Goal: Task Accomplishment & Management: Complete application form

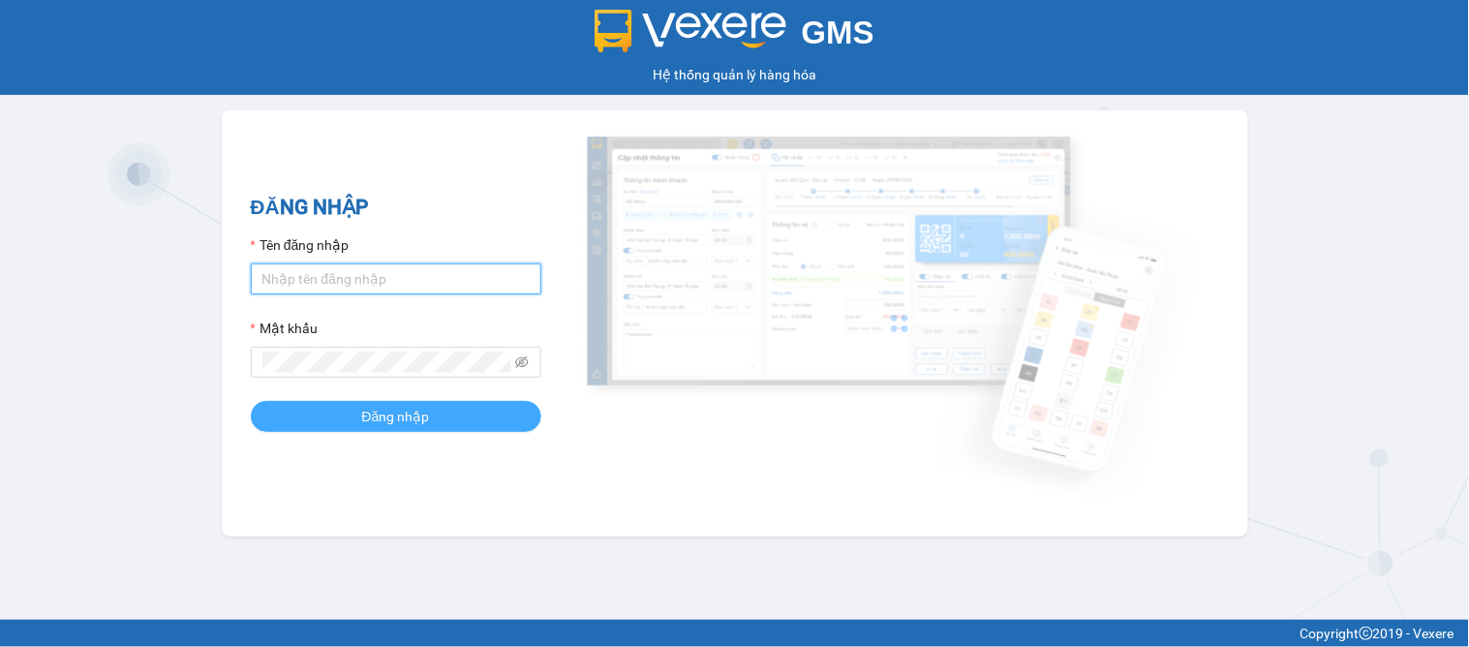
type input "dai.apq"
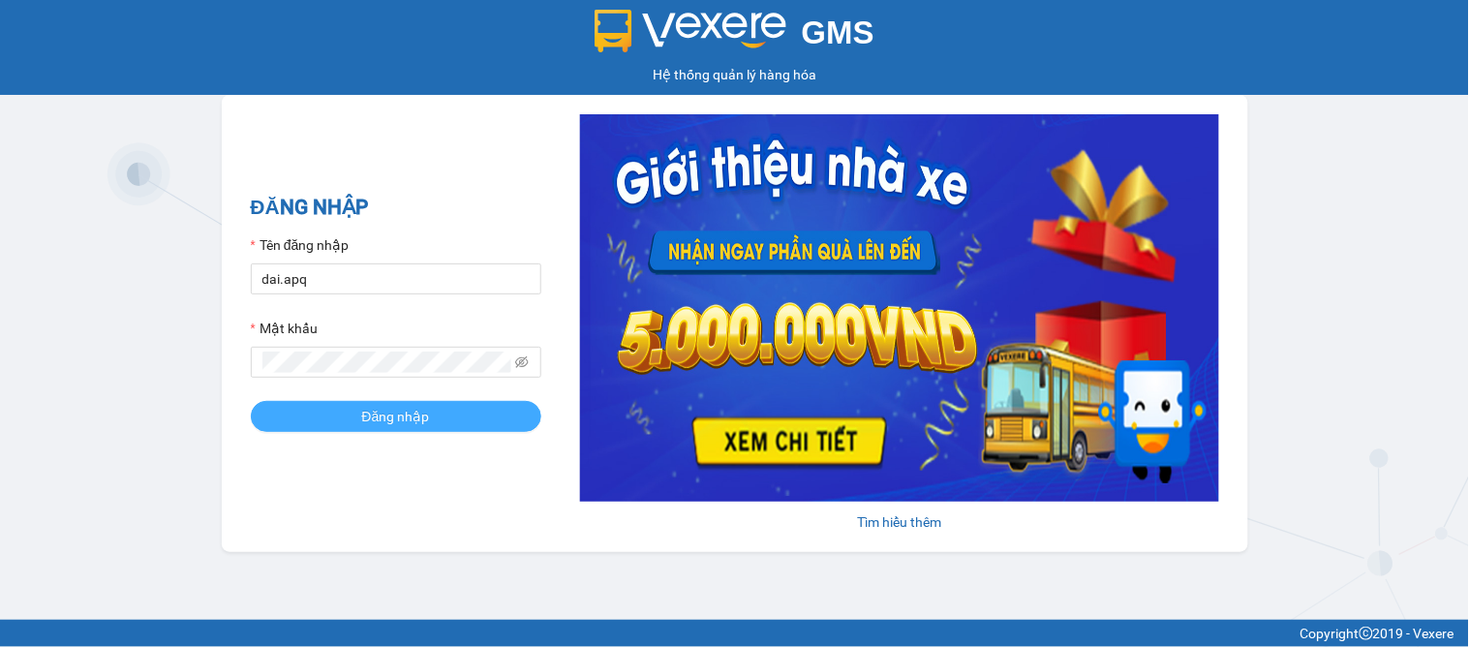
click at [350, 417] on button "Đăng nhập" at bounding box center [396, 416] width 290 height 31
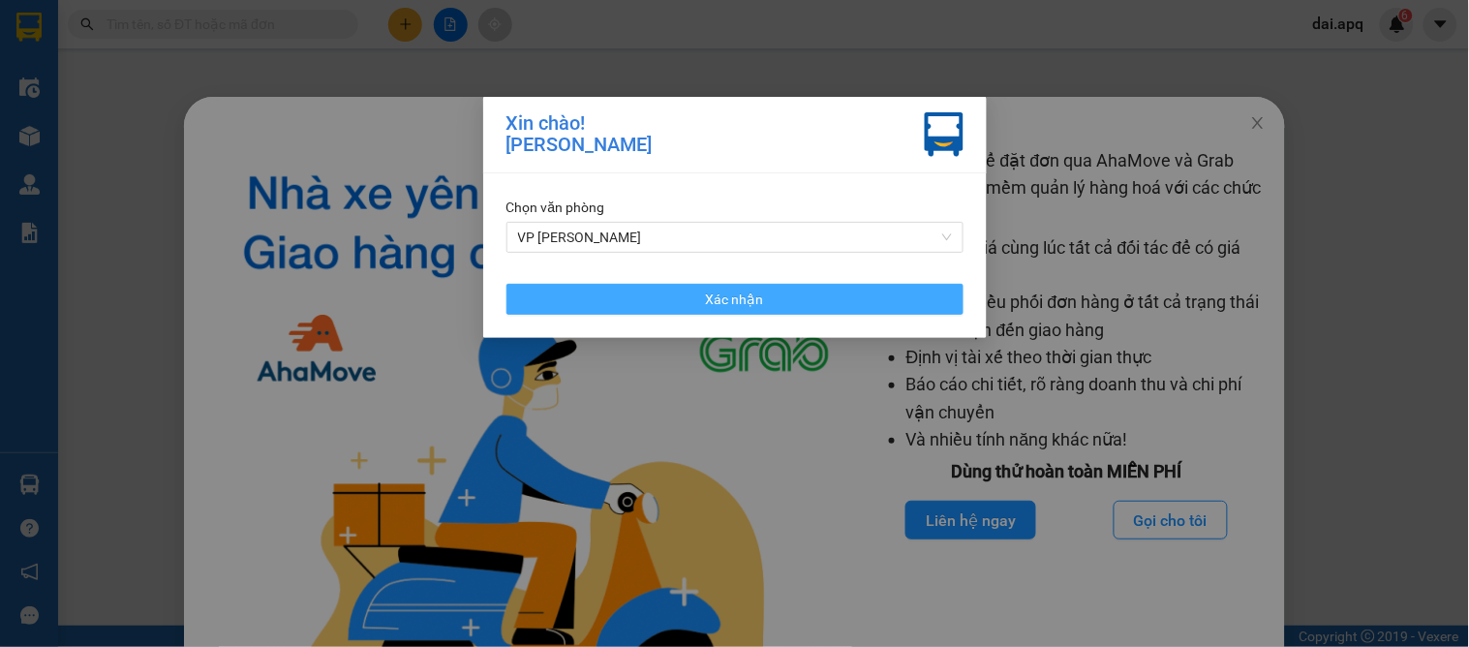
click at [660, 292] on button "Xác nhận" at bounding box center [734, 299] width 457 height 31
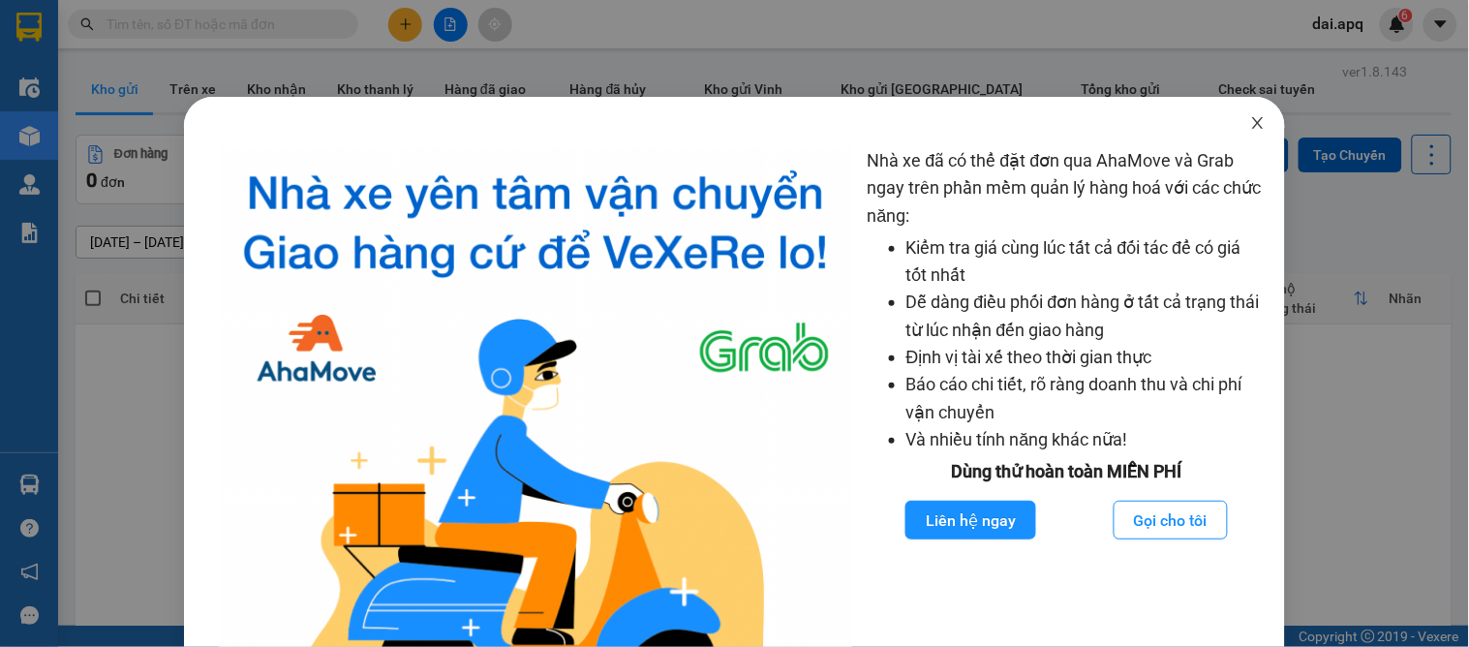
click at [1250, 128] on icon "close" at bounding box center [1257, 122] width 15 height 15
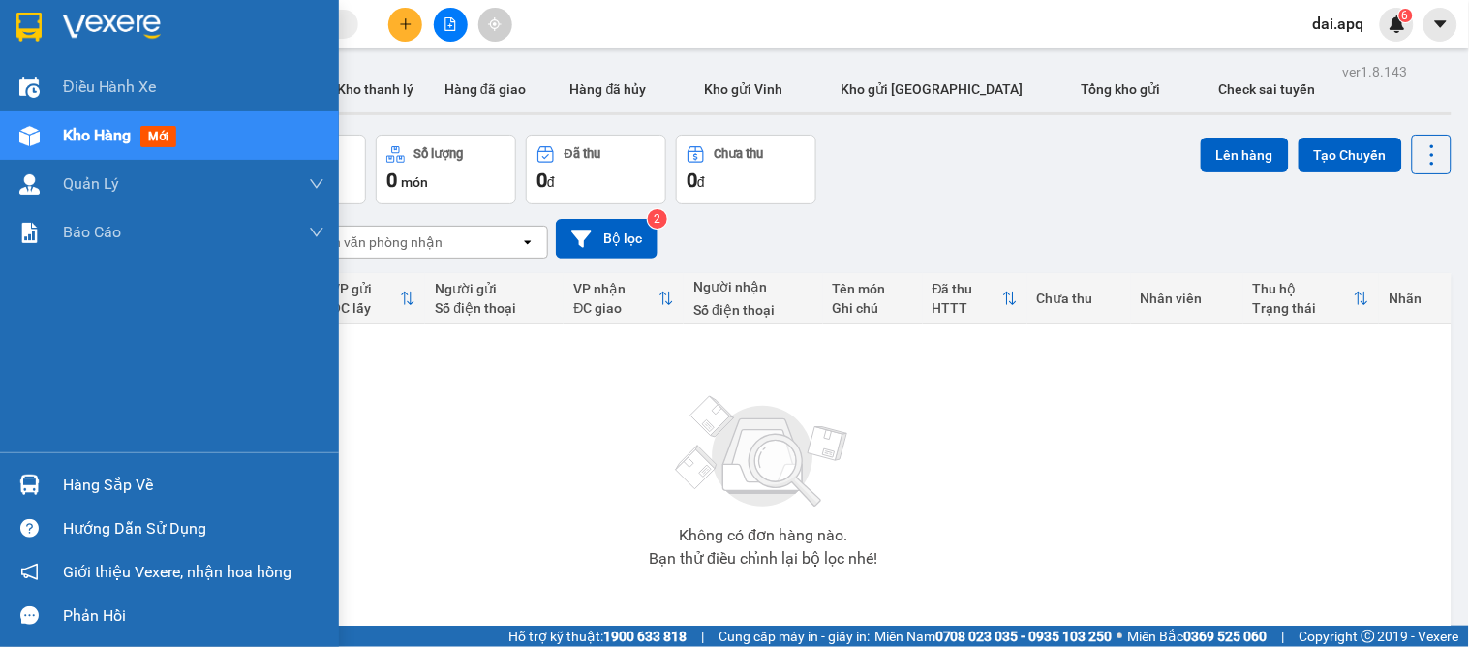
click at [77, 478] on div "Hàng sắp về" at bounding box center [193, 485] width 261 height 29
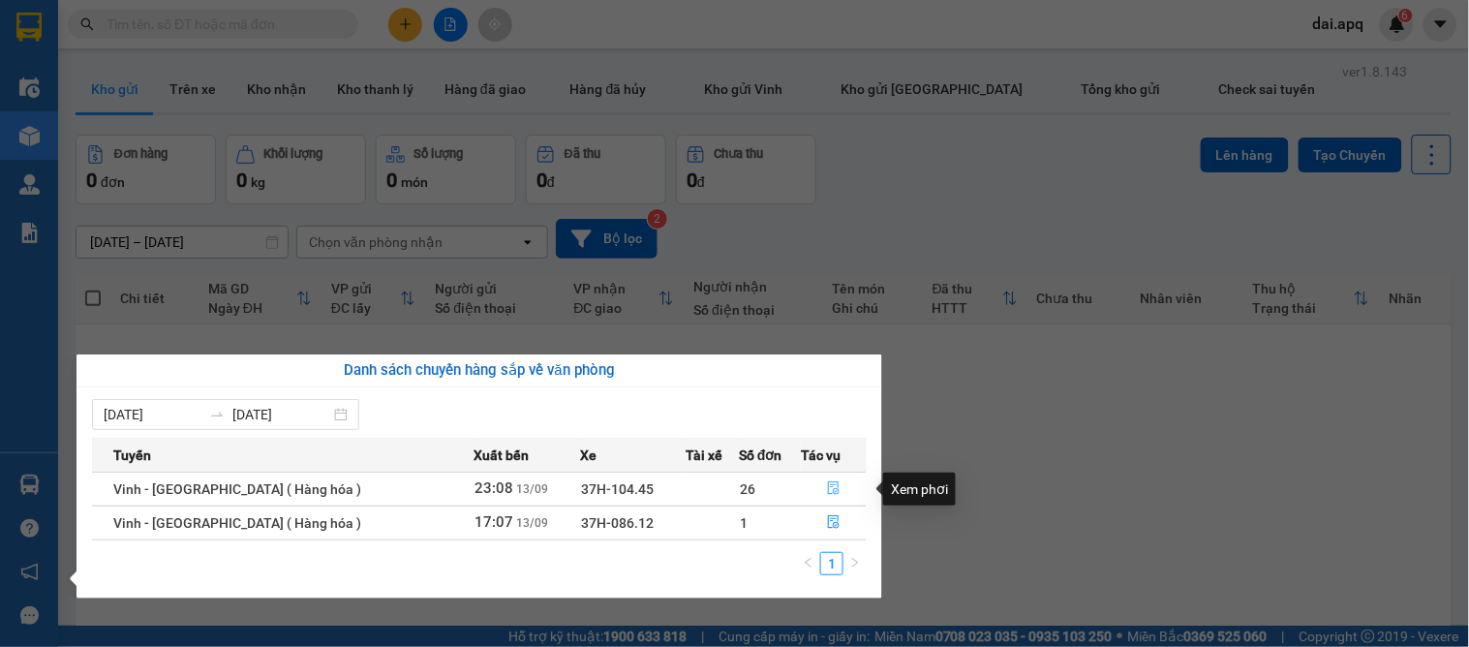
click at [838, 488] on button "button" at bounding box center [834, 488] width 64 height 31
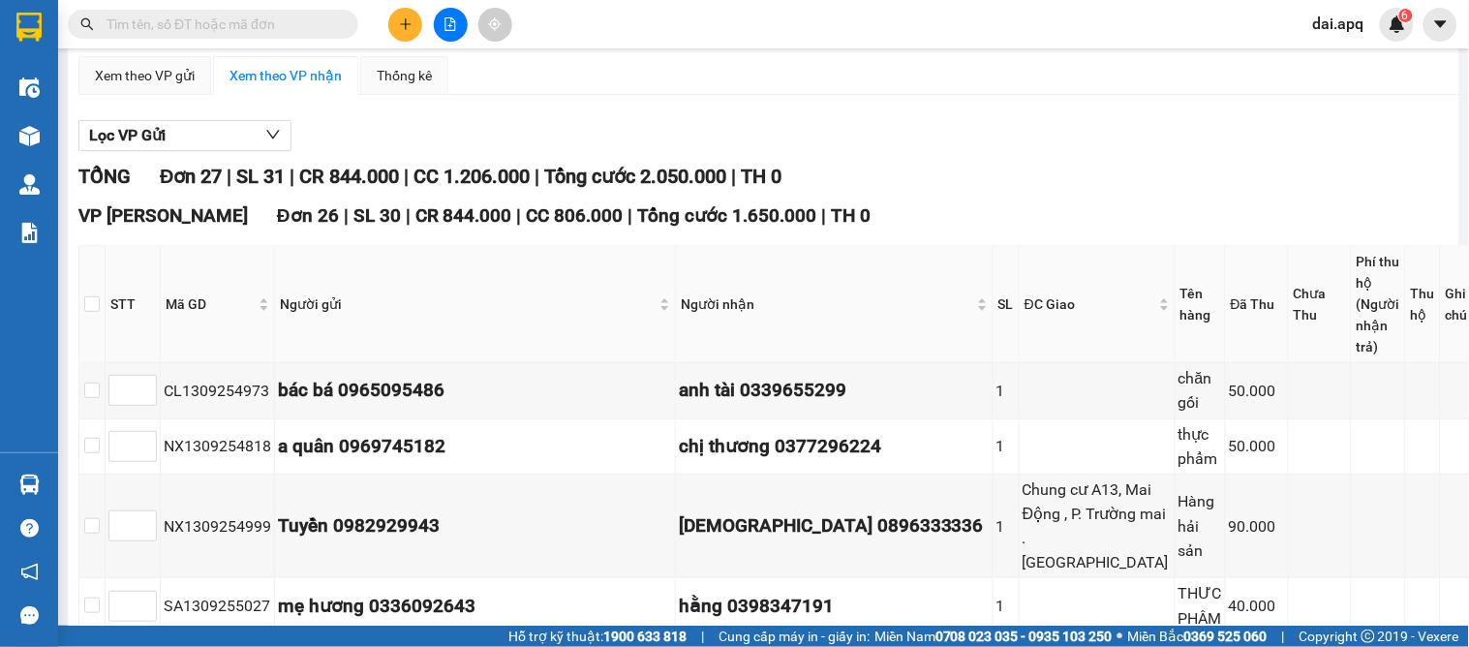
scroll to position [52, 0]
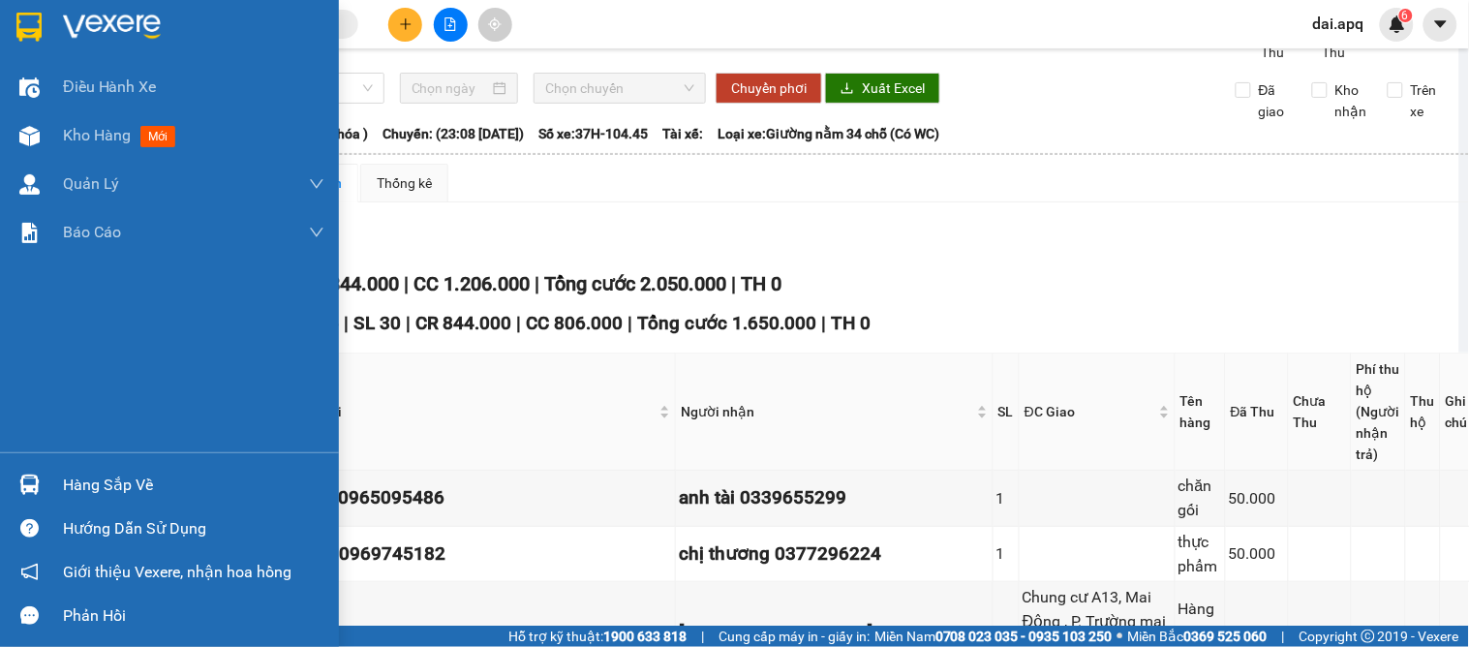
click at [131, 479] on div "Hàng sắp về" at bounding box center [193, 485] width 261 height 29
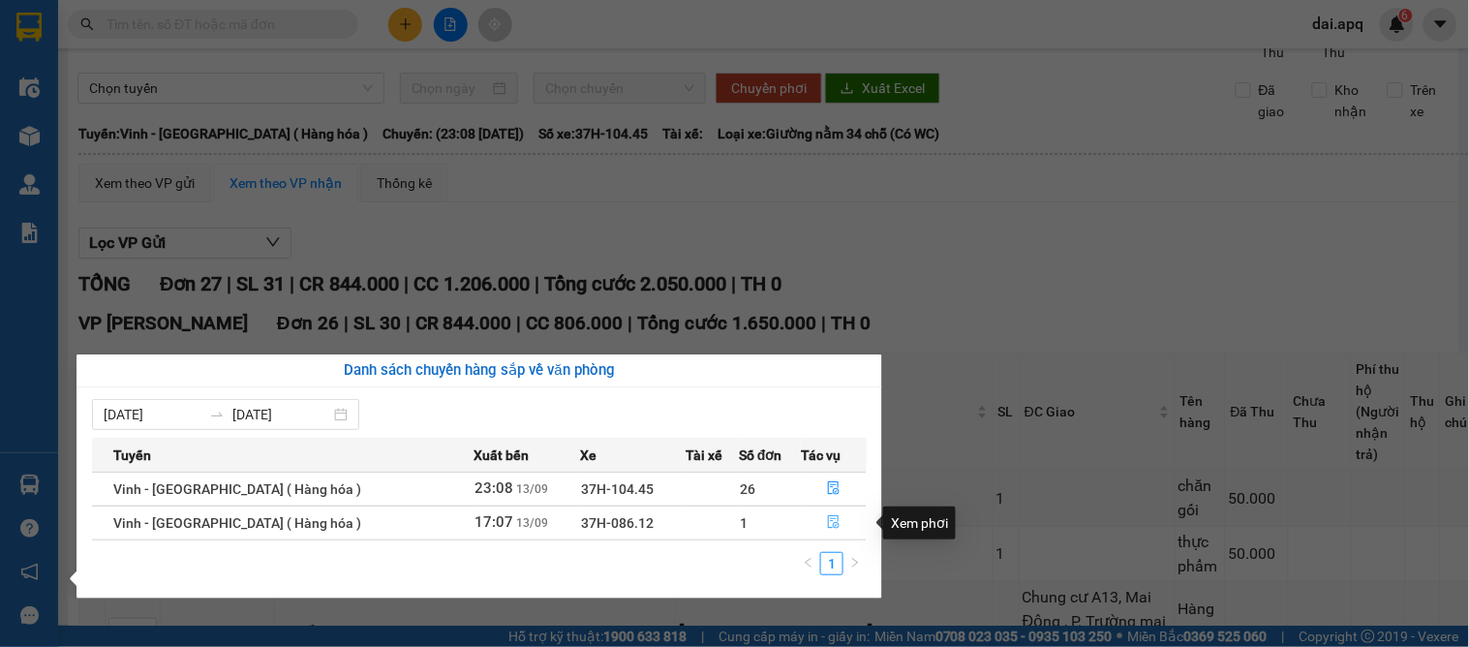
click at [835, 520] on button "button" at bounding box center [834, 522] width 64 height 31
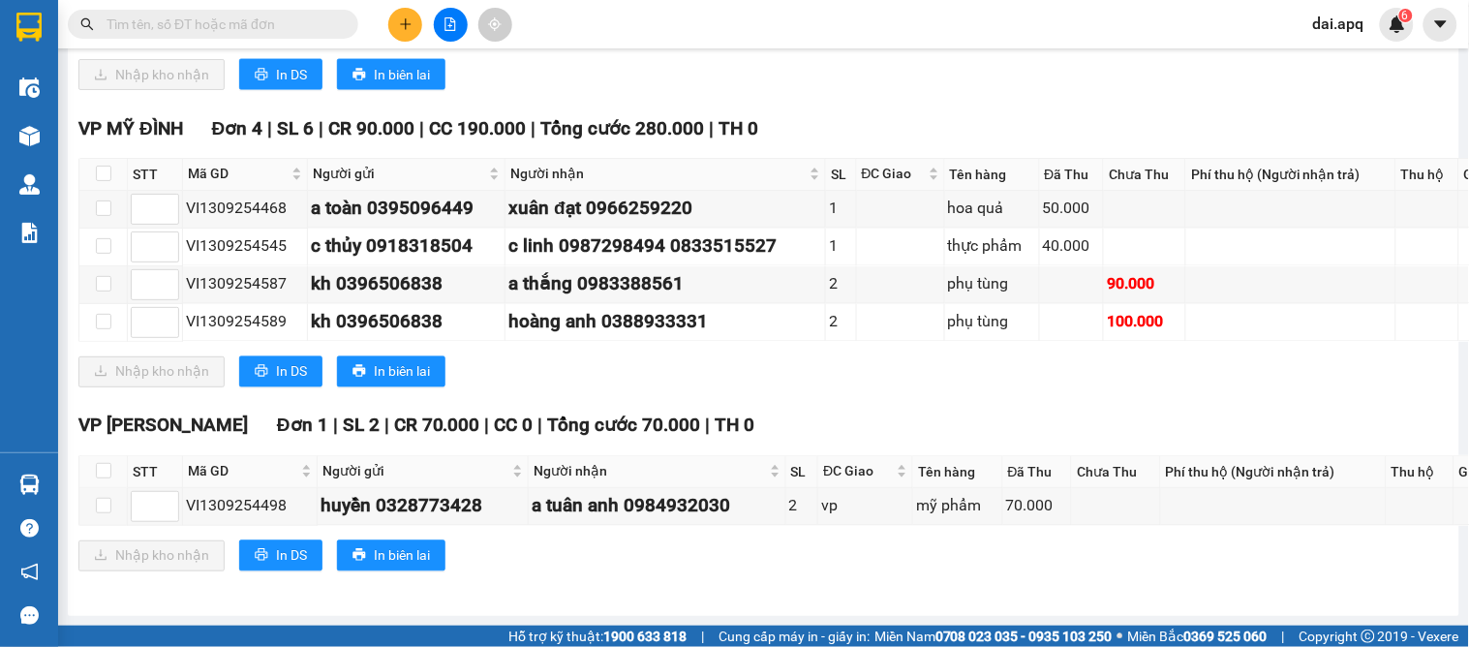
scroll to position [596, 0]
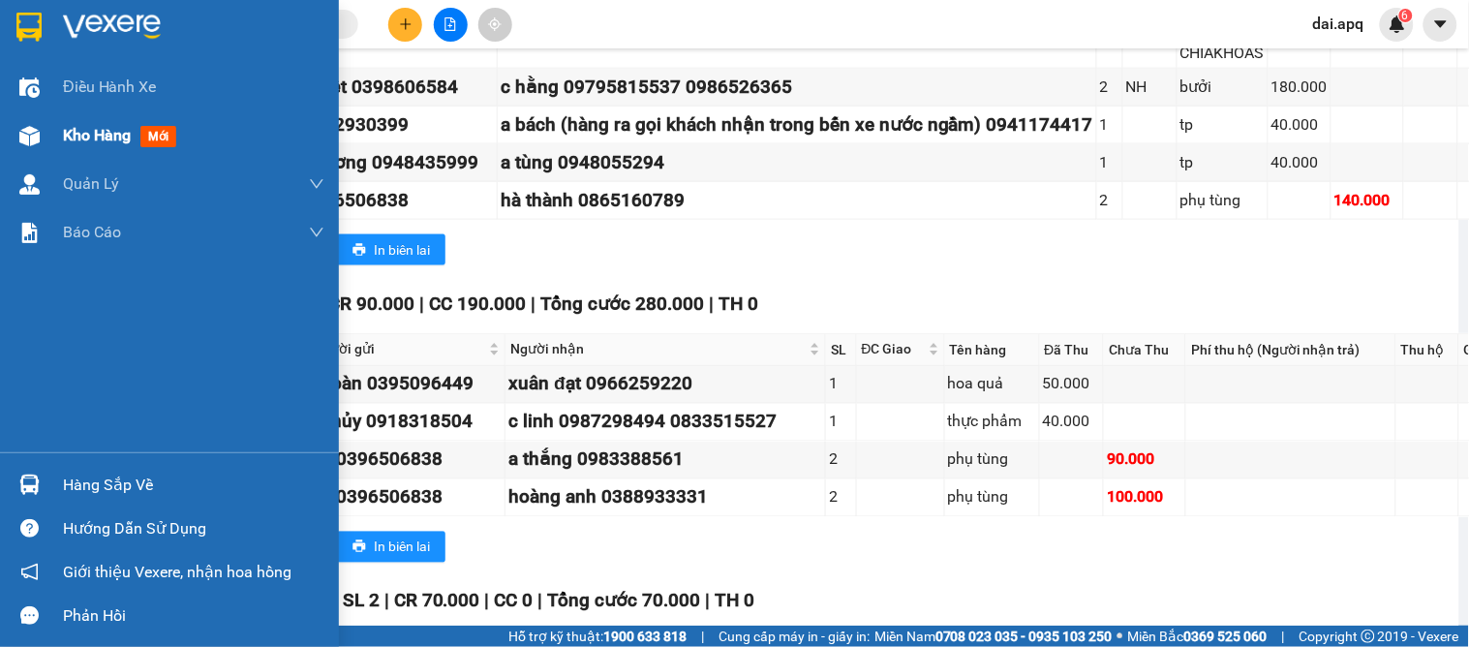
drag, startPoint x: 62, startPoint y: 131, endPoint x: 70, endPoint y: 145, distance: 16.5
click at [70, 144] on span "Kho hàng" at bounding box center [97, 135] width 68 height 18
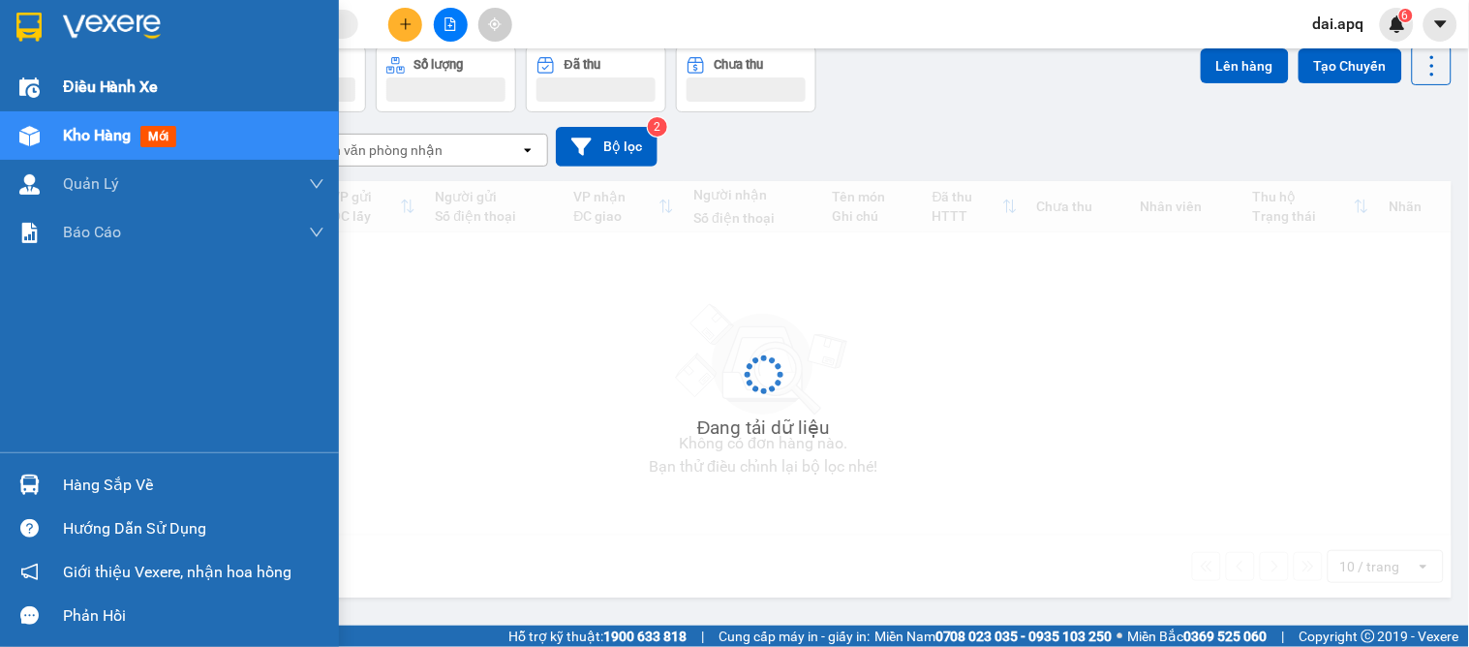
scroll to position [89, 0]
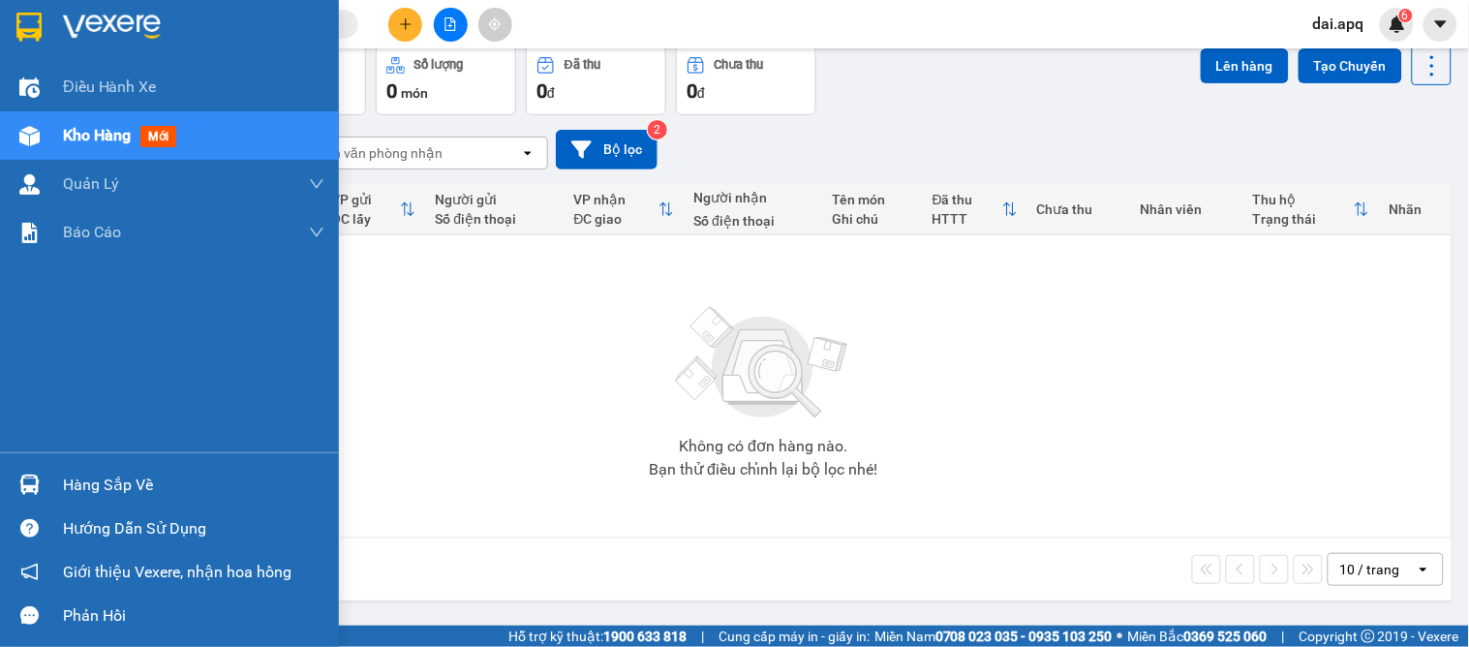
click at [40, 479] on div at bounding box center [30, 485] width 34 height 34
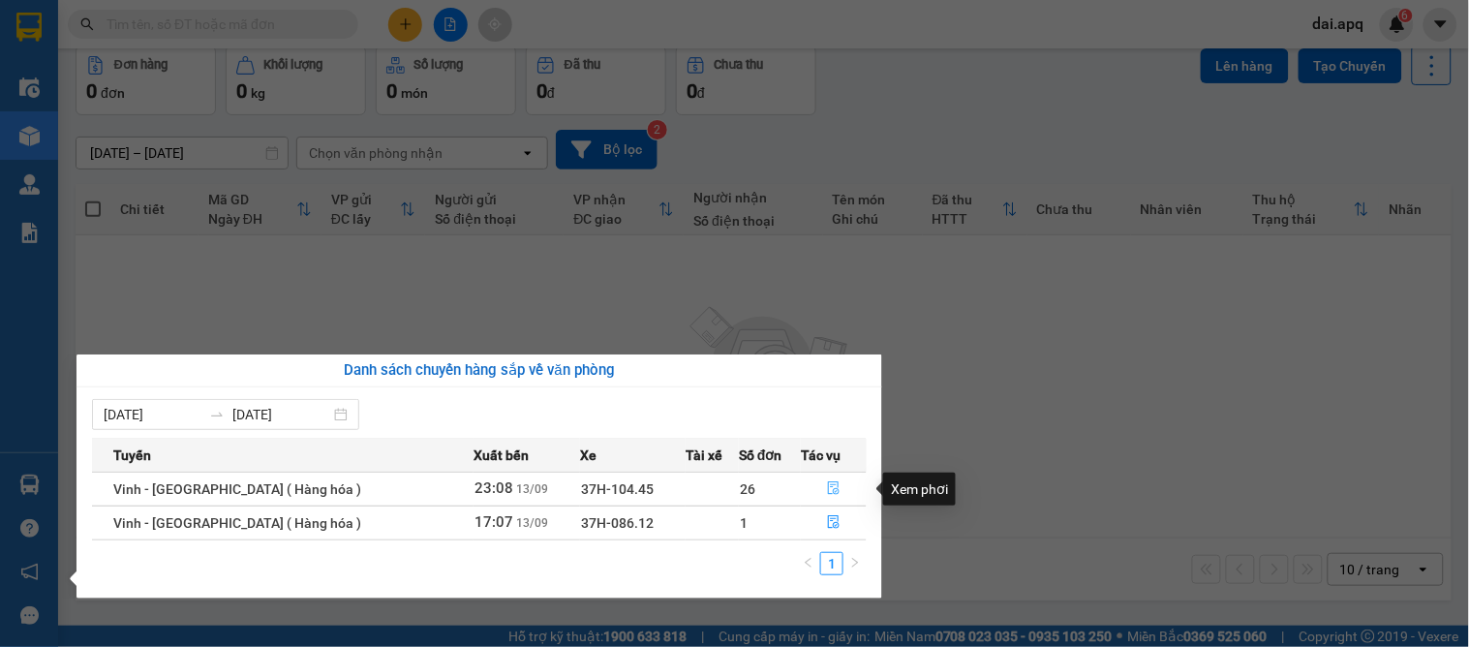
click at [829, 485] on icon "file-done" at bounding box center [834, 488] width 14 height 14
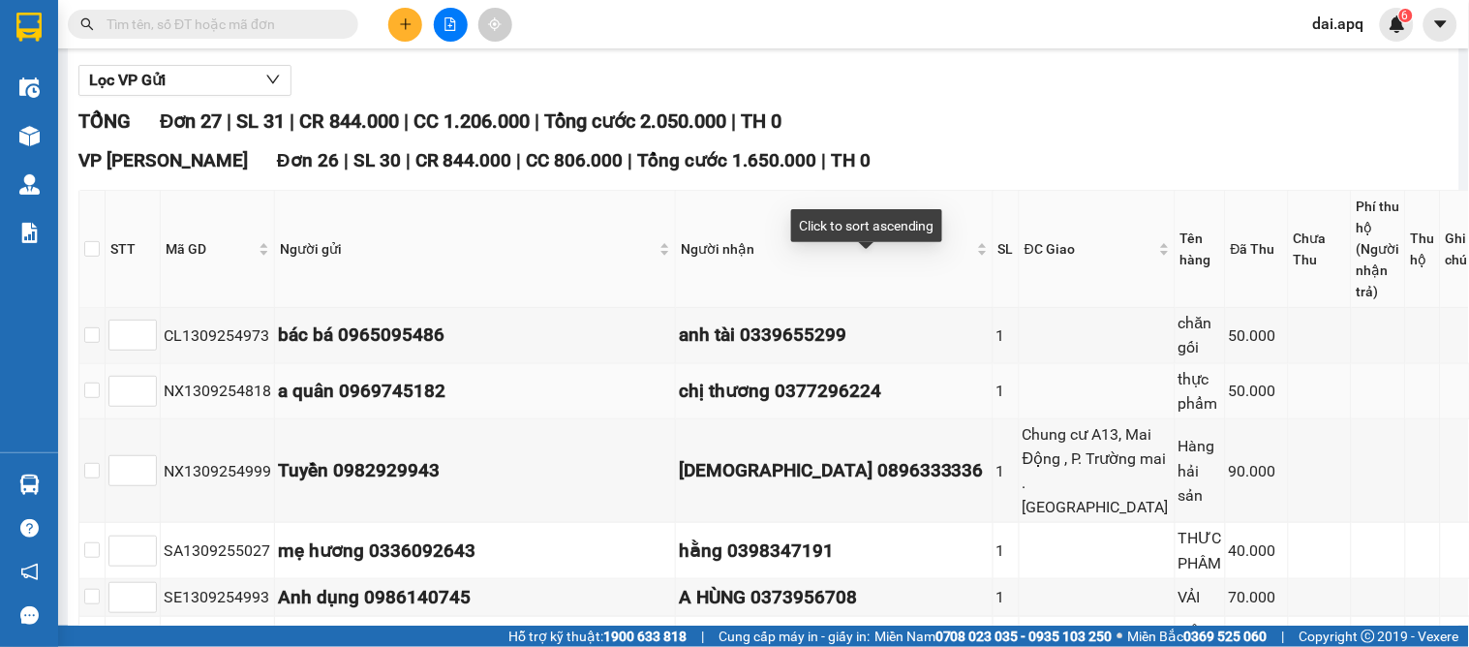
scroll to position [430, 0]
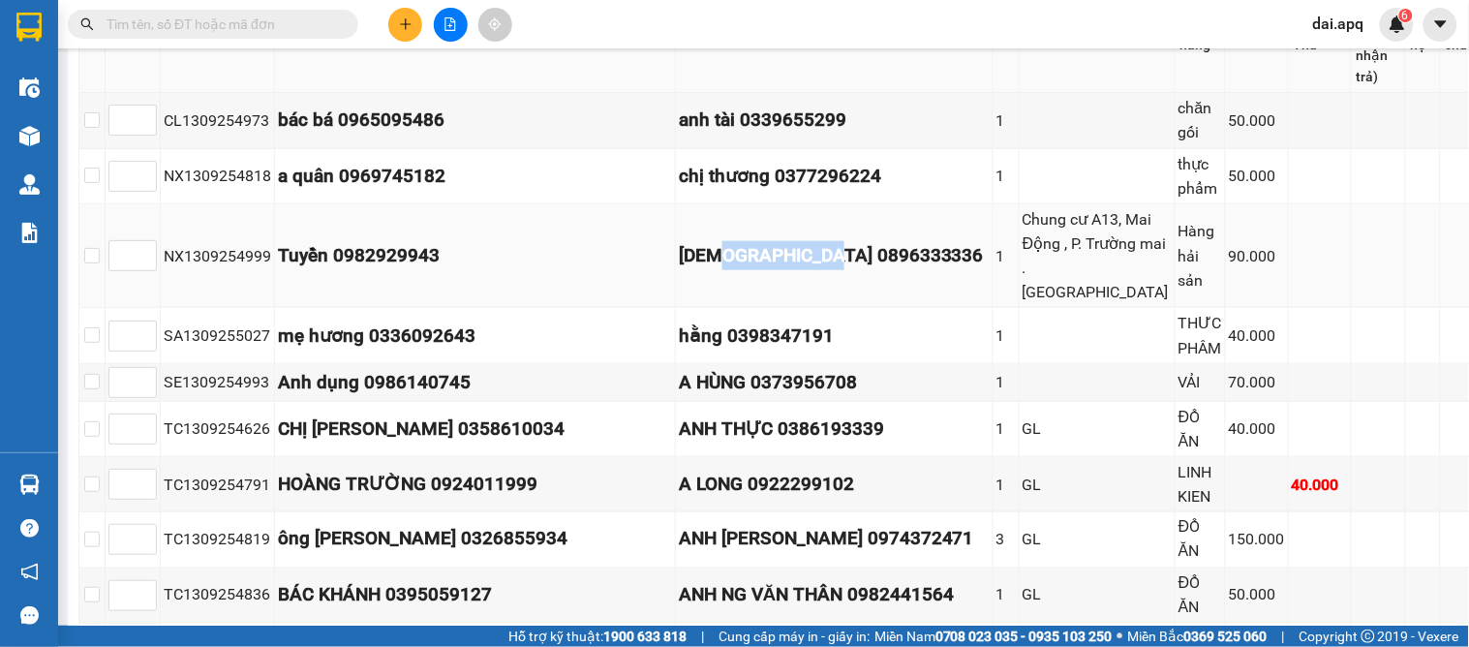
drag, startPoint x: 759, startPoint y: 294, endPoint x: 898, endPoint y: 315, distance: 140.9
click at [898, 270] on div "Hồng 0896333336" at bounding box center [834, 255] width 311 height 29
copy div "0896333336"
click at [210, 20] on input "text" at bounding box center [220, 24] width 228 height 21
paste input "0896333336"
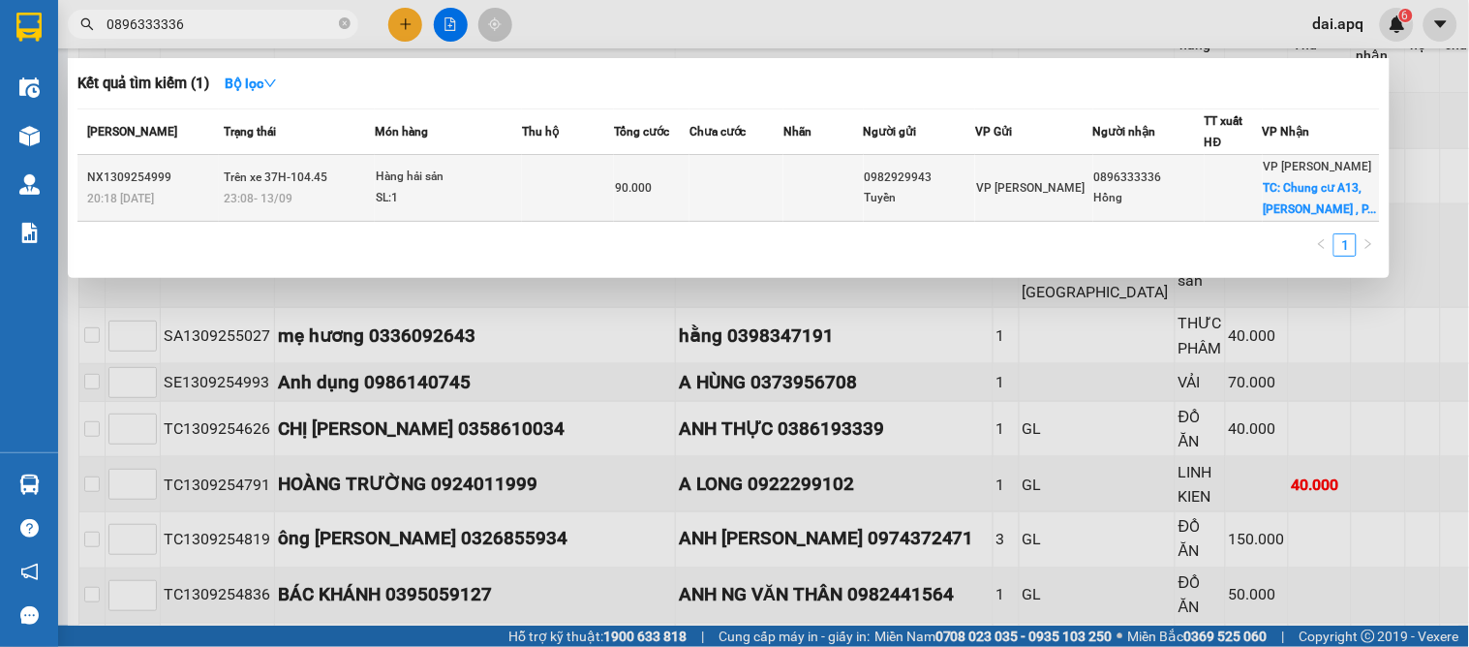
type input "0896333336"
click at [266, 184] on span "Trên xe 37H-104.45" at bounding box center [276, 177] width 104 height 14
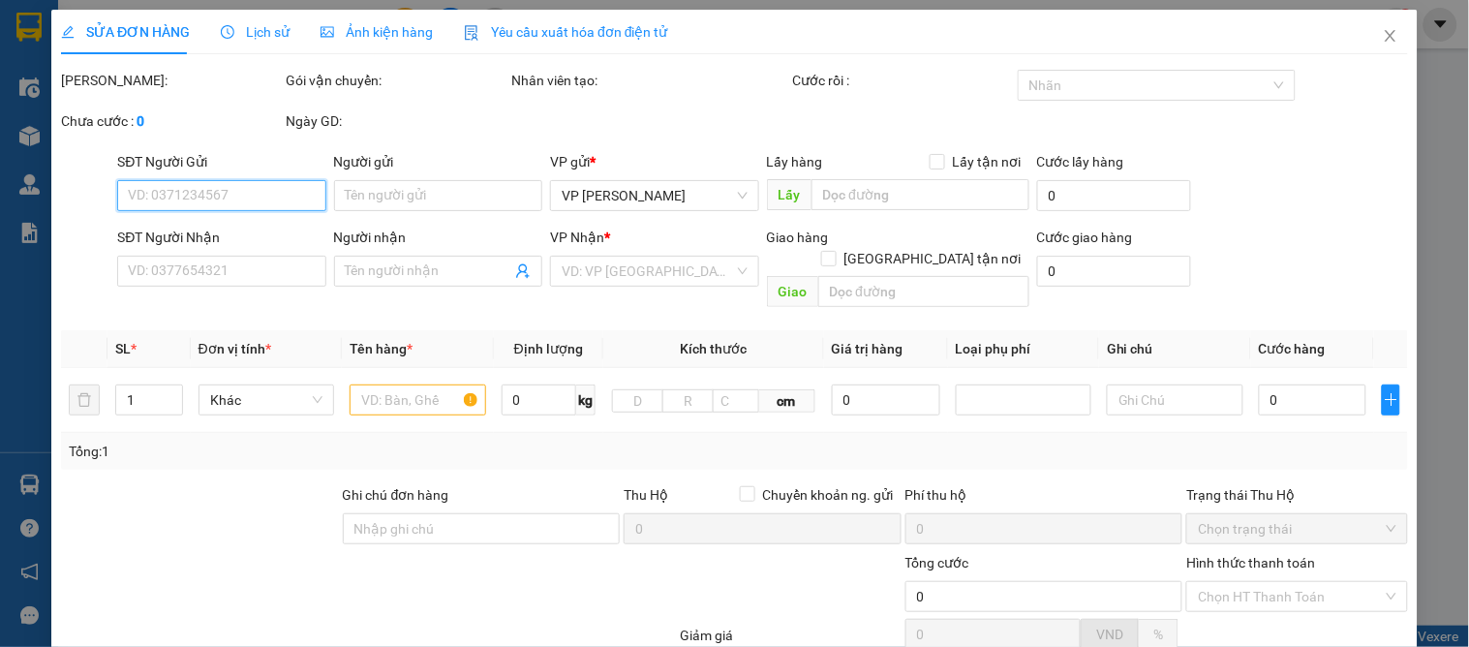
type input "0982929943"
type input "Tuyền"
type input "0896333336"
type input "Hồng"
checkbox input "true"
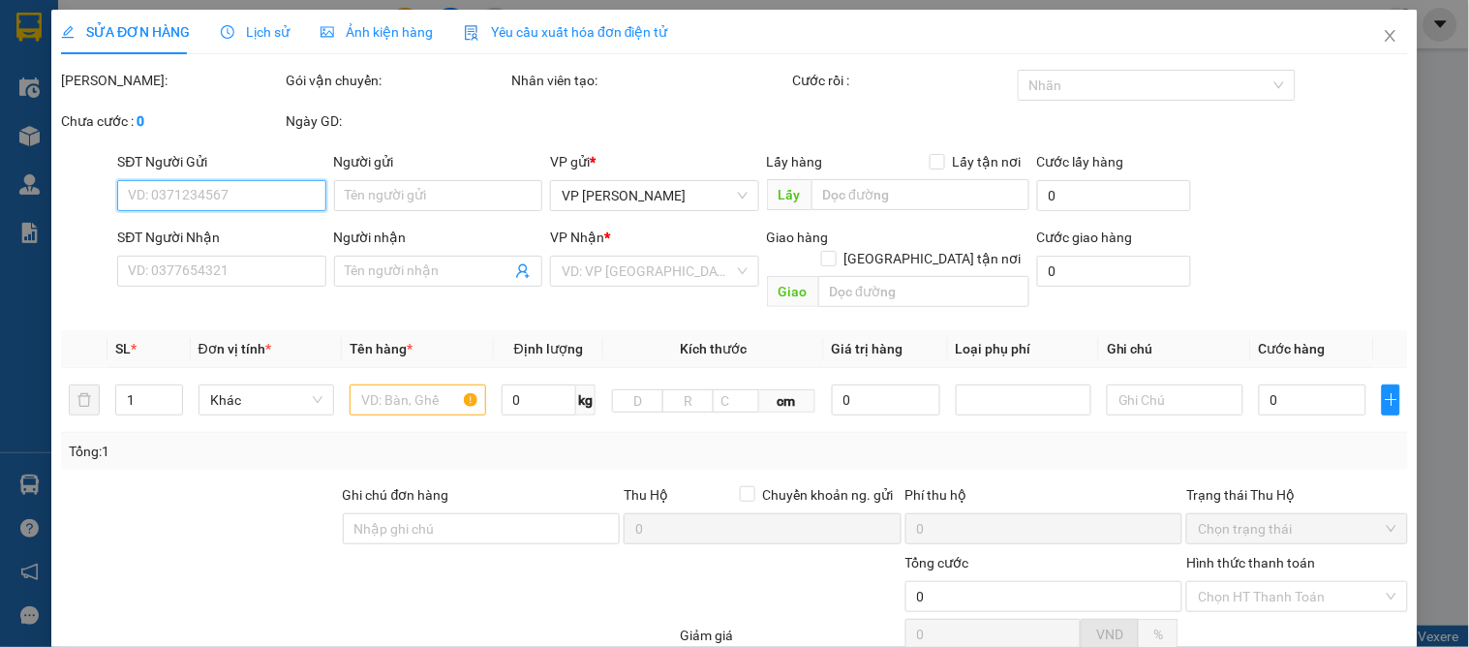
type input "[PERSON_NAME] cư A13, Mai Động , [PERSON_NAME] mai . [GEOGRAPHIC_DATA]"
type input "90.000"
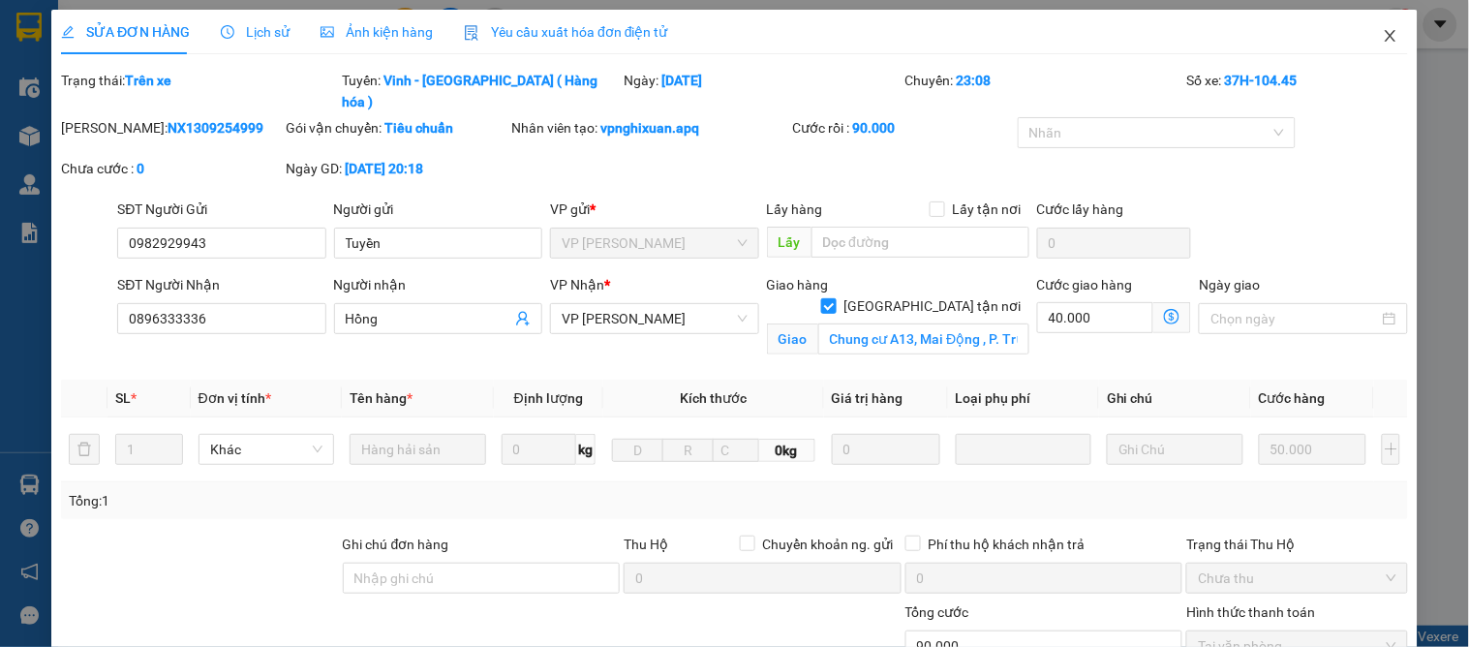
click at [1384, 35] on icon "close" at bounding box center [1389, 36] width 11 height 12
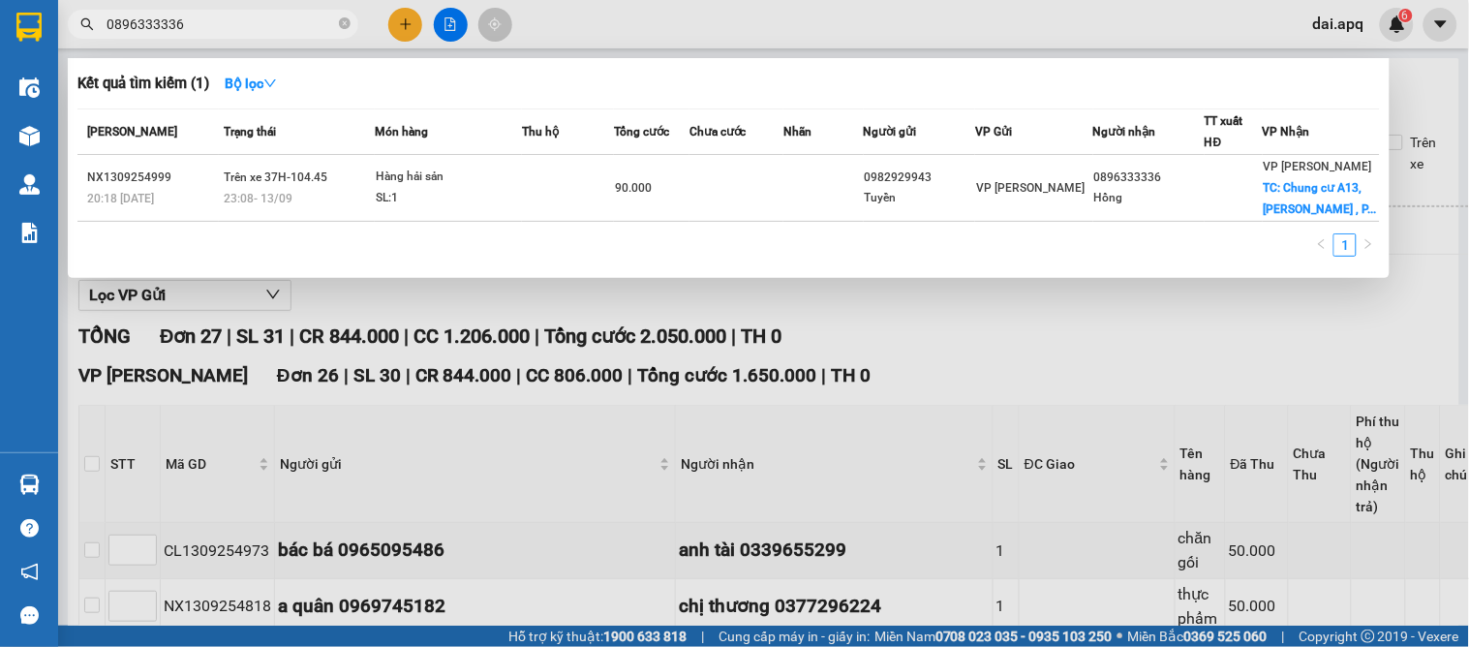
click at [248, 20] on input "0896333336" at bounding box center [220, 24] width 228 height 21
click at [262, 77] on strong "Bộ lọc" at bounding box center [251, 83] width 52 height 15
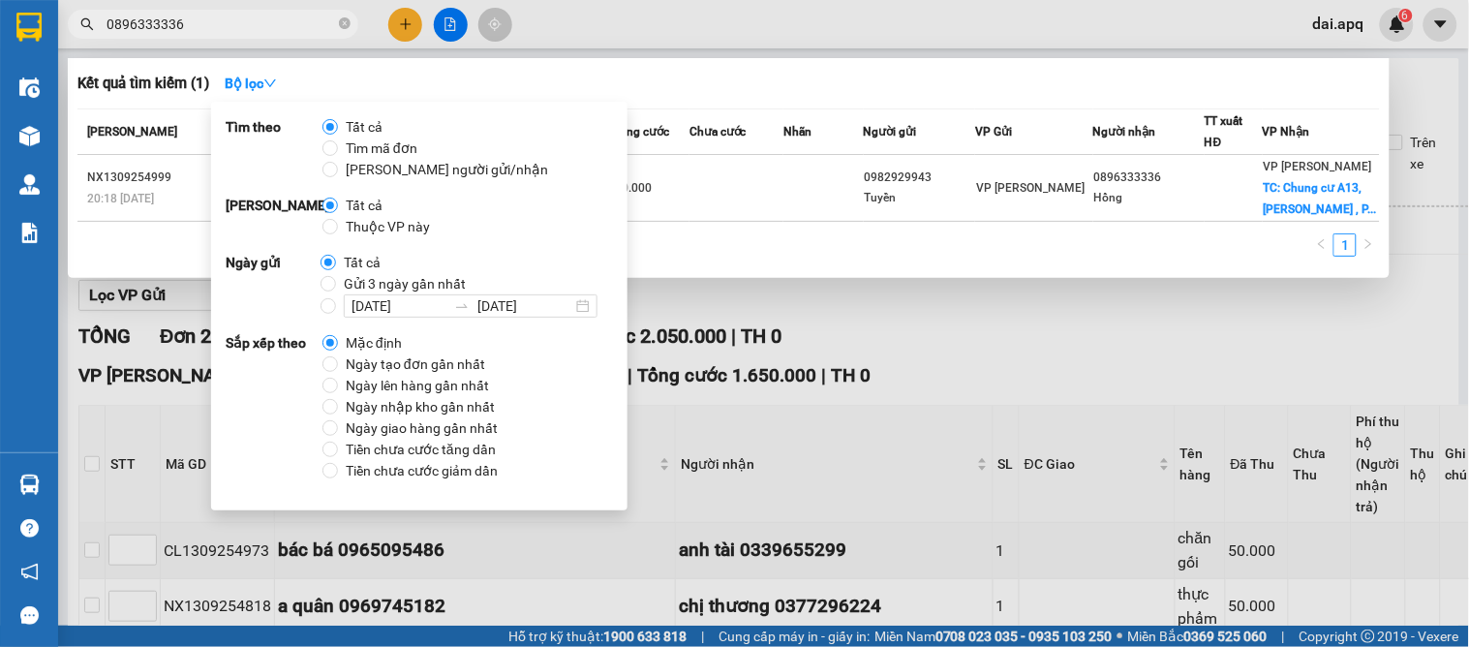
click at [952, 434] on div at bounding box center [734, 323] width 1469 height 647
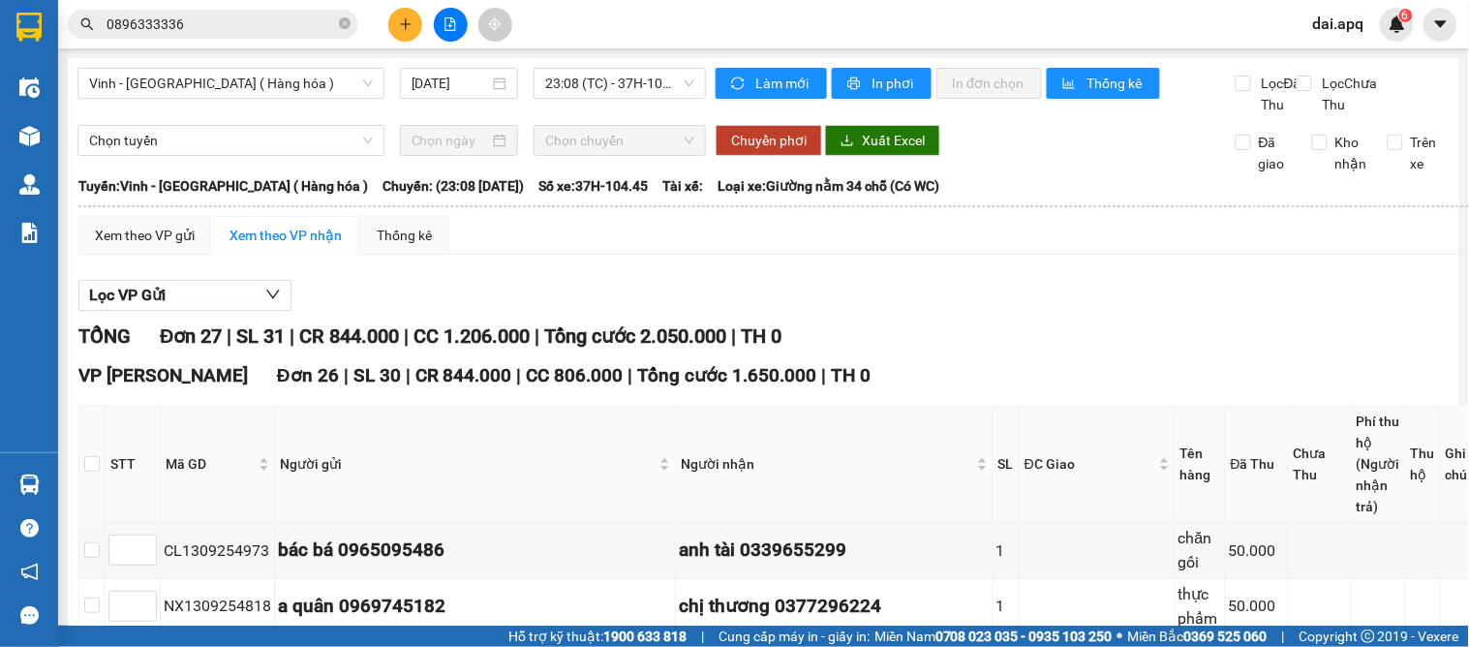
click at [250, 36] on span "0896333336" at bounding box center [213, 24] width 290 height 29
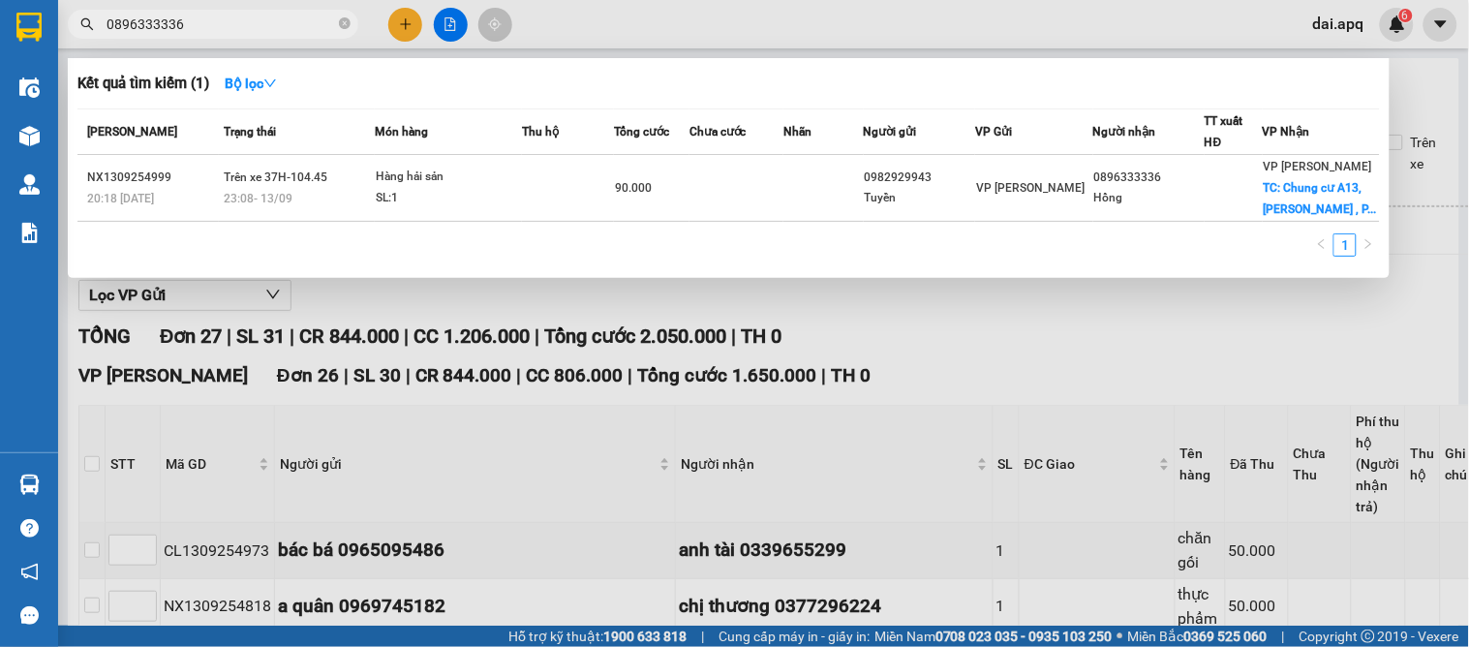
click at [238, 16] on input "0896333336" at bounding box center [220, 24] width 228 height 21
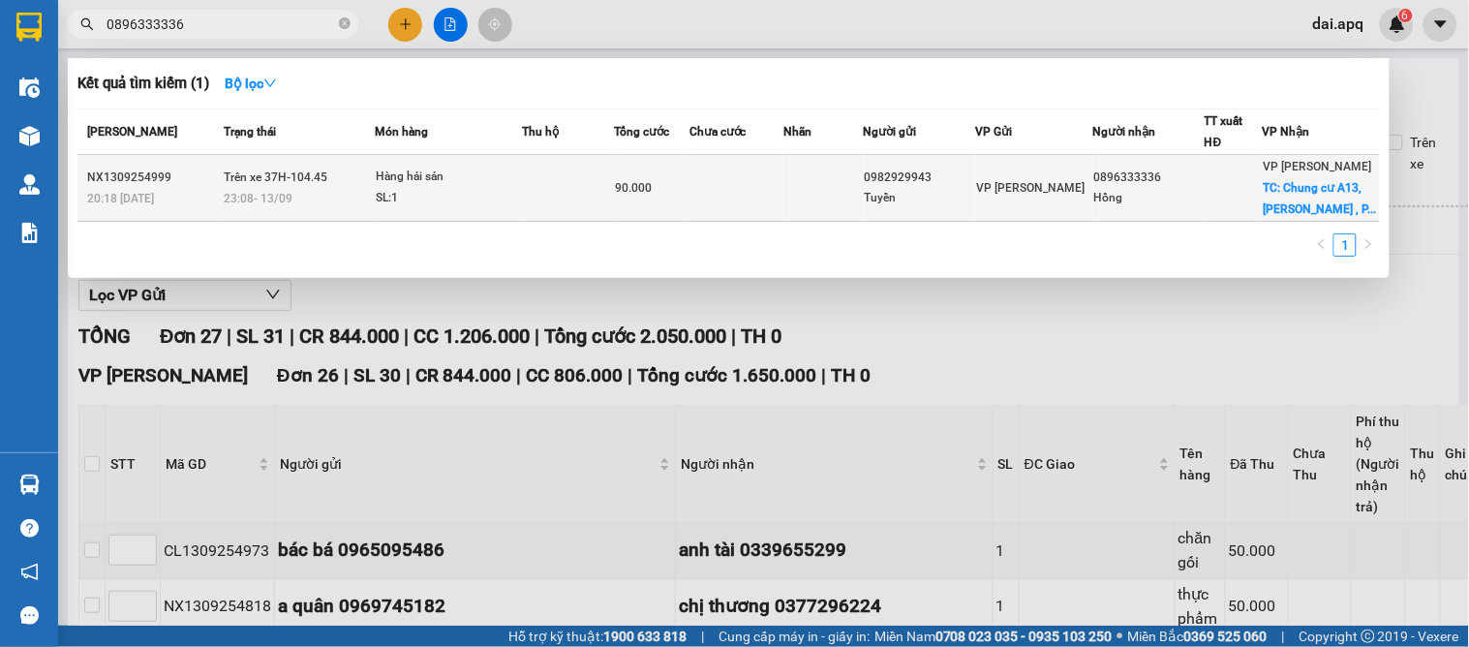
click at [422, 196] on div "SL: 1" at bounding box center [448, 198] width 145 height 21
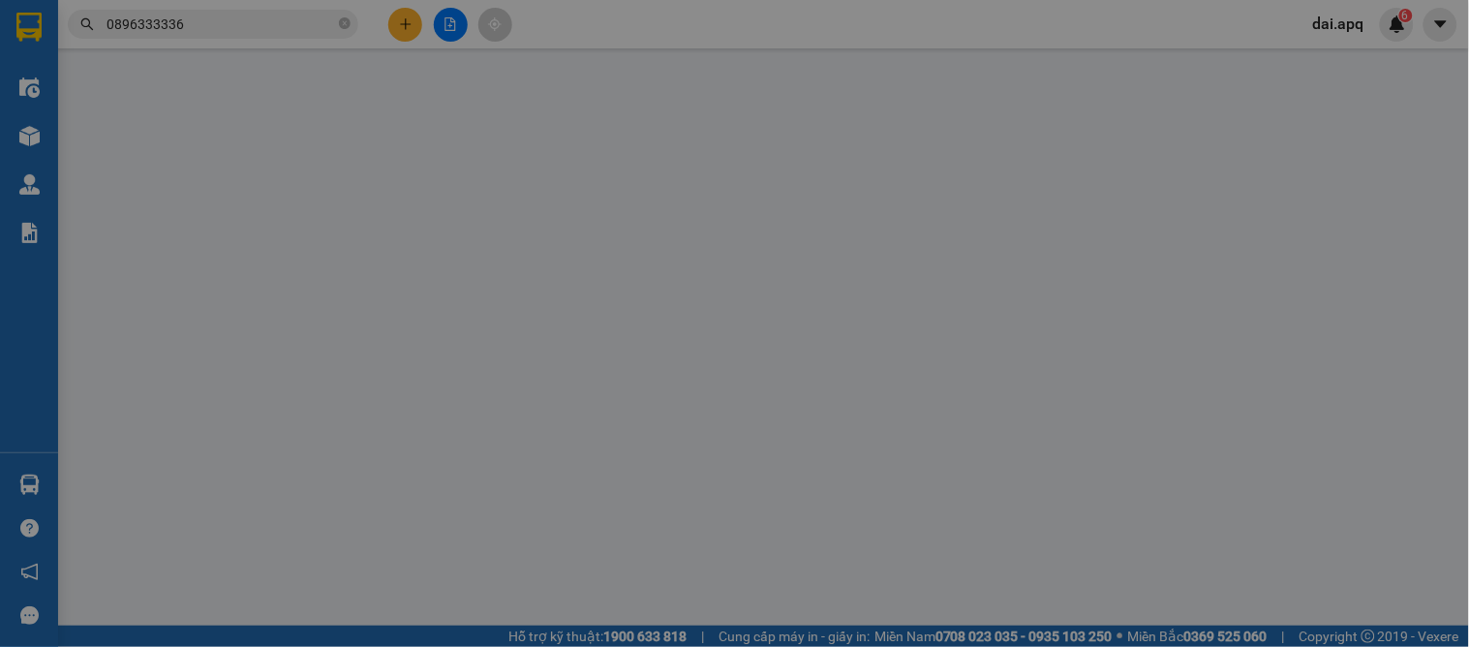
type input "0982929943"
type input "Tuyền"
type input "0896333336"
type input "Hồng"
checkbox input "true"
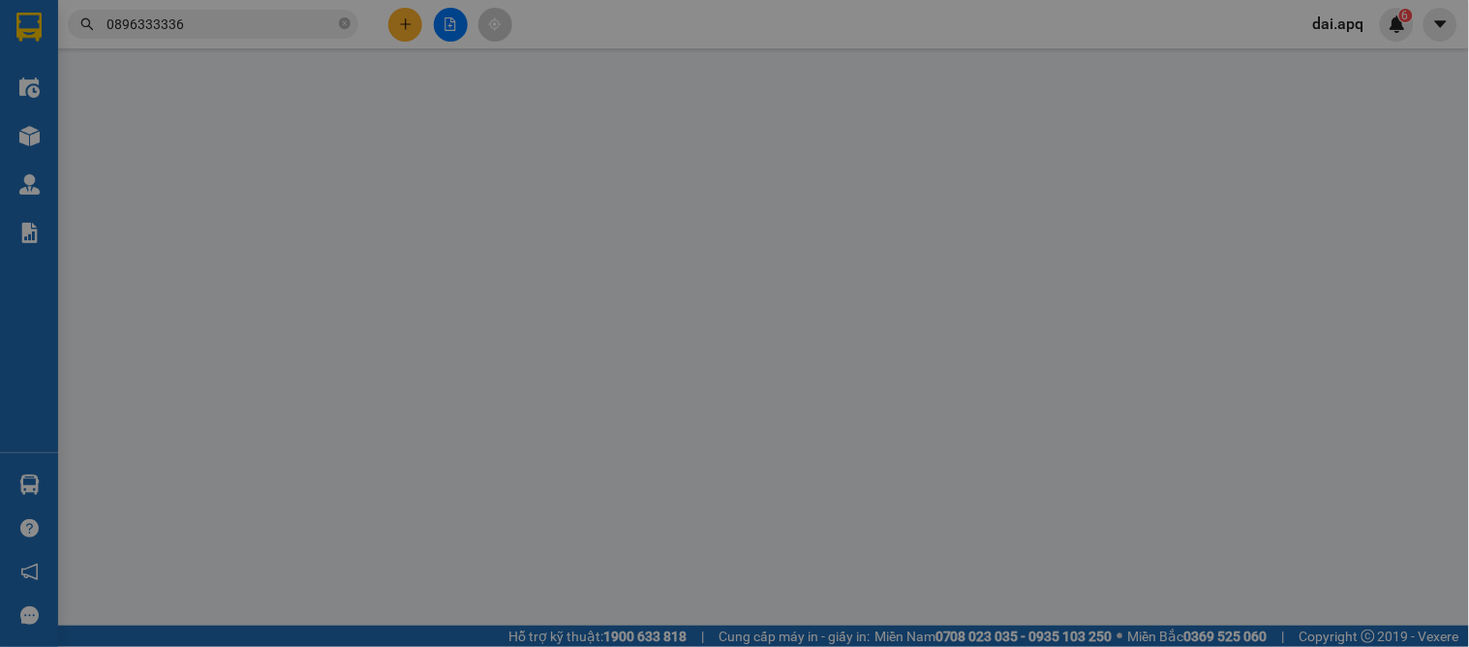
type input "[PERSON_NAME] cư A13, Mai Động , [PERSON_NAME] mai . [GEOGRAPHIC_DATA]"
type input "90.000"
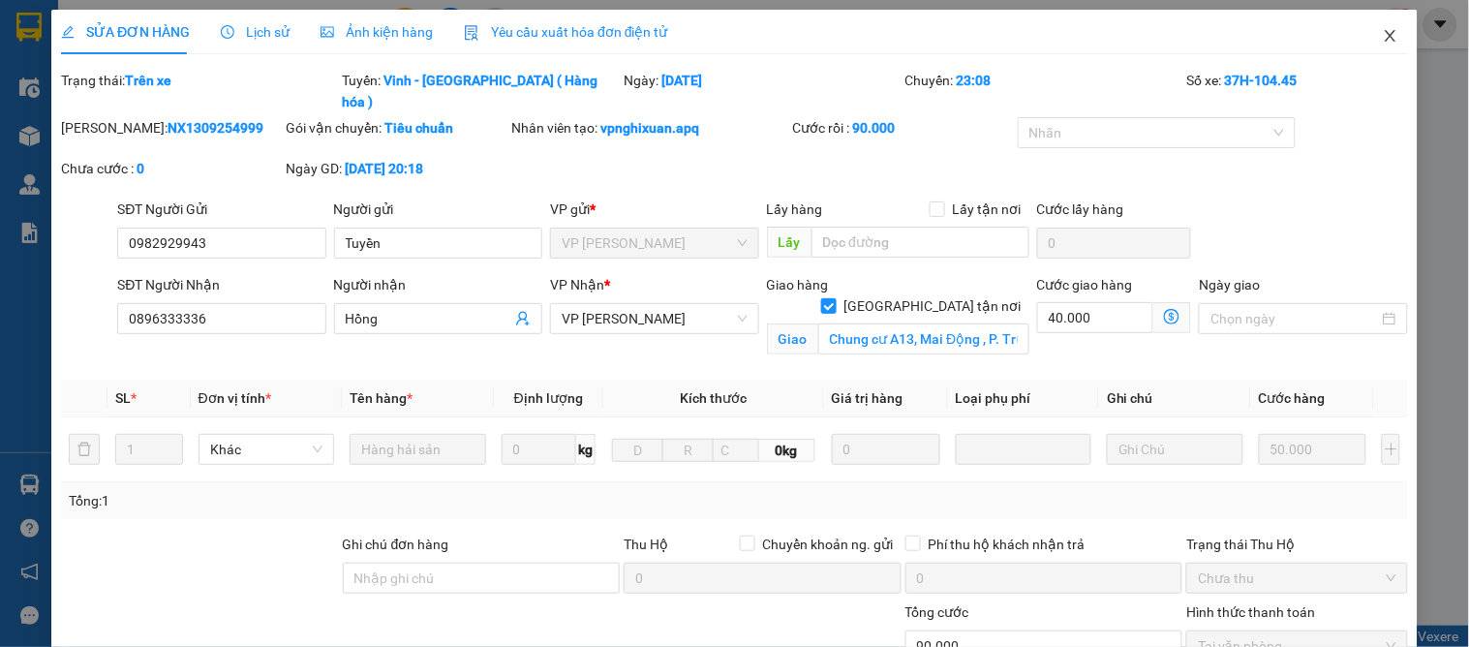
click at [1383, 32] on icon "close" at bounding box center [1390, 35] width 15 height 15
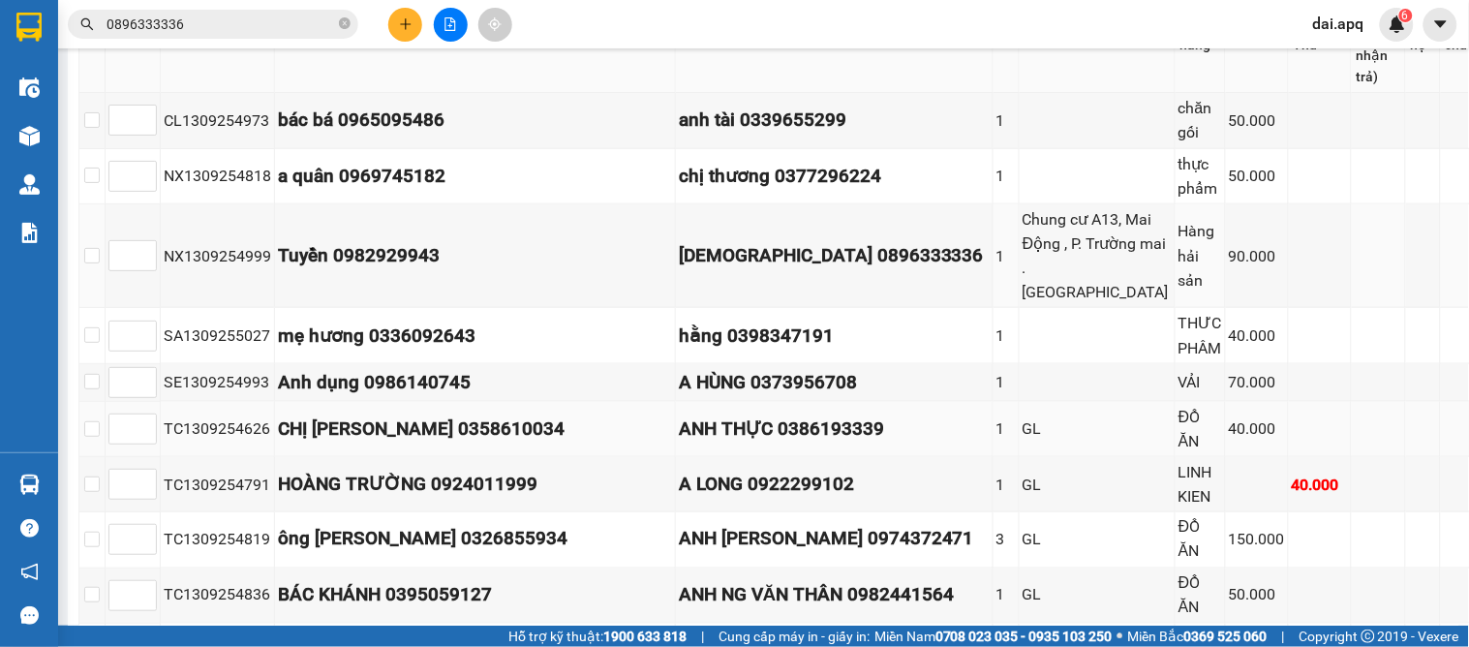
scroll to position [537, 0]
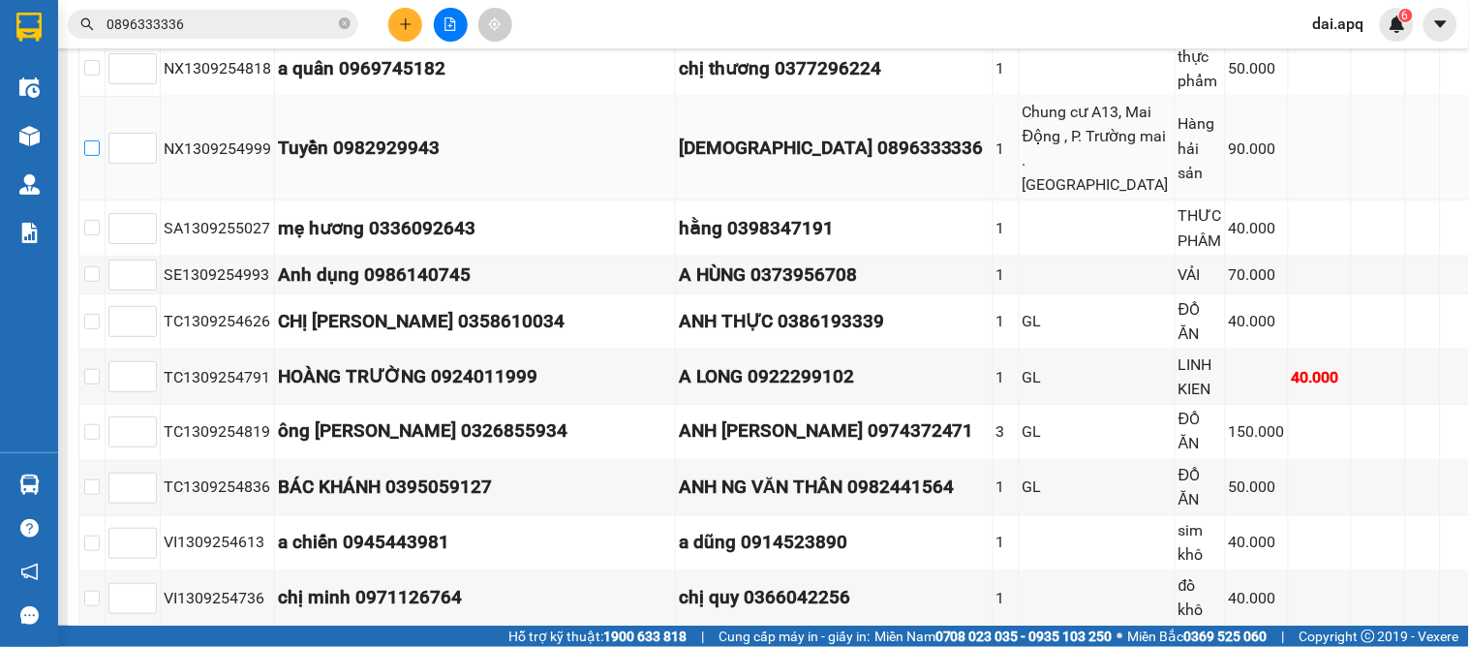
click at [100, 156] on input "checkbox" at bounding box center [91, 147] width 15 height 15
checkbox input "true"
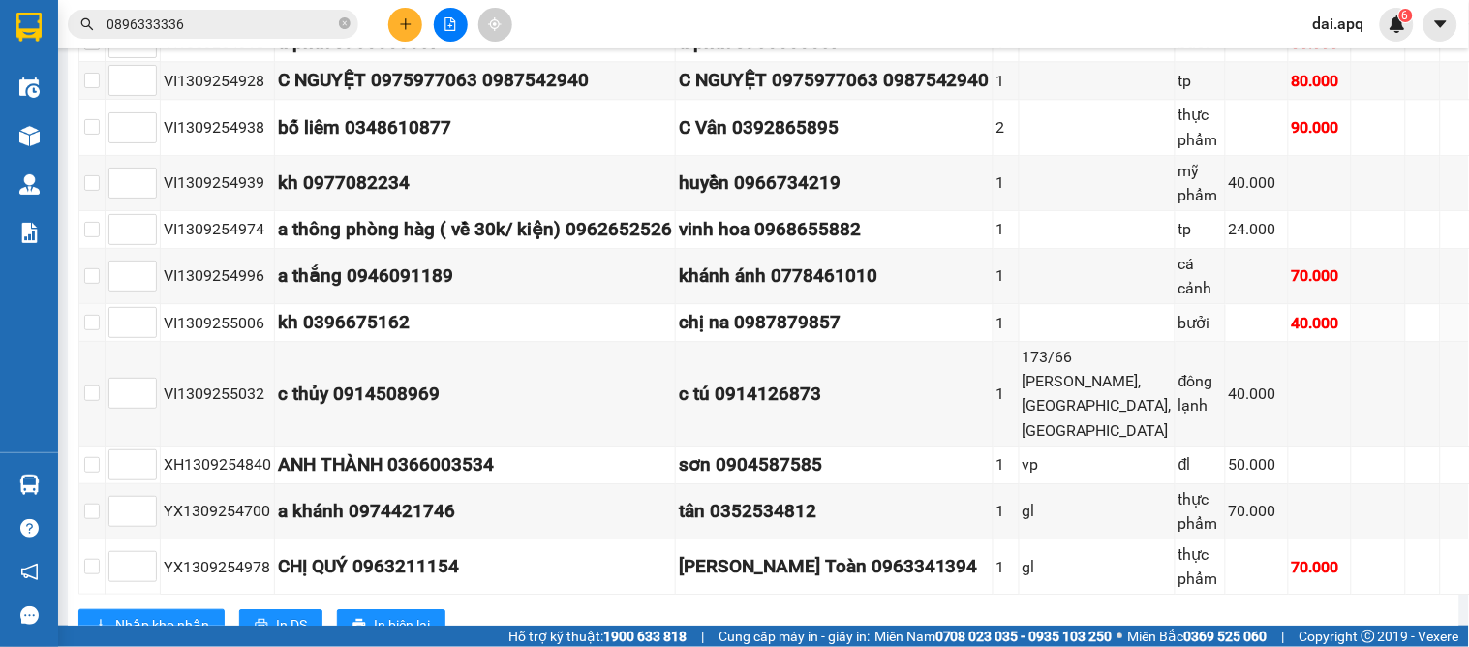
scroll to position [1666, 0]
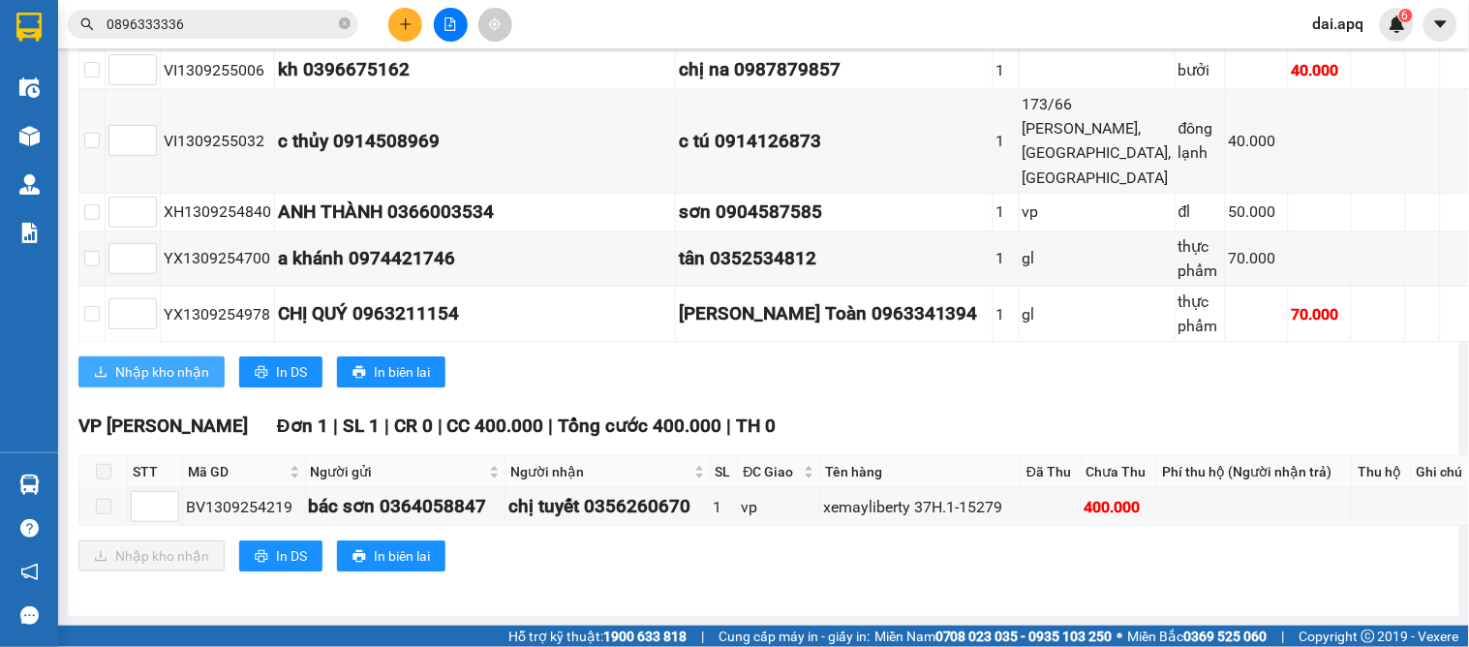
click at [122, 379] on span "Nhập kho nhận" at bounding box center [162, 371] width 94 height 21
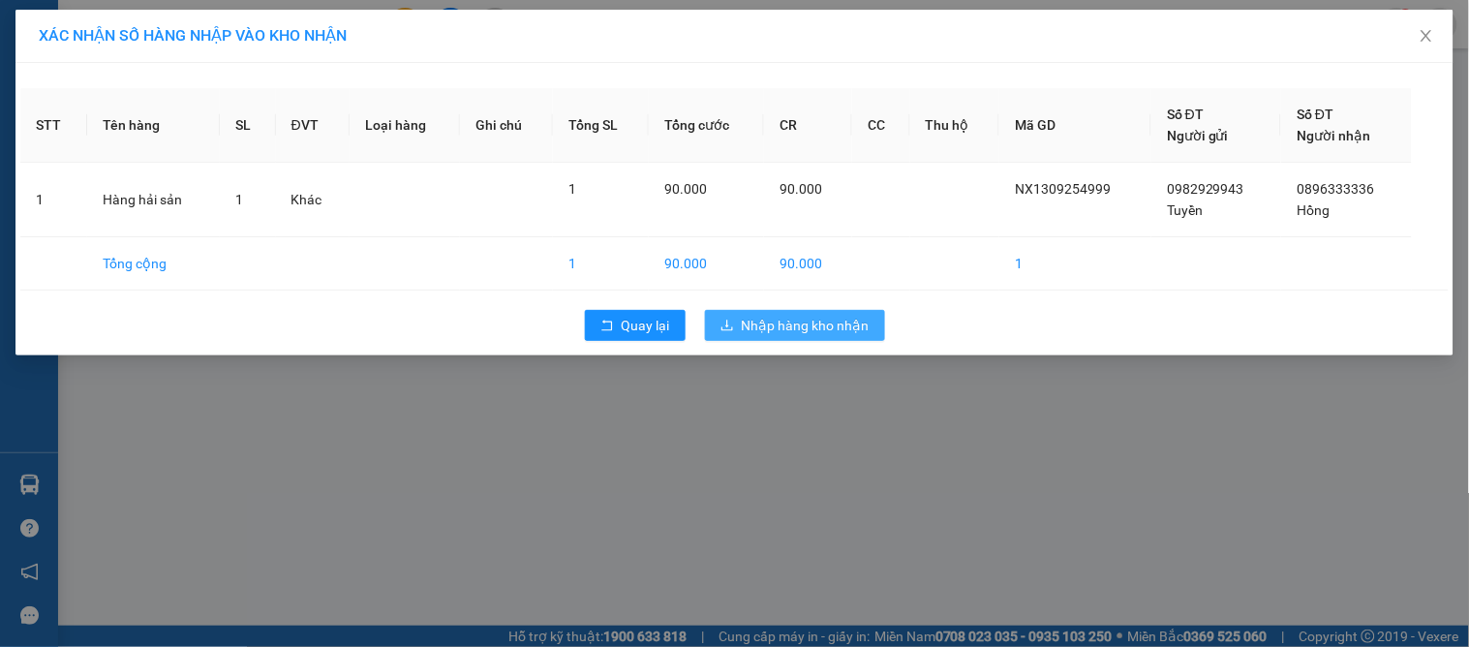
click at [759, 316] on span "Nhập hàng kho nhận" at bounding box center [806, 325] width 128 height 21
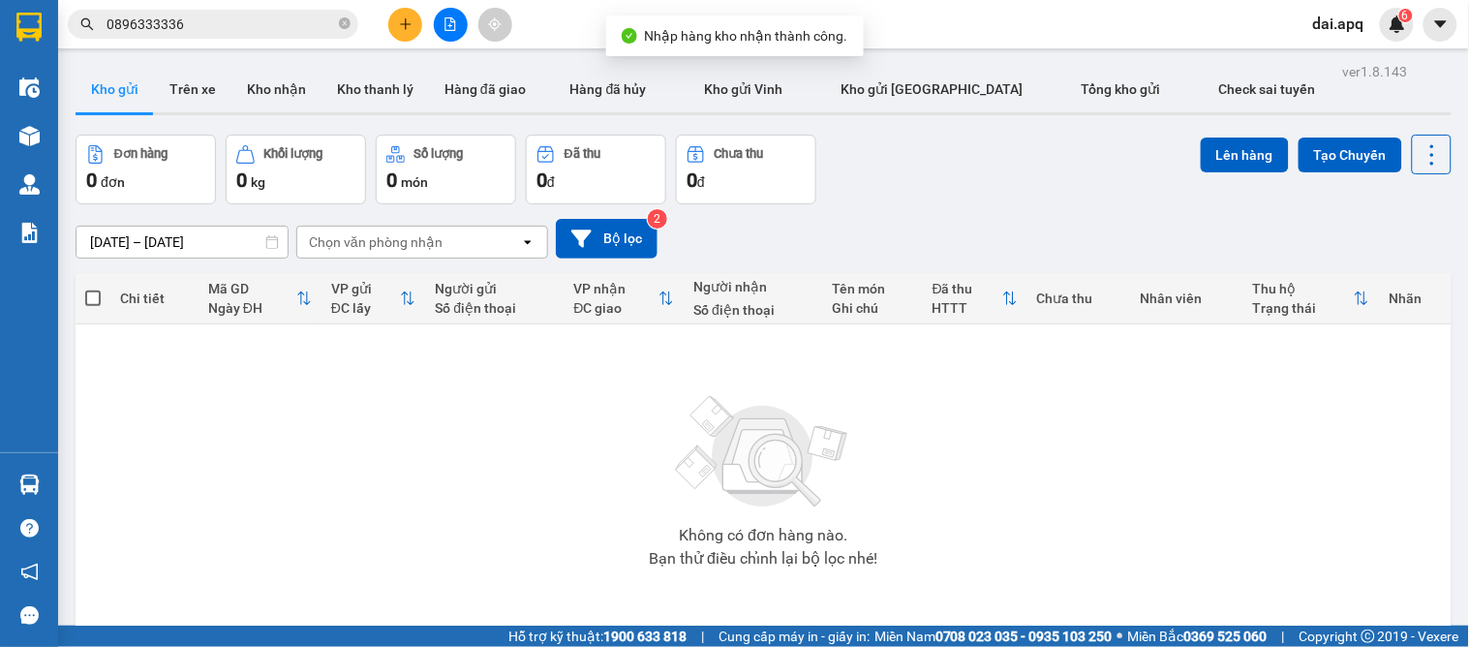
click at [264, 63] on div "ver 1.8.143 Kho gửi Trên xe Kho nhận Kho thanh lý Hàng đã giao Hàng đã hủy Kho …" at bounding box center [763, 381] width 1391 height 647
click at [271, 73] on button "Kho nhận" at bounding box center [276, 89] width 90 height 46
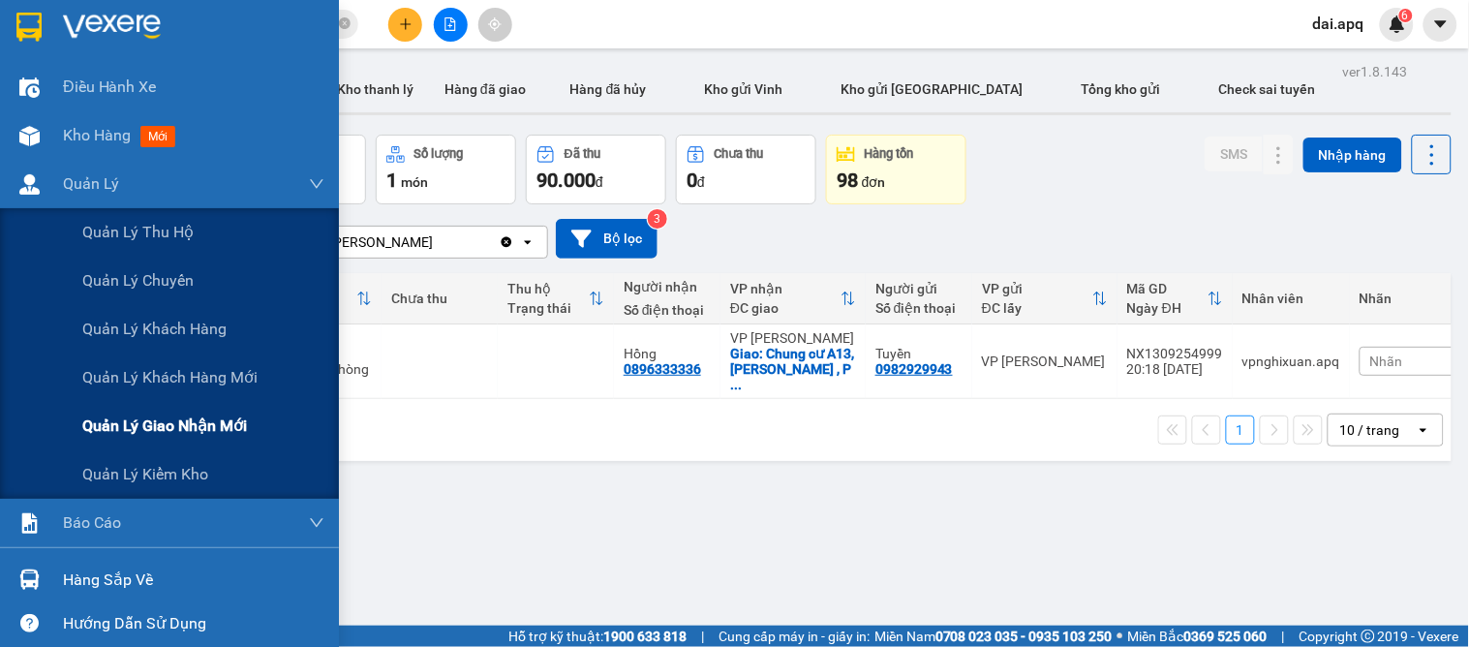
click at [185, 418] on span "Quản lý giao nhận mới" at bounding box center [164, 425] width 165 height 24
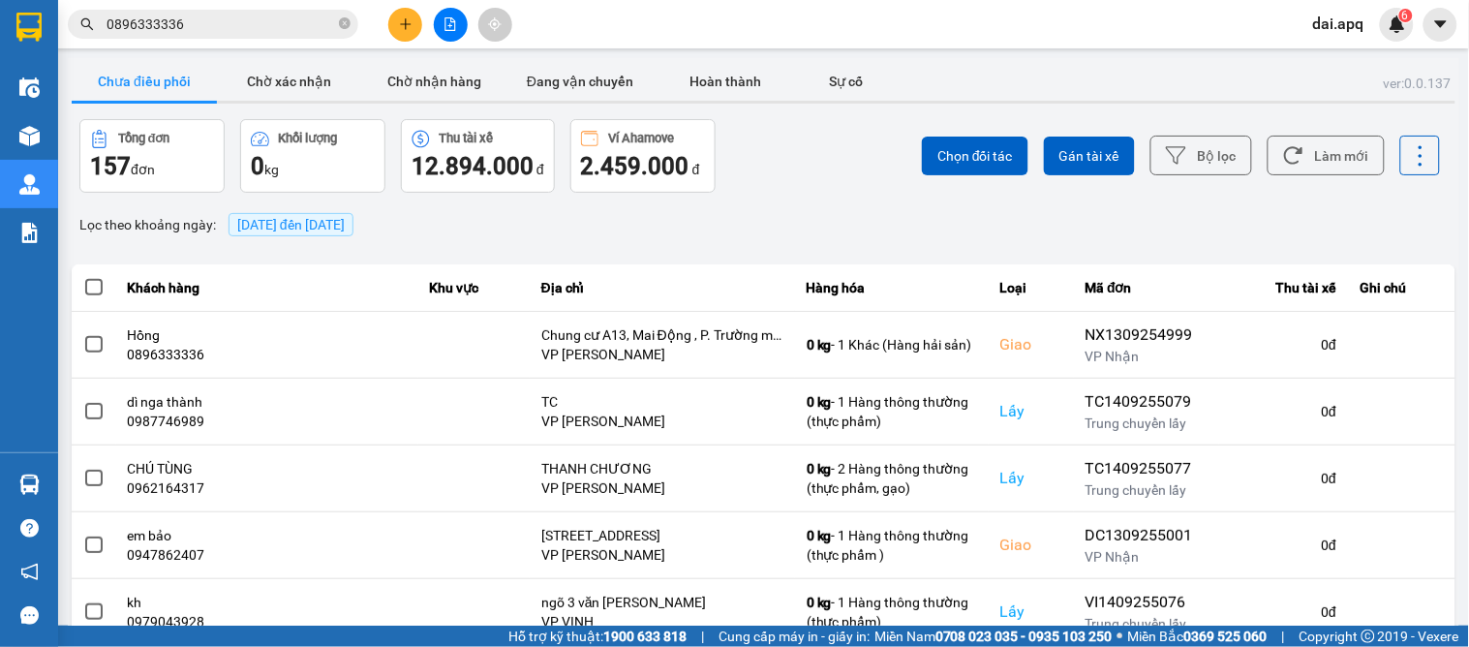
click at [1175, 134] on div "Chọn đối tác Gán tài xế Bộ lọc Làm mới" at bounding box center [1100, 156] width 681 height 74
click at [1183, 150] on button "Bộ lọc" at bounding box center [1201, 156] width 102 height 40
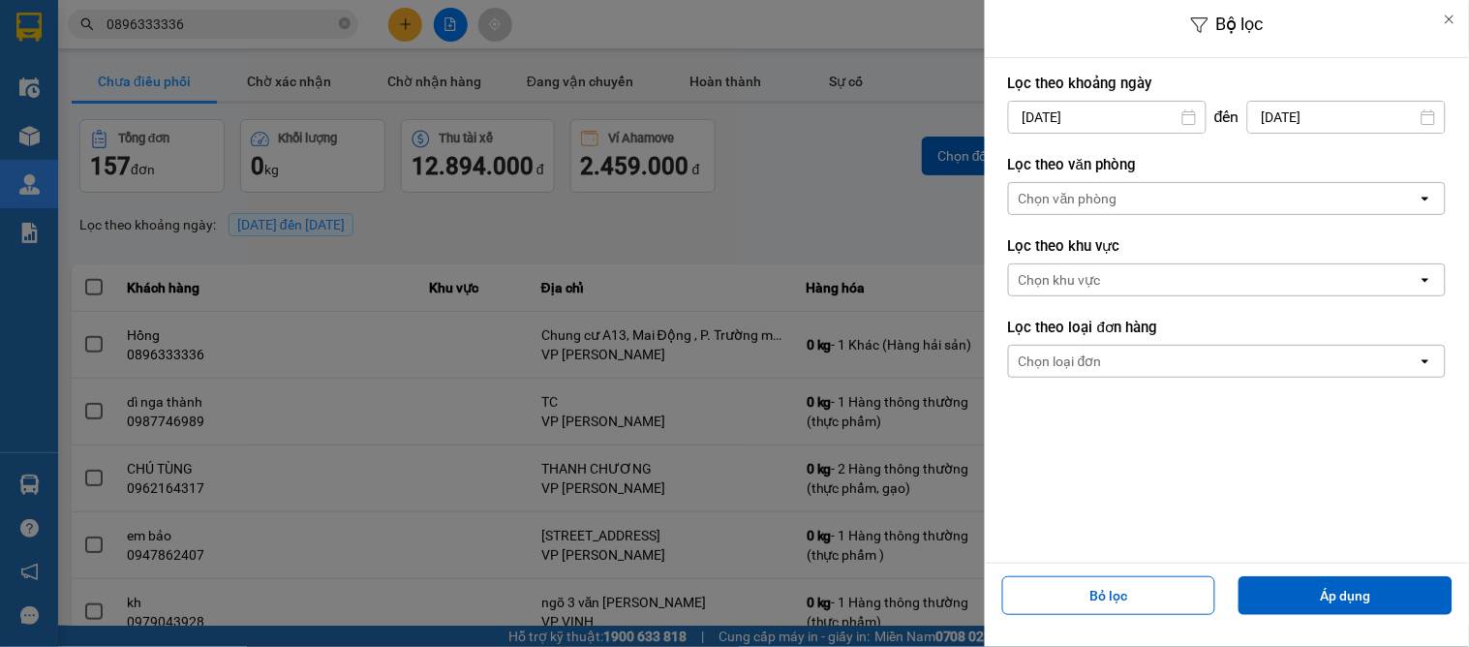
click at [1089, 199] on div "Chọn văn phòng" at bounding box center [1067, 198] width 99 height 19
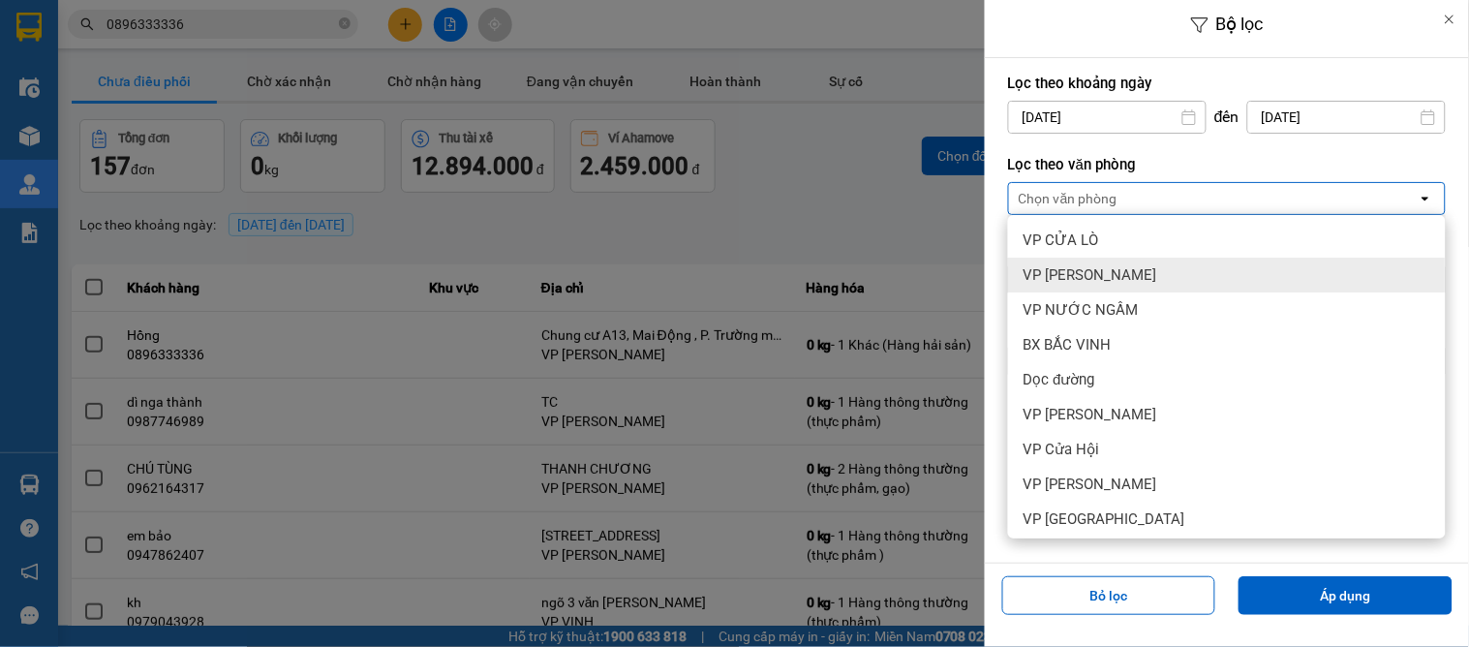
click at [1033, 273] on span "VP [PERSON_NAME]" at bounding box center [1090, 274] width 134 height 19
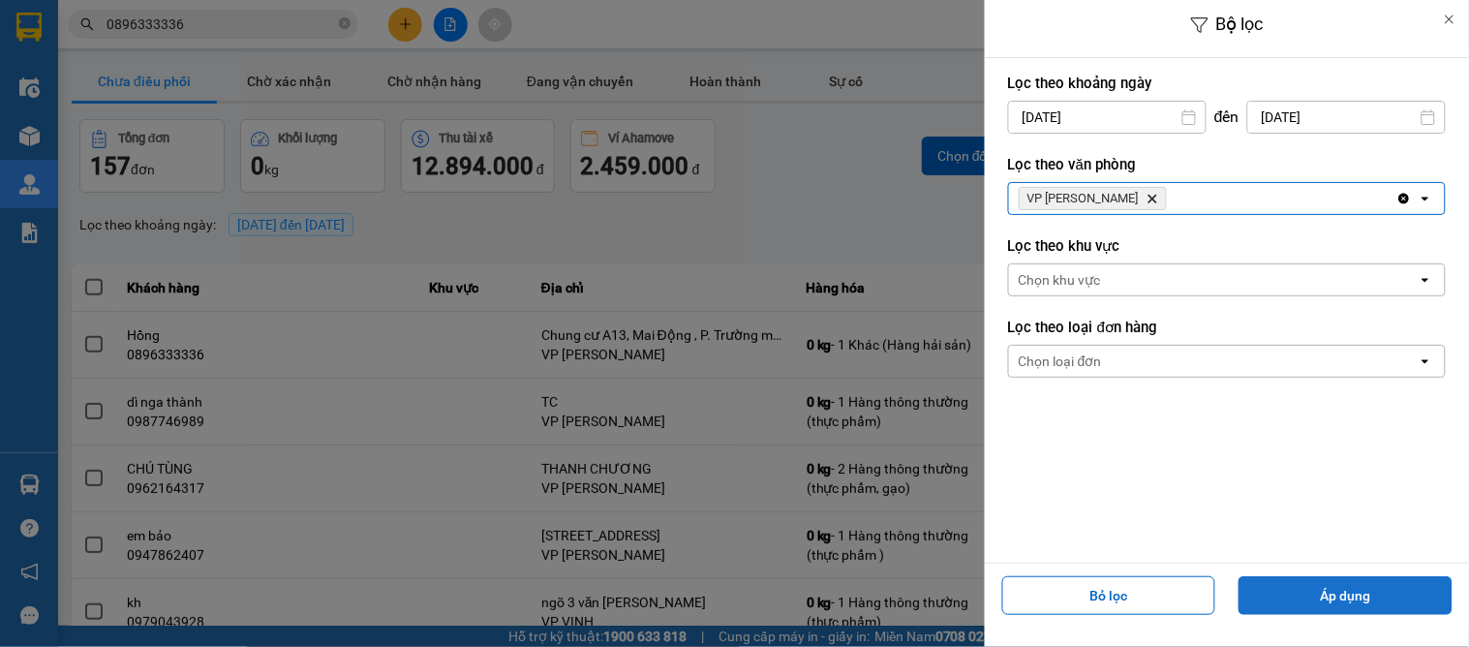
click at [1274, 592] on button "Áp dụng" at bounding box center [1345, 595] width 214 height 39
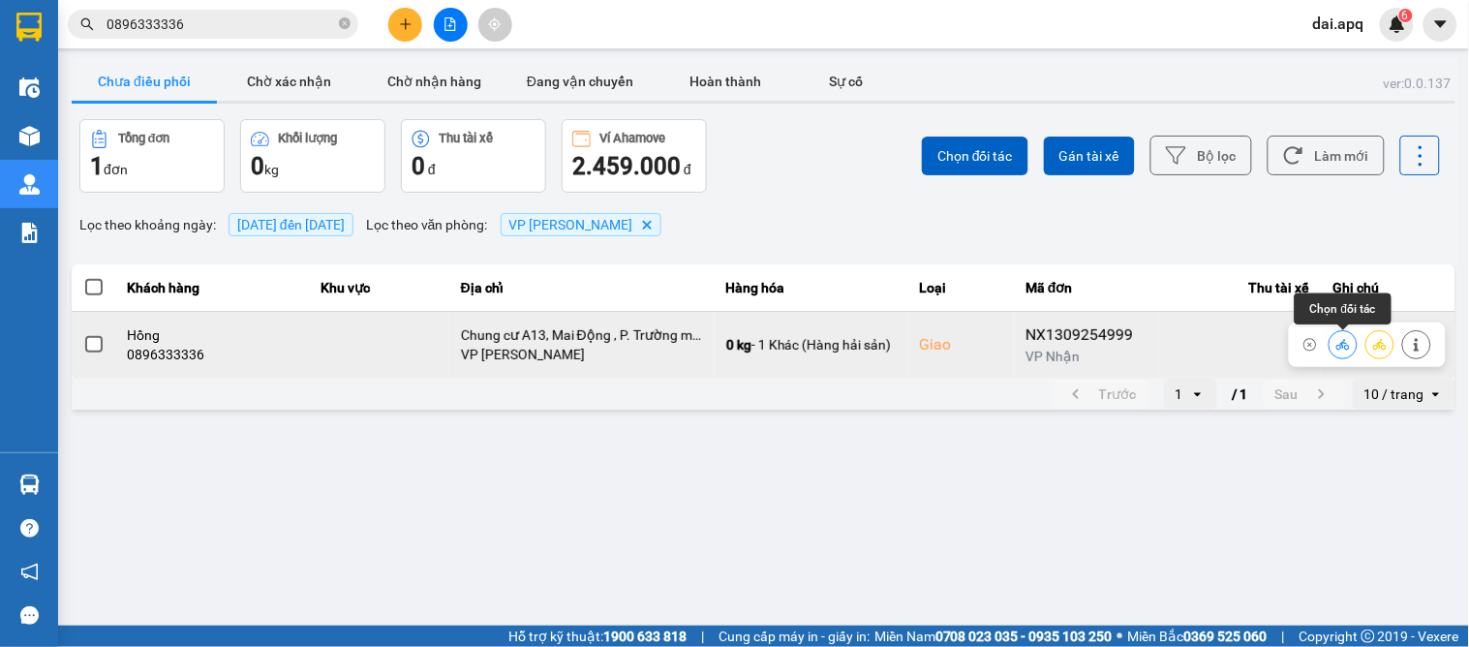
click at [1342, 350] on icon at bounding box center [1343, 345] width 14 height 14
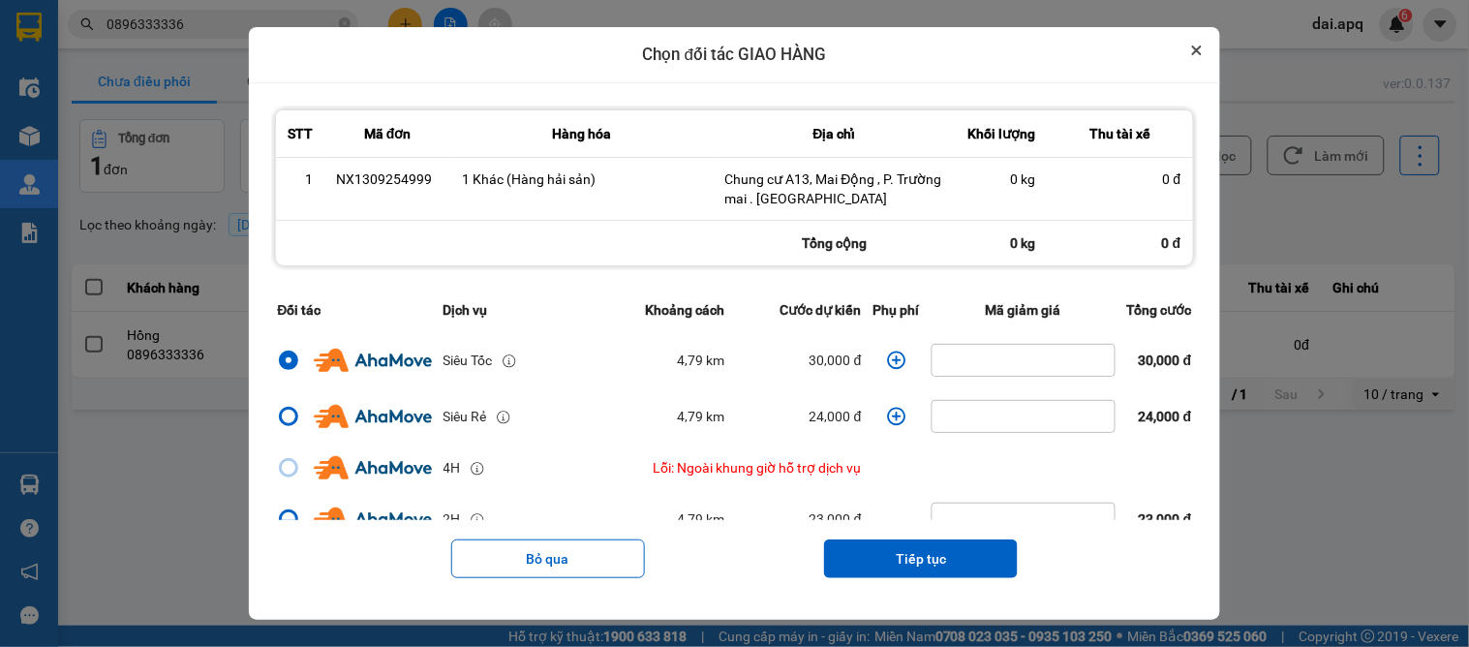
click at [1201, 49] on icon "Close" at bounding box center [1197, 51] width 10 height 10
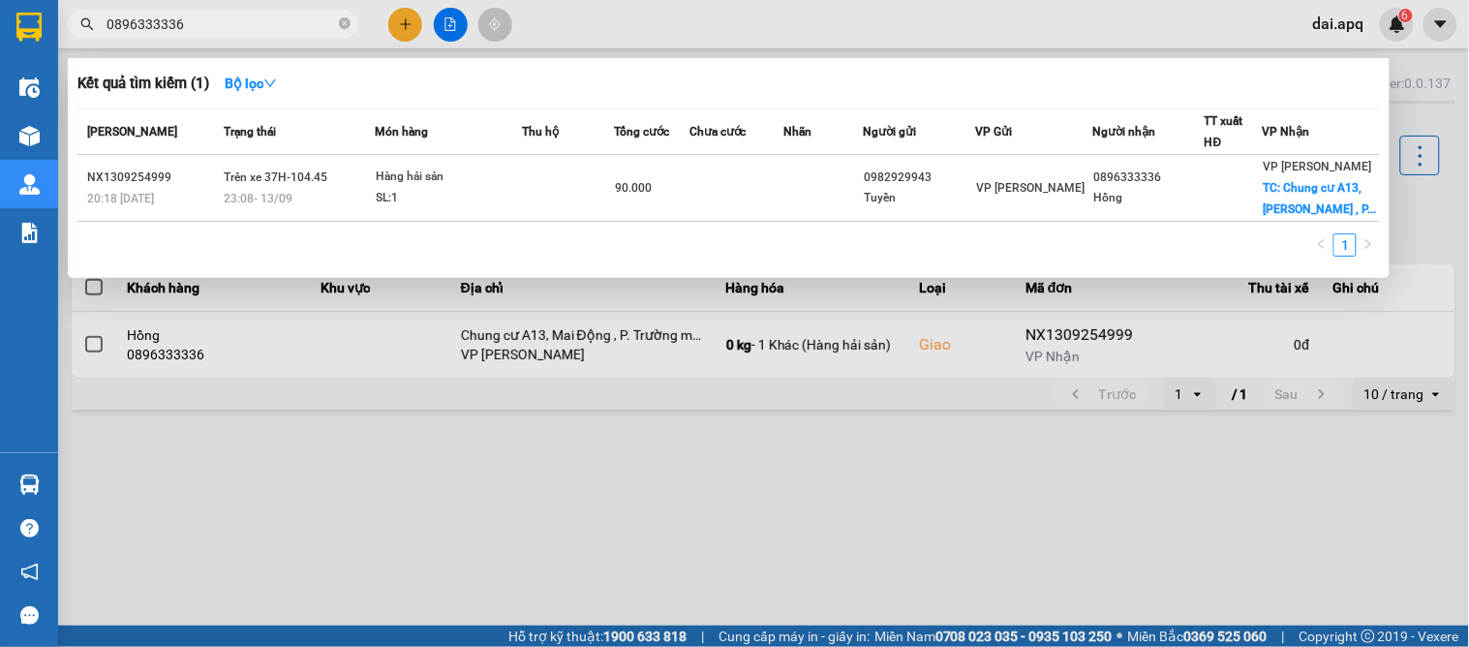
drag, startPoint x: 263, startPoint y: 21, endPoint x: 78, endPoint y: 30, distance: 185.1
click at [78, 30] on span "0896333336" at bounding box center [213, 24] width 290 height 29
click at [1088, 510] on div at bounding box center [734, 323] width 1469 height 647
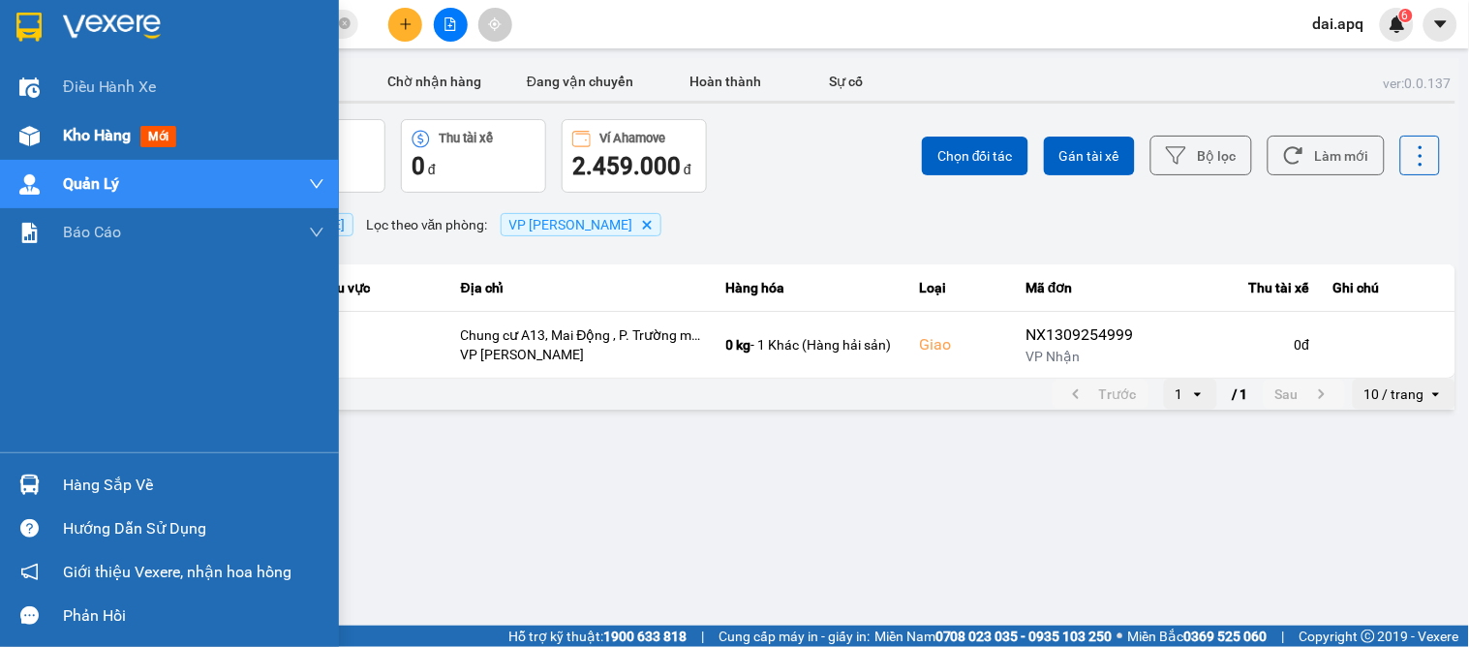
click at [27, 140] on img at bounding box center [29, 136] width 20 height 20
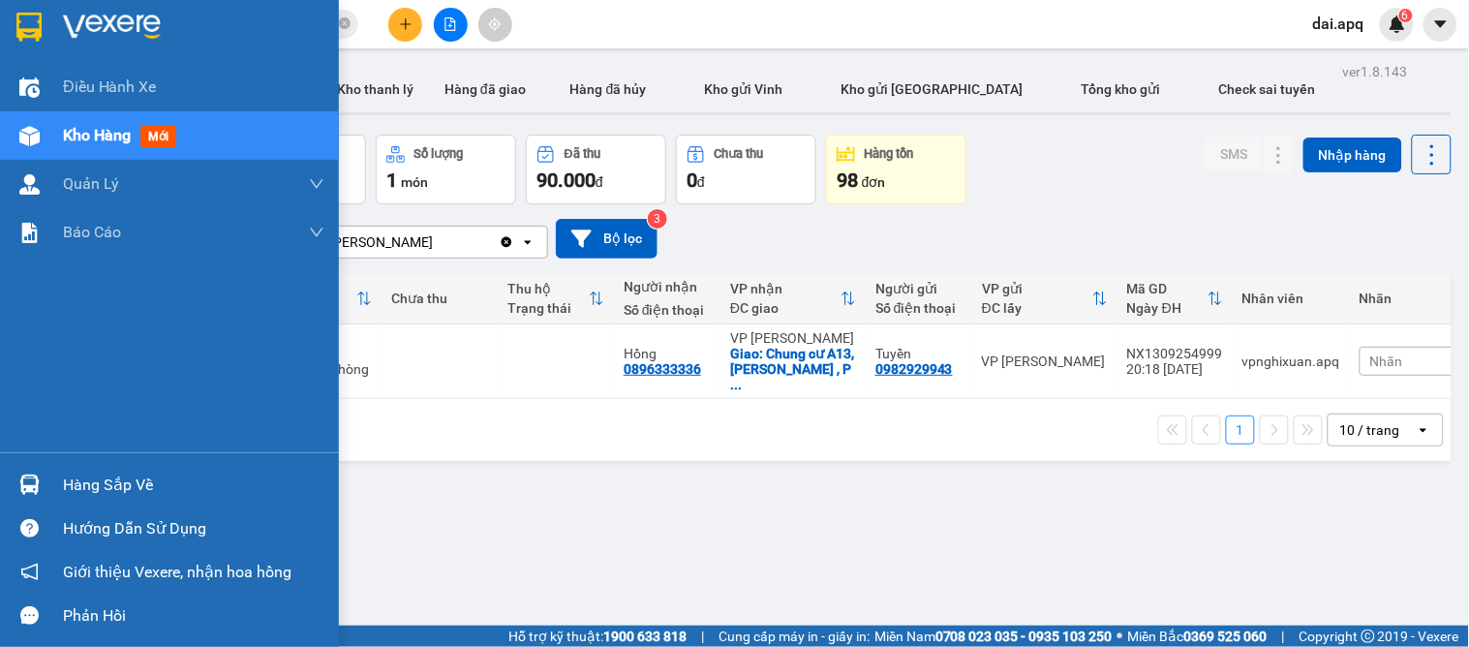
click at [113, 496] on div "Hàng sắp về" at bounding box center [193, 485] width 261 height 29
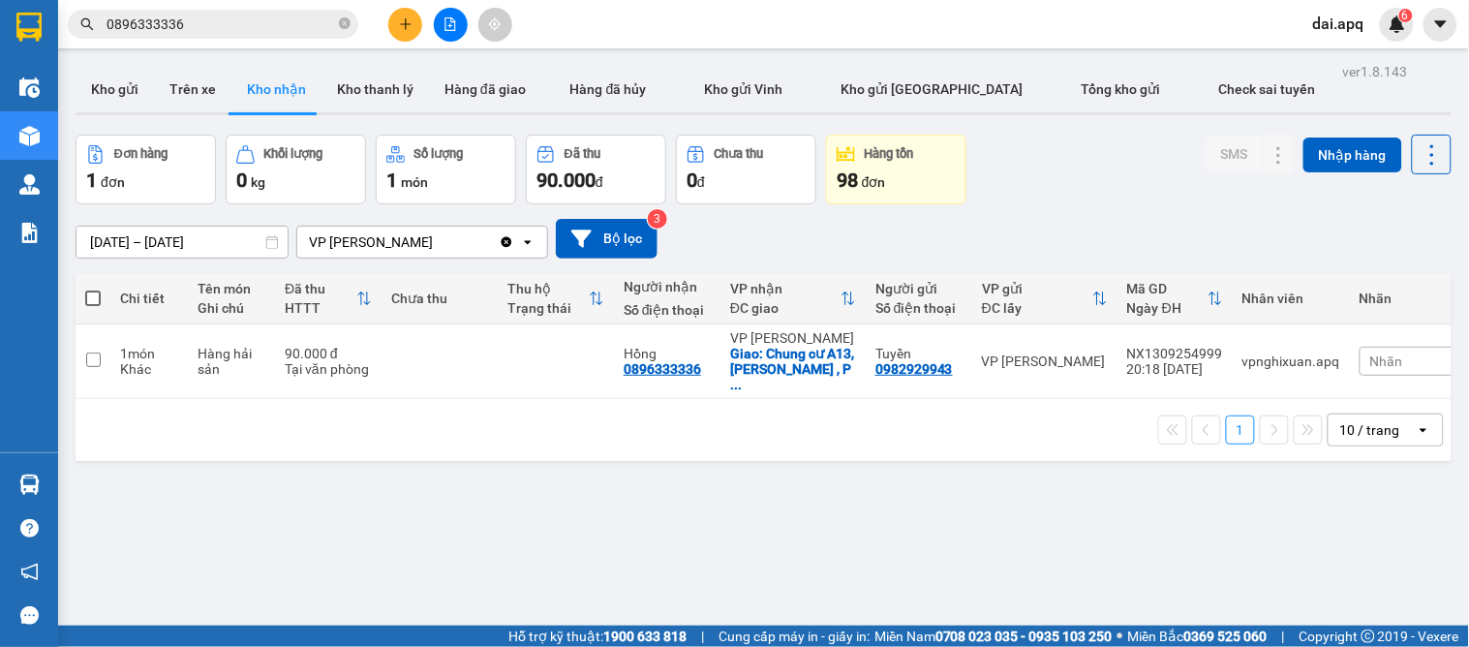
drag, startPoint x: 1178, startPoint y: 623, endPoint x: 697, endPoint y: 322, distance: 567.6
click at [1172, 623] on section "Kết quả tìm kiếm ( 1 ) Bộ lọc Mã ĐH Trạng thái Món hàng Thu hộ Tổng cước Chưa c…" at bounding box center [734, 323] width 1469 height 647
click at [259, 85] on button "Kho nhận" at bounding box center [276, 89] width 90 height 46
click at [127, 98] on button "Kho gửi" at bounding box center [115, 89] width 78 height 46
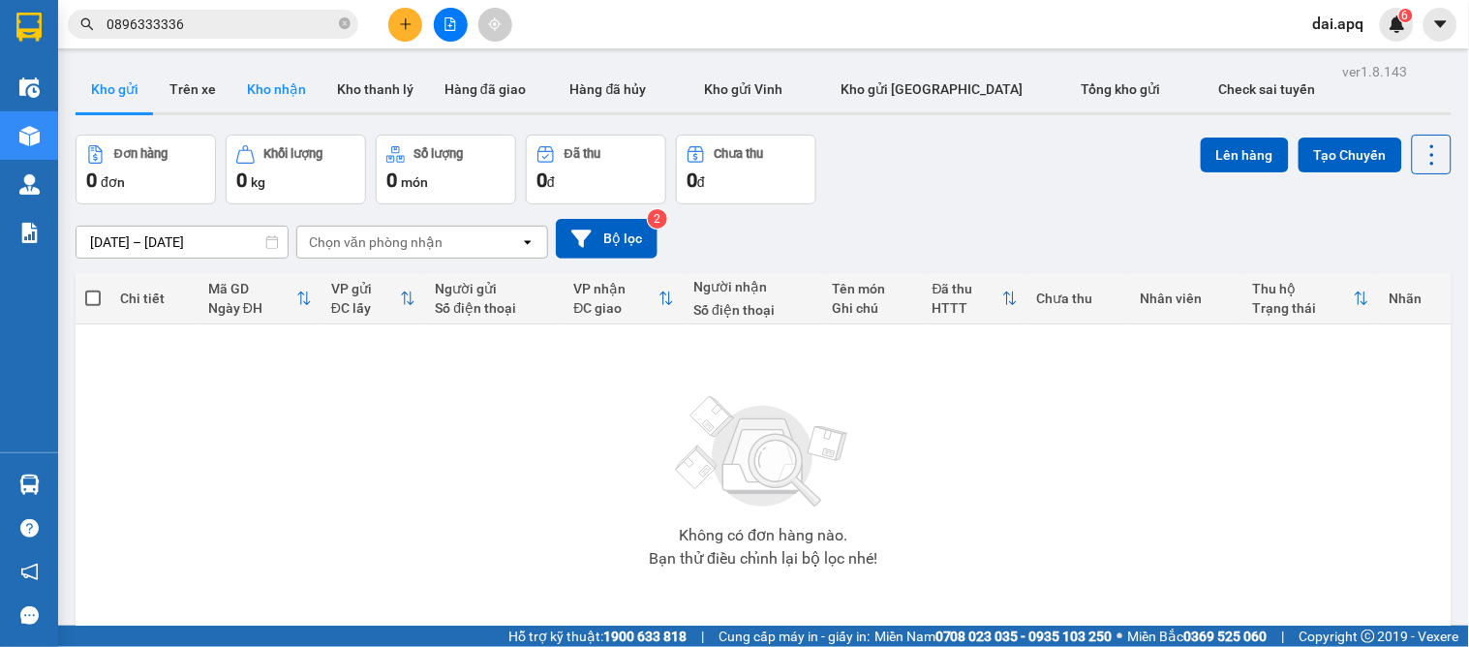
click at [240, 81] on button "Kho nhận" at bounding box center [276, 89] width 90 height 46
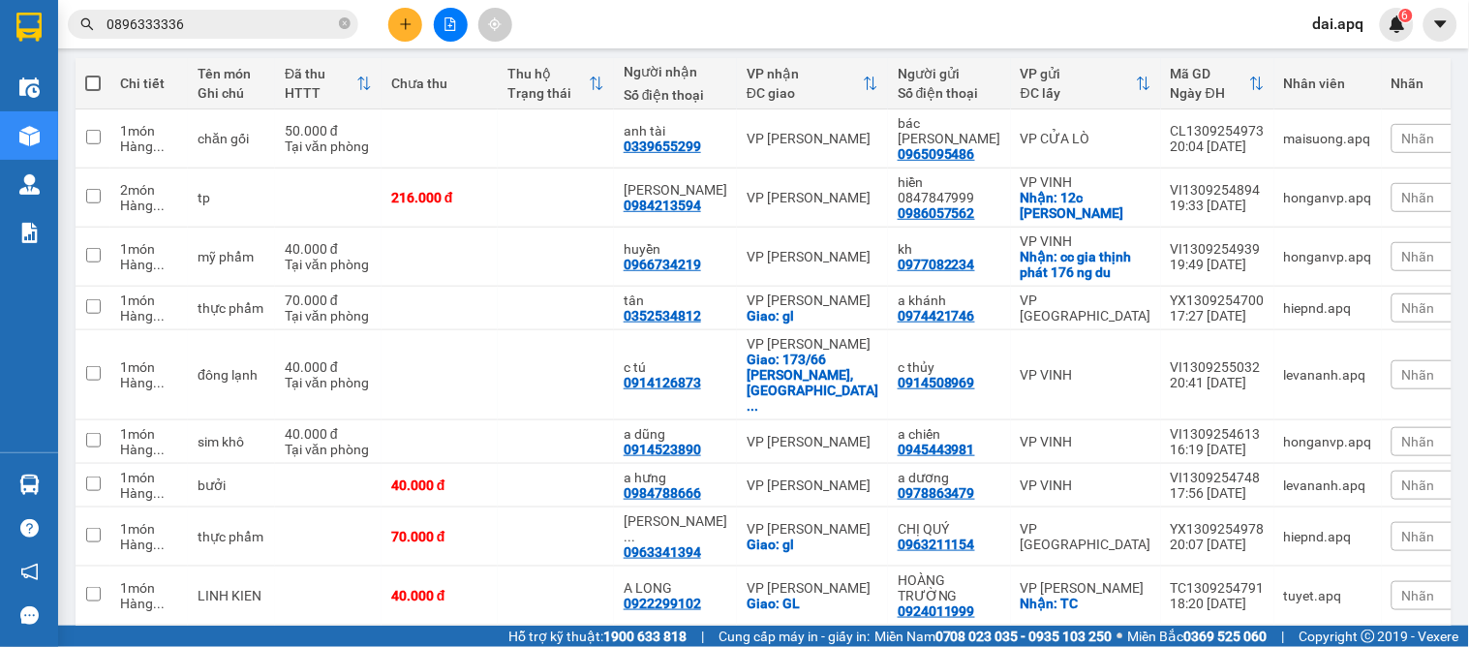
scroll to position [300, 0]
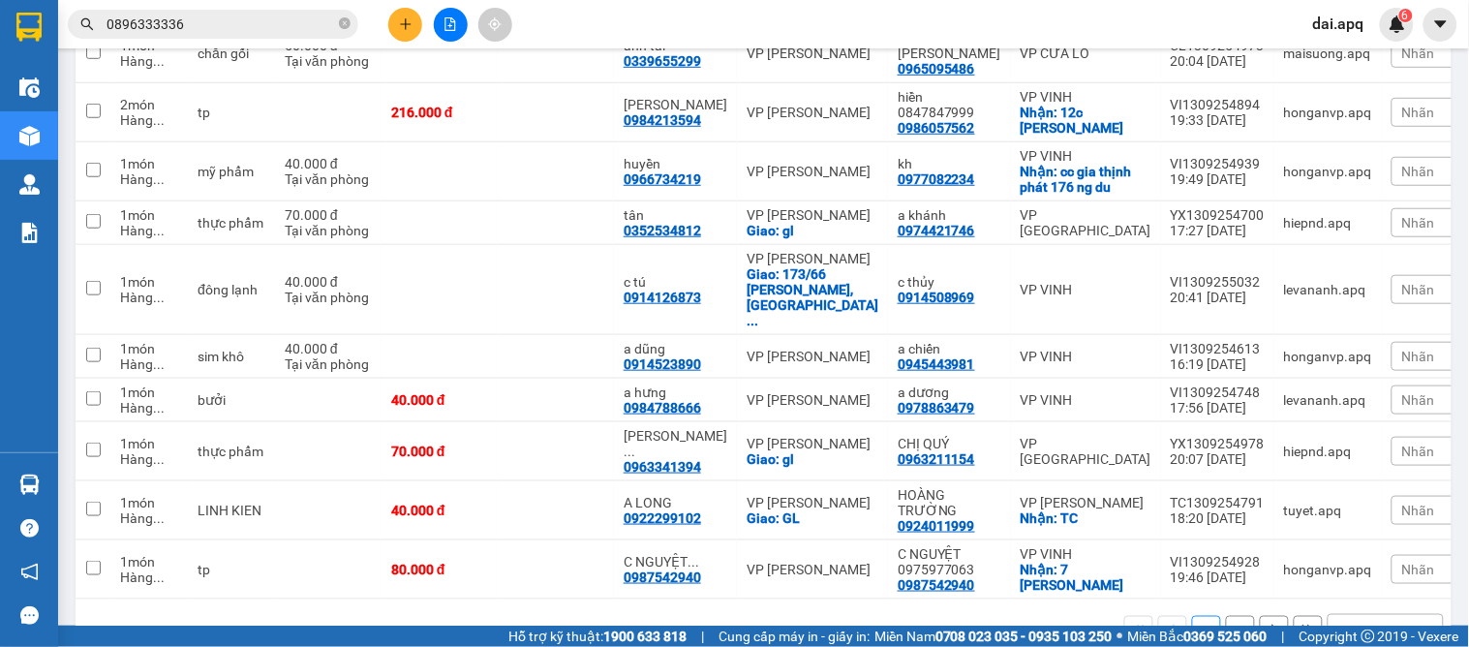
click at [1378, 621] on div "10 / trang" at bounding box center [1370, 630] width 60 height 19
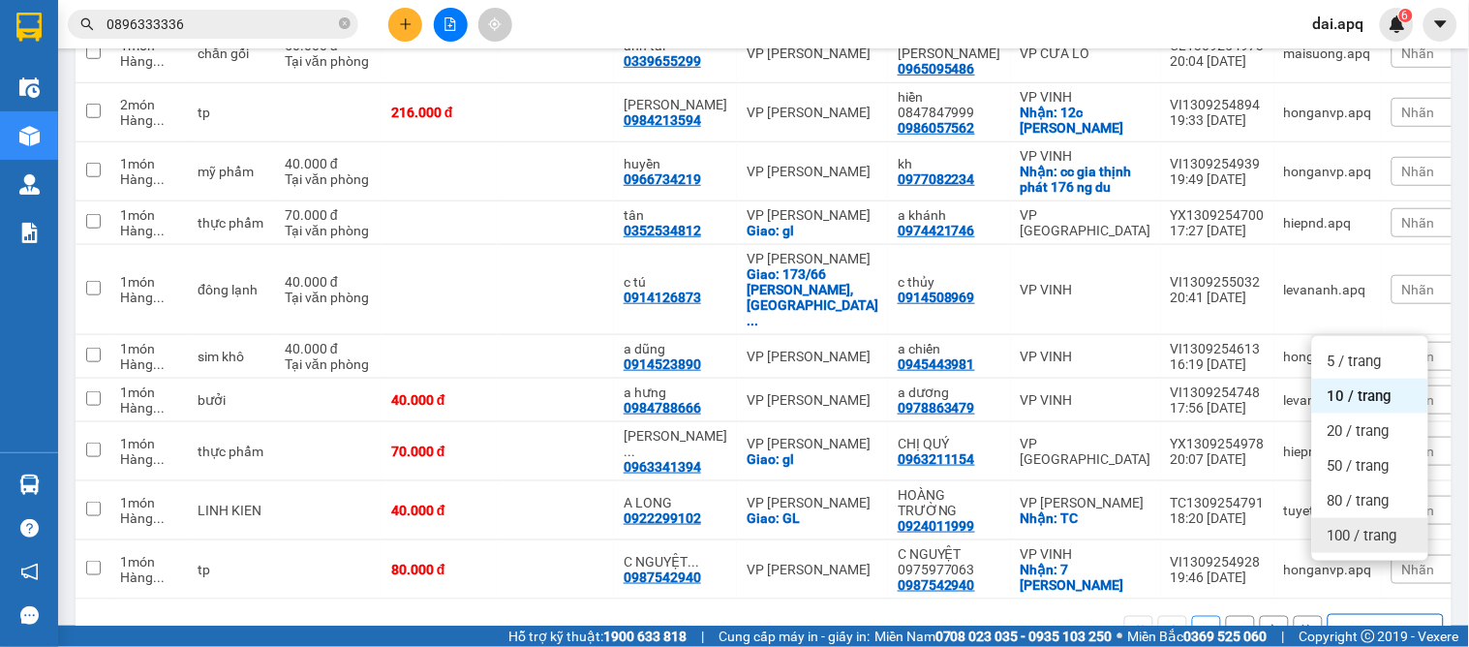
click at [1384, 540] on span "100 / trang" at bounding box center [1362, 535] width 70 height 19
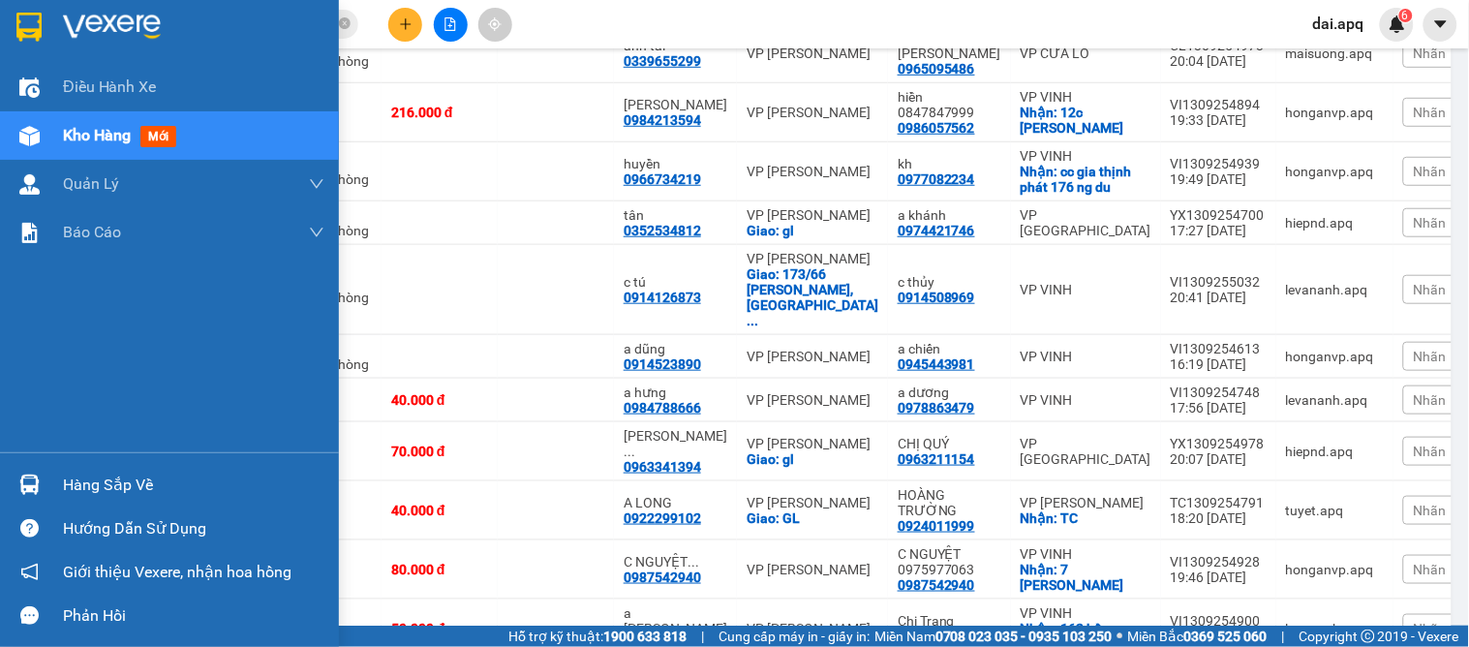
click at [98, 487] on div "Hàng sắp về" at bounding box center [193, 485] width 261 height 29
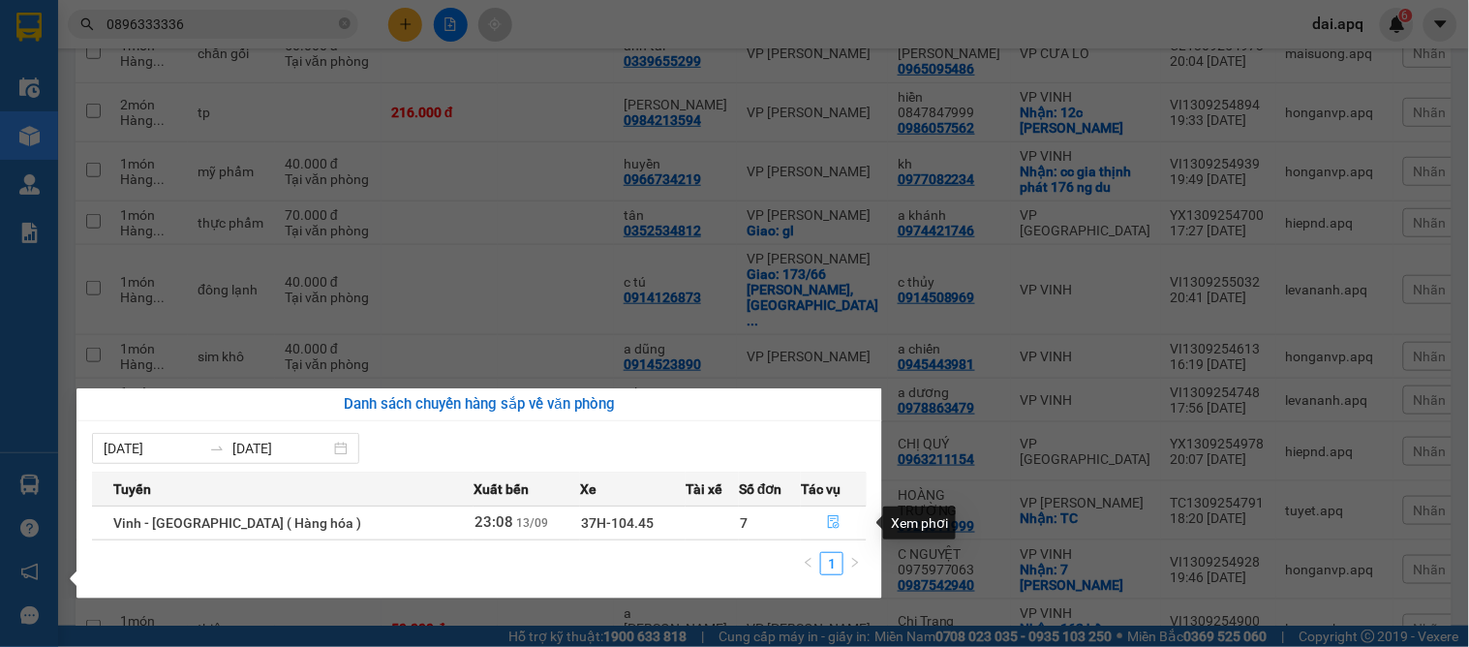
click at [829, 517] on icon "file-done" at bounding box center [835, 522] width 12 height 14
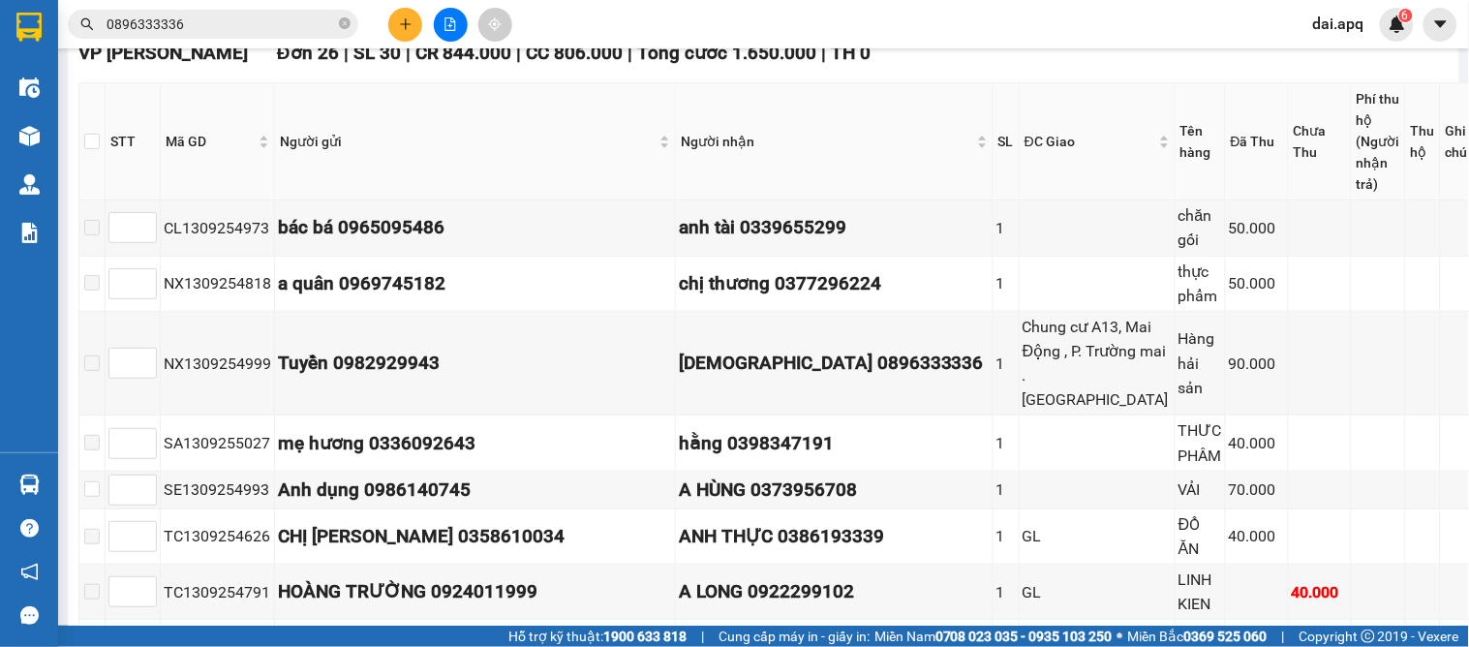
scroll to position [215, 0]
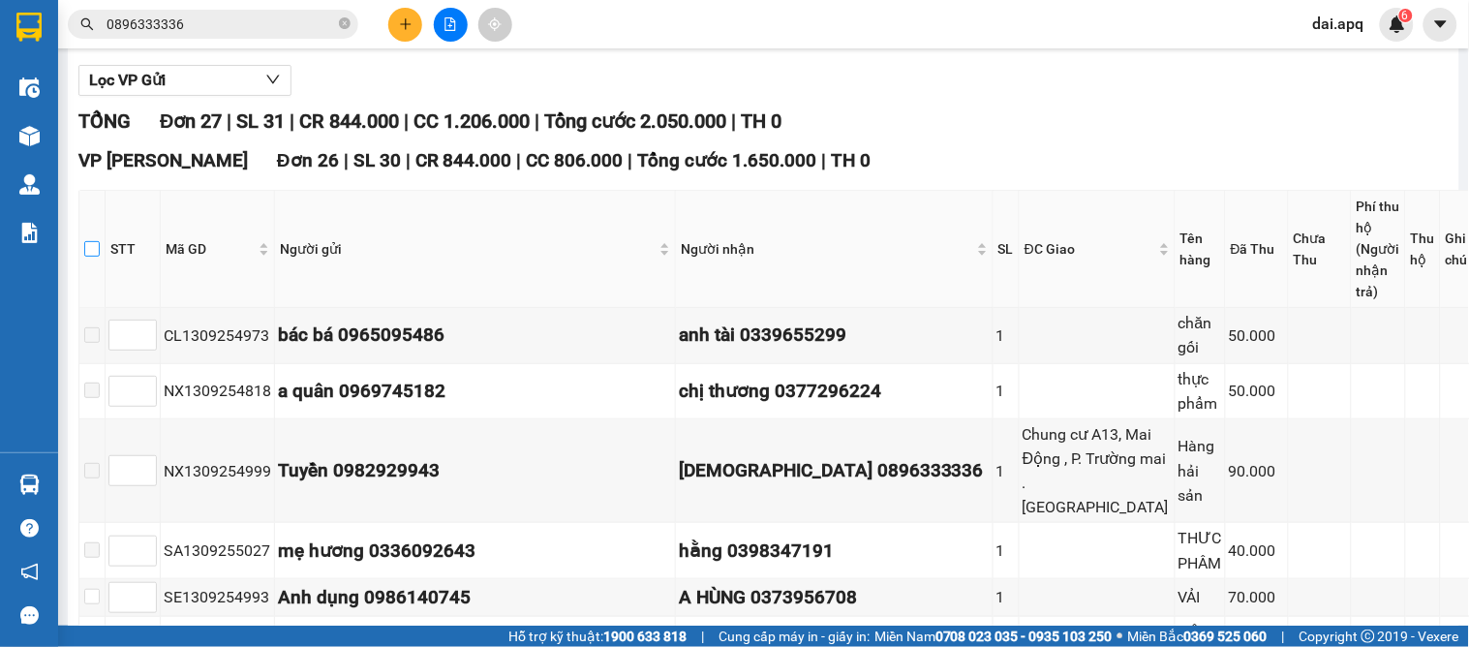
click at [100, 257] on input "checkbox" at bounding box center [91, 248] width 15 height 15
checkbox input "true"
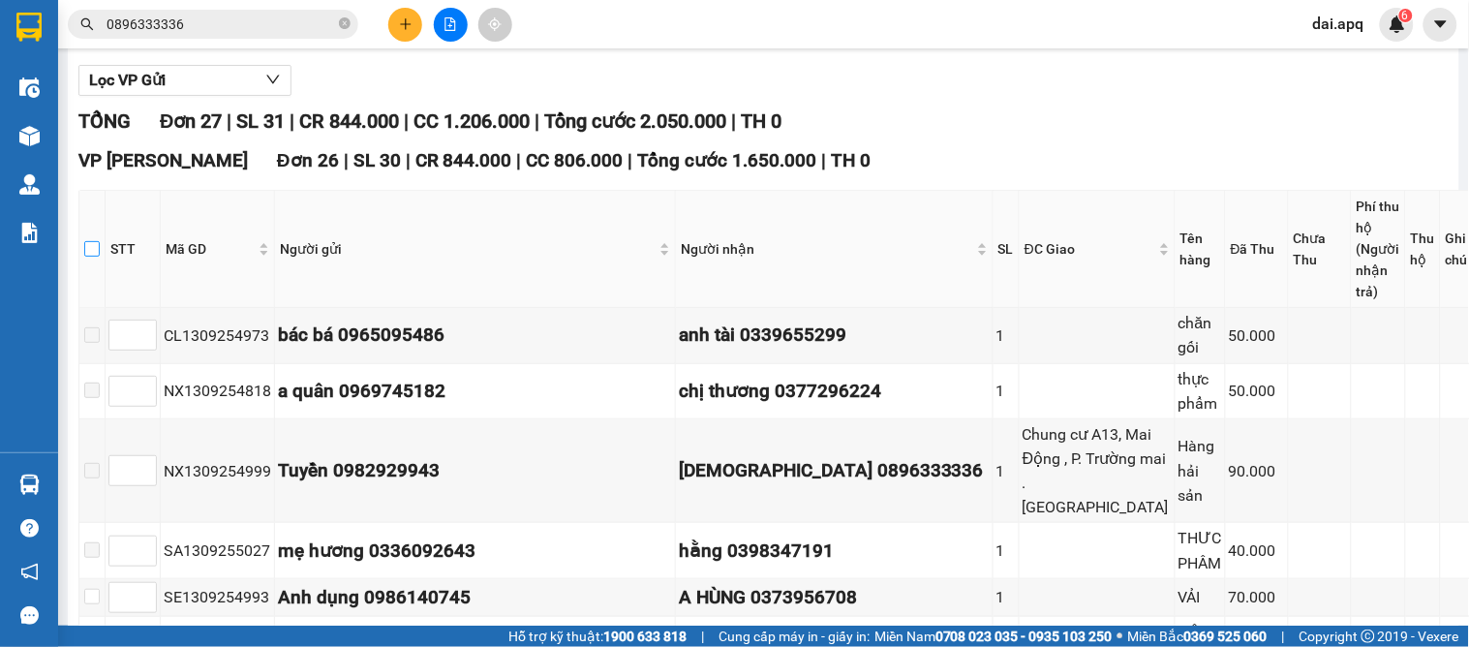
checkbox input "true"
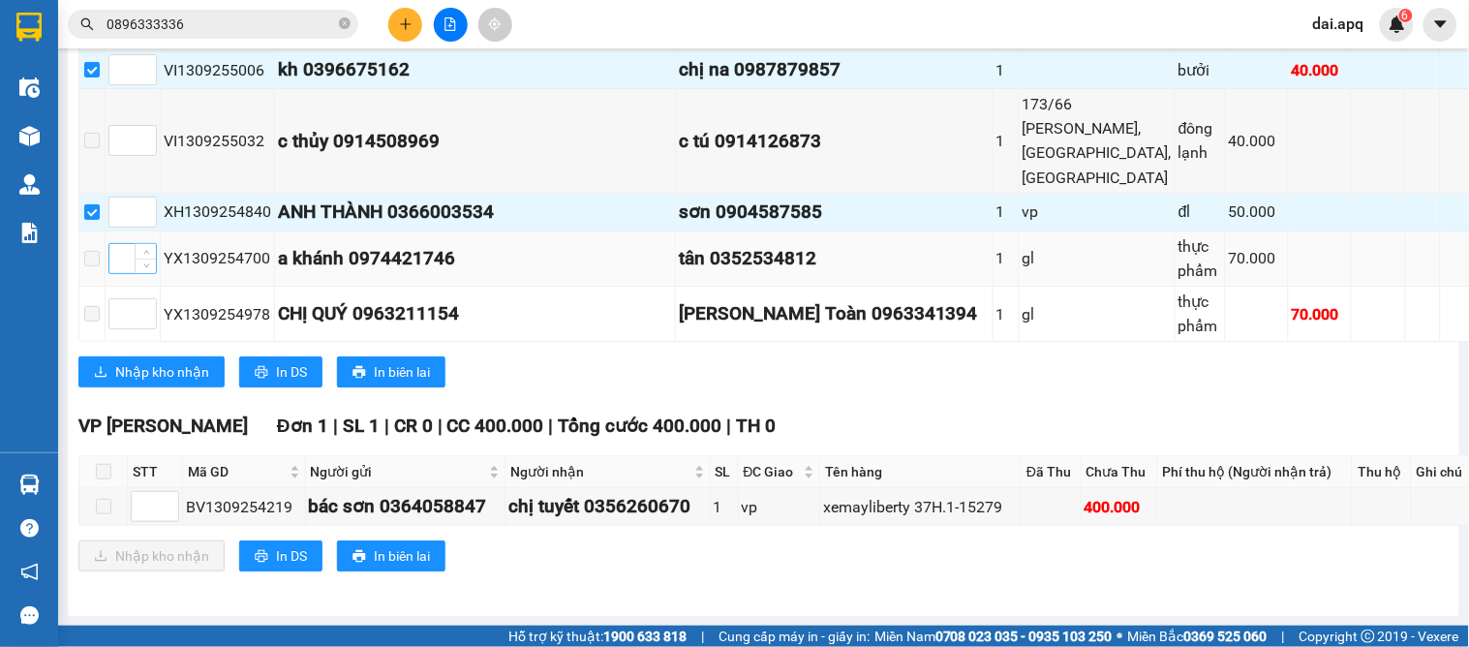
scroll to position [1666, 0]
click at [172, 368] on span "Nhập kho nhận" at bounding box center [162, 371] width 94 height 21
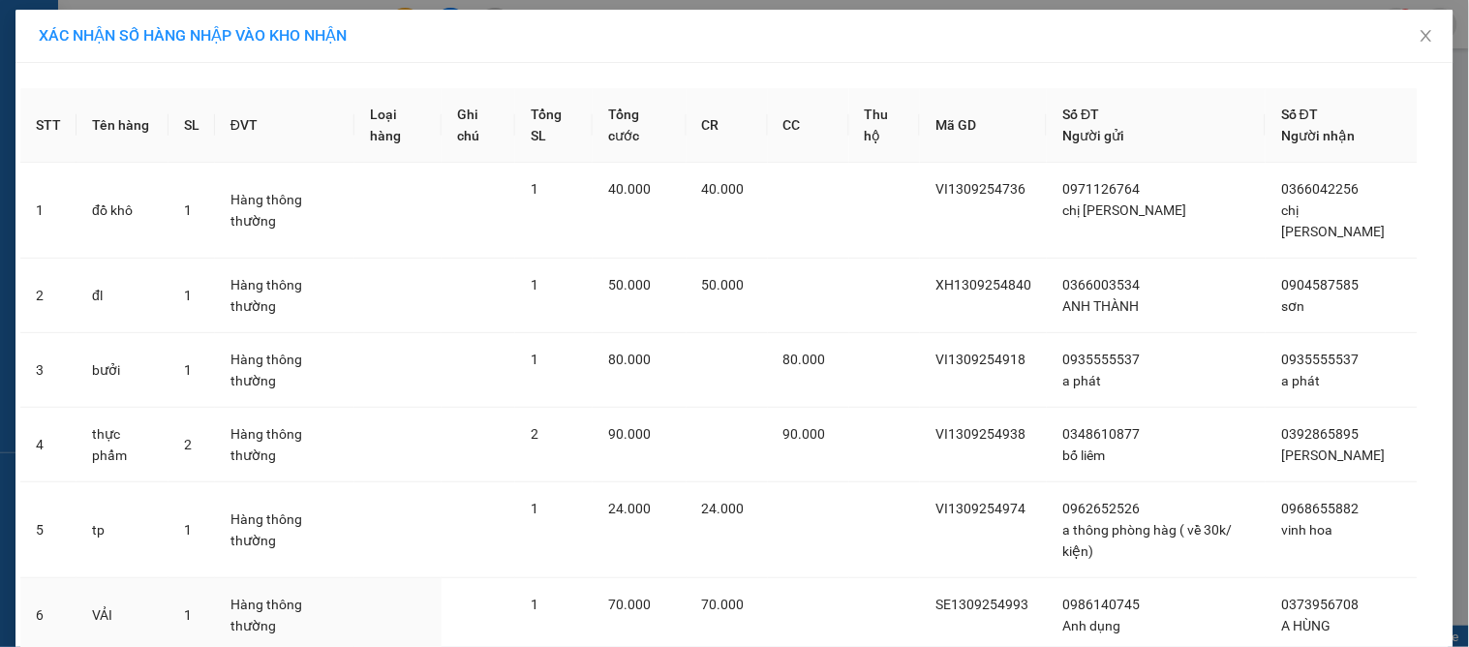
scroll to position [178, 0]
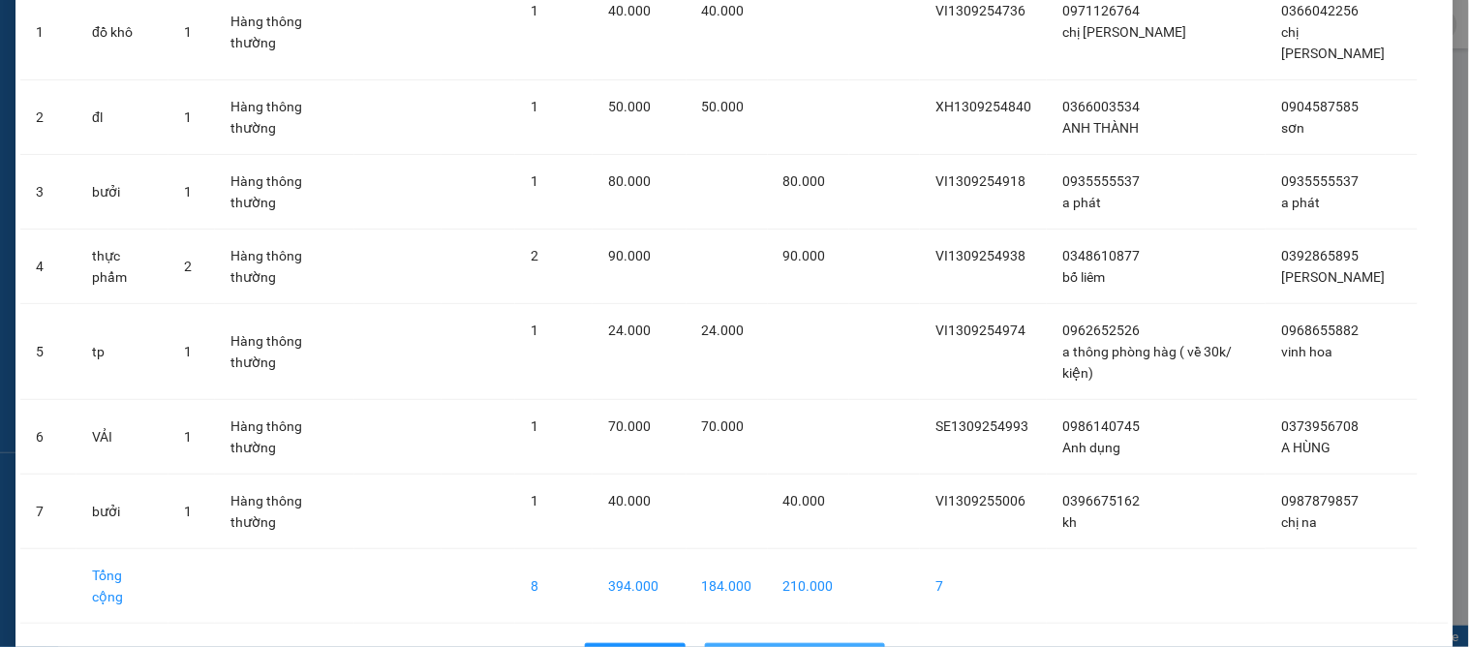
click at [770, 646] on span "Nhập hàng kho nhận" at bounding box center [806, 658] width 128 height 21
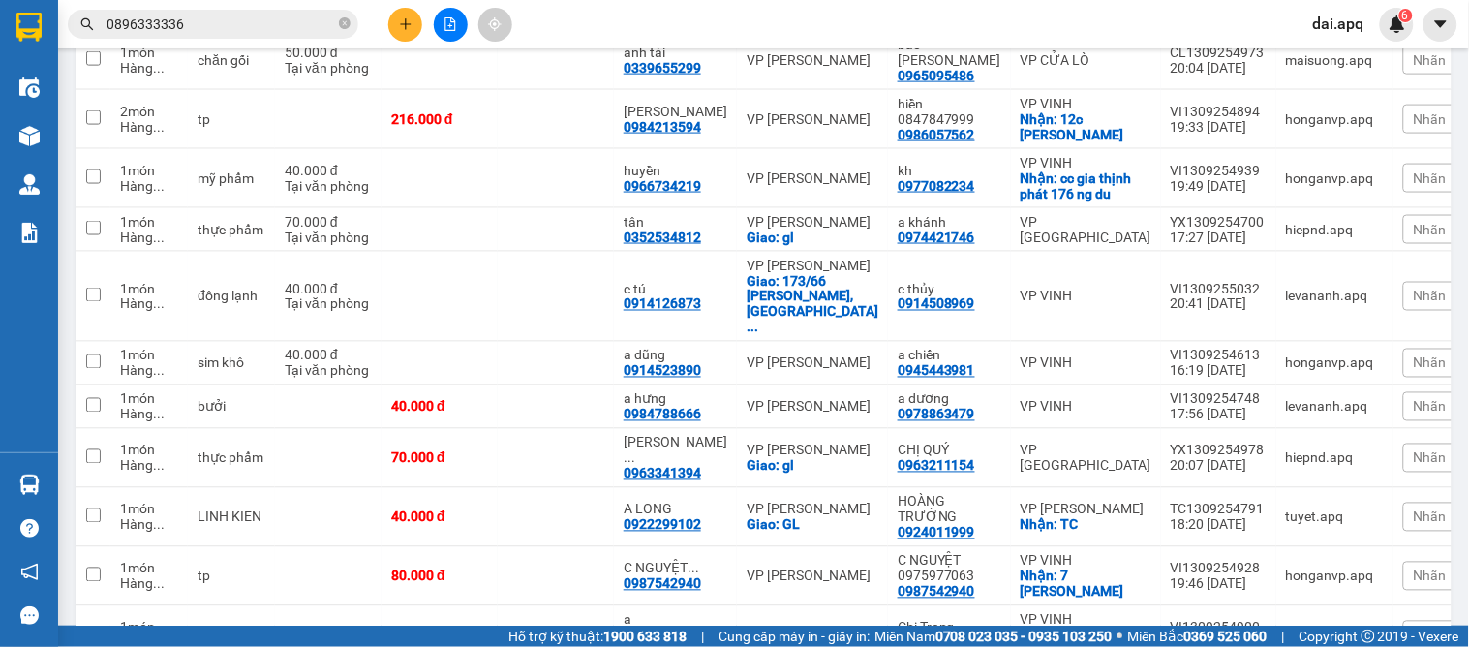
scroll to position [1182, 0]
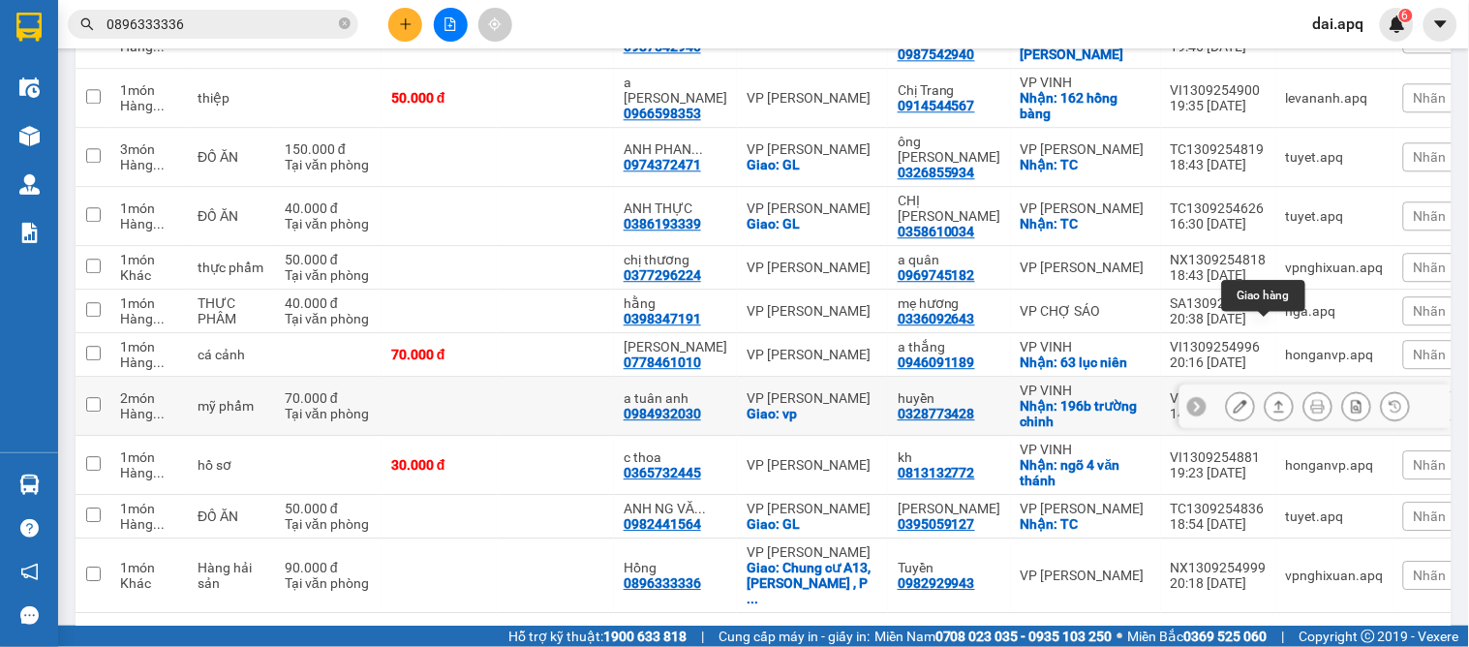
click at [1272, 399] on icon at bounding box center [1279, 406] width 14 height 14
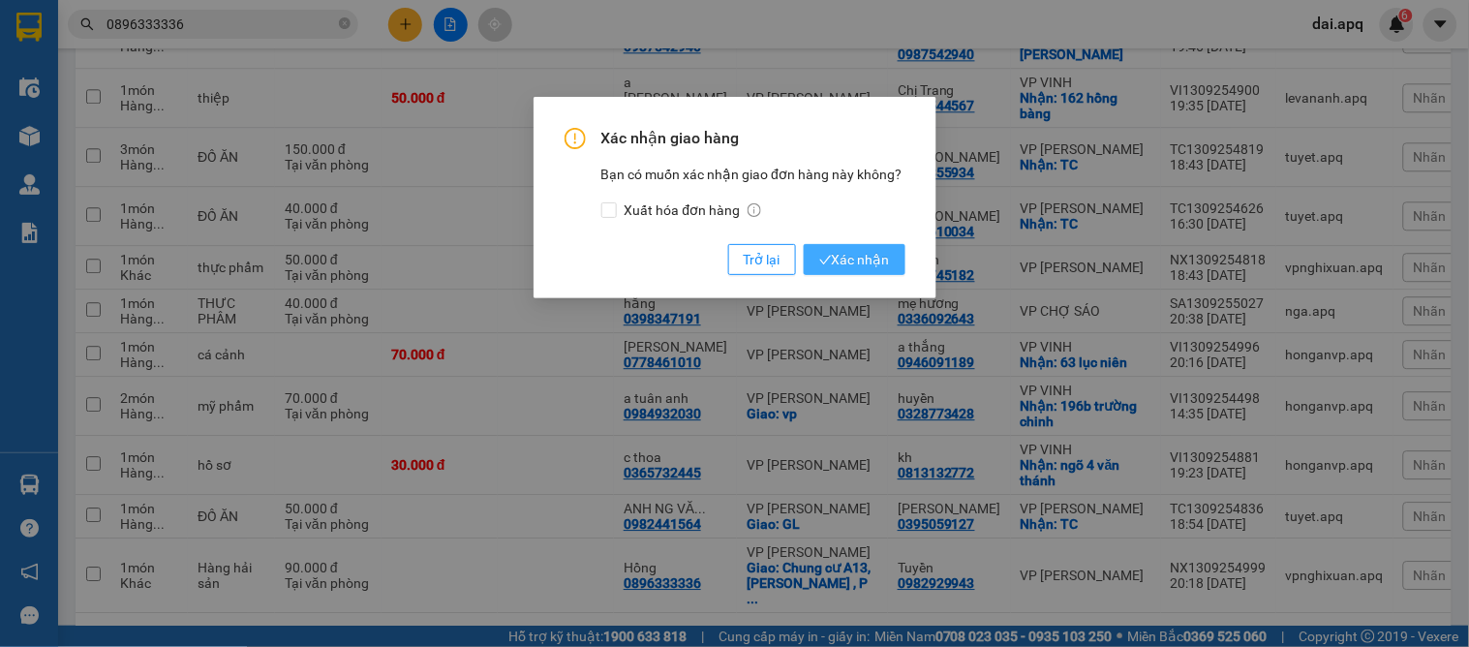
click at [866, 265] on span "Xác nhận" at bounding box center [854, 259] width 71 height 21
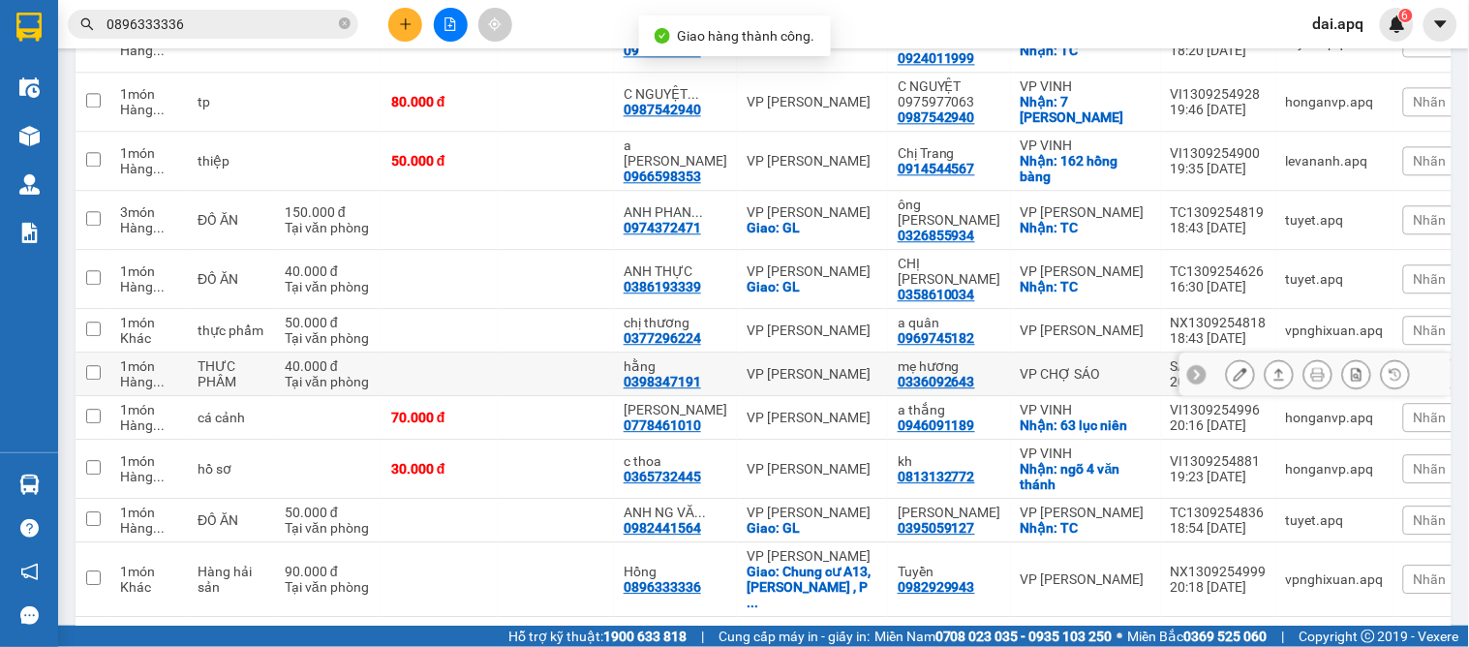
scroll to position [1123, 0]
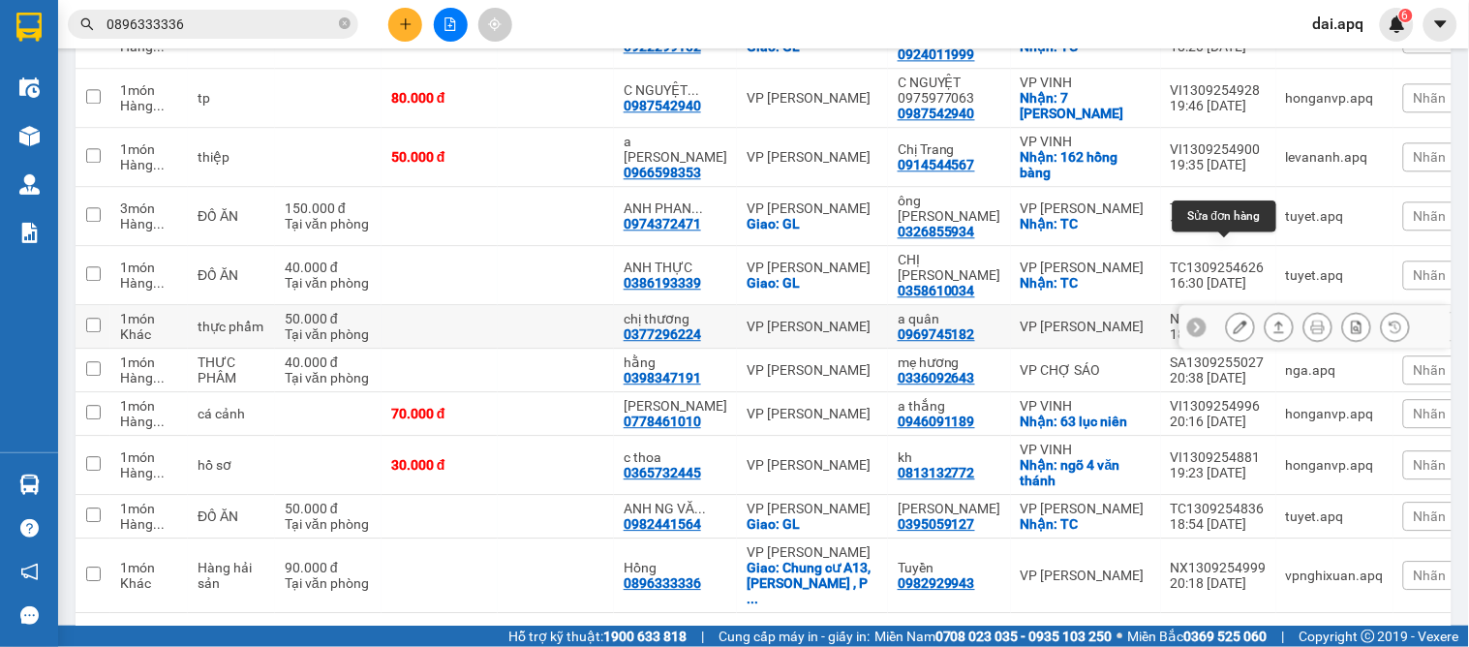
click at [1233, 319] on icon at bounding box center [1240, 326] width 14 height 14
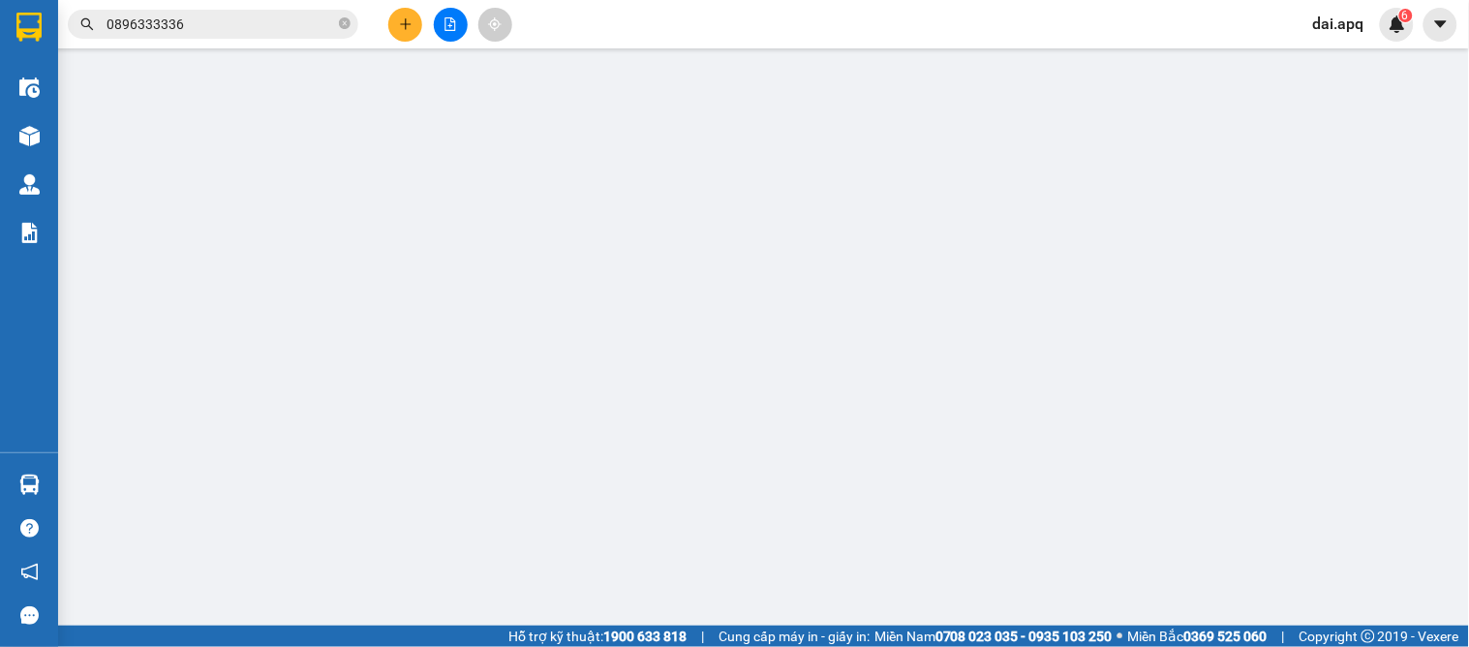
type input "0969745182"
type input "a quân"
type input "0377296224"
type input "chị thương"
type input "50.000"
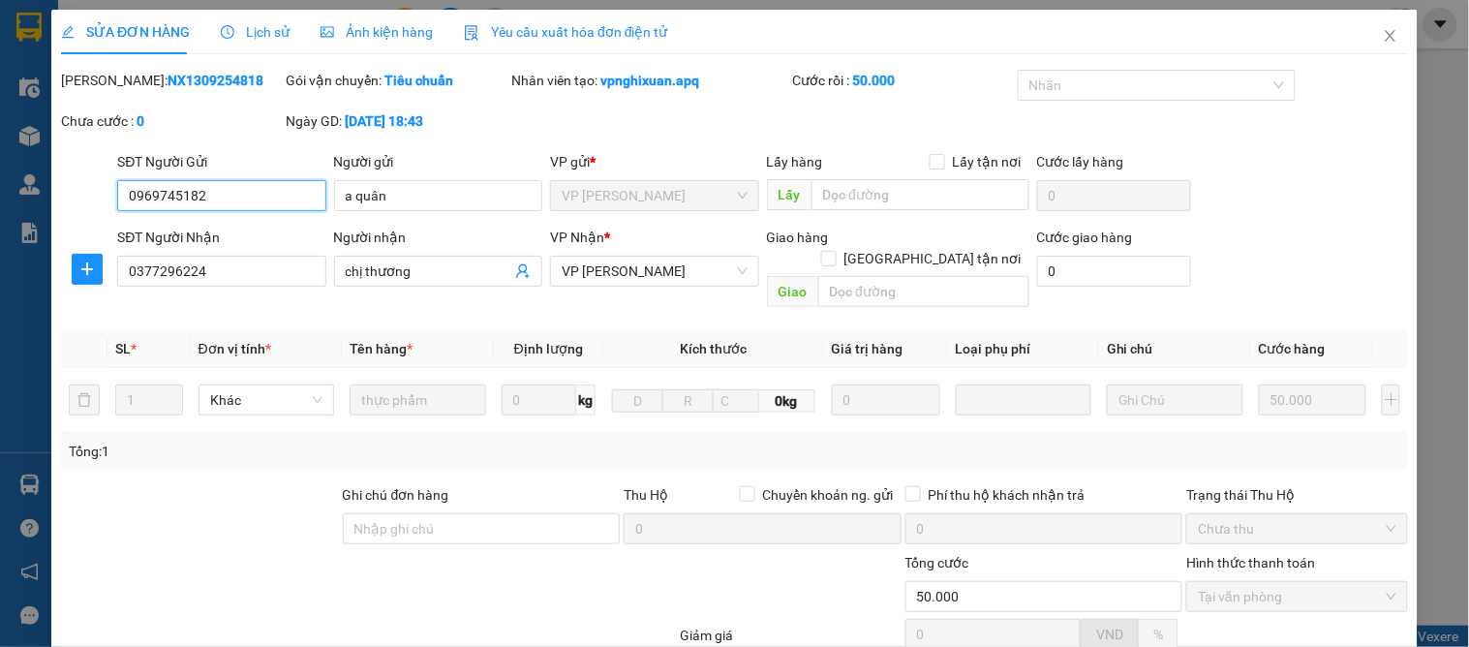
scroll to position [171, 0]
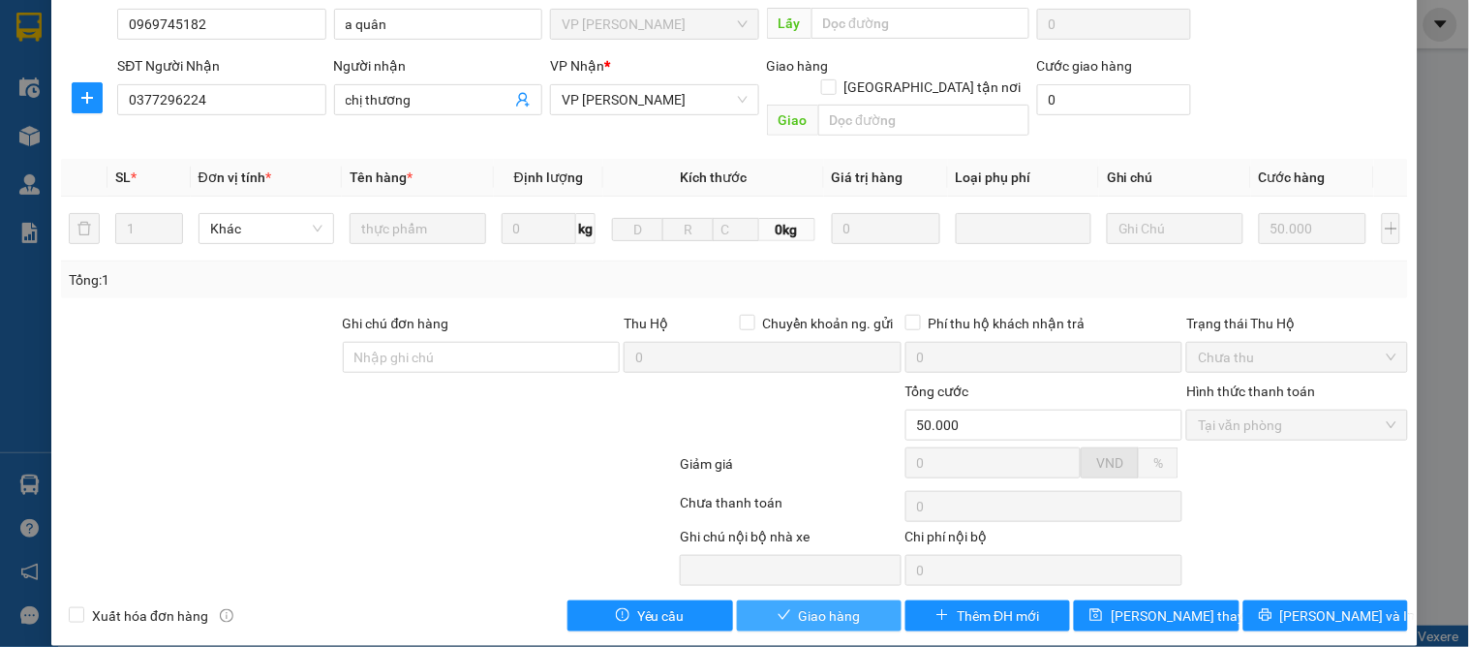
click at [834, 605] on span "Giao hàng" at bounding box center [830, 615] width 62 height 21
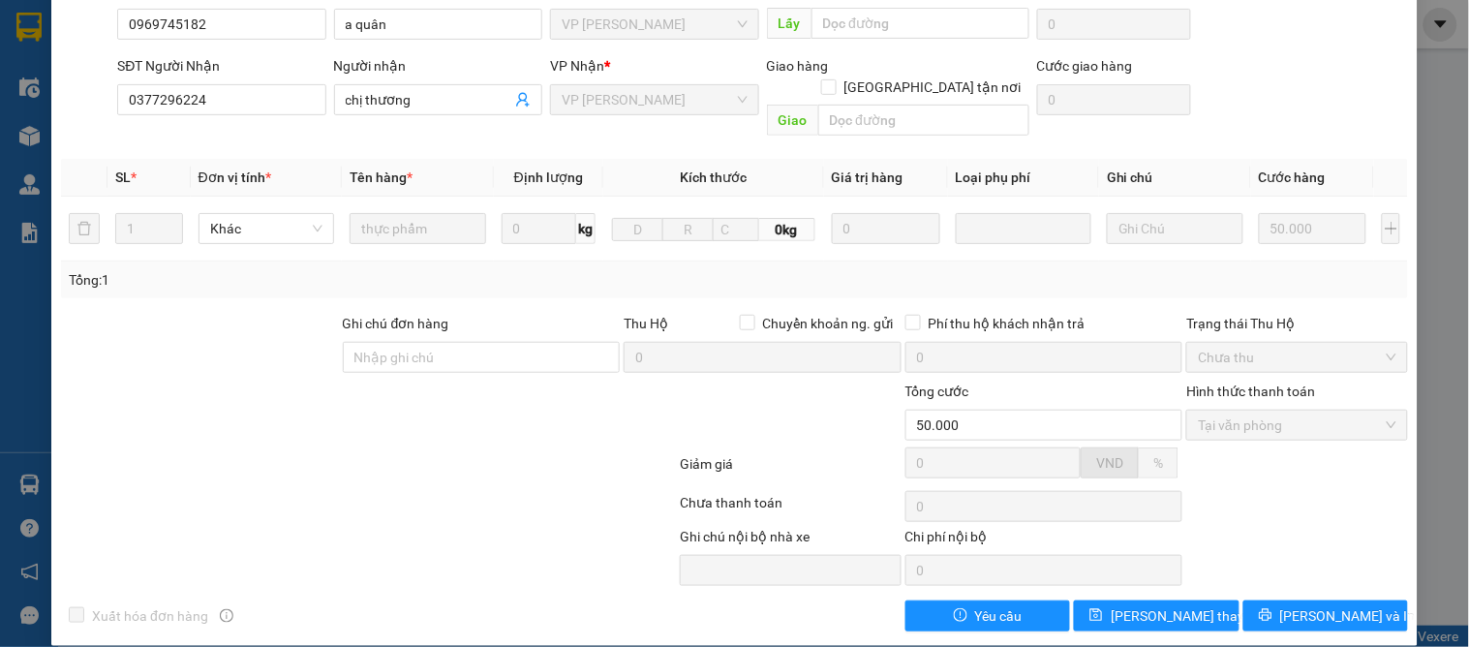
scroll to position [0, 0]
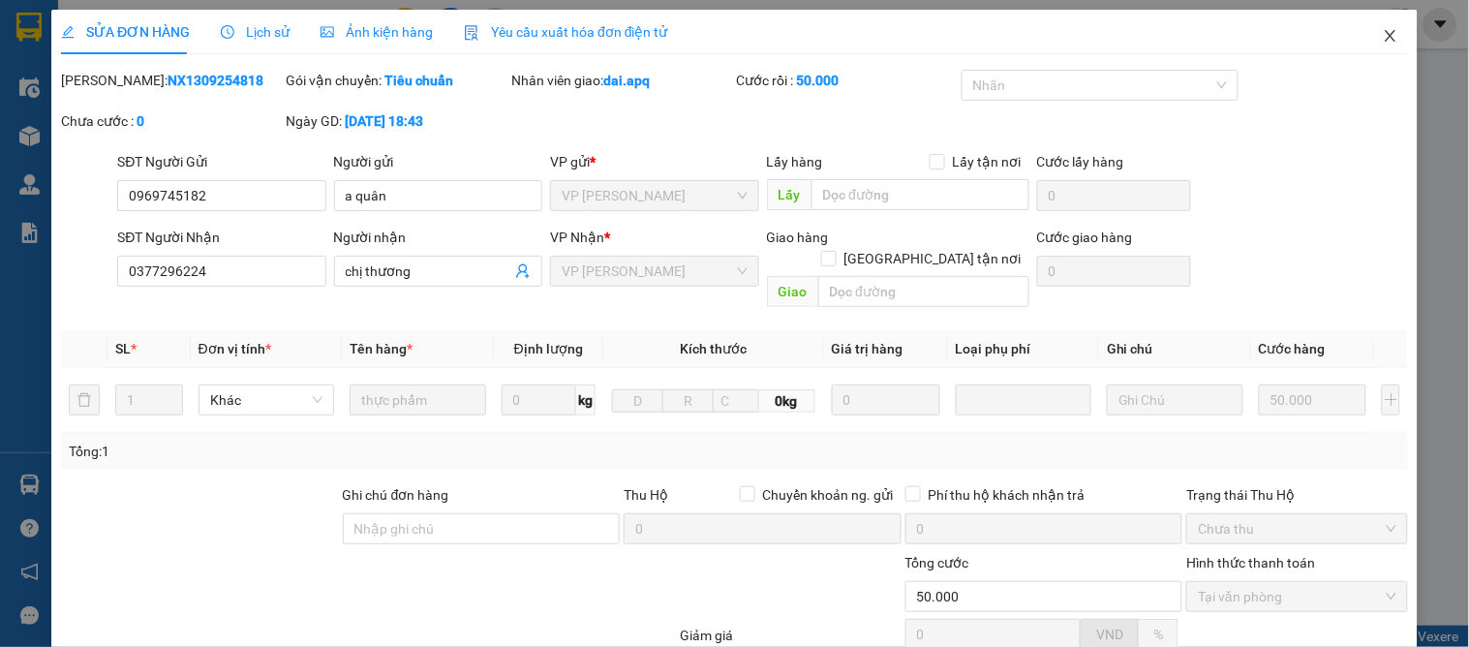
click at [1383, 39] on icon "close" at bounding box center [1390, 35] width 15 height 15
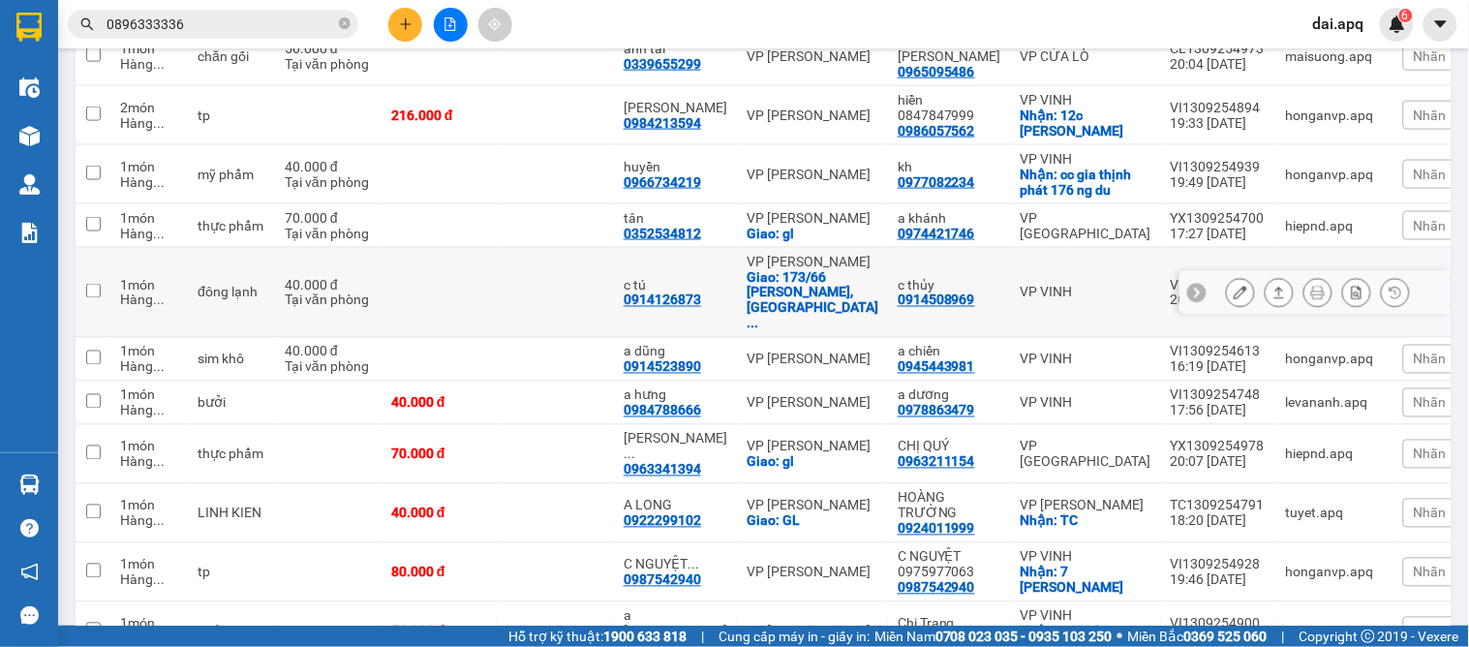
scroll to position [540, 0]
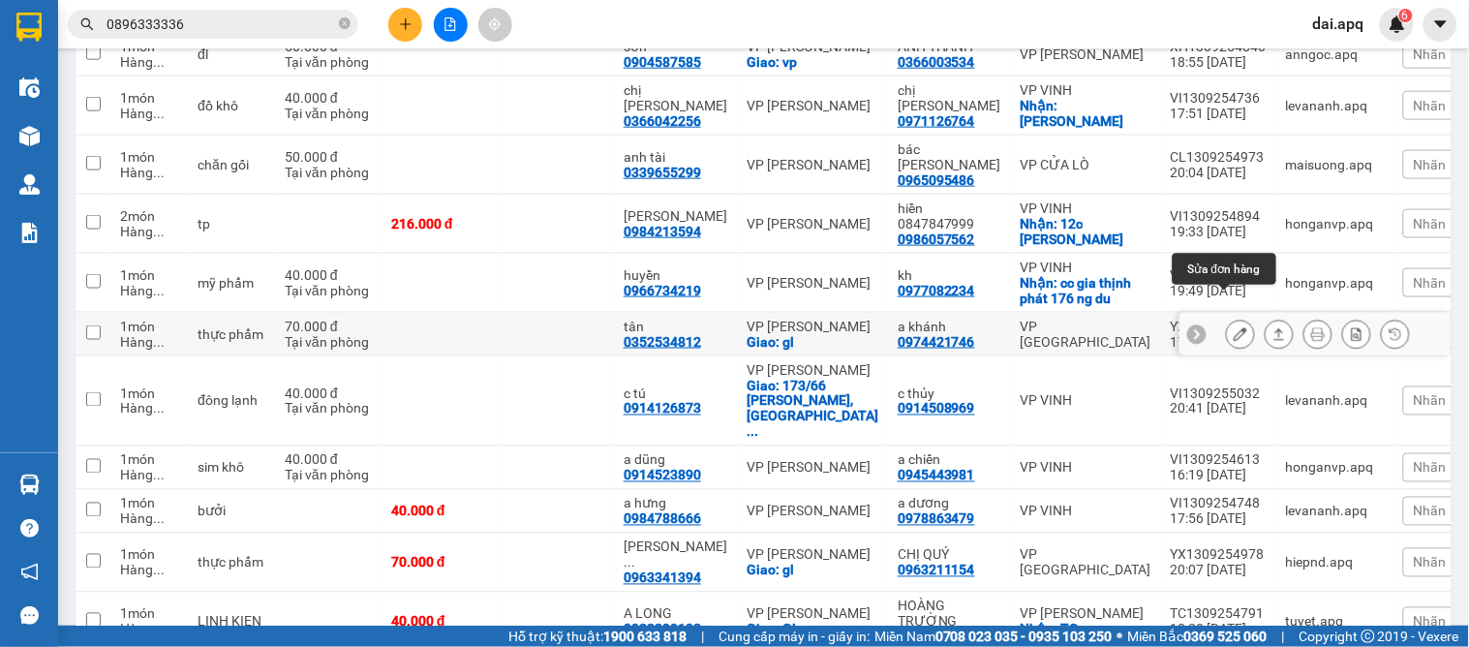
click at [1233, 327] on icon at bounding box center [1240, 334] width 14 height 14
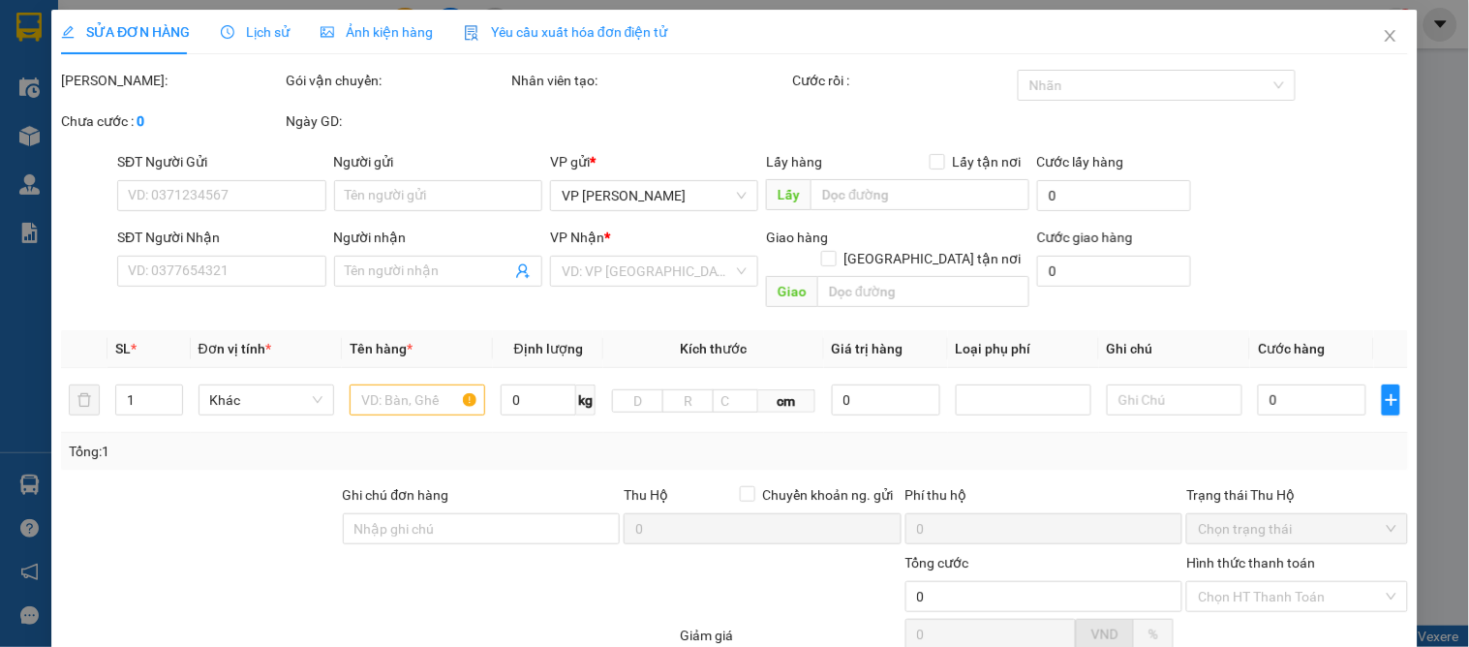
type input "0974421746"
type input "a khánh"
type input "0352534812"
type input "tân"
checkbox input "true"
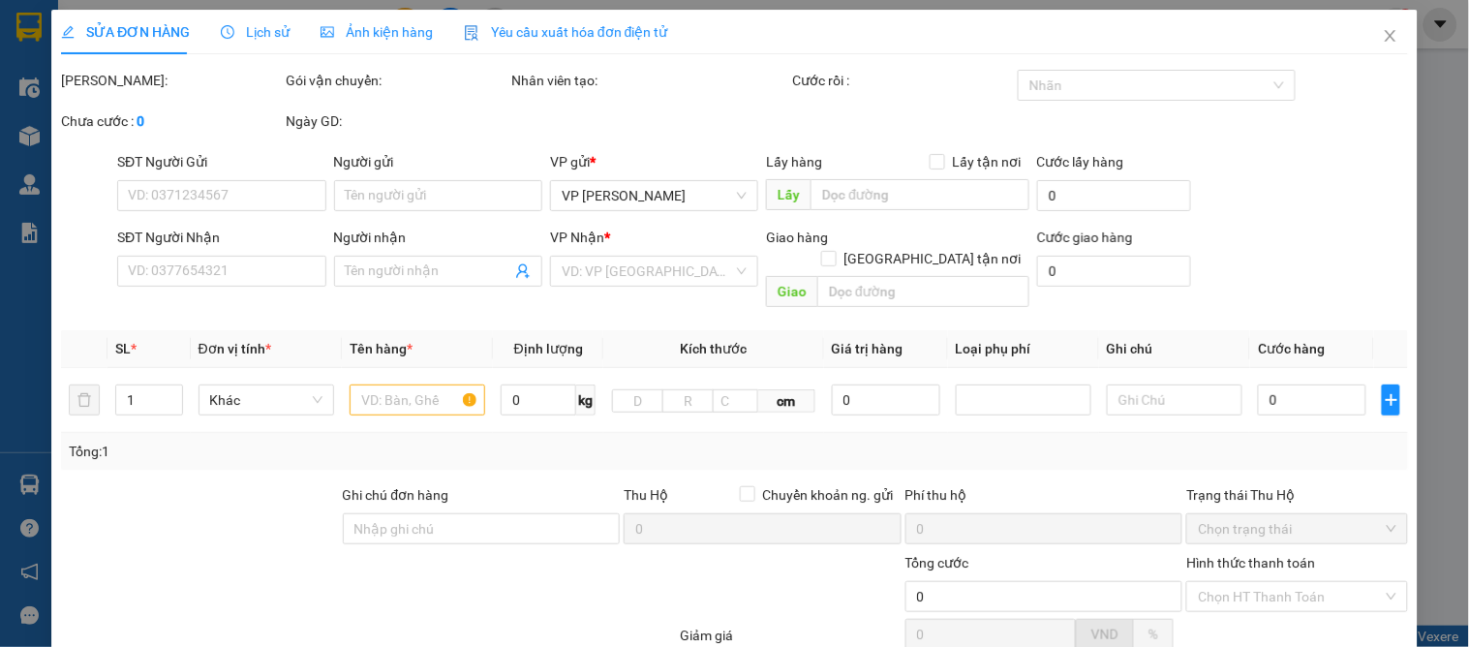
type input "gl"
type input "70.000"
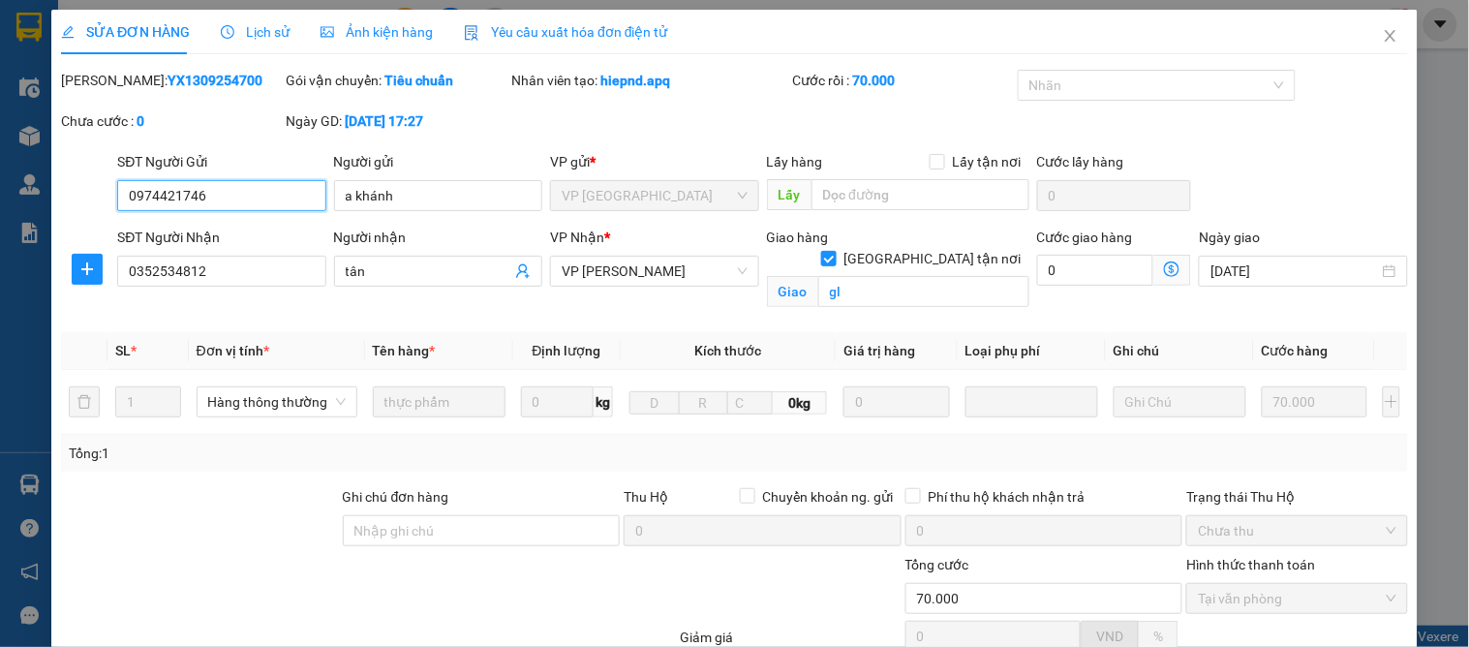
scroll to position [195, 0]
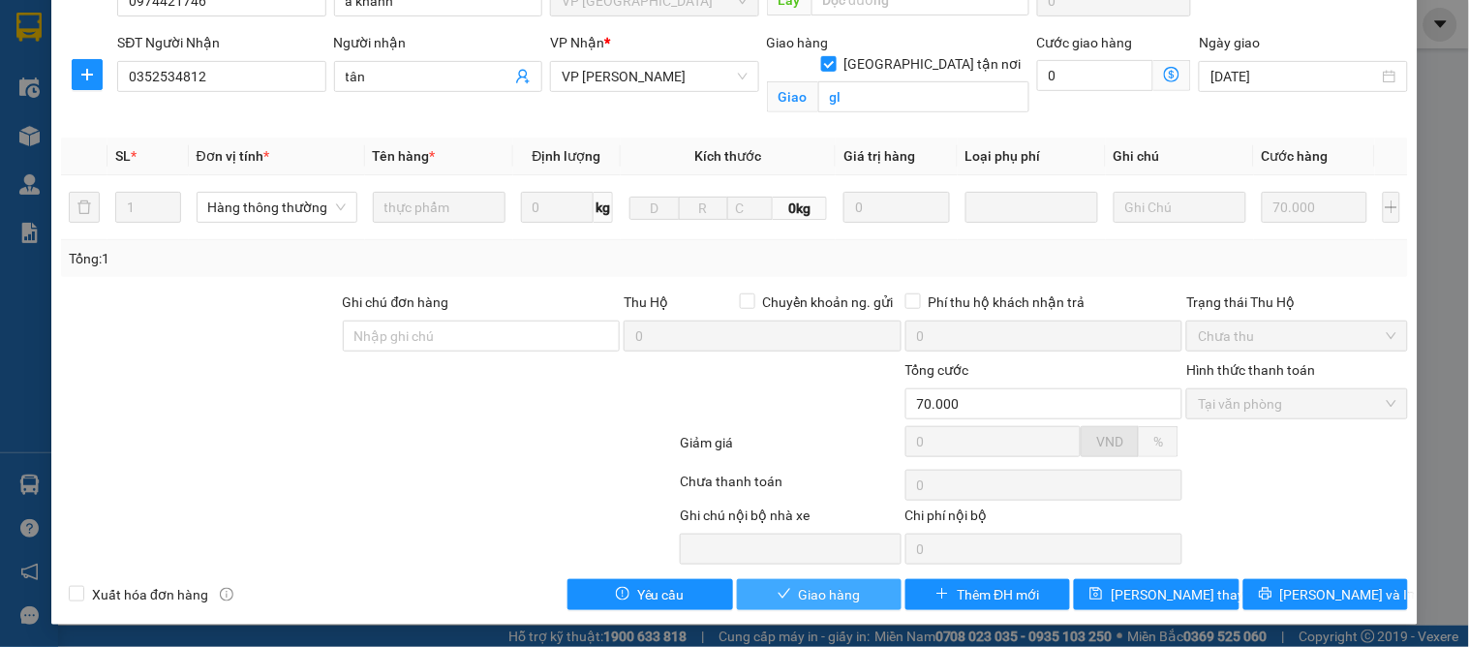
click at [826, 592] on span "Giao hàng" at bounding box center [830, 594] width 62 height 21
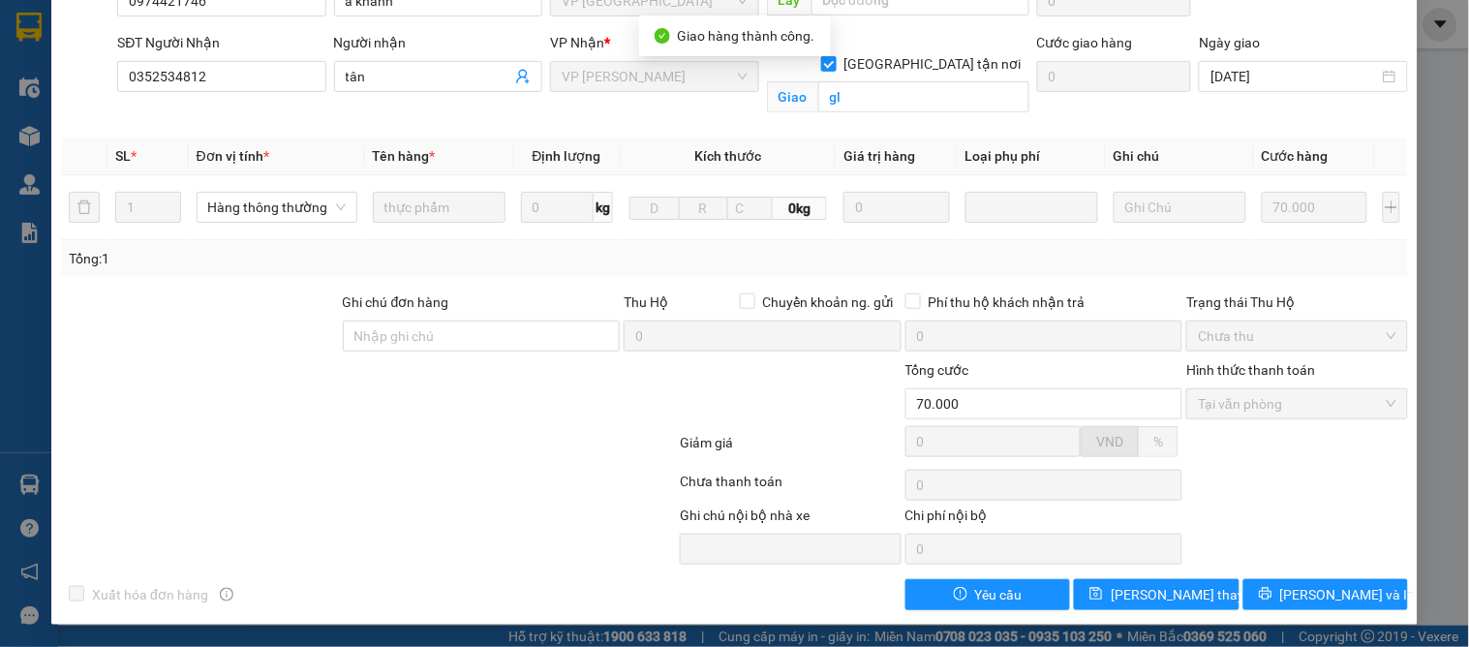
scroll to position [0, 0]
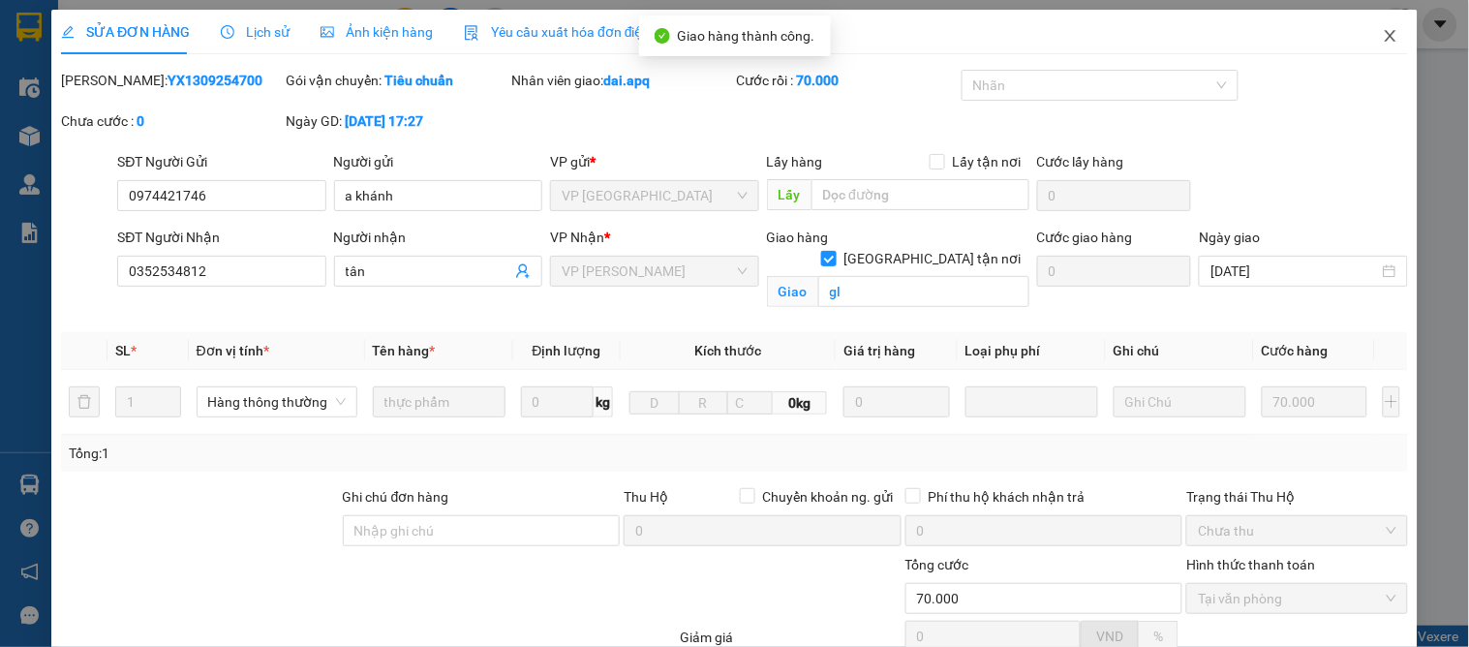
click at [1383, 37] on icon "close" at bounding box center [1390, 35] width 15 height 15
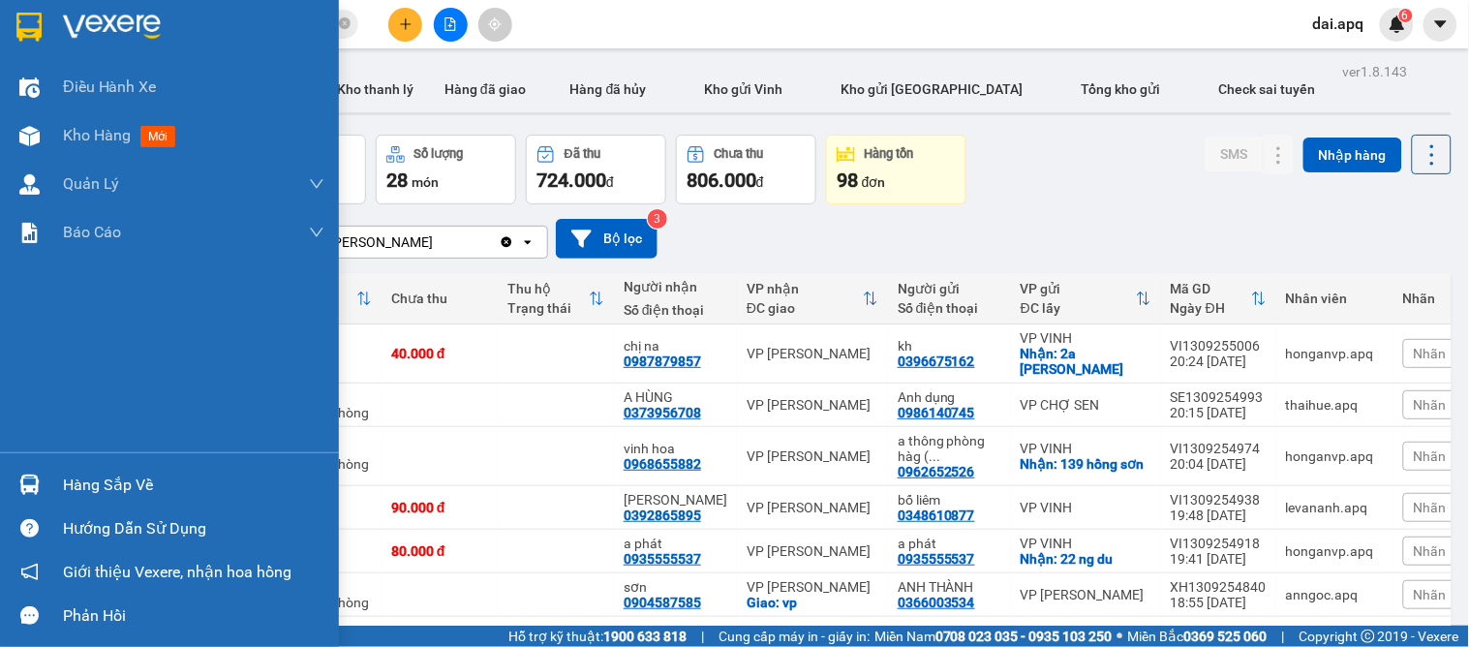
click at [84, 484] on div "Hàng sắp về" at bounding box center [193, 485] width 261 height 29
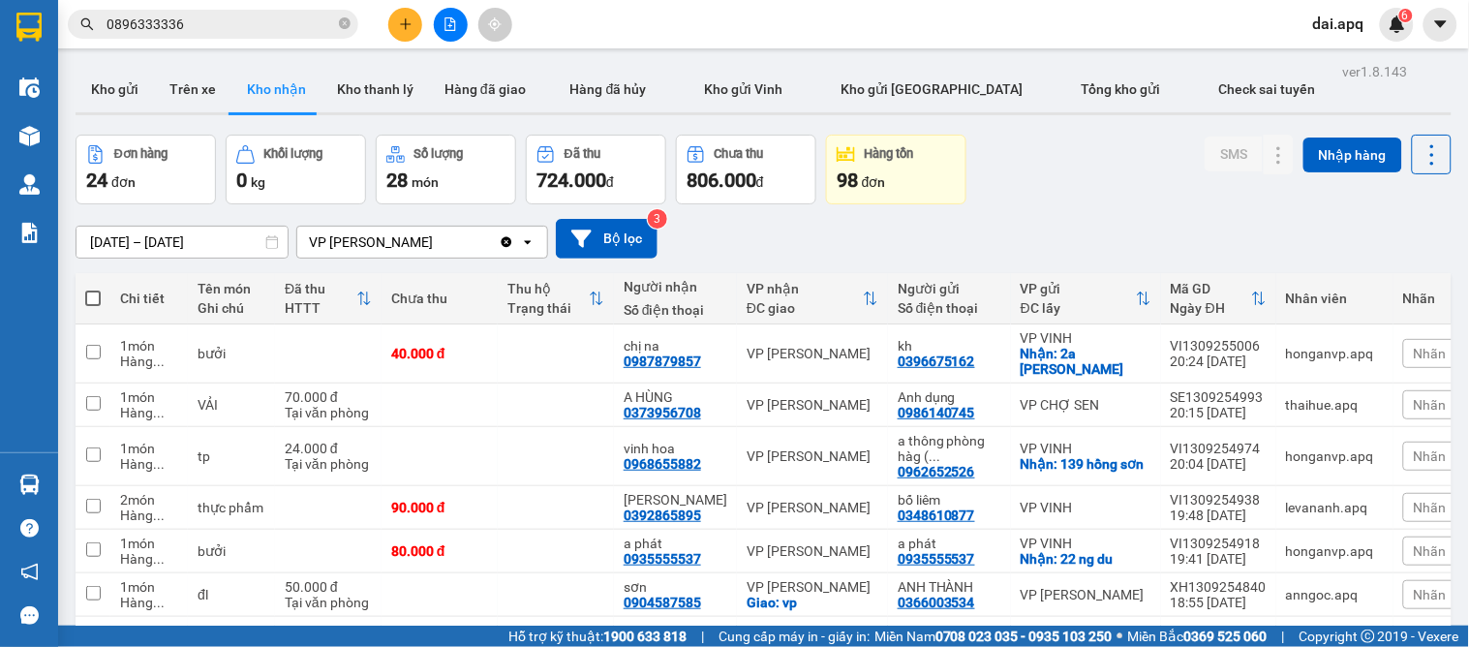
click at [1079, 252] on section "Kết quả tìm kiếm ( 1 ) Bộ lọc Mã ĐH Trạng thái Món hàng Thu hộ Tổng cước Chưa c…" at bounding box center [734, 323] width 1469 height 647
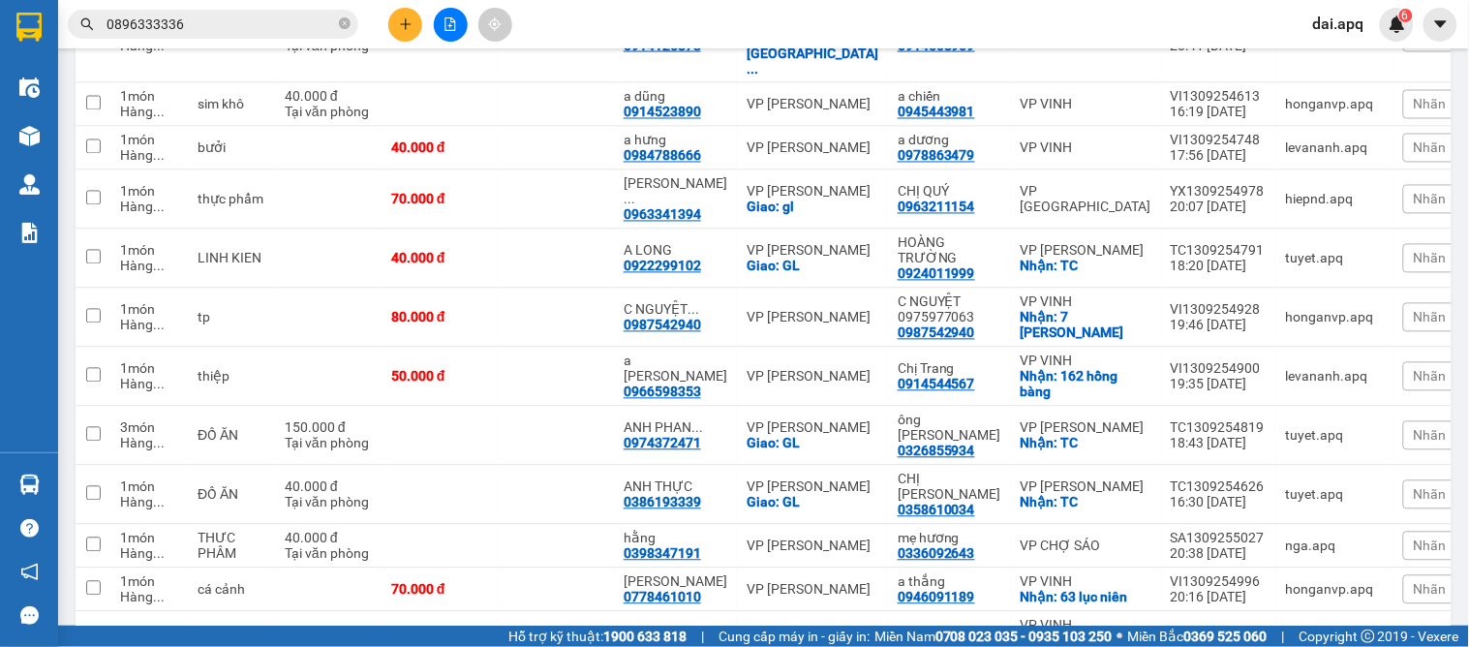
scroll to position [1036, 0]
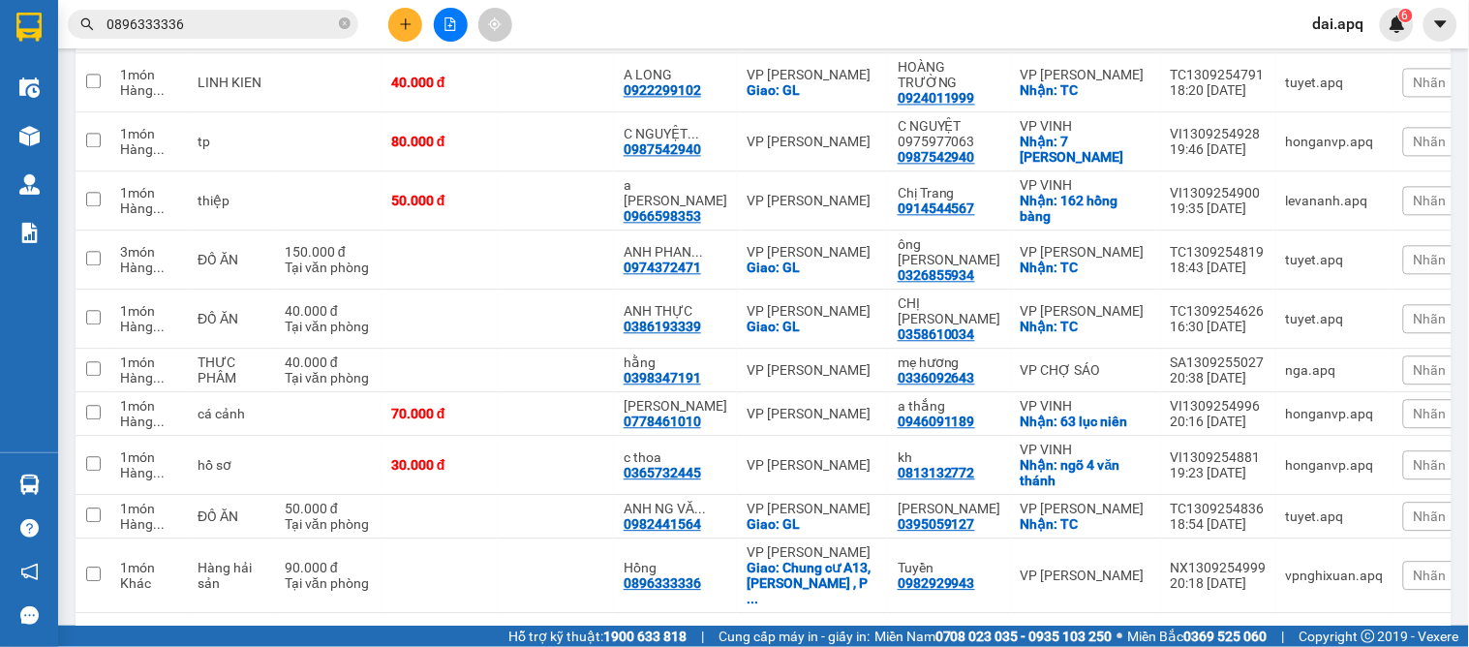
click at [1414, 567] on span "Nhãn" at bounding box center [1430, 574] width 33 height 15
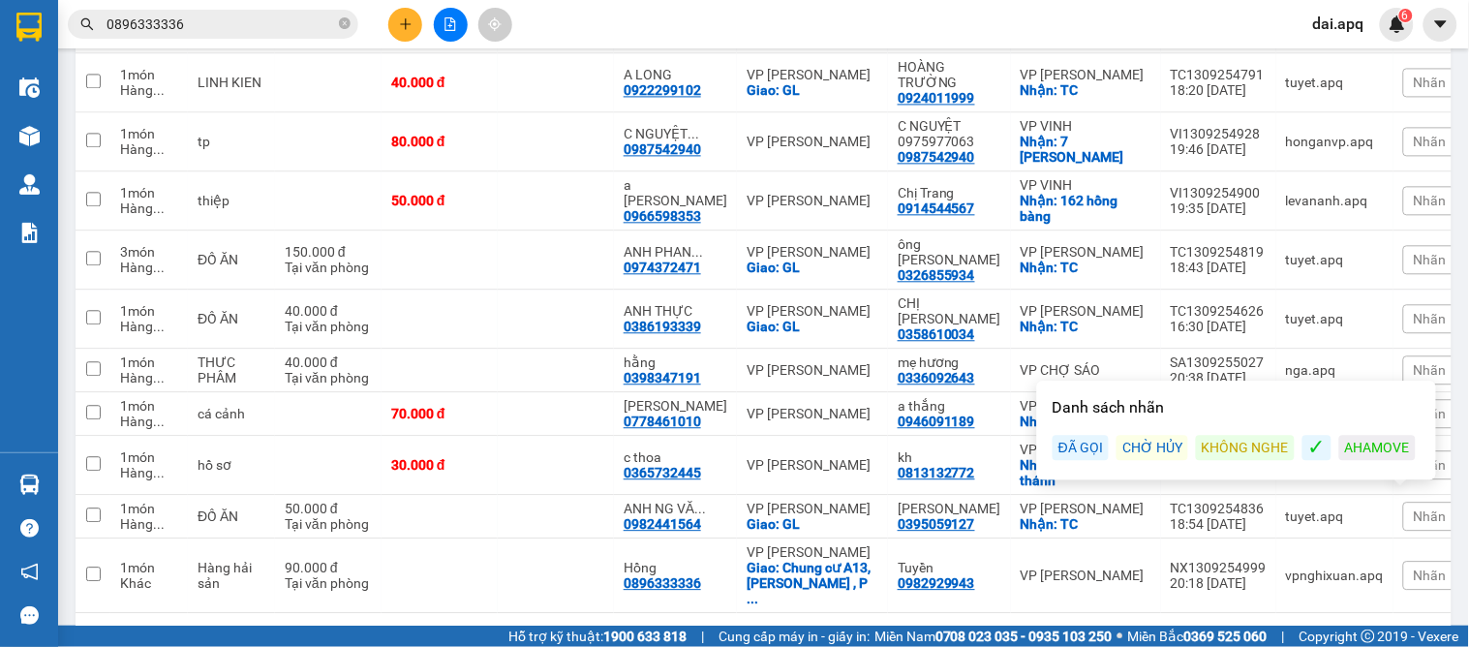
click at [1070, 453] on div "ĐÃ GỌI" at bounding box center [1080, 447] width 56 height 25
drag, startPoint x: 871, startPoint y: 623, endPoint x: 918, endPoint y: 618, distance: 46.8
click at [884, 626] on section "Kết quả tìm kiếm ( 1 ) Bộ lọc Mã ĐH Trạng thái Món hàng Thu hộ Tổng cước Chưa c…" at bounding box center [734, 323] width 1469 height 647
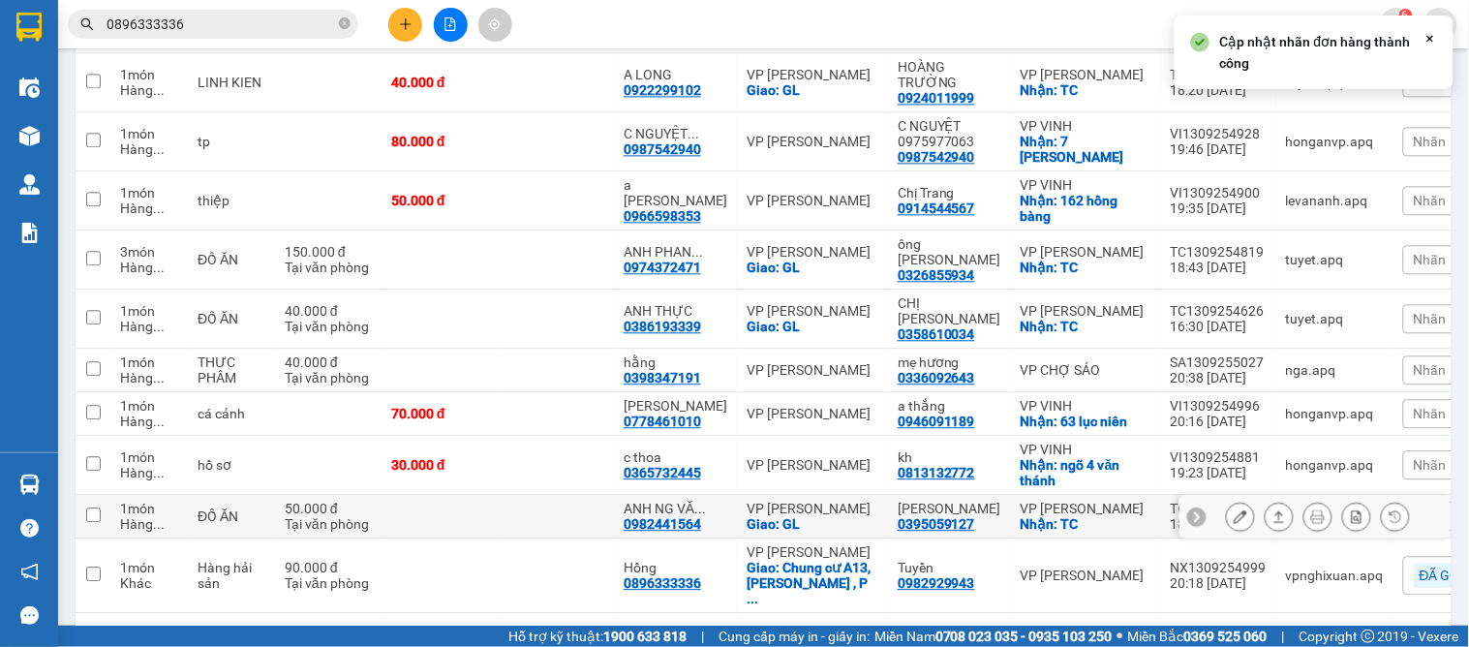
click at [1190, 509] on icon at bounding box center [1197, 516] width 14 height 14
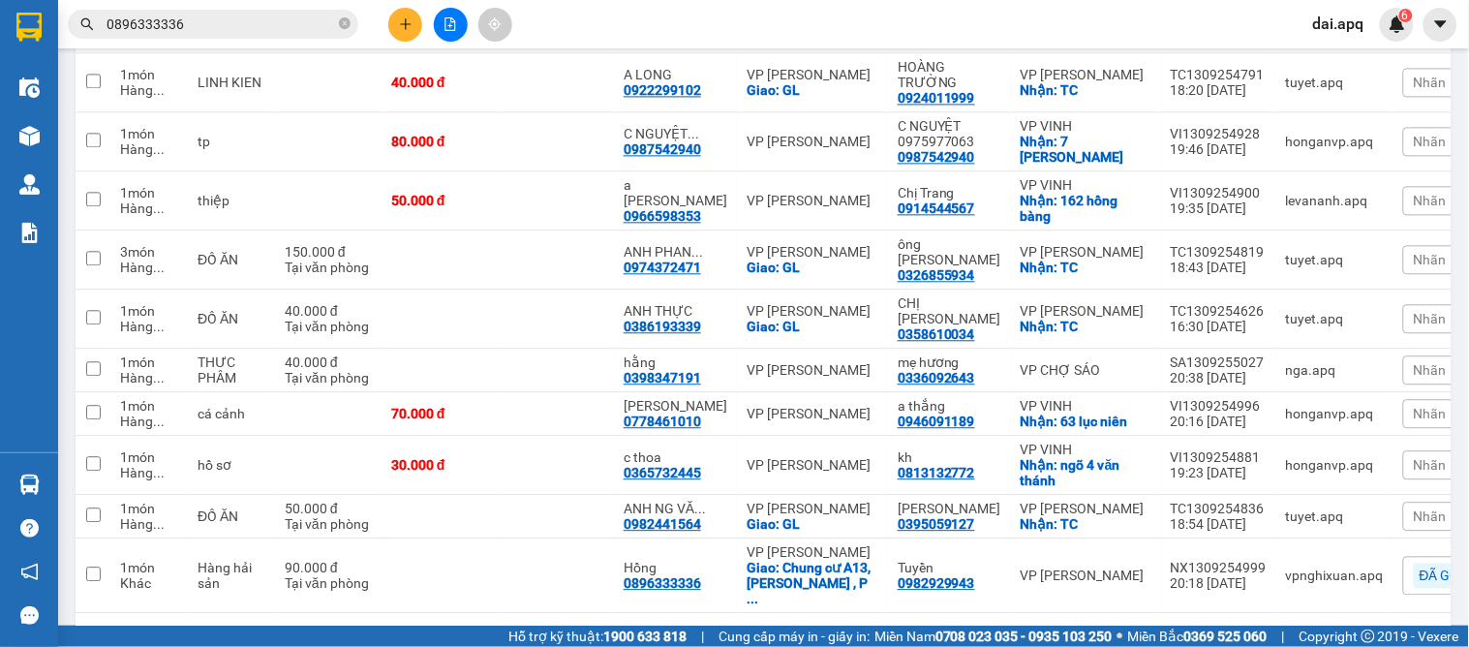
click at [1414, 508] on span "Nhãn" at bounding box center [1430, 515] width 33 height 15
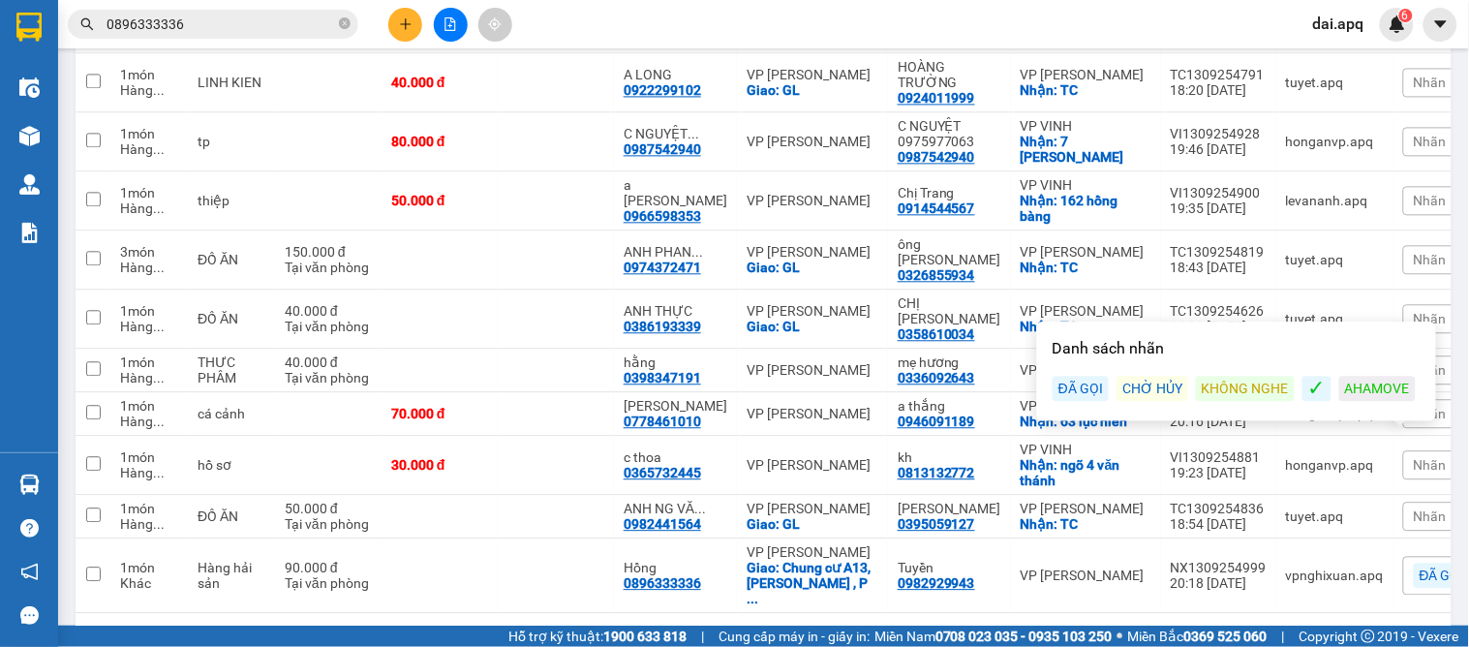
click at [1077, 397] on div "ĐÃ GỌI" at bounding box center [1080, 388] width 56 height 25
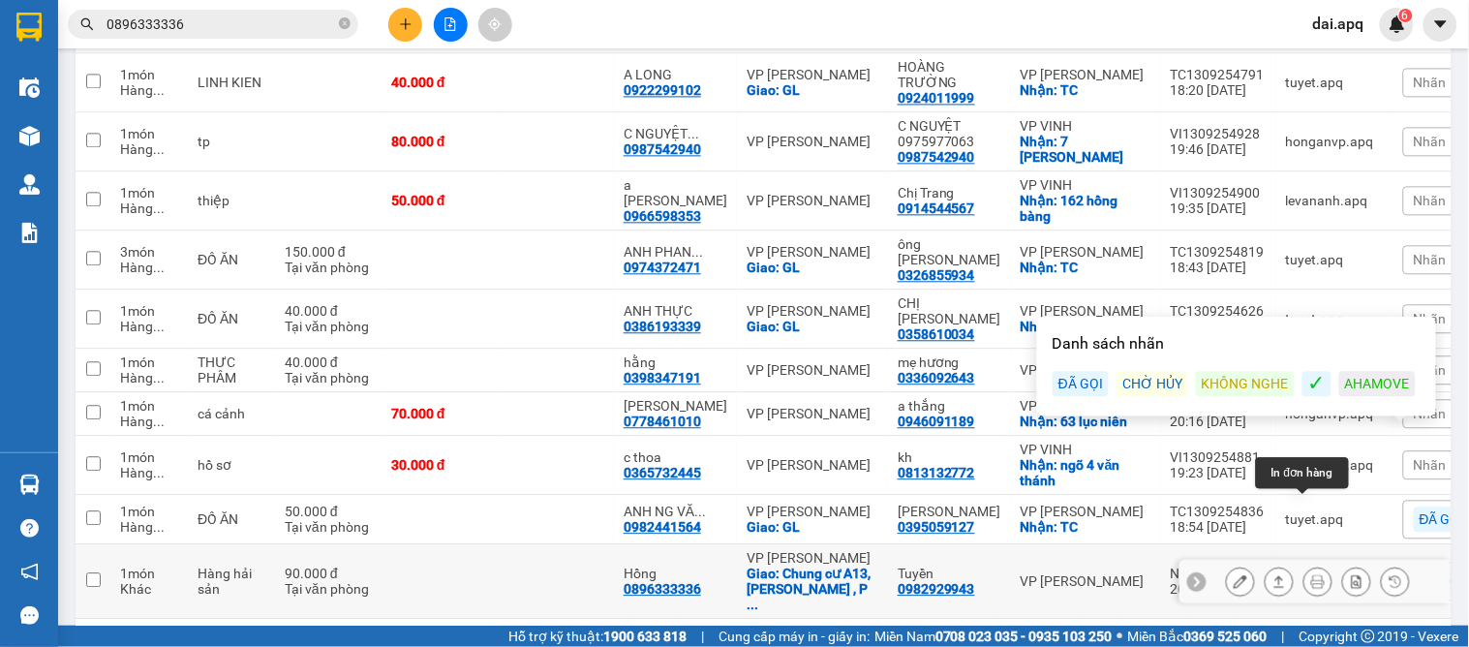
click at [1310, 564] on button at bounding box center [1317, 581] width 27 height 34
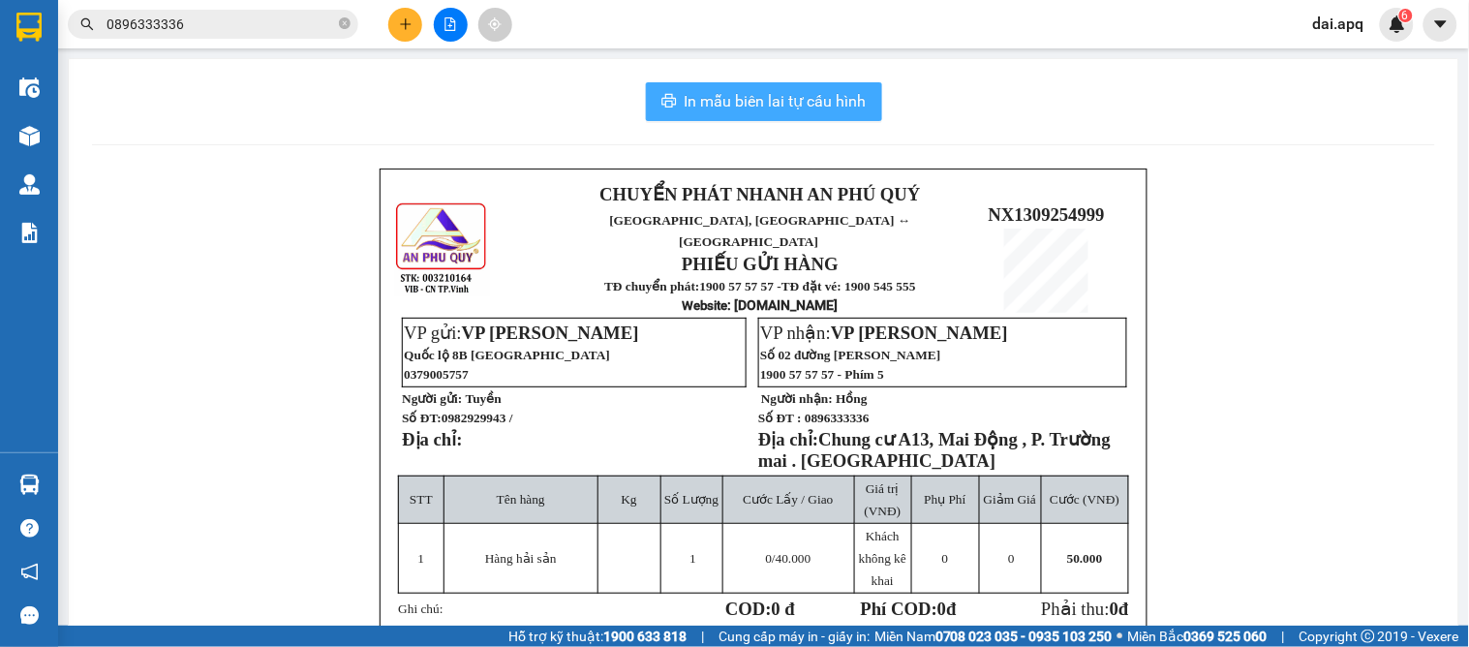
click at [719, 104] on span "In mẫu biên lai tự cấu hình" at bounding box center [775, 101] width 182 height 24
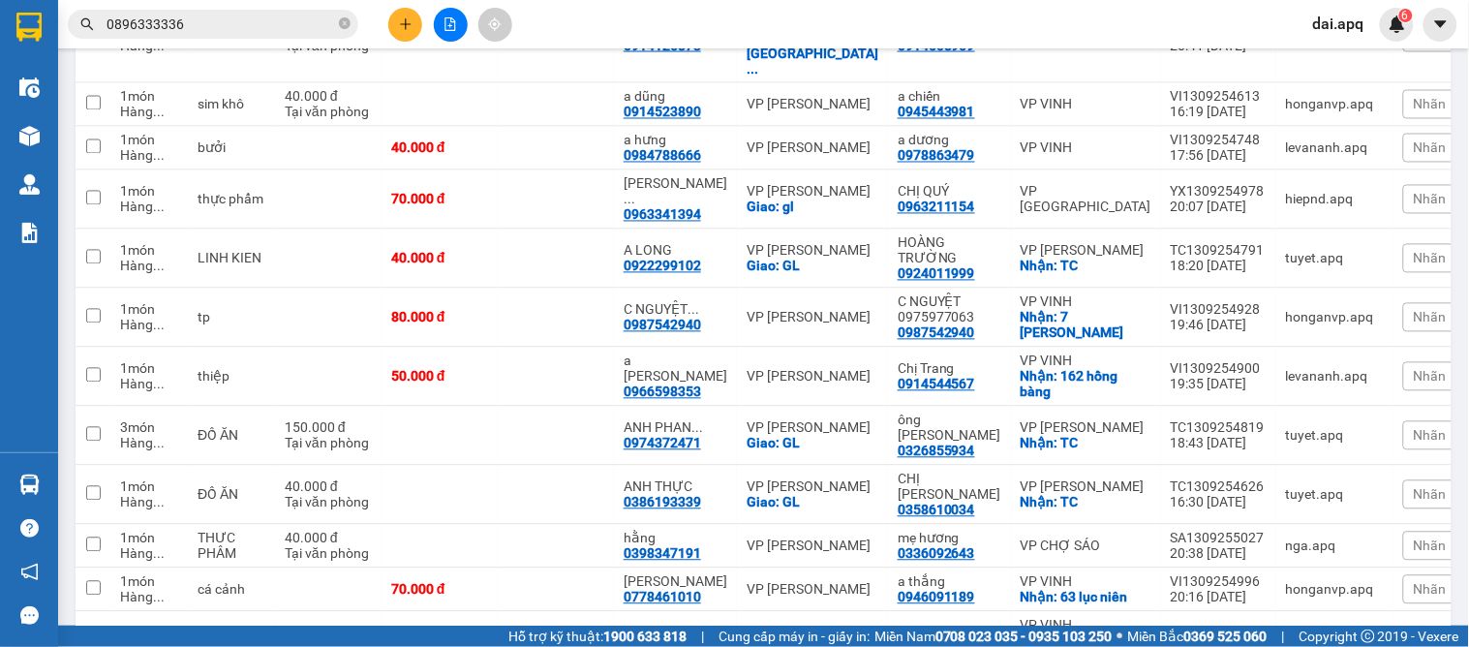
scroll to position [1036, 0]
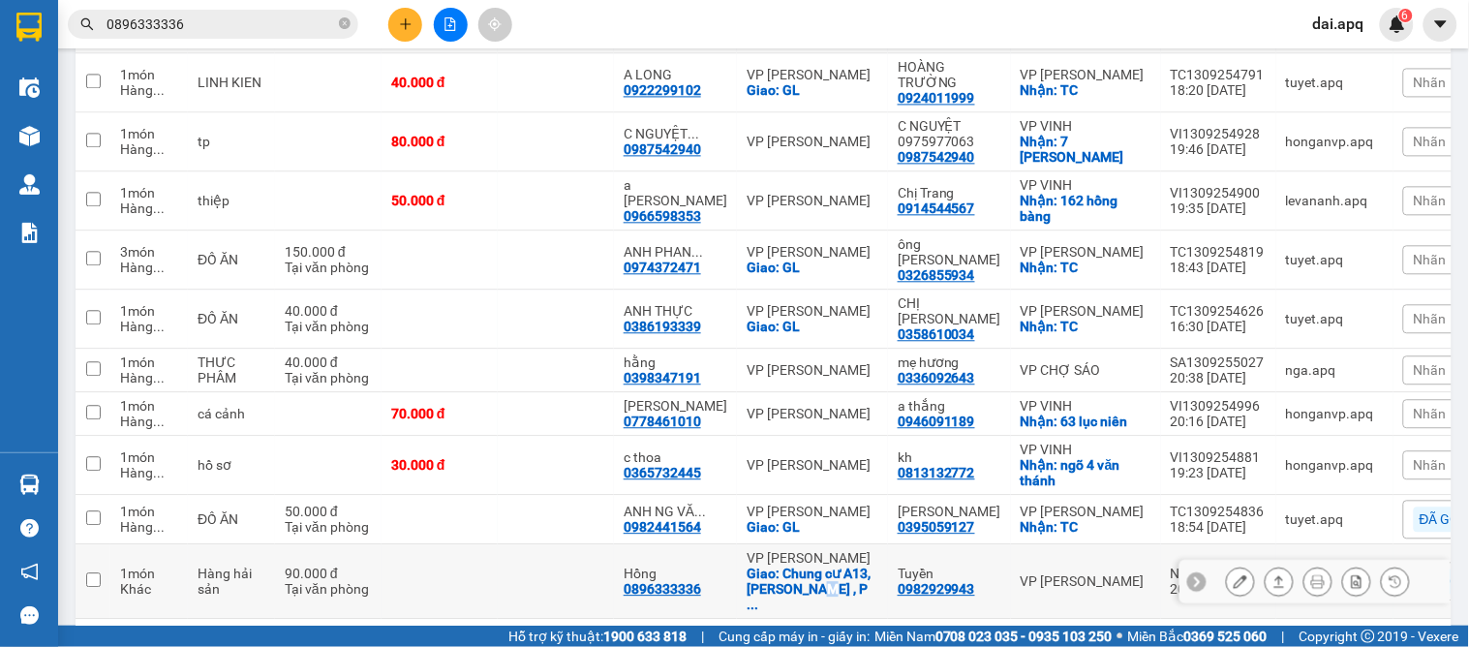
click at [835, 565] on div "Giao: Chung cư A13, Mai Động , P ..." at bounding box center [812, 588] width 132 height 46
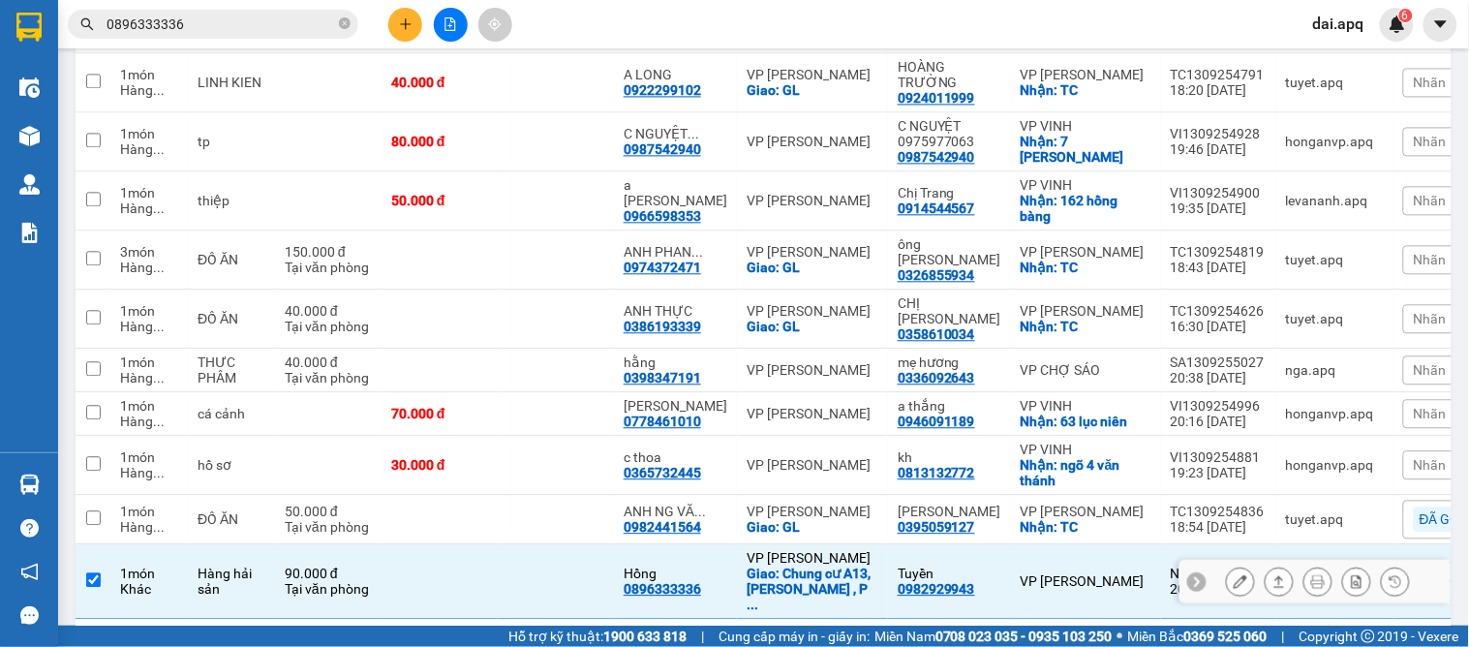
click at [796, 565] on div "Giao: Chung cư A13, Mai Động , P ..." at bounding box center [812, 588] width 132 height 46
checkbox input "false"
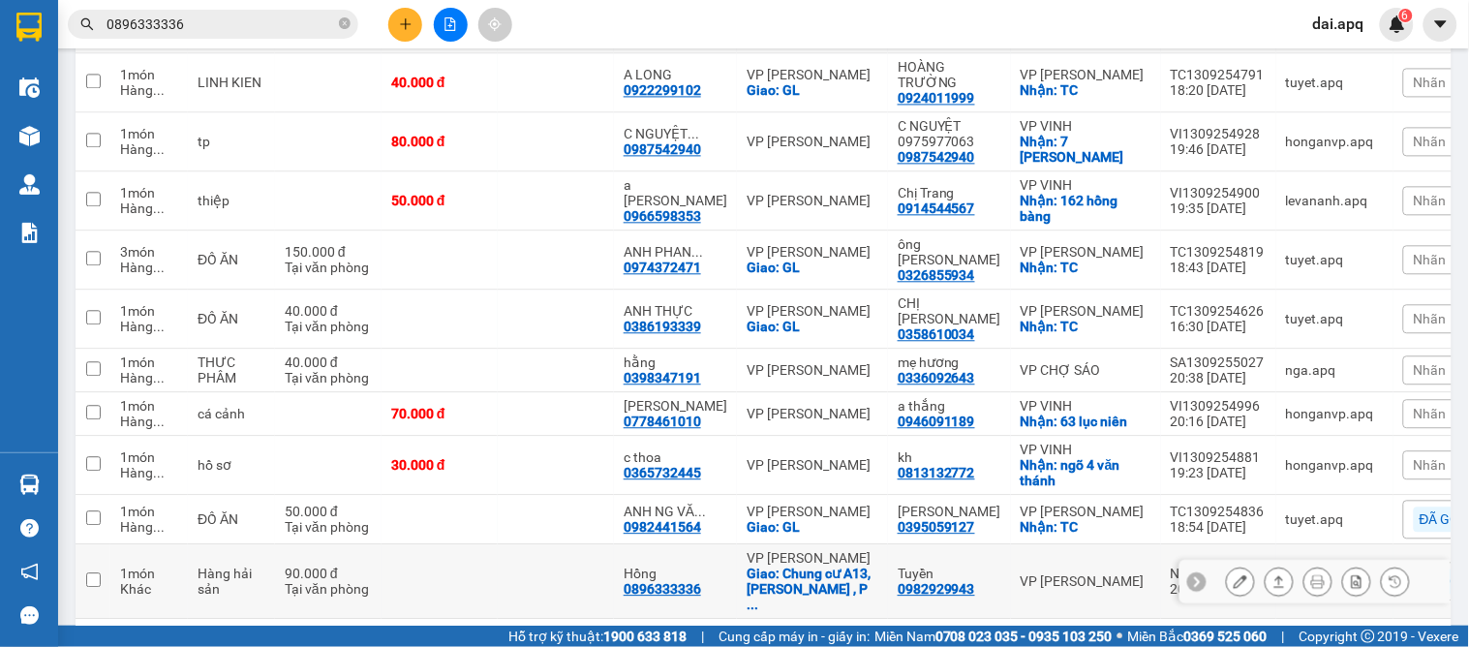
click at [1304, 564] on button at bounding box center [1317, 581] width 27 height 34
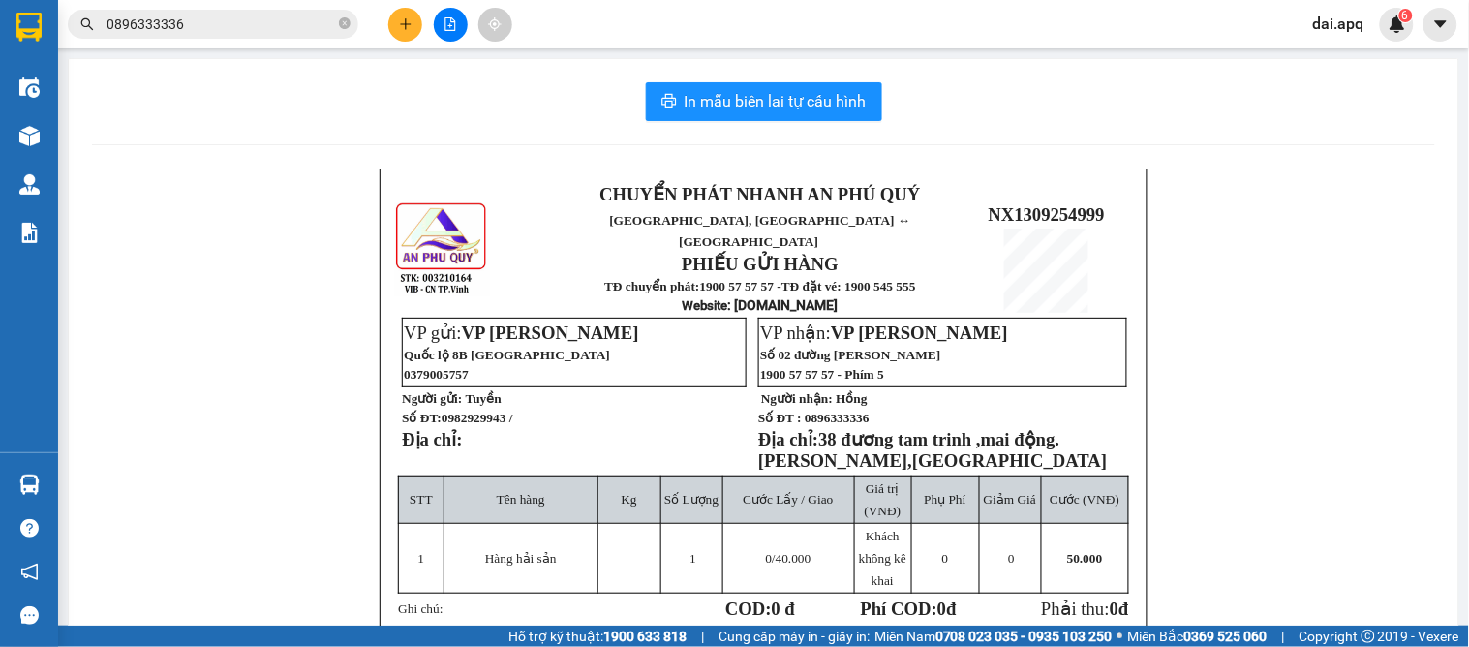
click at [777, 80] on div "In mẫu biên lai tự cấu hình CHUYỂN PHÁT NHANH AN PHÚ QUÝ NGHỆ AN, HÀ TĨNH ↔ HÀ …" at bounding box center [763, 482] width 1389 height 847
click at [759, 95] on span "In mẫu biên lai tự cấu hình" at bounding box center [775, 101] width 182 height 24
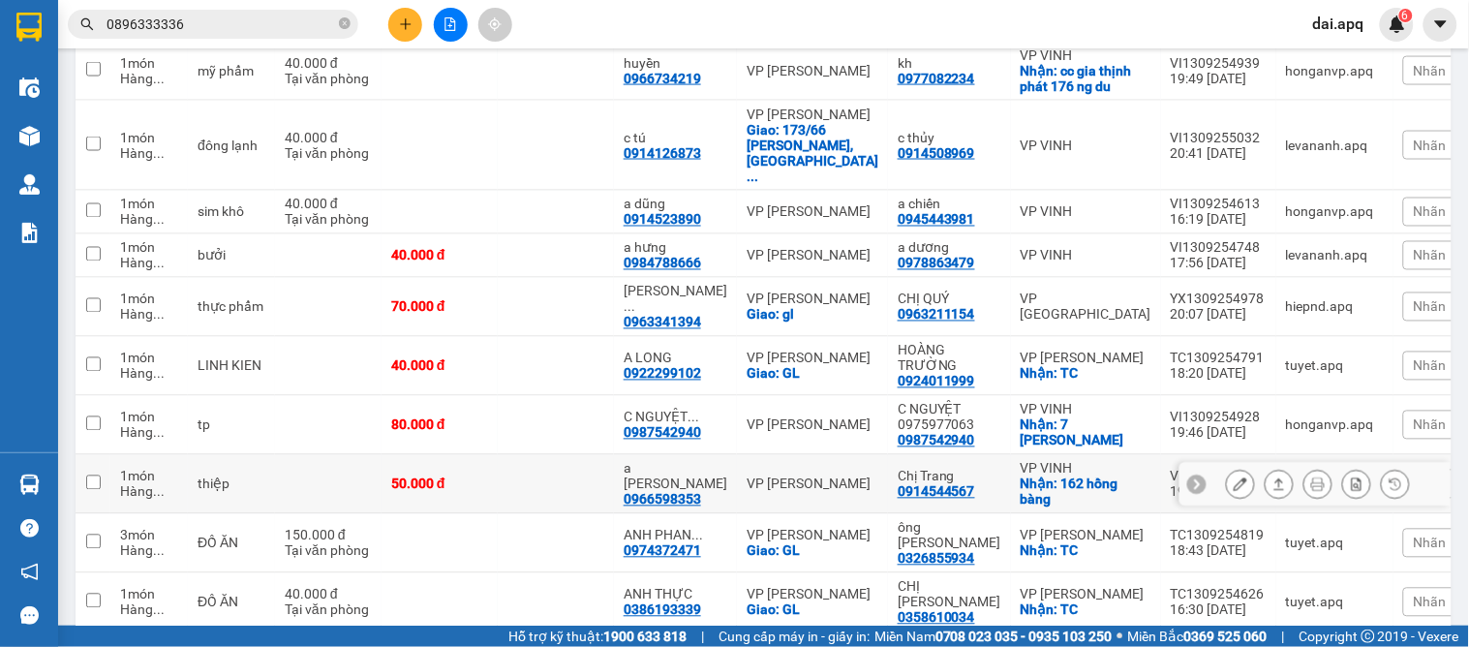
scroll to position [860, 0]
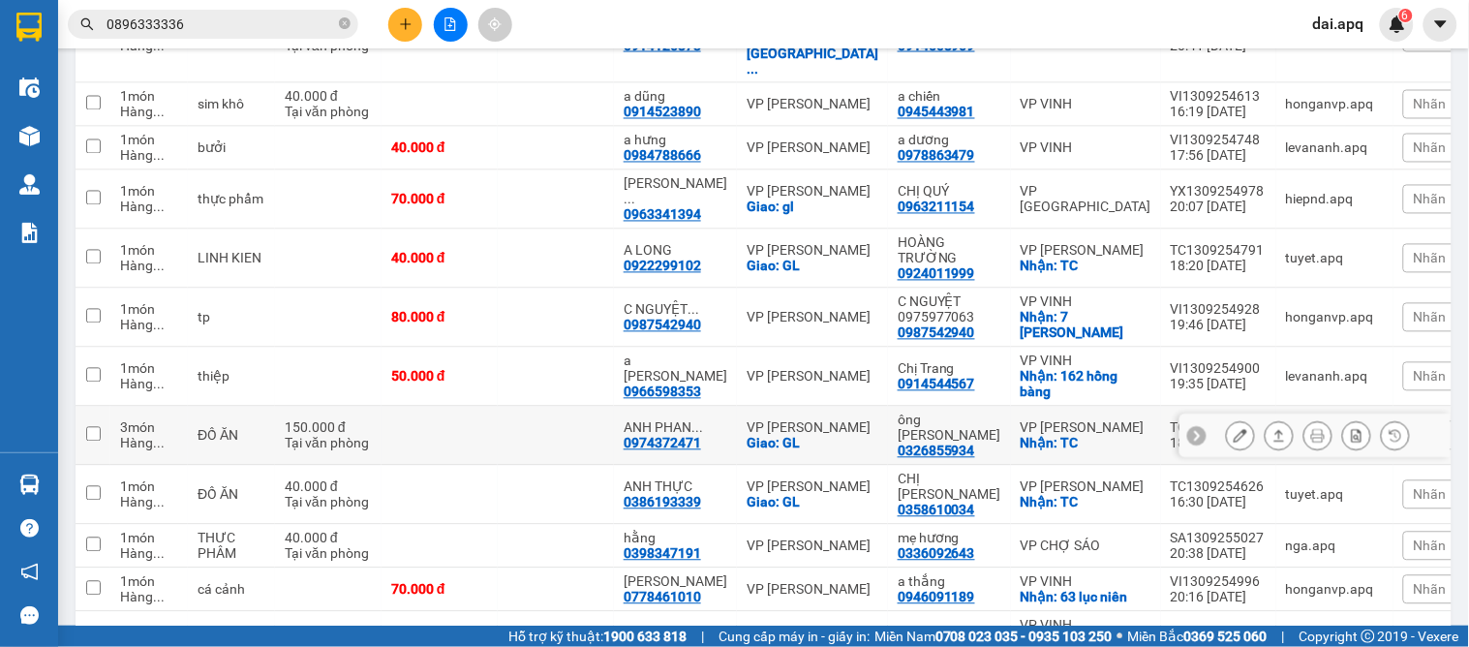
click at [844, 436] on div "Giao: GL" at bounding box center [812, 443] width 132 height 15
checkbox input "true"
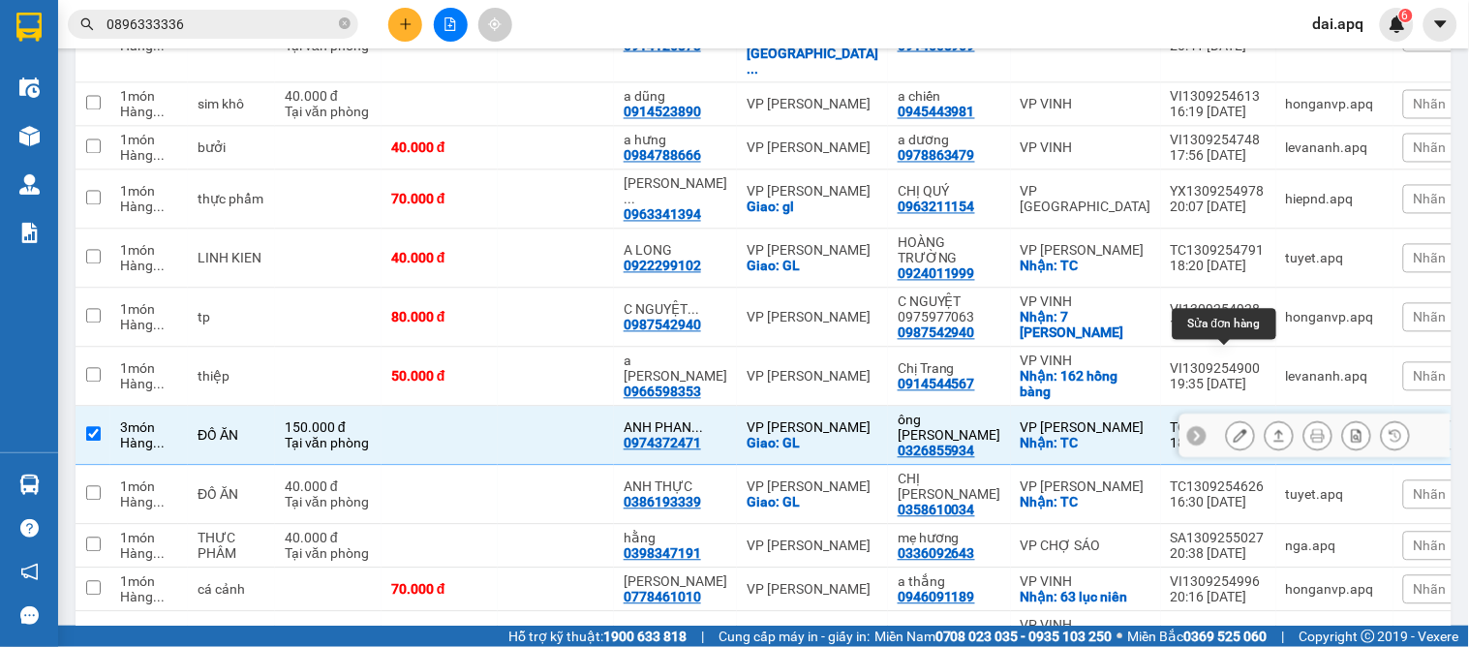
click at [1227, 419] on button at bounding box center [1240, 436] width 27 height 34
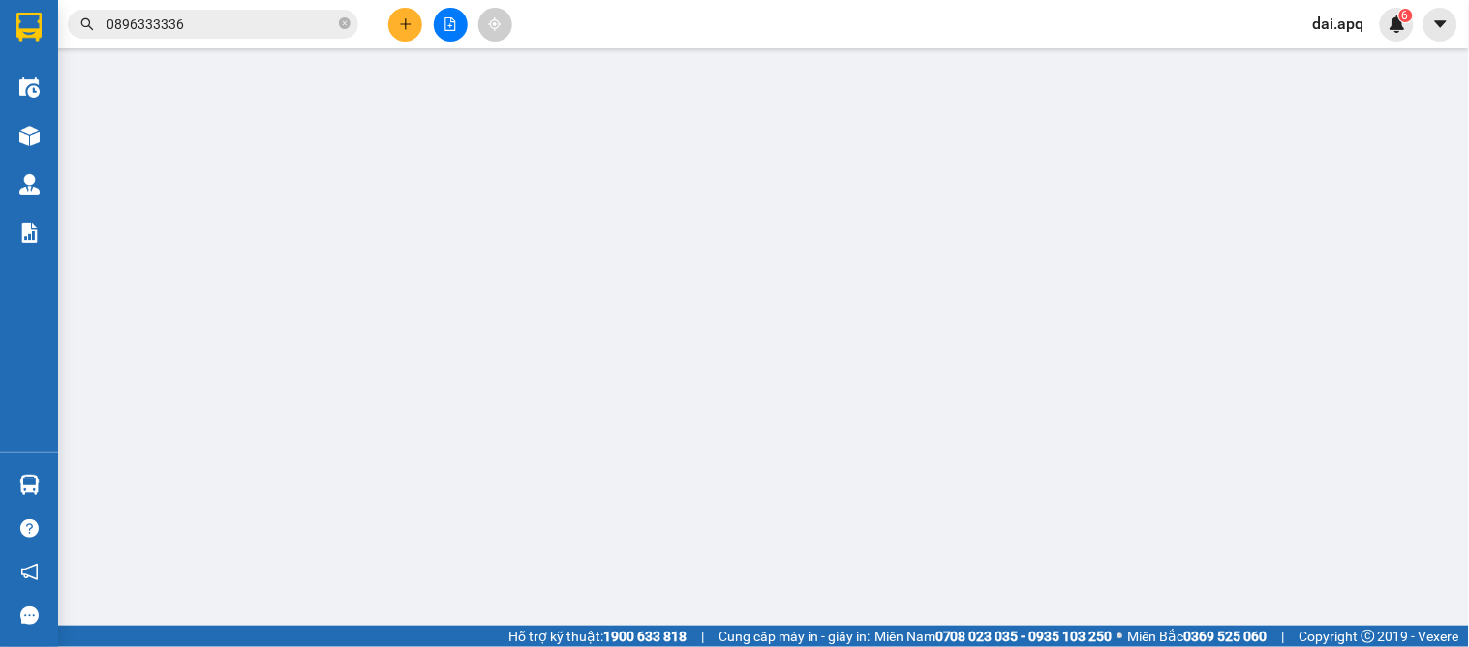
type input "0326855934"
type input "ông Minh"
checkbox input "true"
type input "TC"
type input "0974372471"
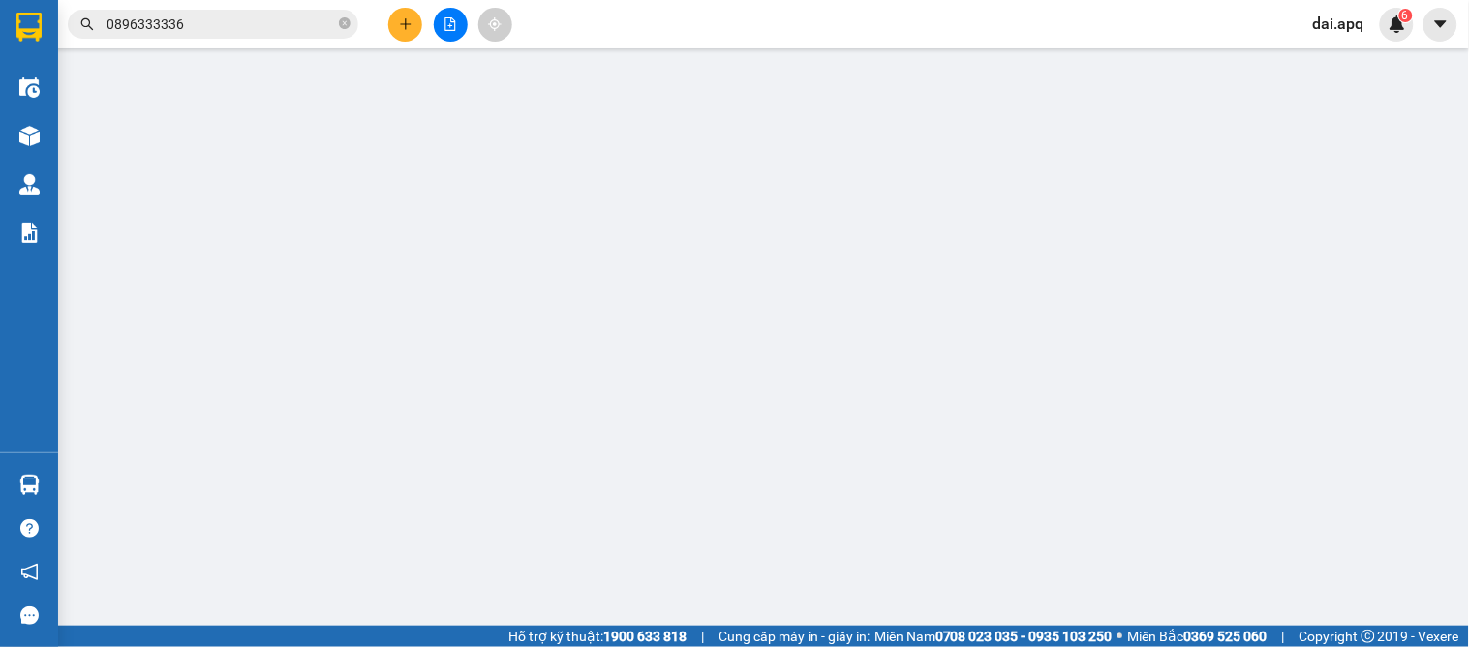
type input "ANH PHAN CÔNG HẢI"
checkbox input "true"
type input "GL"
type input "150.000"
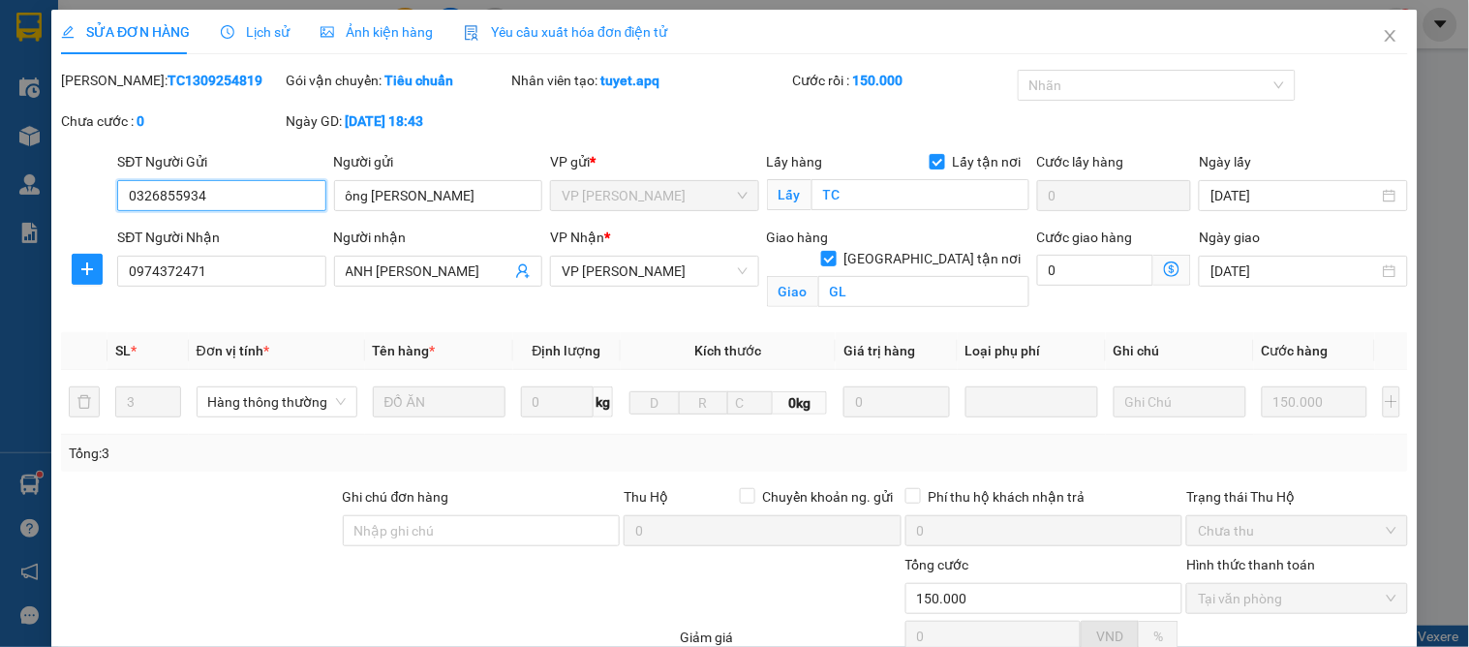
scroll to position [195, 0]
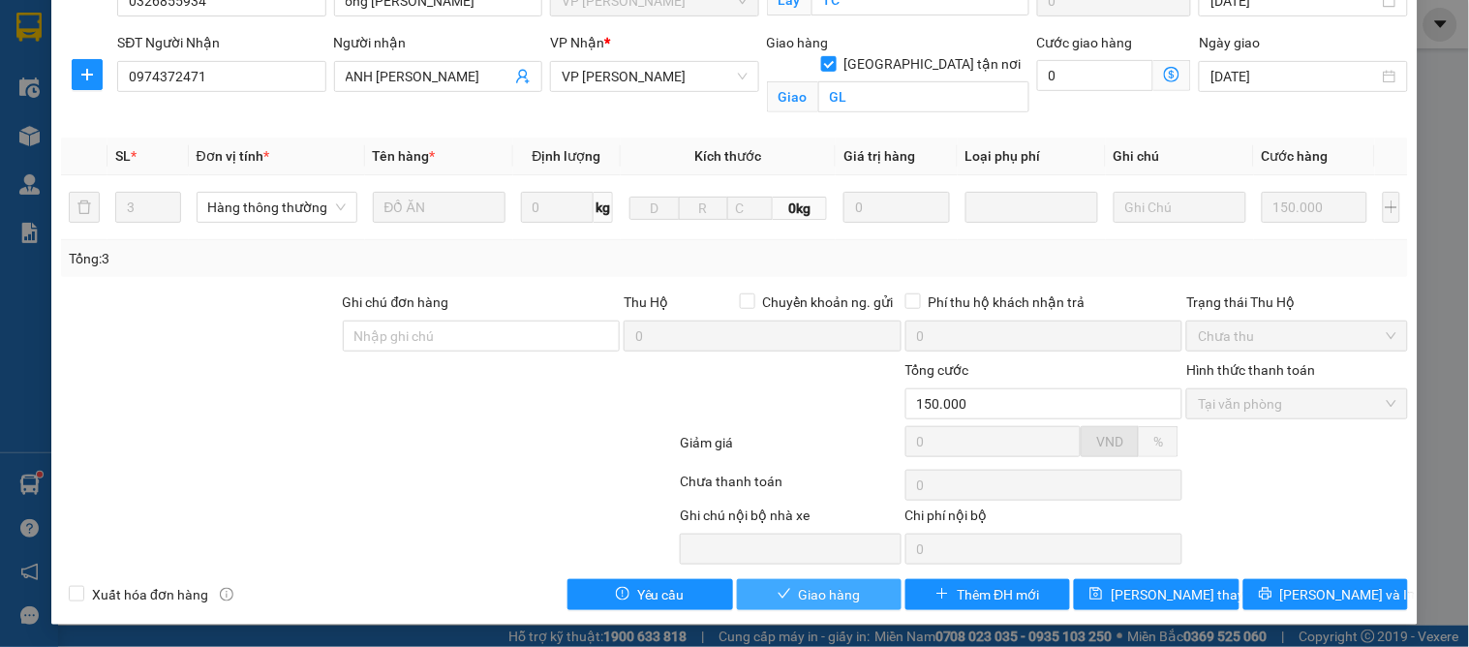
drag, startPoint x: 838, startPoint y: 598, endPoint x: 852, endPoint y: 591, distance: 15.6
click at [836, 598] on span "Giao hàng" at bounding box center [830, 594] width 62 height 21
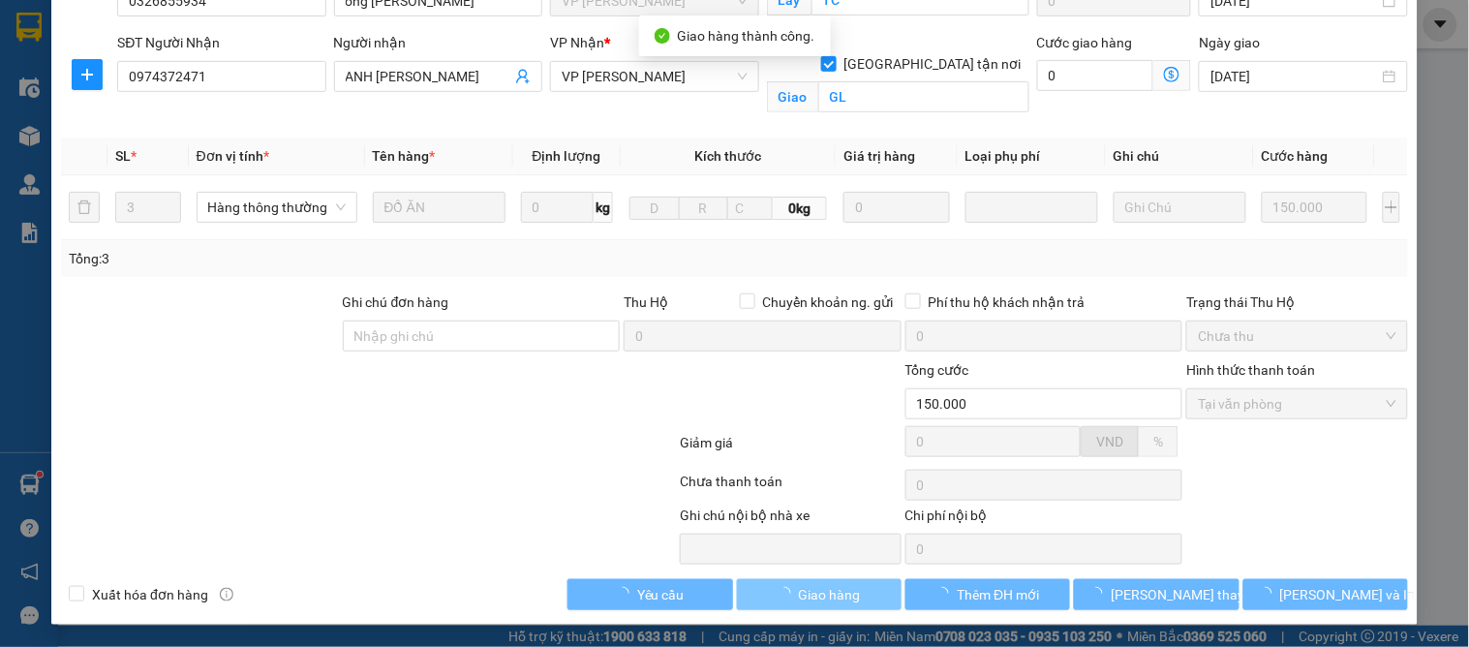
scroll to position [0, 0]
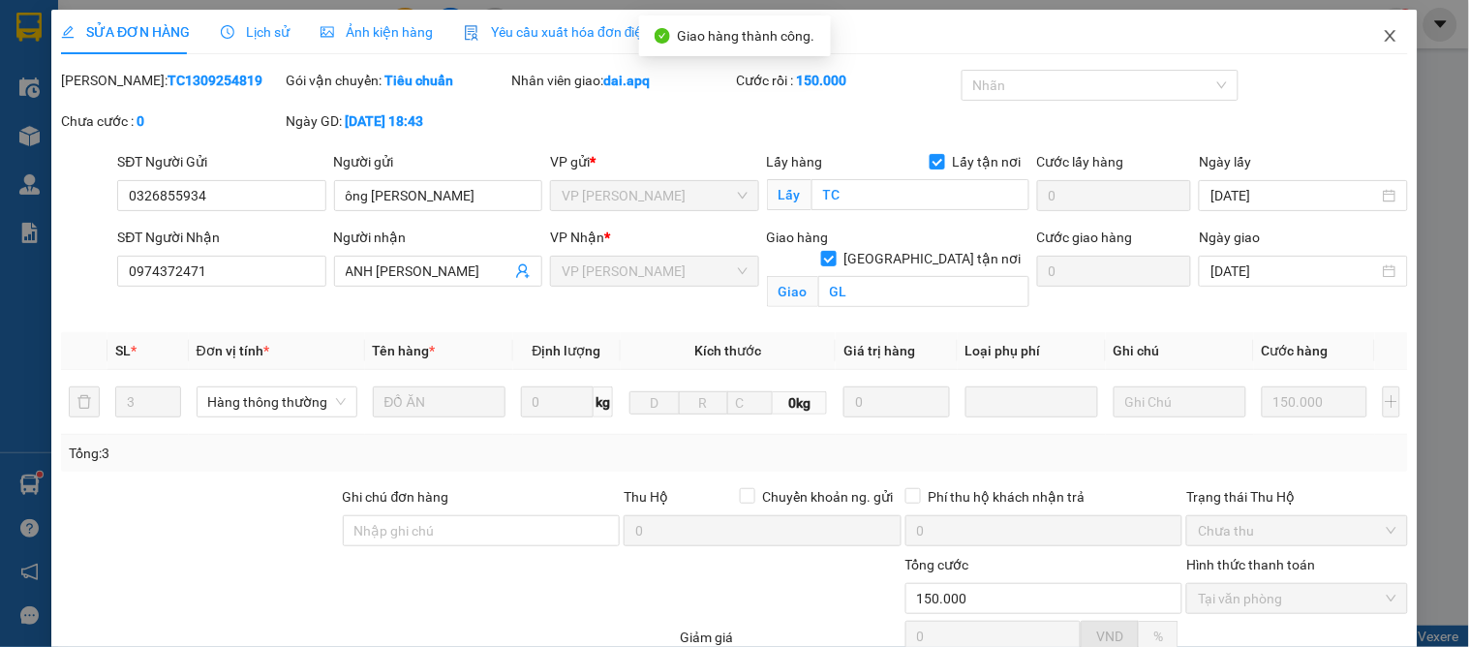
click at [1383, 32] on icon "close" at bounding box center [1390, 35] width 15 height 15
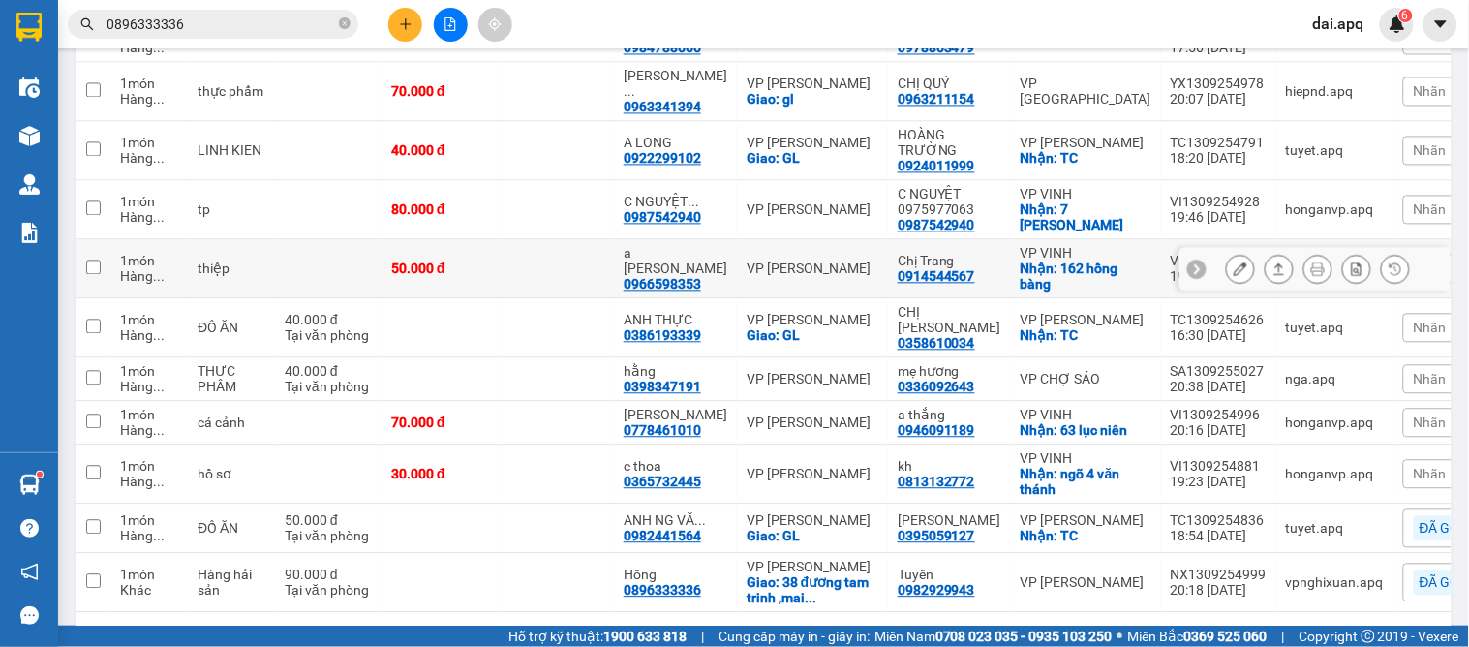
scroll to position [860, 0]
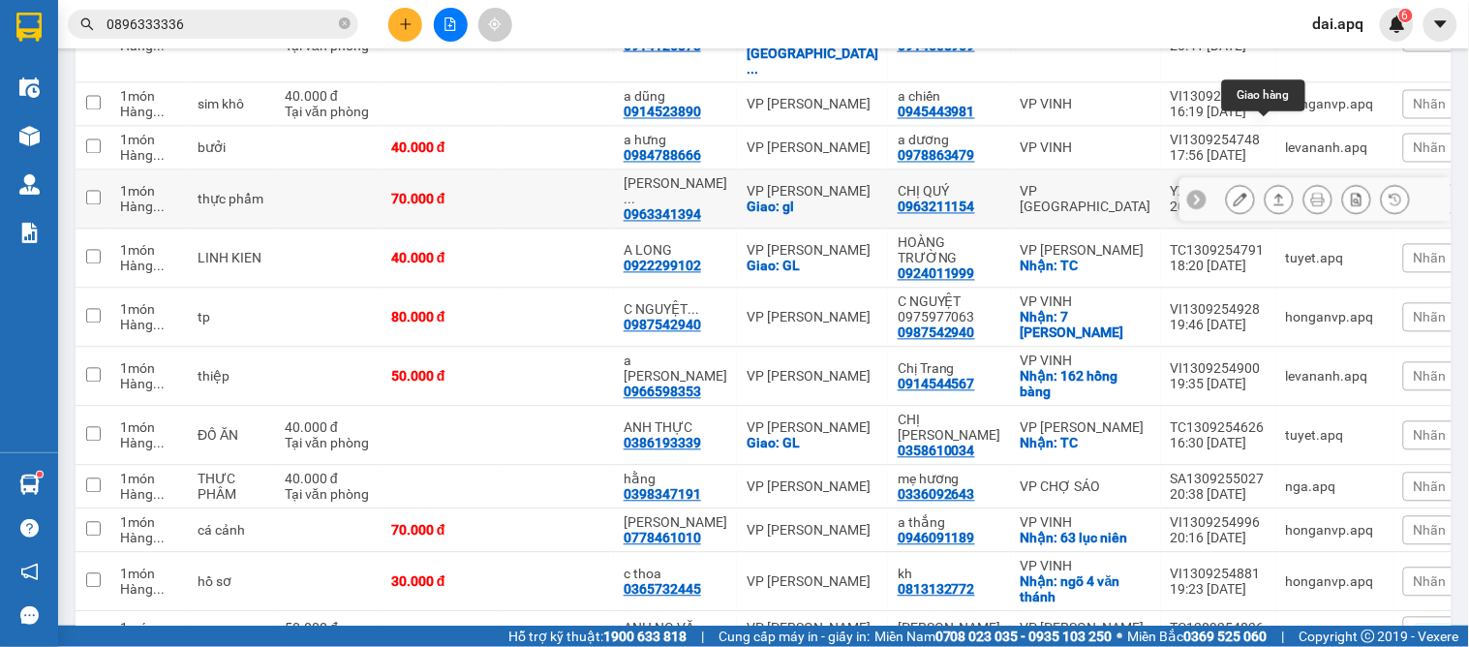
click at [1274, 194] on icon at bounding box center [1279, 200] width 11 height 12
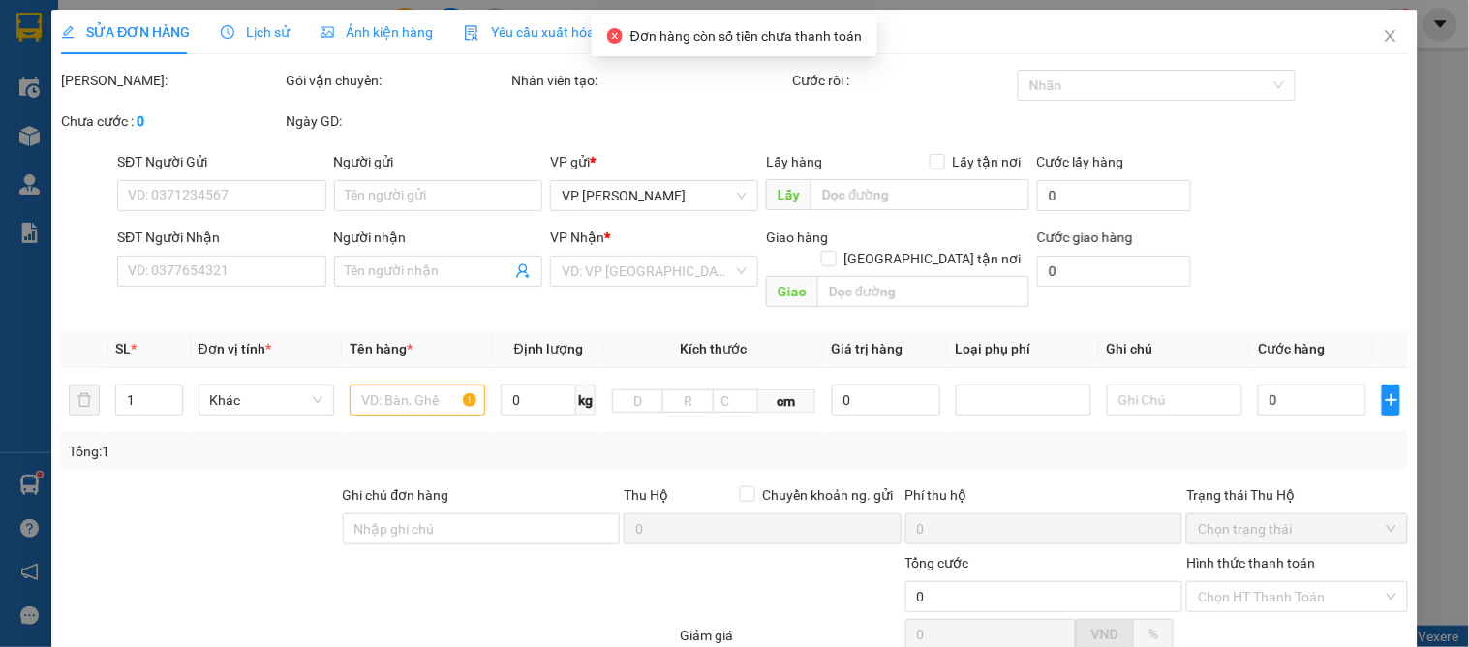
type input "0963211154"
type input "CHỊ QUÝ"
type input "0963341394"
type input "Nguyễn Song Toàn"
checkbox input "true"
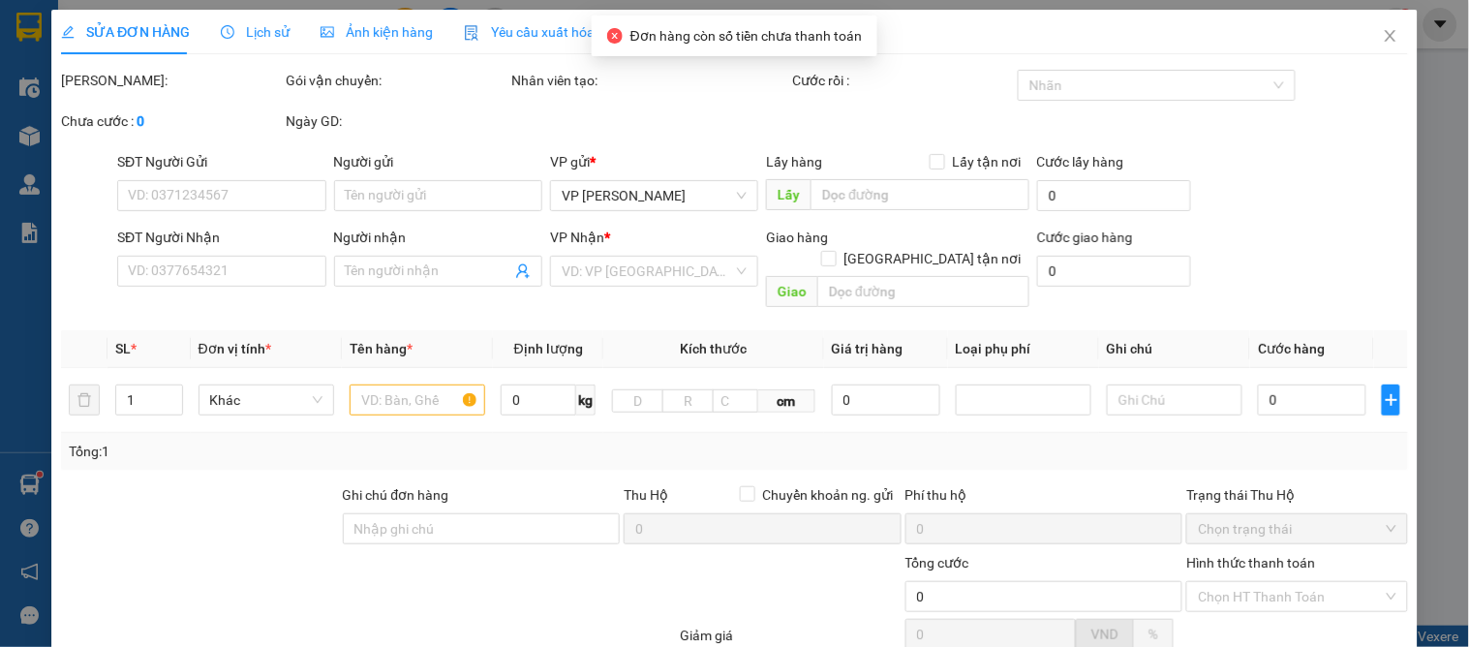
type input "gl"
type input "70.000"
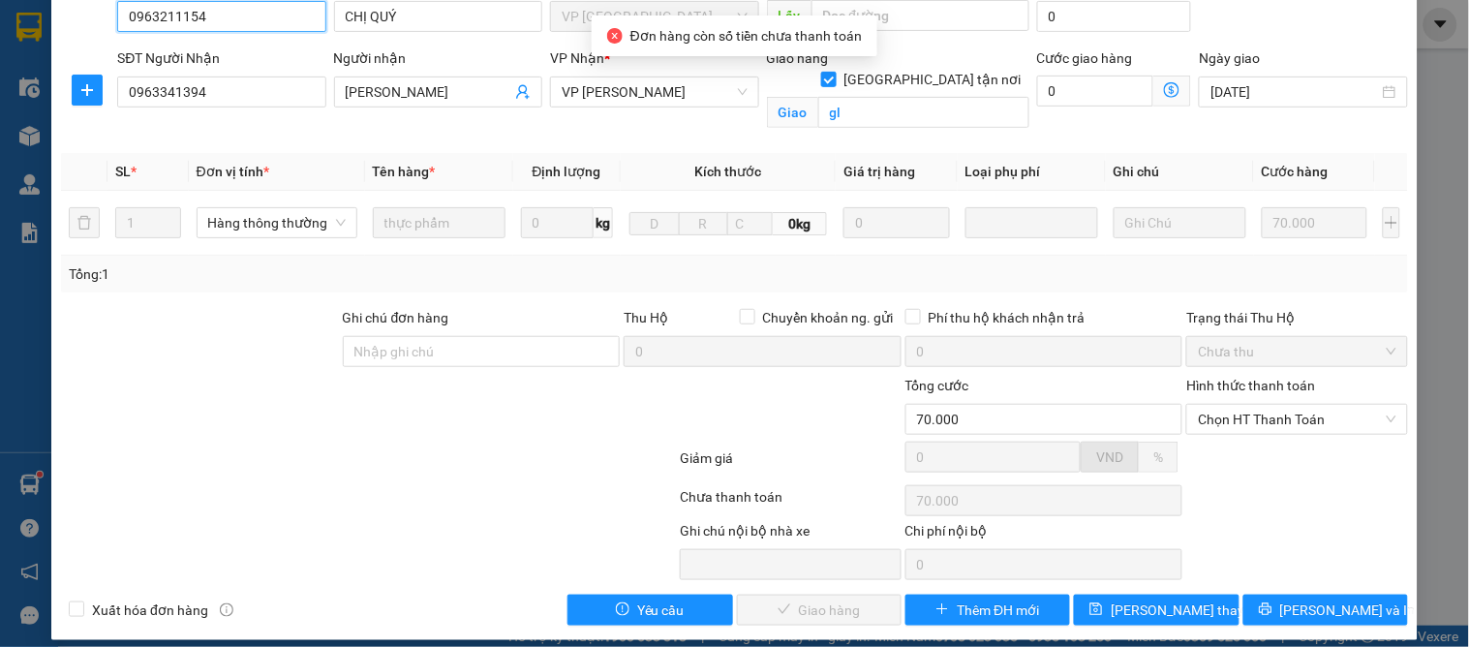
scroll to position [195, 0]
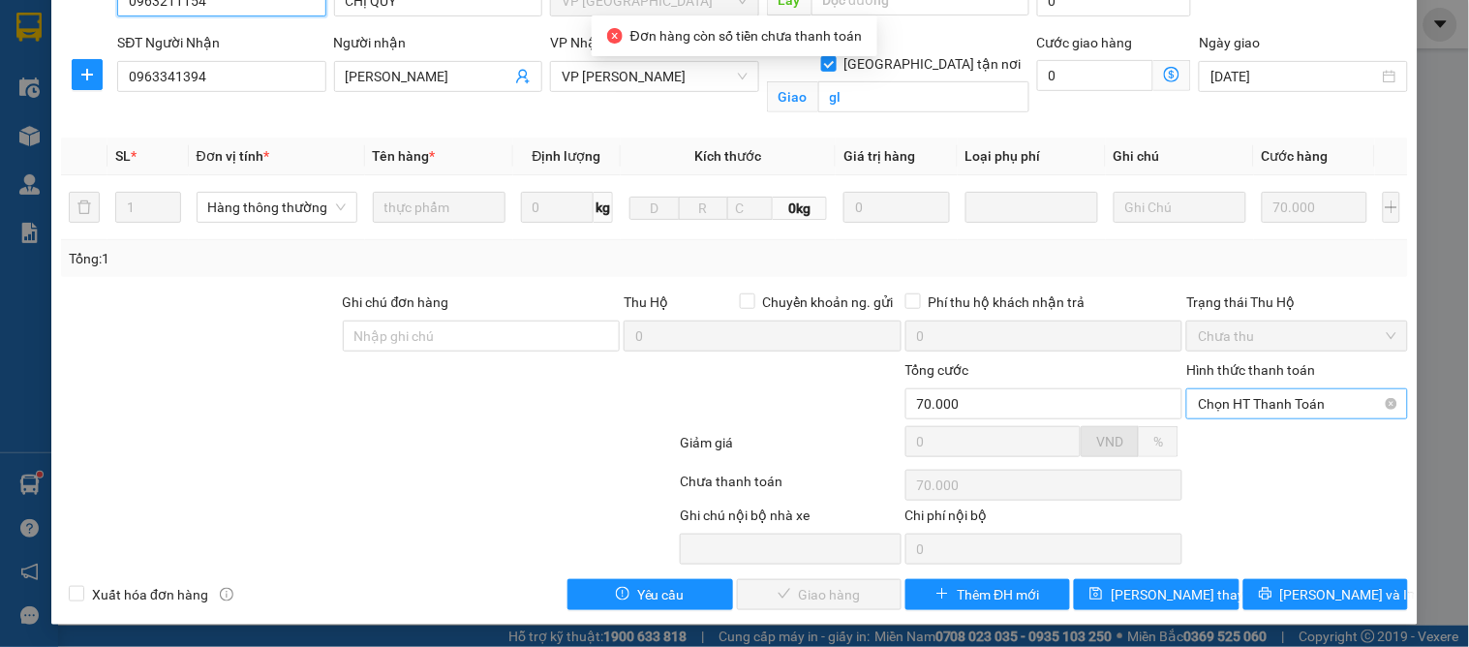
click at [1259, 403] on span "Chọn HT Thanh Toán" at bounding box center [1297, 403] width 198 height 29
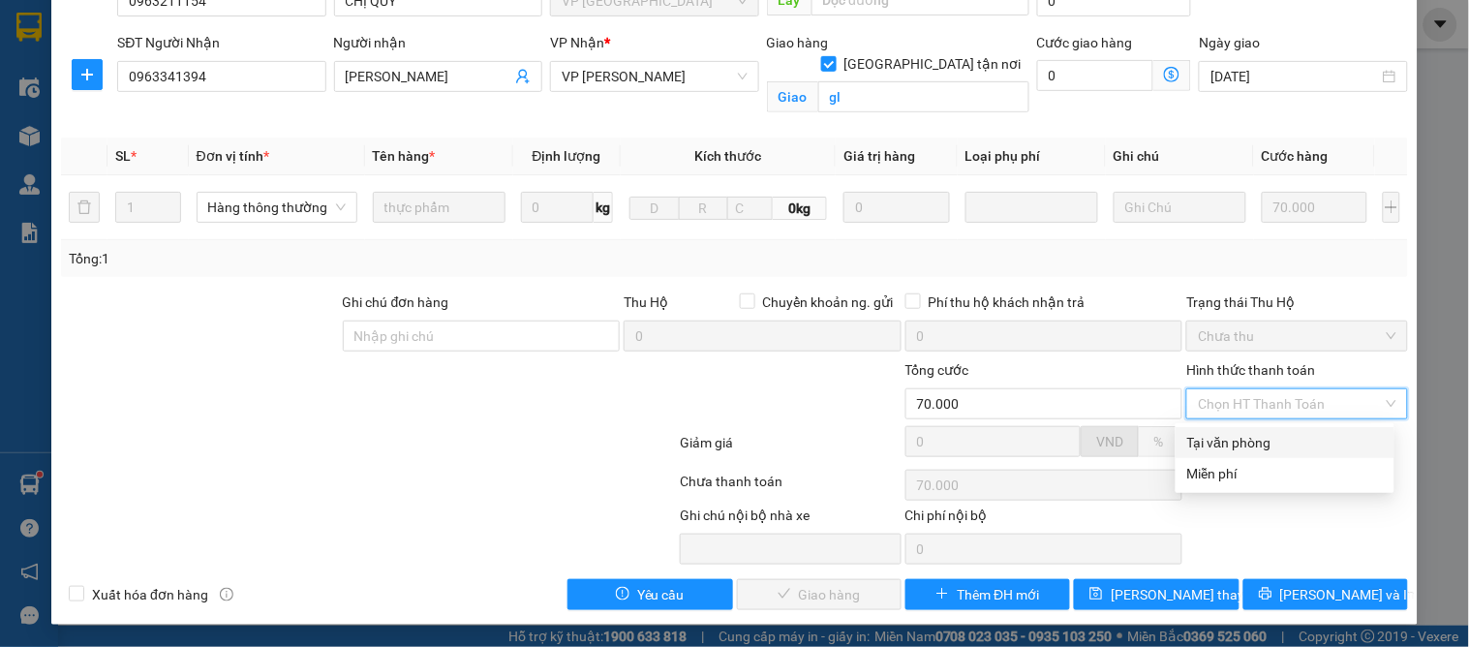
click at [1256, 440] on div "Tại văn phòng" at bounding box center [1285, 442] width 196 height 21
type input "0"
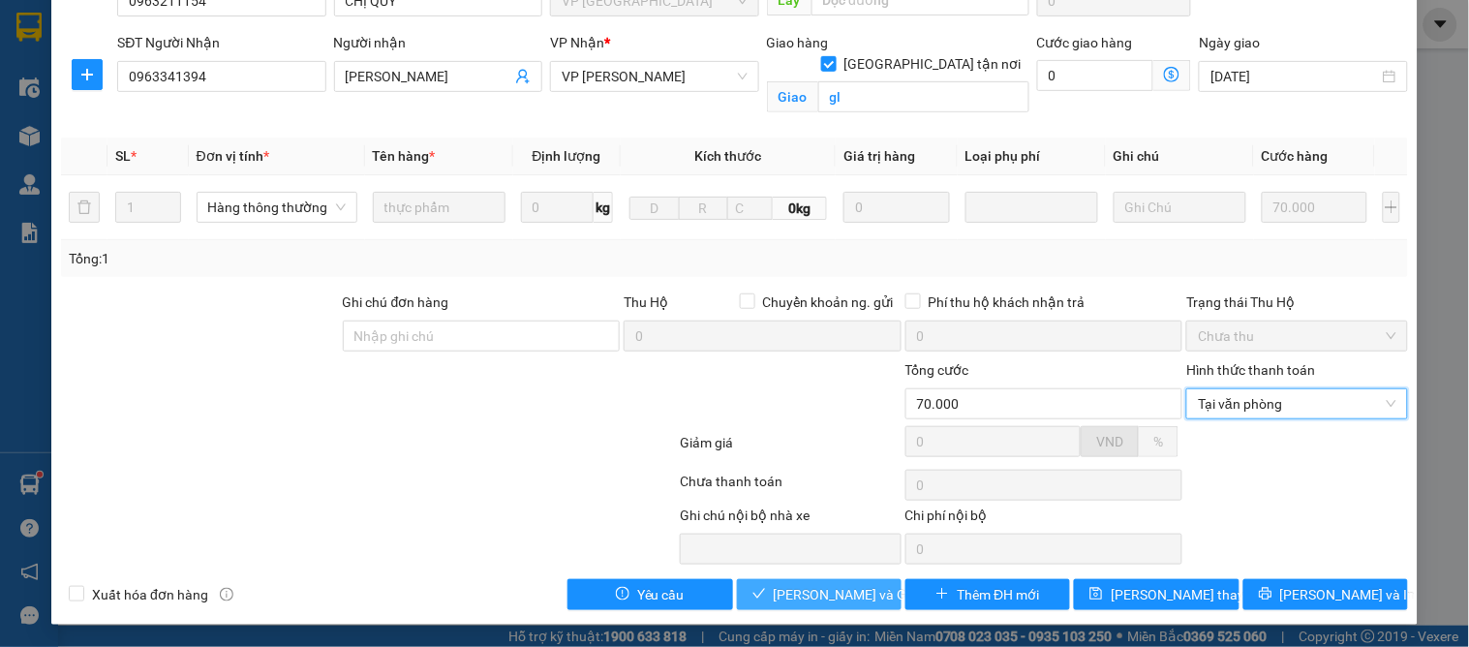
click at [838, 603] on span "[PERSON_NAME] và [PERSON_NAME] hàng" at bounding box center [867, 594] width 186 height 21
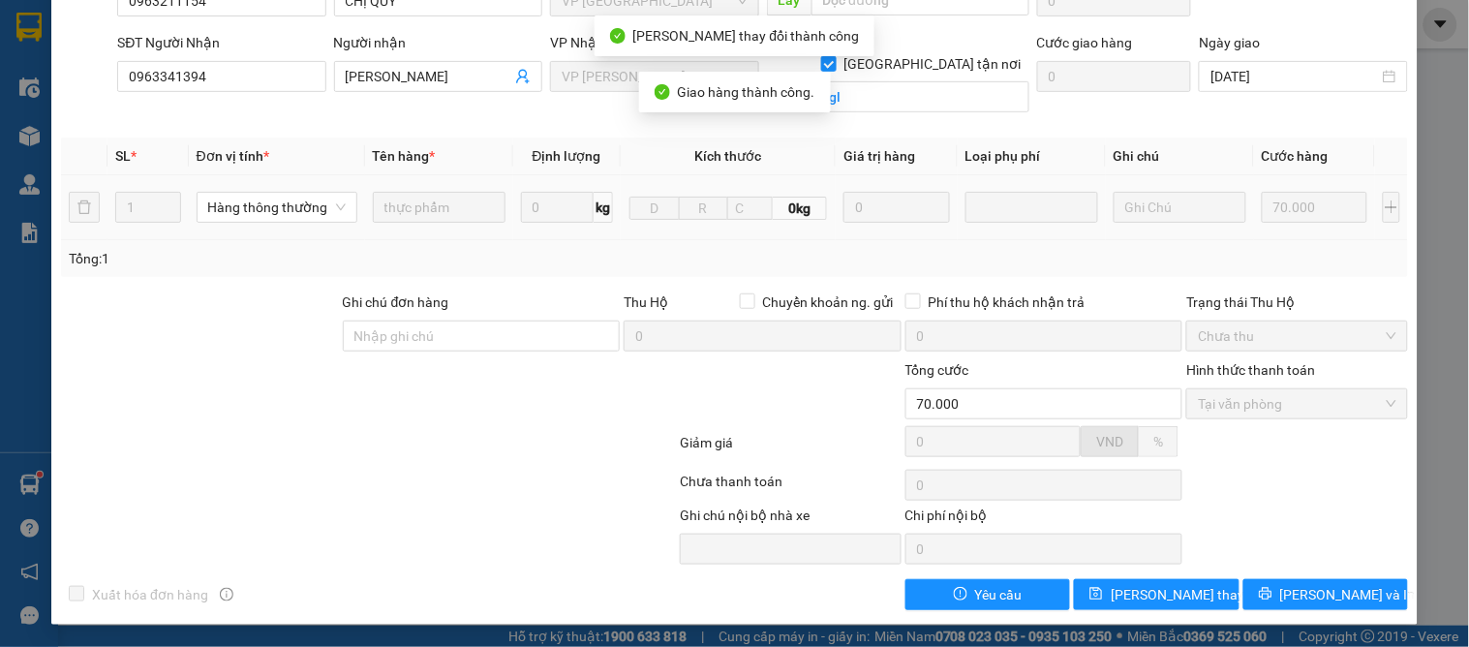
scroll to position [0, 0]
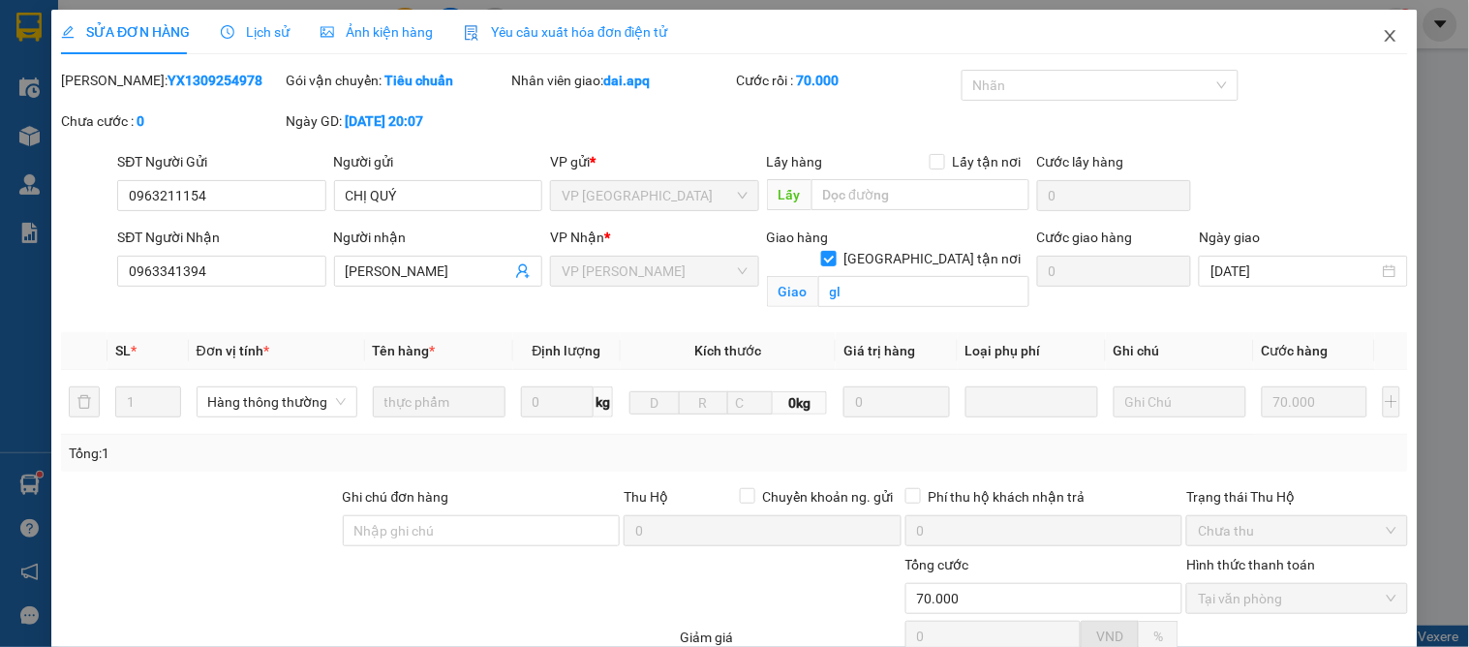
click at [1383, 29] on icon "close" at bounding box center [1390, 35] width 15 height 15
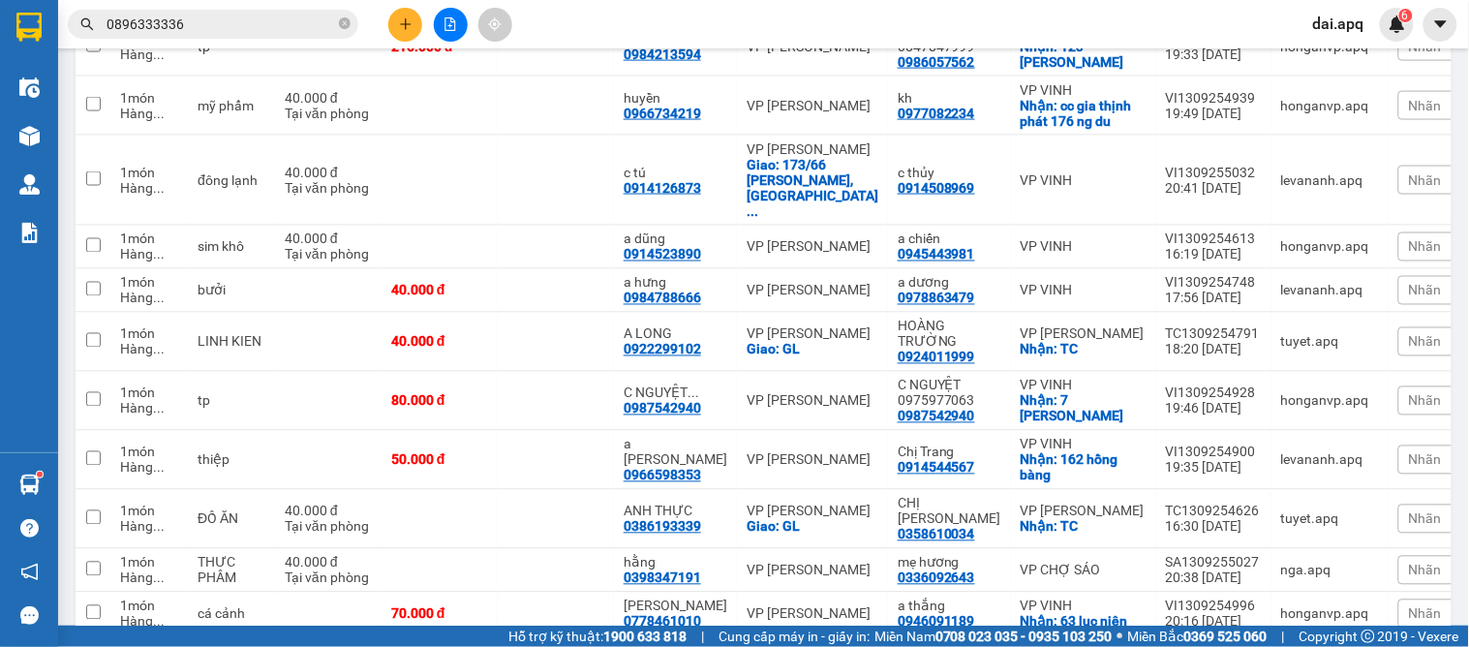
scroll to position [932, 0]
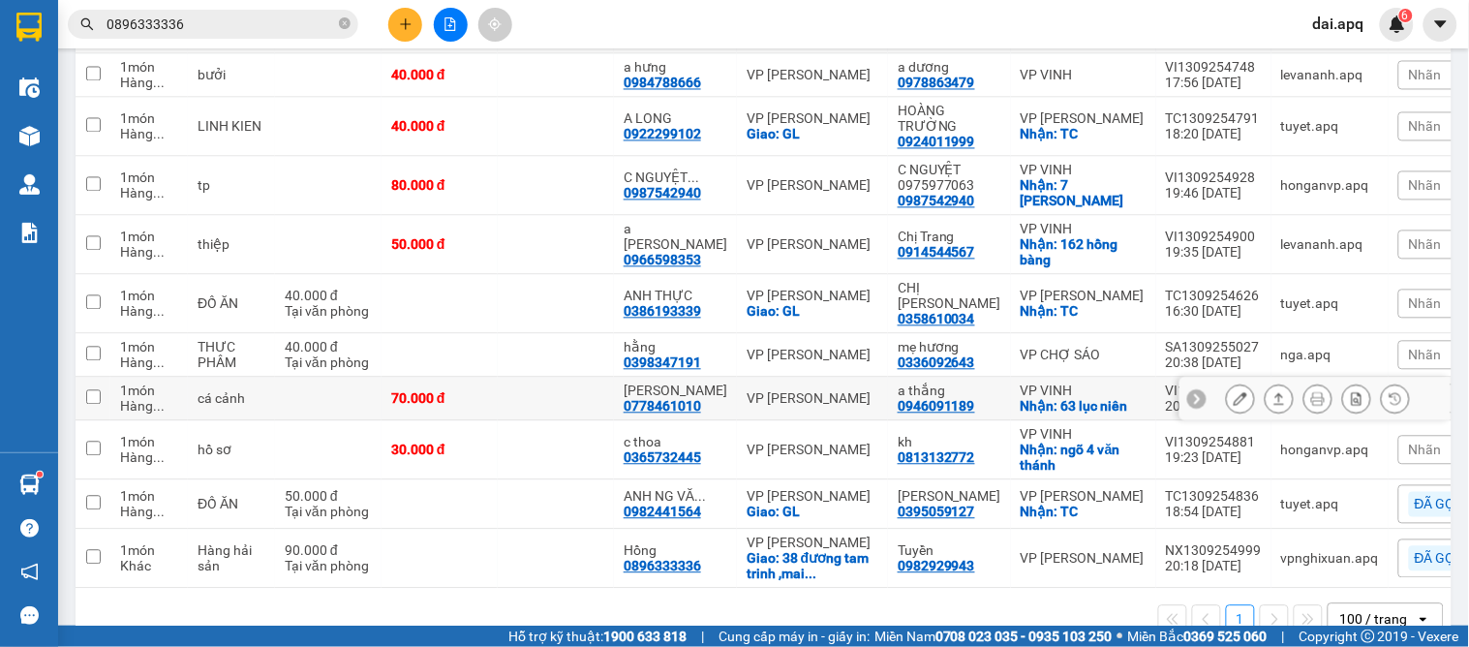
click at [1190, 392] on icon at bounding box center [1197, 399] width 14 height 14
click at [1409, 391] on span "Nhãn" at bounding box center [1425, 398] width 33 height 15
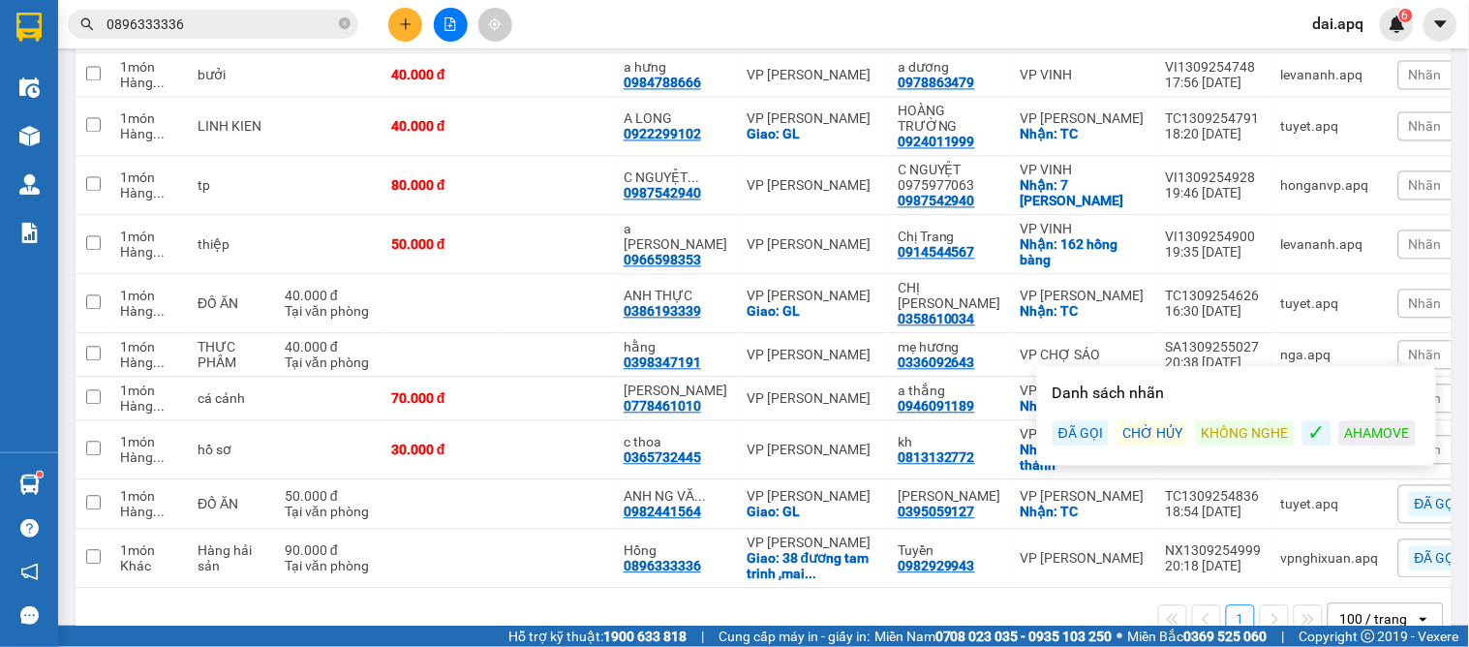
click at [1061, 432] on div "ĐÃ GỌI" at bounding box center [1080, 433] width 56 height 25
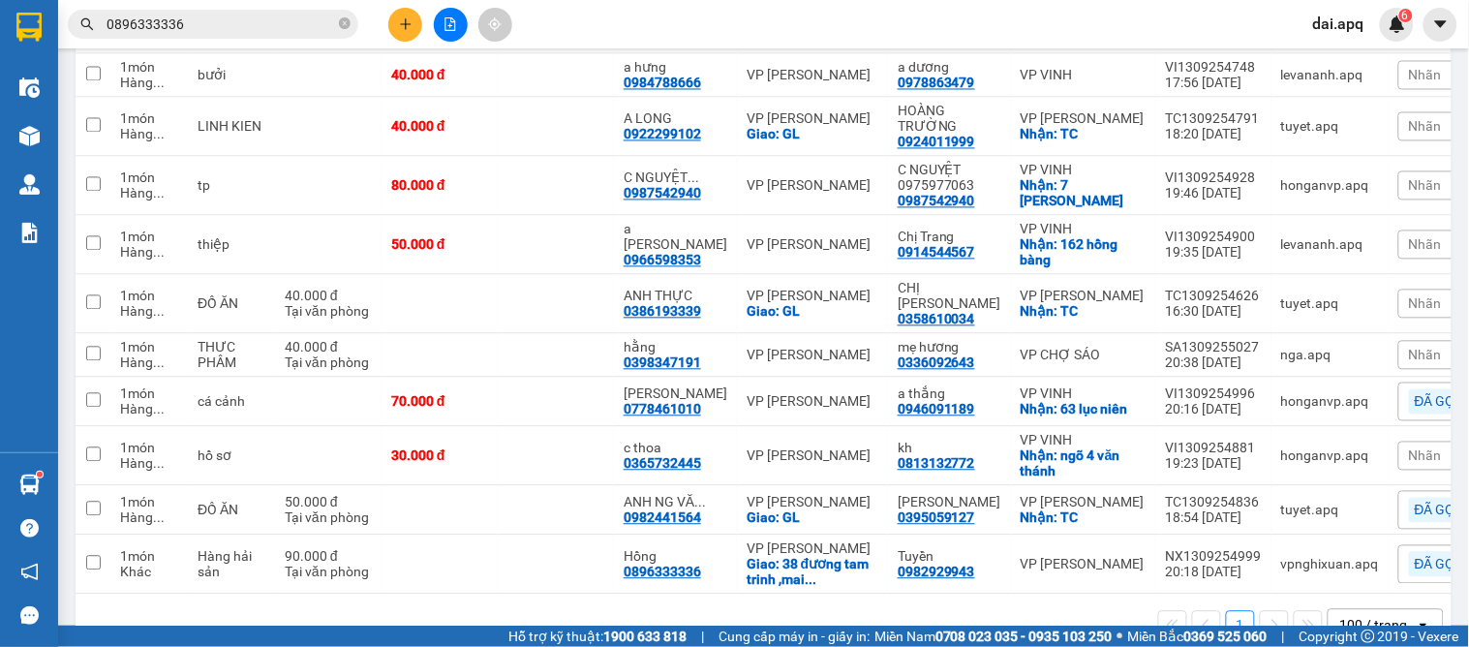
click at [989, 609] on div "1 100 / trang open" at bounding box center [763, 625] width 1360 height 33
click at [1272, 503] on icon at bounding box center [1279, 510] width 14 height 14
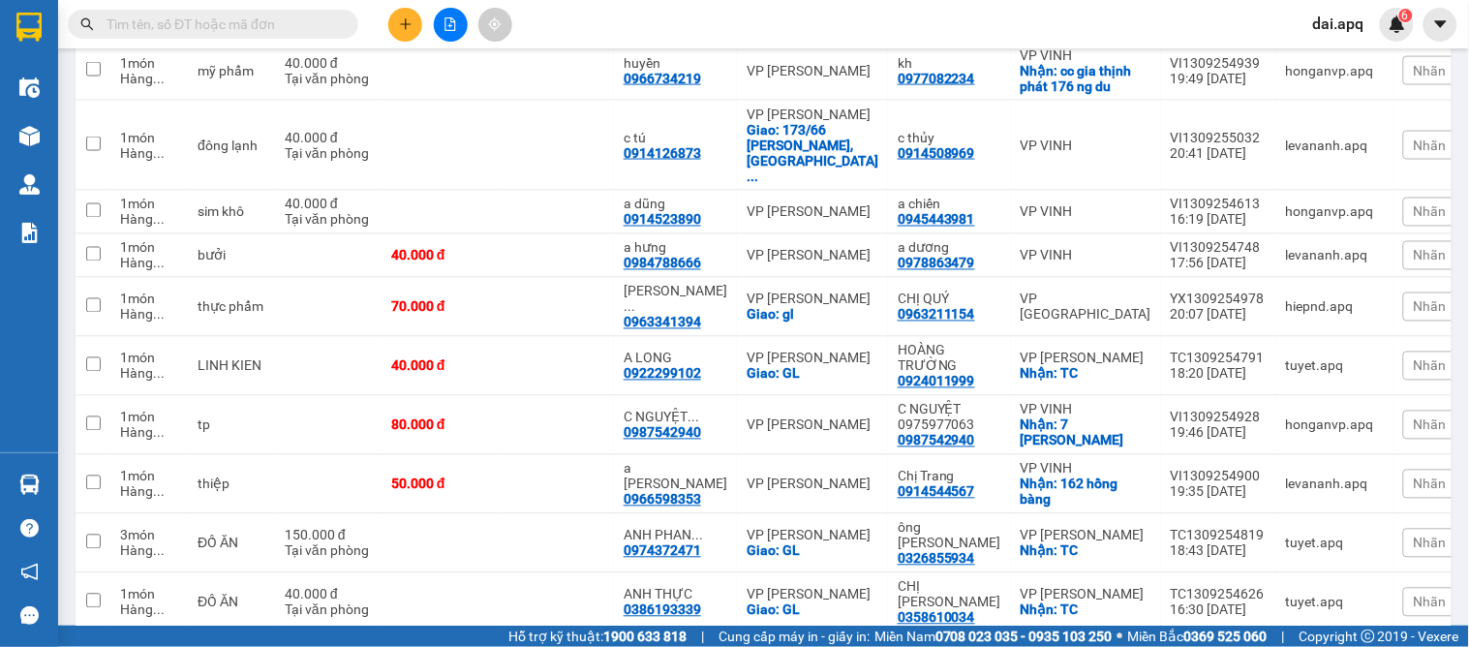
scroll to position [1036, 0]
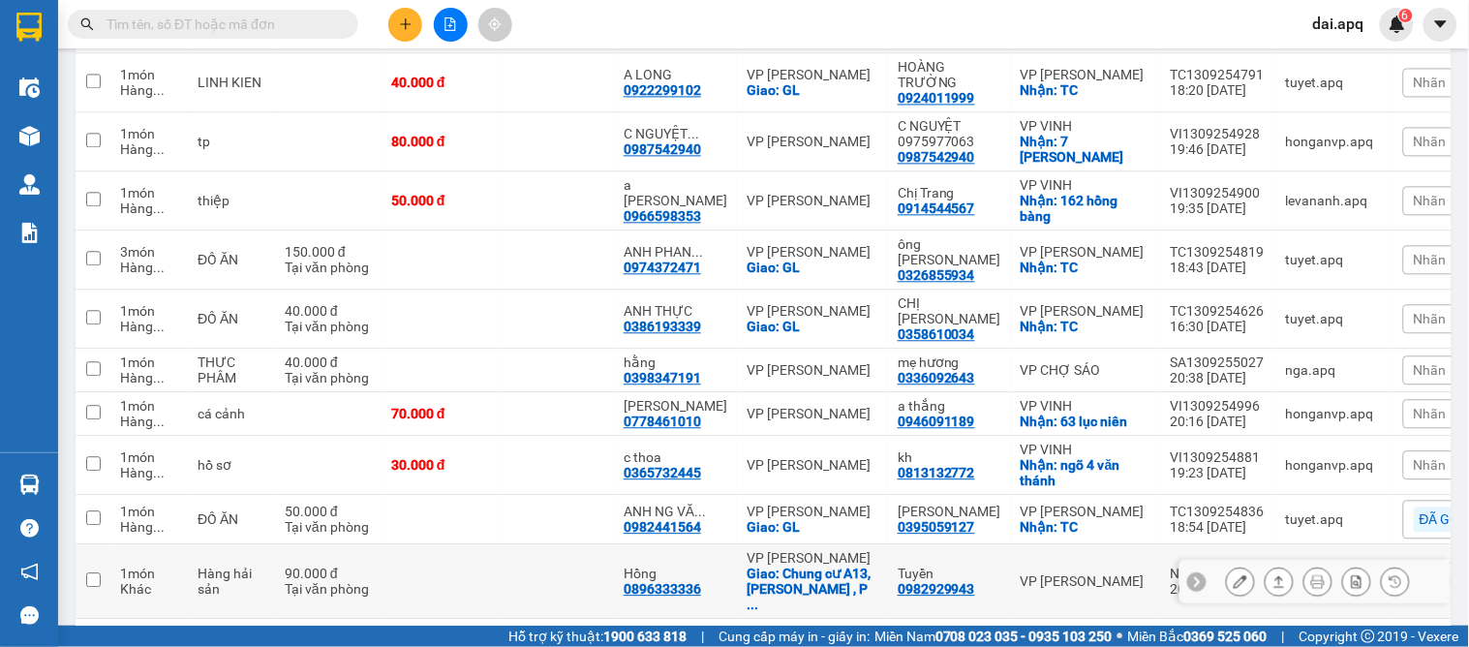
click at [766, 565] on div "Giao: Chung cư A13, [PERSON_NAME] , P ..." at bounding box center [812, 588] width 132 height 46
checkbox input "true"
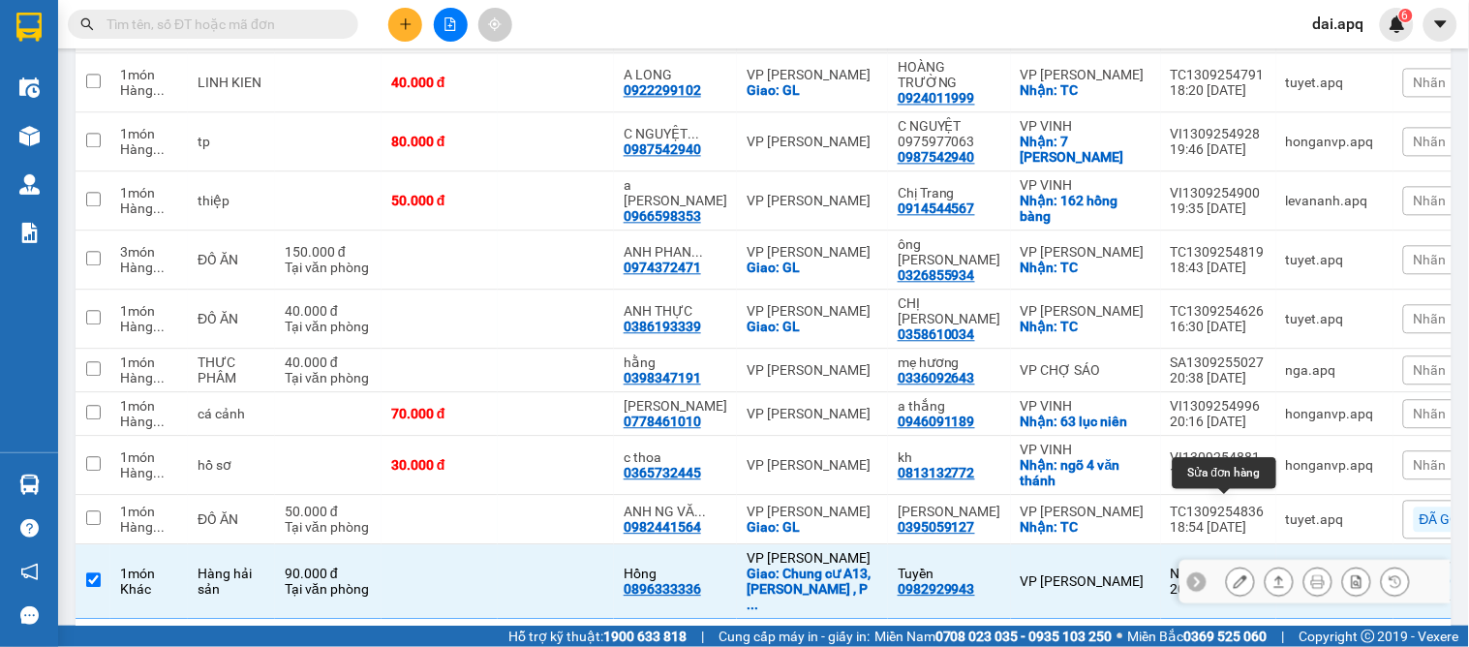
click at [1231, 564] on button at bounding box center [1240, 581] width 27 height 34
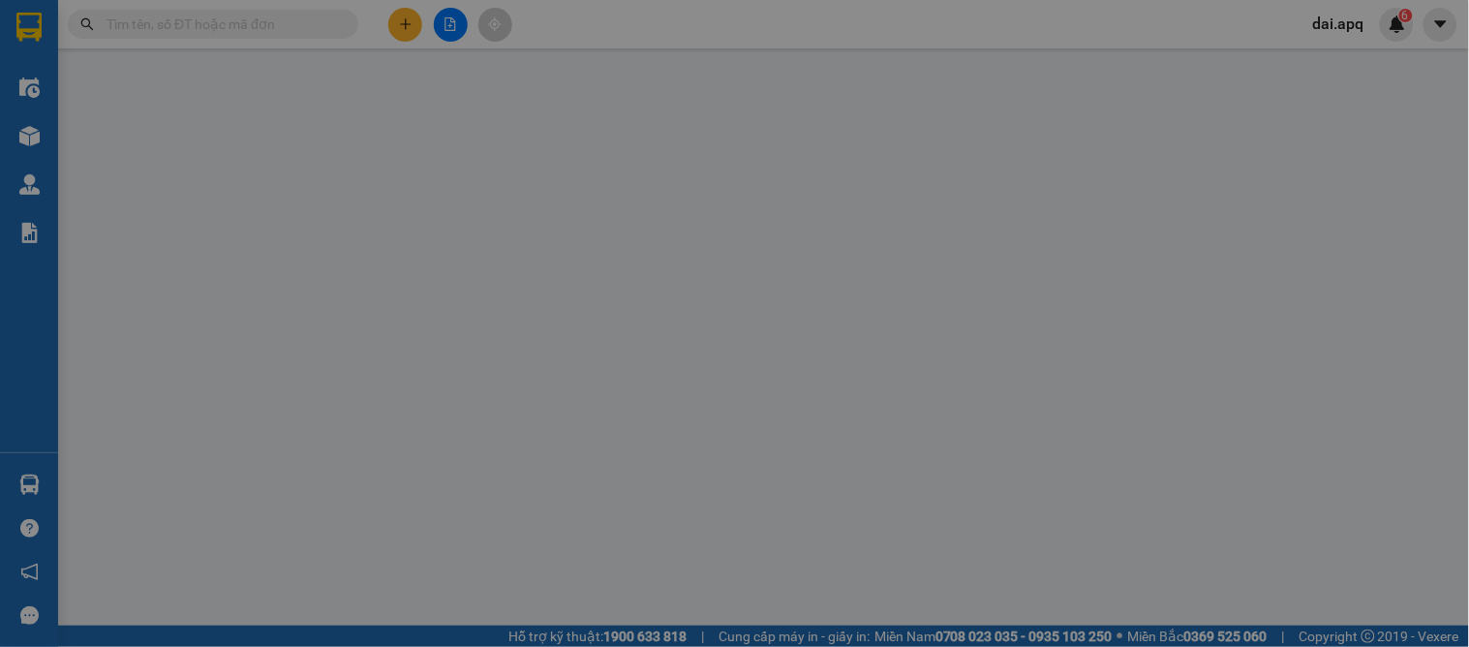
type input "0982929943"
type input "Tuyền"
type input "0896333336"
type input "Hồng"
checkbox input "true"
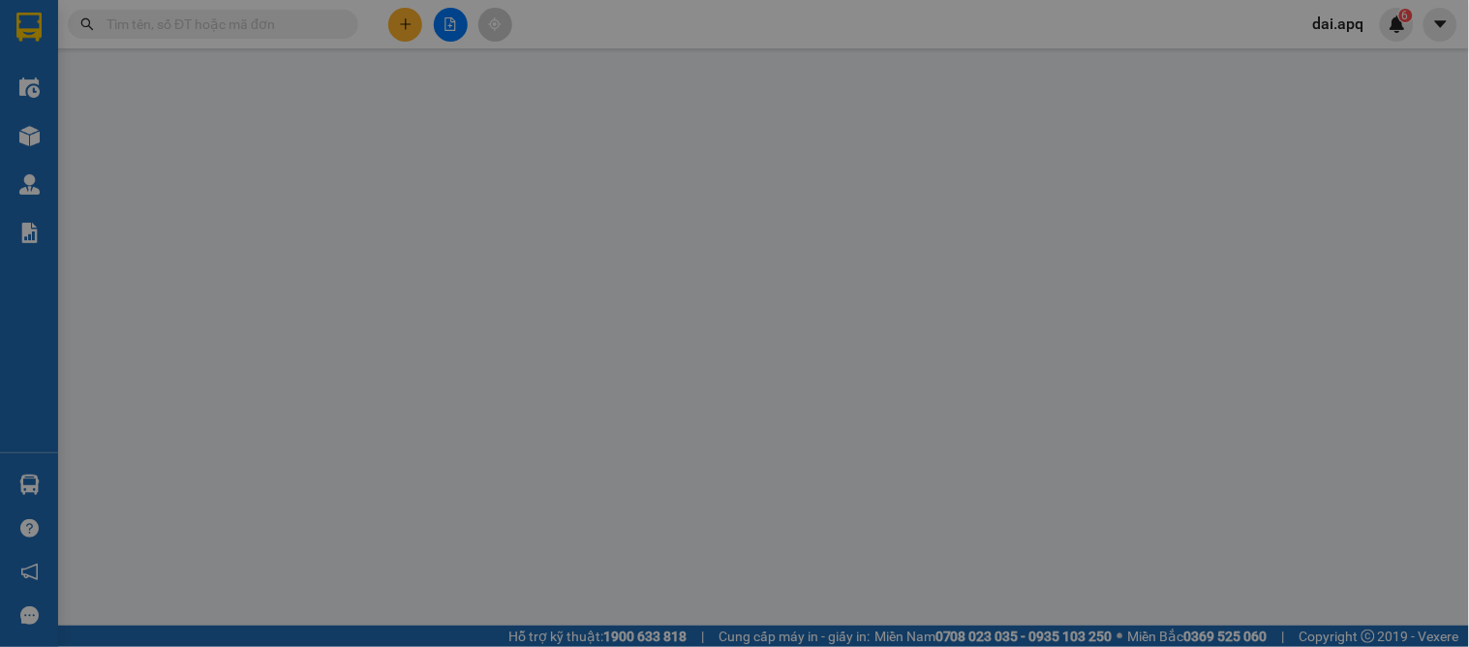
type input "Chung cư A13, Mai Động , P. Trường mai . Hà Nội"
type input "90.000"
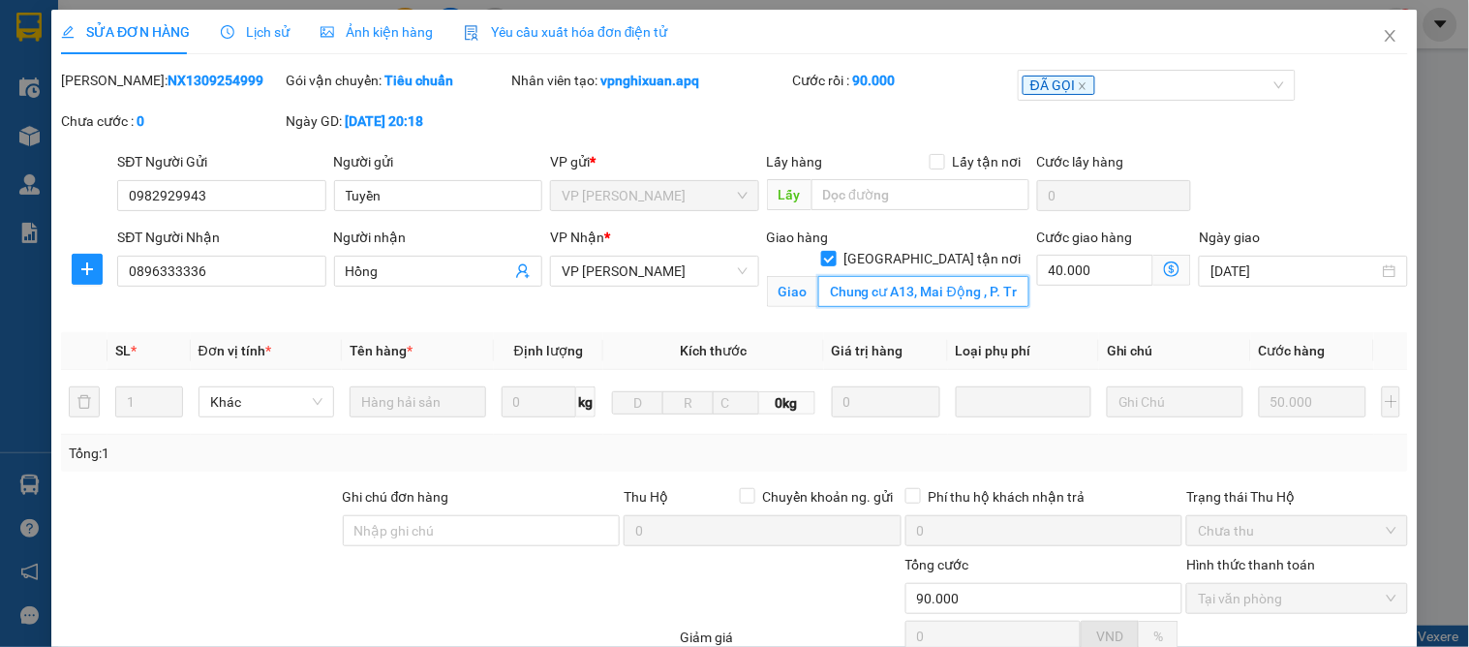
click at [826, 276] on input "Chung cư A13, Mai Động , P. Trường mai . Hà Nội" at bounding box center [923, 291] width 211 height 31
click at [915, 276] on input "Chung cư A13, Mai Động , P. Trường mai . Hà Nội" at bounding box center [923, 291] width 211 height 31
click at [978, 277] on input "Chung cư A13, Mai Động , P. Trường mai . Hà Nội" at bounding box center [923, 291] width 211 height 31
drag, startPoint x: 807, startPoint y: 268, endPoint x: 1003, endPoint y: 292, distance: 197.1
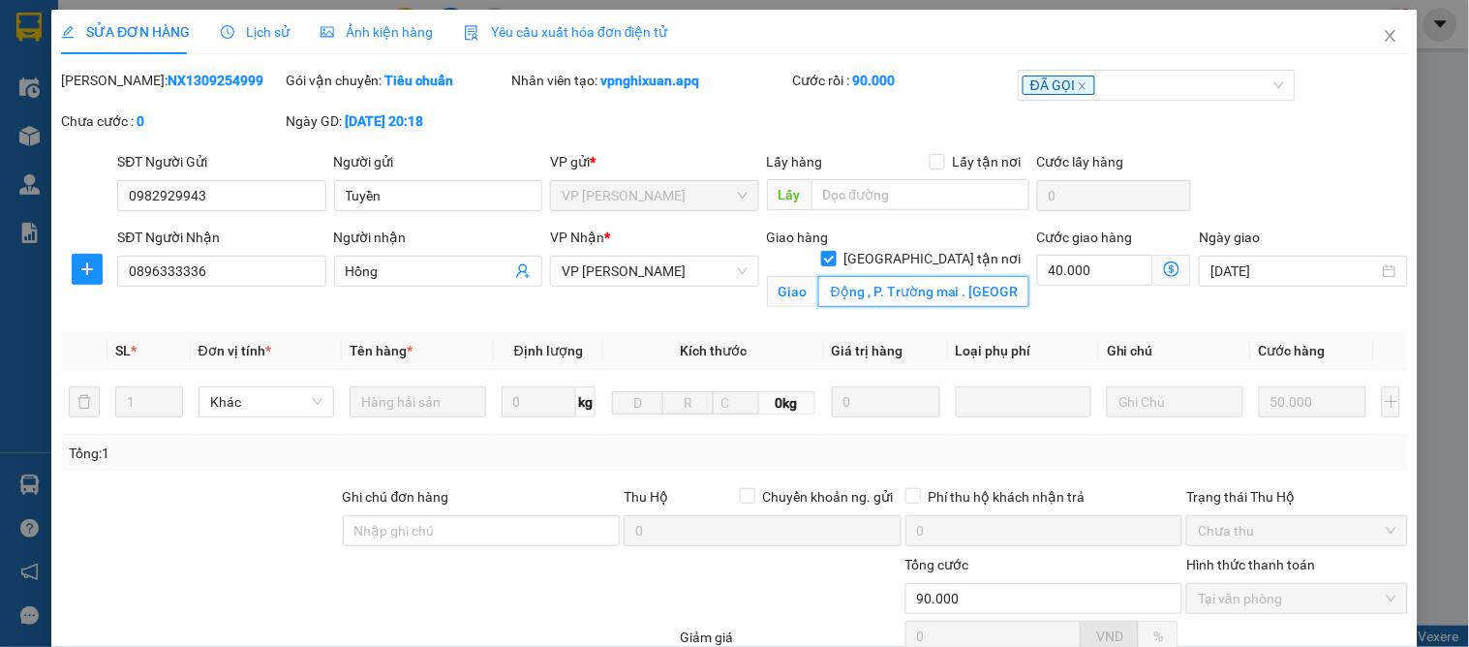
click at [1154, 278] on div "SĐT Người Nhận 0896333336 Người nhận Hồng VP Nhận * VP GIA LÂM Giao hàng Giao t…" at bounding box center [762, 272] width 1298 height 91
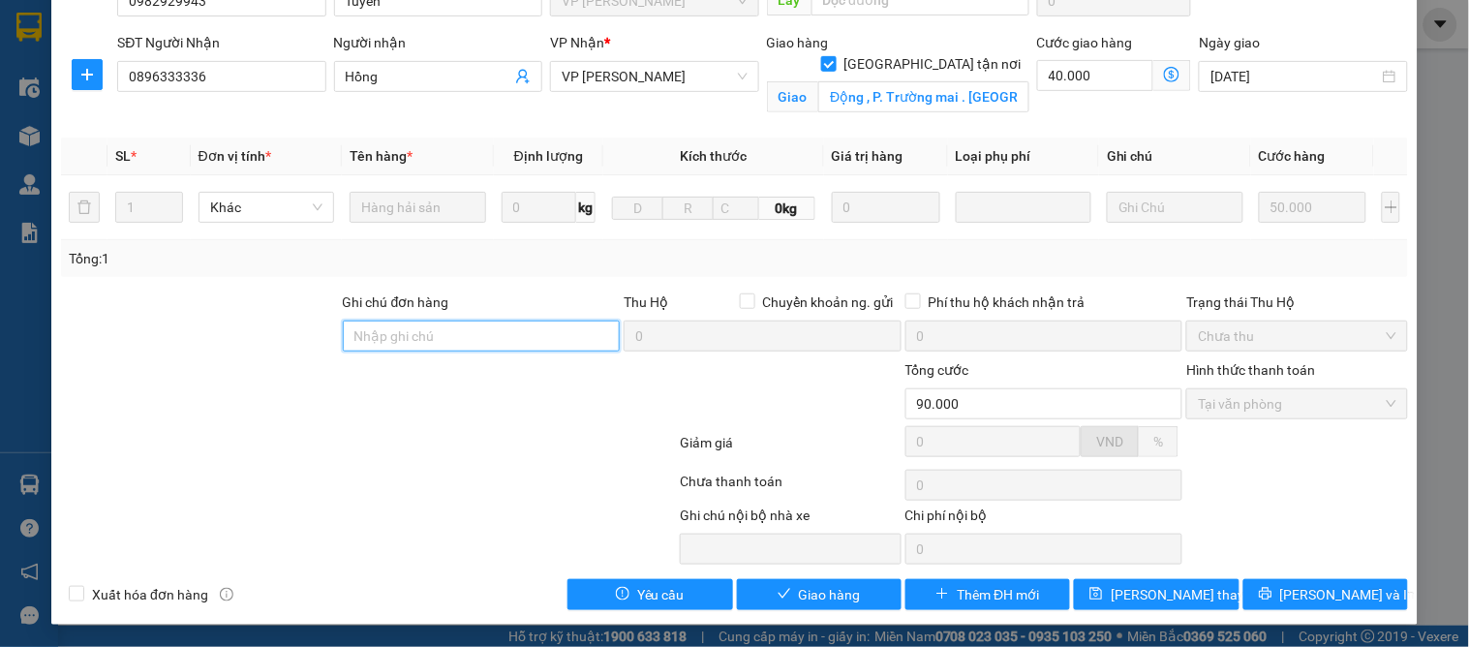
scroll to position [0, 0]
paste input "Chung cư A13, Mai Động , P. Trường mai . [GEOGRAPHIC_DATA]"
type input "Chung cư A13, Mai Động , P. Trường mai . [GEOGRAPHIC_DATA]"
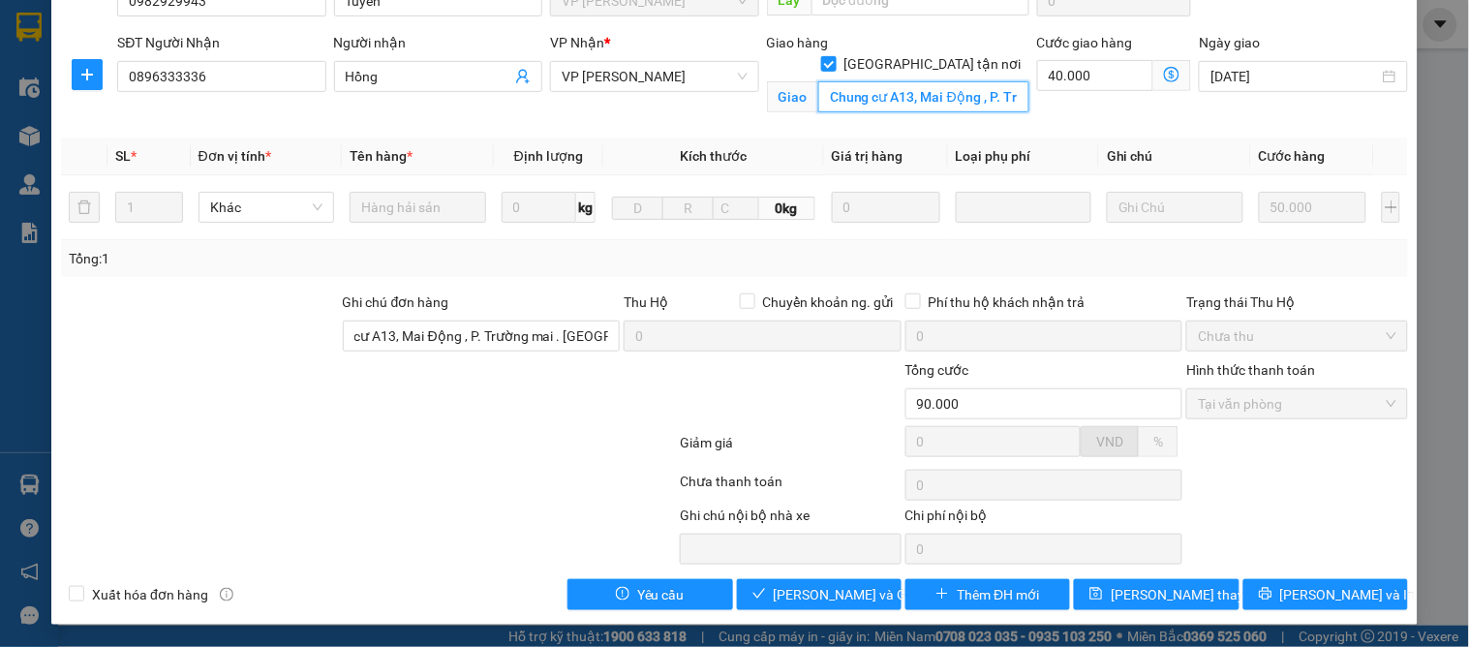
scroll to position [0, 0]
click at [818, 81] on input "Chung cư A13, Mai Động , P. Trường mai . [GEOGRAPHIC_DATA]" at bounding box center [923, 96] width 211 height 31
type input "38 đương tam trinh ,mai động.[PERSON_NAME],[GEOGRAPHIC_DATA]"
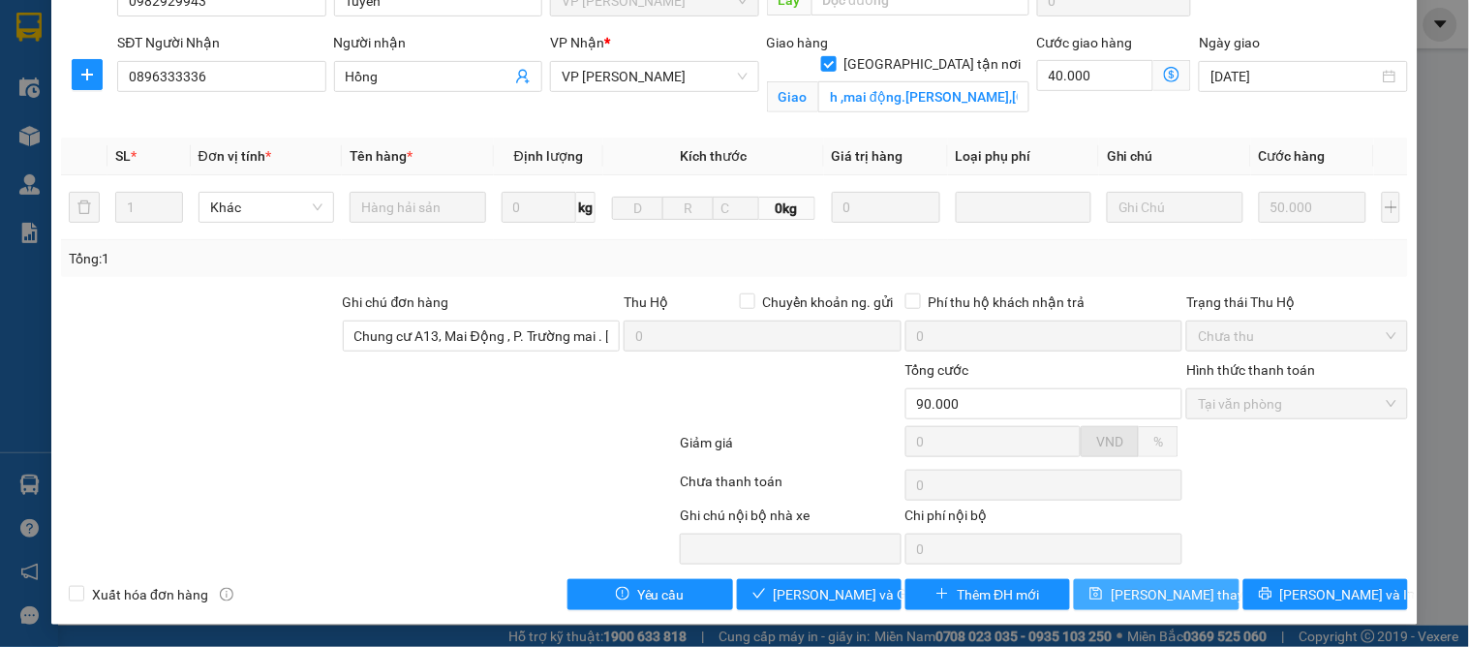
scroll to position [0, 0]
click at [1159, 583] on button "Lưu thay đổi" at bounding box center [1156, 594] width 165 height 31
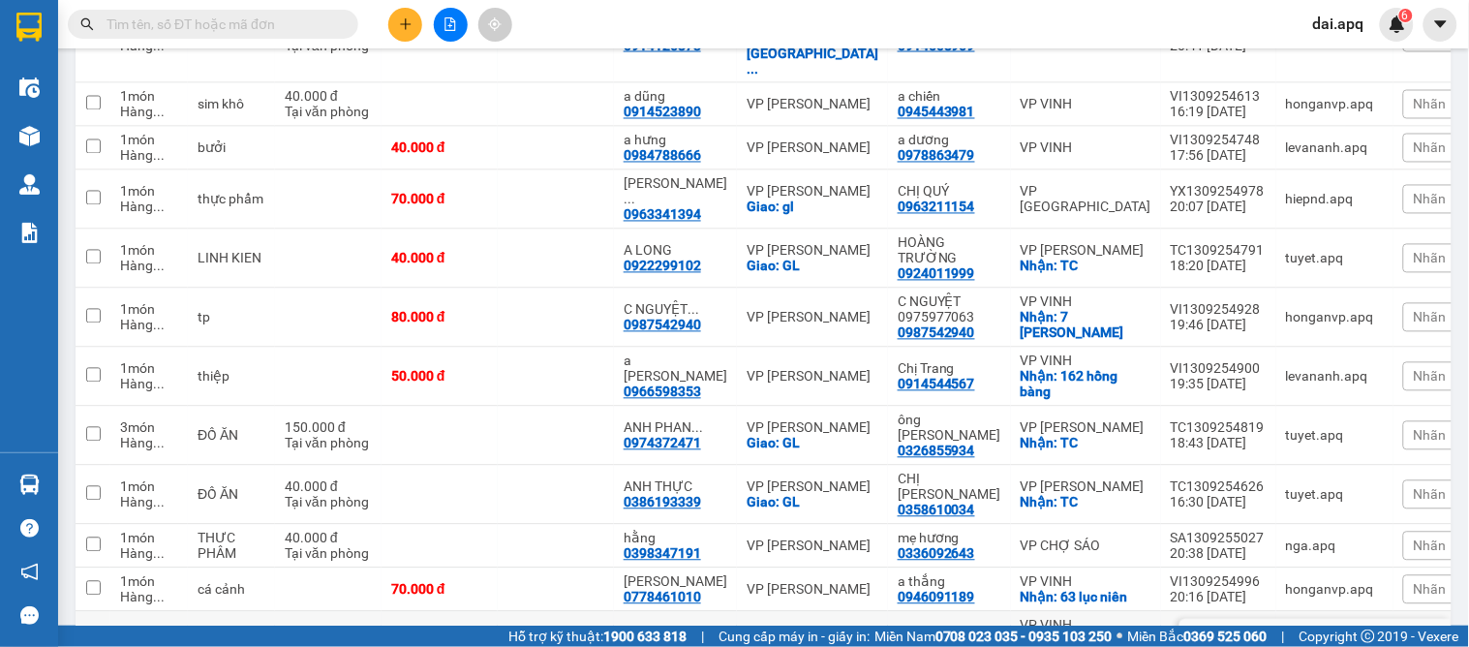
scroll to position [215, 0]
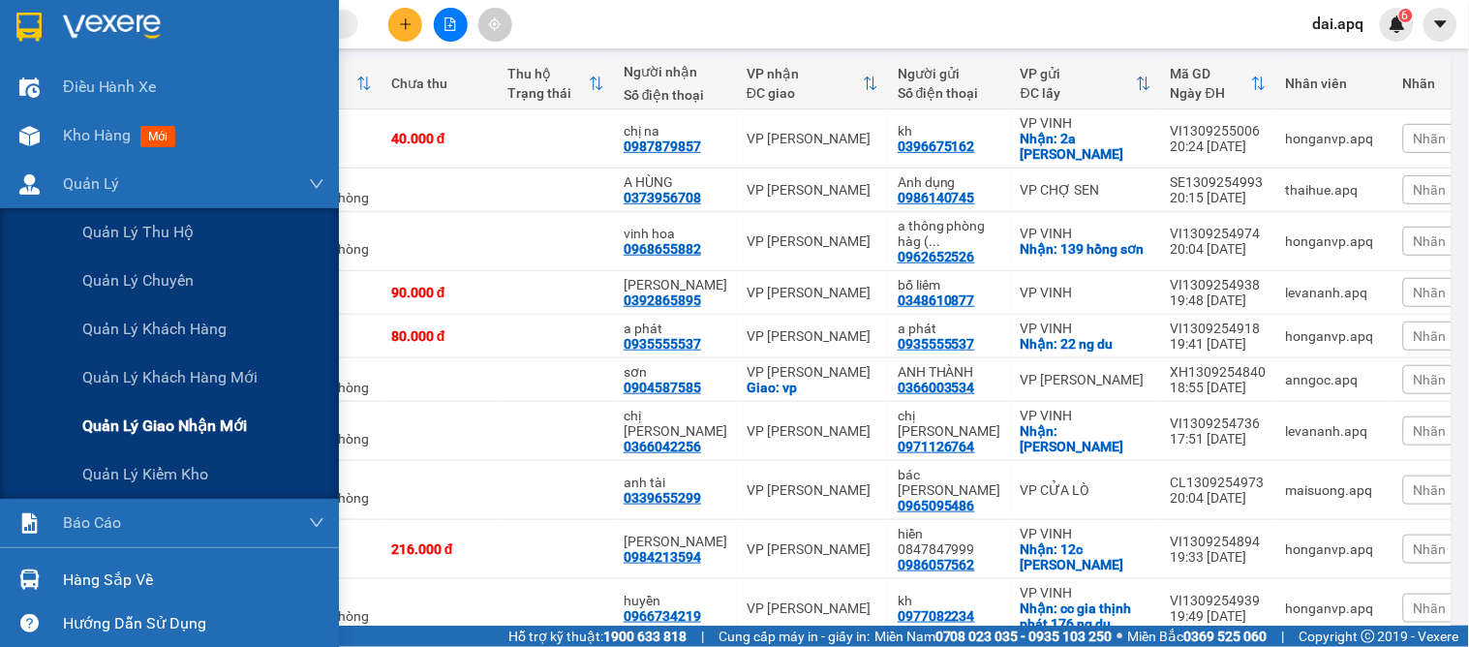
click at [233, 421] on span "Quản lý giao nhận mới" at bounding box center [164, 425] width 165 height 24
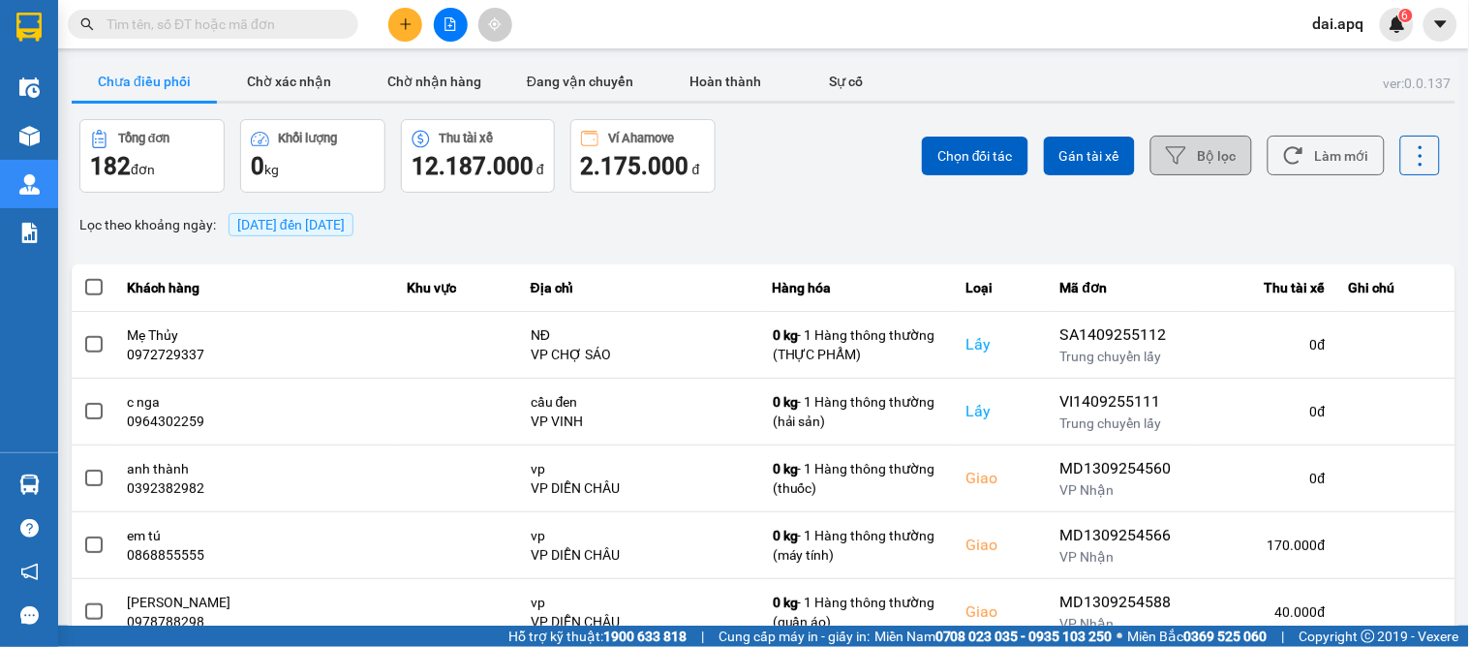
click at [1173, 147] on button "Bộ lọc" at bounding box center [1201, 156] width 102 height 40
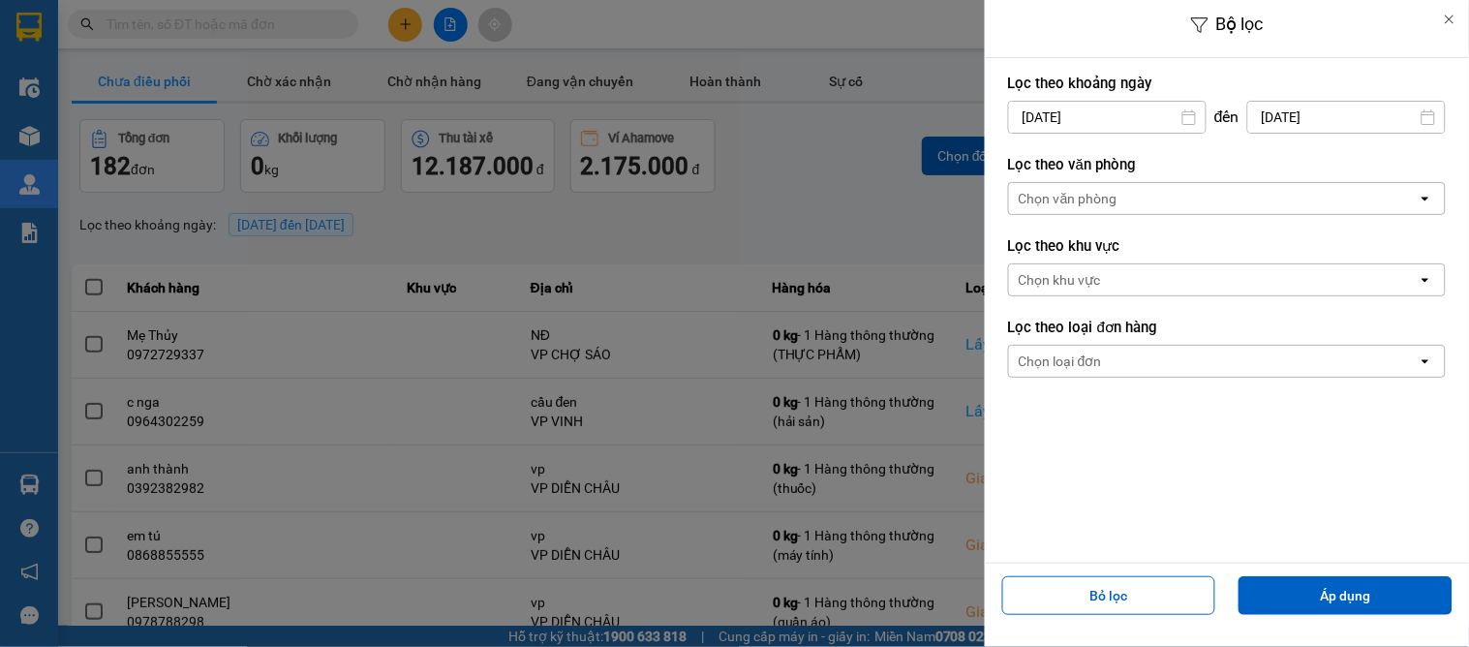
click at [1052, 184] on div "Chọn văn phòng" at bounding box center [1213, 198] width 409 height 31
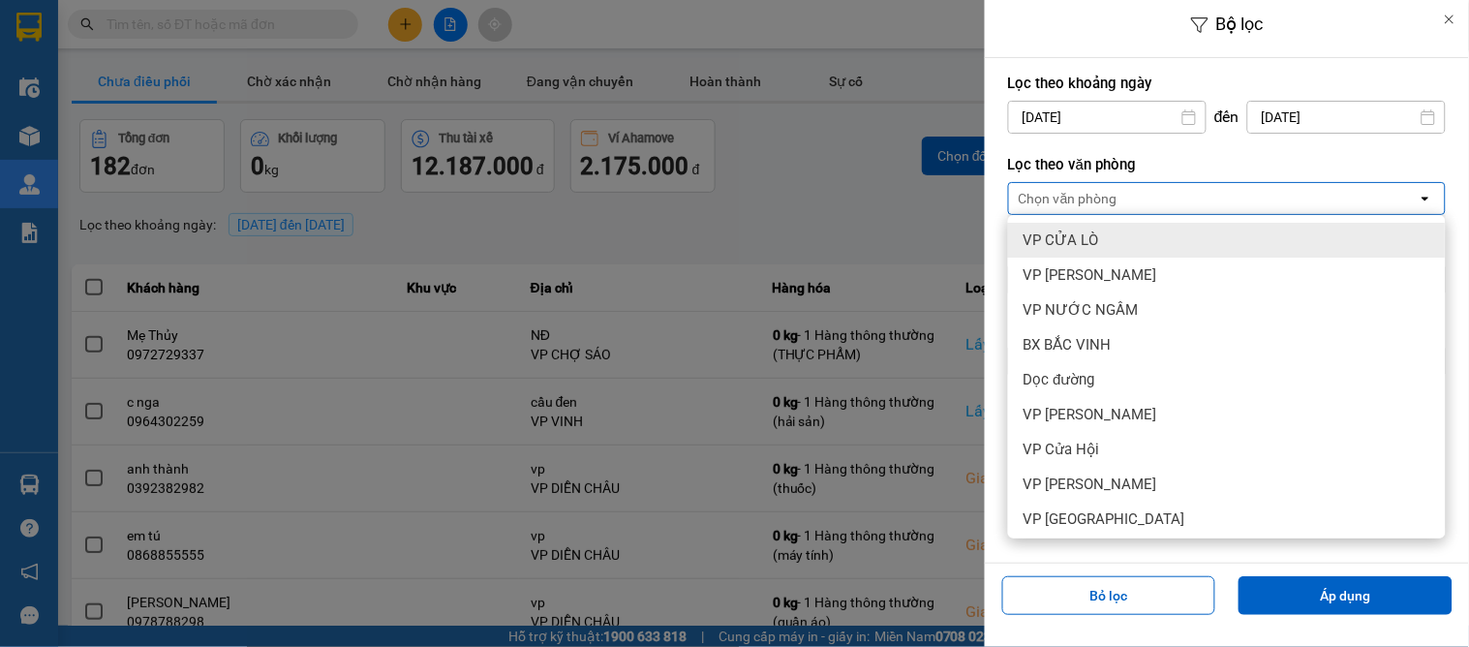
click at [1052, 199] on div "Chọn văn phòng" at bounding box center [1067, 198] width 99 height 19
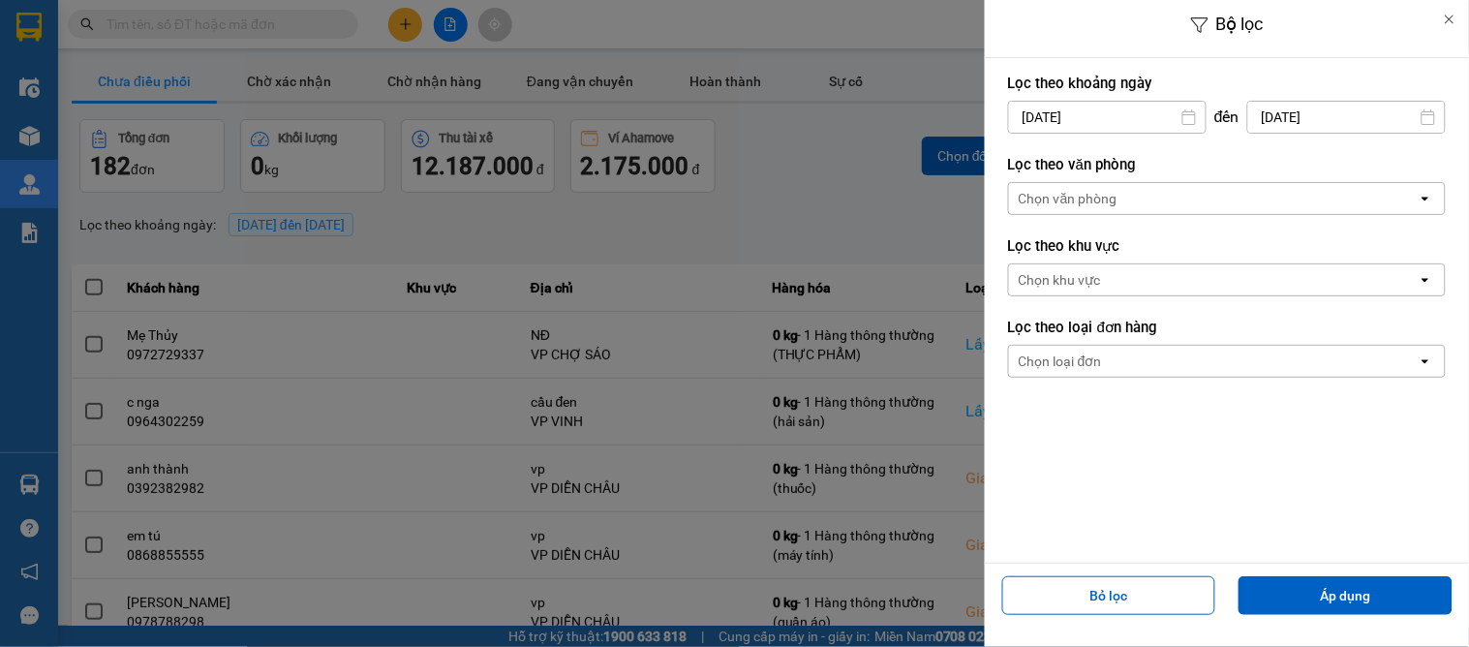
click at [1046, 196] on div "Chọn văn phòng" at bounding box center [1067, 198] width 99 height 19
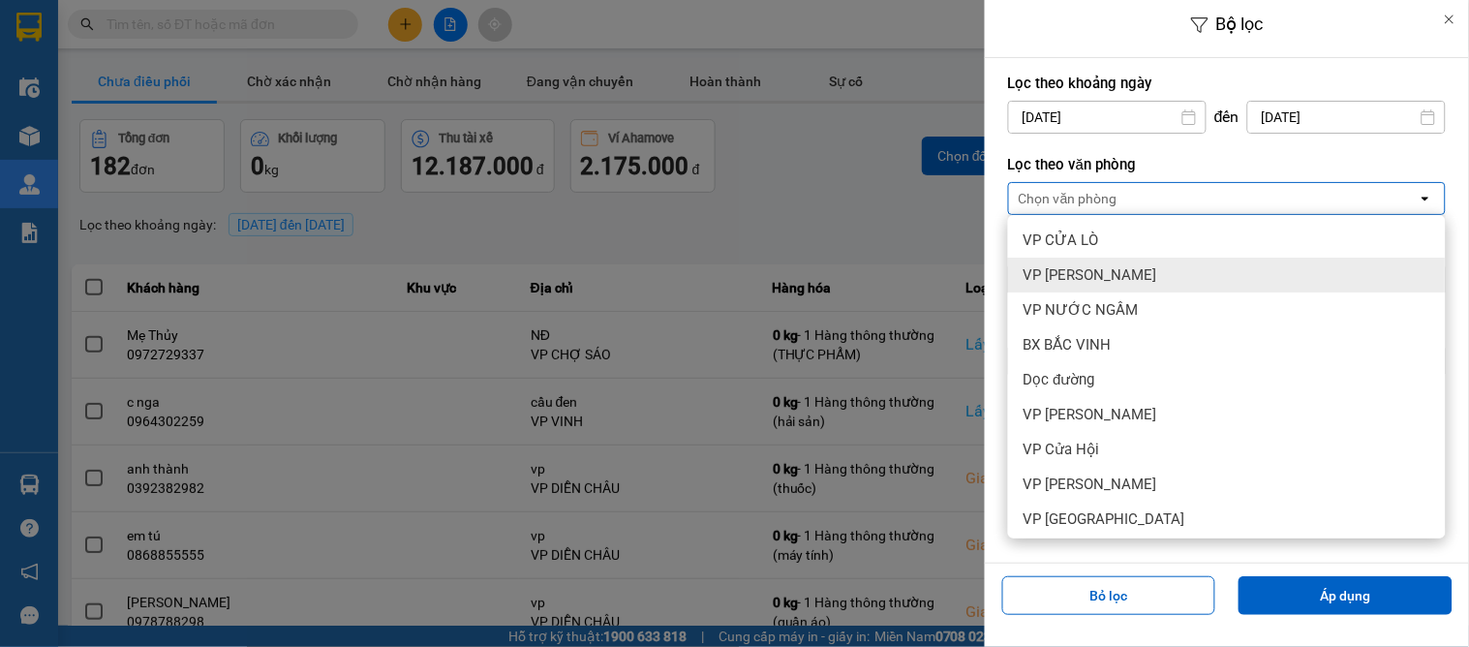
click at [1040, 282] on span "VP [PERSON_NAME]" at bounding box center [1090, 274] width 134 height 19
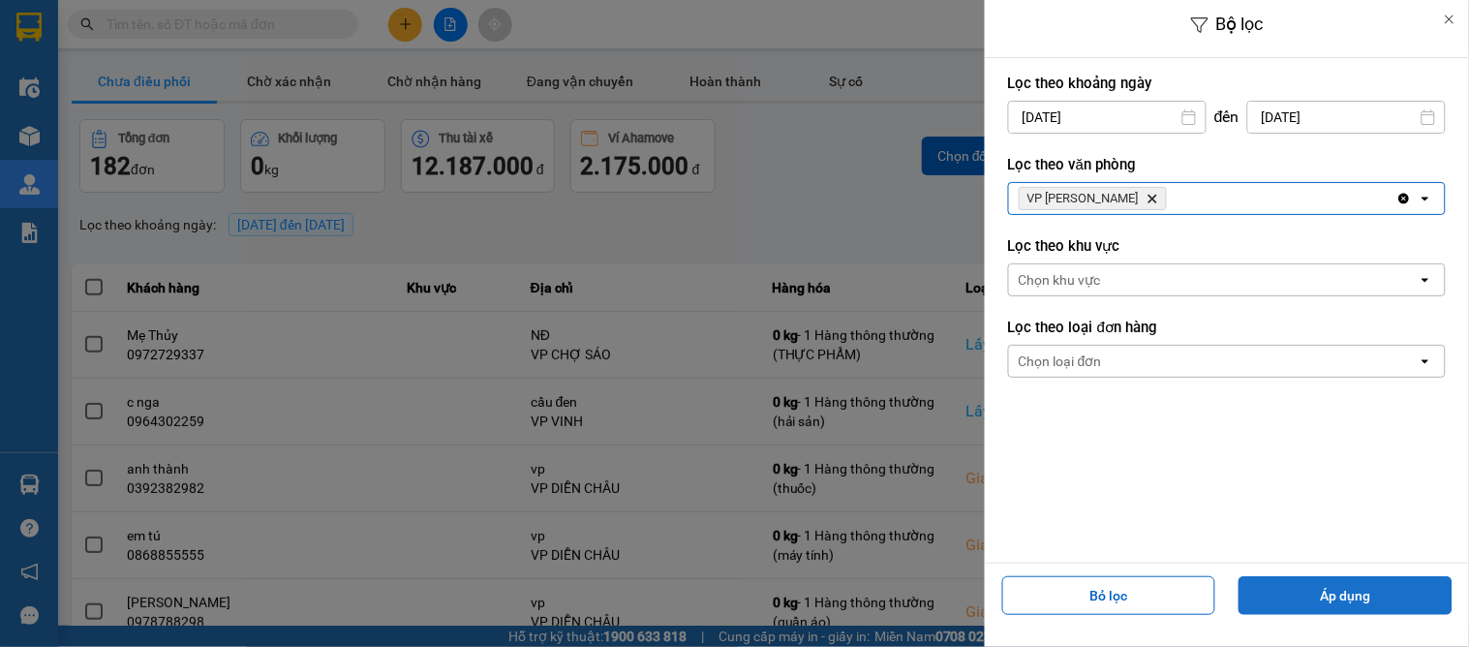
click at [1319, 596] on button "Áp dụng" at bounding box center [1345, 595] width 214 height 39
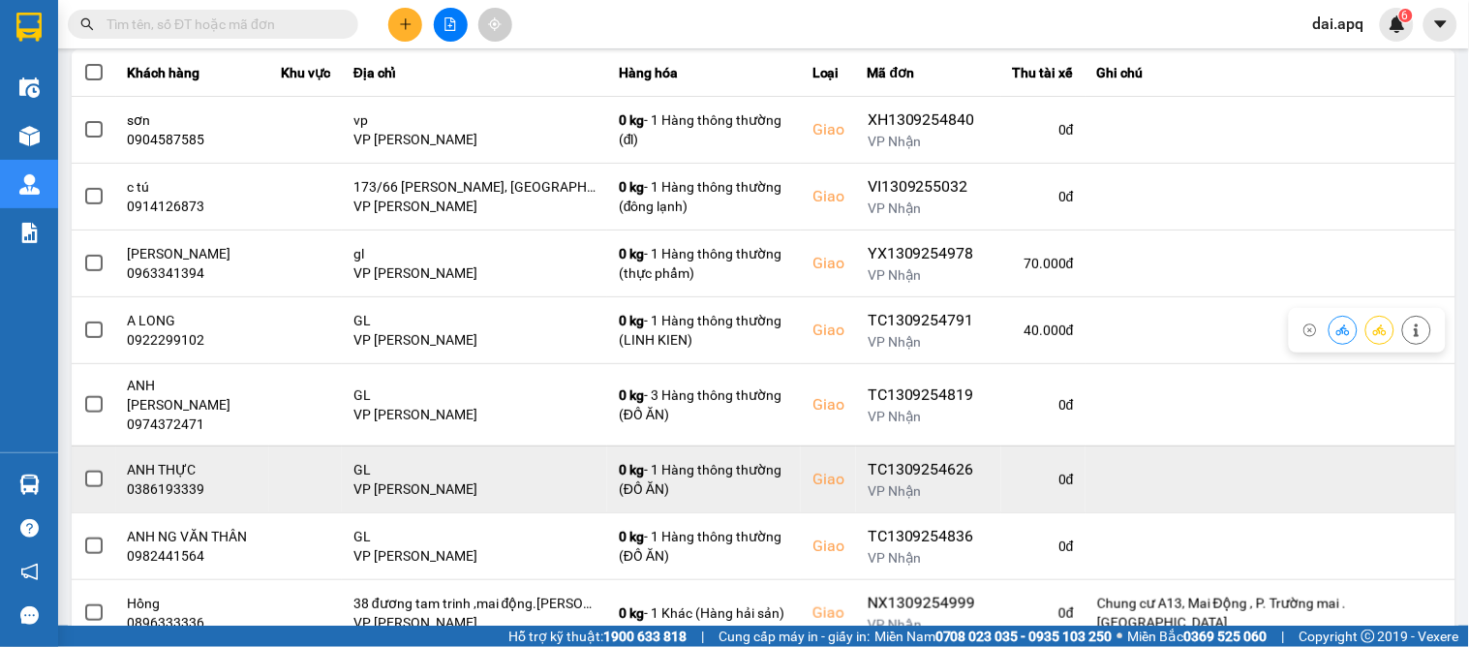
scroll to position [265, 0]
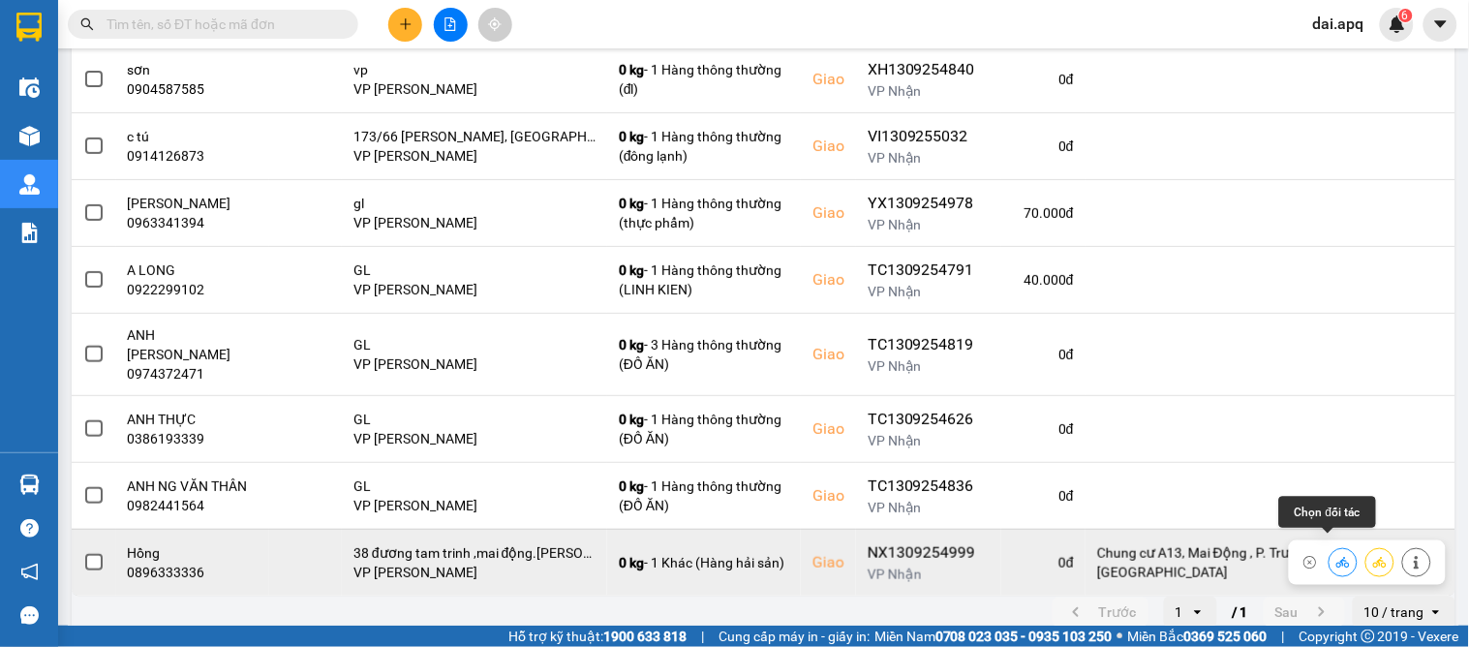
click at [1336, 557] on icon at bounding box center [1343, 562] width 14 height 11
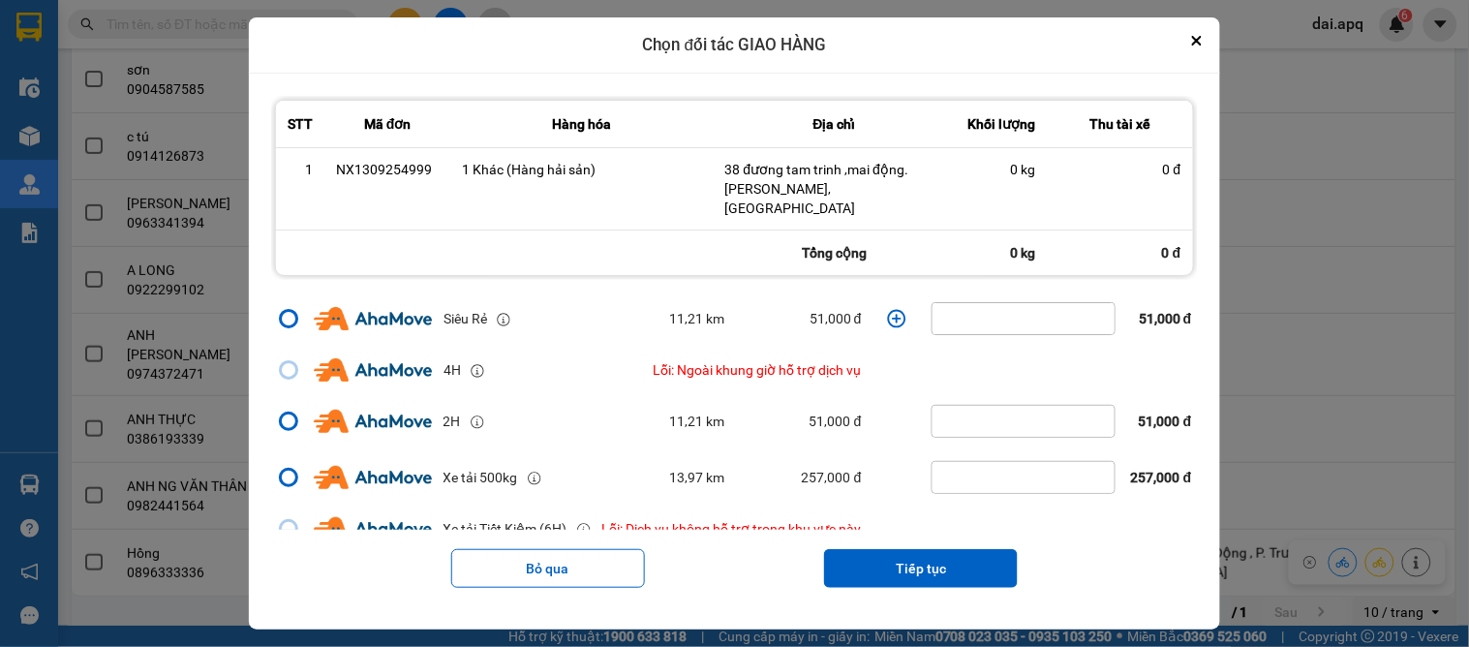
scroll to position [0, 0]
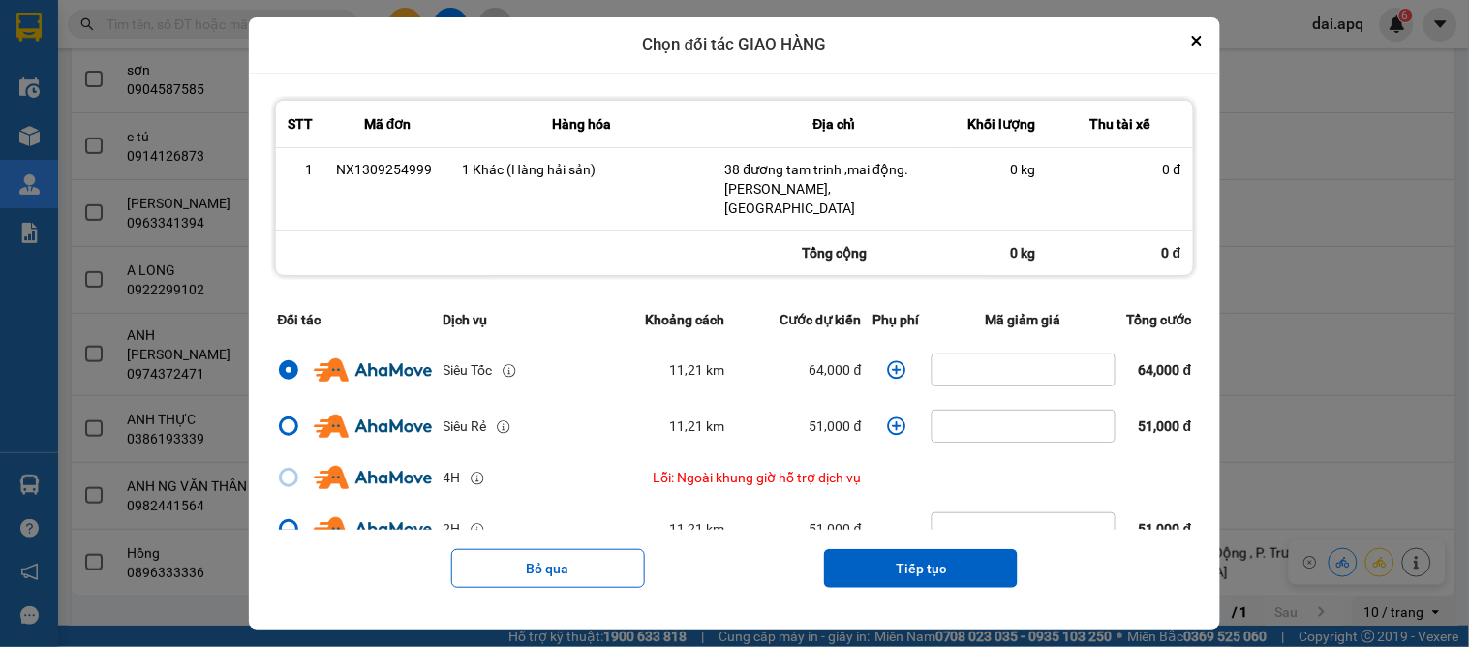
click at [887, 360] on icon "dialog" at bounding box center [896, 369] width 19 height 19
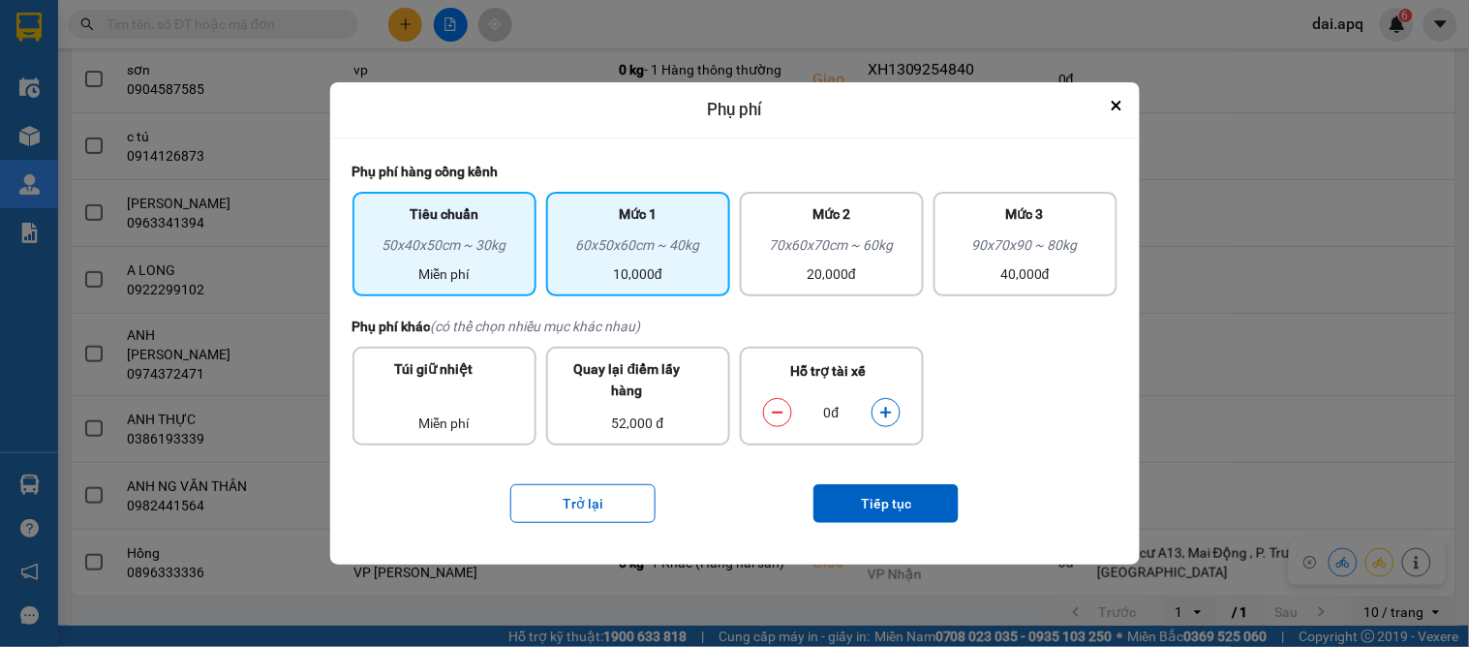
click at [652, 253] on div "60x50x60cm ~ 40kg" at bounding box center [638, 248] width 161 height 29
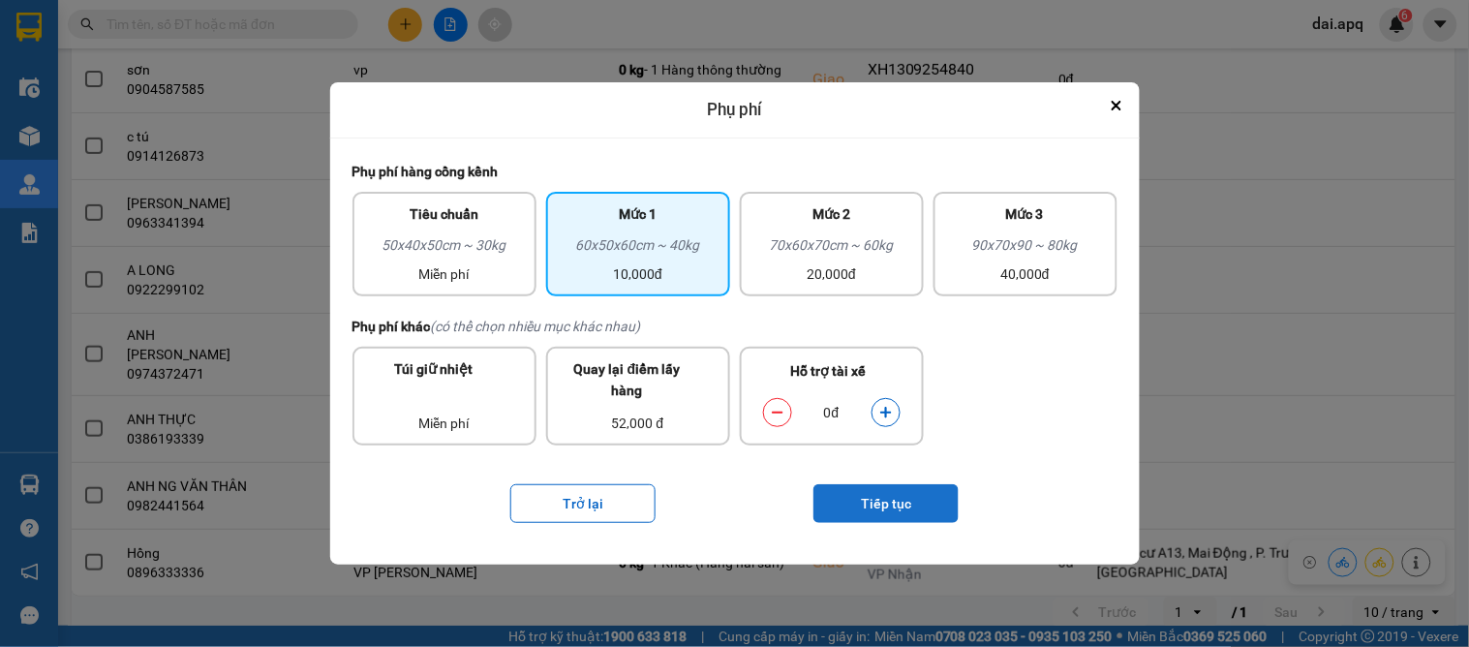
click at [894, 498] on button "Tiếp tục" at bounding box center [885, 503] width 145 height 39
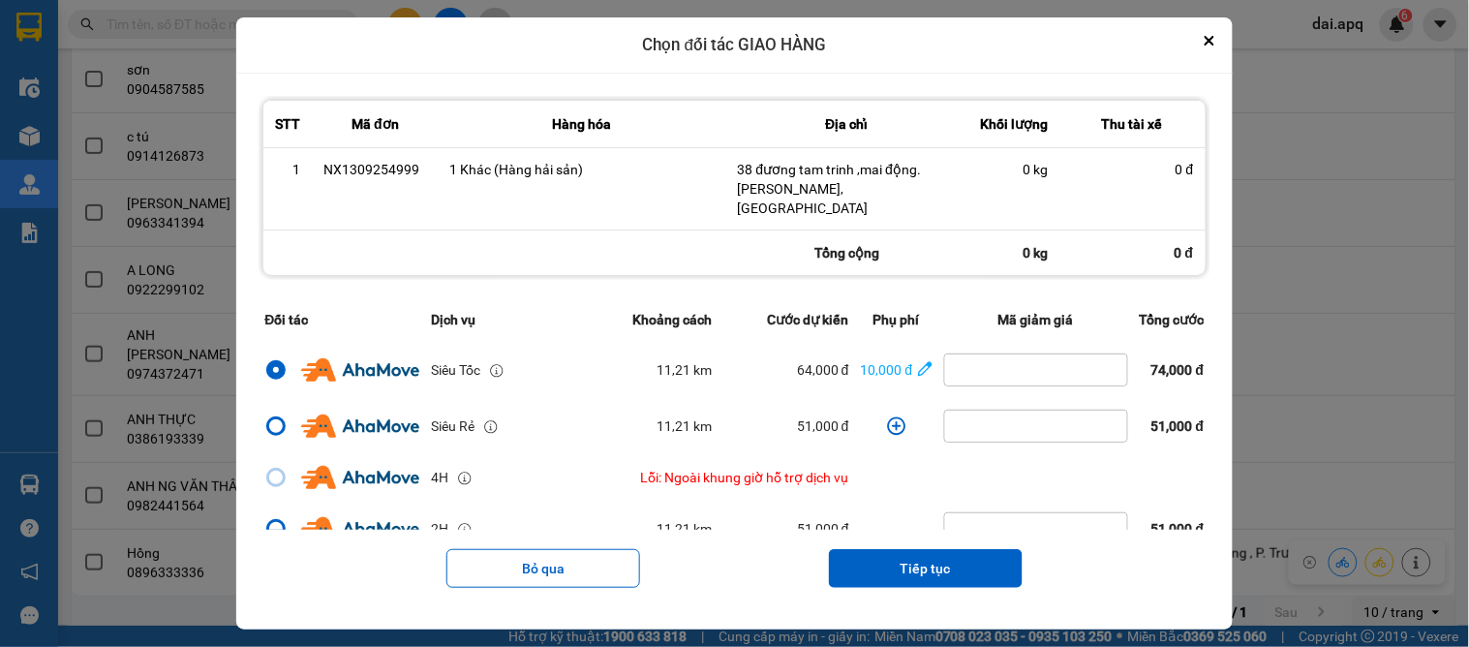
scroll to position [411, 0]
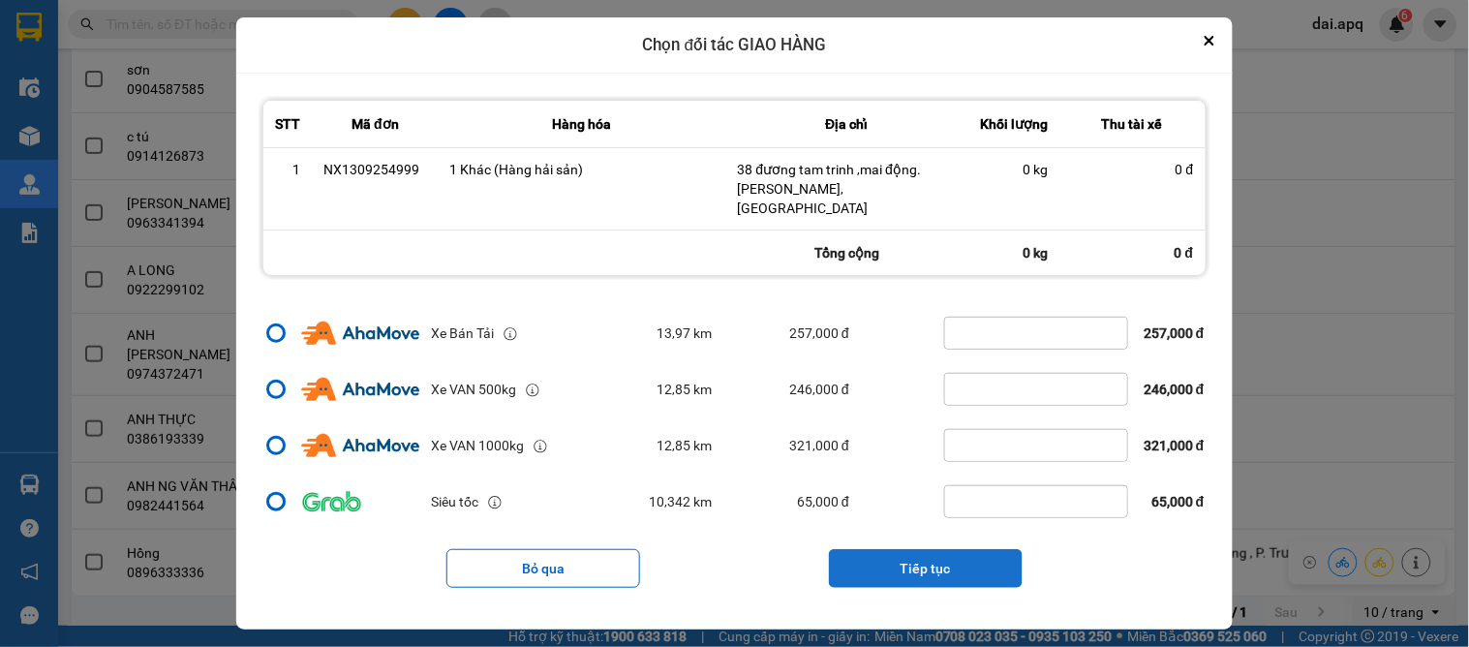
click at [925, 564] on button "Tiếp tục" at bounding box center [926, 568] width 194 height 39
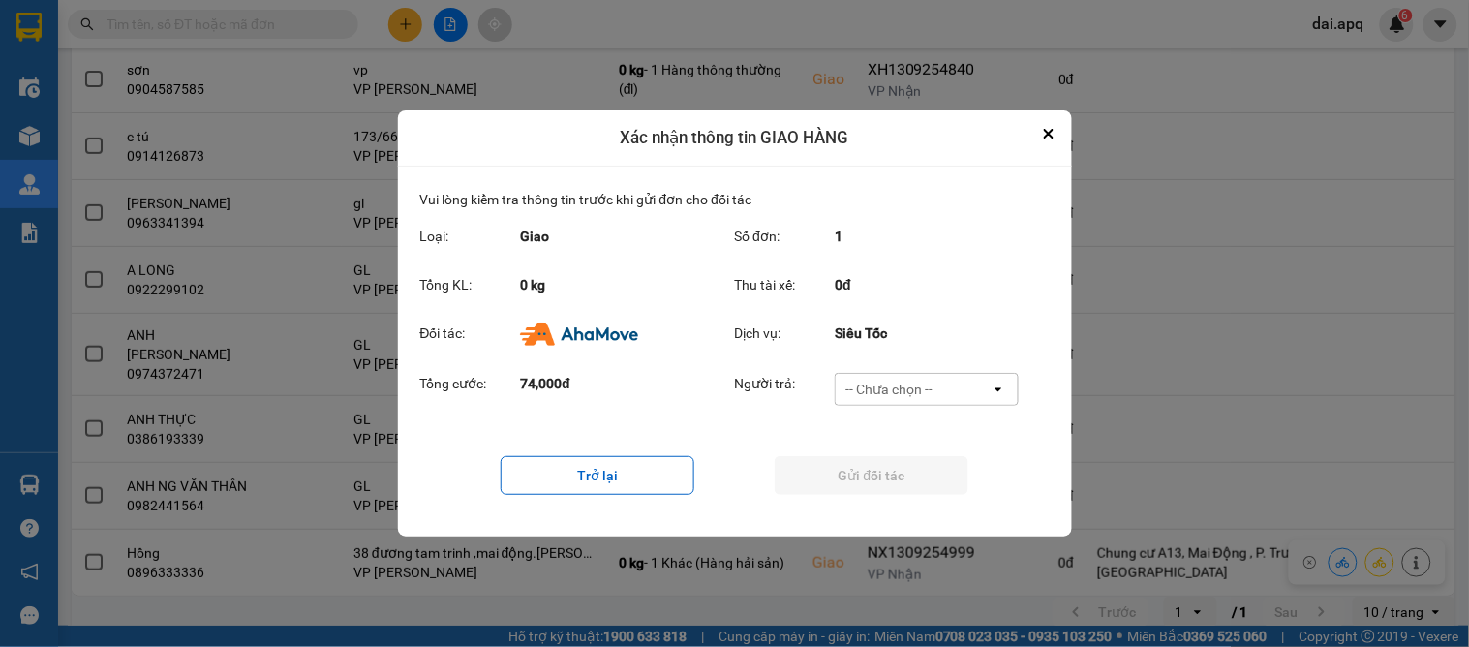
click at [882, 389] on div "-- Chưa chọn --" at bounding box center [888, 389] width 87 height 19
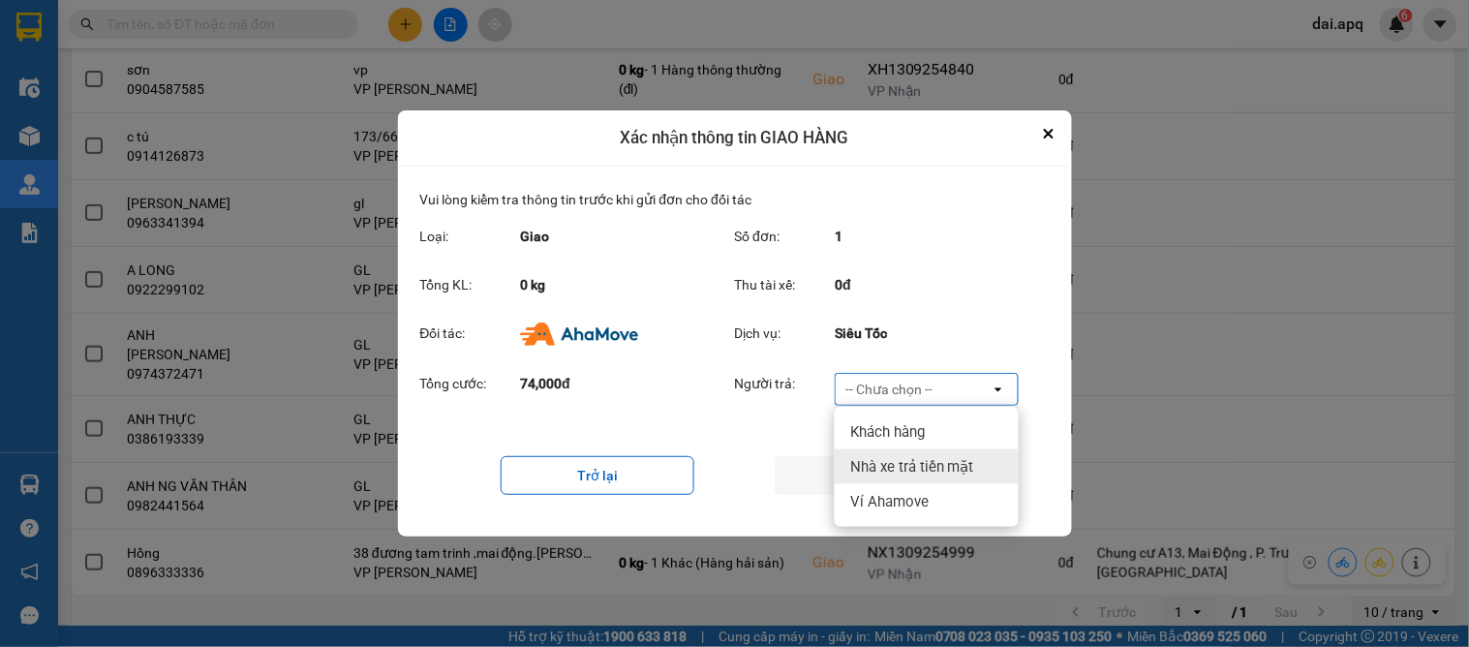
click at [932, 465] on span "Nhà xe trả tiền mặt" at bounding box center [912, 466] width 124 height 19
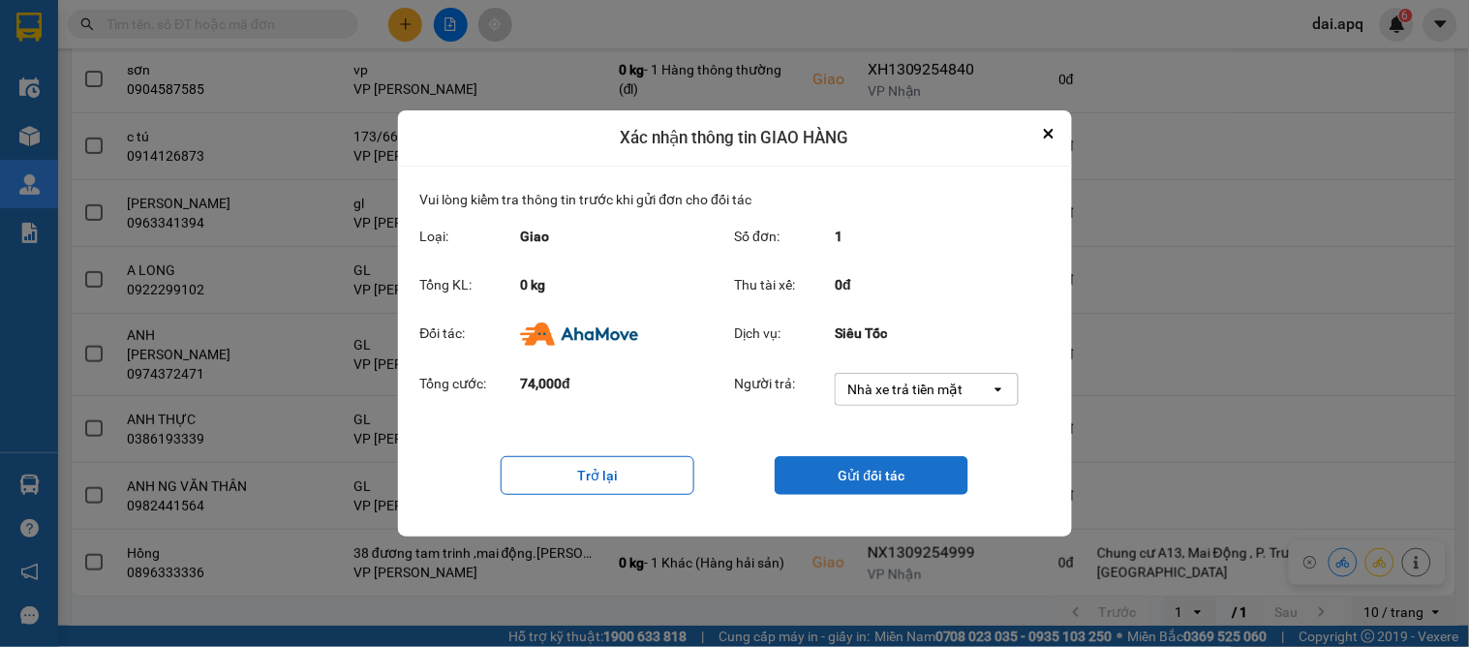
click at [871, 472] on button "Gửi đối tác" at bounding box center [872, 475] width 194 height 39
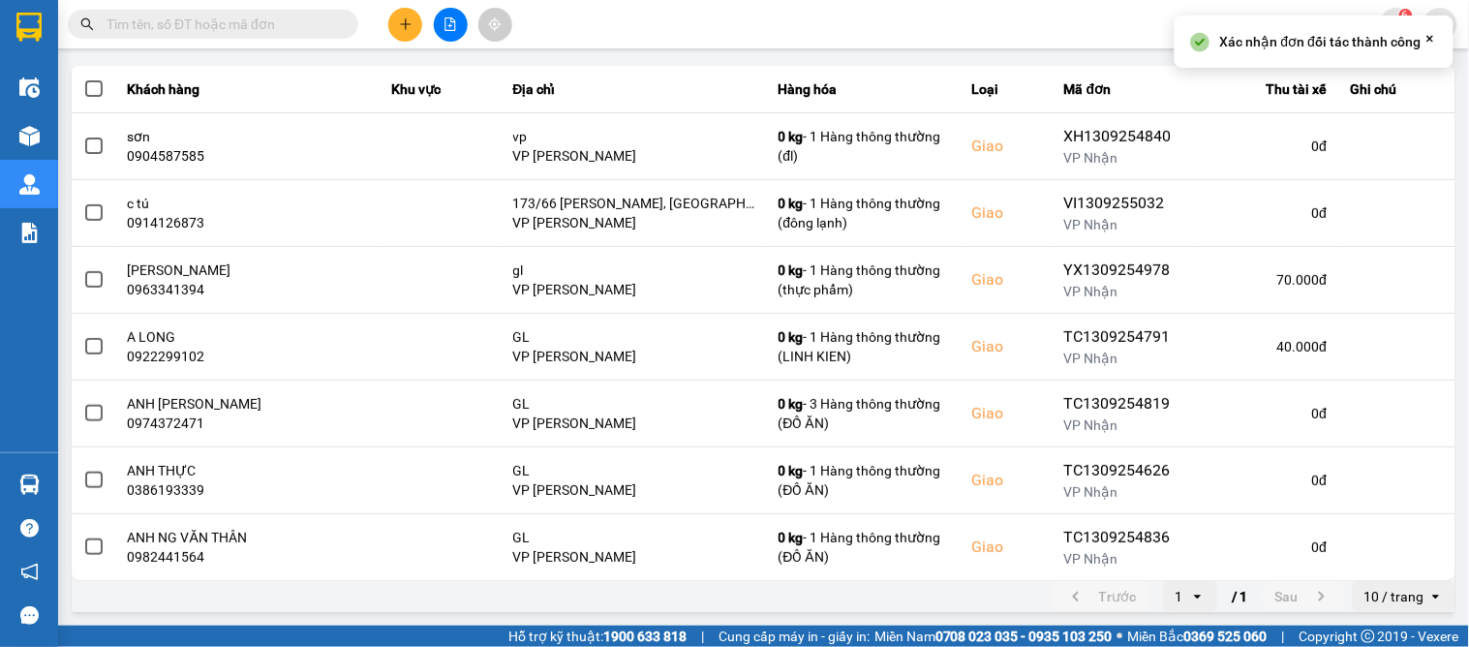
scroll to position [0, 0]
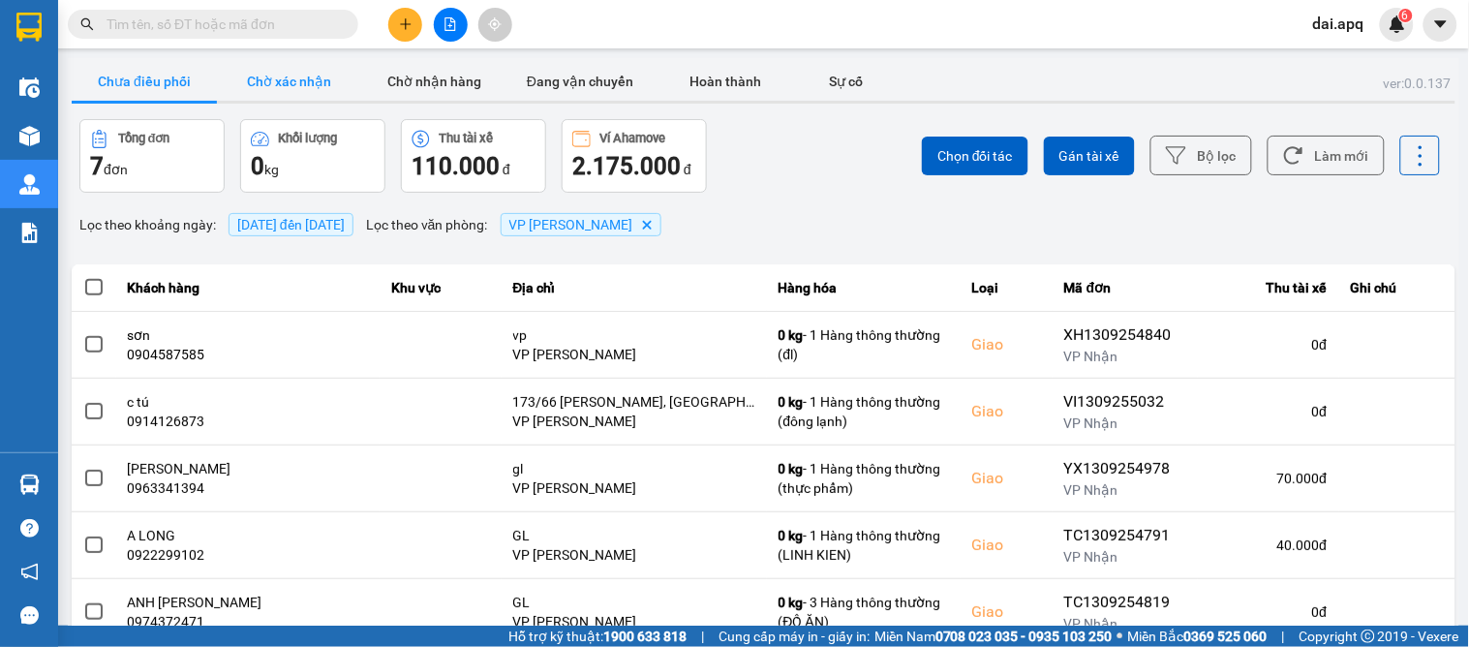
click at [276, 78] on button "Chờ xác nhận" at bounding box center [289, 81] width 145 height 39
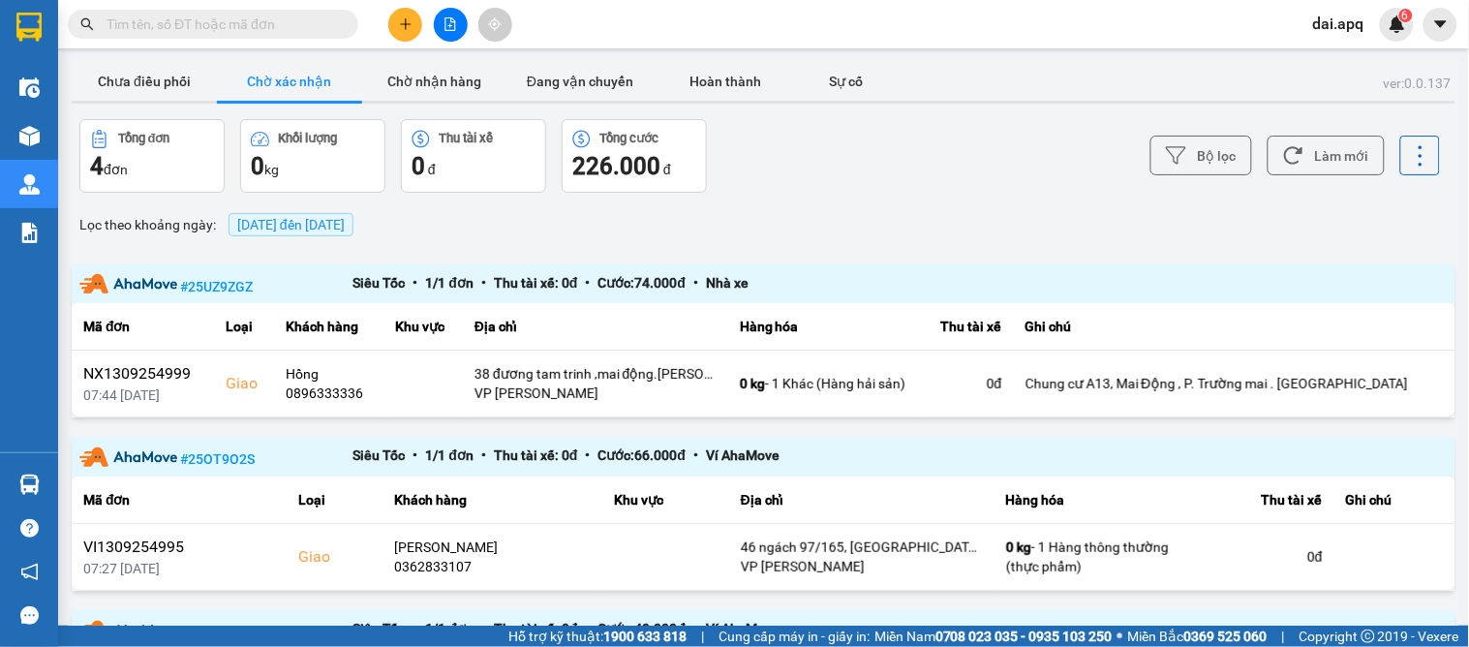
click at [1321, 176] on div "Bộ lọc Làm mới" at bounding box center [1100, 156] width 681 height 74
click at [1322, 155] on button "Làm mới" at bounding box center [1325, 156] width 117 height 40
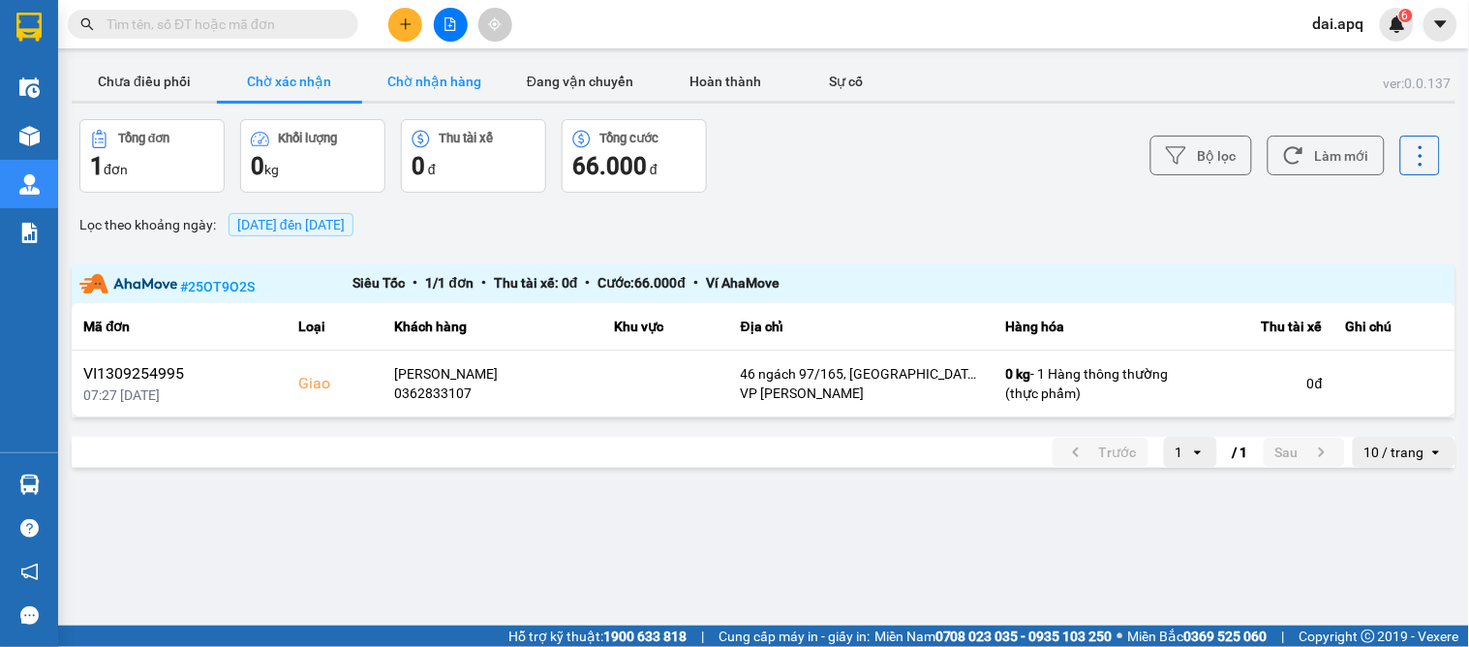
click at [421, 77] on button "Chờ nhận hàng" at bounding box center [434, 81] width 145 height 39
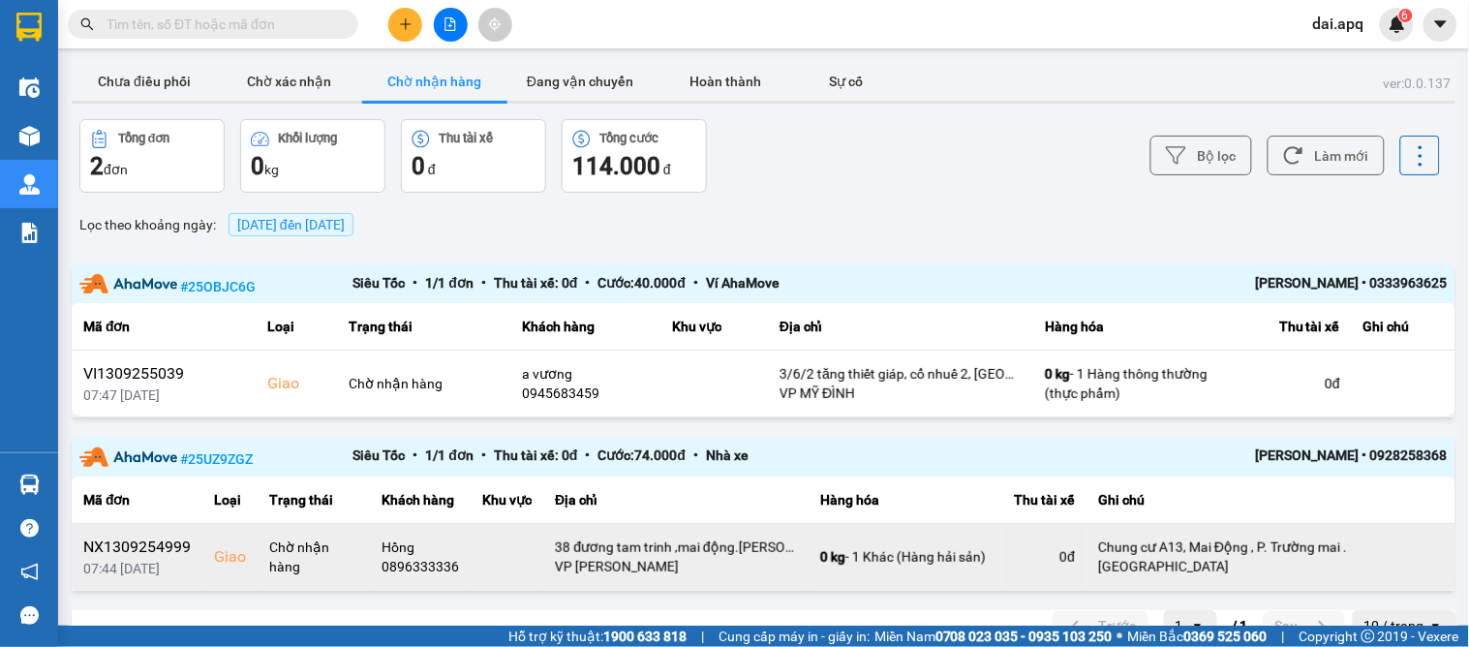
scroll to position [37, 0]
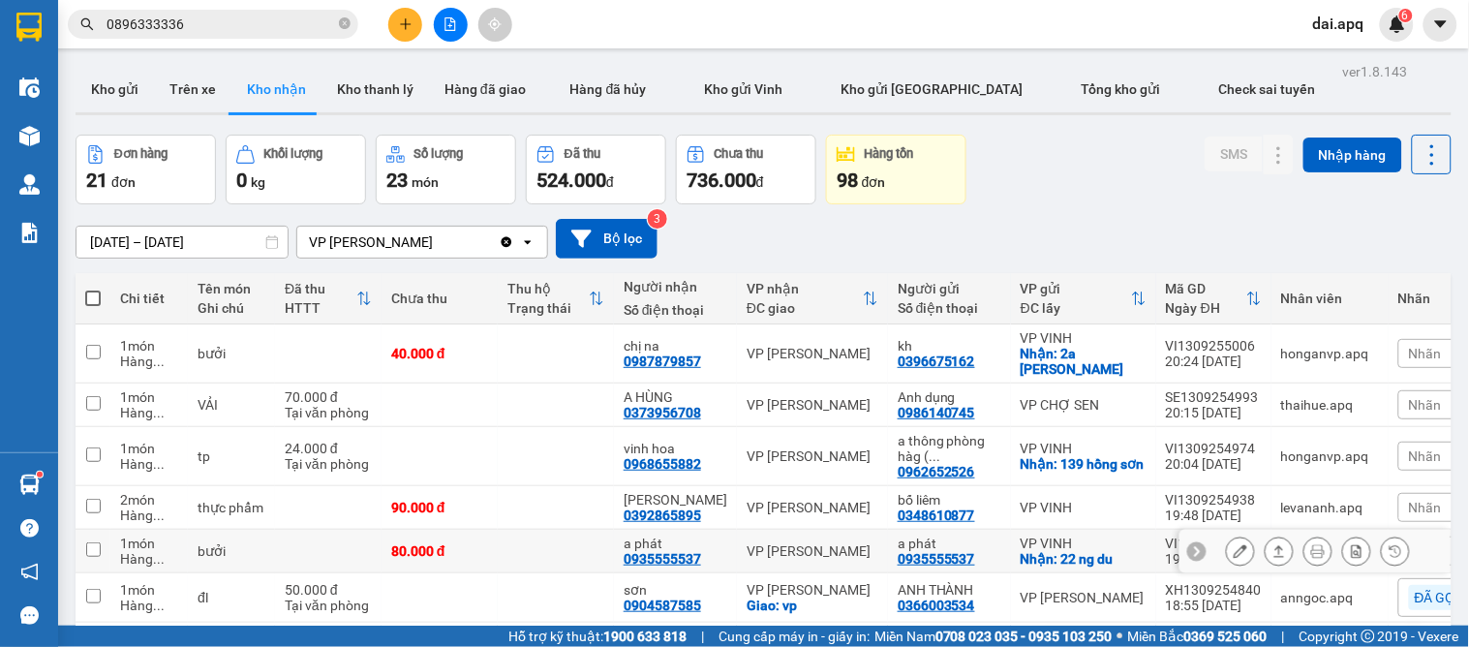
scroll to position [347, 0]
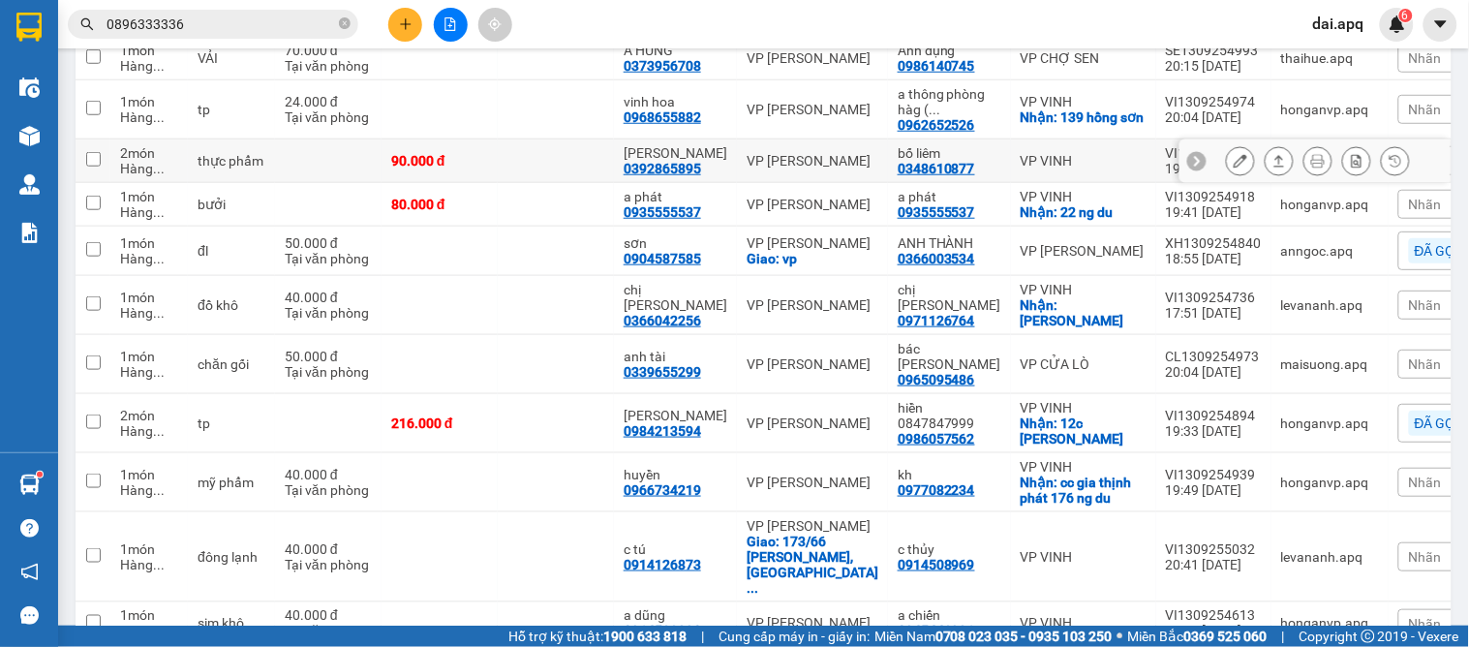
drag, startPoint x: 1174, startPoint y: 161, endPoint x: 1223, endPoint y: 169, distance: 49.2
click at [1190, 161] on icon at bounding box center [1197, 161] width 14 height 14
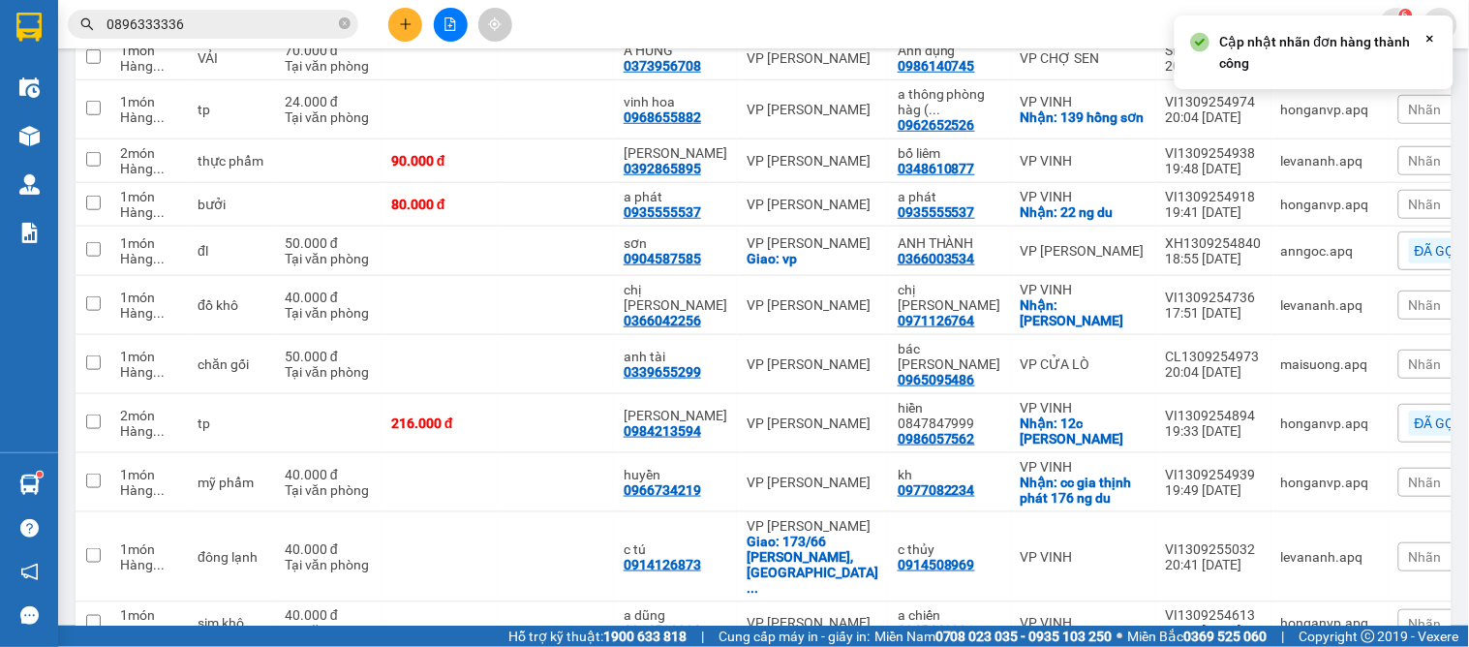
click at [1409, 153] on span "Nhãn" at bounding box center [1425, 160] width 33 height 15
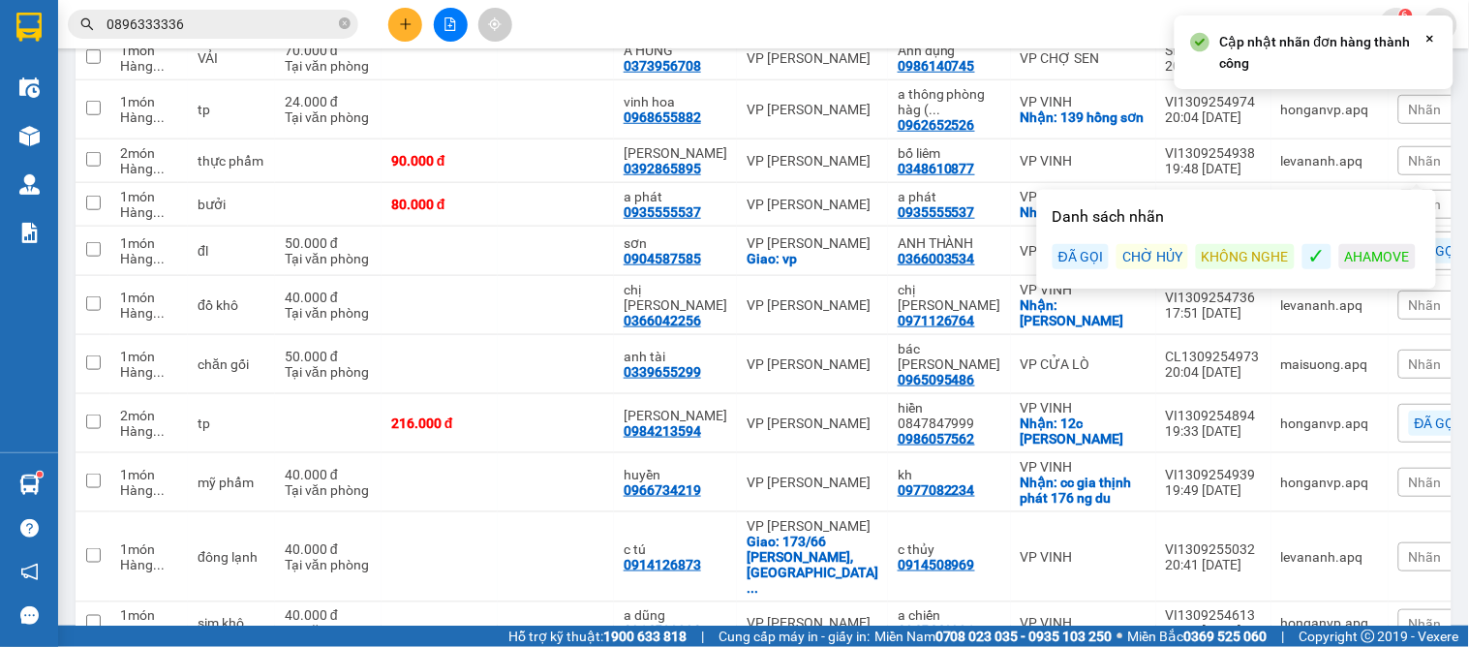
click at [1244, 258] on div "KHÔNG NGHE" at bounding box center [1245, 256] width 99 height 25
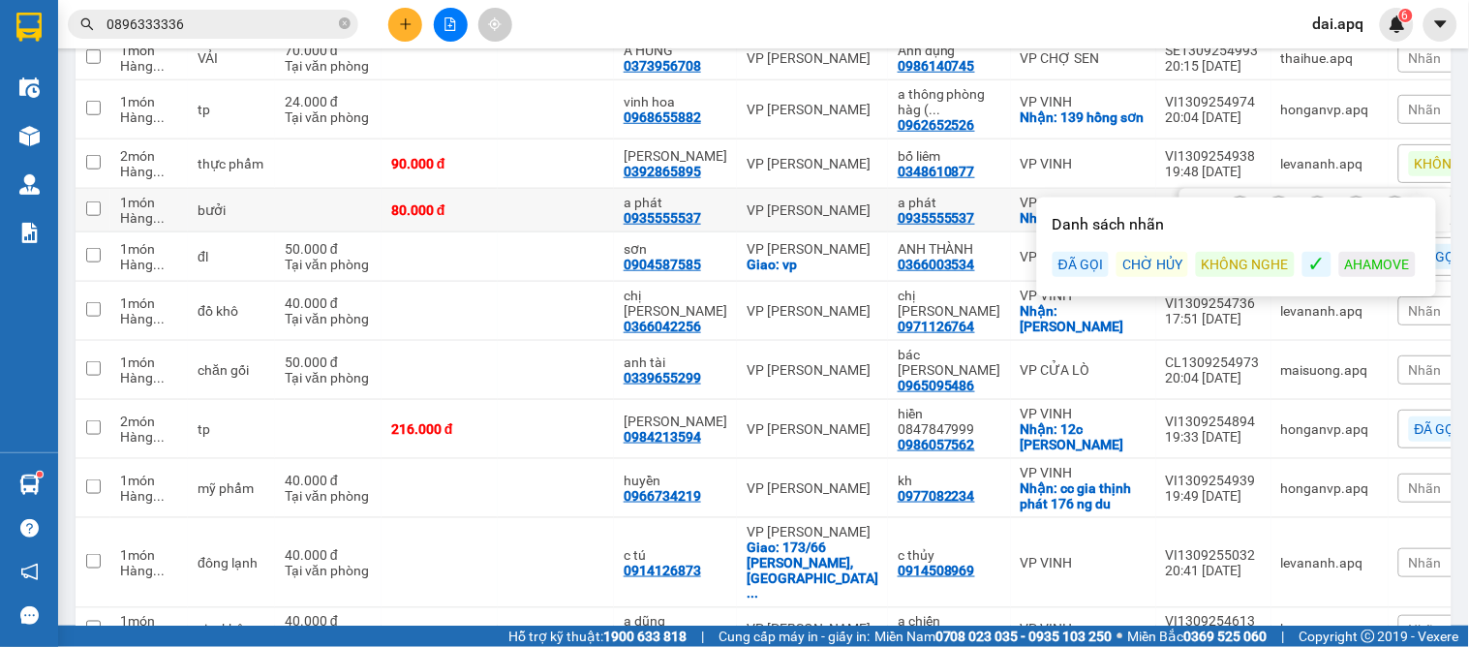
scroll to position [239, 0]
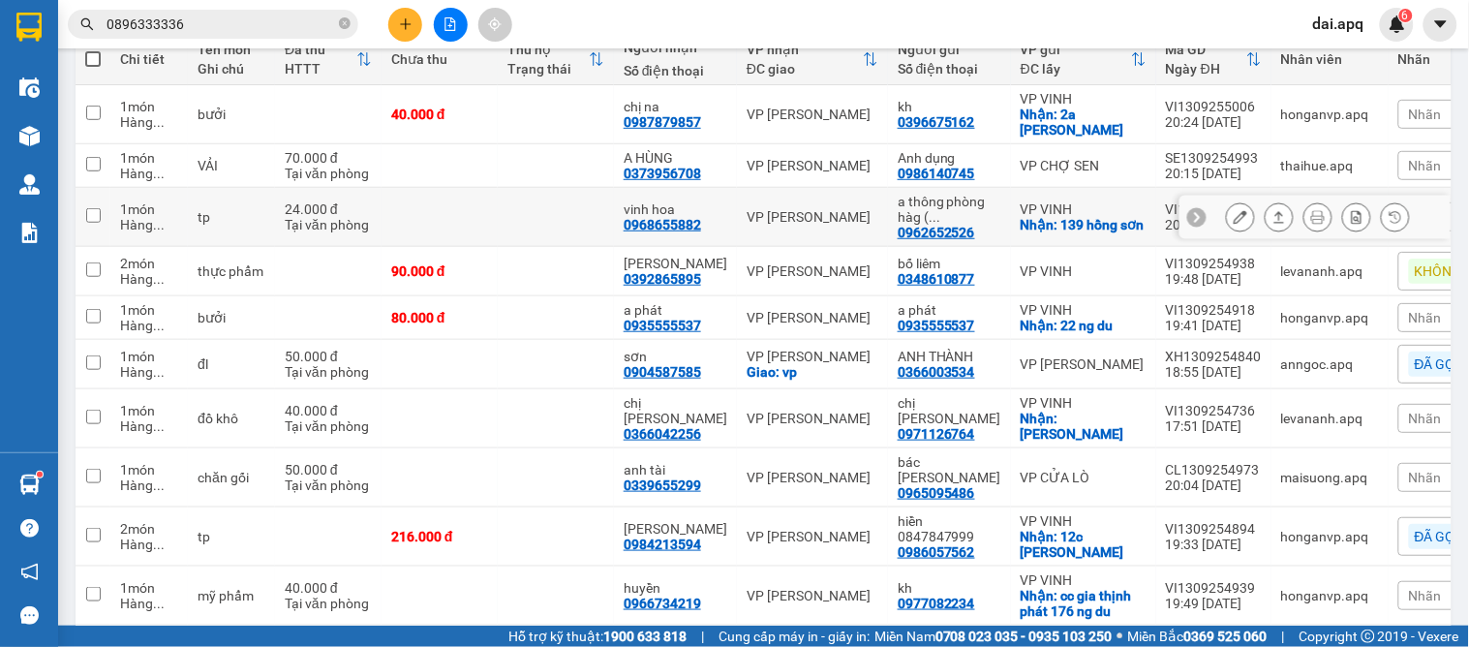
click at [1190, 218] on icon at bounding box center [1197, 217] width 14 height 14
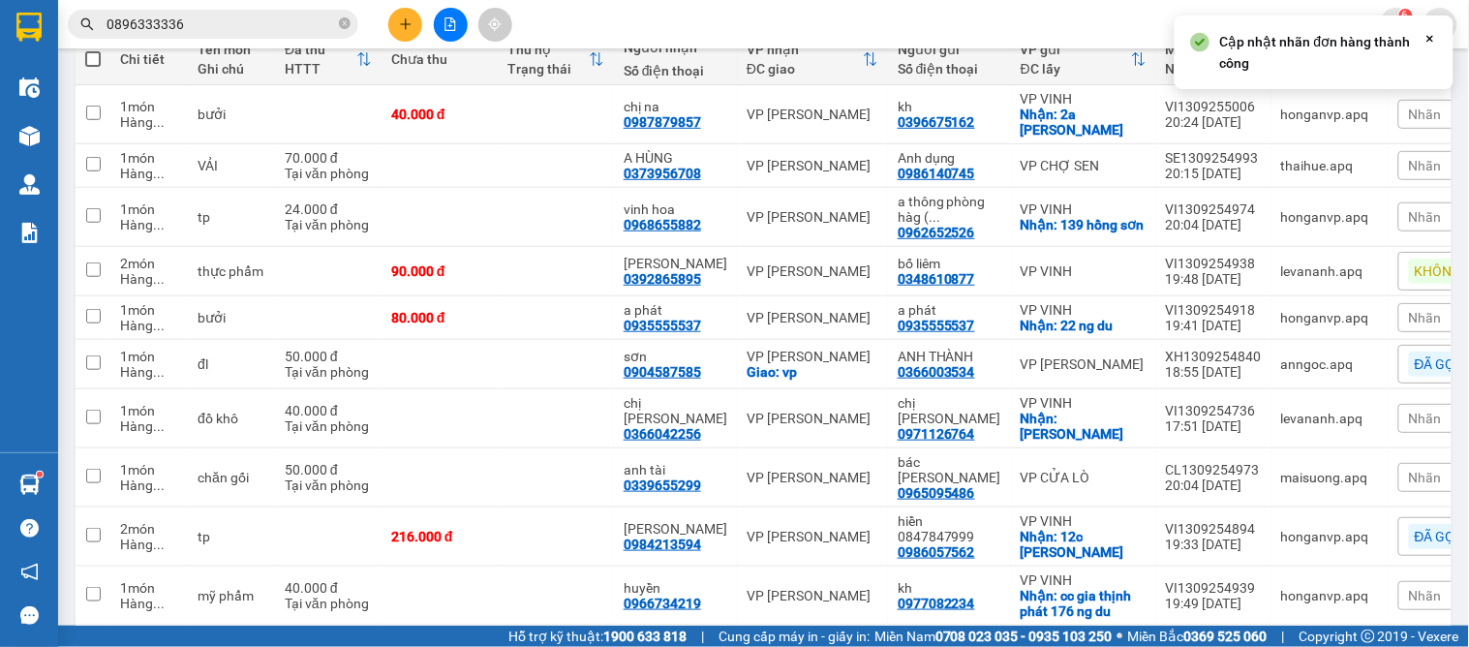
click at [1409, 216] on span "Nhãn" at bounding box center [1425, 216] width 33 height 15
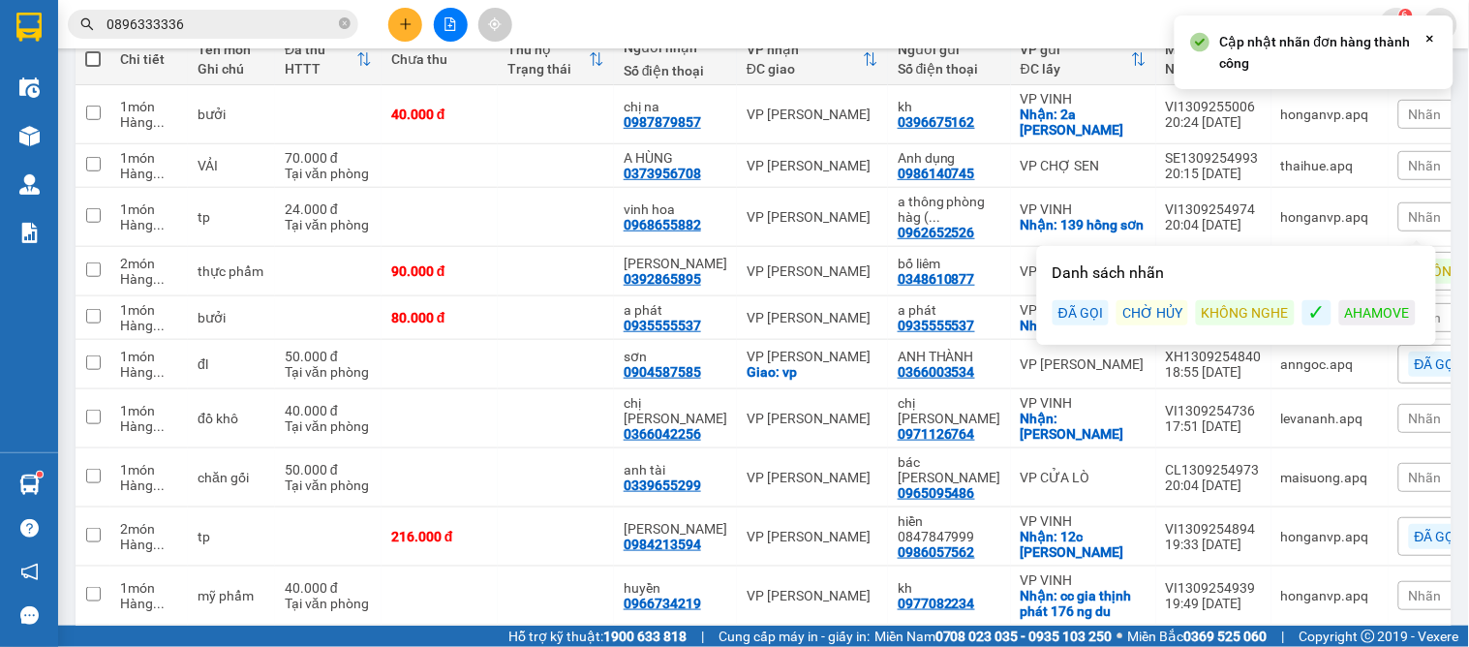
click at [1082, 314] on div "ĐÃ GỌI" at bounding box center [1080, 312] width 56 height 25
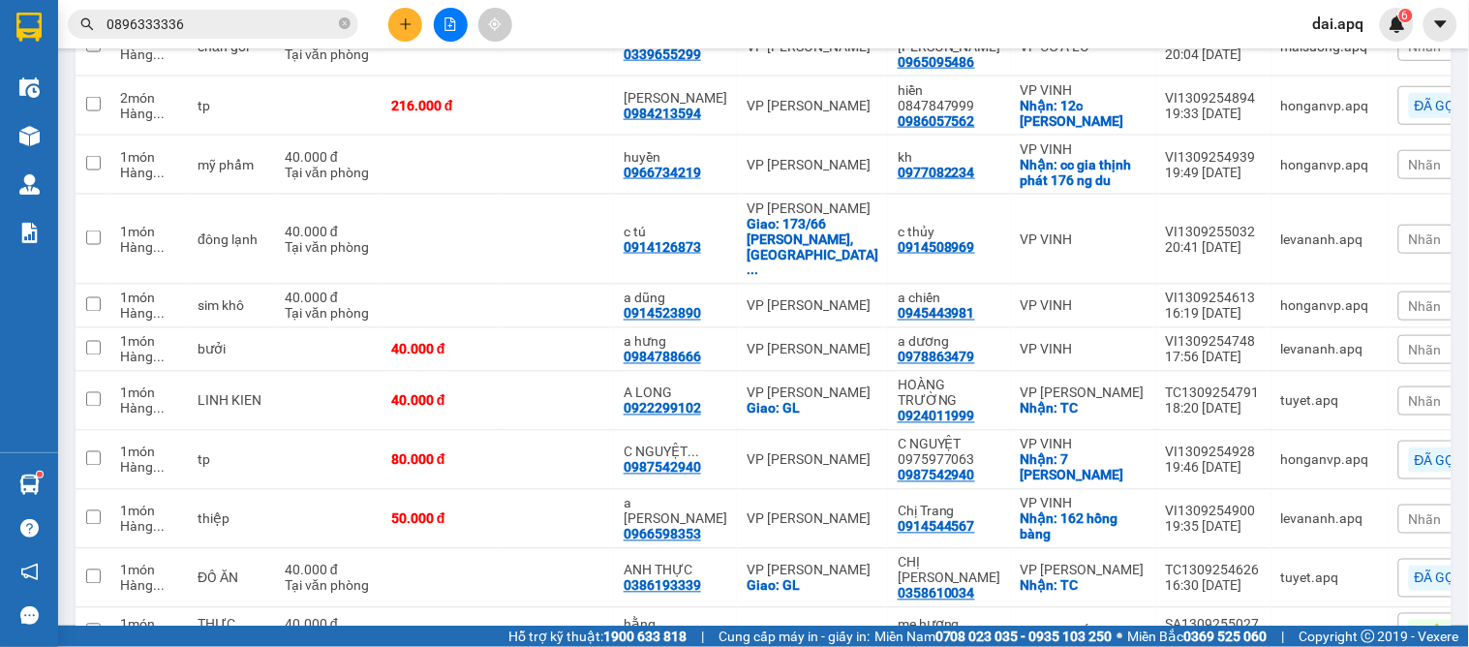
scroll to position [885, 0]
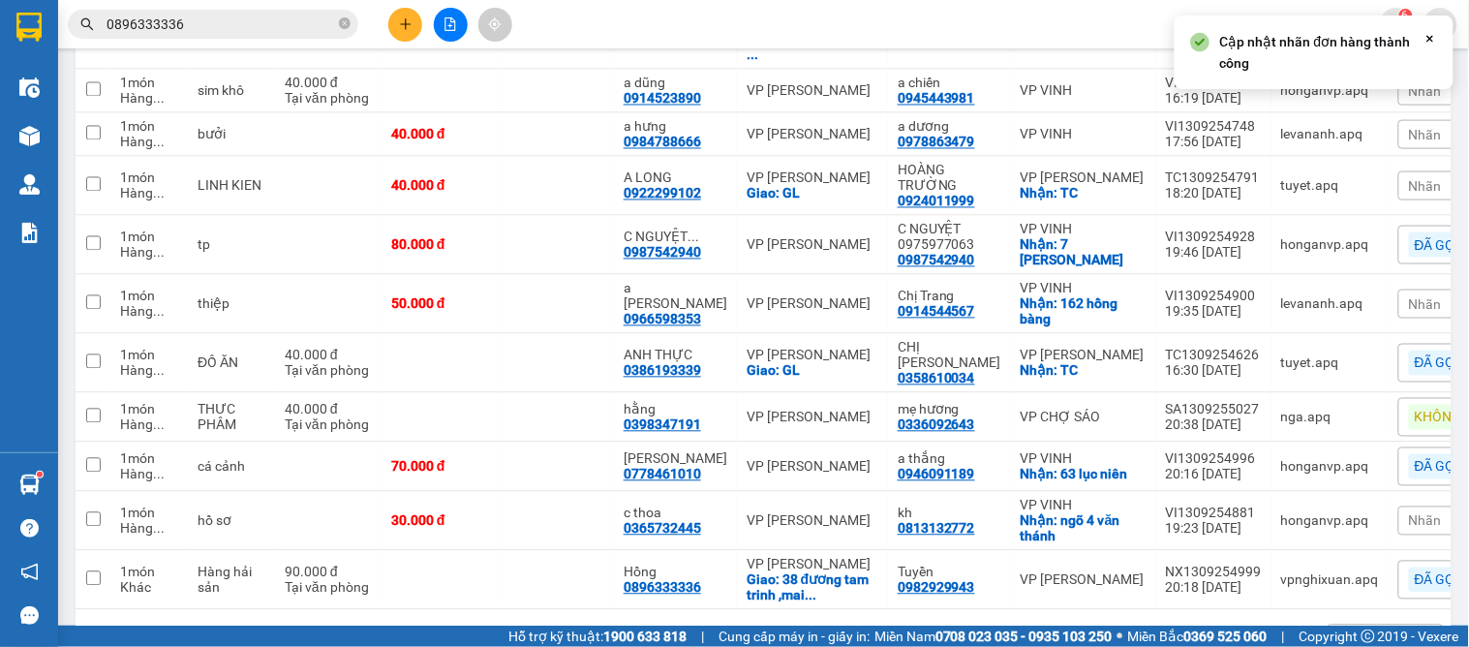
click at [617, 624] on div "1 100 / trang open" at bounding box center [763, 640] width 1360 height 33
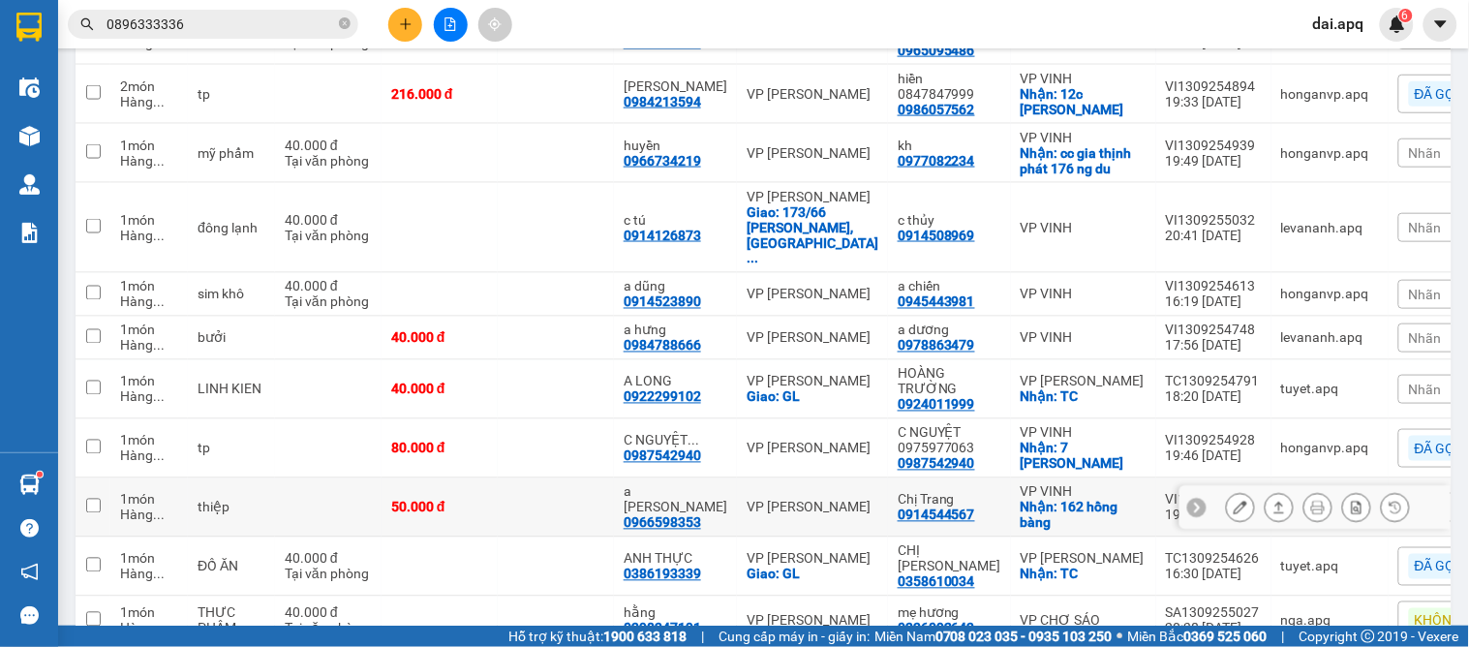
scroll to position [467, 0]
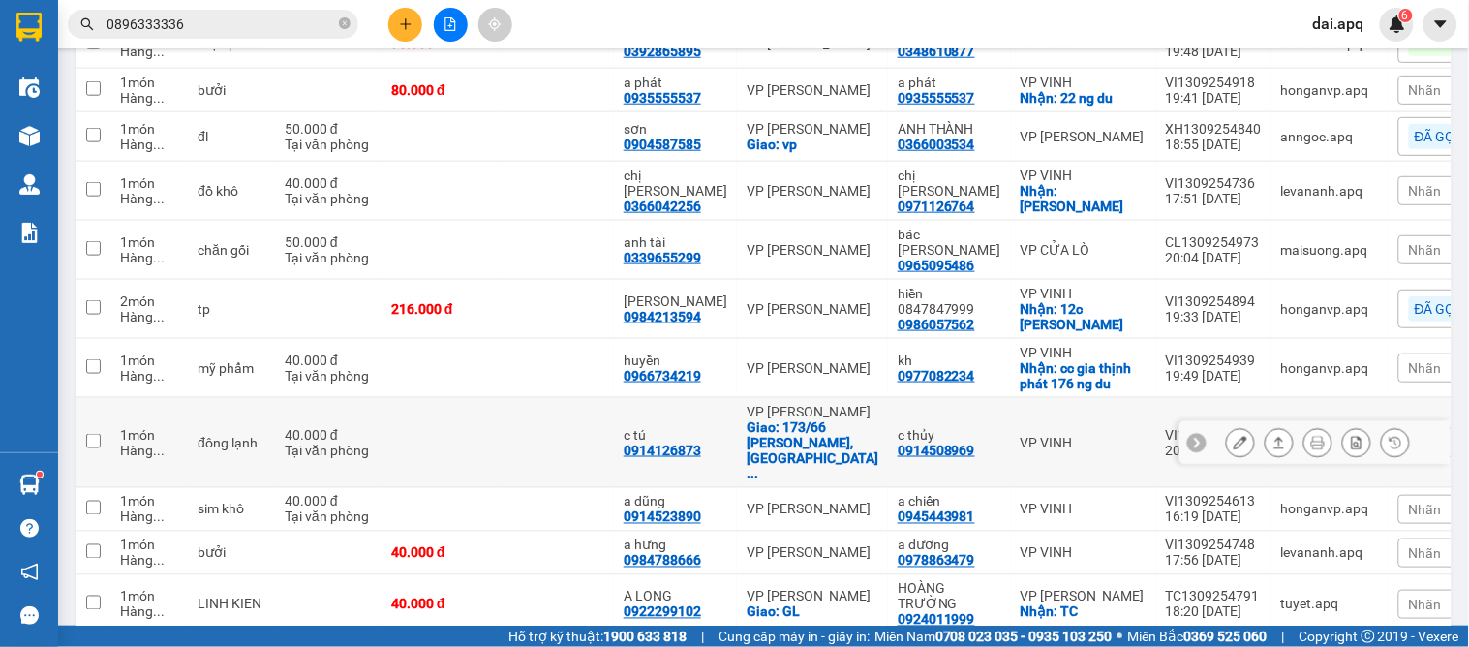
click at [1190, 436] on icon at bounding box center [1197, 443] width 14 height 14
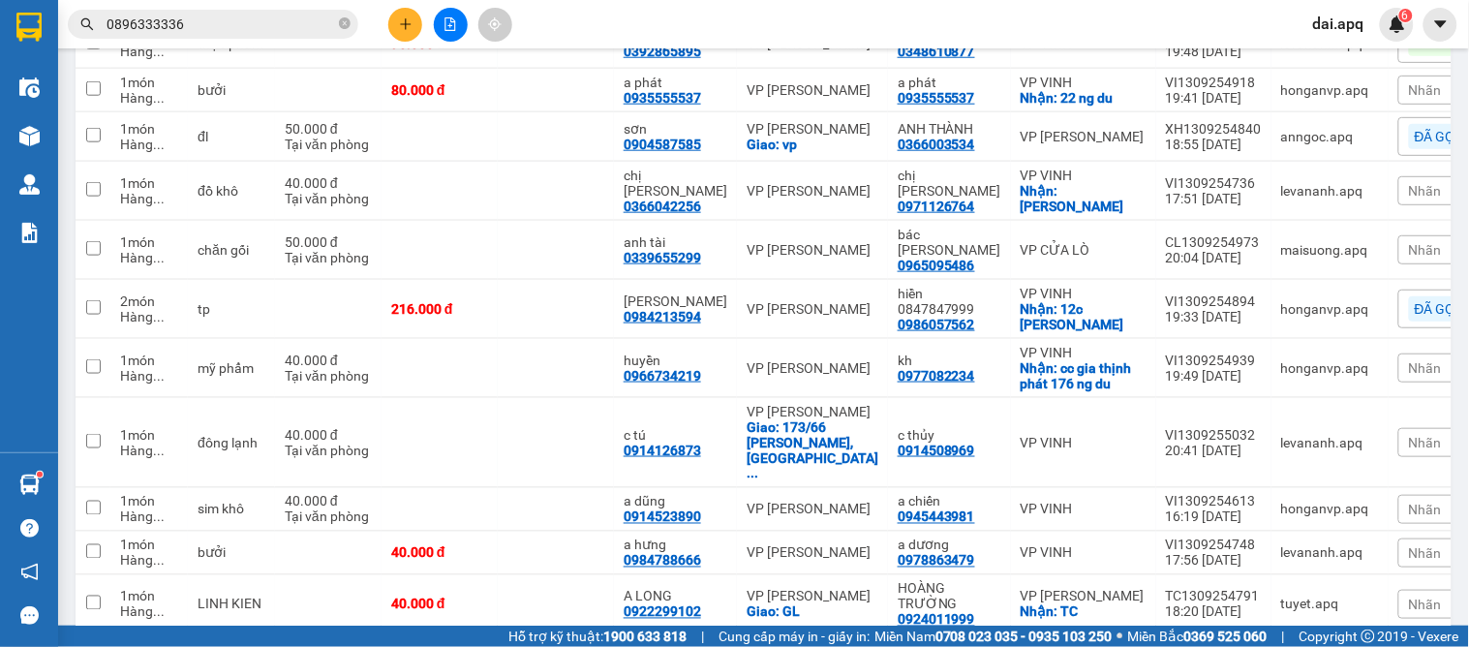
click at [1409, 435] on span "Nhãn" at bounding box center [1425, 442] width 33 height 15
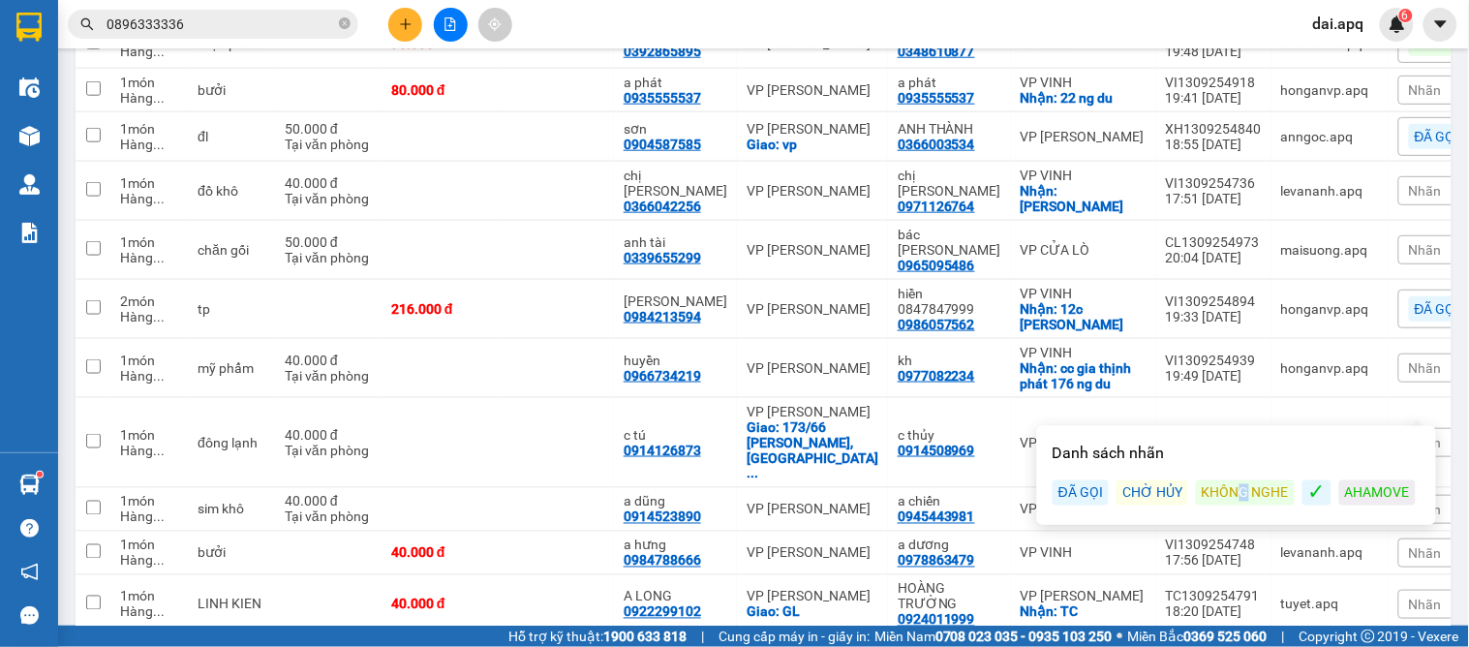
click at [1243, 478] on div "Danh sách nhãn ĐÃ GỌI CHỜ HỦY KHÔNG NGHE ✓ AHAMOVE" at bounding box center [1236, 475] width 387 height 87
click at [1231, 501] on div "KHÔNG NGHE" at bounding box center [1245, 492] width 99 height 25
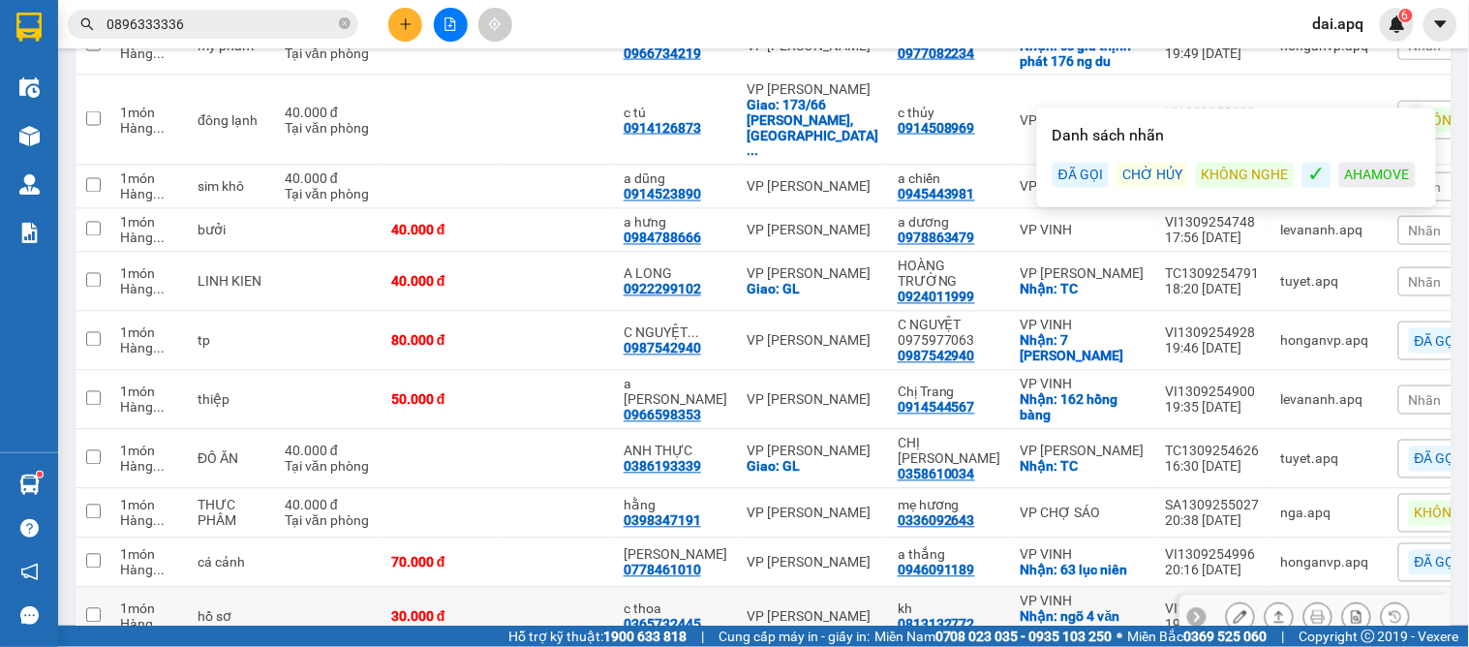
scroll to position [897, 0]
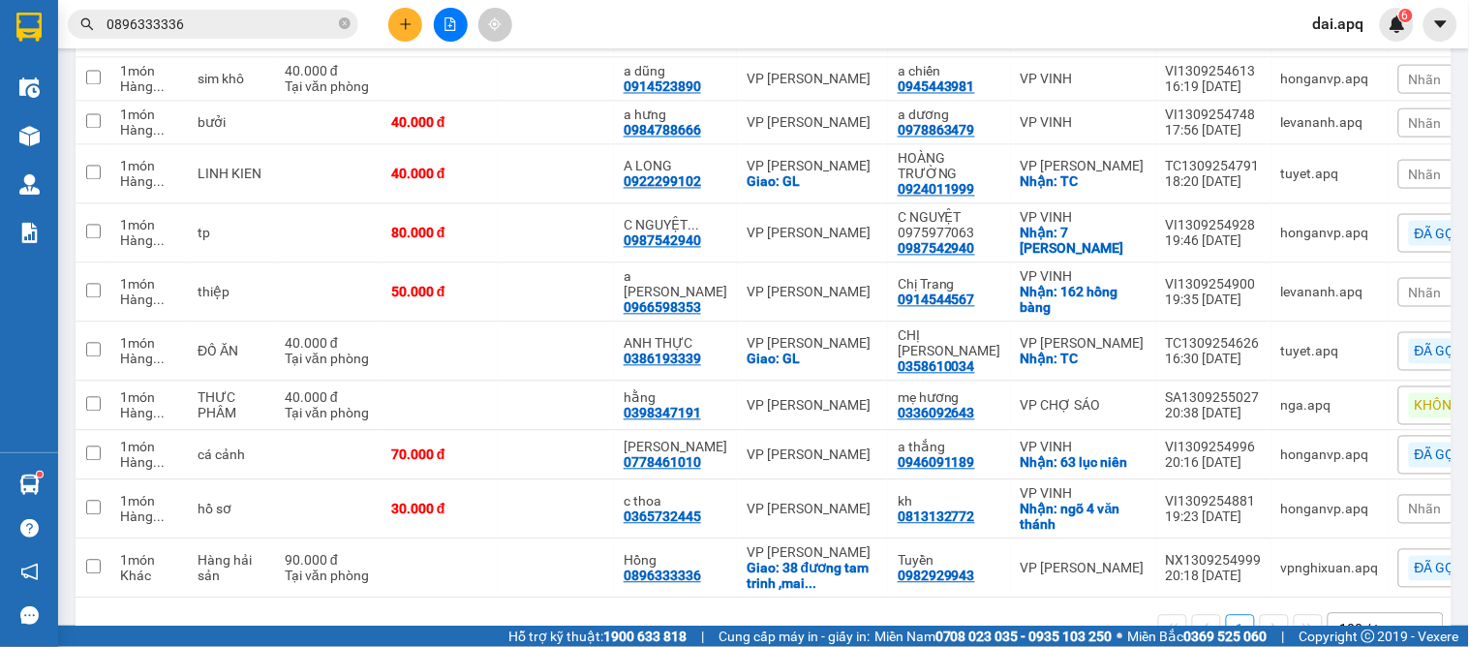
click at [918, 613] on div "1 100 / trang open" at bounding box center [763, 629] width 1360 height 33
click at [1190, 502] on icon at bounding box center [1197, 509] width 14 height 14
click at [1398, 495] on div "Nhãn" at bounding box center [1463, 509] width 130 height 29
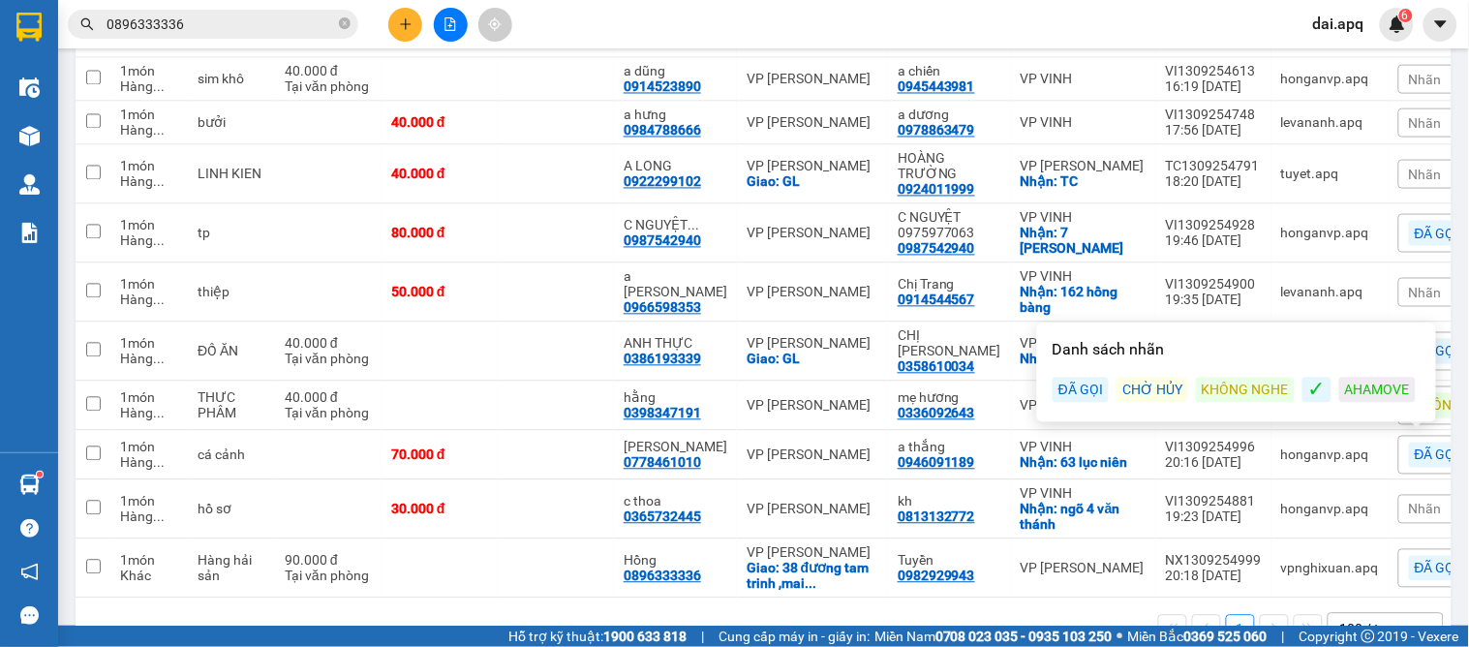
click at [1250, 387] on div "KHÔNG NGHE" at bounding box center [1245, 390] width 99 height 25
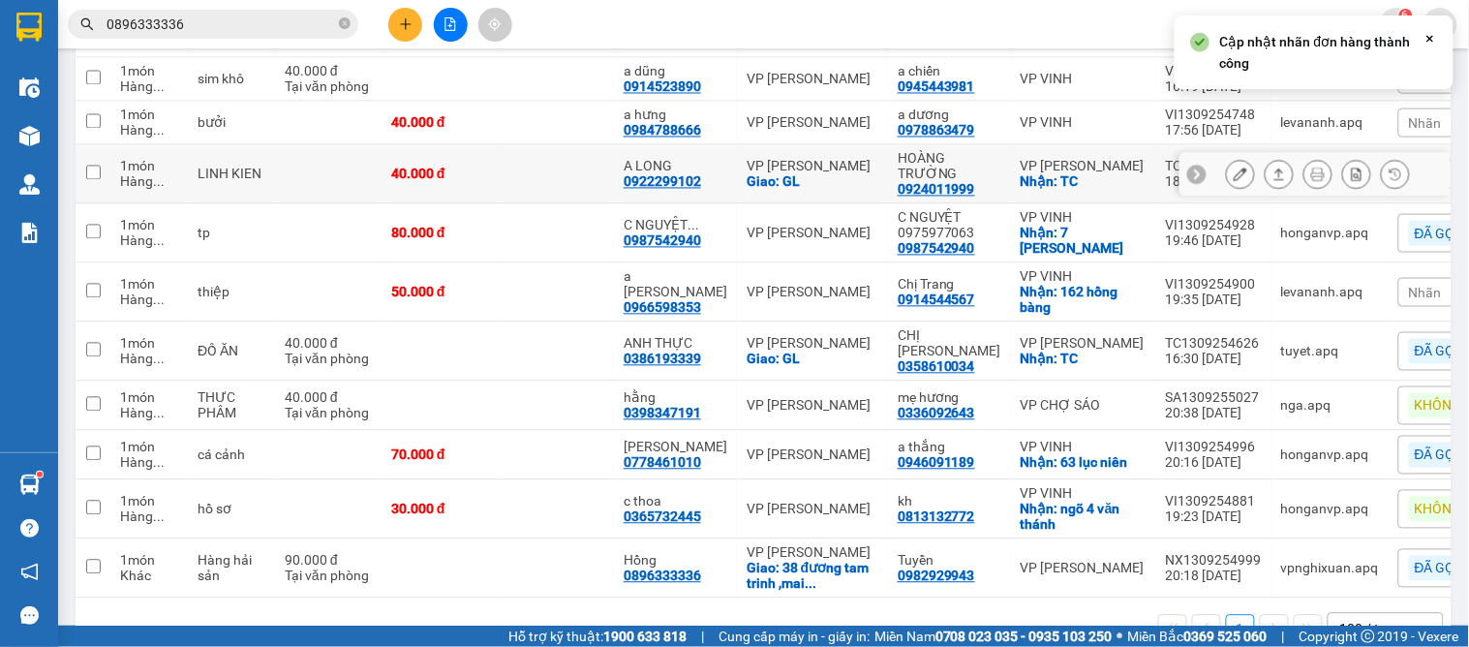
click at [1194, 169] on icon at bounding box center [1197, 174] width 6 height 11
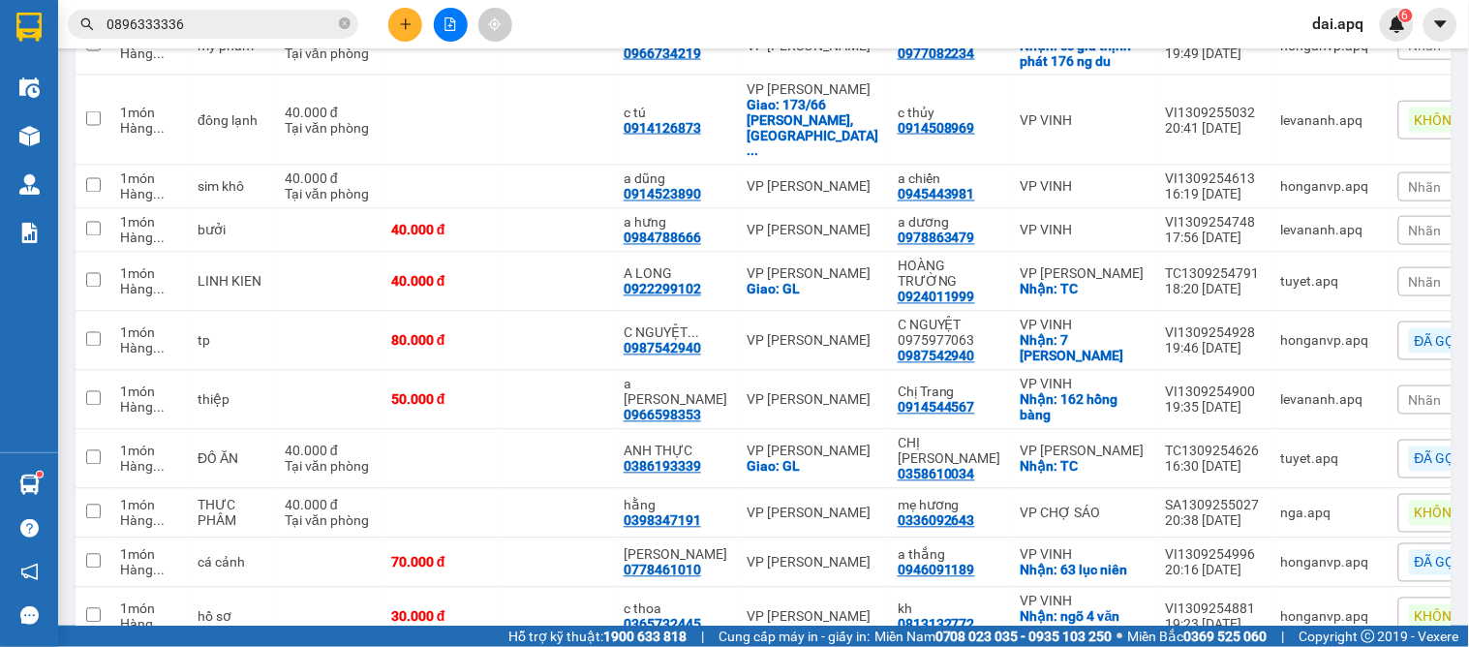
click at [1409, 274] on span "Nhãn" at bounding box center [1425, 281] width 33 height 15
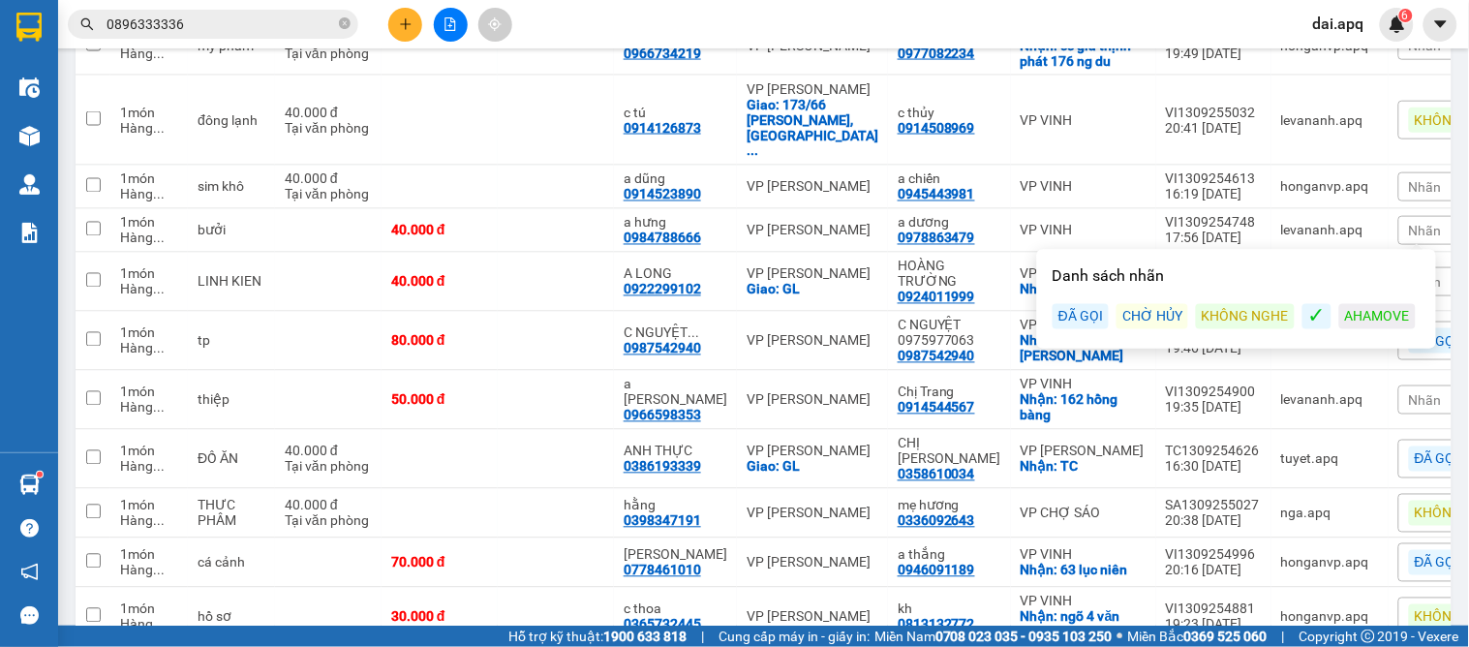
click at [1247, 310] on div "KHÔNG NGHE" at bounding box center [1245, 316] width 99 height 25
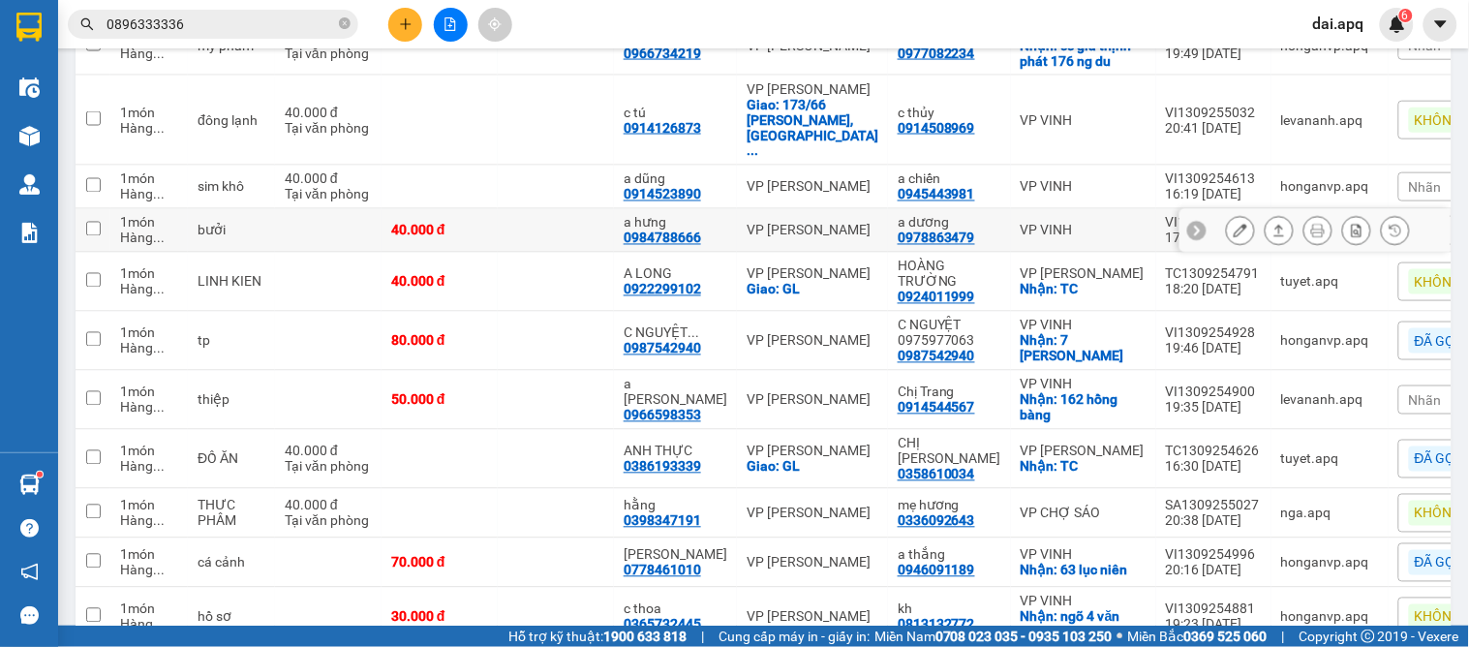
click at [1187, 221] on div at bounding box center [1196, 230] width 19 height 19
click at [1398, 216] on div "Nhãn" at bounding box center [1463, 230] width 130 height 29
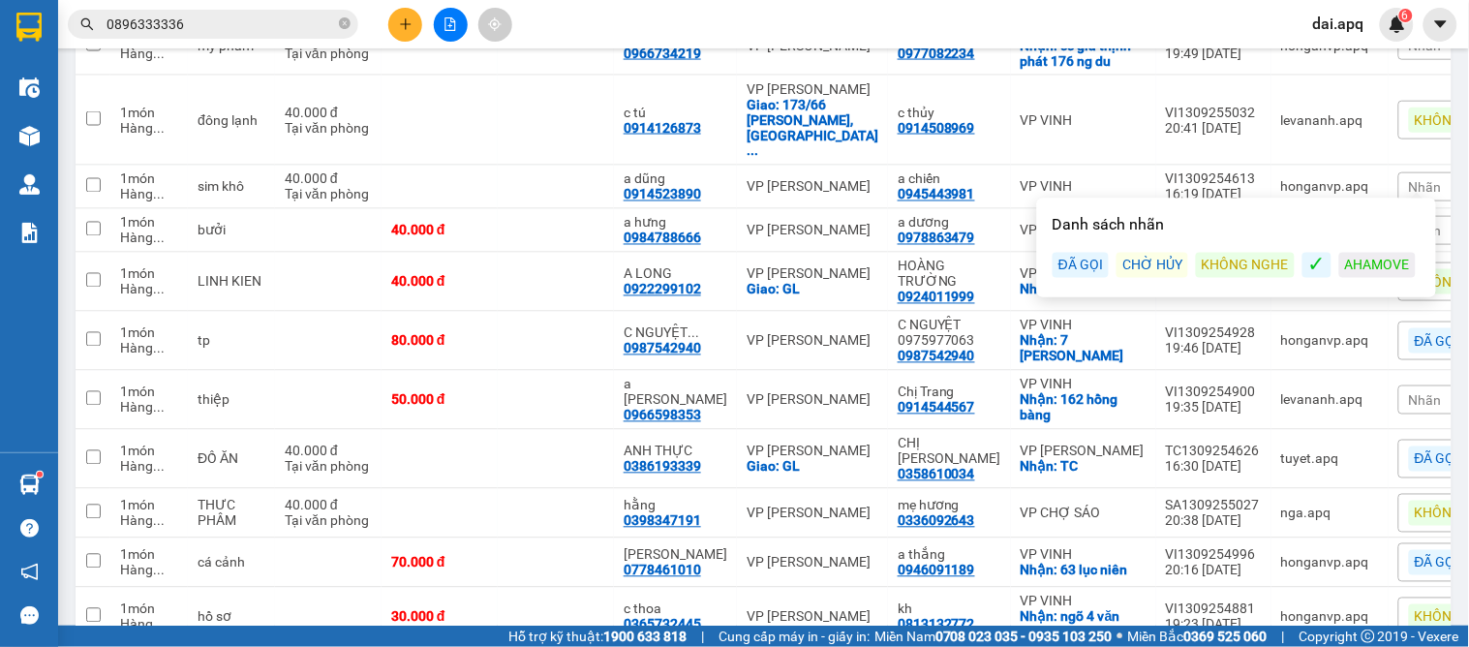
click at [1081, 256] on div "ĐÃ GỌI" at bounding box center [1080, 265] width 56 height 25
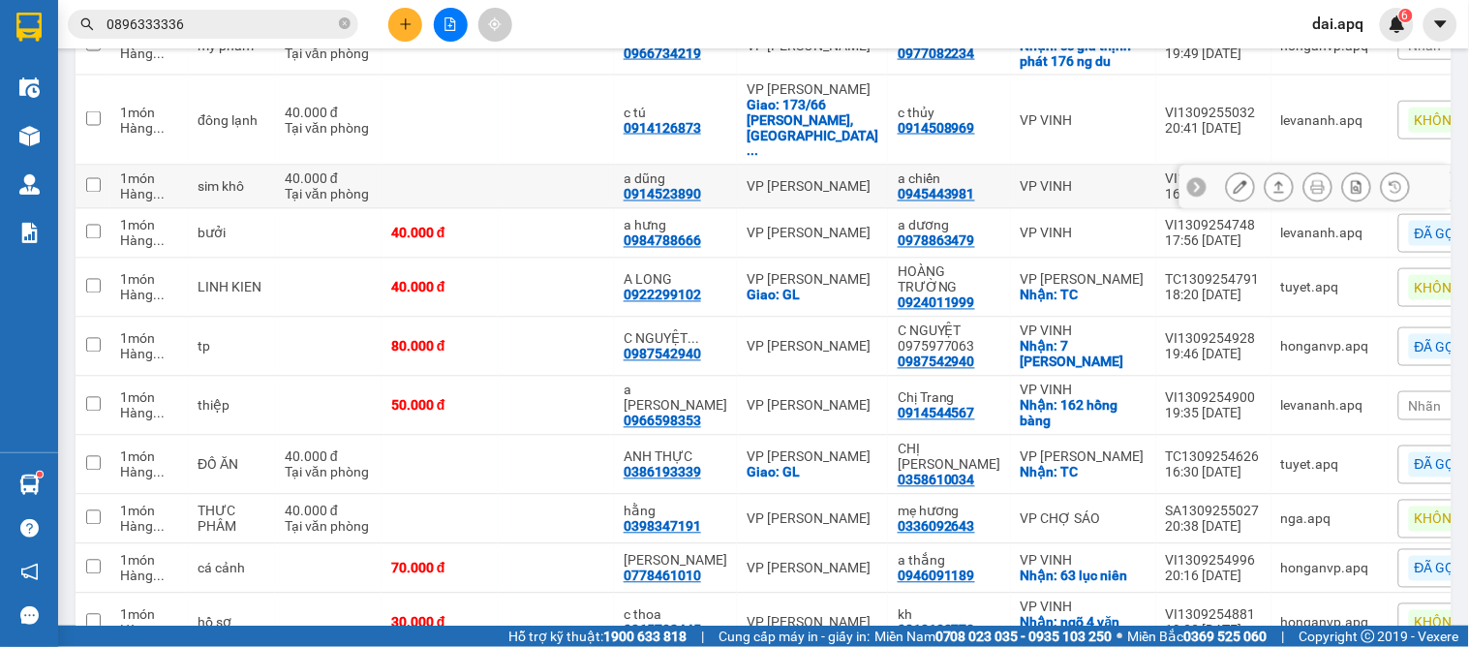
click at [1190, 180] on icon at bounding box center [1197, 187] width 14 height 14
click at [1409, 179] on span "Nhãn" at bounding box center [1425, 186] width 33 height 15
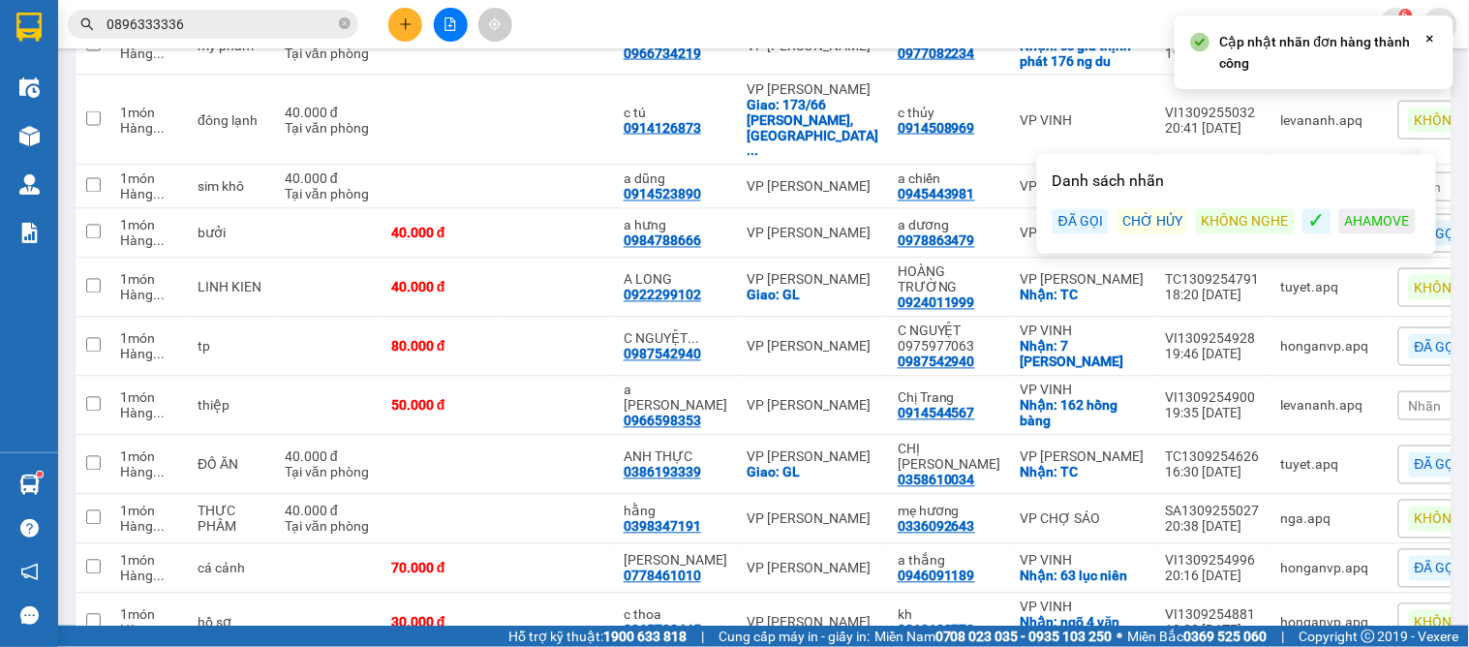
click at [1094, 217] on div "ĐÃ GỌI" at bounding box center [1080, 221] width 56 height 25
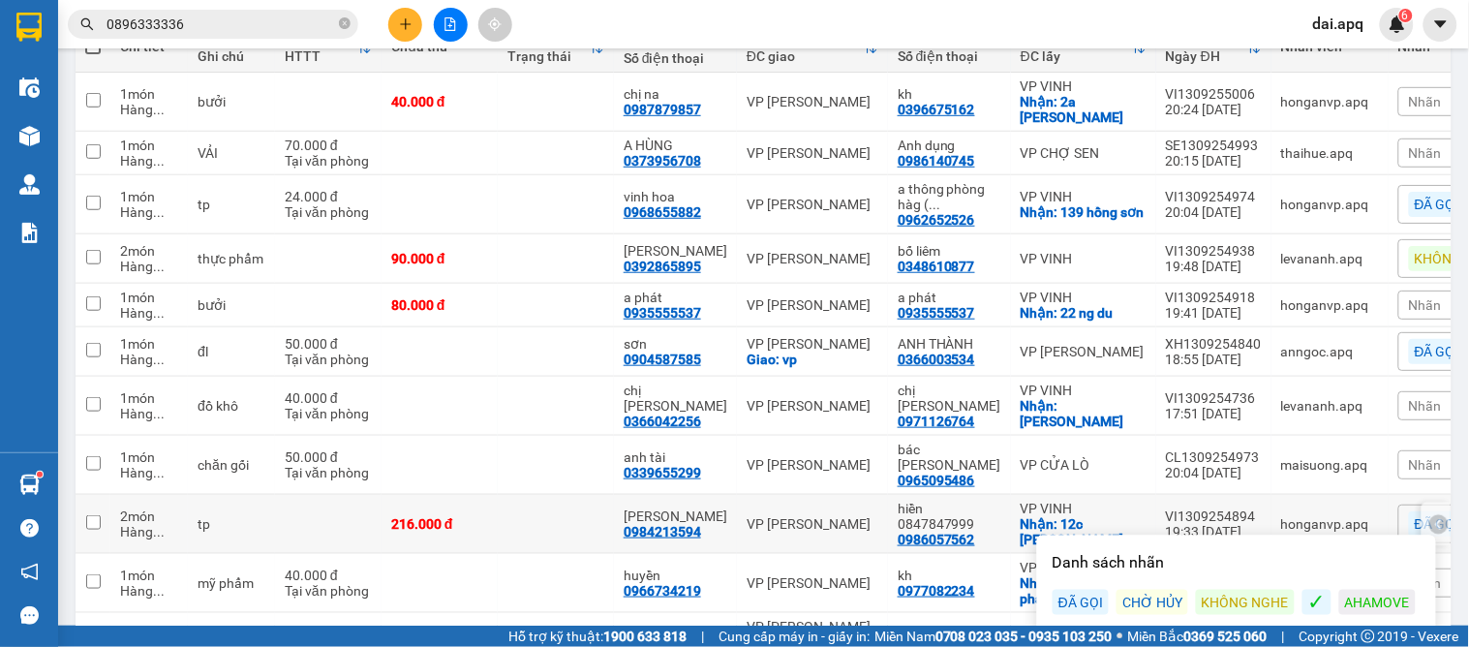
scroll to position [467, 0]
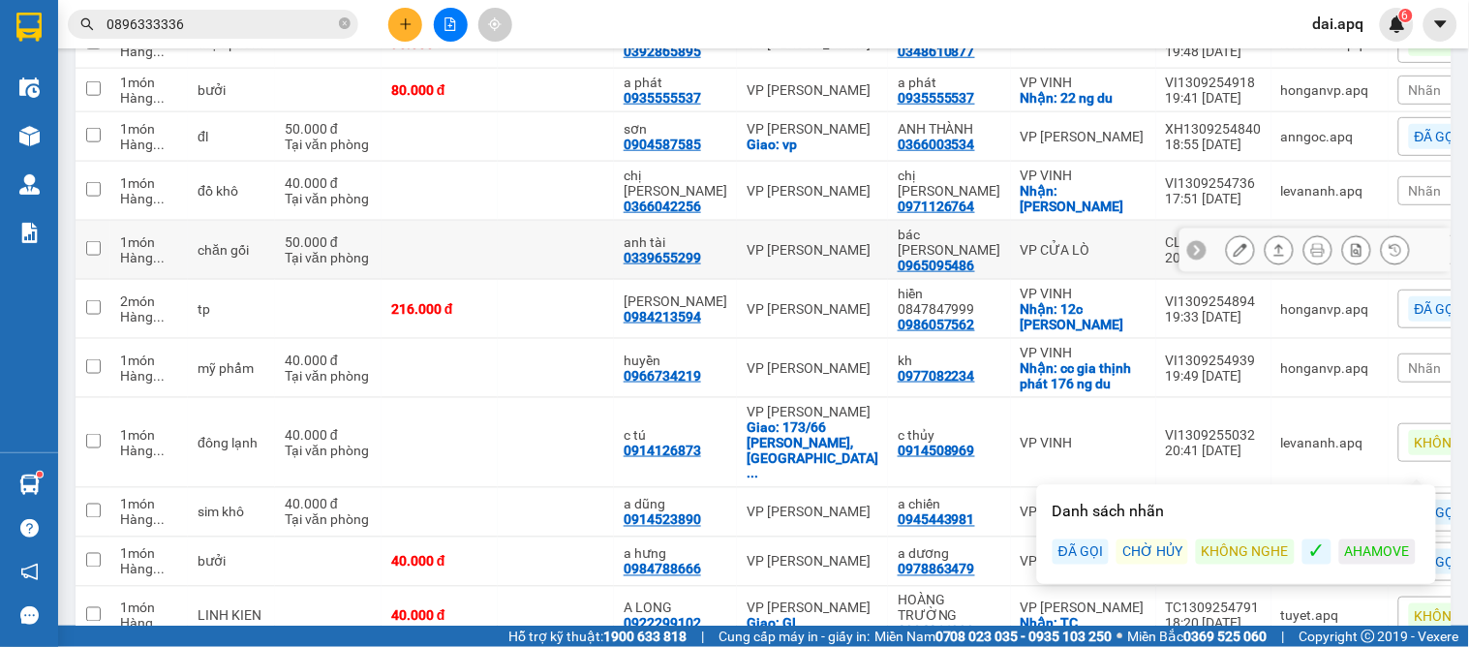
click at [1190, 243] on icon at bounding box center [1197, 250] width 14 height 14
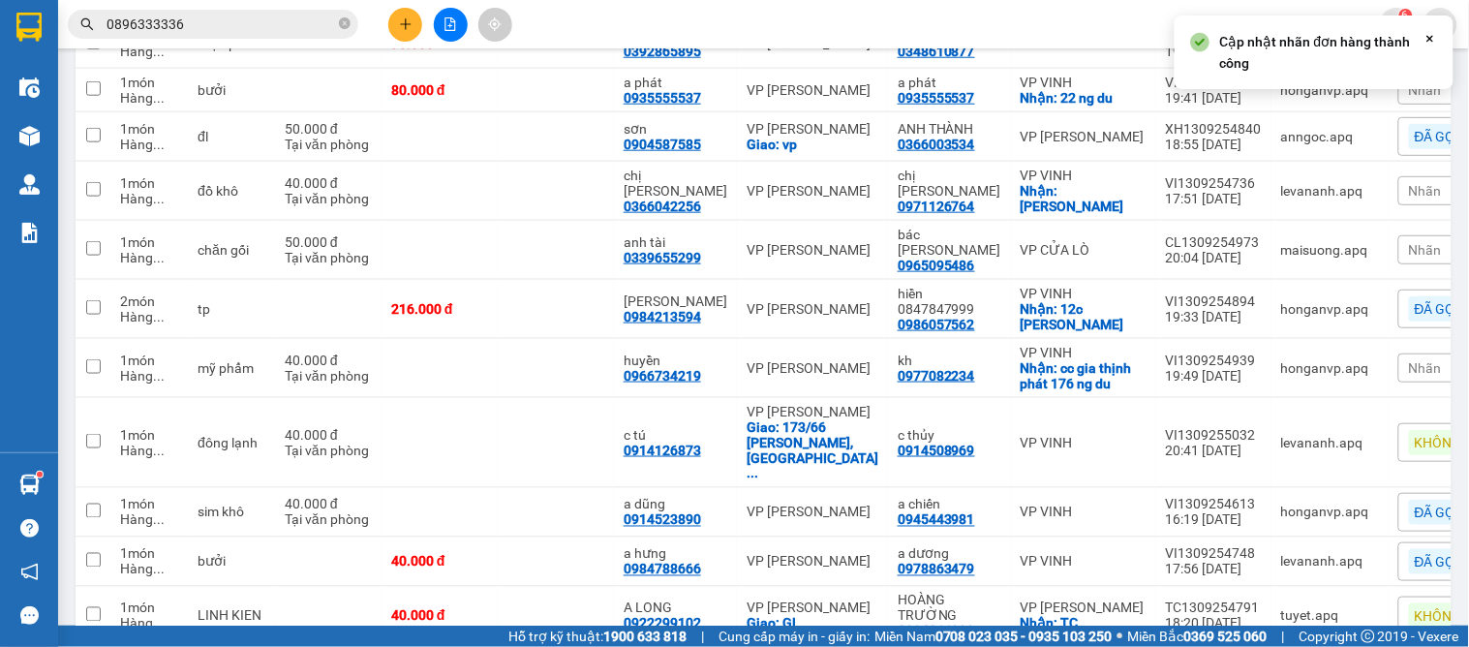
click at [1409, 242] on span "Nhãn" at bounding box center [1425, 249] width 33 height 15
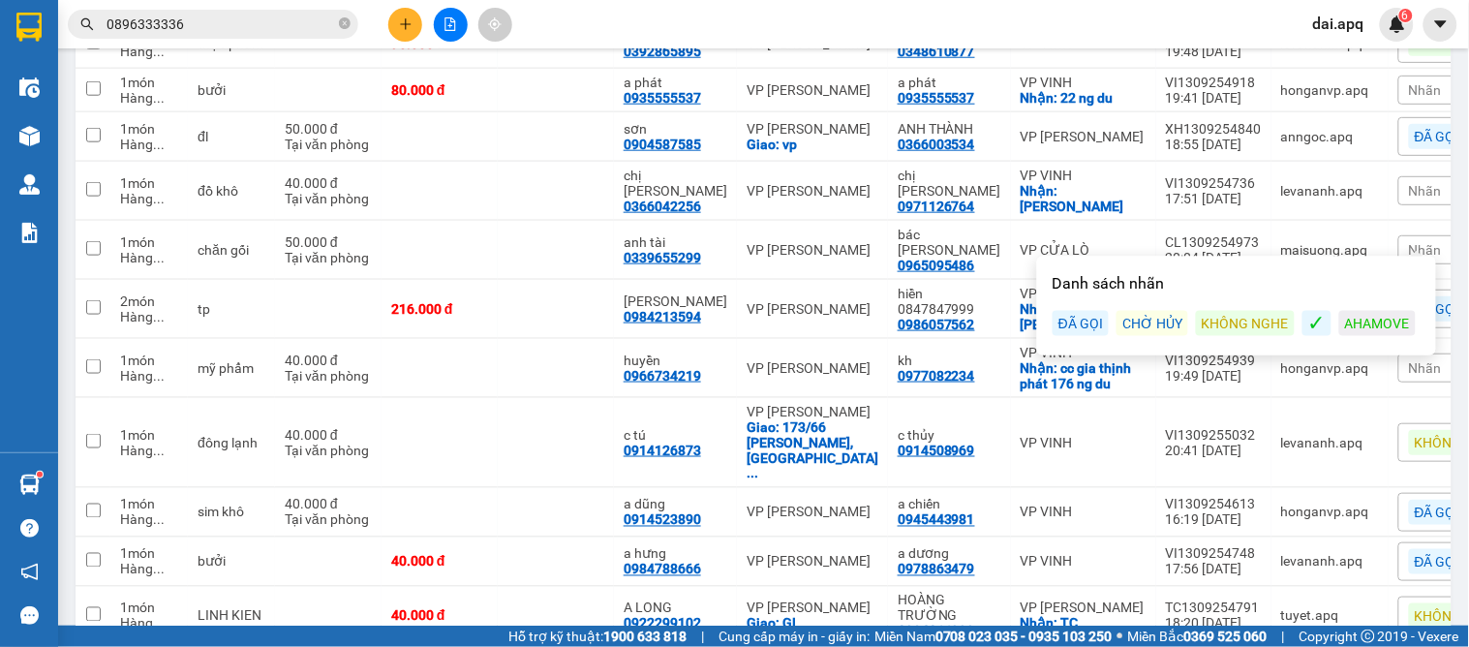
click at [1066, 318] on div "ĐÃ GỌI" at bounding box center [1080, 323] width 56 height 25
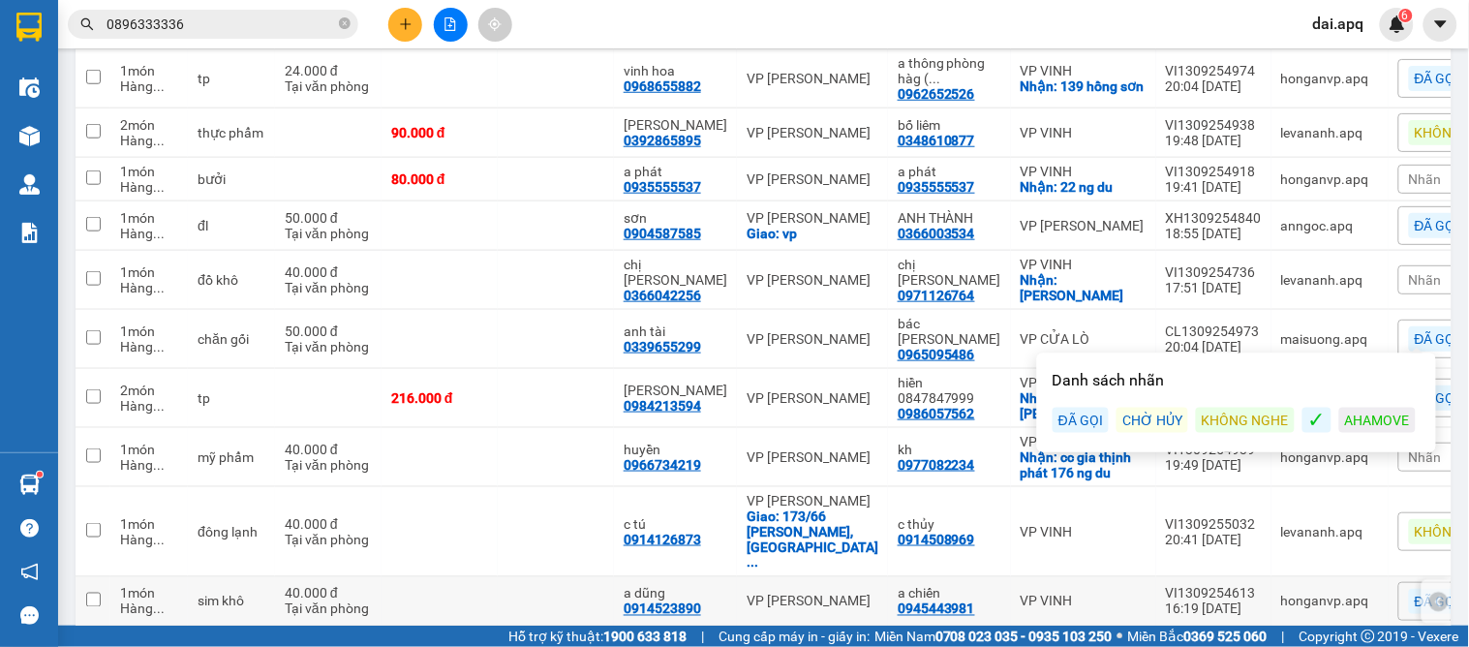
scroll to position [593, 0]
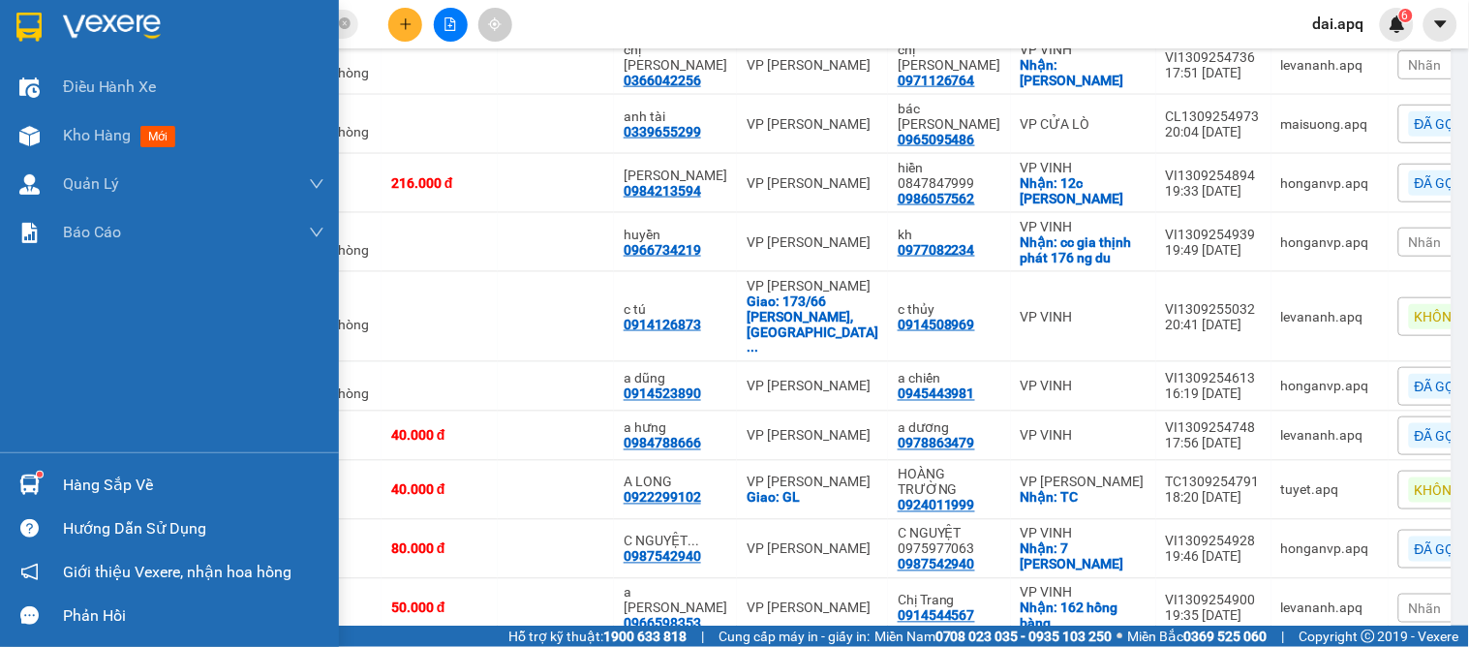
click at [19, 482] on img at bounding box center [29, 484] width 20 height 20
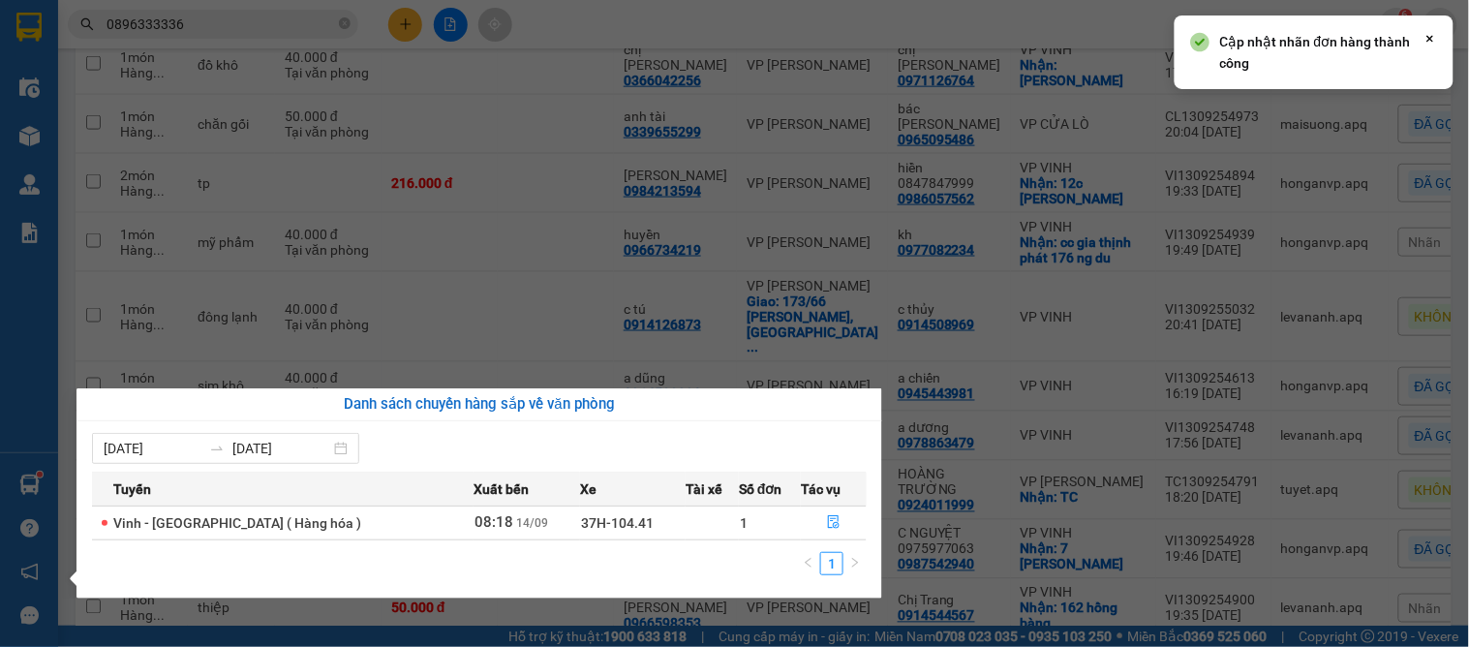
click at [752, 559] on div "1" at bounding box center [479, 569] width 775 height 35
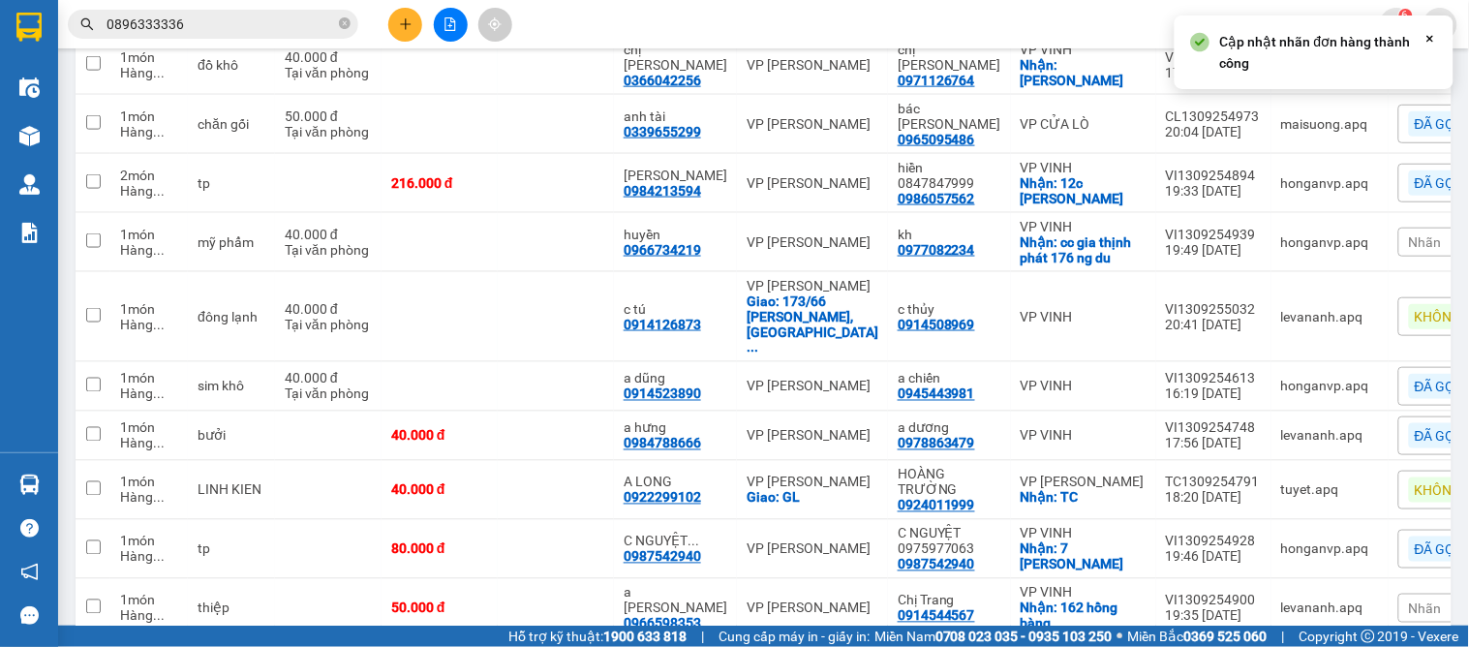
drag, startPoint x: 951, startPoint y: 602, endPoint x: 961, endPoint y: 610, distance: 13.2
click at [954, 604] on section "Kết quả tìm kiếm ( 1 ) Bộ lọc Mã ĐH Trạng thái Món hàng Thu hộ Tổng cước Chưa c…" at bounding box center [734, 323] width 1469 height 647
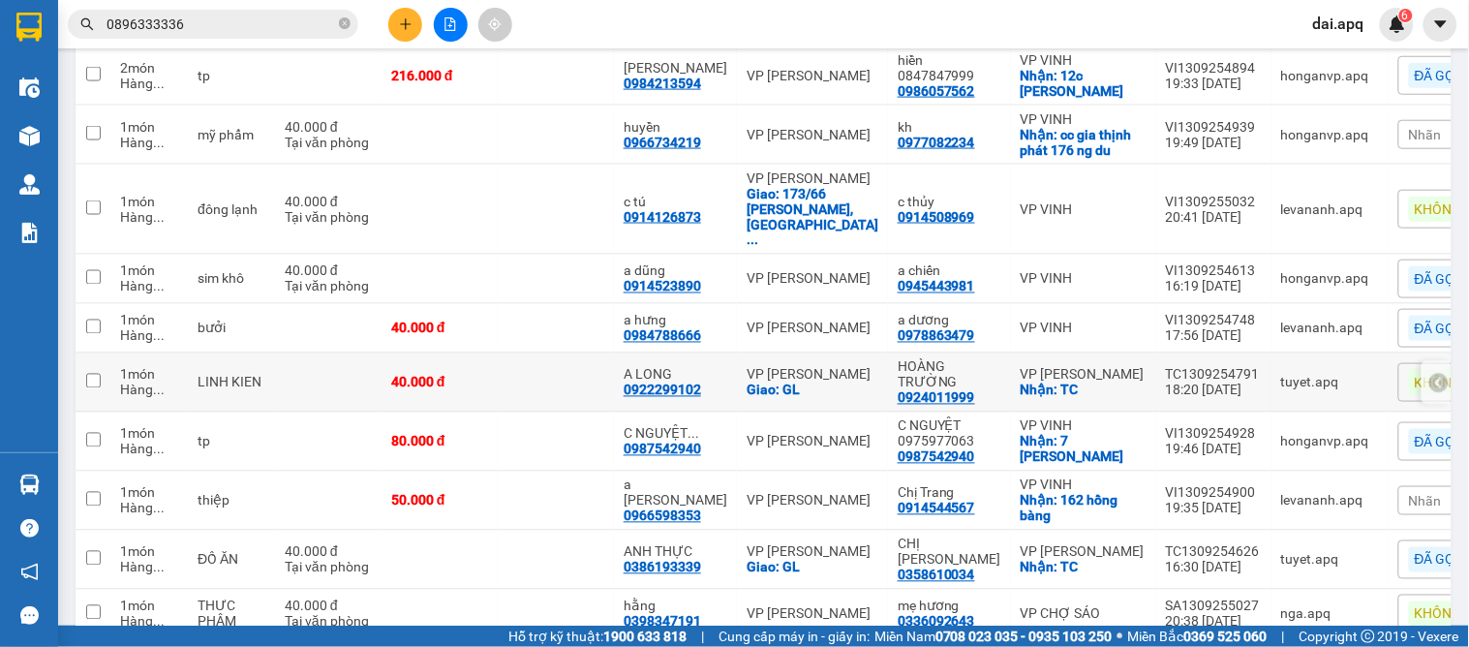
scroll to position [378, 0]
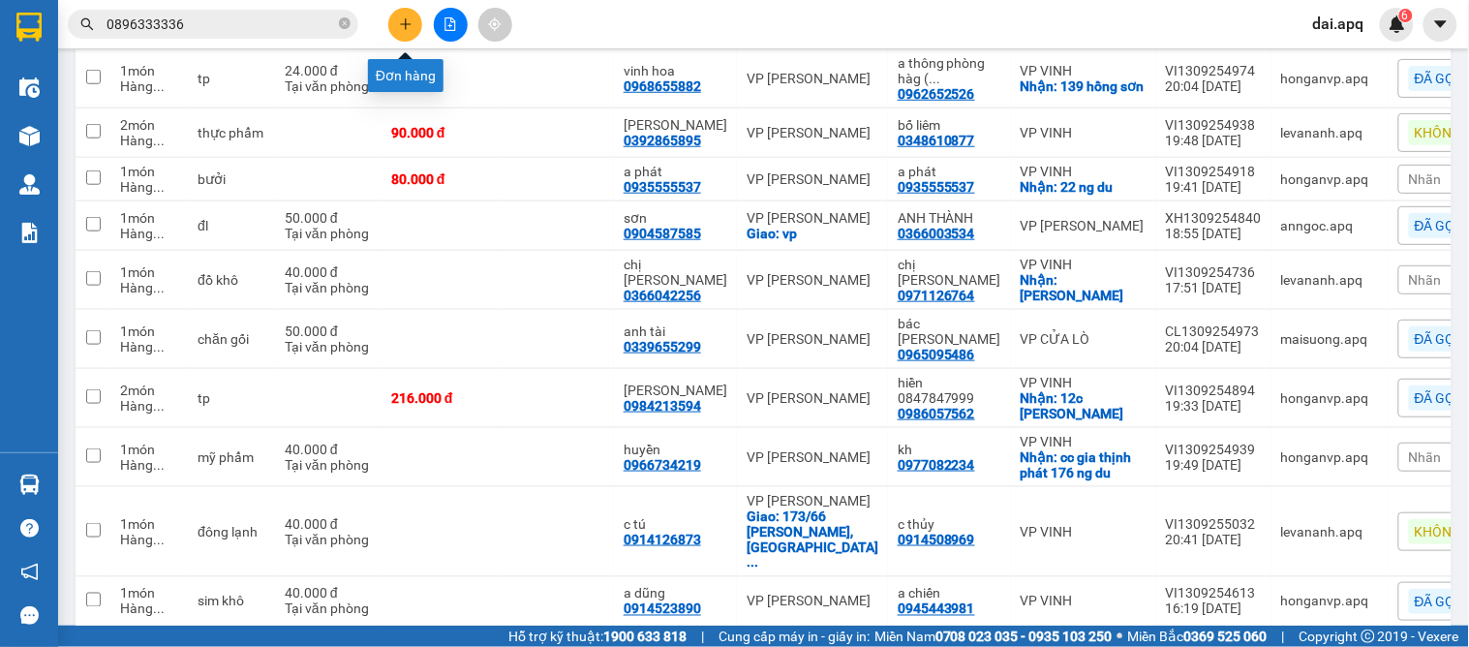
click at [408, 12] on button at bounding box center [405, 25] width 34 height 34
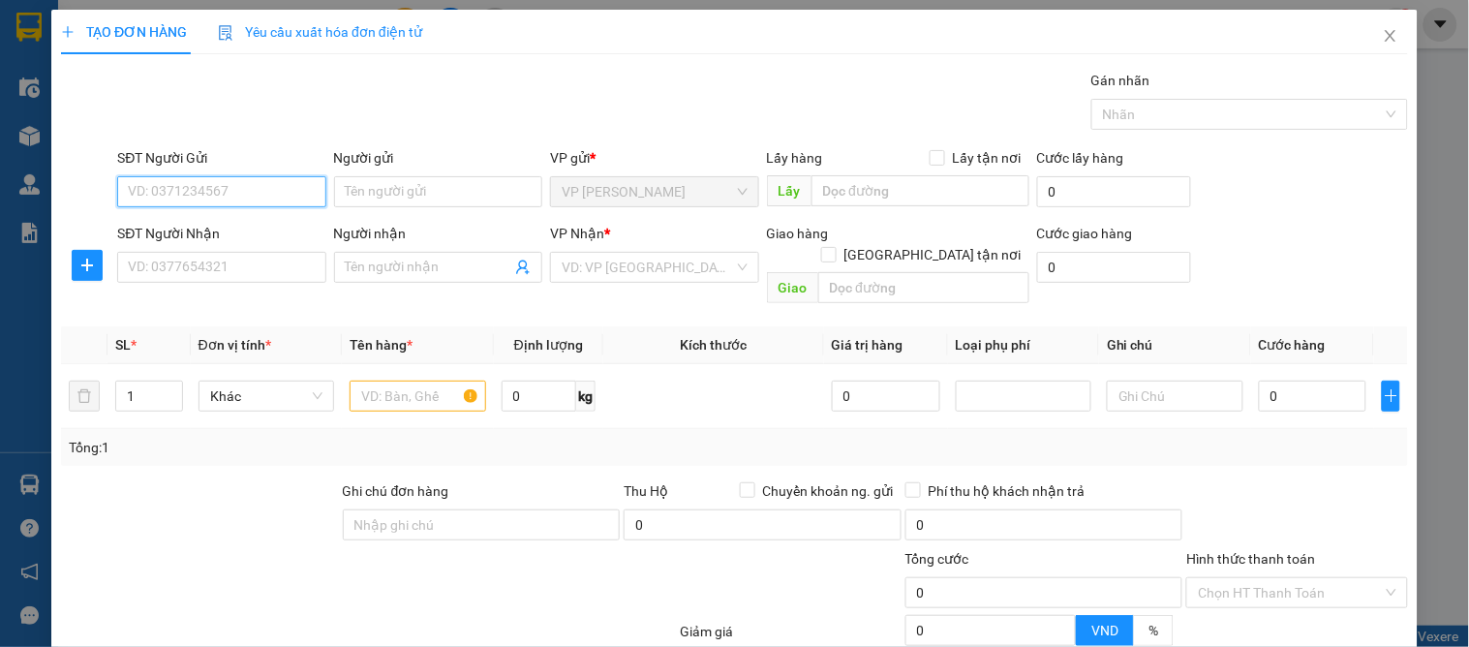
click at [253, 201] on input "SĐT Người Gửi" at bounding box center [221, 191] width 208 height 31
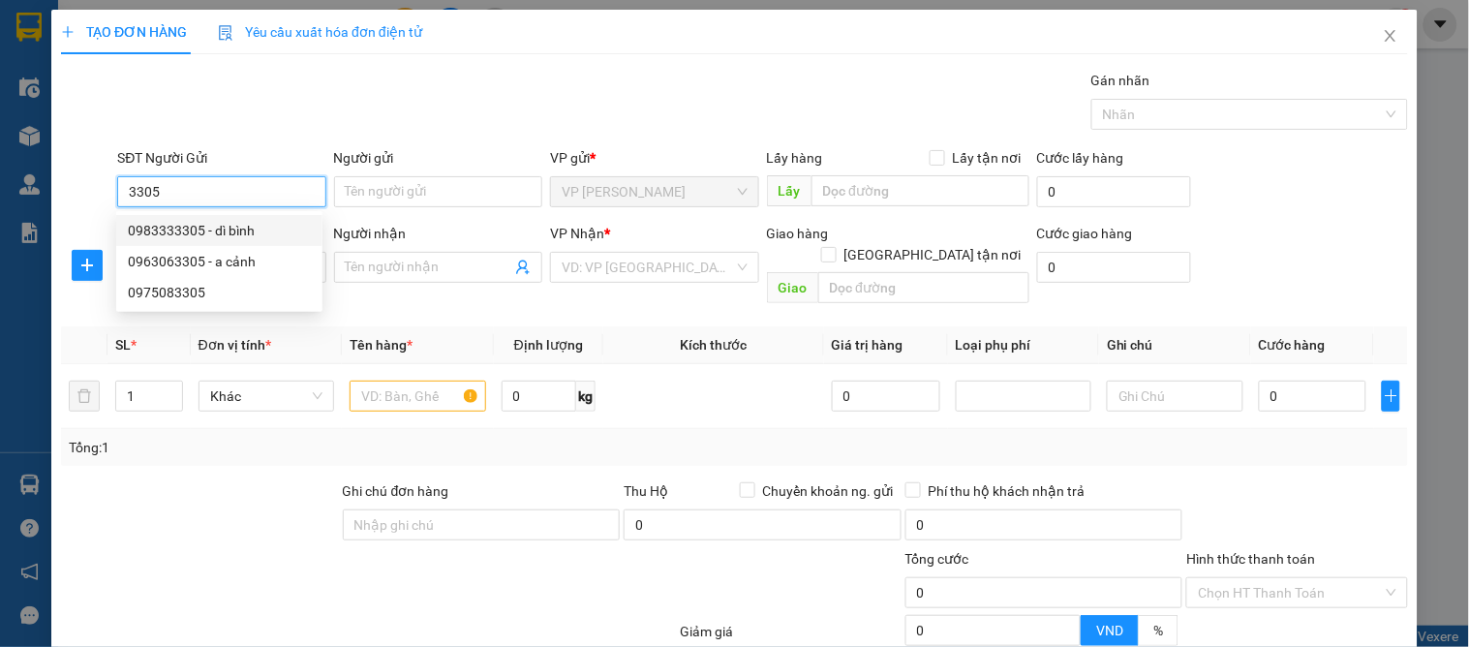
click at [223, 220] on div "0983333305 - dì bình" at bounding box center [219, 230] width 183 height 21
type input "0983333305"
type input "dì bình"
type input "0983333305"
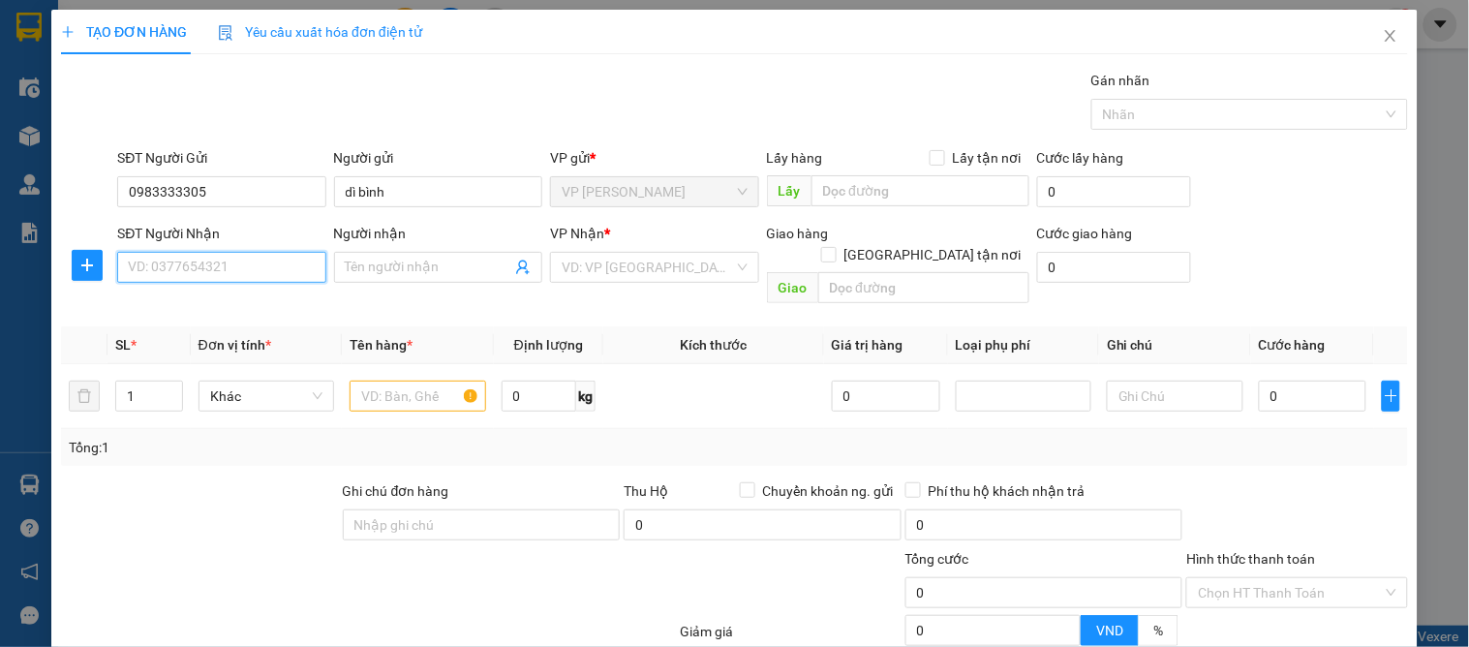
click at [226, 274] on input "SĐT Người Nhận" at bounding box center [221, 267] width 208 height 31
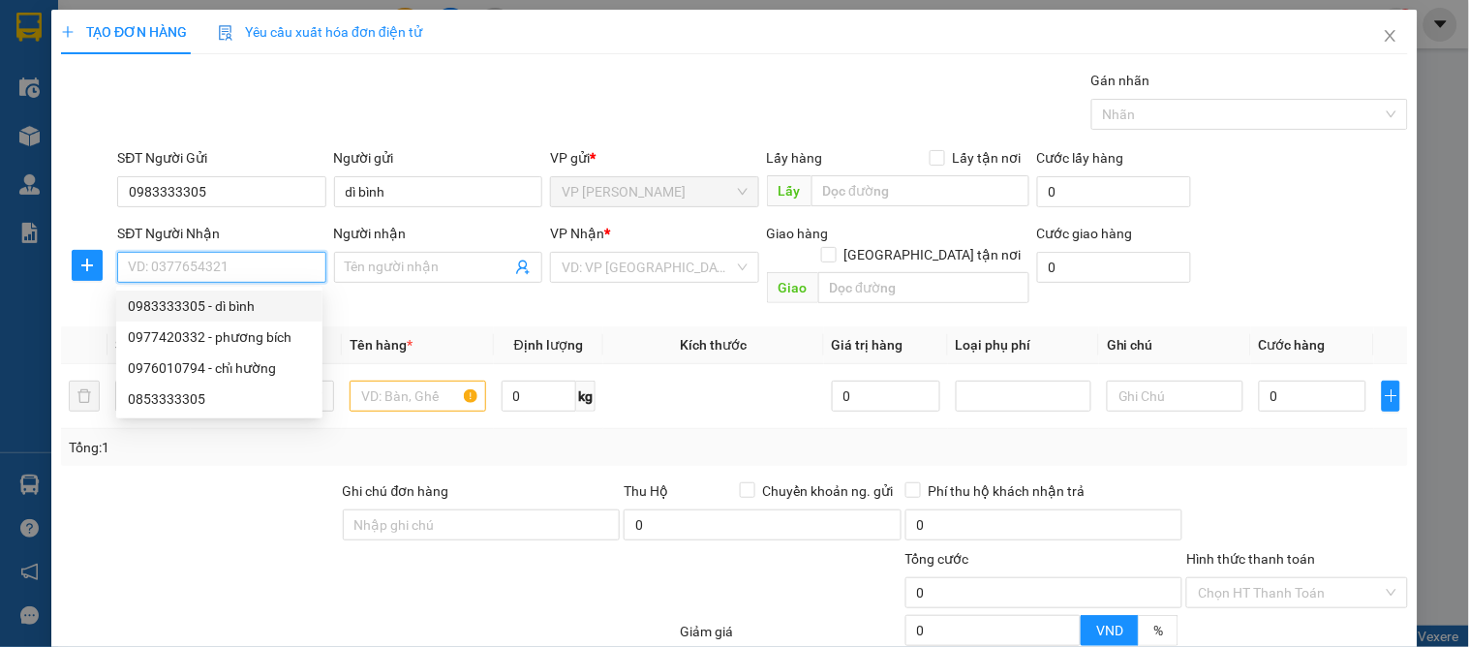
click at [247, 301] on div "0983333305 - dì bình" at bounding box center [219, 305] width 183 height 21
type input "0983333305"
type input "dì bình"
checkbox input "true"
type input "114 hecman"
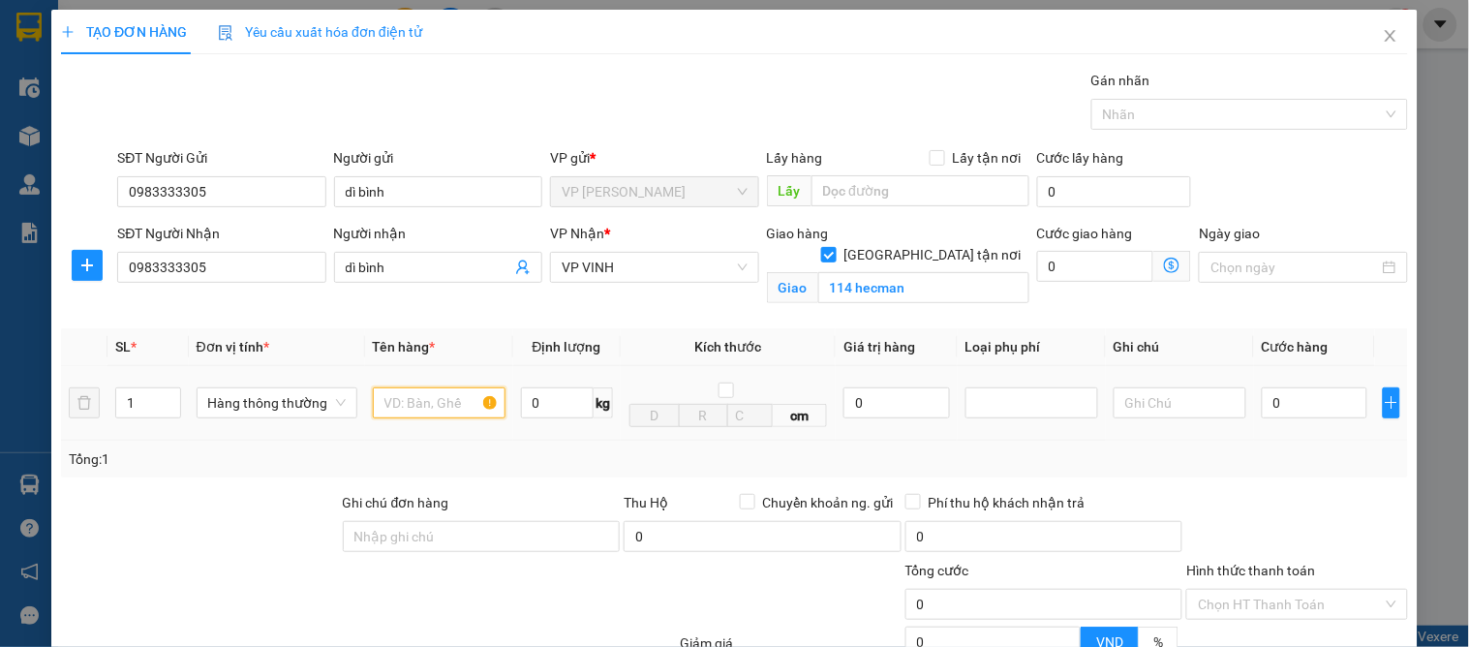
drag, startPoint x: 414, startPoint y: 387, endPoint x: 424, endPoint y: 414, distance: 28.8
click at [419, 398] on input "text" at bounding box center [439, 402] width 133 height 31
type input "tạp hóa"
click at [1295, 413] on input "0" at bounding box center [1315, 402] width 106 height 31
type input "4"
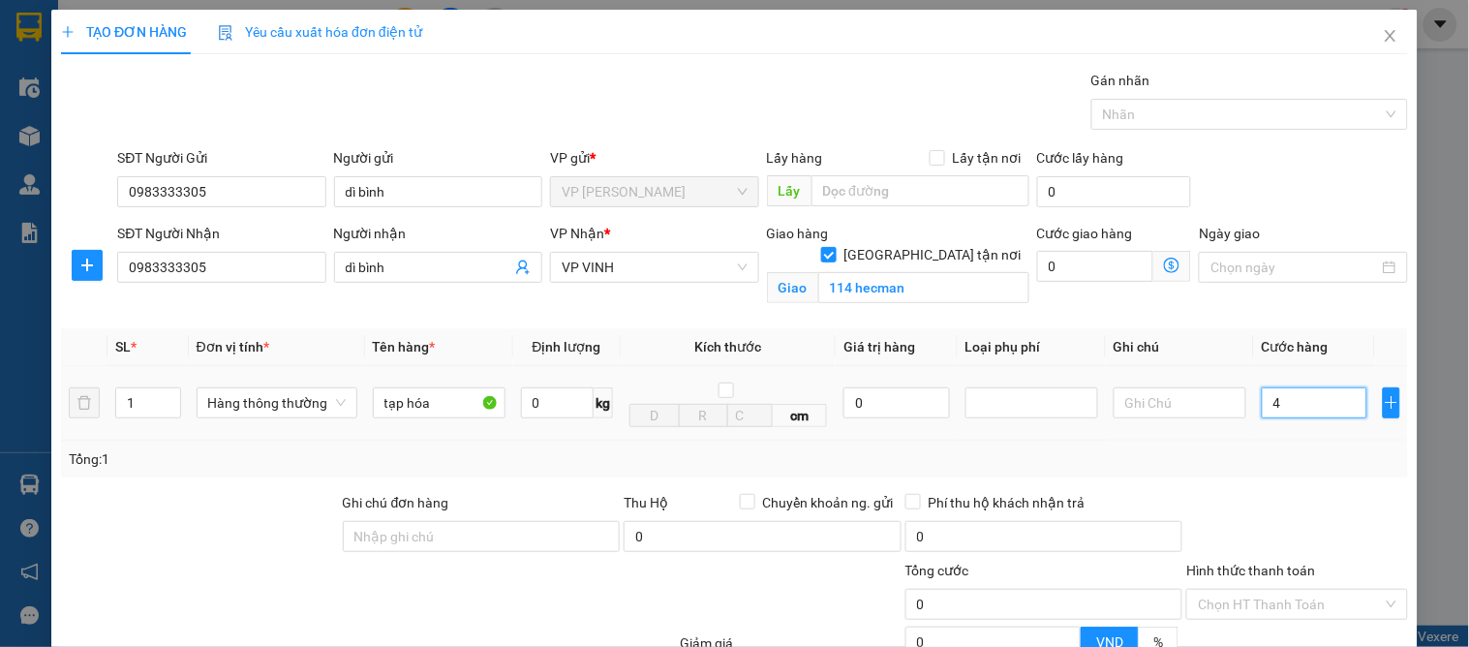
type input "4"
type input "40"
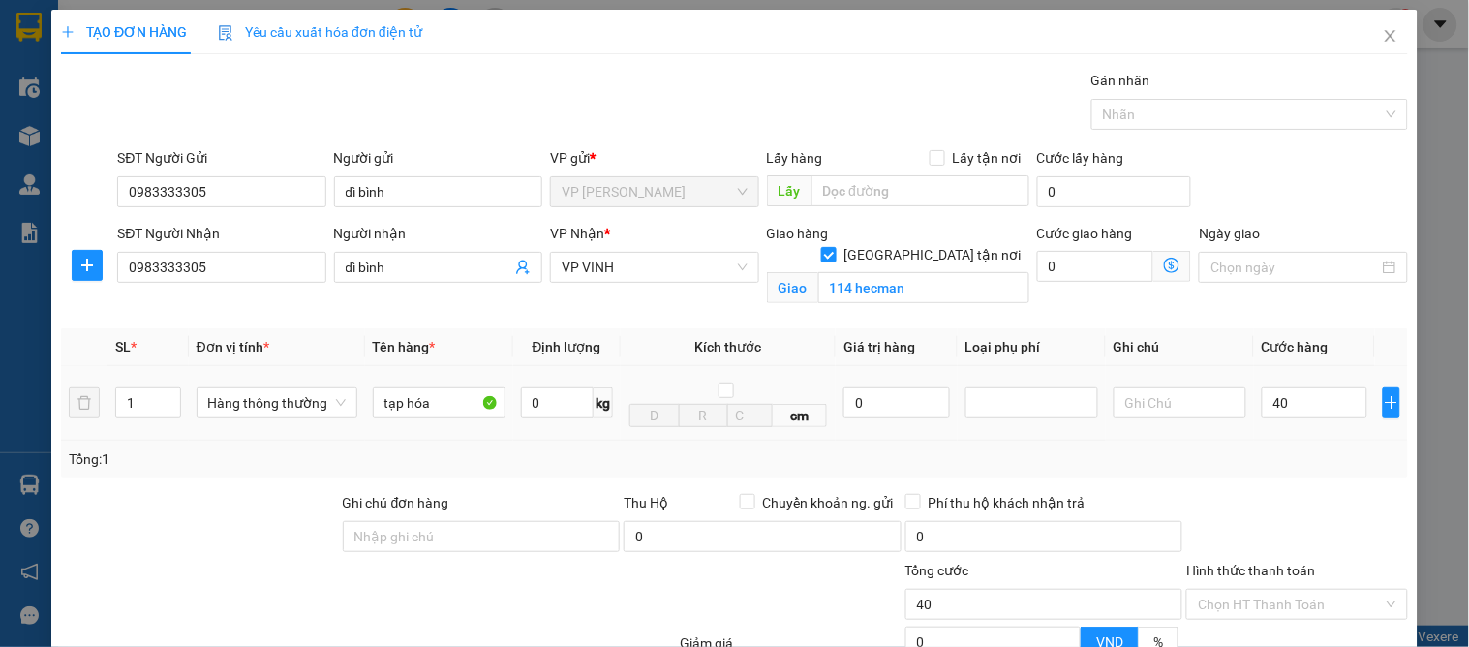
type input "40.000"
click at [1313, 488] on div "Transit Pickup Surcharge Ids Transit Deliver Surcharge Ids Transit Deliver Surc…" at bounding box center [734, 440] width 1347 height 741
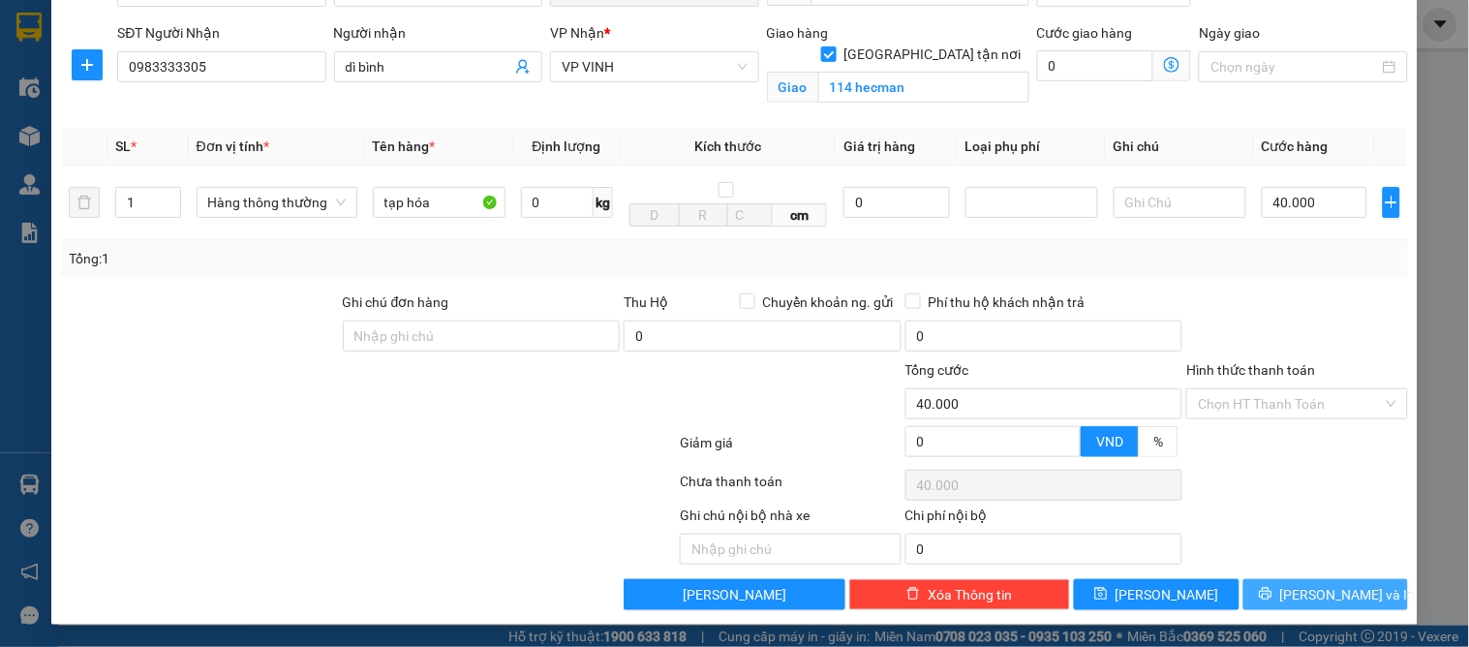
click at [1308, 586] on span "[PERSON_NAME] và In" at bounding box center [1348, 594] width 136 height 21
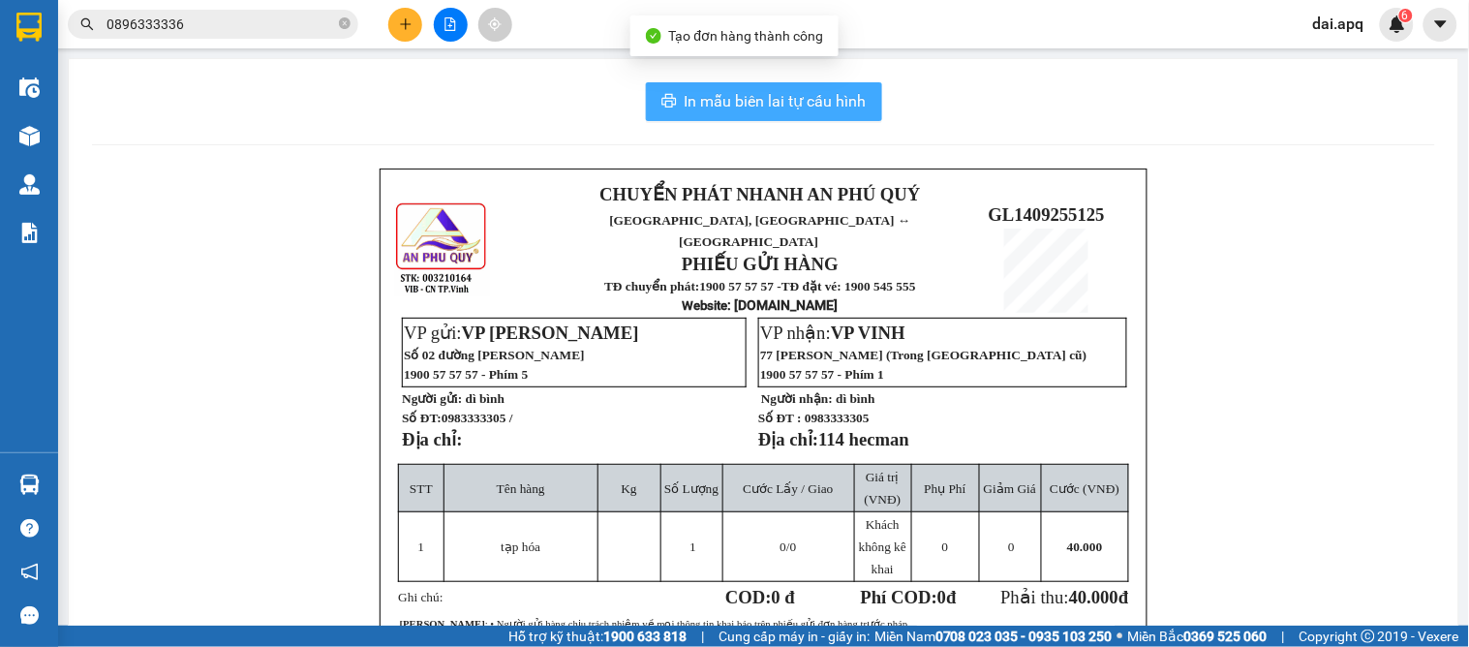
click at [679, 87] on button "In mẫu biên lai tự cấu hình" at bounding box center [764, 101] width 236 height 39
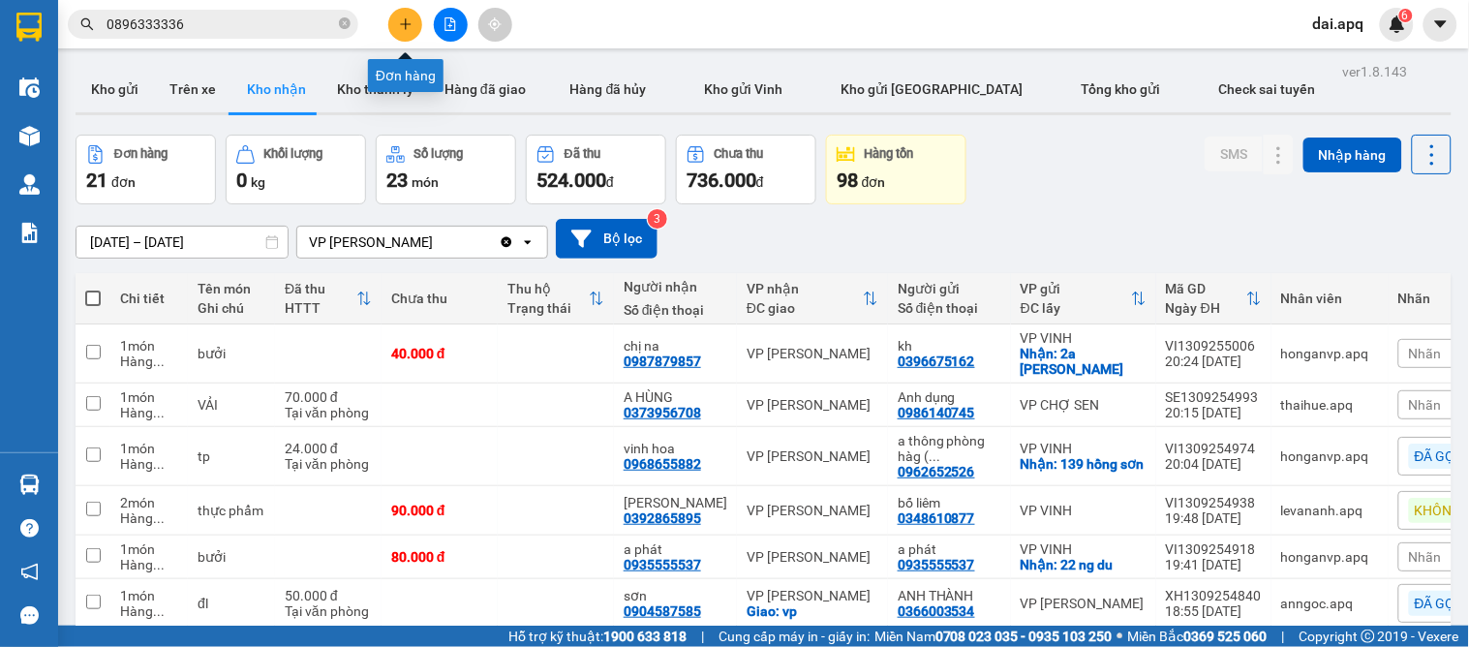
click at [405, 23] on icon "plus" at bounding box center [405, 23] width 11 height 1
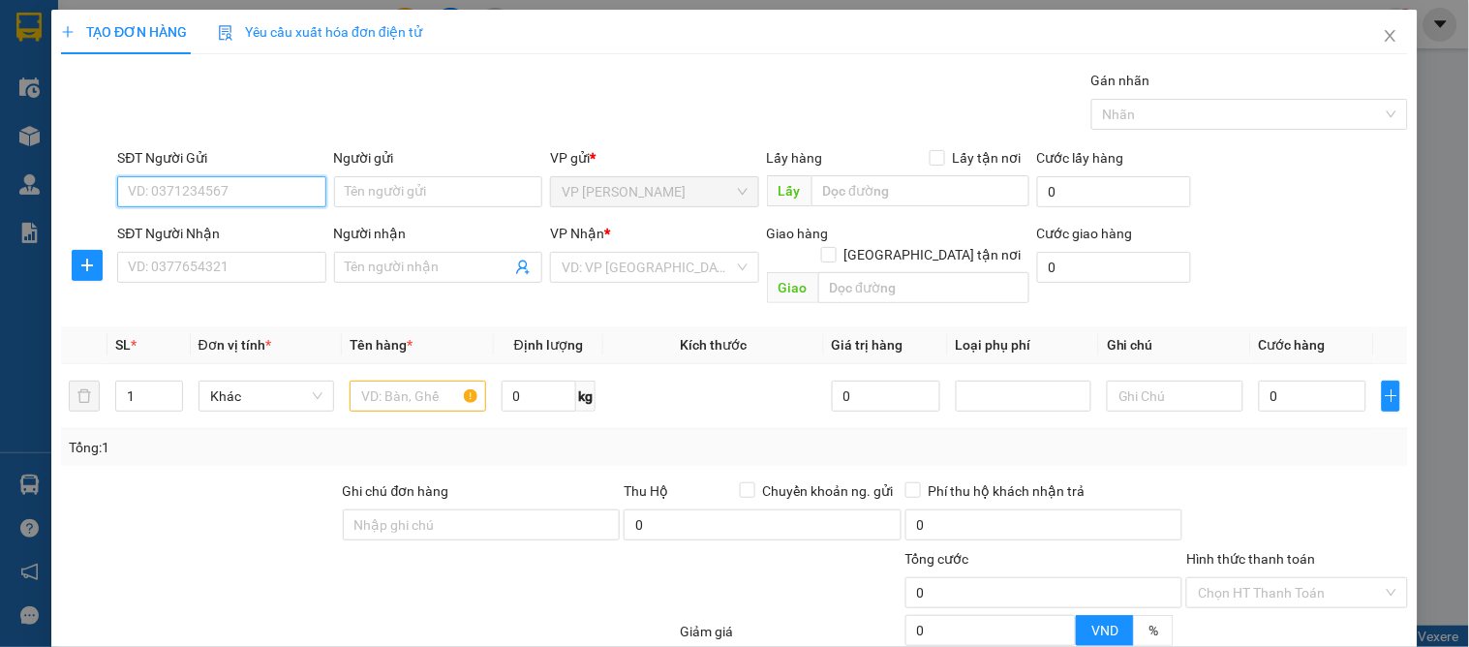
click at [189, 197] on input "SĐT Người Gửi" at bounding box center [221, 191] width 208 height 31
type input "8699"
click at [209, 188] on input "8699" at bounding box center [221, 191] width 208 height 31
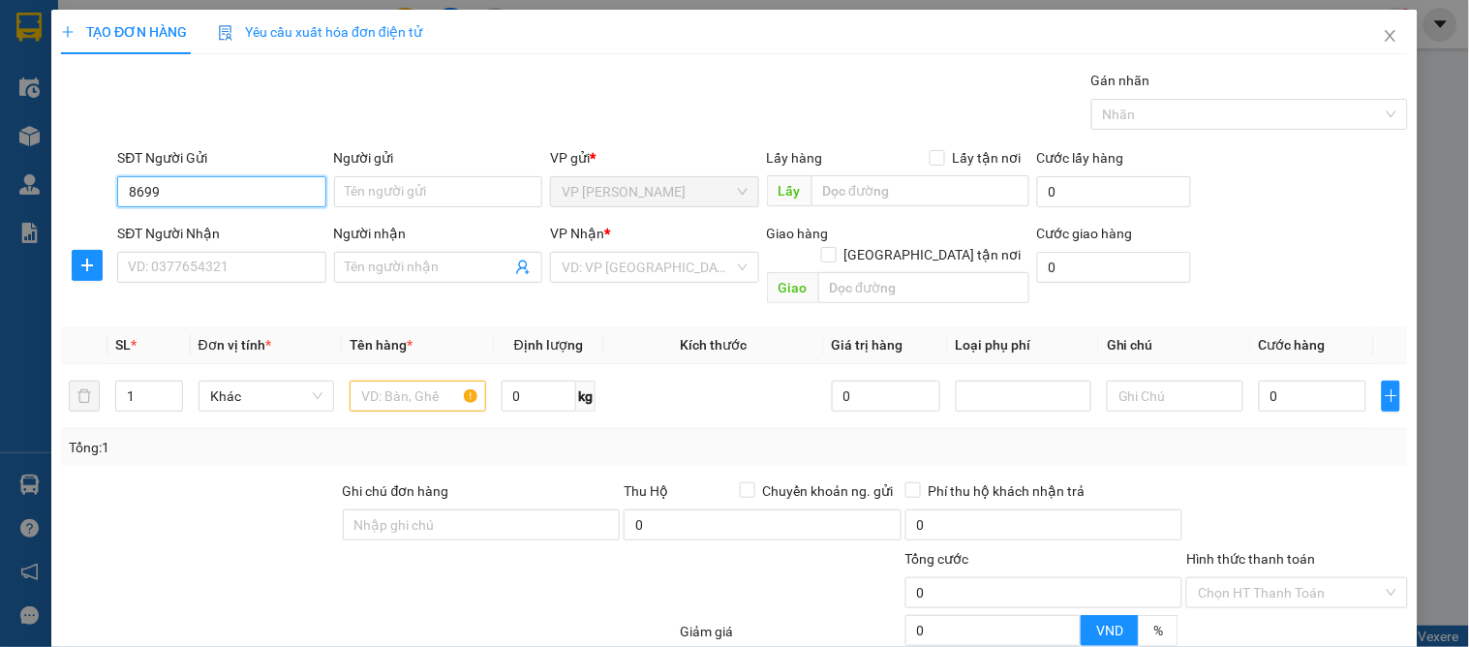
click at [225, 204] on input "8699" at bounding box center [221, 191] width 208 height 31
click at [201, 240] on div "0987334699" at bounding box center [219, 230] width 183 height 21
type input "0987334699"
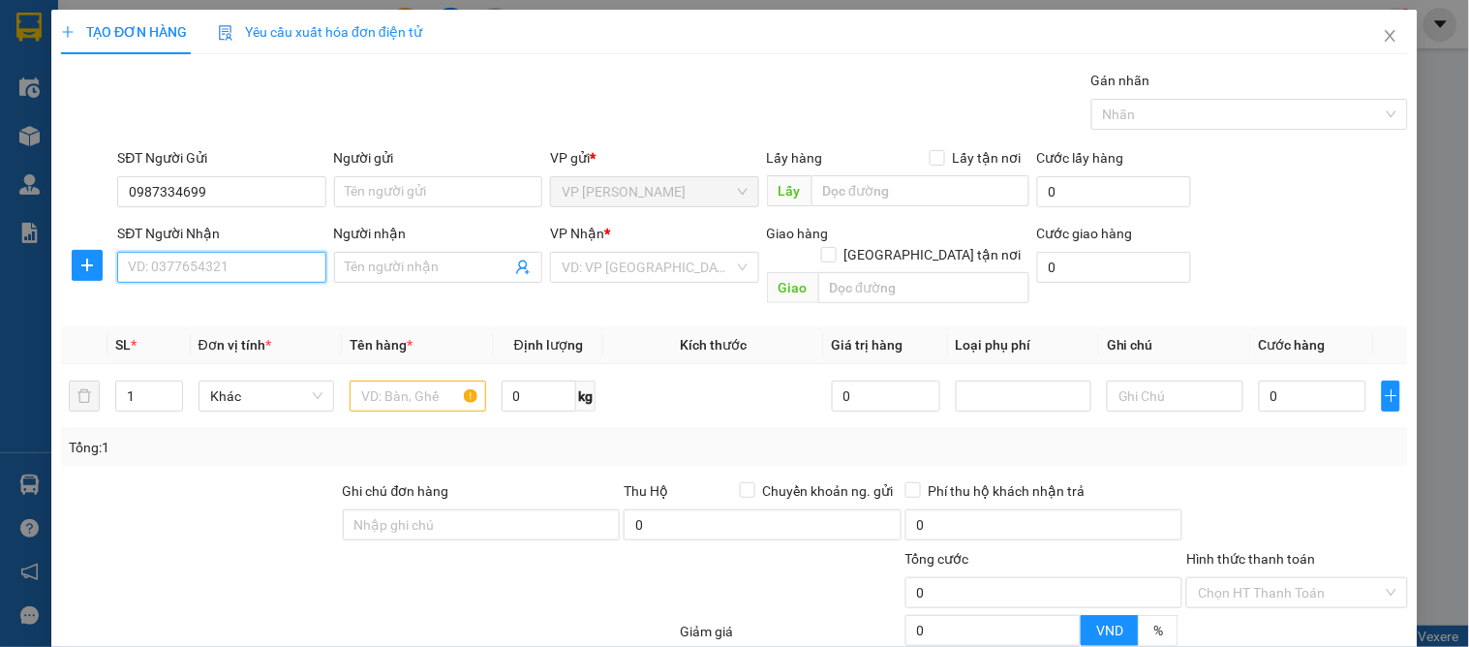
click at [211, 266] on input "SĐT Người Nhận" at bounding box center [221, 267] width 208 height 31
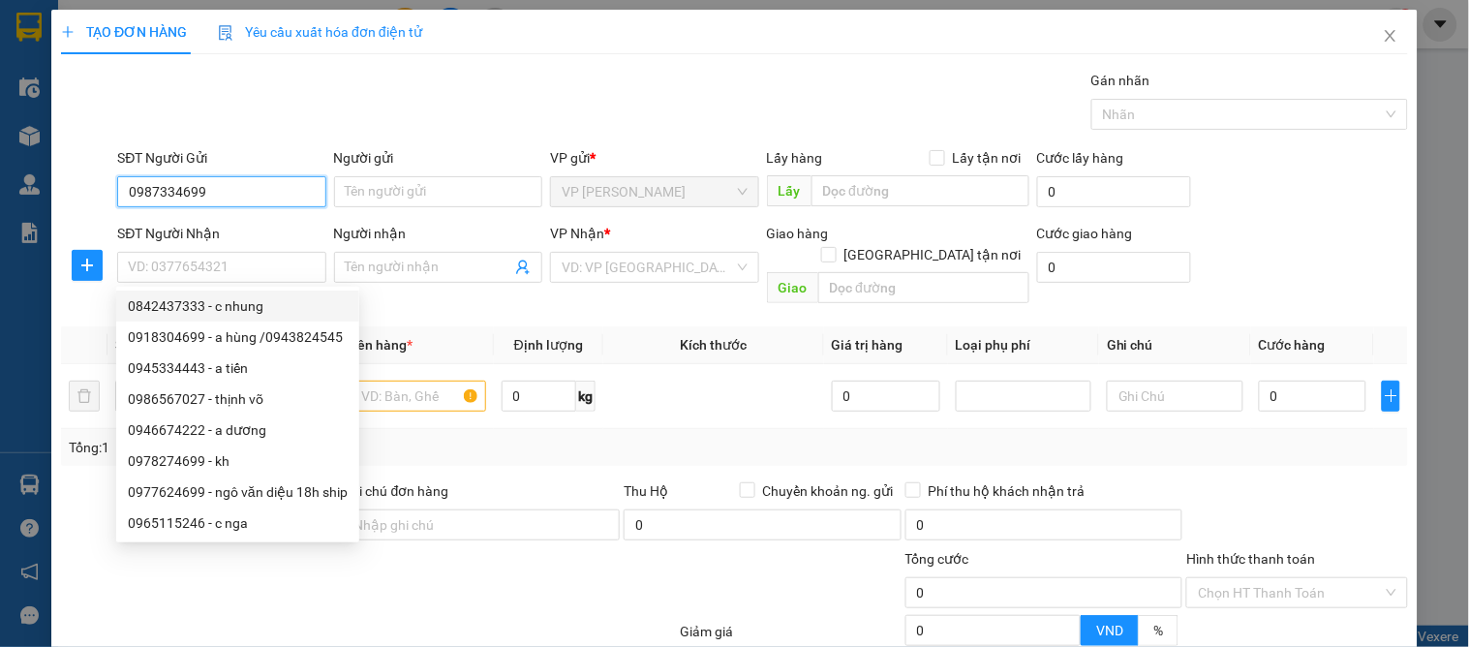
drag, startPoint x: 238, startPoint y: 198, endPoint x: 84, endPoint y: 181, distance: 154.9
click at [84, 181] on div "SĐT Người Gửi 0987334699 Người gửi Tên người gửi VP gửi * VP GIA LÂM Lấy hàng L…" at bounding box center [734, 181] width 1351 height 68
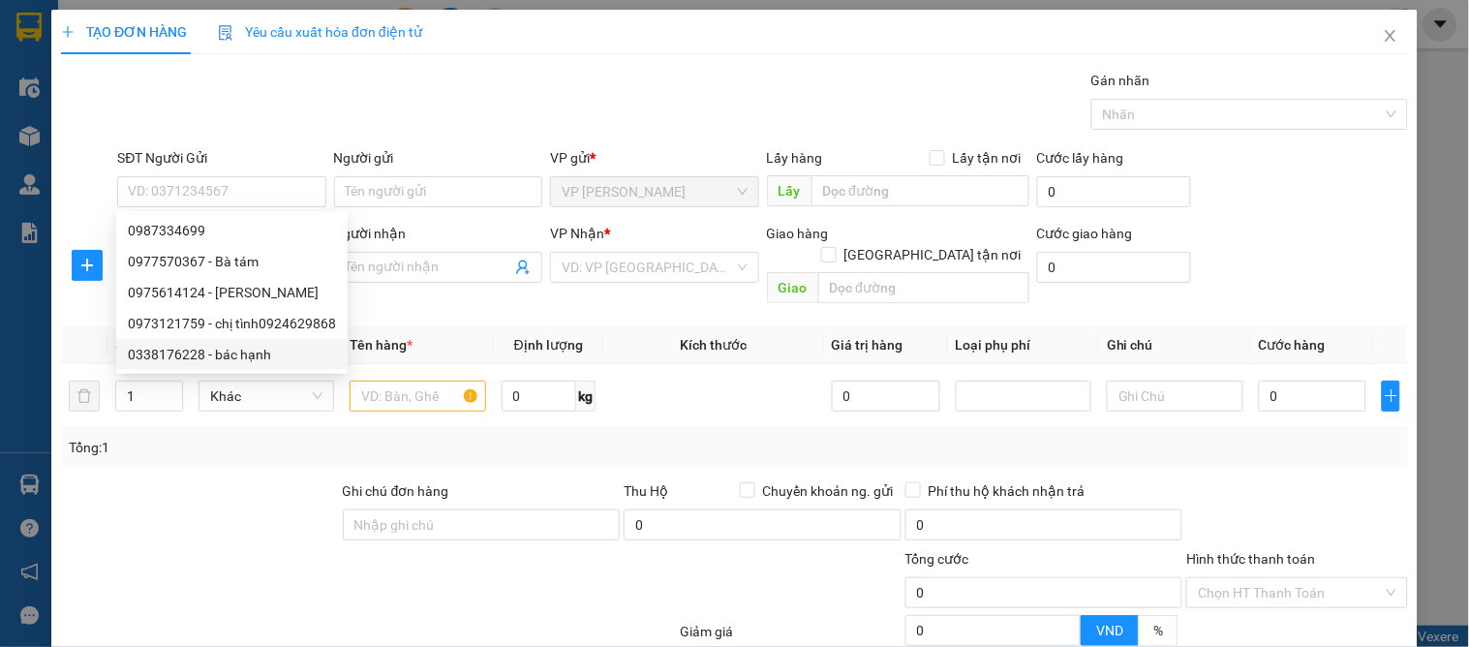
drag, startPoint x: 209, startPoint y: 498, endPoint x: 223, endPoint y: 501, distance: 13.9
click at [223, 501] on div at bounding box center [200, 514] width 282 height 68
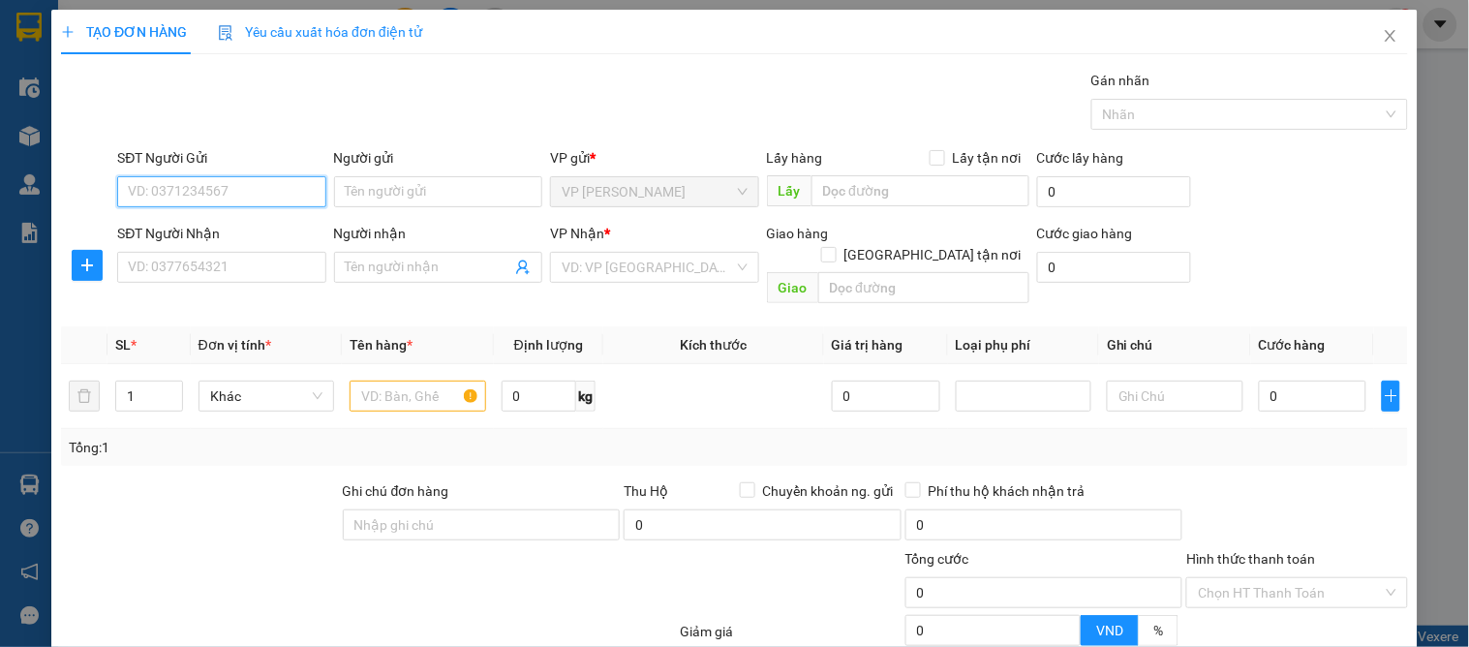
click at [216, 199] on input "SĐT Người Gửi" at bounding box center [221, 191] width 208 height 31
type input "4699"
click at [206, 200] on input "4699" at bounding box center [221, 191] width 208 height 31
drag, startPoint x: 204, startPoint y: 198, endPoint x: 162, endPoint y: 187, distance: 44.2
click at [177, 192] on input "4699" at bounding box center [221, 191] width 208 height 31
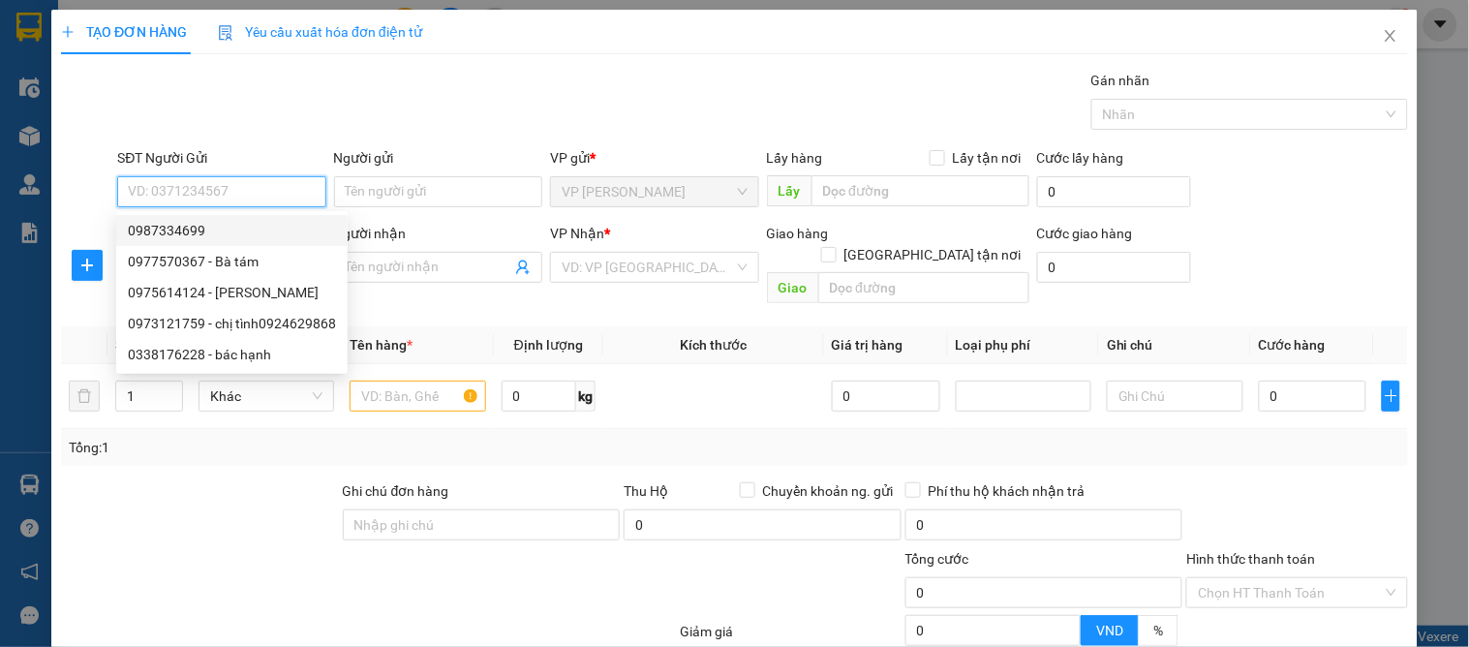
click at [271, 205] on input "SĐT Người Gửi" at bounding box center [221, 191] width 208 height 31
click at [276, 189] on input "SĐT Người Gửi" at bounding box center [221, 191] width 208 height 31
click at [283, 191] on input "SĐT Người Gửi" at bounding box center [221, 191] width 208 height 31
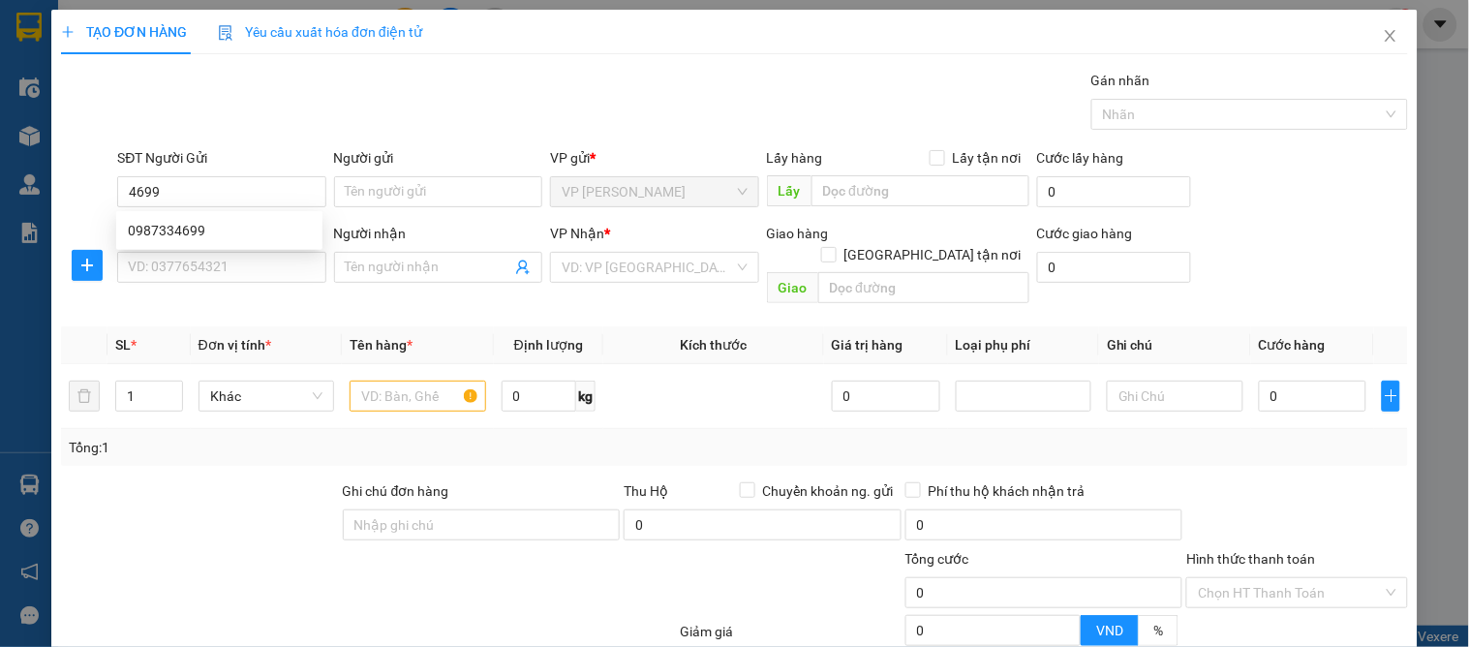
click at [220, 441] on div "Tổng: 1" at bounding box center [734, 447] width 1347 height 37
click at [200, 274] on input "SĐT Người Nhận" at bounding box center [221, 267] width 208 height 31
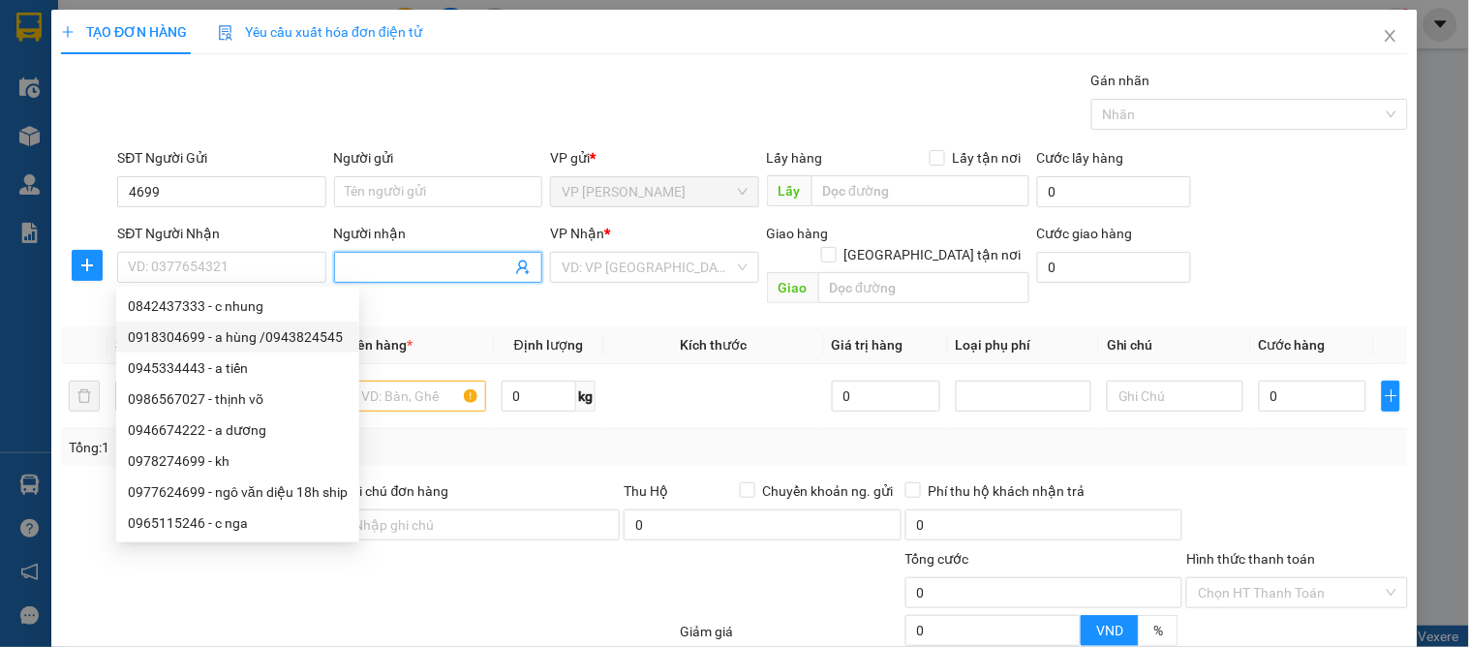
click at [515, 274] on icon "user-add" at bounding box center [522, 266] width 15 height 15
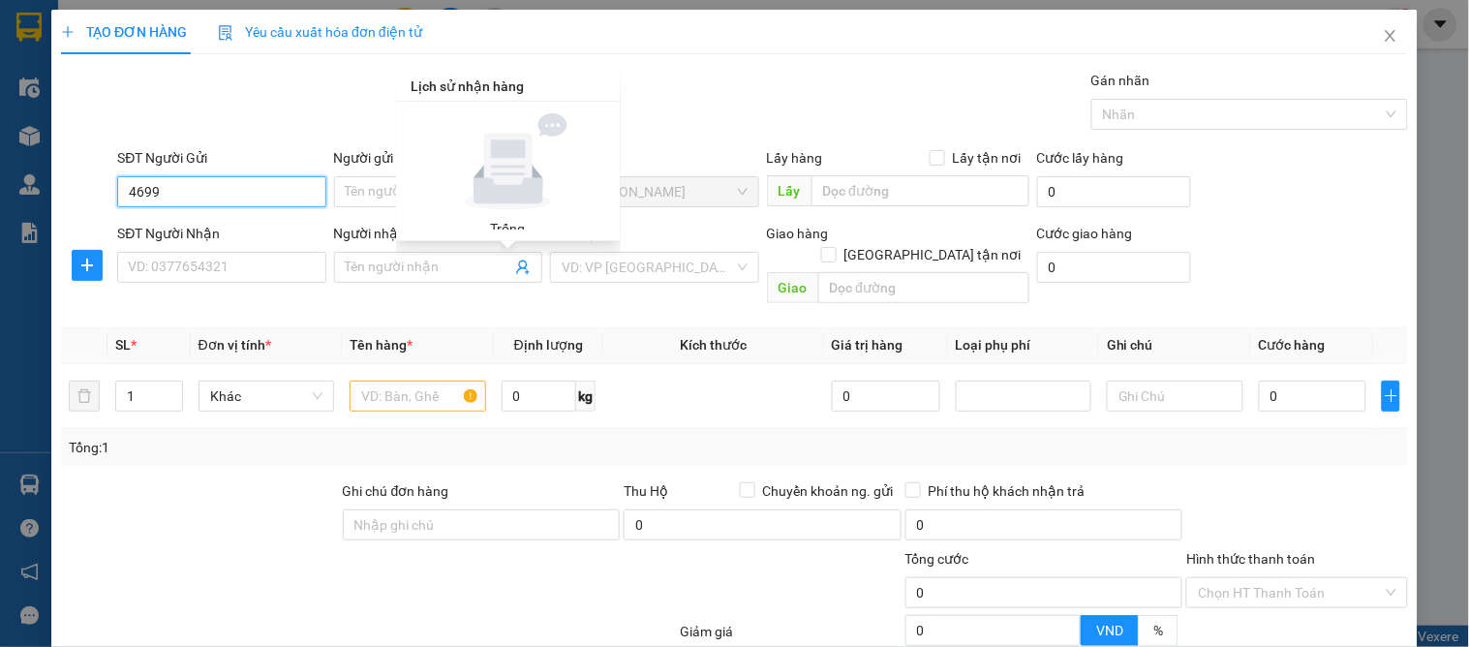
click at [191, 186] on input "4699" at bounding box center [221, 191] width 208 height 31
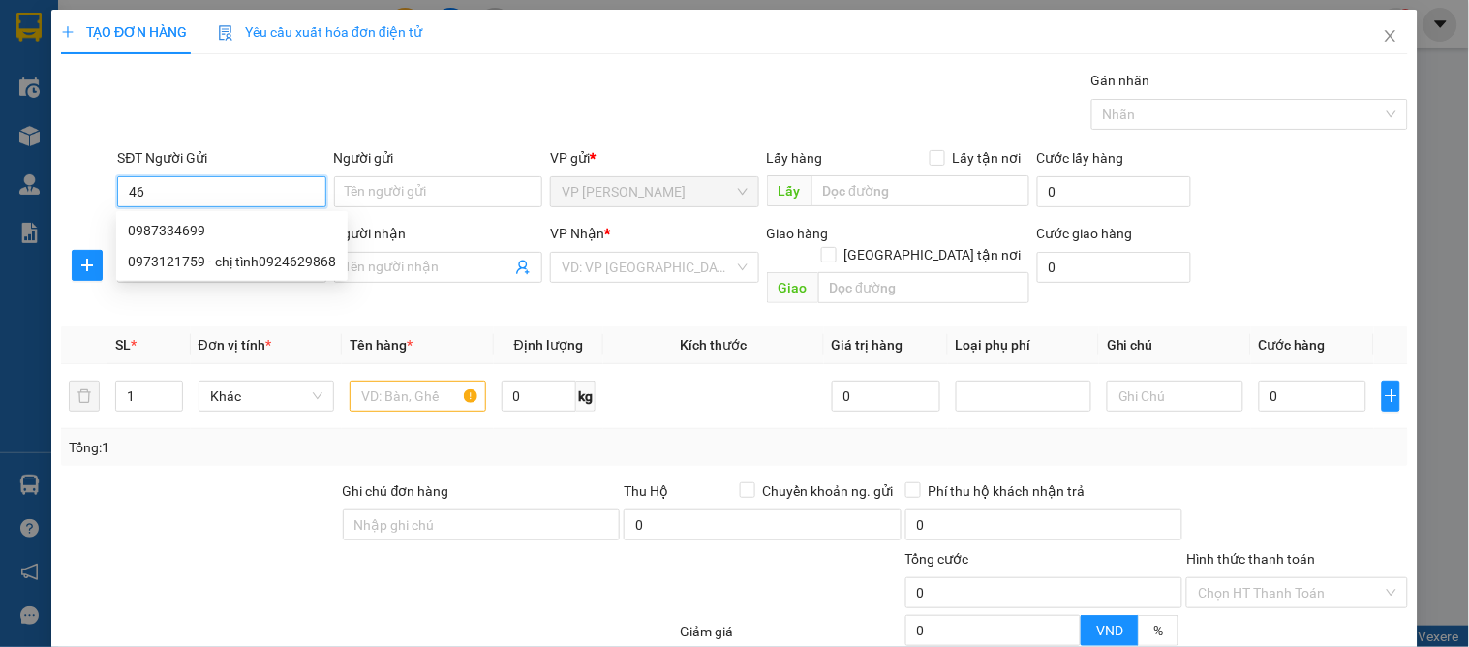
type input "4"
type input "8"
type input "4966"
drag, startPoint x: 189, startPoint y: 186, endPoint x: 81, endPoint y: 185, distance: 107.5
click at [81, 185] on div "SĐT Người Gửi 4966 Người gửi Tên người gửi VP gửi * VP GIA LÂM Lấy hàng Lấy tận…" at bounding box center [734, 181] width 1351 height 68
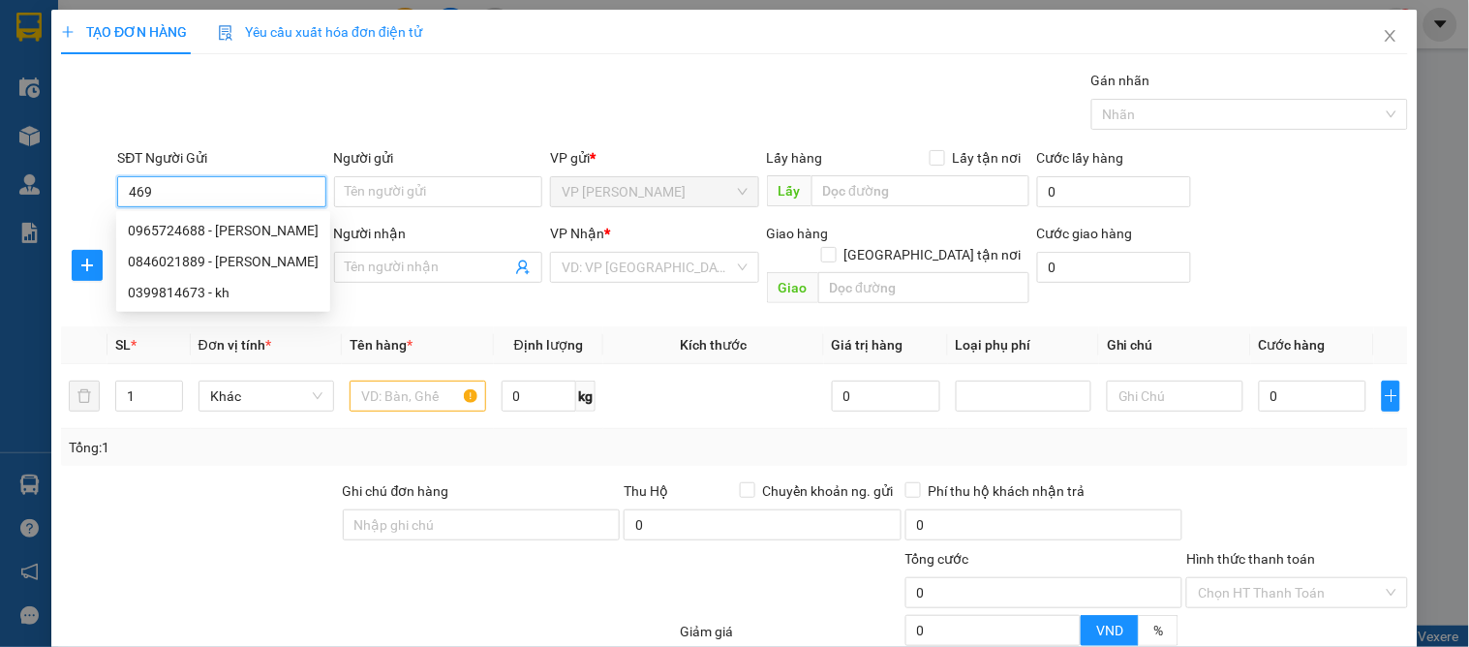
type input "4699"
drag, startPoint x: 167, startPoint y: 187, endPoint x: 51, endPoint y: 175, distance: 116.8
click at [51, 175] on div "TẠO ĐƠN HÀNG Yêu cầu xuất hóa đơn điện tử Transit Pickup Surcharge Ids Transit …" at bounding box center [734, 412] width 1366 height 804
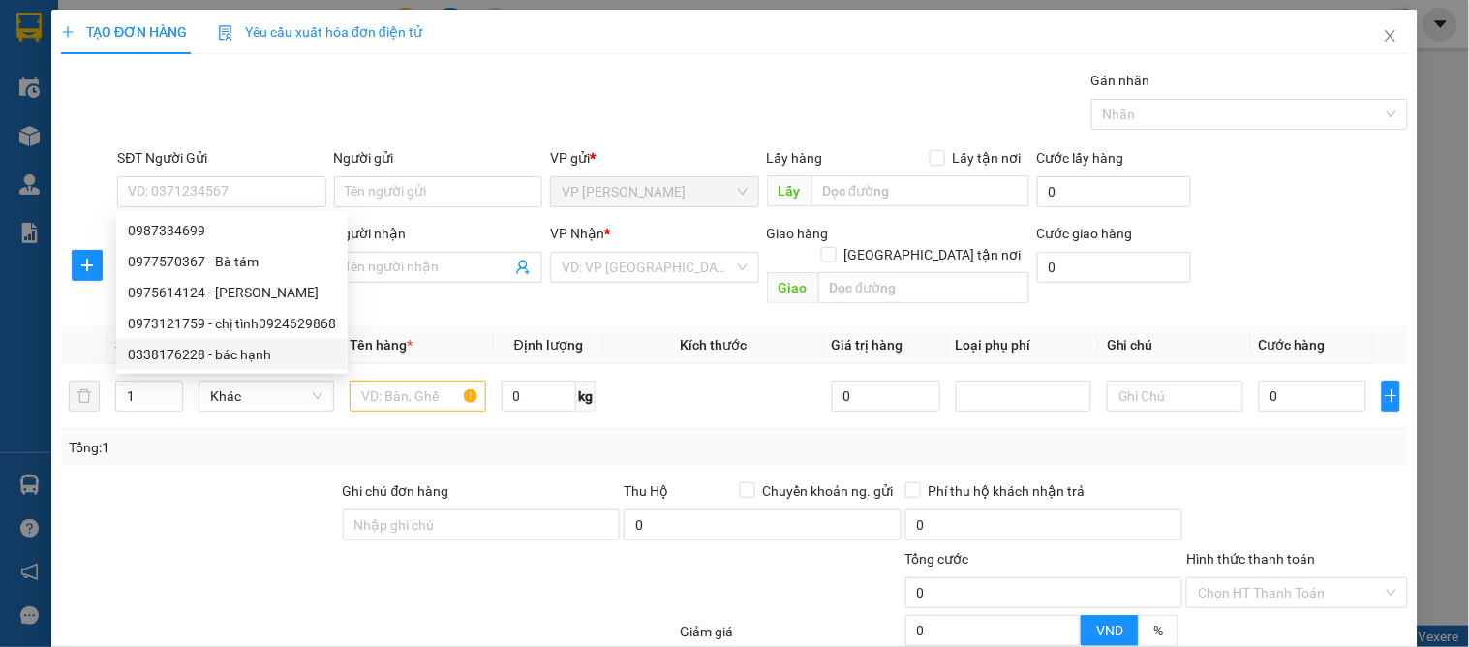
click at [233, 480] on div at bounding box center [200, 514] width 282 height 68
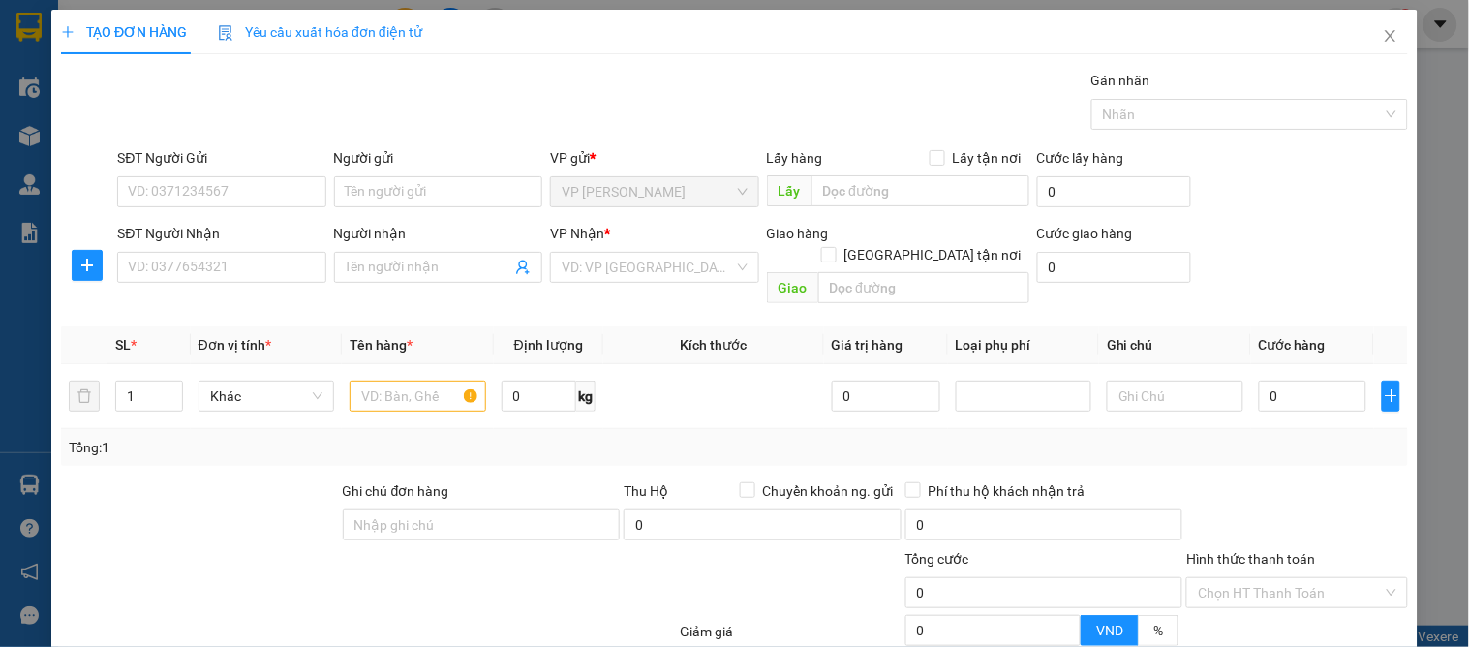
click at [258, 438] on div "Tổng: 1" at bounding box center [734, 447] width 1347 height 37
click at [1383, 34] on icon "close" at bounding box center [1390, 35] width 15 height 15
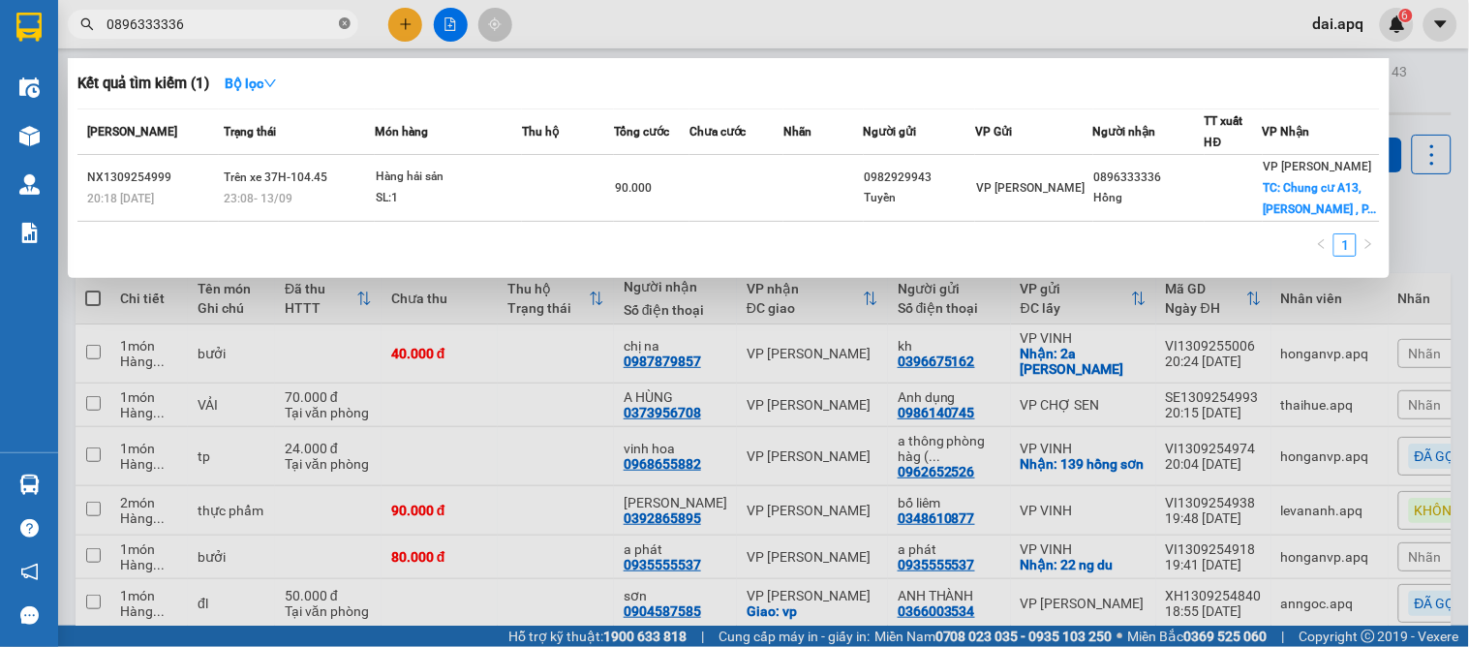
click at [339, 21] on icon "close-circle" at bounding box center [345, 23] width 12 height 12
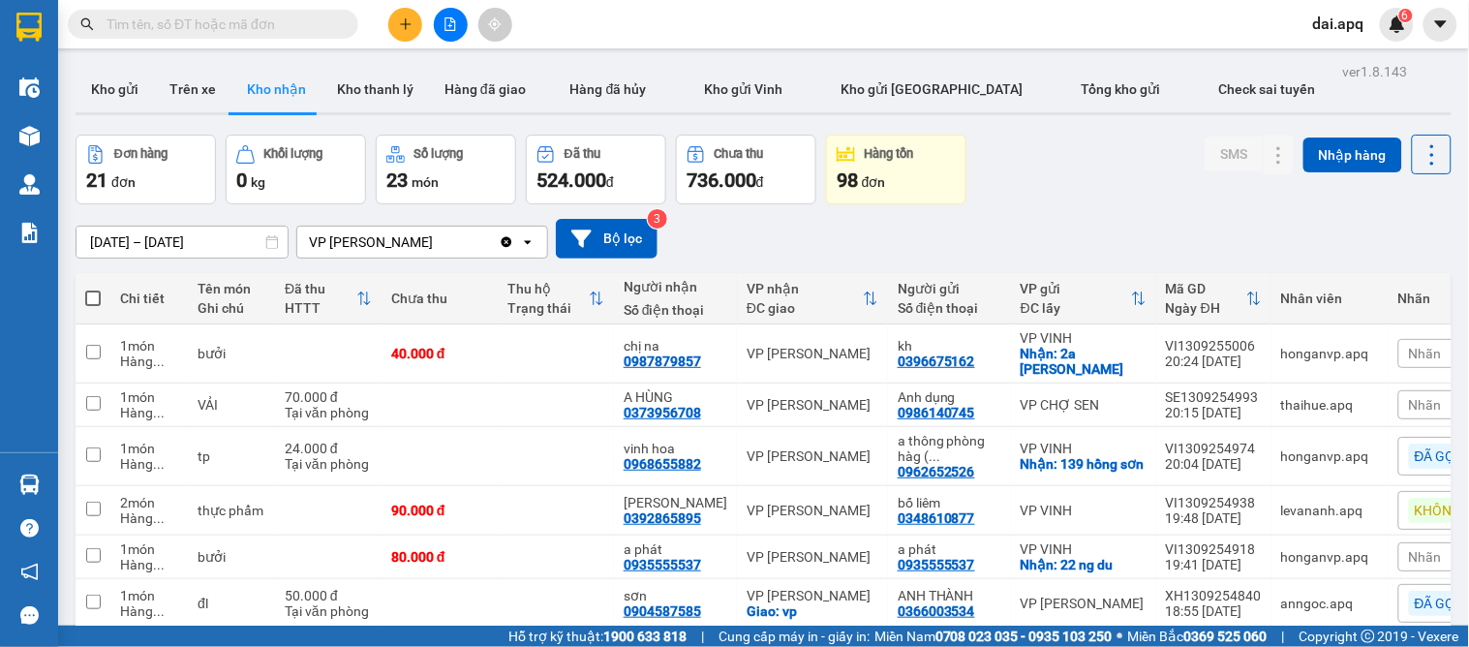
click at [294, 21] on input "text" at bounding box center [220, 24] width 228 height 21
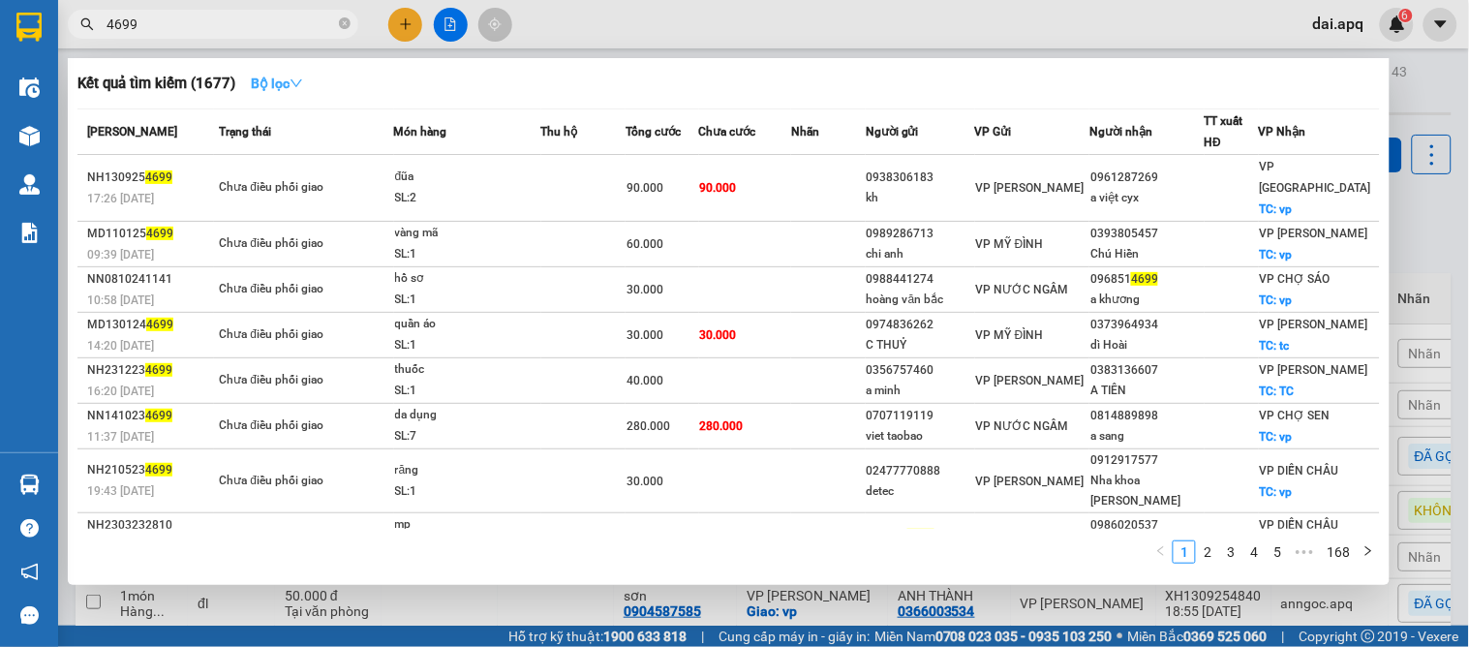
type input "4699"
click at [273, 81] on strong "Bộ lọc" at bounding box center [277, 83] width 52 height 15
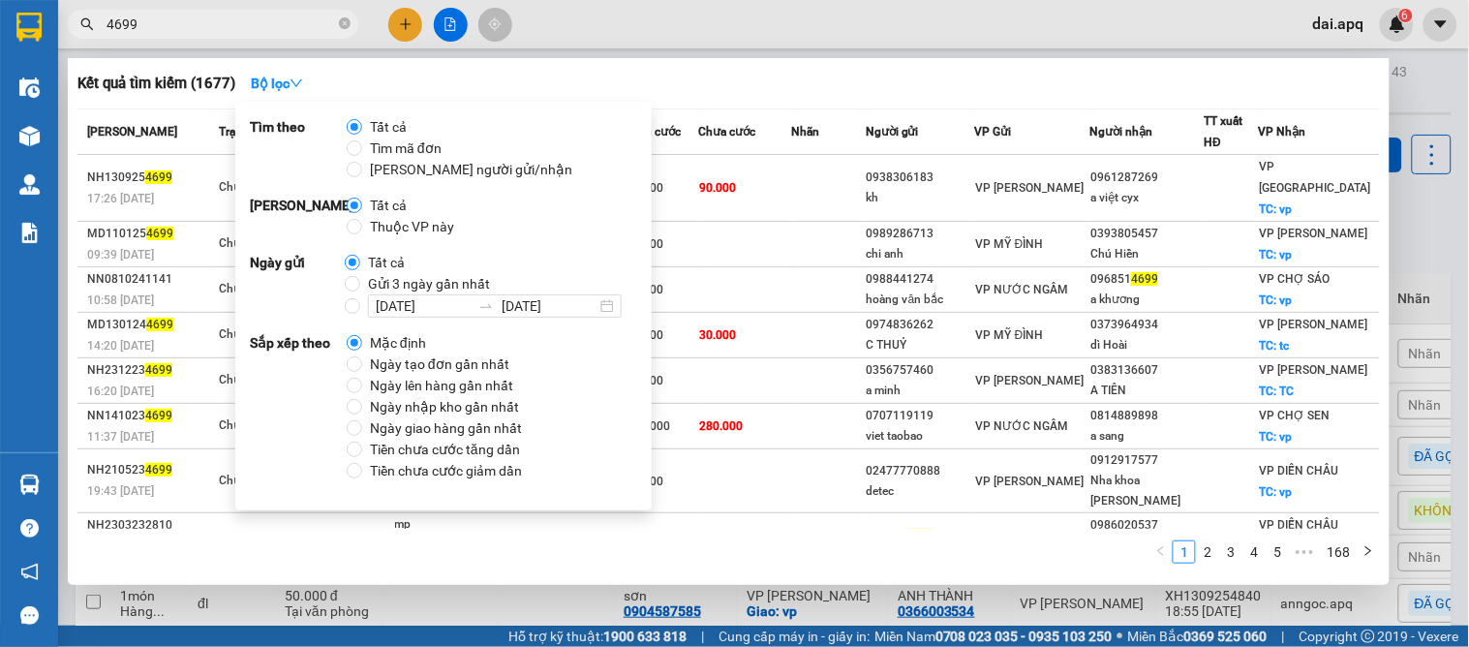
click at [362, 225] on span "Thuộc VP này" at bounding box center [412, 226] width 100 height 21
click at [362, 225] on input "Thuộc VP này" at bounding box center [354, 226] width 15 height 15
radio input "true"
radio input "false"
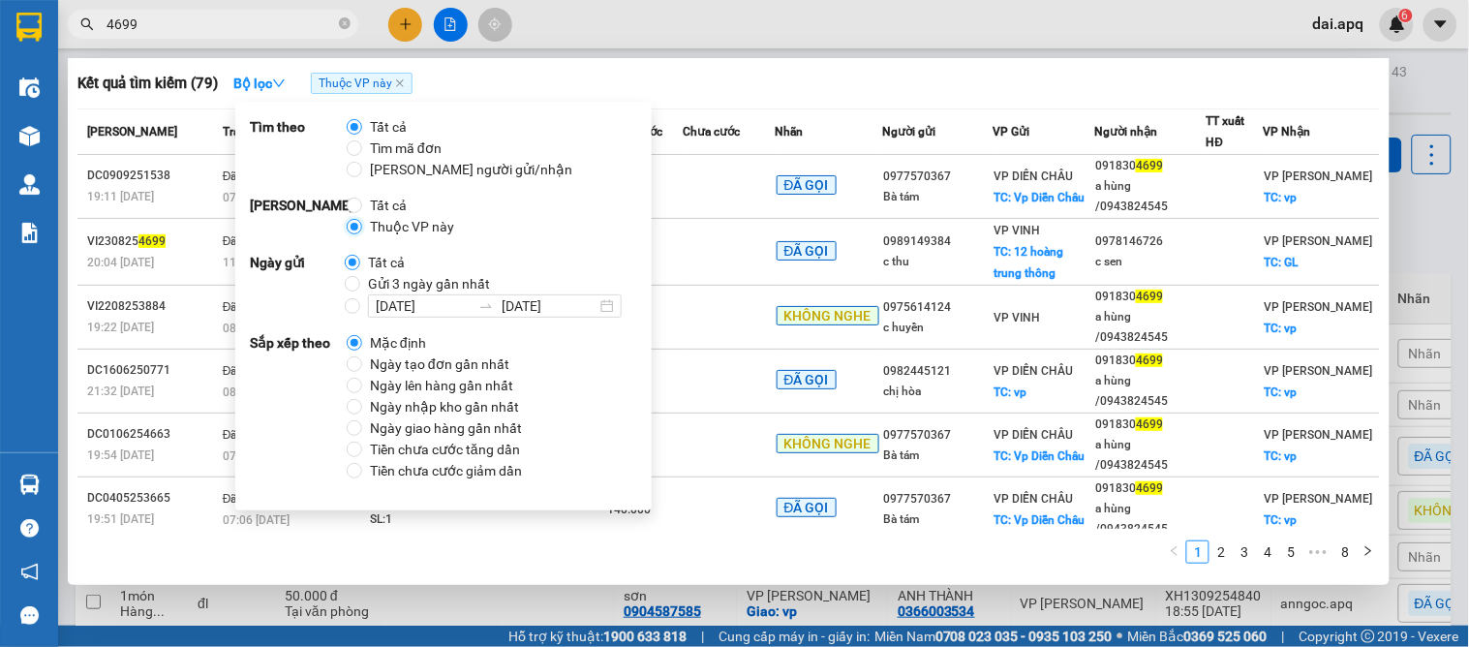
scroll to position [105, 0]
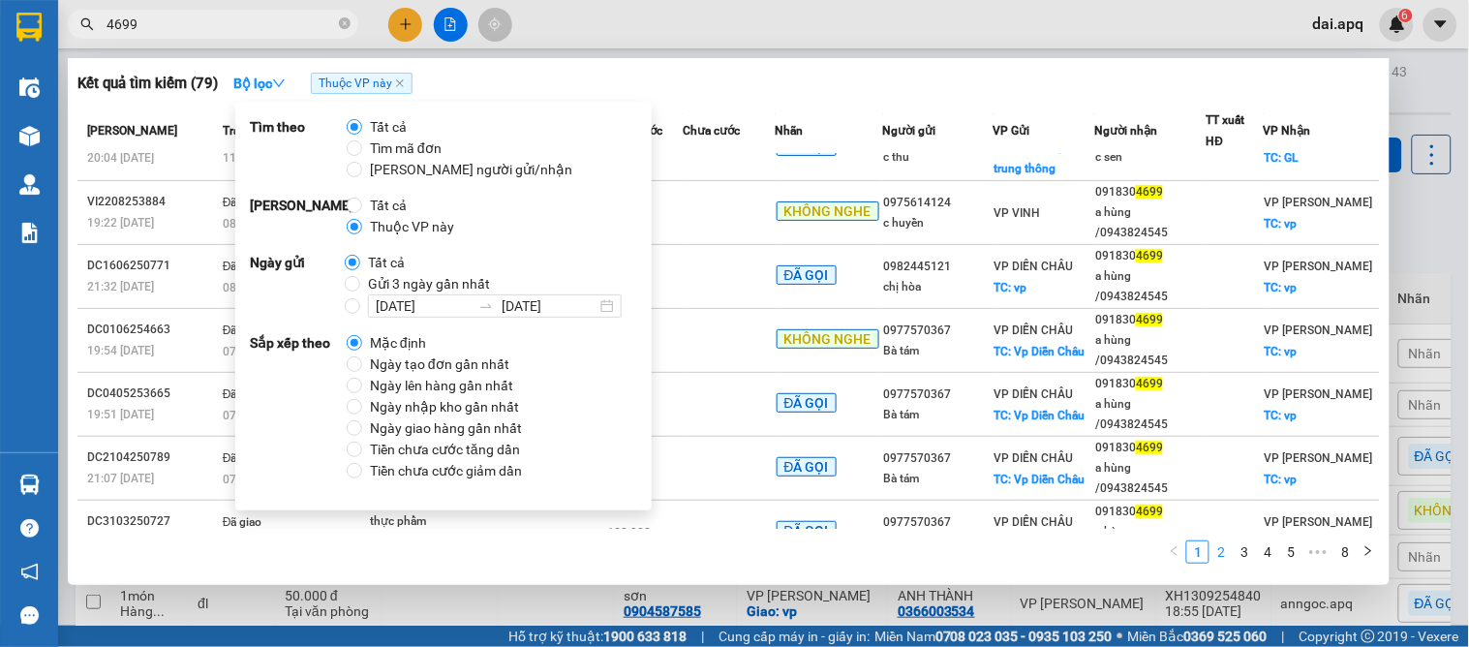
click at [1227, 560] on link "2" at bounding box center [1220, 551] width 21 height 21
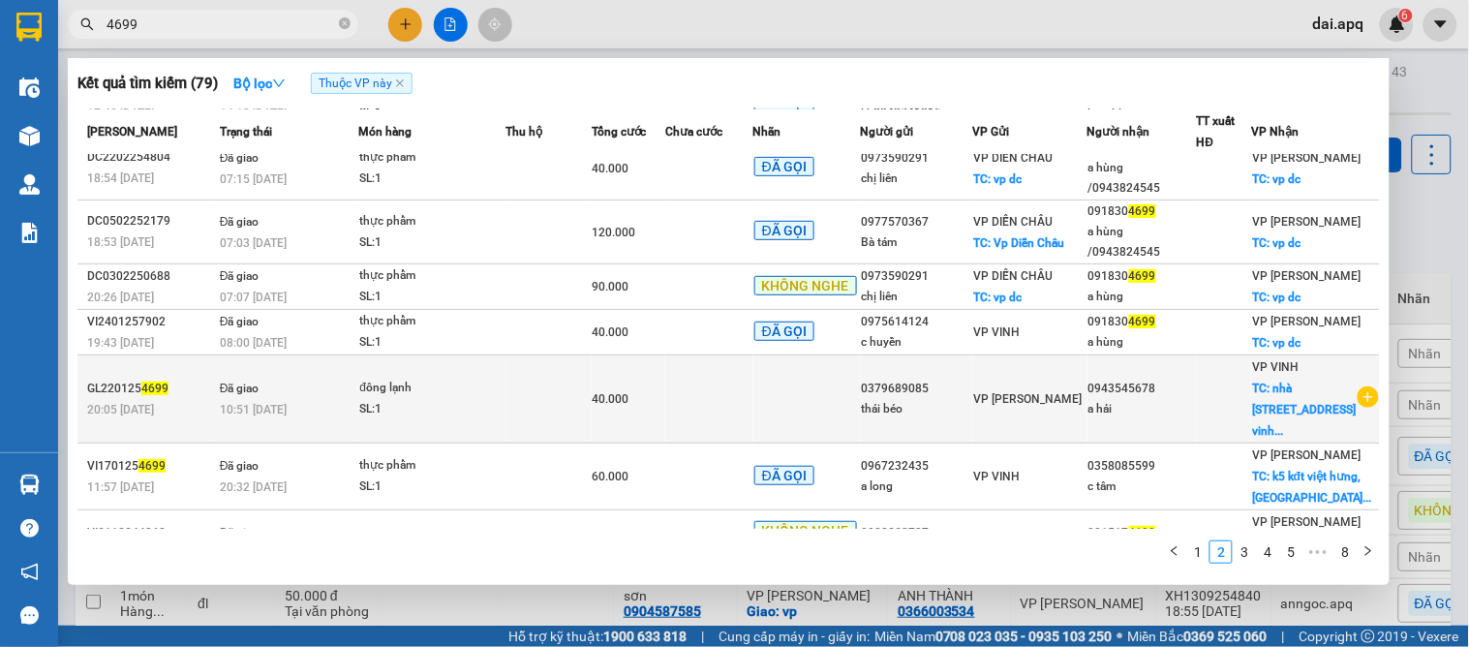
scroll to position [263, 0]
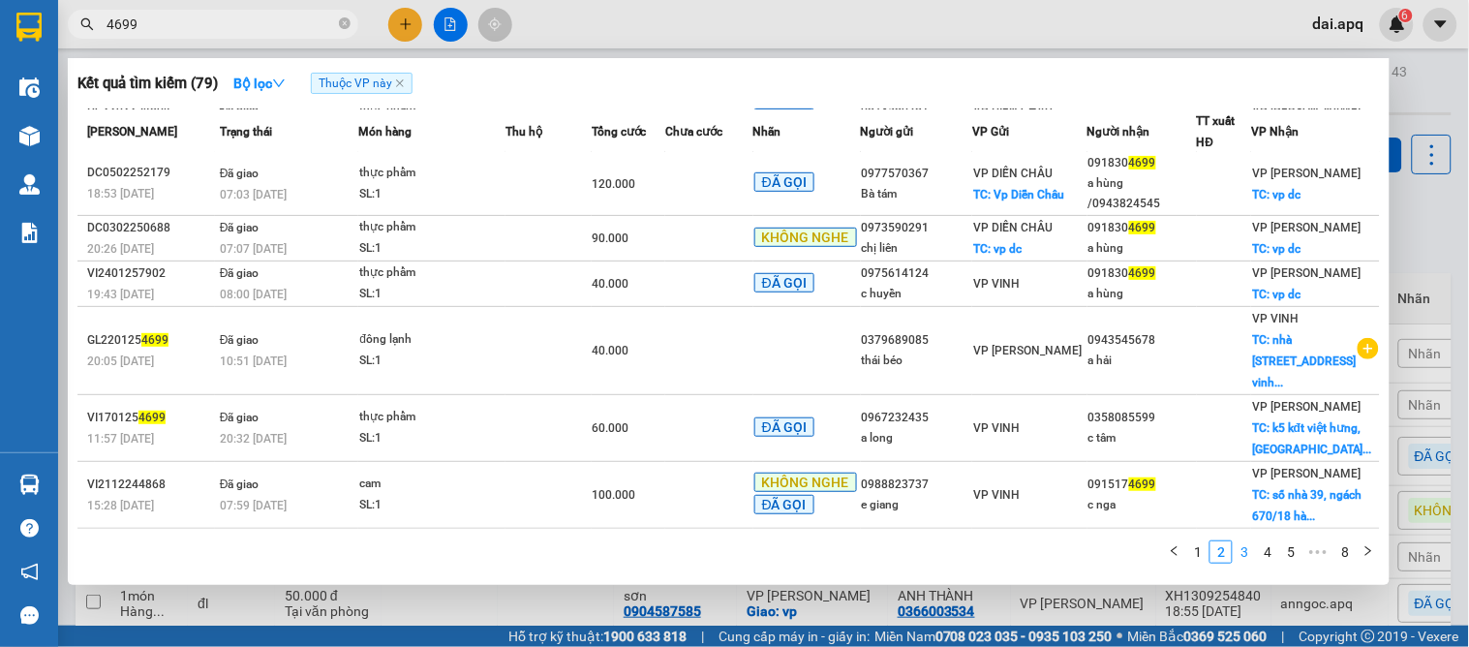
click at [1243, 550] on link "3" at bounding box center [1243, 551] width 21 height 21
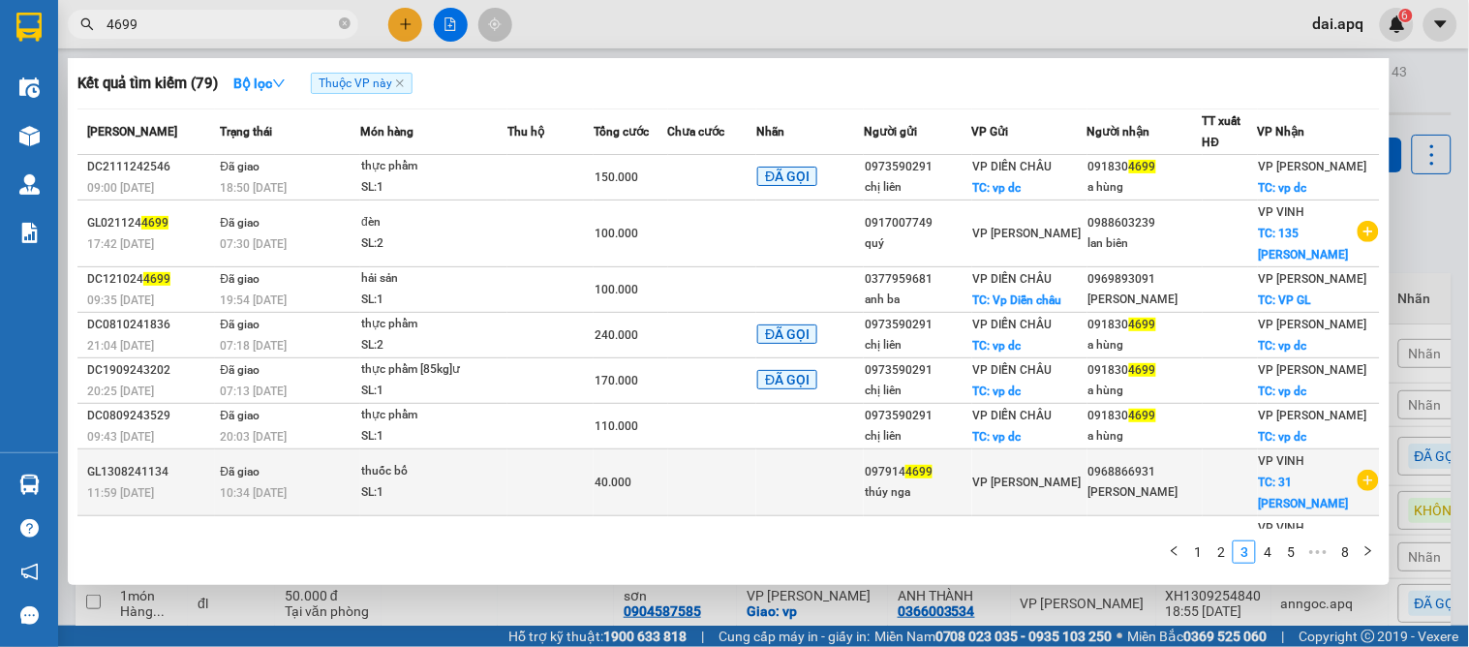
scroll to position [127, 0]
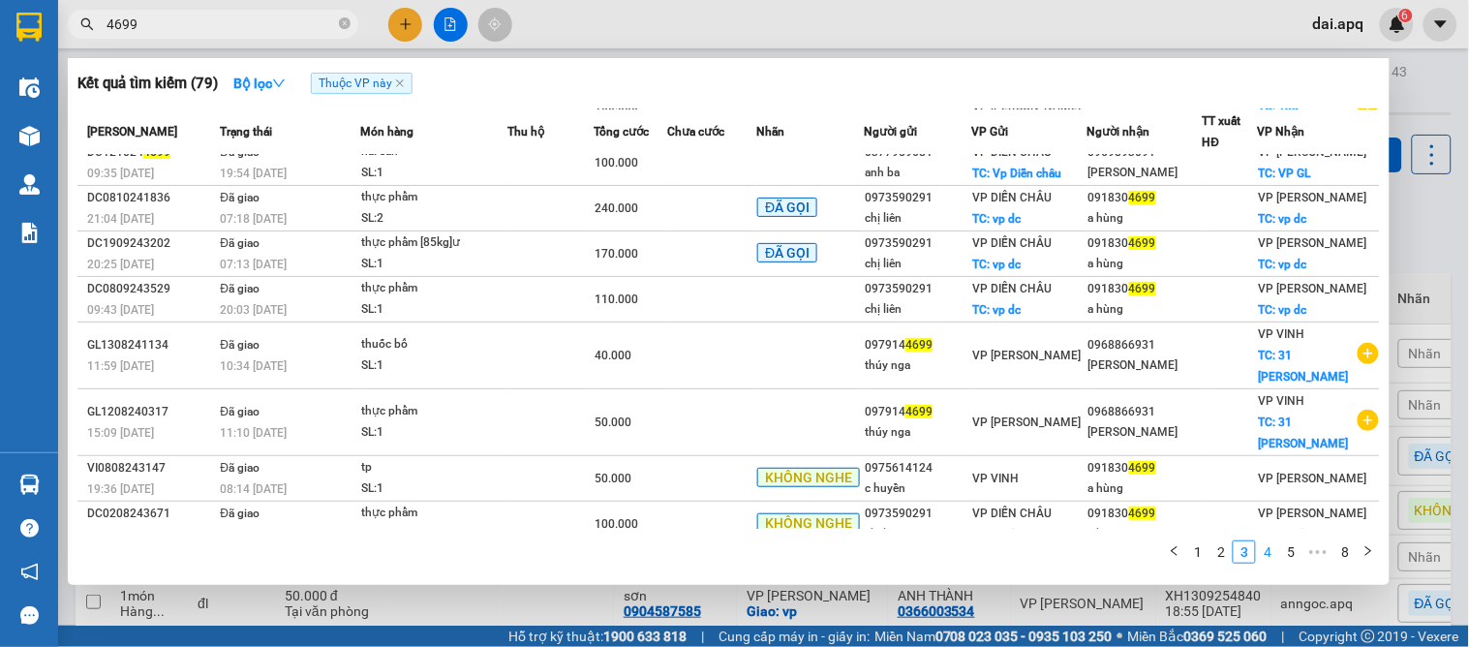
click at [1263, 550] on link "4" at bounding box center [1267, 551] width 21 height 21
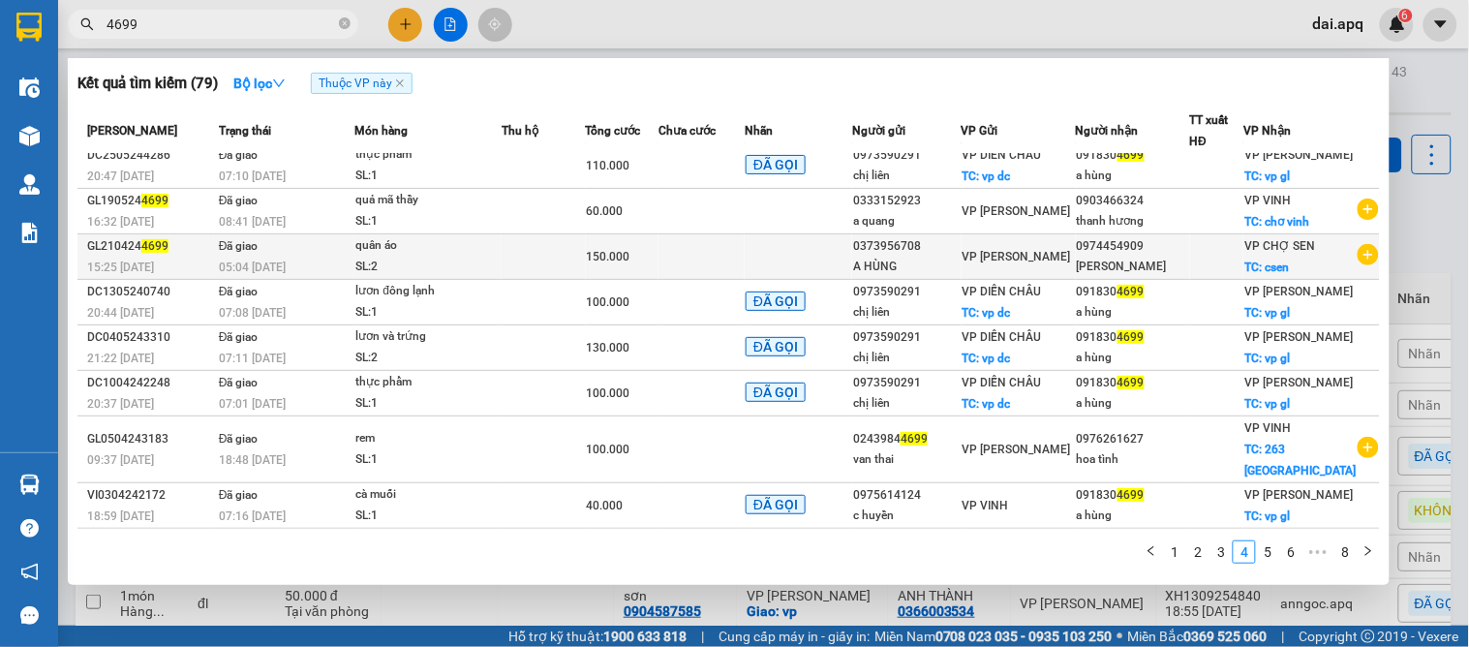
scroll to position [0, 0]
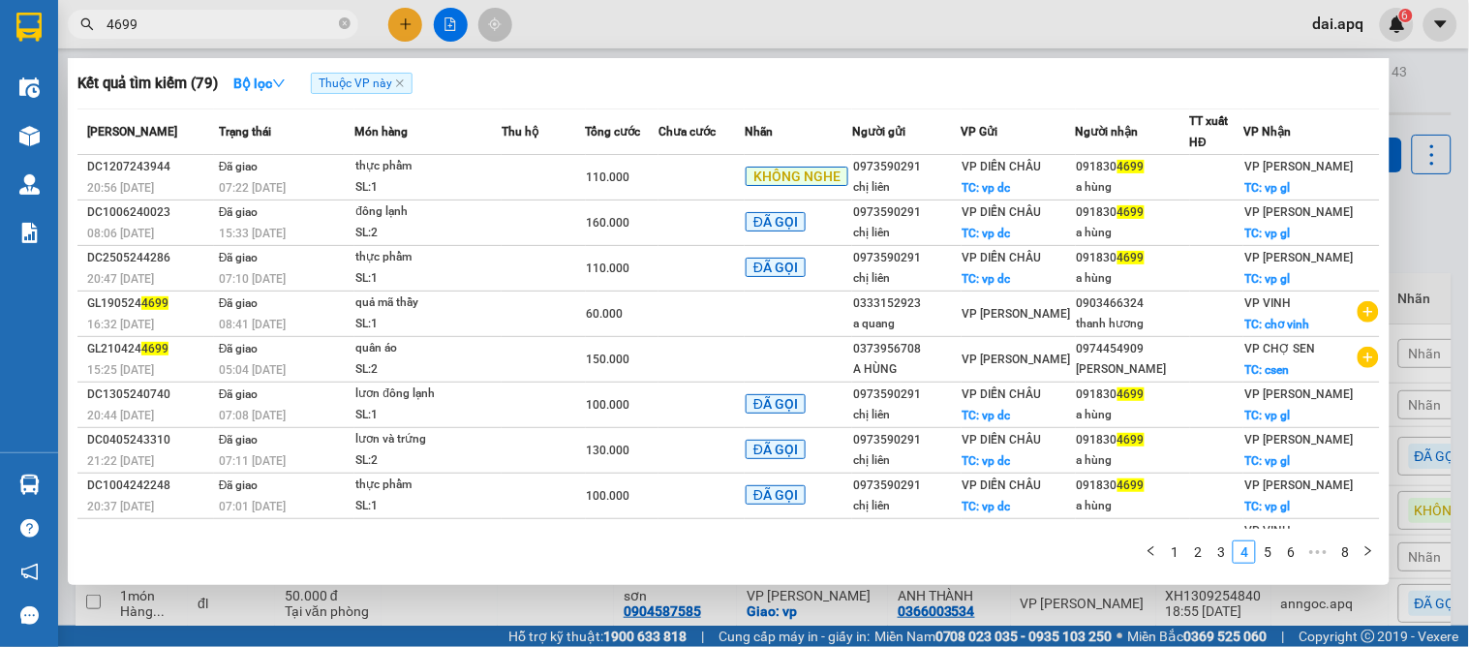
click at [540, 595] on div at bounding box center [734, 323] width 1469 height 647
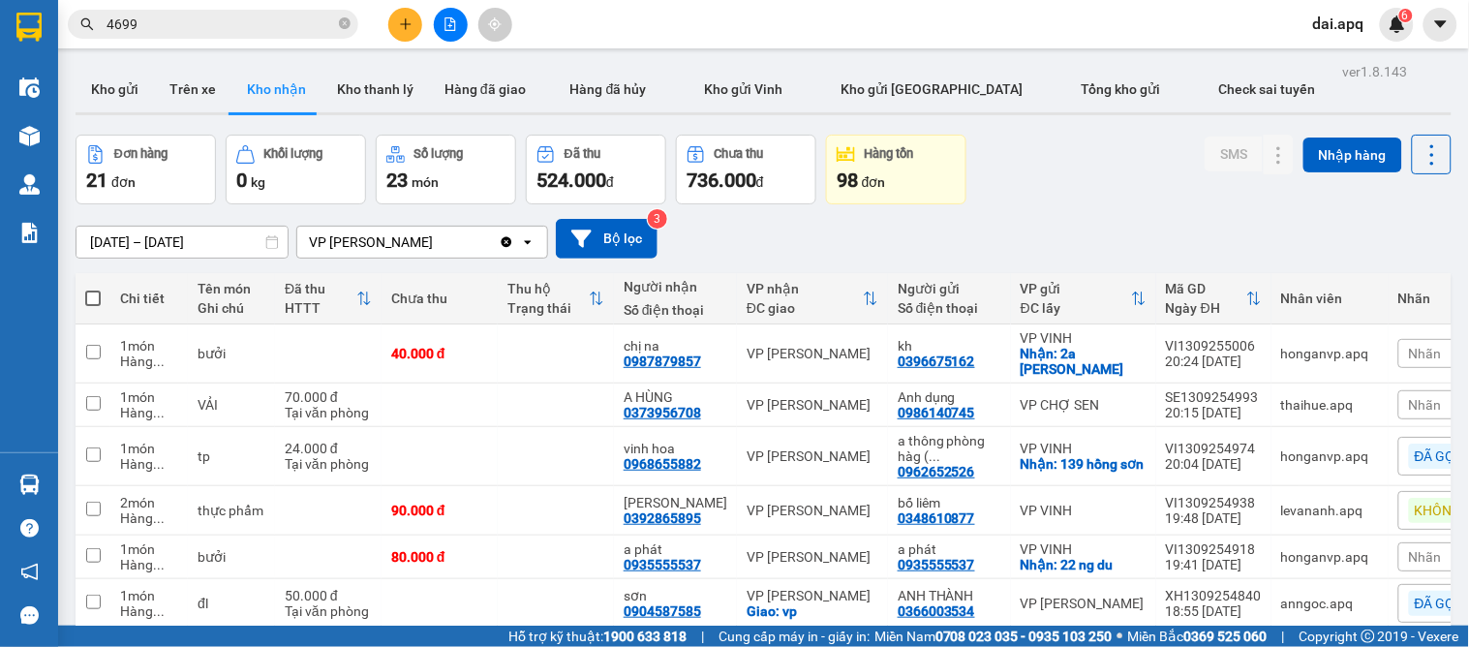
click at [385, 24] on div at bounding box center [450, 25] width 145 height 34
click at [410, 27] on icon "plus" at bounding box center [406, 24] width 14 height 14
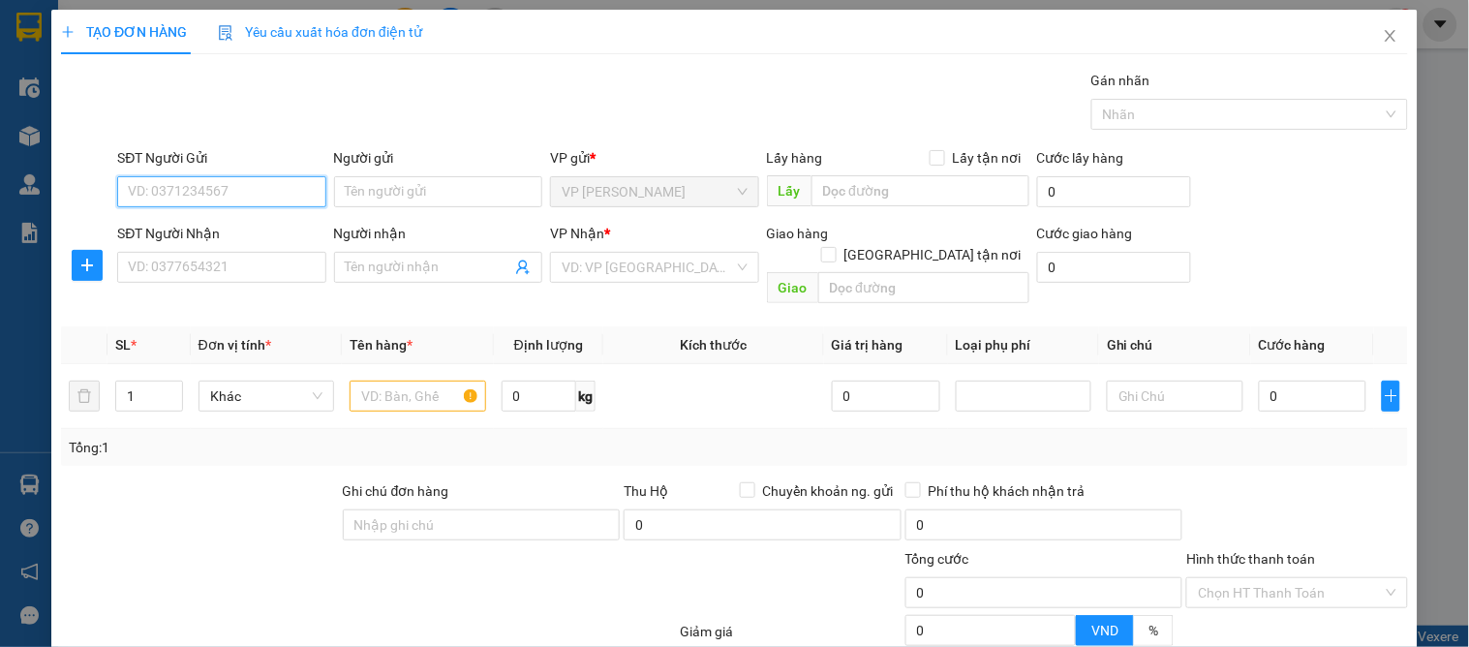
click at [138, 184] on input "SĐT Người Gửi" at bounding box center [221, 191] width 208 height 31
click at [246, 227] on div "0987334699" at bounding box center [219, 230] width 183 height 21
type input "0987334699"
click at [249, 188] on input "0987334699" at bounding box center [221, 191] width 208 height 31
drag, startPoint x: 256, startPoint y: 188, endPoint x: 19, endPoint y: 197, distance: 236.4
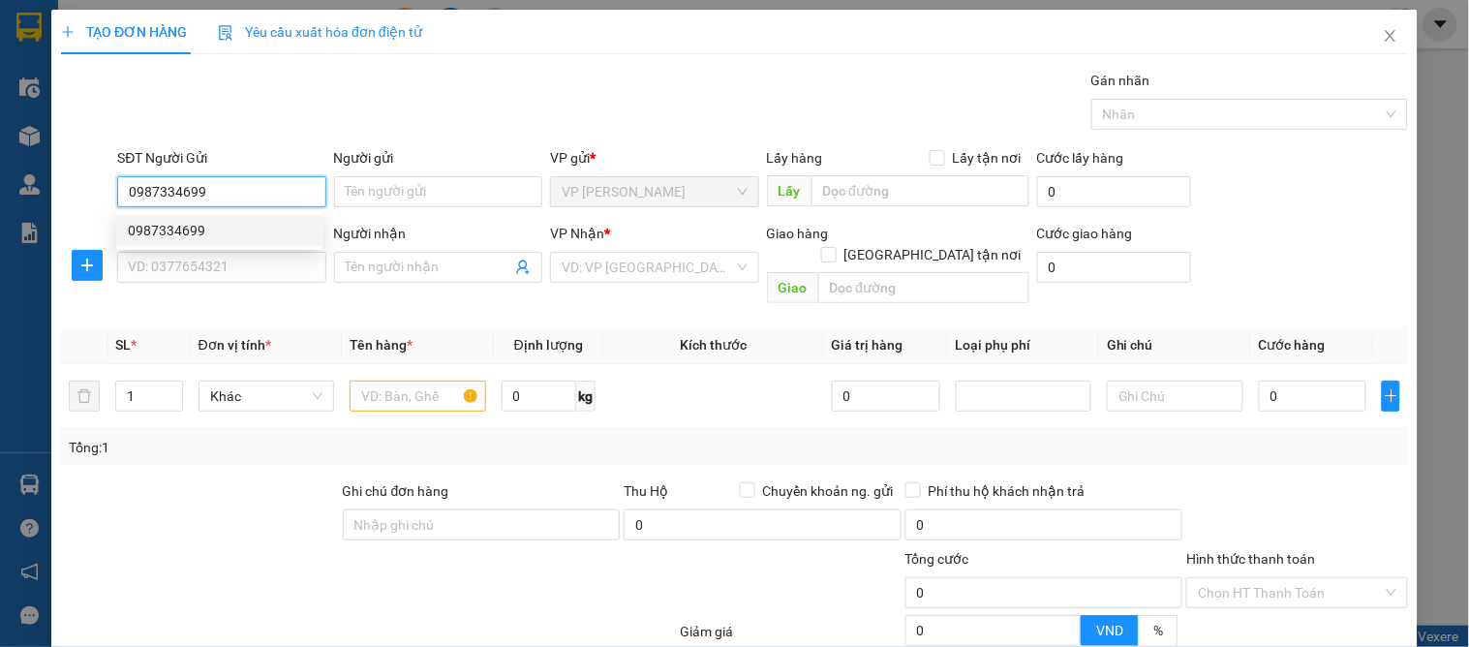
click at [19, 197] on div "TẠO ĐƠN HÀNG Yêu cầu xuất hóa đơn điện tử Transit Pickup Surcharge Ids Transit …" at bounding box center [734, 323] width 1469 height 647
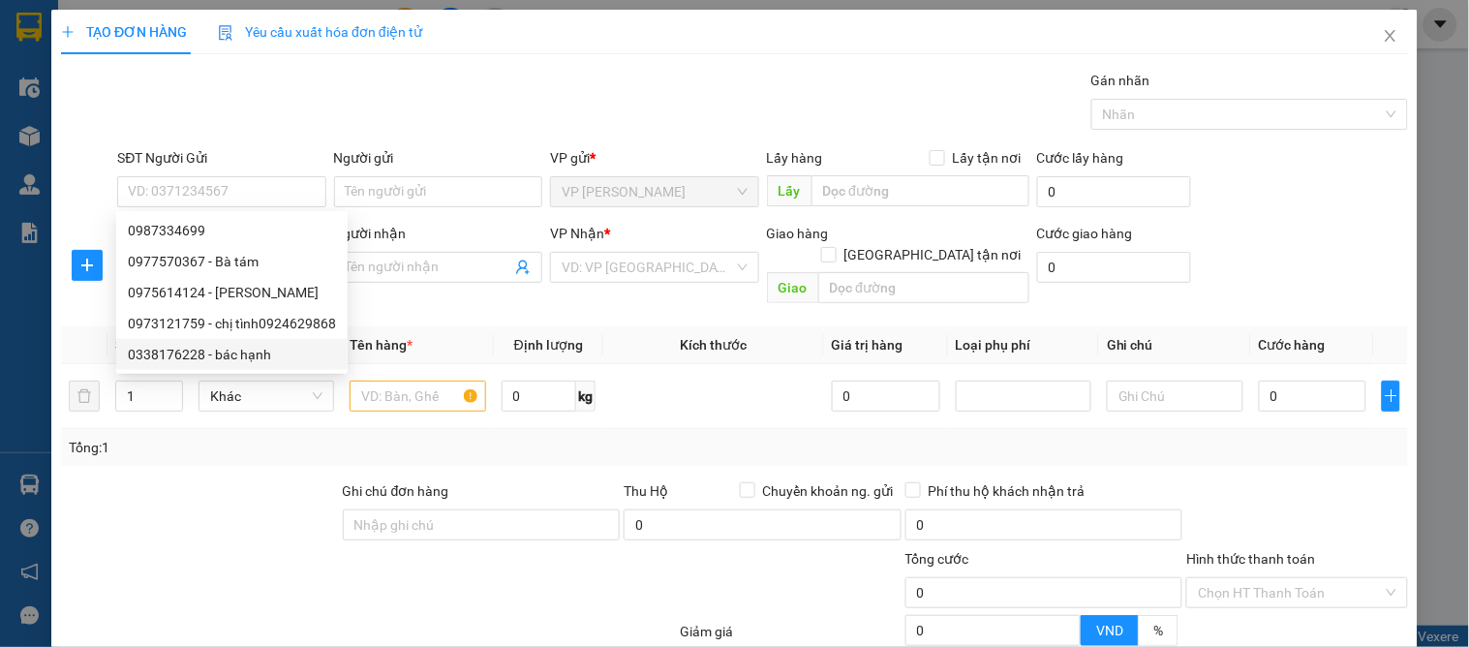
click at [221, 480] on div at bounding box center [200, 514] width 282 height 68
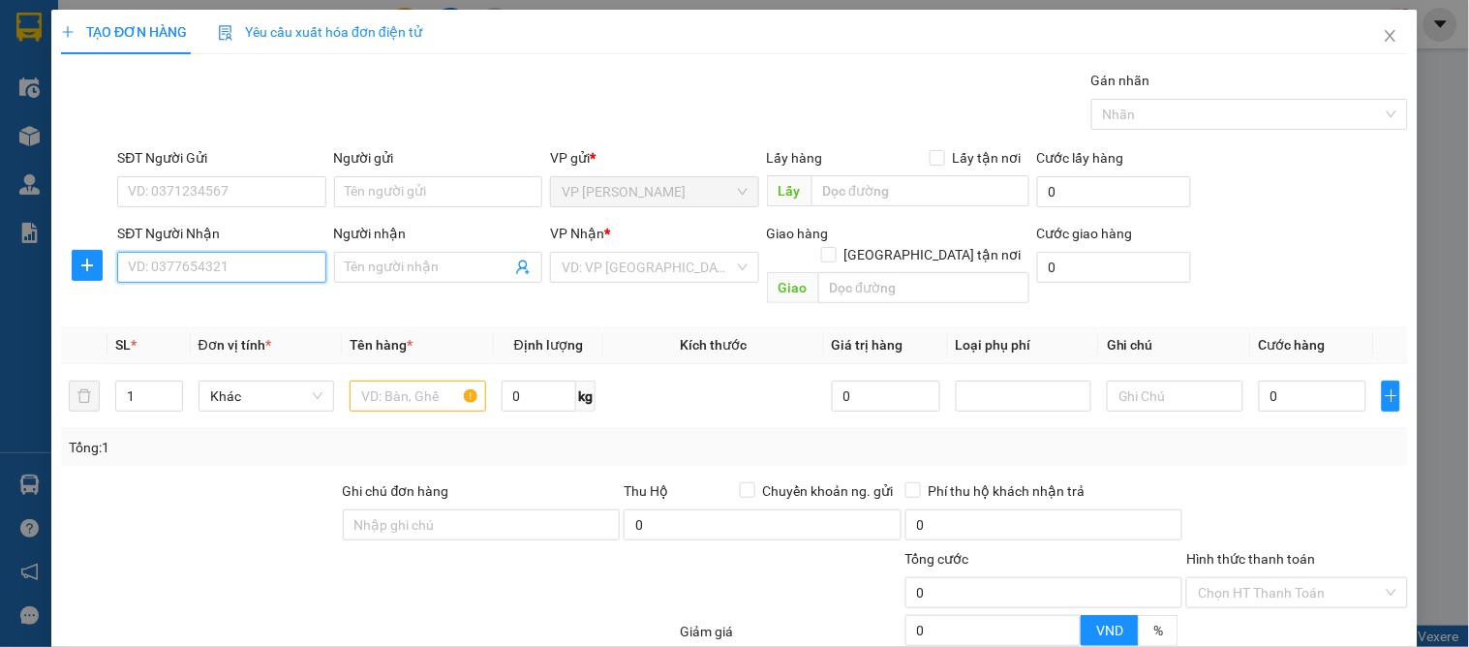
click at [230, 279] on input "SĐT Người Nhận" at bounding box center [221, 267] width 208 height 31
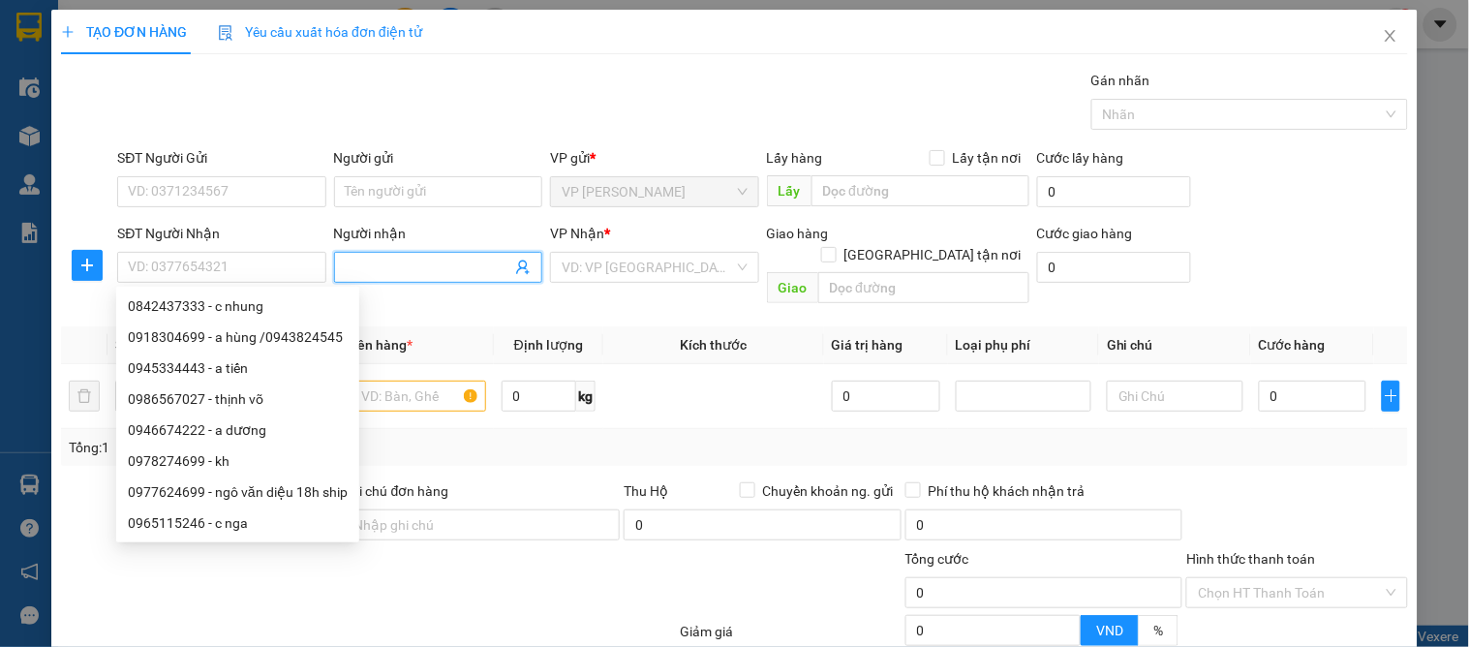
click at [385, 272] on input "Người nhận" at bounding box center [429, 267] width 166 height 21
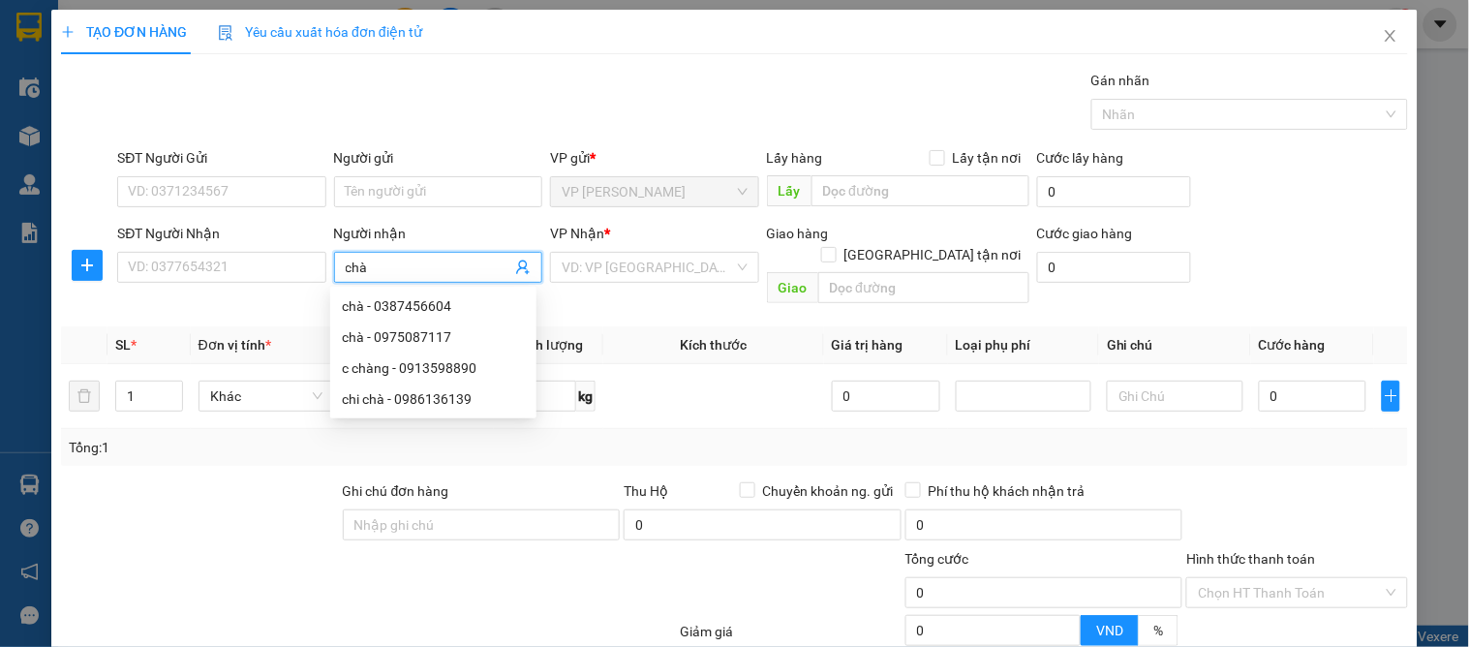
click at [346, 262] on input "chà" at bounding box center [429, 267] width 166 height 21
type input "c hà"
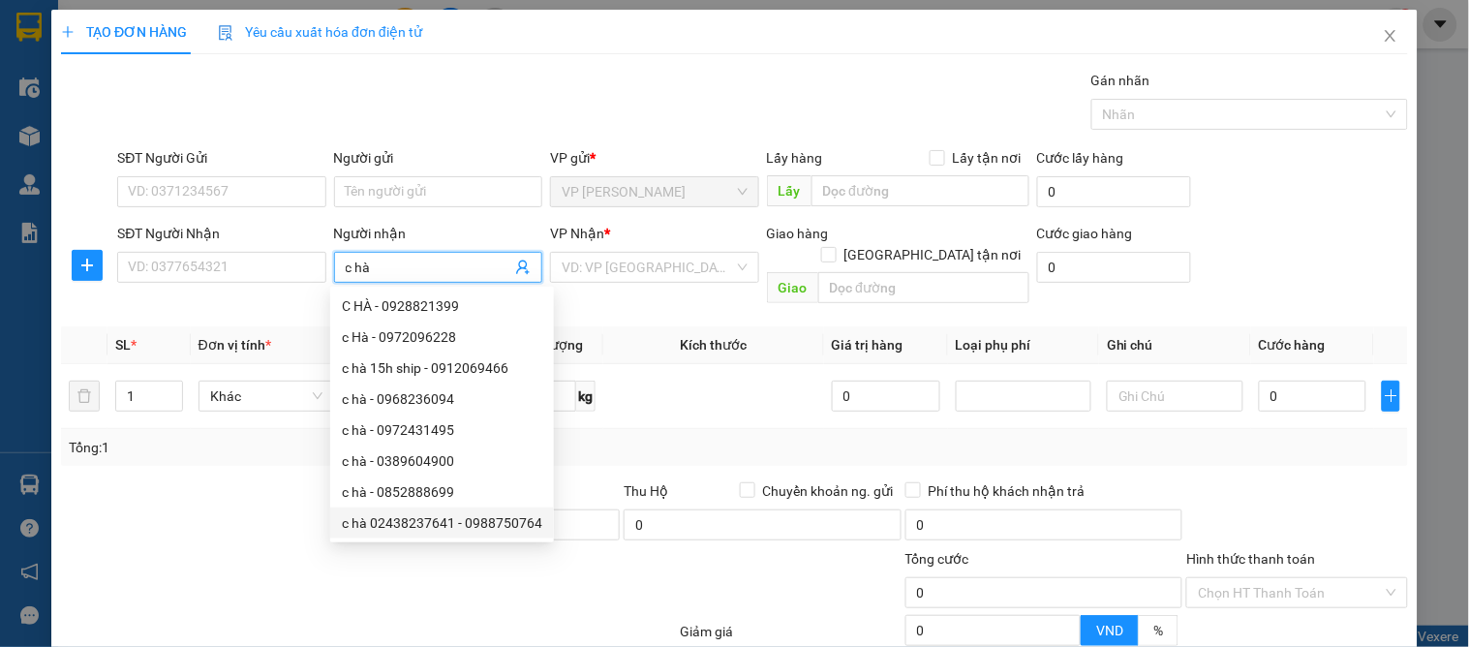
click at [508, 524] on div "c hà 02438237641 - 0988750764" at bounding box center [442, 522] width 200 height 21
type input "0988750764"
type input "c hà 02438237641"
checkbox input "true"
type input "79 an trạch, đống đa hanoi , viện khoa học và công nghệ mỏ luyện kim"
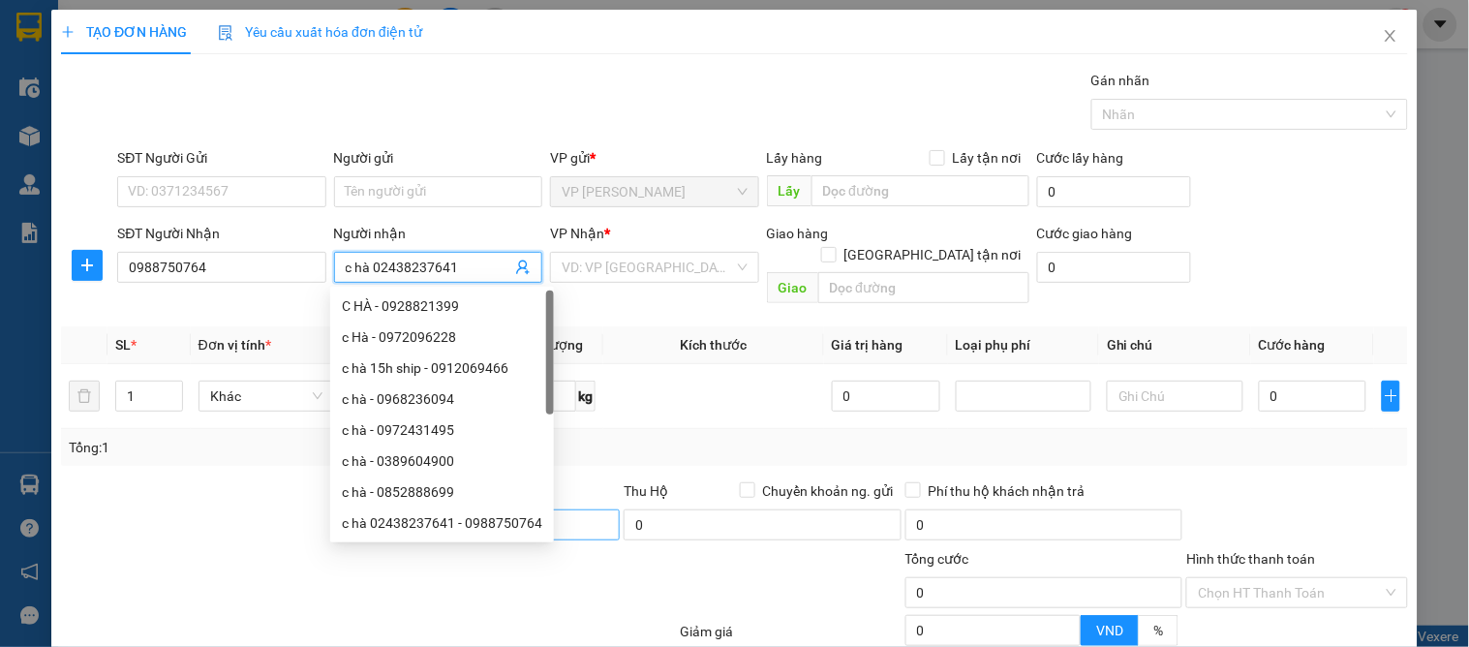
type input "70.000"
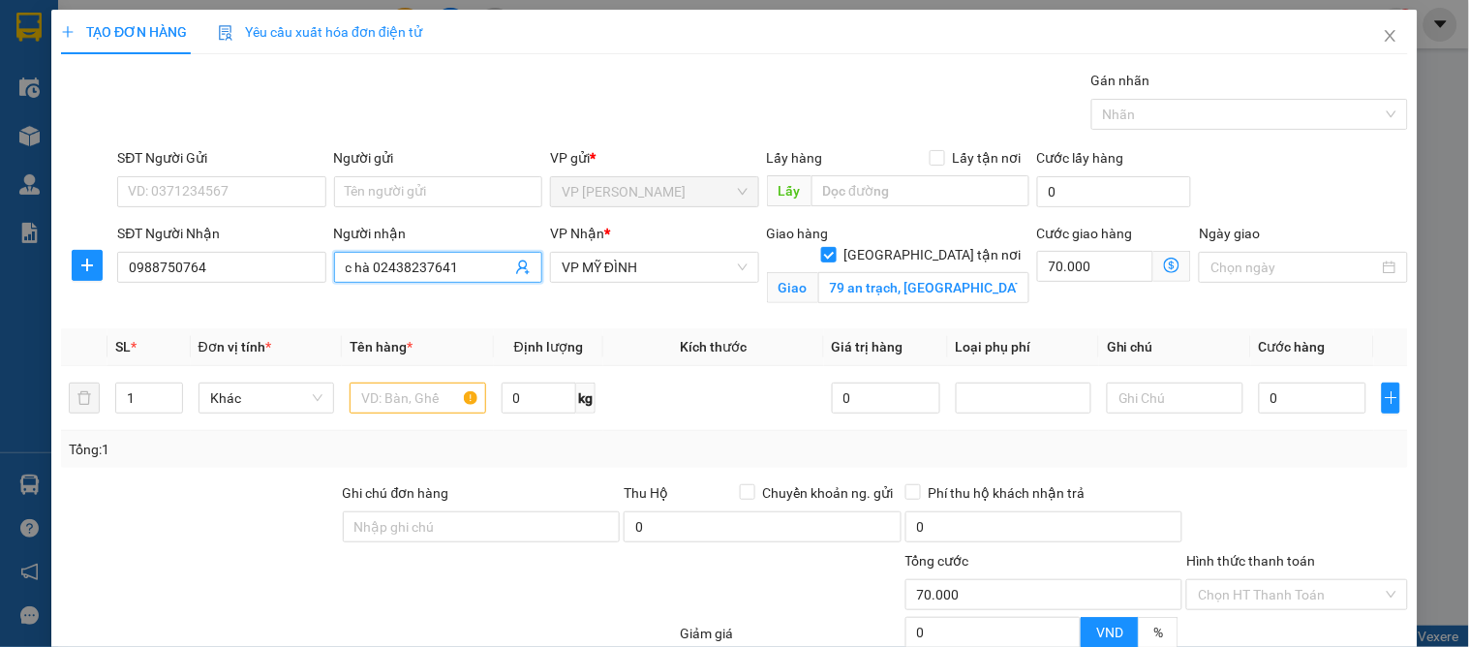
type input "c hà 02438237641"
click at [275, 290] on div "SĐT Người Nhận 0988750764" at bounding box center [221, 257] width 208 height 68
drag, startPoint x: 246, startPoint y: 277, endPoint x: 1, endPoint y: 277, distance: 244.9
click at [1, 277] on div "TẠO ĐƠN HÀNG Yêu cầu xuất hóa đơn điện tử Transit Pickup Surcharge Ids Transit …" at bounding box center [734, 323] width 1469 height 647
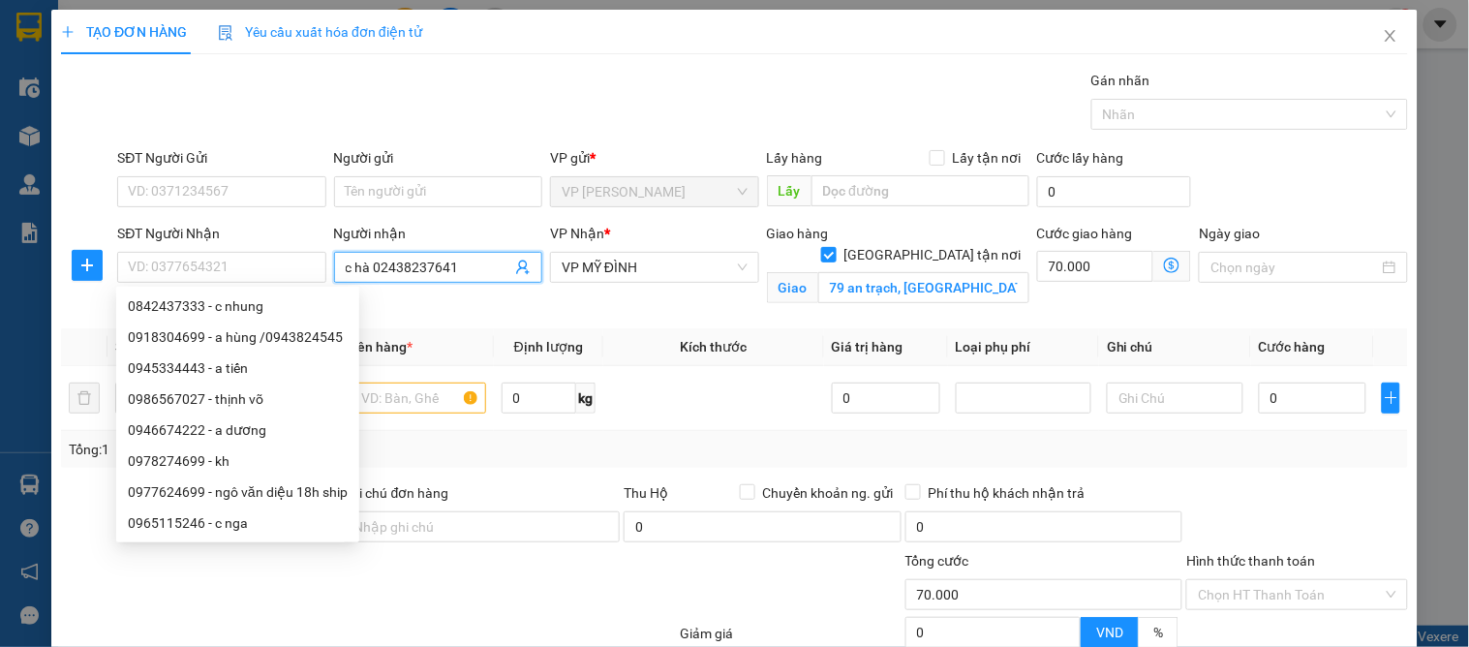
click at [506, 259] on span "c hà 02438237641" at bounding box center [438, 267] width 208 height 31
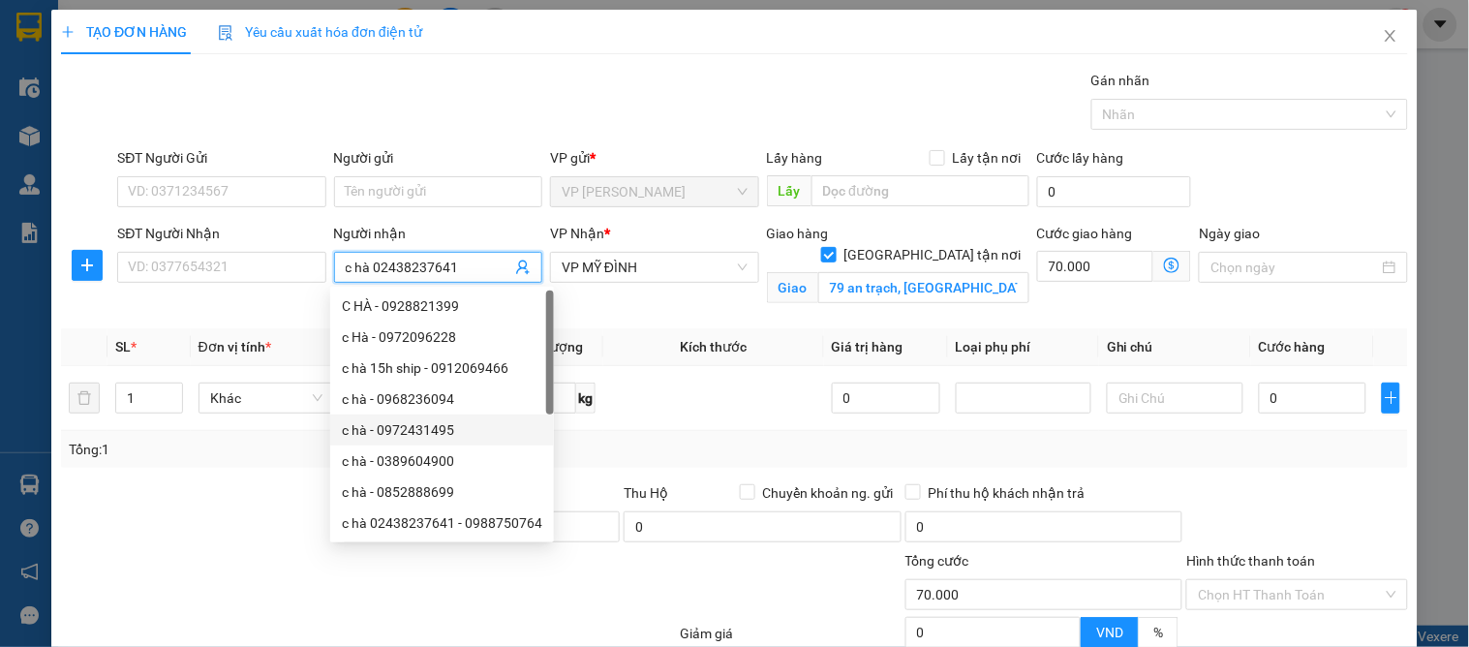
scroll to position [62, 0]
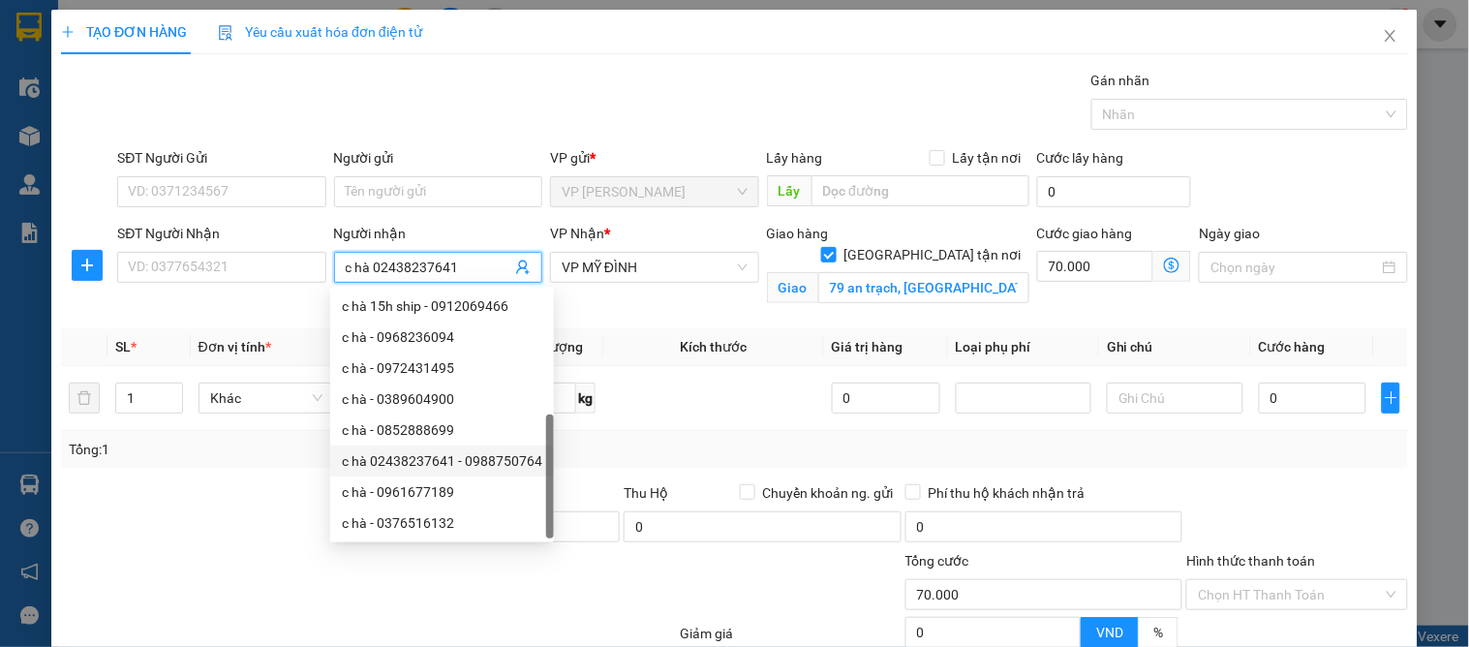
click at [496, 447] on div "c hà 02438237641 - 0988750764" at bounding box center [442, 460] width 224 height 31
type input "0988750764"
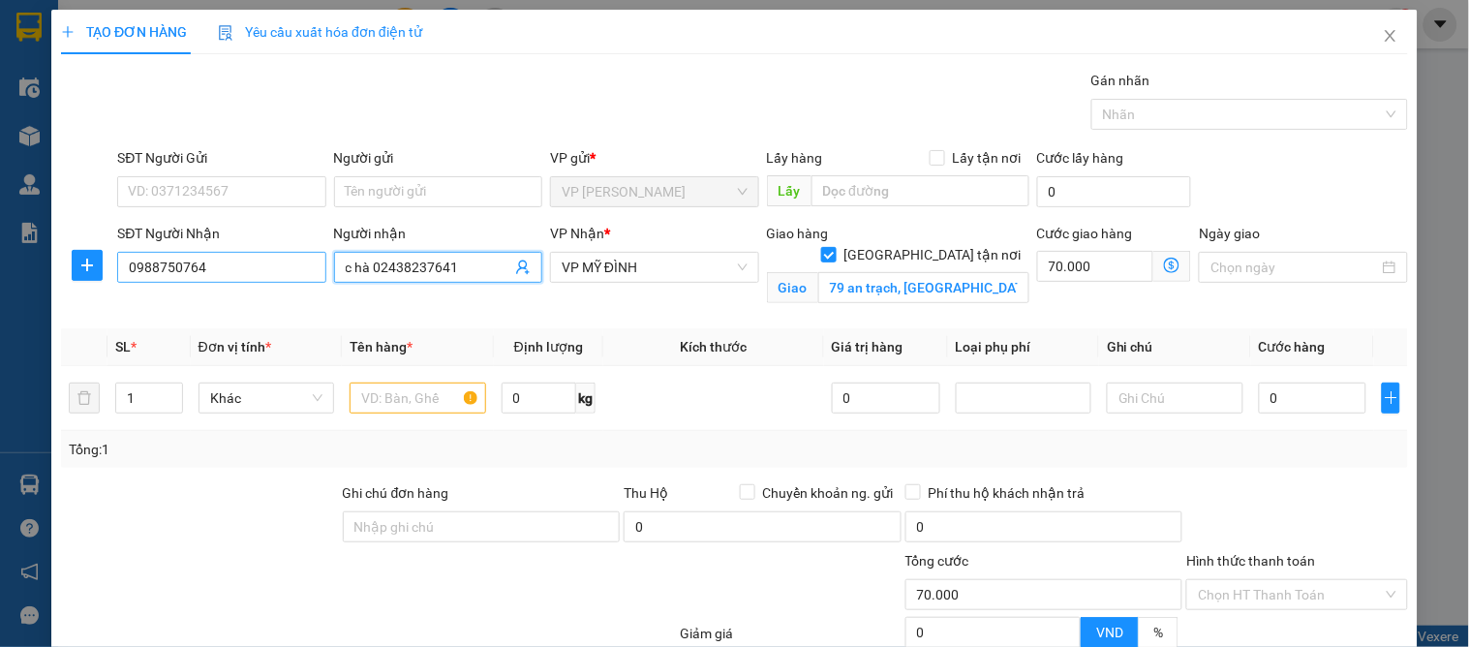
drag, startPoint x: 481, startPoint y: 272, endPoint x: 235, endPoint y: 259, distance: 246.2
click at [235, 259] on div "SĐT Người Nhận 0988750764 Người nhận c hà 02438237641 VP Nhận * VP MỸ ĐÌNH Giao…" at bounding box center [762, 268] width 1298 height 91
drag, startPoint x: 265, startPoint y: 254, endPoint x: 51, endPoint y: 272, distance: 214.8
click at [51, 272] on div "TẠO ĐƠN HÀNG Yêu cầu xuất hóa đơn điện tử Transit Pickup Surcharge Ids Transit …" at bounding box center [734, 413] width 1366 height 806
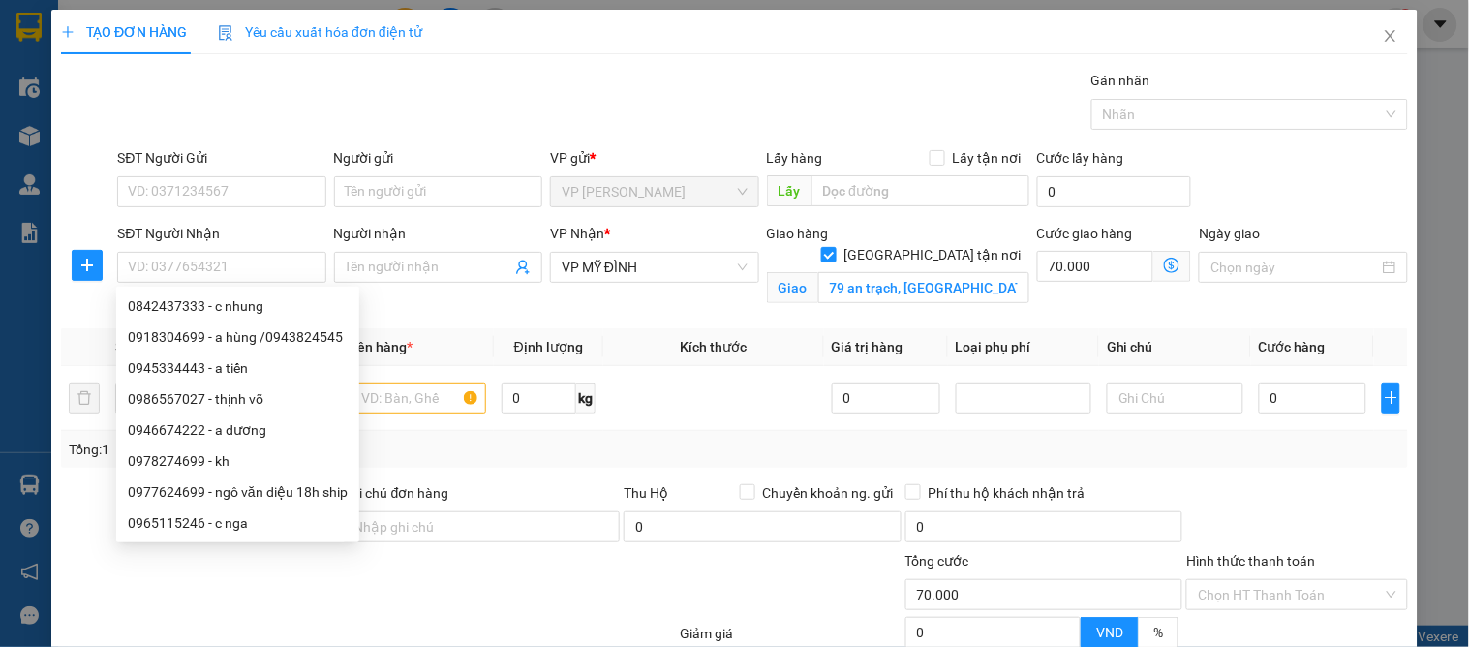
click at [379, 210] on div "Người gửi Tên người gửi" at bounding box center [438, 181] width 208 height 68
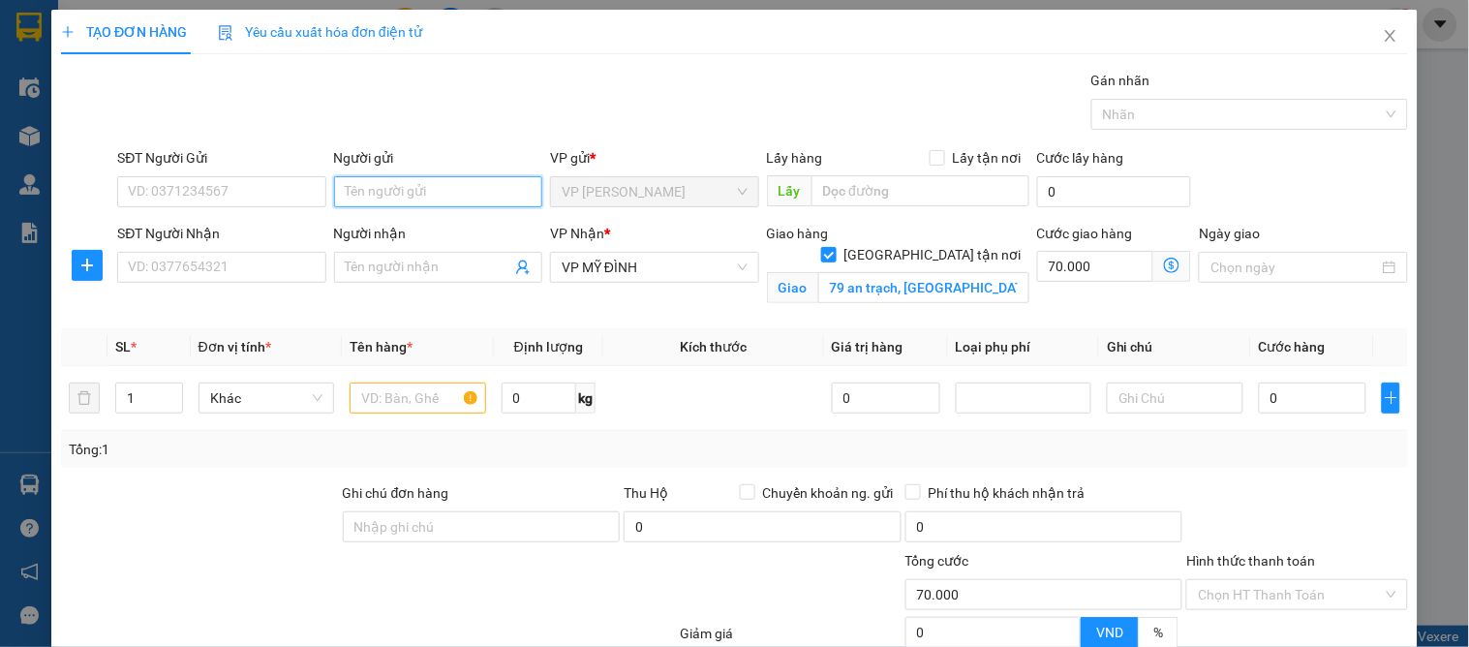
click at [379, 189] on input "Người gửi" at bounding box center [438, 191] width 208 height 31
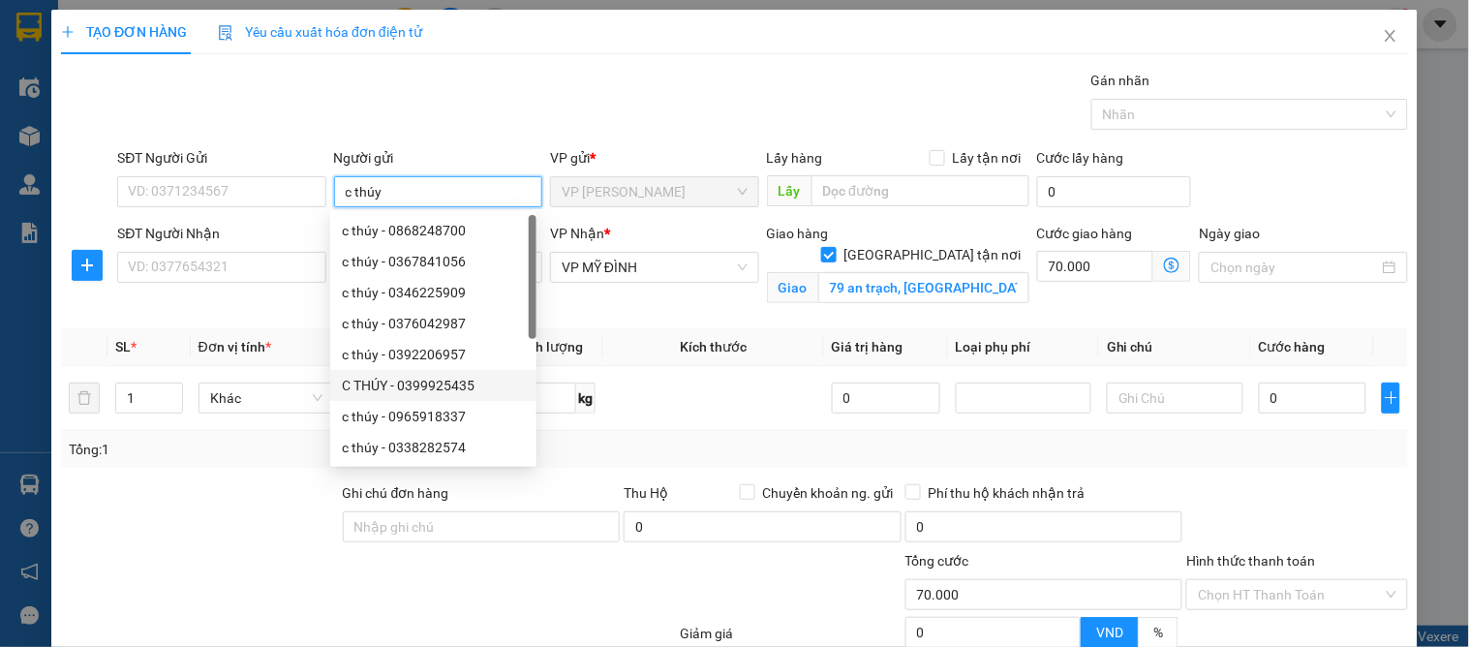
scroll to position [0, 0]
type input "c thúy"
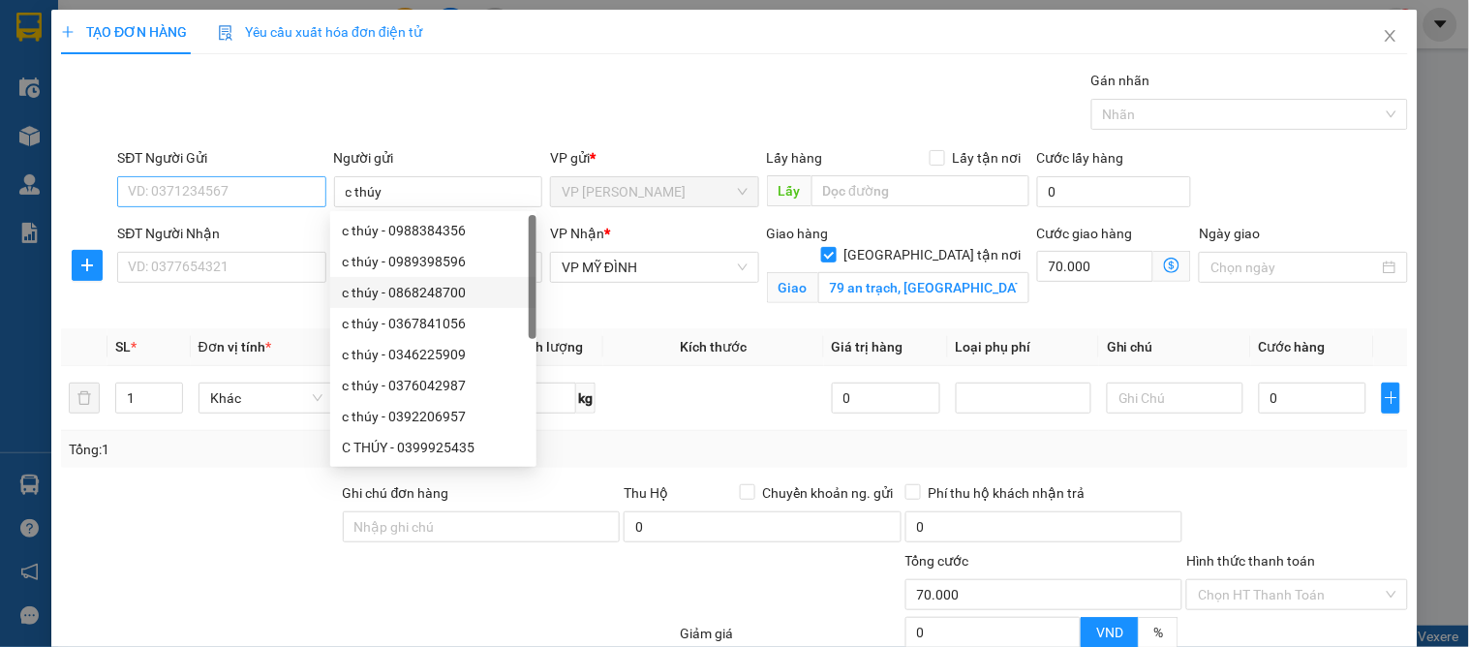
drag, startPoint x: 234, startPoint y: 174, endPoint x: 240, endPoint y: 192, distance: 18.4
click at [239, 190] on div "SĐT Người Gửi VD: 0371234567" at bounding box center [221, 181] width 208 height 68
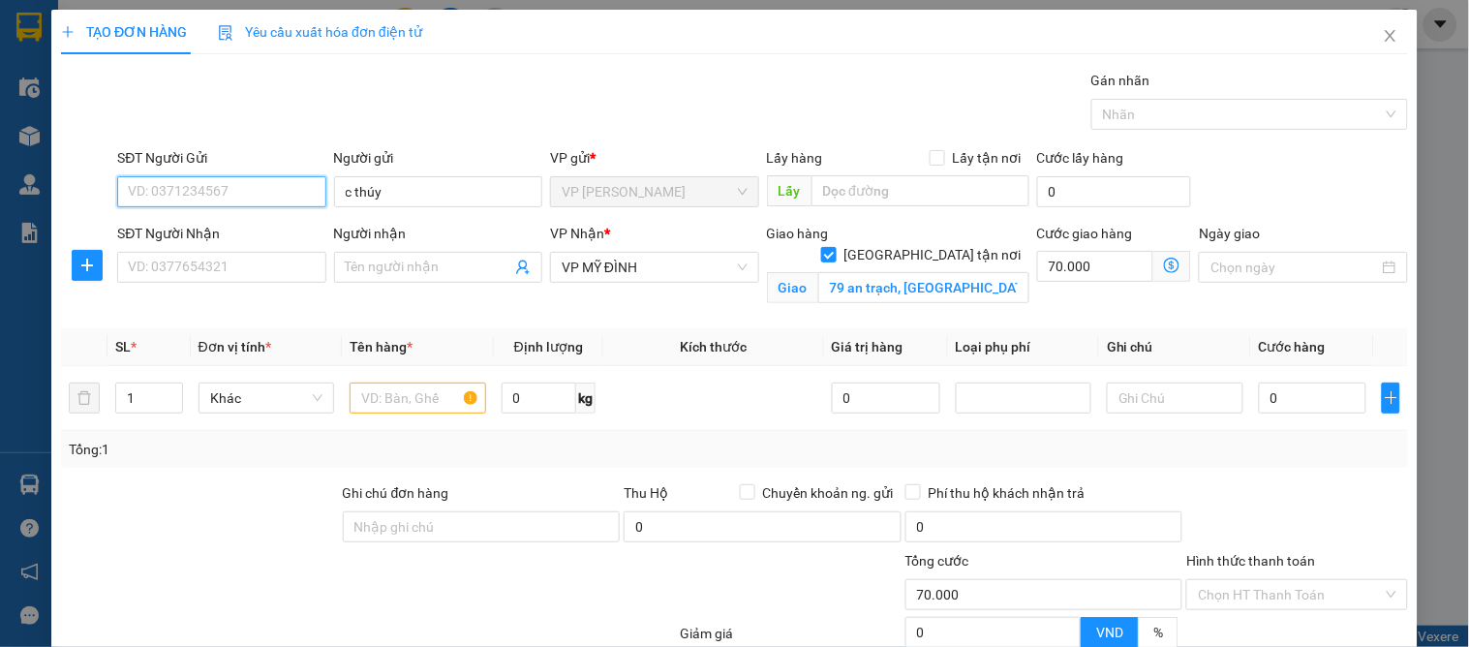
click at [246, 198] on input "SĐT Người Gửi" at bounding box center [221, 191] width 208 height 31
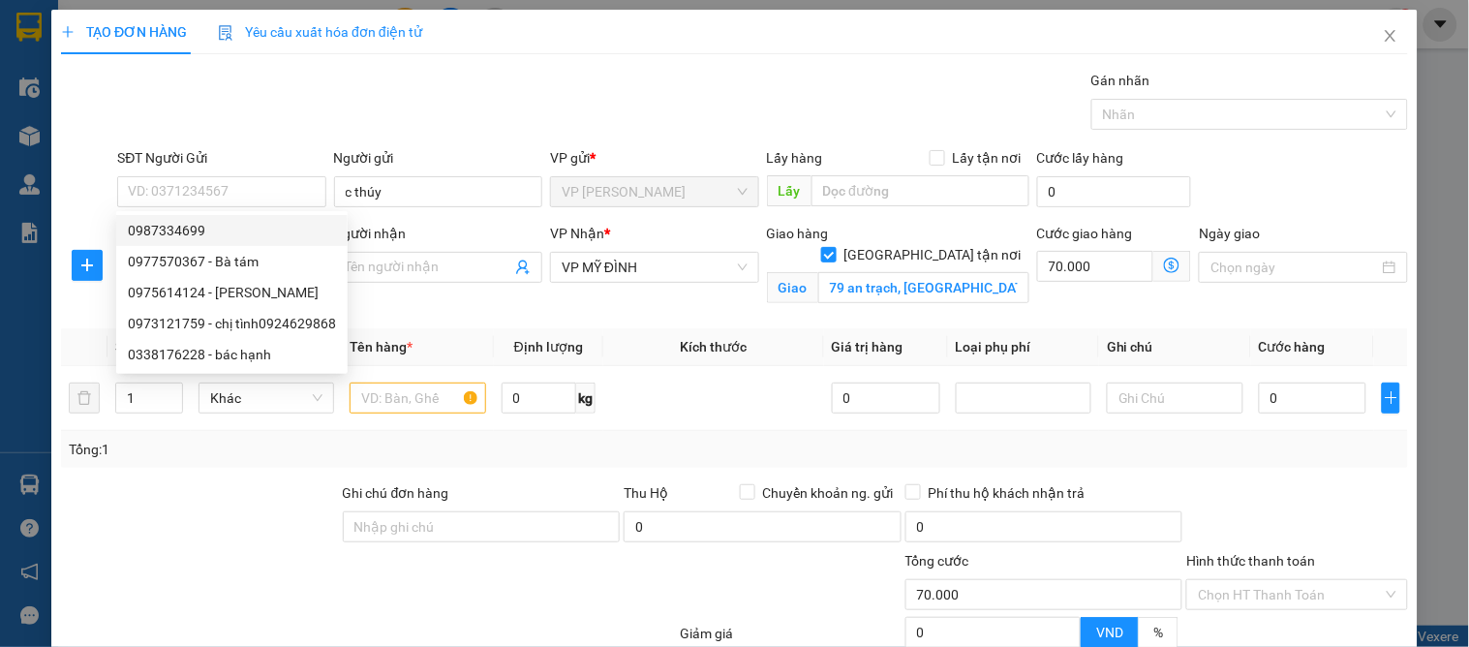
click at [558, 113] on div "Gói vận chuyển * Tiêu chuẩn Gán nhãn Nhãn" at bounding box center [762, 104] width 1298 height 68
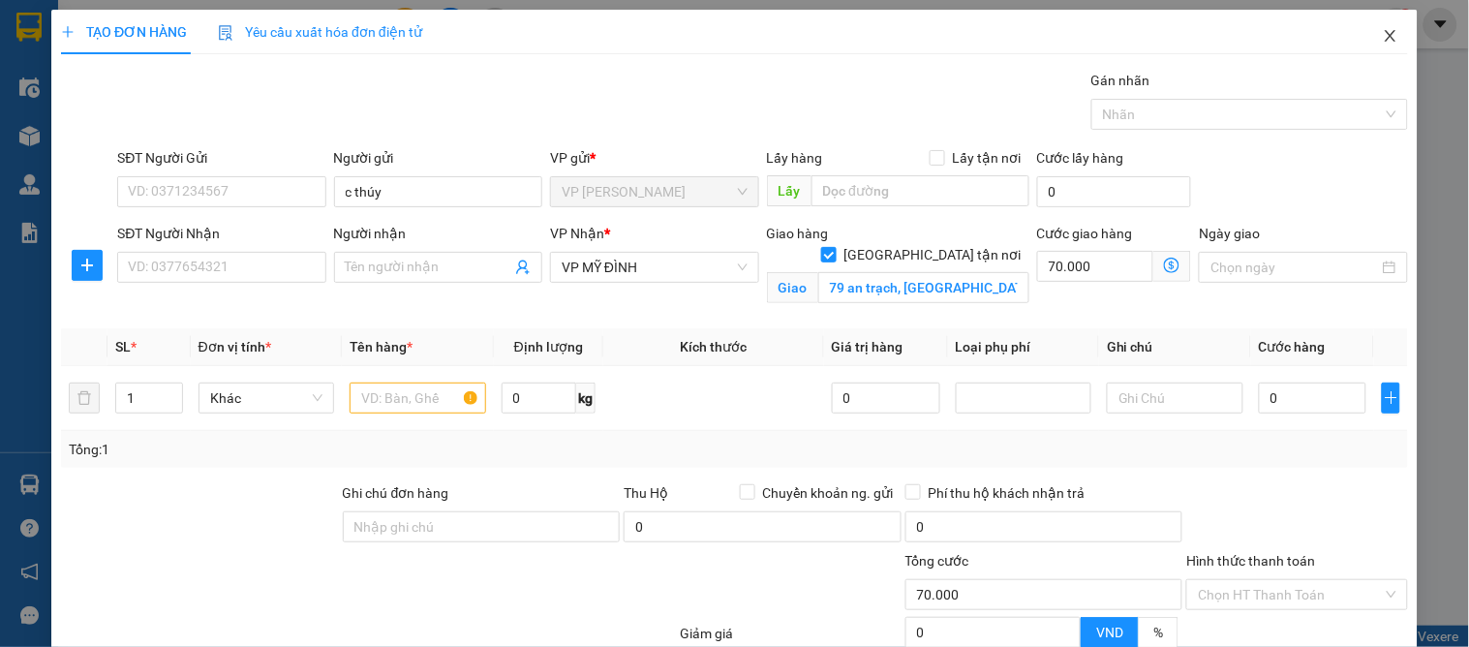
click at [1384, 41] on icon "close" at bounding box center [1389, 36] width 11 height 12
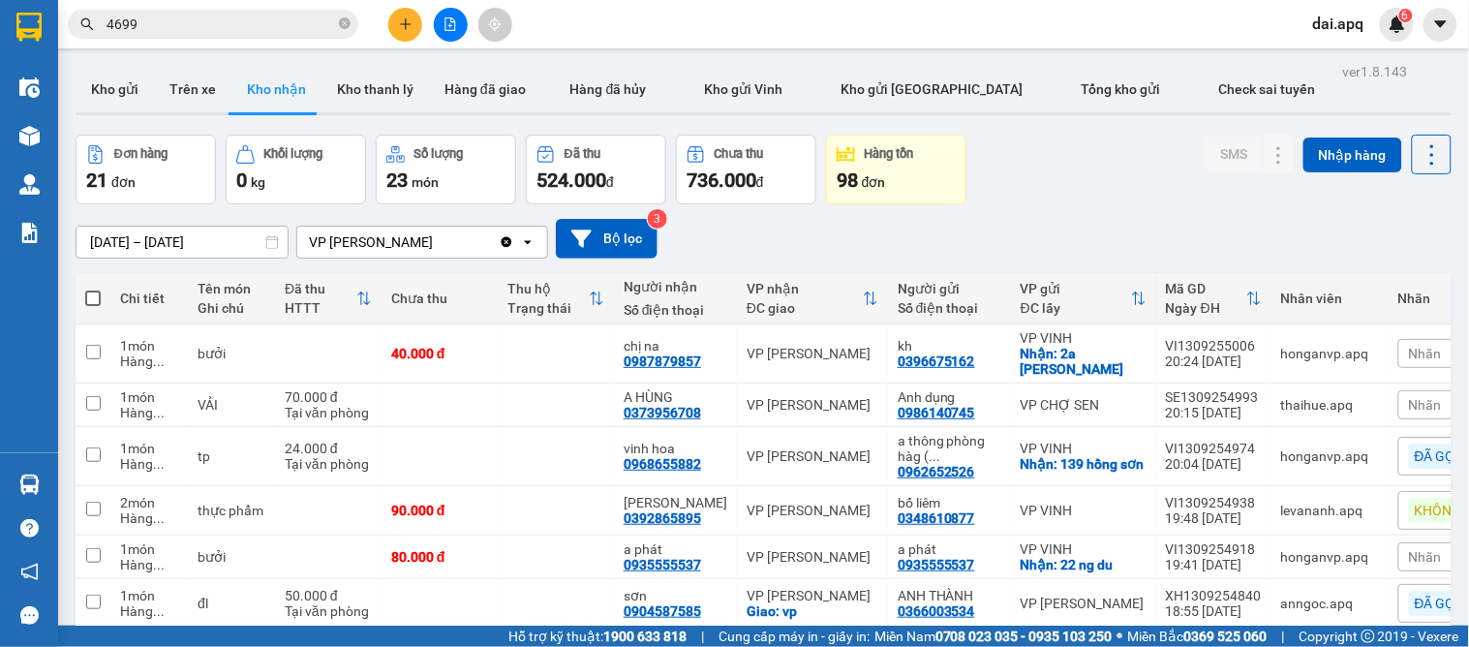
click at [79, 240] on input "14/09/2025 – 14/09/2025" at bounding box center [181, 242] width 211 height 31
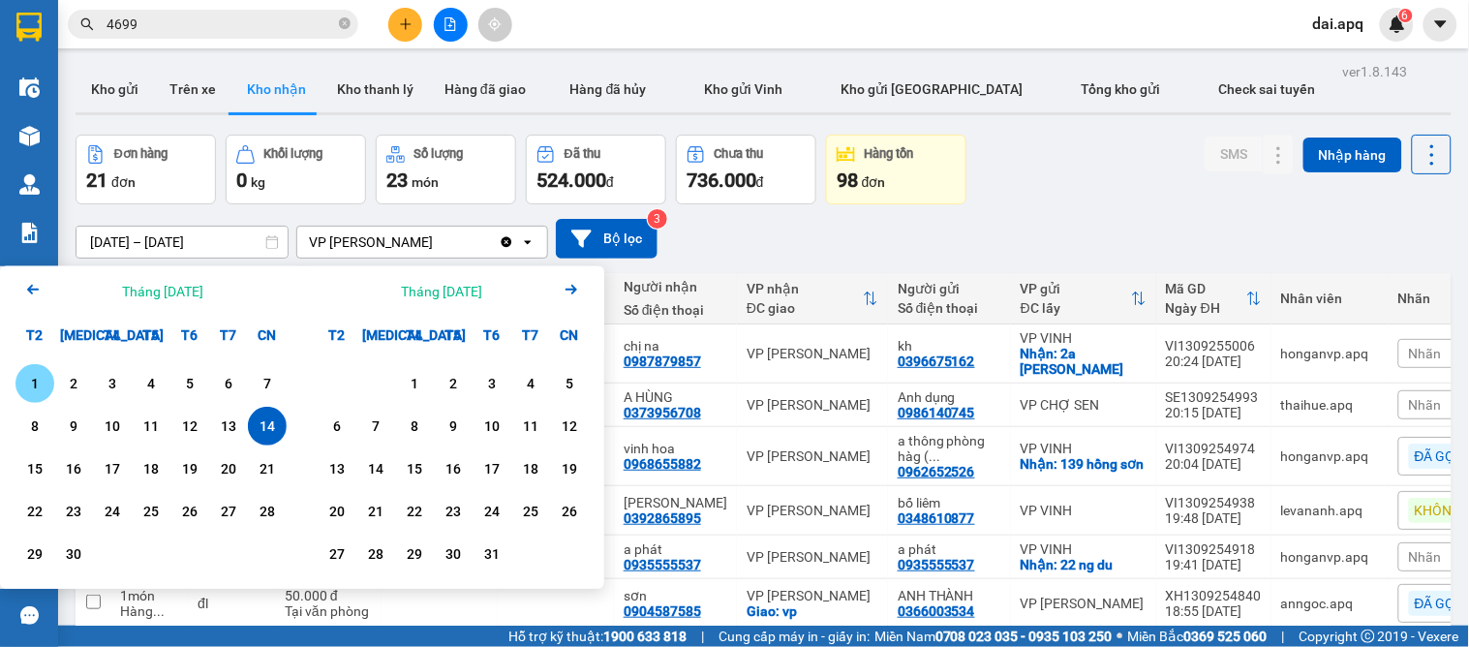
click at [32, 382] on div "1" at bounding box center [34, 383] width 27 height 23
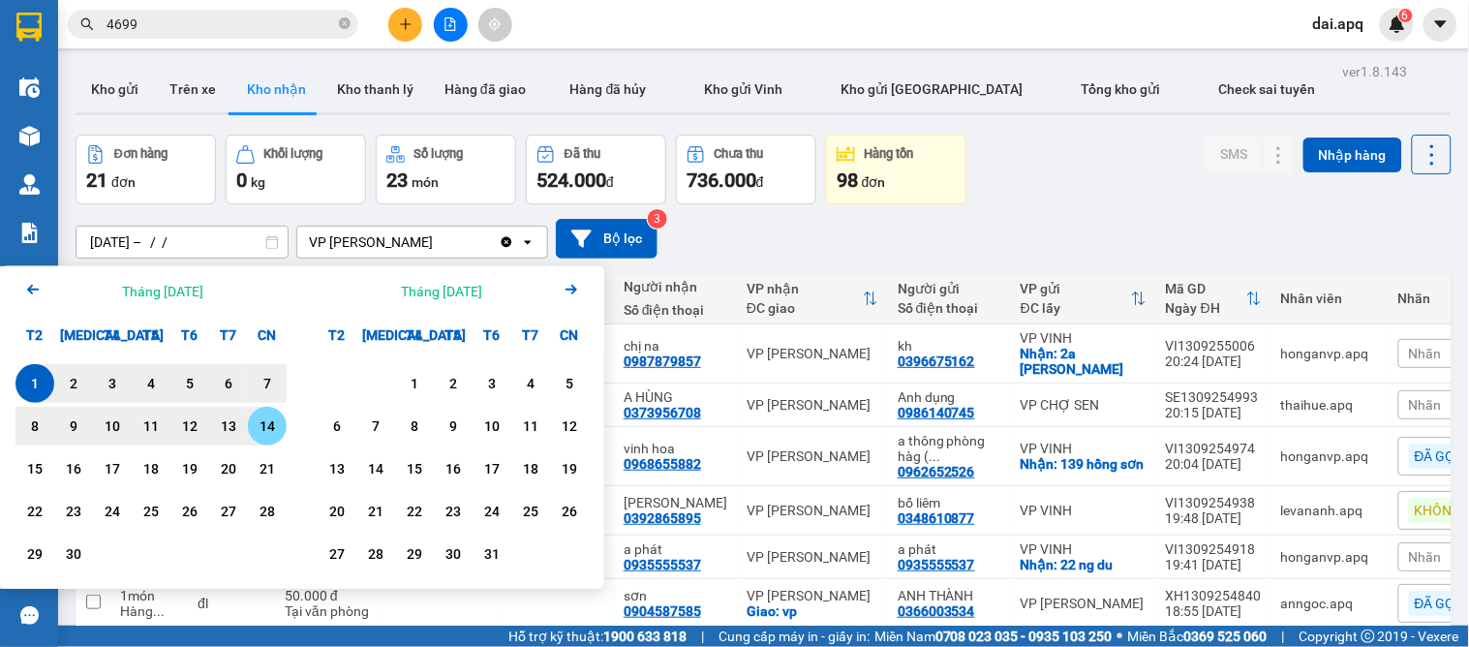
click at [273, 418] on div "14" at bounding box center [267, 425] width 27 height 23
type input "[DATE] – [DATE]"
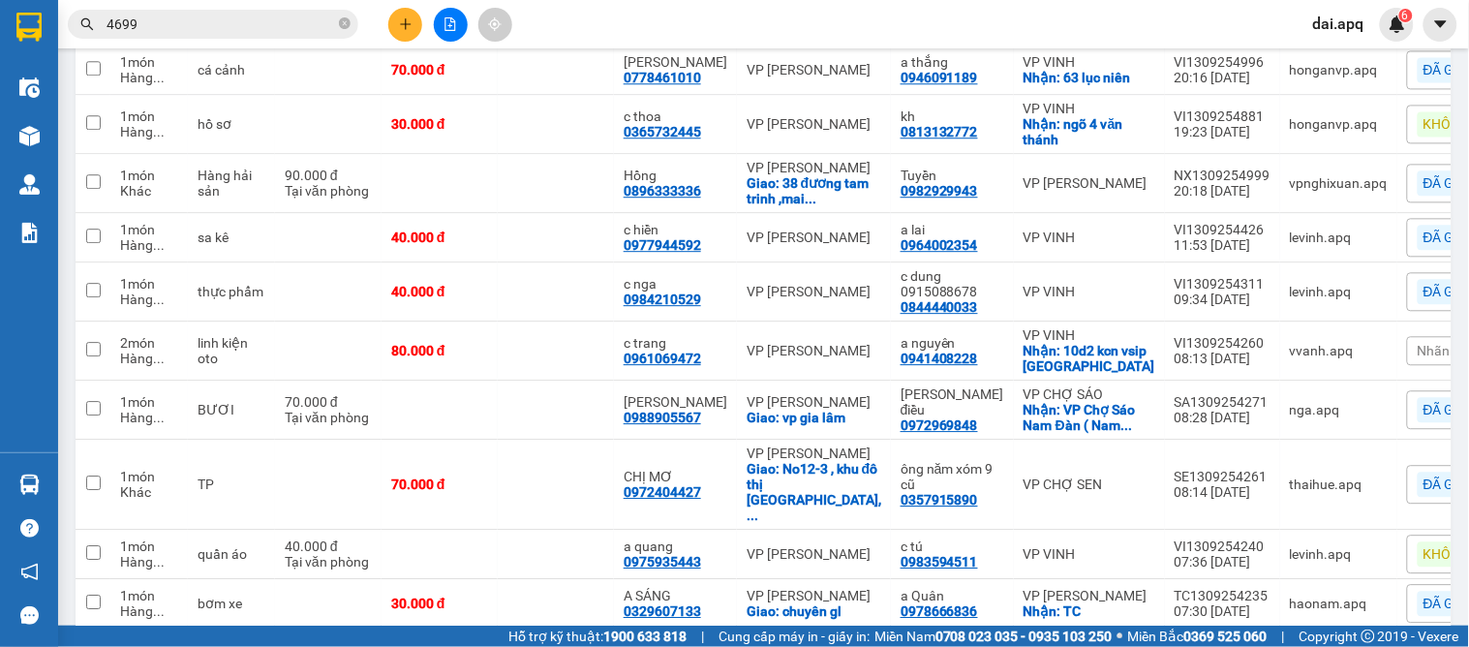
scroll to position [1478, 0]
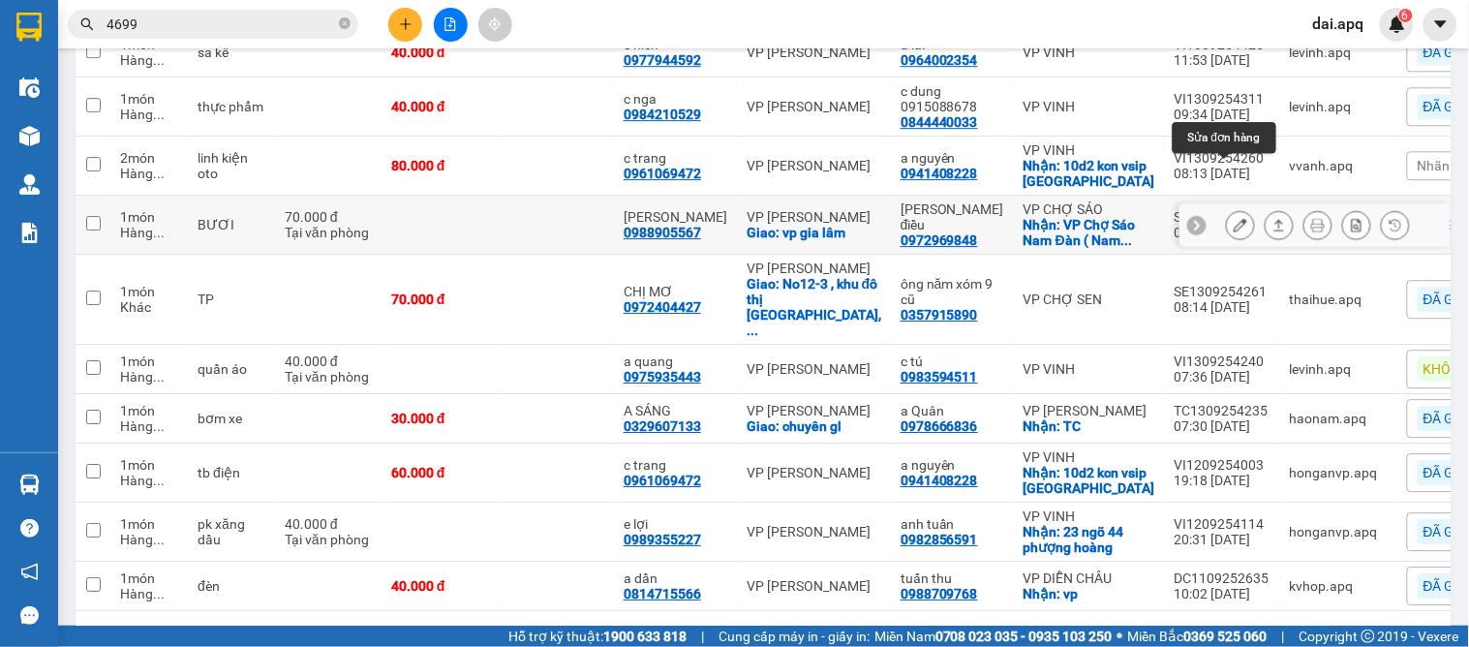
click at [1233, 218] on icon at bounding box center [1240, 225] width 14 height 14
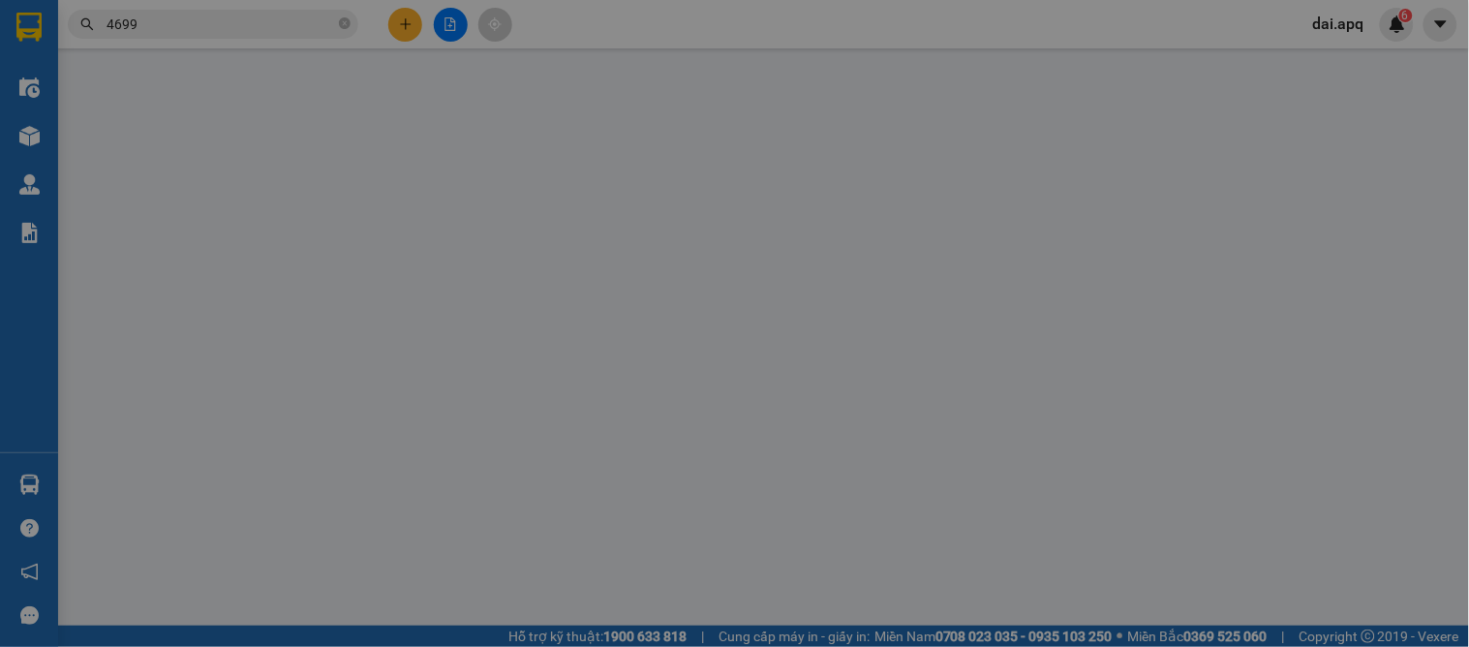
type input "0972969848"
type input "lê thị điều"
checkbox input "true"
type input "VP Chợ Sáo Nam Đàn ( Nam Giang )"
type input "0988905567"
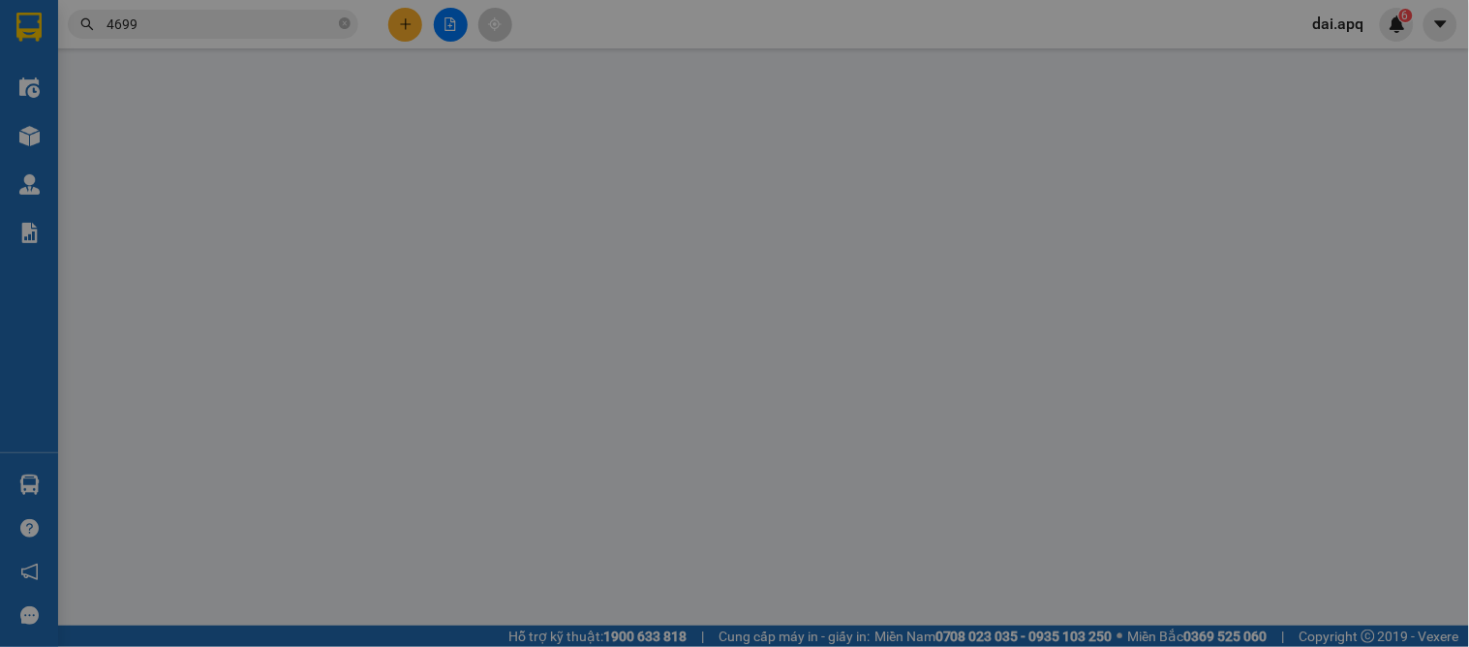
type input "phan thị thắm"
checkbox input "true"
type input "vp gia lâm"
type input "70.000"
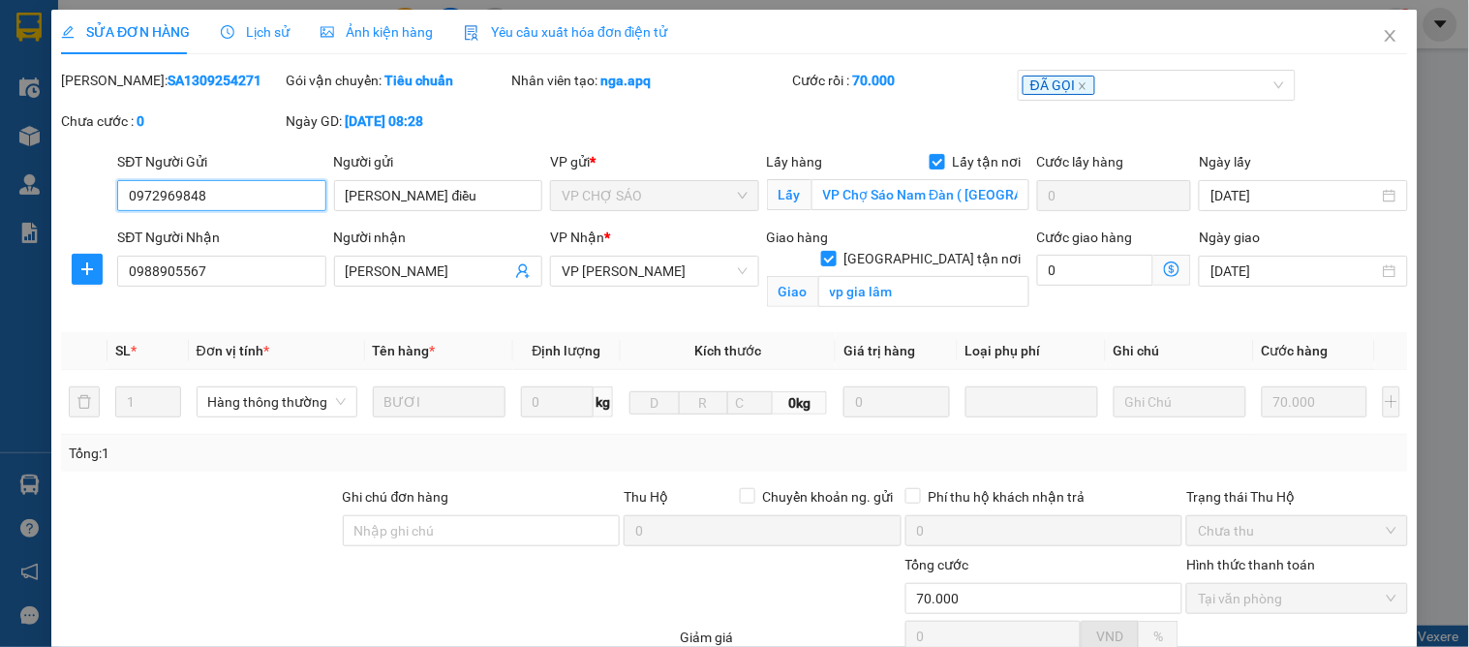
scroll to position [195, 0]
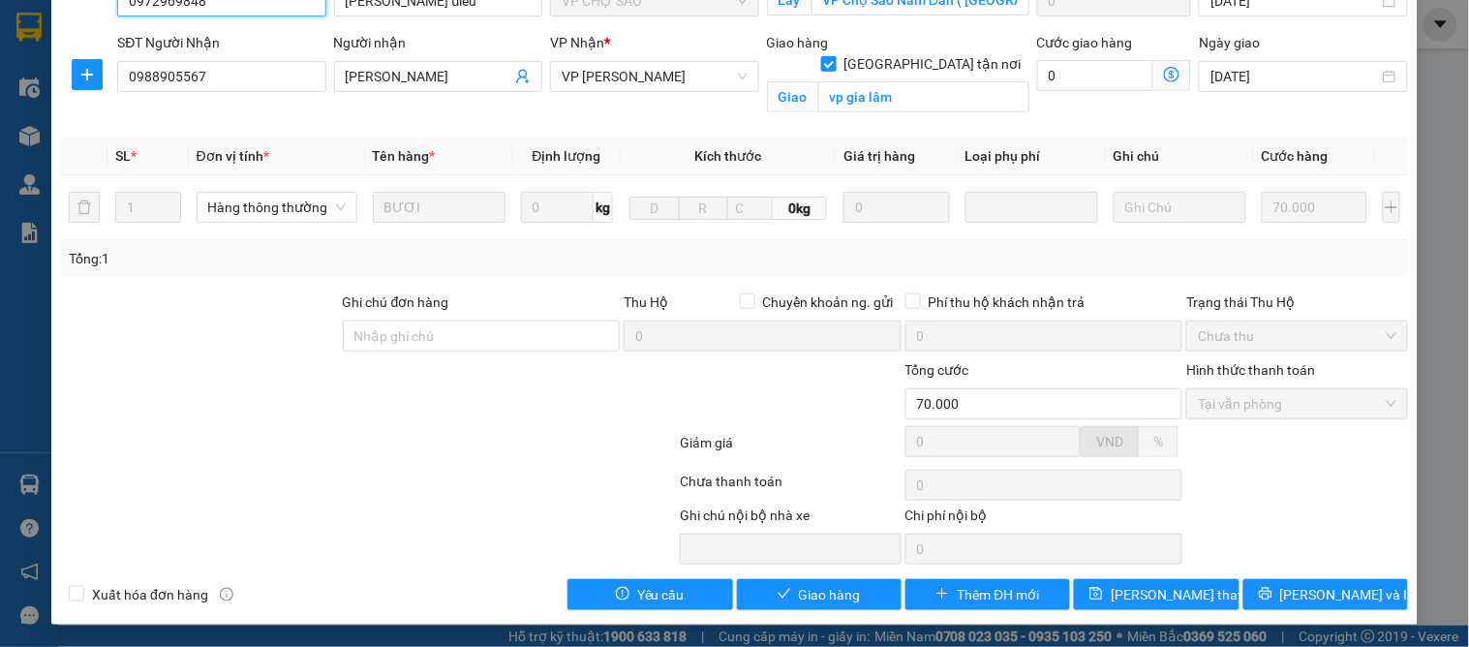
click at [1207, 410] on span "Tại văn phòng" at bounding box center [1297, 403] width 198 height 29
drag, startPoint x: 796, startPoint y: 593, endPoint x: 791, endPoint y: 582, distance: 11.7
click at [799, 592] on span "Giao hàng" at bounding box center [830, 594] width 62 height 21
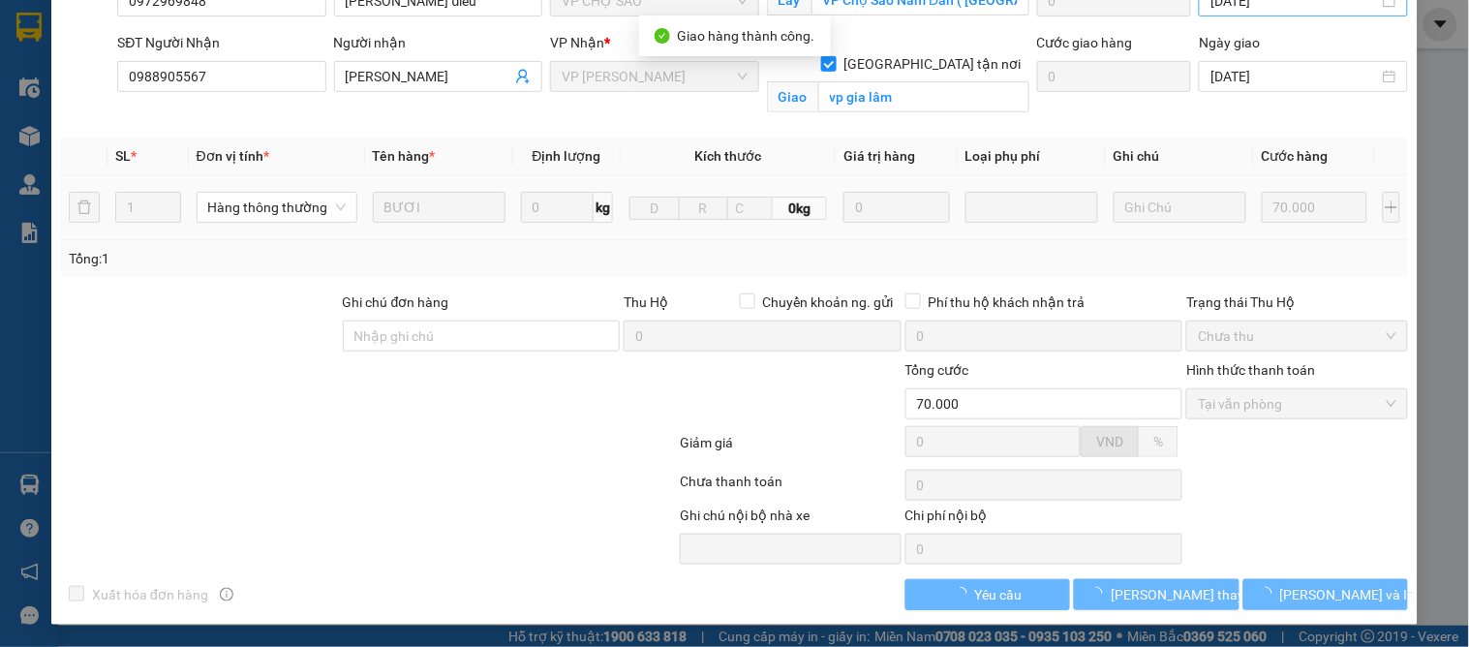
scroll to position [0, 0]
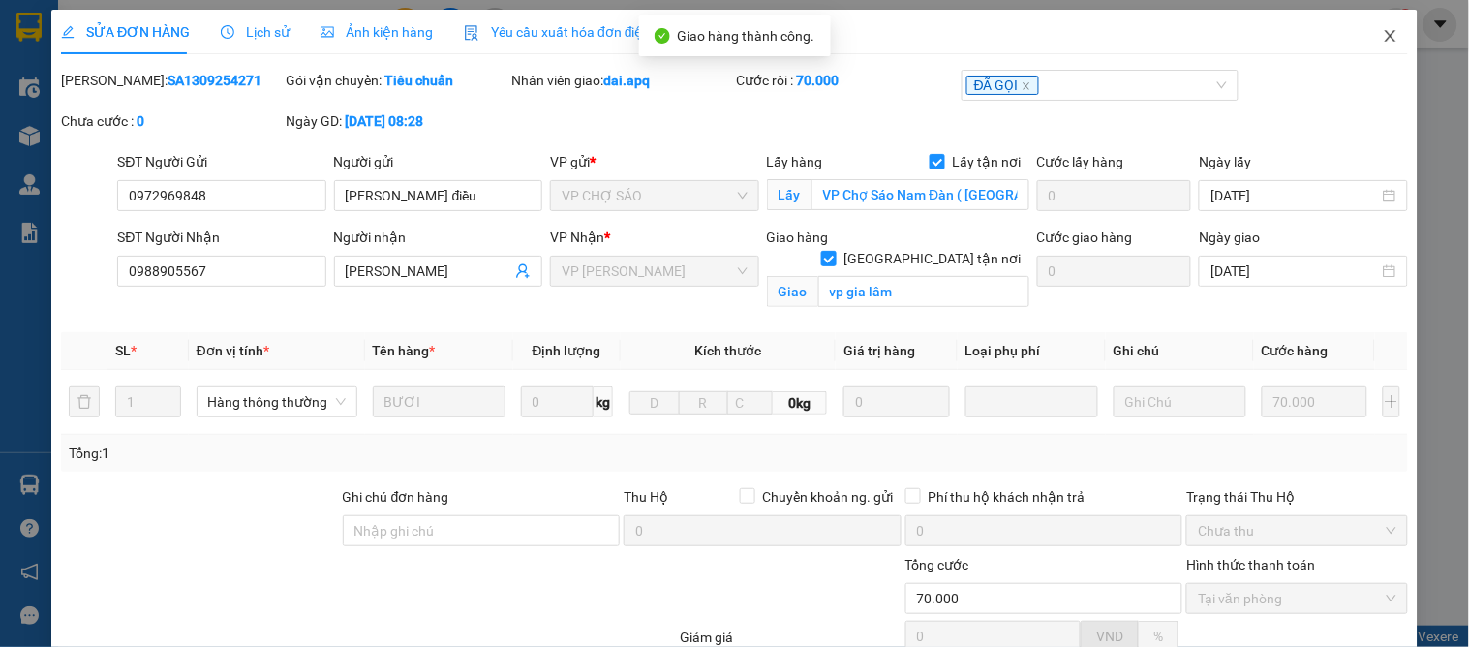
click at [1383, 33] on icon "close" at bounding box center [1390, 35] width 15 height 15
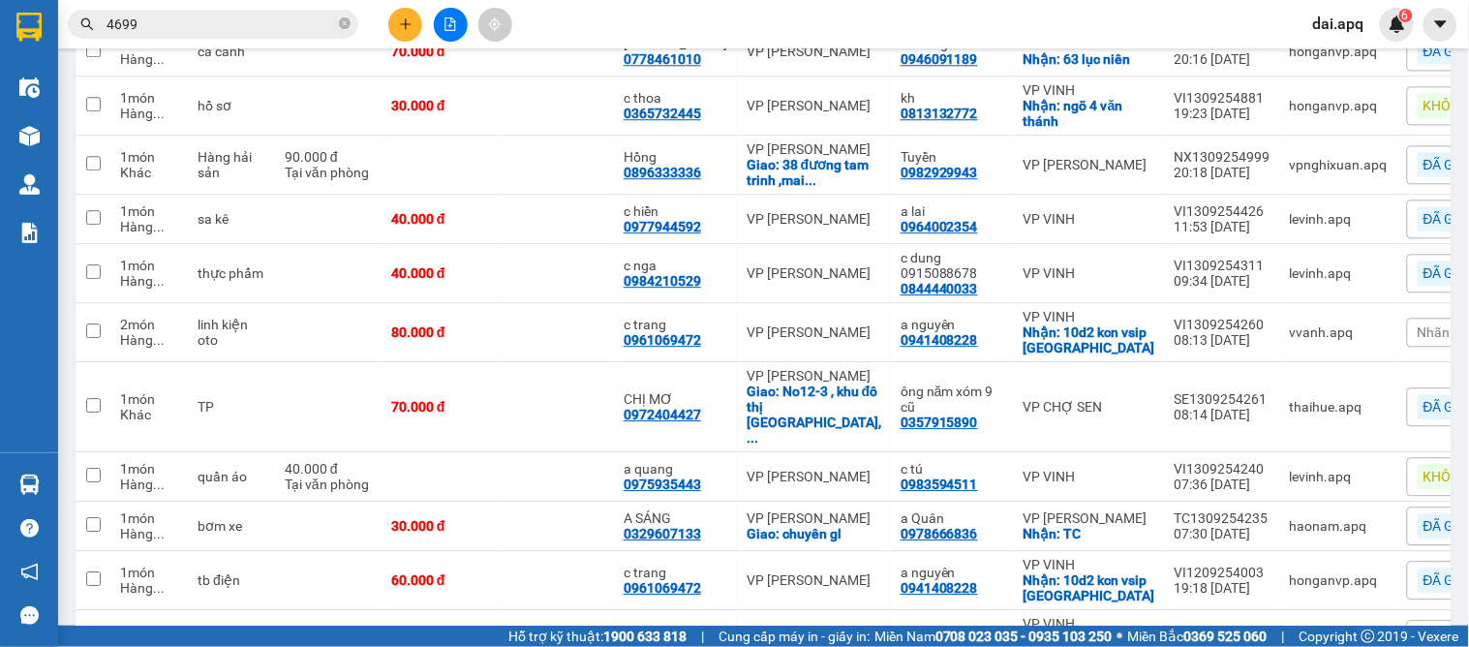
scroll to position [1419, 0]
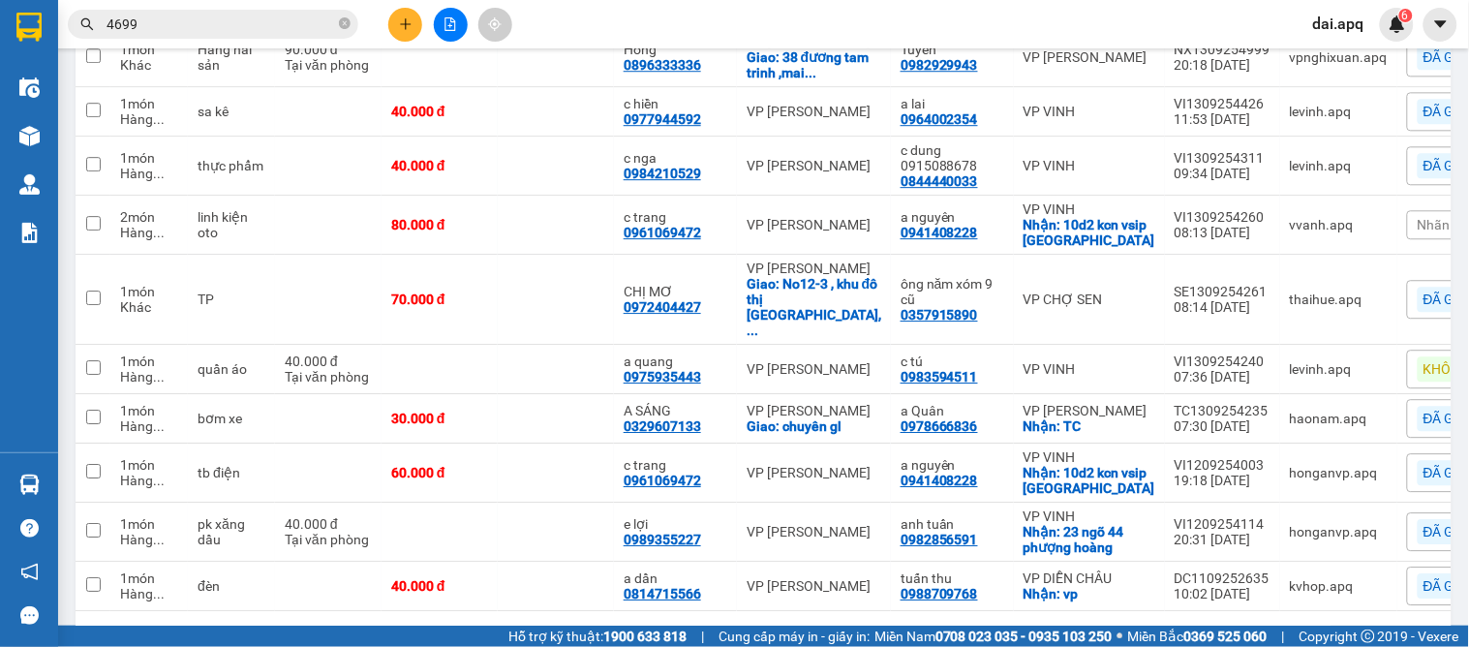
click at [775, 625] on div "1 100 / trang open" at bounding box center [763, 641] width 1360 height 33
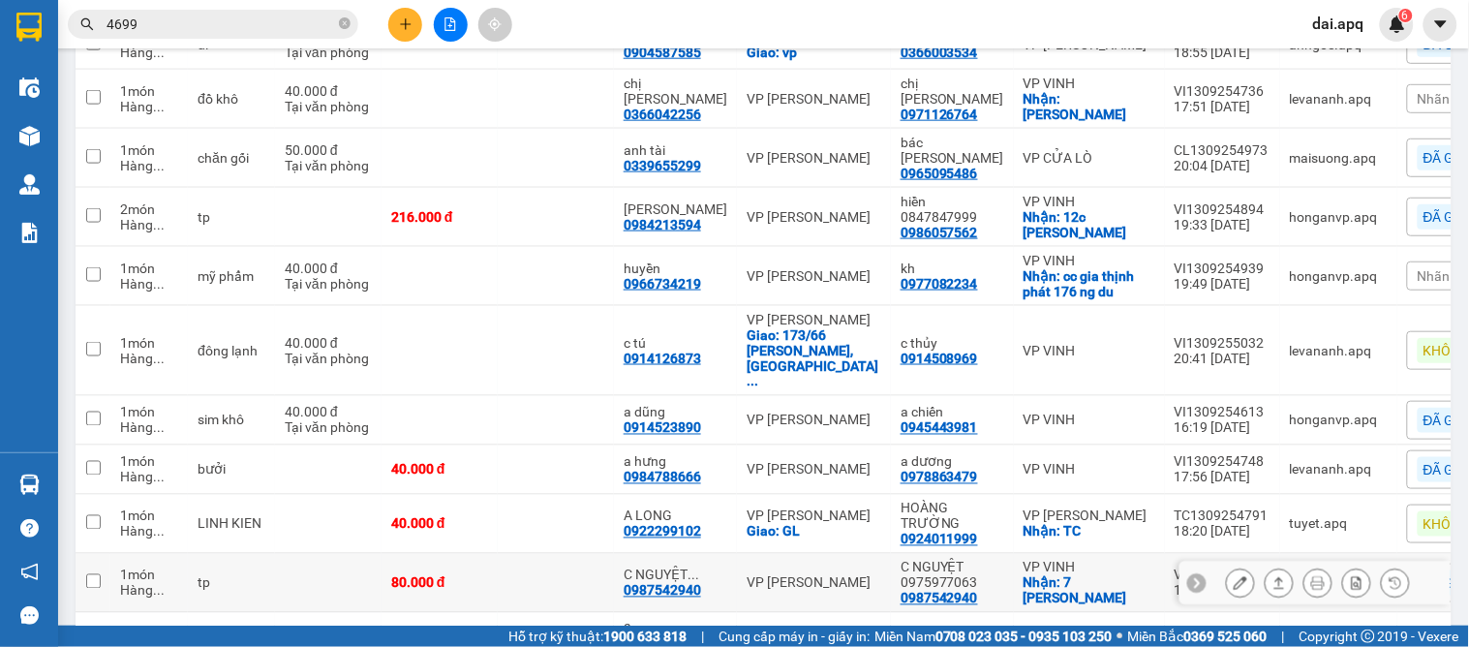
scroll to position [344, 0]
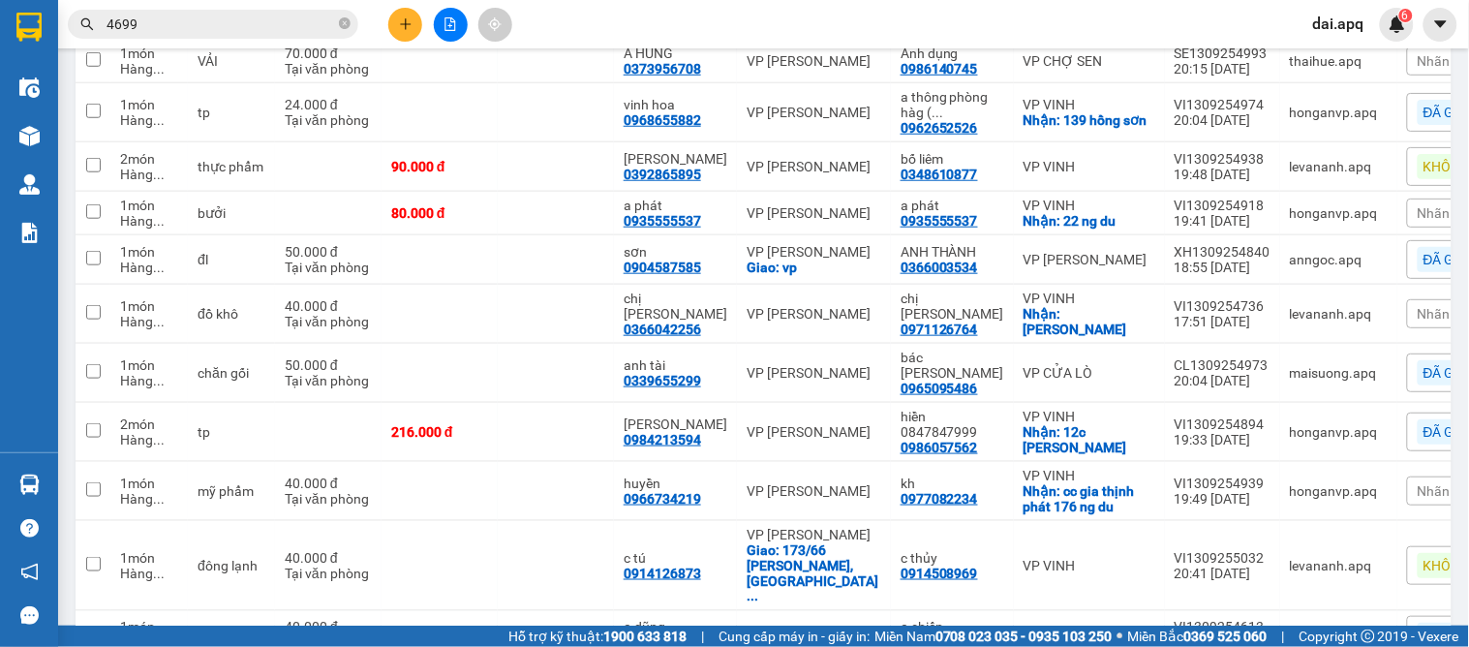
click at [1417, 215] on span "Nhãn" at bounding box center [1433, 212] width 33 height 15
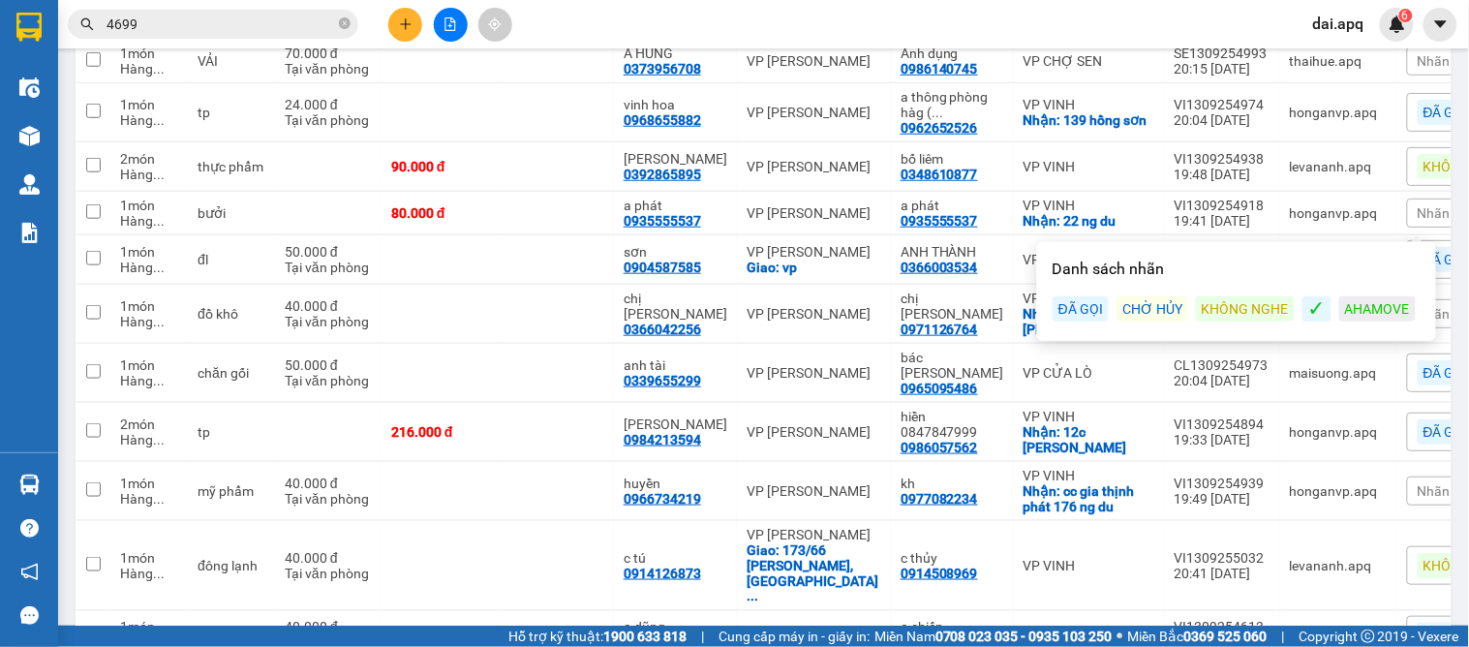
click at [1087, 310] on div "ĐÃ GỌI" at bounding box center [1080, 308] width 56 height 25
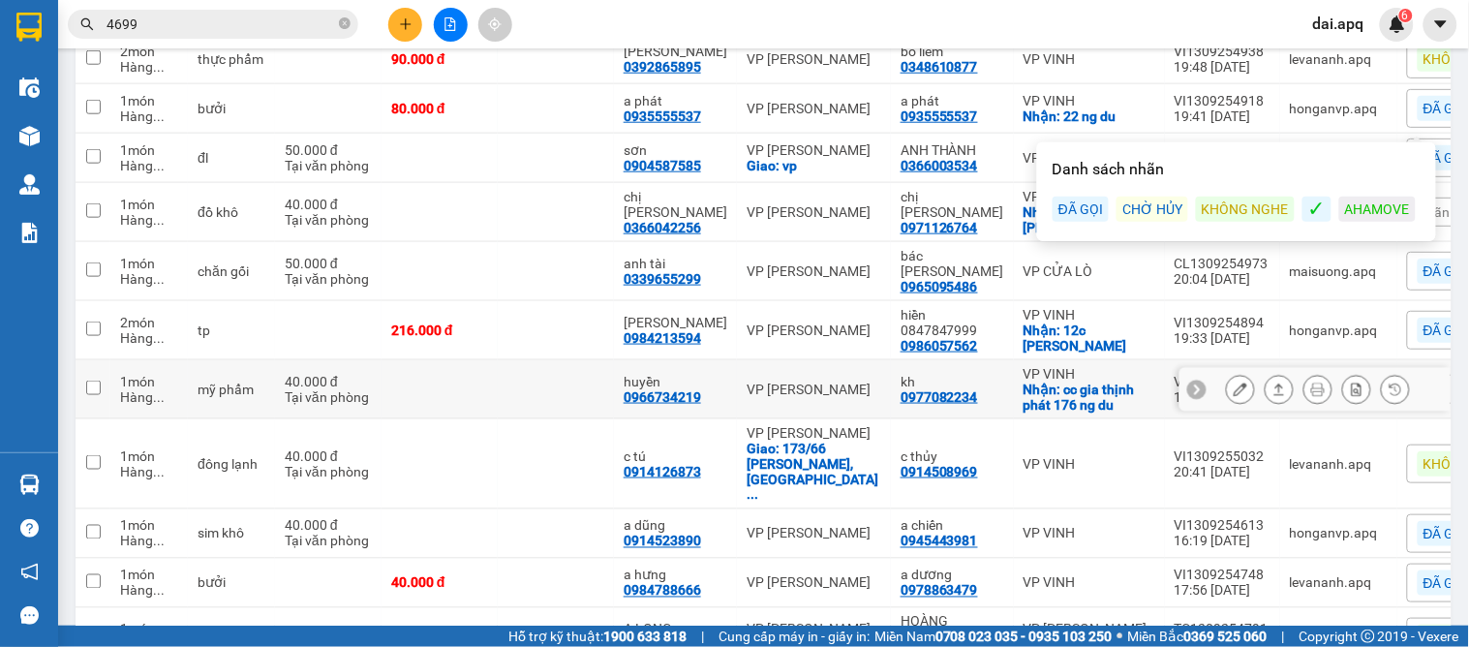
scroll to position [129, 0]
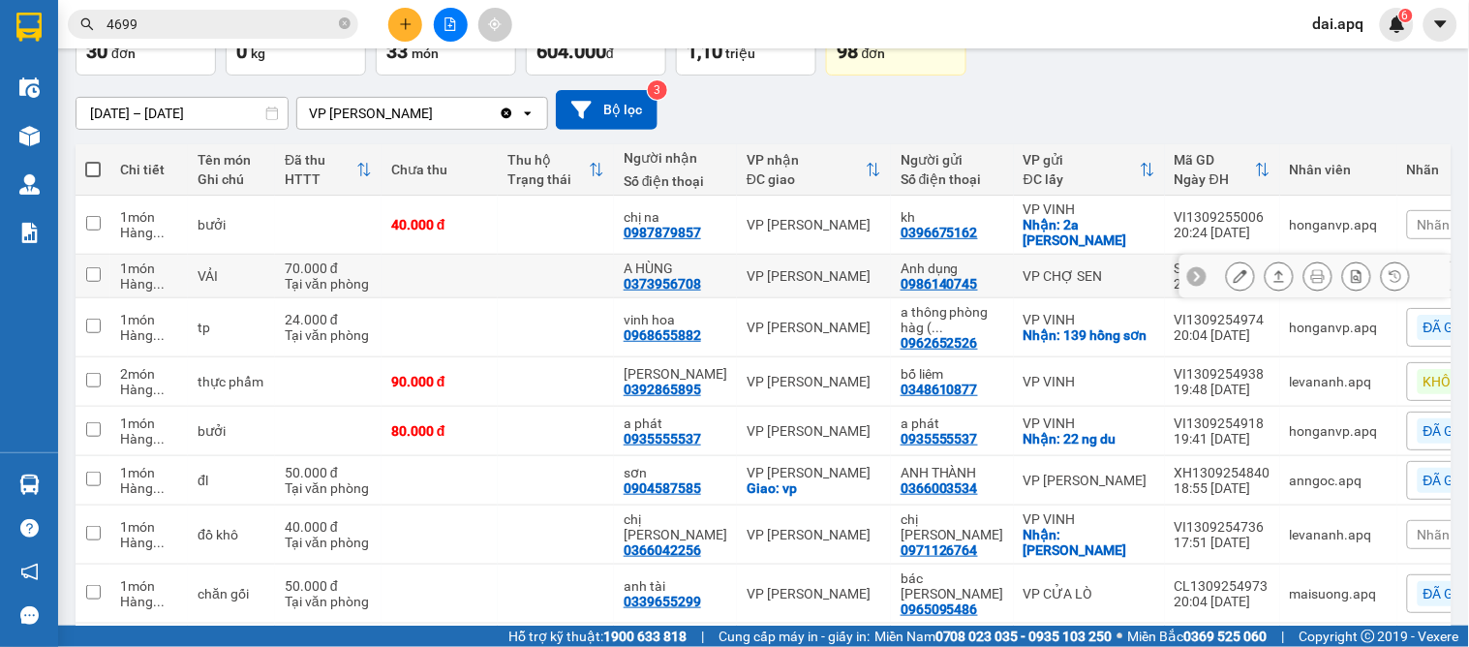
click at [1272, 279] on icon at bounding box center [1279, 276] width 14 height 14
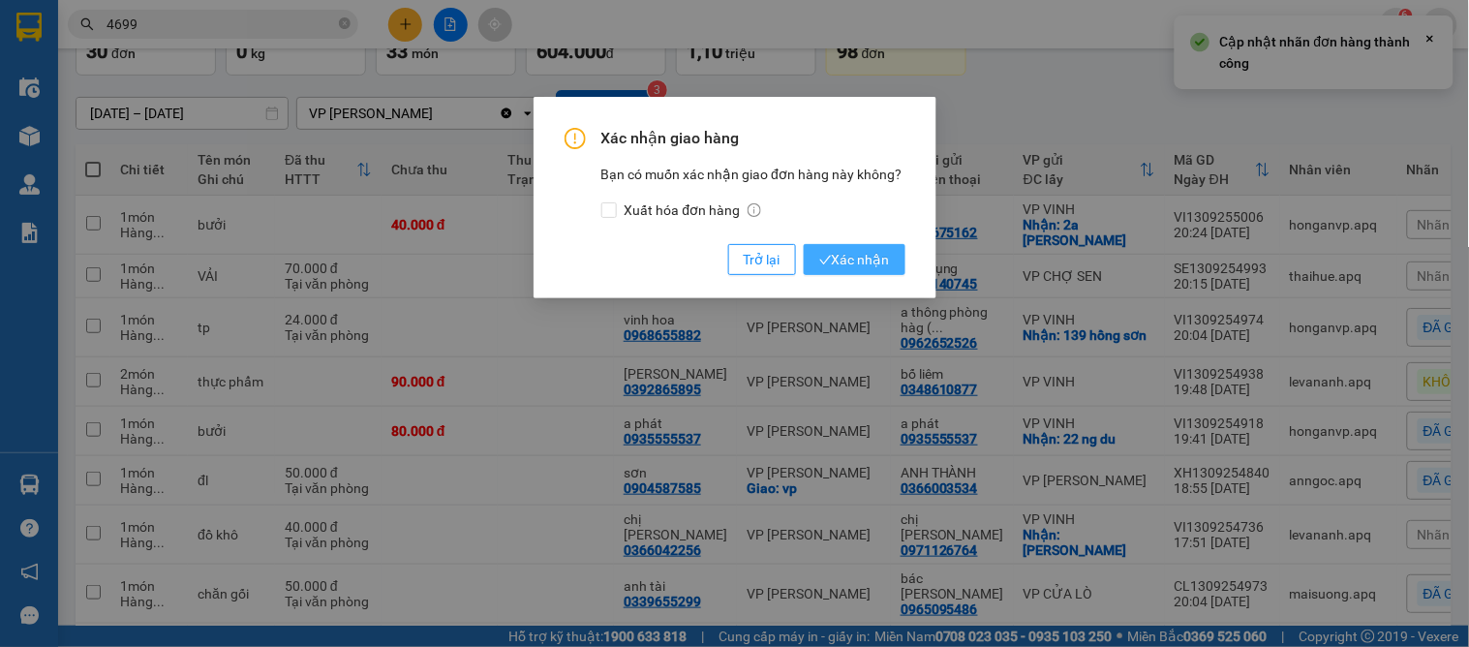
click at [834, 256] on span "Xác nhận" at bounding box center [854, 259] width 71 height 21
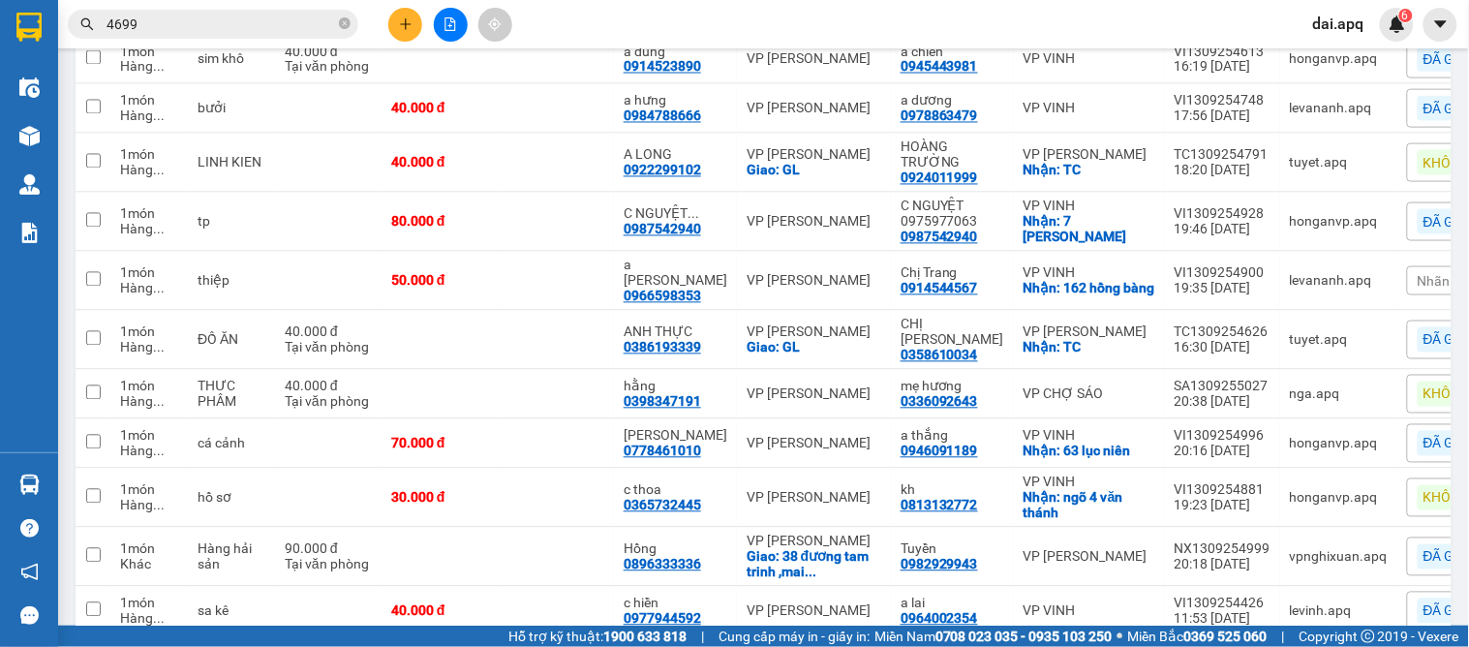
scroll to position [989, 0]
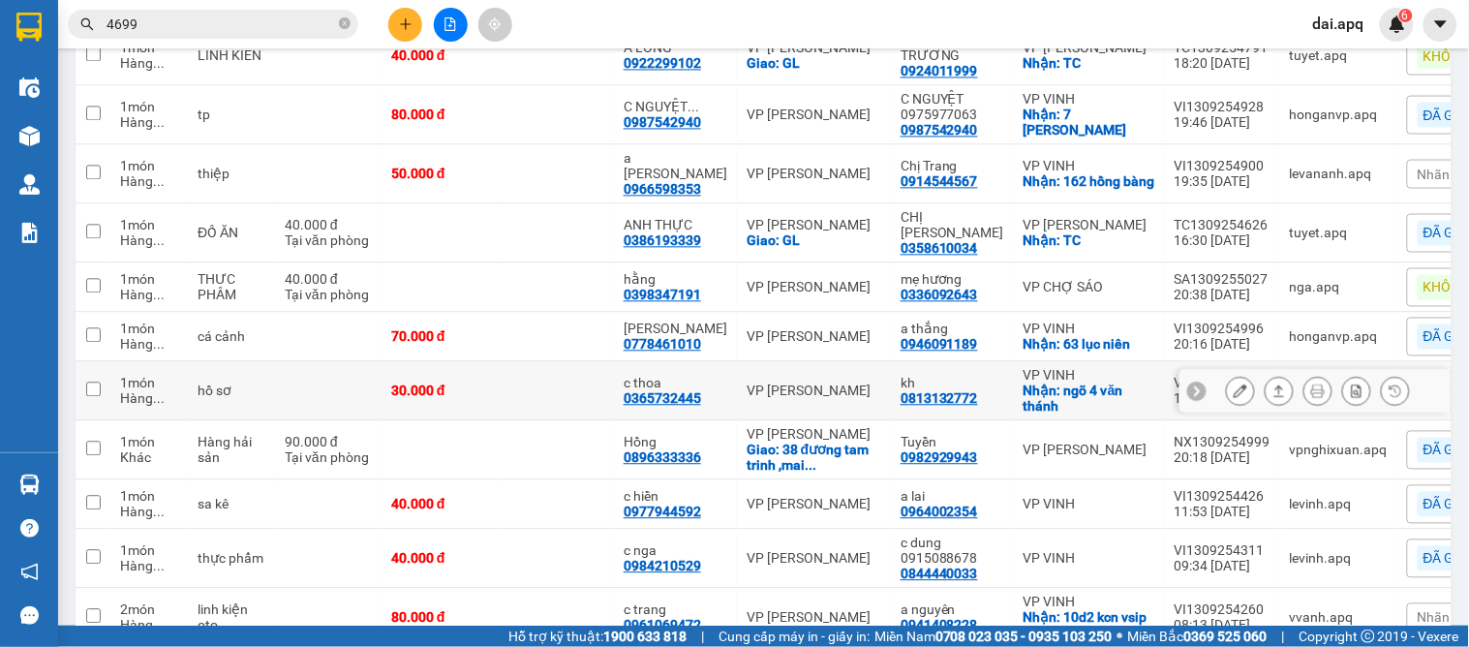
click at [1190, 383] on icon at bounding box center [1197, 390] width 14 height 14
click at [1423, 381] on span "KHÔNG NGHE" at bounding box center [1466, 389] width 87 height 17
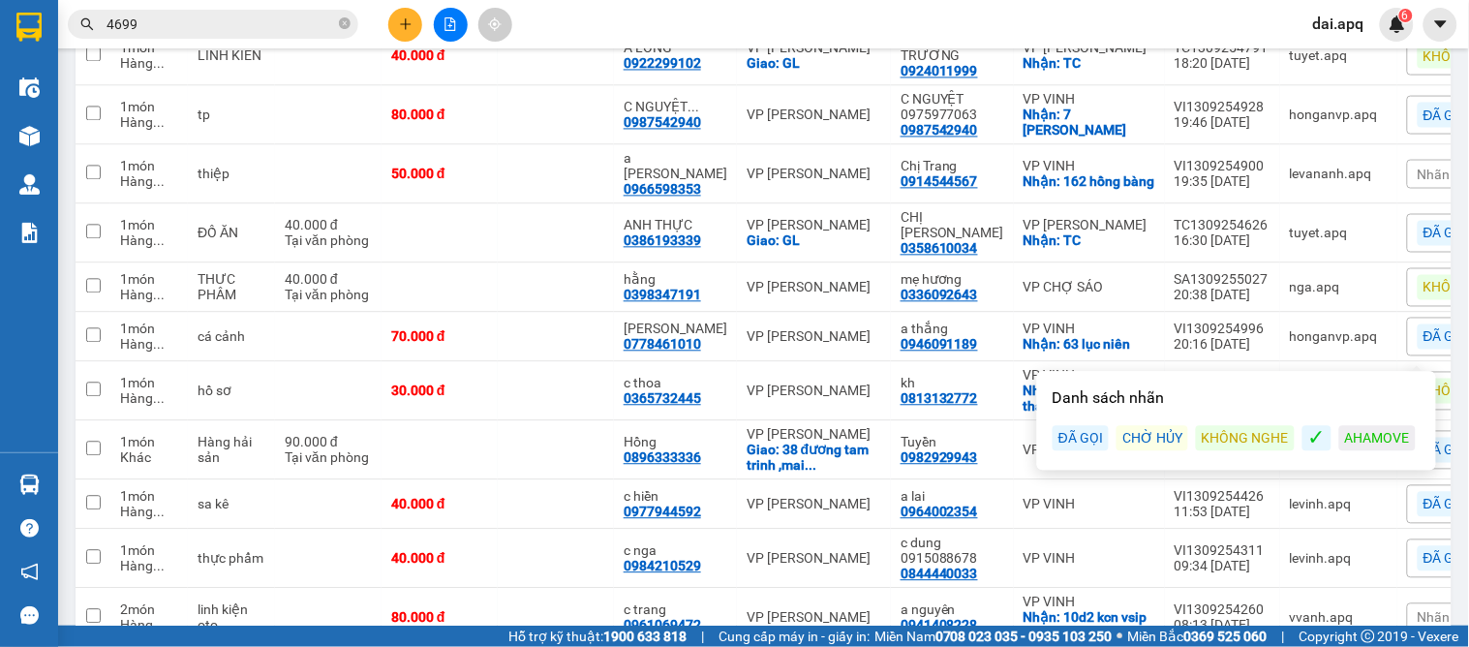
click at [1101, 432] on div "ĐÃ GỌI" at bounding box center [1080, 437] width 56 height 25
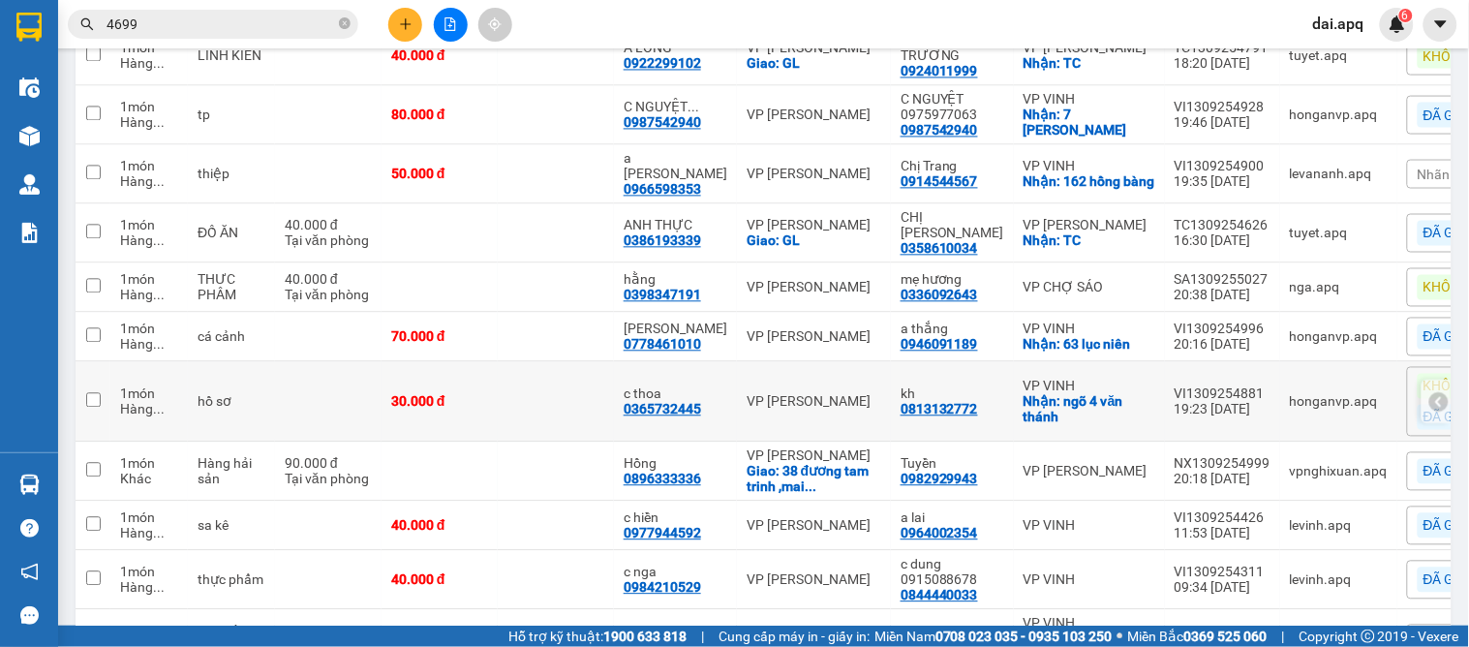
click at [1432, 394] on icon at bounding box center [1439, 401] width 14 height 14
click at [1233, 394] on icon at bounding box center [1240, 401] width 14 height 14
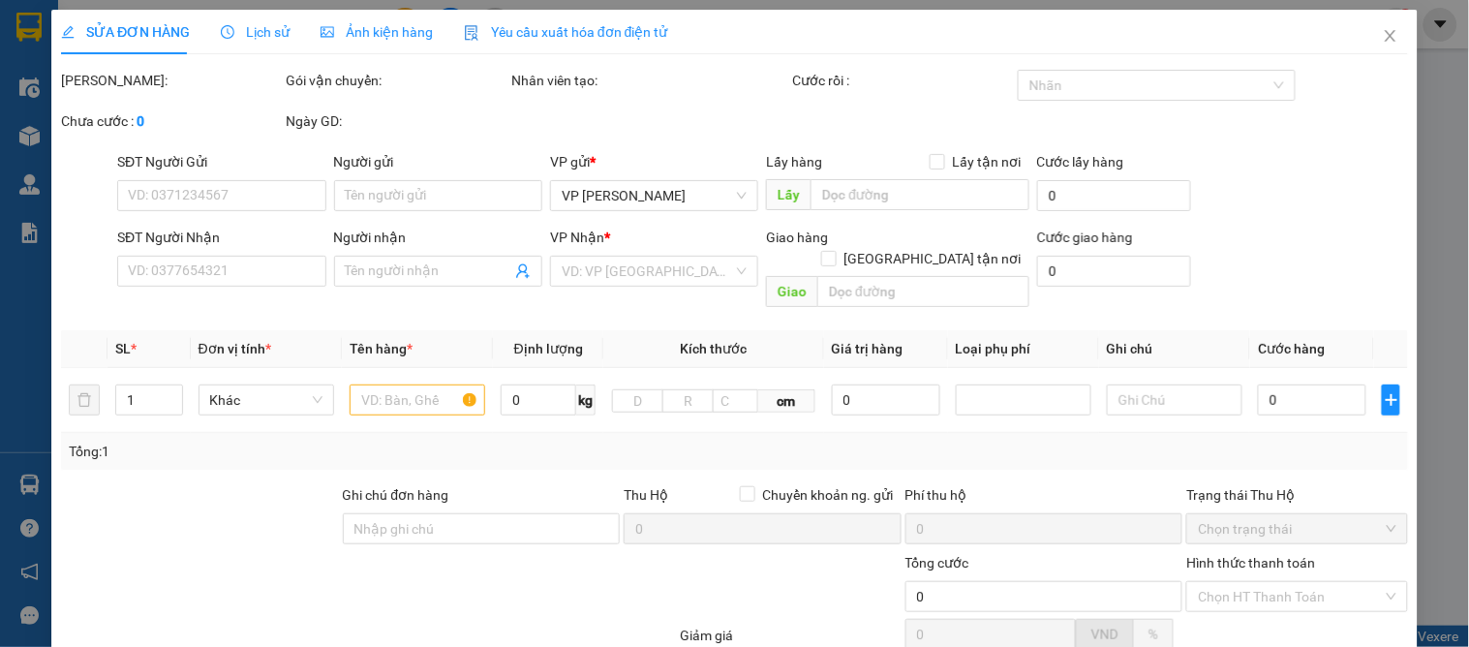
type input "0813132772"
type input "kh"
checkbox input "true"
type input "ngõ 4 văn thánh"
type input "0365732445"
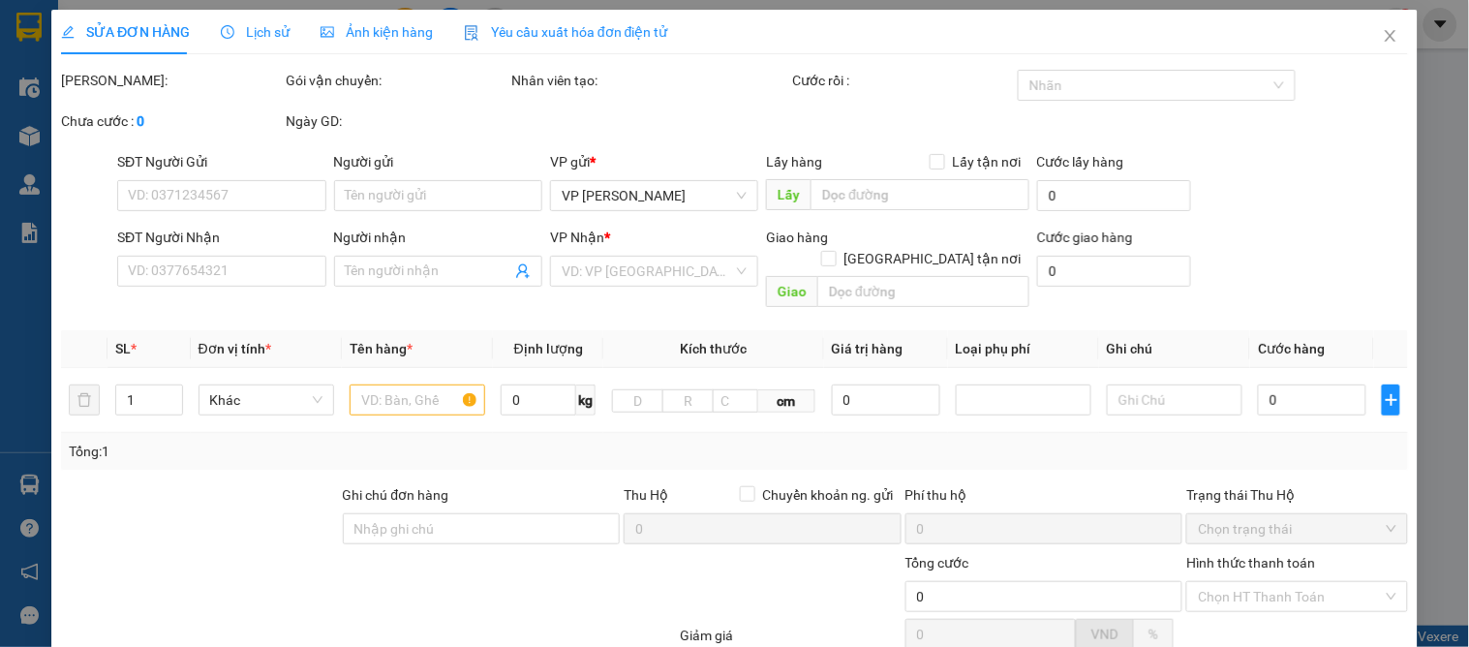
type input "c thoa"
type input "30.000"
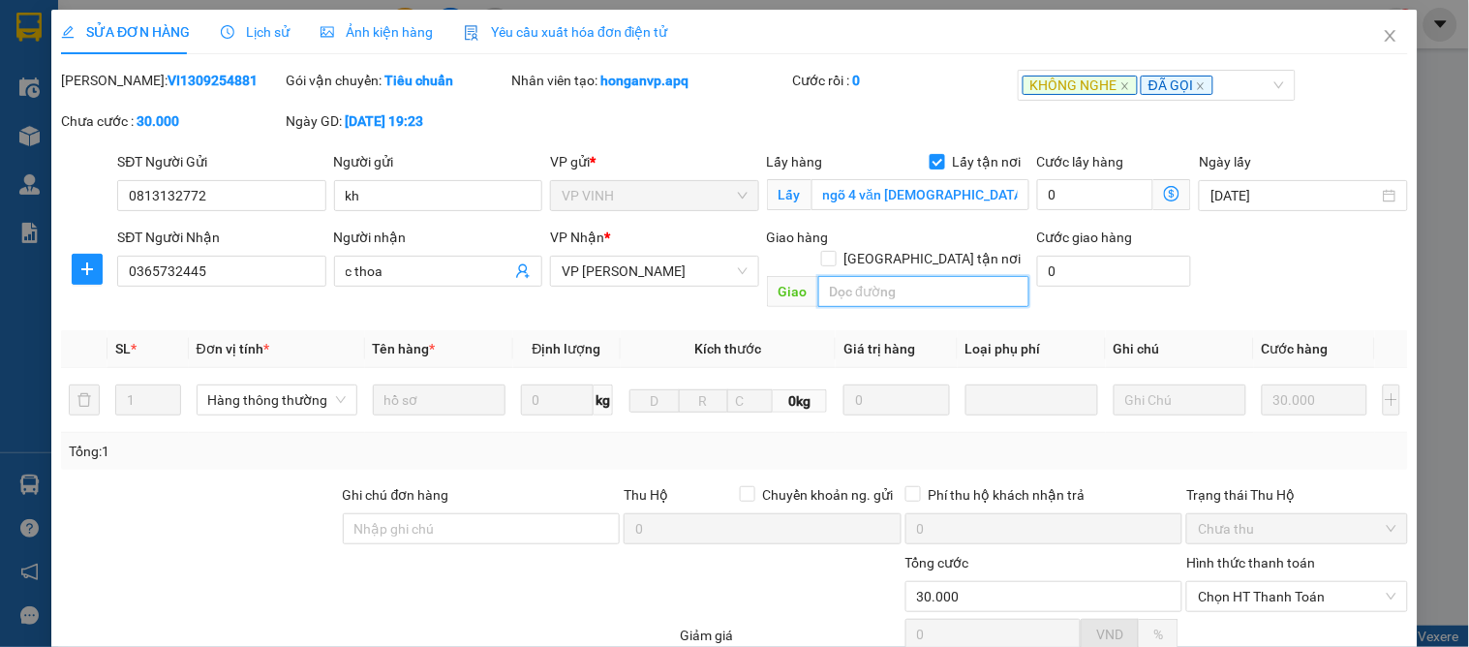
click at [878, 276] on input "text" at bounding box center [923, 291] width 211 height 31
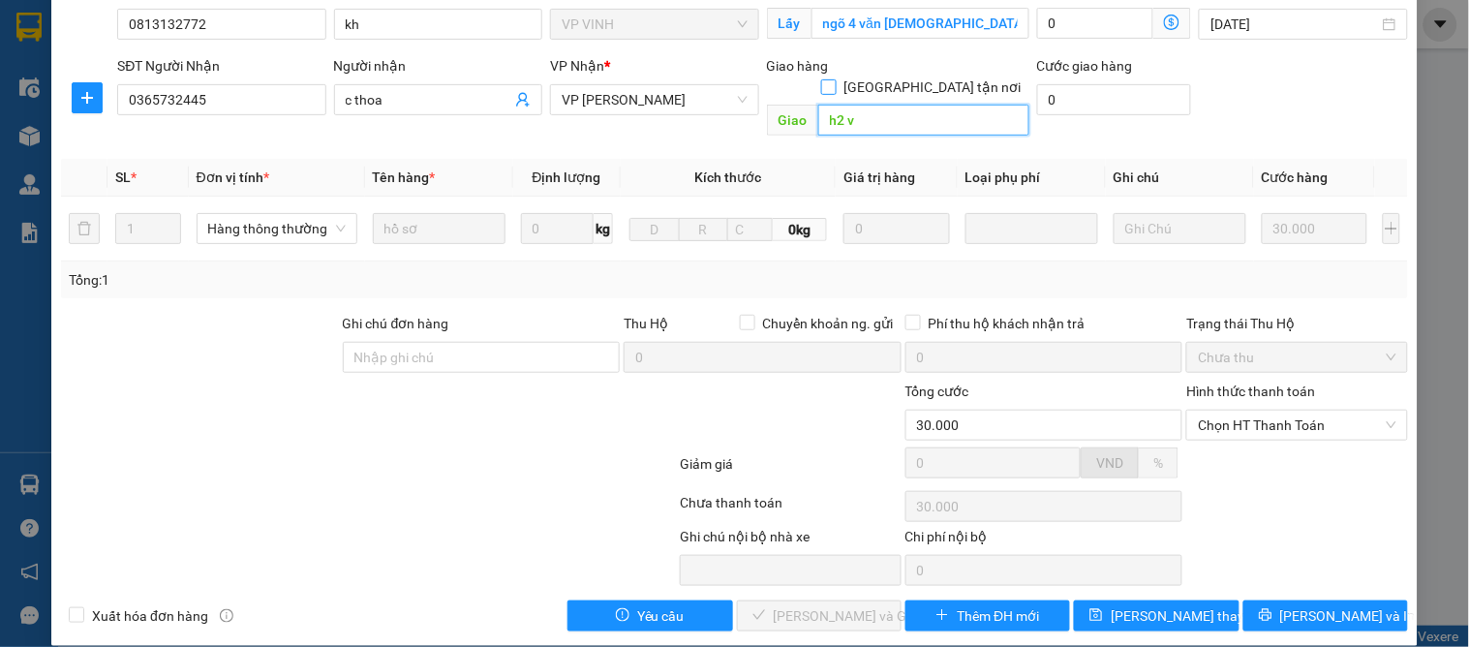
type input "h2 v"
click at [835, 79] on input "[GEOGRAPHIC_DATA][PERSON_NAME] nơi" at bounding box center [828, 86] width 14 height 14
checkbox input "true"
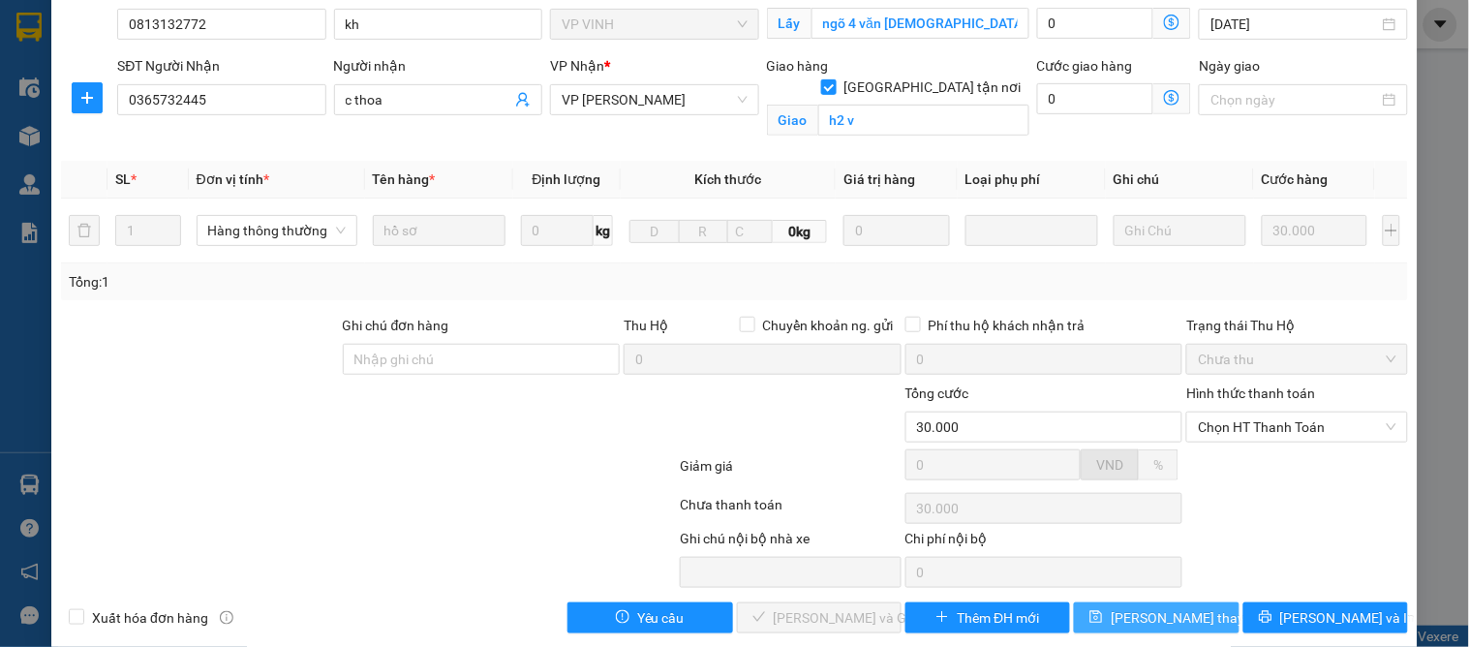
click at [1133, 626] on span "[PERSON_NAME] đổi" at bounding box center [1187, 617] width 155 height 21
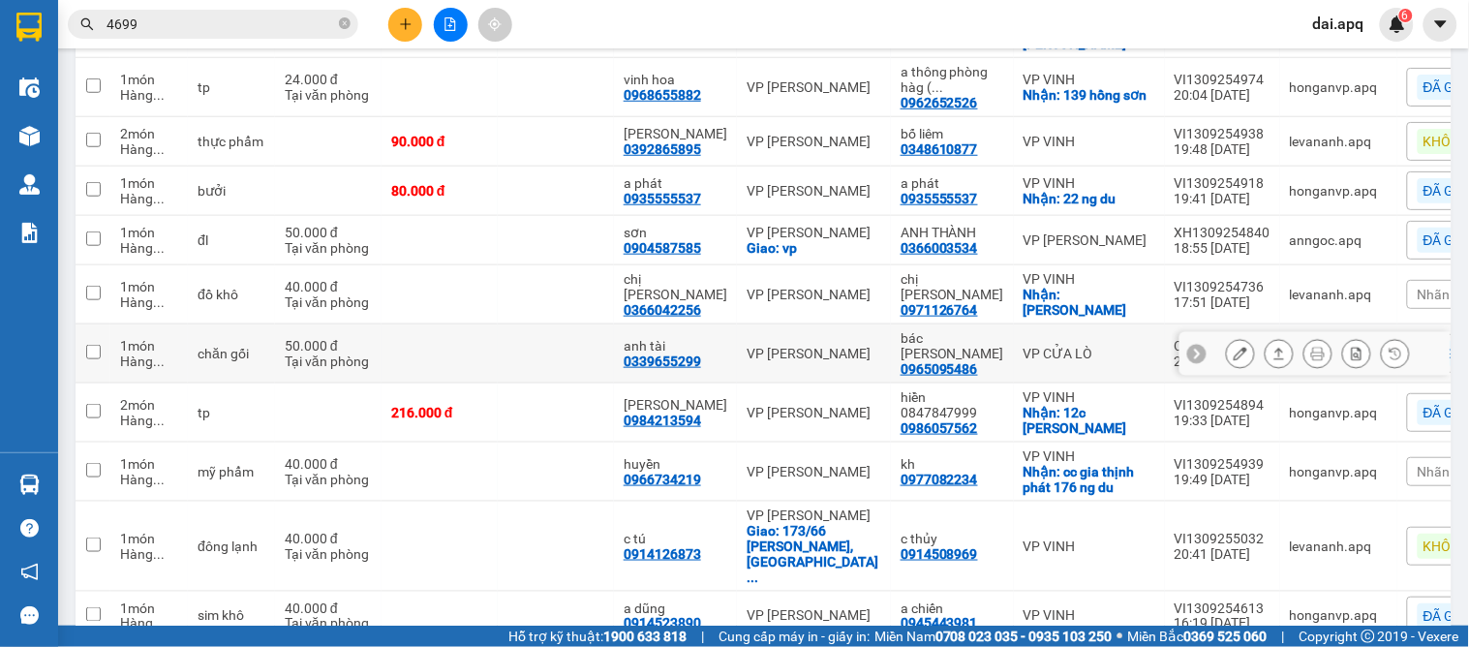
scroll to position [3, 0]
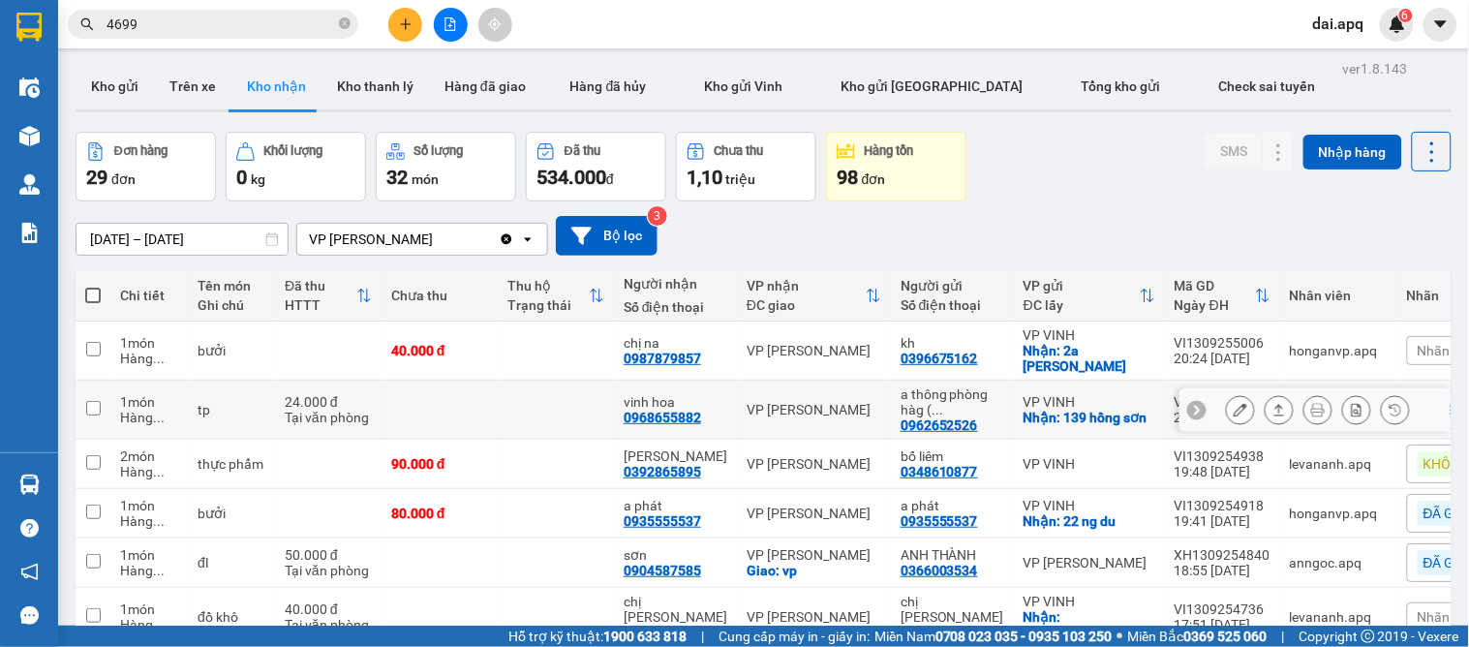
click at [1265, 411] on button at bounding box center [1278, 410] width 27 height 34
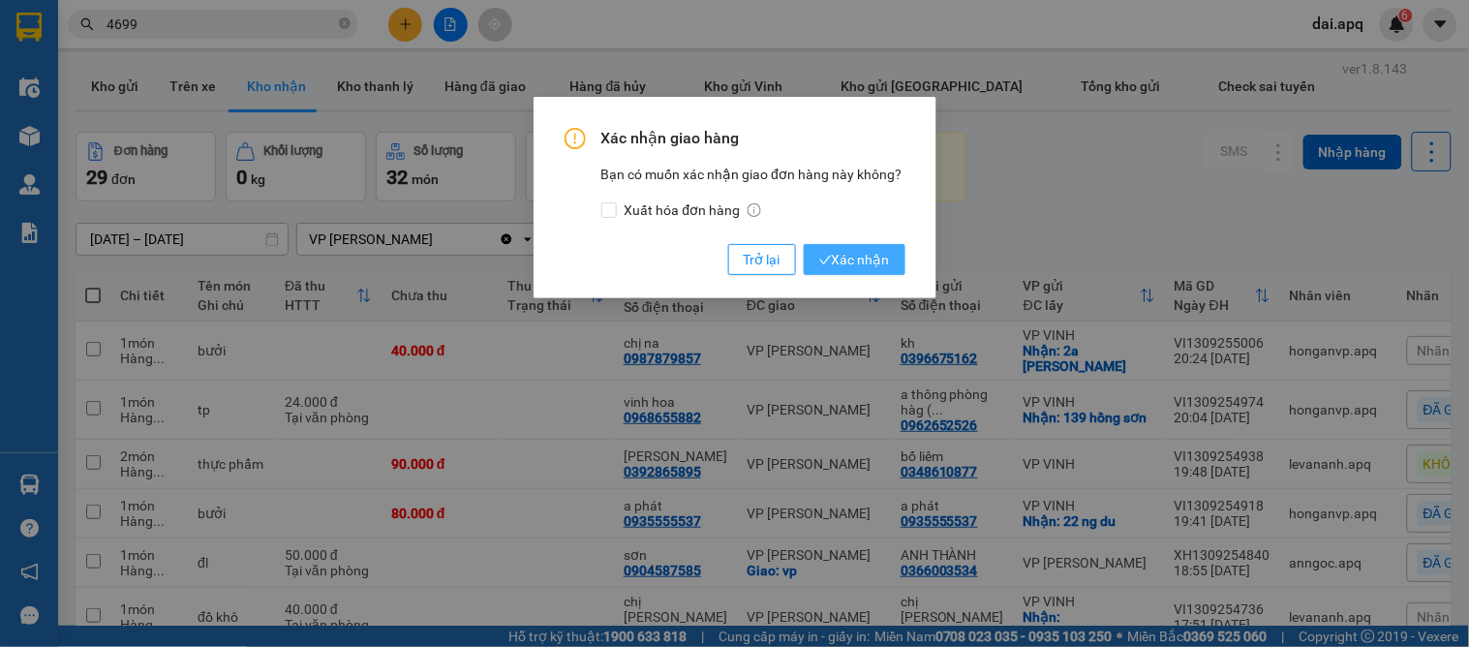
click at [860, 252] on span "Xác nhận" at bounding box center [854, 259] width 71 height 21
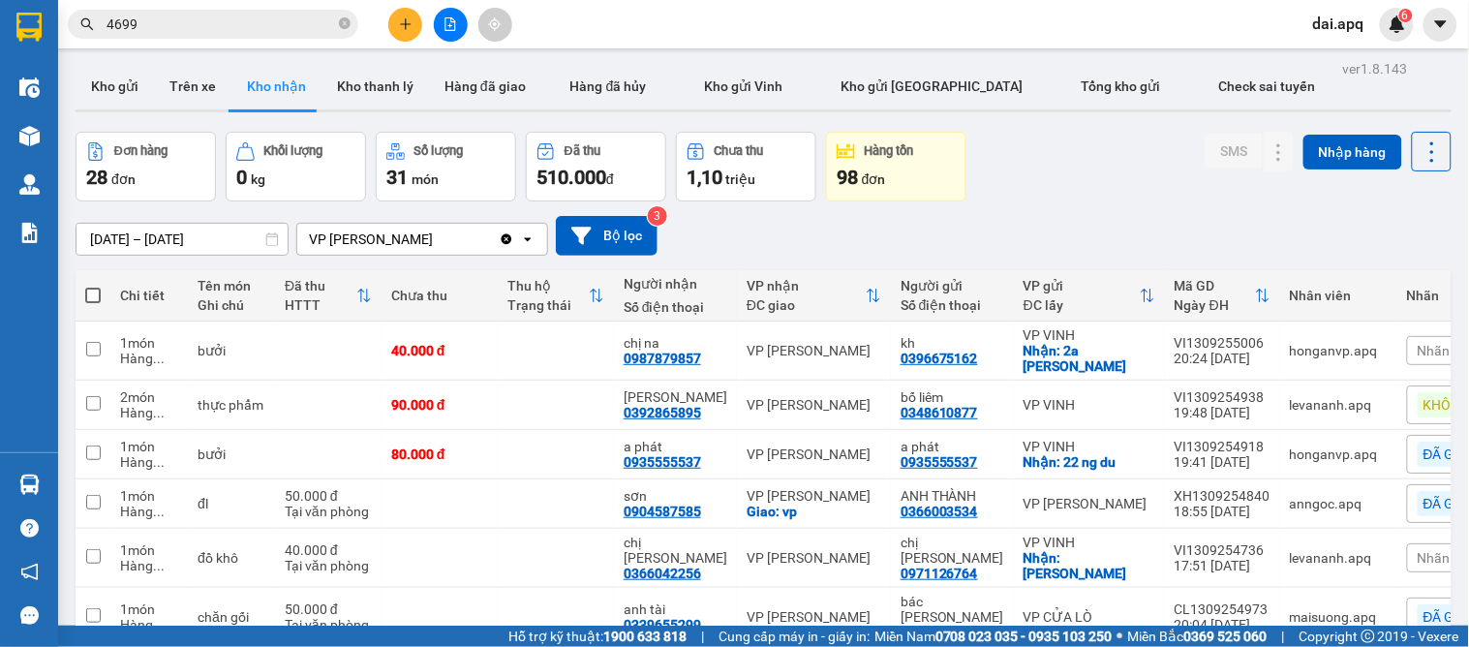
click at [1417, 345] on span "Nhãn" at bounding box center [1433, 350] width 33 height 15
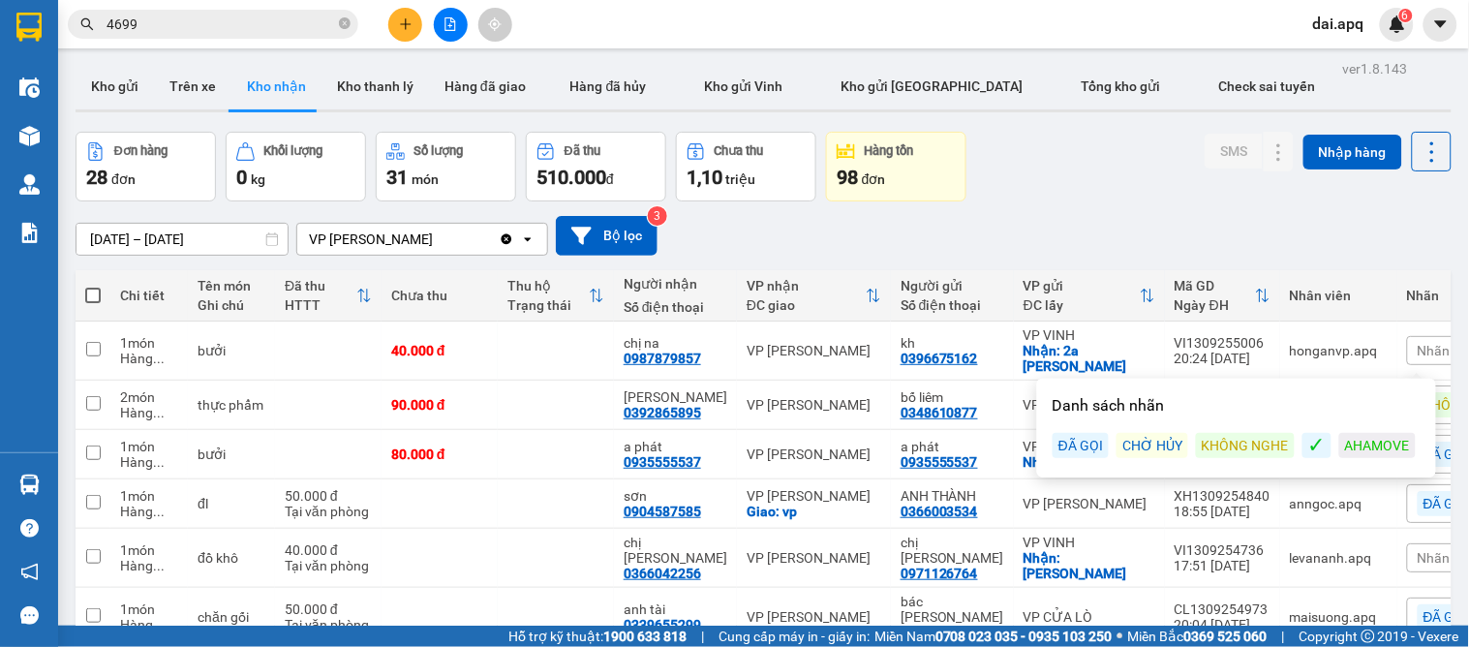
click at [1240, 441] on div "KHÔNG NGHE" at bounding box center [1245, 445] width 99 height 25
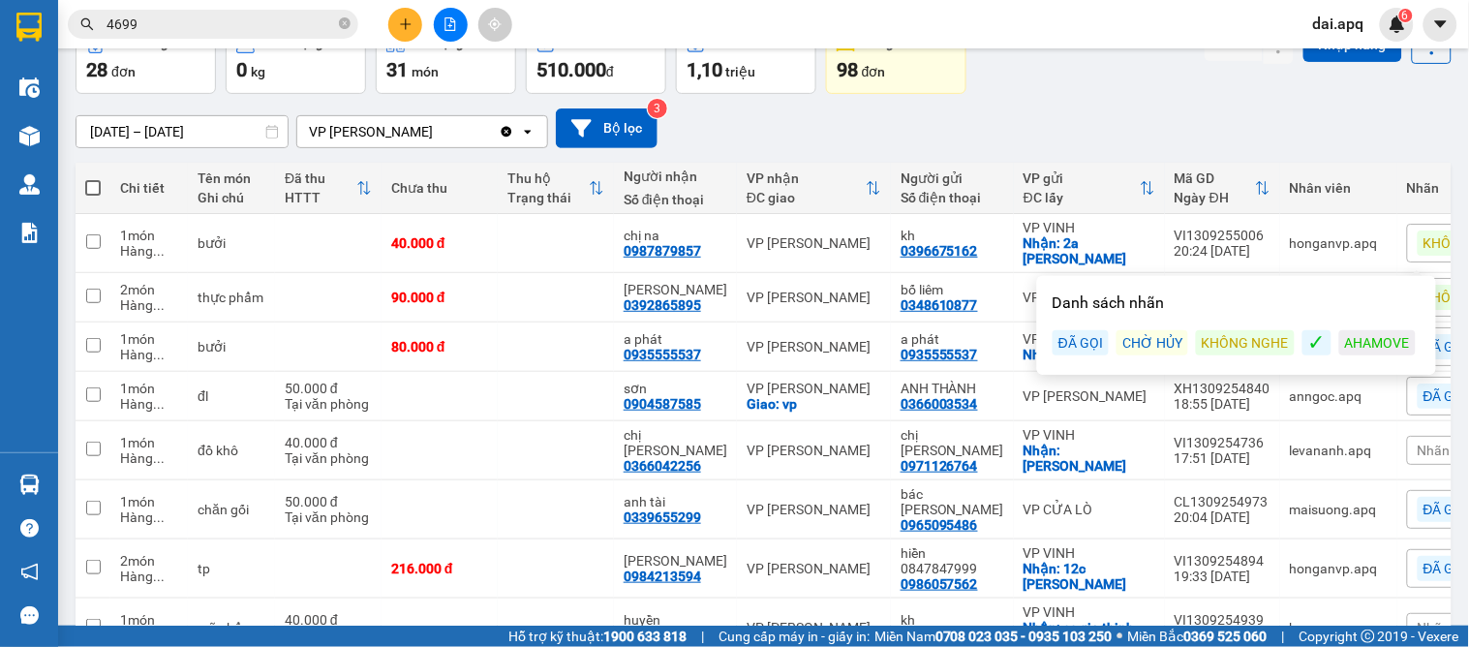
click at [1076, 73] on div "Đơn hàng 28 đơn Khối lượng 0 kg Số lượng 31 món Đã thu 510.000 đ Chưa thu 1,10 …" at bounding box center [764, 59] width 1376 height 70
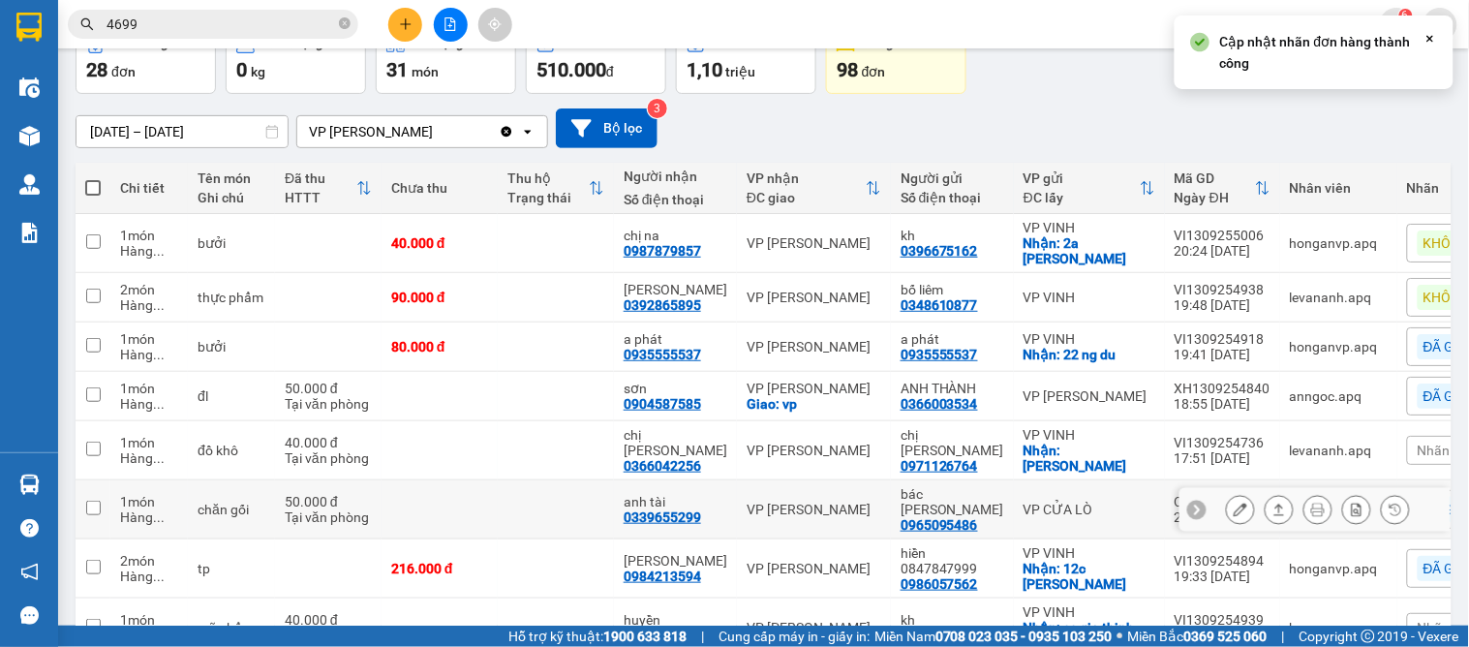
scroll to position [218, 0]
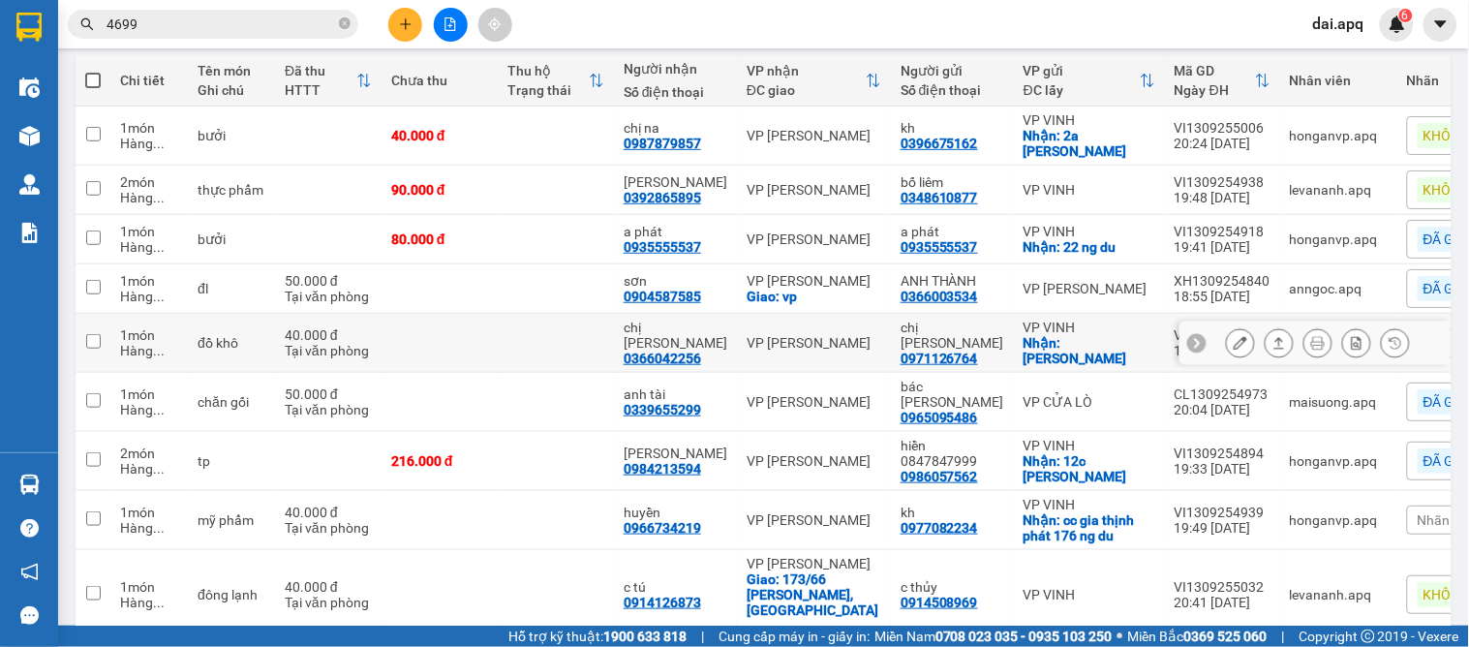
click at [1179, 345] on div at bounding box center [1314, 343] width 271 height 44
click at [1190, 336] on icon at bounding box center [1197, 343] width 14 height 14
click at [1417, 335] on span "Nhãn" at bounding box center [1433, 342] width 33 height 15
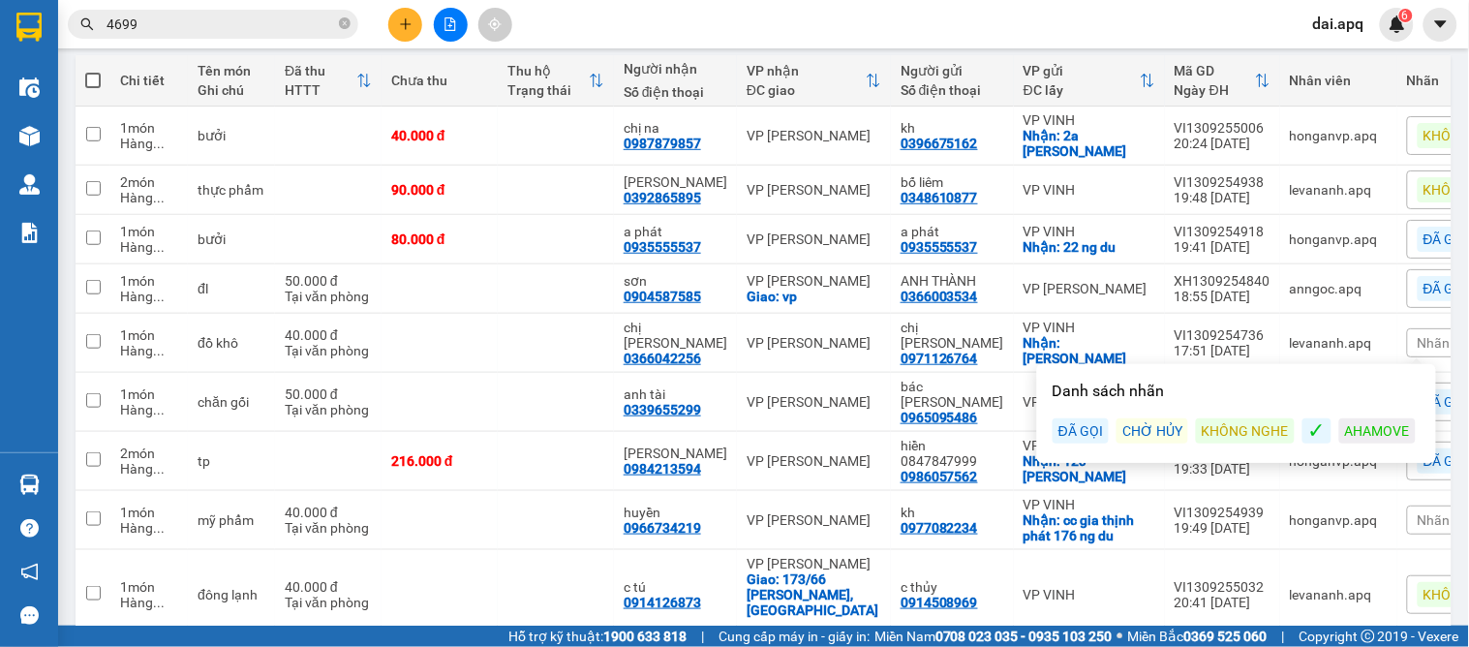
click at [1075, 421] on div "ĐÃ GỌI" at bounding box center [1080, 430] width 56 height 25
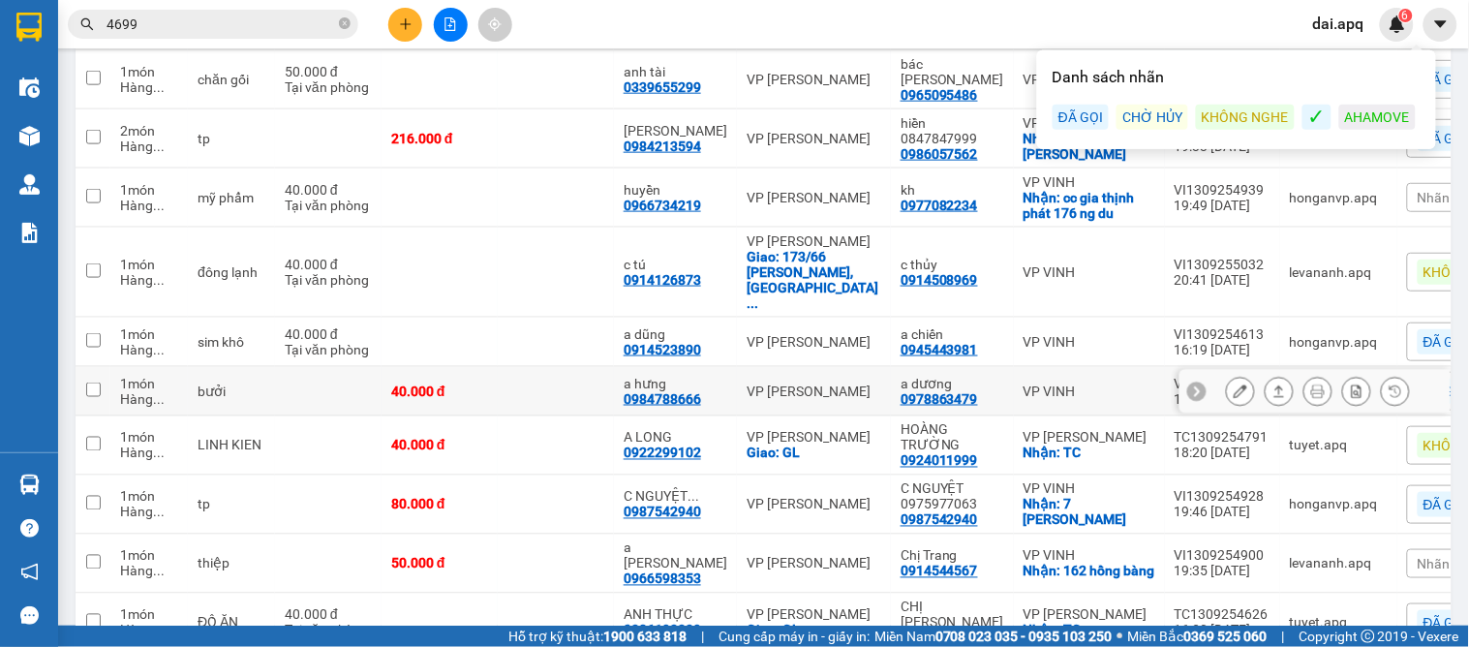
scroll to position [433, 0]
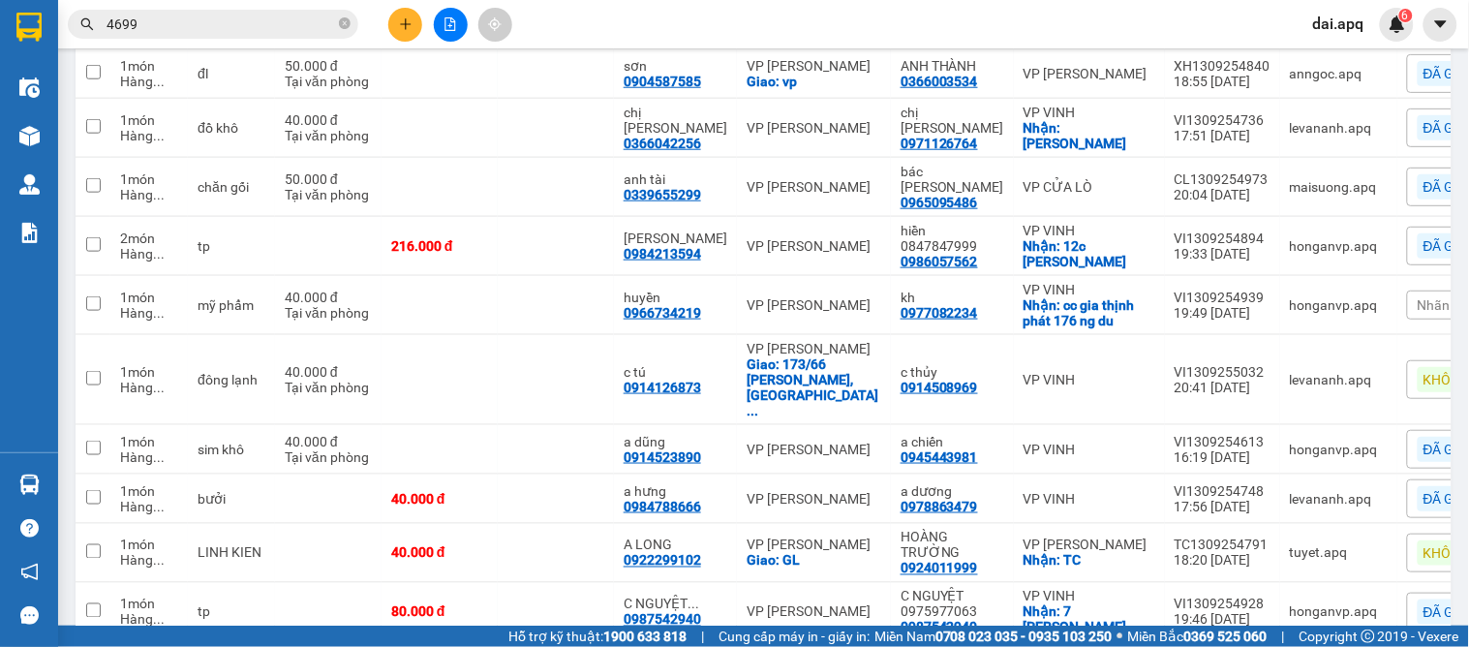
click at [1417, 297] on span "Nhãn" at bounding box center [1433, 304] width 33 height 15
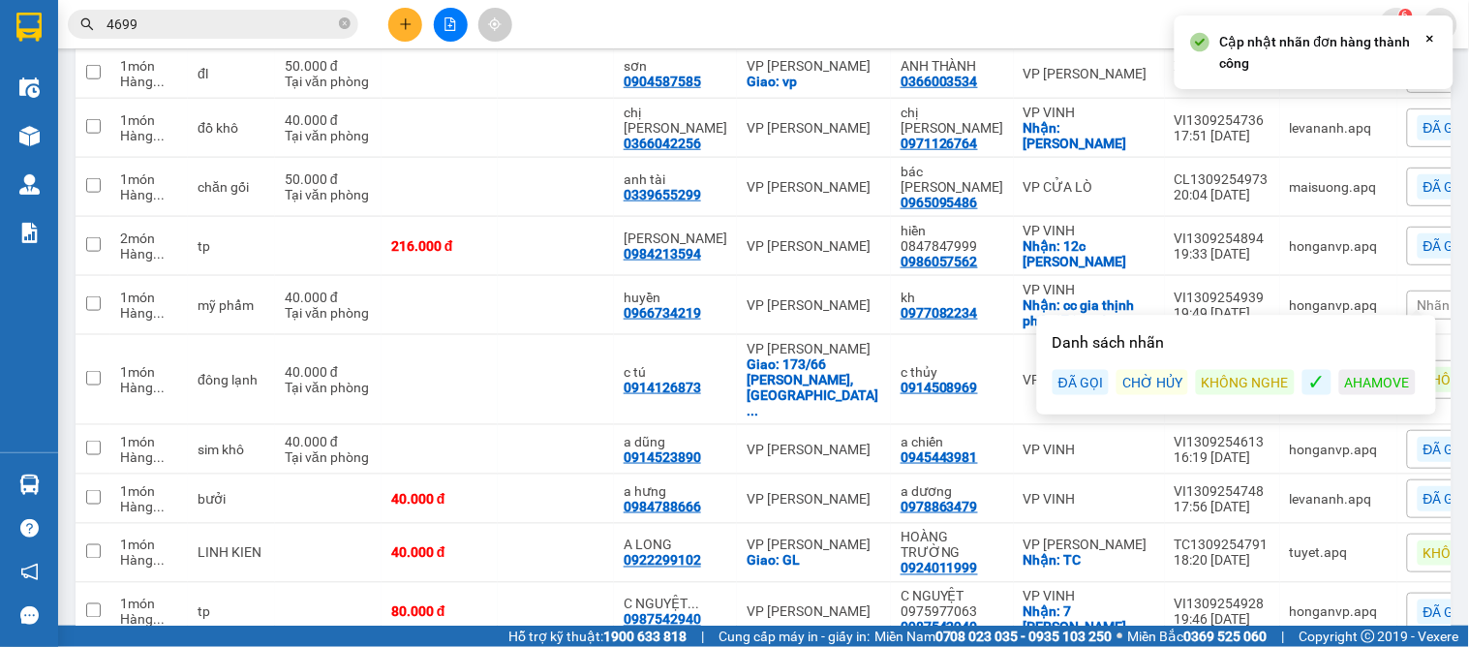
click at [1065, 376] on div "ĐÃ GỌI" at bounding box center [1080, 382] width 56 height 25
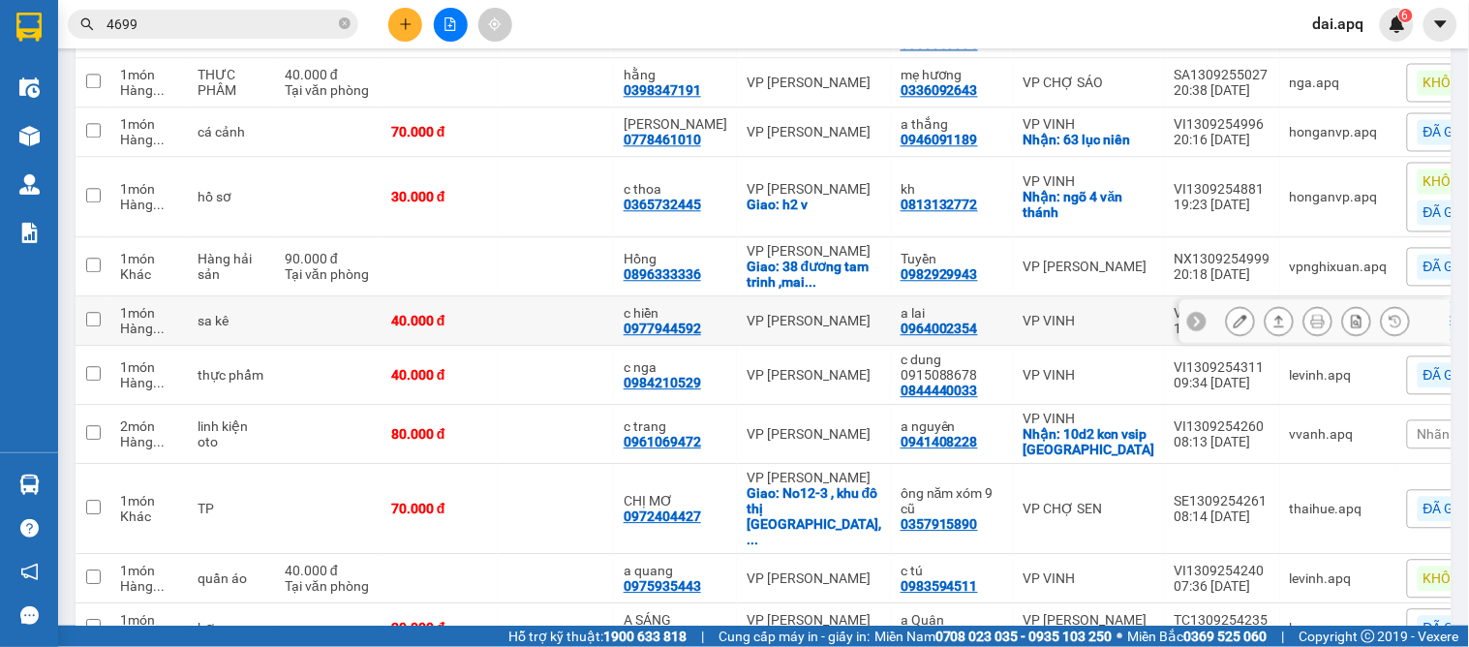
scroll to position [1027, 0]
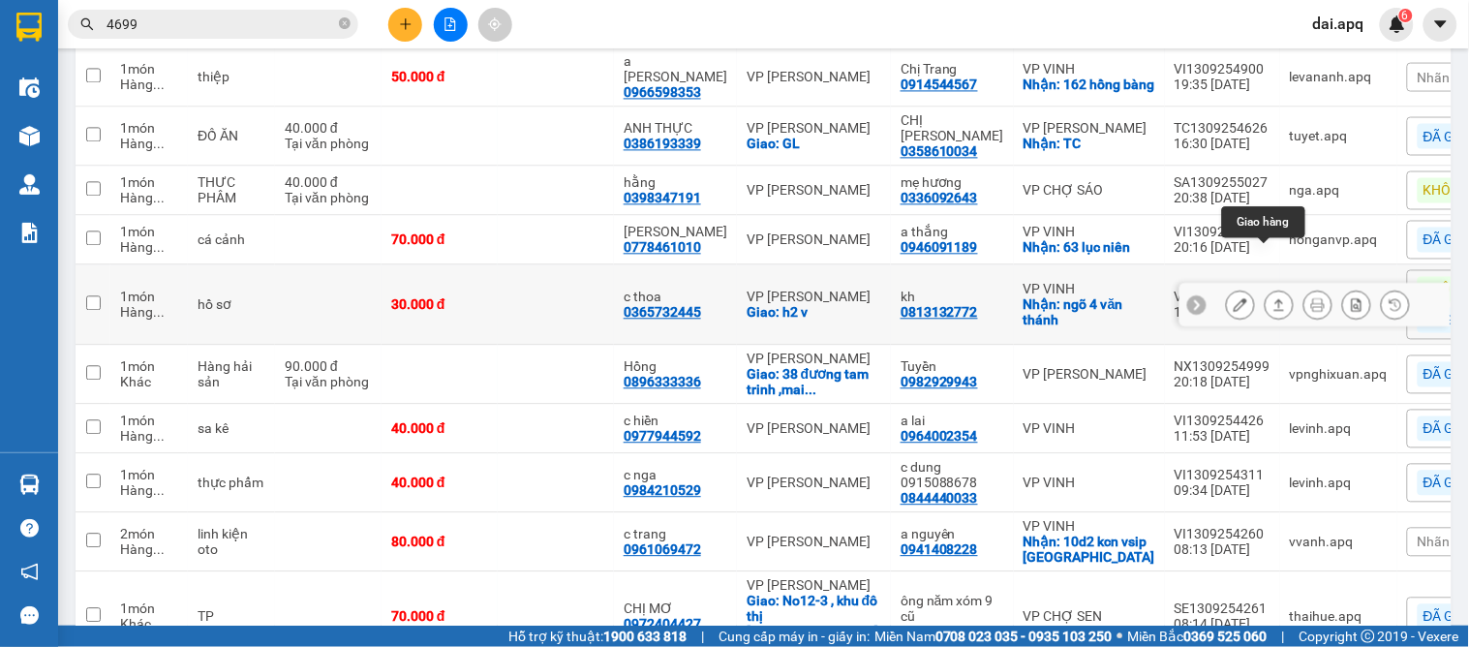
click at [1275, 289] on div at bounding box center [1278, 303] width 29 height 29
click at [1272, 297] on icon at bounding box center [1279, 304] width 14 height 14
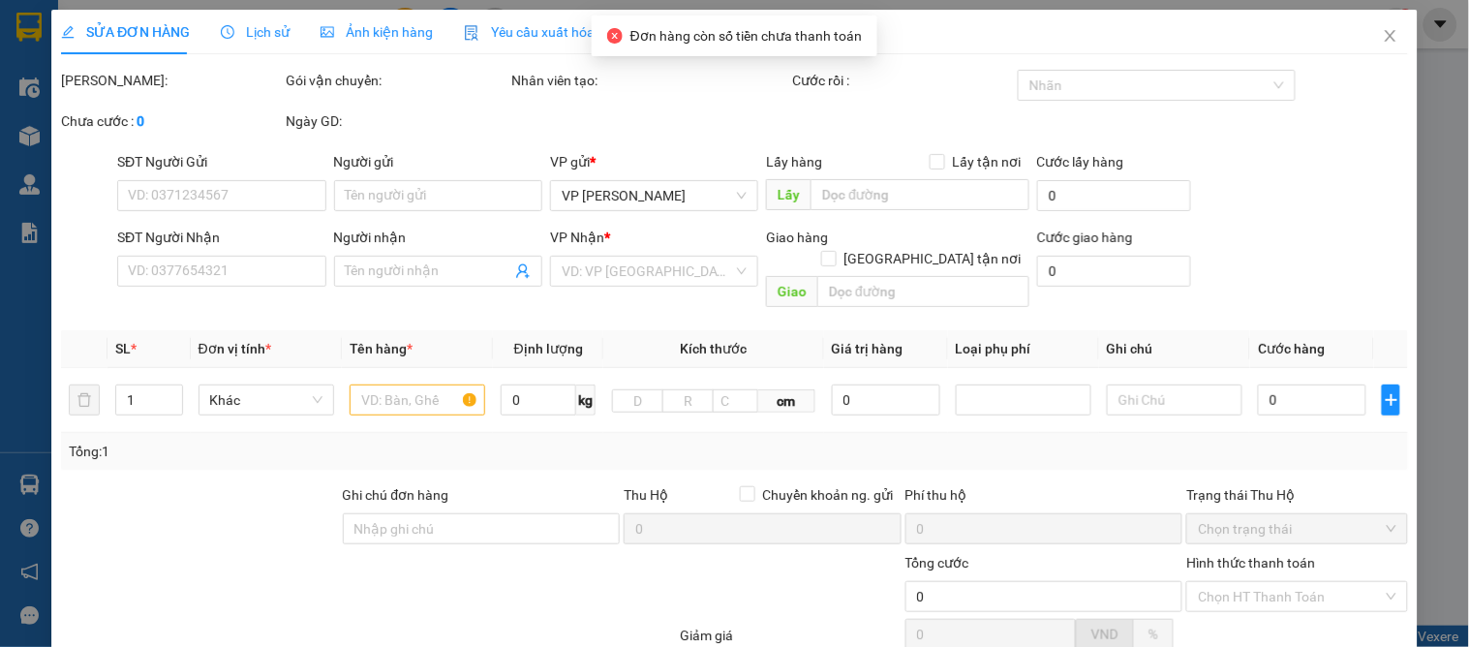
type input "0813132772"
type input "kh"
checkbox input "true"
type input "ngõ 4 văn thánh"
type input "0365732445"
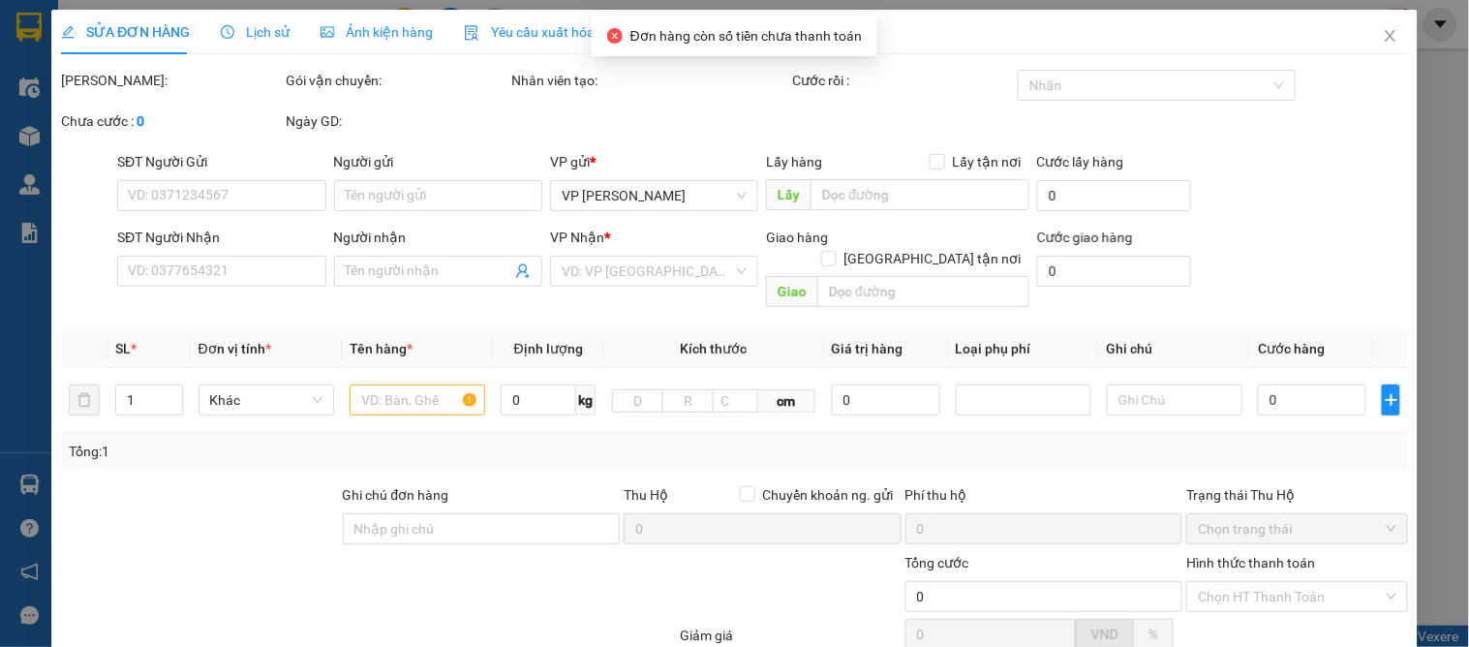
type input "c thoa"
checkbox input "true"
type input "h2 v"
type input "30.000"
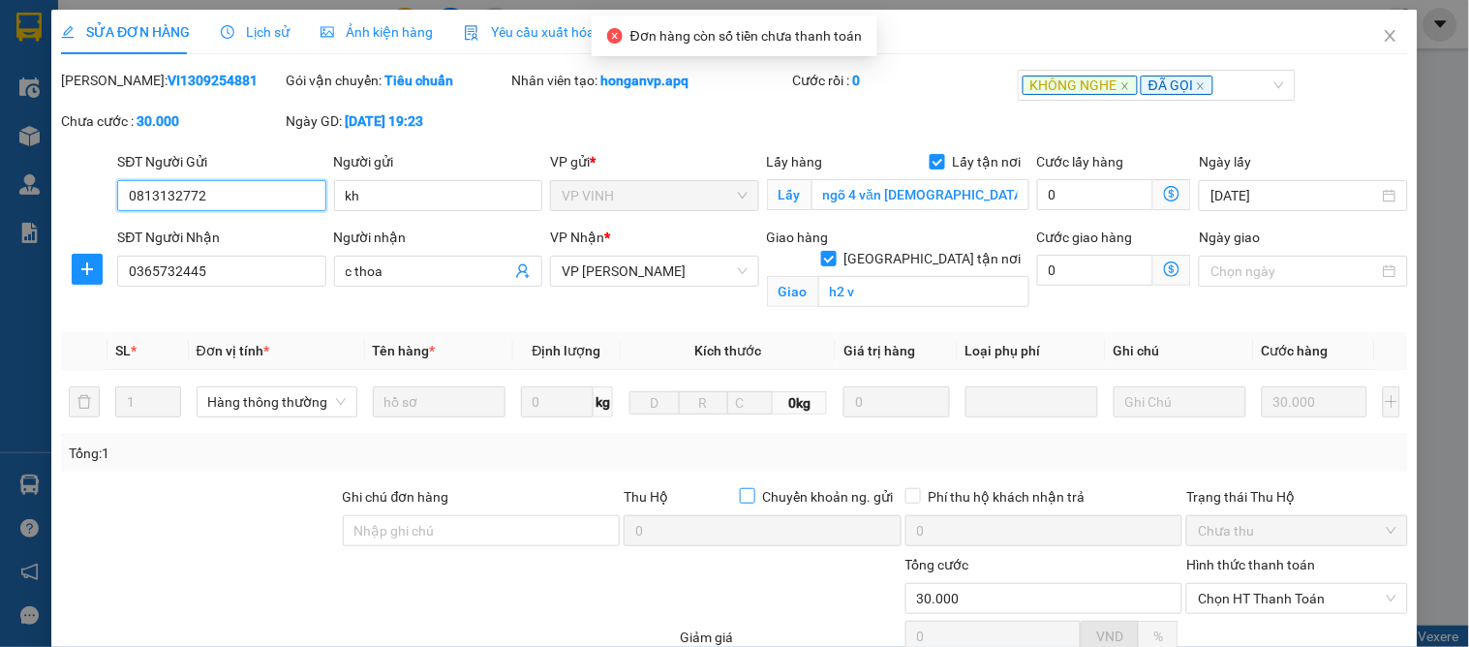
scroll to position [195, 0]
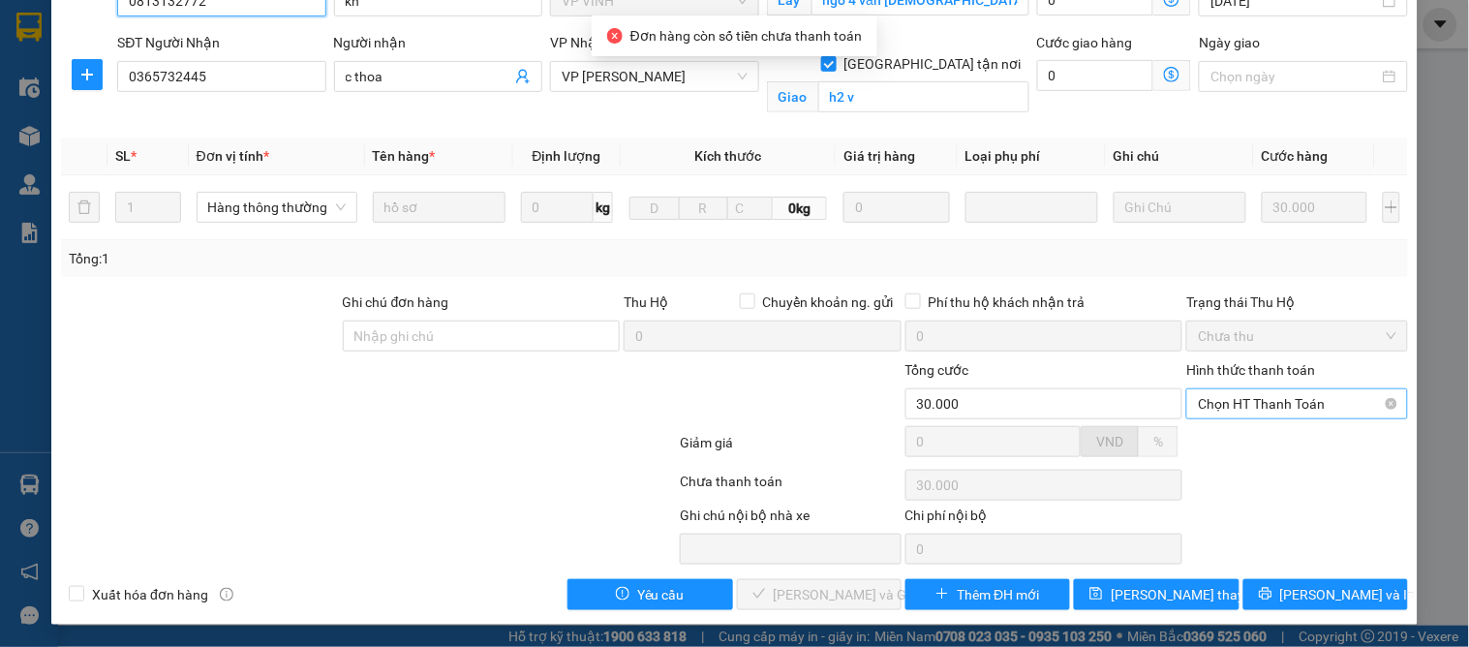
click at [1223, 412] on span "Chọn HT Thanh Toán" at bounding box center [1297, 403] width 198 height 29
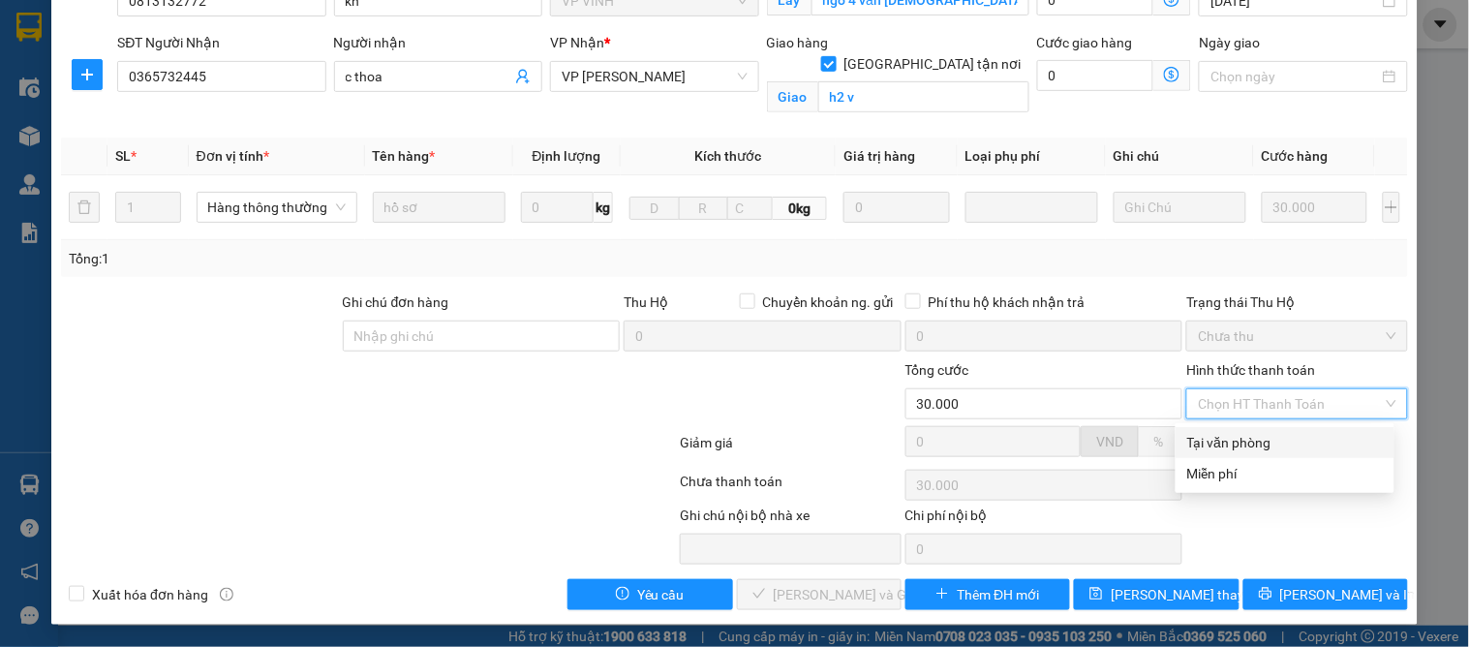
click at [1217, 434] on div "Tại văn phòng" at bounding box center [1285, 442] width 196 height 21
type input "0"
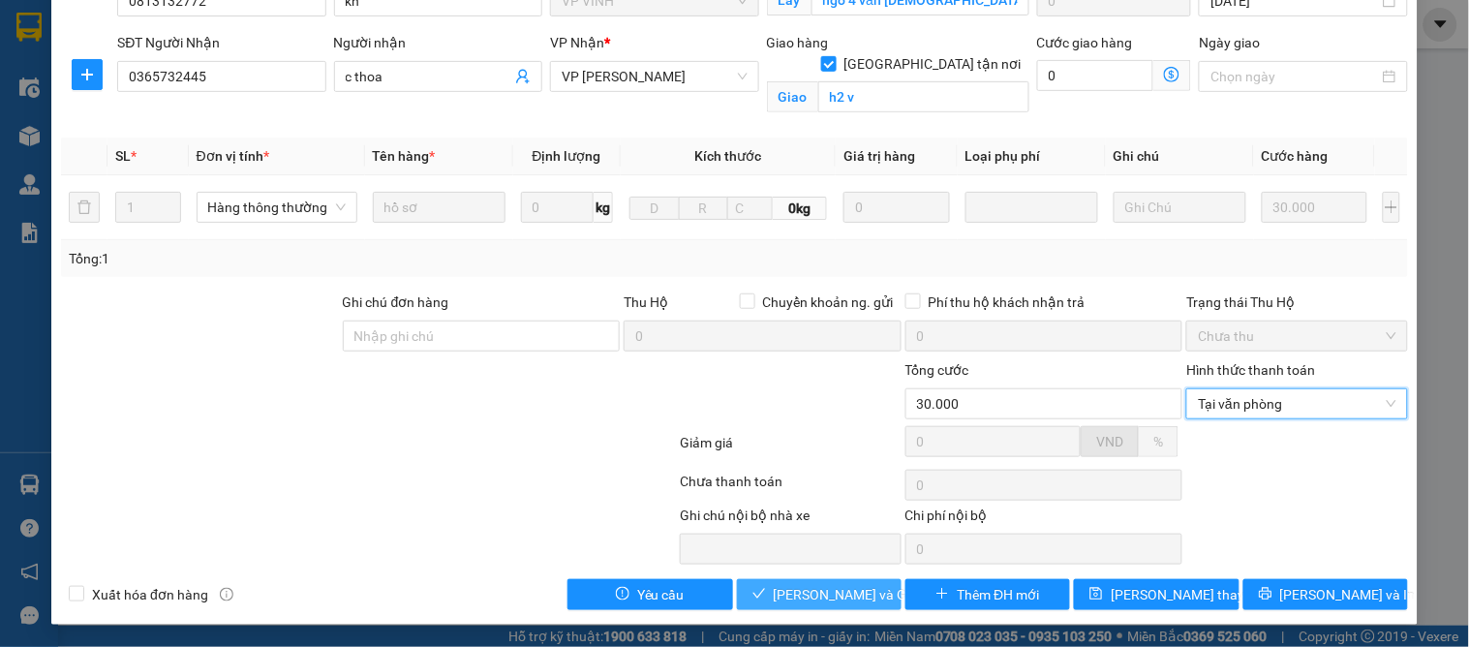
click at [833, 584] on span "[PERSON_NAME] và [PERSON_NAME] hàng" at bounding box center [867, 594] width 186 height 21
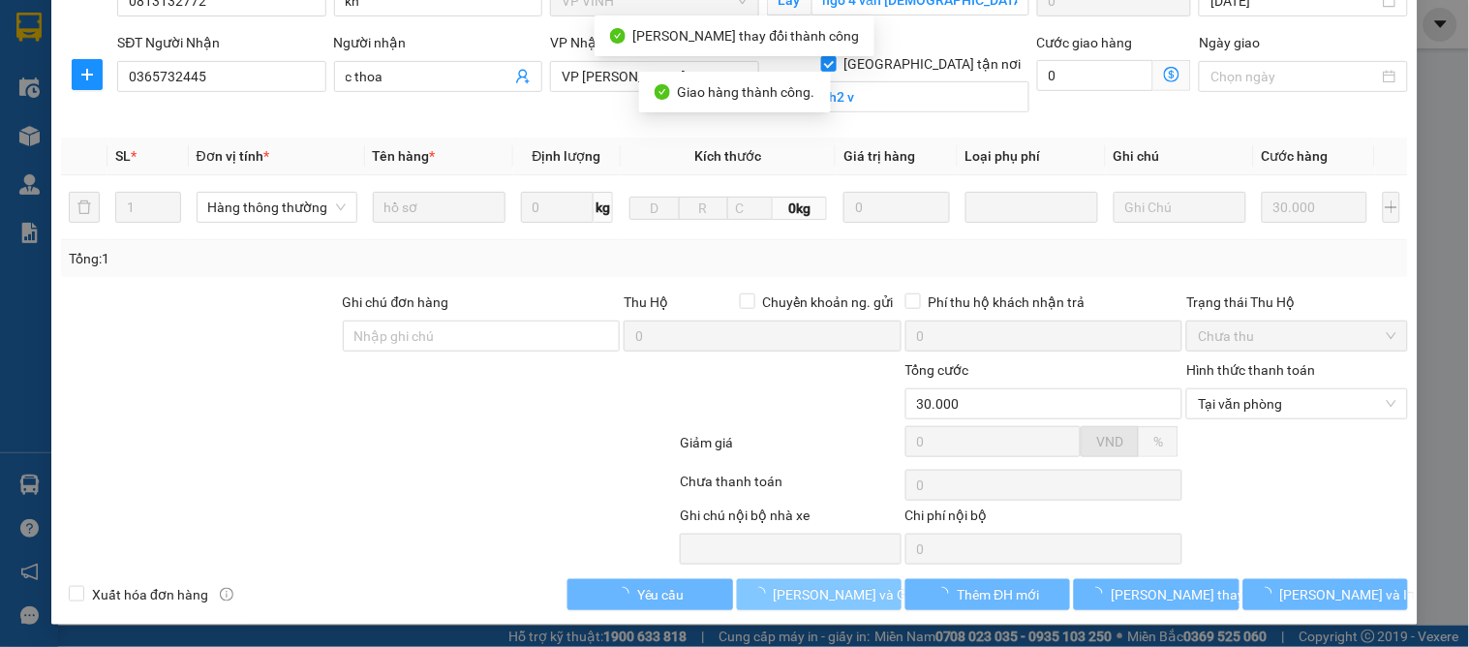
scroll to position [0, 0]
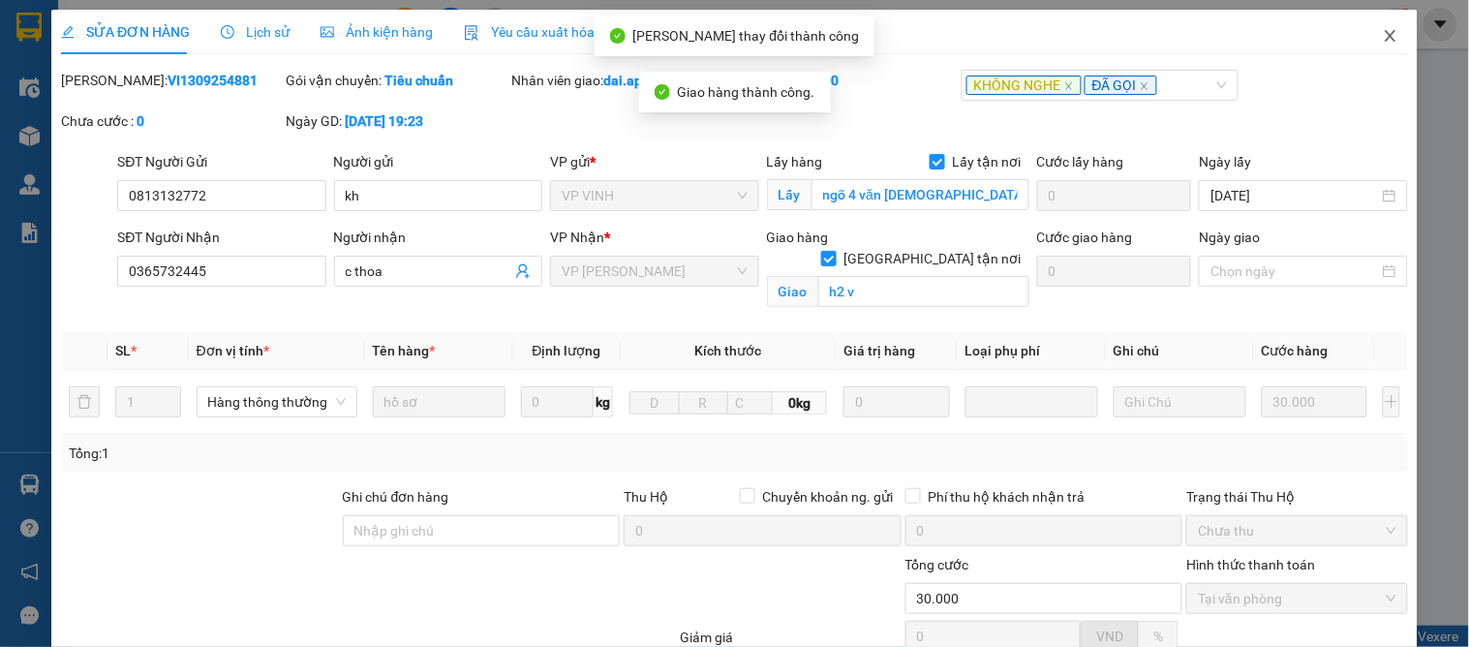
click at [1383, 30] on icon "close" at bounding box center [1390, 35] width 15 height 15
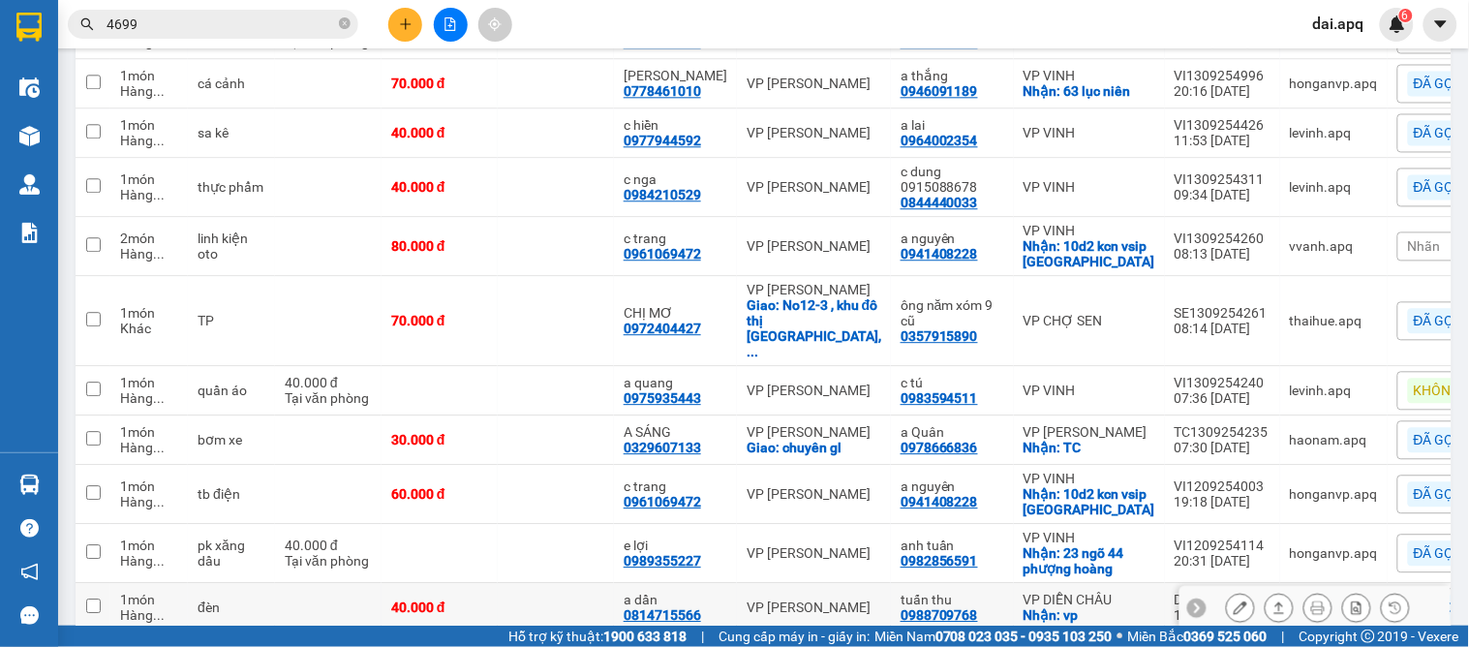
scroll to position [1210, 0]
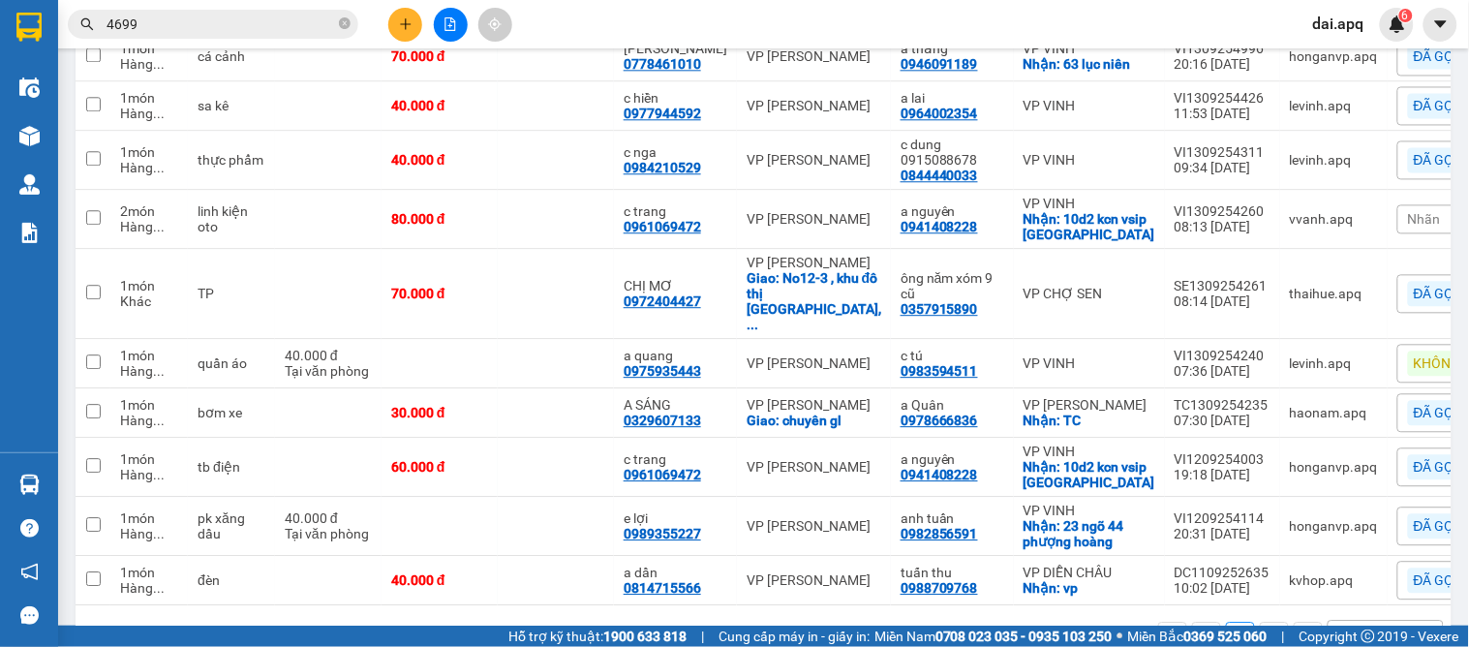
click at [342, 17] on icon "close-circle" at bounding box center [345, 23] width 12 height 12
click at [392, 25] on button at bounding box center [405, 25] width 34 height 34
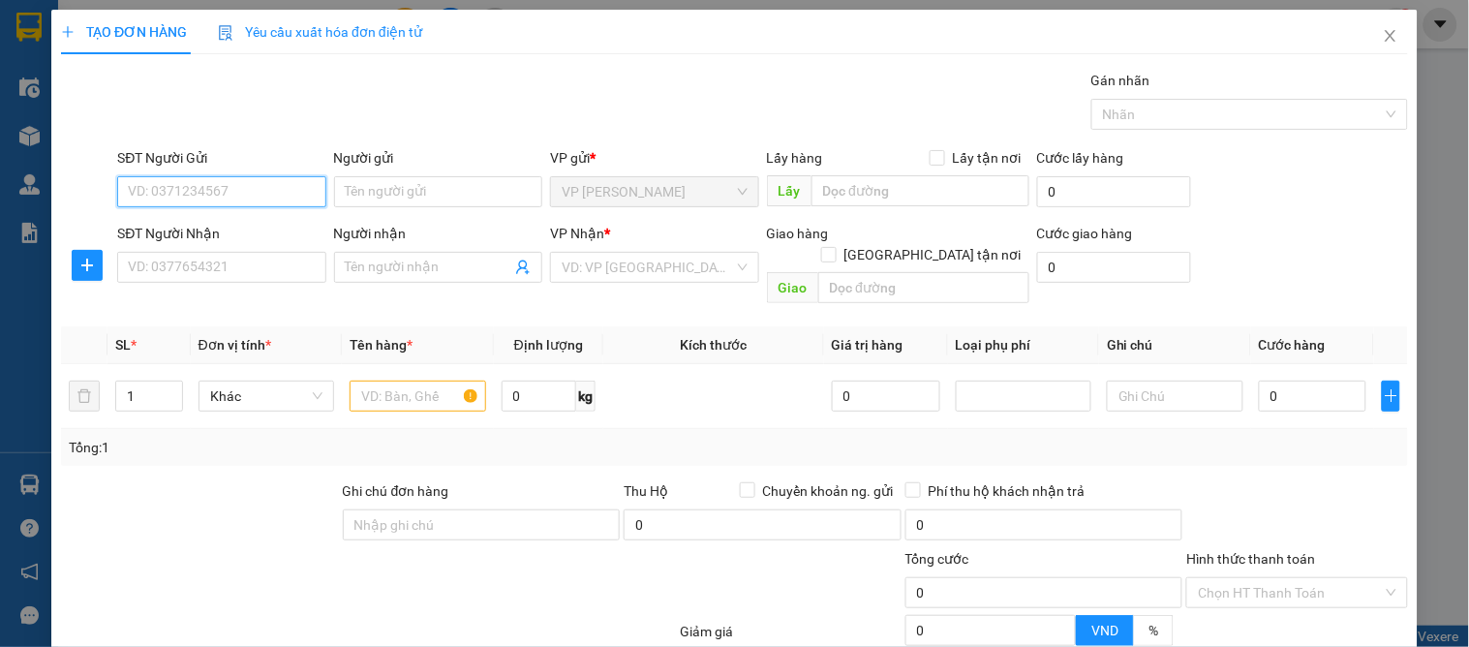
click at [208, 198] on input "SĐT Người Gửi" at bounding box center [221, 191] width 208 height 31
click at [130, 195] on input "4699" at bounding box center [221, 191] width 208 height 31
type input "4699"
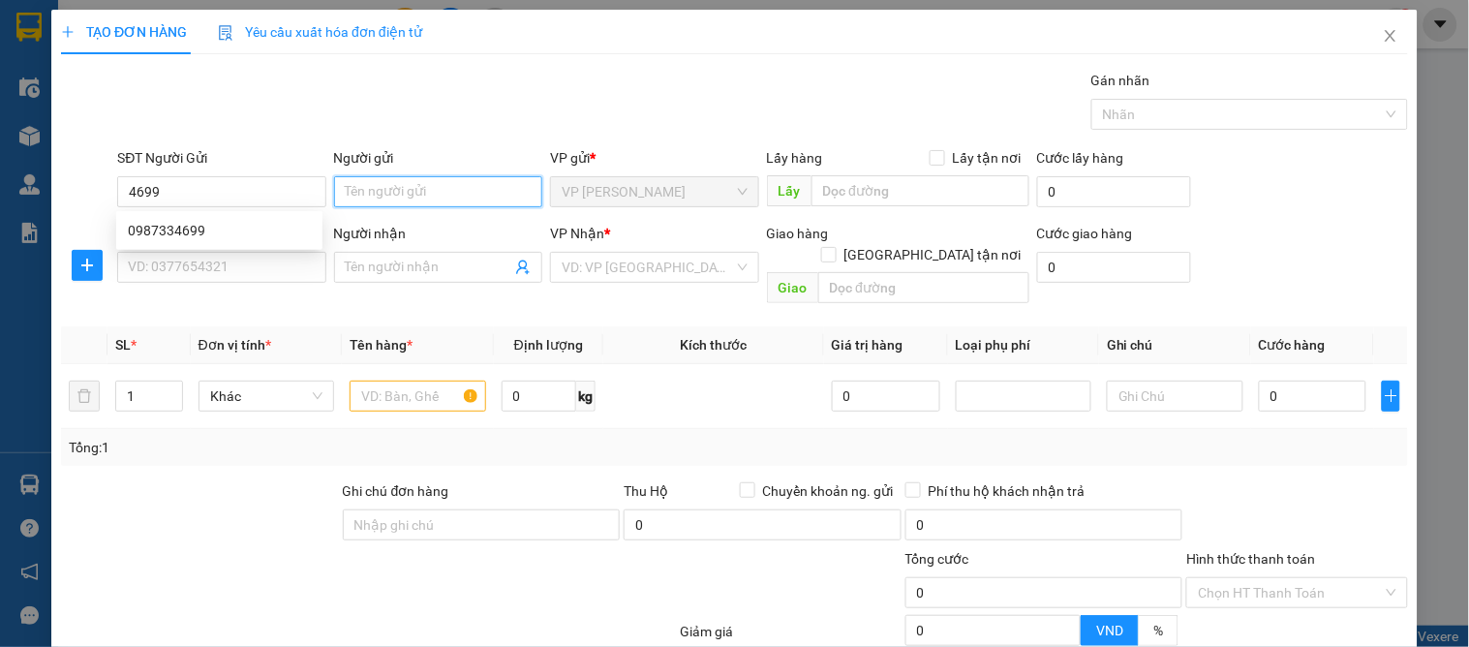
click at [431, 195] on input "Người gửi" at bounding box center [438, 191] width 208 height 31
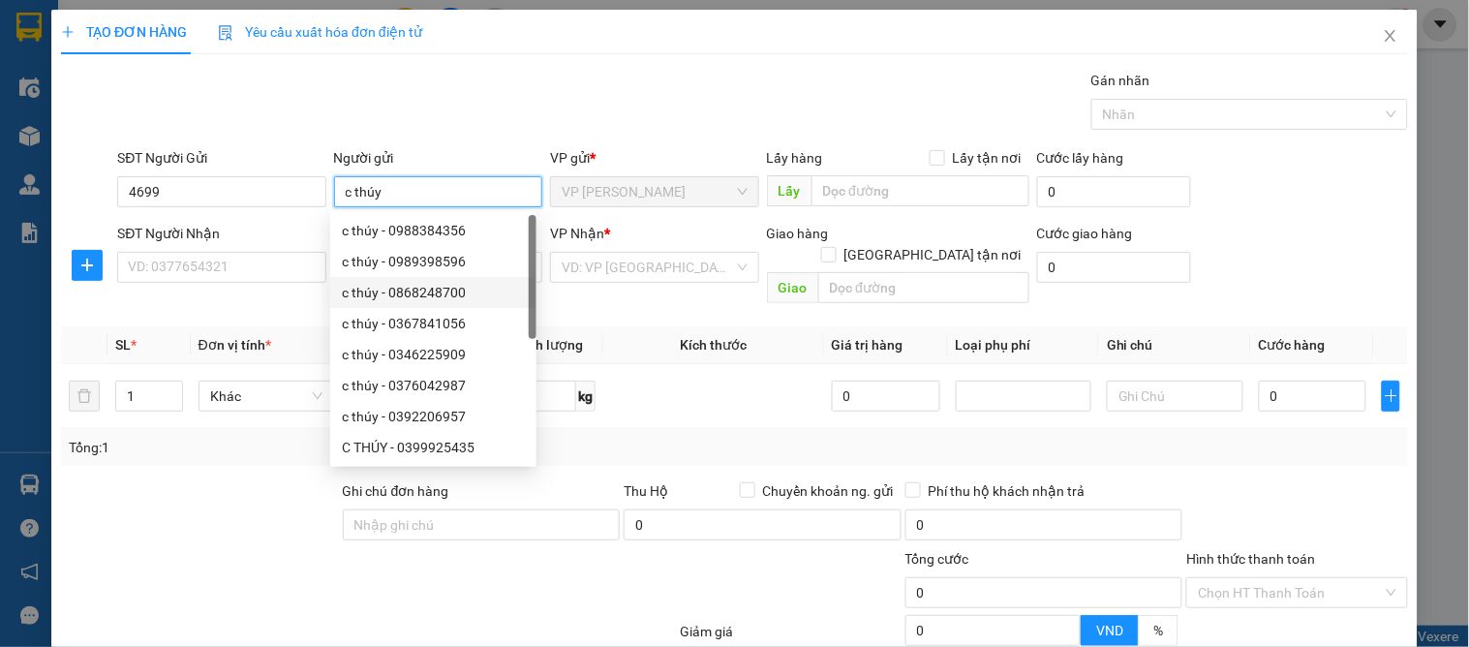
type input "c thúy"
click at [233, 249] on div "SĐT Người Nhận" at bounding box center [221, 237] width 208 height 29
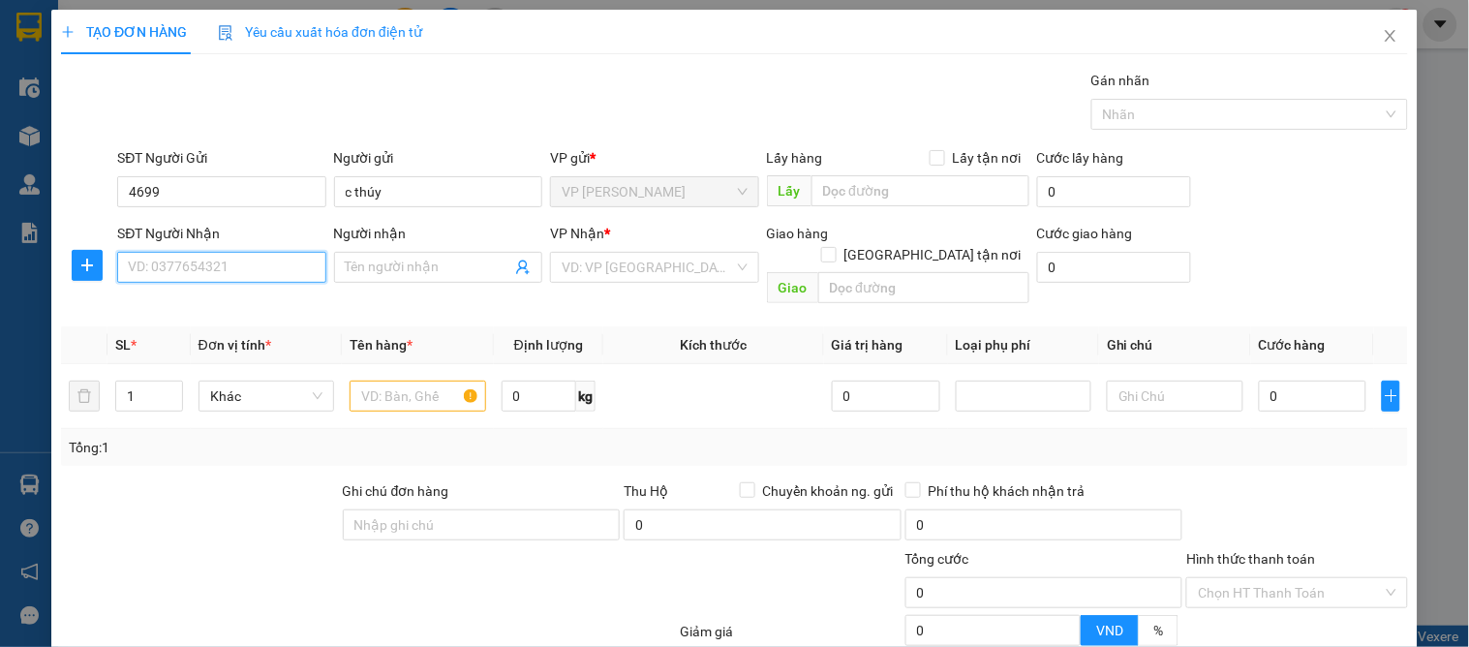
click at [237, 263] on input "SĐT Người Nhận" at bounding box center [221, 267] width 208 height 31
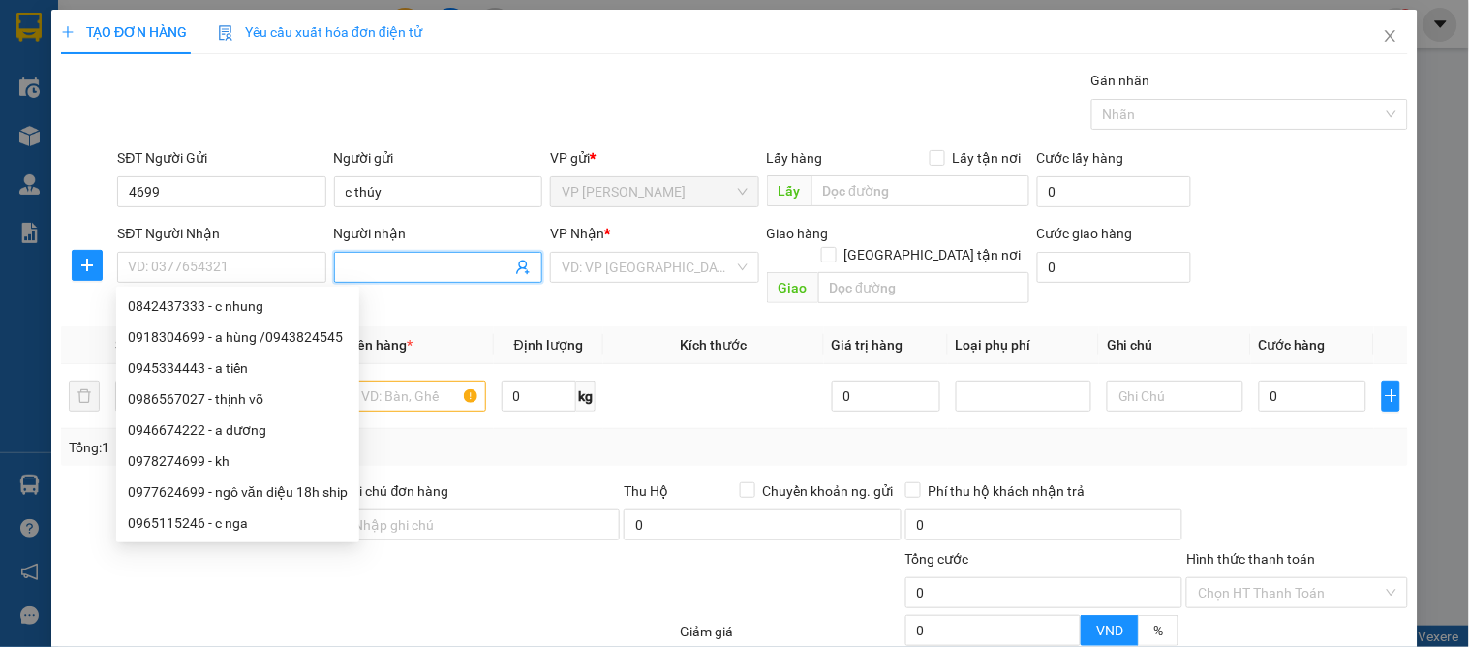
click at [359, 258] on input "Người nhận" at bounding box center [429, 267] width 166 height 21
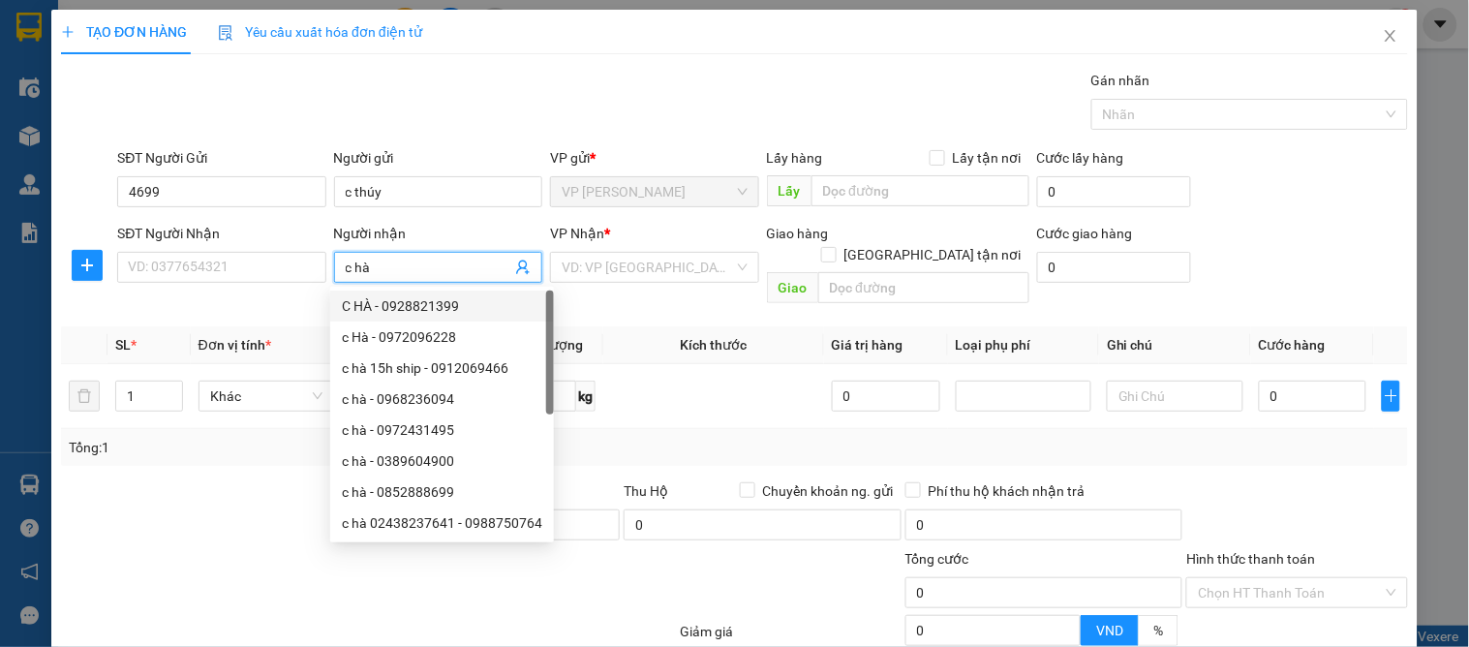
click at [515, 264] on icon "user-add" at bounding box center [522, 266] width 15 height 15
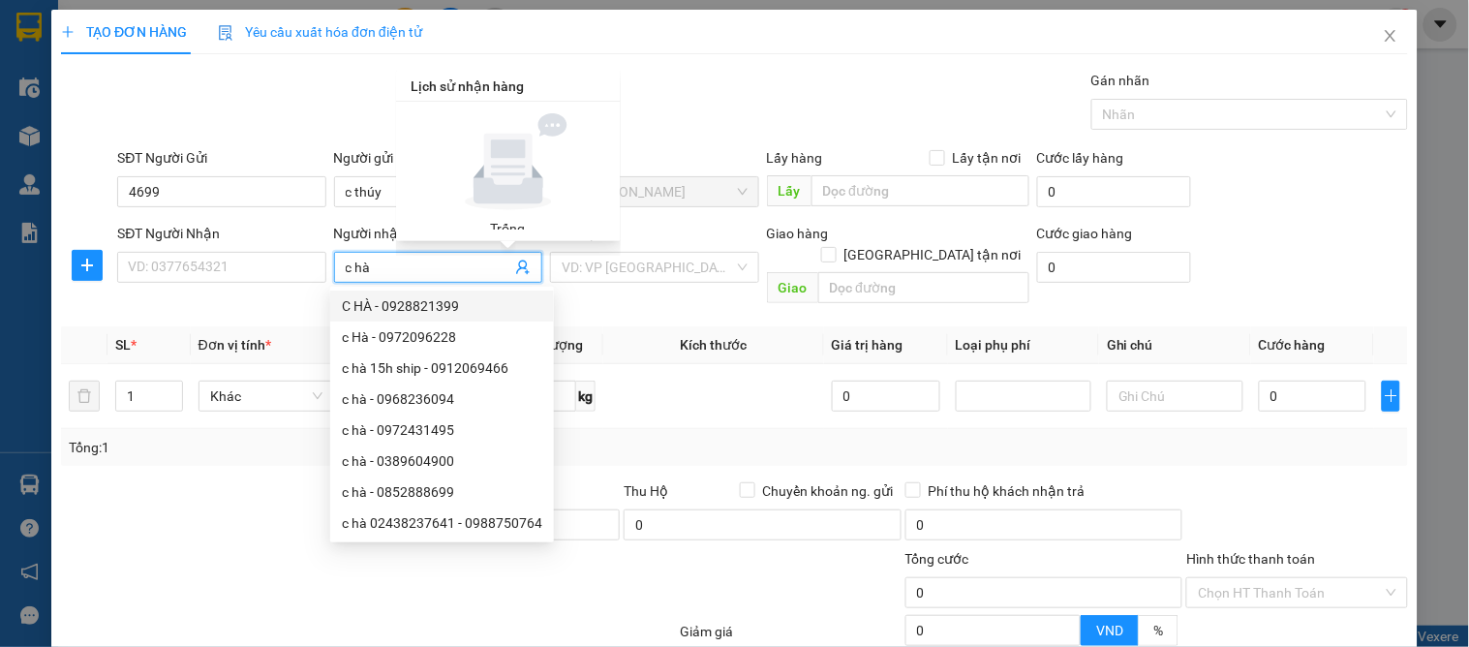
drag, startPoint x: 414, startPoint y: 256, endPoint x: 413, endPoint y: 266, distance: 10.7
click at [413, 257] on input "c hà" at bounding box center [429, 267] width 166 height 21
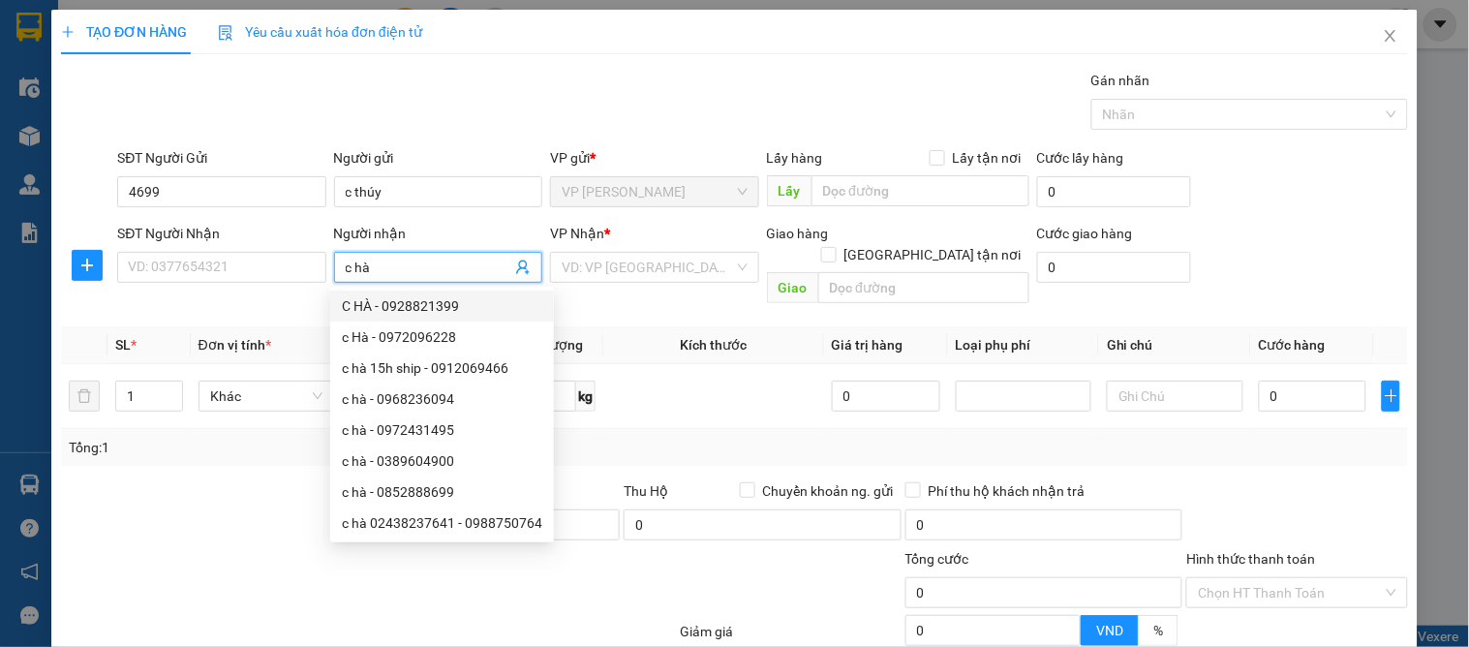
drag, startPoint x: 413, startPoint y: 273, endPoint x: 315, endPoint y: 314, distance: 106.8
click at [407, 283] on span "c hà" at bounding box center [438, 267] width 208 height 31
type input "c hà"
click at [235, 437] on div "Tổng: 1" at bounding box center [319, 447] width 500 height 21
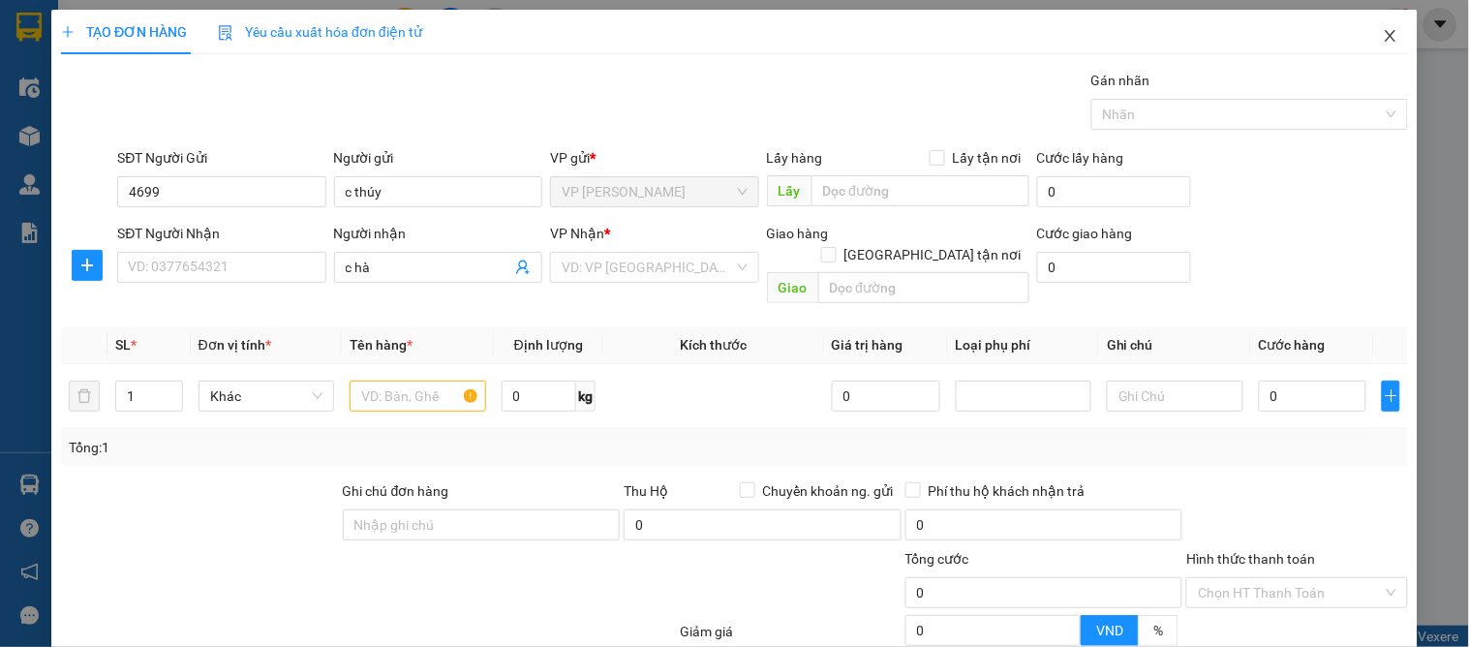
click at [1383, 37] on icon "close" at bounding box center [1390, 35] width 15 height 15
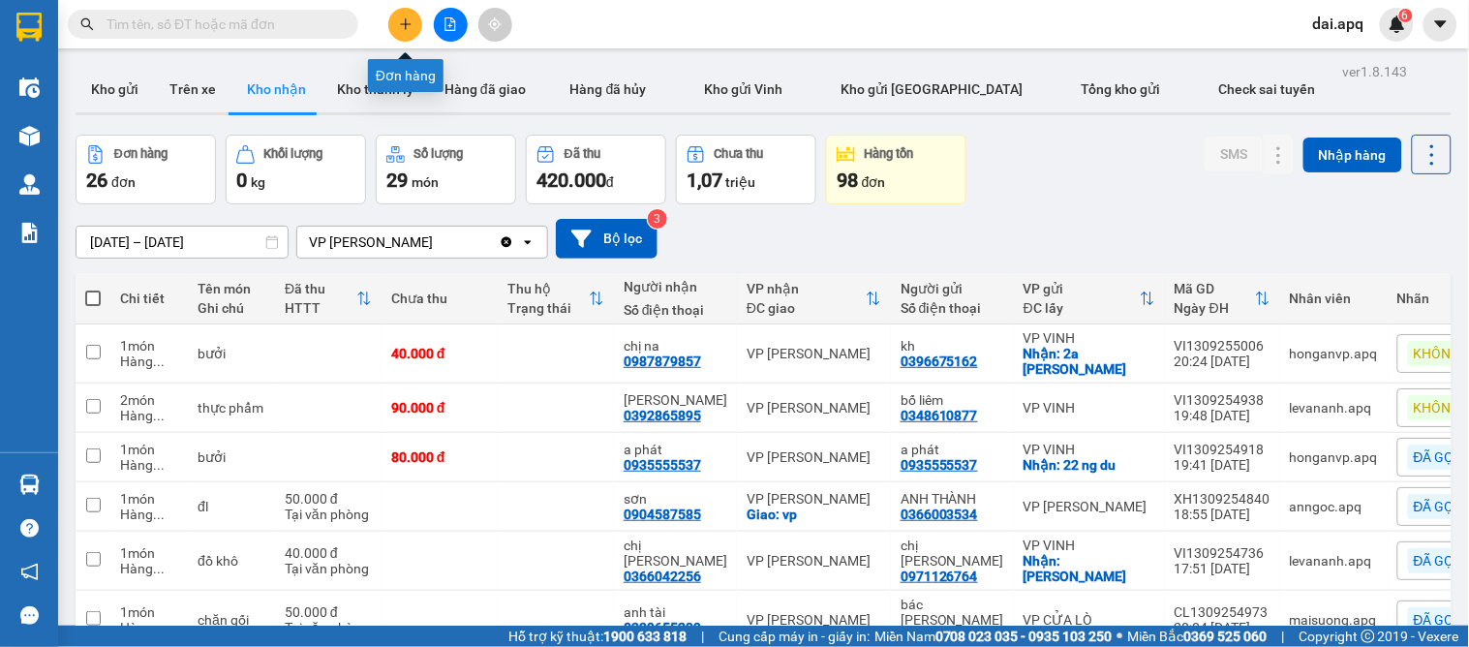
click at [402, 16] on button at bounding box center [405, 25] width 34 height 34
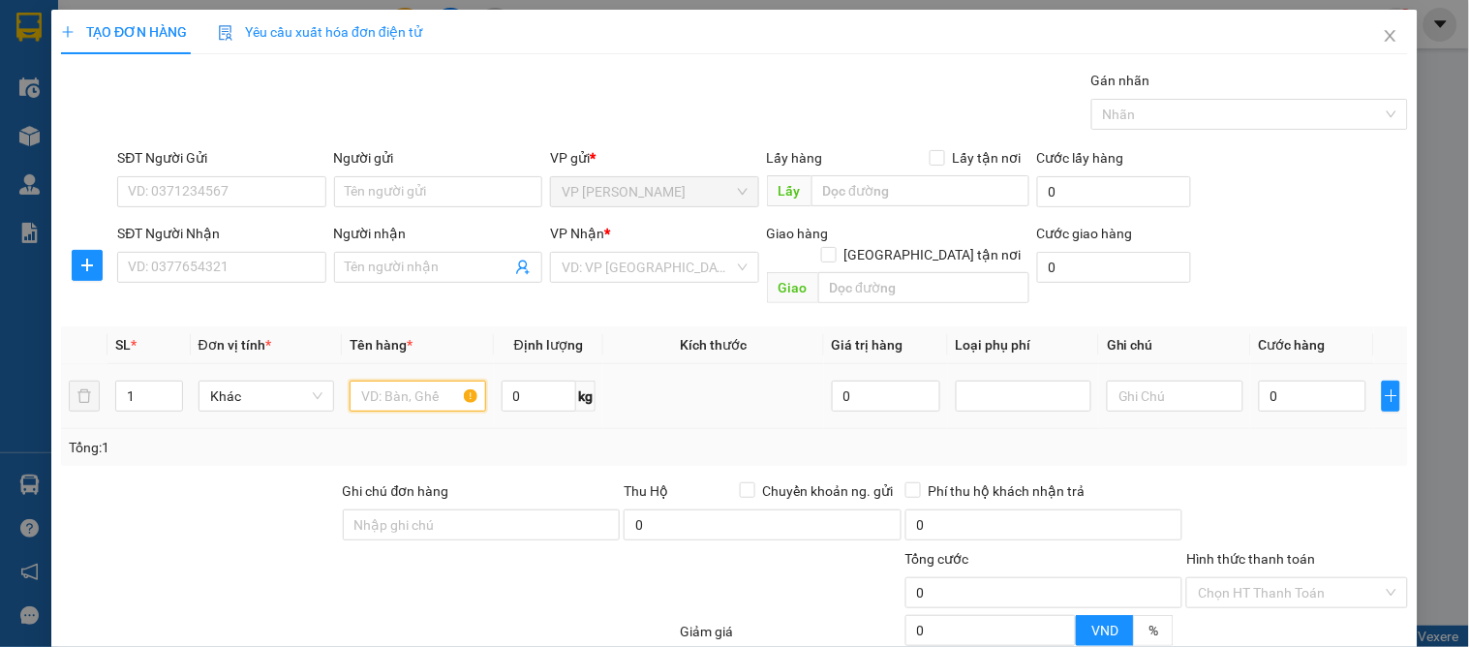
click at [431, 381] on input "text" at bounding box center [418, 395] width 136 height 31
type input "chanh"
click at [171, 388] on icon "up" at bounding box center [171, 391] width 7 height 7
type input "4"
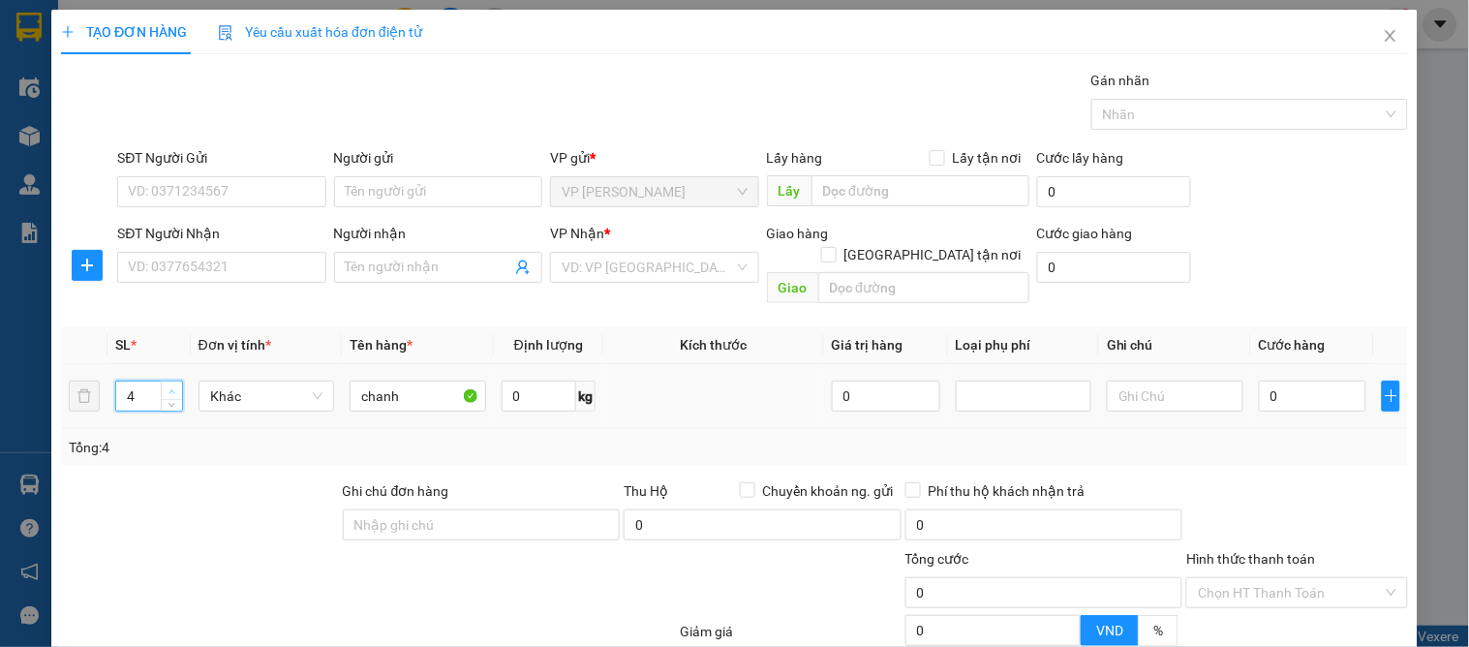
click at [171, 388] on icon "up" at bounding box center [171, 391] width 7 height 7
click at [244, 197] on input "SĐT Người Gửi" at bounding box center [221, 191] width 208 height 31
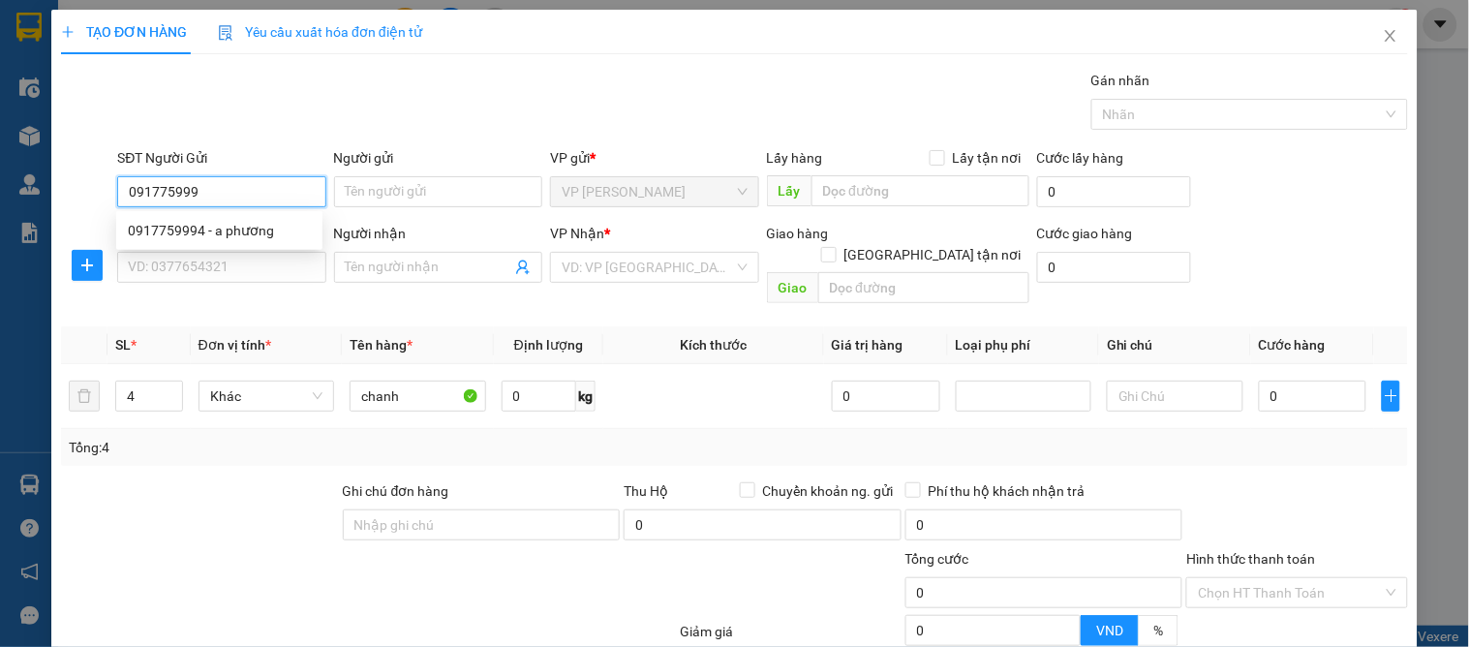
type input "0917759994"
click at [268, 226] on div "0917759994 - a phương" at bounding box center [219, 230] width 183 height 21
type input "a phương"
type input "0917759994"
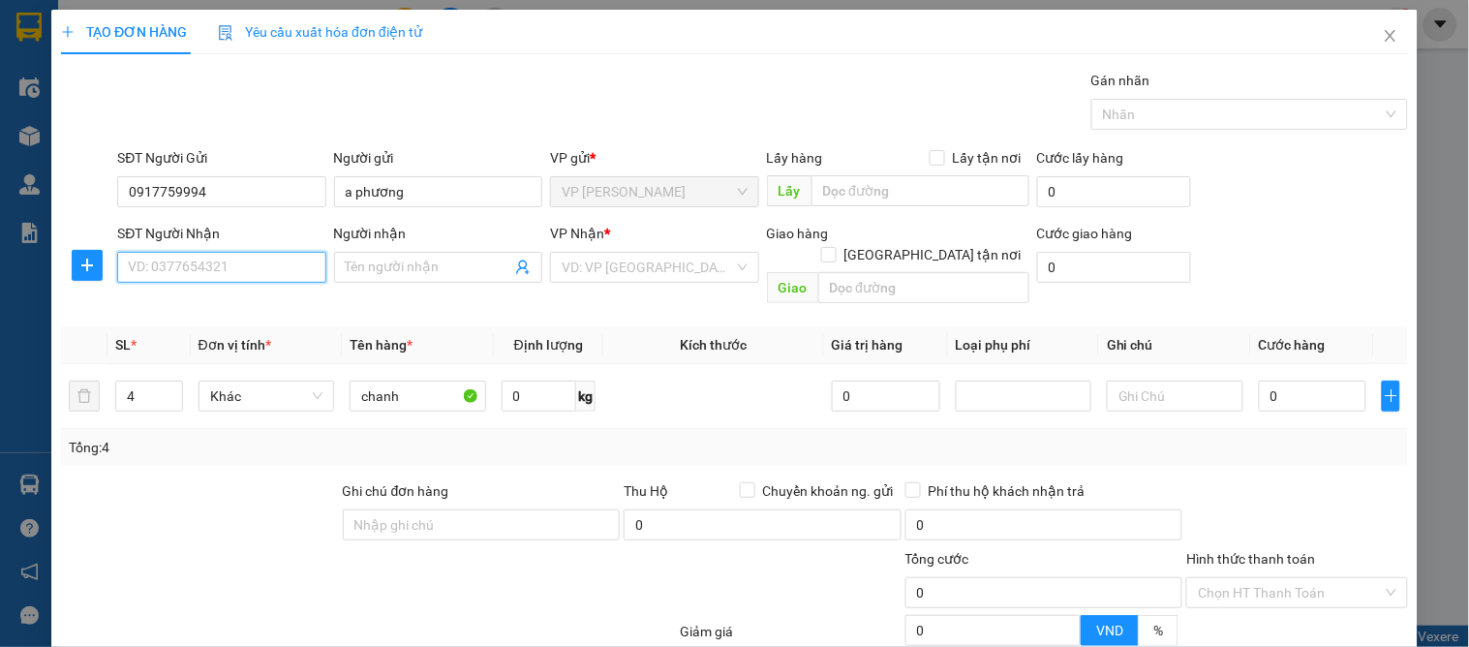
click at [274, 258] on input "SĐT Người Nhận" at bounding box center [221, 267] width 208 height 31
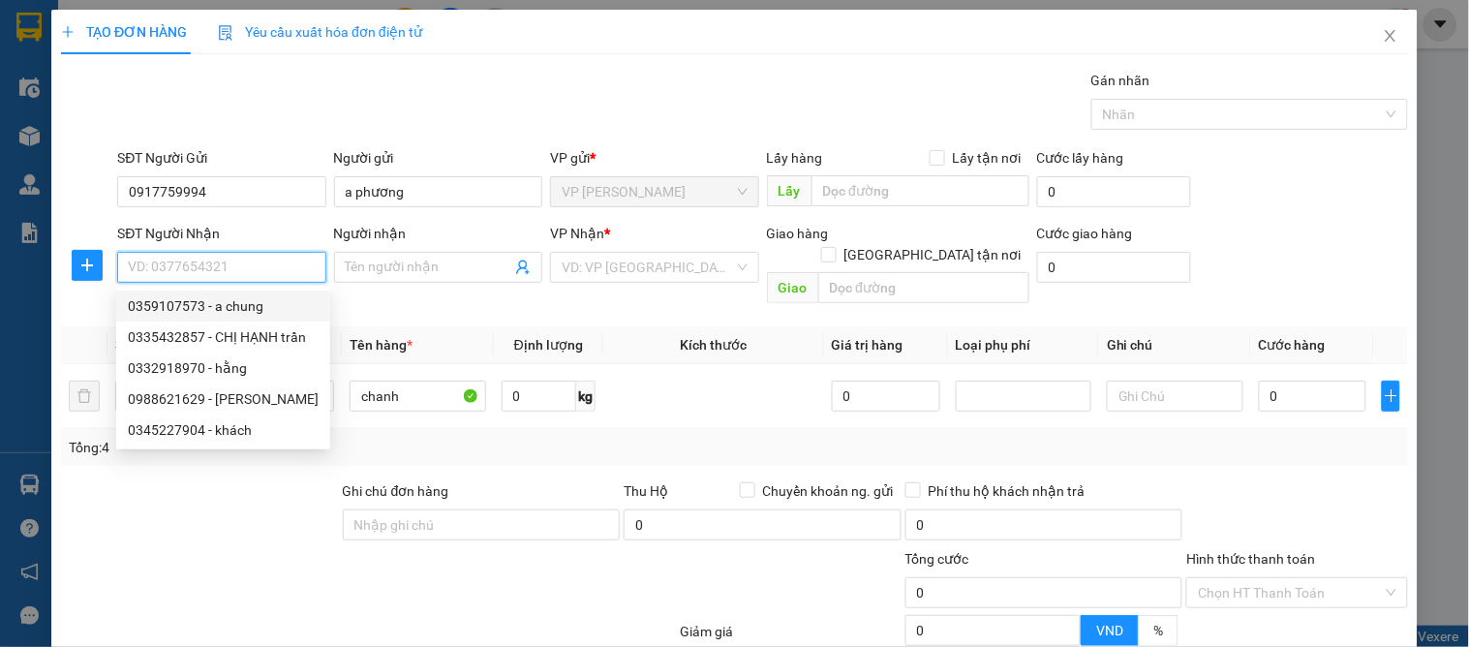
click at [279, 295] on div "0359107573 - a chung" at bounding box center [223, 305] width 191 height 21
type input "0359107573"
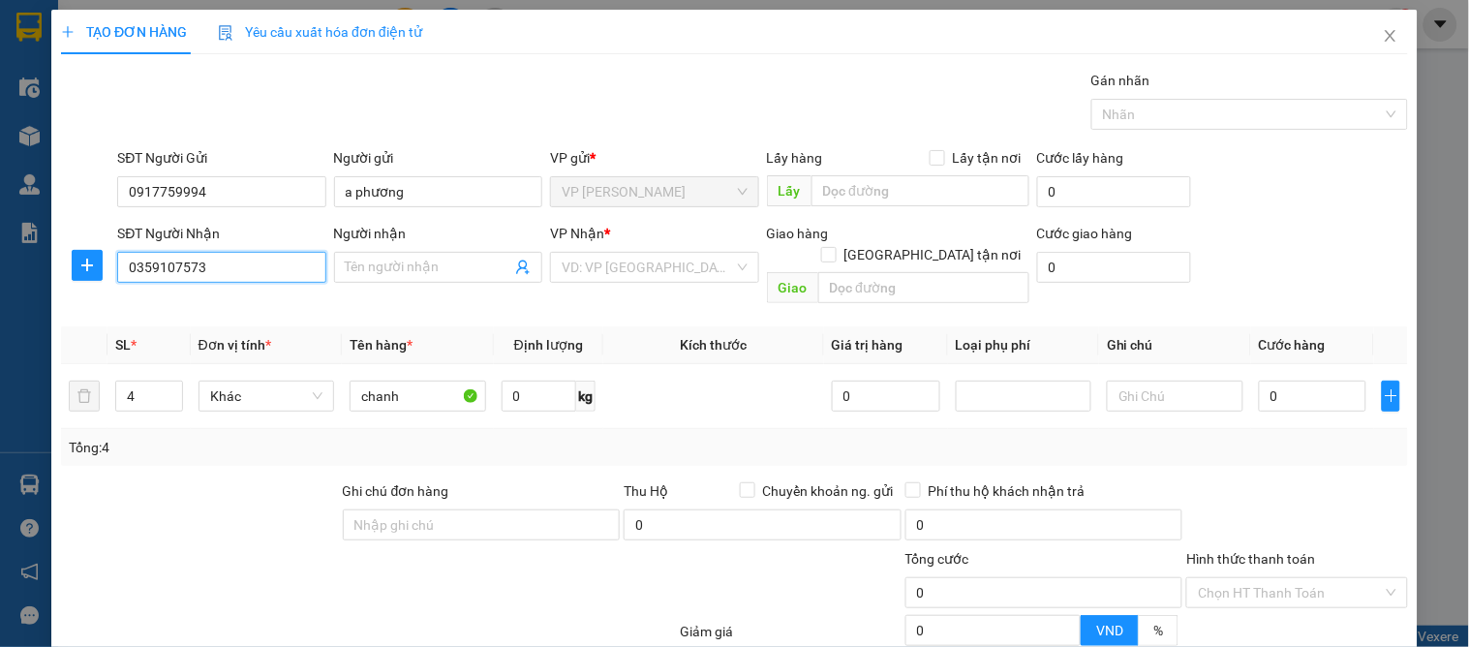
type input "a chung"
checkbox input "true"
type input "46 hàm nghi"
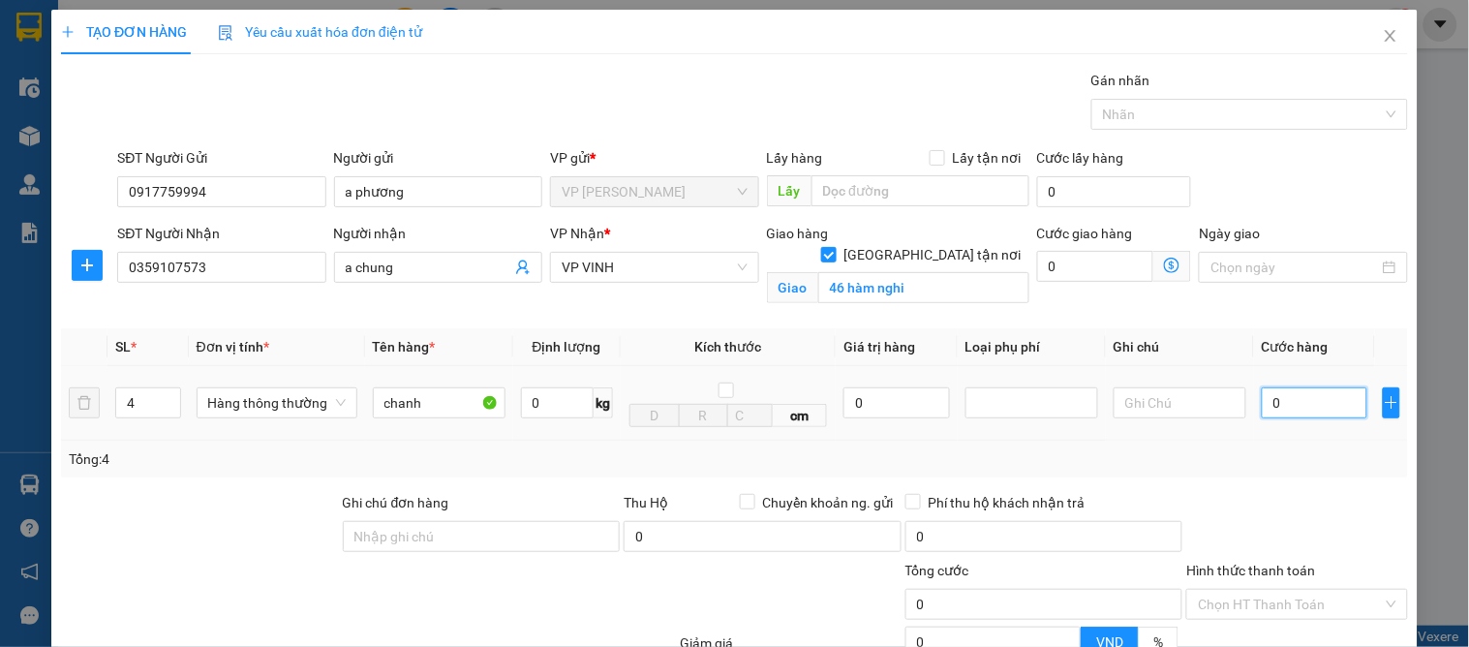
click at [1298, 395] on input "0" at bounding box center [1315, 402] width 106 height 31
type input "1"
type input "16"
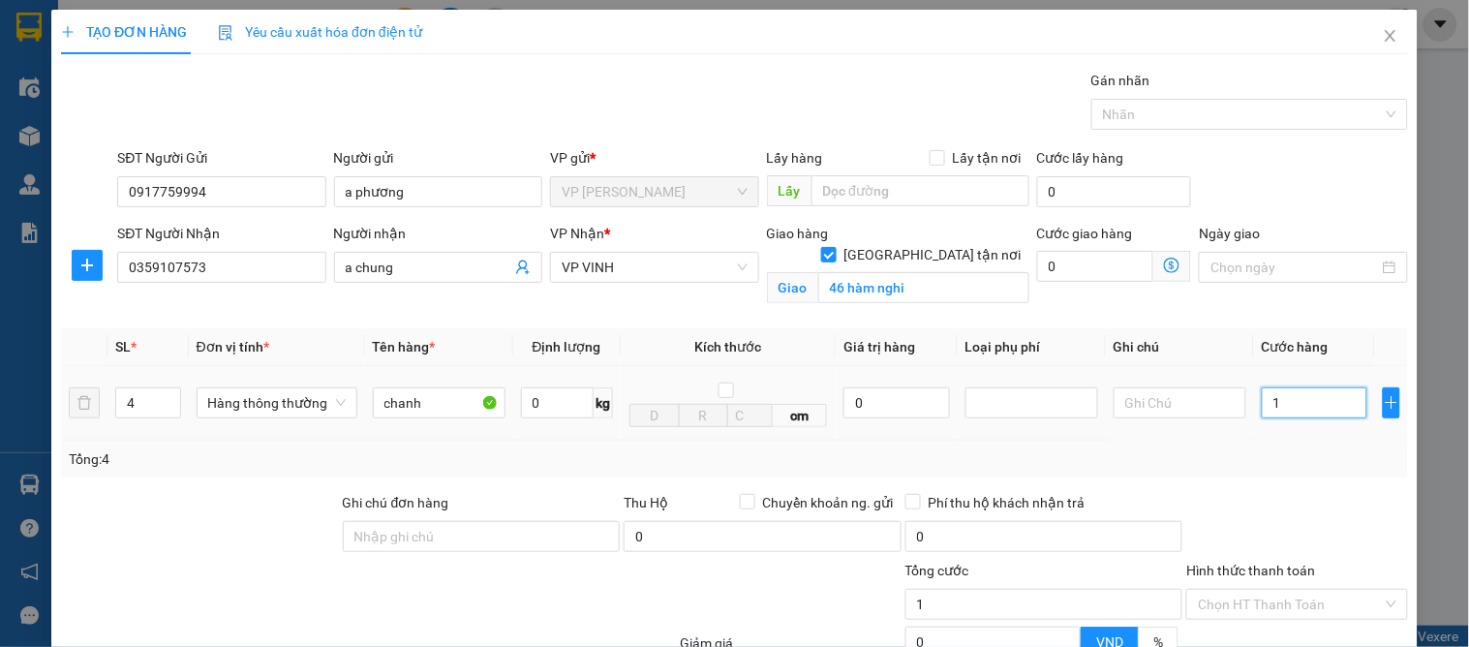
type input "16"
type input "160"
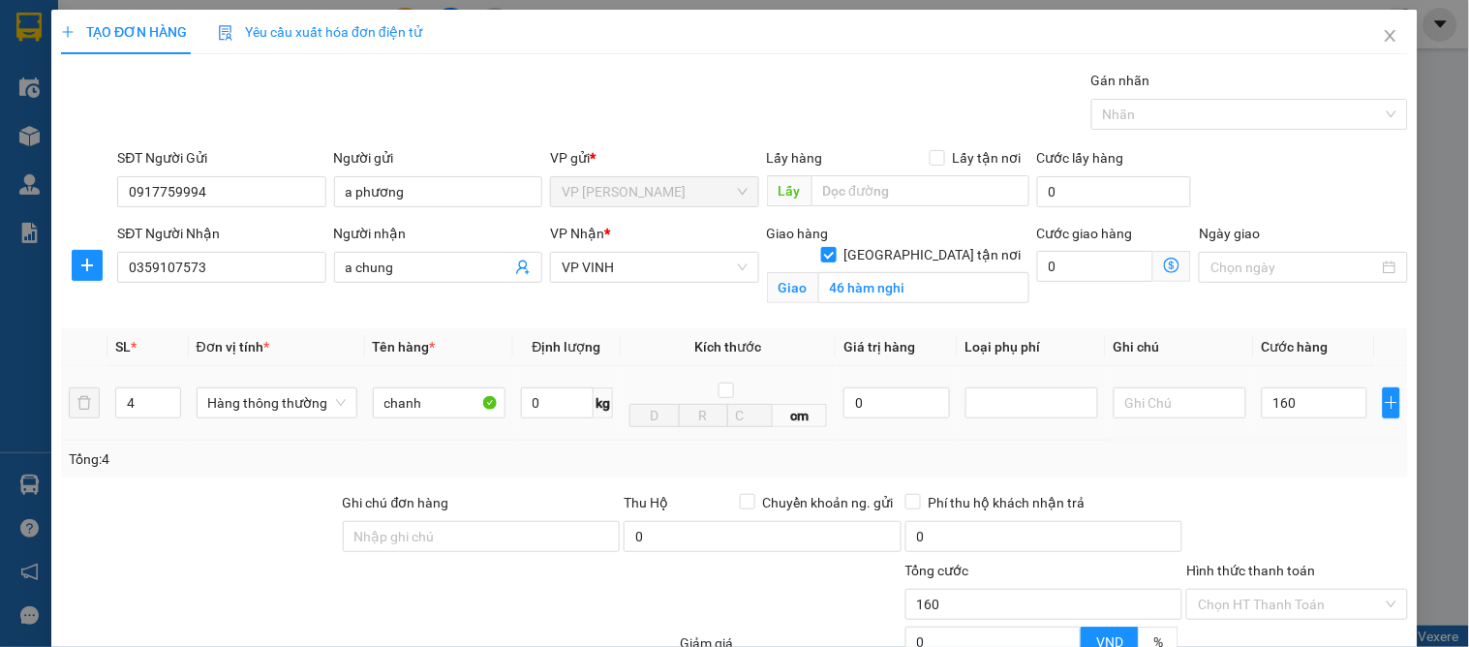
type input "160.000"
click at [1272, 430] on td "160.000" at bounding box center [1314, 403] width 121 height 75
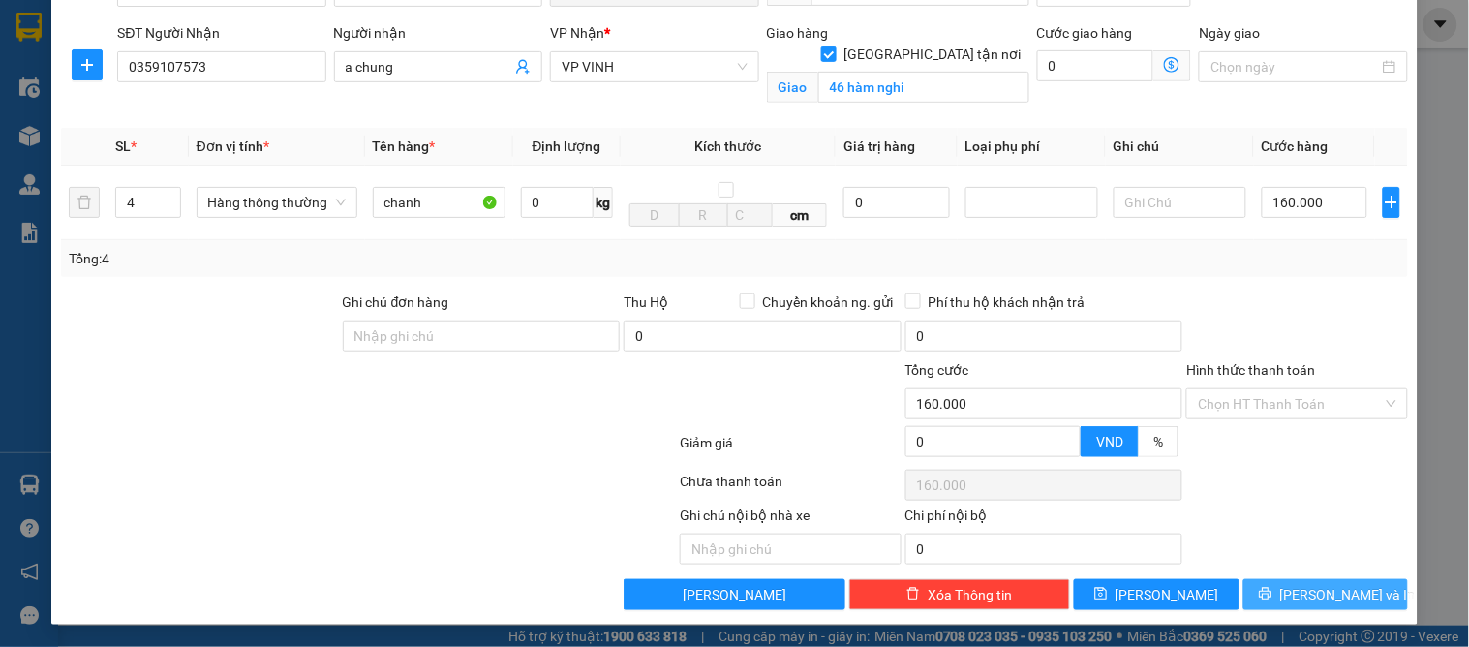
click at [1334, 595] on span "[PERSON_NAME] và In" at bounding box center [1348, 594] width 136 height 21
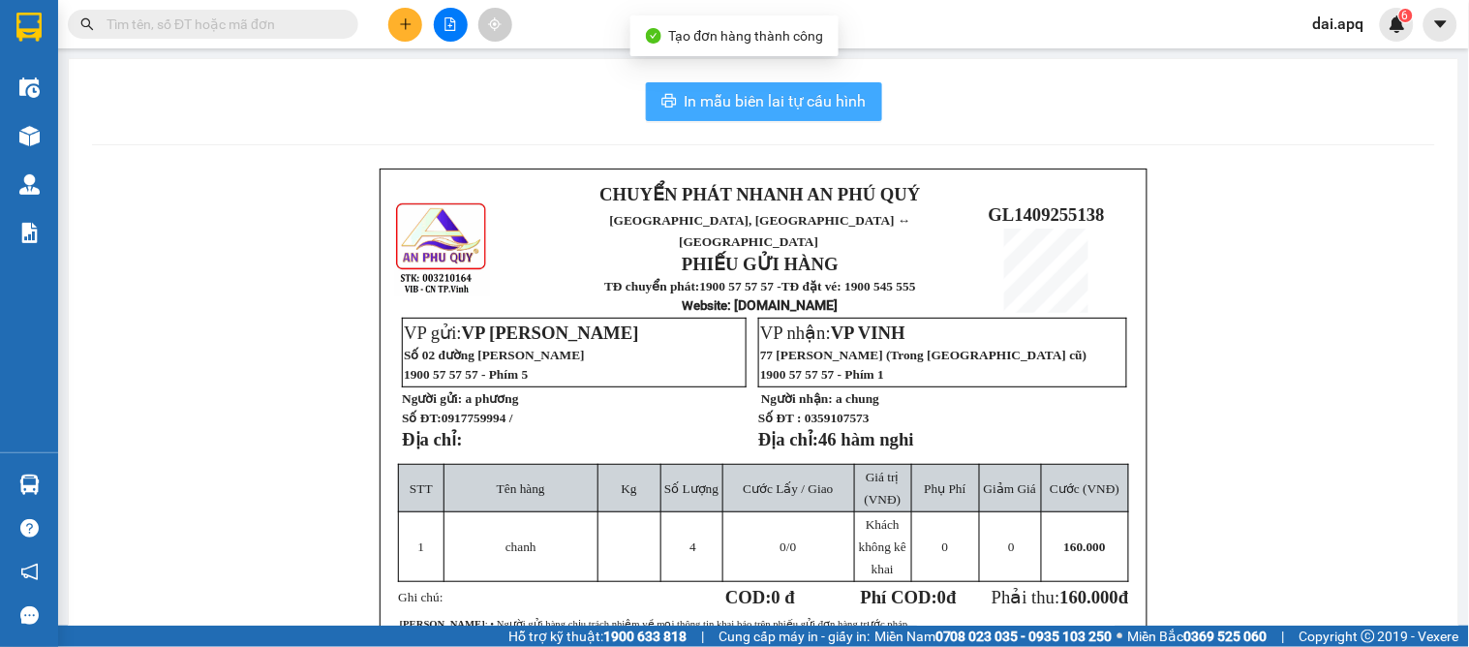
click at [700, 104] on span "In mẫu biên lai tự cấu hình" at bounding box center [775, 101] width 182 height 24
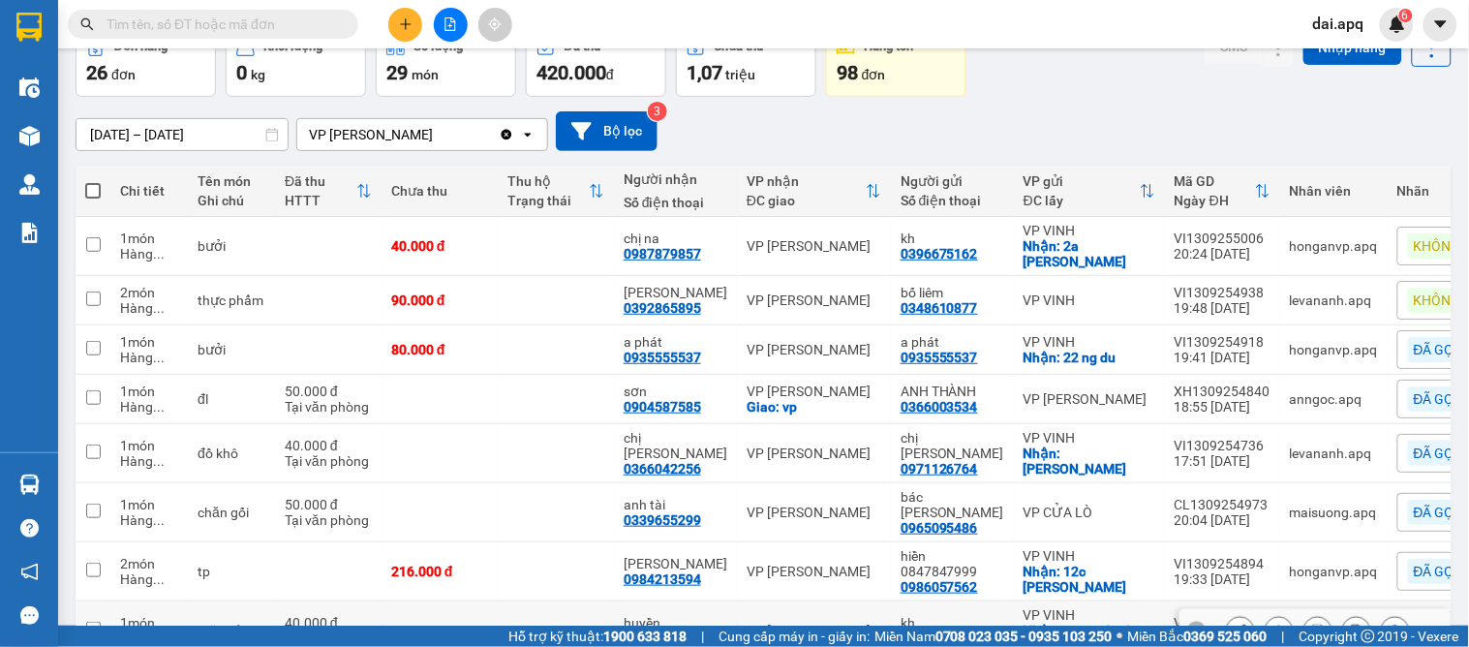
scroll to position [215, 0]
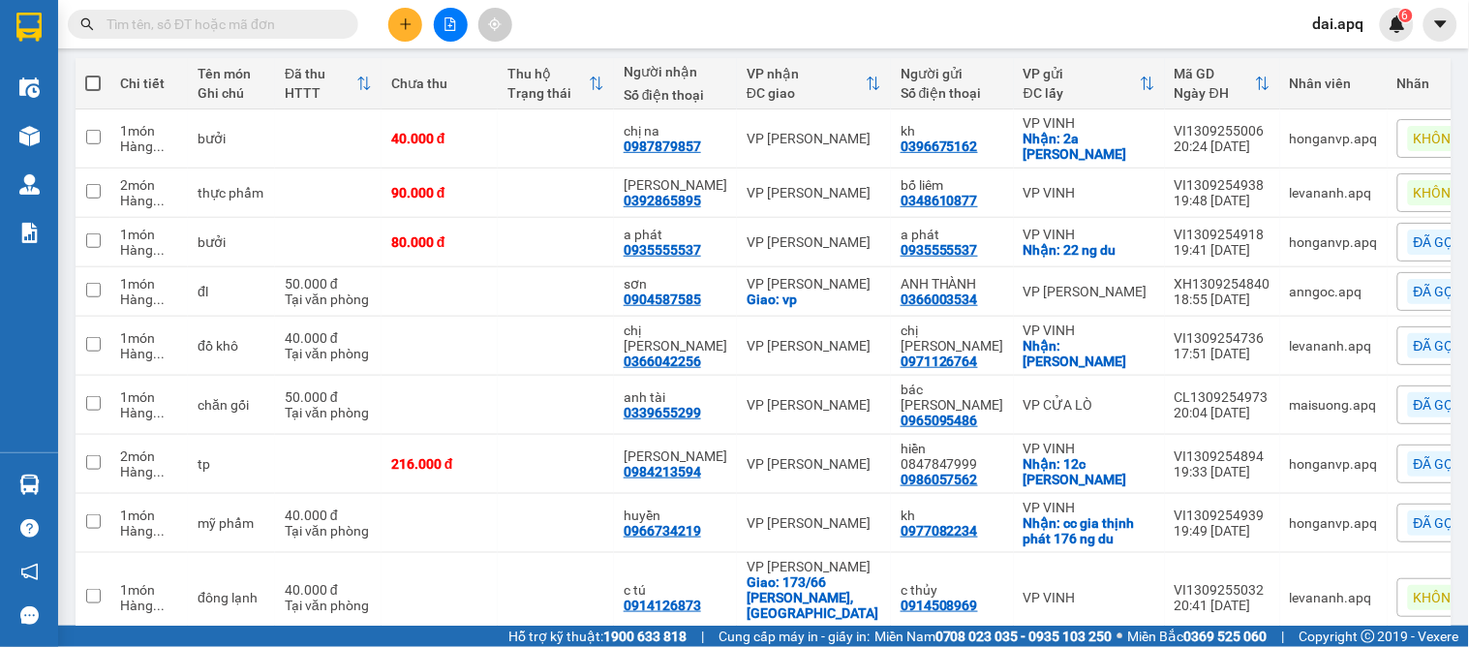
click at [769, 639] on span "Cung cấp máy in - giấy in:" at bounding box center [793, 635] width 151 height 21
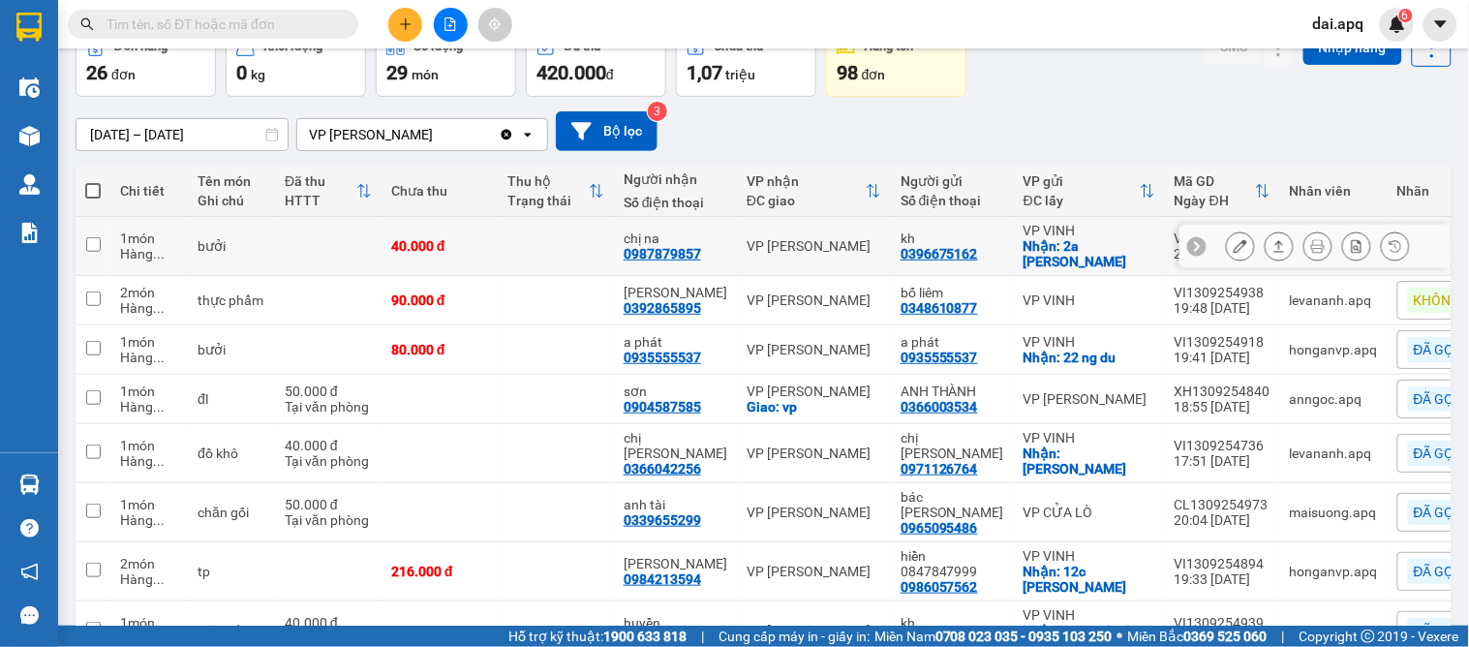
scroll to position [0, 0]
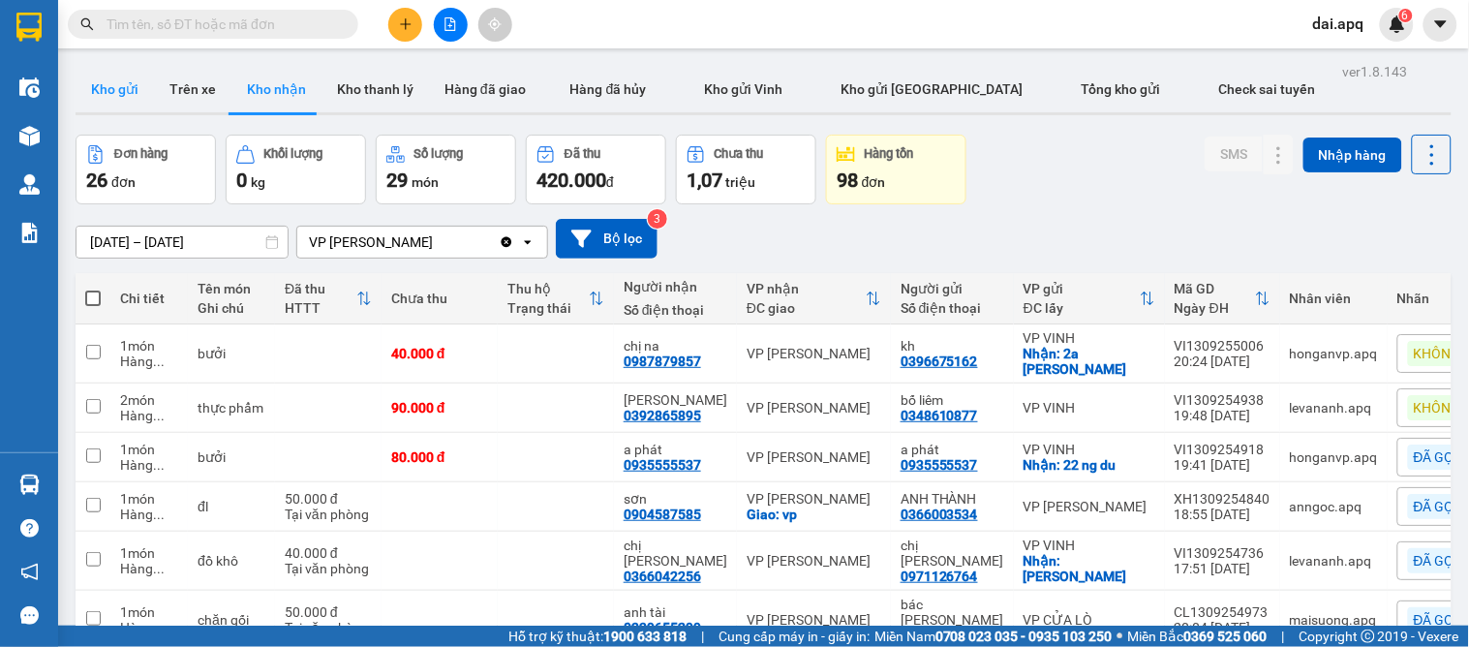
click at [110, 78] on button "Kho gửi" at bounding box center [115, 89] width 78 height 46
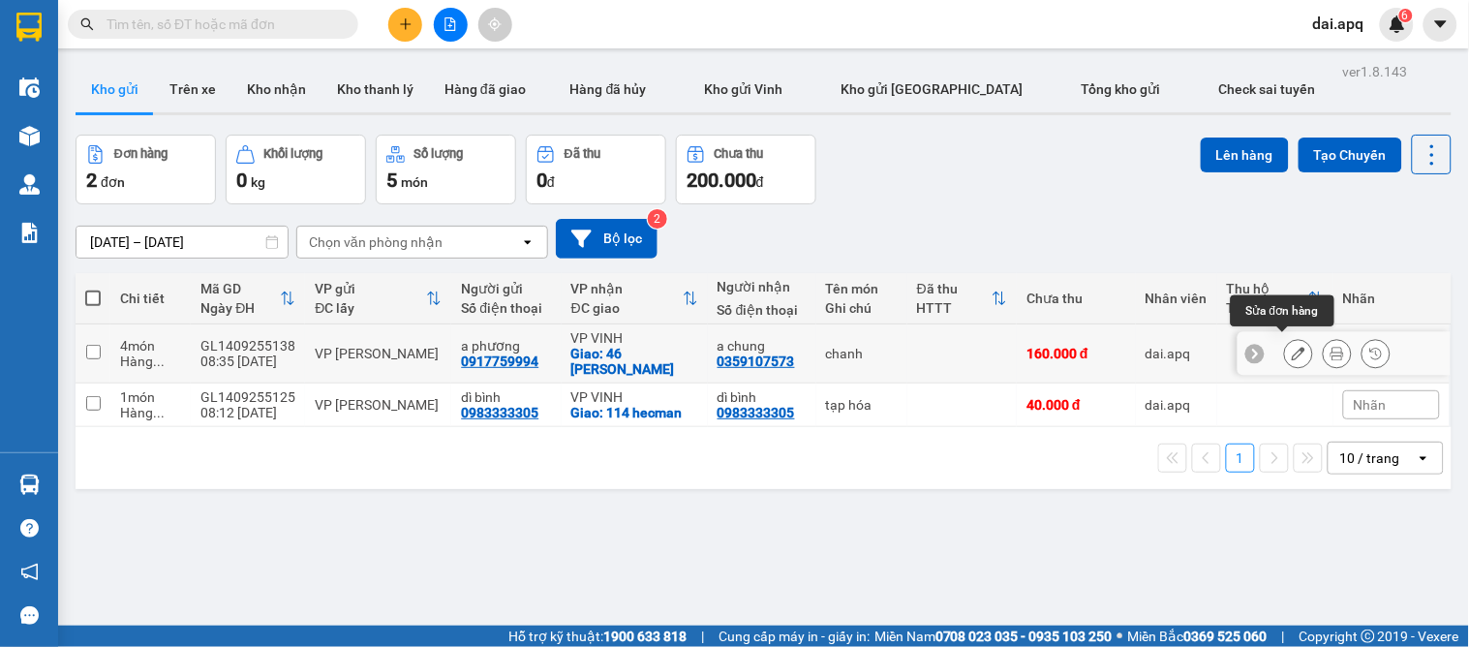
click at [1292, 350] on icon at bounding box center [1299, 354] width 14 height 14
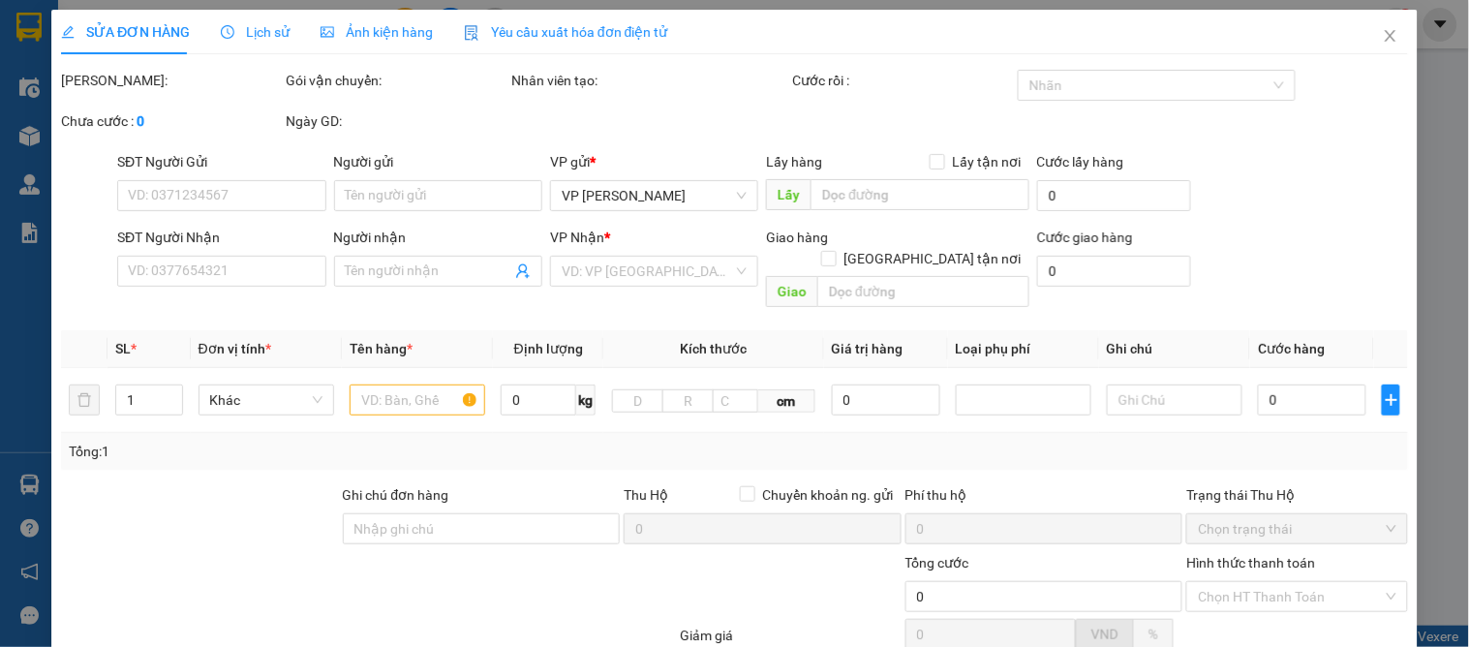
type input "0917759994"
type input "a phương"
type input "0359107573"
type input "a chung"
checkbox input "true"
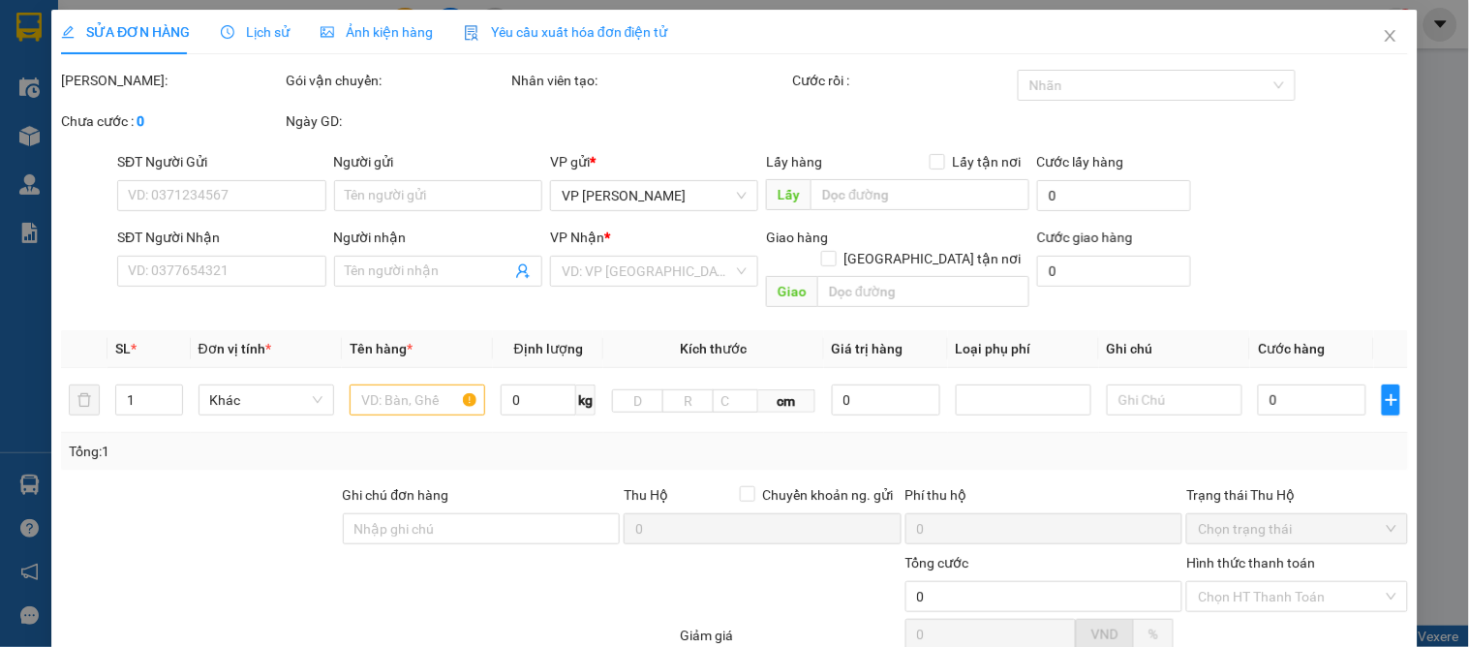
type input "46 hàm nghi"
type input "160.000"
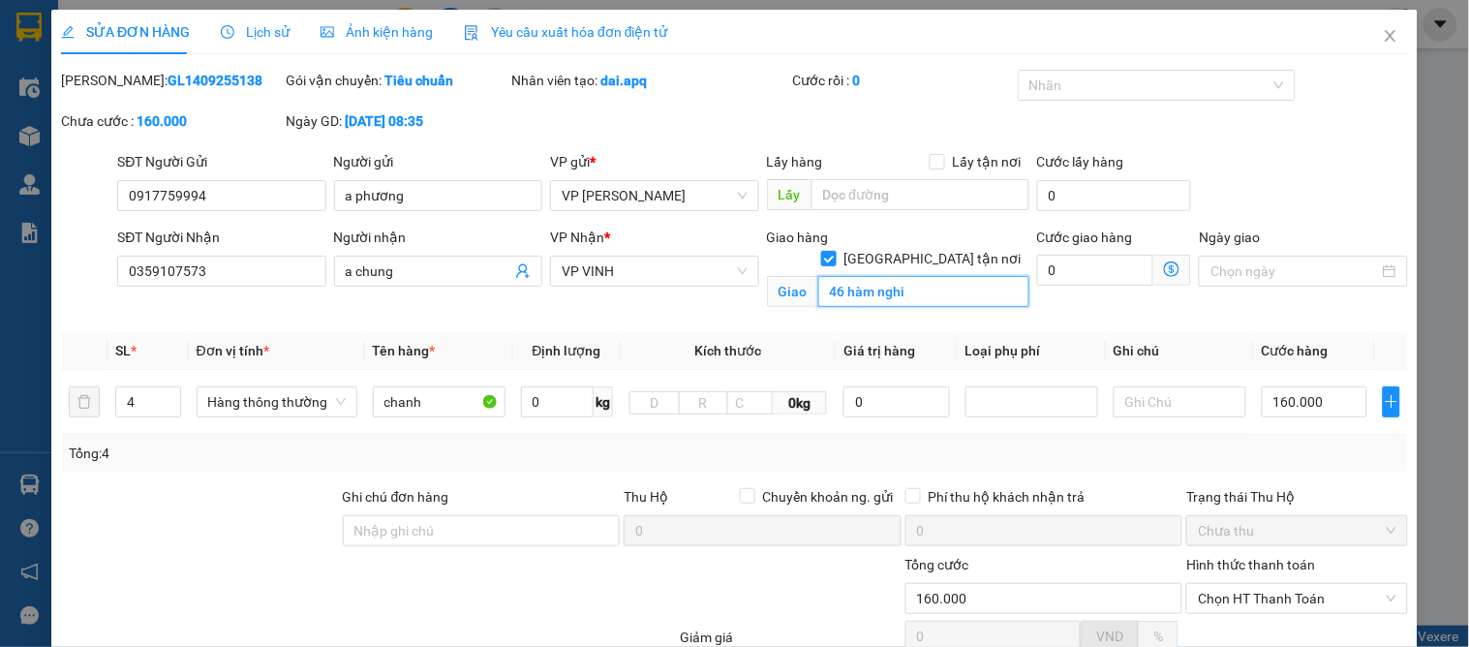
click at [959, 276] on input "46 hàm nghi" at bounding box center [923, 291] width 211 height 31
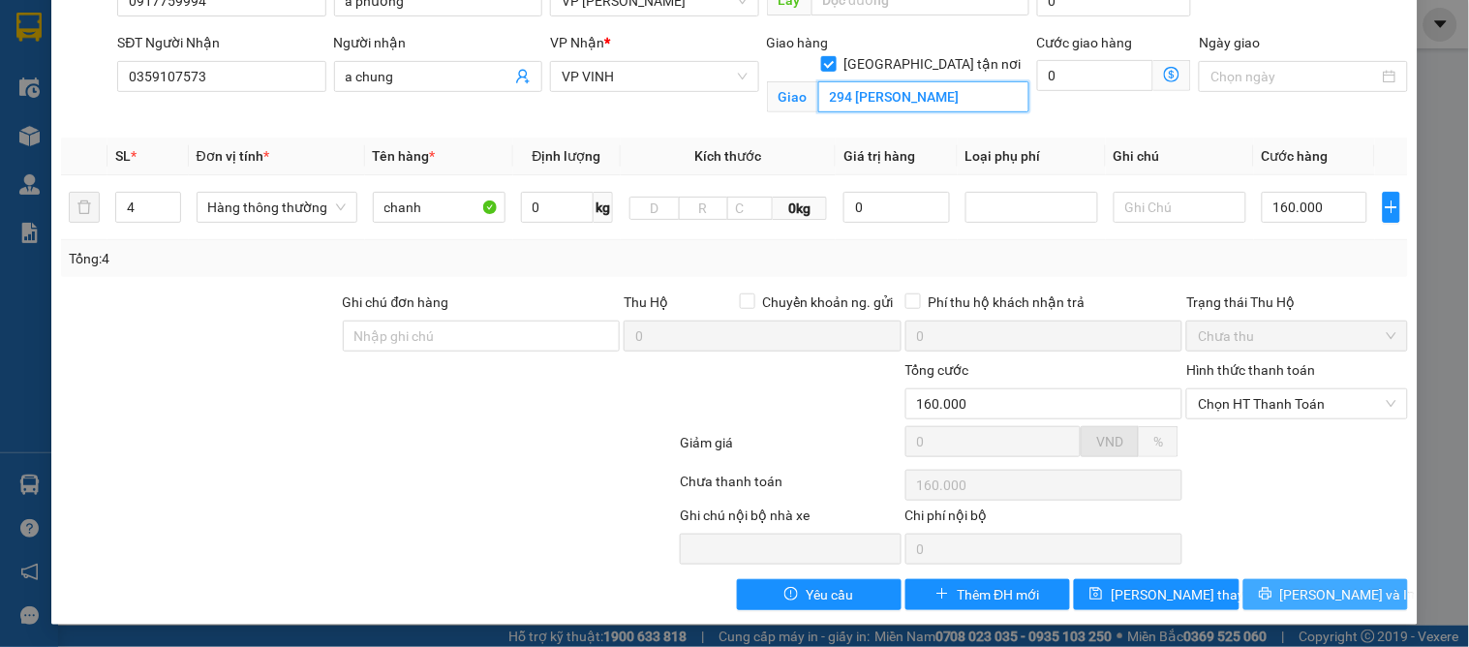
type input "294 võ nguyên hiến"
click at [1301, 586] on span "[PERSON_NAME] và In" at bounding box center [1348, 594] width 136 height 21
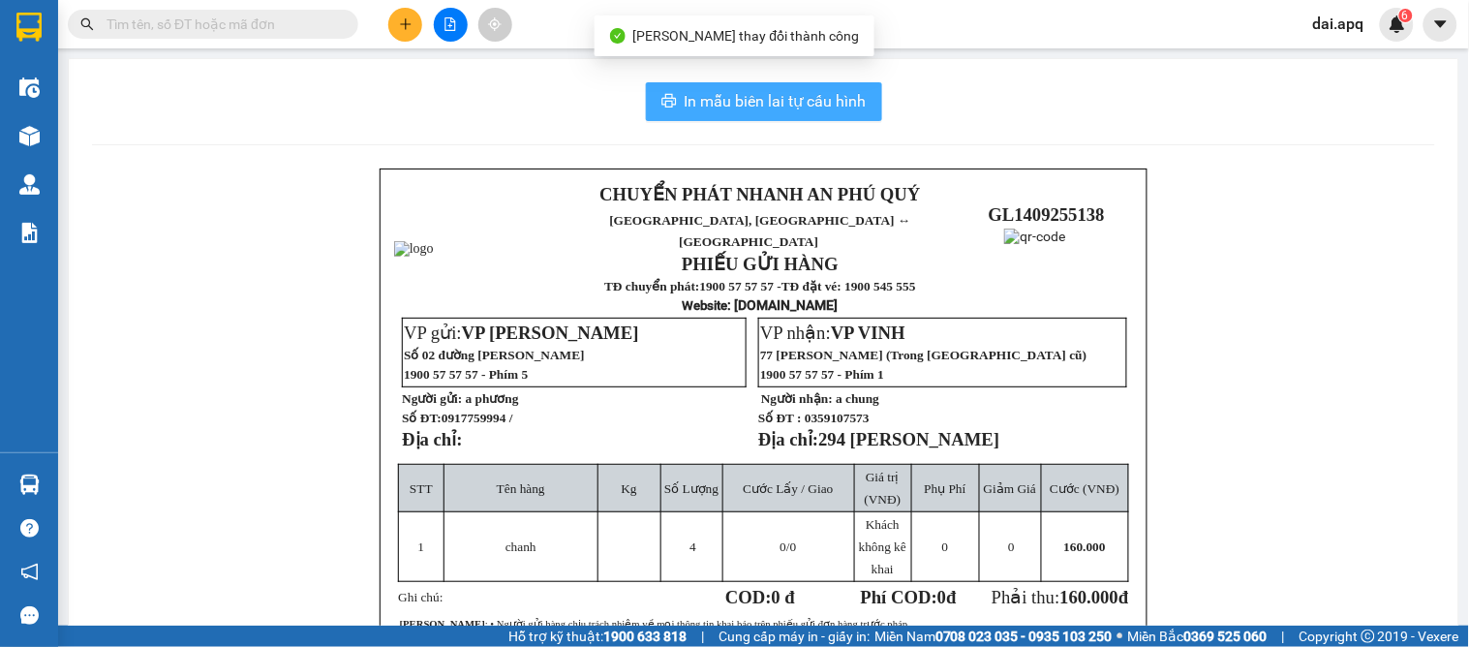
click at [781, 100] on span "In mẫu biên lai tự cấu hình" at bounding box center [775, 101] width 182 height 24
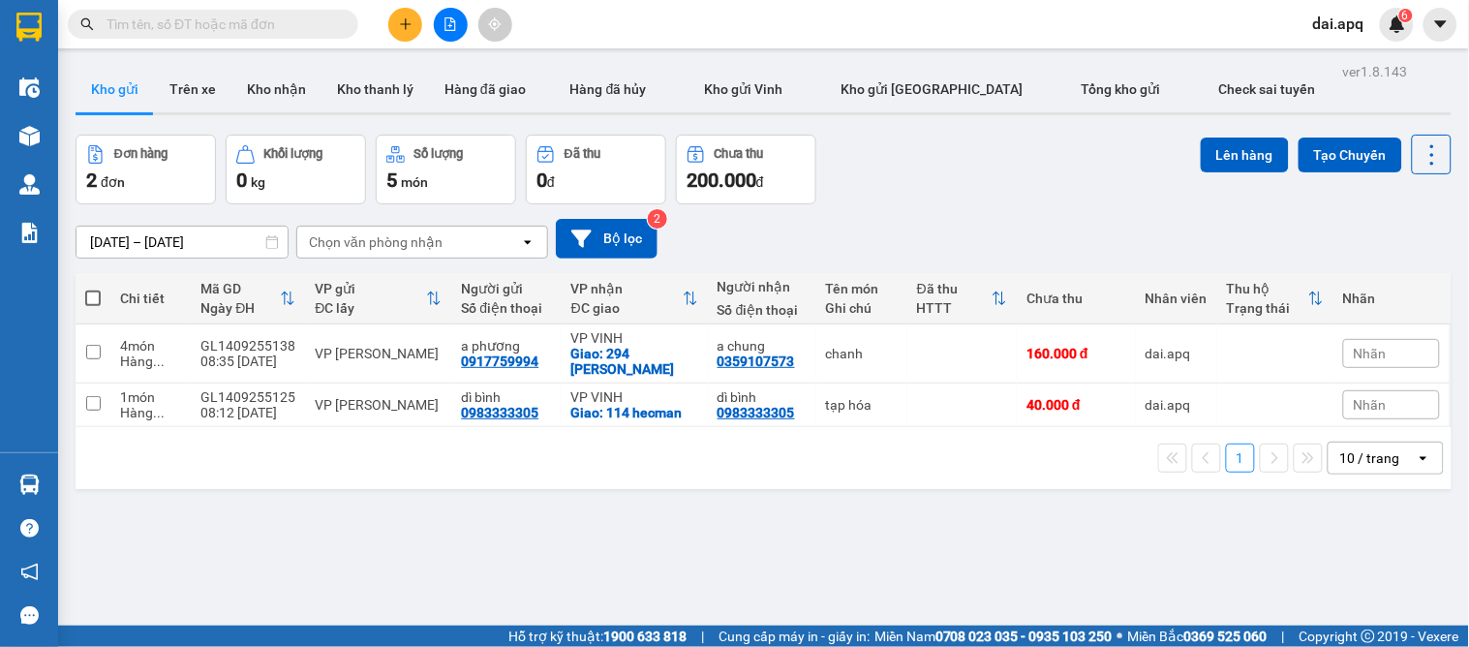
click at [769, 490] on div "ver 1.8.143 Kho gửi Trên xe Kho nhận Kho thanh lý Hàng đã giao Hàng đã hủy Kho …" at bounding box center [763, 381] width 1391 height 647
click at [409, 24] on icon "plus" at bounding box center [405, 23] width 11 height 1
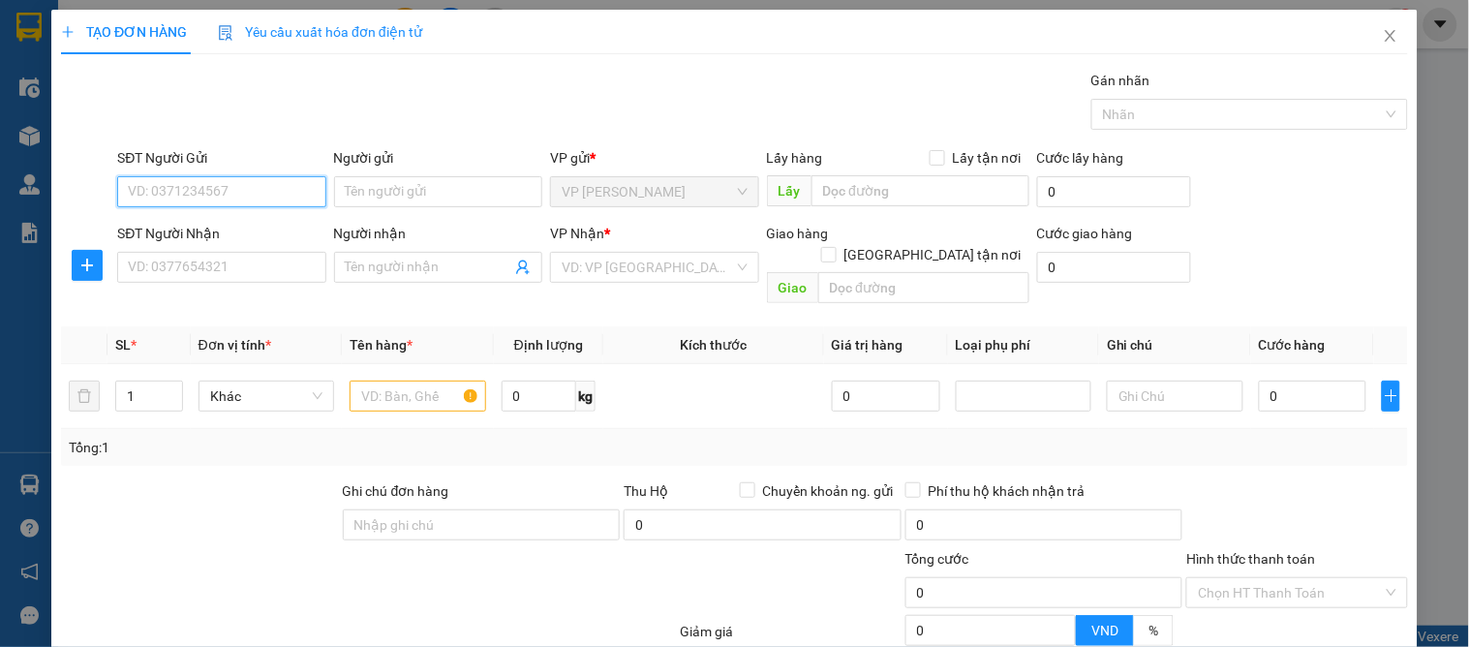
click at [259, 191] on input "SĐT Người Gửi" at bounding box center [221, 191] width 208 height 31
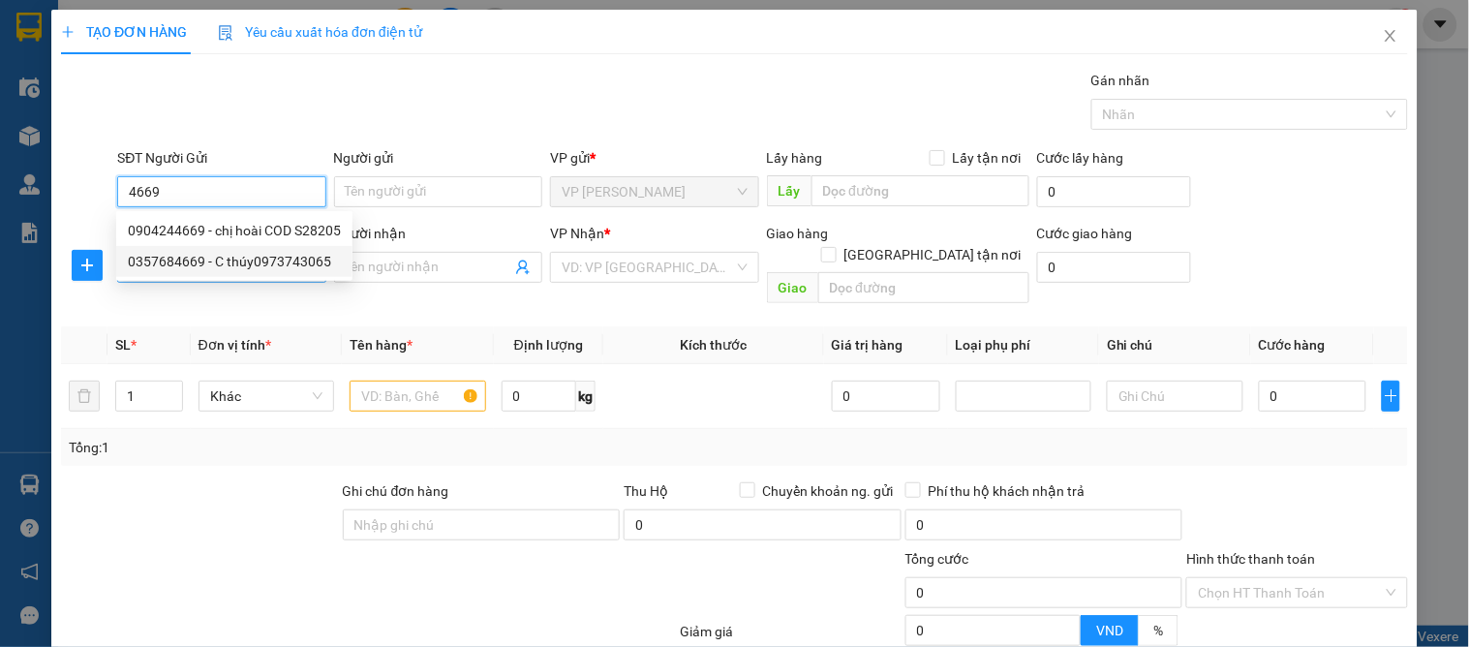
click at [269, 259] on div "0357684669 - C thúy0973743065" at bounding box center [234, 261] width 213 height 21
type input "0357684669"
type input "C thúy0973743065"
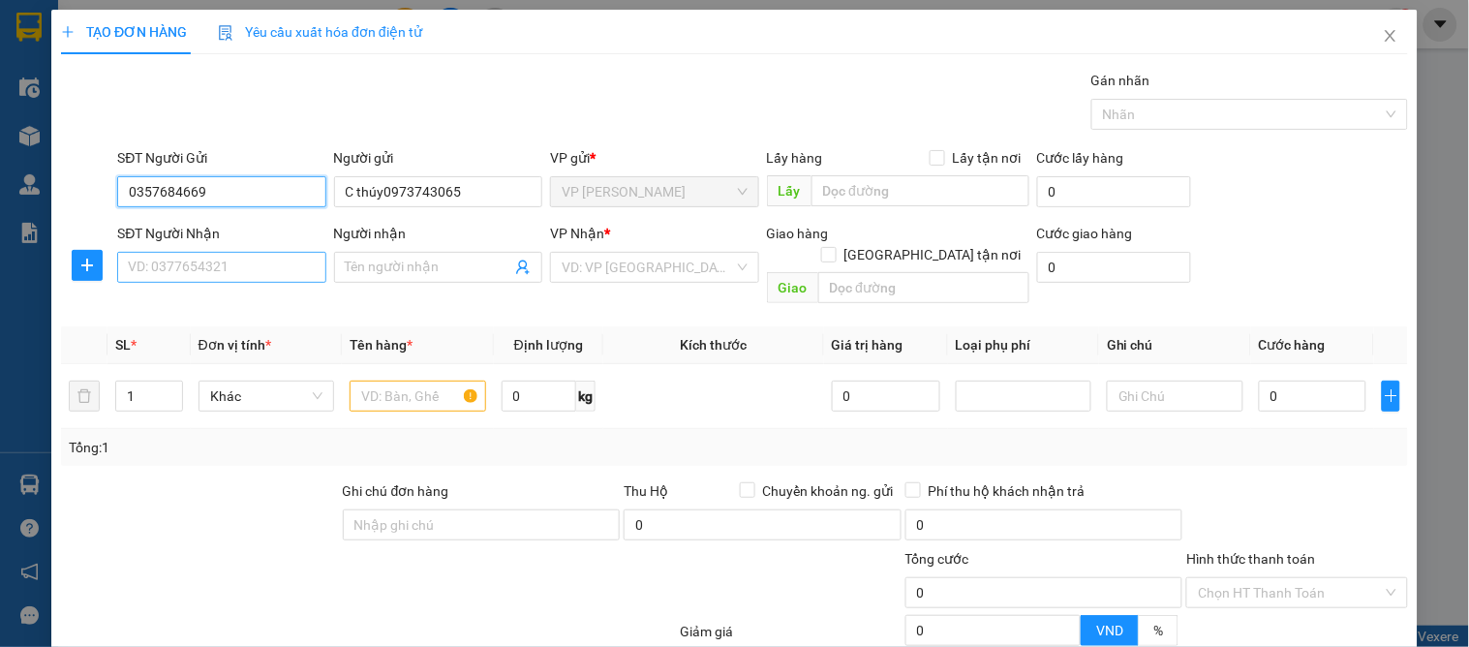
type input "0357684669"
click at [266, 276] on input "SĐT Người Nhận" at bounding box center [221, 267] width 208 height 31
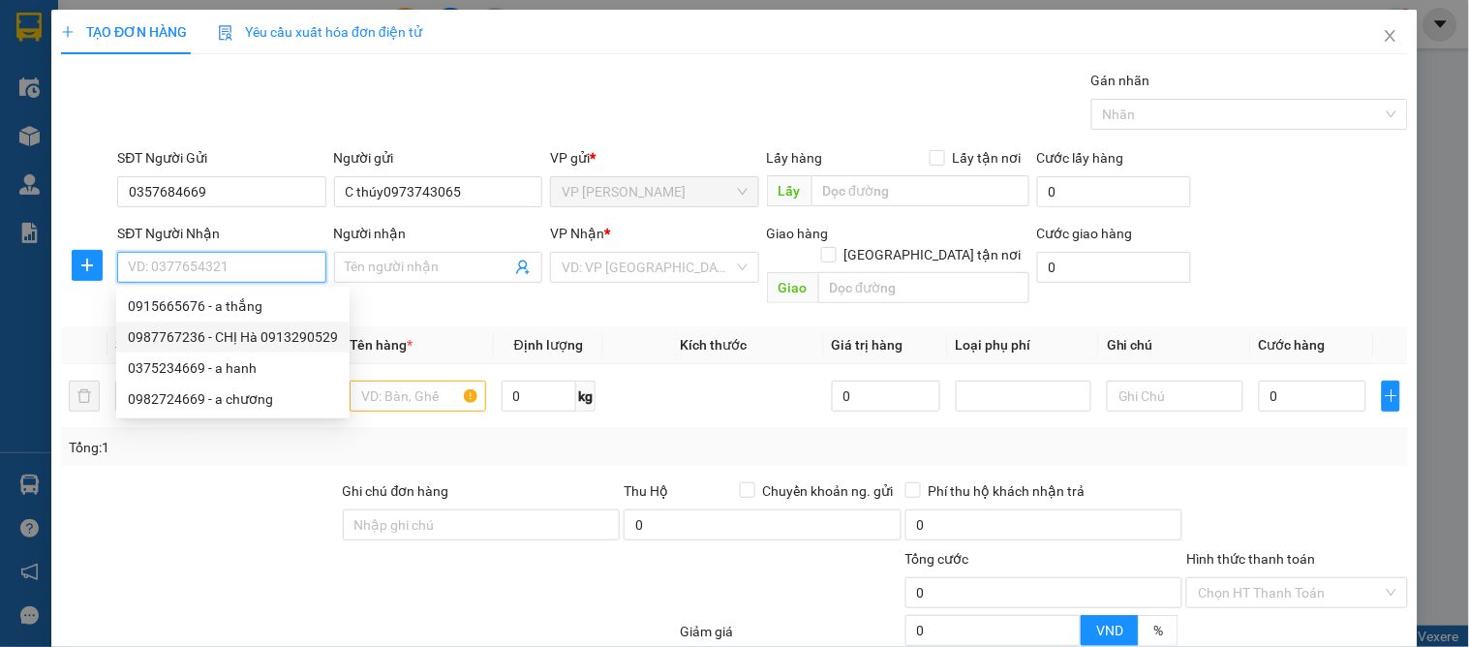
click at [297, 330] on div "0987767236 - CHỊ Hà 0913290529" at bounding box center [233, 336] width 210 height 21
type input "0987767236"
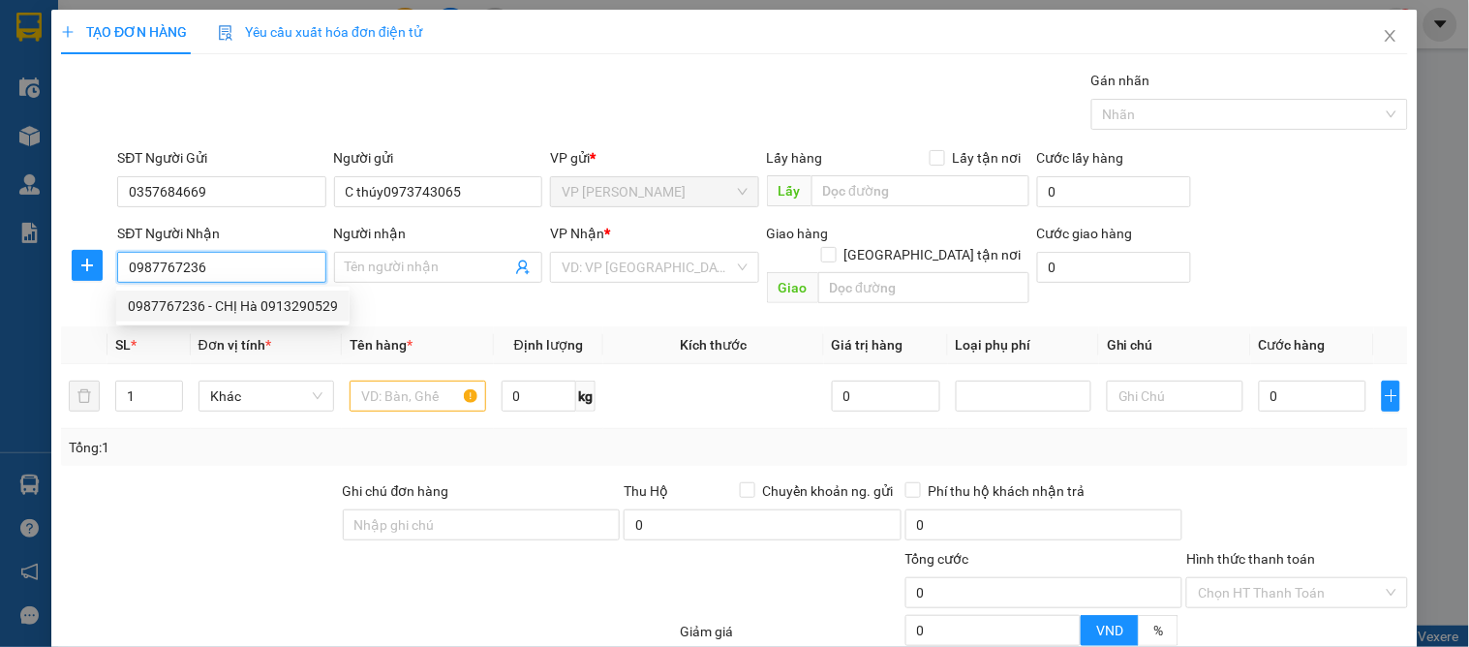
type input "CHỊ Hà 0913290529"
checkbox input "true"
type input "45 văn đức giai"
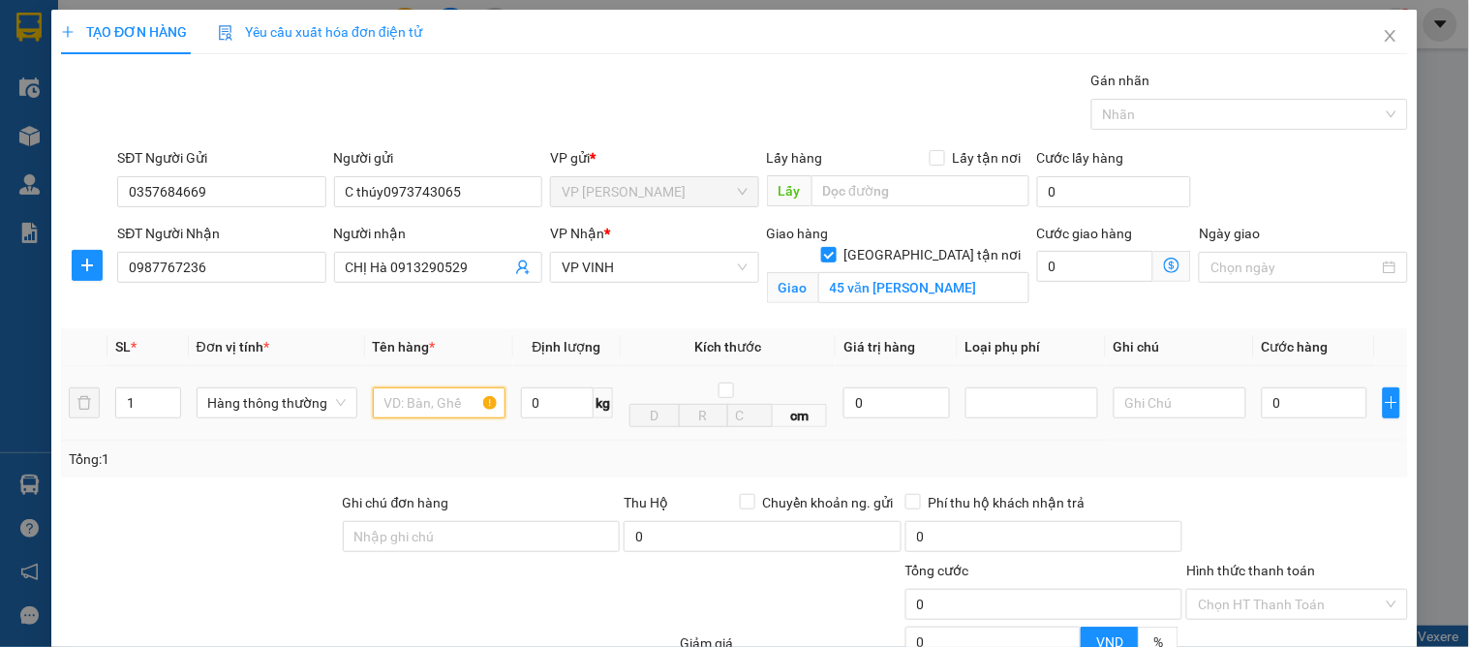
click at [407, 408] on input "text" at bounding box center [439, 402] width 133 height 31
type input "rau"
type input "7"
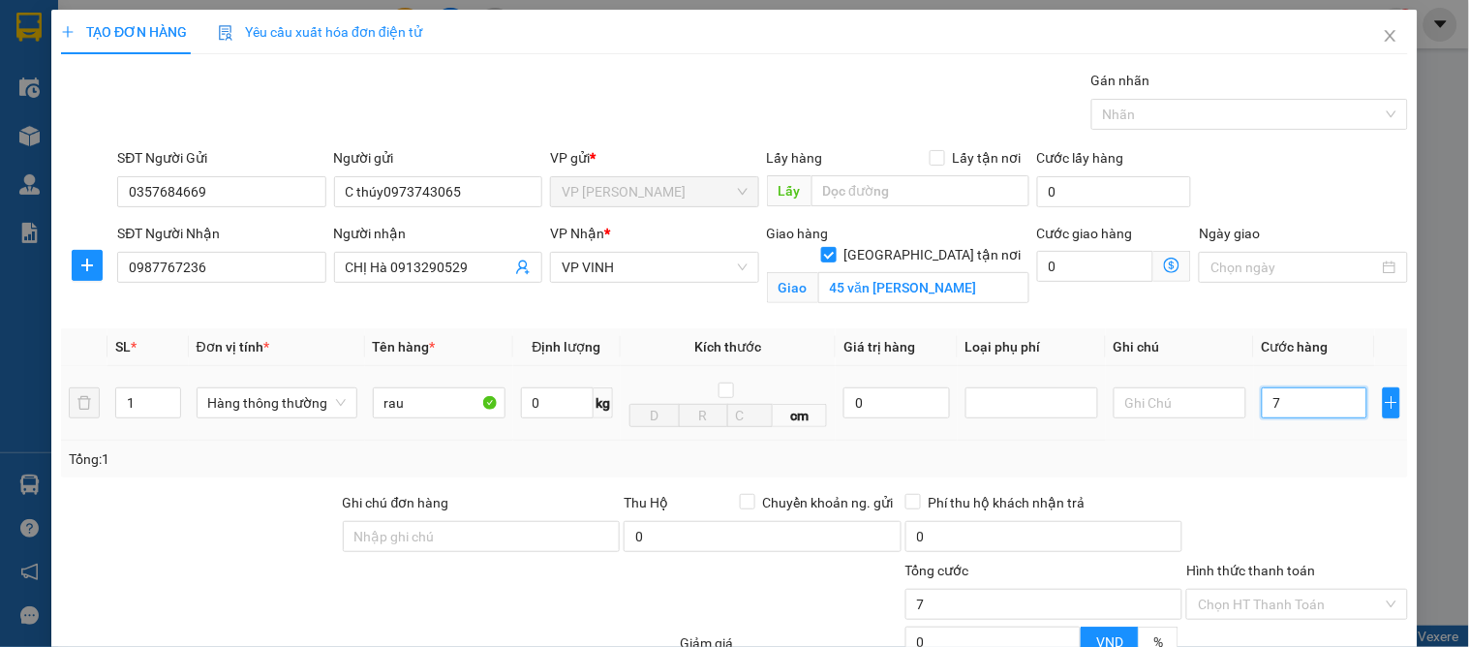
type input "70"
type input "70.000"
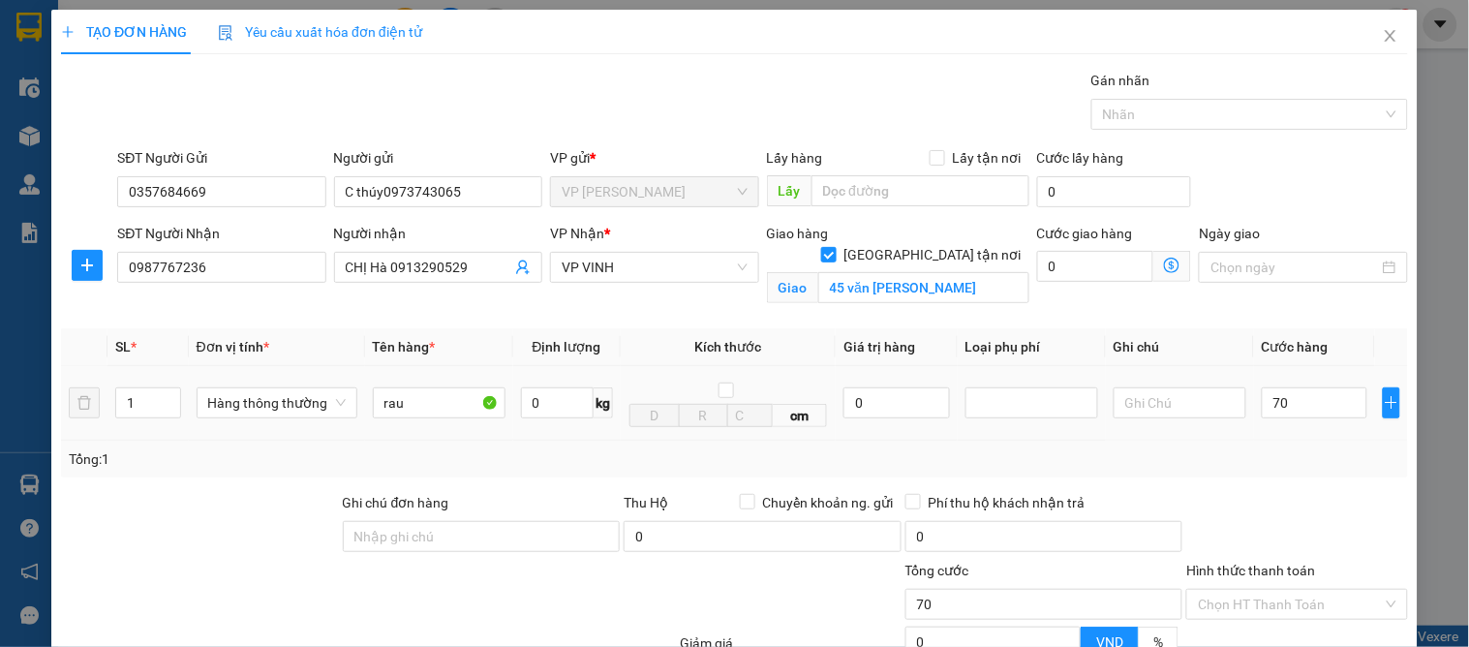
type input "70.000"
click at [1271, 436] on td "70.000" at bounding box center [1314, 403] width 121 height 75
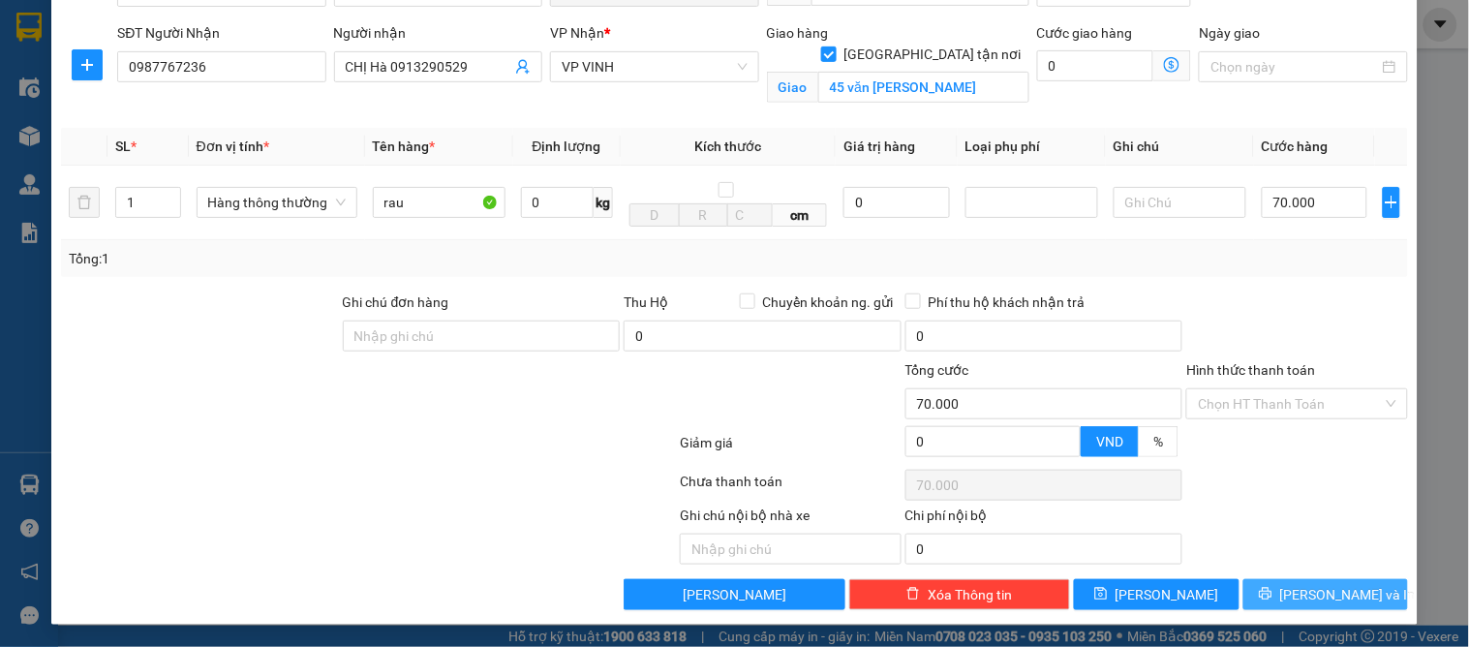
click at [1322, 598] on span "[PERSON_NAME] và In" at bounding box center [1348, 594] width 136 height 21
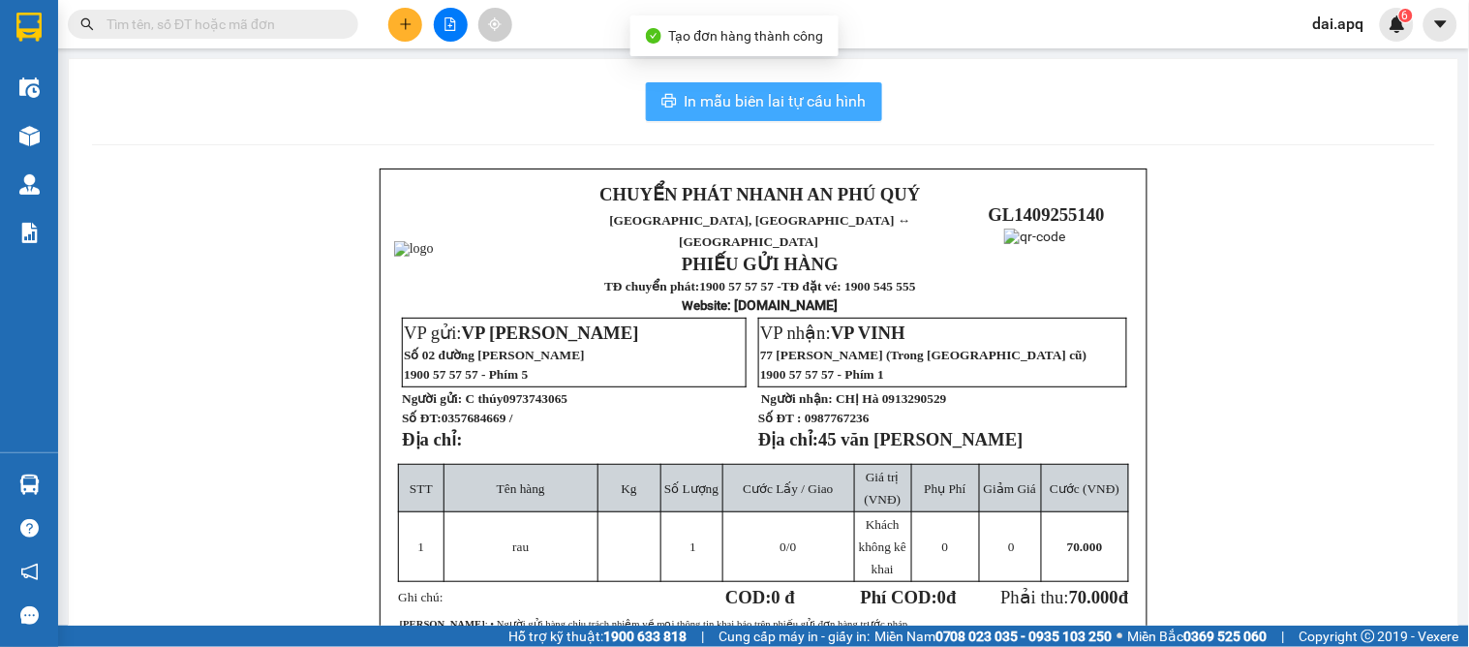
click at [719, 91] on span "In mẫu biên lai tự cấu hình" at bounding box center [775, 101] width 182 height 24
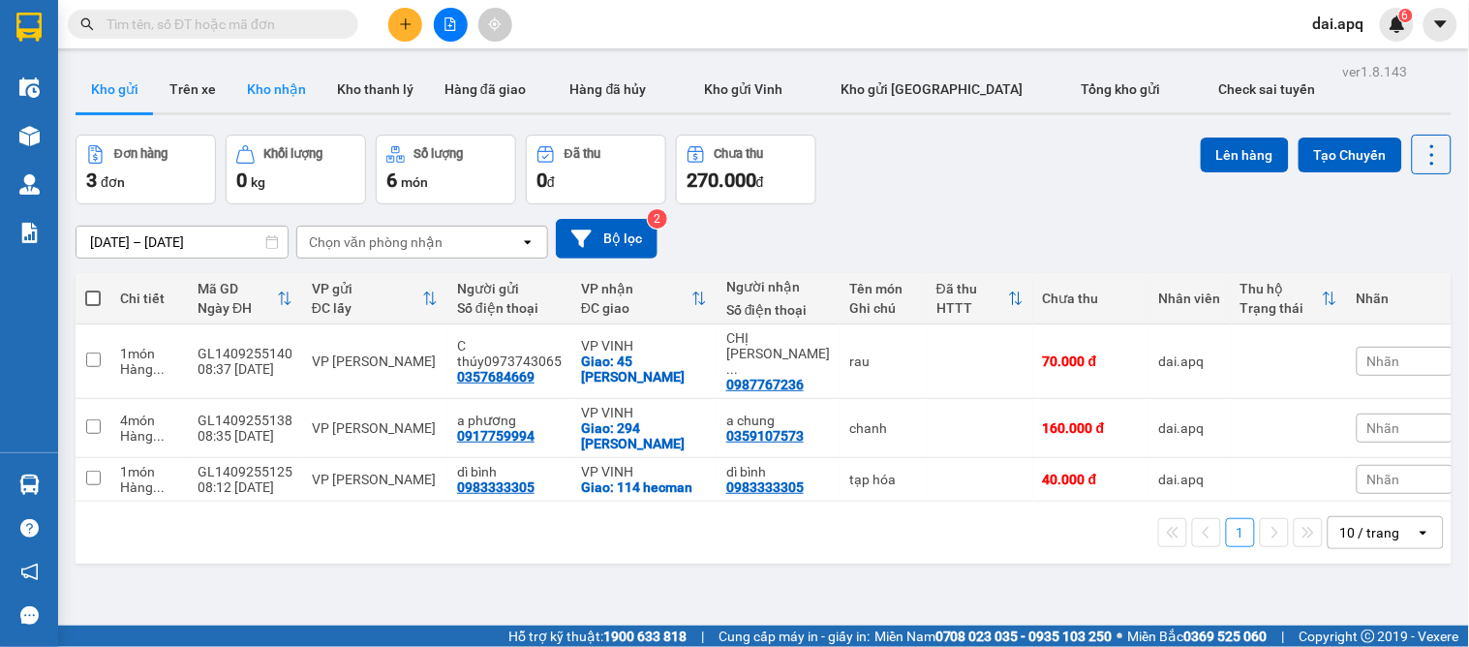
click at [271, 77] on button "Kho nhận" at bounding box center [276, 89] width 90 height 46
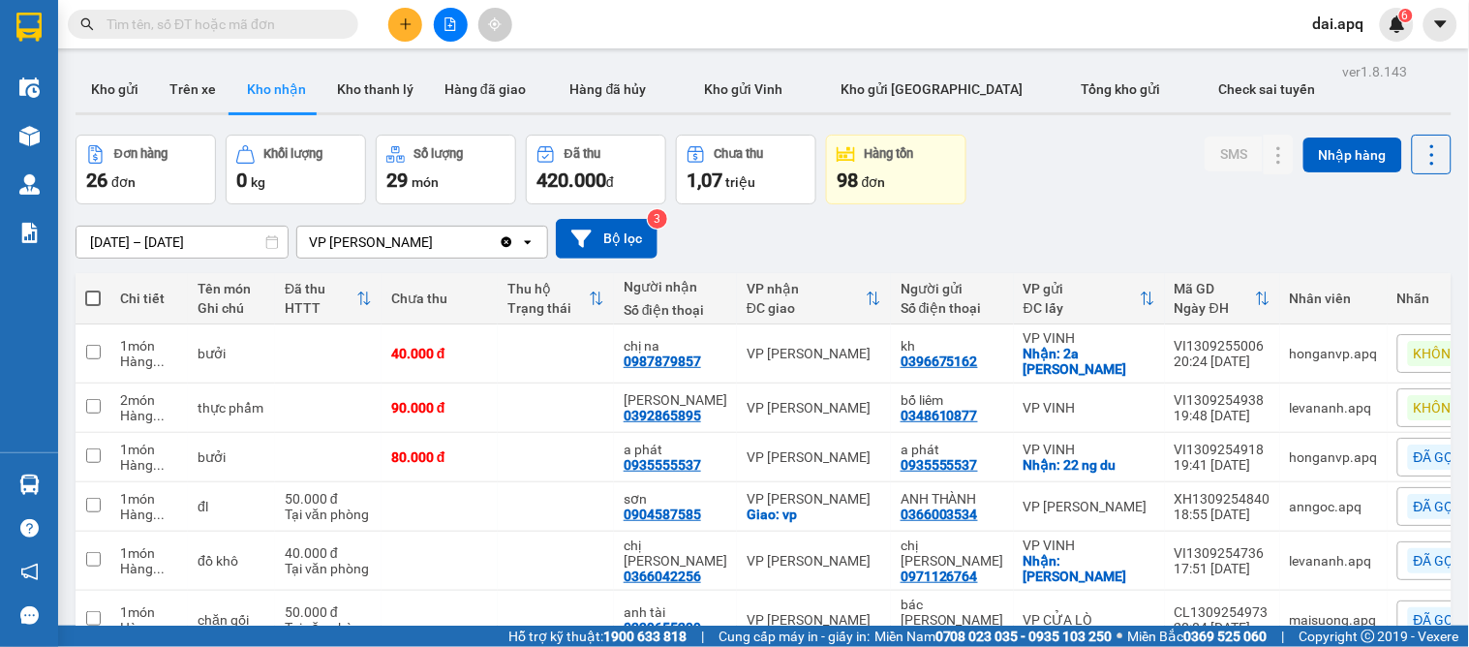
scroll to position [215, 0]
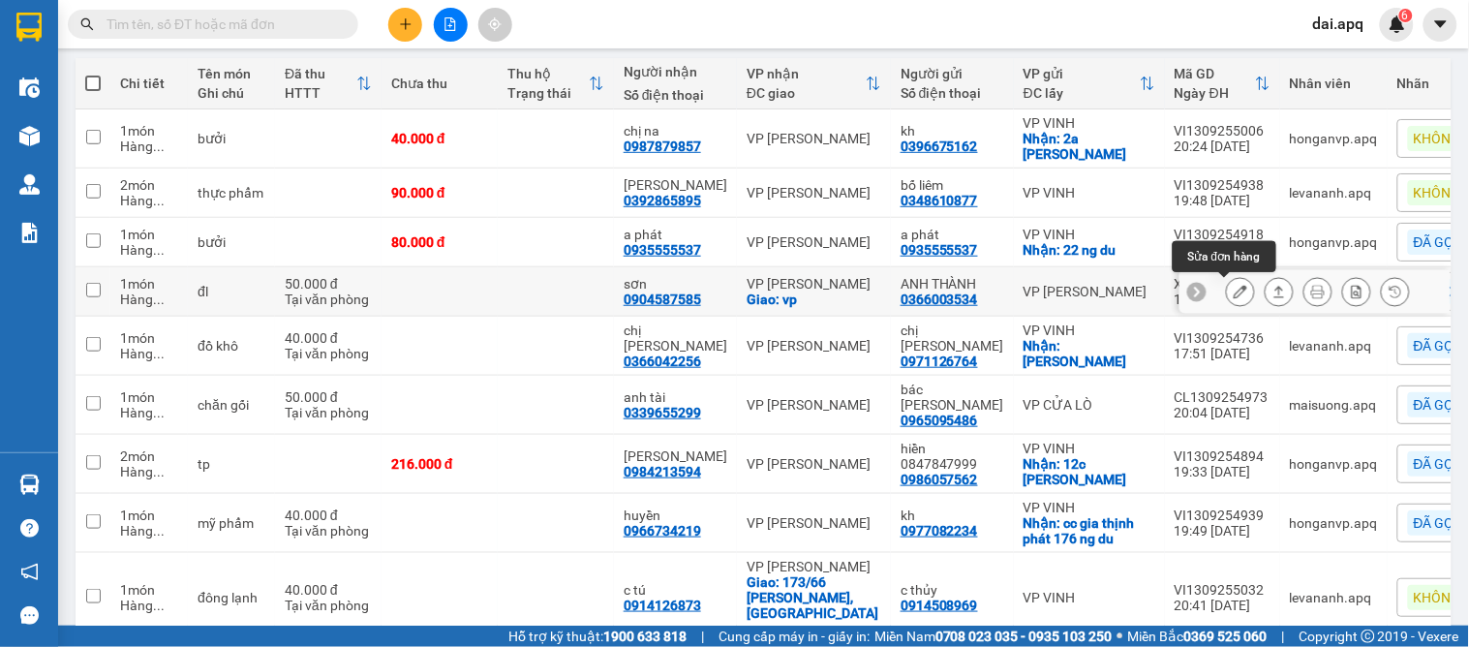
click at [1233, 292] on icon at bounding box center [1240, 292] width 14 height 14
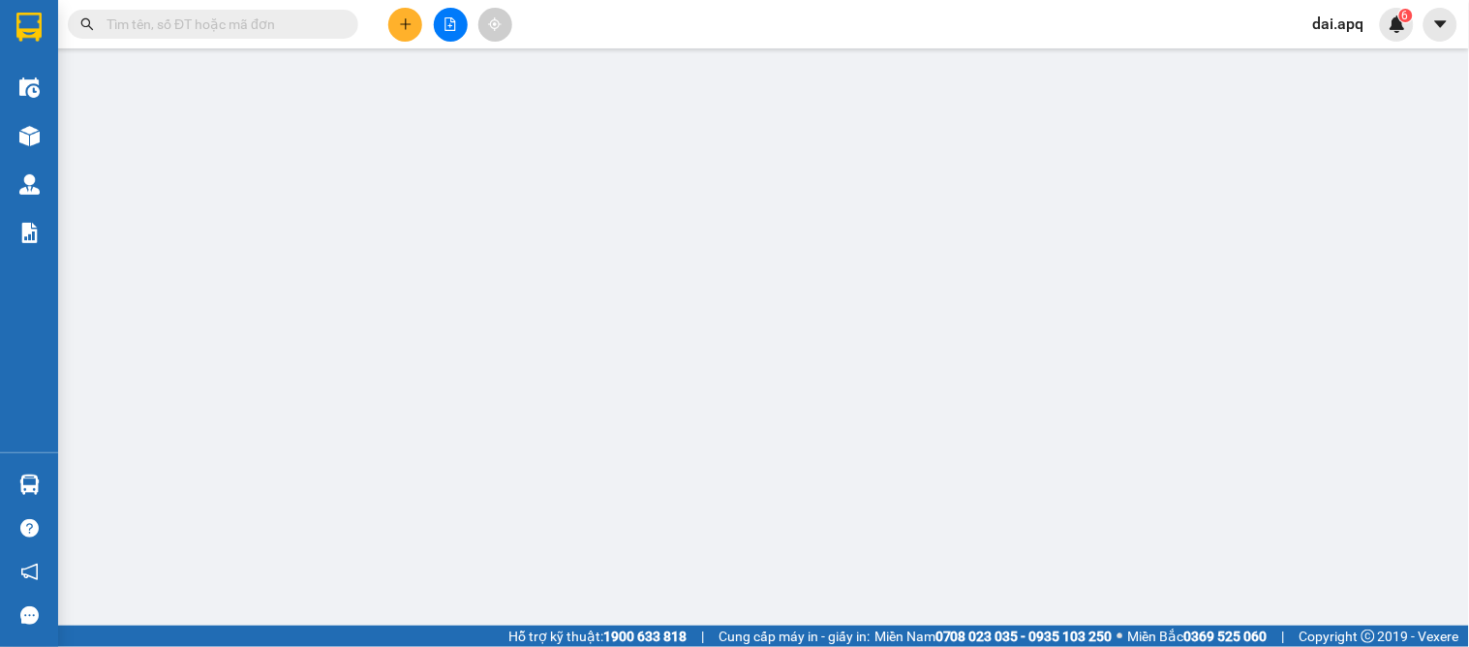
type input "0366003534"
type input "ANH THÀNH"
type input "0904587585"
type input "sơn"
checkbox input "true"
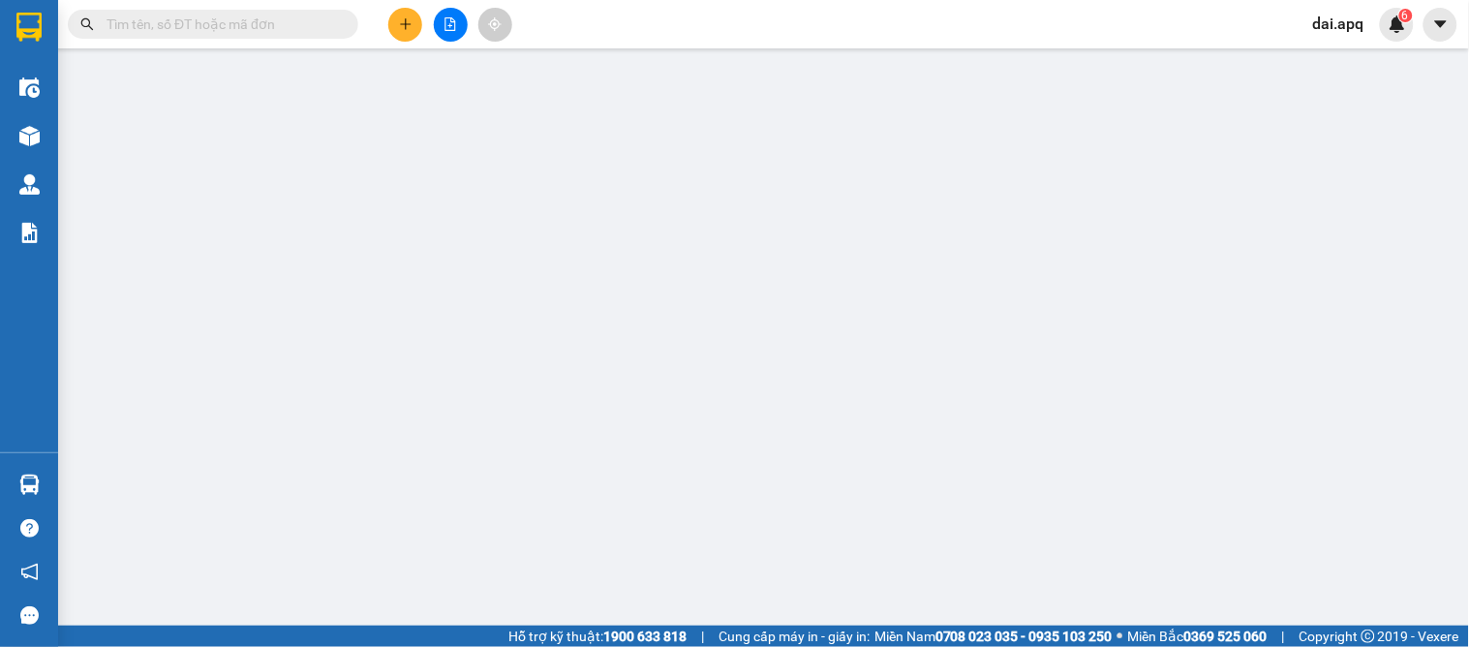
type input "vp"
type input "50.000"
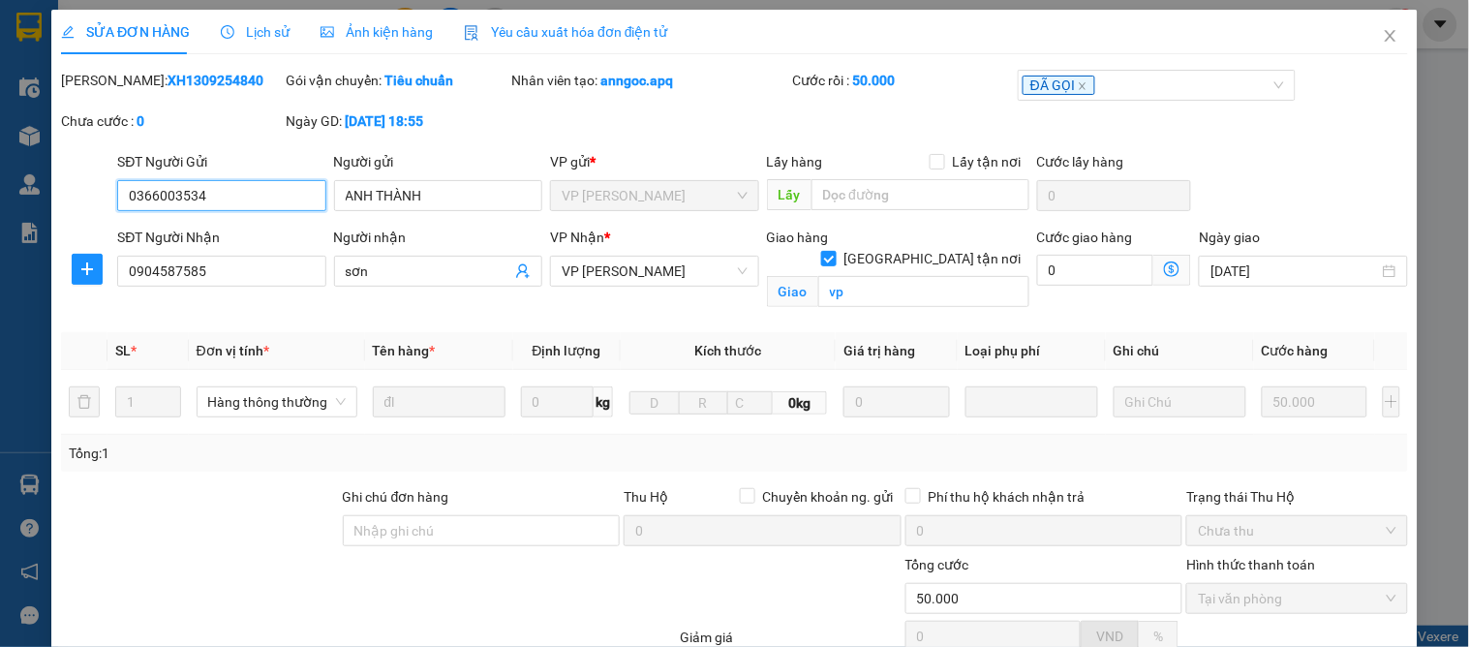
scroll to position [195, 0]
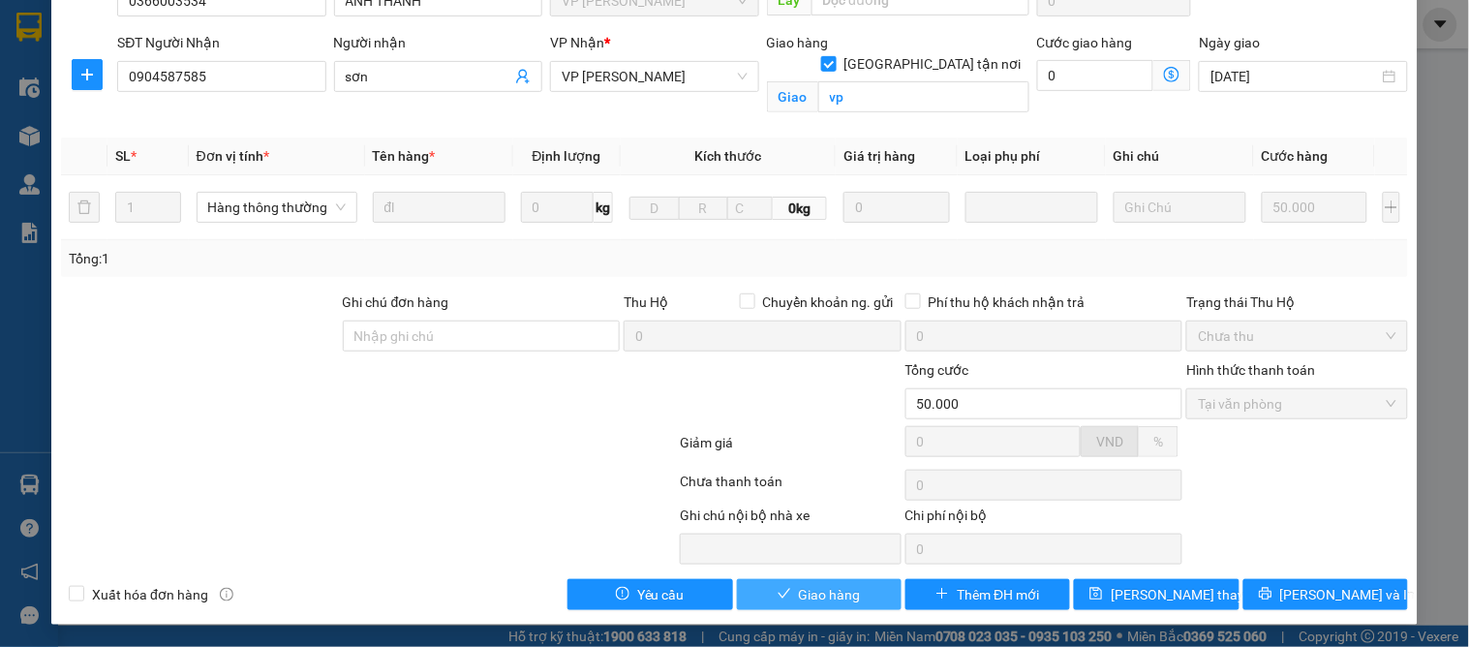
click at [826, 593] on span "Giao hàng" at bounding box center [830, 594] width 62 height 21
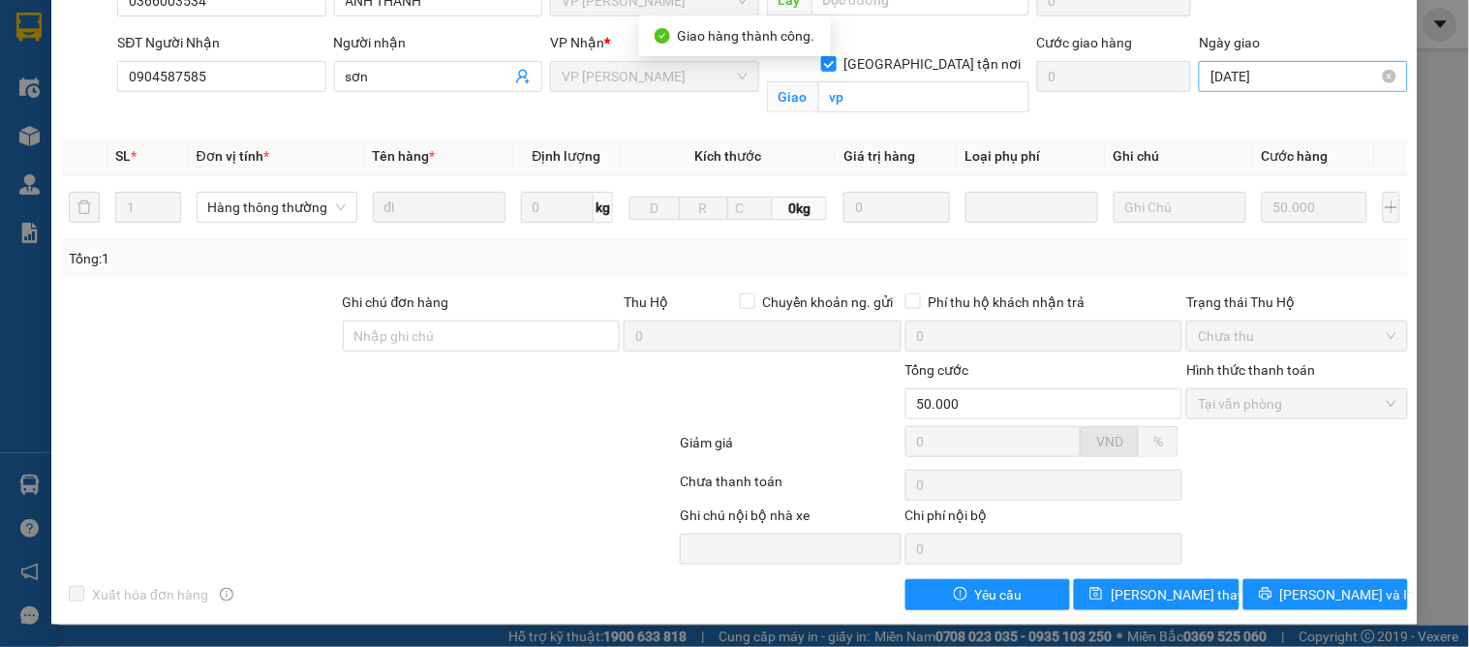
scroll to position [0, 0]
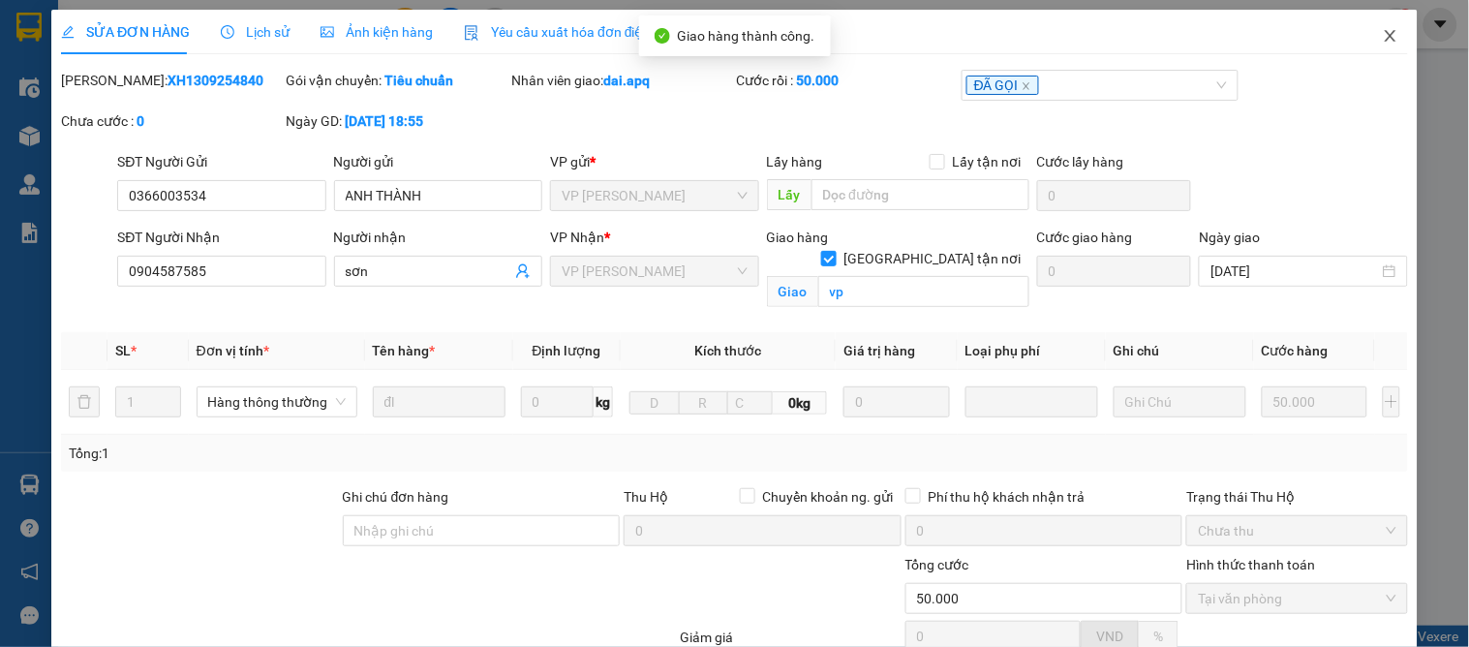
click at [1383, 42] on icon "close" at bounding box center [1390, 35] width 15 height 15
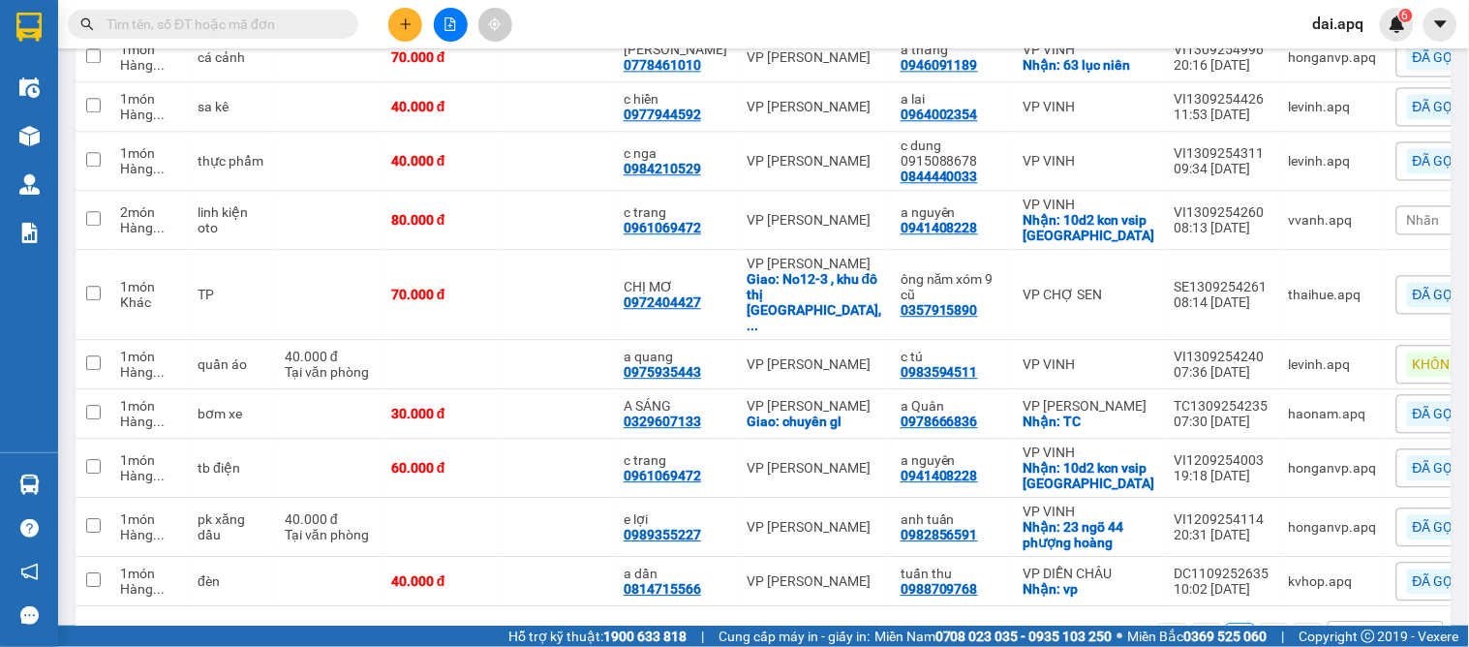
scroll to position [945, 0]
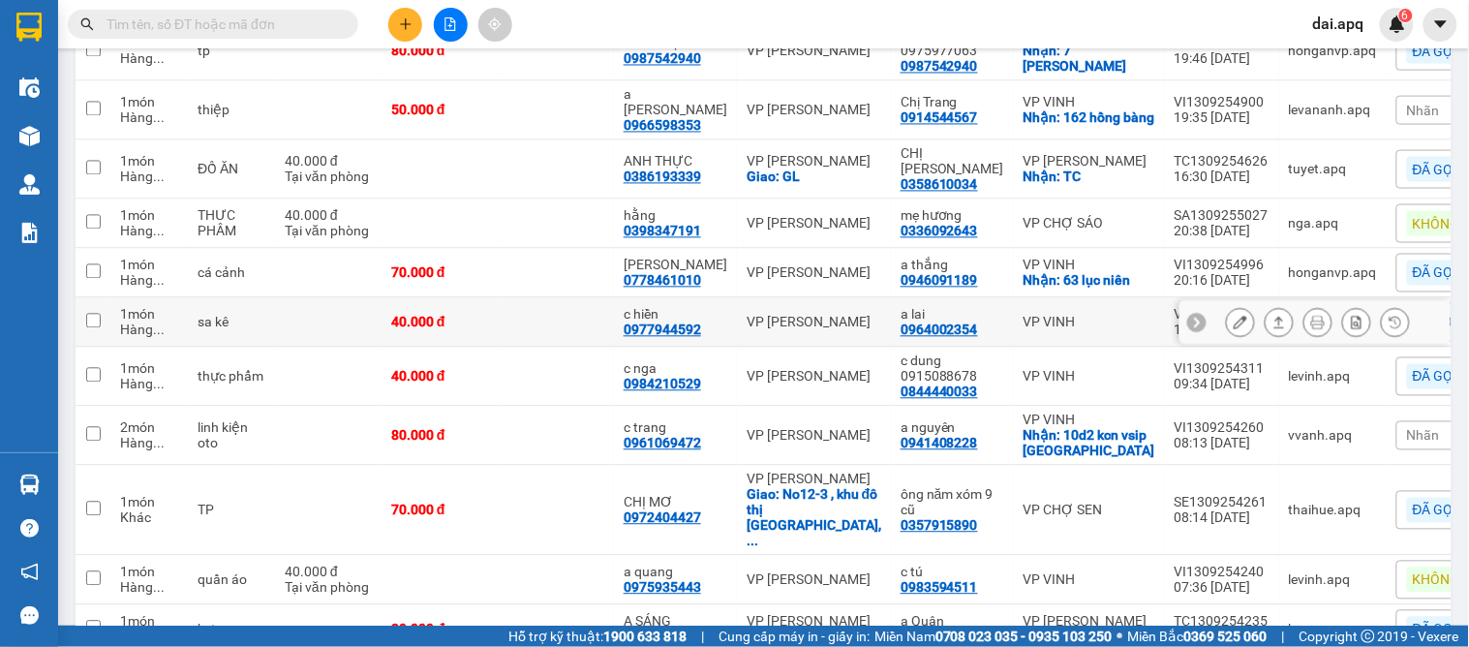
click at [1190, 315] on icon at bounding box center [1197, 322] width 14 height 14
click at [1386, 297] on td "ĐÃ GỌI" at bounding box center [1460, 321] width 149 height 49
checkbox input "true"
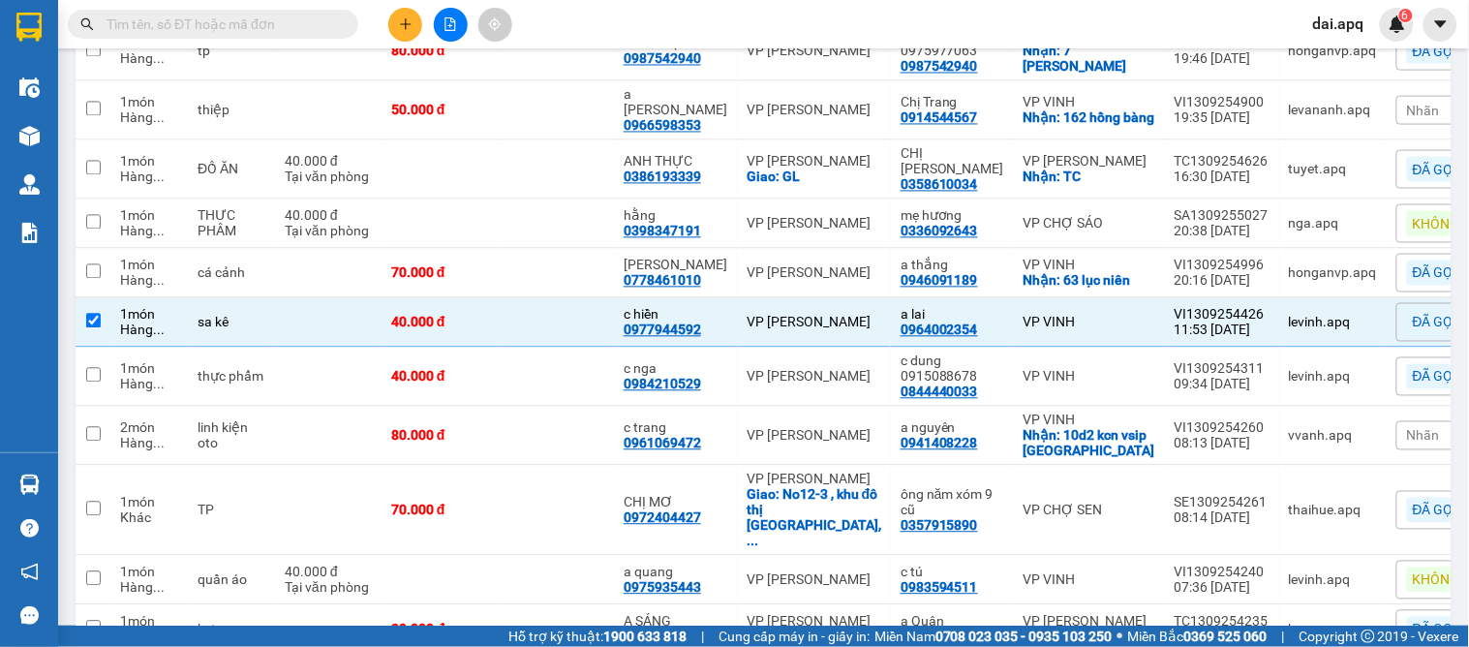
click at [1396, 302] on div "ĐÃ GỌI" at bounding box center [1461, 321] width 130 height 39
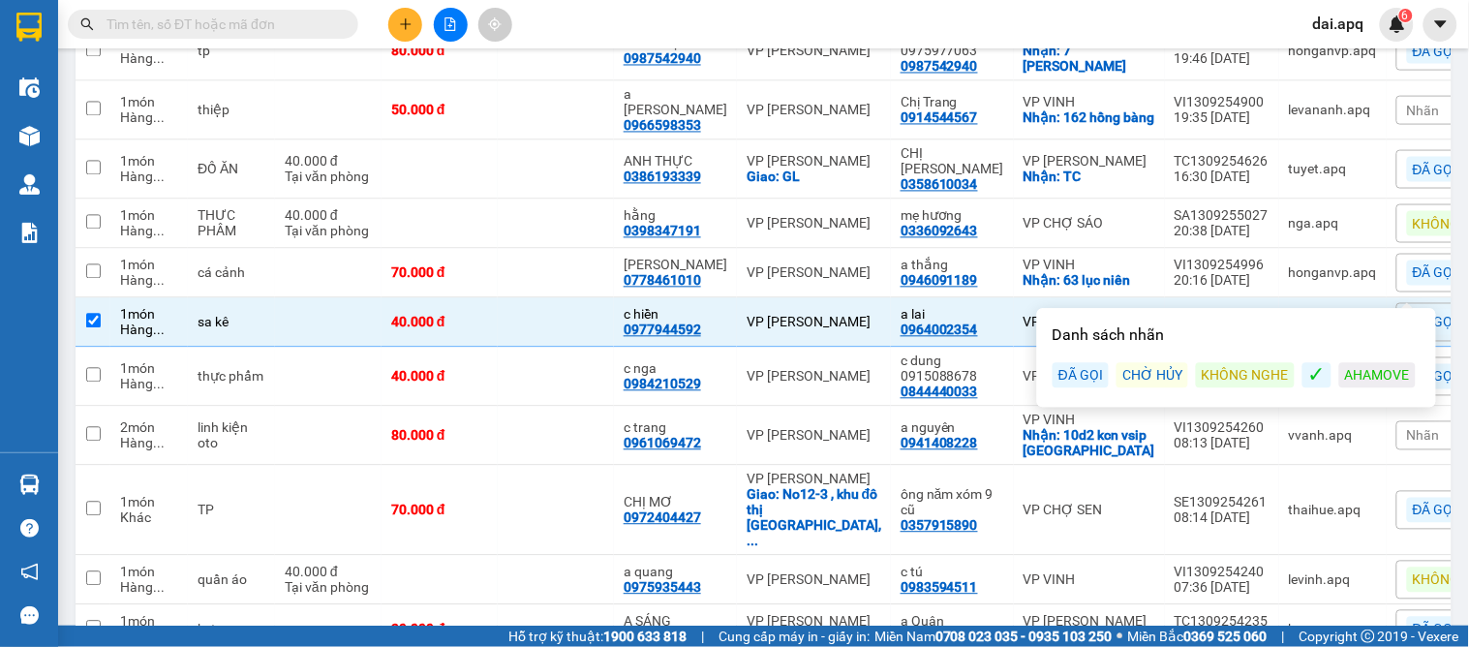
click at [1311, 373] on div "✓" at bounding box center [1316, 374] width 29 height 25
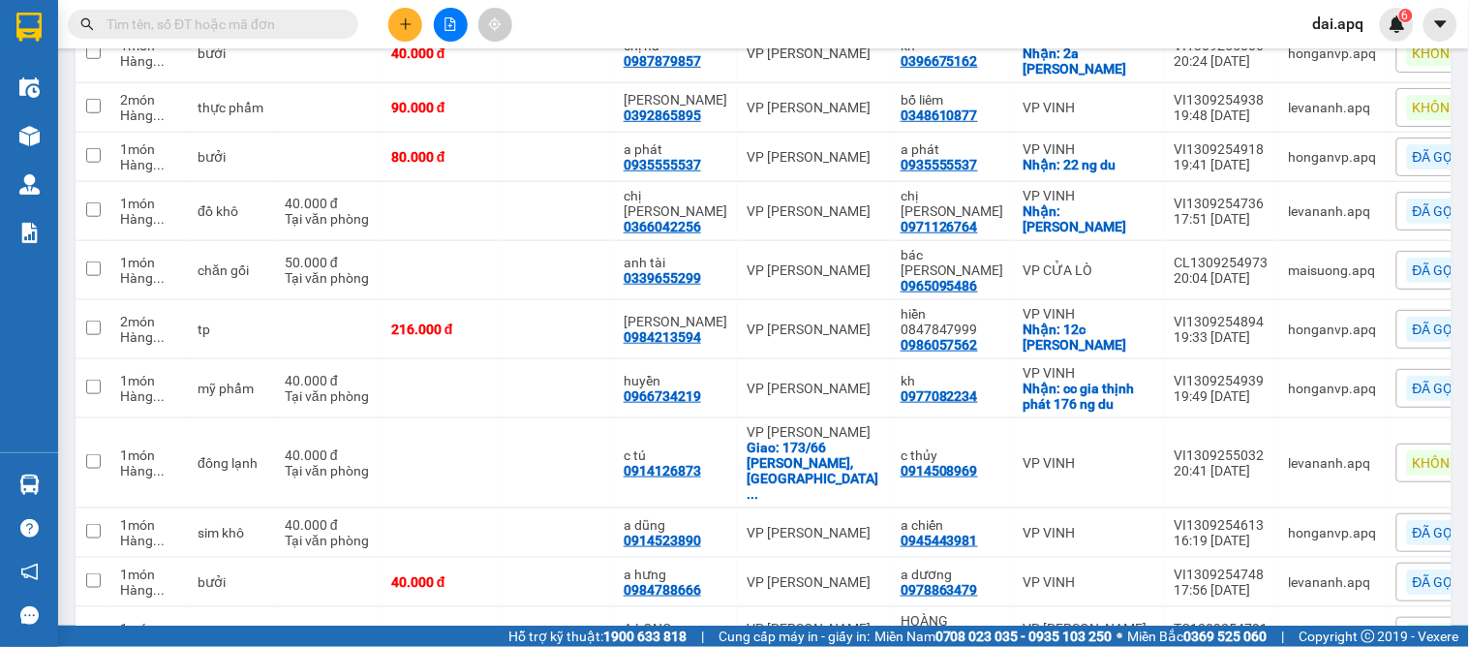
scroll to position [408, 0]
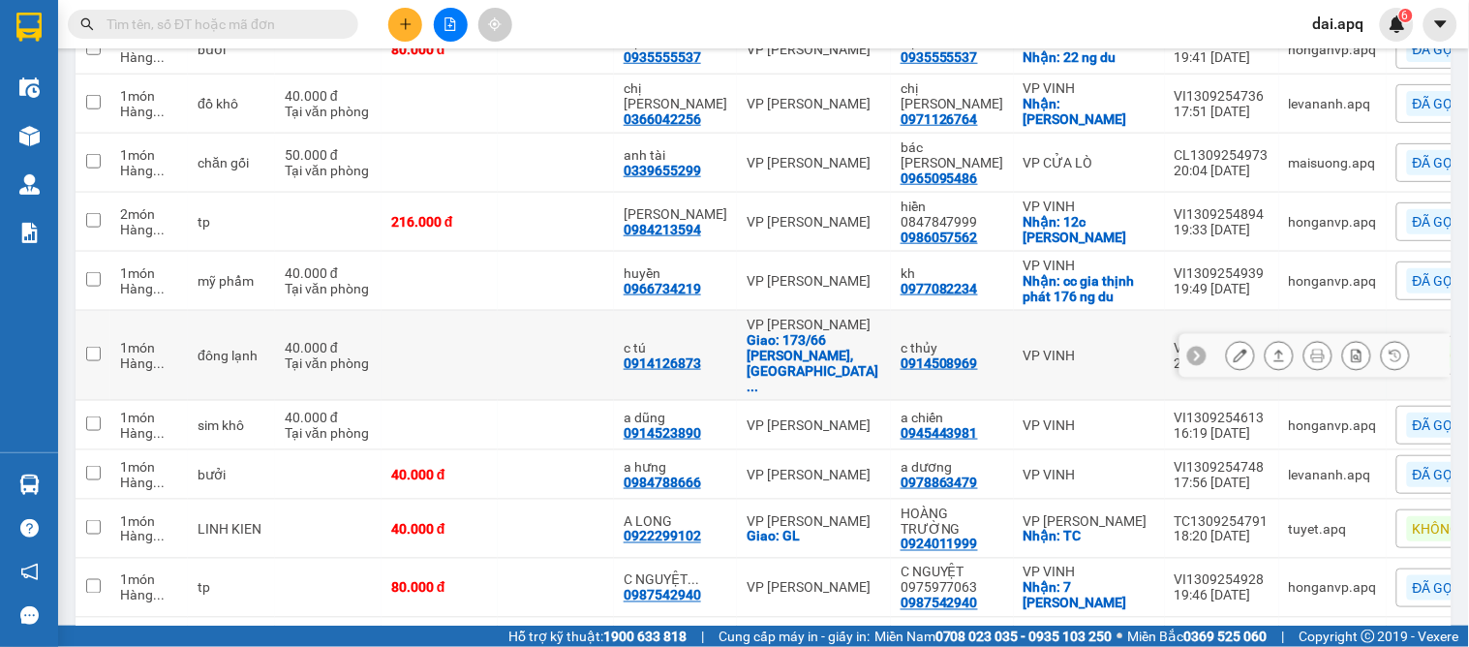
click at [1190, 349] on icon at bounding box center [1197, 356] width 14 height 14
click at [1407, 343] on div "KHÔNG NGHE" at bounding box center [1466, 355] width 118 height 25
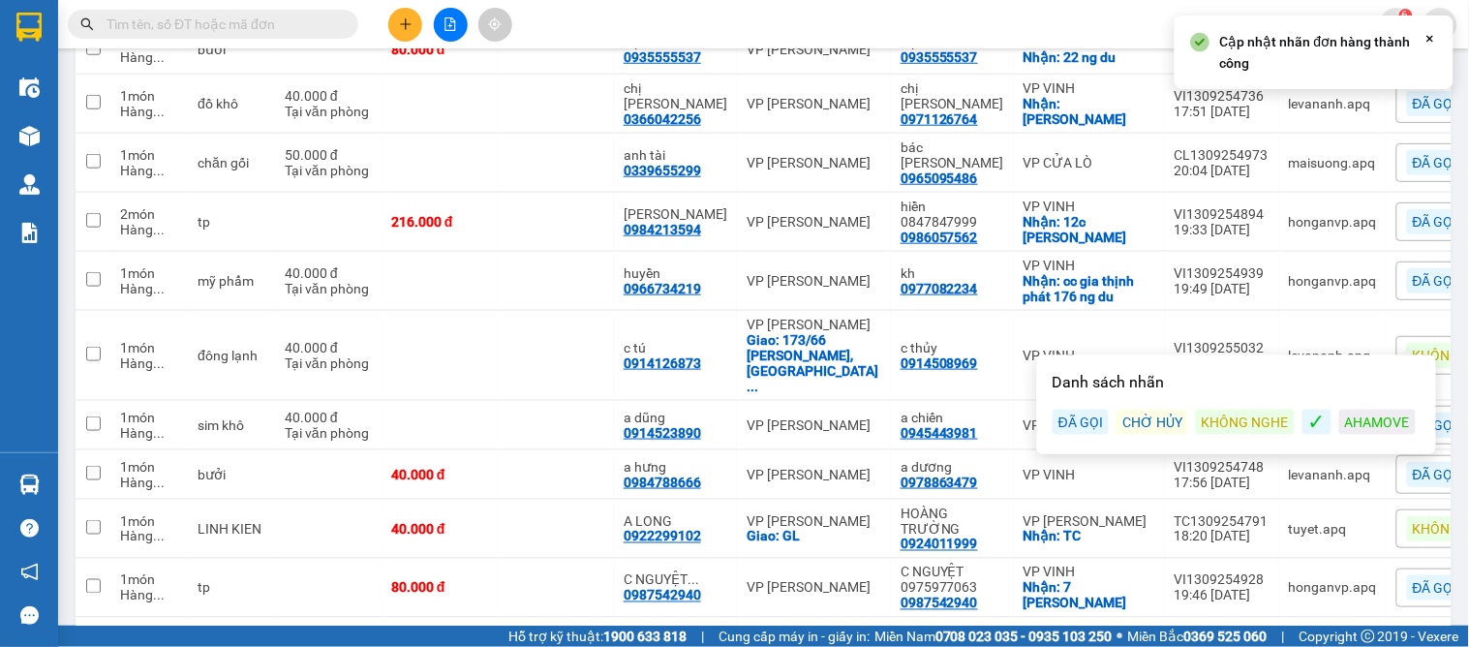
click at [1070, 419] on div "ĐÃ GỌI" at bounding box center [1080, 422] width 56 height 25
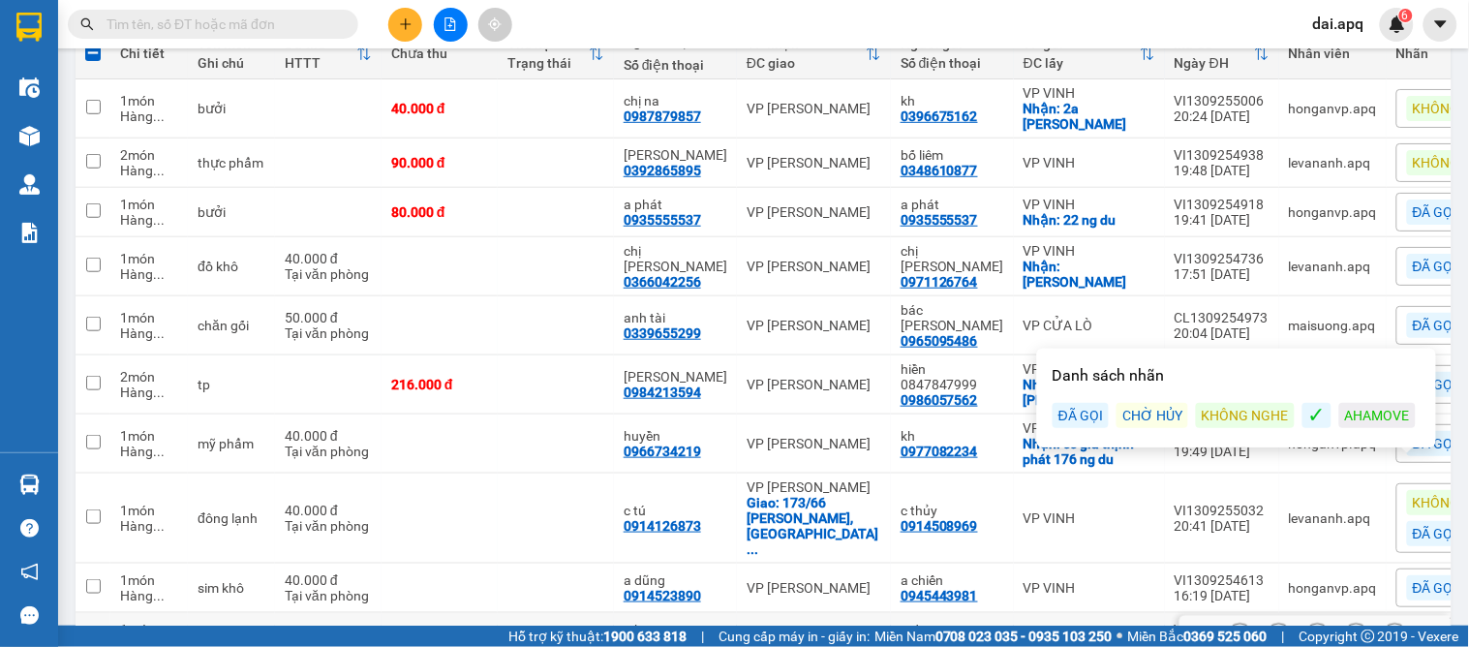
scroll to position [30, 0]
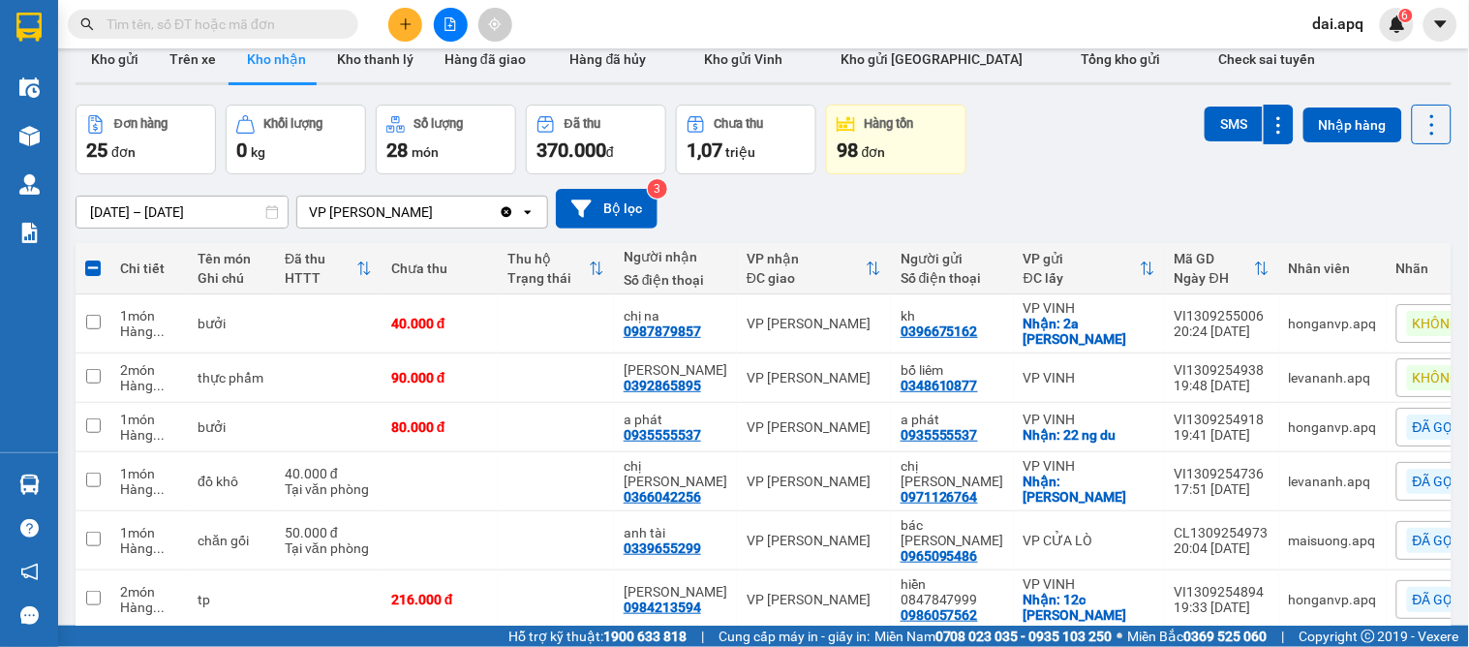
click at [1056, 201] on div "[DATE] – [DATE] Press the down arrow key to interact with the calendar and sele…" at bounding box center [764, 209] width 1376 height 40
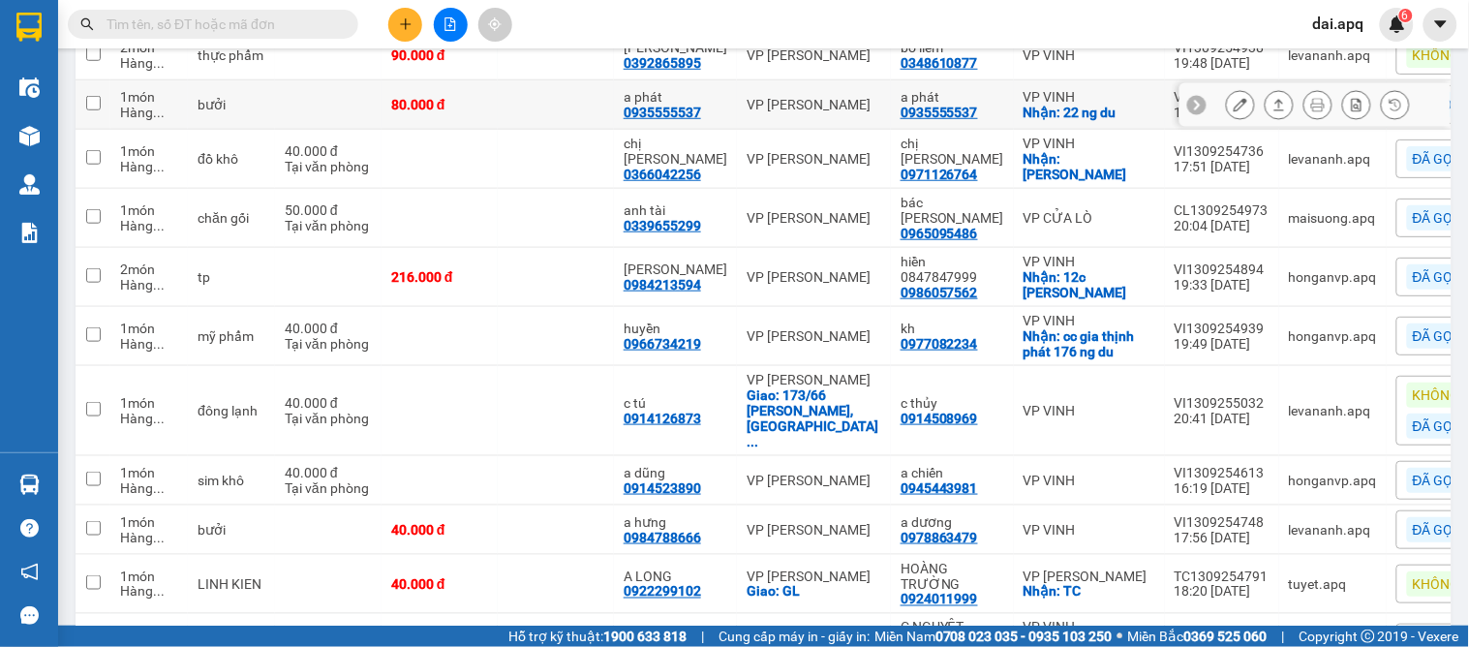
scroll to position [137, 0]
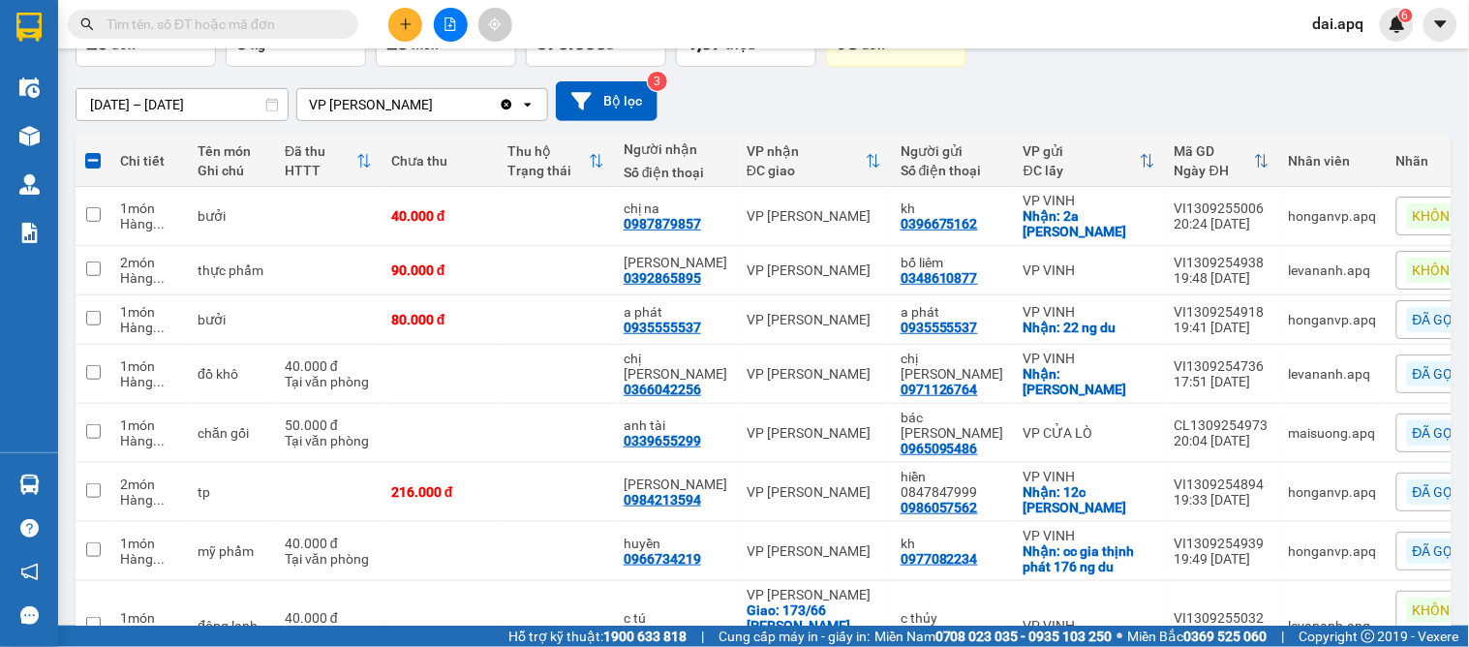
click at [1413, 278] on span "KHÔNG NGHE" at bounding box center [1456, 269] width 87 height 17
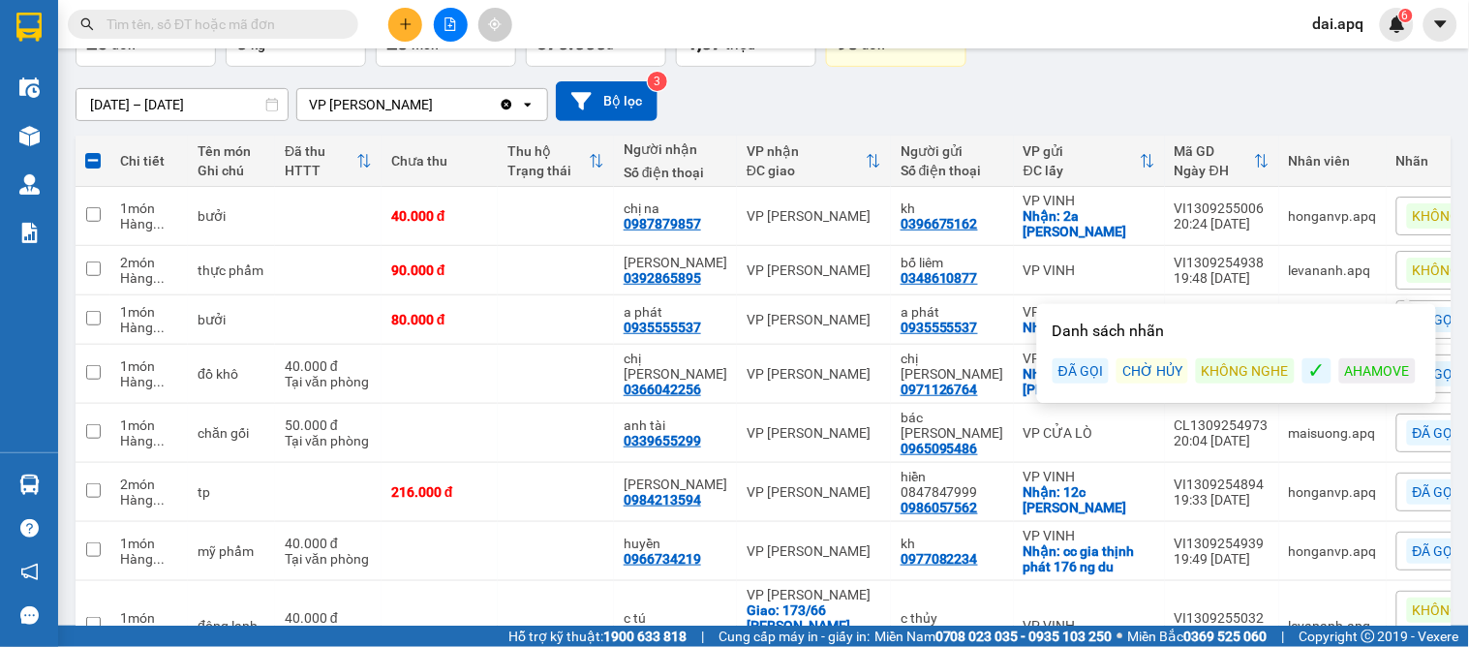
click at [1077, 379] on div "ĐÃ GỌI" at bounding box center [1080, 370] width 56 height 25
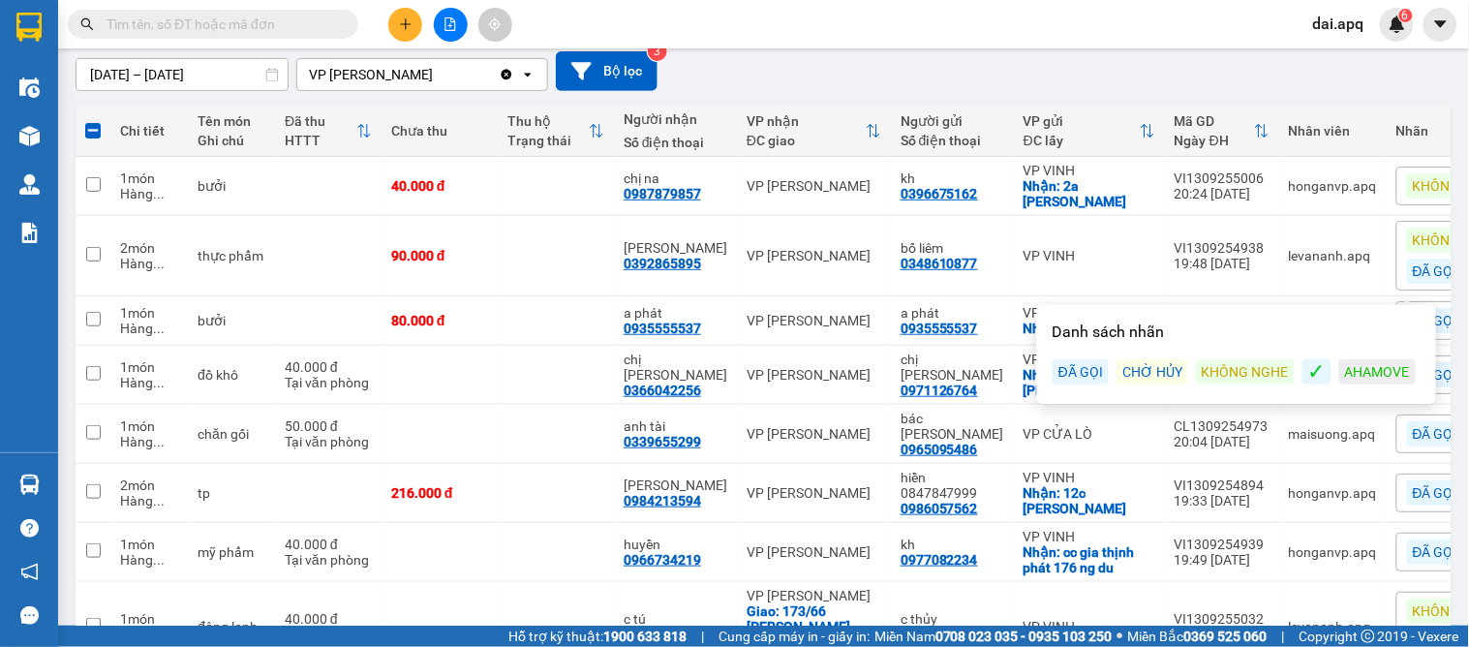
scroll to position [0, 0]
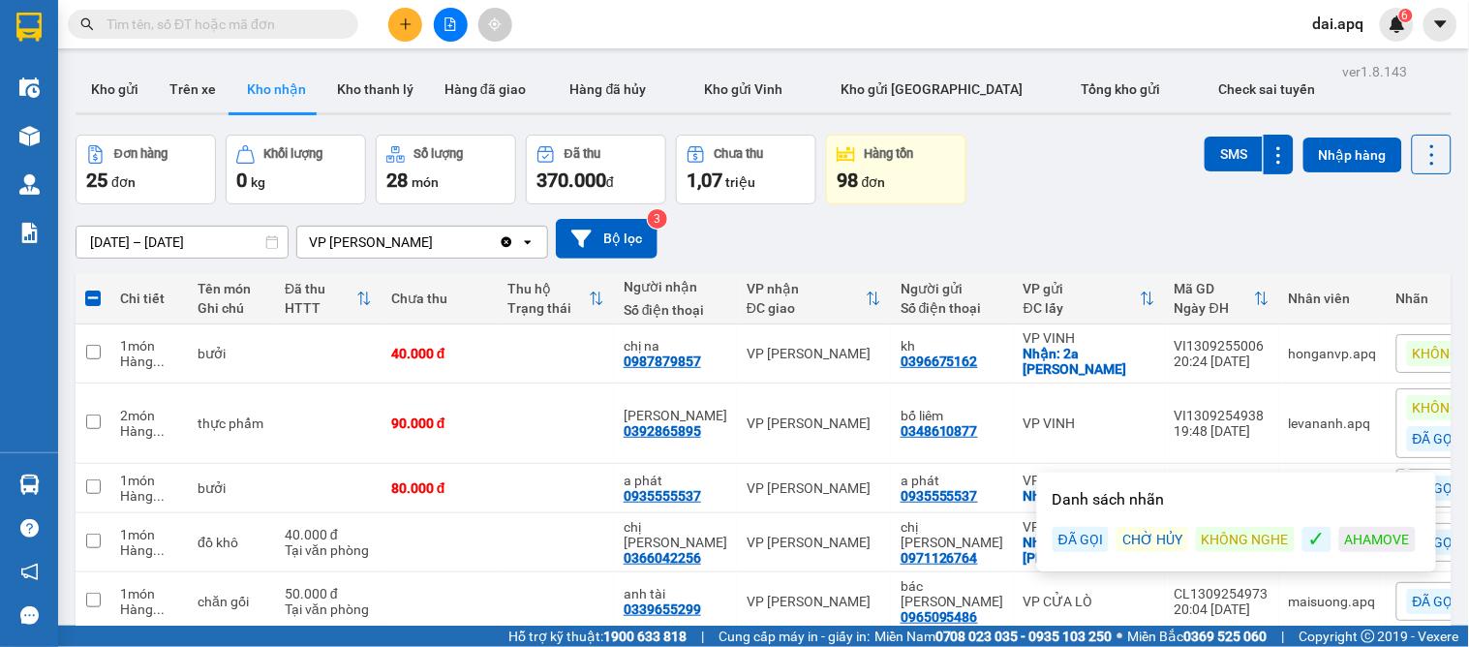
click at [128, 238] on input "[DATE] – [DATE]" at bounding box center [181, 242] width 211 height 31
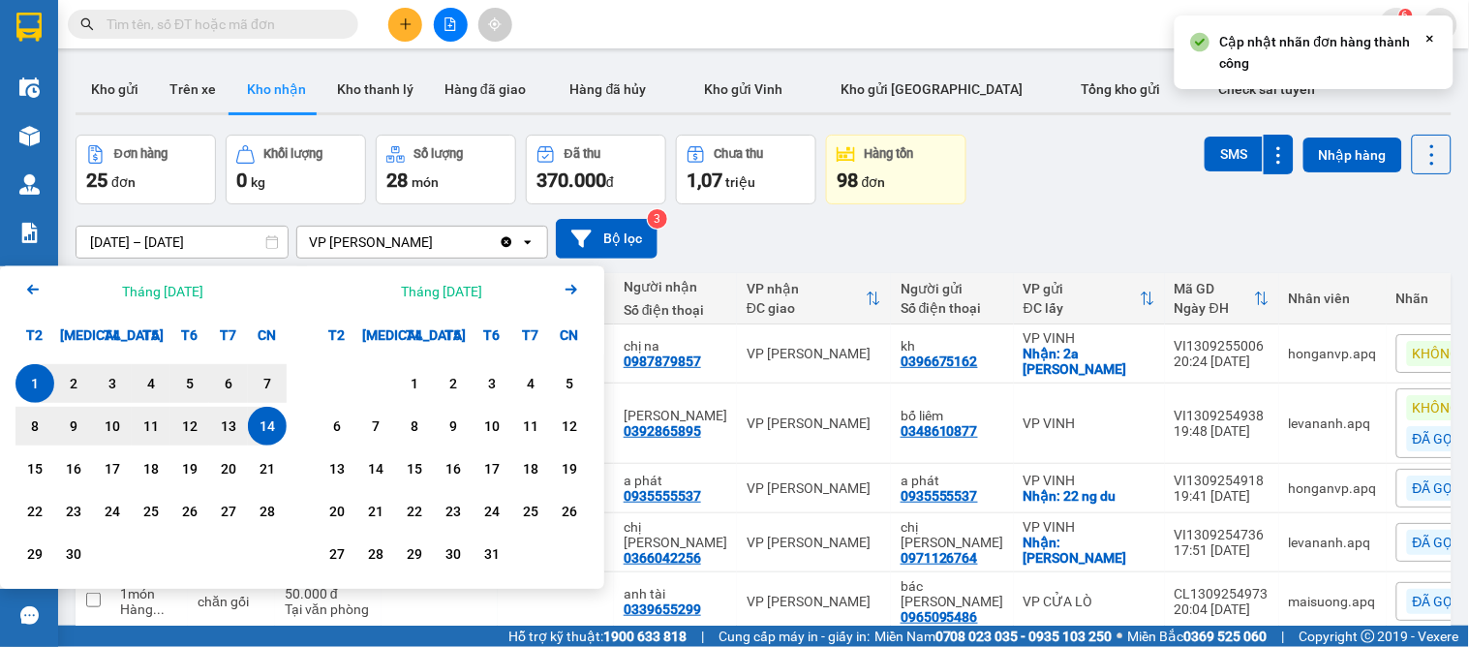
click at [257, 418] on div "14" at bounding box center [267, 425] width 27 height 23
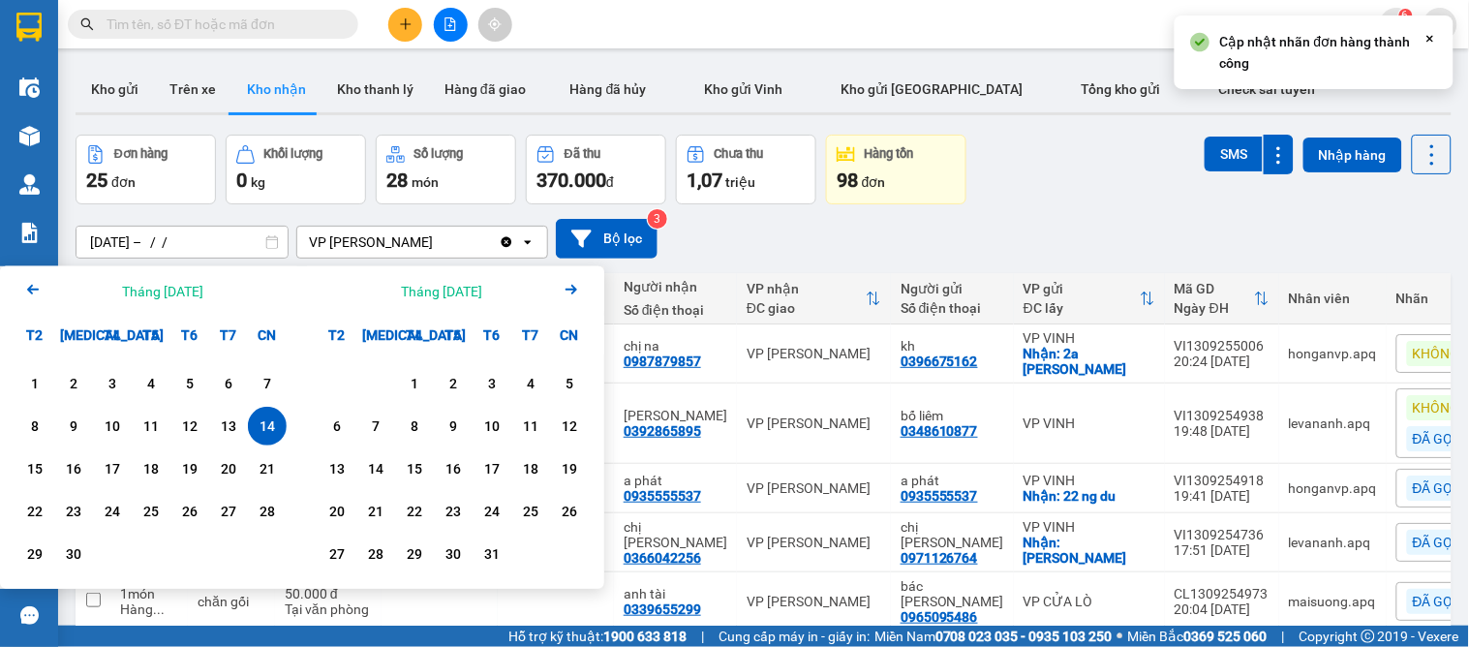
click at [261, 414] on div "14" at bounding box center [267, 425] width 27 height 23
type input "14/09/2025 – 14/09/2025"
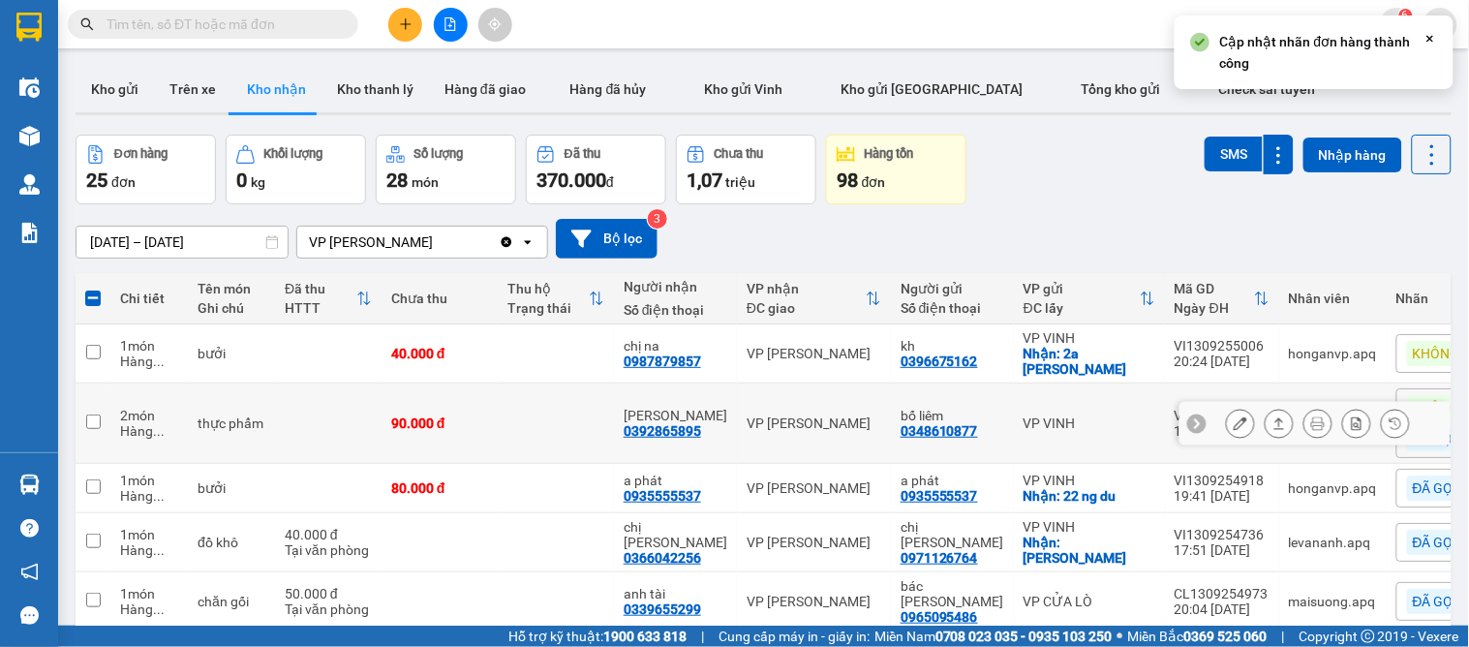
checkbox input "false"
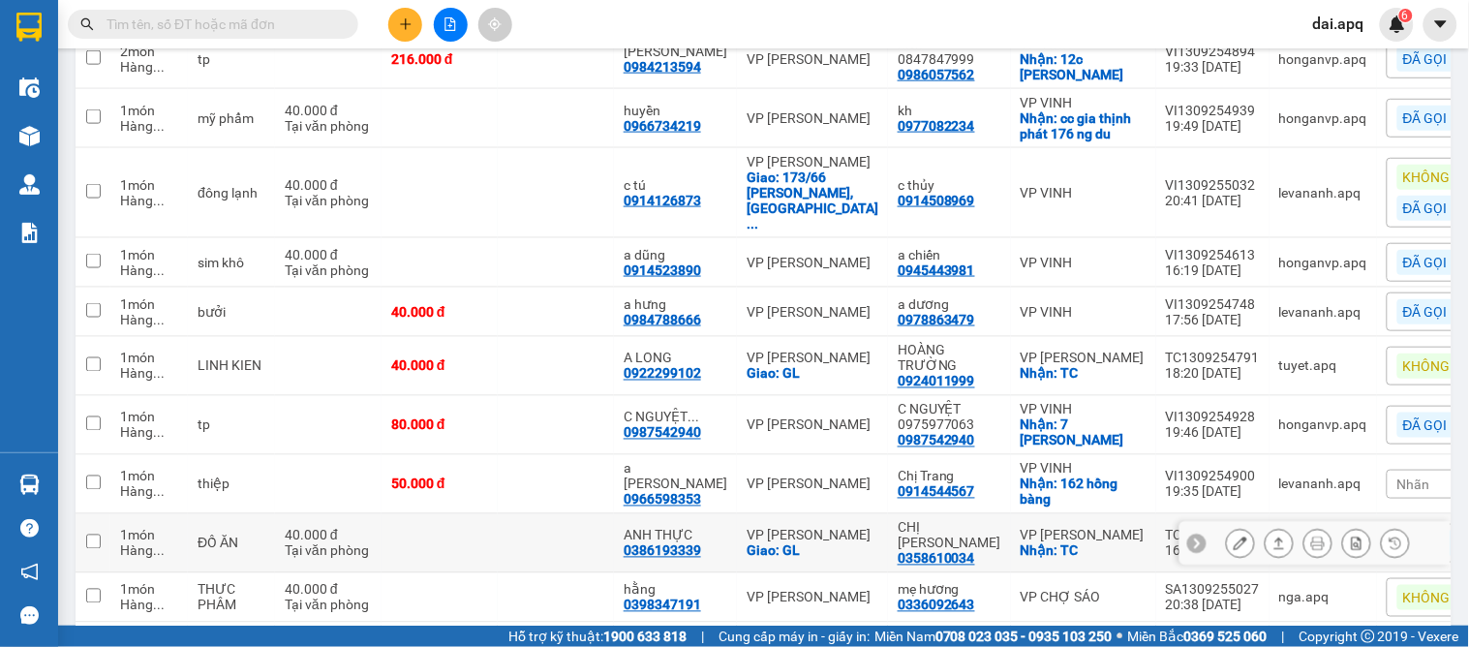
scroll to position [709, 0]
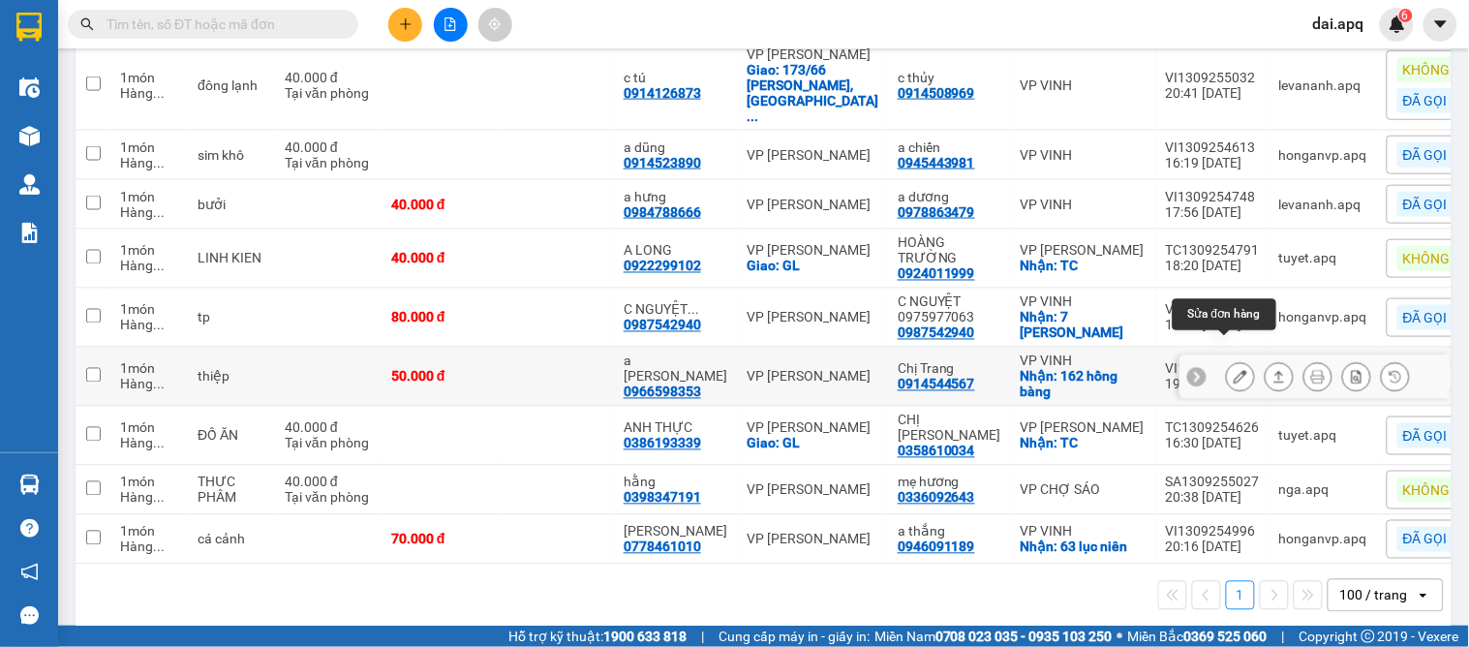
click at [1227, 360] on button at bounding box center [1240, 377] width 27 height 34
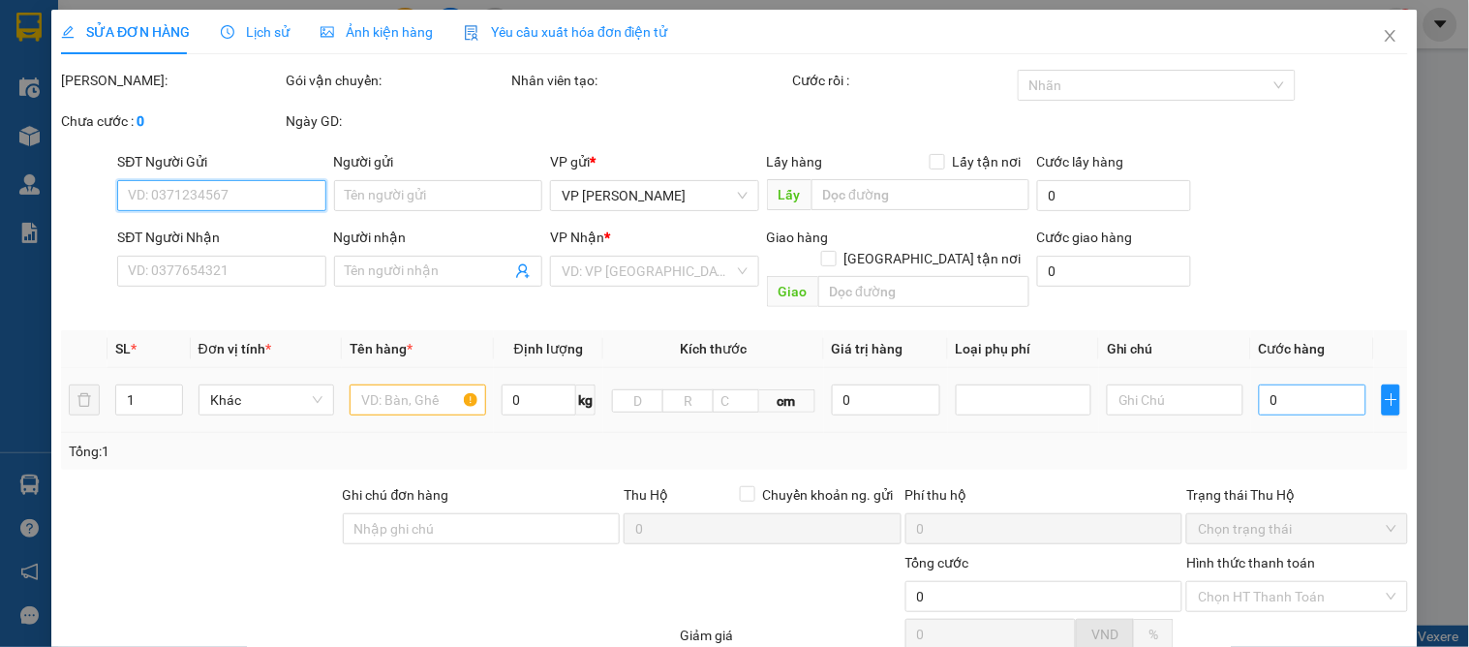
type input "0914544567"
type input "Chị Trang"
checkbox input "true"
type input "162 hồng bàng"
type input "0966598353"
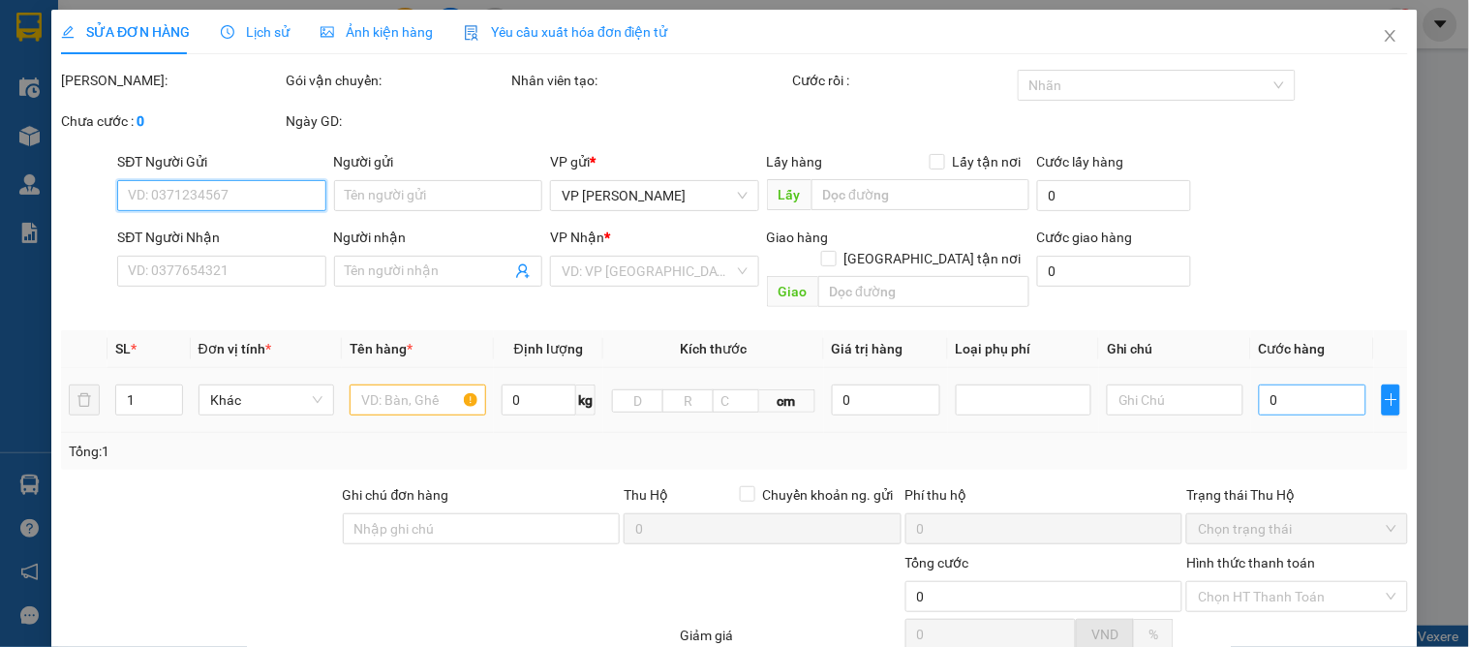
type input "a tuấn vũ liên"
type input "50.000"
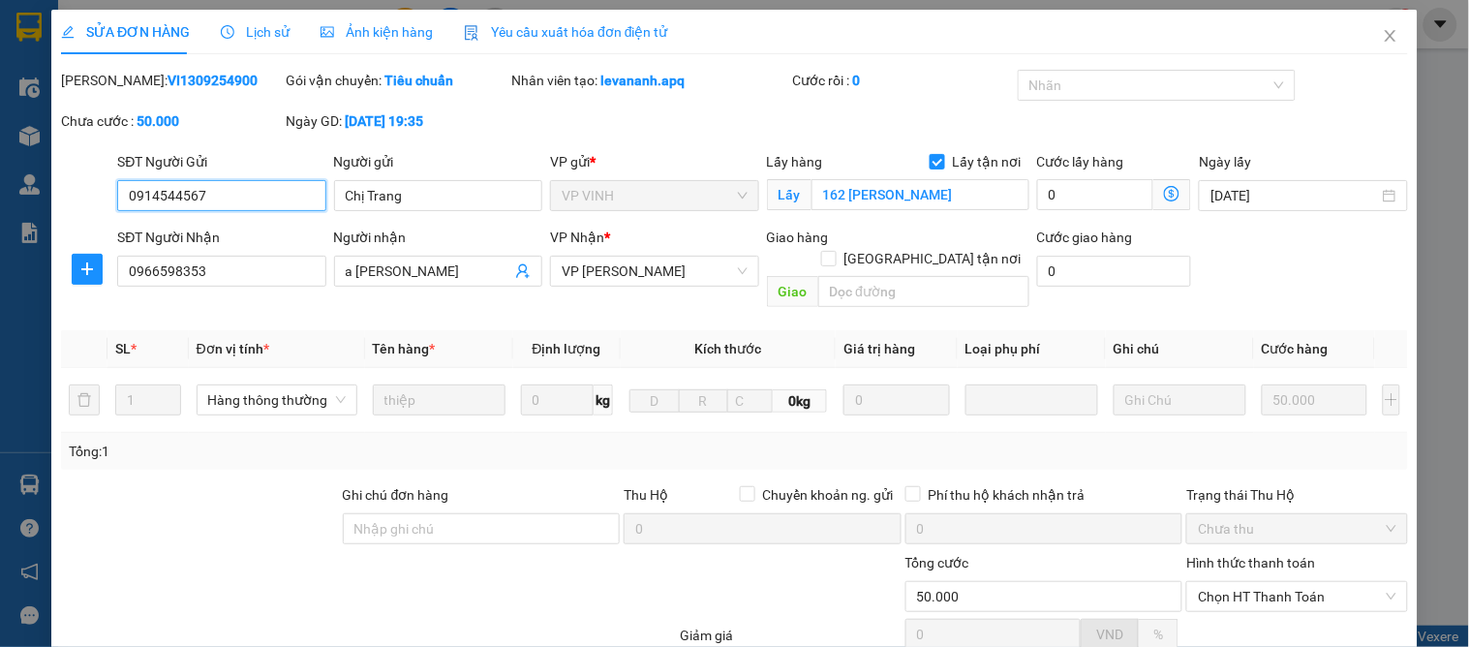
scroll to position [171, 0]
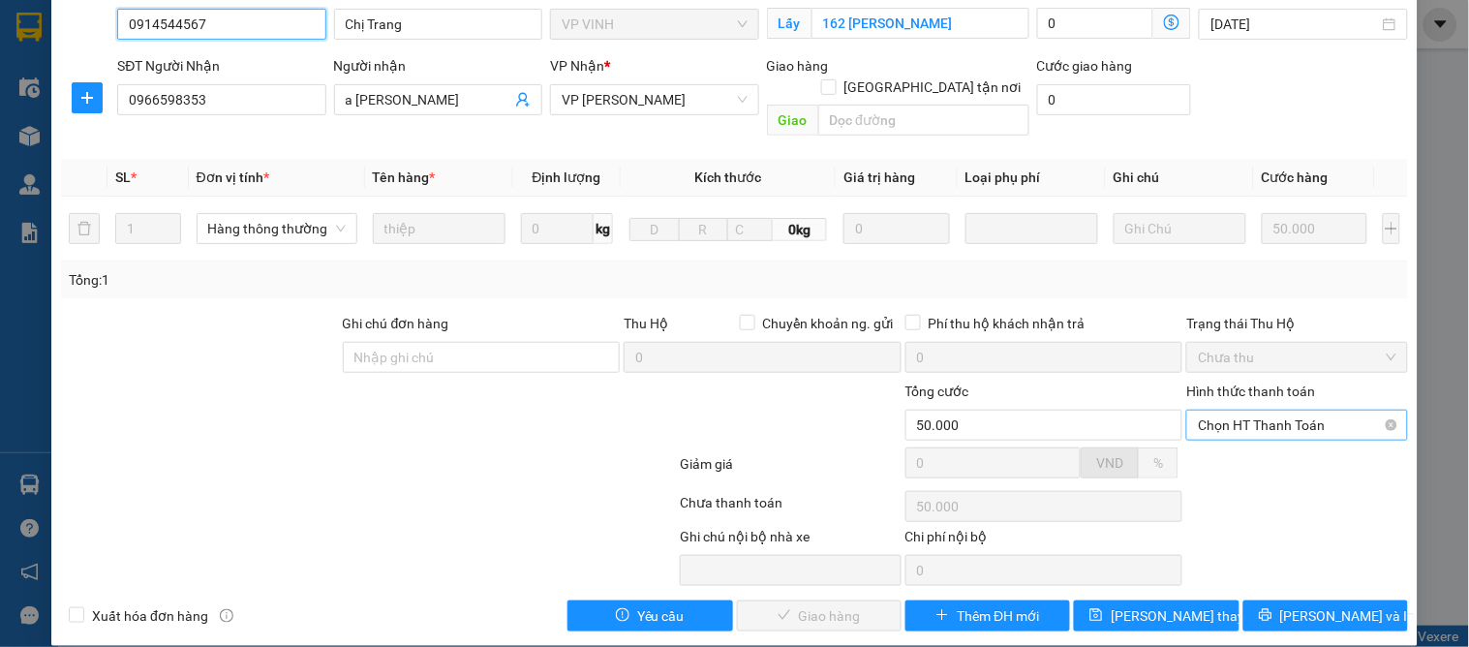
click at [1241, 410] on span "Chọn HT Thanh Toán" at bounding box center [1297, 424] width 198 height 29
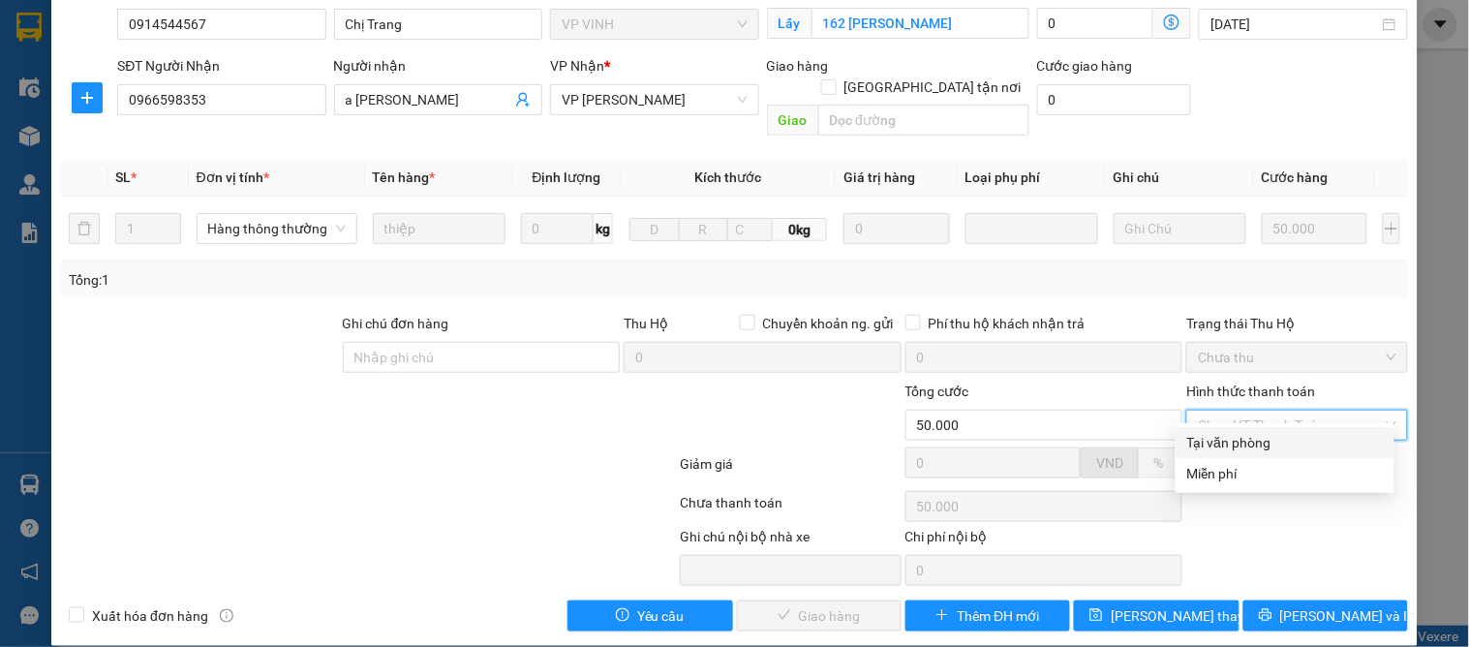
drag, startPoint x: 1240, startPoint y: 432, endPoint x: 1203, endPoint y: 470, distance: 52.7
click at [1245, 432] on div "Tại văn phòng" at bounding box center [1285, 442] width 196 height 21
type input "0"
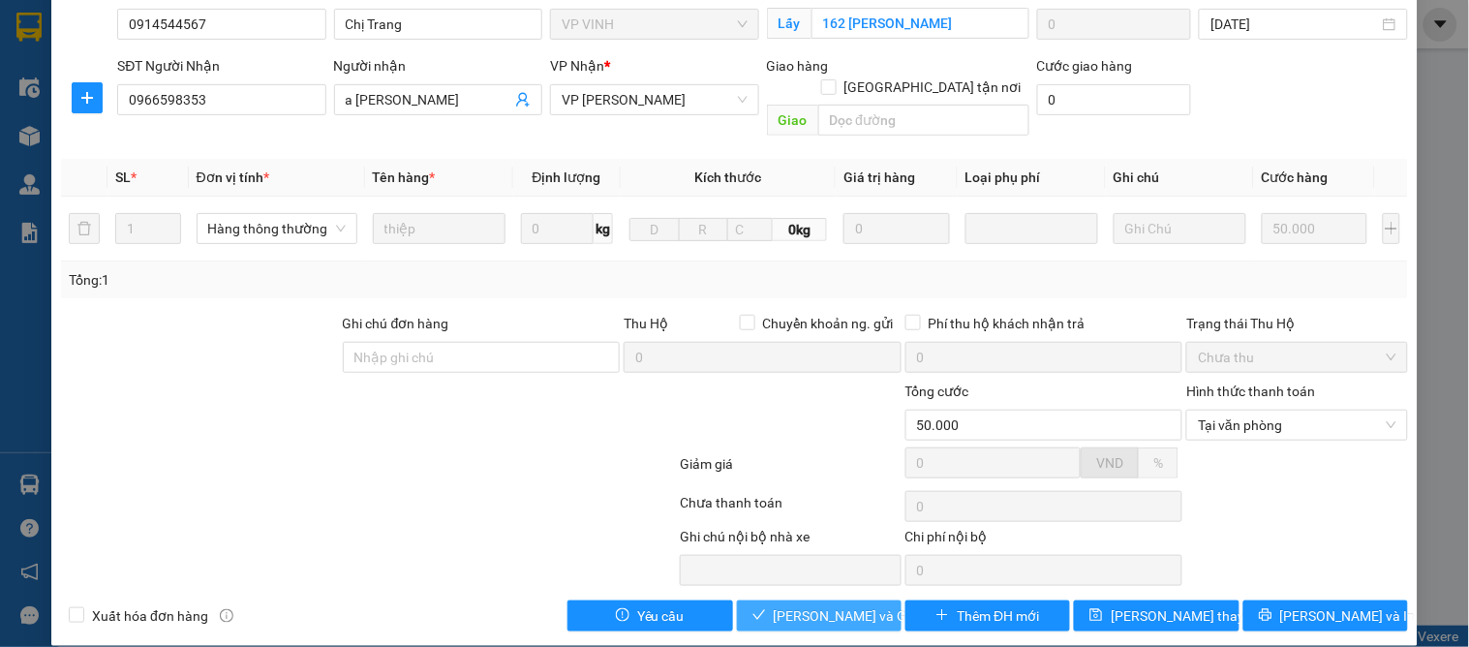
drag, startPoint x: 799, startPoint y: 585, endPoint x: 766, endPoint y: 560, distance: 41.4
click at [797, 605] on span "[PERSON_NAME] và [PERSON_NAME] hàng" at bounding box center [867, 615] width 186 height 21
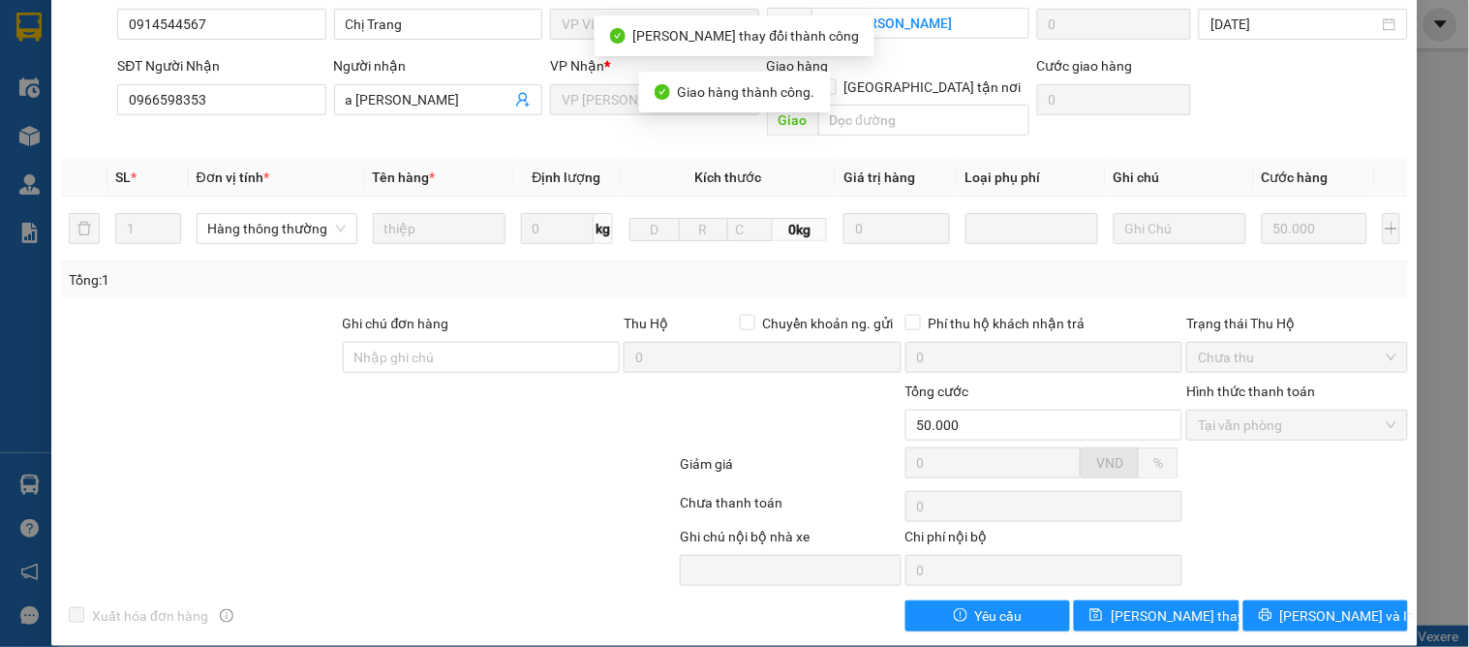
scroll to position [0, 0]
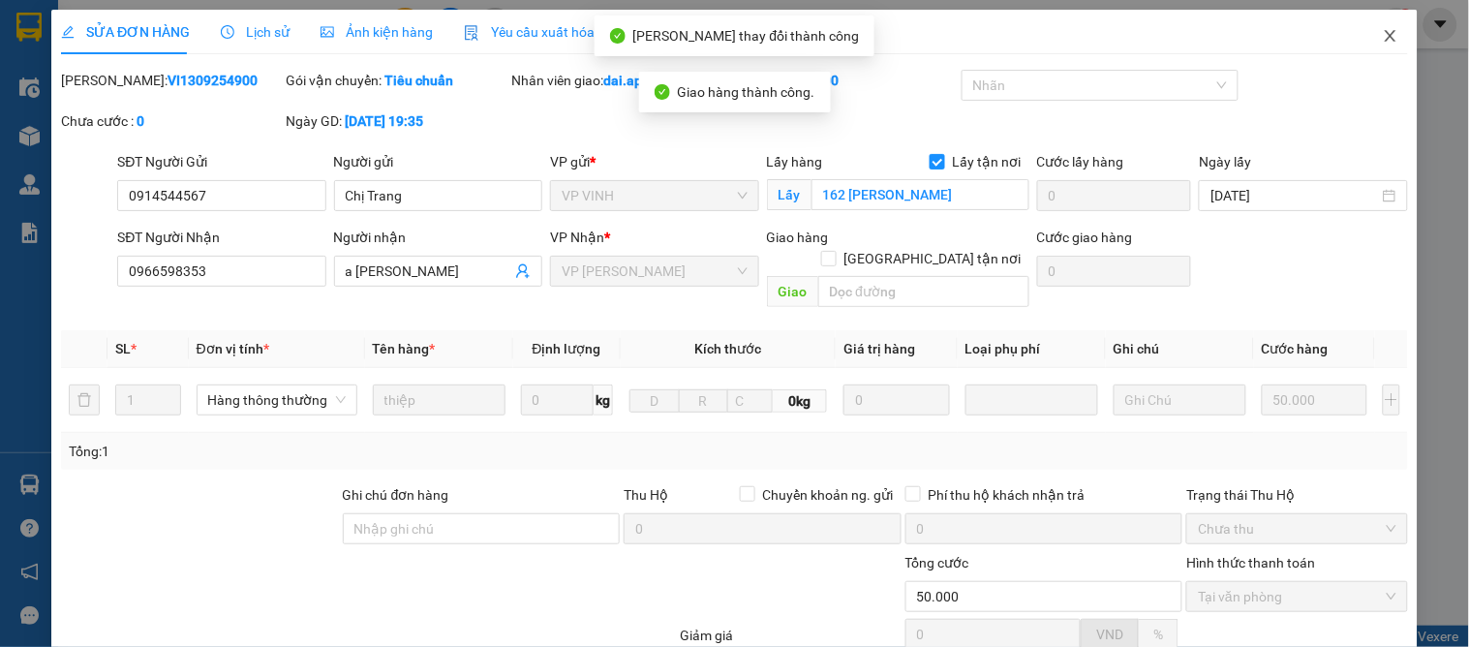
click at [1363, 33] on span "Close" at bounding box center [1390, 37] width 54 height 54
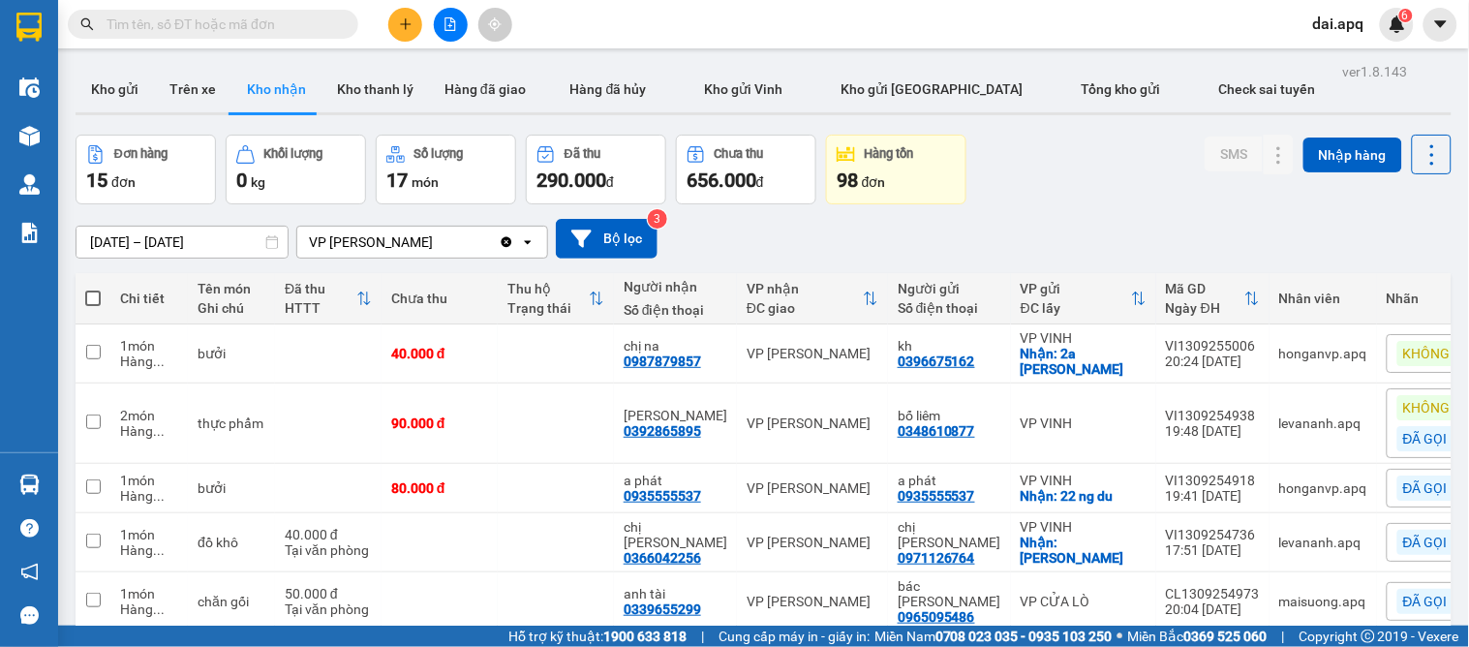
click at [122, 245] on input "14/09/2025 – 14/09/2025" at bounding box center [181, 242] width 211 height 31
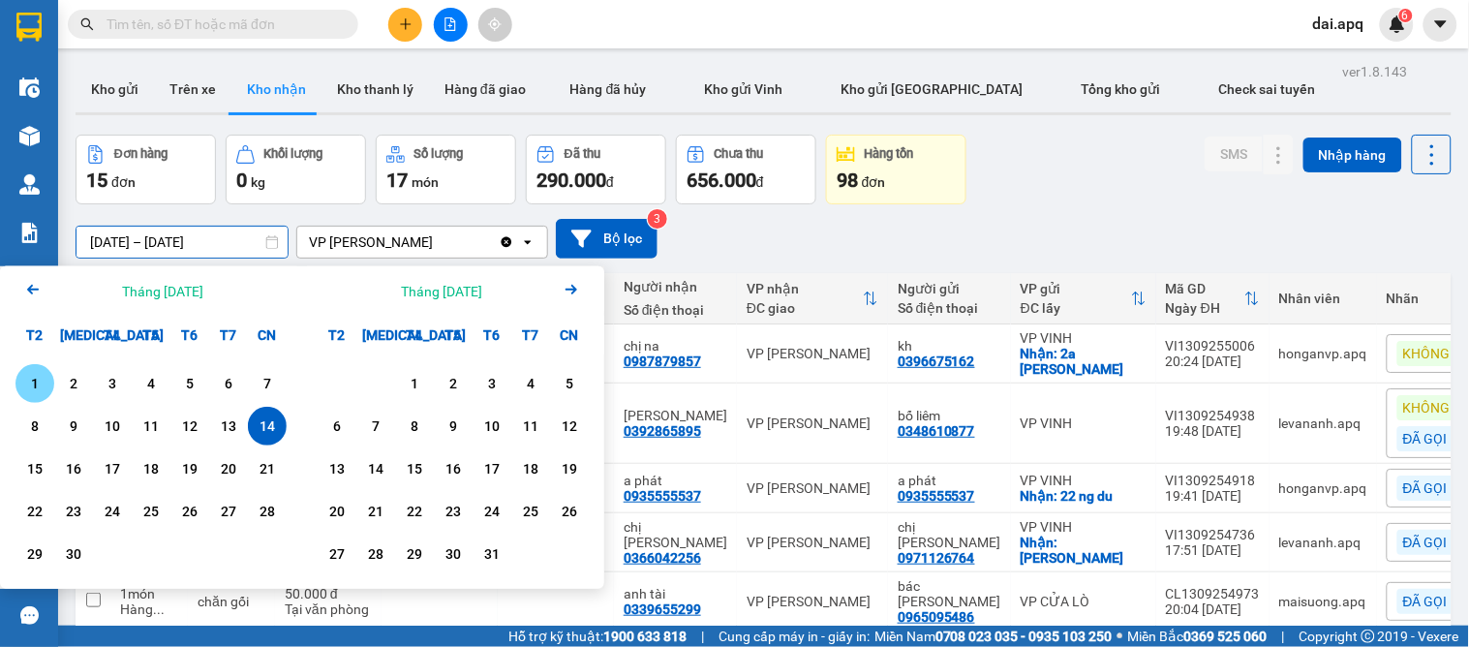
click at [41, 380] on div "1" at bounding box center [34, 383] width 27 height 23
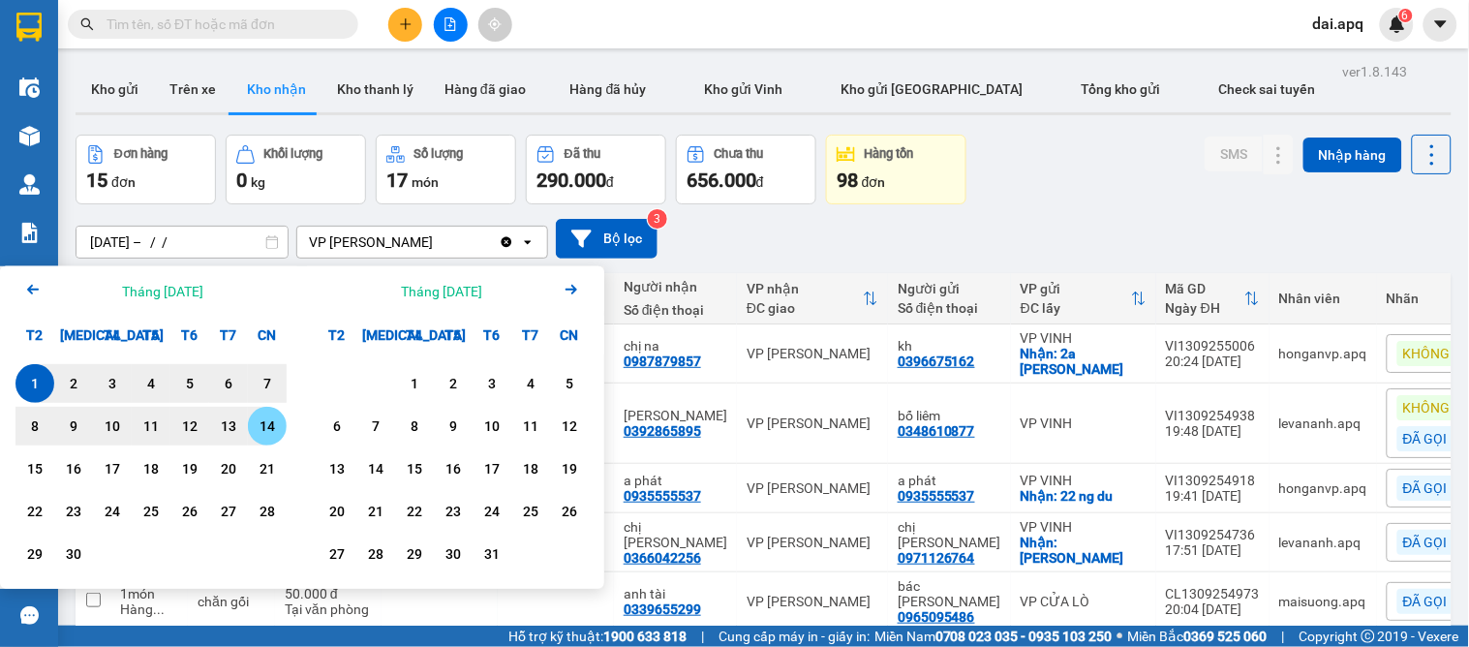
click at [258, 426] on div "14" at bounding box center [267, 425] width 27 height 23
type input "[DATE] – [DATE]"
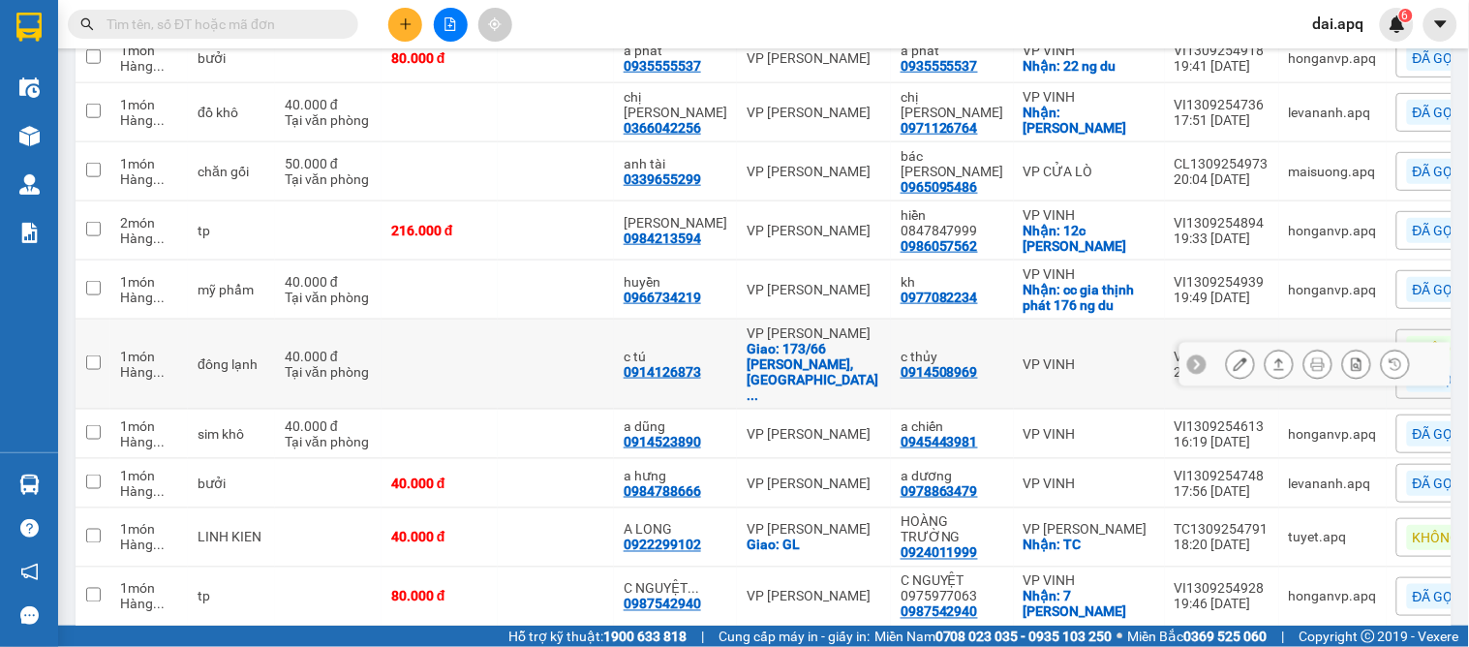
scroll to position [215, 0]
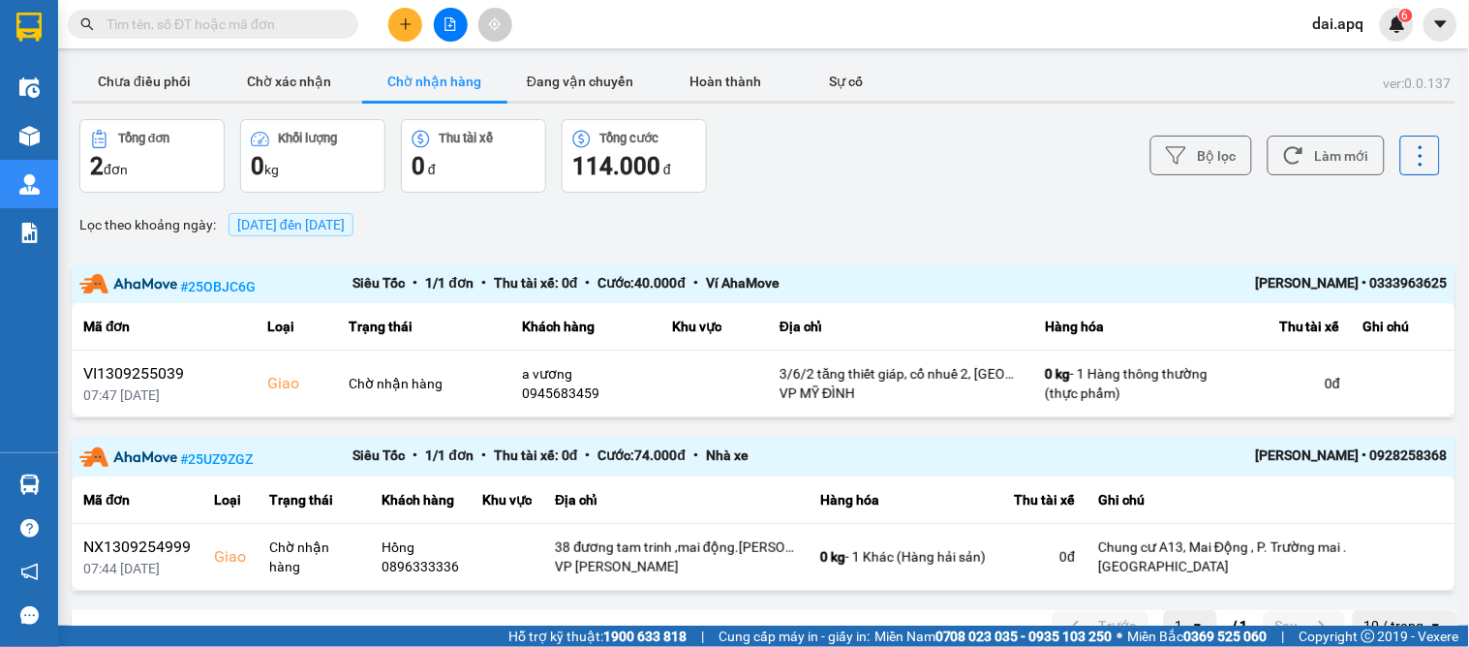
scroll to position [37, 0]
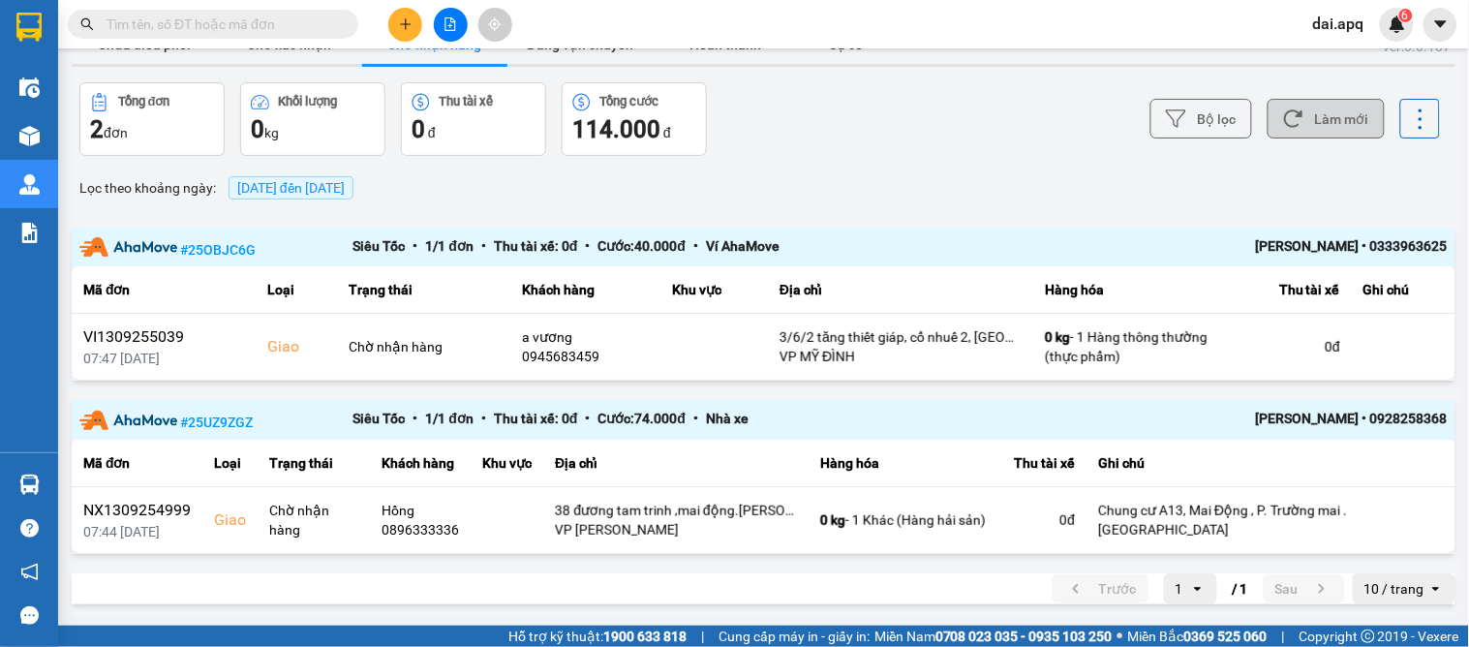
click at [1342, 102] on button "Làm mới" at bounding box center [1325, 119] width 117 height 40
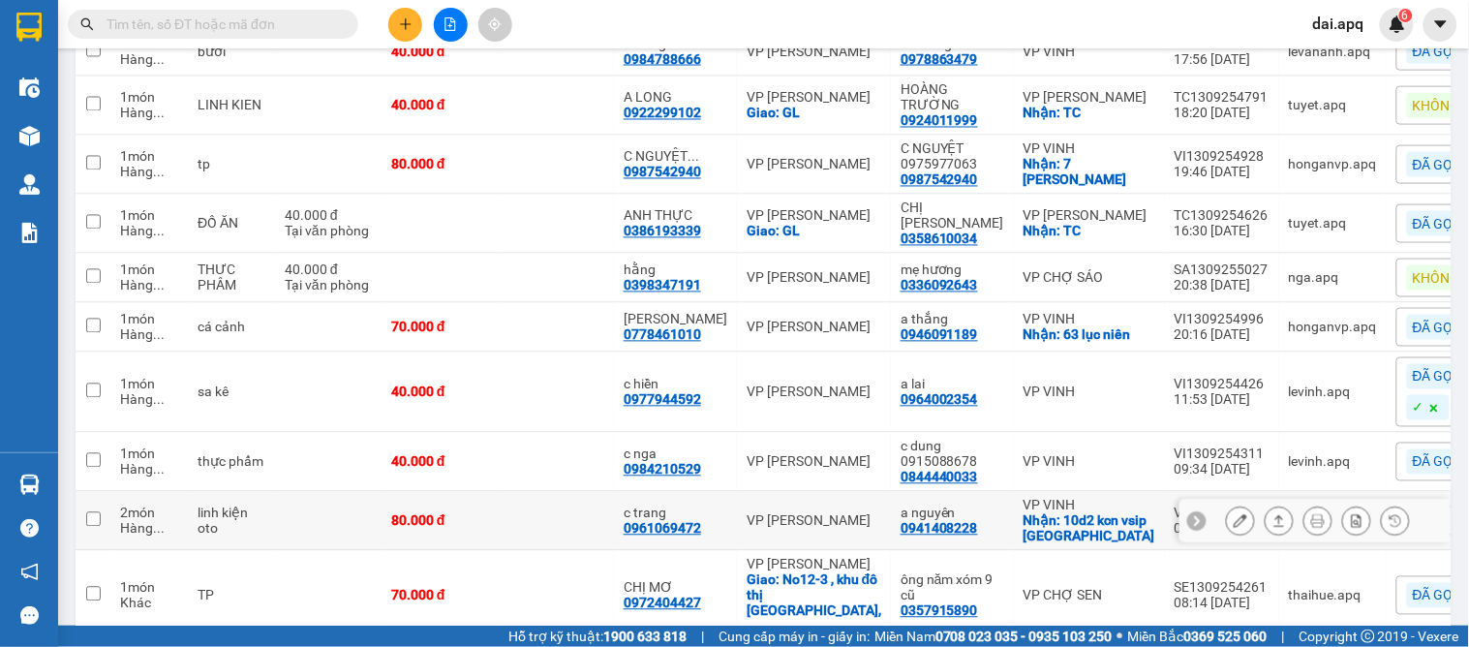
scroll to position [969, 0]
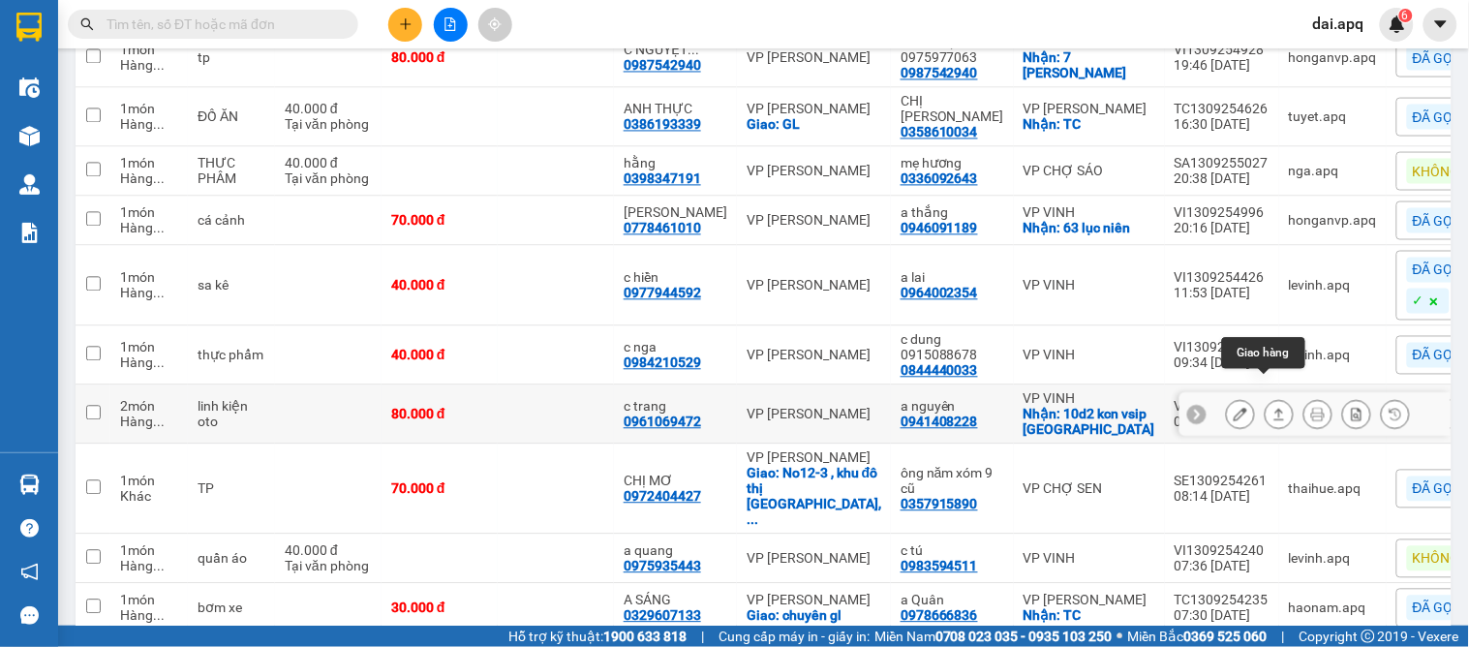
click at [1272, 407] on icon at bounding box center [1279, 414] width 14 height 14
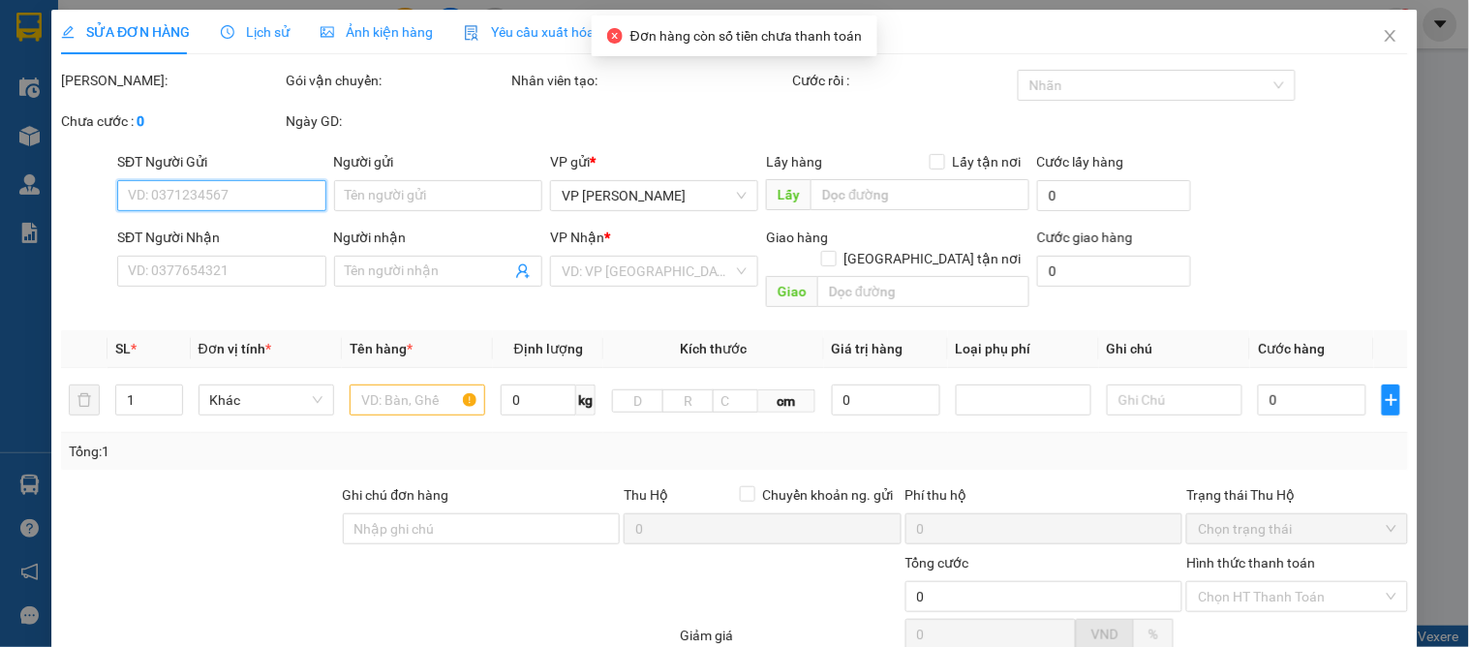
type input "0941408228"
type input "a nguyên"
checkbox input "true"
type input "10d2 kcn vsip hưng tây"
type input "0961069472"
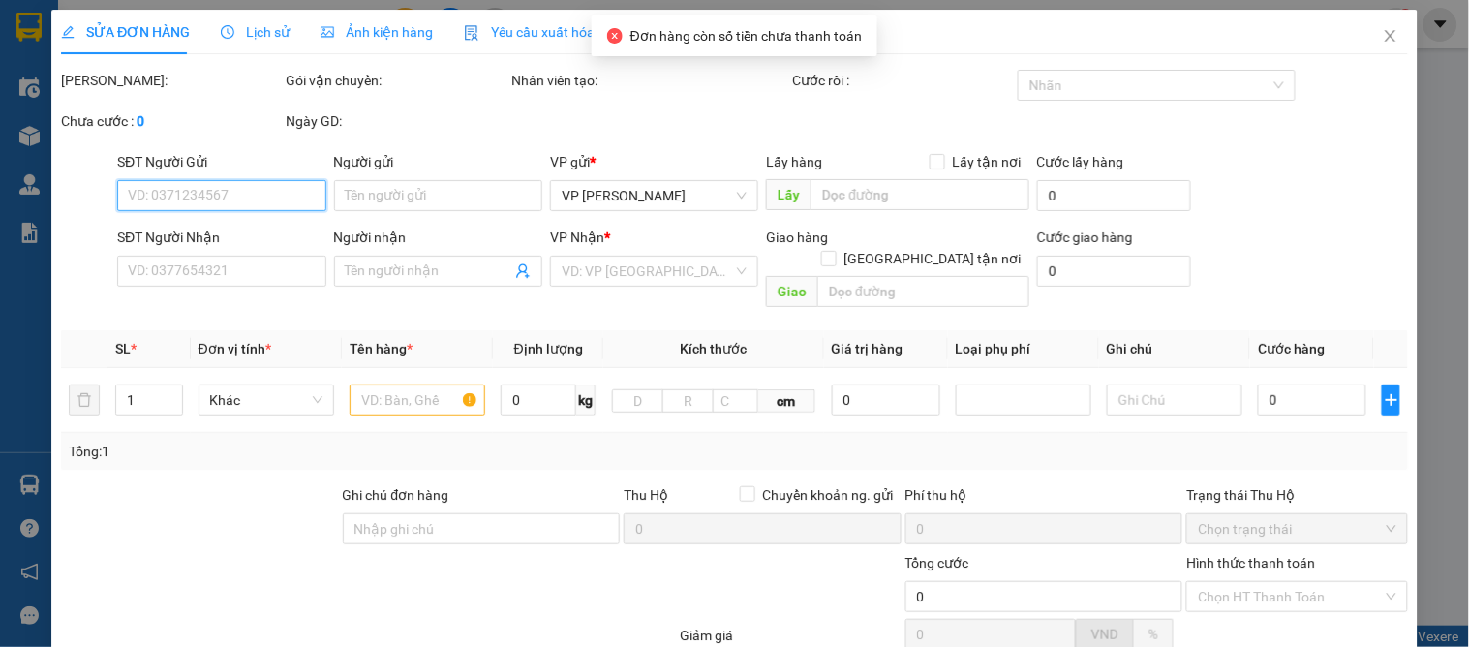
type input "c trang"
type input "80.000"
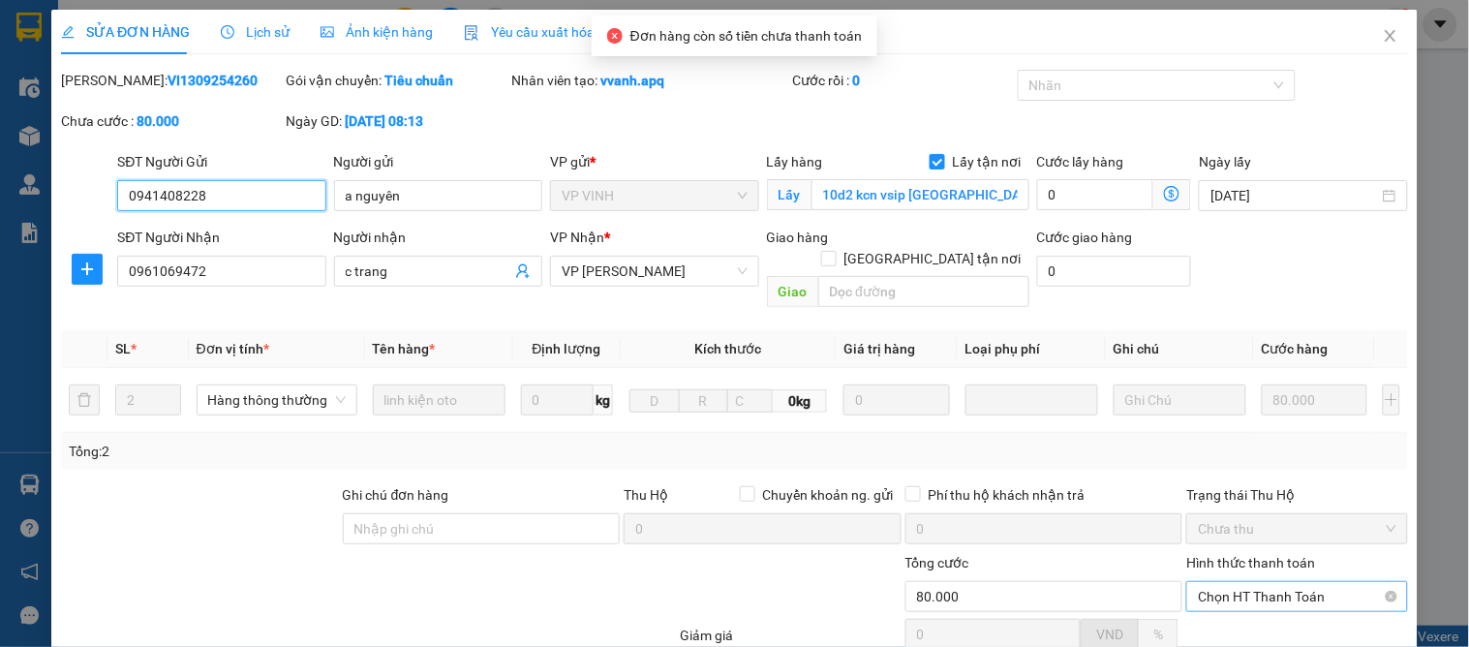
scroll to position [171, 0]
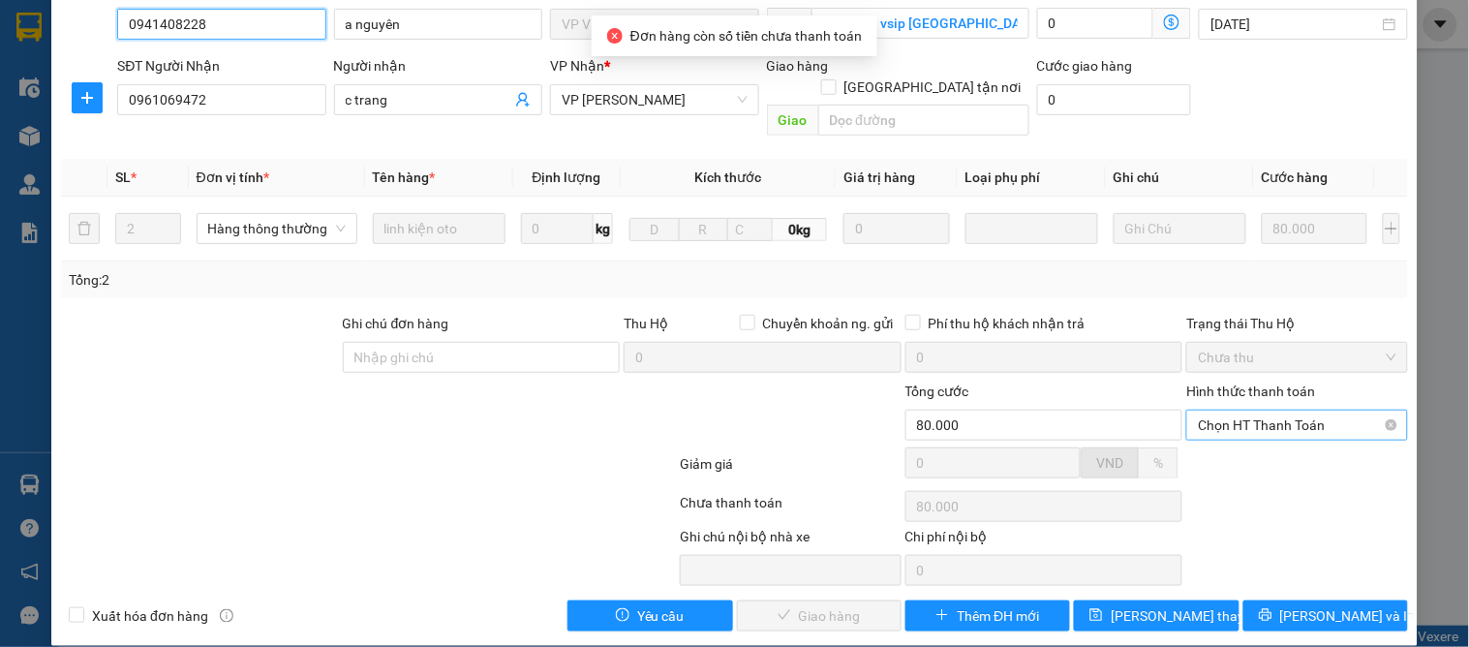
click at [1230, 410] on span "Chọn HT Thanh Toán" at bounding box center [1297, 424] width 198 height 29
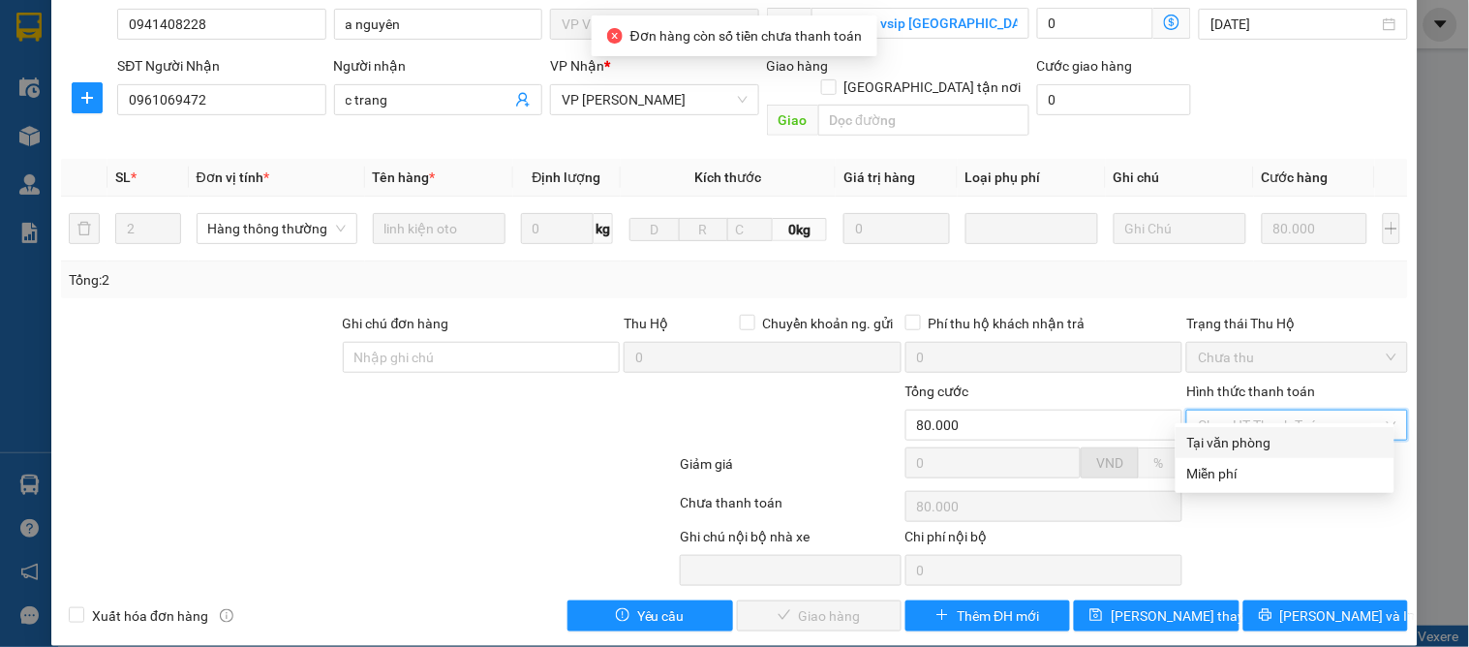
click at [1227, 436] on div "Tại văn phòng" at bounding box center [1285, 442] width 196 height 21
type input "0"
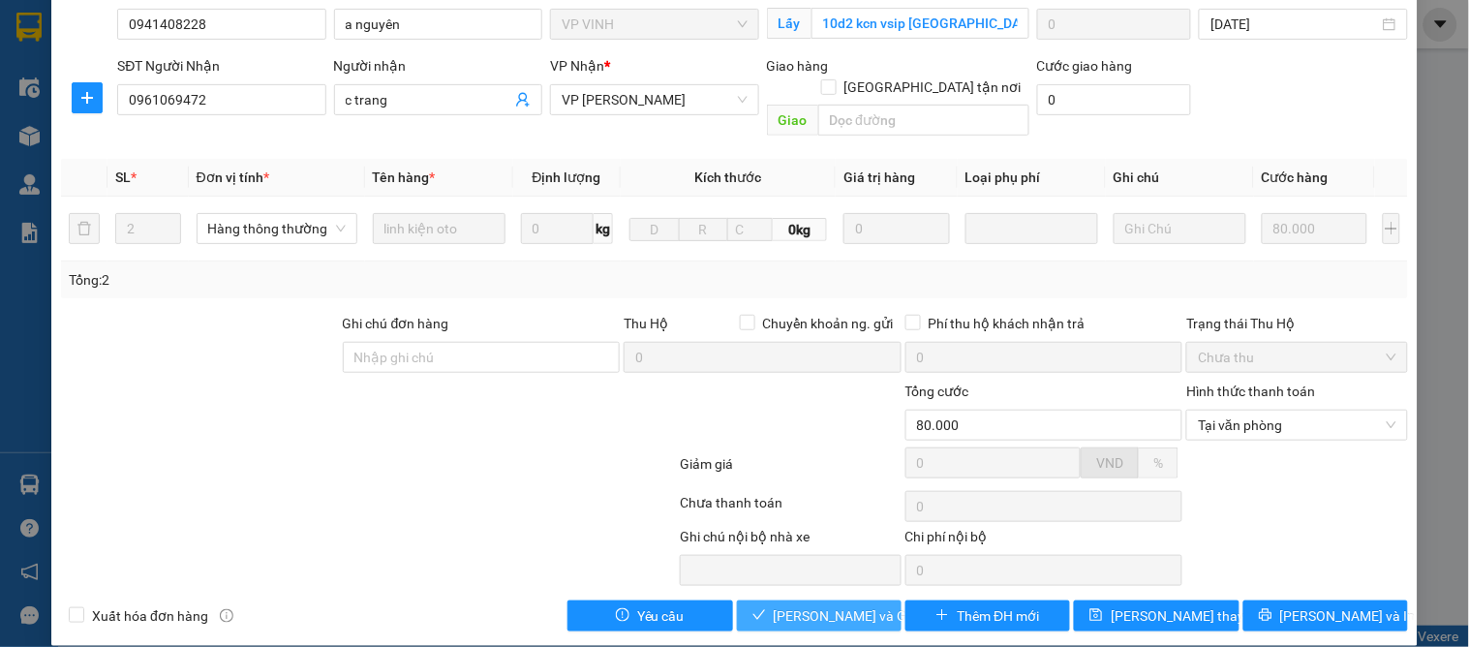
click at [836, 605] on span "[PERSON_NAME] và [PERSON_NAME] hàng" at bounding box center [867, 615] width 186 height 21
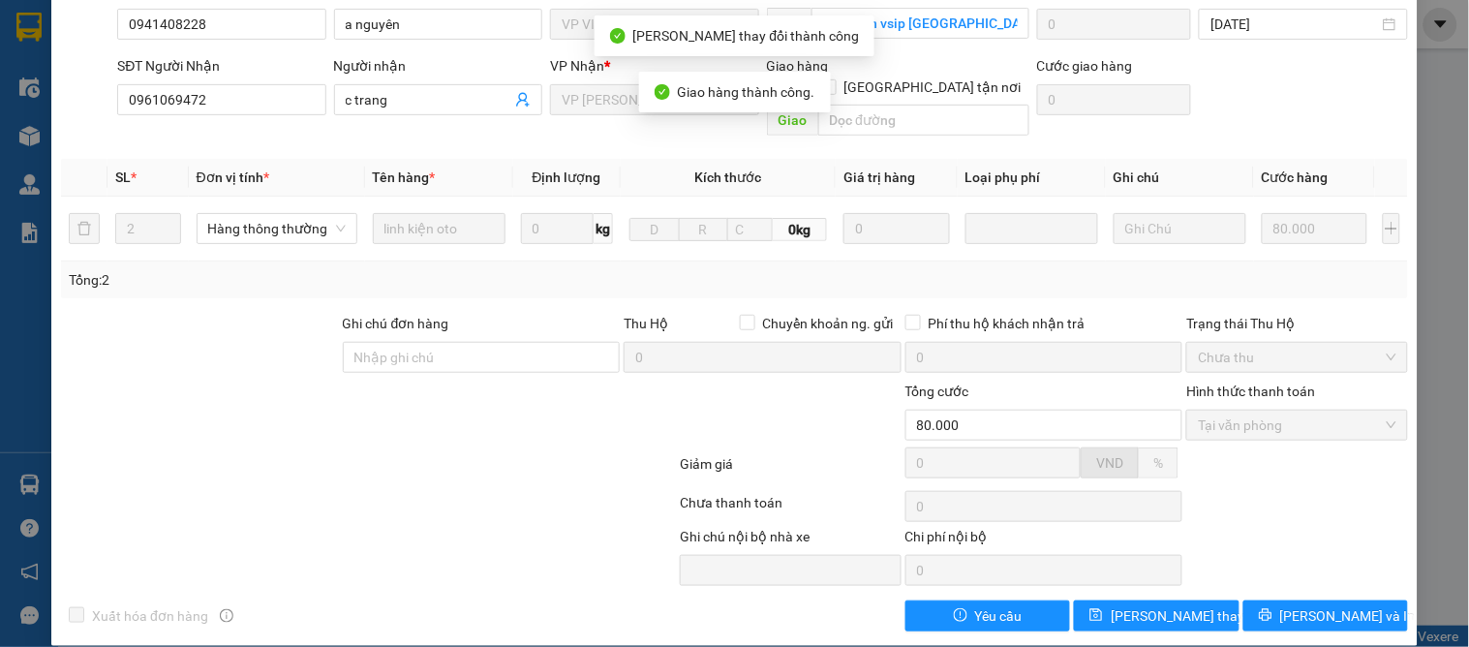
scroll to position [0, 0]
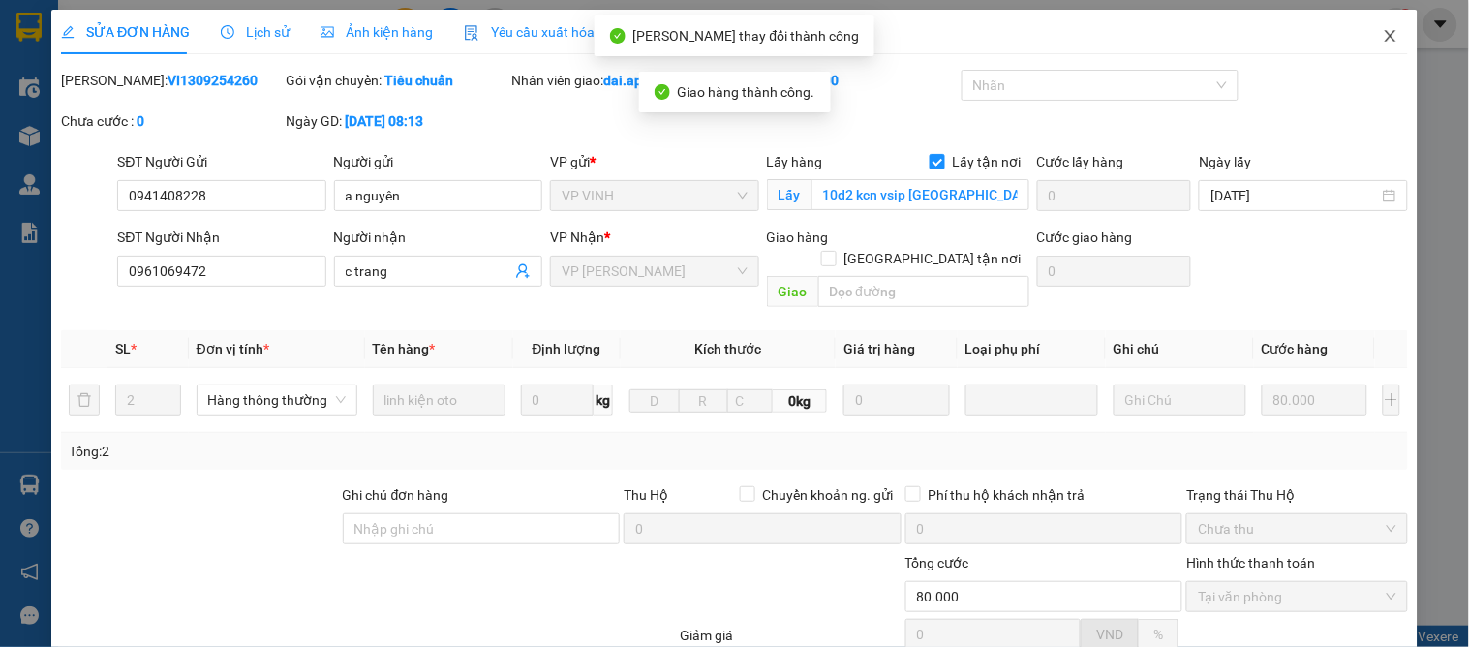
click at [1383, 33] on icon "close" at bounding box center [1390, 35] width 15 height 15
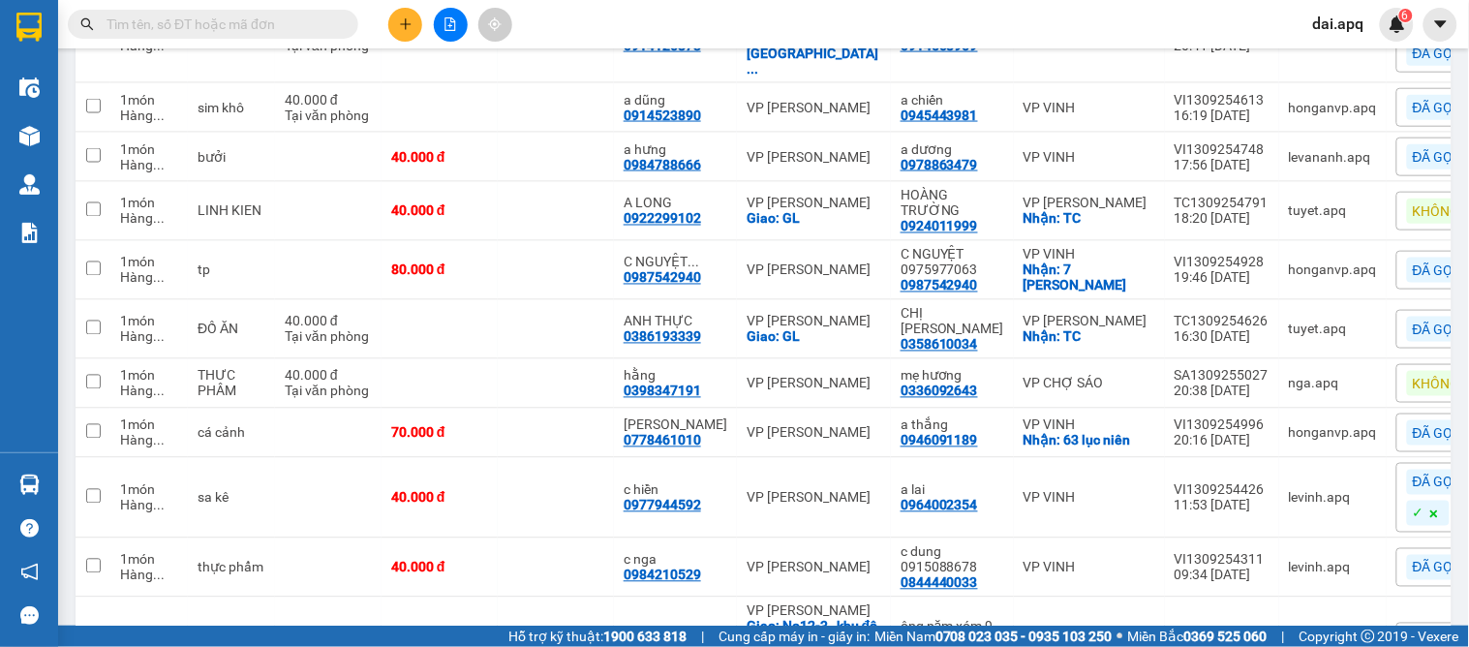
scroll to position [1079, 0]
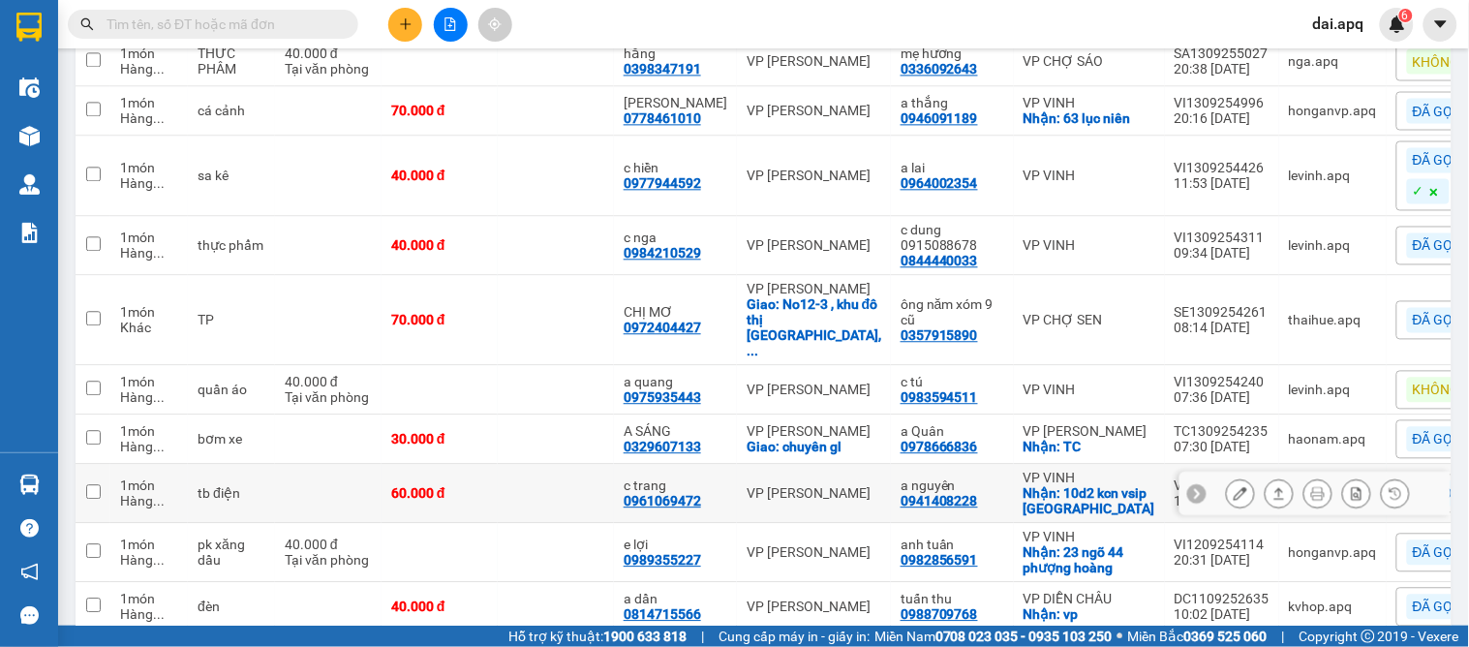
click at [1265, 476] on button at bounding box center [1278, 493] width 27 height 34
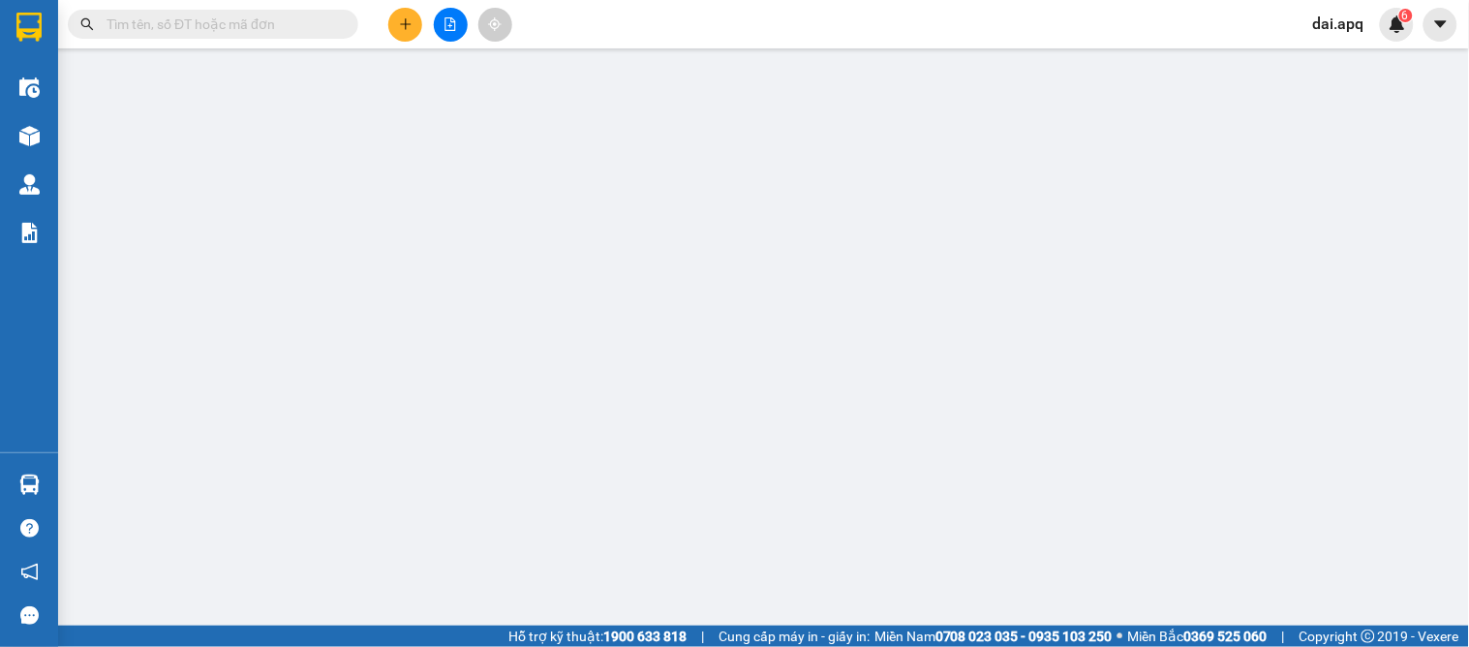
type input "0941408228"
type input "a nguyên"
checkbox input "true"
type input "10d2 kcn vsip hưng tây"
type input "0961069472"
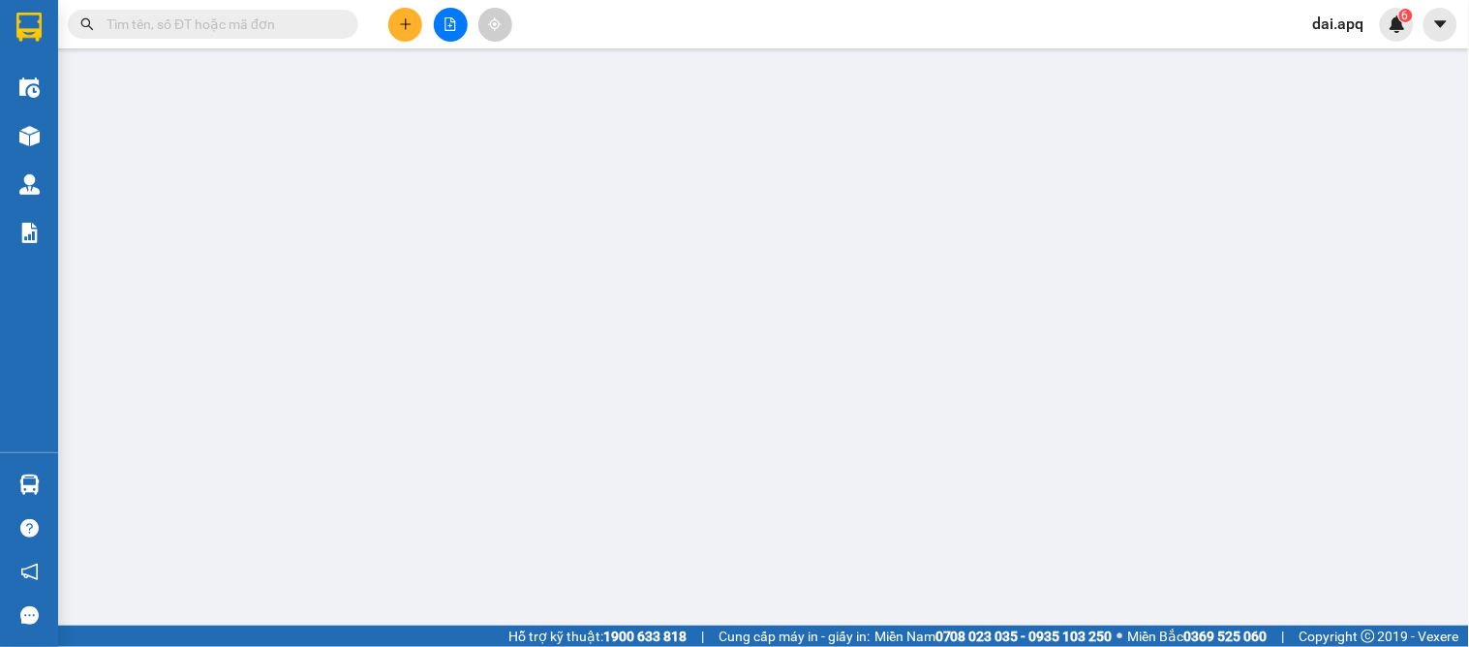
type input "c trang"
type input "60.000"
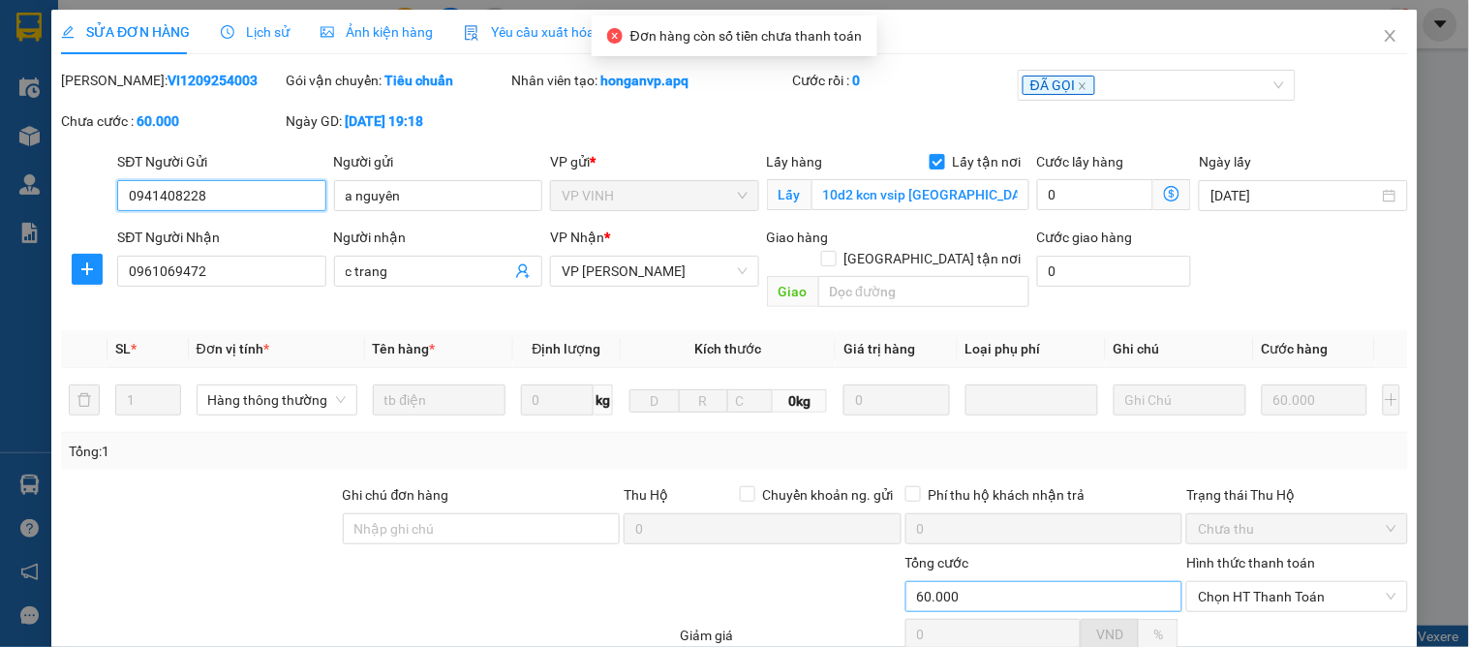
scroll to position [171, 0]
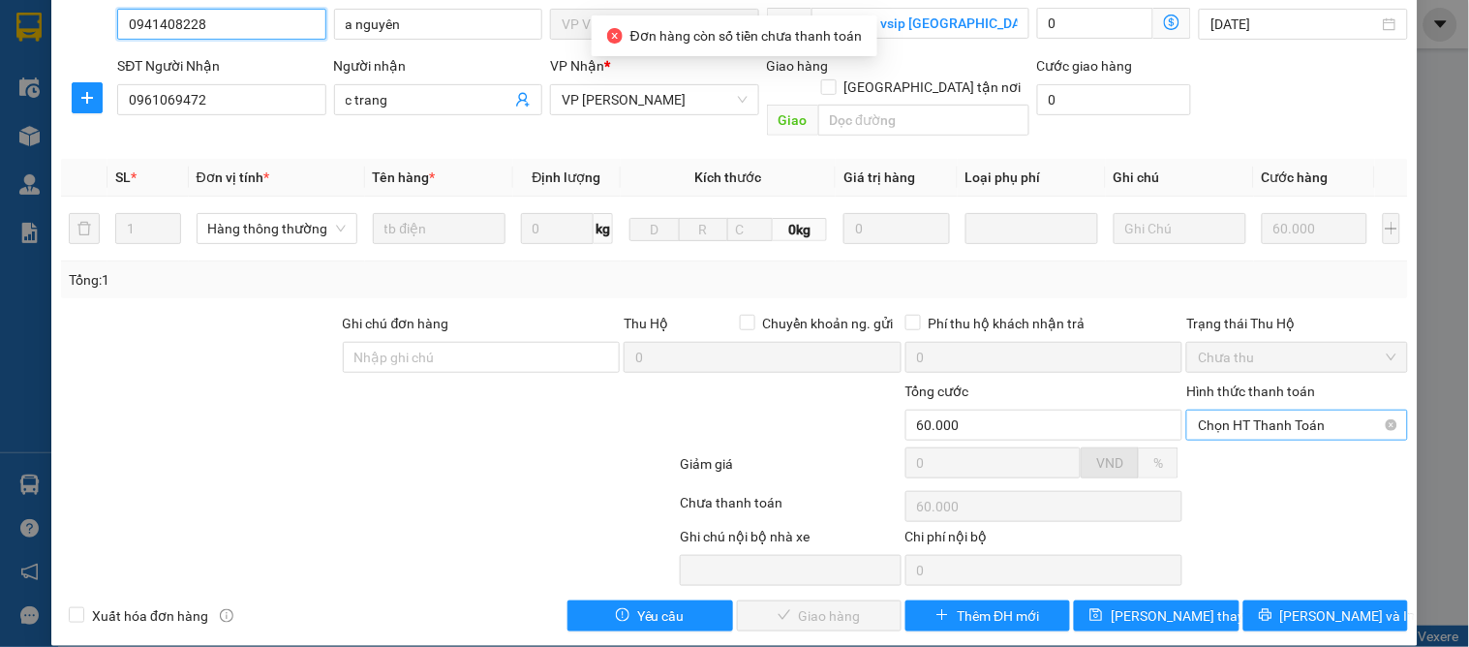
click at [1239, 410] on span "Chọn HT Thanh Toán" at bounding box center [1297, 424] width 198 height 29
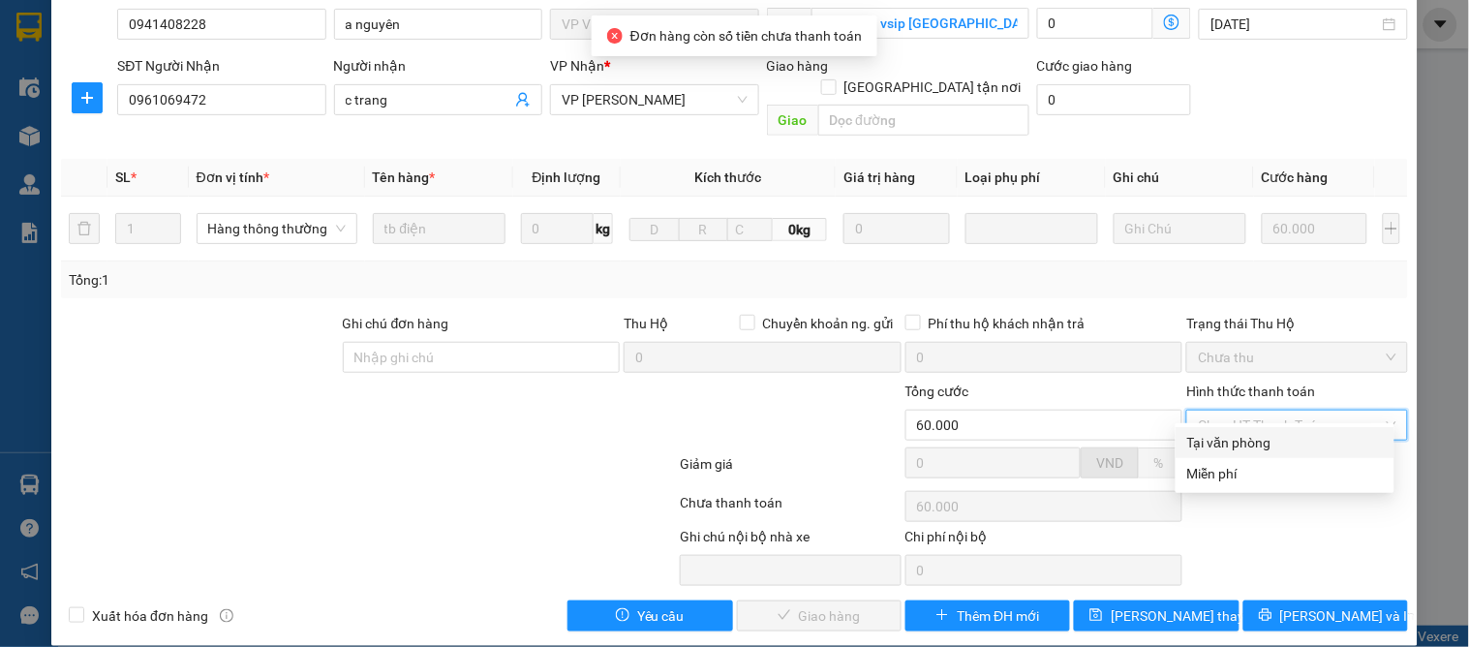
click at [1218, 436] on div "Tại văn phòng" at bounding box center [1285, 442] width 196 height 21
type input "0"
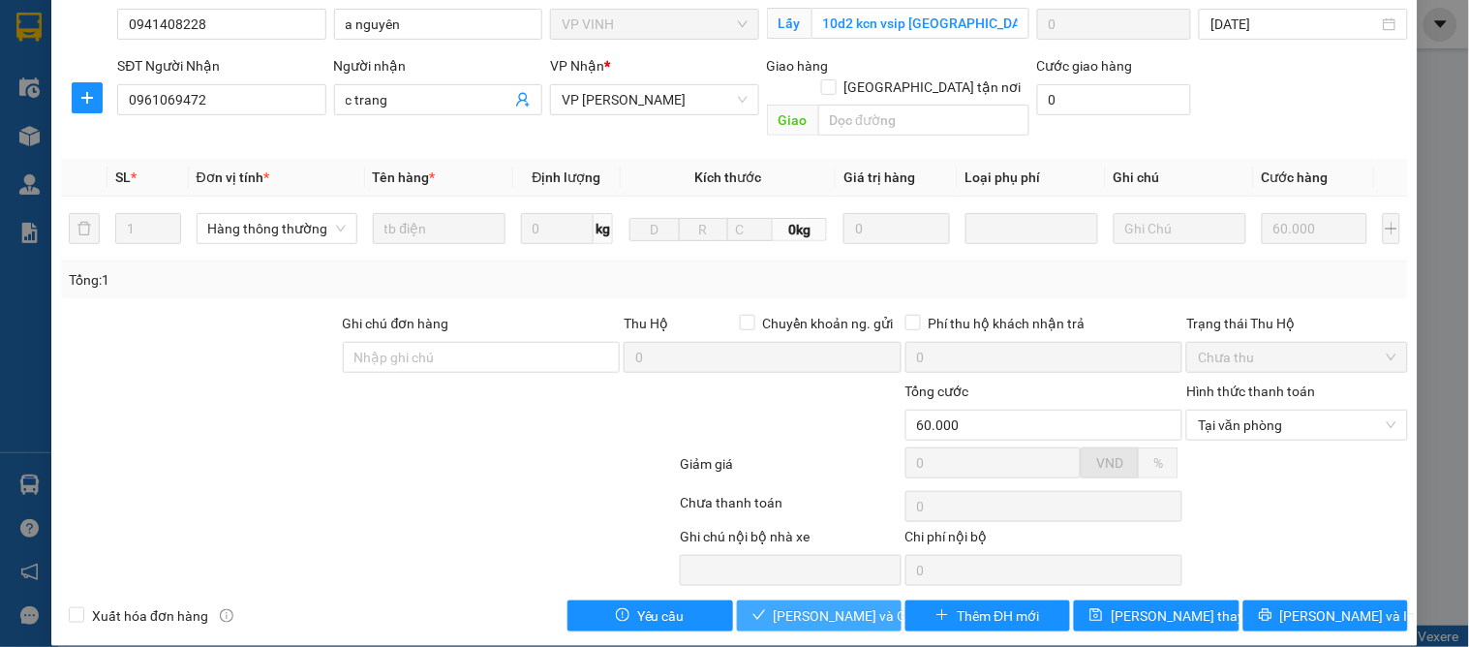
click at [816, 605] on span "[PERSON_NAME] và [PERSON_NAME] hàng" at bounding box center [867, 615] width 186 height 21
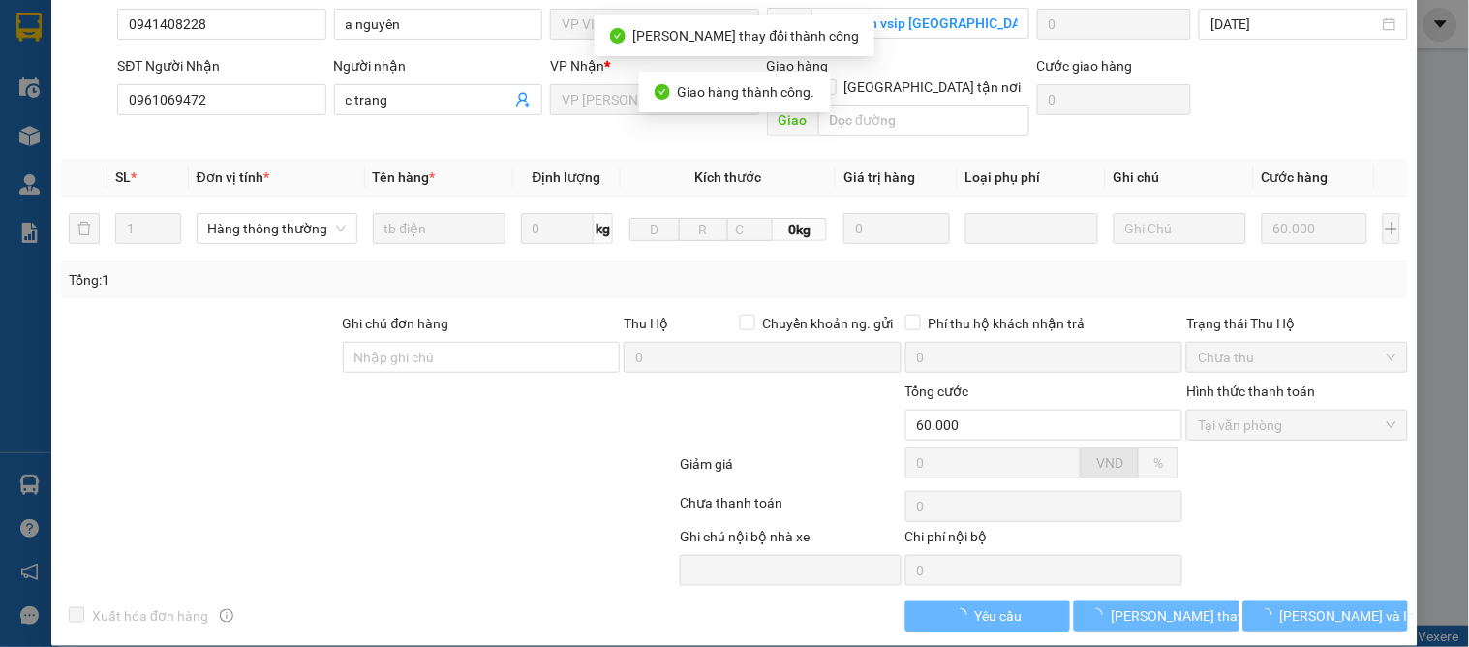
scroll to position [0, 0]
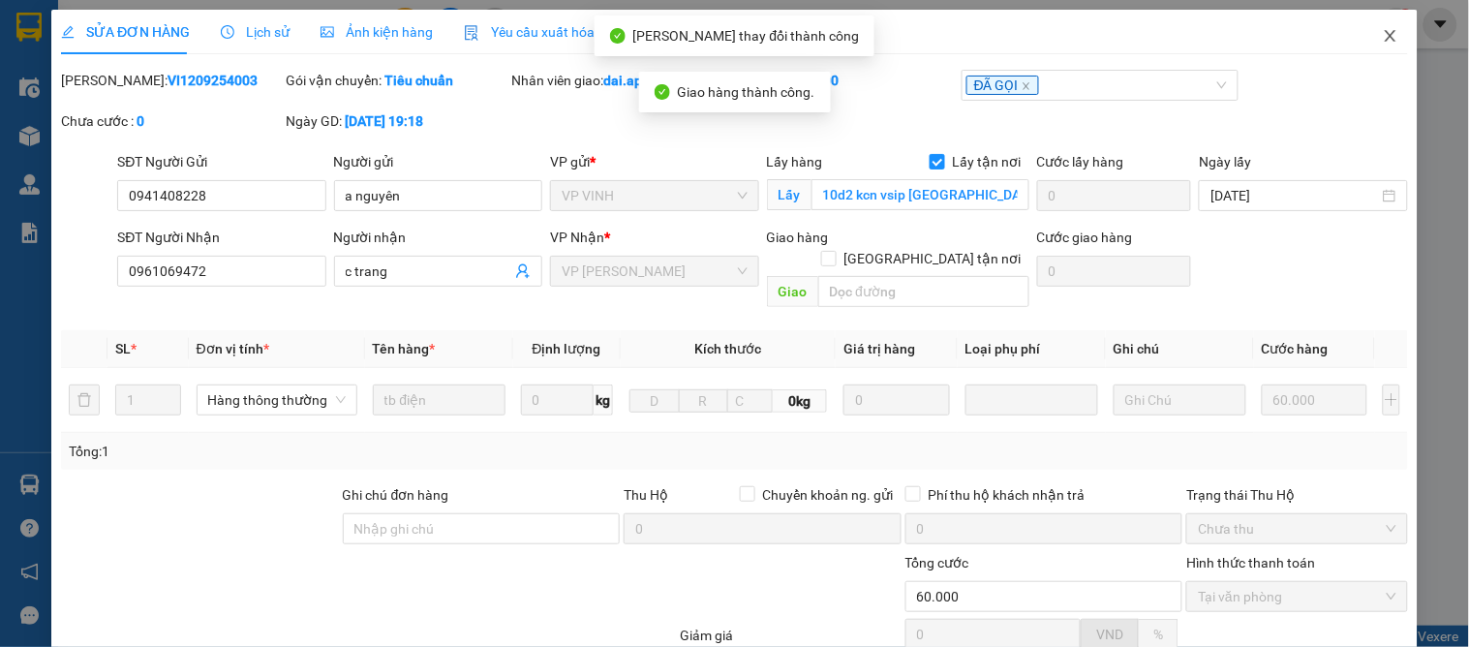
click at [1383, 37] on icon "close" at bounding box center [1390, 35] width 15 height 15
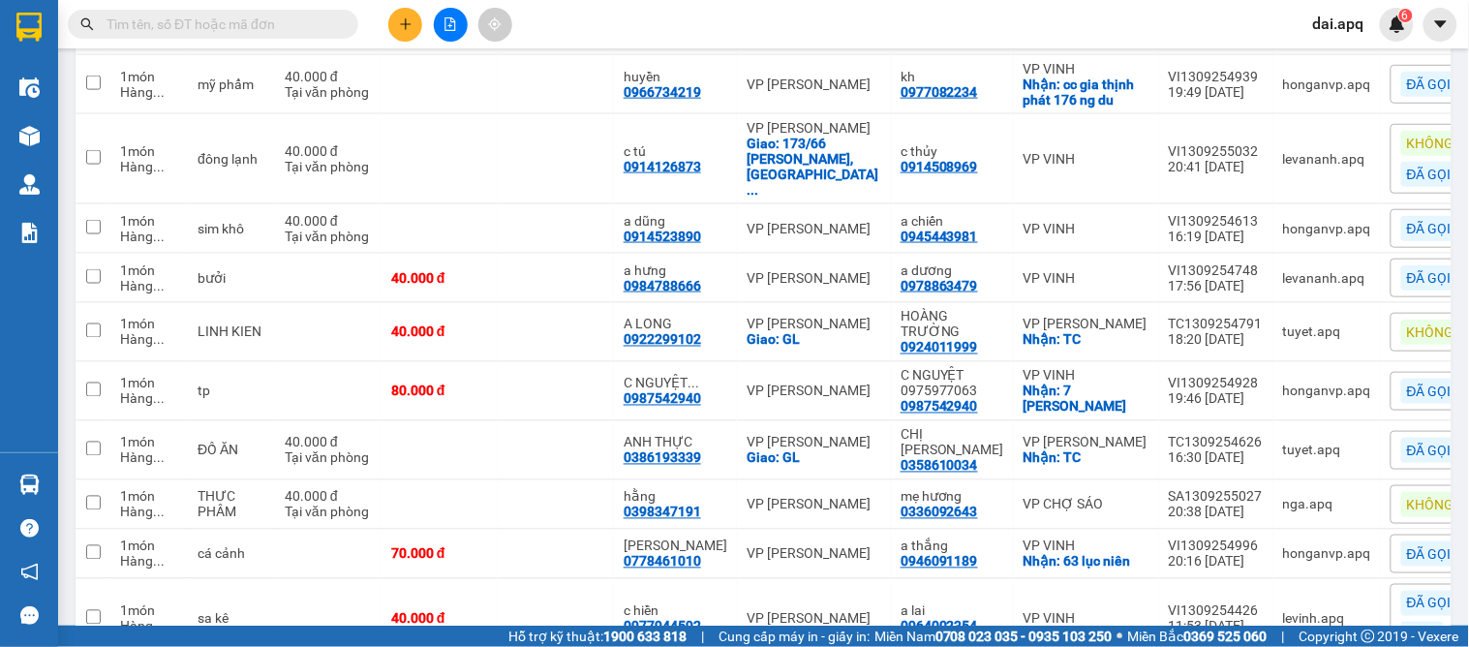
scroll to position [743, 0]
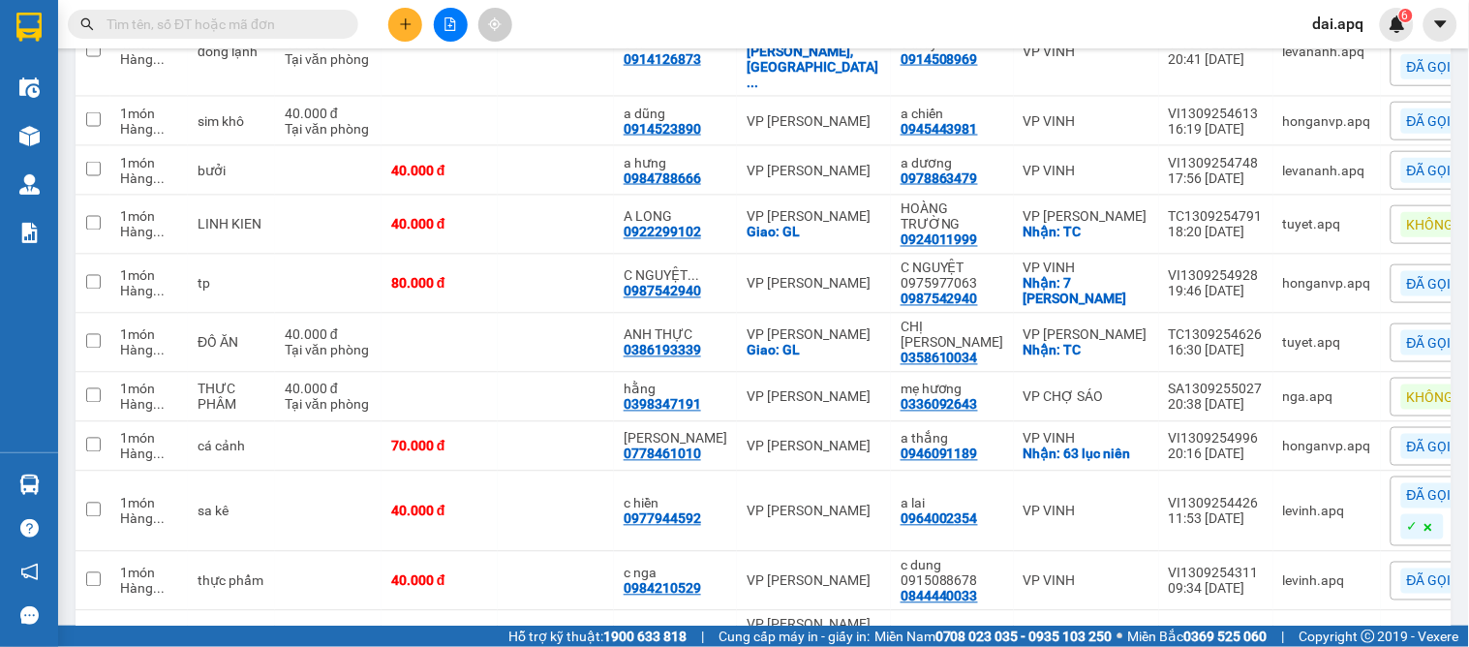
click at [1407, 388] on span "KHÔNG NGHE" at bounding box center [1450, 396] width 87 height 17
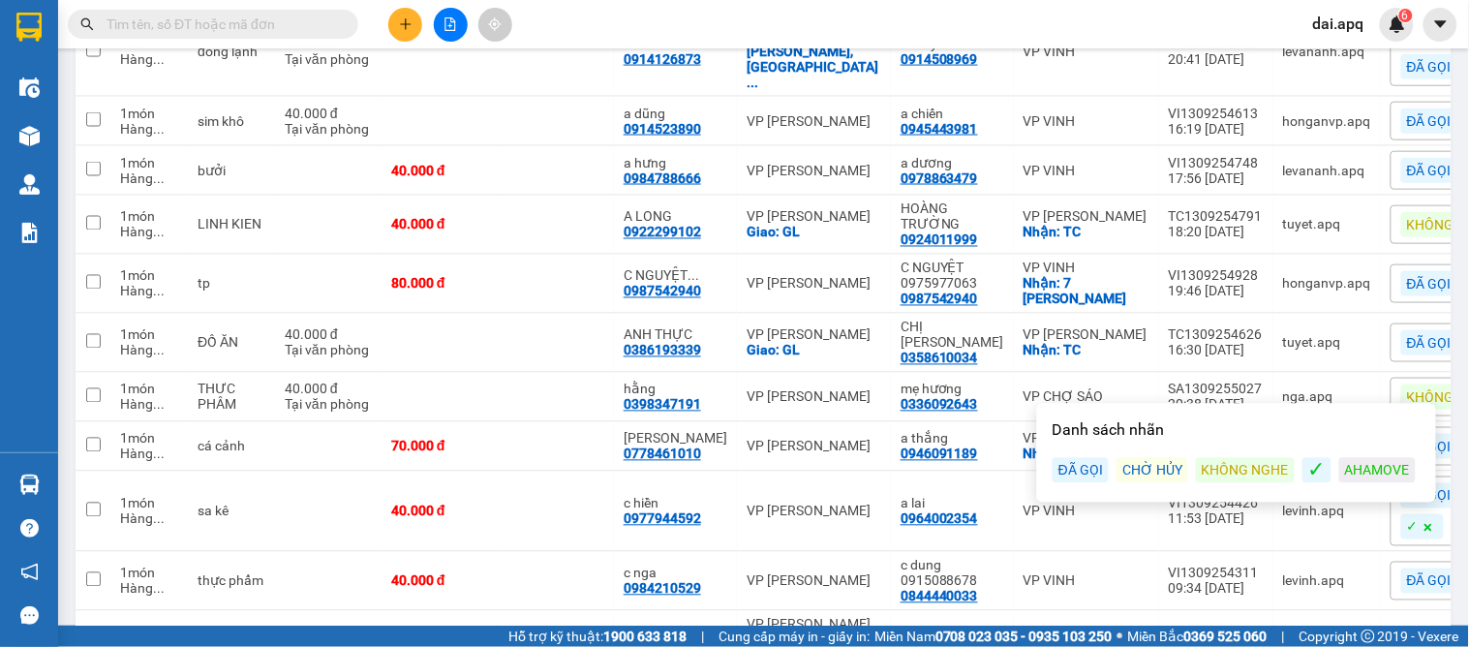
click at [1070, 476] on div "ĐÃ GỌI" at bounding box center [1080, 470] width 56 height 25
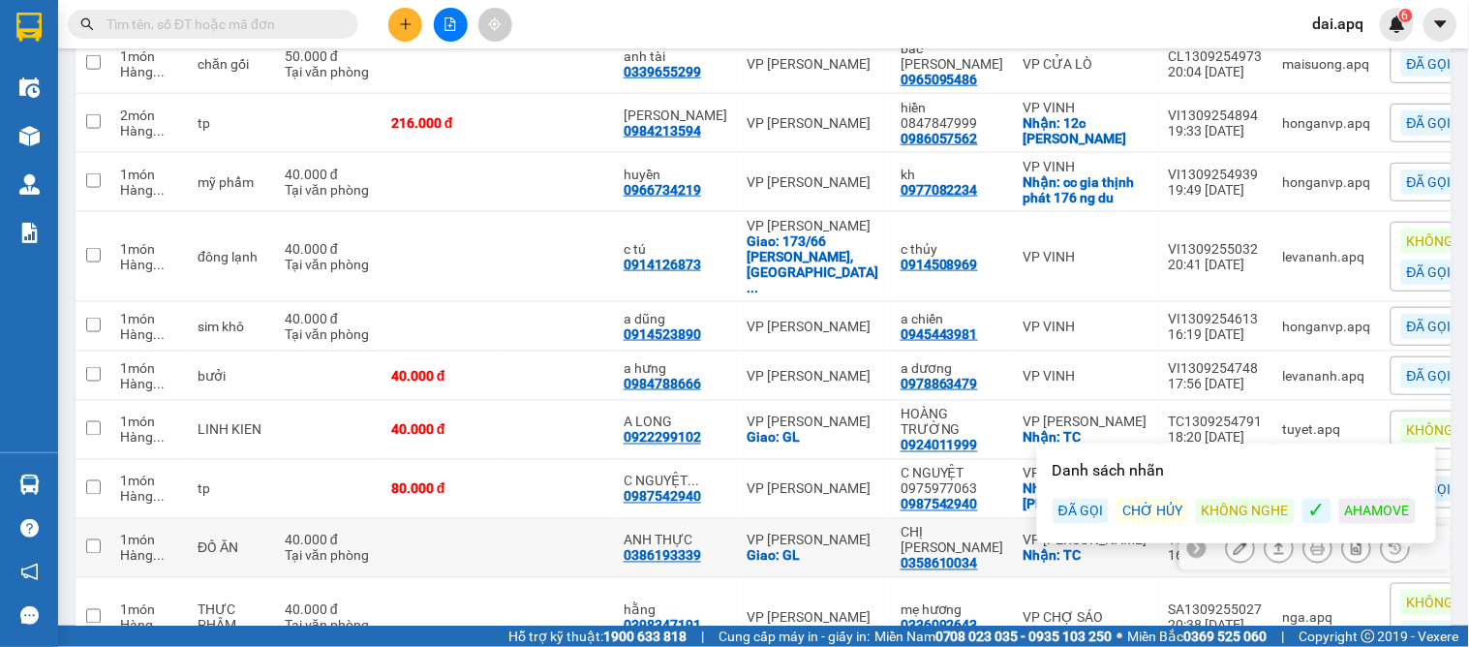
scroll to position [968, 0]
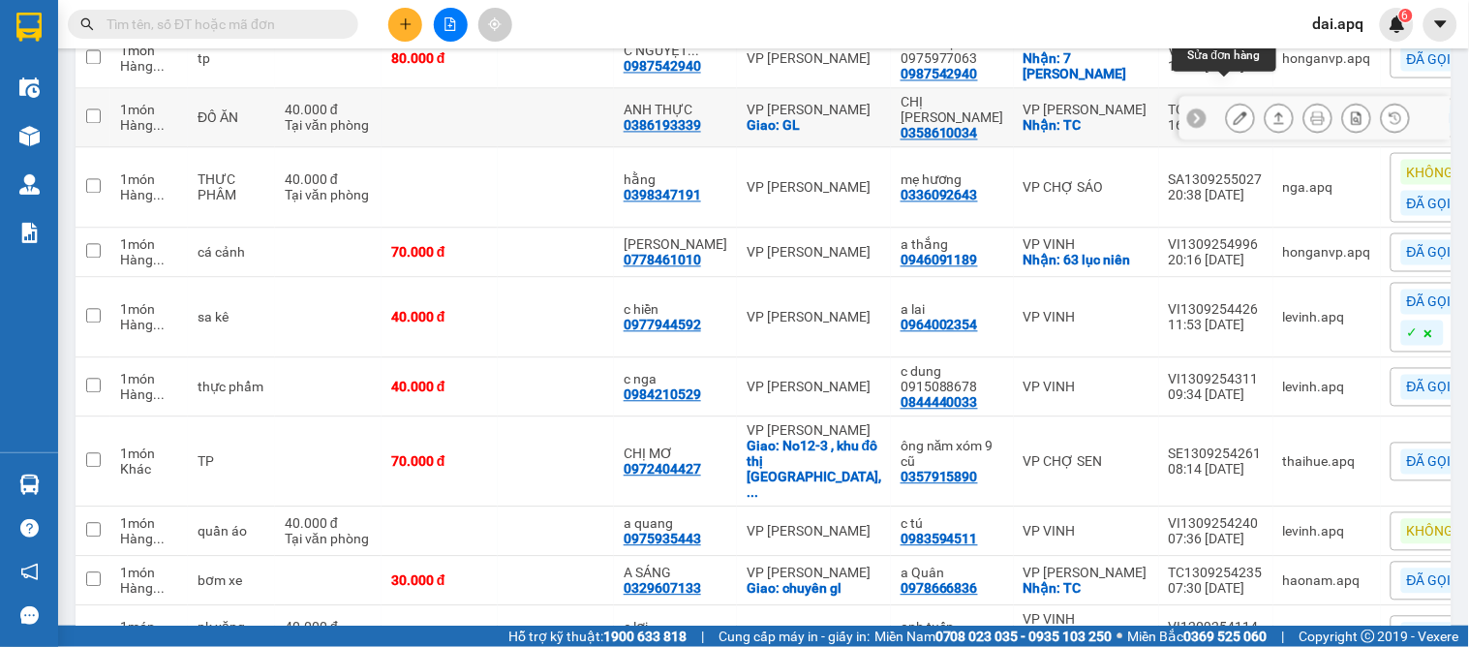
click at [1227, 101] on button at bounding box center [1240, 118] width 27 height 34
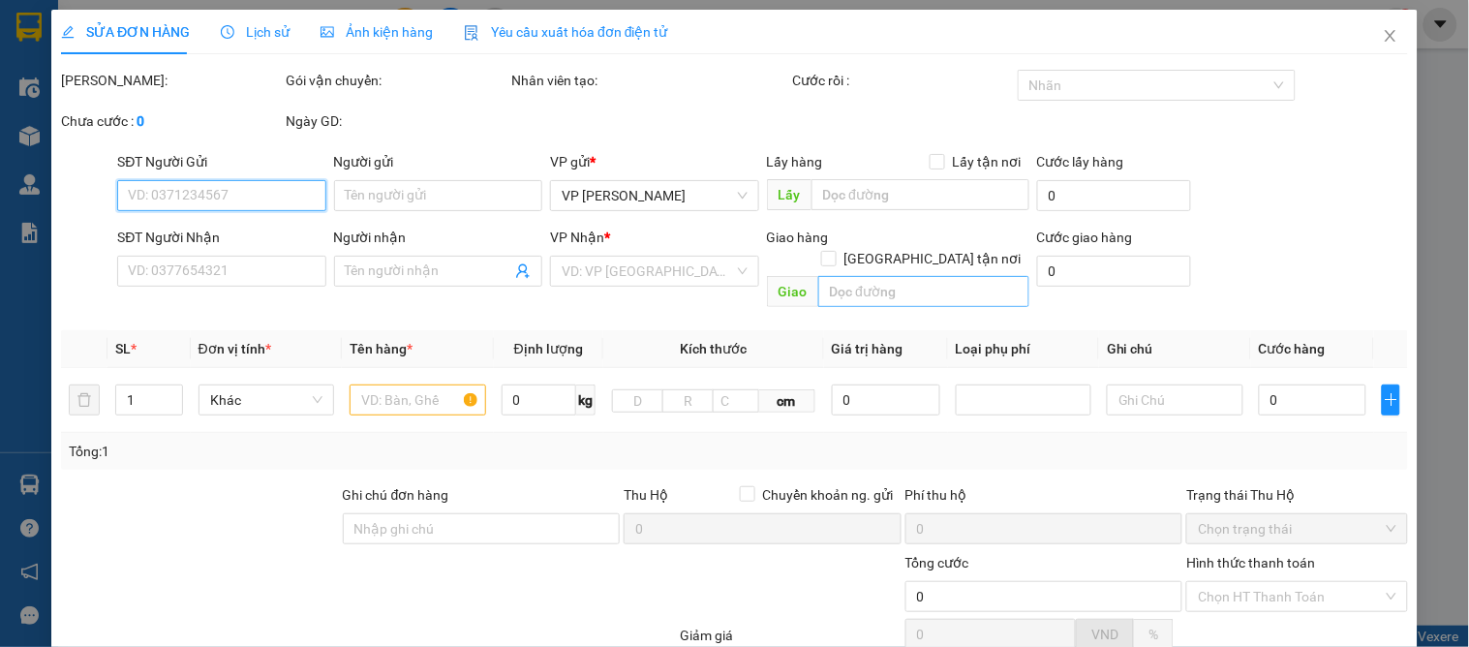
type input "0358610034"
type input "CHỊ LÔ THỊ NAM"
checkbox input "true"
type input "TC"
type input "0386193339"
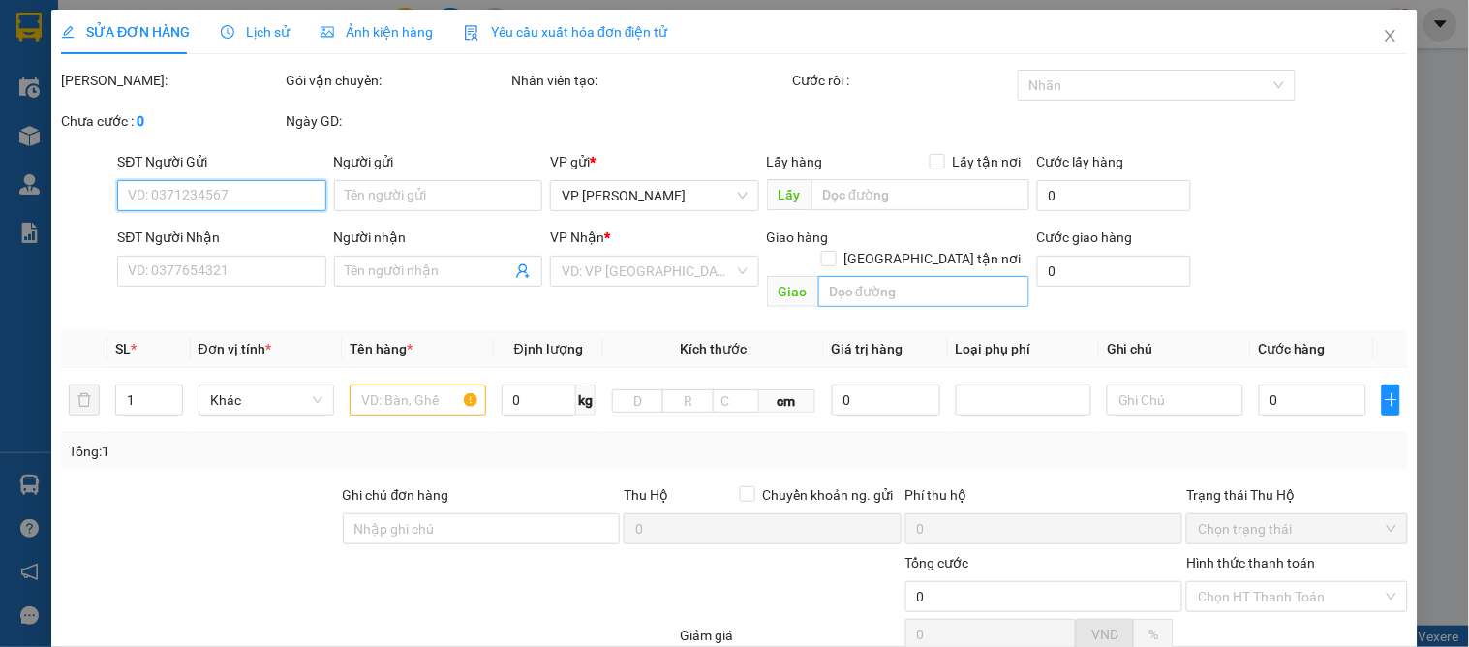
type input "ANH THỰC"
checkbox input "true"
type input "GL"
type input "40.000"
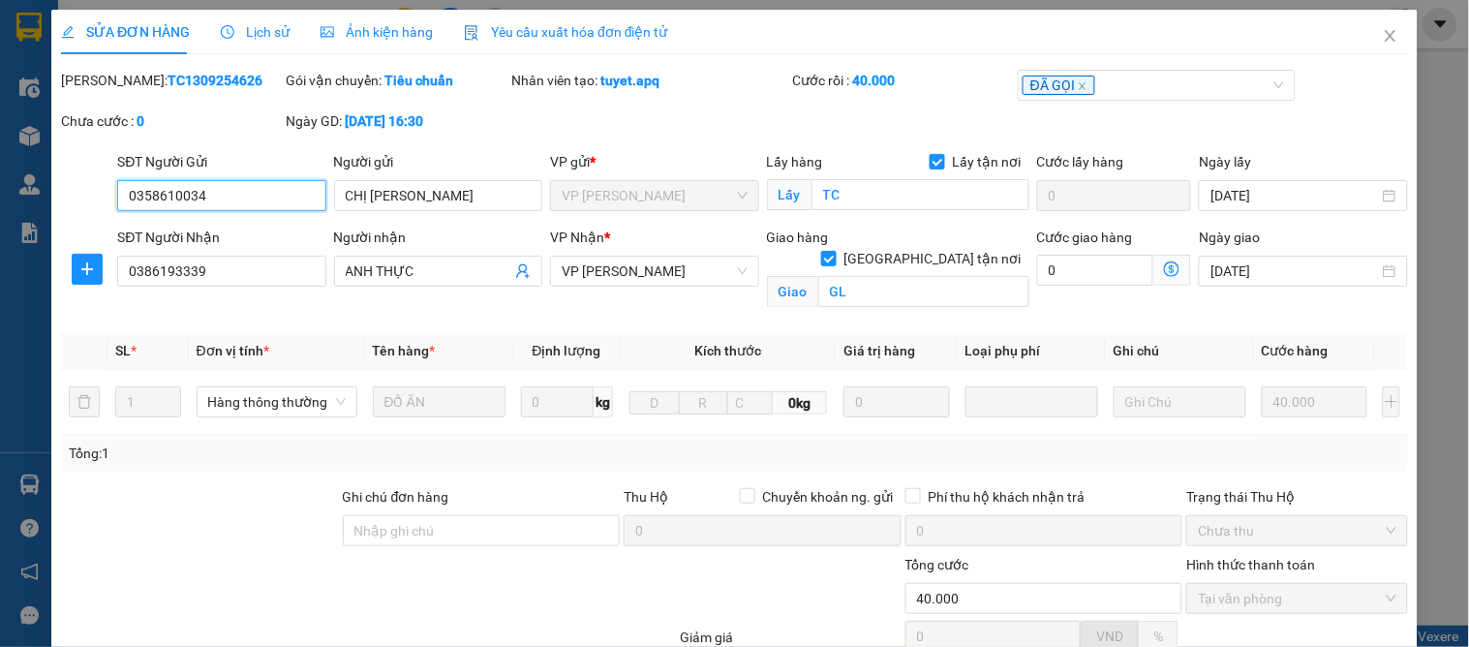
drag, startPoint x: 244, startPoint y: 197, endPoint x: 143, endPoint y: 201, distance: 100.8
click at [100, 198] on div "SĐT Người Gửi 0358610034 0358610034 Người gửi CHỊ LÔ THỊ NAM VP gửi * VP THANH …" at bounding box center [734, 185] width 1351 height 68
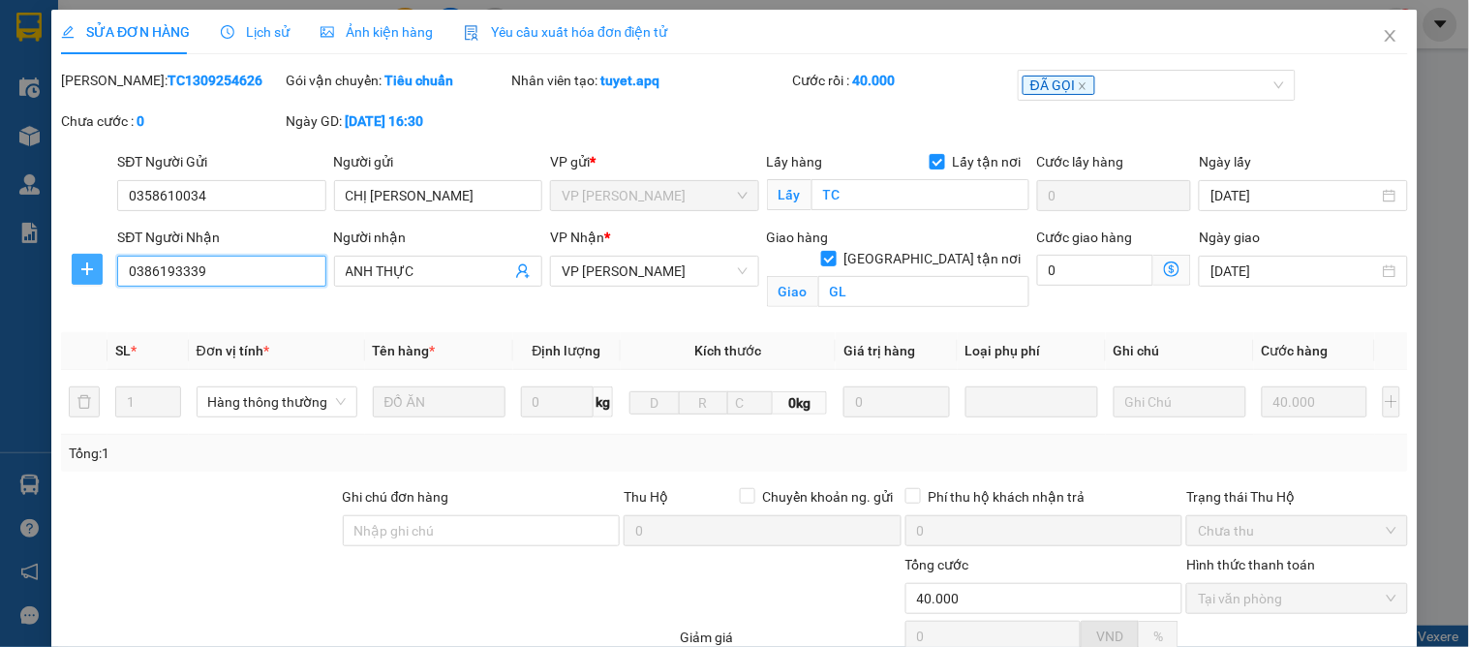
drag, startPoint x: 249, startPoint y: 271, endPoint x: 84, endPoint y: 268, distance: 164.6
click at [84, 268] on div "SĐT Người Nhận 0386193339 0386193339 Người nhận ANH THỰC VP Nhận * VP GIA LÂM G…" at bounding box center [734, 272] width 1351 height 91
click at [1382, 33] on span "Close" at bounding box center [1390, 37] width 54 height 54
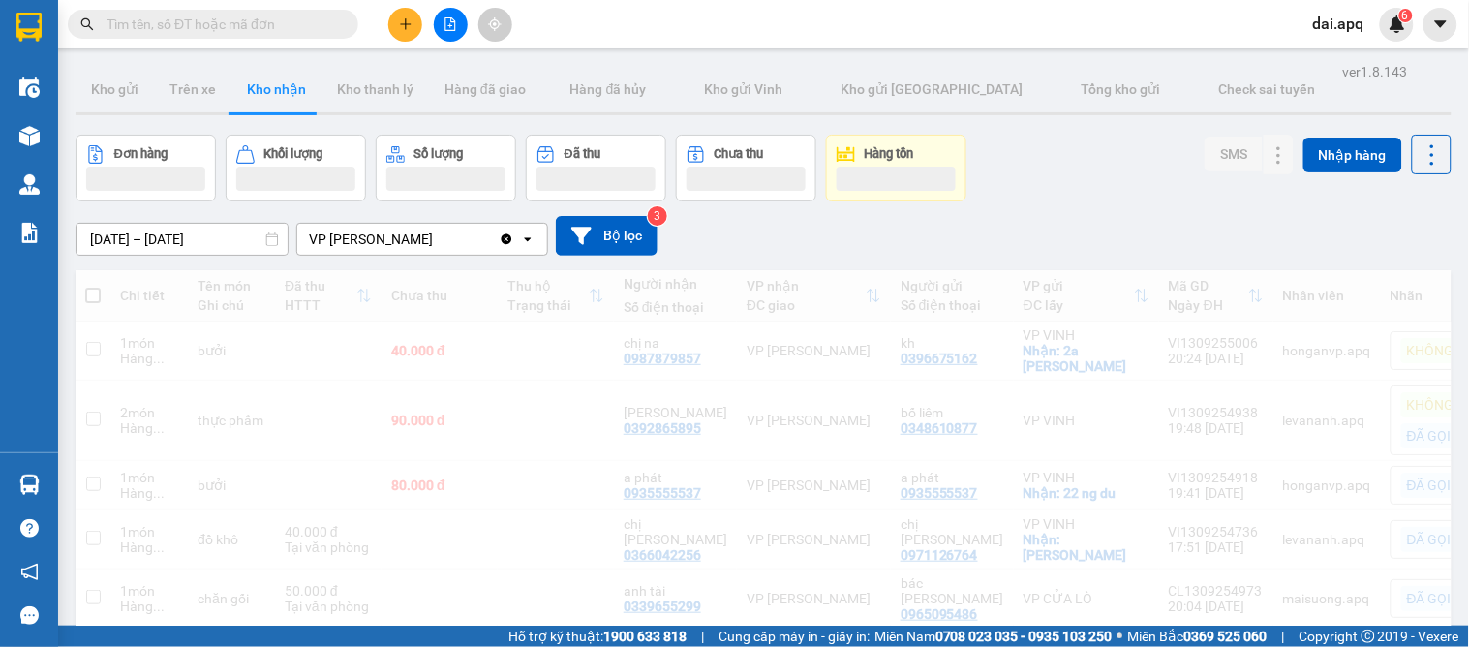
click at [423, 29] on div at bounding box center [450, 25] width 145 height 34
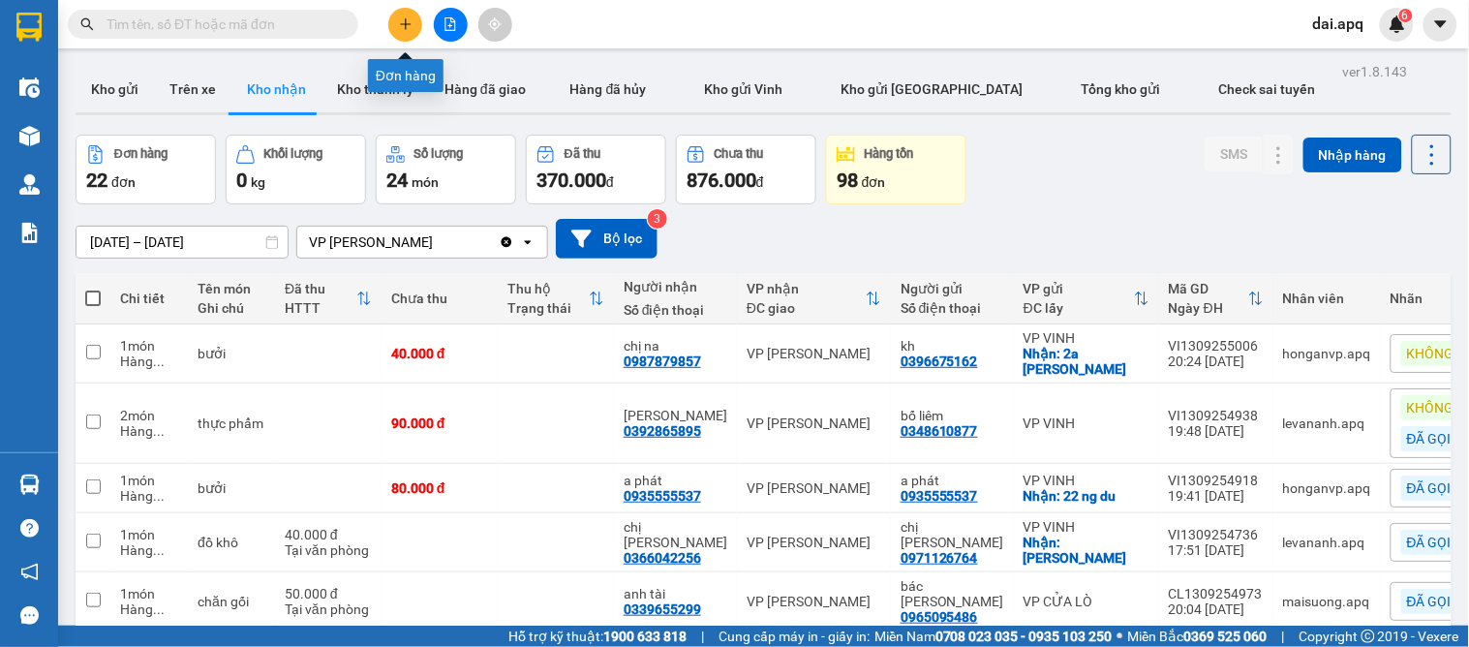
click at [401, 30] on icon "plus" at bounding box center [406, 24] width 14 height 14
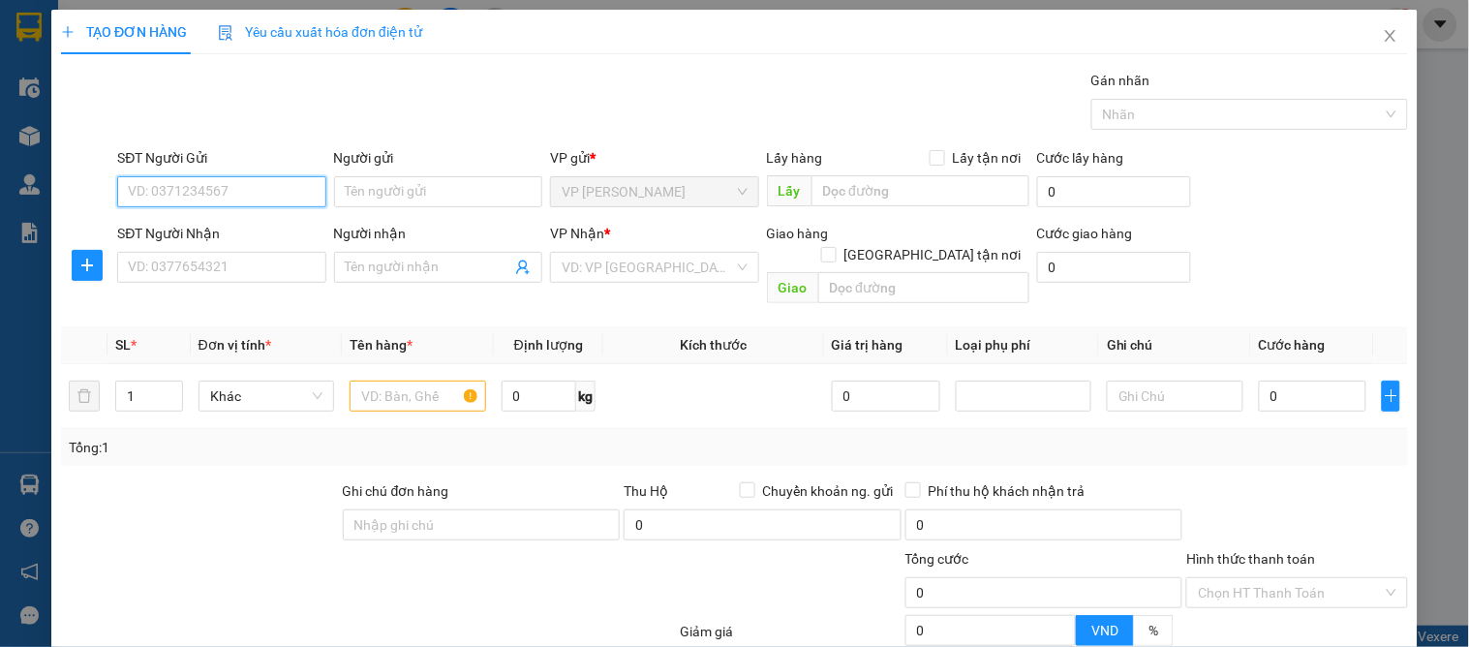
click at [152, 187] on input "SĐT Người Gửi" at bounding box center [221, 191] width 208 height 31
paste input "0386193339"
type input "0386193339"
click at [247, 201] on input "0386193339" at bounding box center [221, 191] width 208 height 31
click at [248, 223] on div "0386193339 - ANH THỰC" at bounding box center [219, 230] width 183 height 21
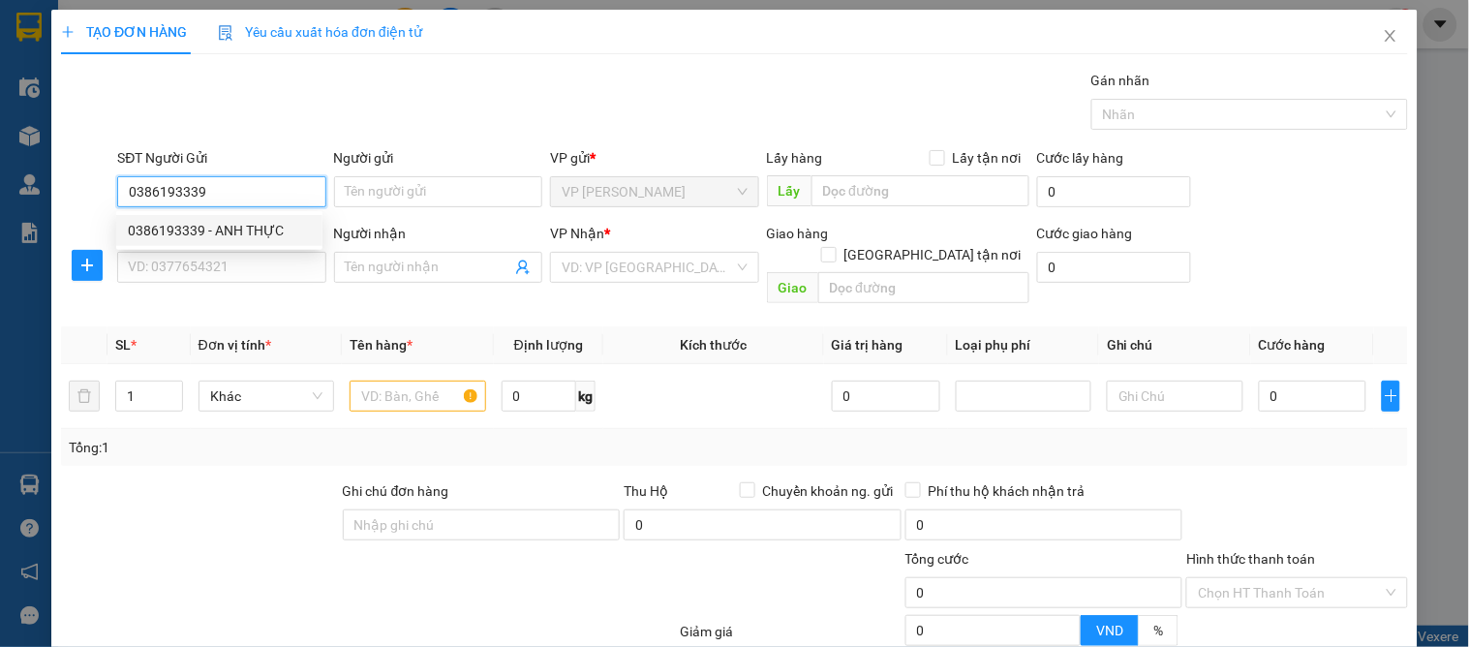
type input "ANH THỰC"
type input "0386193339"
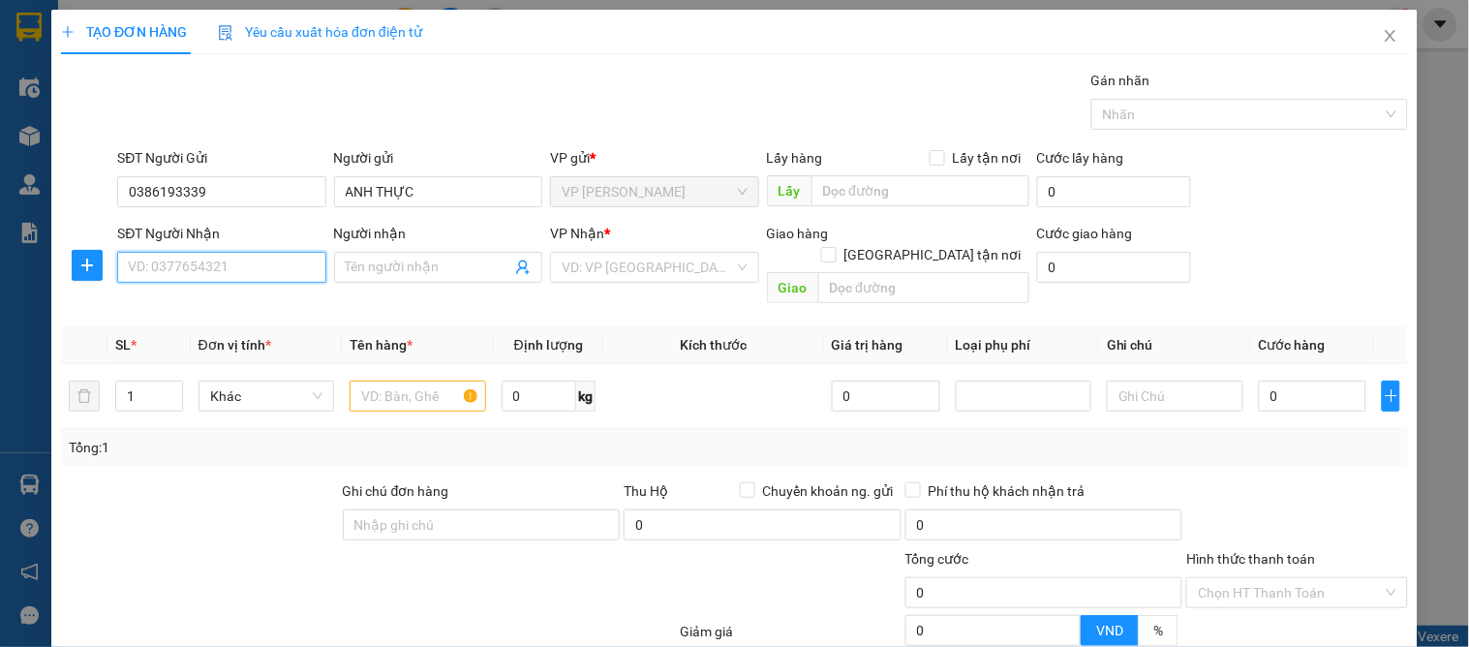
click at [256, 272] on input "SĐT Người Nhận" at bounding box center [221, 267] width 208 height 31
type input "0929451982"
click at [240, 239] on div "SĐT Người Nhận" at bounding box center [221, 233] width 208 height 21
click at [240, 252] on input "0929451982" at bounding box center [221, 267] width 208 height 31
click at [398, 267] on input "Người nhận" at bounding box center [429, 267] width 166 height 21
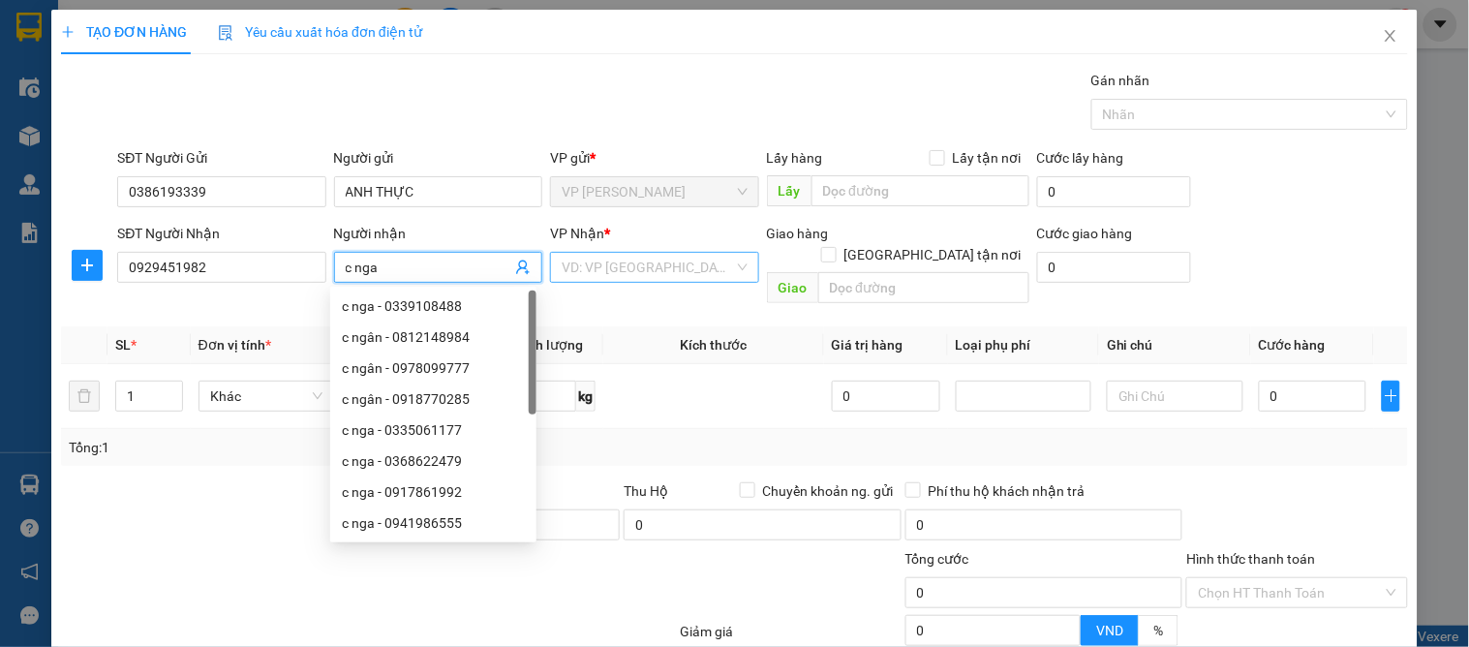
type input "c nga"
click at [680, 269] on input "search" at bounding box center [647, 267] width 171 height 29
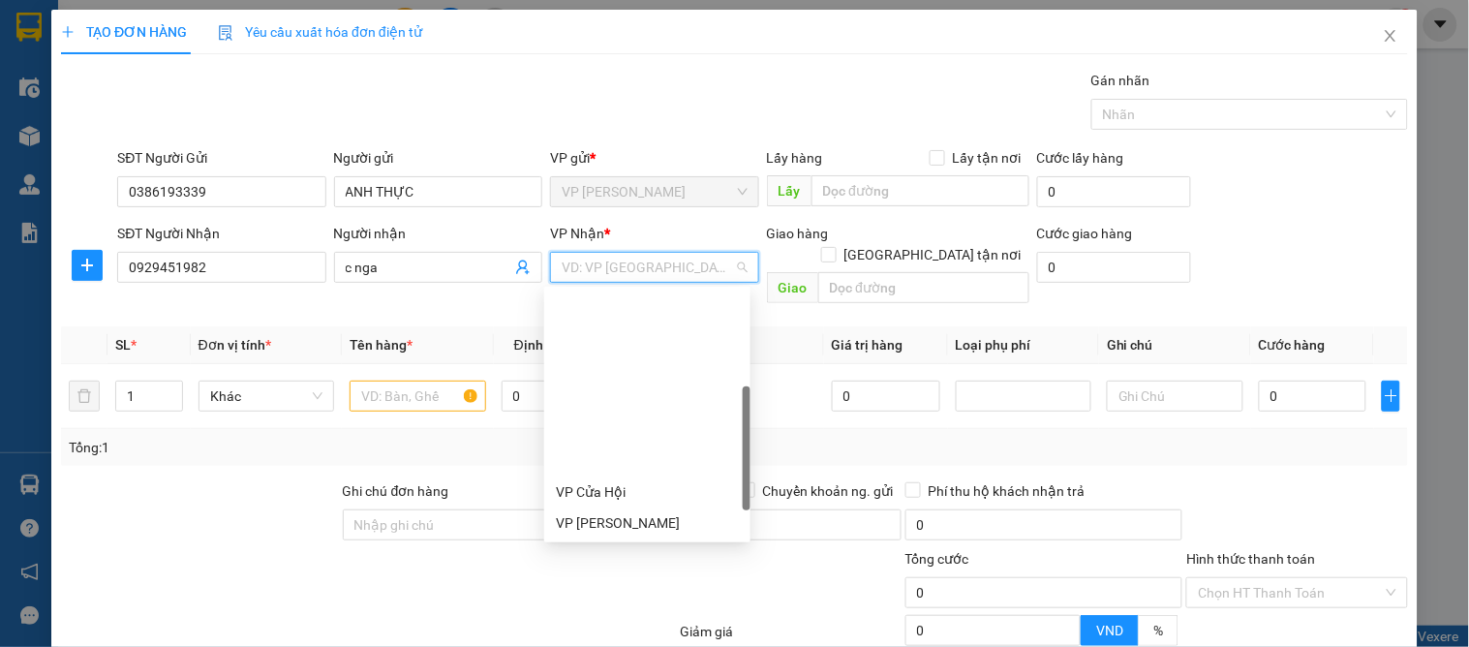
scroll to position [278, 0]
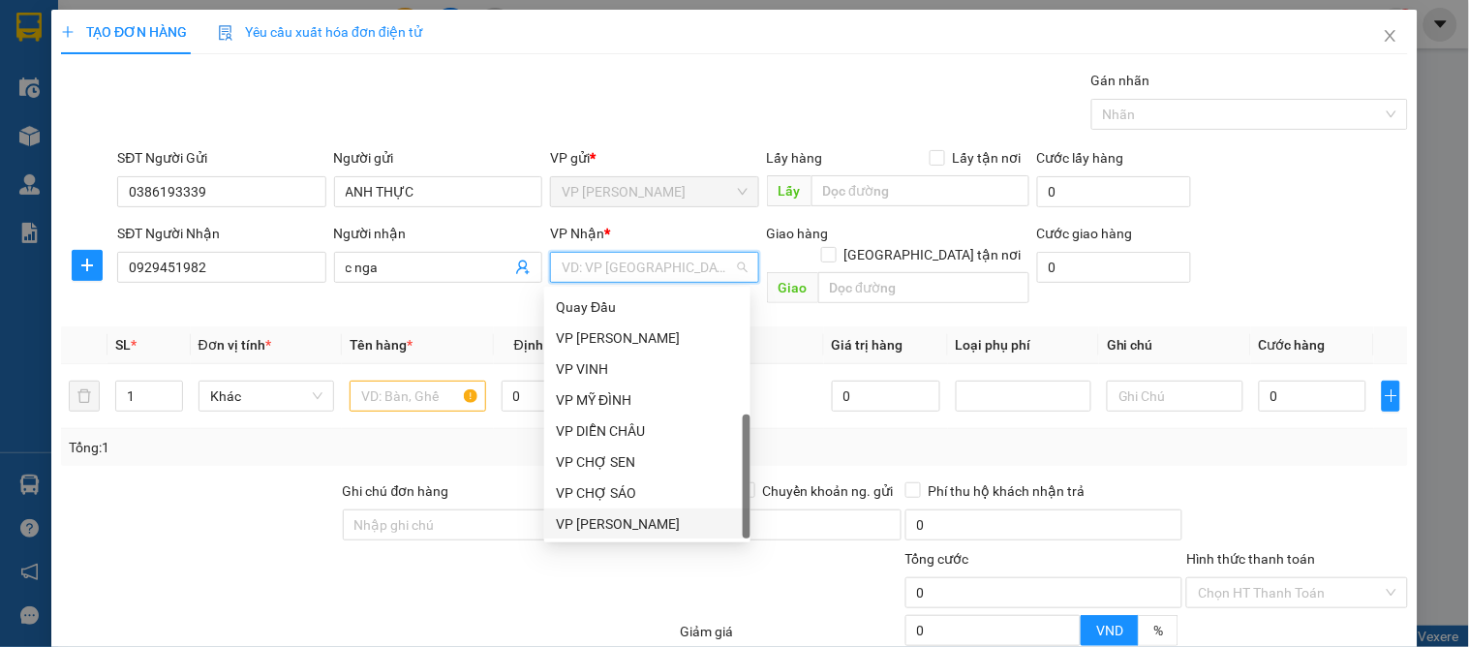
click at [653, 526] on div "VP [PERSON_NAME]" at bounding box center [647, 523] width 183 height 21
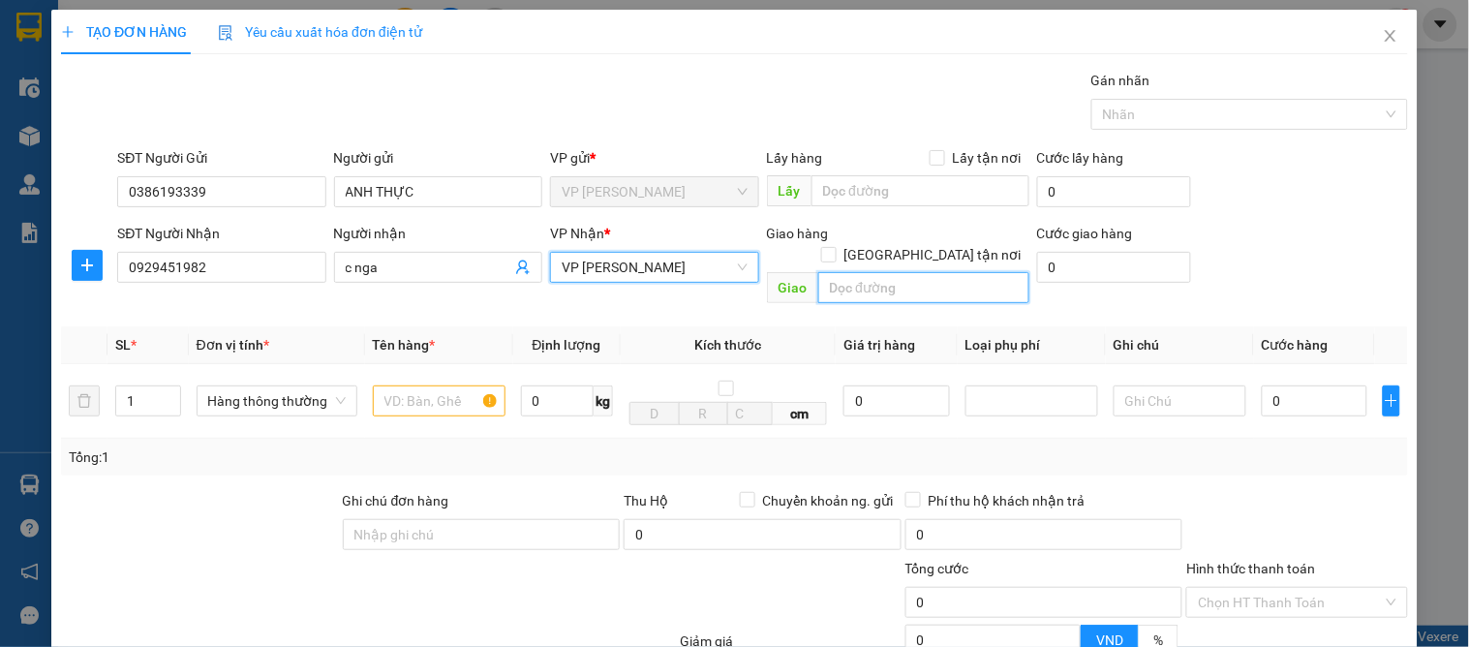
click at [859, 272] on input "text" at bounding box center [923, 287] width 211 height 31
type input "vp"
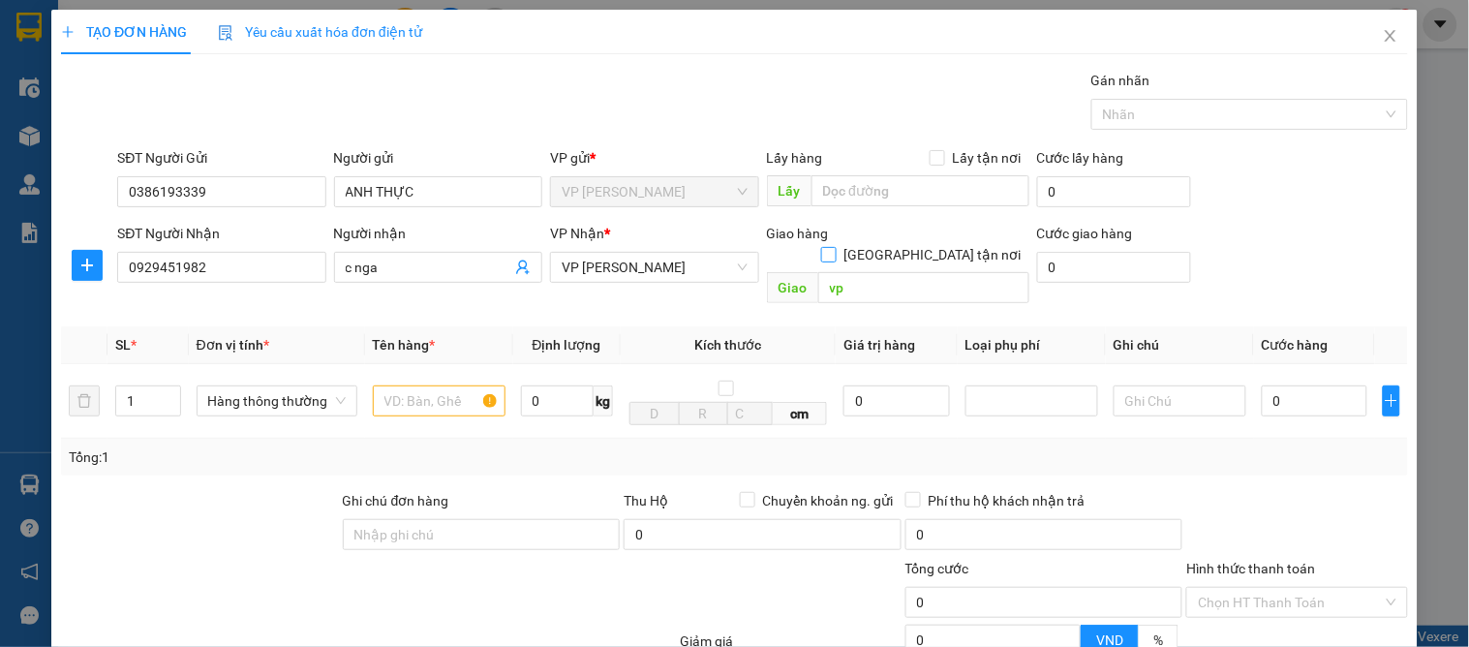
click at [836, 247] on span at bounding box center [828, 254] width 15 height 15
click at [835, 247] on input "[GEOGRAPHIC_DATA][PERSON_NAME] nơi" at bounding box center [828, 254] width 14 height 14
checkbox input "true"
click at [424, 408] on input "text" at bounding box center [439, 402] width 133 height 31
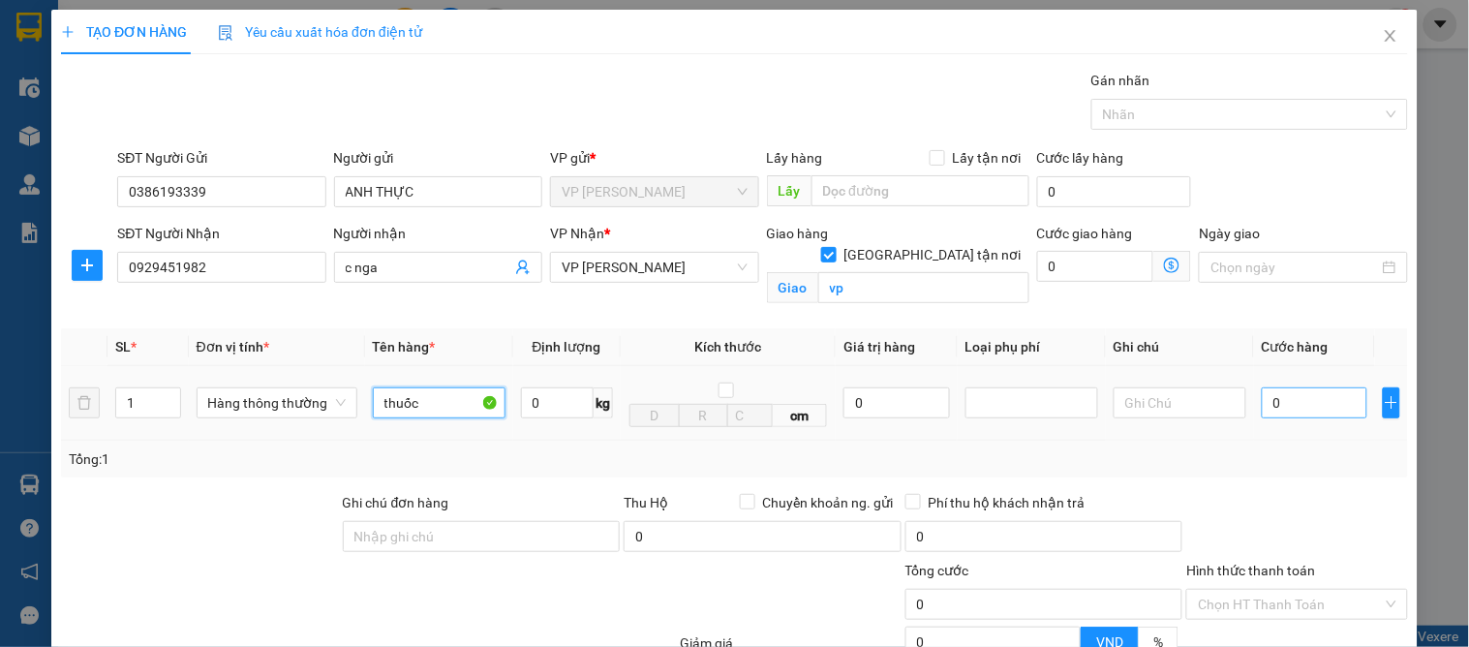
type input "thuốc"
click at [1292, 408] on input "0" at bounding box center [1315, 402] width 106 height 31
type input "3"
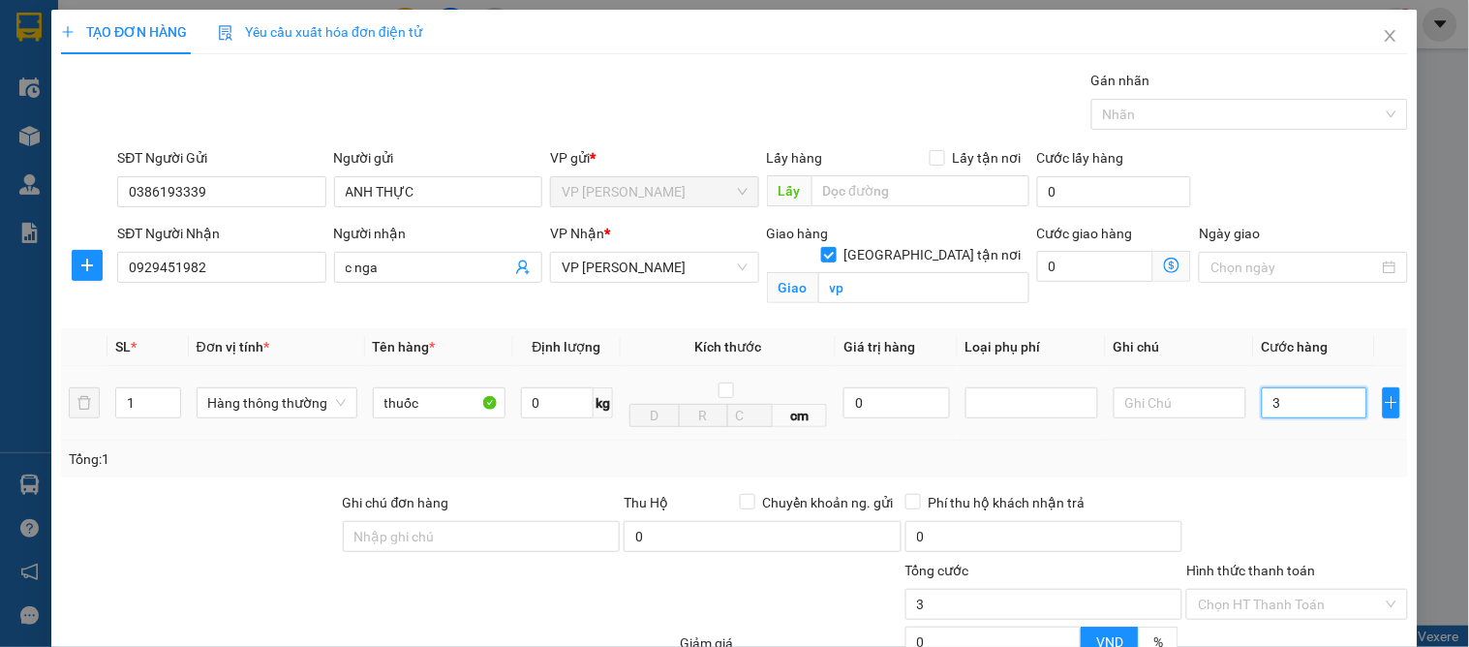
type input "30"
type input "30.000"
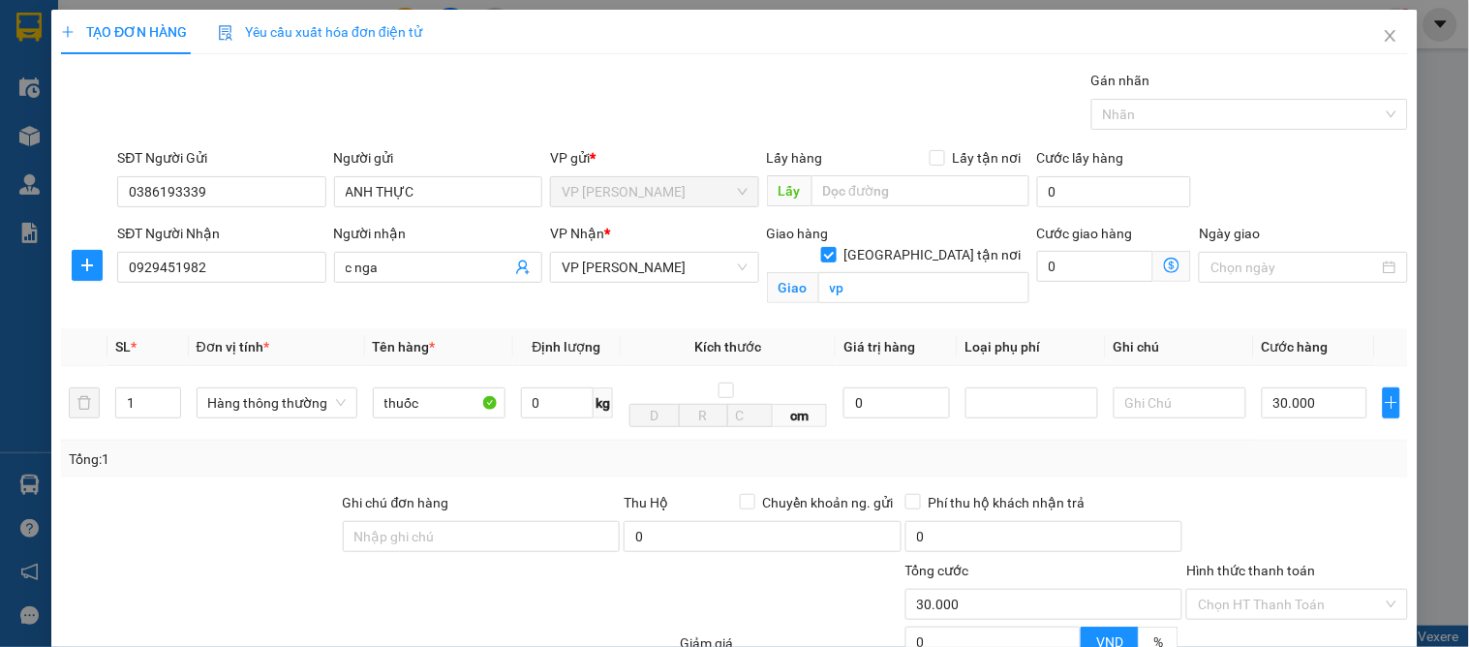
click at [1293, 448] on div "Tổng: 1" at bounding box center [734, 458] width 1331 height 21
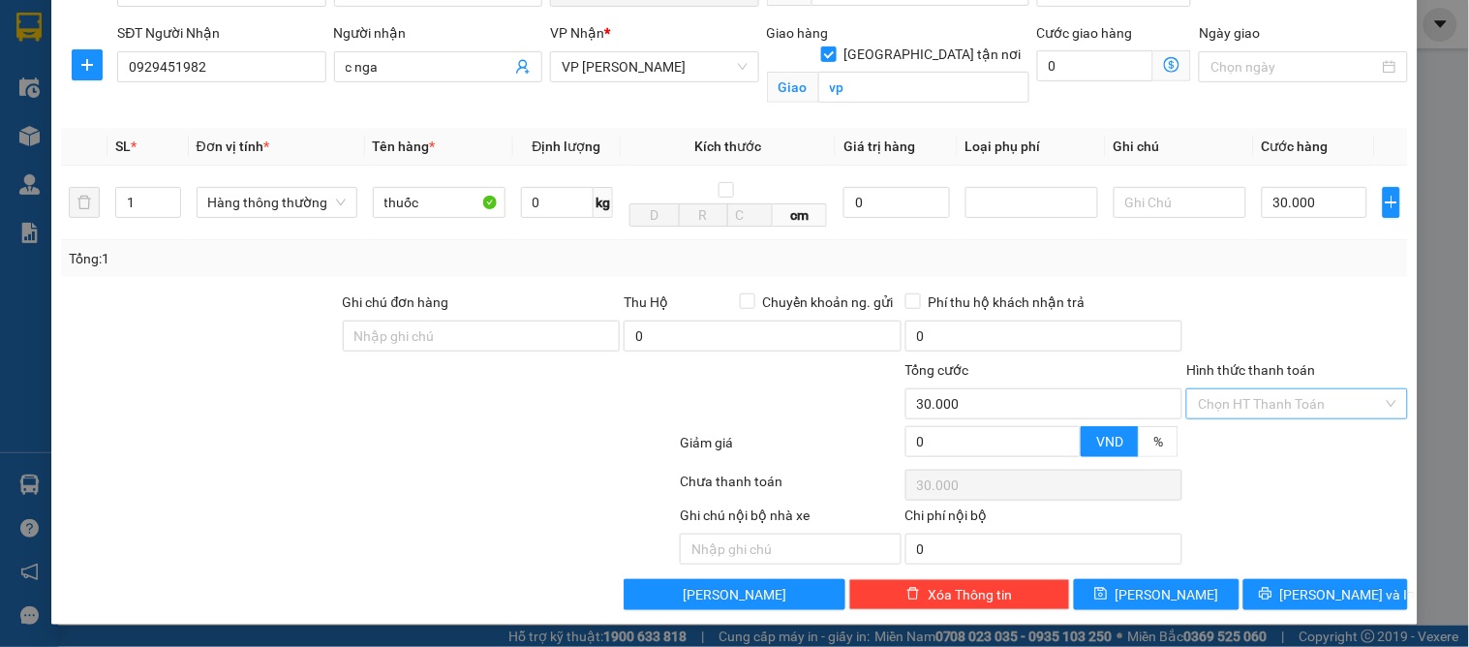
click at [1252, 407] on input "Hình thức thanh toán" at bounding box center [1290, 403] width 184 height 29
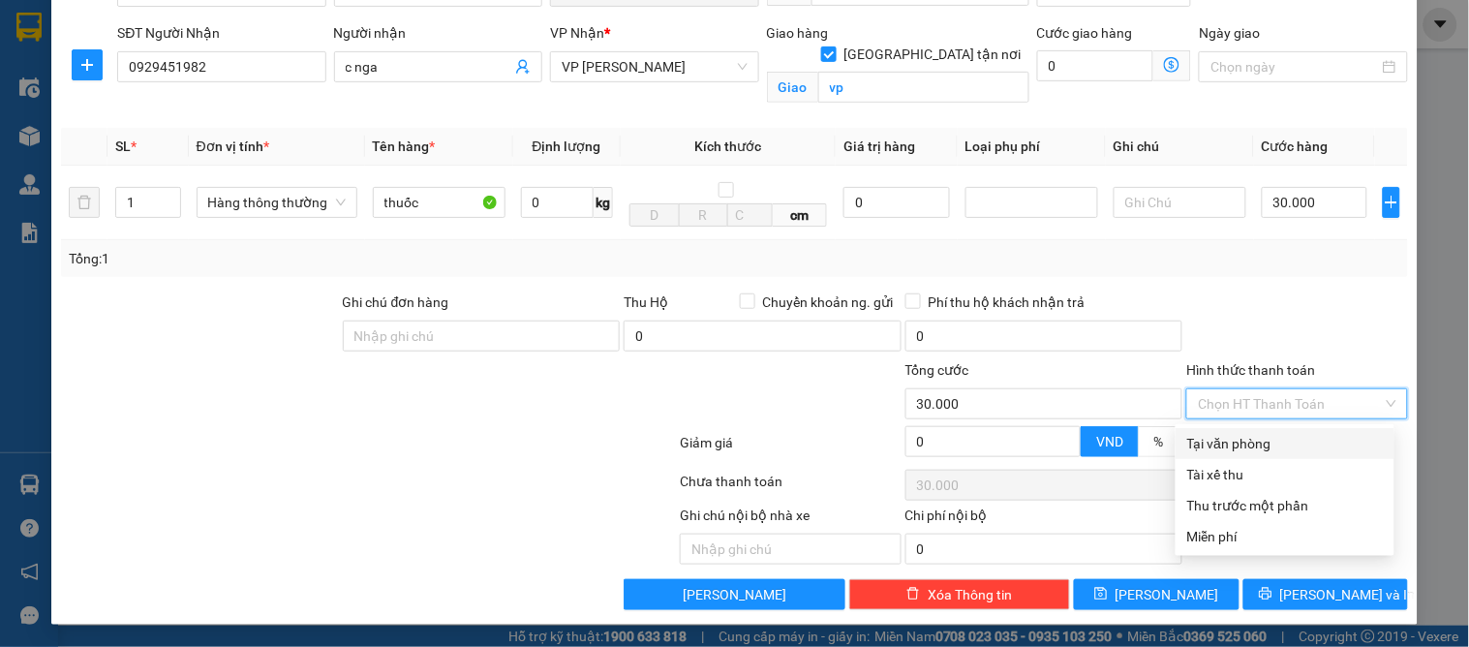
click at [1231, 443] on div "Tại văn phòng" at bounding box center [1285, 443] width 196 height 21
type input "0"
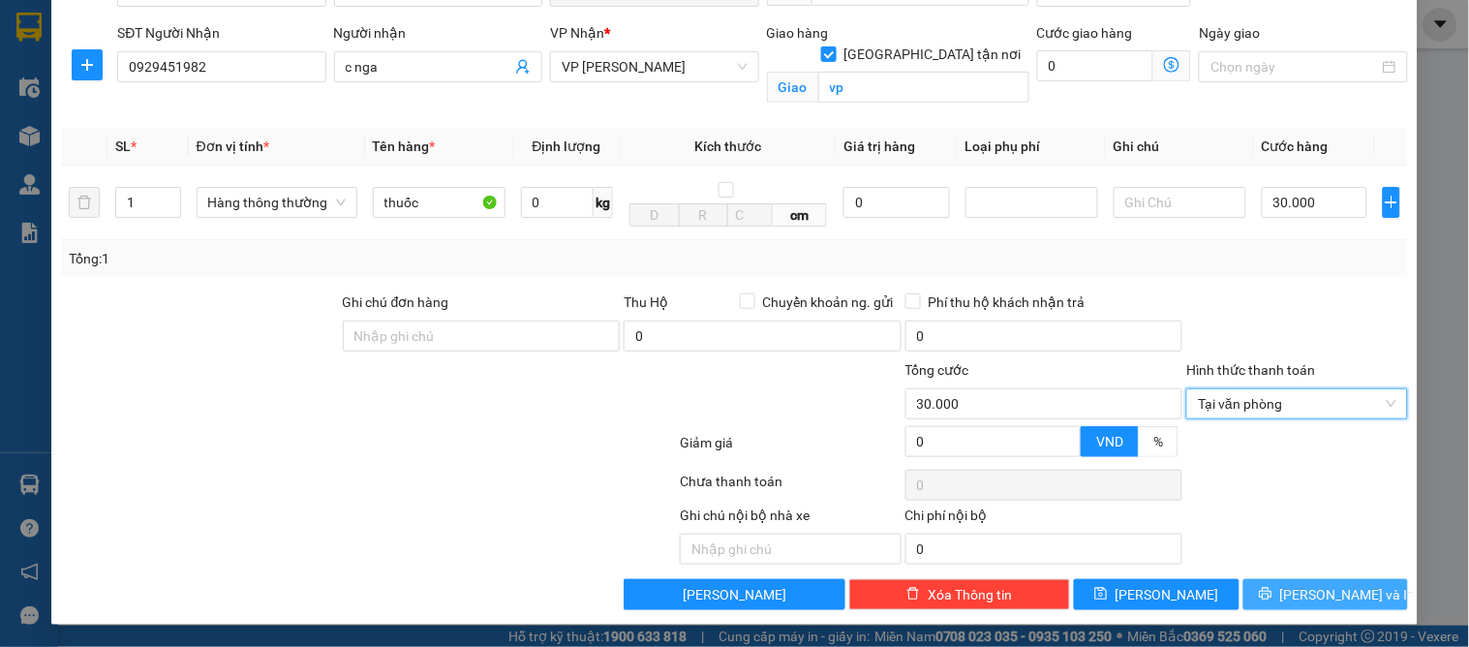
click at [1298, 579] on button "[PERSON_NAME] và In" at bounding box center [1325, 594] width 165 height 31
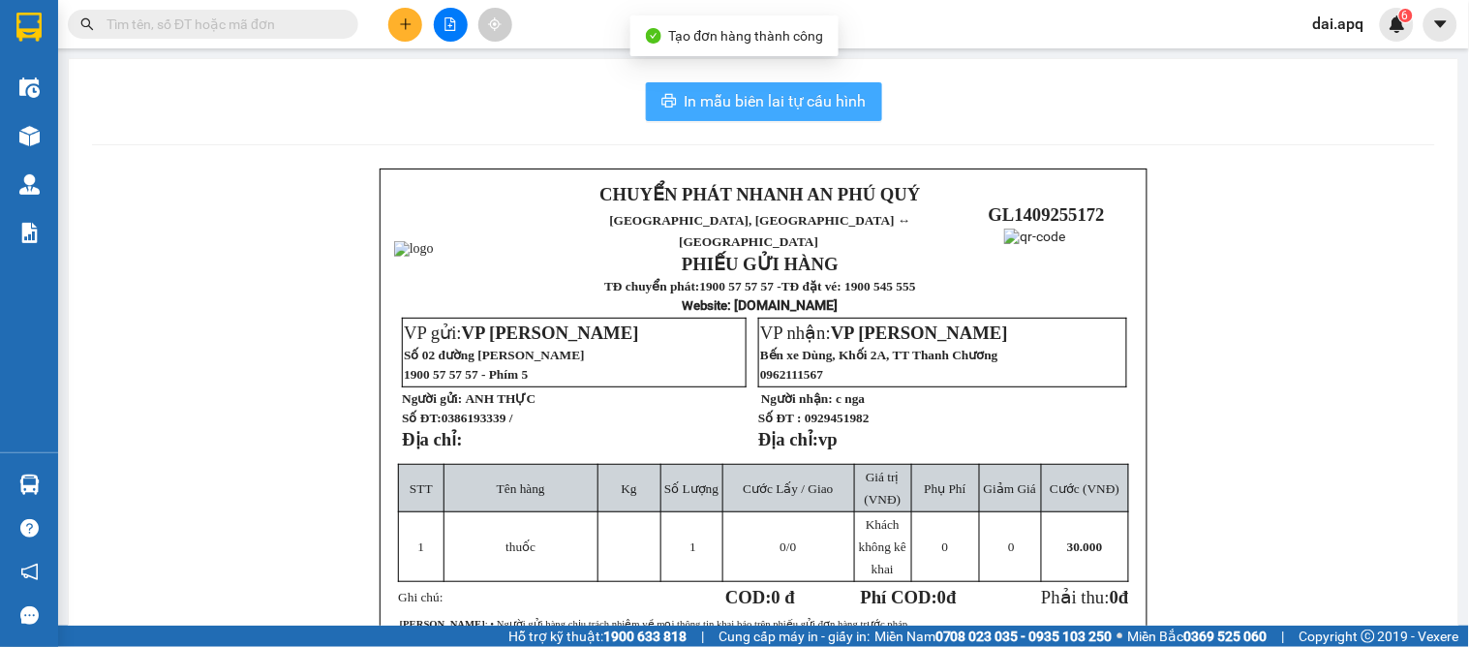
click at [750, 103] on span "In mẫu biên lai tự cấu hình" at bounding box center [775, 101] width 182 height 24
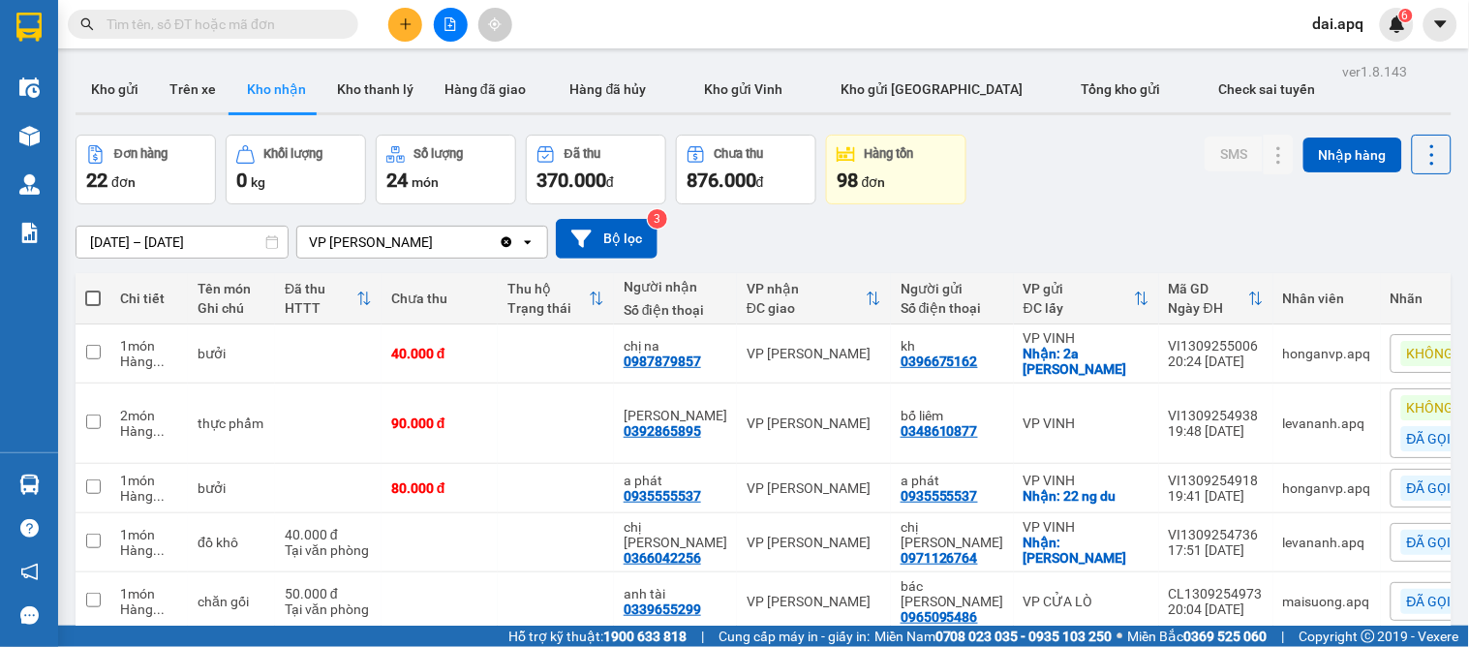
click at [771, 252] on div "[DATE] – [DATE] Press the down arrow key to interact with the calendar and sele…" at bounding box center [764, 239] width 1376 height 40
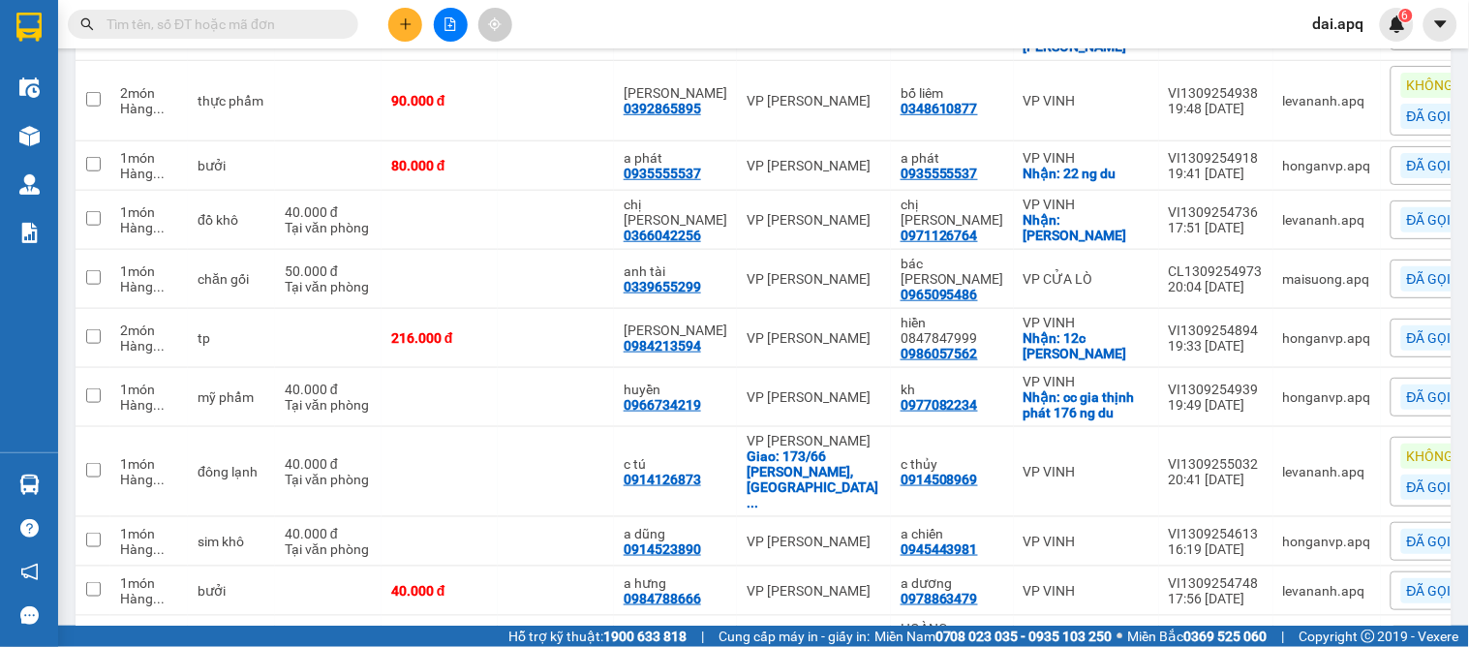
scroll to position [537, 0]
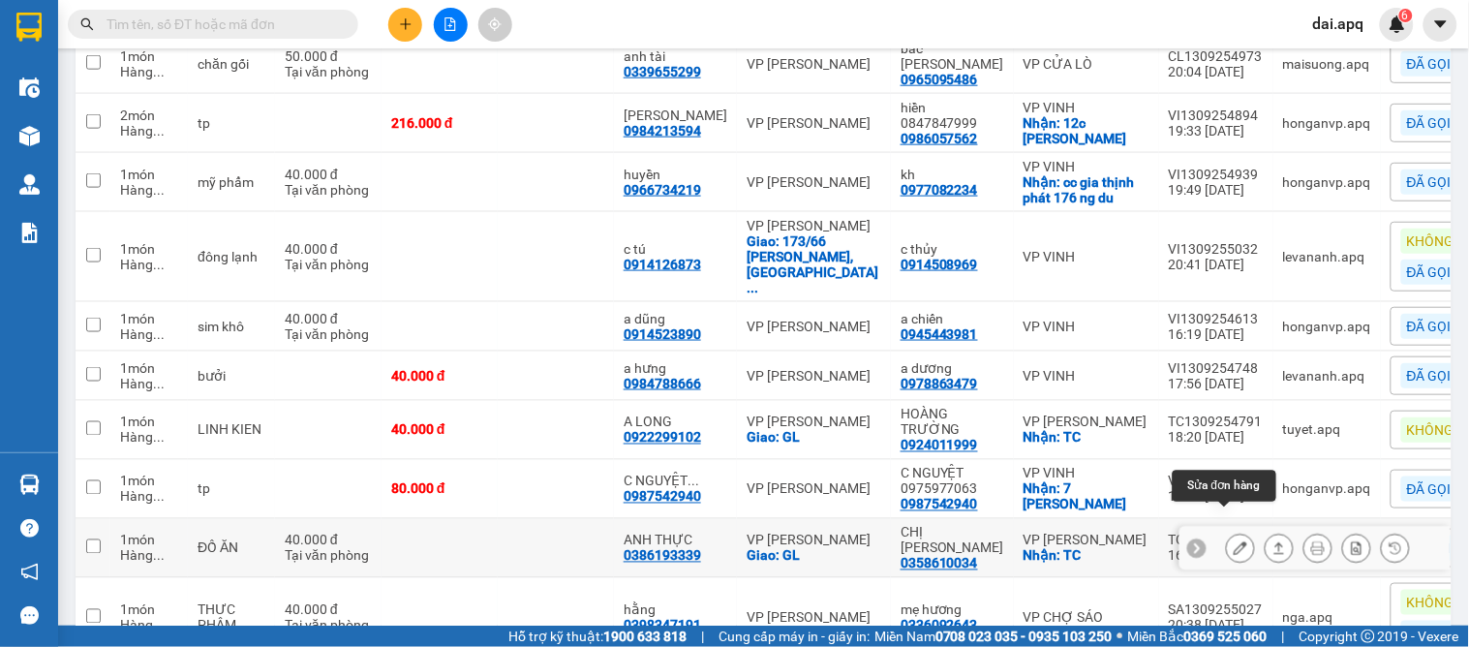
click at [1231, 532] on button at bounding box center [1240, 549] width 27 height 34
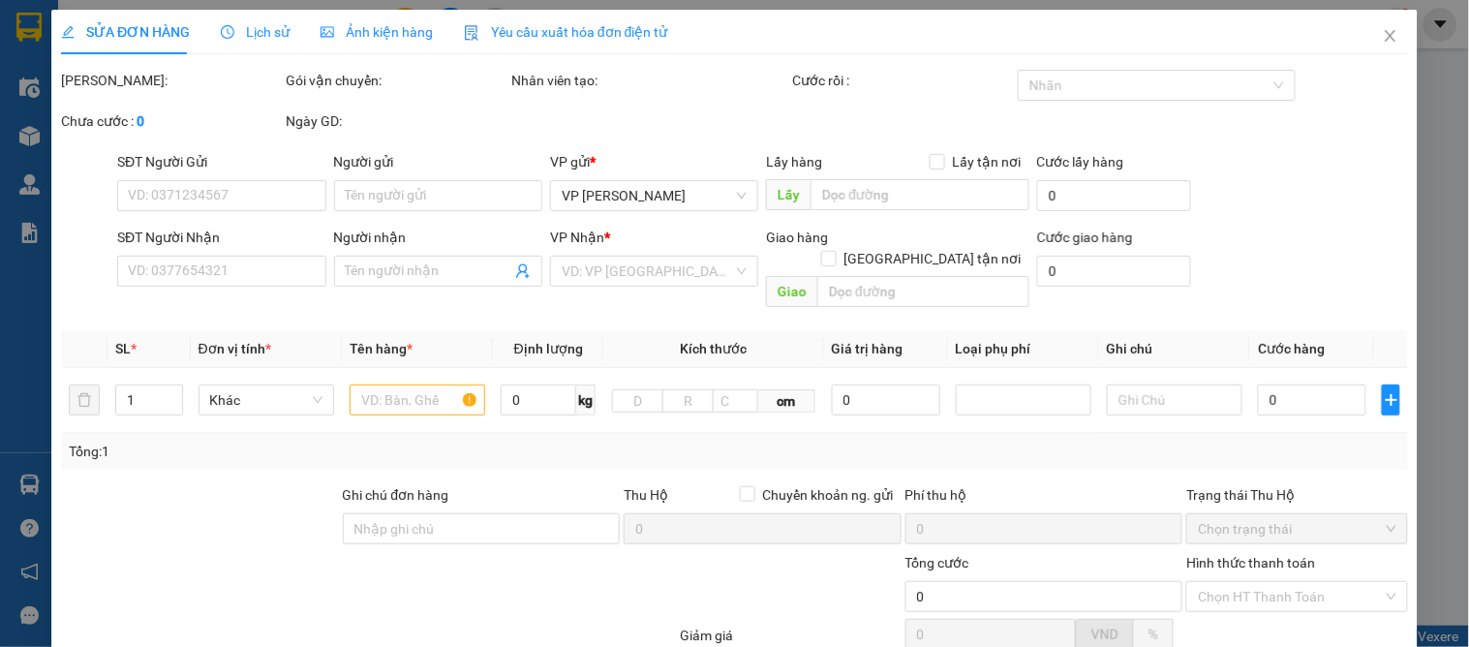
type input "0358610034"
type input "CHỊ LÔ THỊ NAM"
checkbox input "true"
type input "TC"
type input "0386193339"
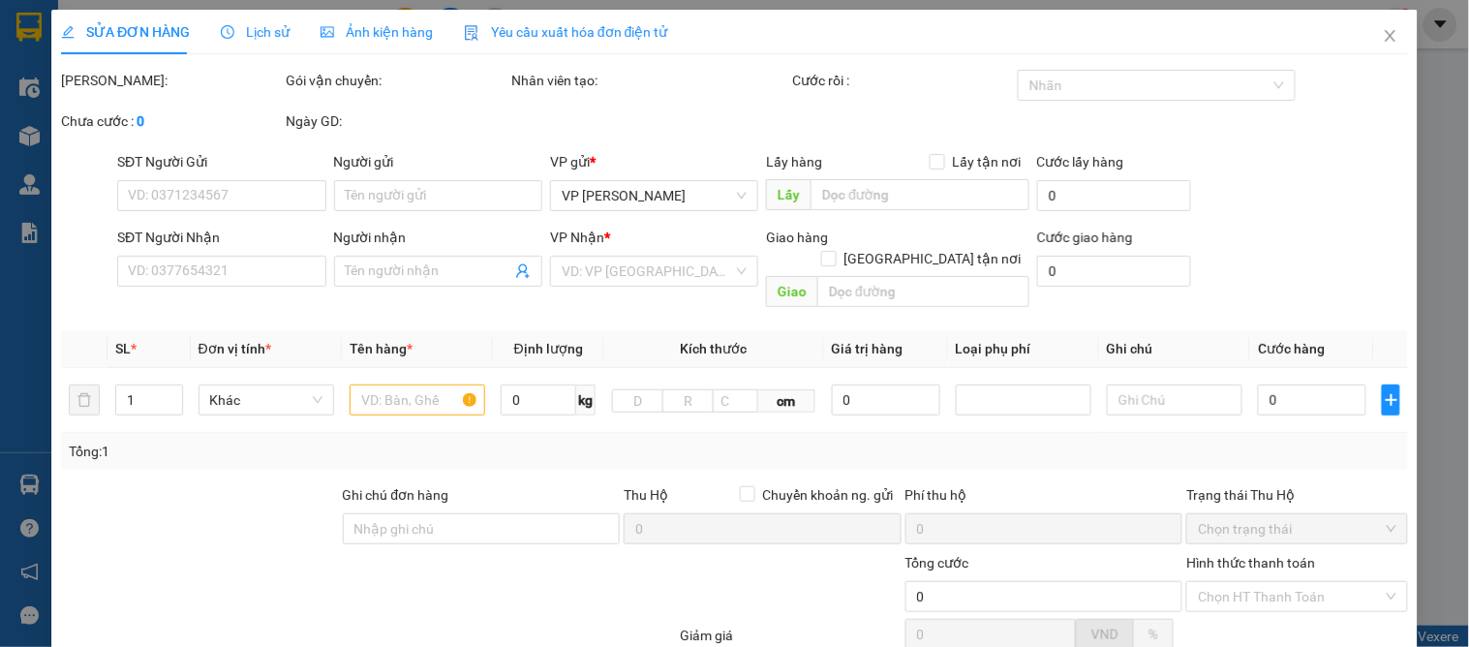
type input "ANH THỰC"
checkbox input "true"
type input "GL"
type input "40.000"
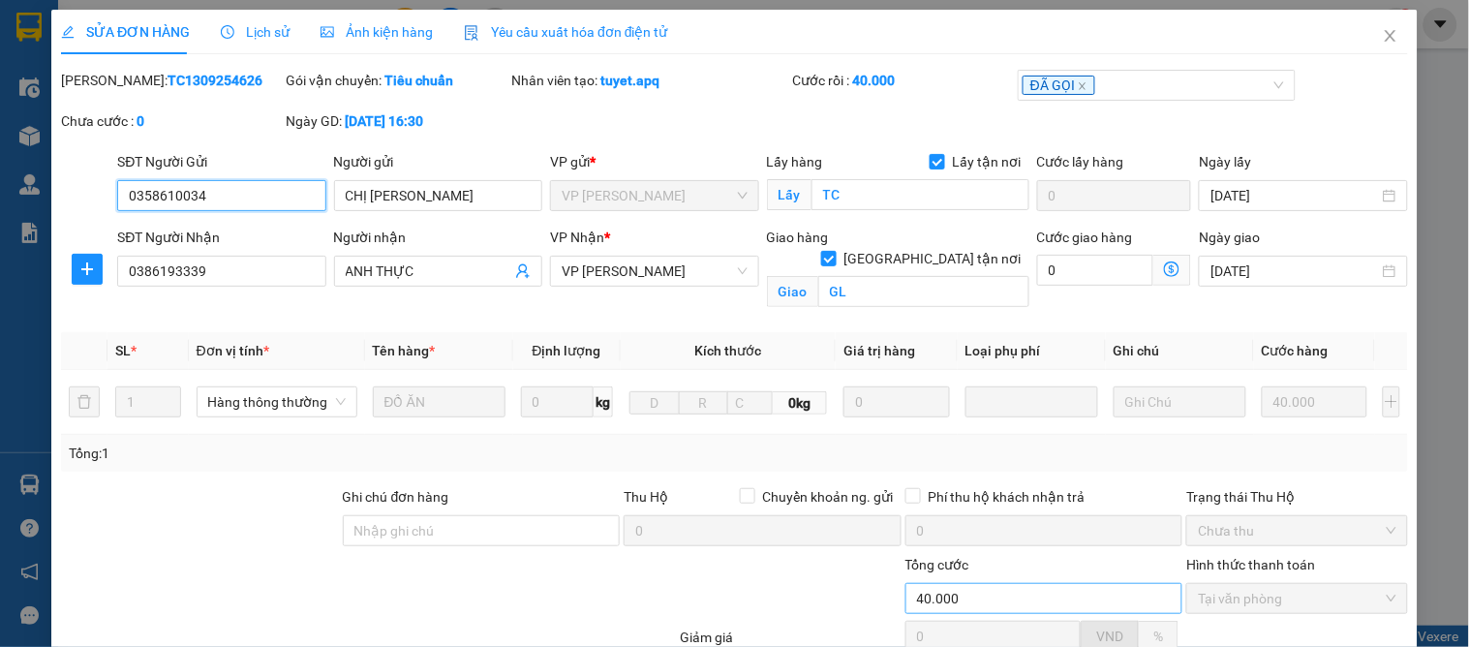
scroll to position [195, 0]
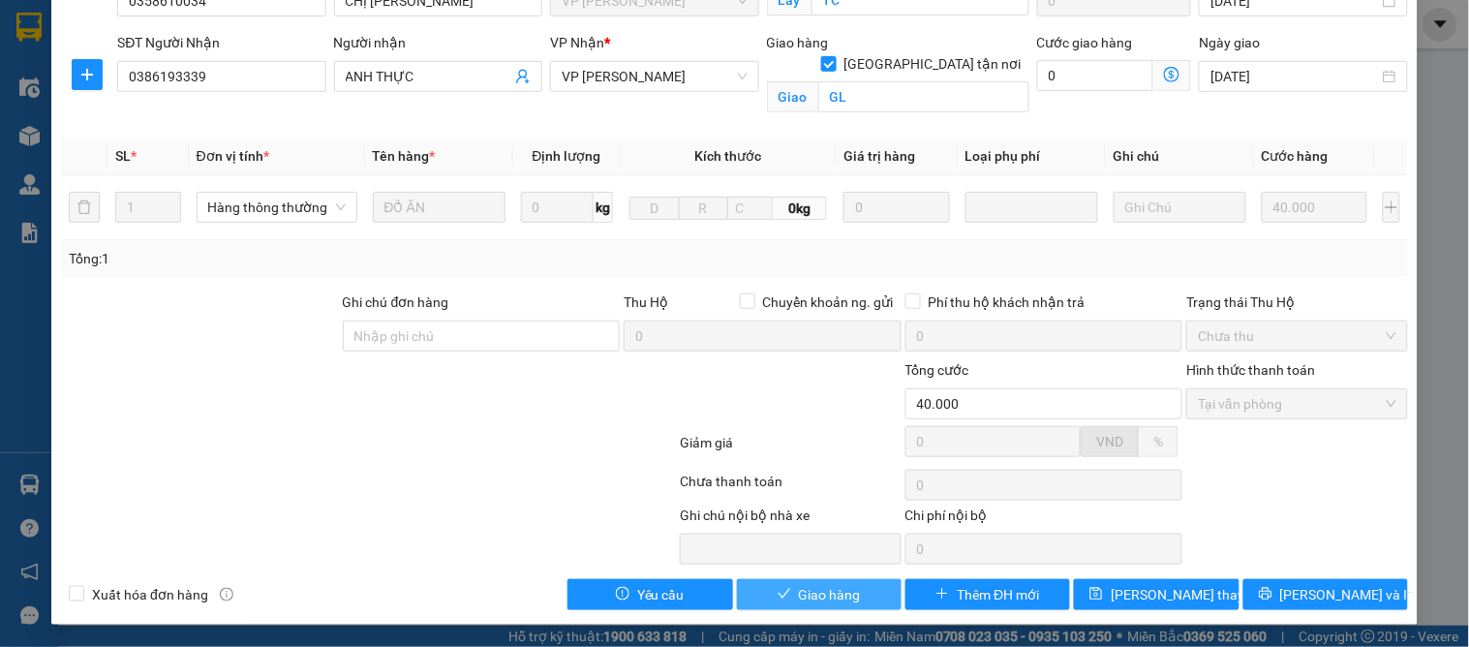
click at [805, 589] on span "Giao hàng" at bounding box center [830, 594] width 62 height 21
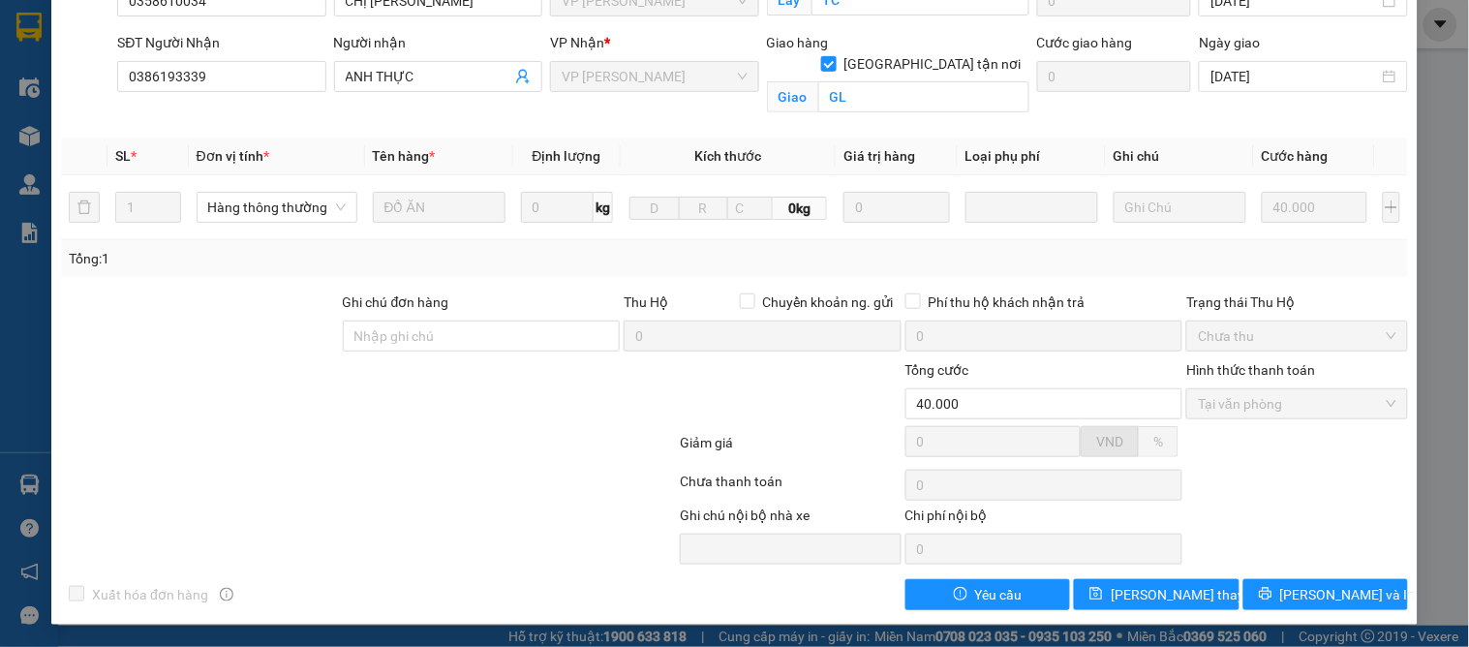
scroll to position [0, 0]
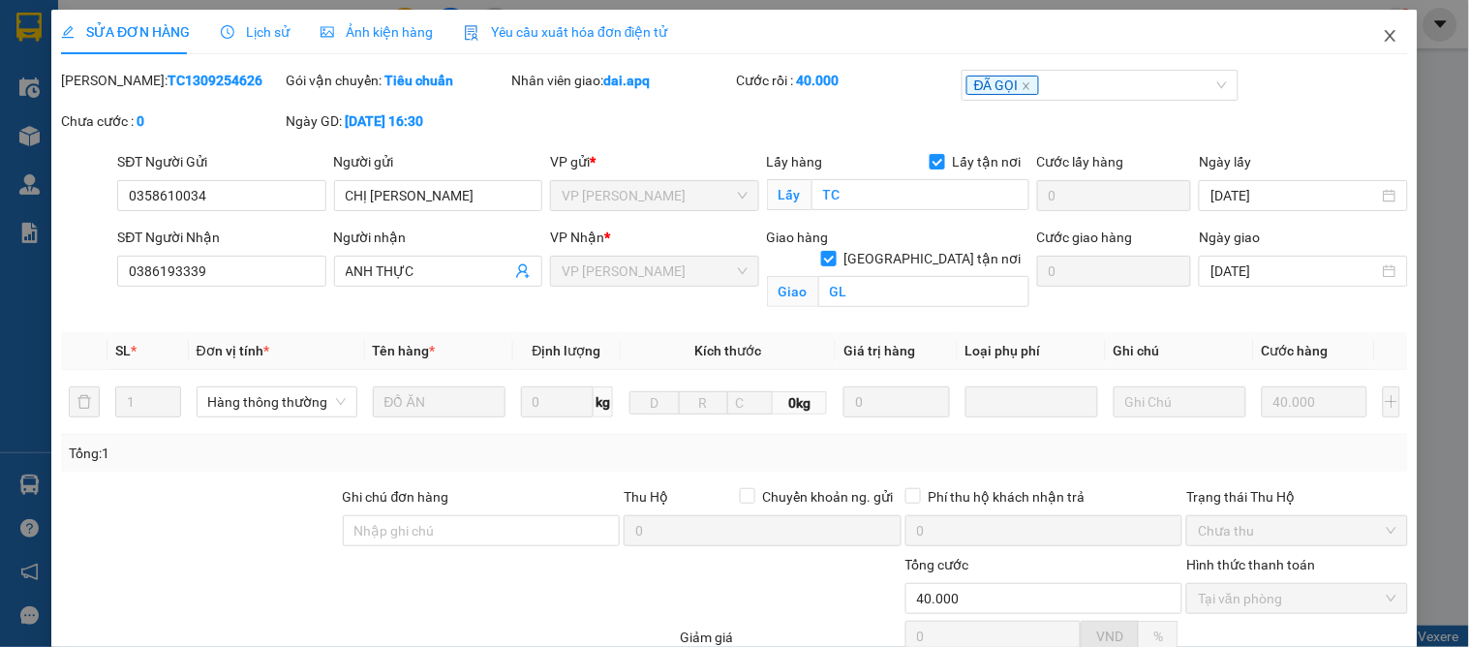
click at [1383, 41] on icon "close" at bounding box center [1390, 35] width 15 height 15
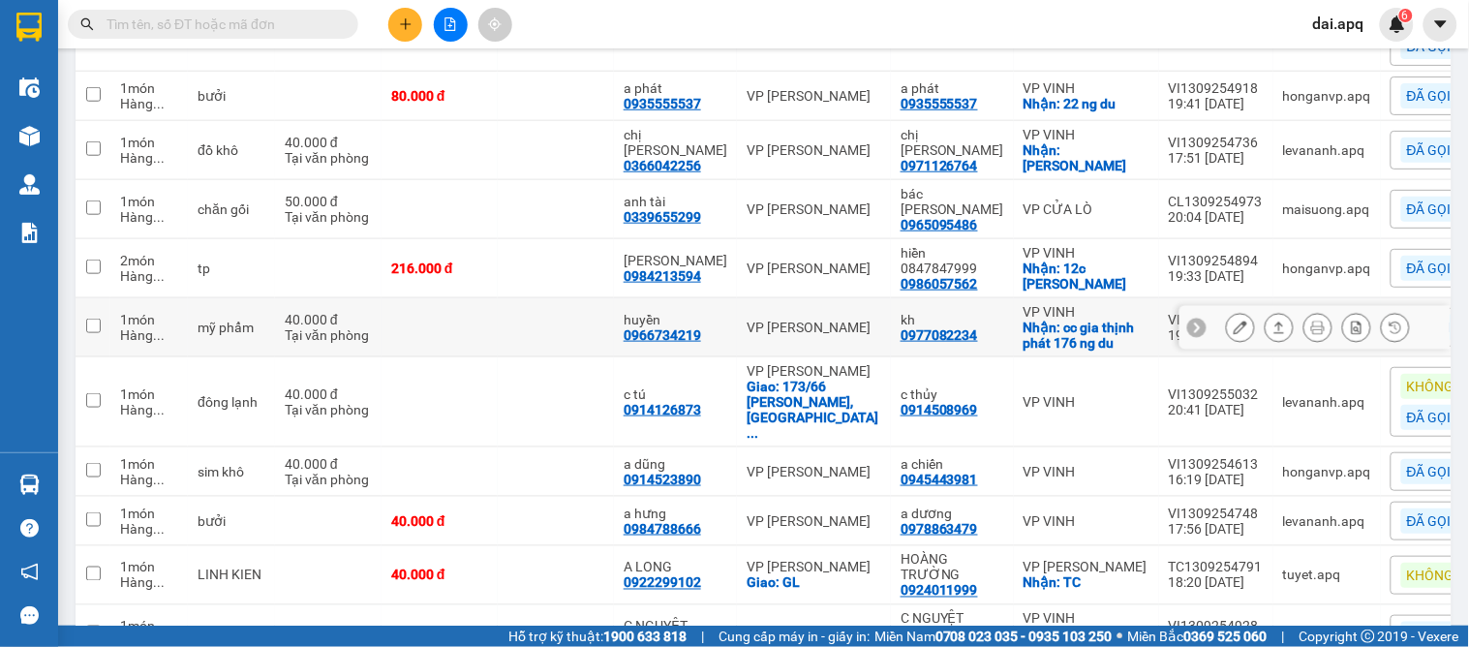
scroll to position [177, 0]
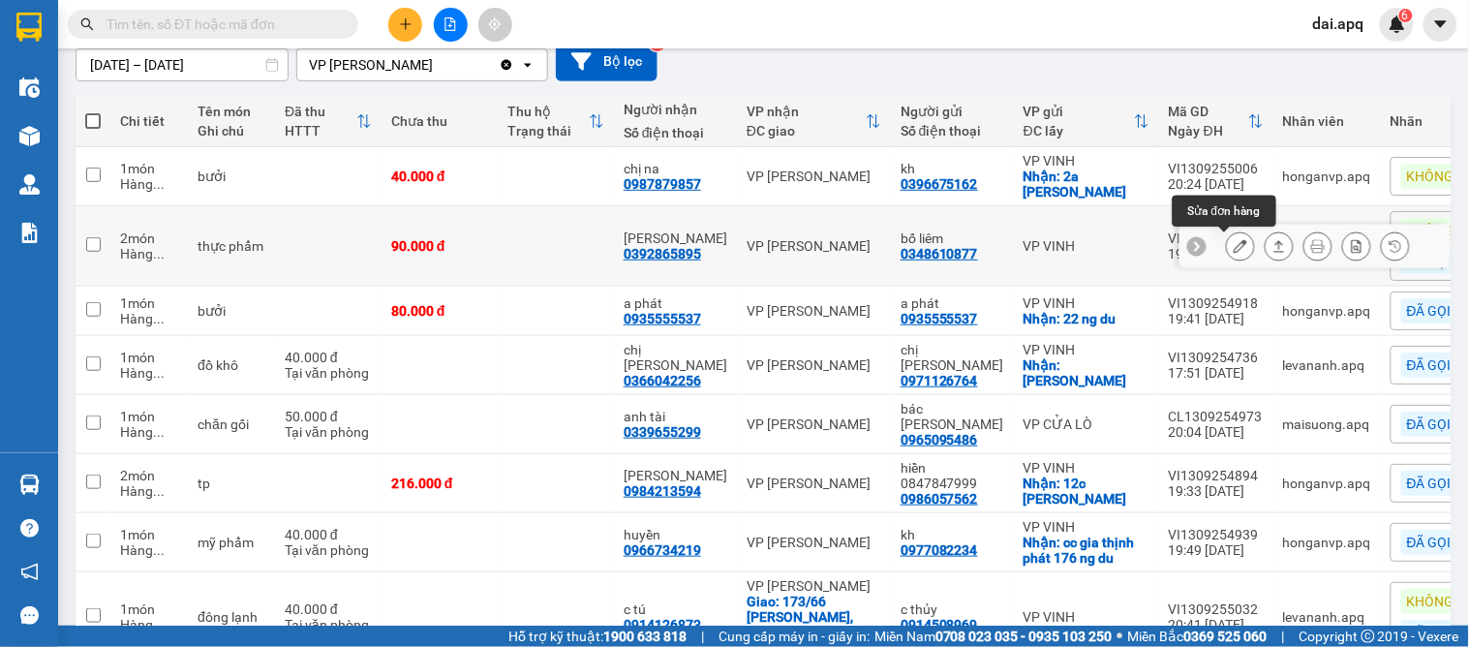
click at [1227, 237] on button at bounding box center [1240, 246] width 27 height 34
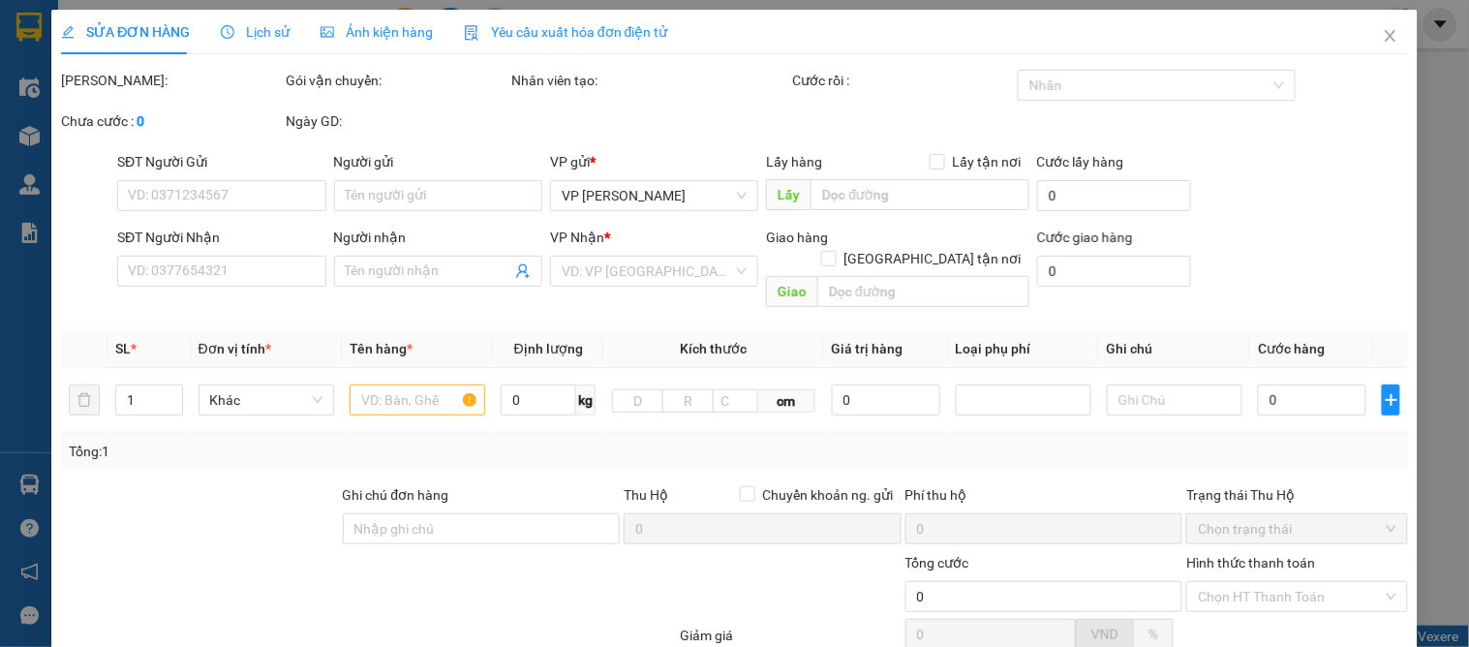
type input "0348610877"
type input "bố liêm"
type input "0392865895"
type input "C Vân"
type input "90.000"
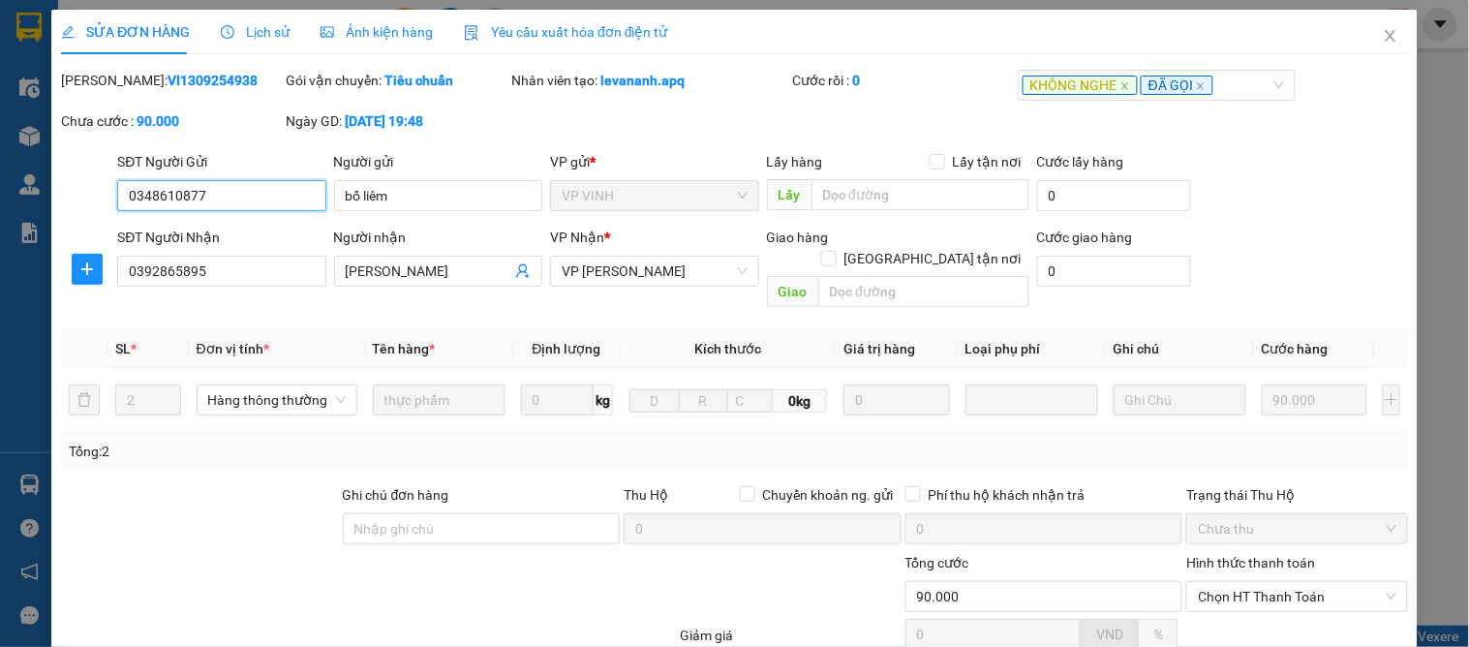
scroll to position [171, 0]
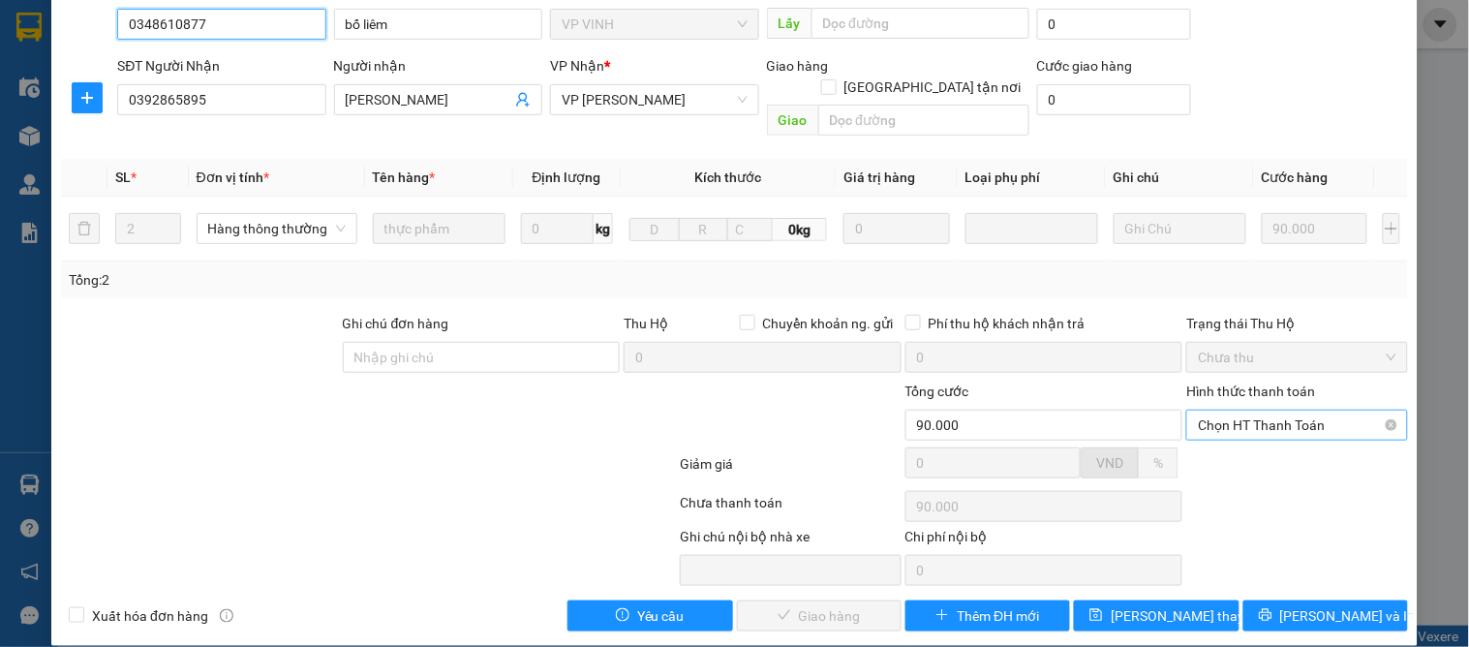
click at [1206, 410] on span "Chọn HT Thanh Toán" at bounding box center [1297, 424] width 198 height 29
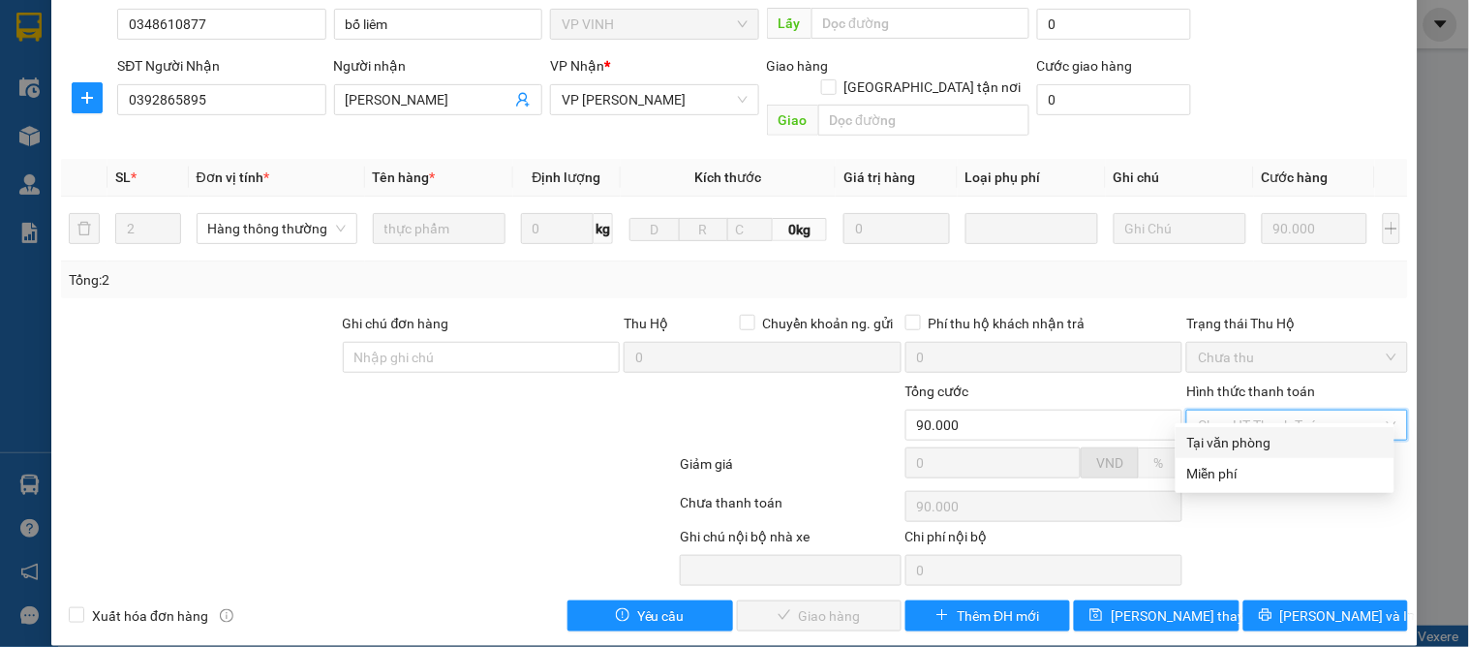
click at [1201, 437] on div "Tại văn phòng" at bounding box center [1285, 442] width 196 height 21
type input "0"
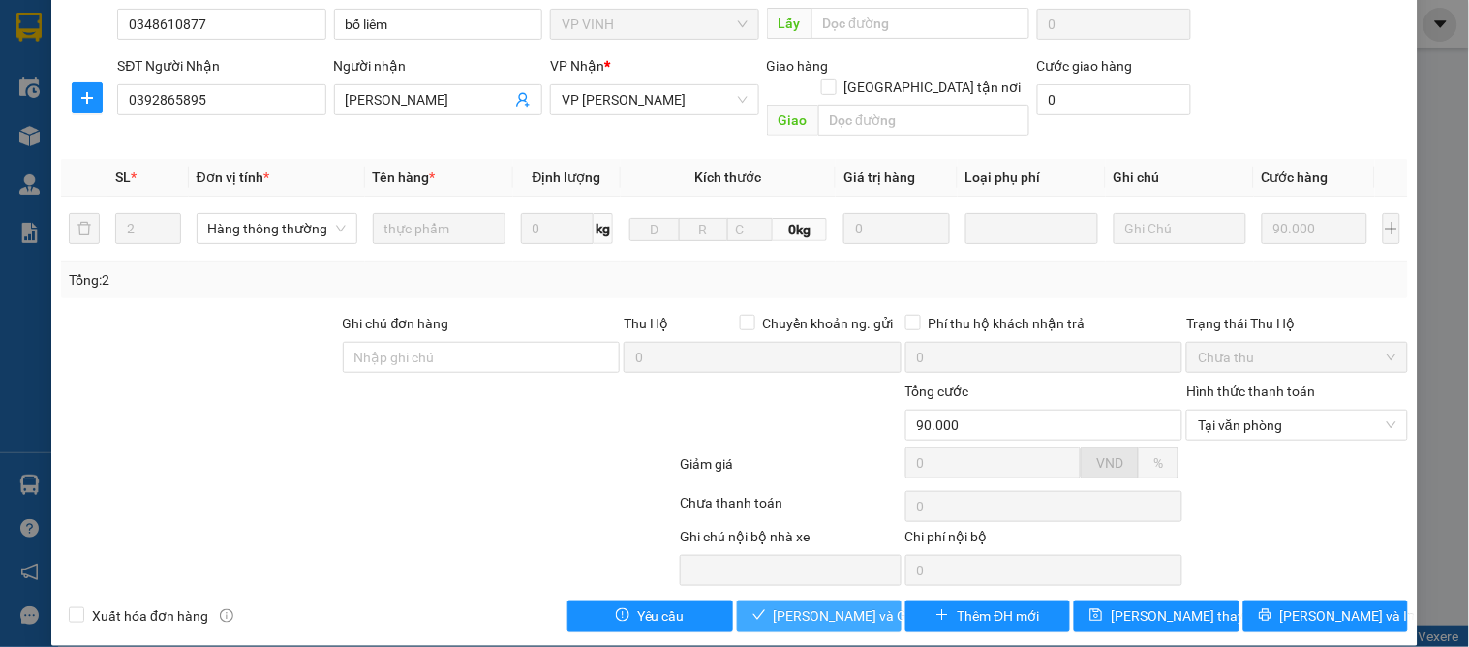
click at [801, 605] on span "[PERSON_NAME] và [PERSON_NAME] hàng" at bounding box center [867, 615] width 186 height 21
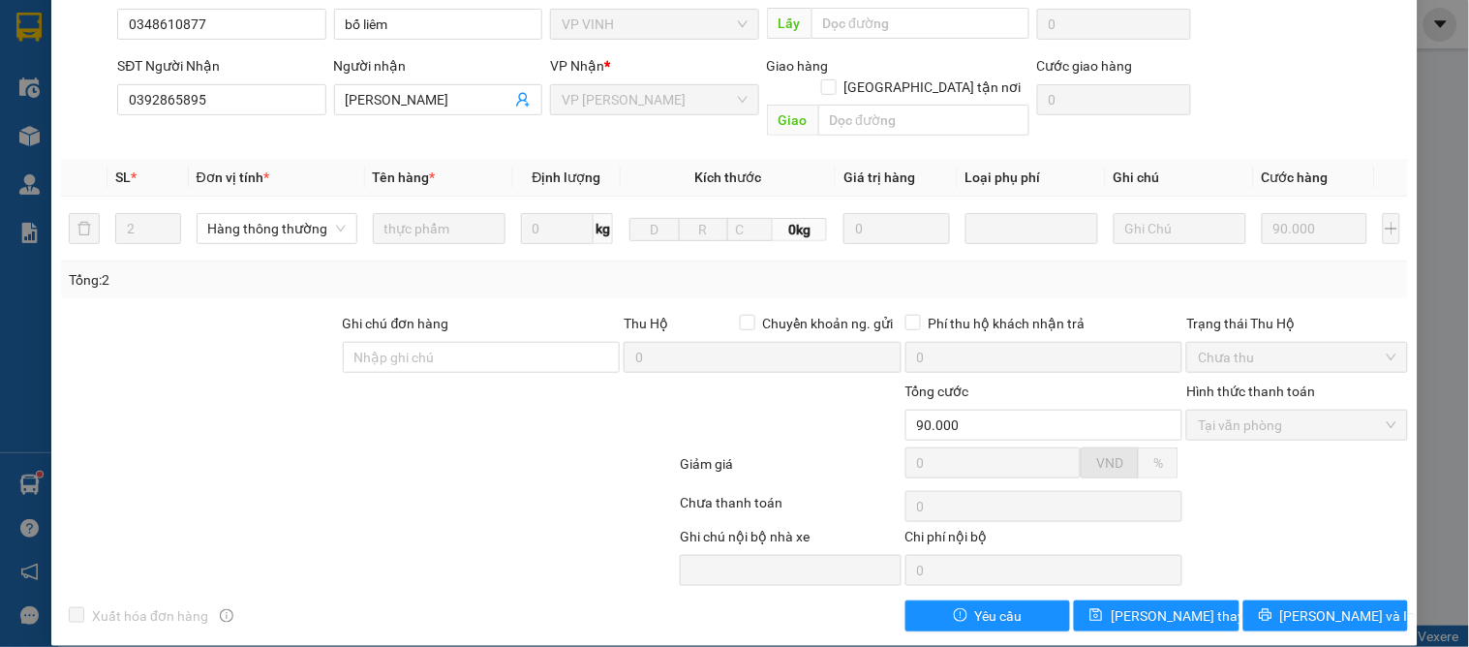
scroll to position [0, 0]
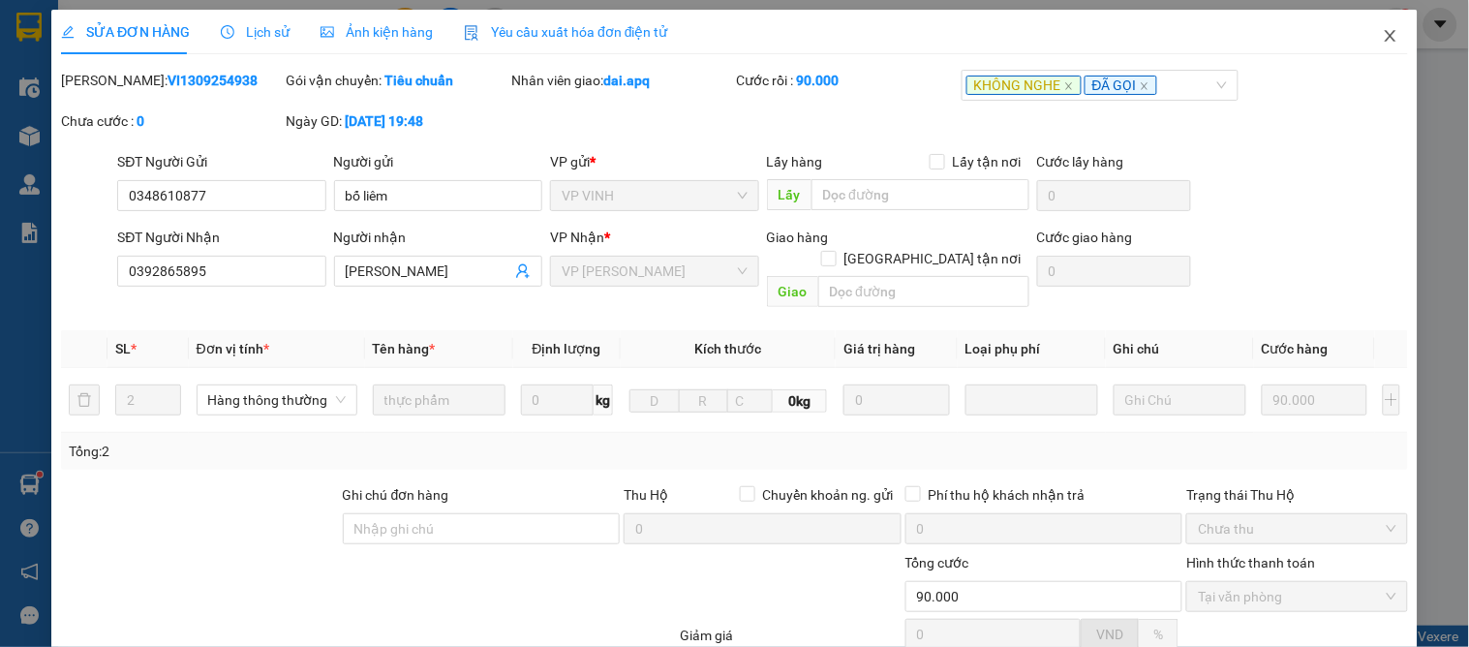
click at [1383, 33] on icon "close" at bounding box center [1390, 35] width 15 height 15
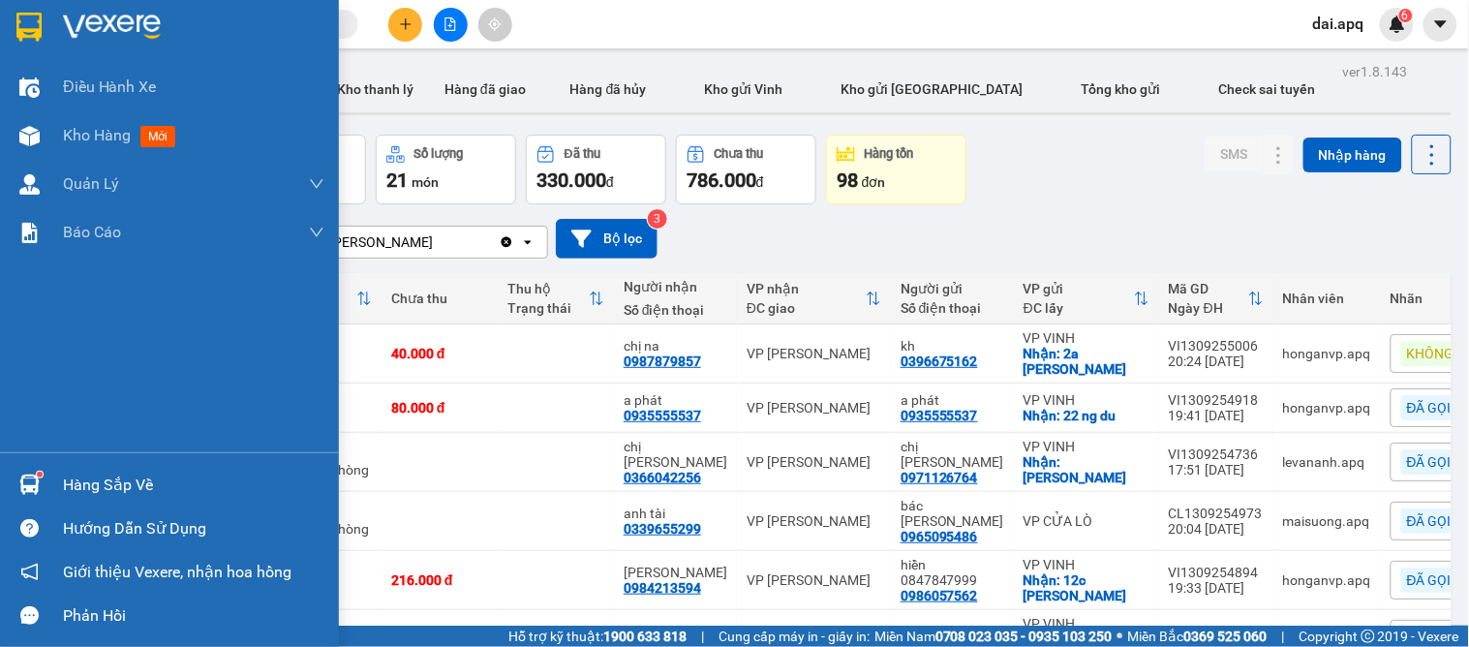
click at [36, 485] on img at bounding box center [29, 484] width 20 height 20
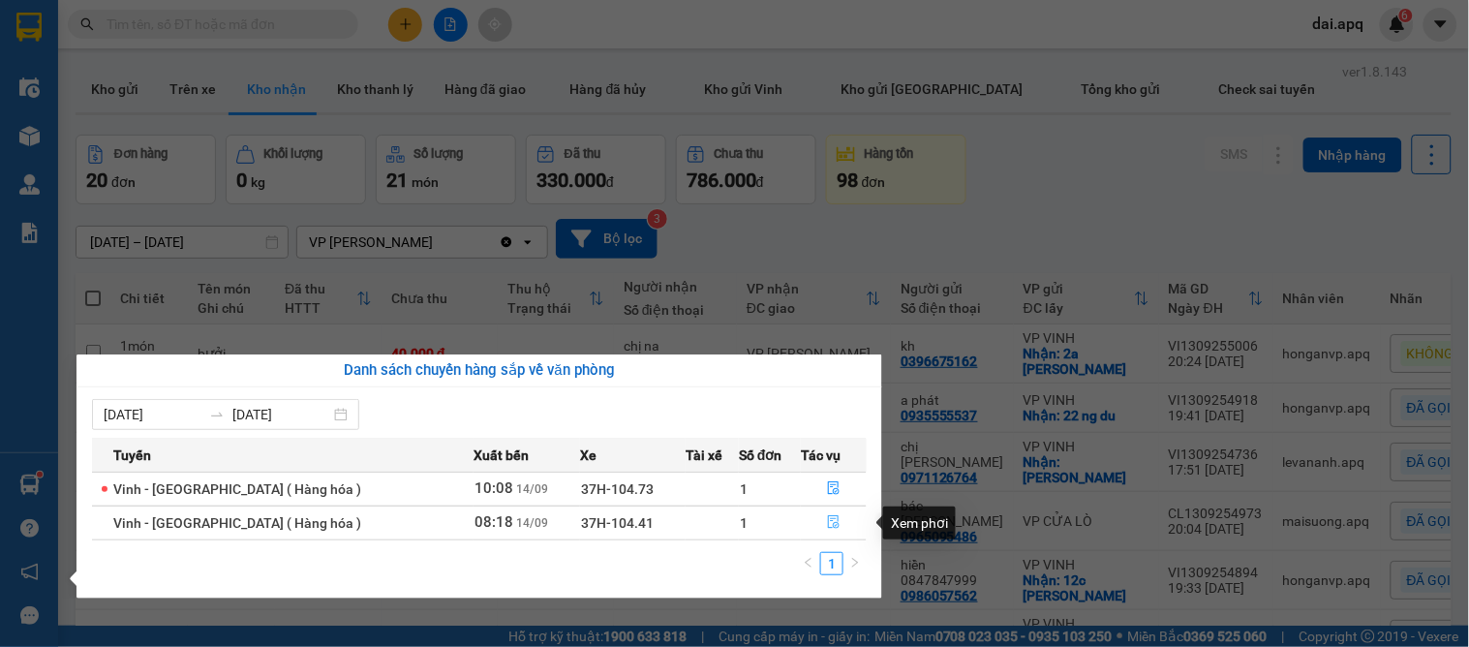
click at [829, 519] on icon "file-done" at bounding box center [835, 522] width 12 height 14
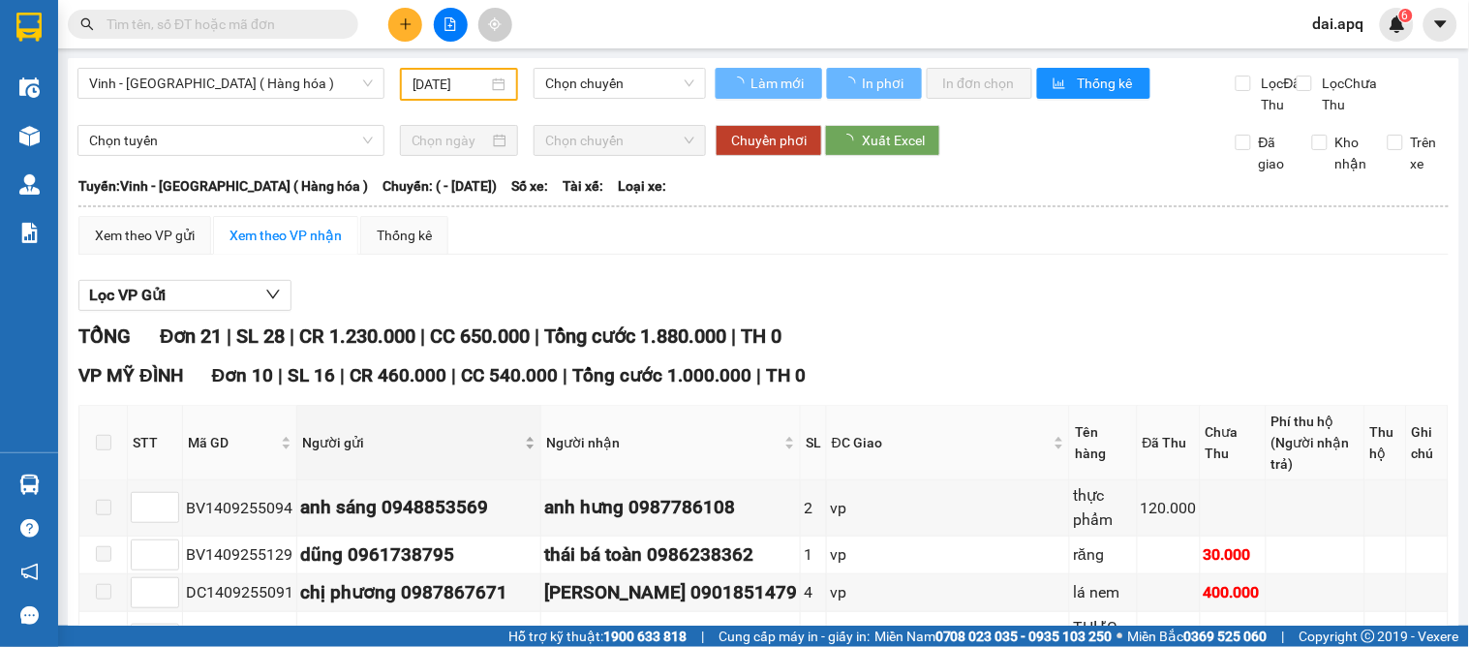
type input "[DATE]"
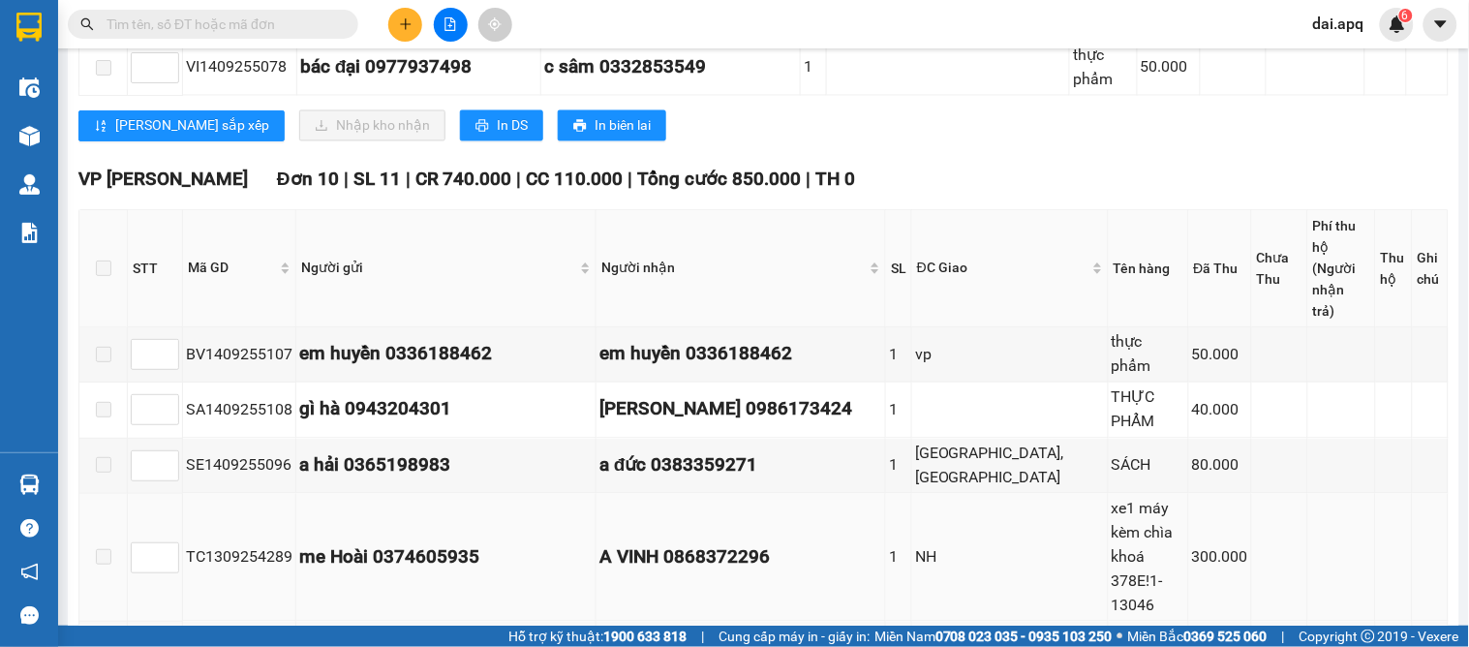
scroll to position [785, 0]
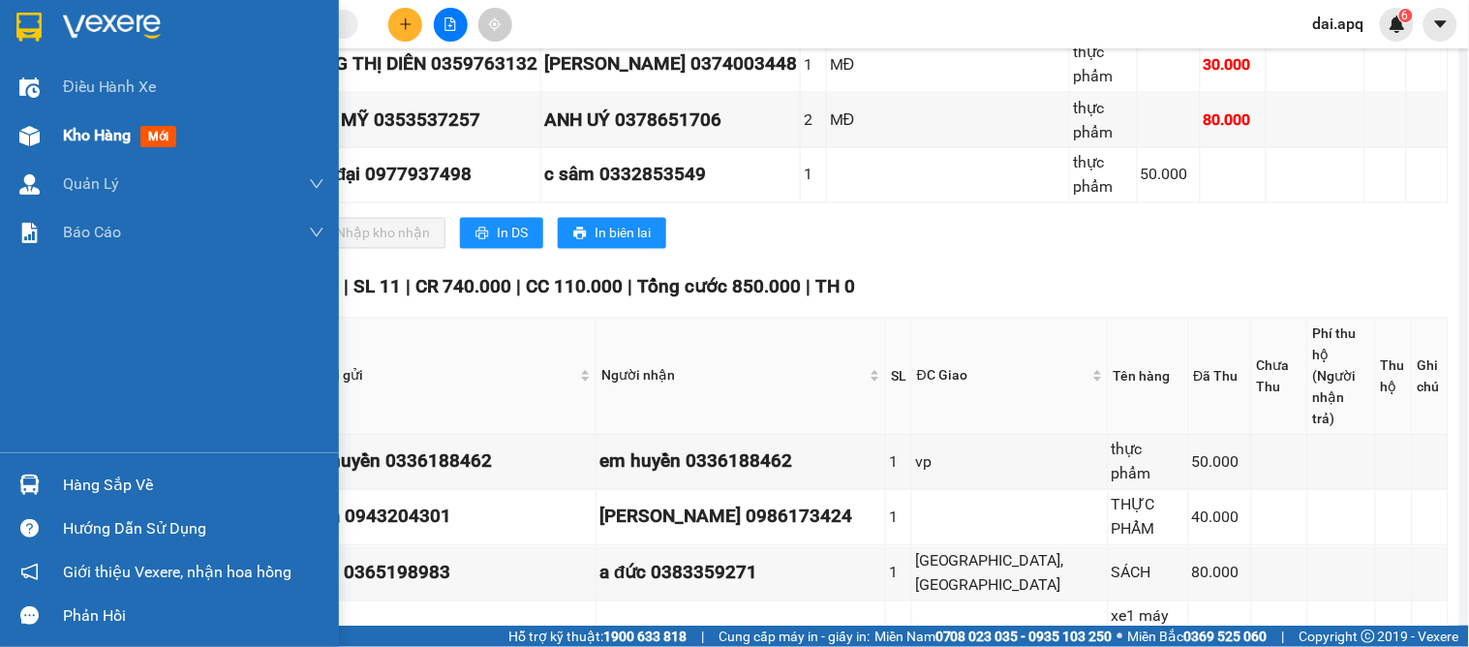
click at [63, 113] on div "Kho hàng mới" at bounding box center [193, 135] width 261 height 48
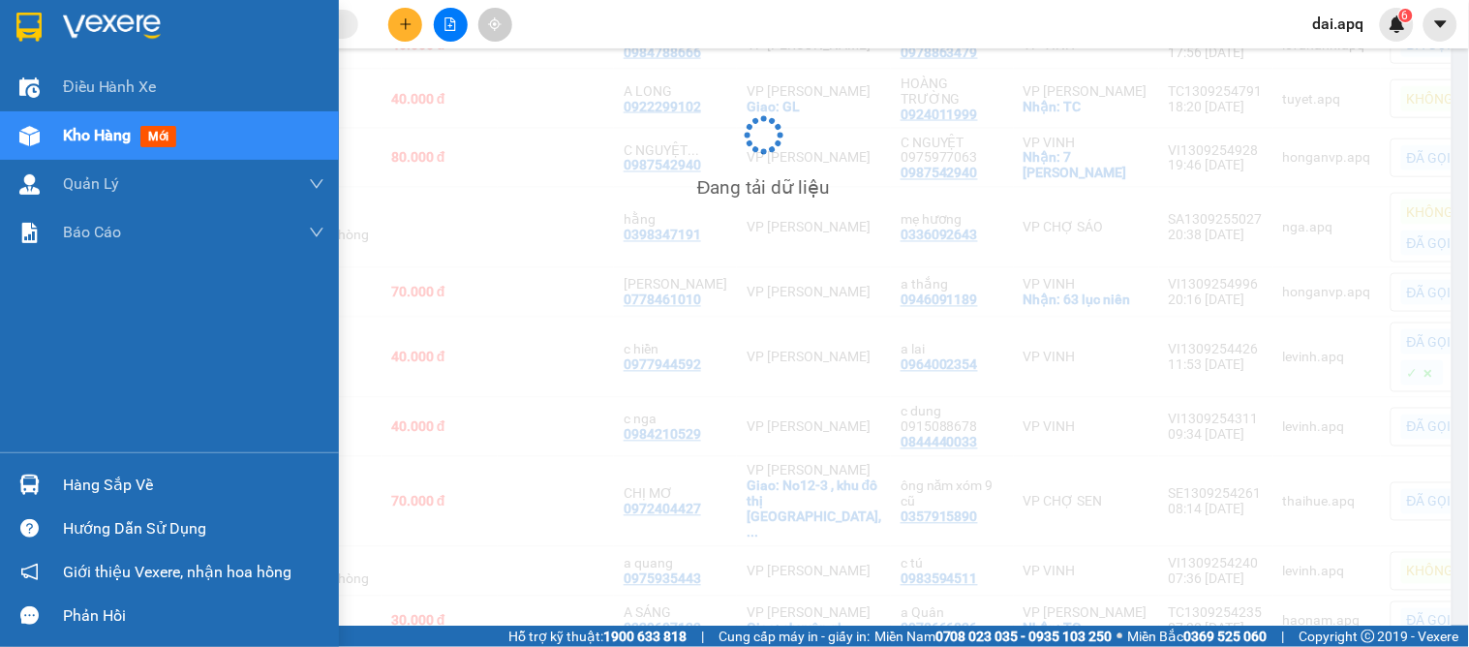
click at [69, 130] on span "Kho hàng" at bounding box center [97, 135] width 68 height 18
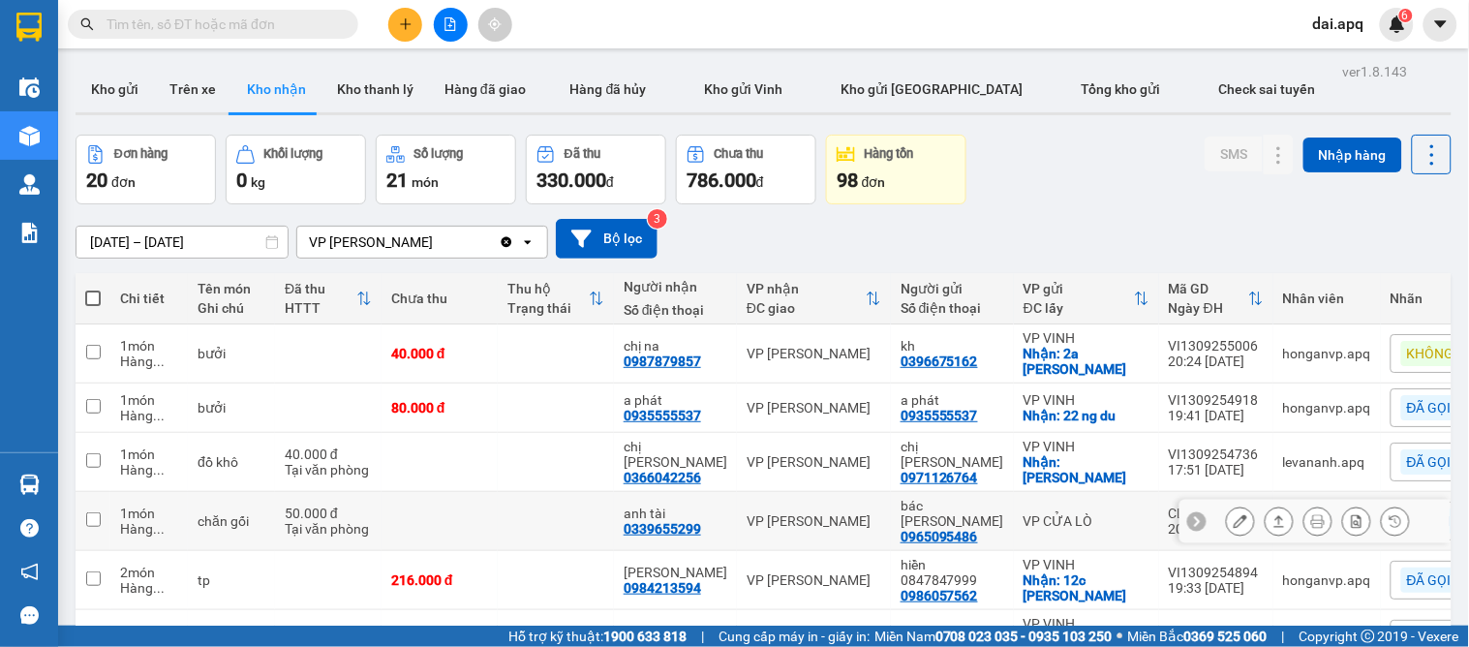
scroll to position [107, 0]
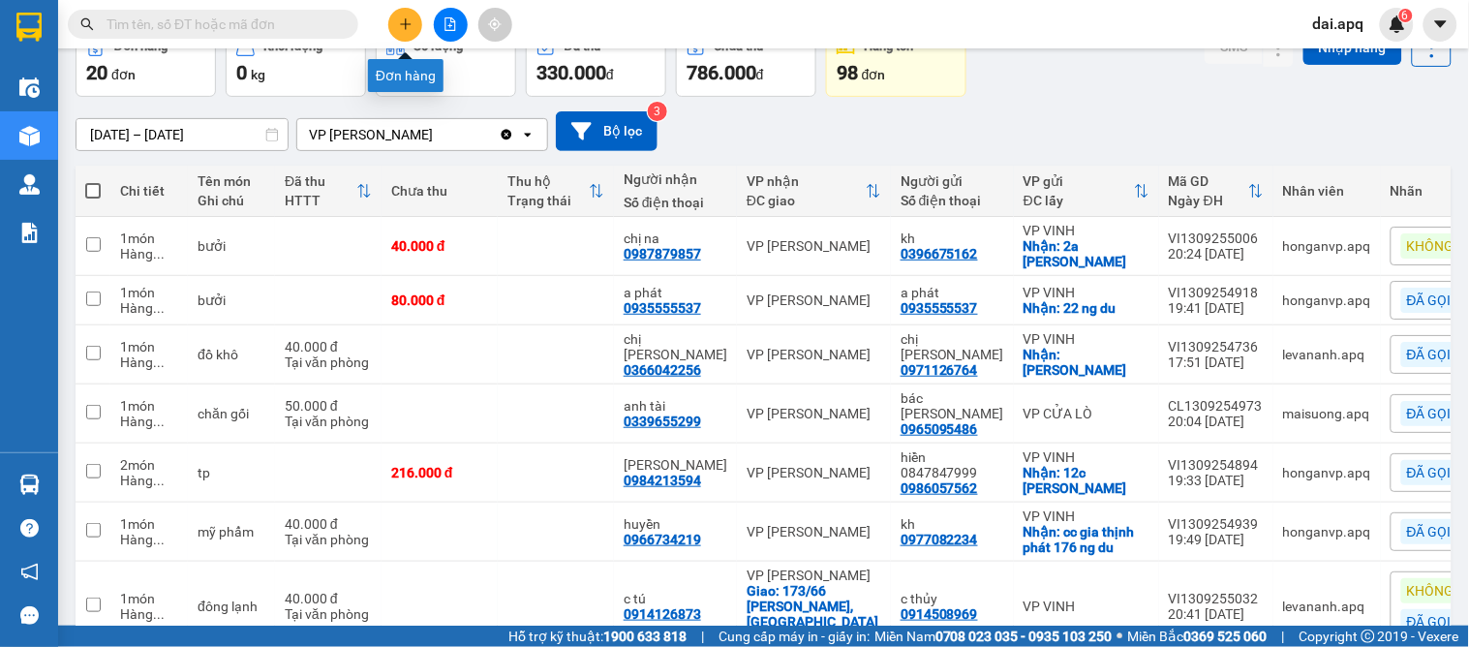
click at [404, 22] on icon "plus" at bounding box center [406, 24] width 14 height 14
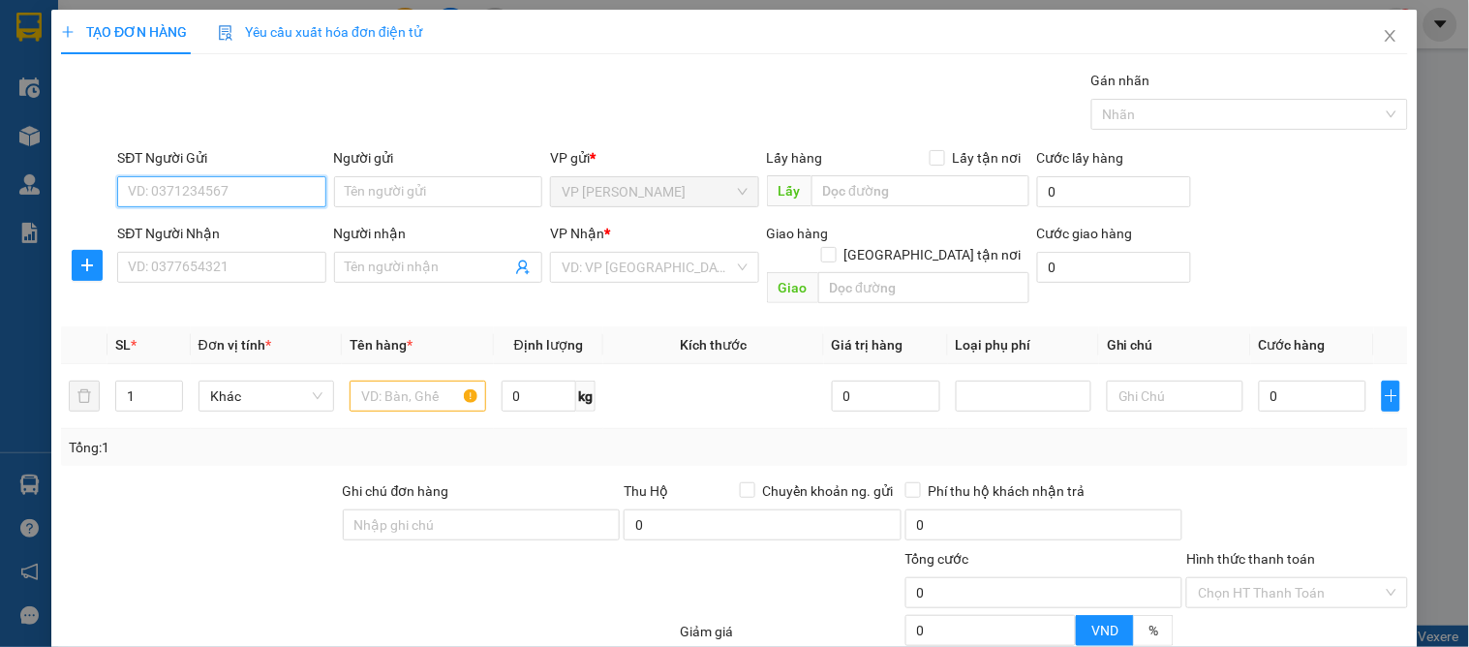
click at [199, 198] on input "SĐT Người Gửi" at bounding box center [221, 191] width 208 height 31
type input "0965429560"
drag, startPoint x: 189, startPoint y: 220, endPoint x: 201, endPoint y: 249, distance: 31.7
click at [189, 221] on div "0965429560 - a nhan" at bounding box center [219, 230] width 183 height 21
type input "a nhan"
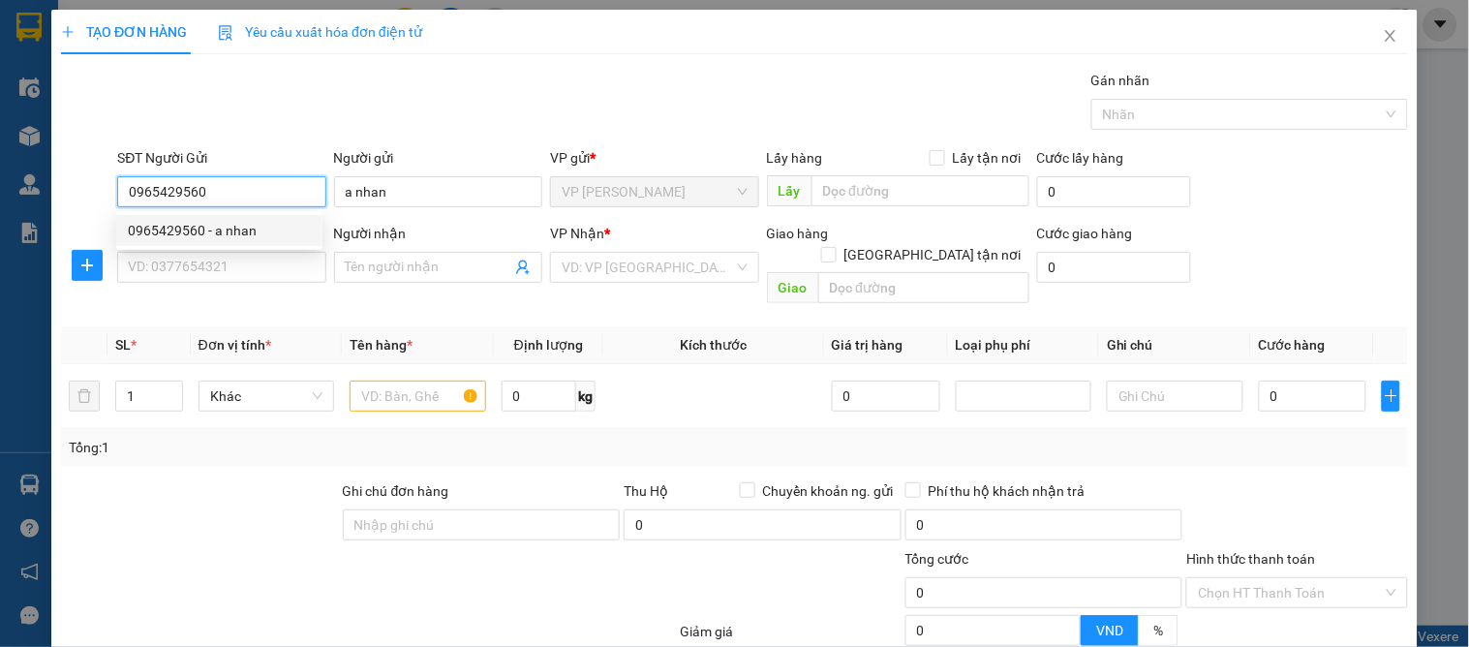
type input "0965429560"
drag, startPoint x: 201, startPoint y: 247, endPoint x: 205, endPoint y: 261, distance: 15.0
click at [205, 259] on div "SĐT Người Nhận VD: 0377654321" at bounding box center [221, 257] width 208 height 68
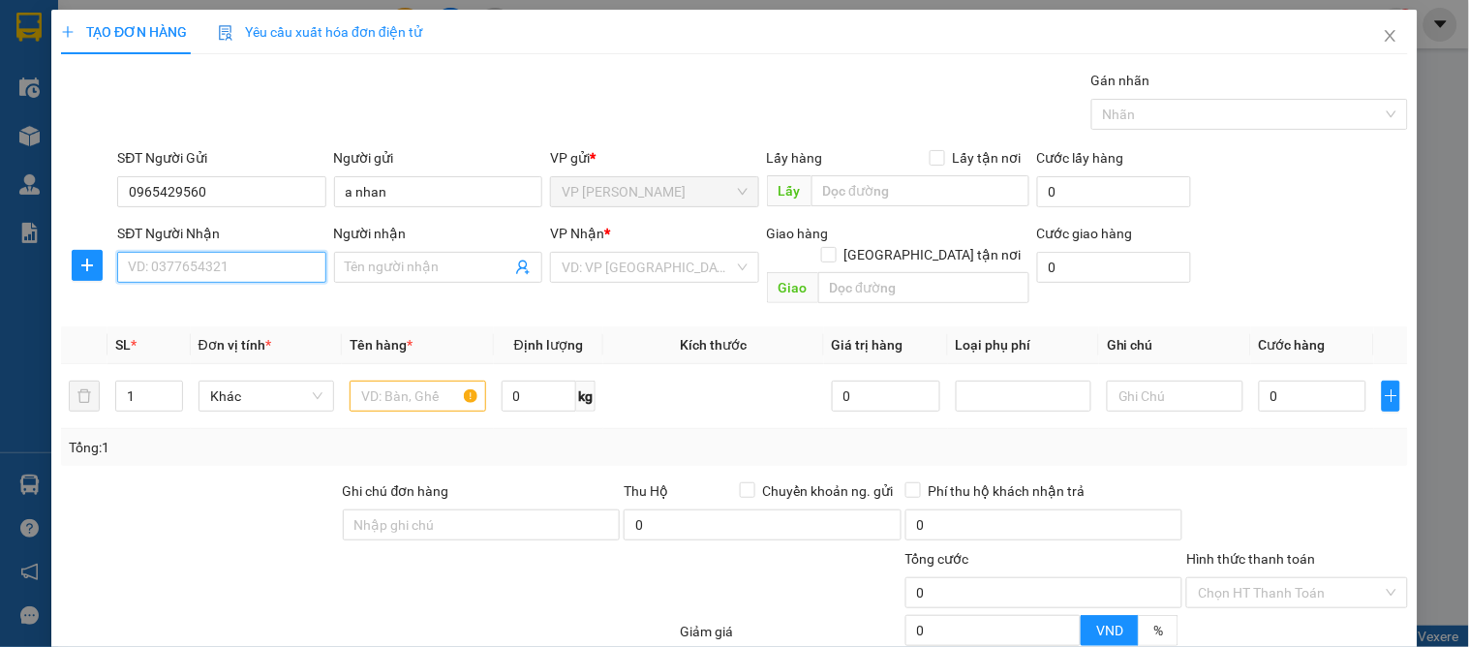
click at [218, 273] on input "SĐT Người Nhận" at bounding box center [221, 267] width 208 height 31
type input "0372310357"
drag, startPoint x: 273, startPoint y: 247, endPoint x: 281, endPoint y: 254, distance: 10.3
click at [276, 247] on div "SĐT Người Nhận" at bounding box center [221, 237] width 208 height 29
drag, startPoint x: 279, startPoint y: 297, endPoint x: 265, endPoint y: 297, distance: 13.6
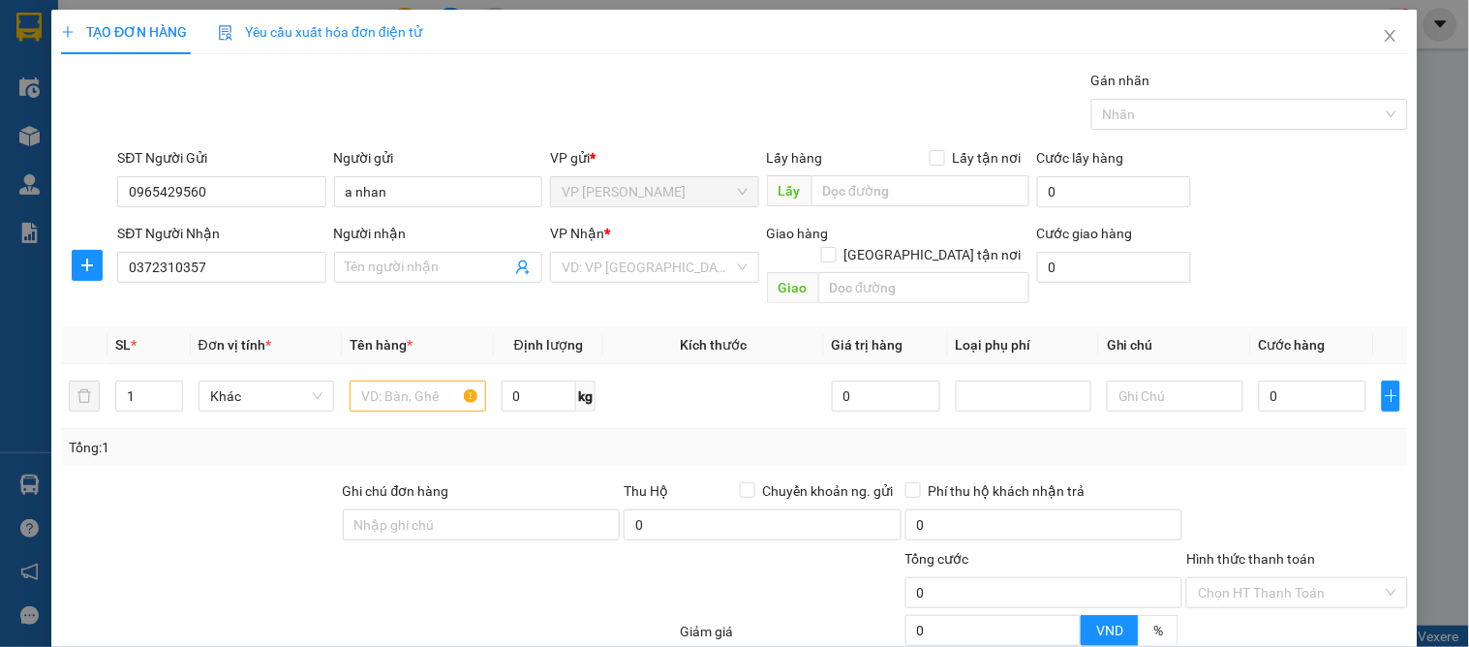
click at [279, 301] on div "Transit Pickup Surcharge Ids Transit Deliver Surcharge Ids Transit Deliver Surc…" at bounding box center [734, 434] width 1347 height 729
click at [229, 268] on input "0372310357" at bounding box center [221, 267] width 208 height 31
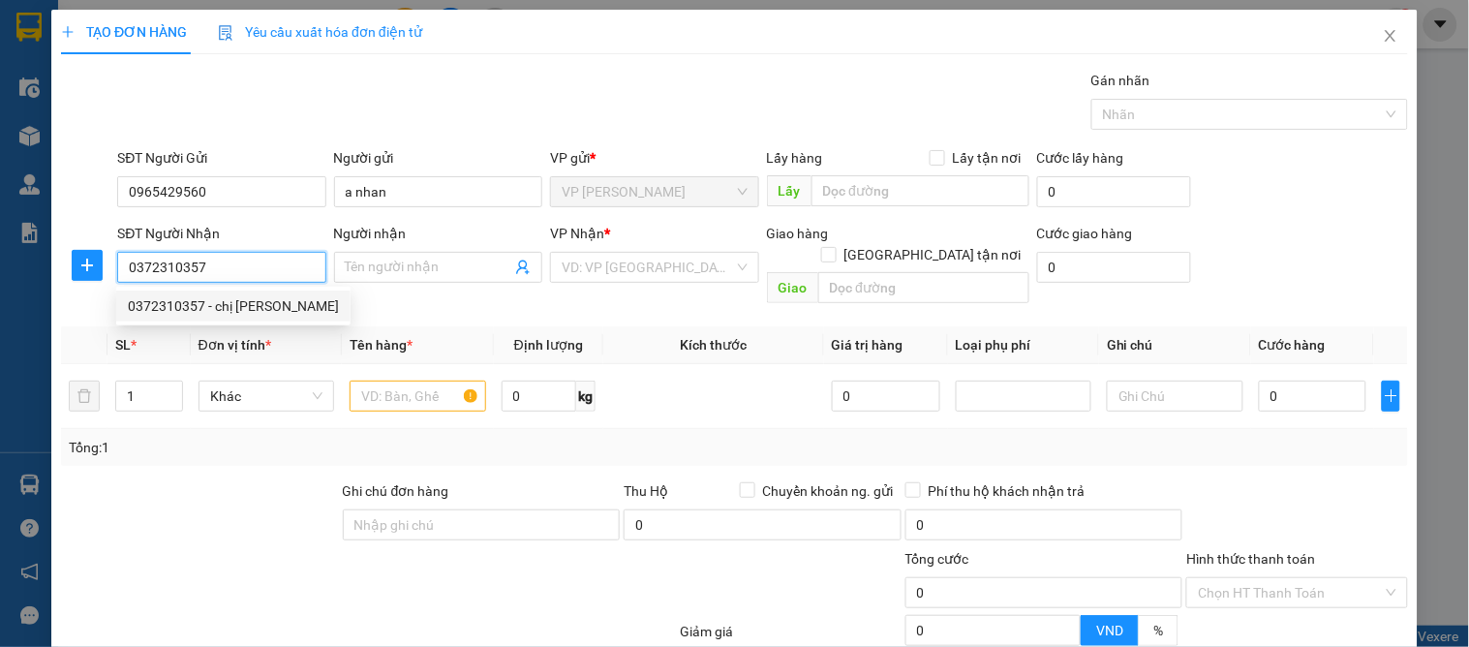
drag, startPoint x: 248, startPoint y: 297, endPoint x: 225, endPoint y: 278, distance: 30.2
click at [248, 298] on div "0372310357 - chị linh" at bounding box center [233, 305] width 211 height 21
type input "[PERSON_NAME]"
checkbox input "true"
type input "vp"
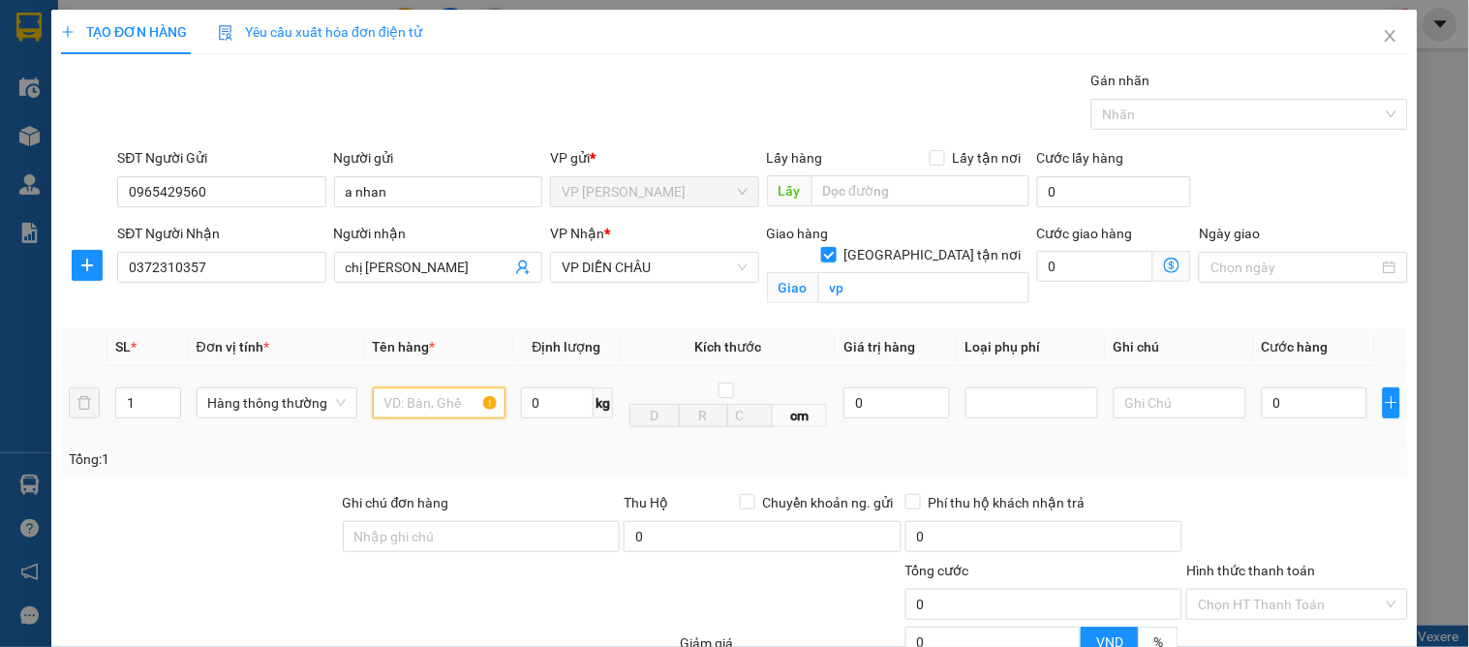
click at [408, 405] on input "text" at bounding box center [439, 402] width 133 height 31
type input "d"
type input "đông lạnh"
click at [1334, 417] on input "0" at bounding box center [1315, 402] width 106 height 31
type input "9"
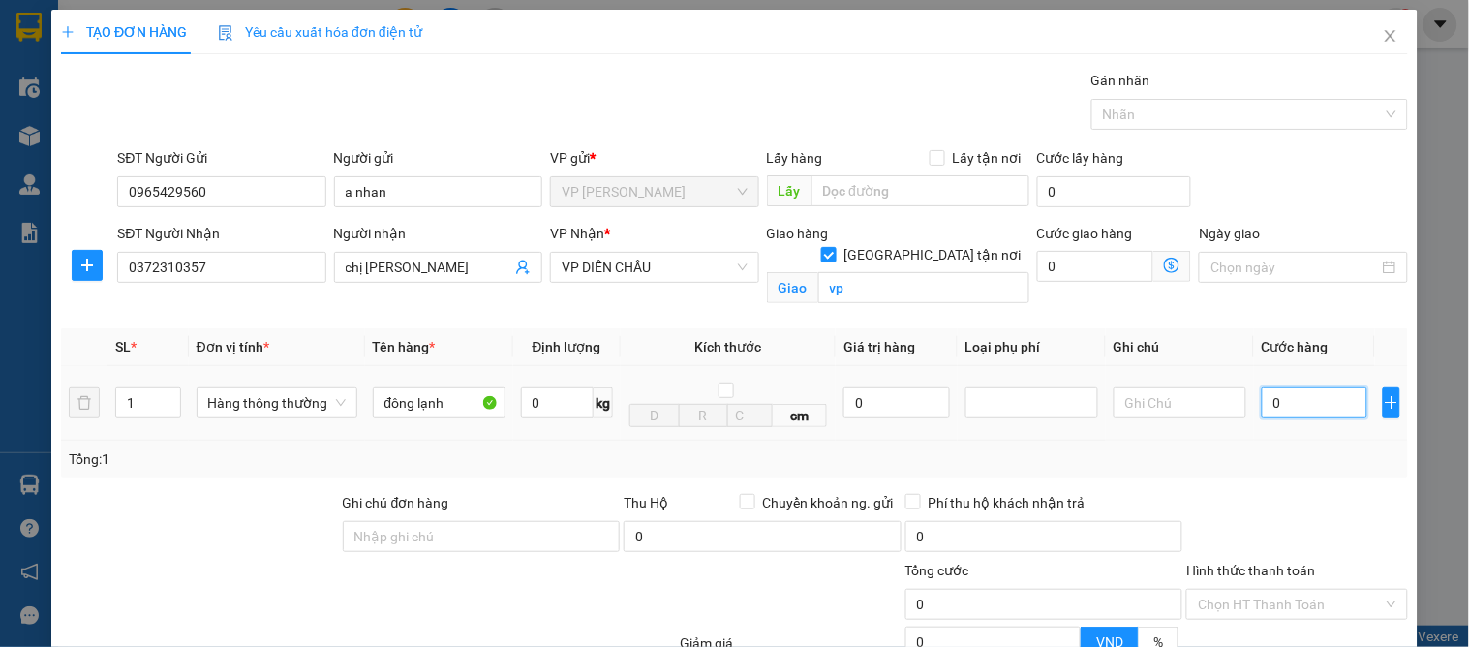
type input "9"
type input "90"
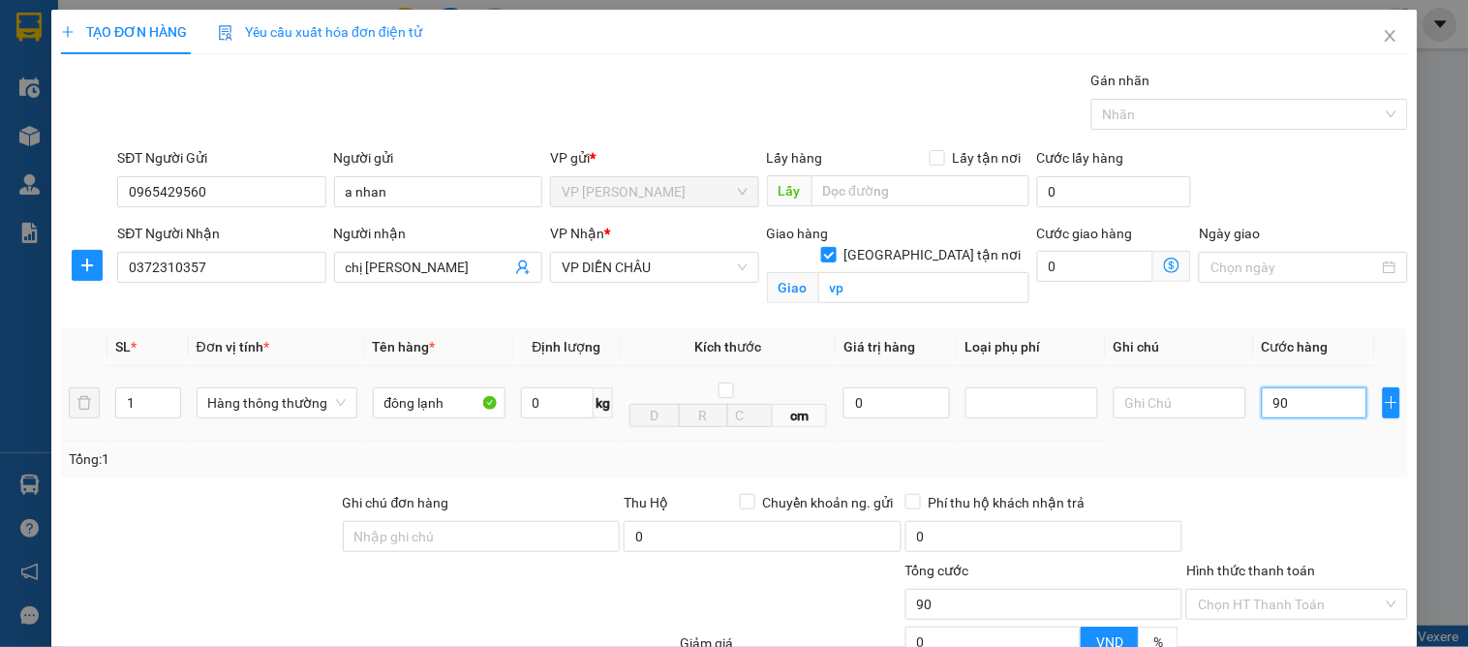
drag, startPoint x: 1315, startPoint y: 420, endPoint x: 1300, endPoint y: 453, distance: 36.0
click at [1311, 436] on td "90" at bounding box center [1314, 403] width 121 height 75
type input "90.000"
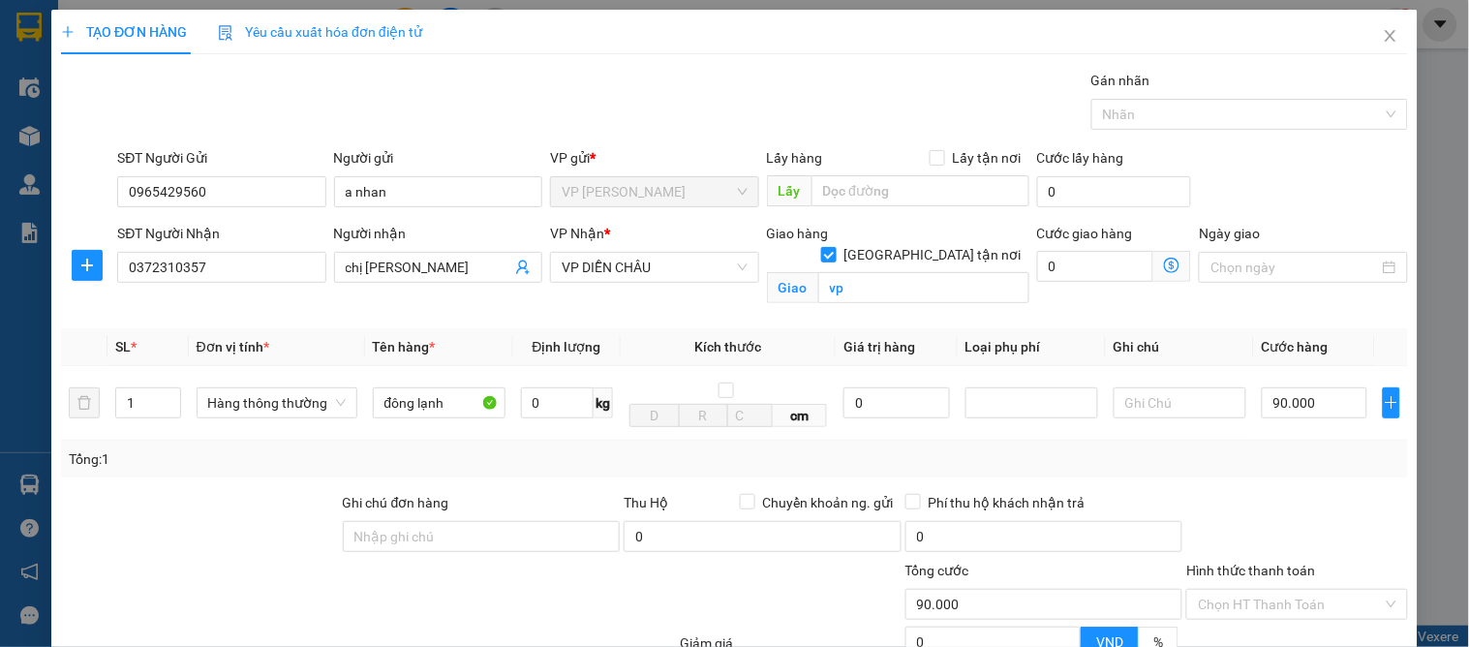
click at [1303, 498] on div at bounding box center [1296, 526] width 225 height 68
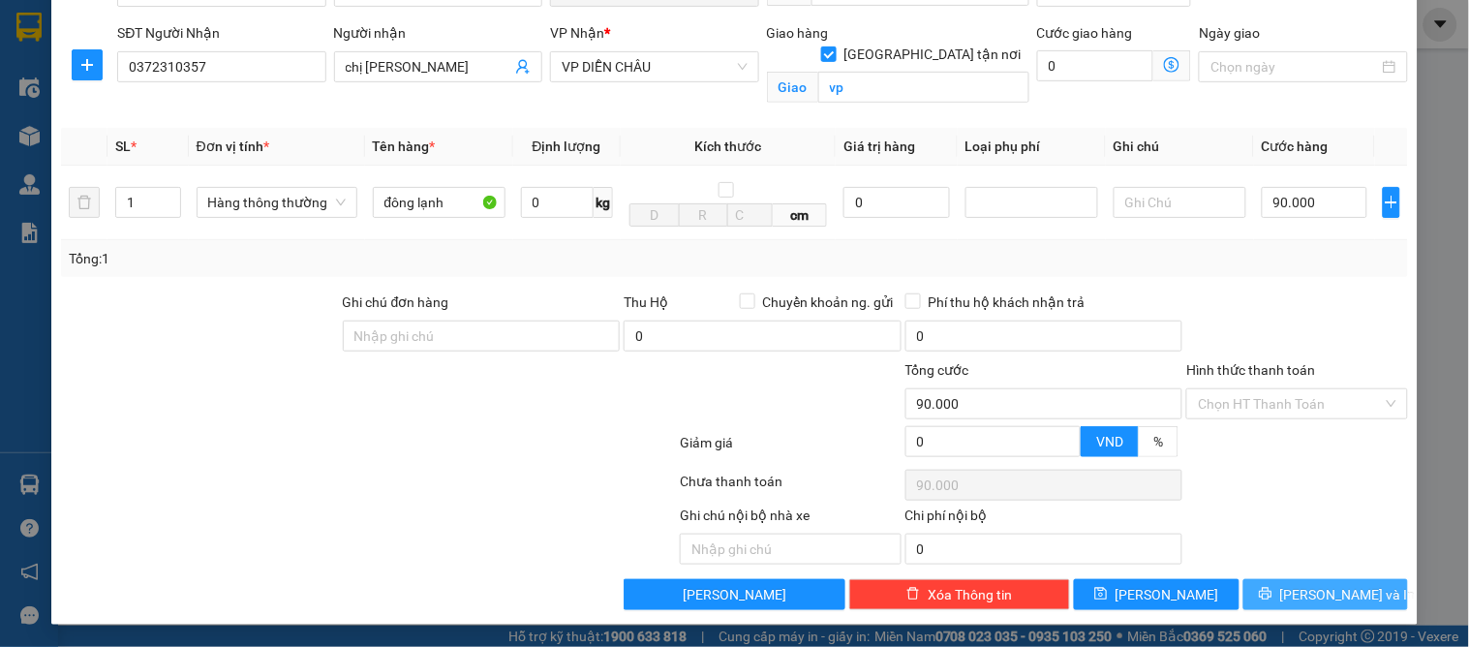
click at [1333, 594] on span "[PERSON_NAME] và In" at bounding box center [1348, 594] width 136 height 21
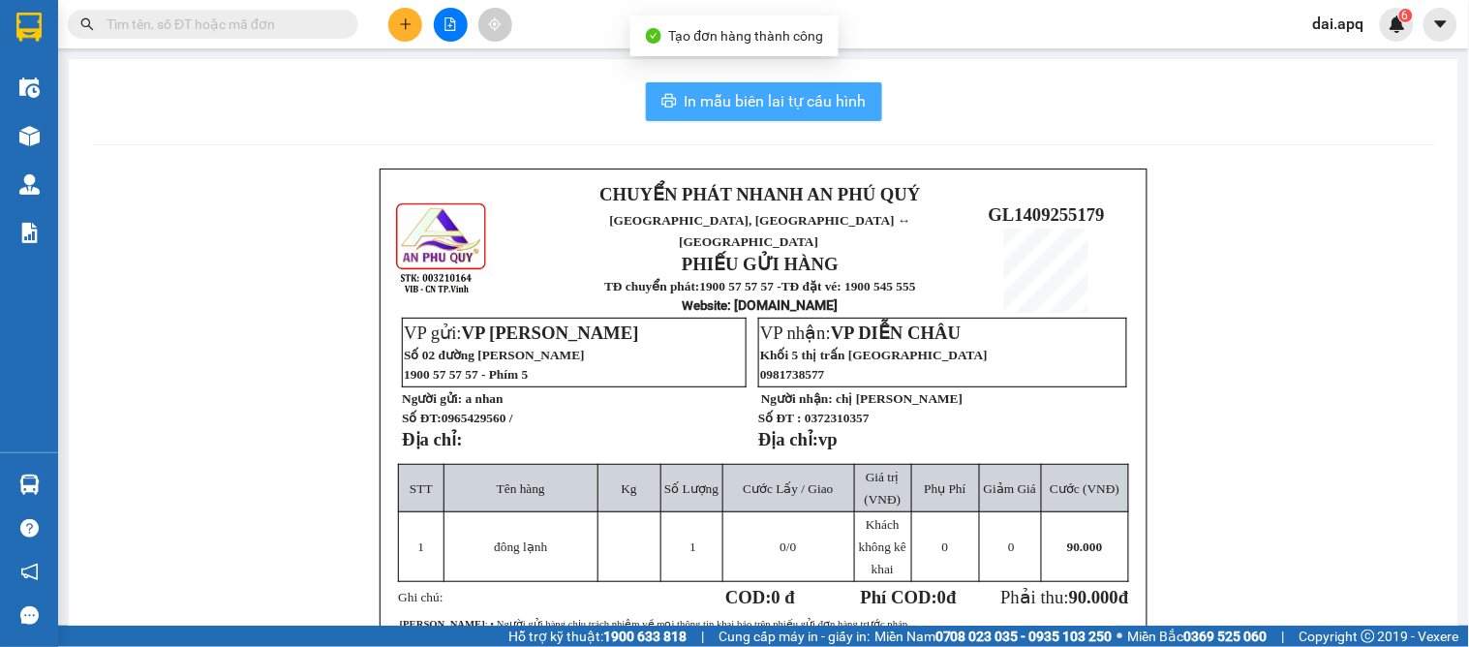
click at [707, 113] on button "In mẫu biên lai tự cấu hình" at bounding box center [764, 101] width 236 height 39
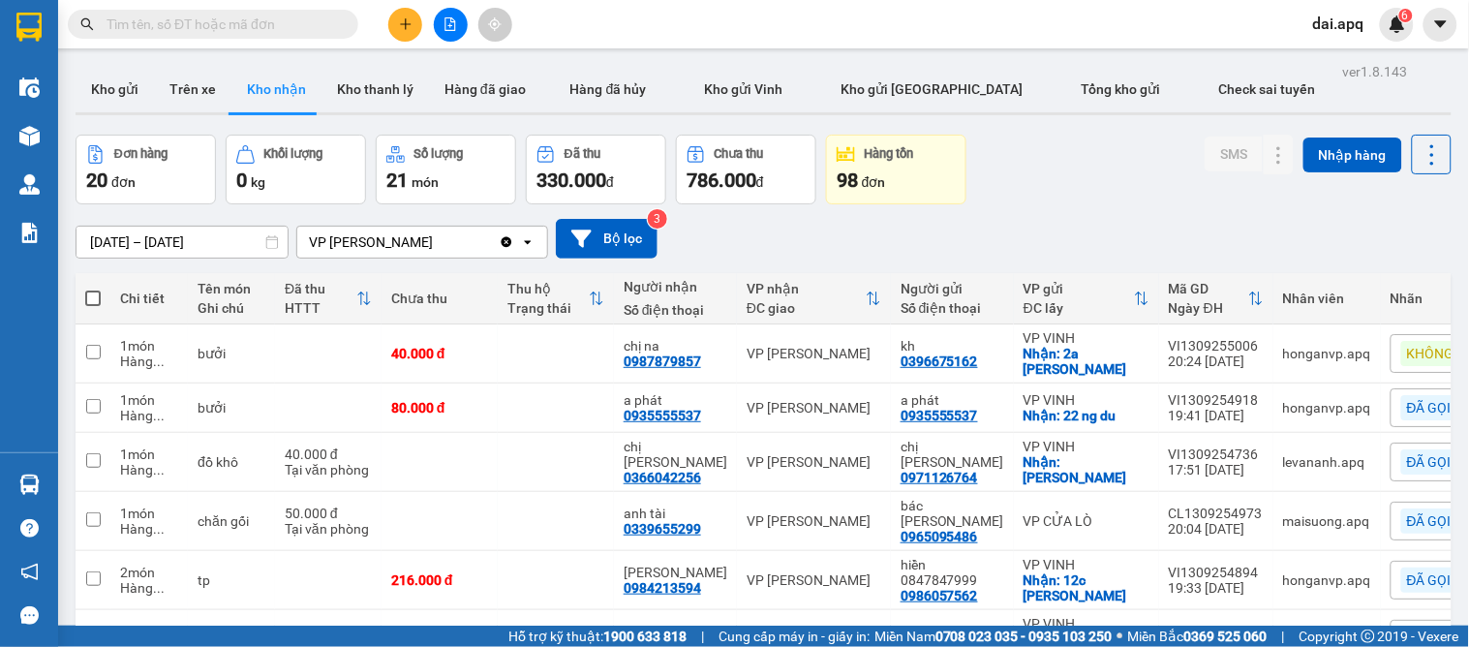
click at [767, 221] on div "[DATE] – [DATE] Press the down arrow key to interact with the calendar and sele…" at bounding box center [764, 239] width 1376 height 40
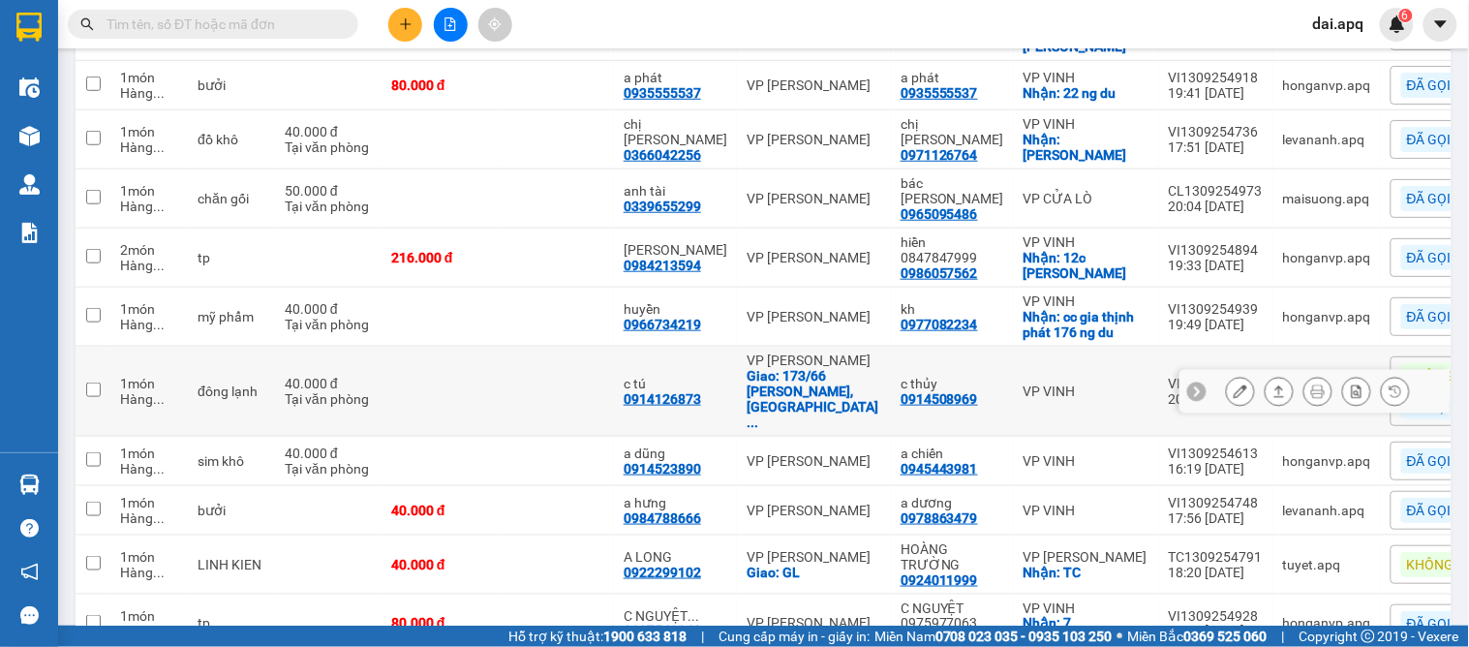
scroll to position [430, 0]
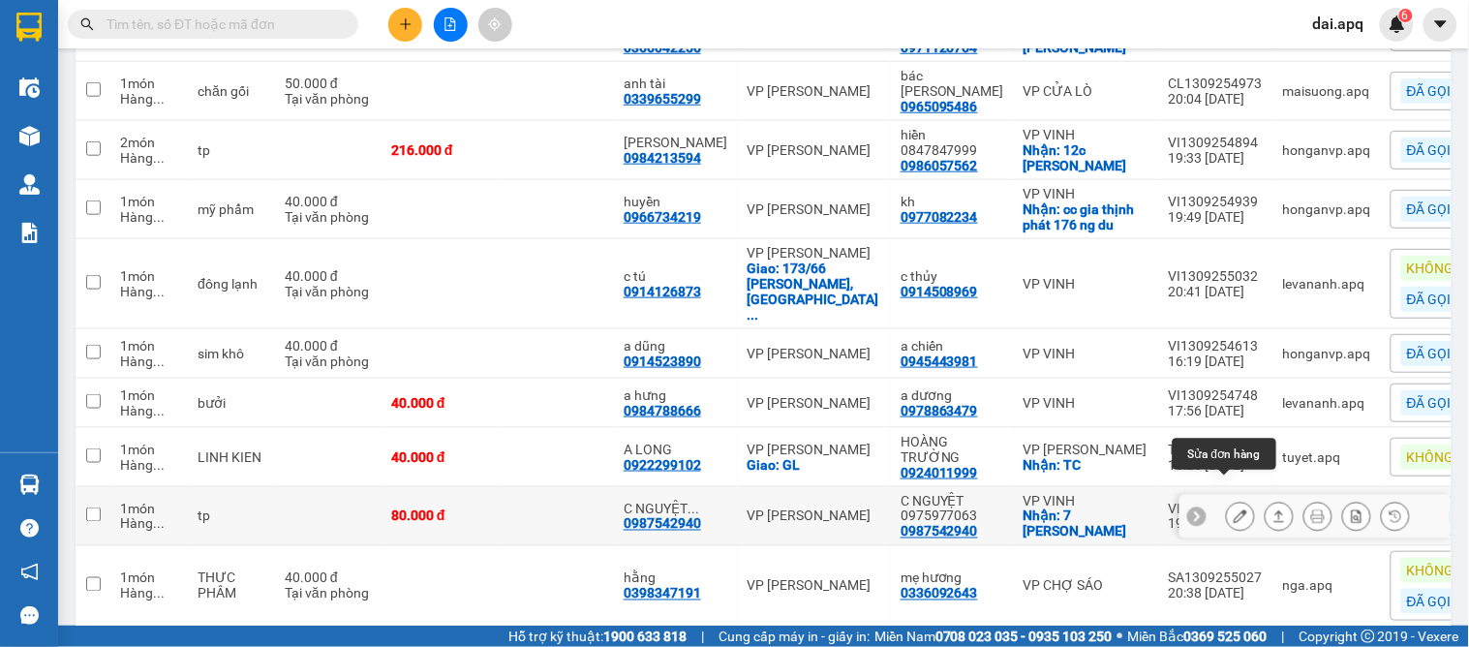
click at [1233, 509] on icon at bounding box center [1240, 516] width 14 height 14
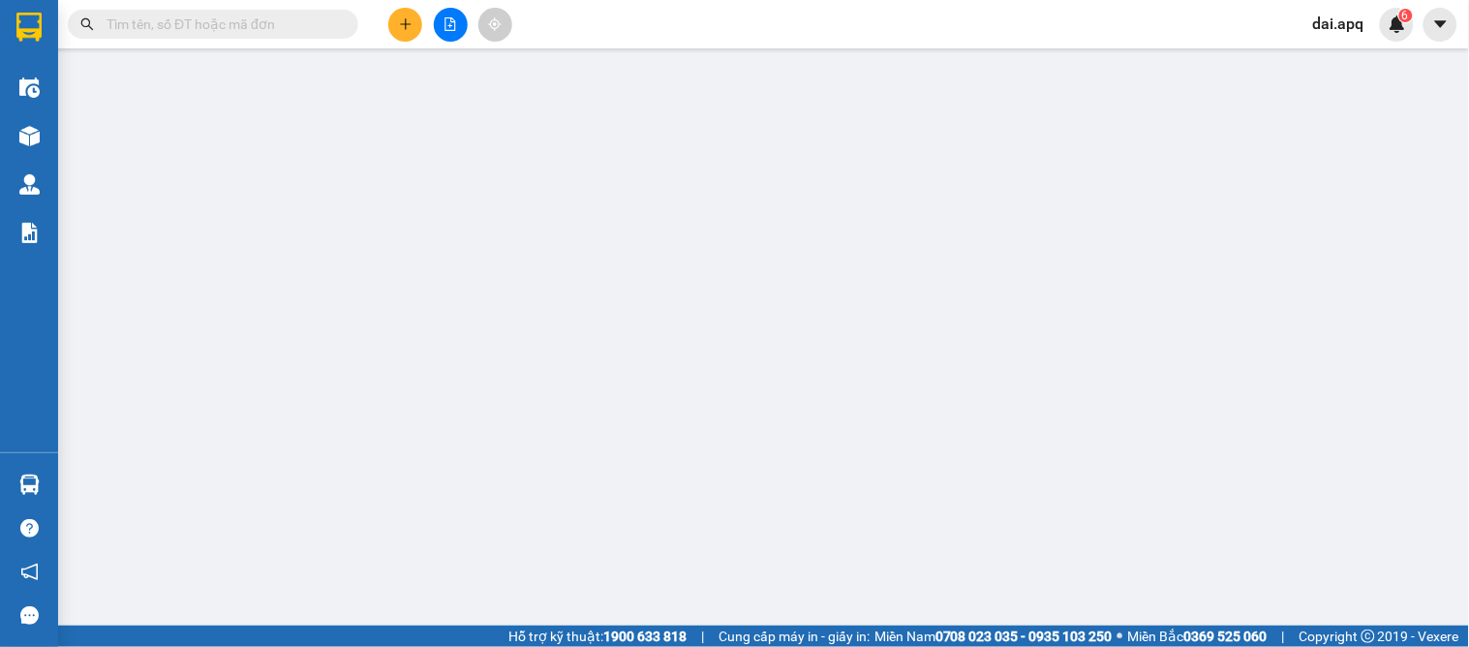
type input "0987542940"
type input "C NGUYỆT 0975977063"
checkbox input "true"
type input "7 phan huy ích"
type input "0987542940"
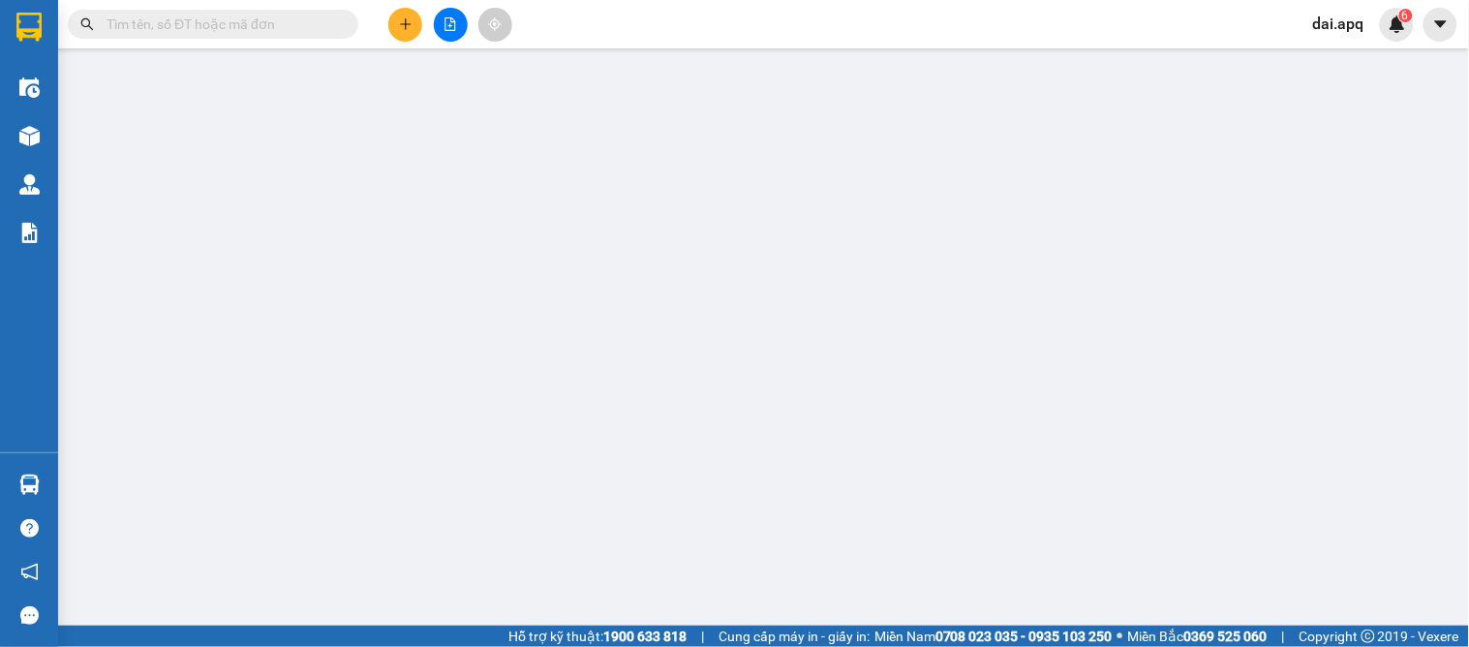
type input "C NGUYỆT 0975977063"
type input "80.000"
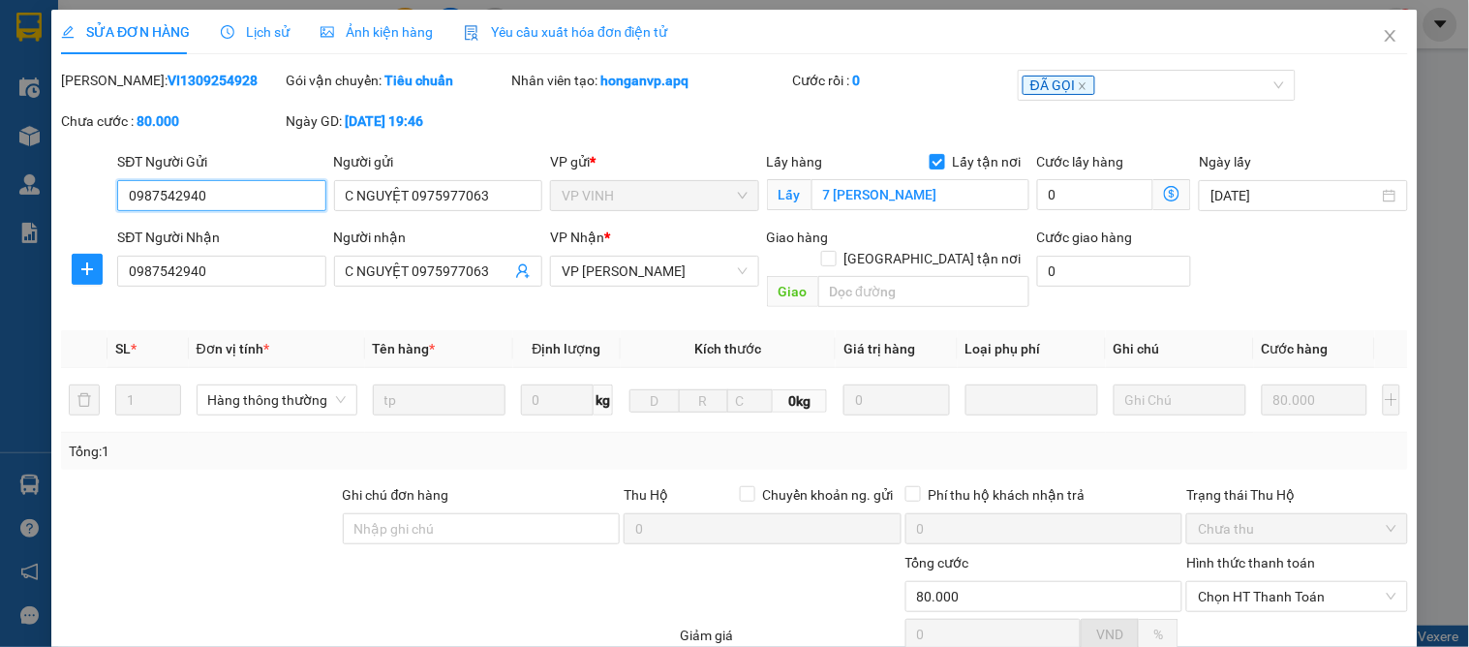
scroll to position [171, 0]
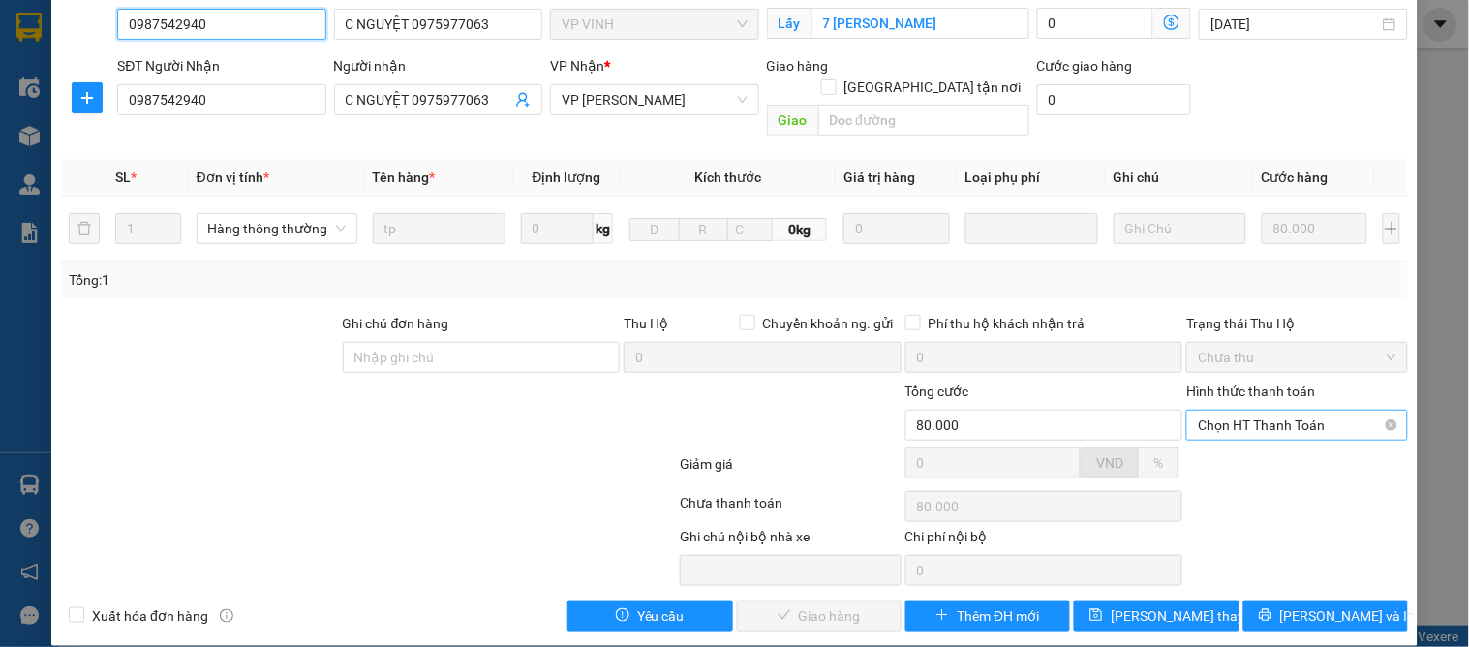
click at [1218, 410] on span "Chọn HT Thanh Toán" at bounding box center [1297, 424] width 198 height 29
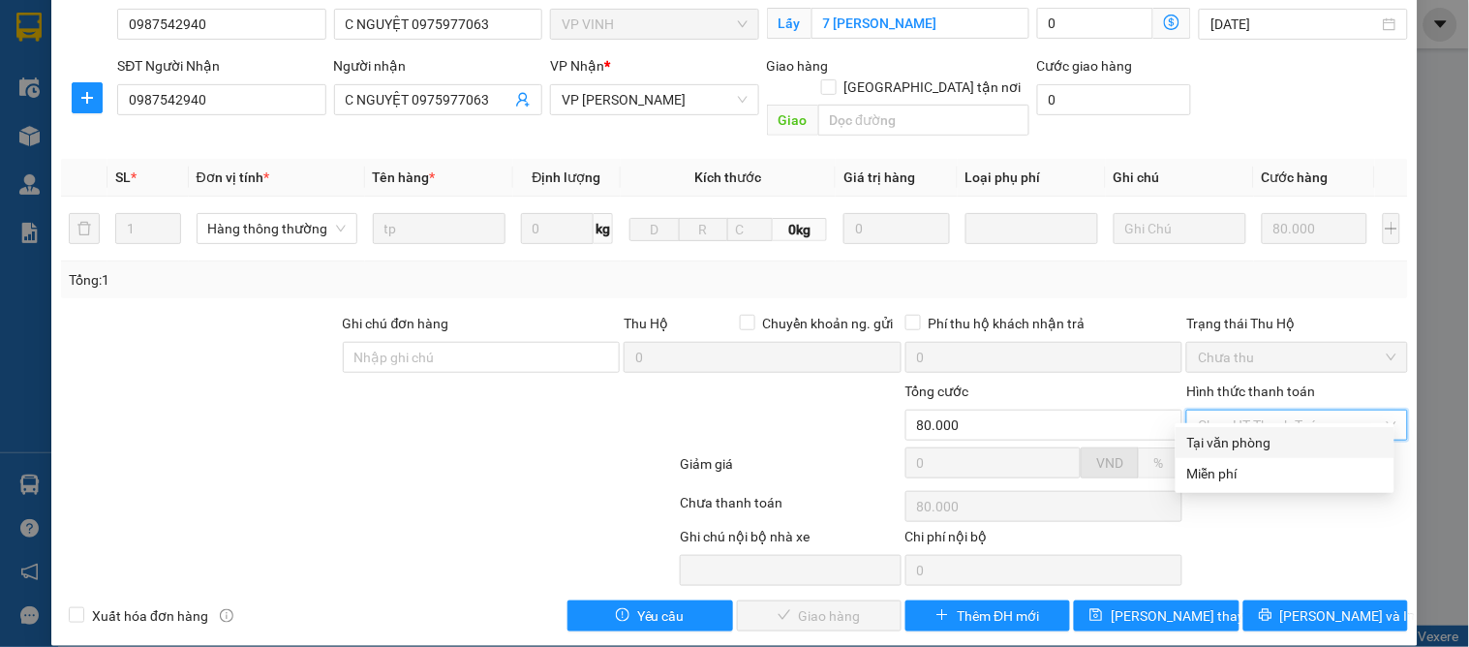
click at [1231, 439] on div "Tại văn phòng" at bounding box center [1285, 442] width 196 height 21
type input "0"
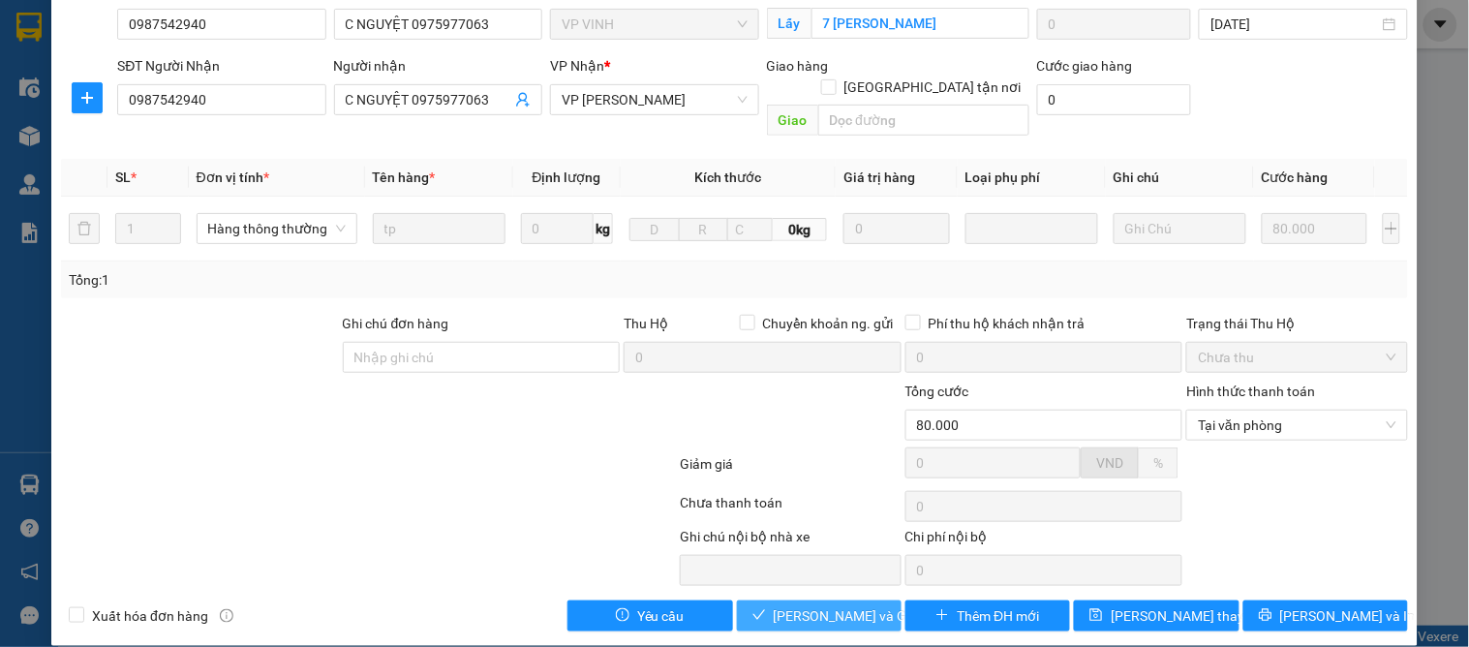
click at [777, 605] on span "[PERSON_NAME] và [PERSON_NAME] hàng" at bounding box center [867, 615] width 186 height 21
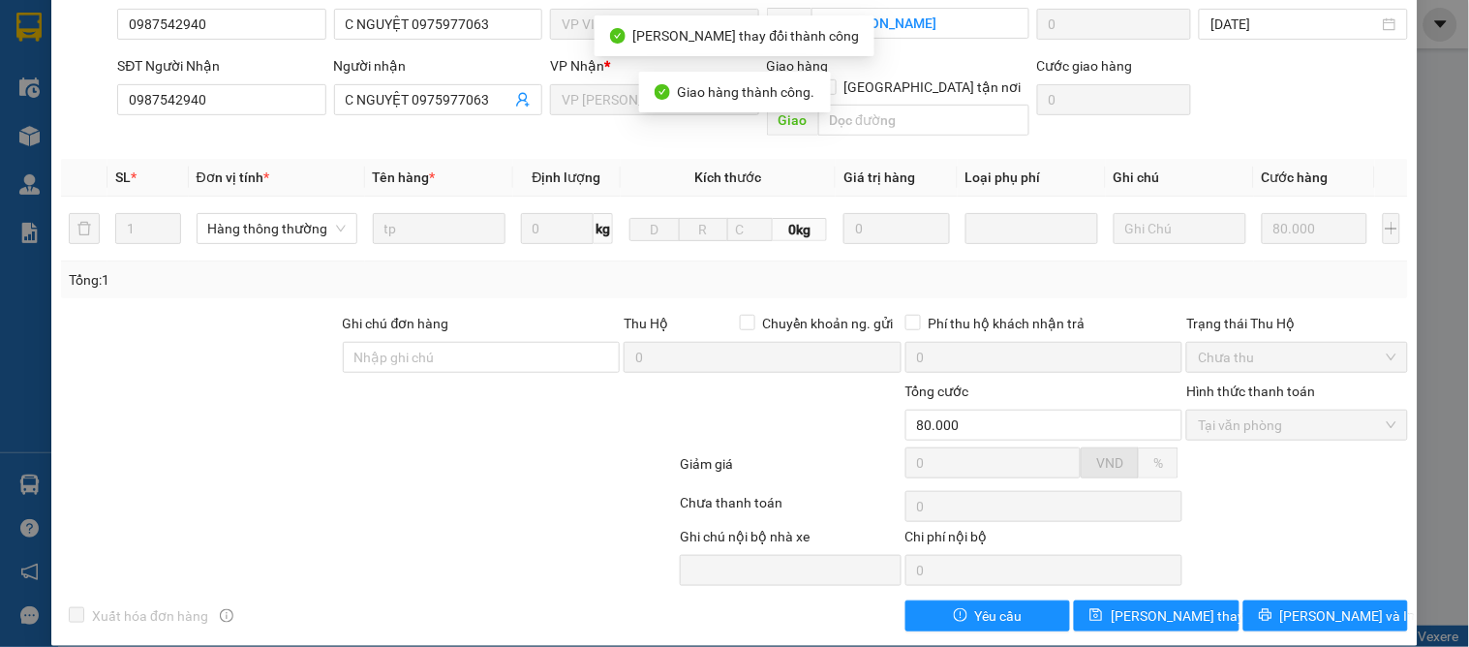
scroll to position [0, 0]
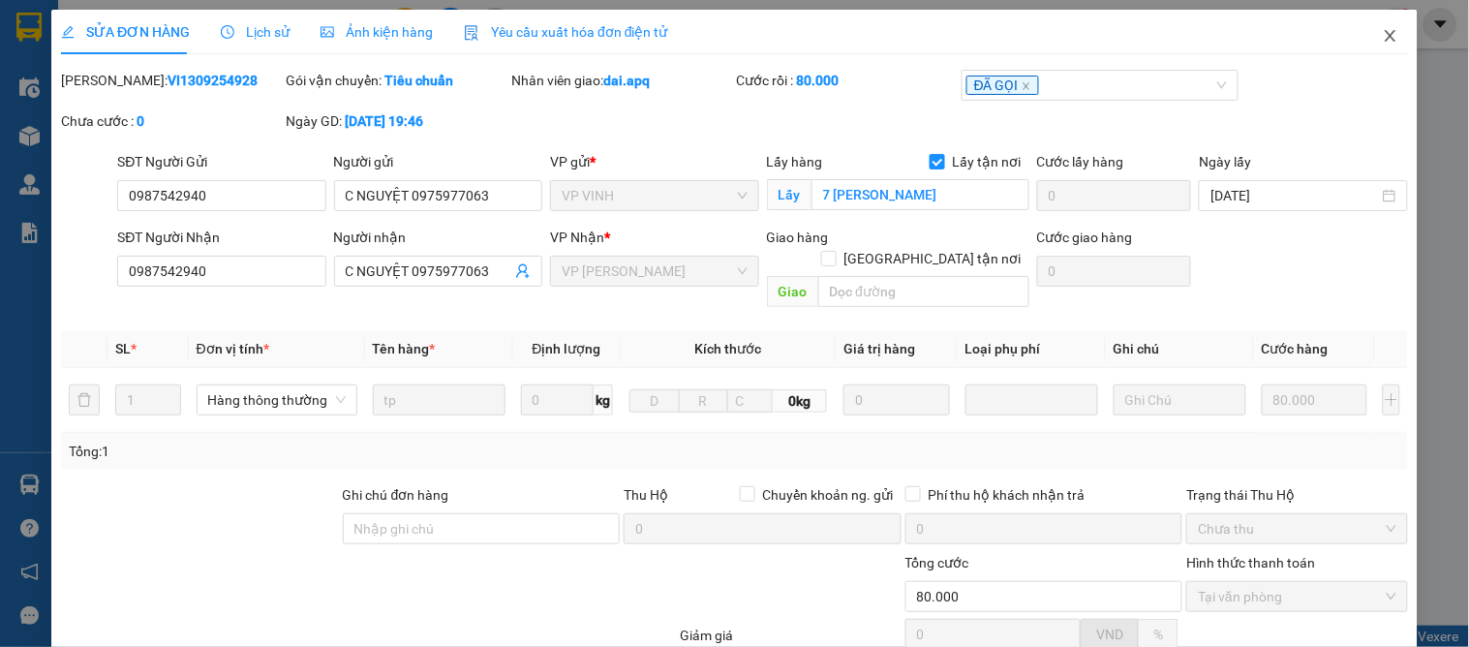
click at [1383, 43] on icon "close" at bounding box center [1390, 35] width 15 height 15
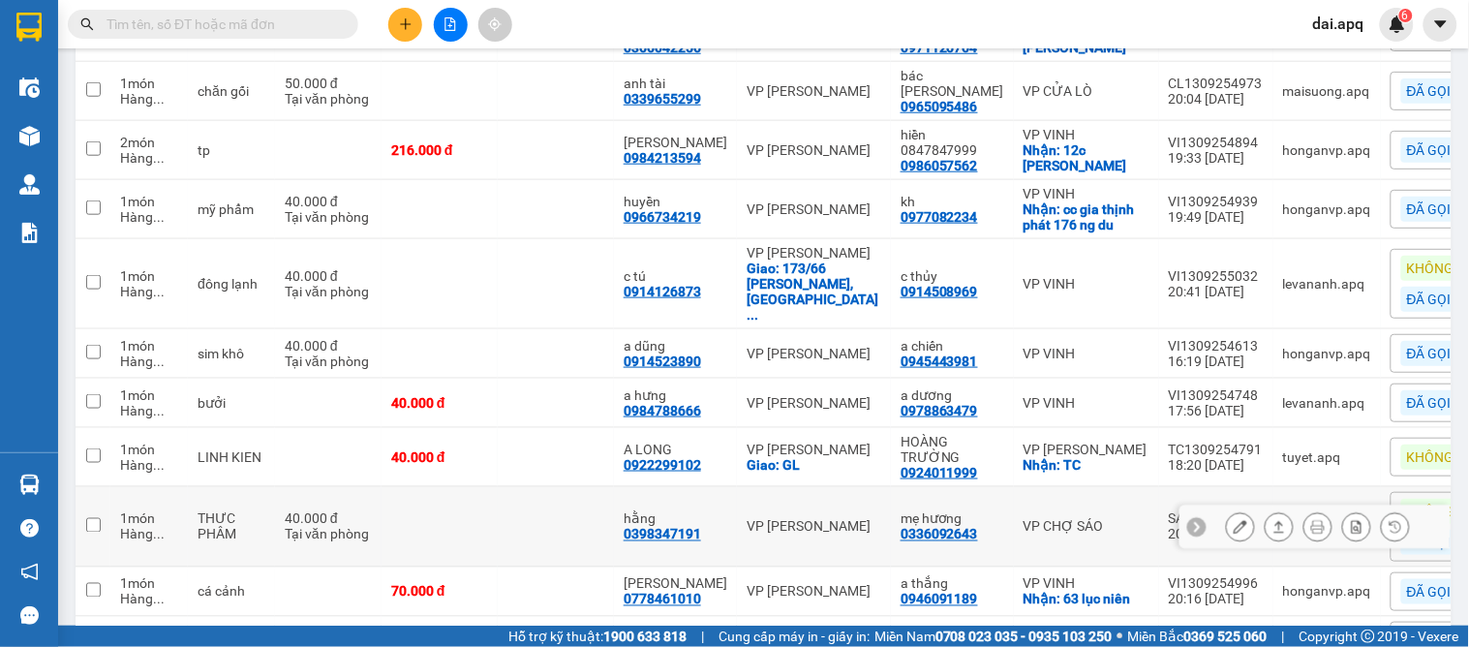
scroll to position [537, 0]
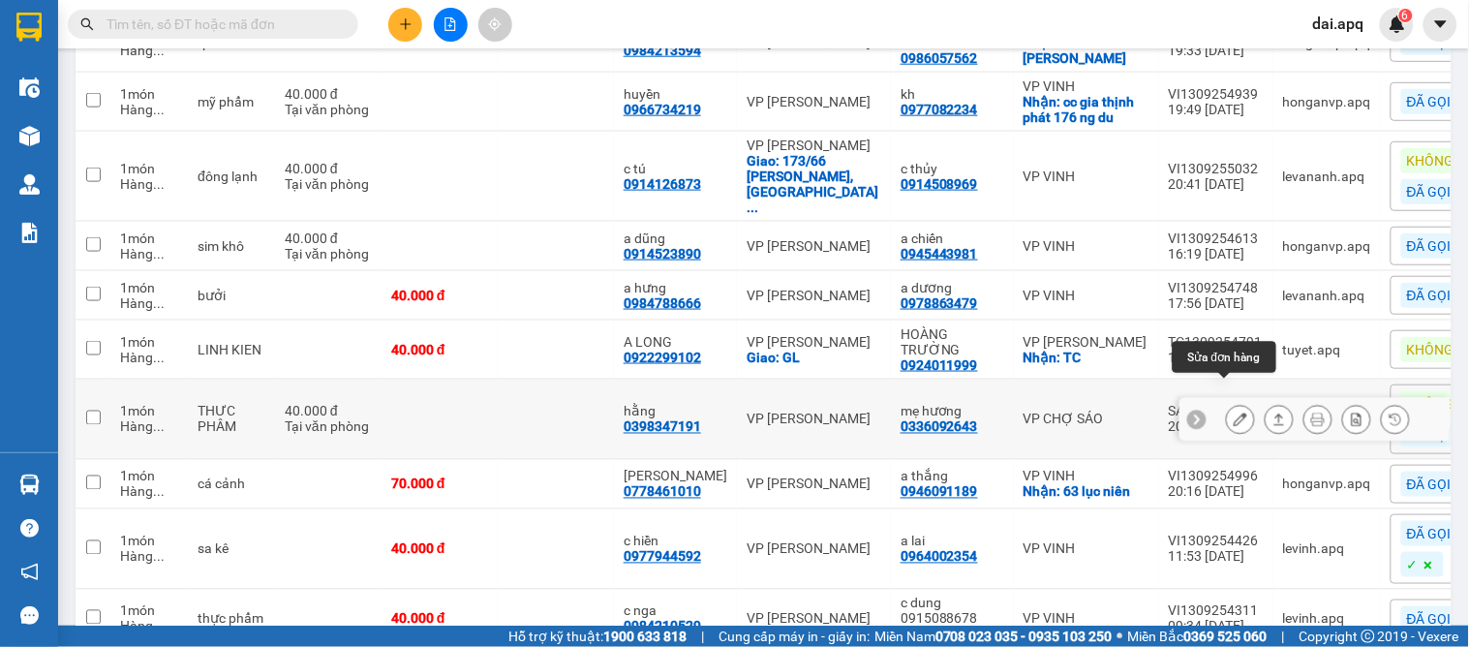
click at [1233, 412] on icon at bounding box center [1240, 419] width 14 height 14
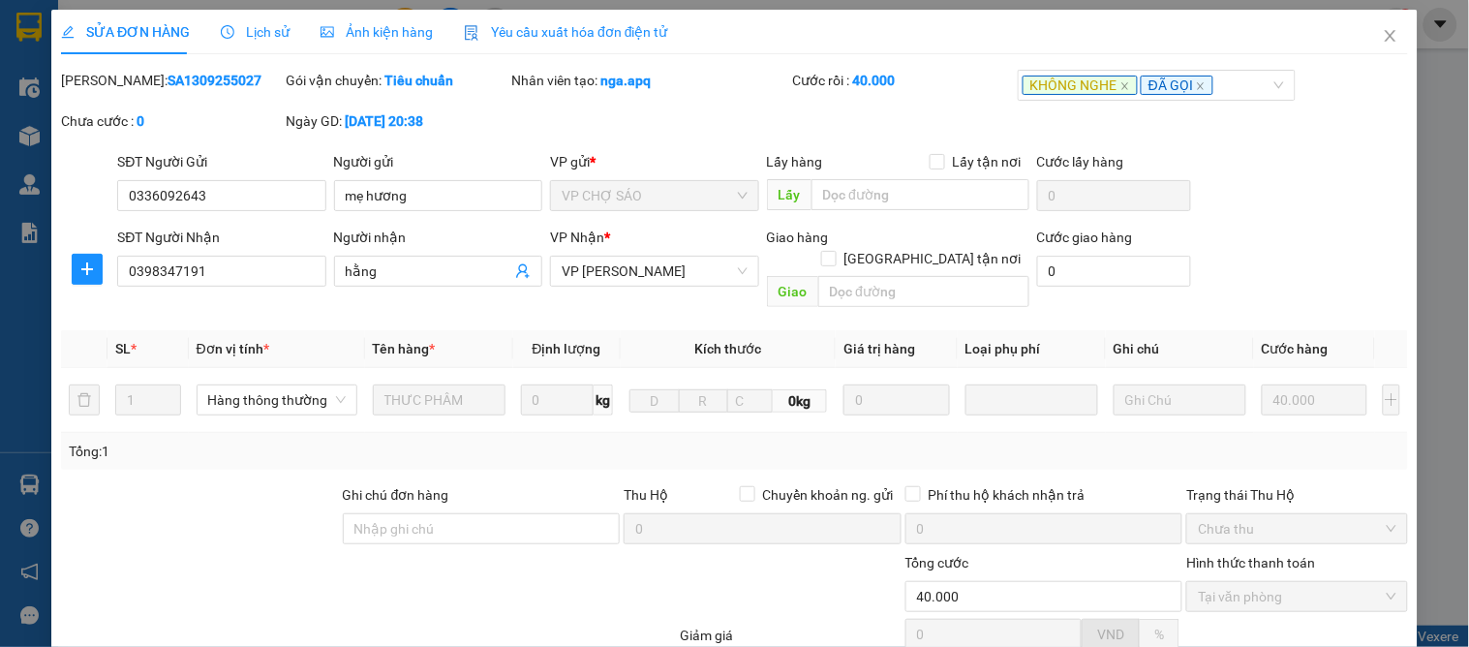
type input "0336092643"
type input "mẹ hương"
type input "0398347191"
type input "hằng"
type input "40.000"
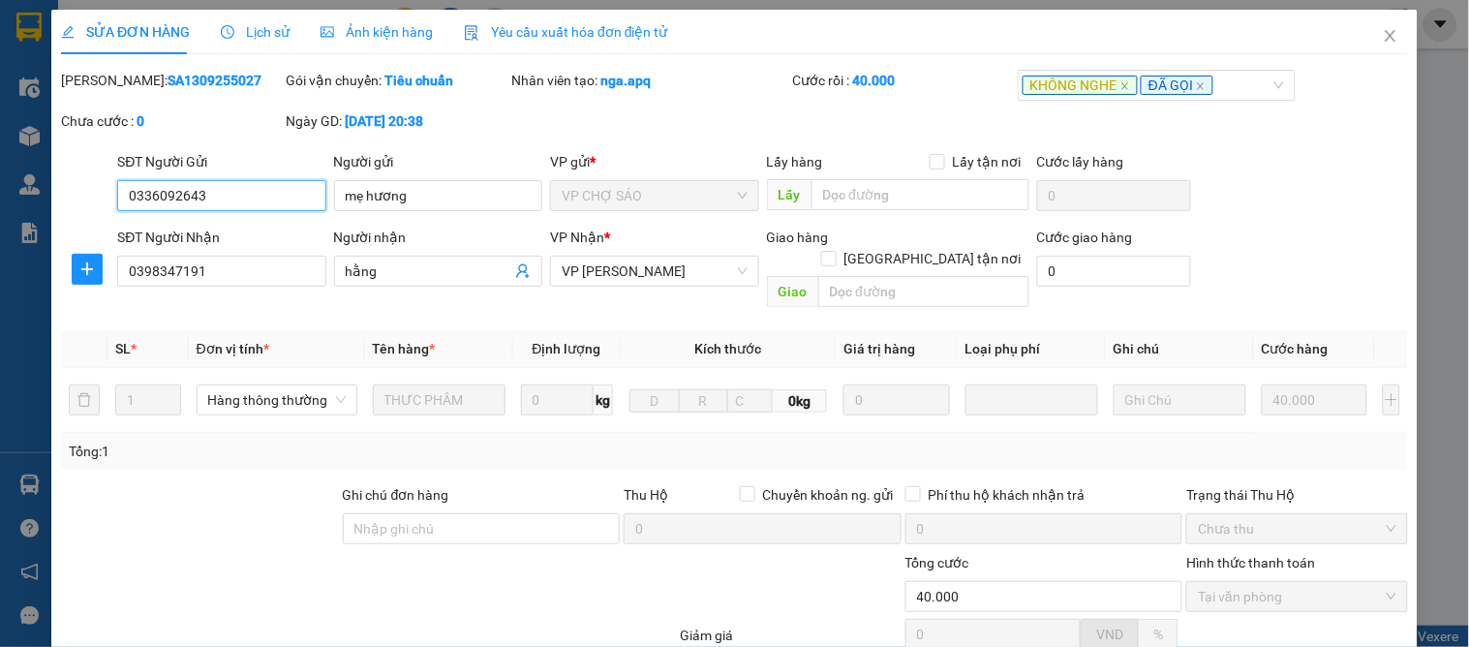
scroll to position [171, 0]
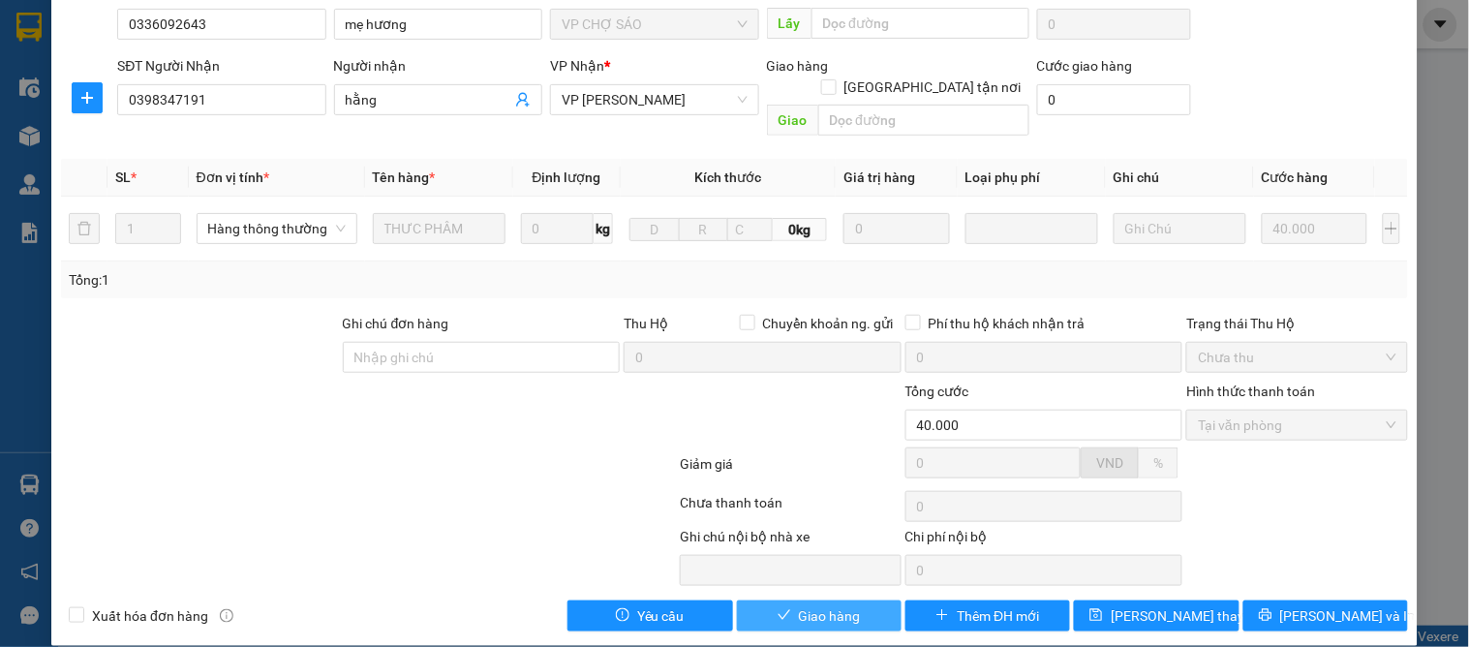
click at [786, 600] on button "Giao hàng" at bounding box center [819, 615] width 165 height 31
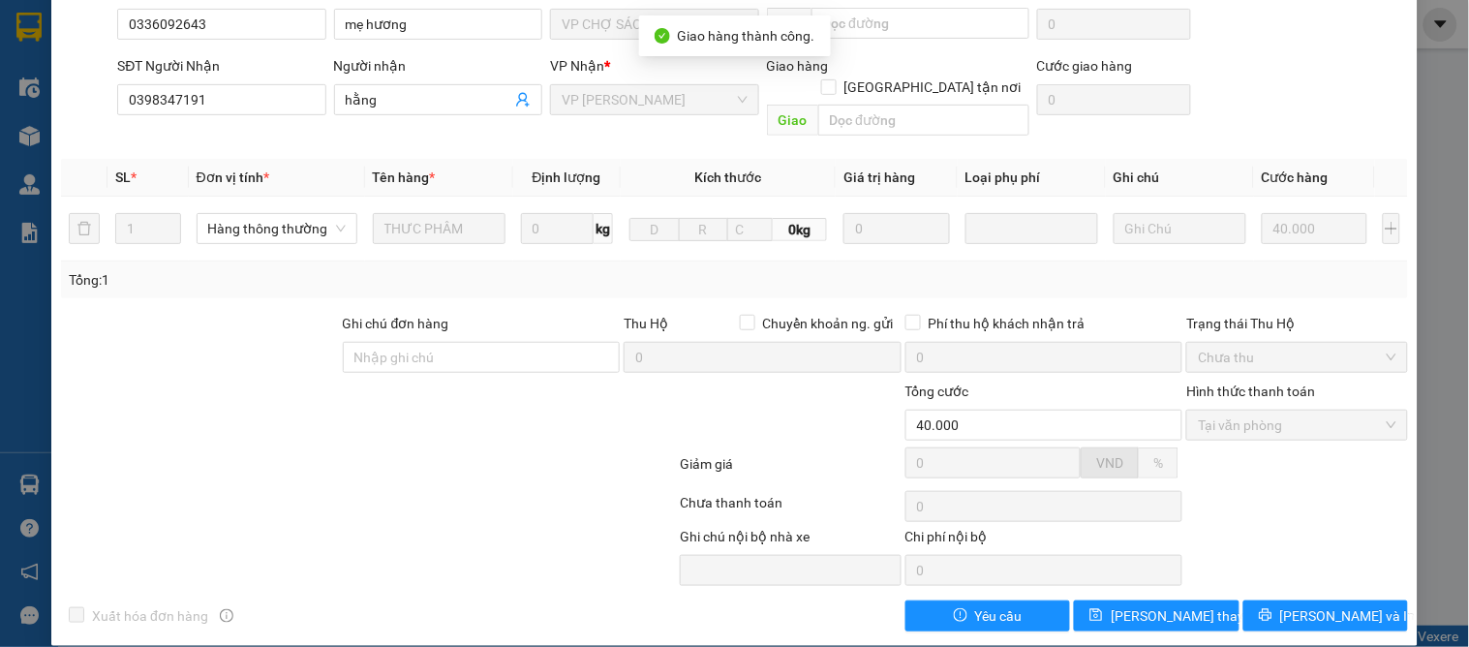
scroll to position [0, 0]
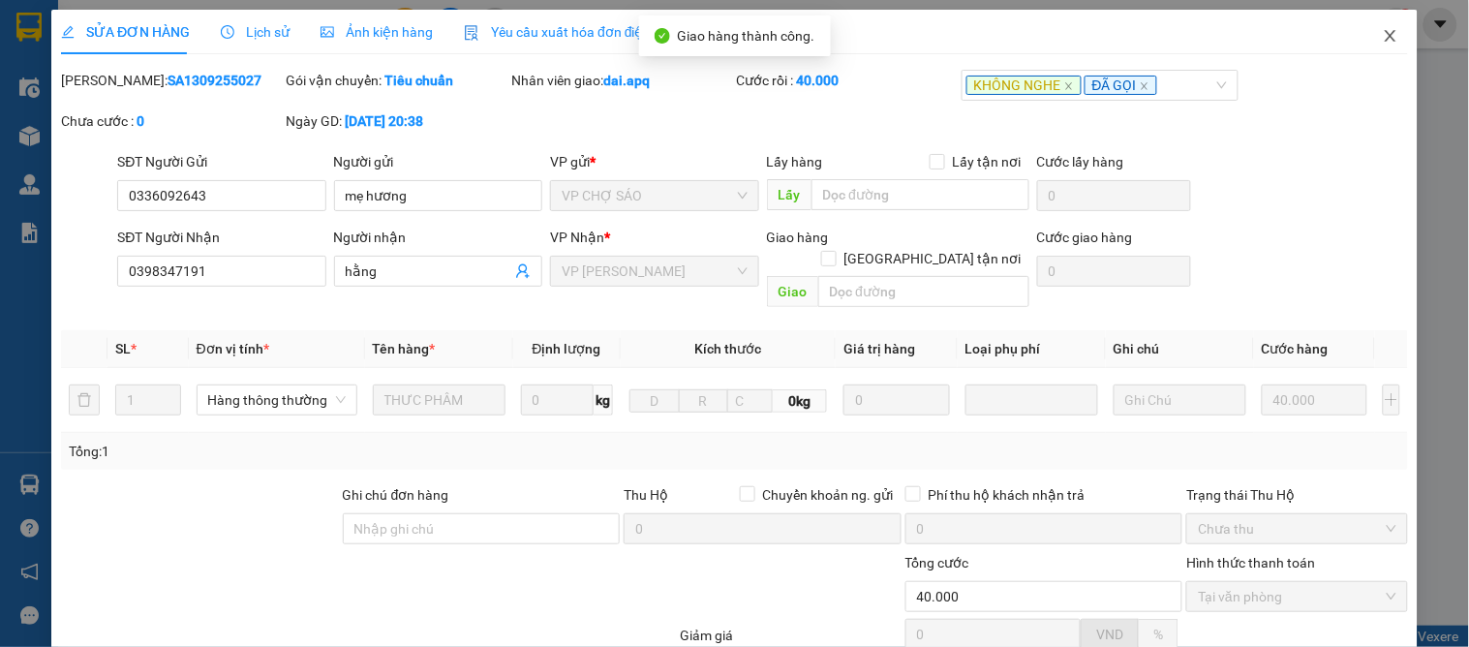
click at [1383, 30] on icon "close" at bounding box center [1390, 35] width 15 height 15
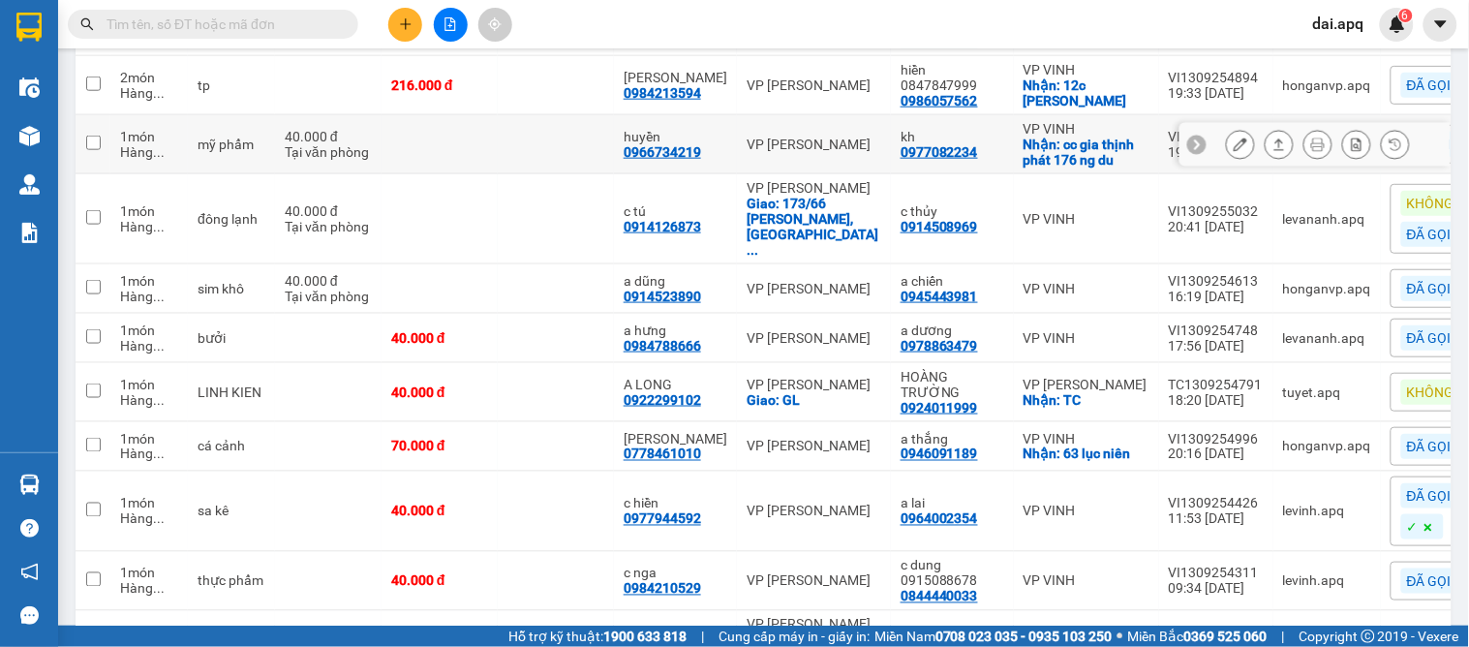
scroll to position [279, 0]
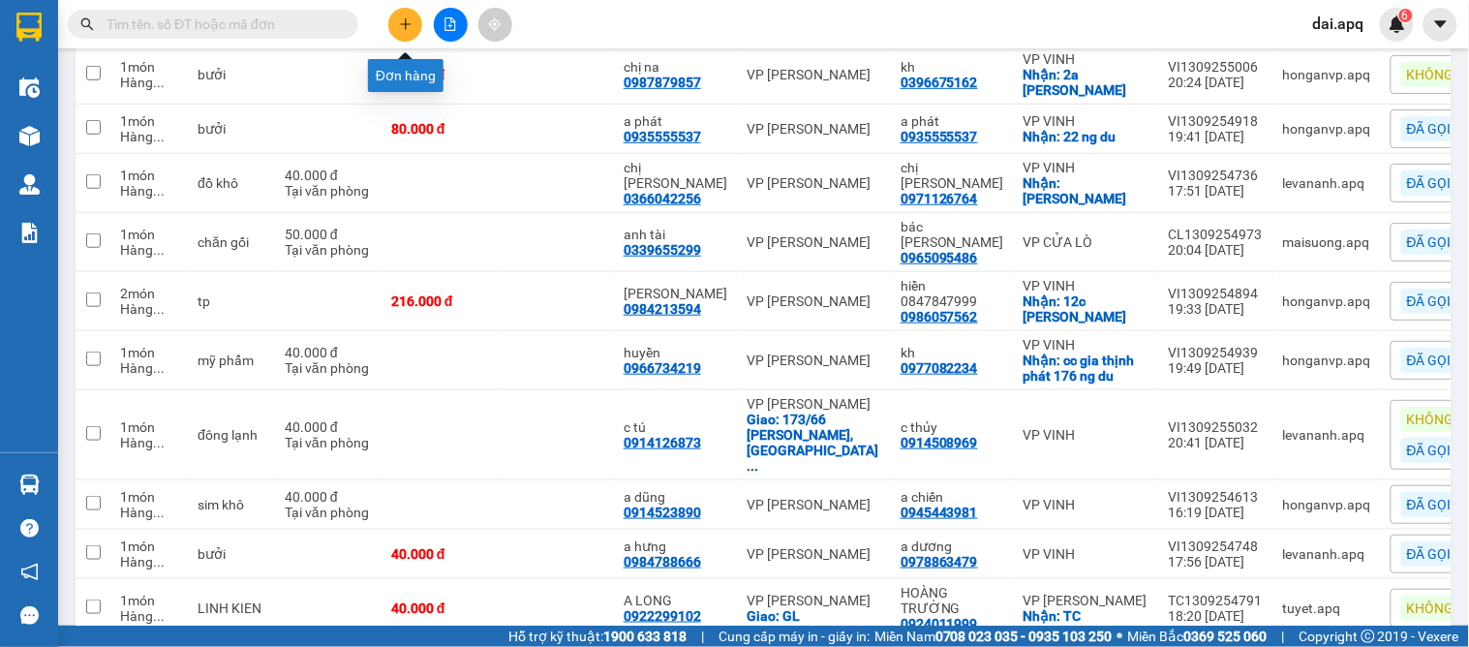
click at [410, 27] on icon "plus" at bounding box center [406, 24] width 14 height 14
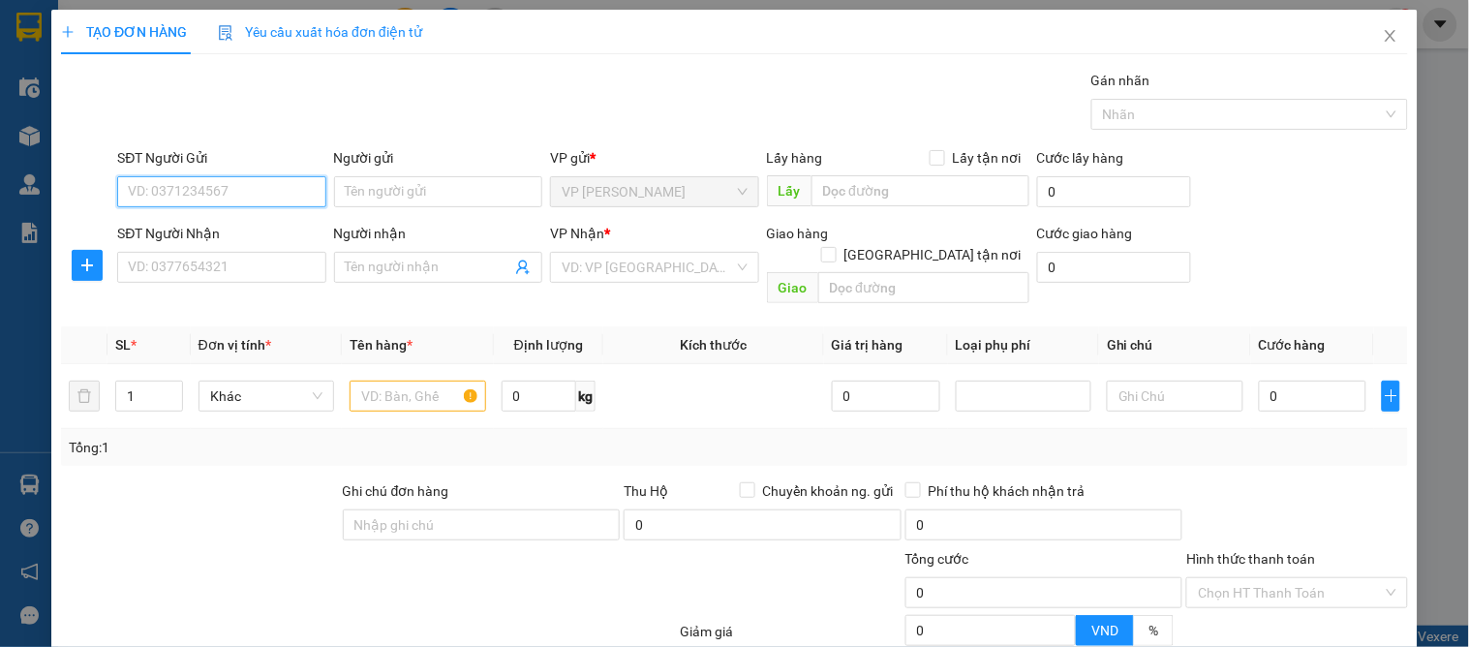
click at [221, 194] on input "SĐT Người Gửi" at bounding box center [221, 191] width 208 height 31
click at [168, 204] on input "SĐT Người Gửi" at bounding box center [221, 191] width 208 height 31
type input "0373636868"
click at [206, 226] on div "0373636868 - a huy" at bounding box center [219, 230] width 183 height 21
type input "a huy"
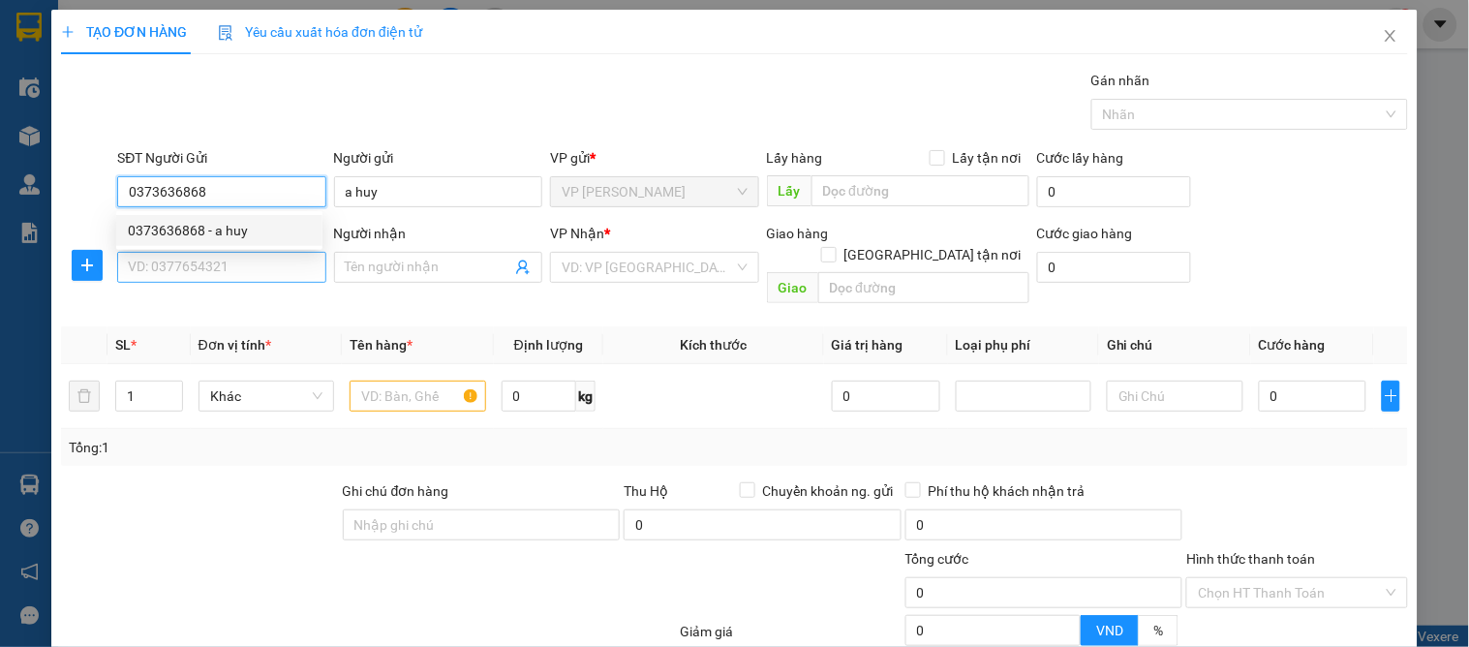
type input "0373636868"
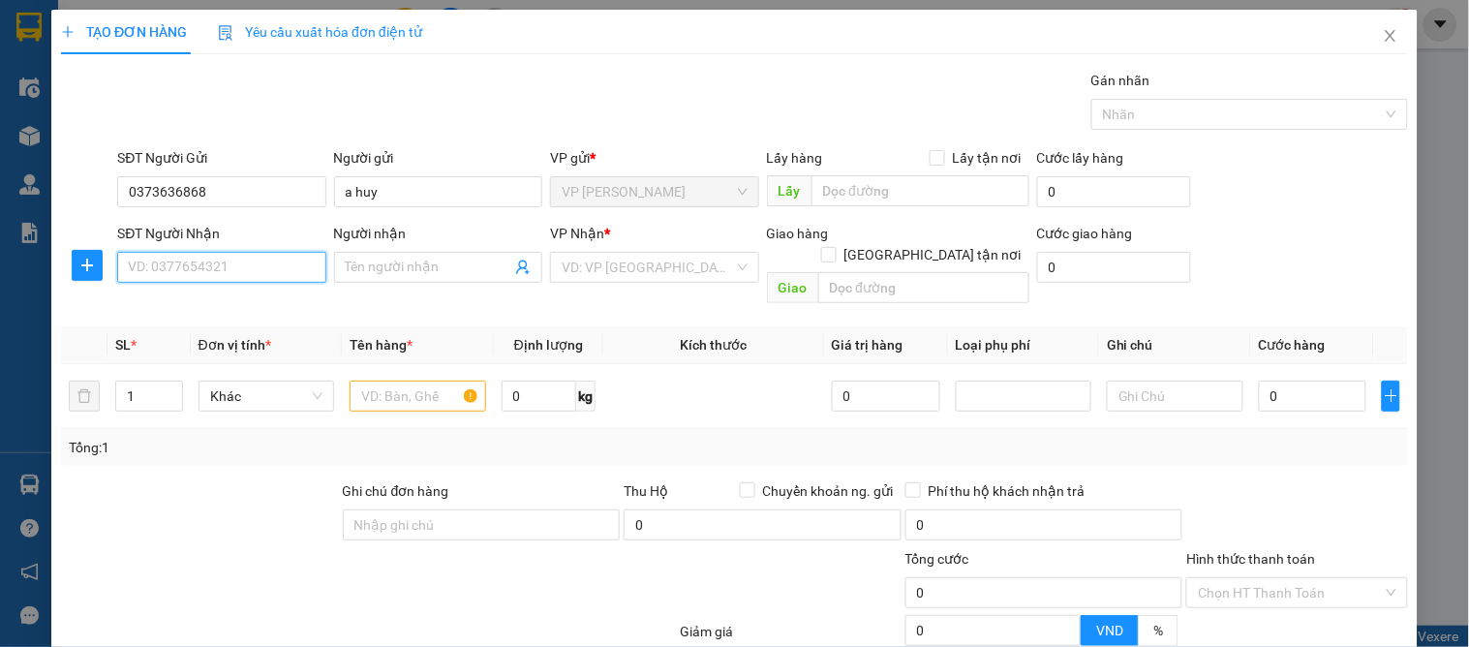
click at [211, 258] on input "SĐT Người Nhận" at bounding box center [221, 267] width 208 height 31
drag, startPoint x: 272, startPoint y: 341, endPoint x: 201, endPoint y: 324, distance: 72.6
click at [273, 342] on div "0989532294 - ông thu" at bounding box center [219, 336] width 183 height 21
type input "0989532294"
type input "ông thu"
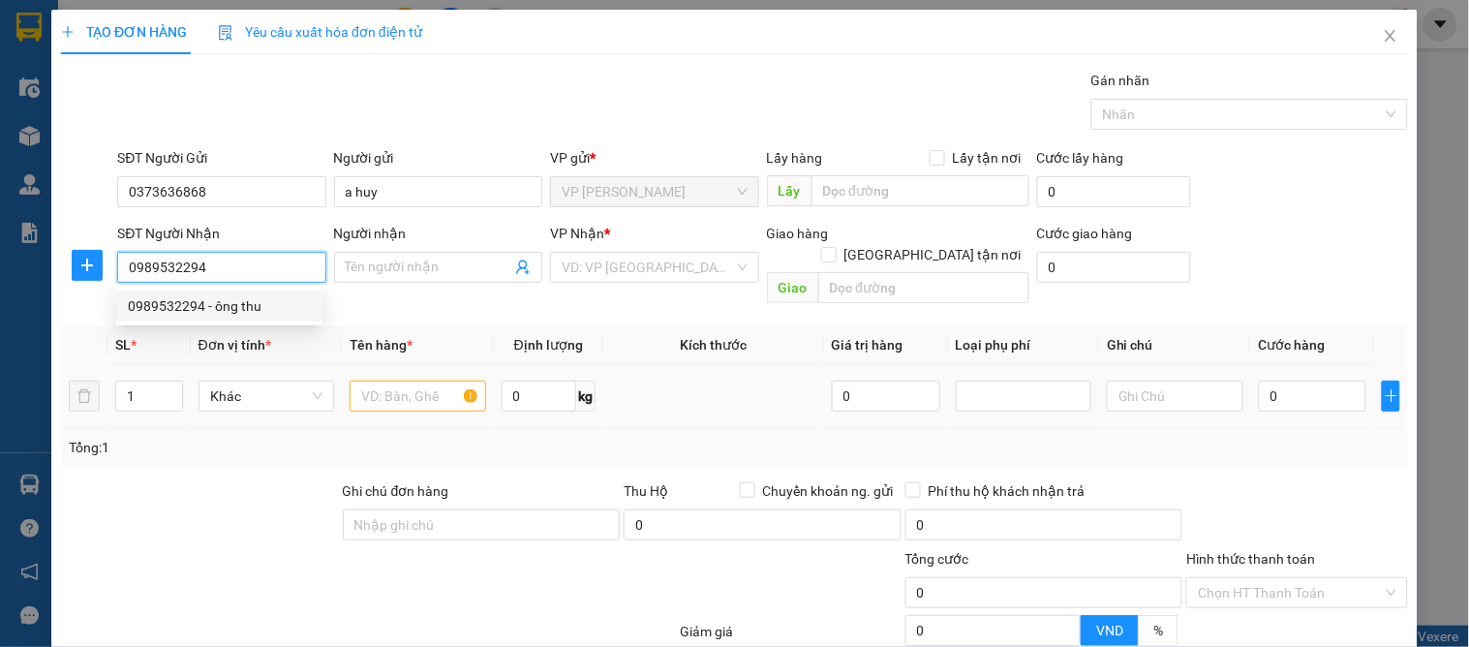
checkbox input "true"
type input "số 84 đg trần hưng đạo p đội cung"
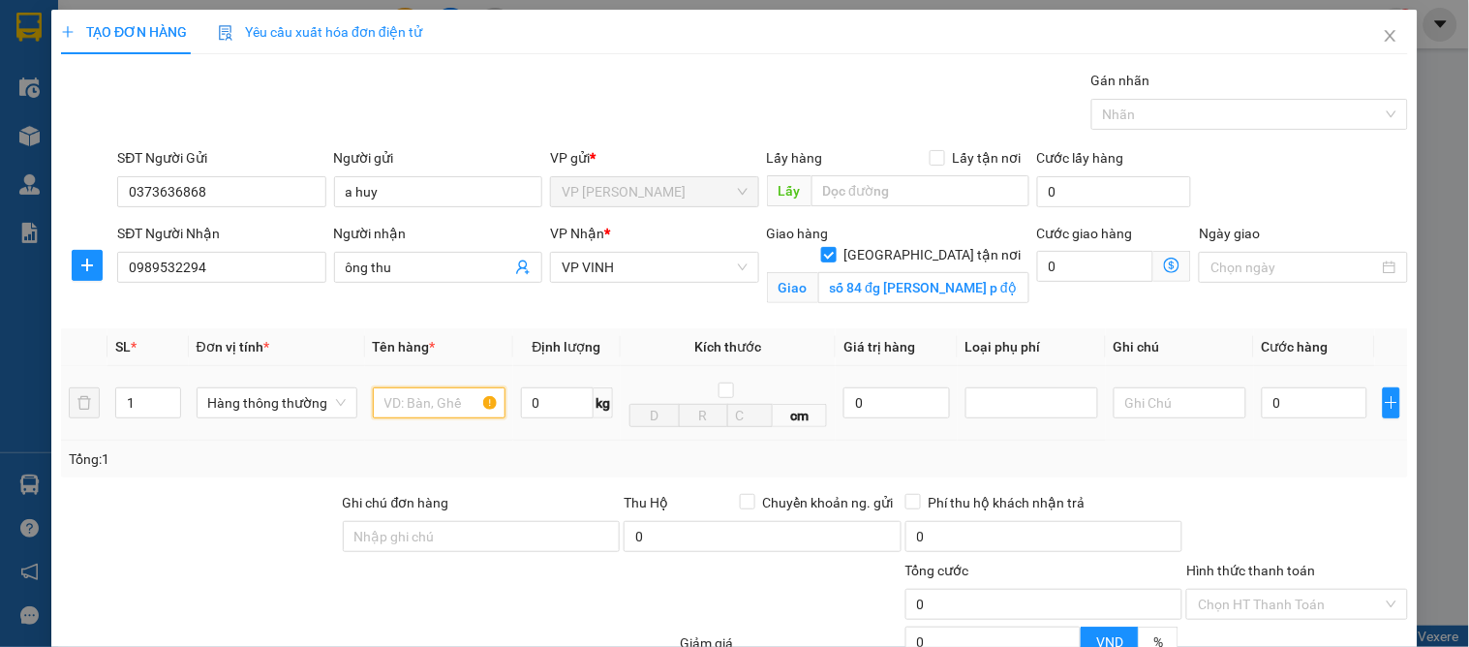
click at [404, 416] on input "text" at bounding box center [439, 402] width 133 height 31
type input "gạo"
click at [1305, 412] on input "0" at bounding box center [1315, 402] width 106 height 31
type input "4"
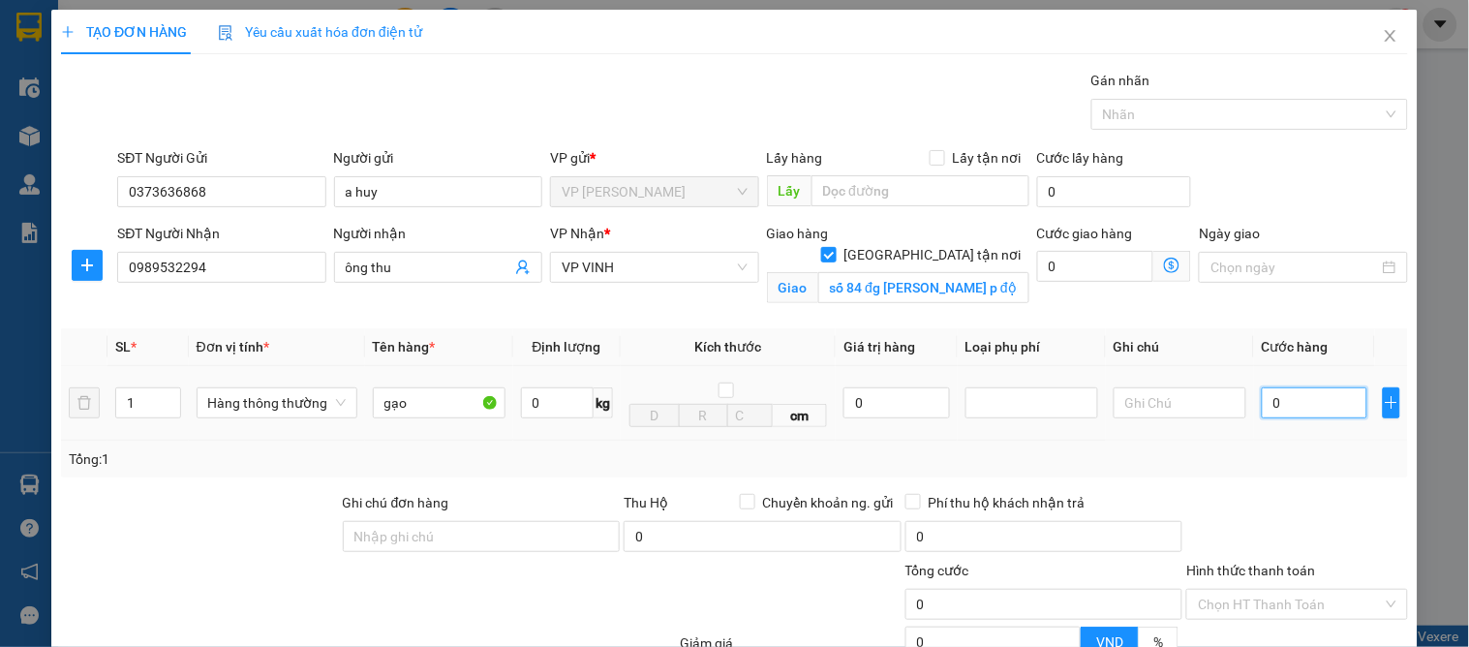
type input "4"
type input "40"
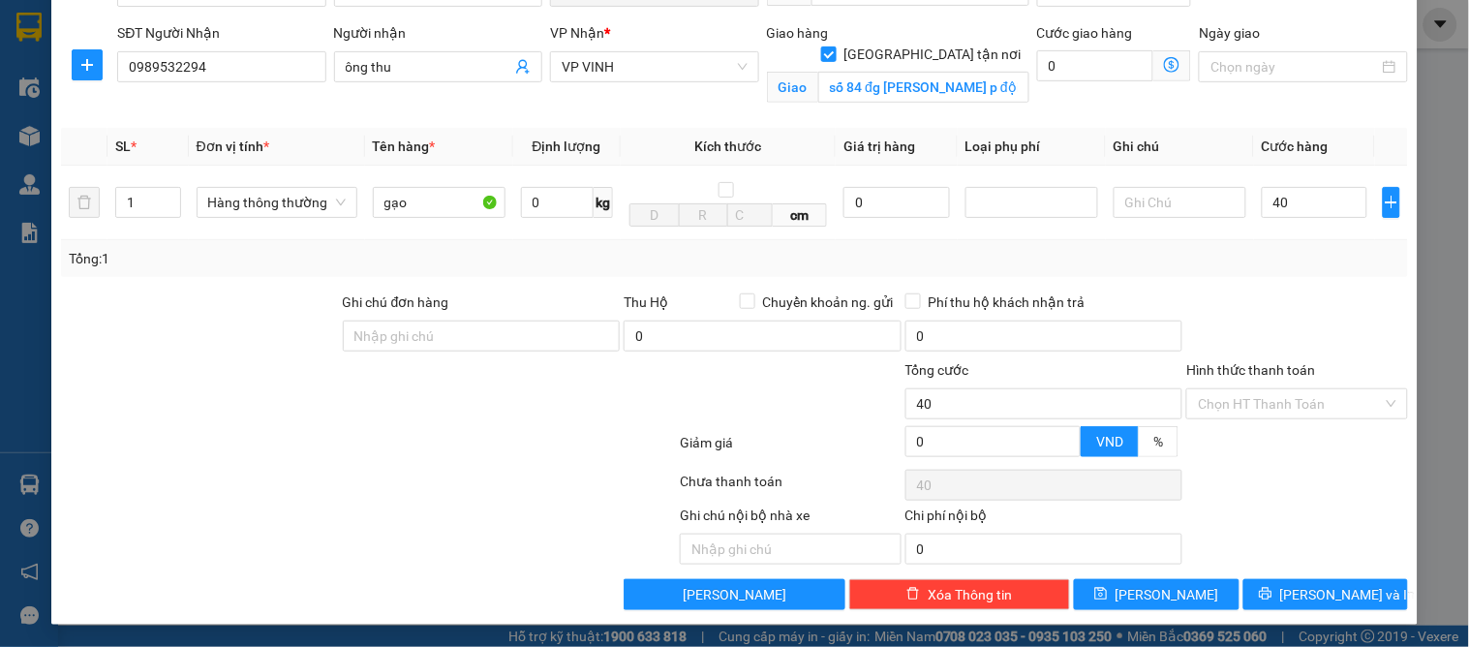
type input "40.000"
click at [1261, 294] on div at bounding box center [1296, 325] width 225 height 68
click at [1231, 397] on input "Hình thức thanh toán" at bounding box center [1290, 403] width 184 height 29
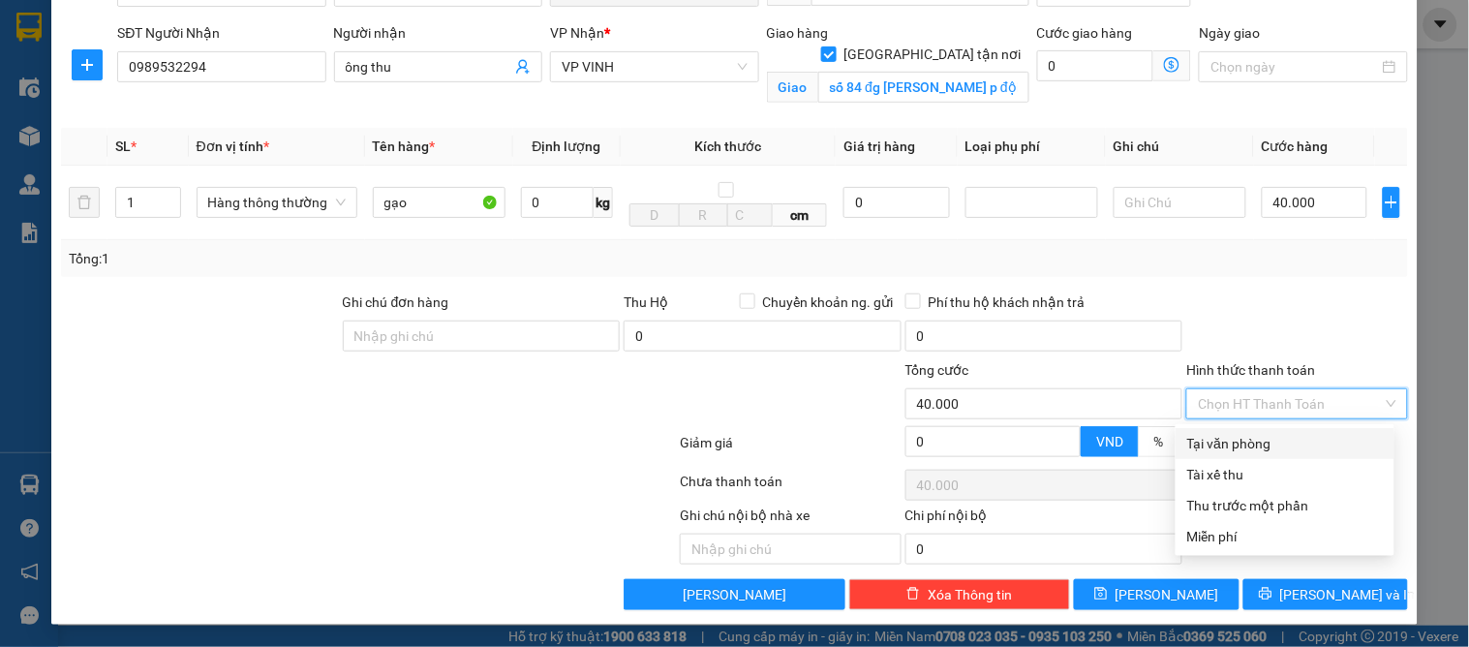
click at [1233, 434] on div "Tại văn phòng" at bounding box center [1285, 443] width 196 height 21
type input "0"
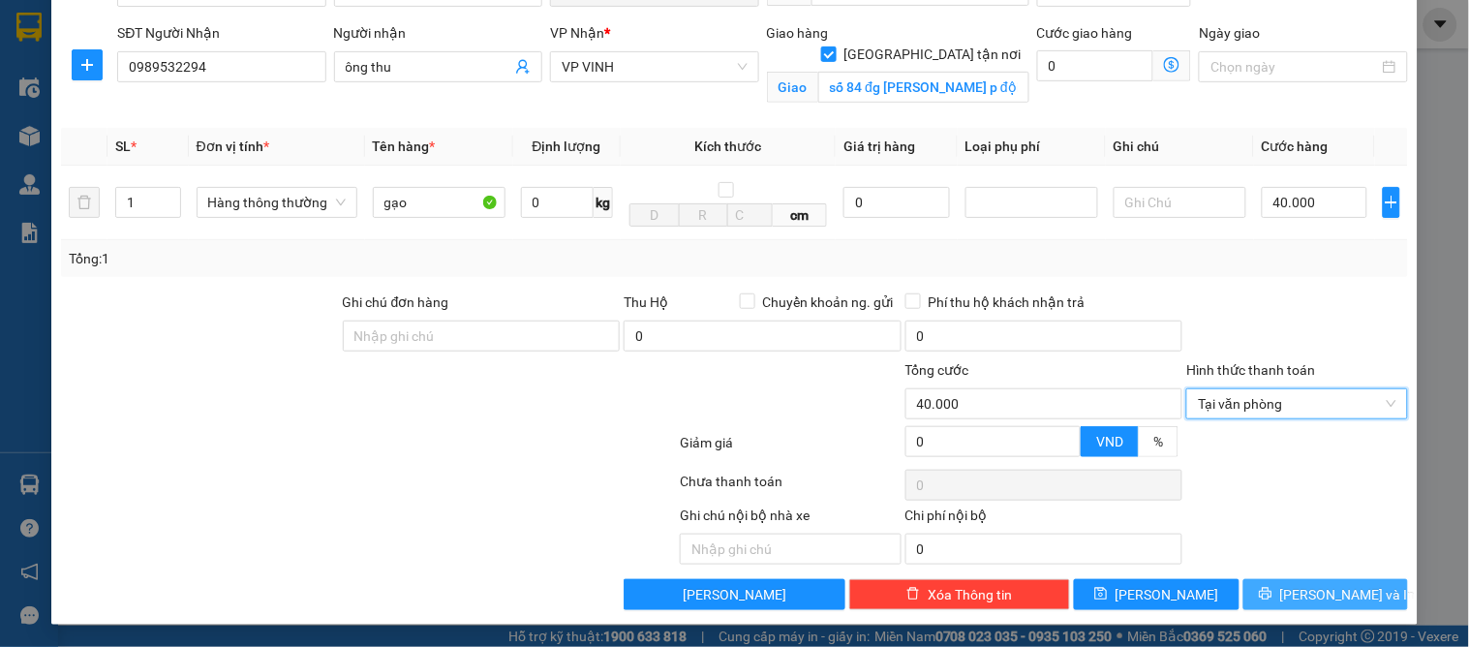
click at [1319, 591] on span "[PERSON_NAME] và In" at bounding box center [1348, 594] width 136 height 21
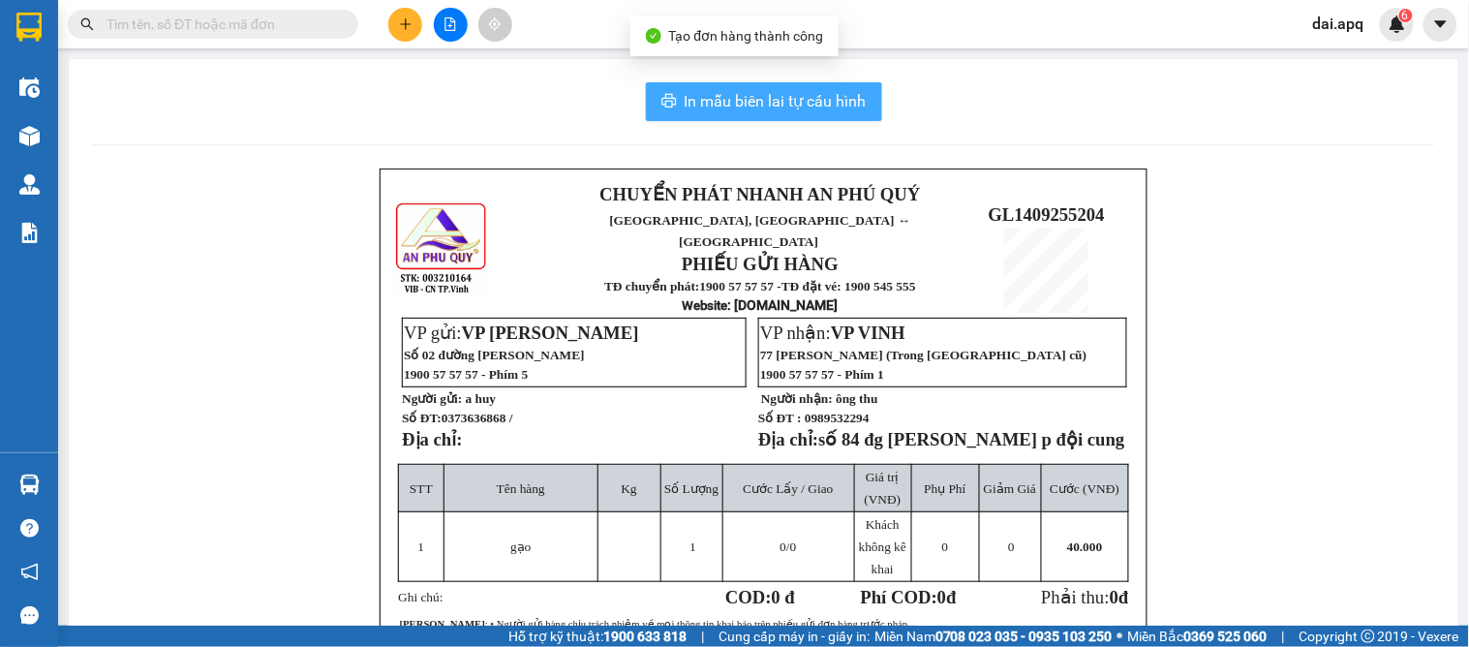
click at [763, 93] on span "In mẫu biên lai tự cấu hình" at bounding box center [775, 101] width 182 height 24
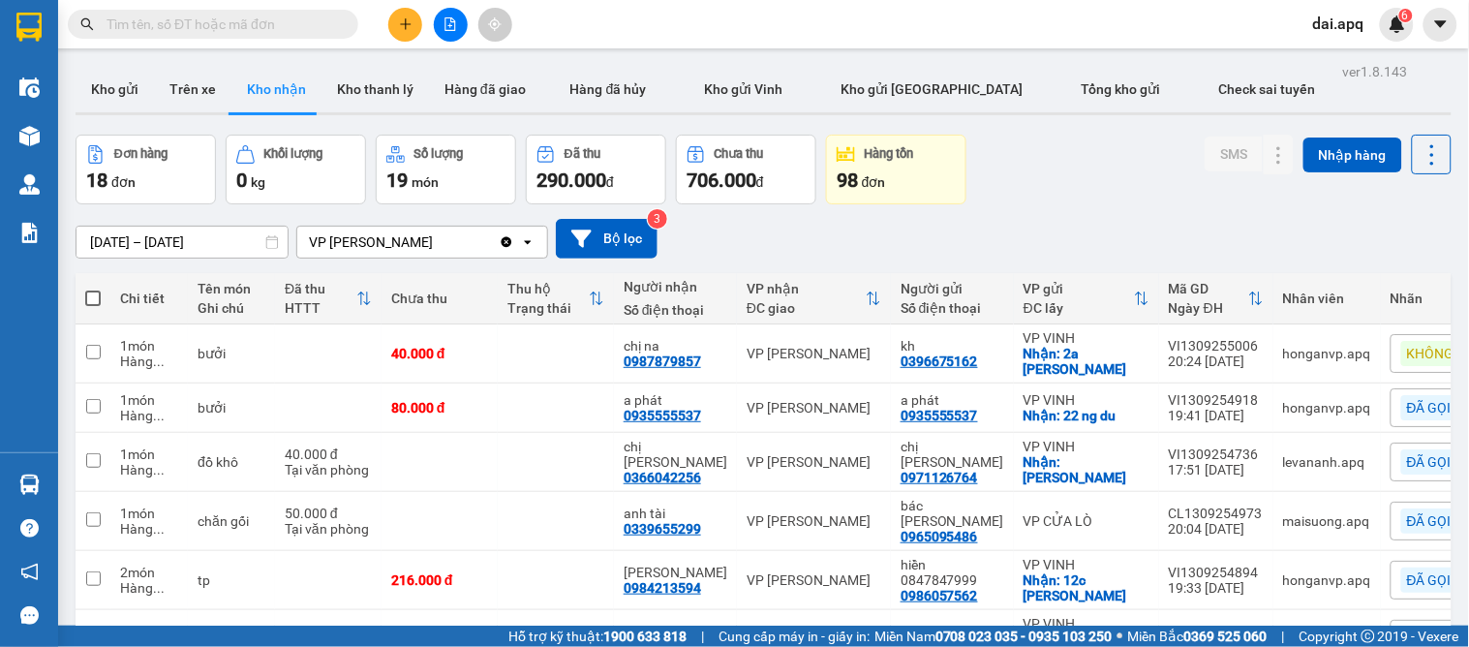
click at [864, 258] on div "[DATE] – [DATE] Press the down arrow key to interact with the calendar and sele…" at bounding box center [764, 238] width 1376 height 69
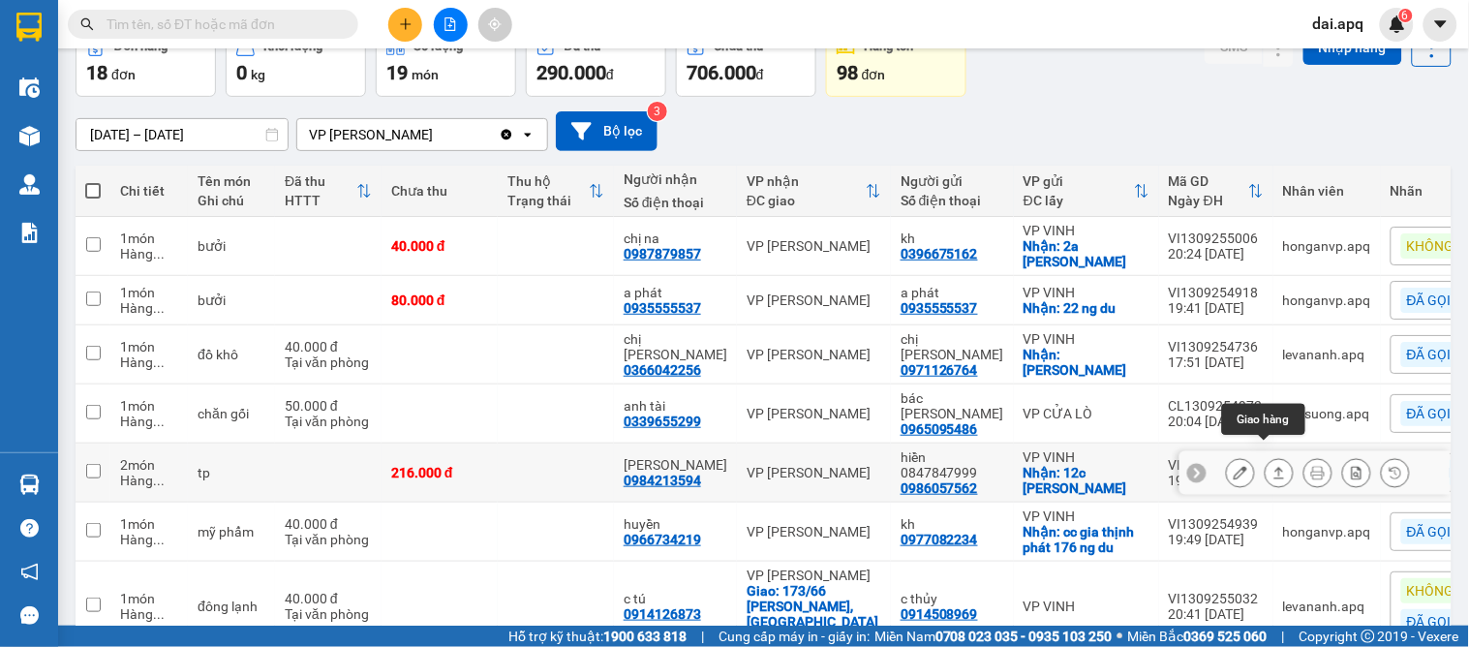
click at [1270, 457] on button at bounding box center [1278, 473] width 27 height 34
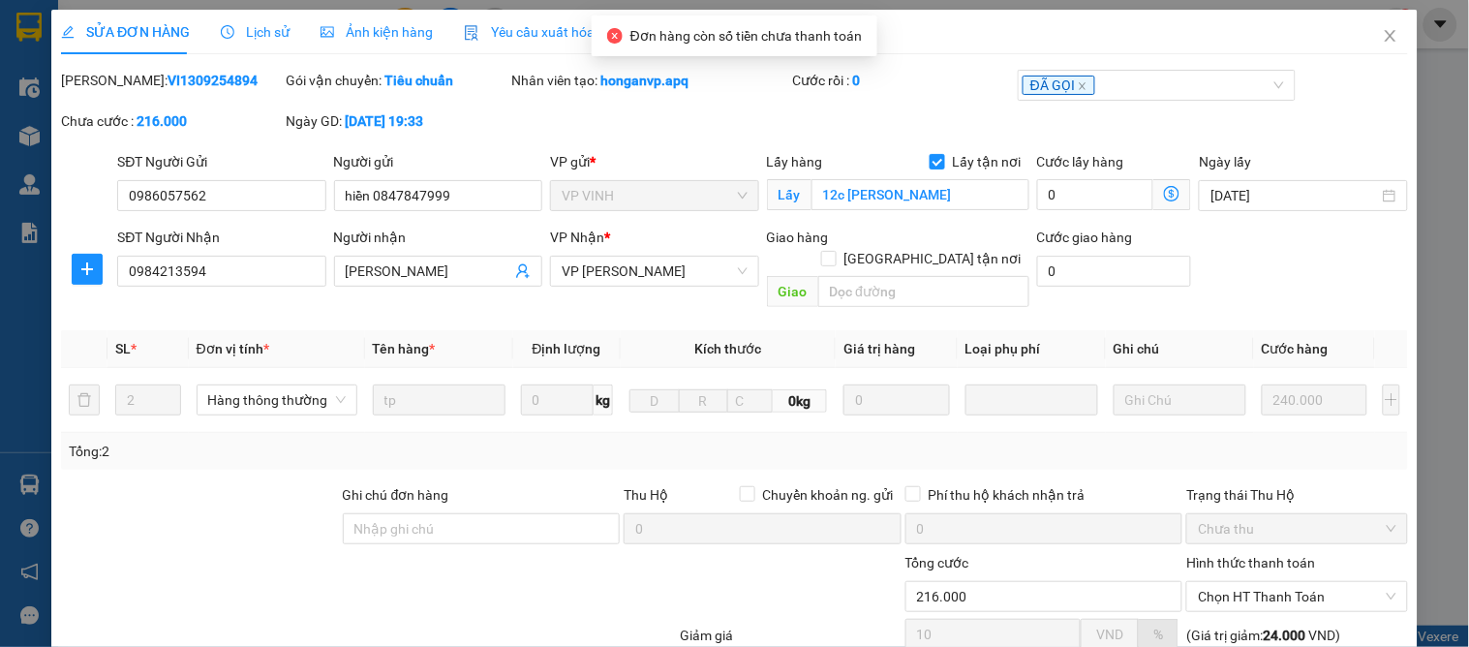
type input "0986057562"
type input "hiền 0847847999"
checkbox input "true"
type input "12c phan chu trinh"
type input "0984213594"
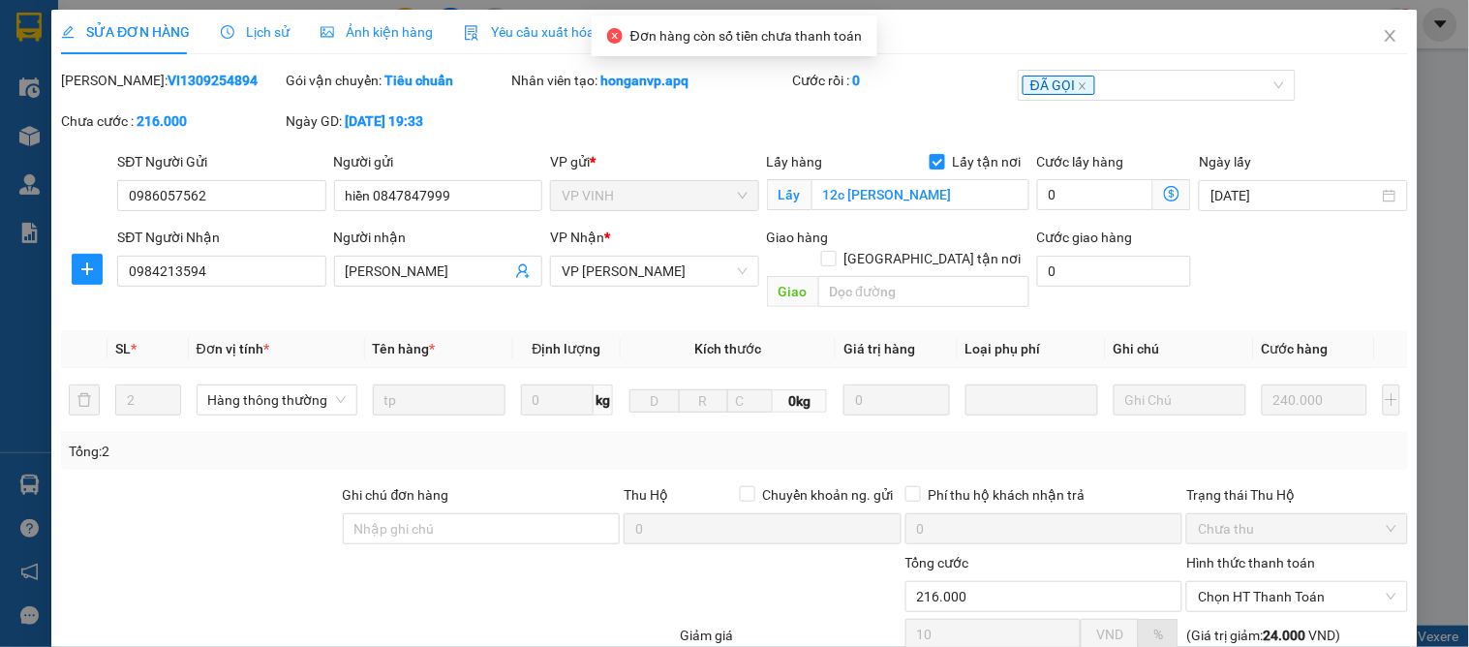
type input "nguyễn bình"
type input "216.000"
type input "10"
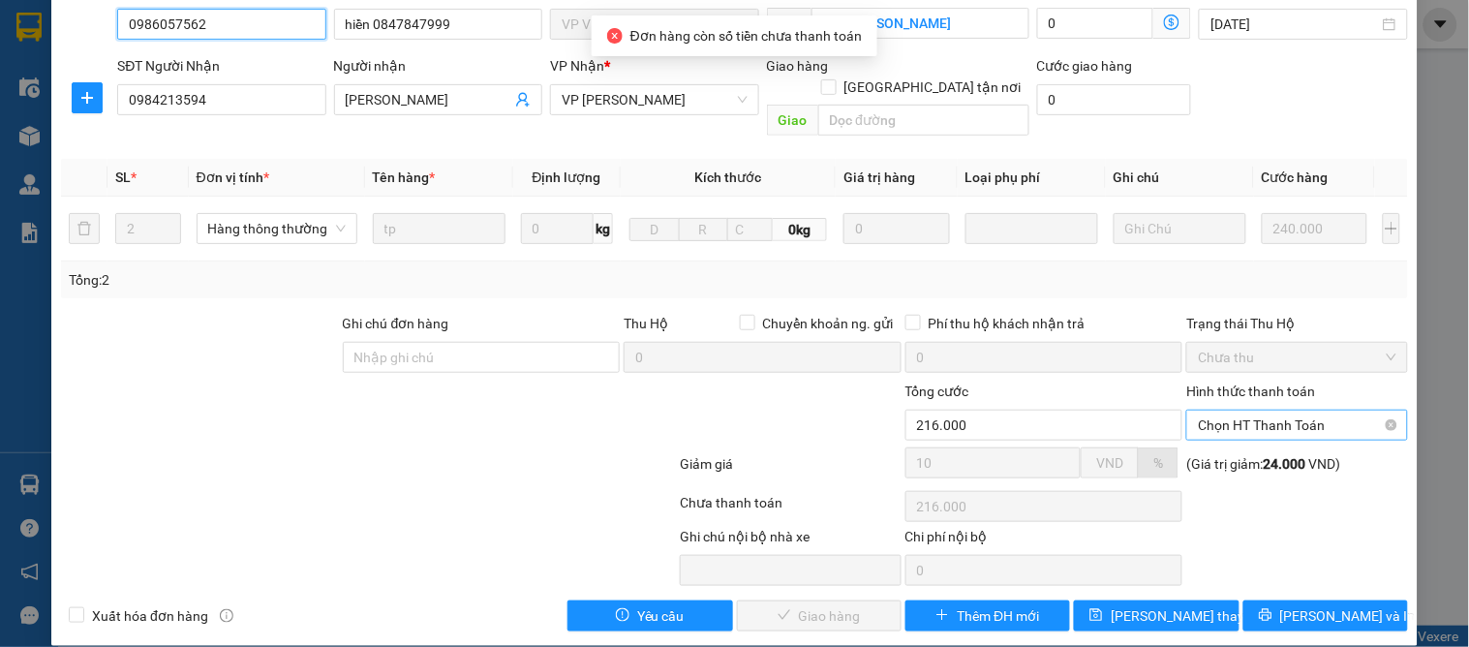
click at [1253, 410] on span "Chọn HT Thanh Toán" at bounding box center [1297, 424] width 198 height 29
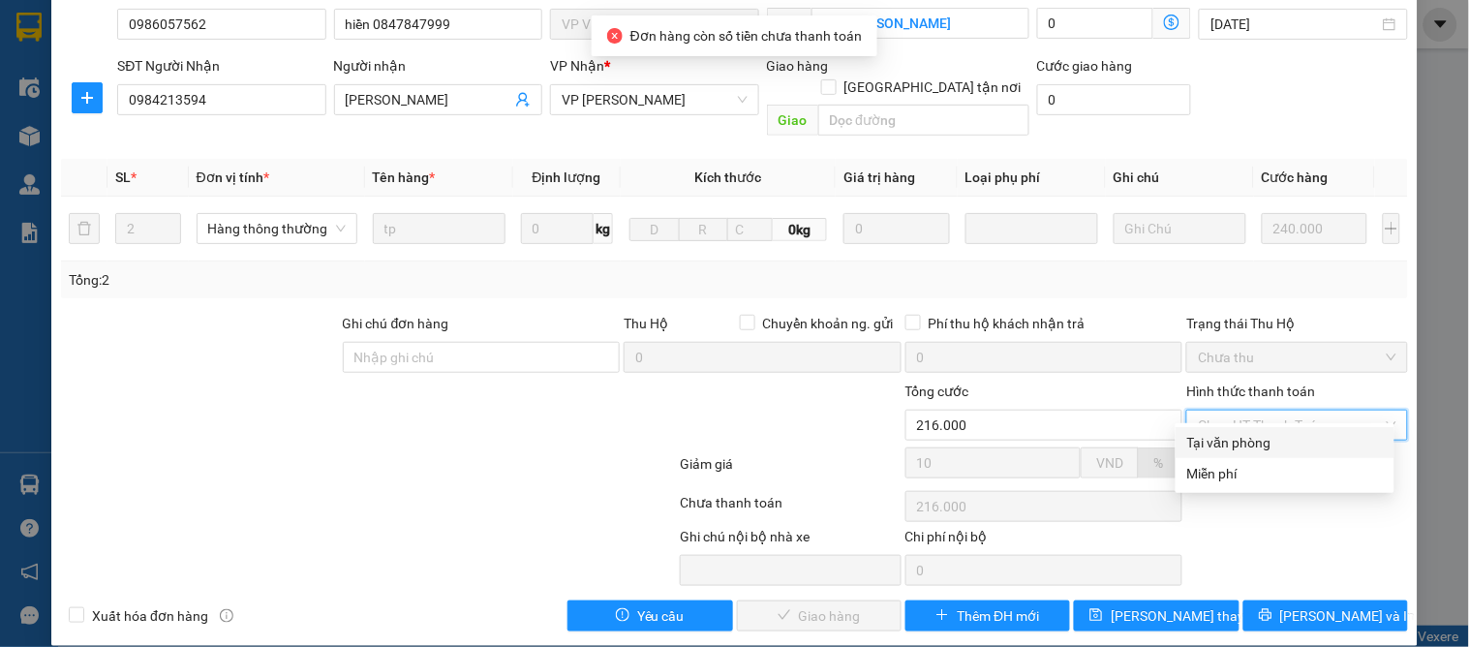
click at [1247, 437] on div "Tại văn phòng" at bounding box center [1285, 442] width 196 height 21
type input "0"
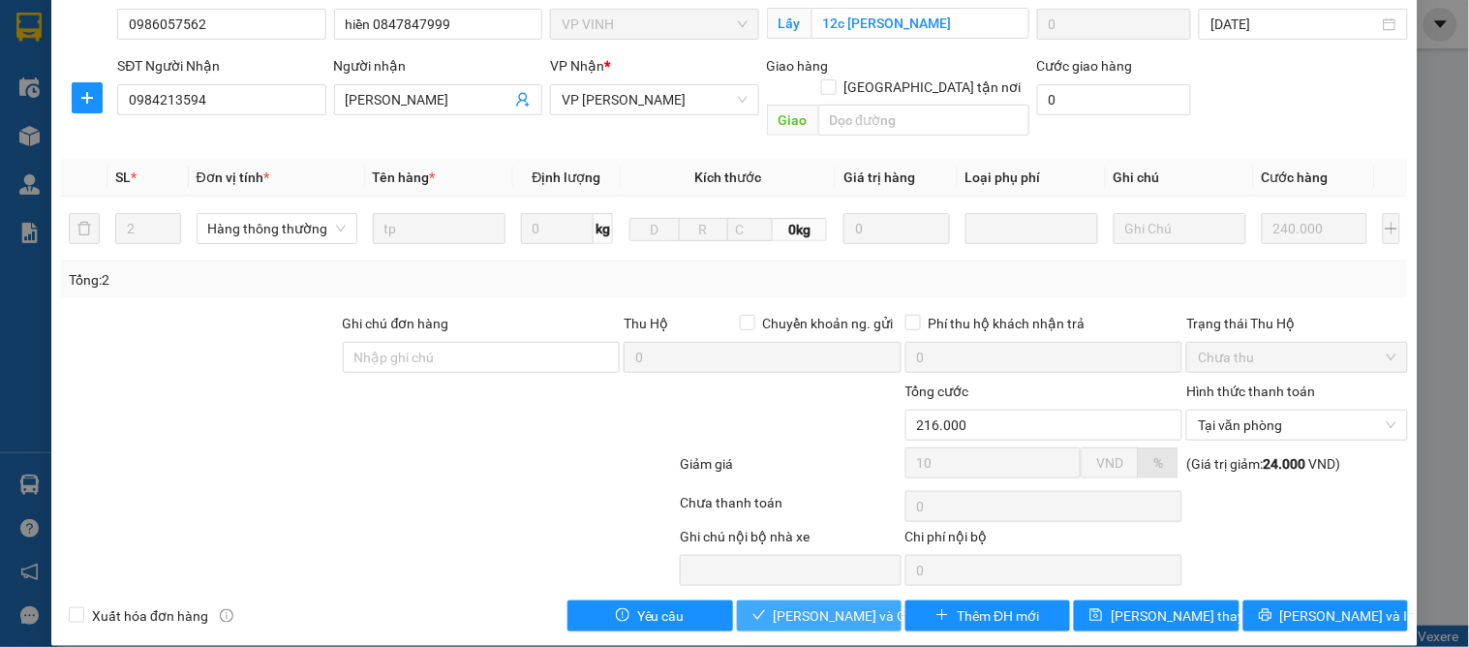
click at [788, 605] on span "[PERSON_NAME] và [PERSON_NAME] hàng" at bounding box center [867, 615] width 186 height 21
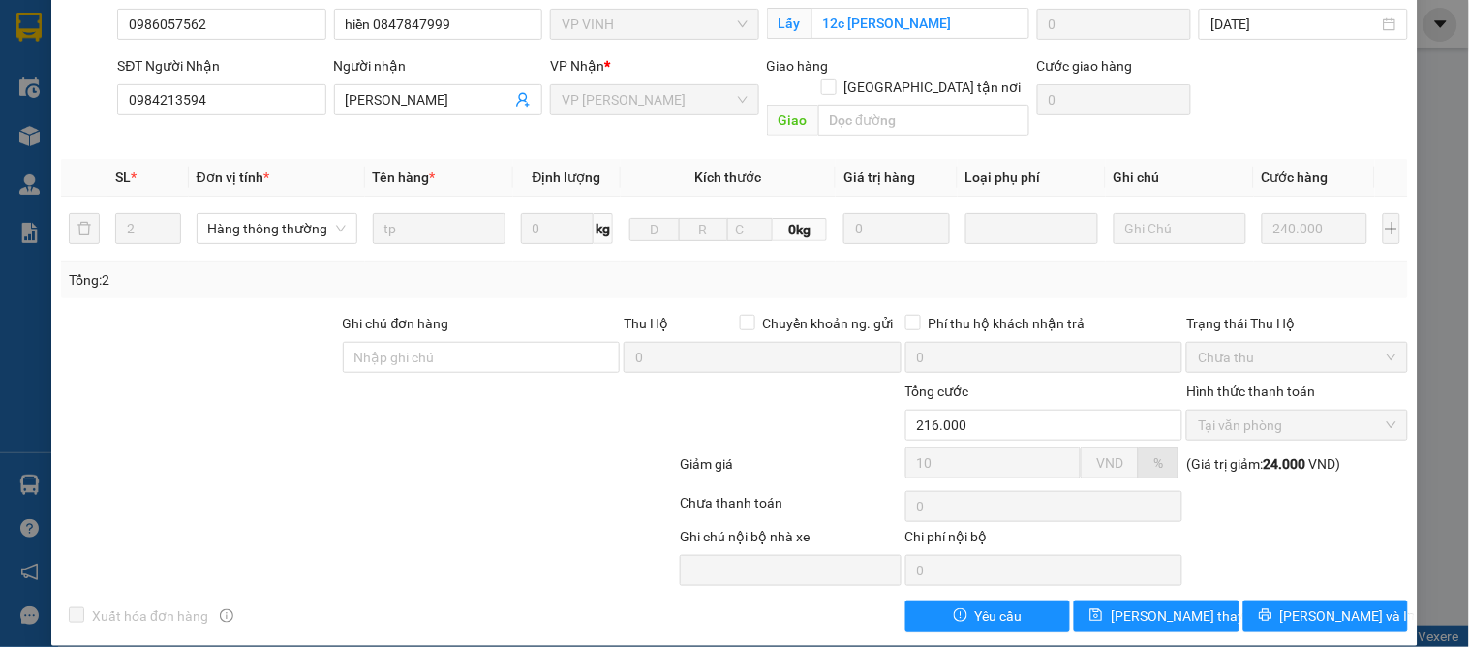
scroll to position [0, 0]
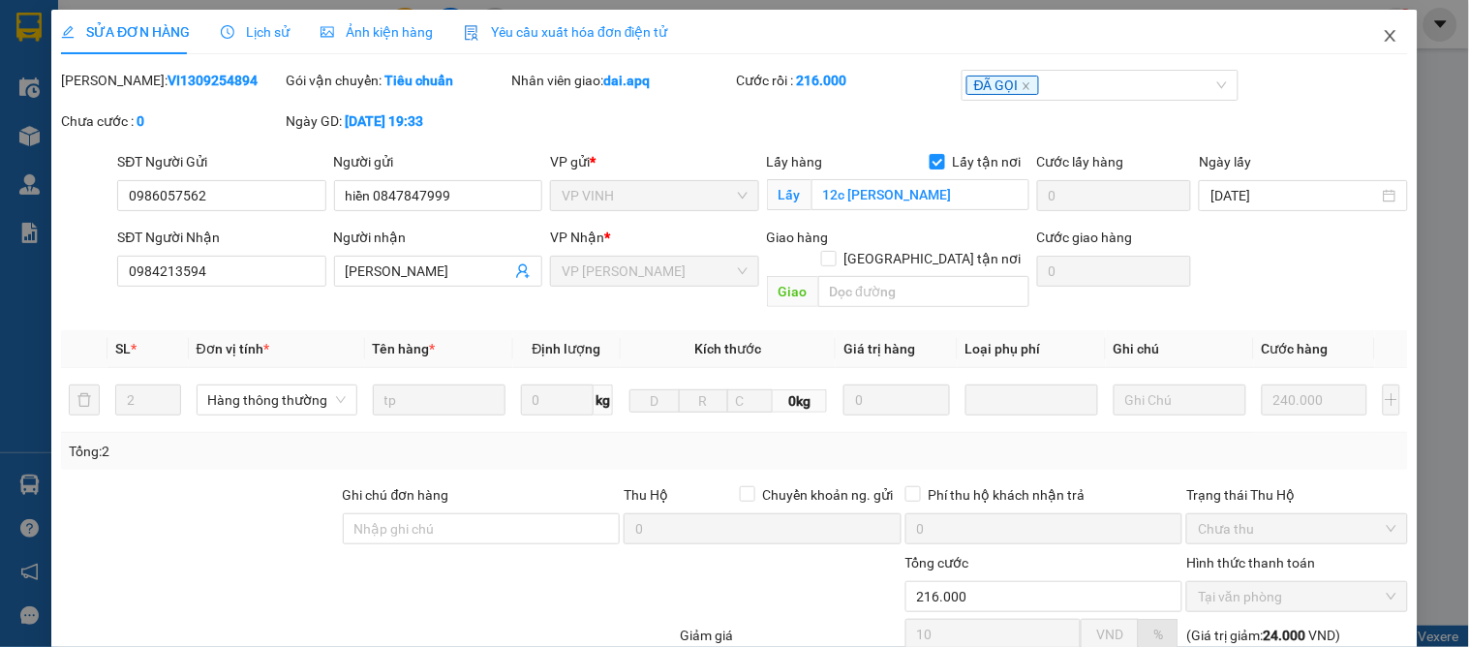
click at [1384, 36] on icon "close" at bounding box center [1389, 36] width 11 height 12
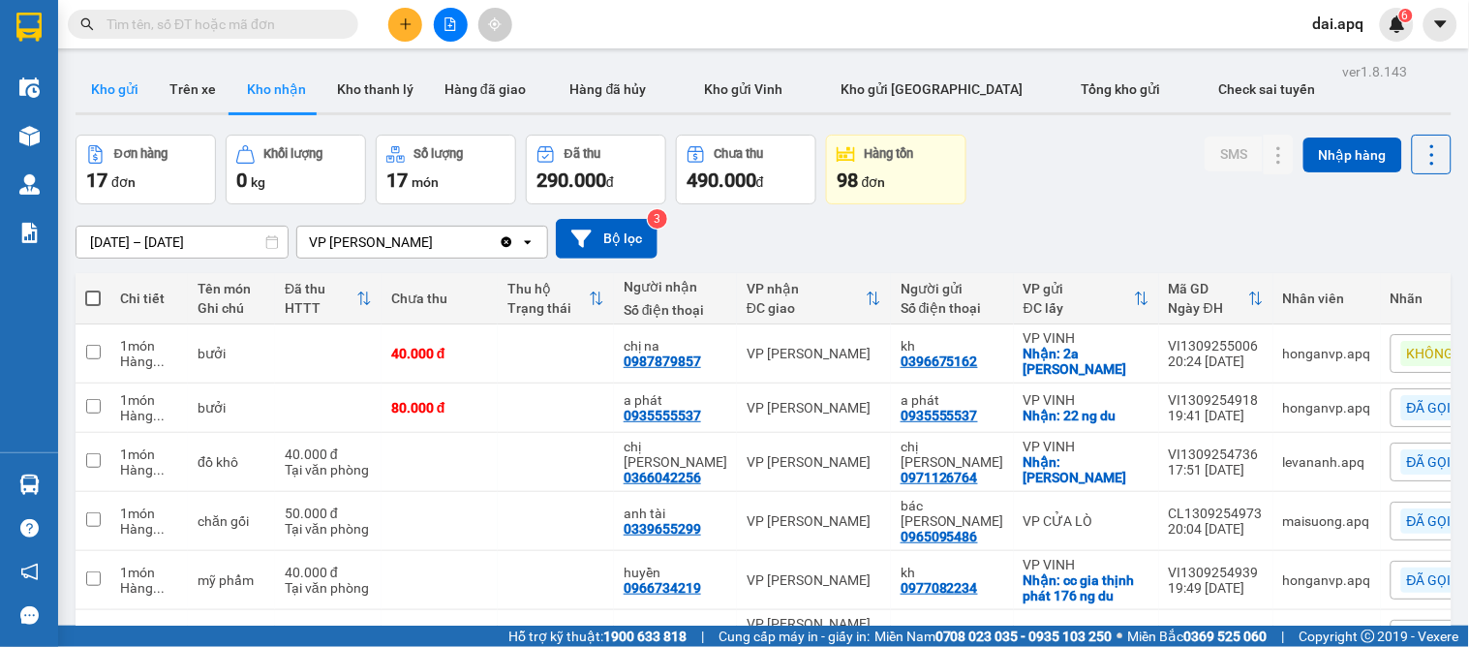
click at [126, 75] on button "Kho gửi" at bounding box center [115, 89] width 78 height 46
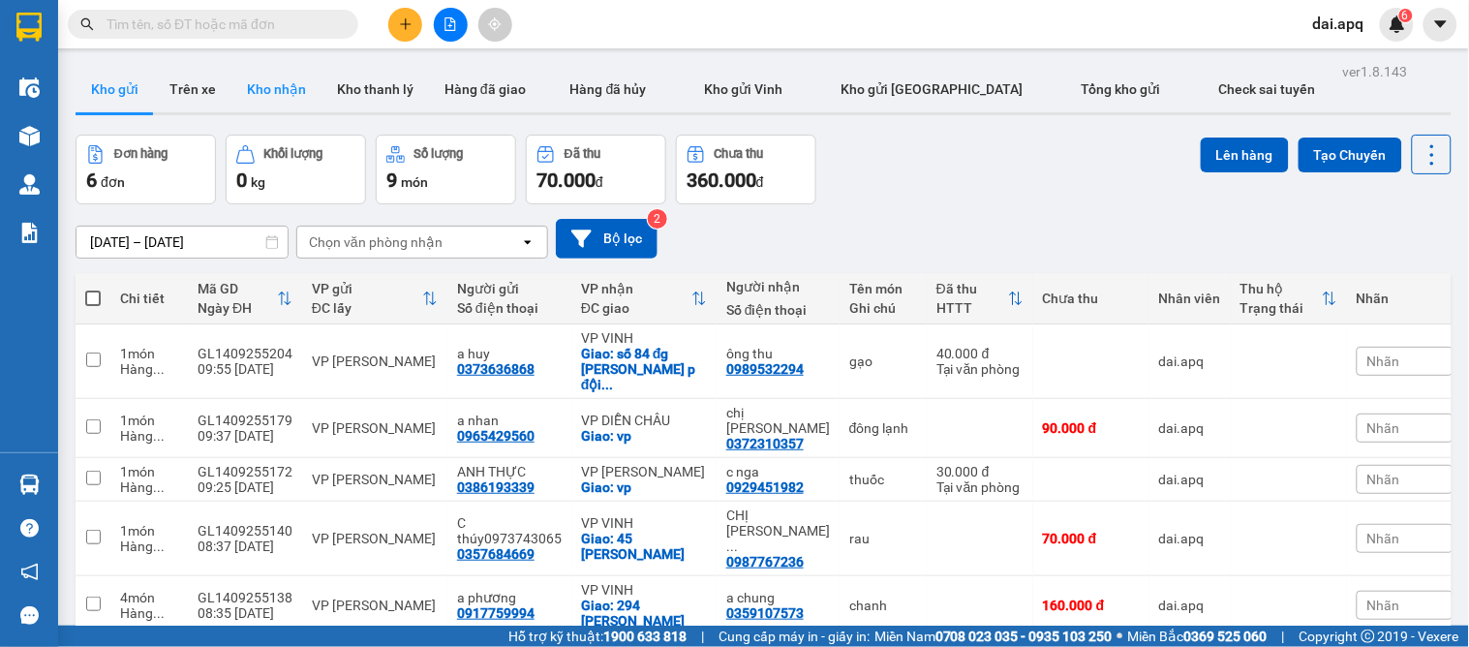
click at [297, 102] on button "Kho nhận" at bounding box center [276, 89] width 90 height 46
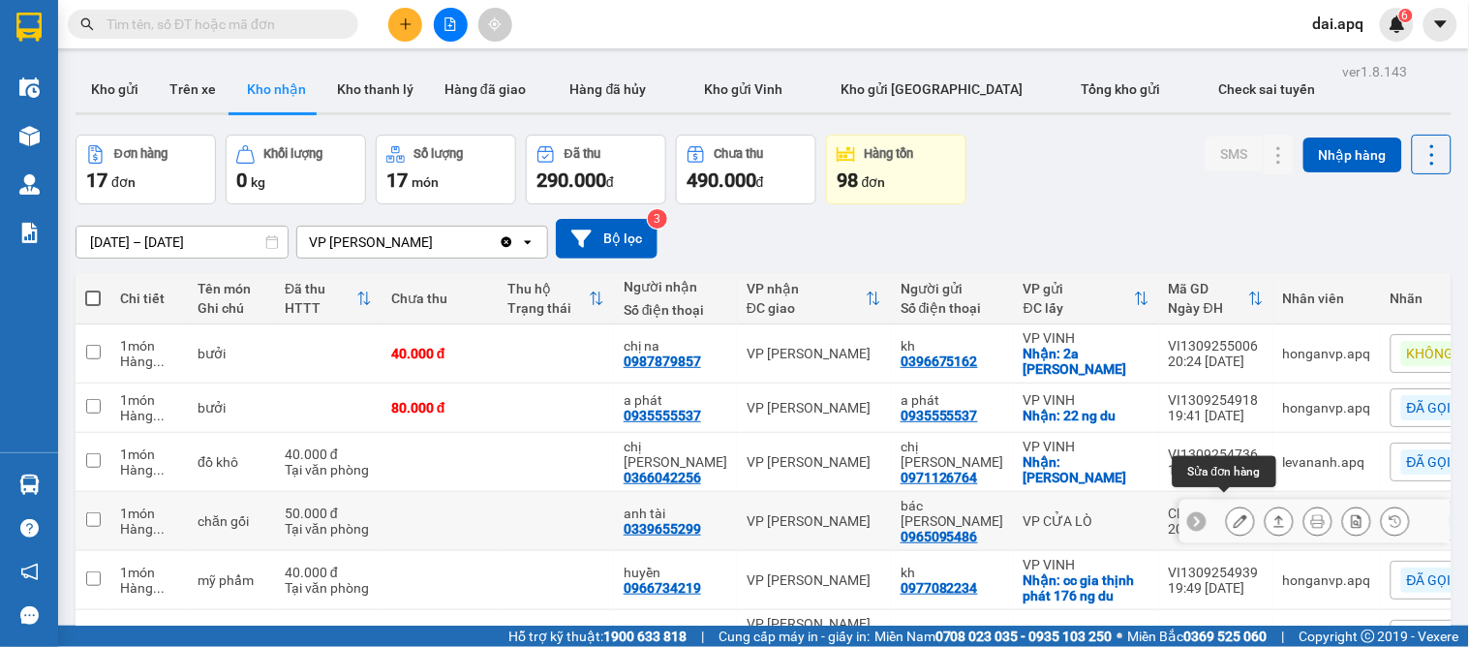
click at [1233, 514] on icon at bounding box center [1240, 521] width 14 height 14
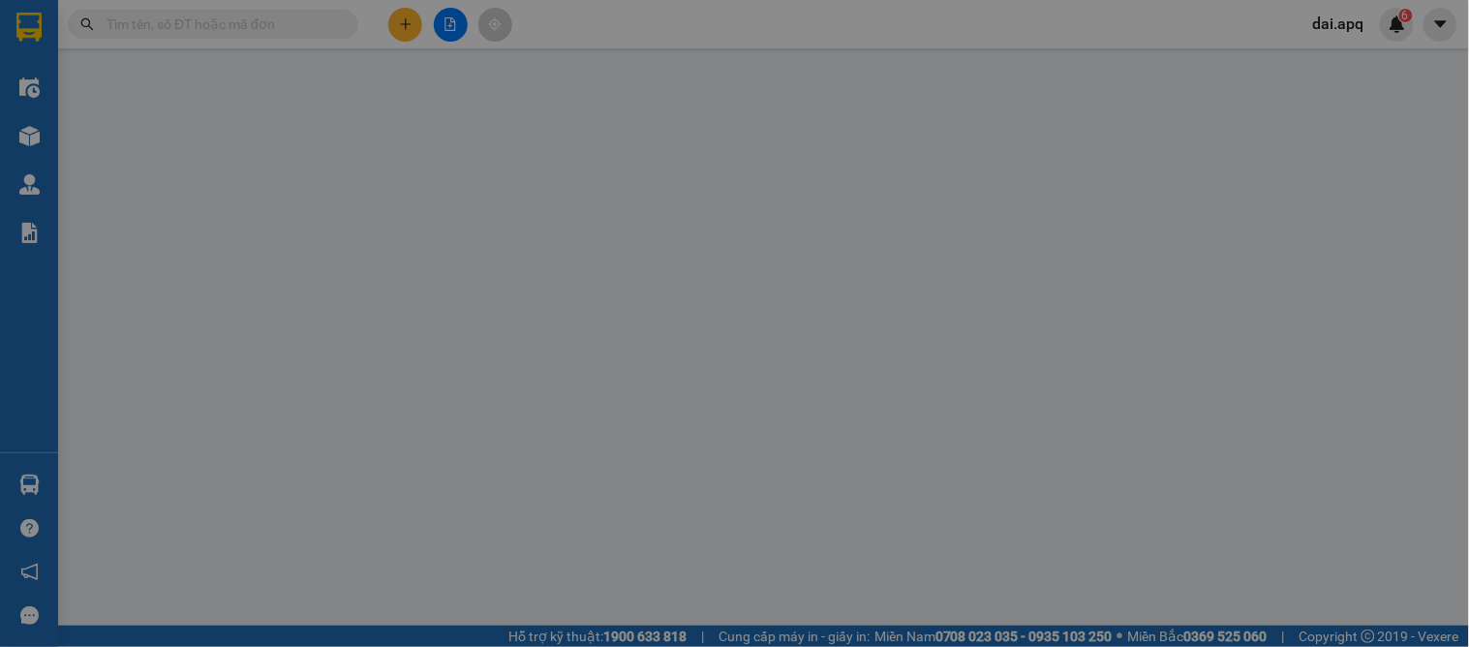
type input "0965095486"
type input "bác bá"
type input "0339655299"
type input "anh tài"
type input "50.000"
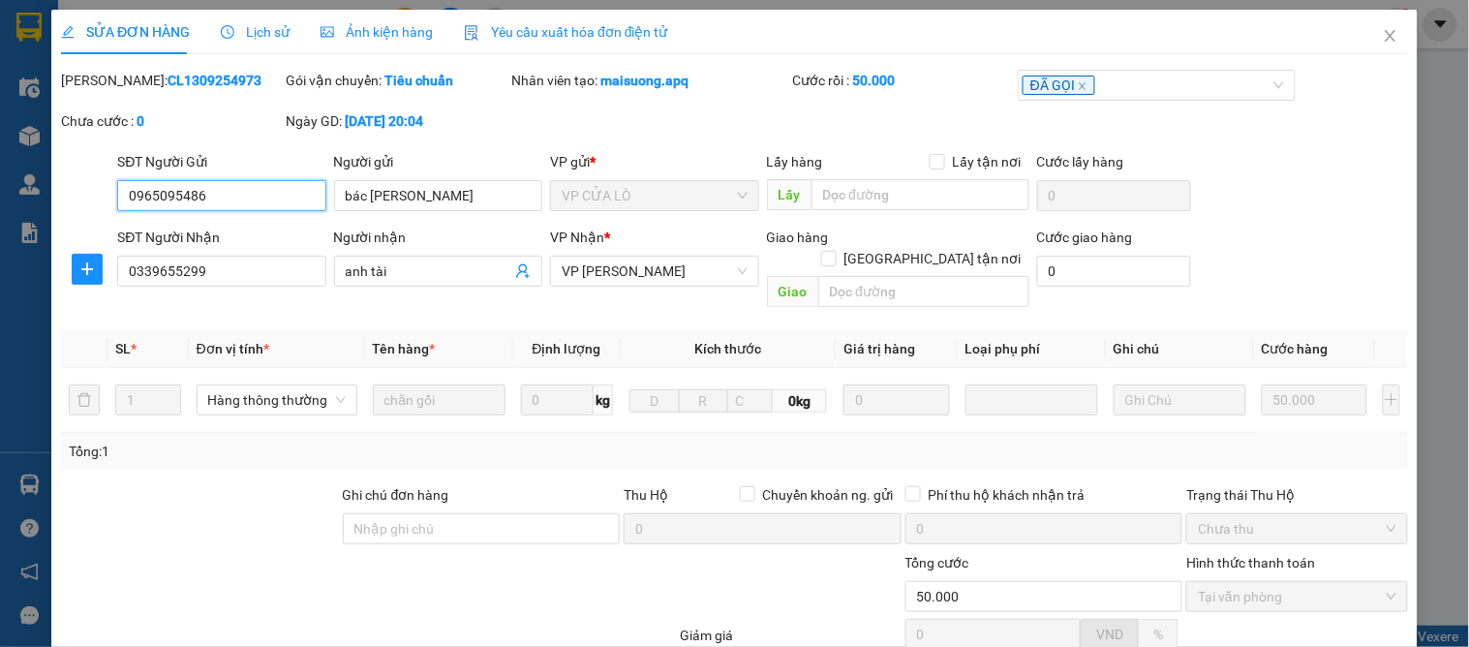
scroll to position [171, 0]
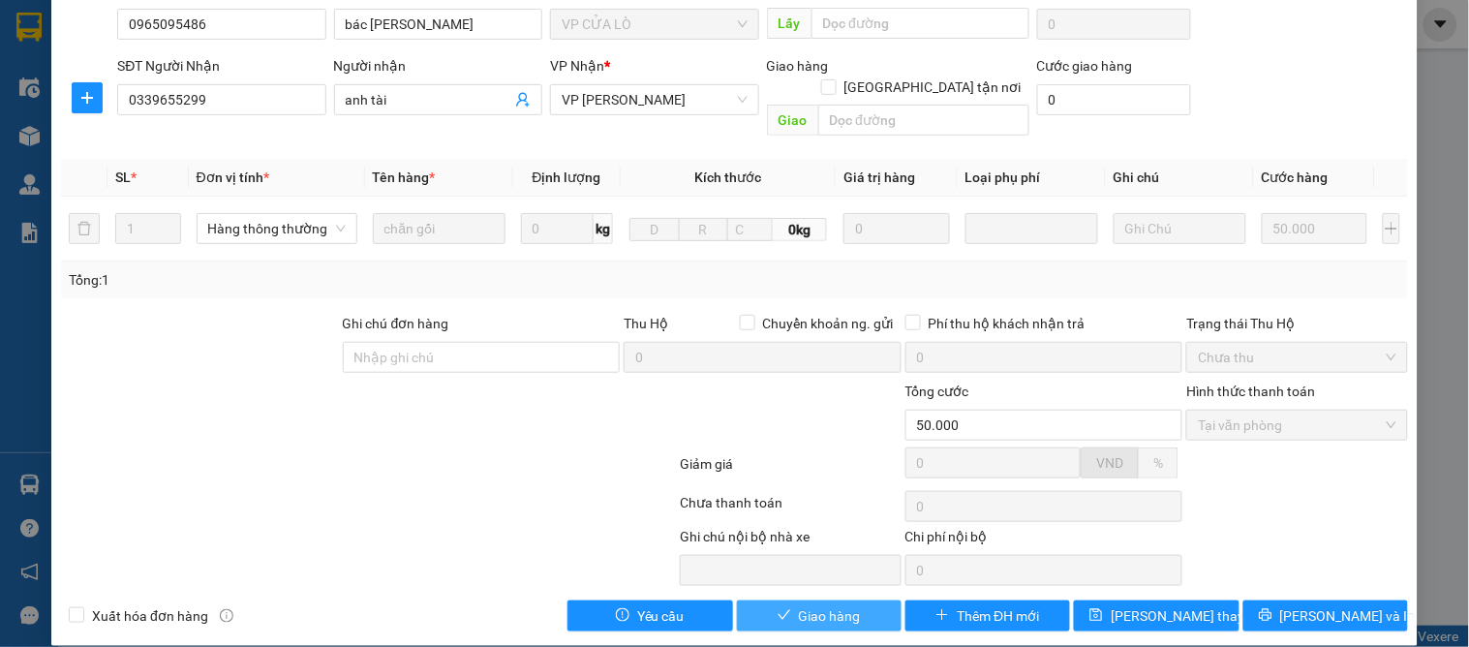
click at [813, 610] on div "SỬA ĐƠN HÀNG Lịch sử Ảnh kiện hàng Yêu cầu xuất hóa đơn điện tử Total Paid Fee …" at bounding box center [734, 241] width 1366 height 807
click at [815, 605] on span "Giao hàng" at bounding box center [830, 615] width 62 height 21
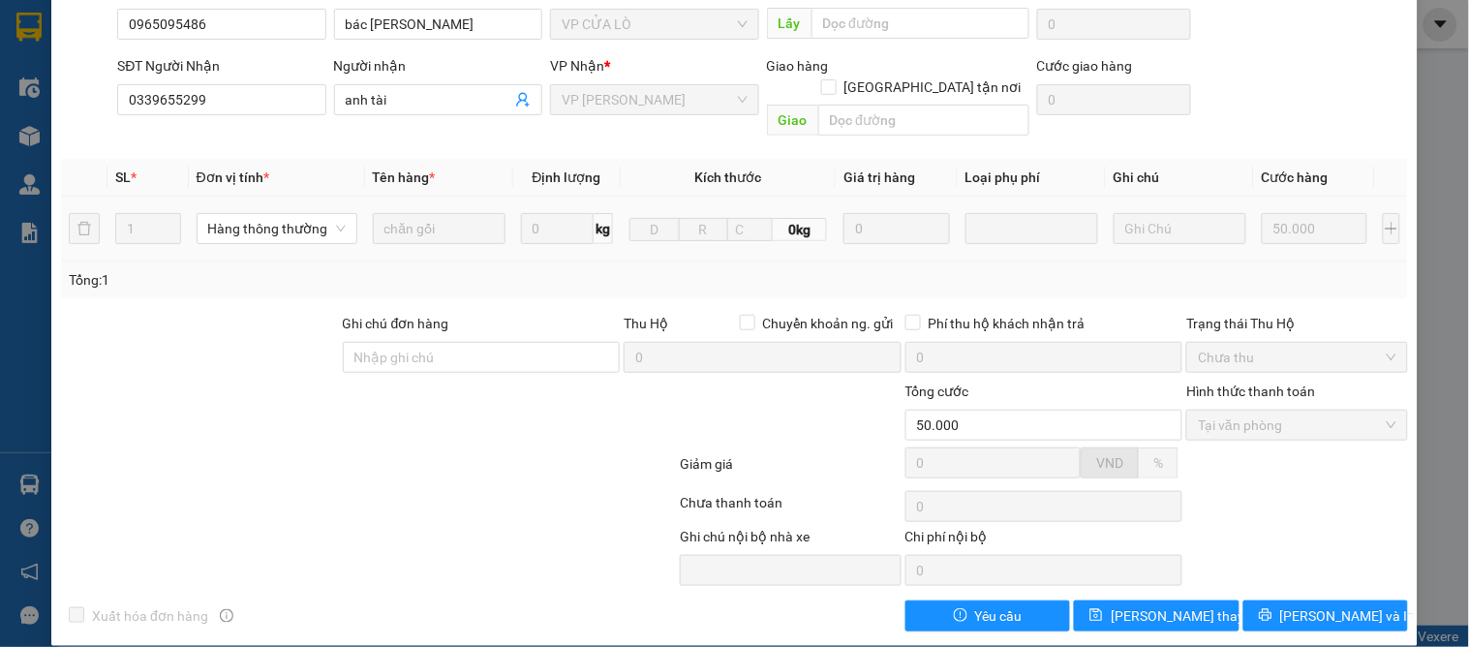
scroll to position [0, 0]
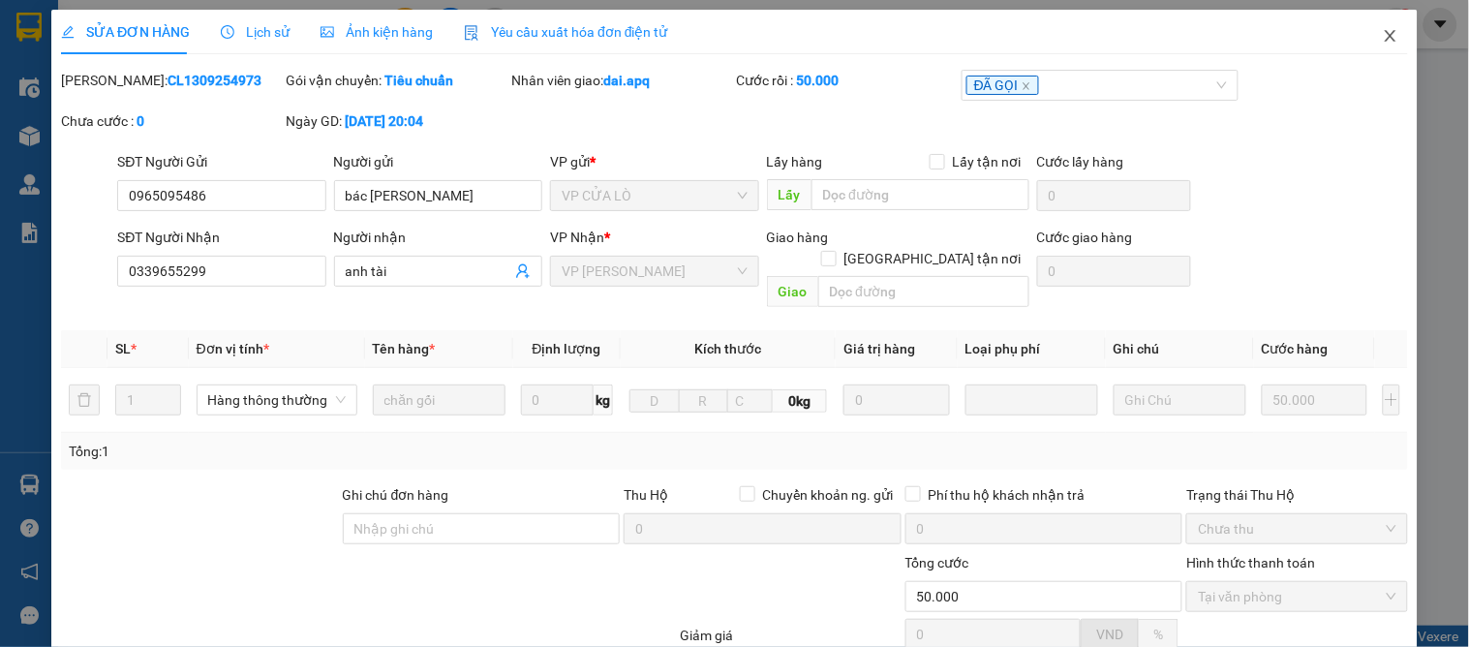
click at [1366, 40] on span "Close" at bounding box center [1390, 37] width 54 height 54
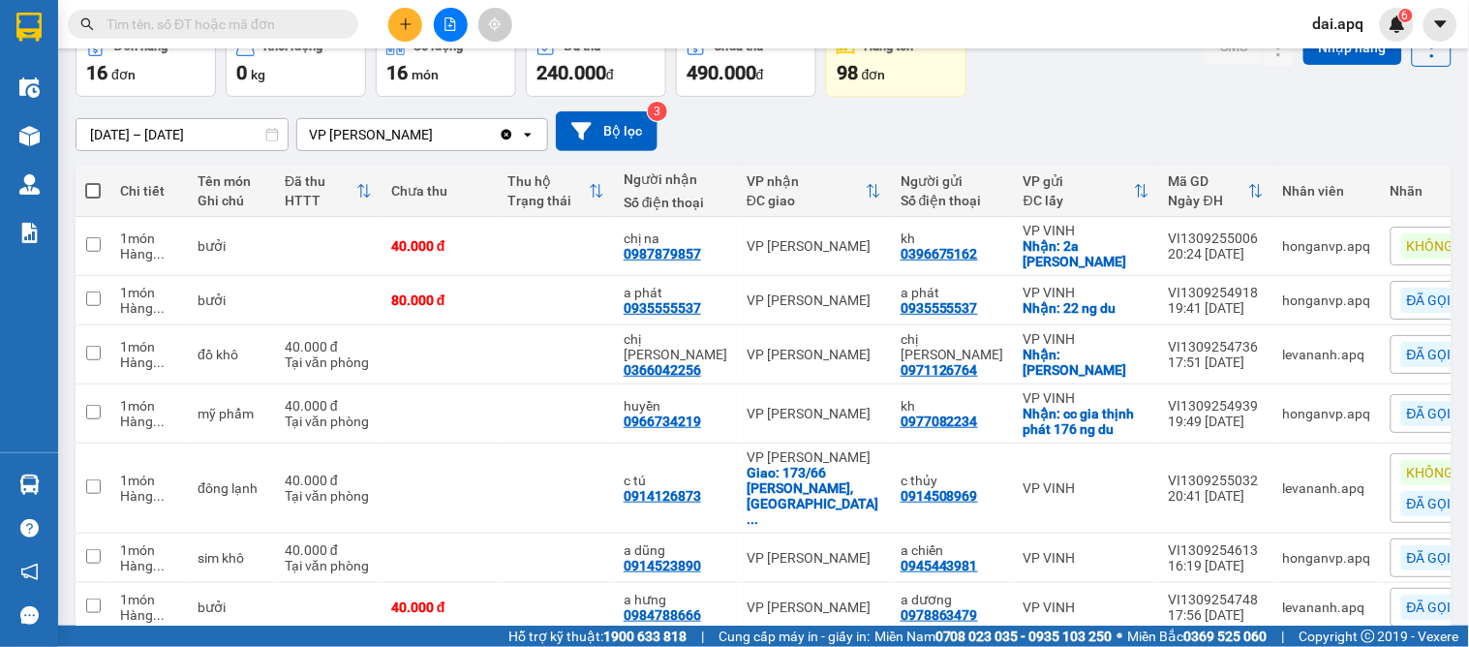
scroll to position [215, 0]
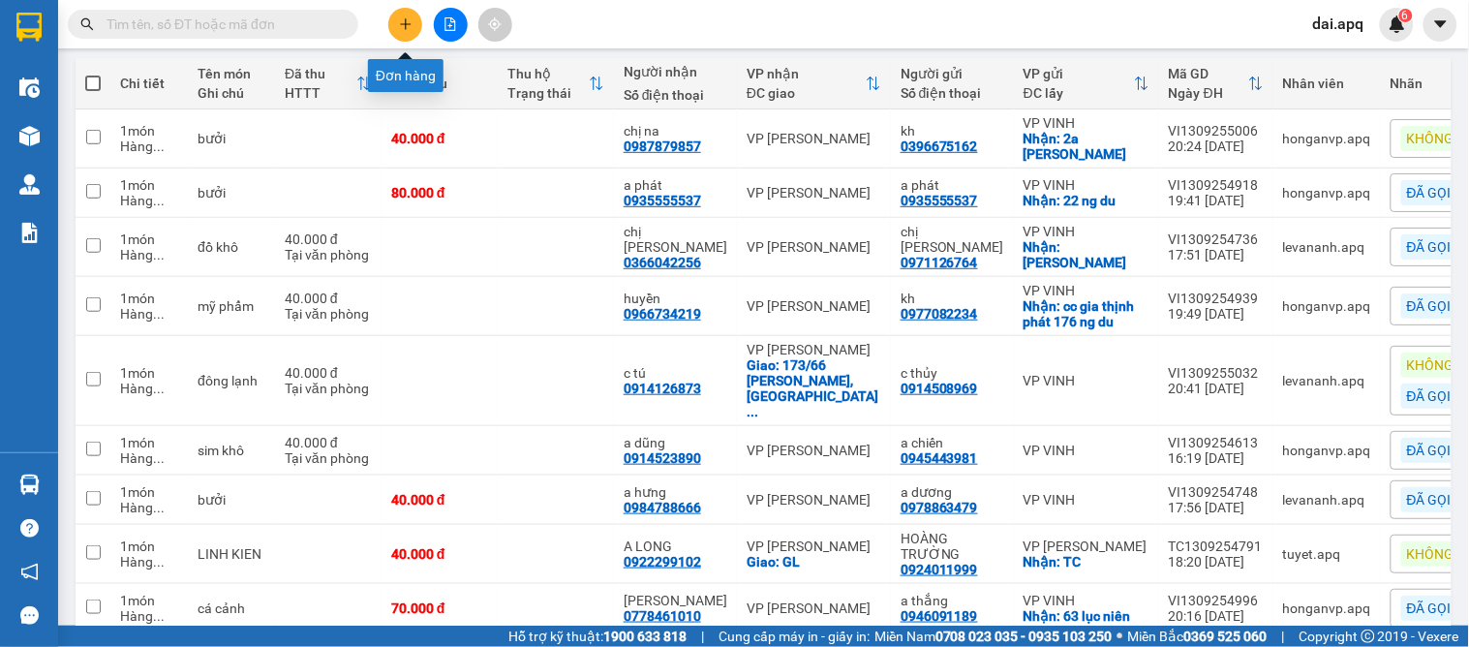
click at [403, 8] on button at bounding box center [405, 25] width 34 height 34
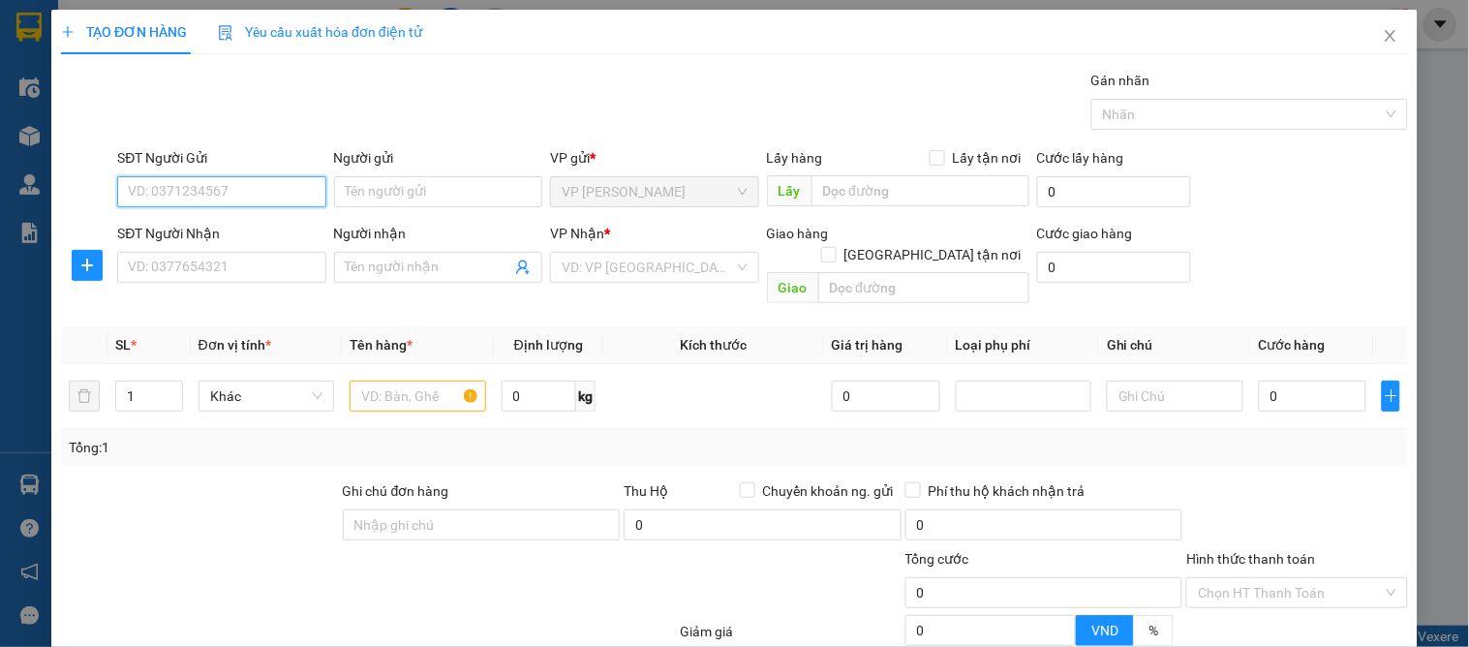
click at [190, 198] on input "SĐT Người Gửi" at bounding box center [221, 191] width 208 height 31
drag, startPoint x: 206, startPoint y: 224, endPoint x: 188, endPoint y: 249, distance: 31.2
click at [206, 226] on div "0567891228 - a phước" at bounding box center [219, 230] width 183 height 21
type input "0567891228"
type input "a phước"
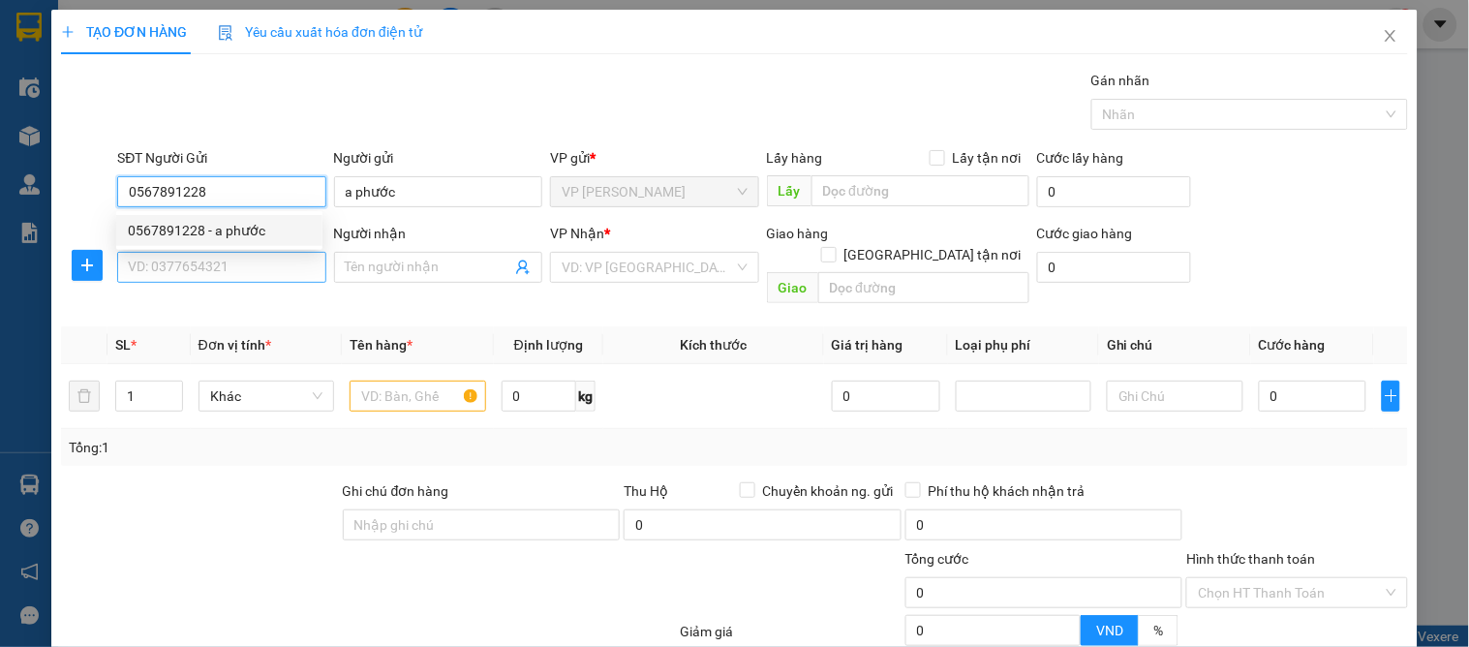
type input "0567891228"
click at [185, 265] on input "SĐT Người Nhận" at bounding box center [221, 267] width 208 height 31
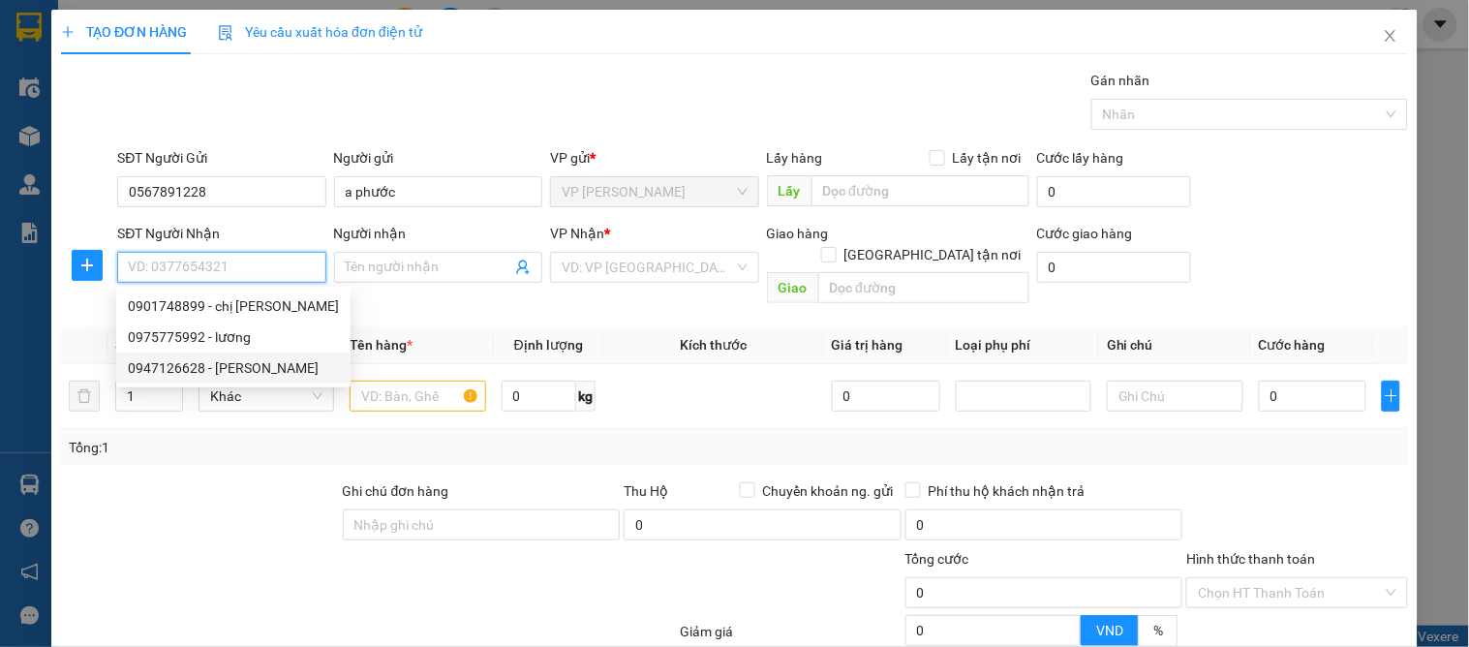
click at [257, 357] on div "0947126628 - c lan" at bounding box center [233, 367] width 211 height 21
type input "0947126628"
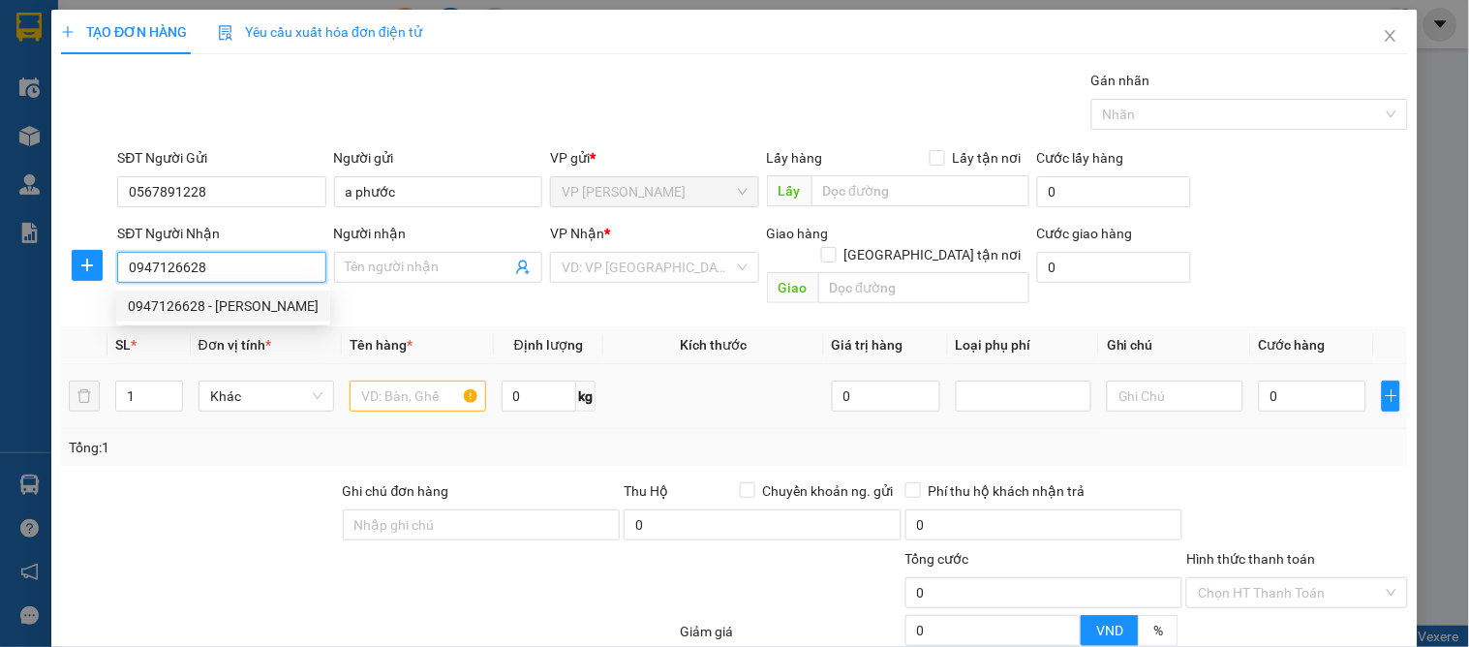
type input "c lan"
checkbox input "true"
type input "18g an dương vương"
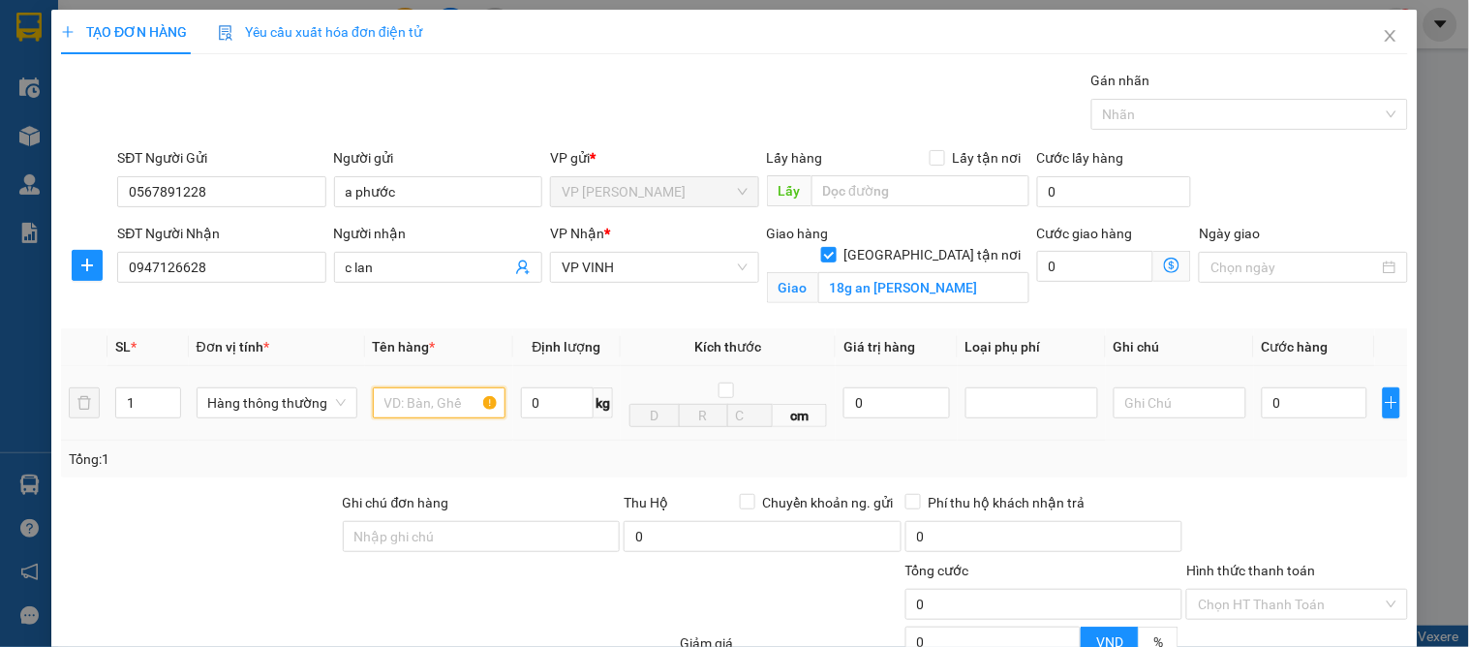
click at [402, 405] on input "text" at bounding box center [439, 402] width 133 height 31
type input "nho"
click at [1289, 413] on input "0" at bounding box center [1315, 402] width 106 height 31
type input "5"
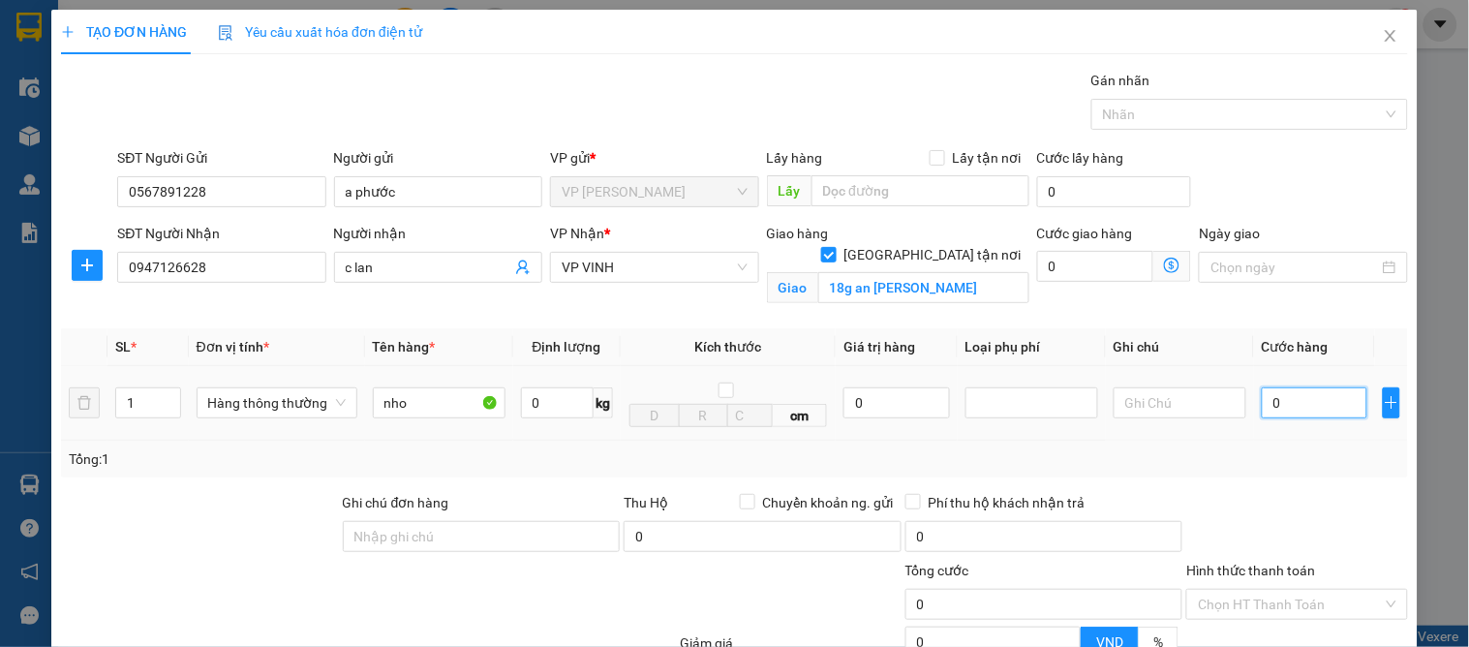
type input "5"
type input "50"
type input "50.000"
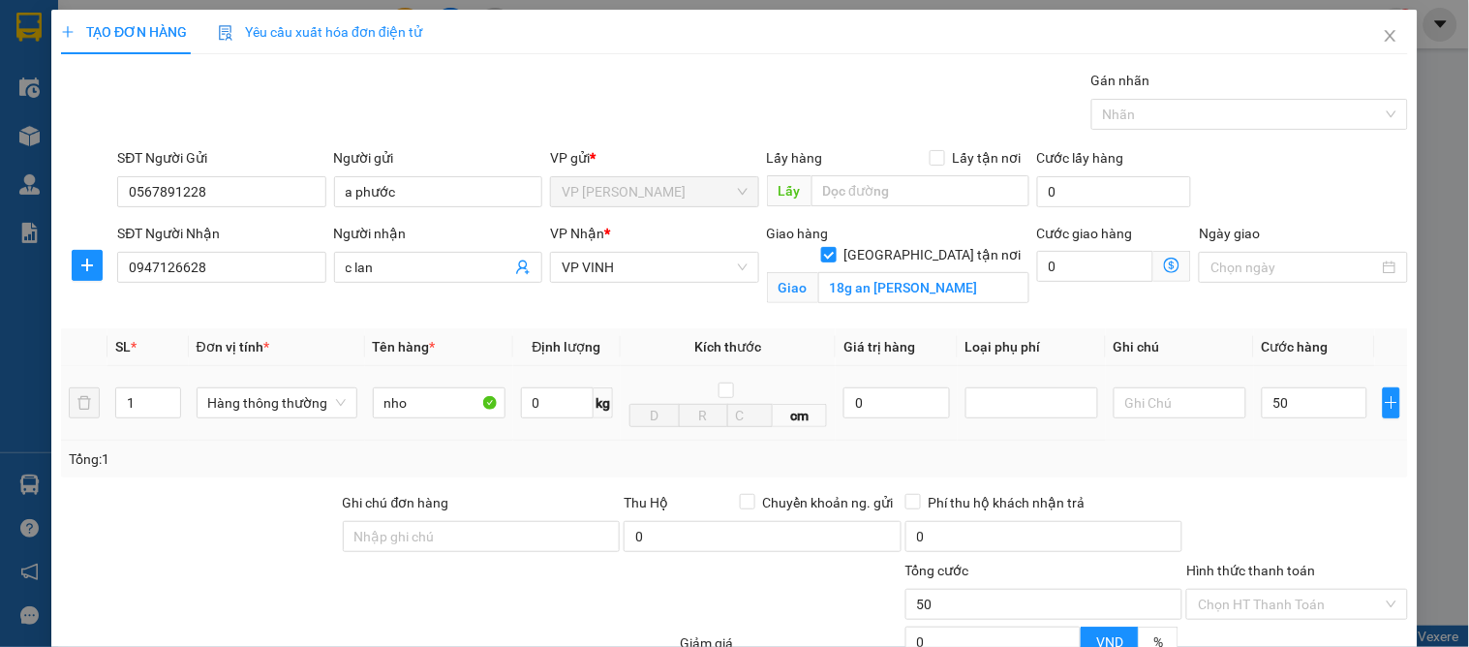
type input "50.000"
drag, startPoint x: 1329, startPoint y: 448, endPoint x: 1319, endPoint y: 478, distance: 31.8
click at [1329, 449] on div "SL * Đơn vị tính * Tên hàng * Định lượng Kích thước Giá trị hàng Loại phụ phí G…" at bounding box center [734, 402] width 1347 height 149
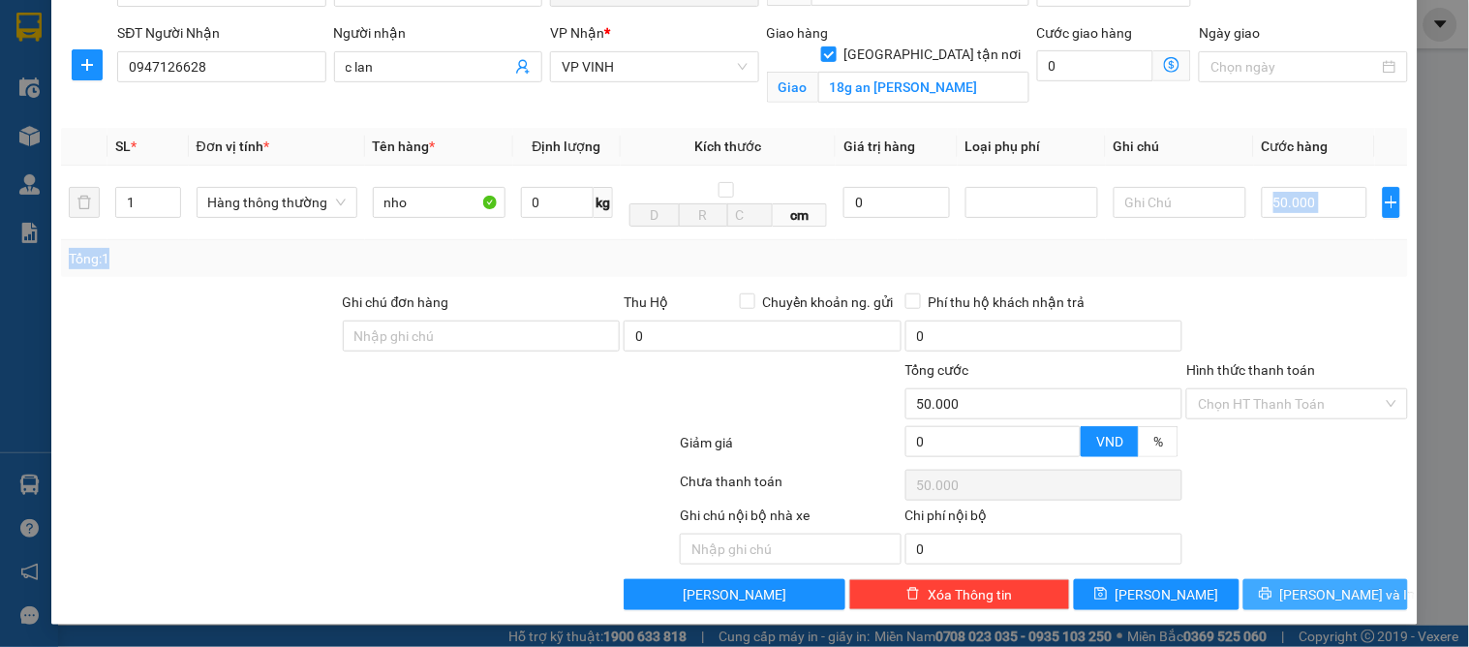
click at [1320, 600] on span "[PERSON_NAME] và In" at bounding box center [1348, 594] width 136 height 21
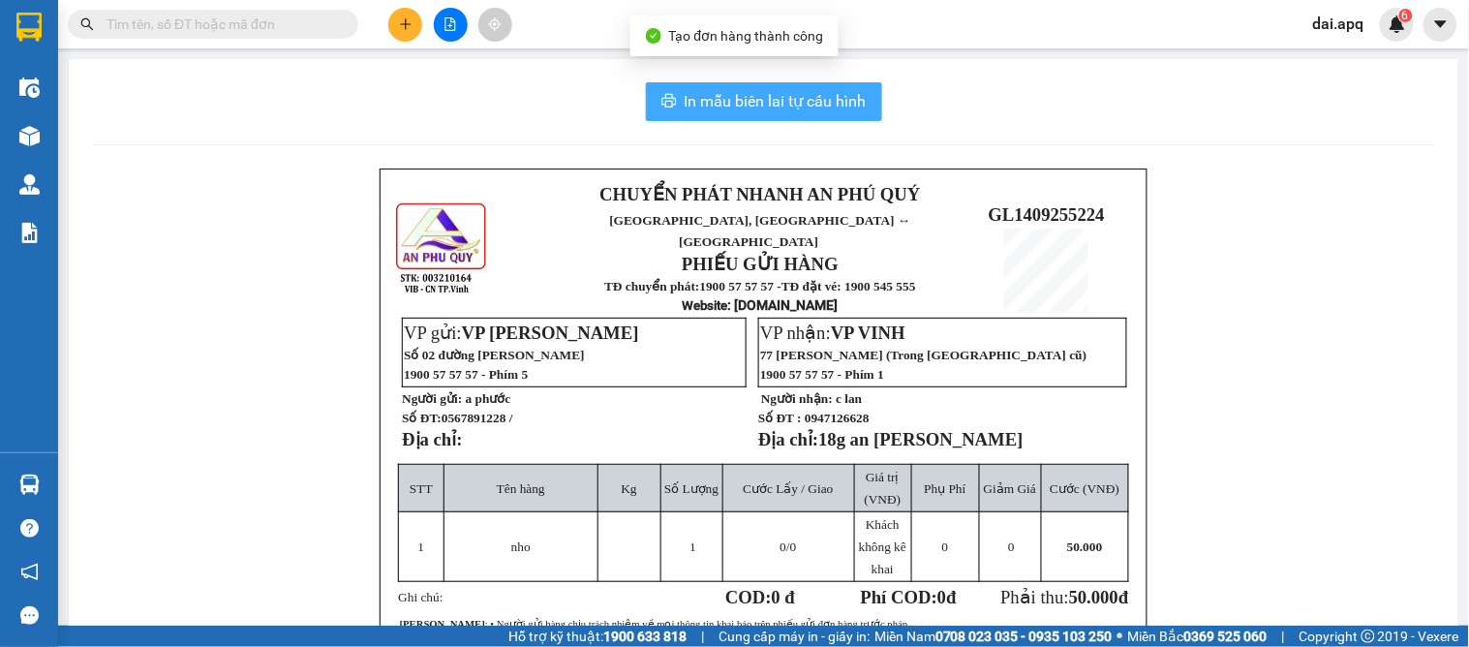
click at [729, 102] on span "In mẫu biên lai tự cấu hình" at bounding box center [775, 101] width 182 height 24
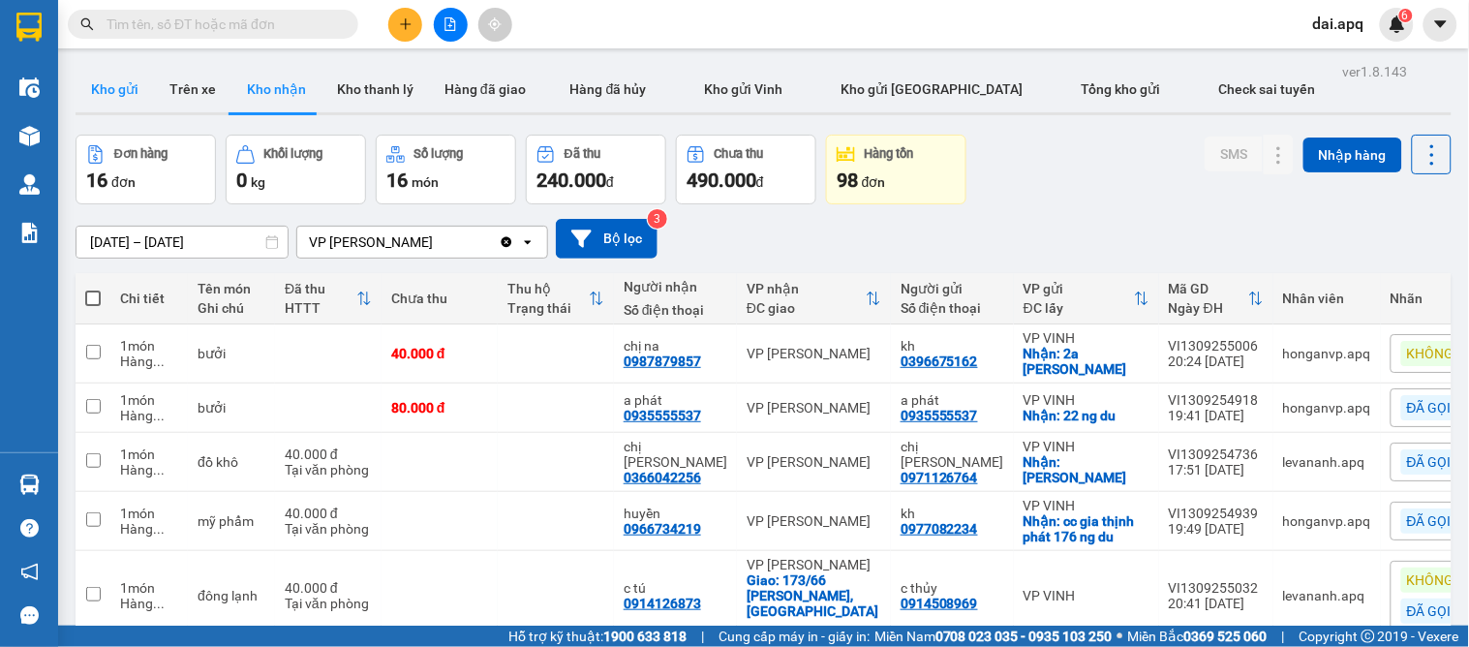
click at [119, 97] on button "Kho gửi" at bounding box center [115, 89] width 78 height 46
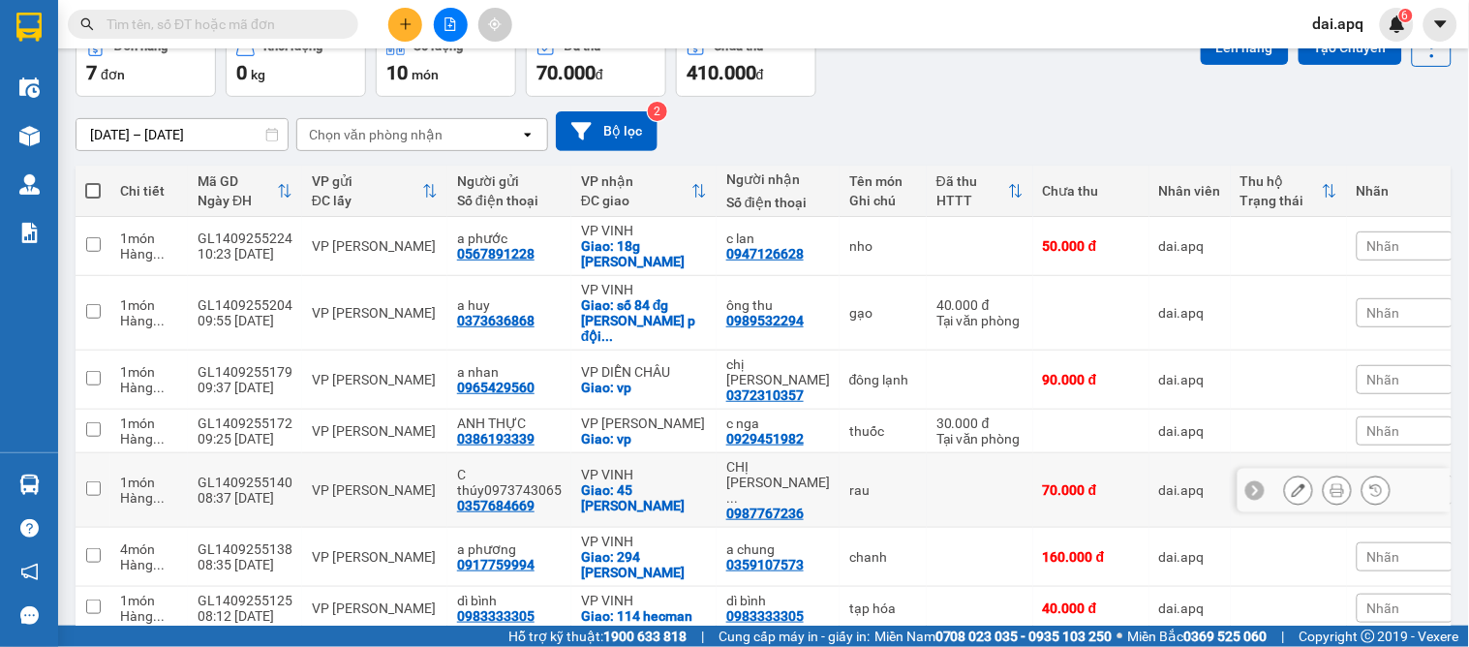
scroll to position [168, 0]
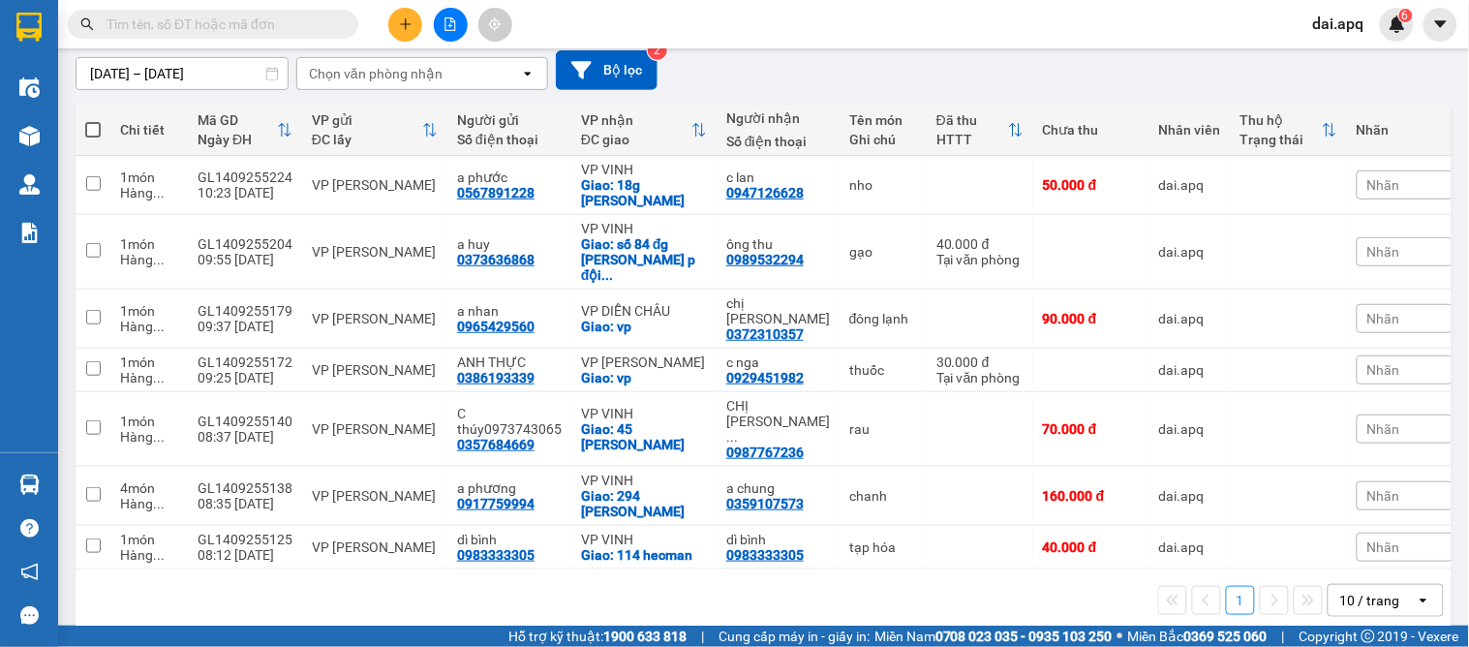
click at [1355, 591] on div "10 / trang" at bounding box center [1370, 600] width 60 height 19
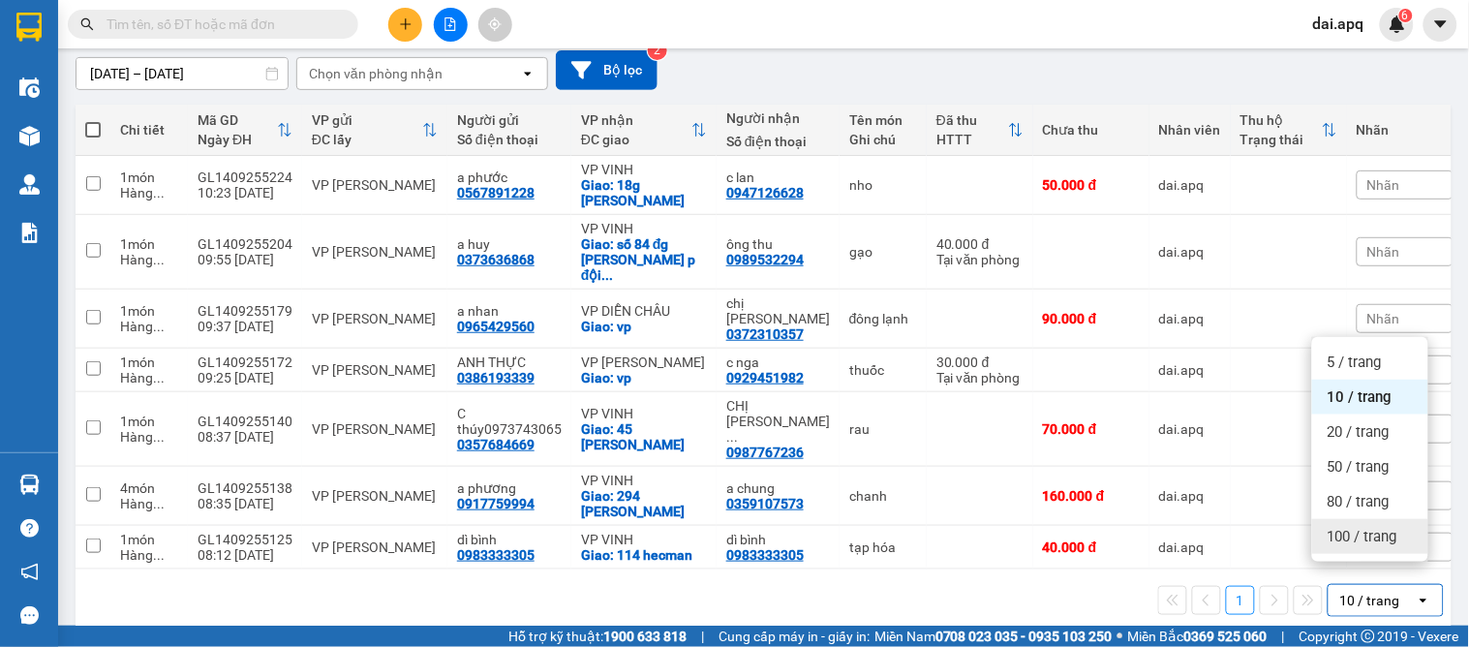
click at [1353, 545] on span "100 / trang" at bounding box center [1362, 536] width 70 height 19
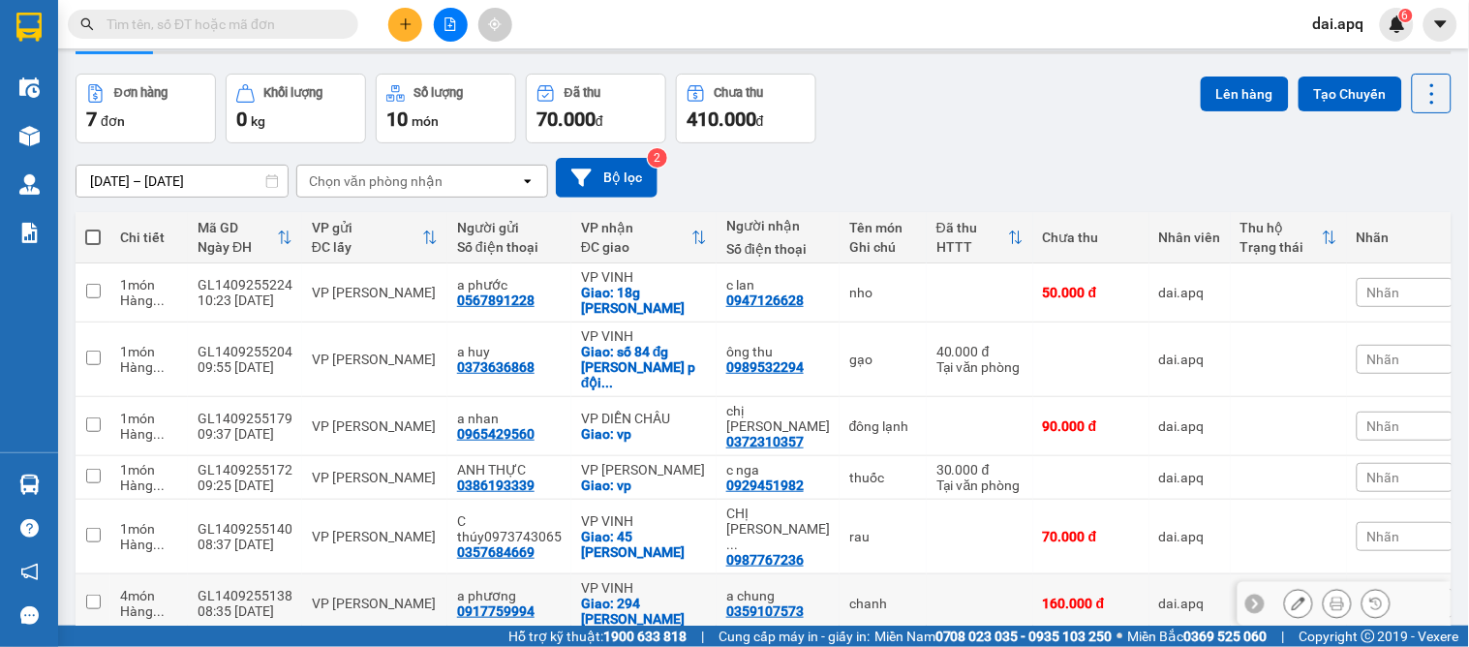
scroll to position [0, 0]
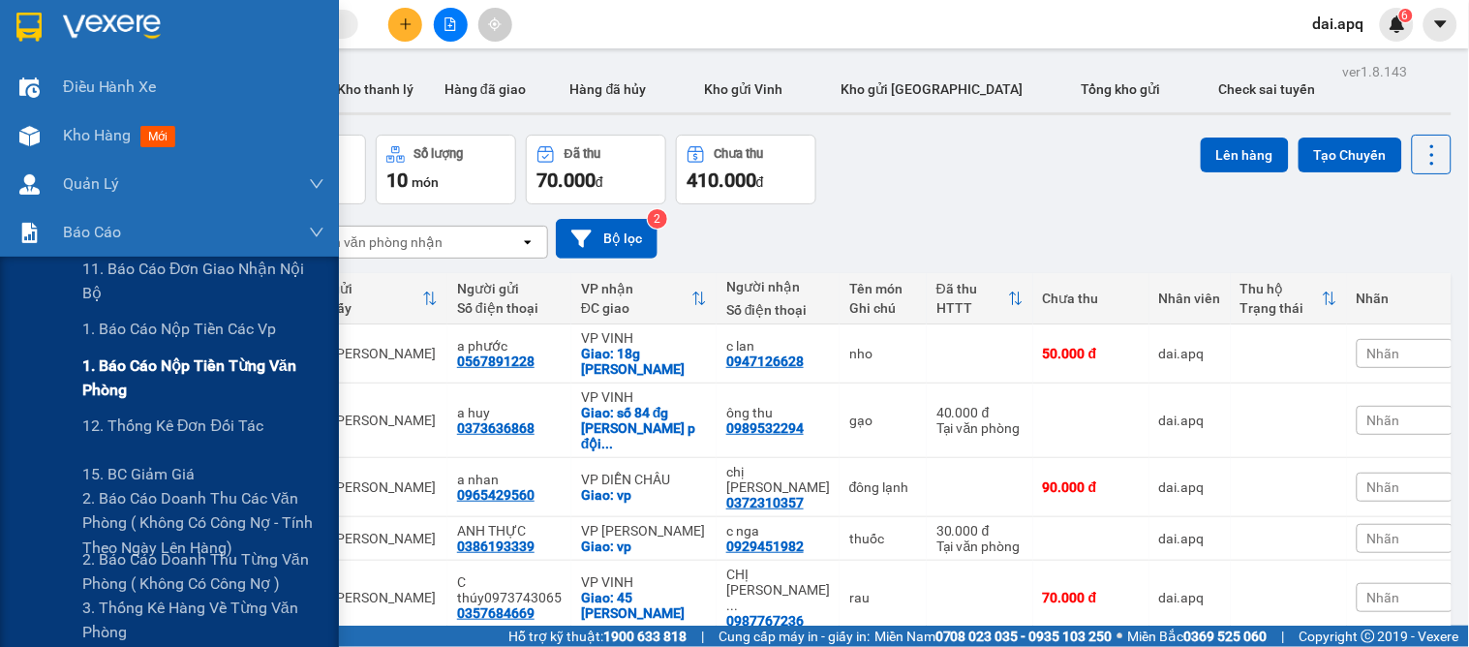
click at [152, 358] on span "1. Báo cáo nộp tiền từng văn phòng" at bounding box center [203, 377] width 242 height 48
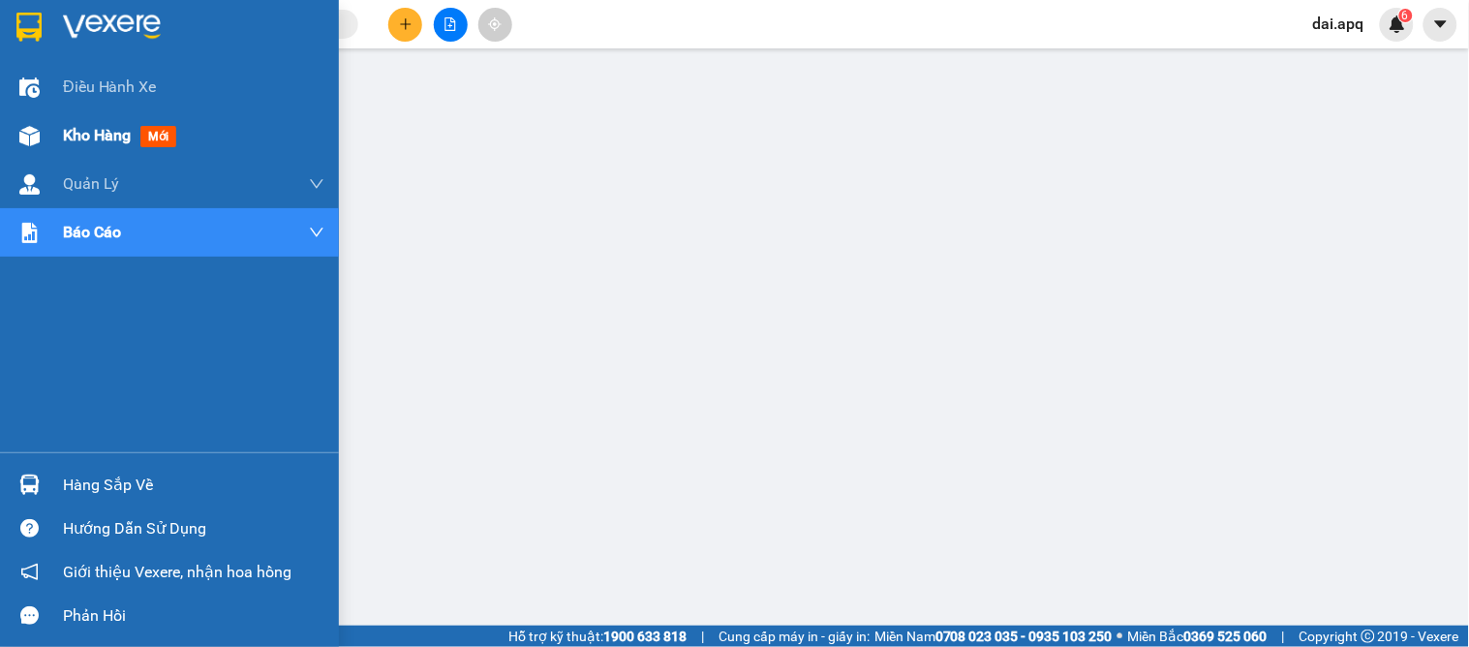
click at [80, 126] on span "Kho hàng" at bounding box center [97, 135] width 68 height 18
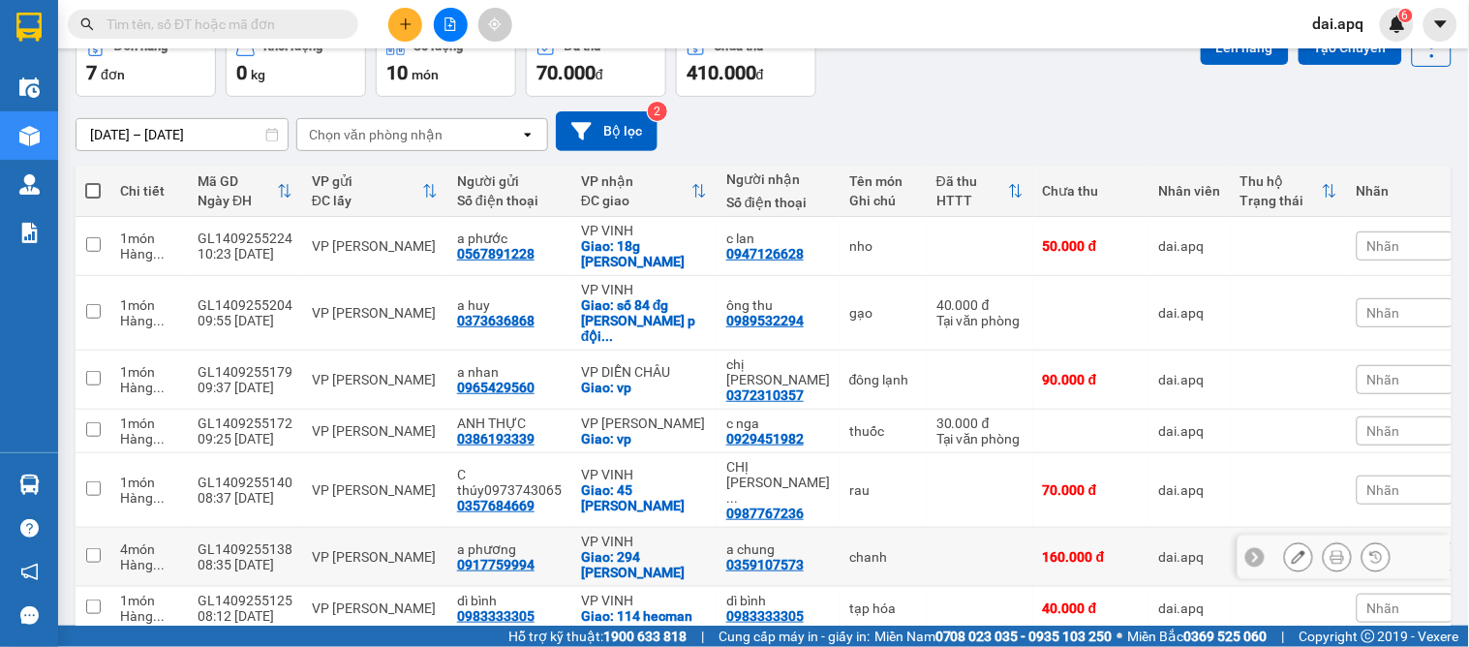
scroll to position [168, 0]
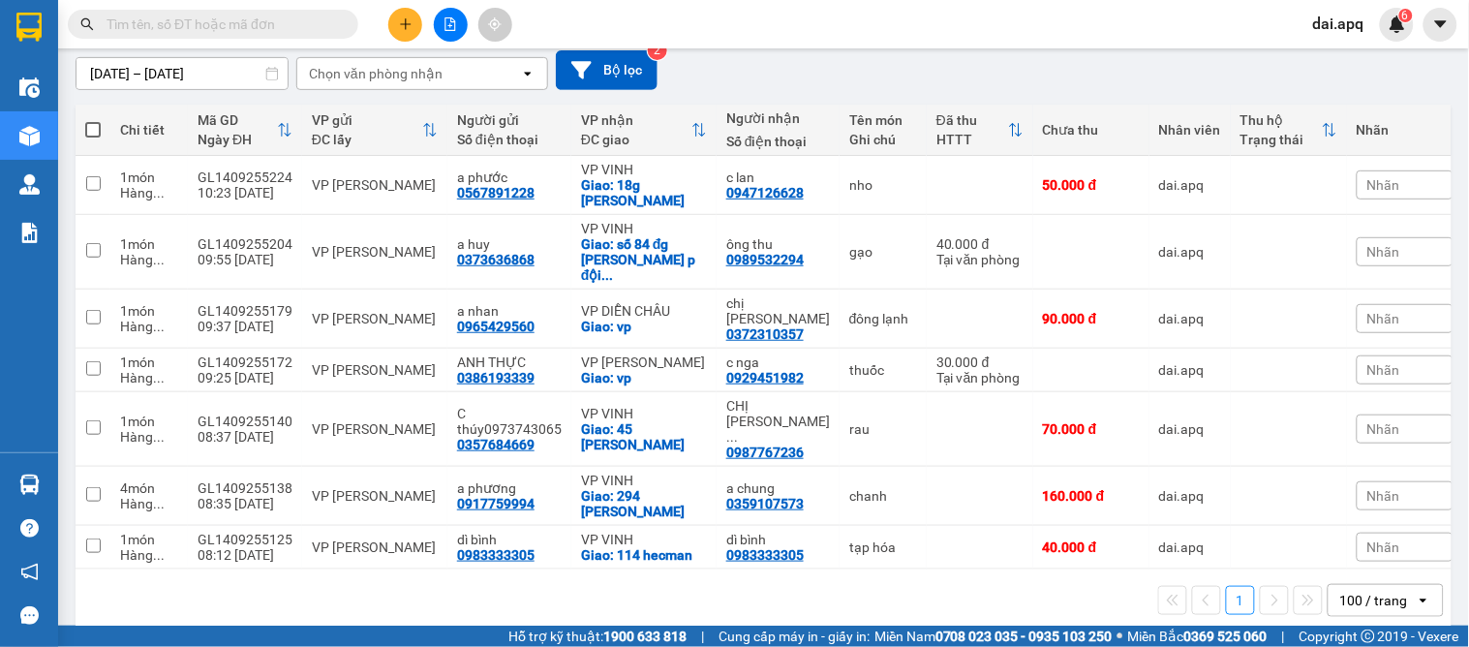
click at [395, 21] on button at bounding box center [405, 25] width 34 height 34
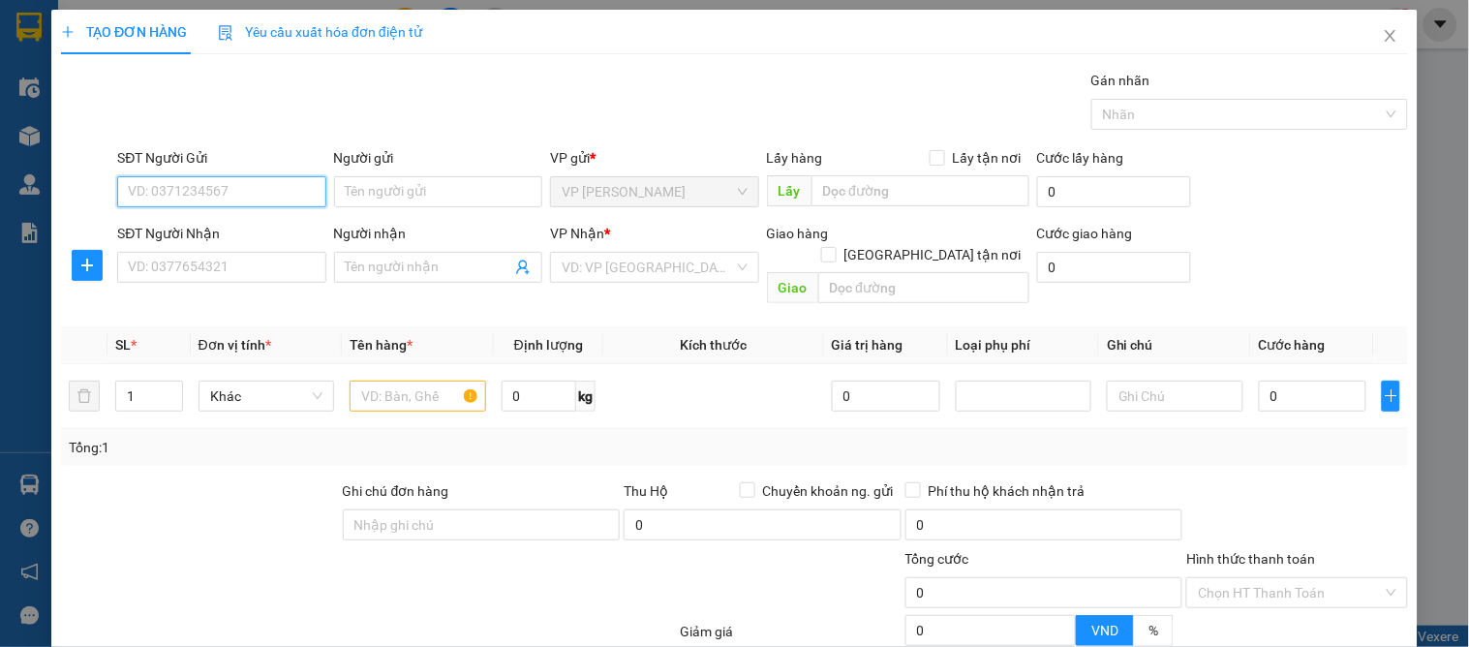
click at [223, 197] on input "SĐT Người Gửi" at bounding box center [221, 191] width 208 height 31
type input "0373570883"
click at [269, 184] on input "0373570883" at bounding box center [221, 191] width 208 height 31
click at [269, 190] on input "0373570883" at bounding box center [221, 191] width 208 height 31
click at [258, 236] on div "0373570883 - CHỊ HẰNG" at bounding box center [219, 230] width 183 height 21
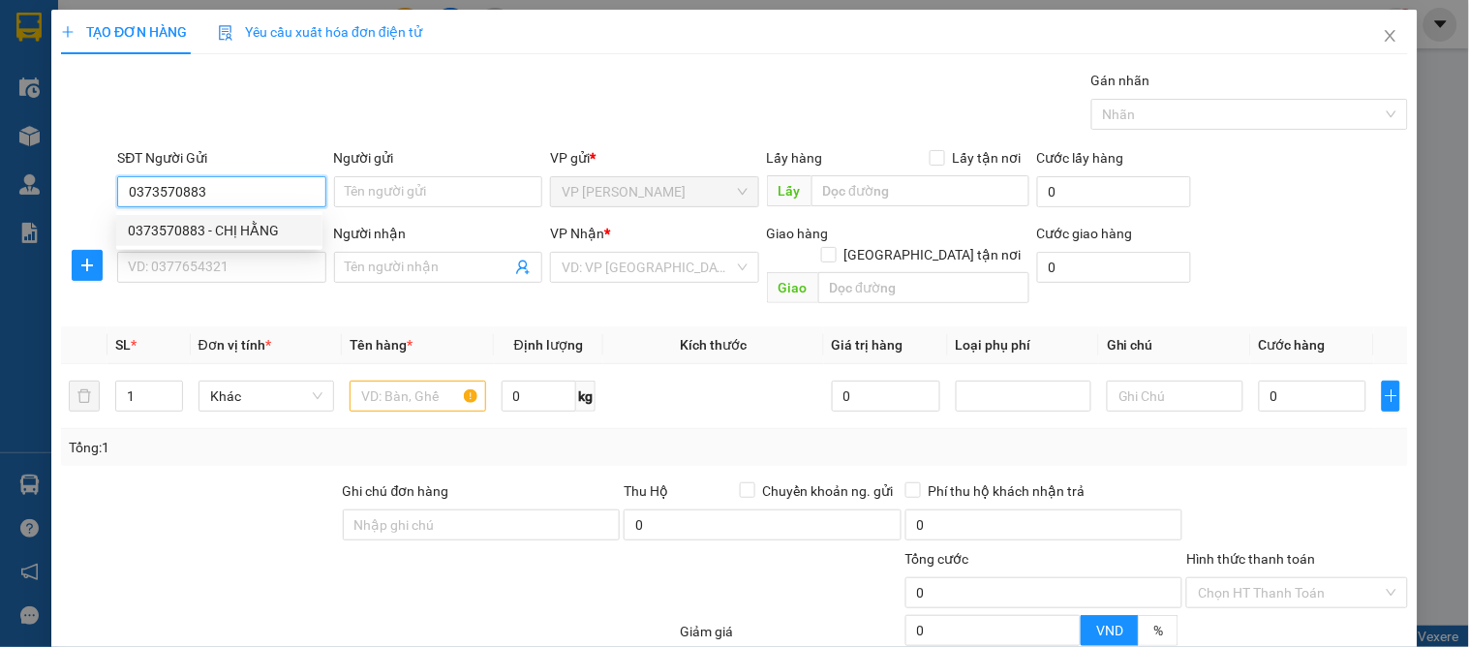
type input "CHỊ HẰNG"
type input "0373570883"
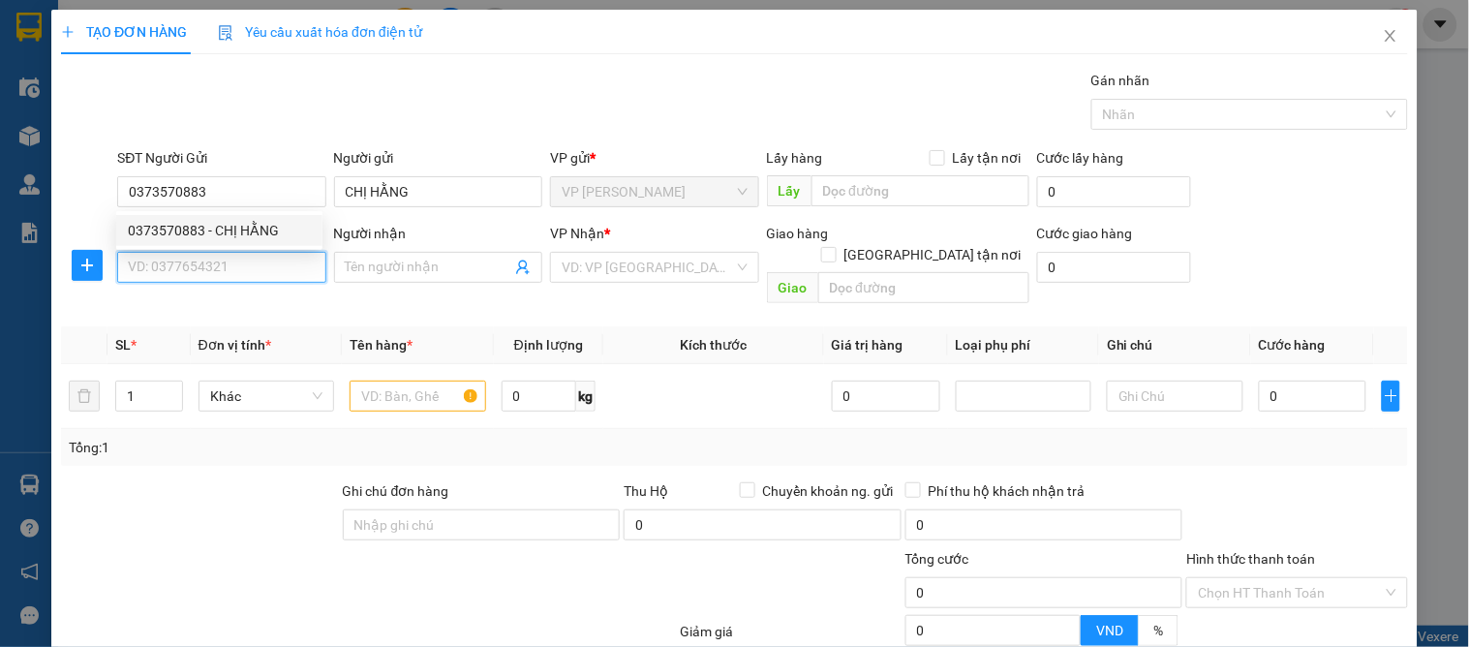
click at [258, 273] on input "SĐT Người Nhận" at bounding box center [221, 267] width 208 height 31
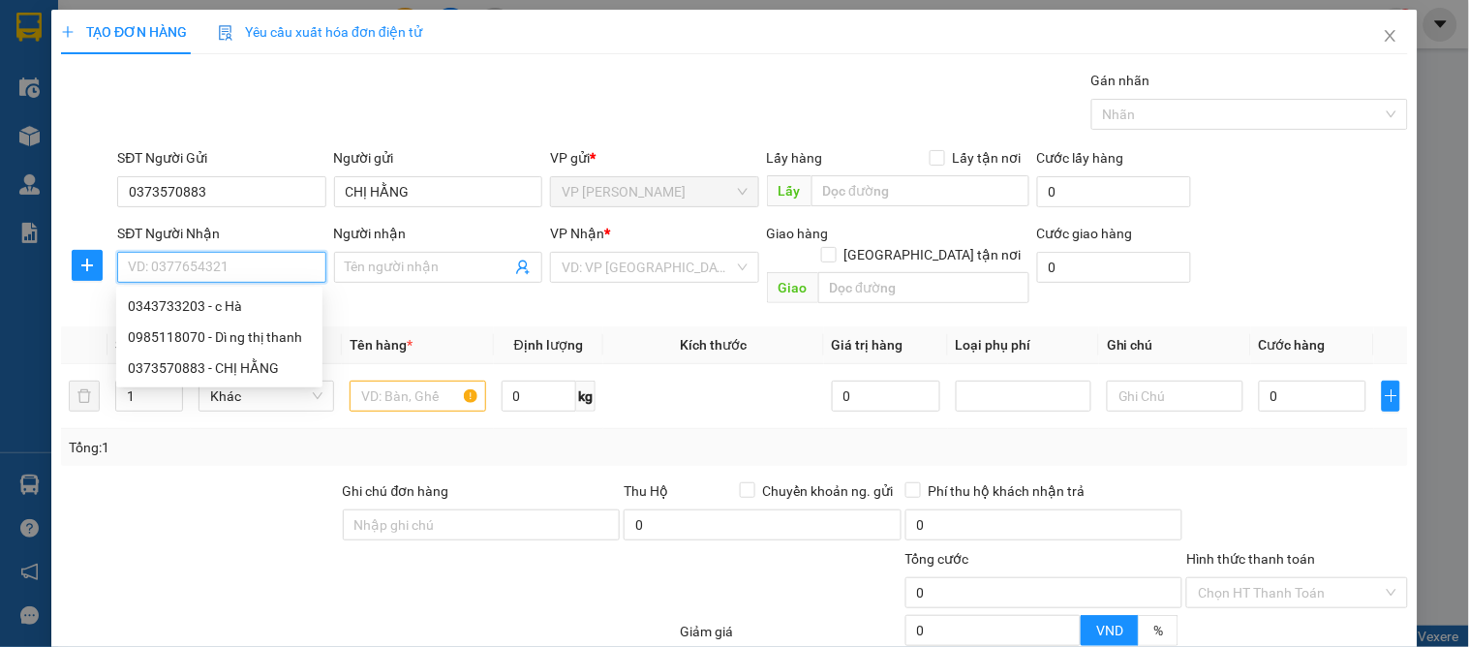
click at [267, 275] on input "SĐT Người Nhận" at bounding box center [221, 267] width 208 height 31
drag, startPoint x: 234, startPoint y: 298, endPoint x: 333, endPoint y: 390, distance: 134.9
click at [234, 300] on div "0343733203 - c Hà" at bounding box center [219, 305] width 183 height 21
type input "0343733203"
type input "[PERSON_NAME]"
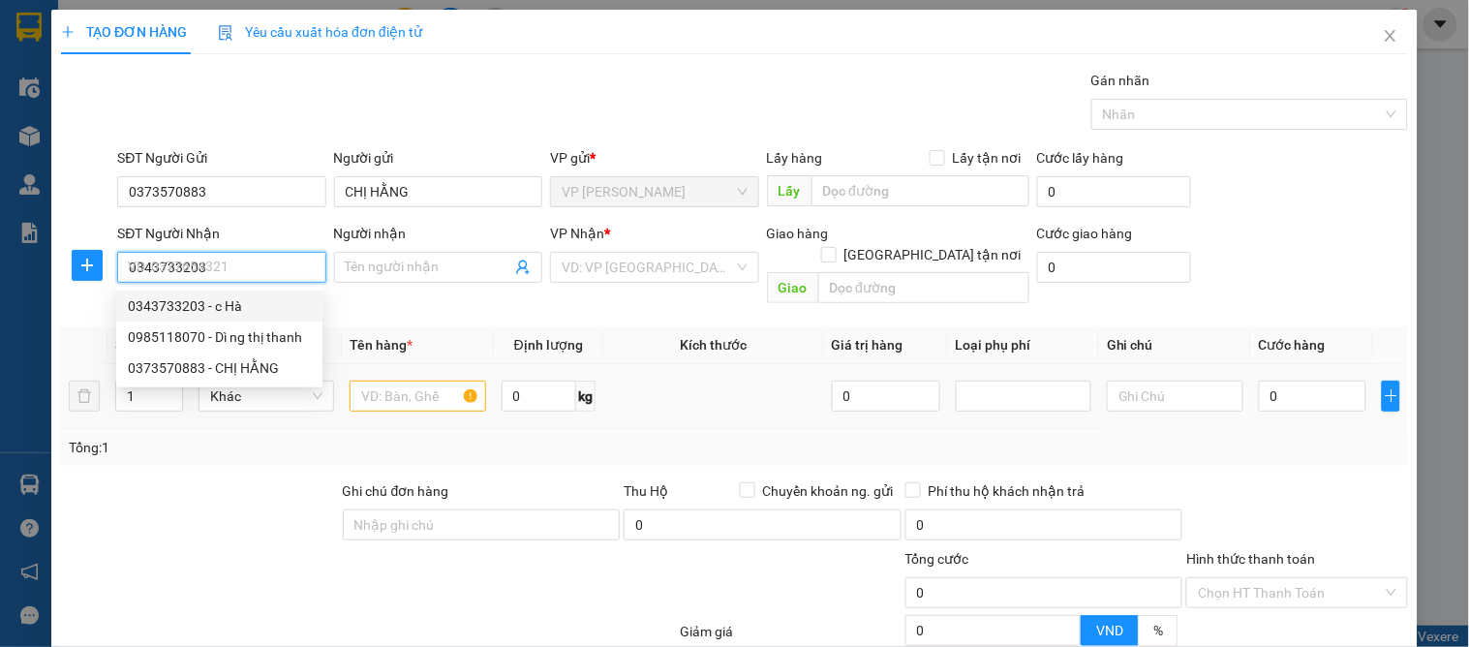
checkbox input "true"
type input "vp"
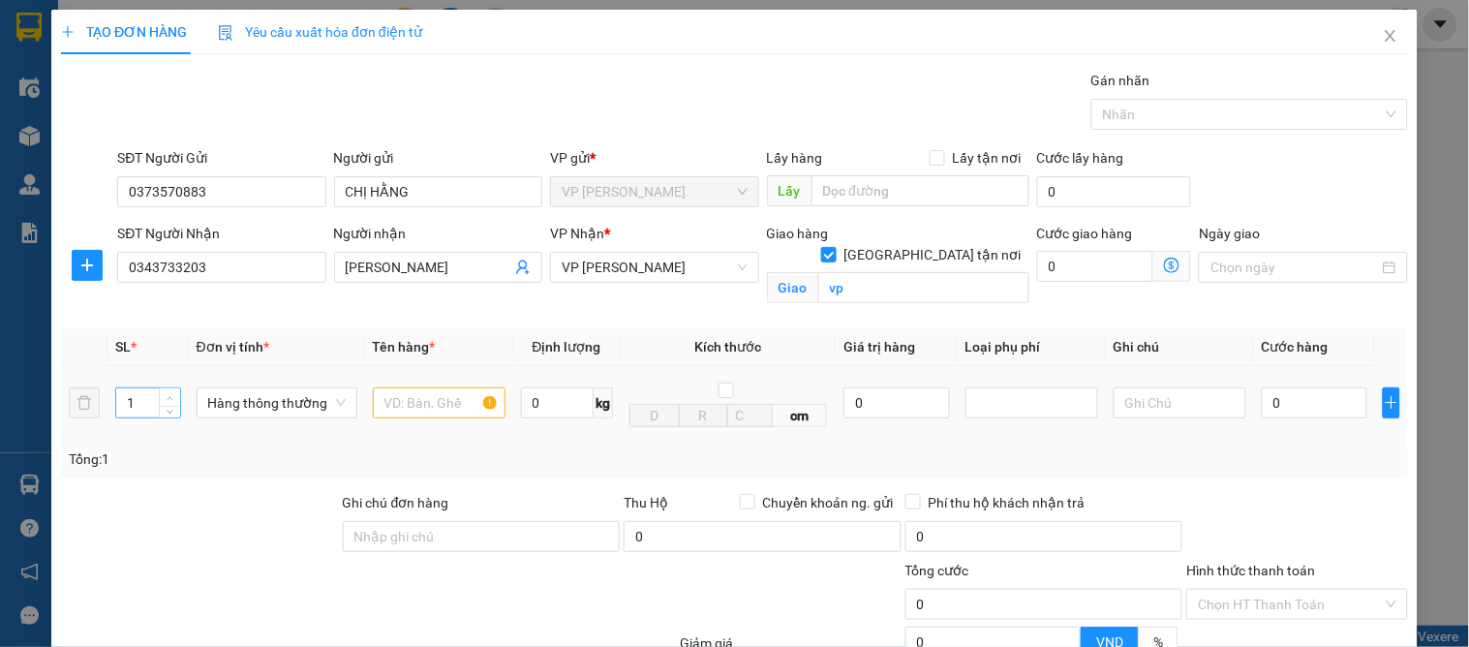
type input "2"
click at [175, 398] on span "Increase Value" at bounding box center [169, 396] width 21 height 17
click at [431, 404] on input "text" at bounding box center [439, 402] width 133 height 31
type input "quần áo xe"
click at [1317, 397] on input "0" at bounding box center [1315, 402] width 106 height 31
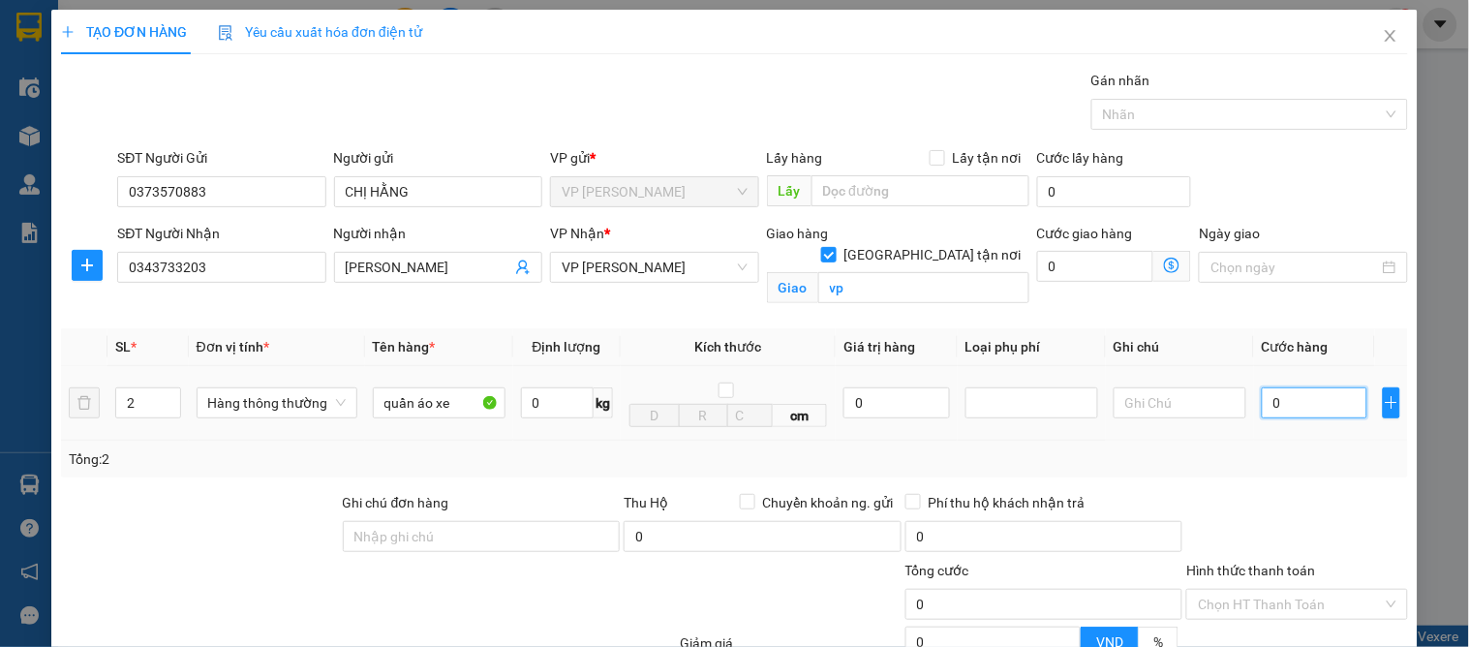
type input "7"
type input "70"
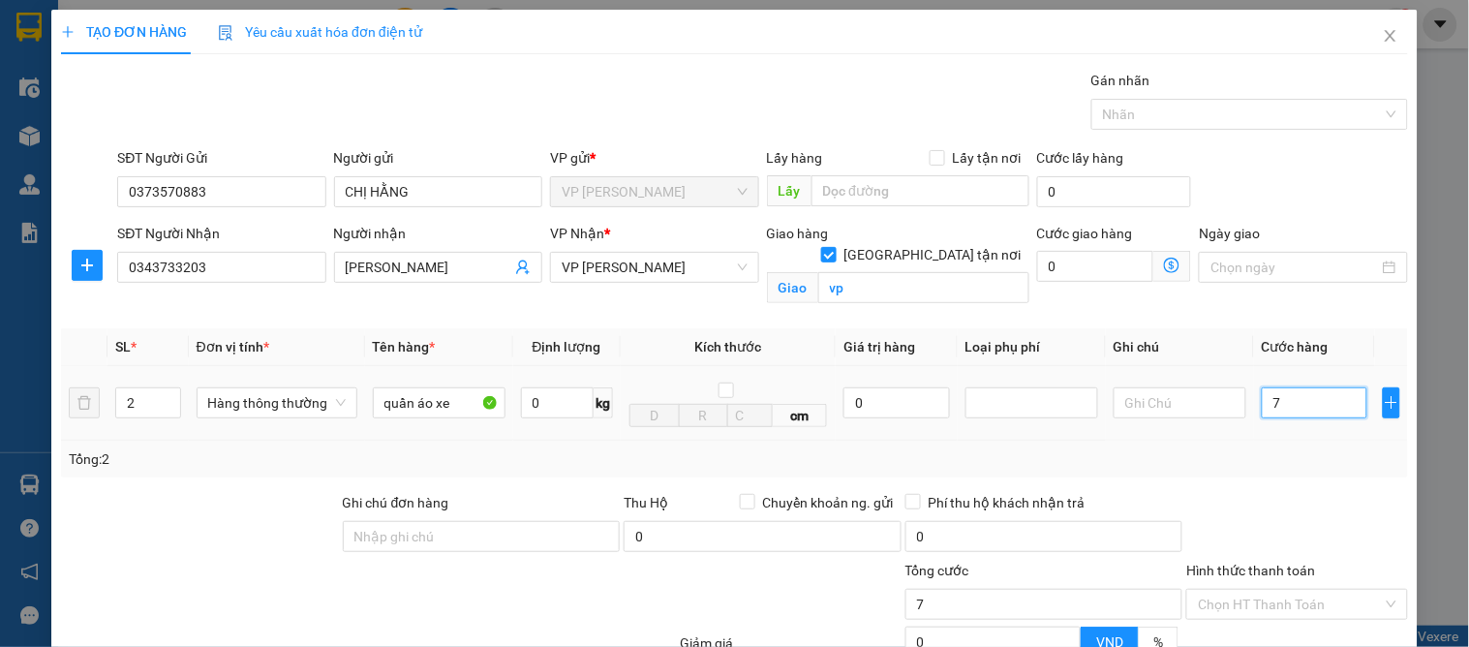
type input "70"
type input "70.000"
click at [1255, 469] on div "Tổng: 2" at bounding box center [734, 458] width 1331 height 21
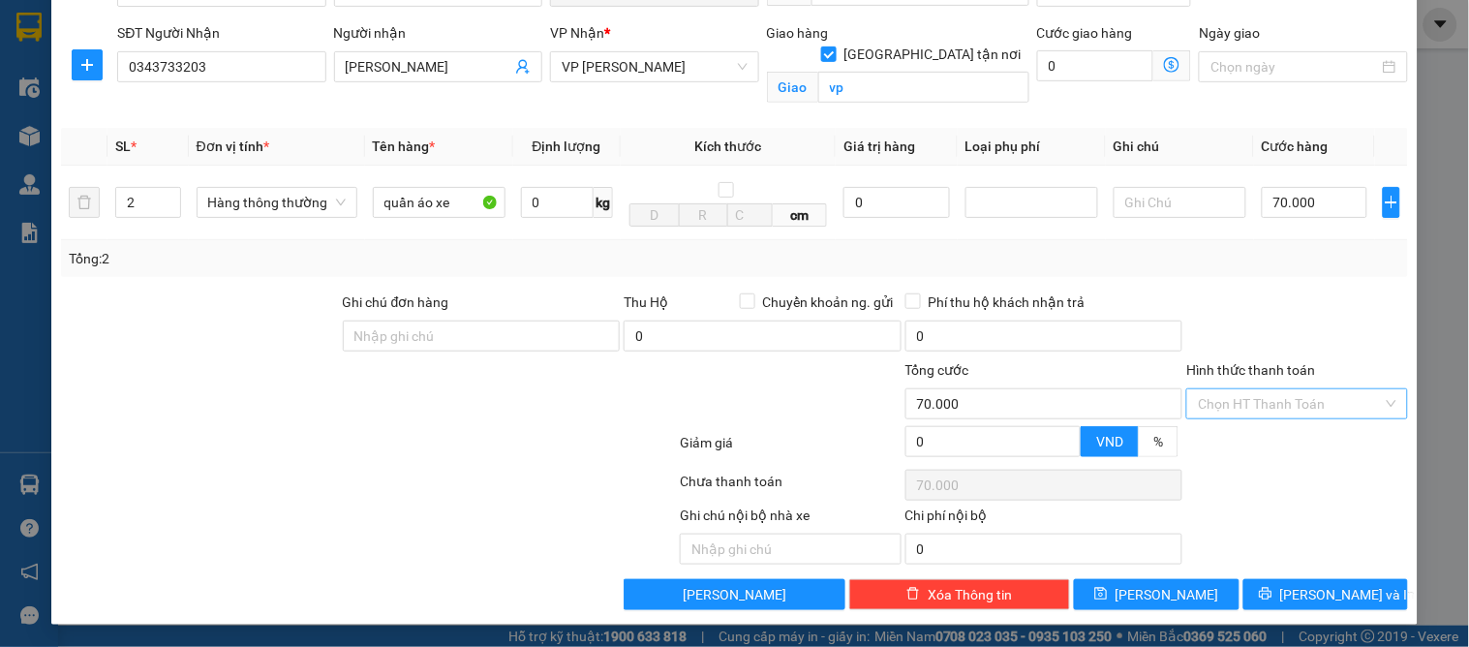
click at [1247, 402] on input "Hình thức thanh toán" at bounding box center [1290, 403] width 184 height 29
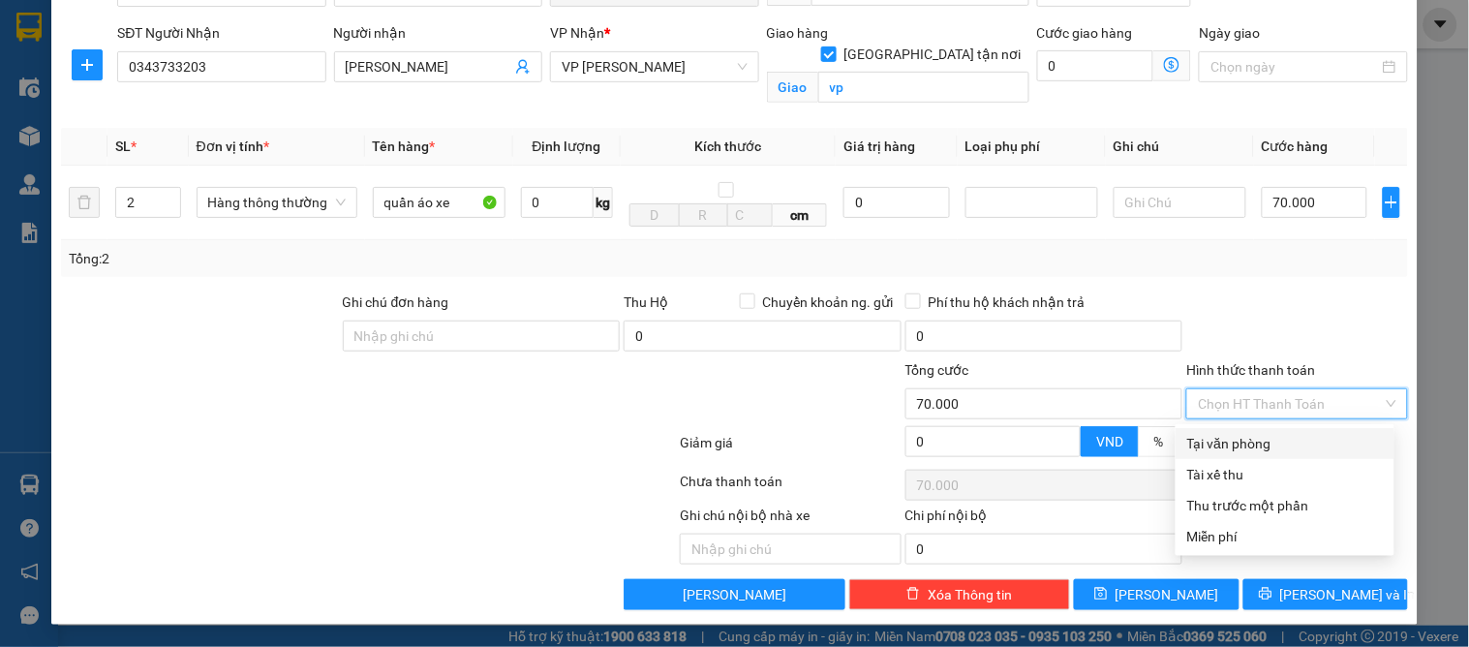
click at [1231, 437] on div "Tại văn phòng" at bounding box center [1285, 443] width 196 height 21
type input "0"
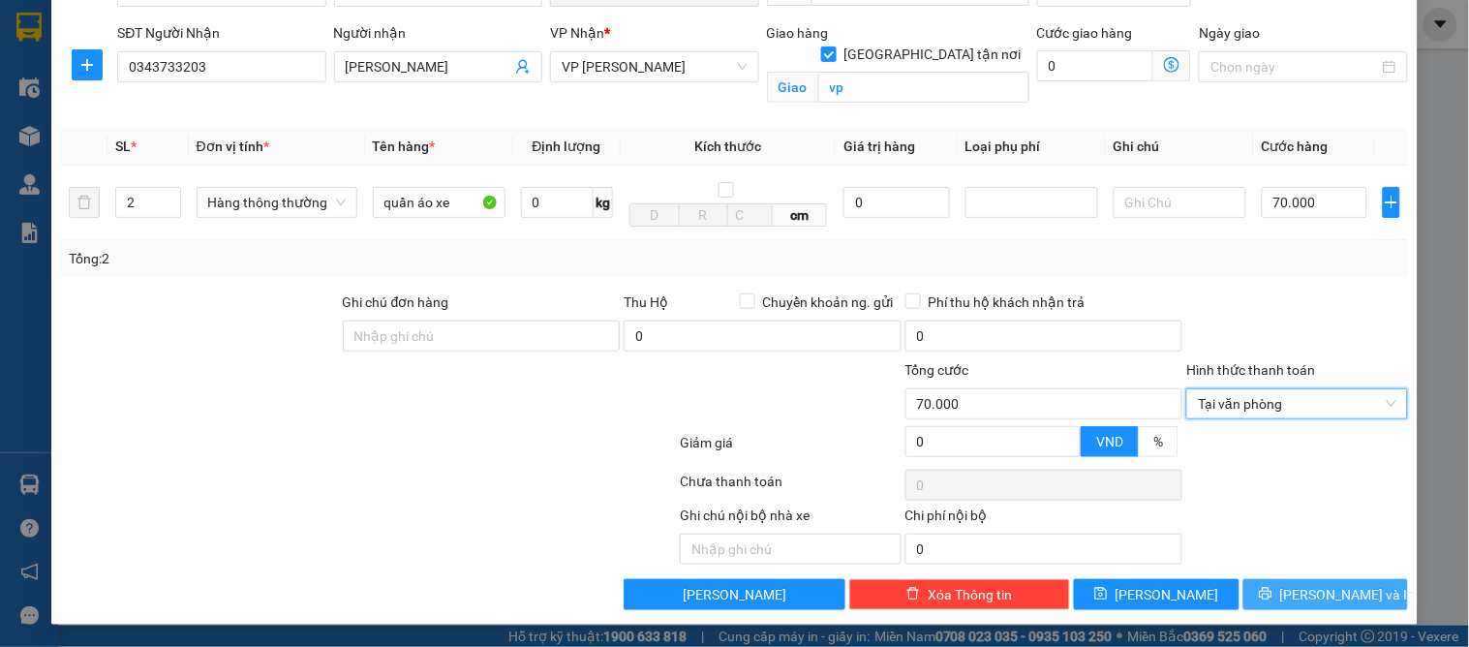
click at [1308, 596] on span "[PERSON_NAME] và In" at bounding box center [1348, 594] width 136 height 21
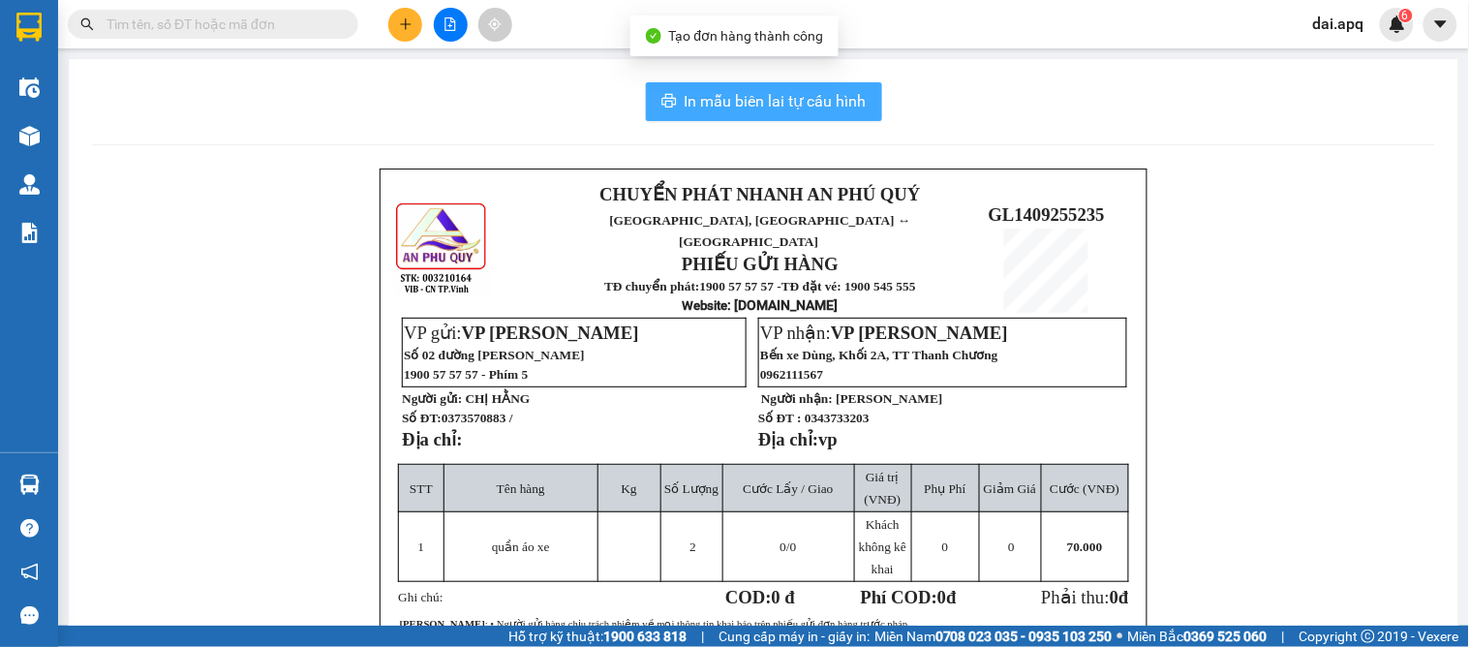
click at [750, 99] on span "In mẫu biên lai tự cấu hình" at bounding box center [775, 101] width 182 height 24
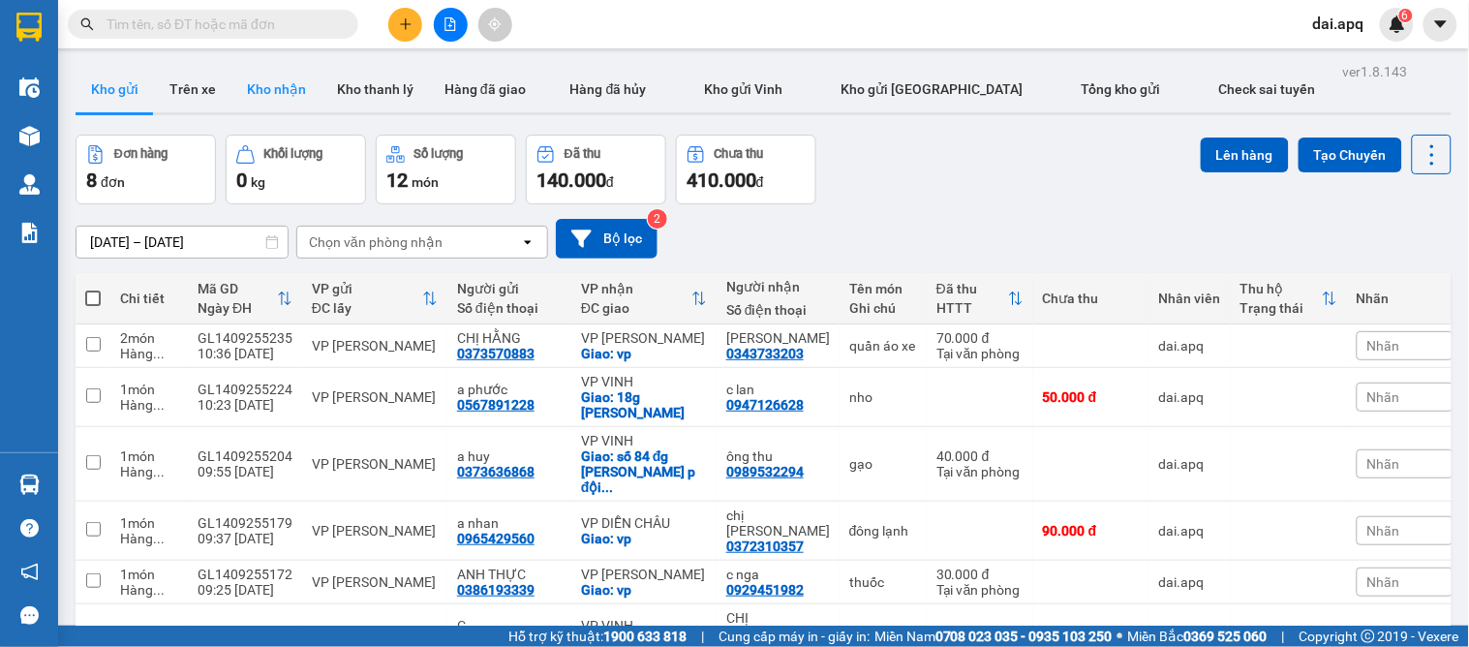
click at [277, 82] on button "Kho nhận" at bounding box center [276, 89] width 90 height 46
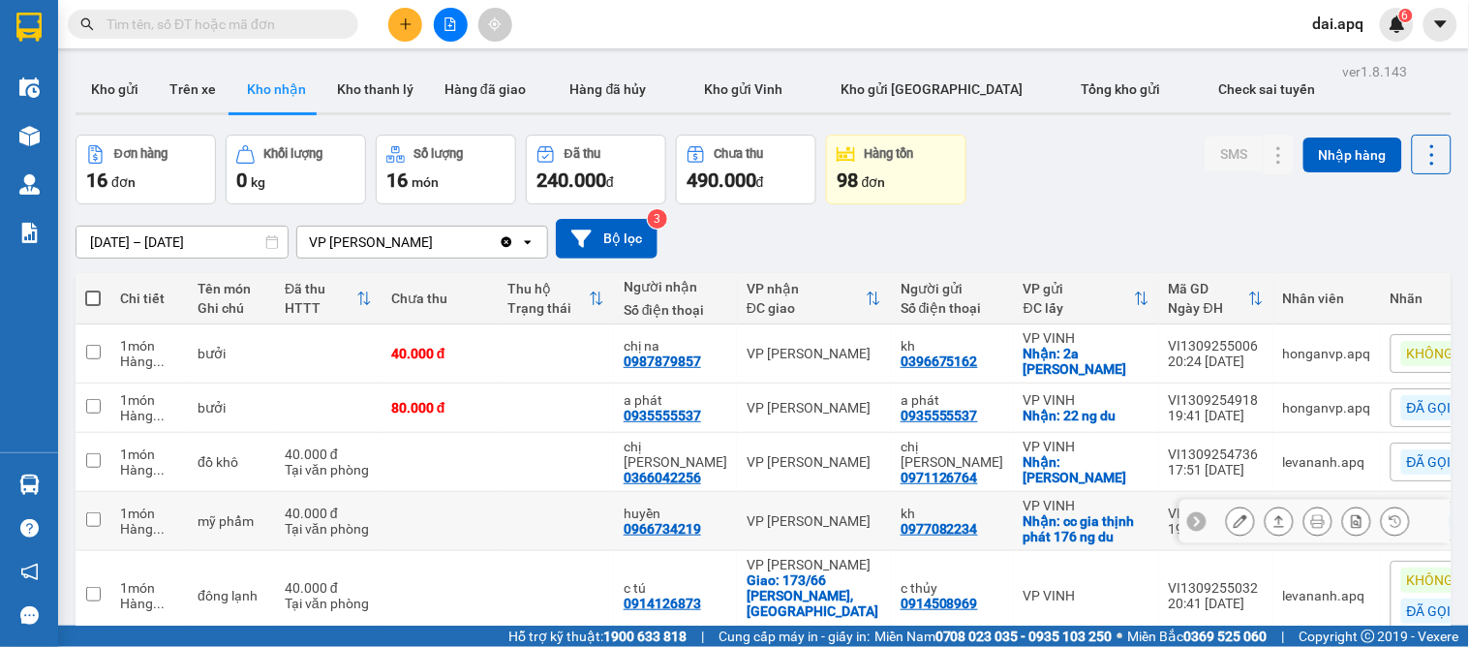
scroll to position [107, 0]
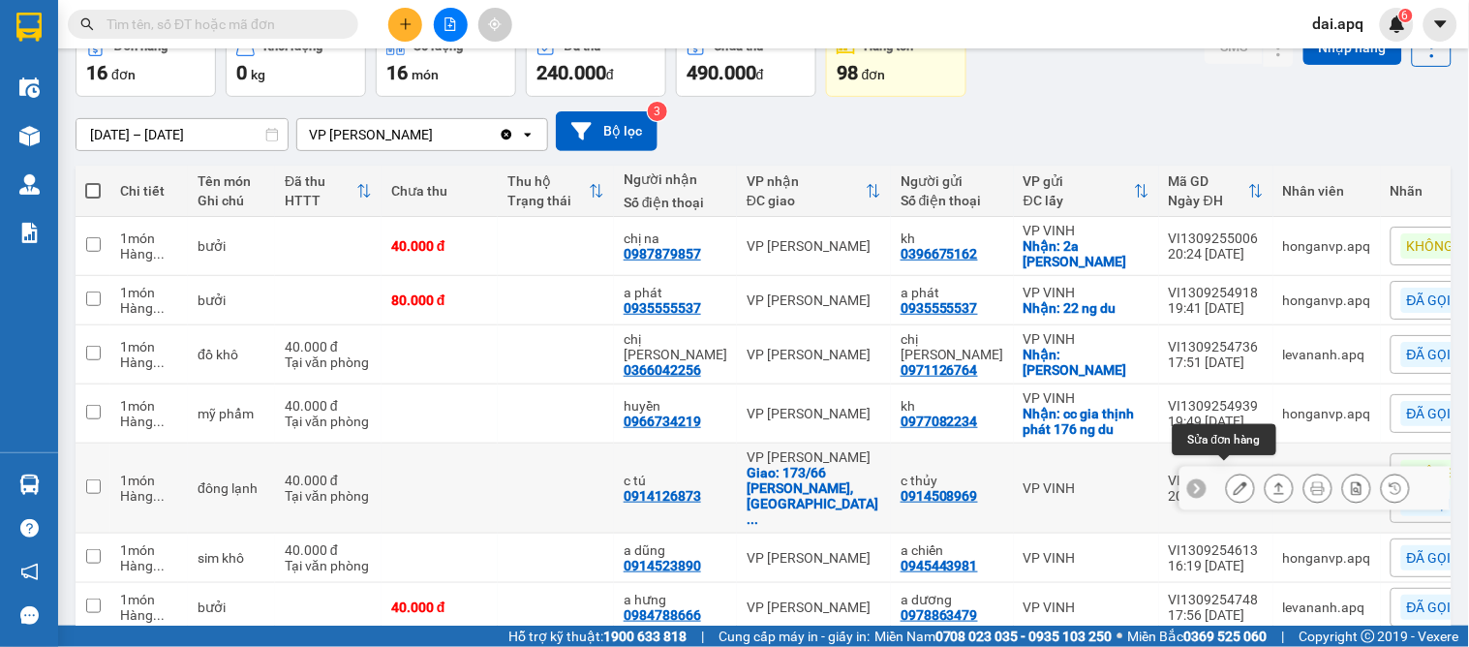
click at [1233, 481] on icon at bounding box center [1240, 488] width 14 height 14
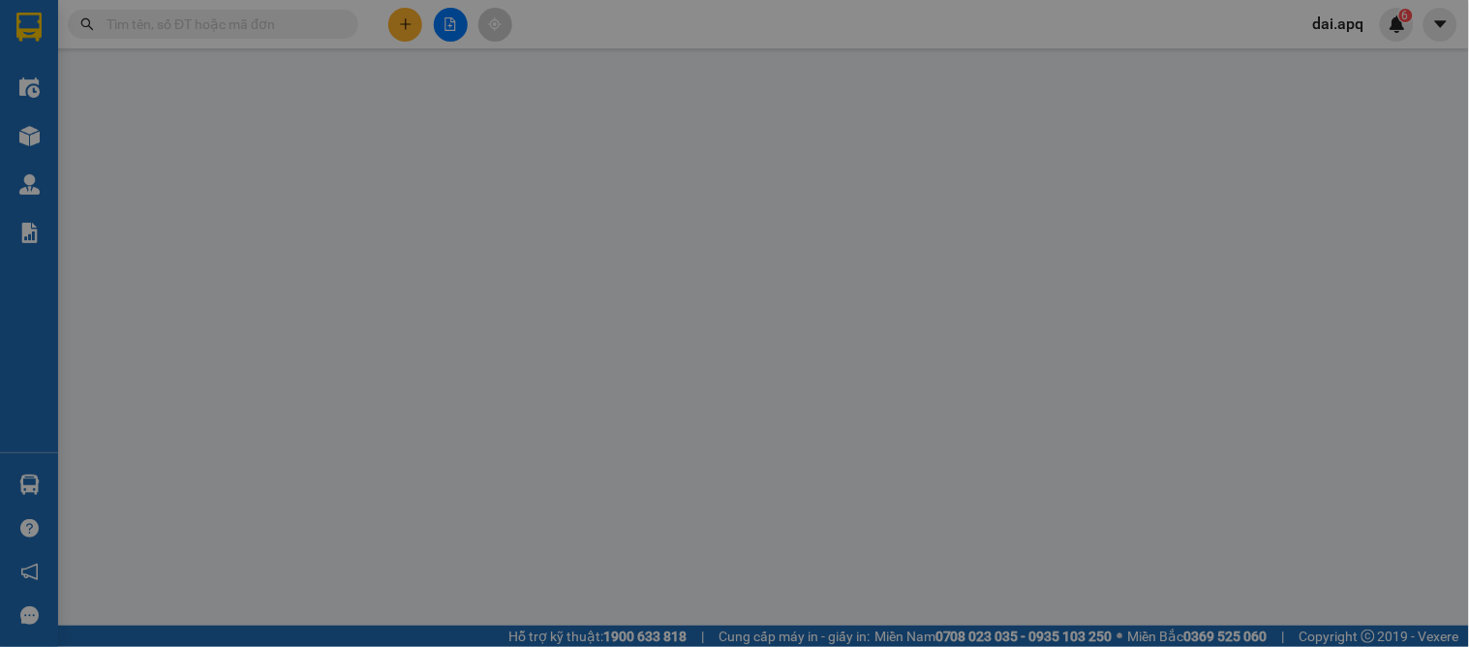
type input "0914508969"
type input "c thủy"
type input "0914126873"
type input "c tú"
checkbox input "true"
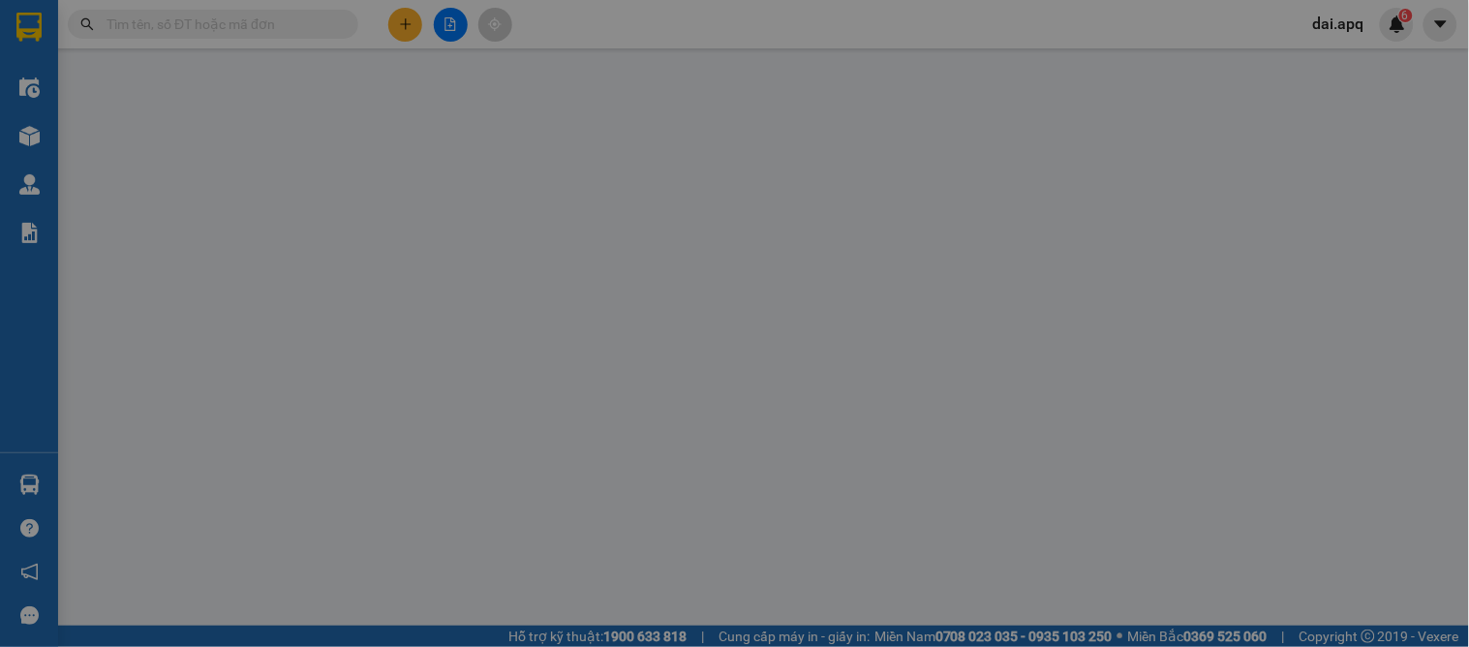
type input "173/66 vũ xuân thiều, sài đồng, quận long biên"
type input "40.000"
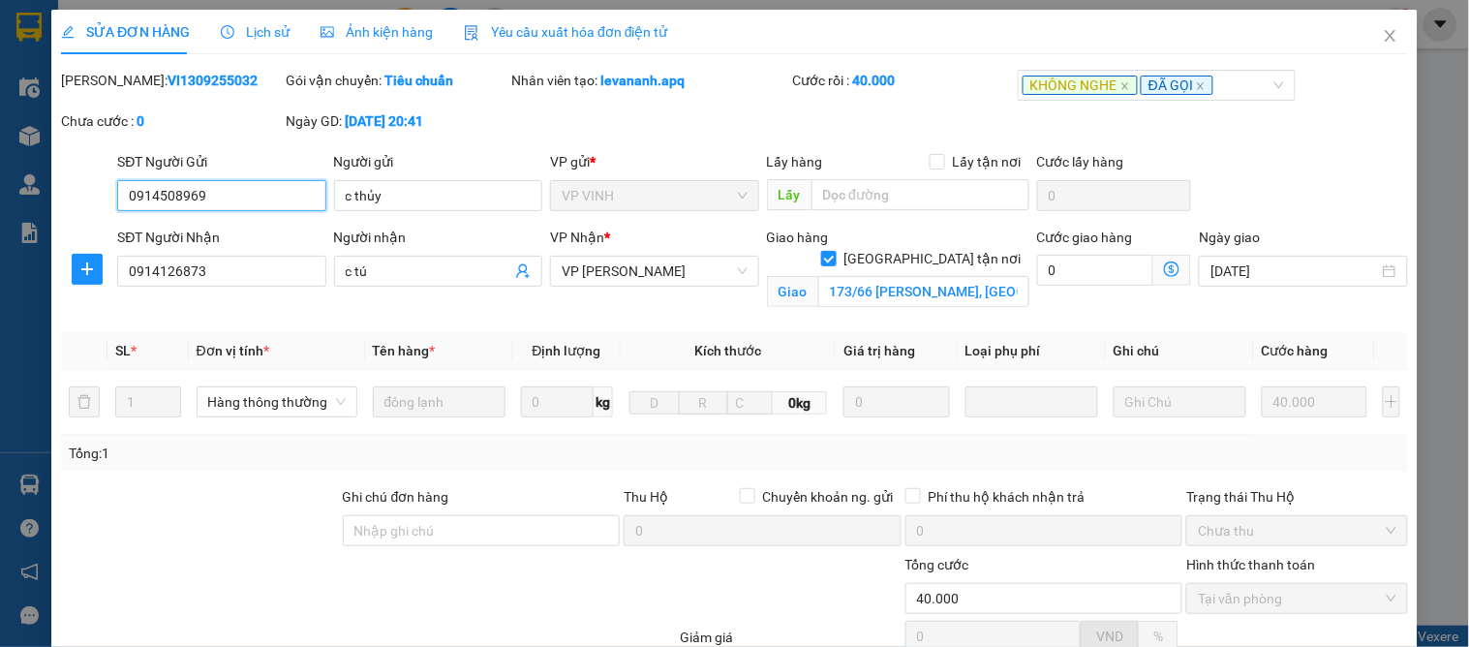
scroll to position [195, 0]
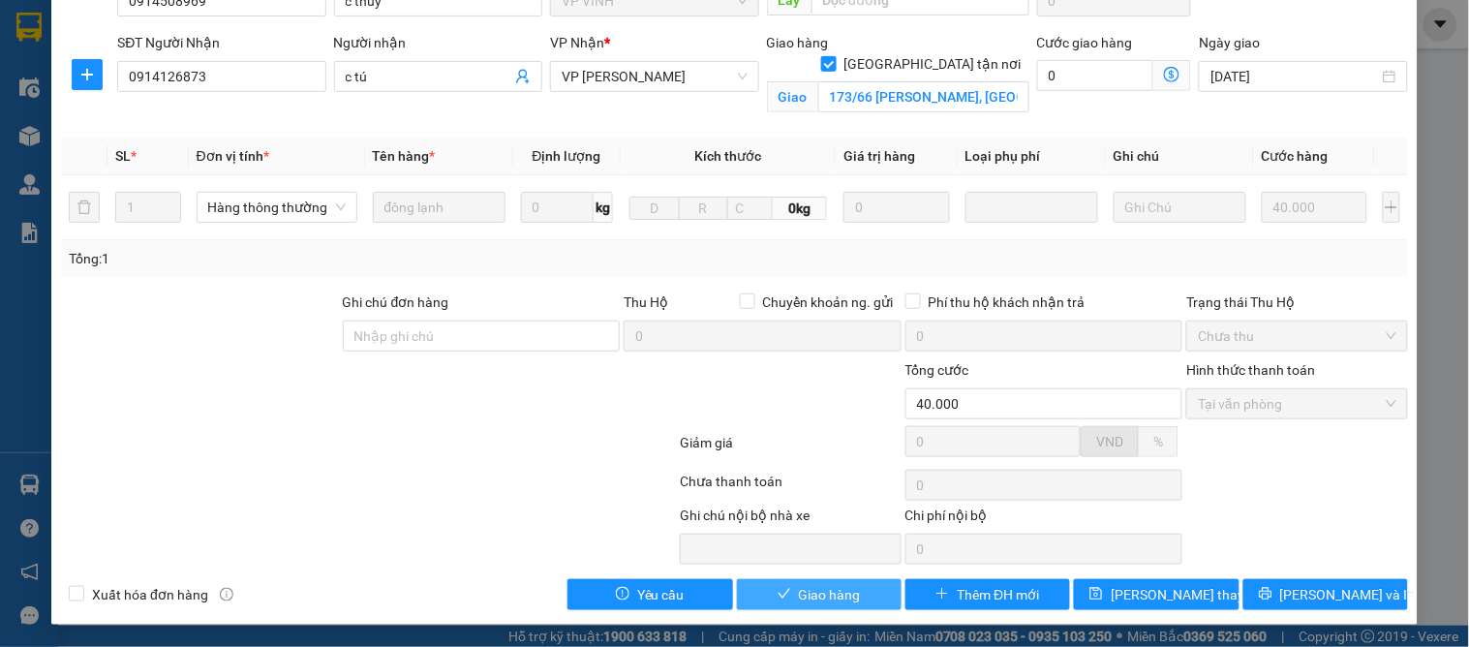
click at [799, 597] on span "Giao hàng" at bounding box center [830, 594] width 62 height 21
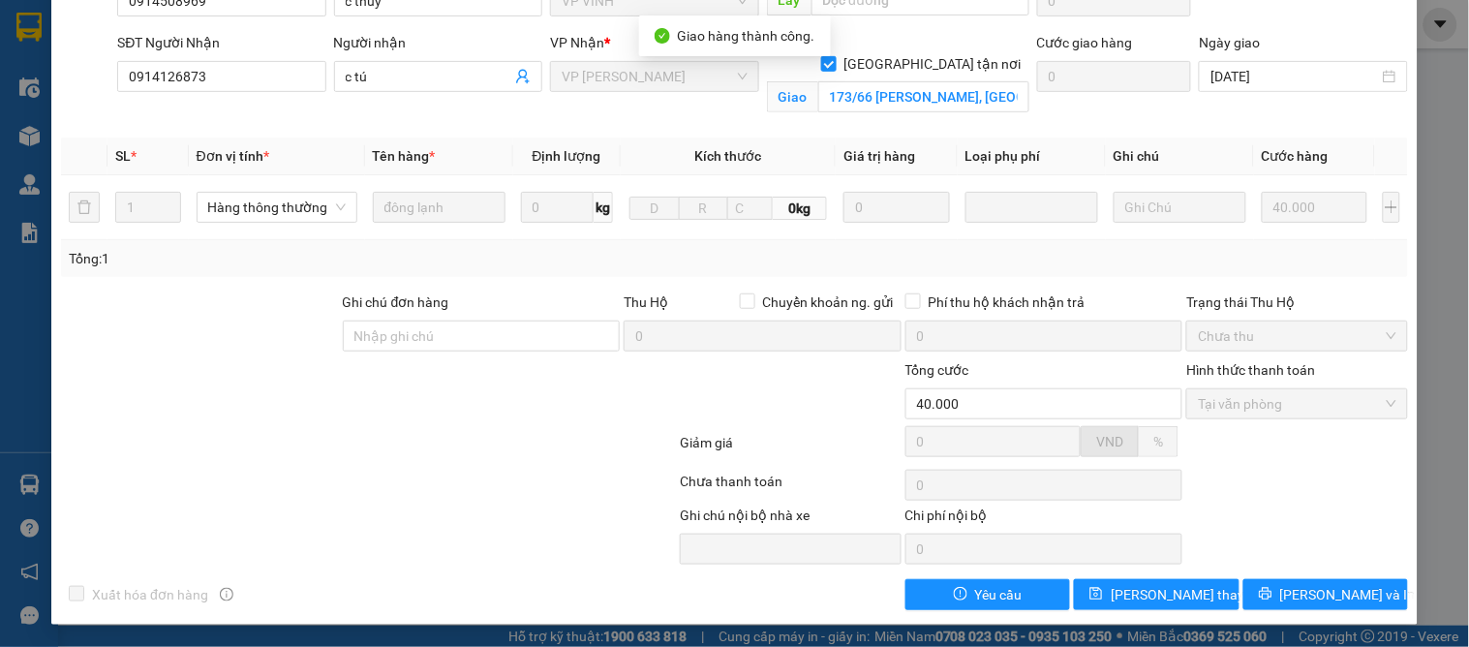
scroll to position [0, 0]
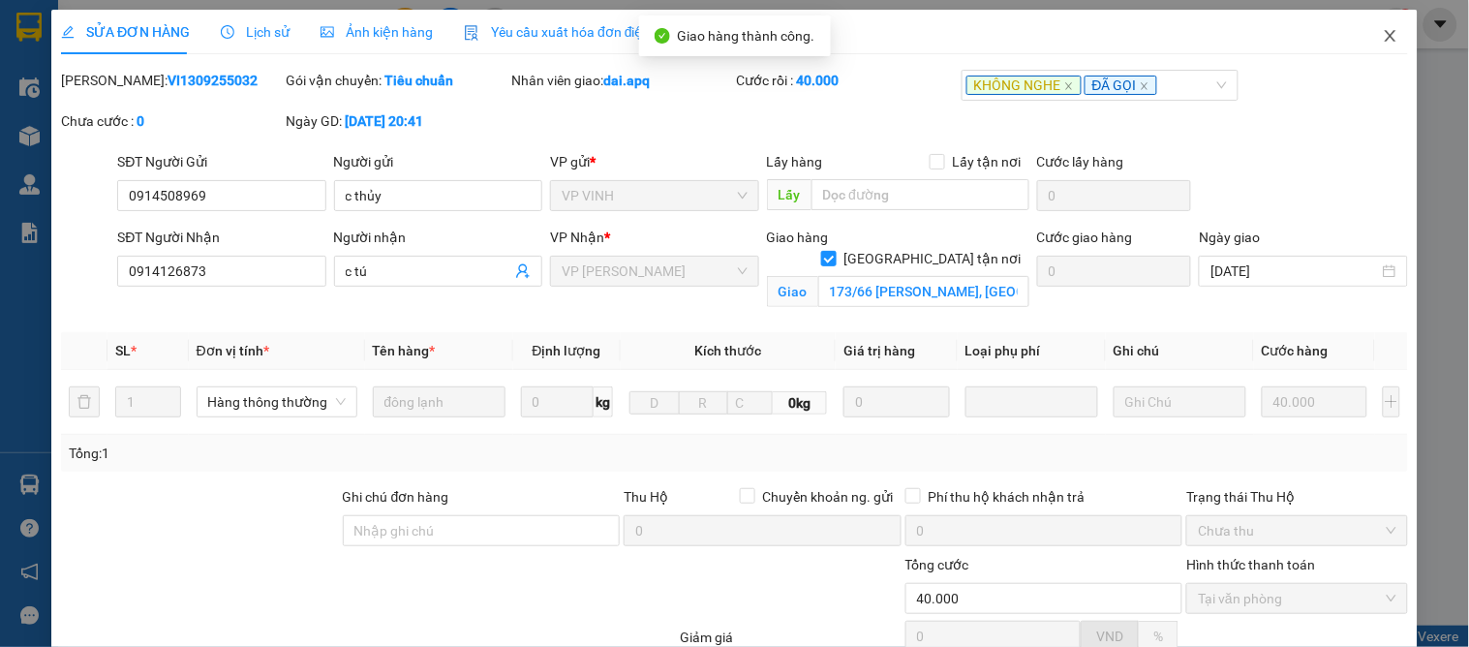
click at [1384, 32] on icon "close" at bounding box center [1389, 36] width 11 height 12
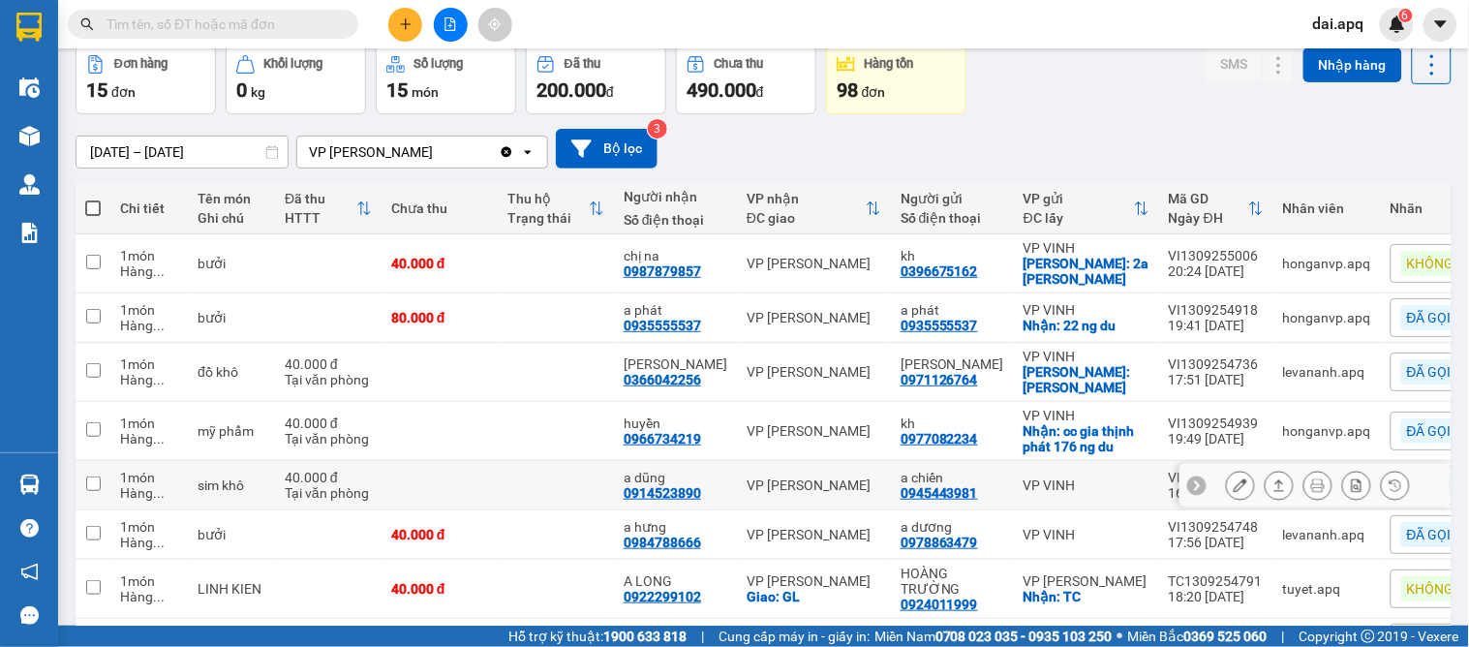
scroll to position [198, 0]
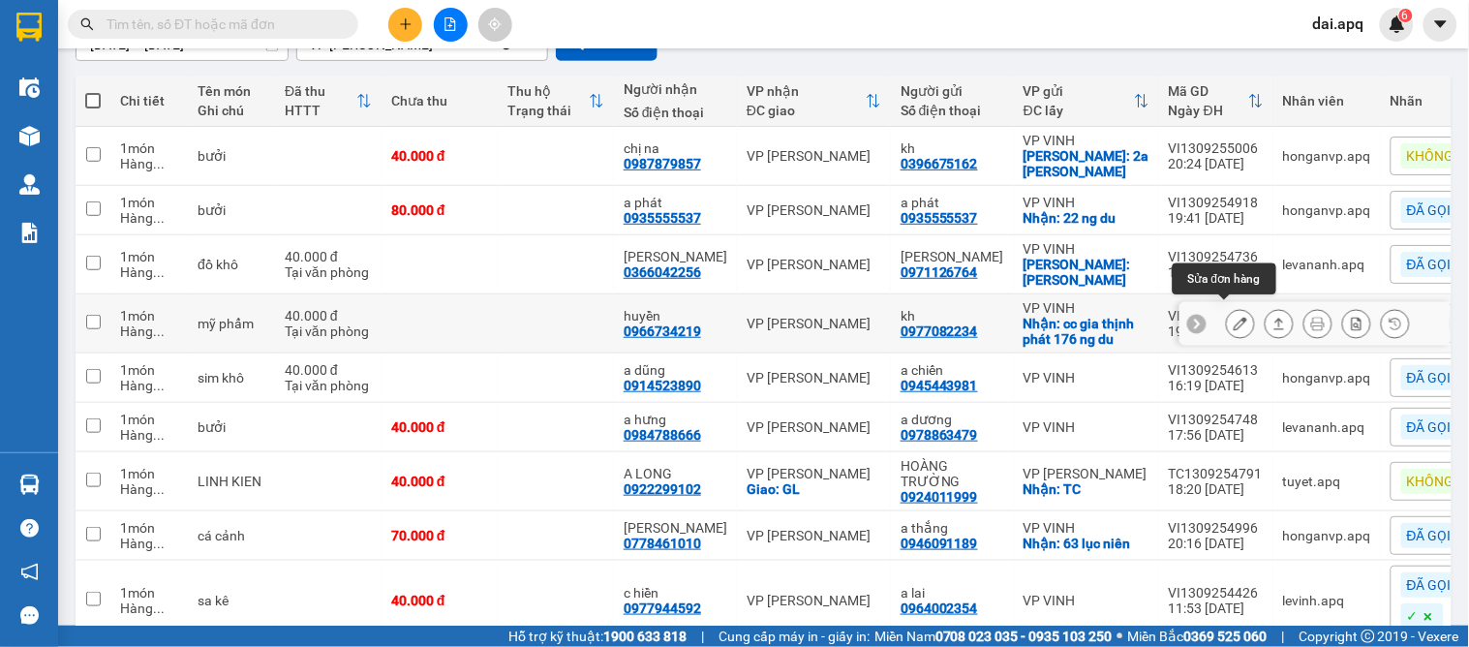
click at [1233, 318] on icon at bounding box center [1240, 324] width 14 height 14
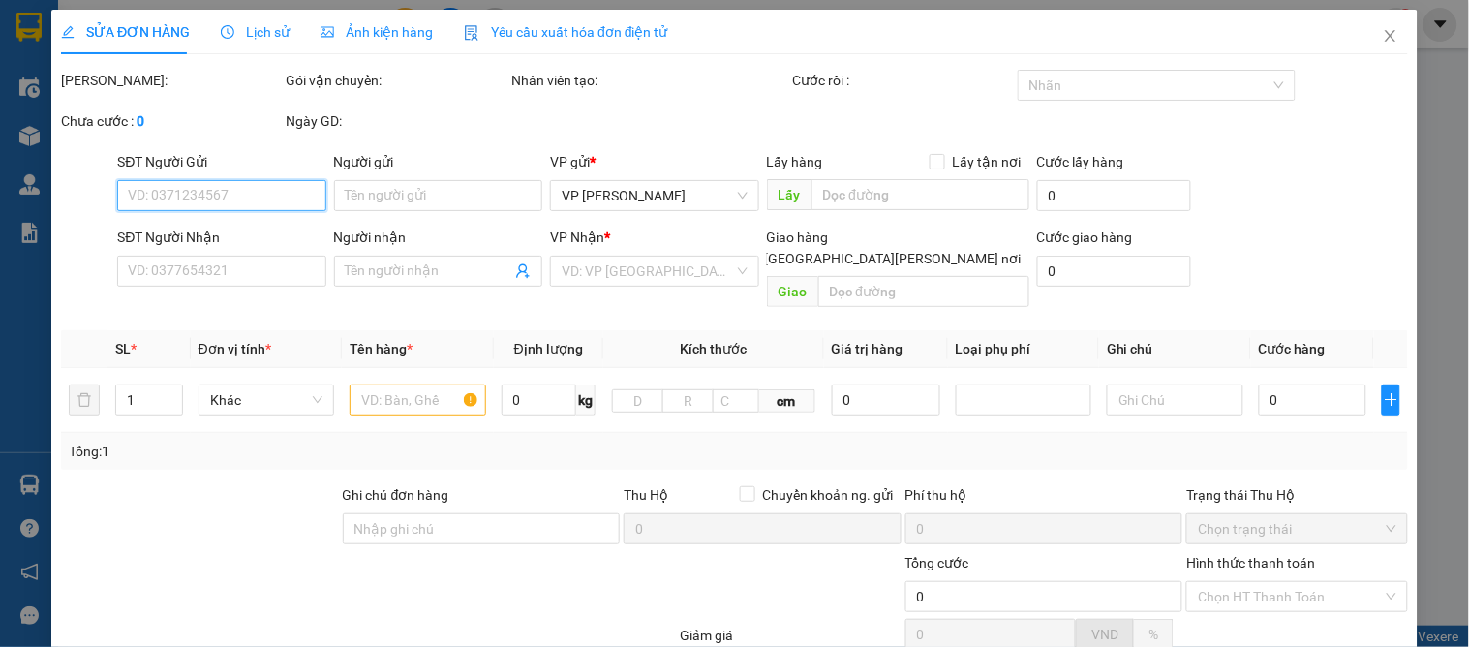
type input "0977082234"
type input "kh"
checkbox input "true"
type input "cc gia thịnh phát 176 ng du"
type input "0966734219"
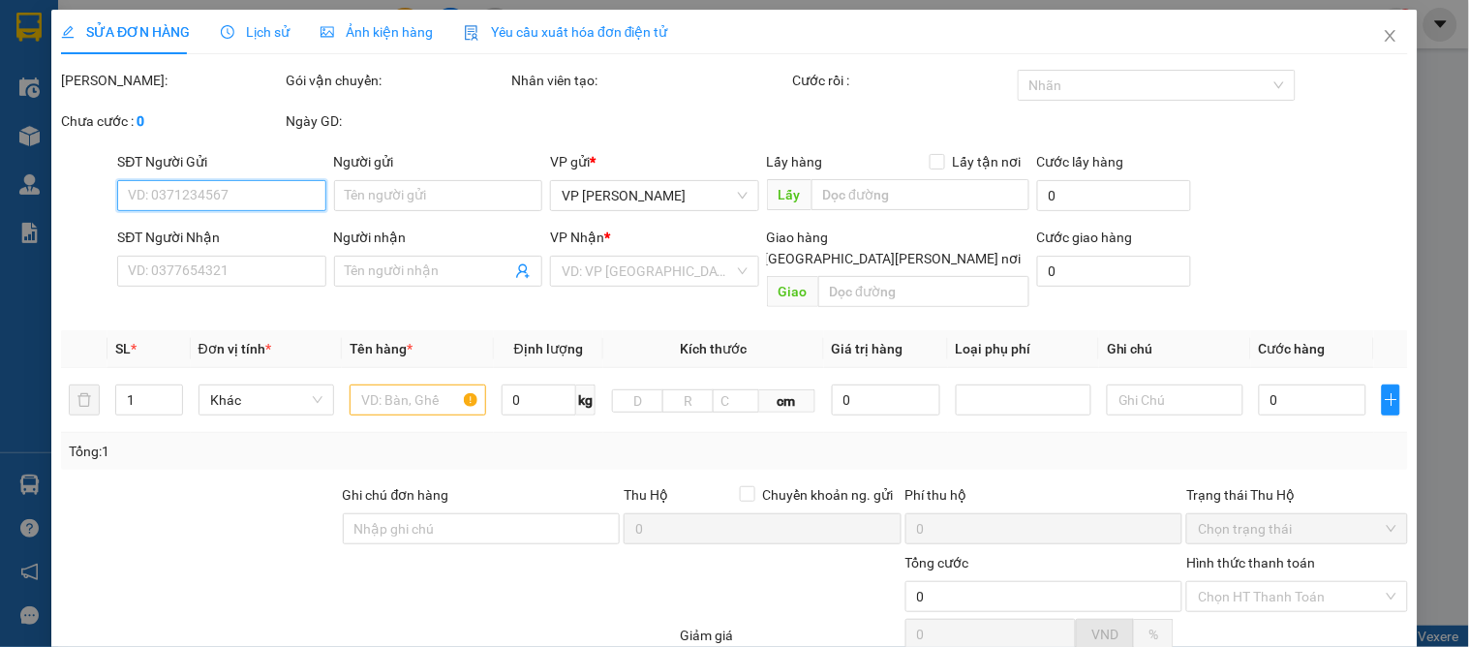
type input "huyền"
type input "40.000"
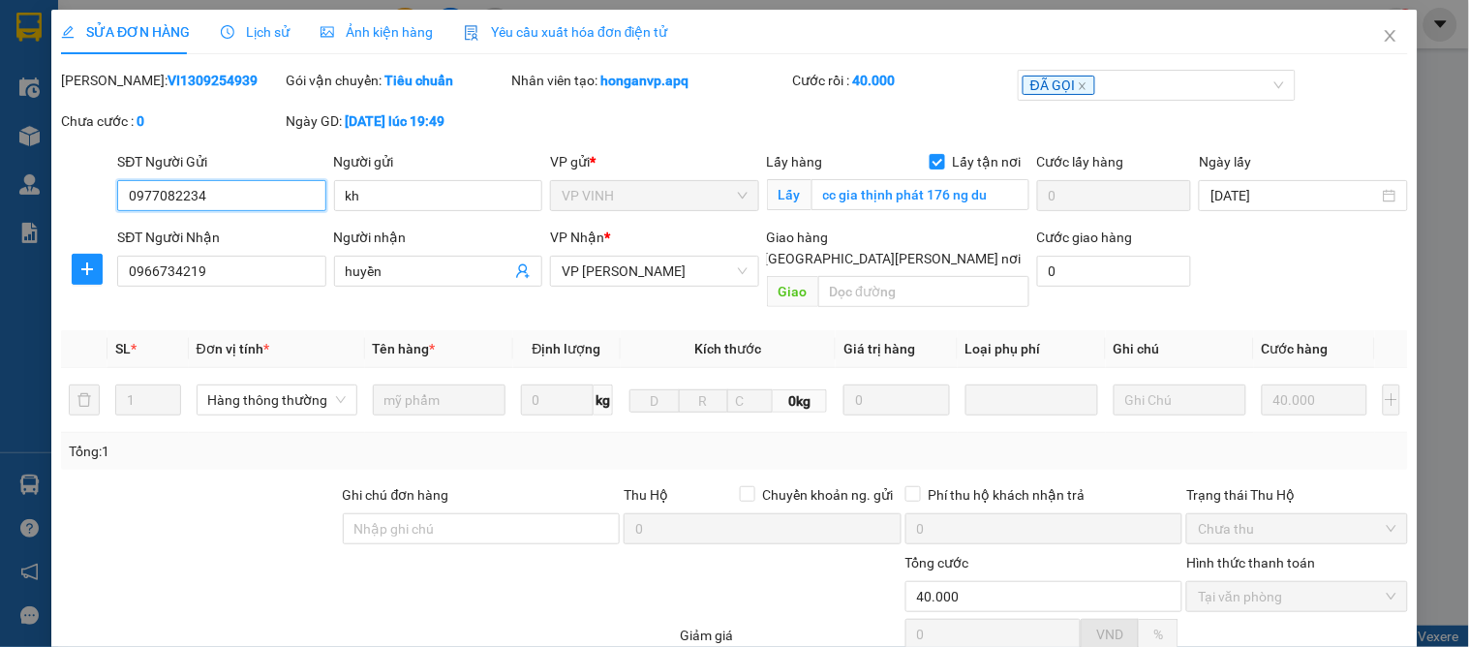
scroll to position [171, 0]
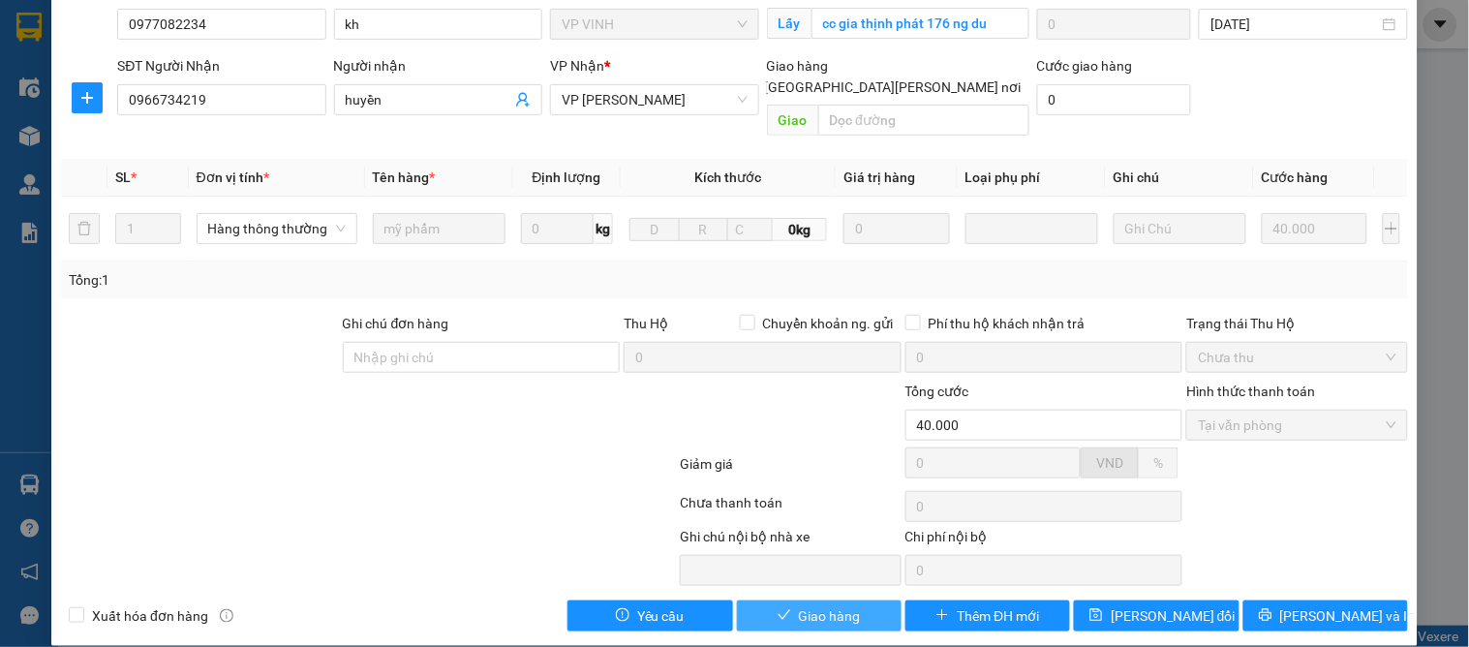
click at [784, 600] on button "Giao hàng" at bounding box center [819, 615] width 165 height 31
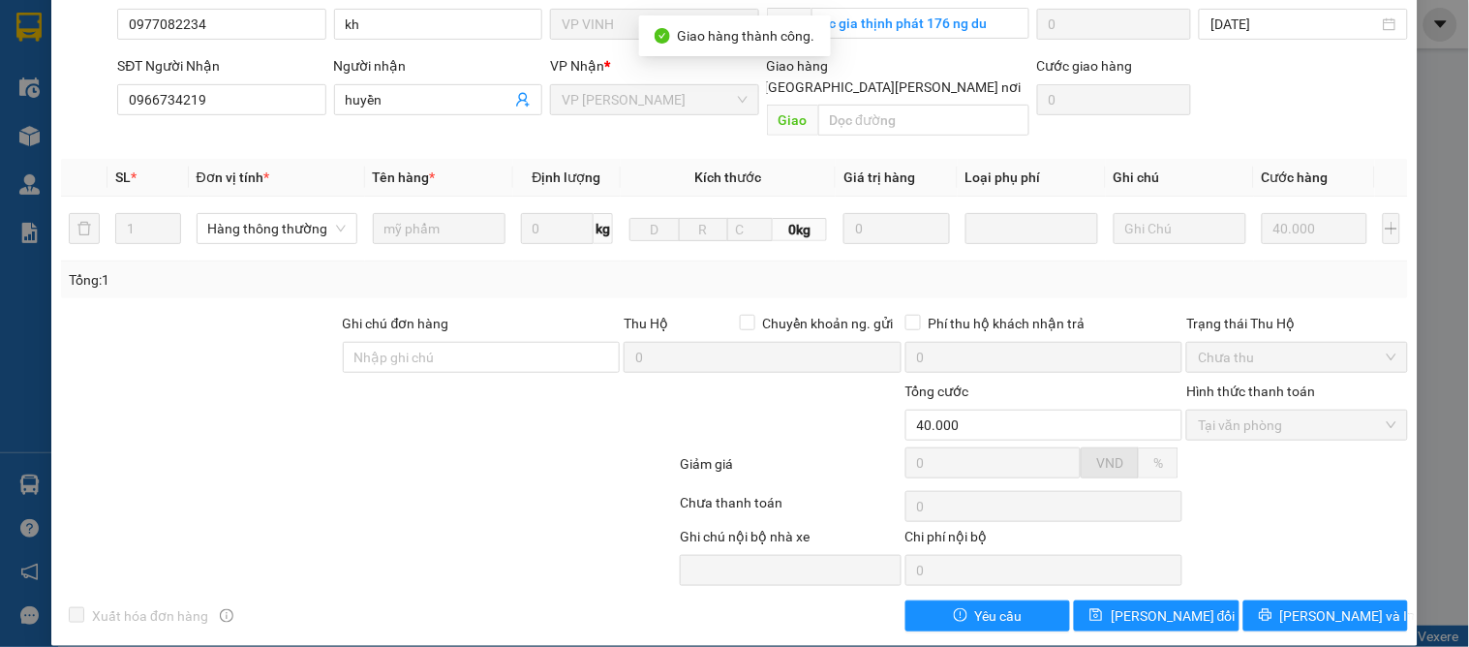
scroll to position [0, 0]
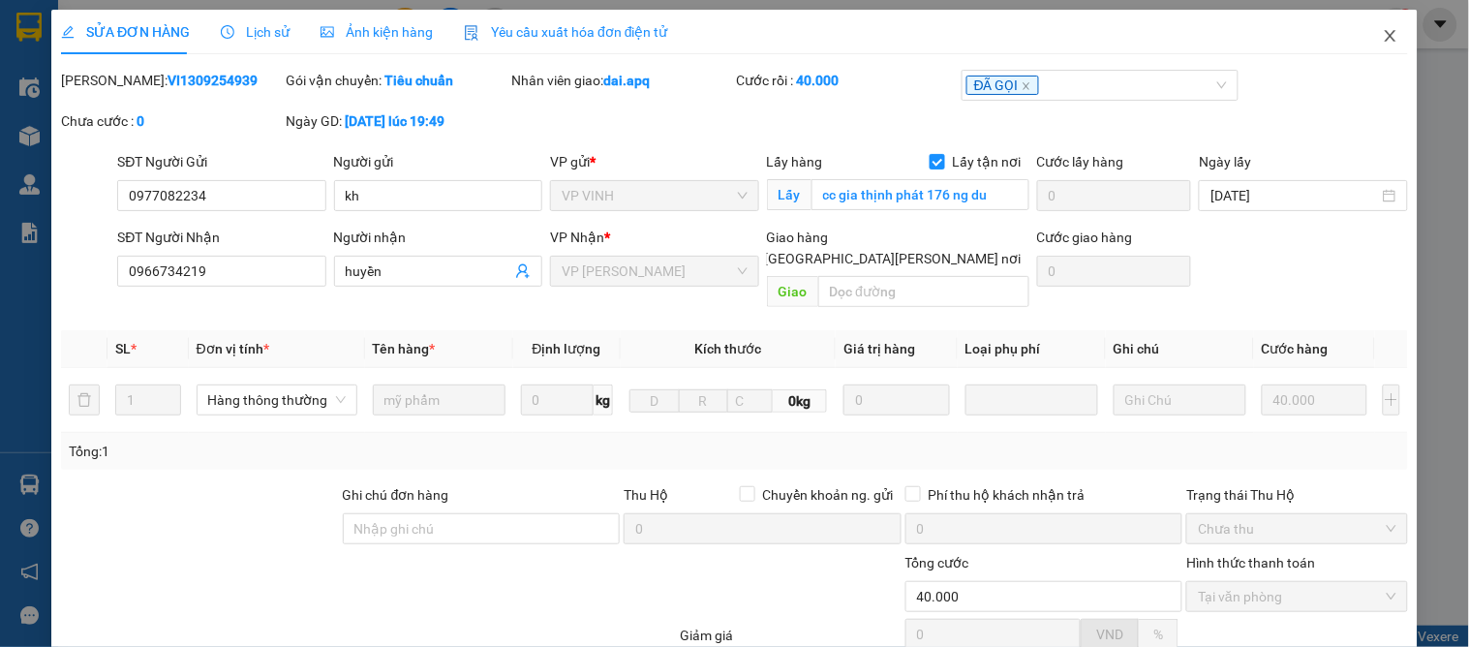
click at [1383, 32] on icon "close" at bounding box center [1390, 35] width 15 height 15
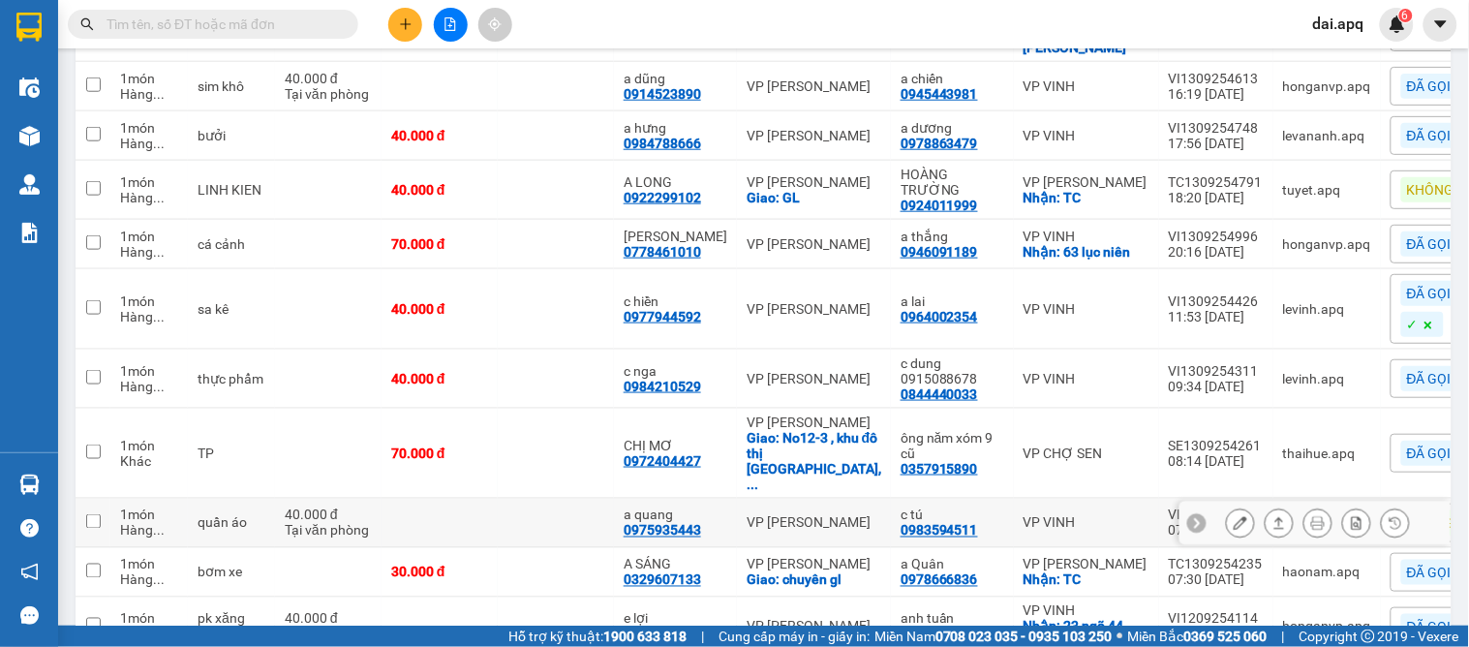
scroll to position [537, 0]
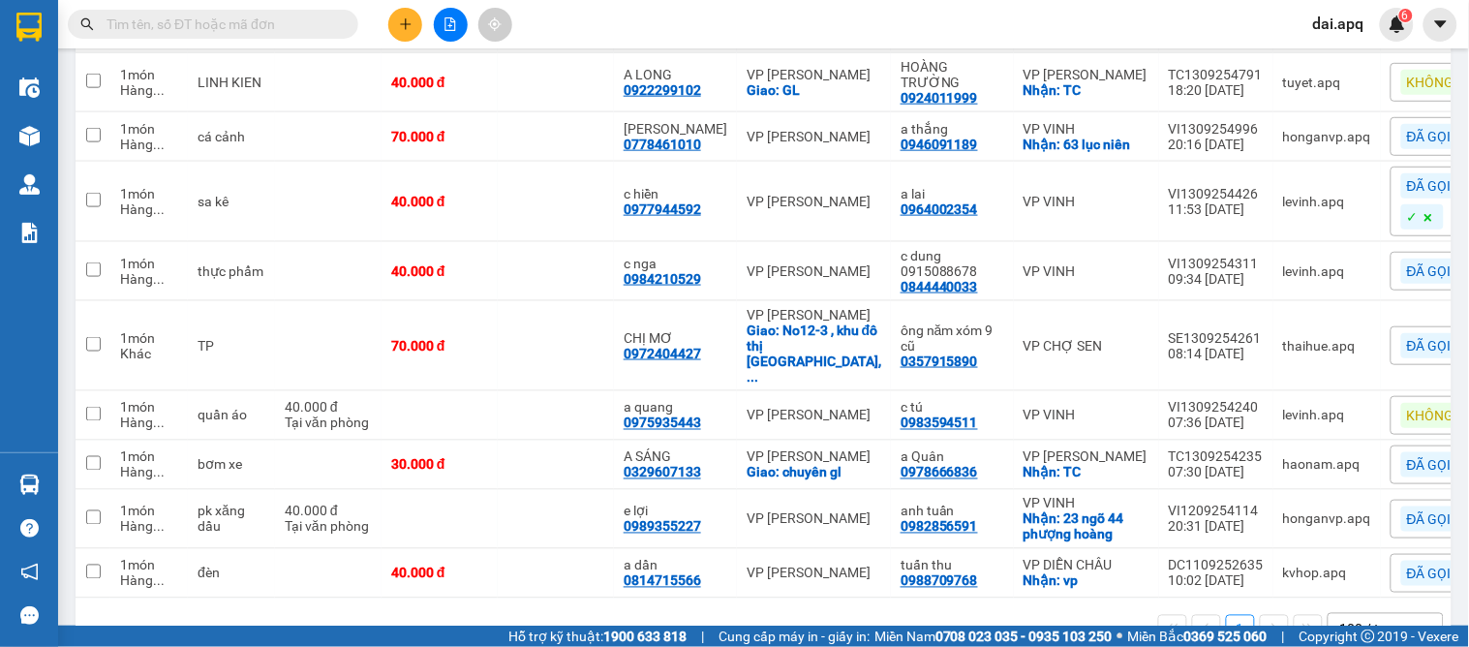
click at [1422, 212] on icon at bounding box center [1428, 218] width 12 height 12
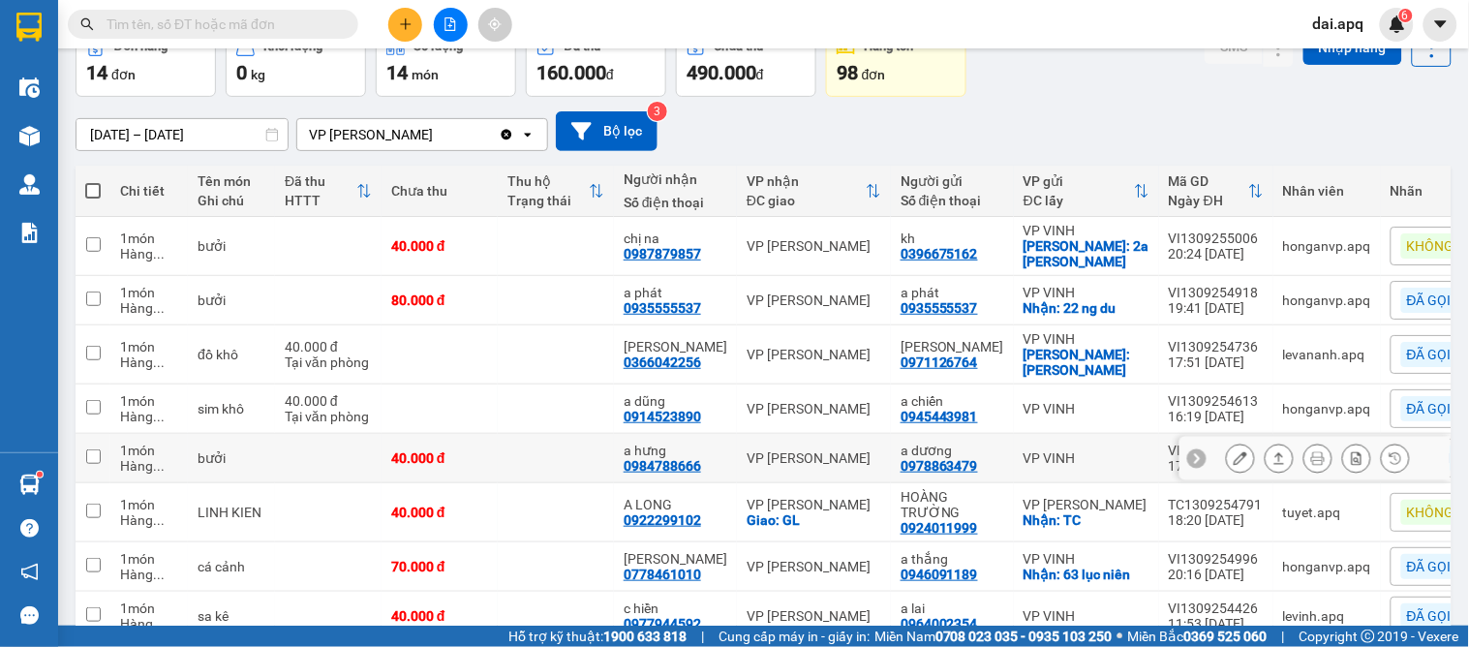
scroll to position [0, 0]
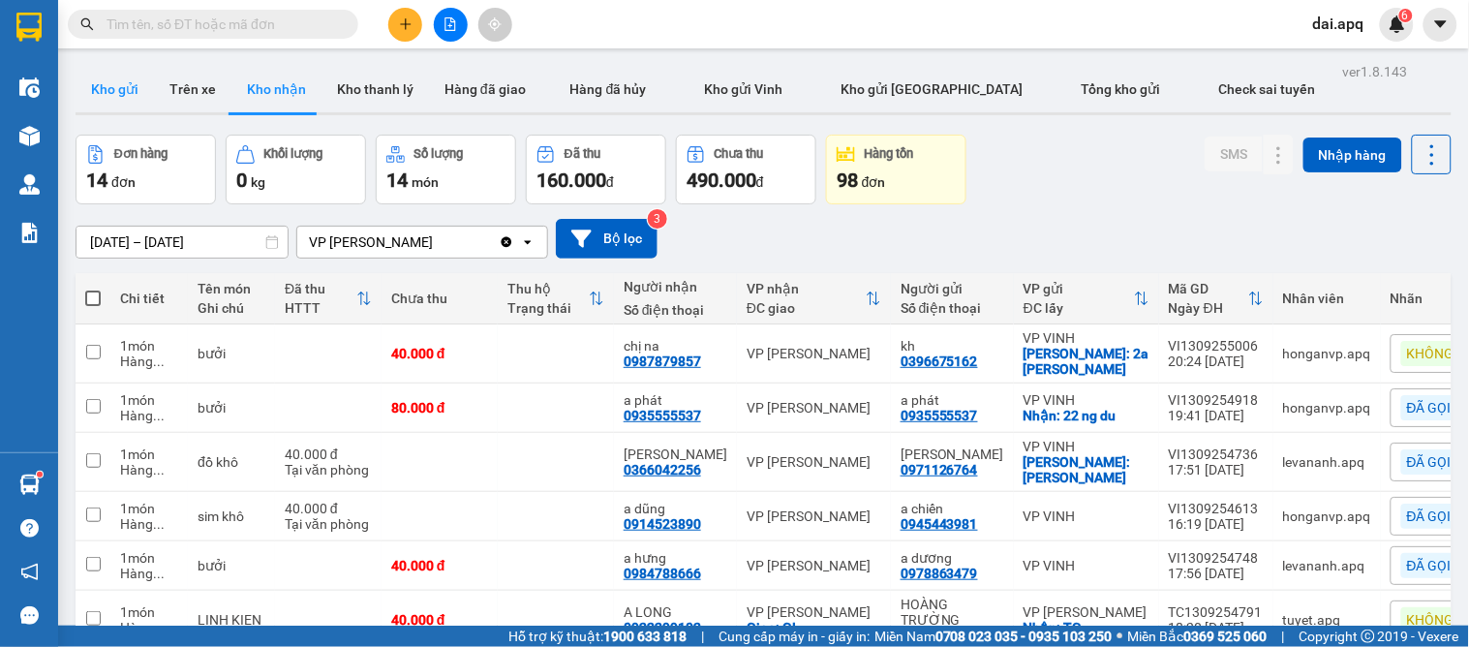
click at [87, 94] on button "Kho gửi" at bounding box center [115, 89] width 78 height 46
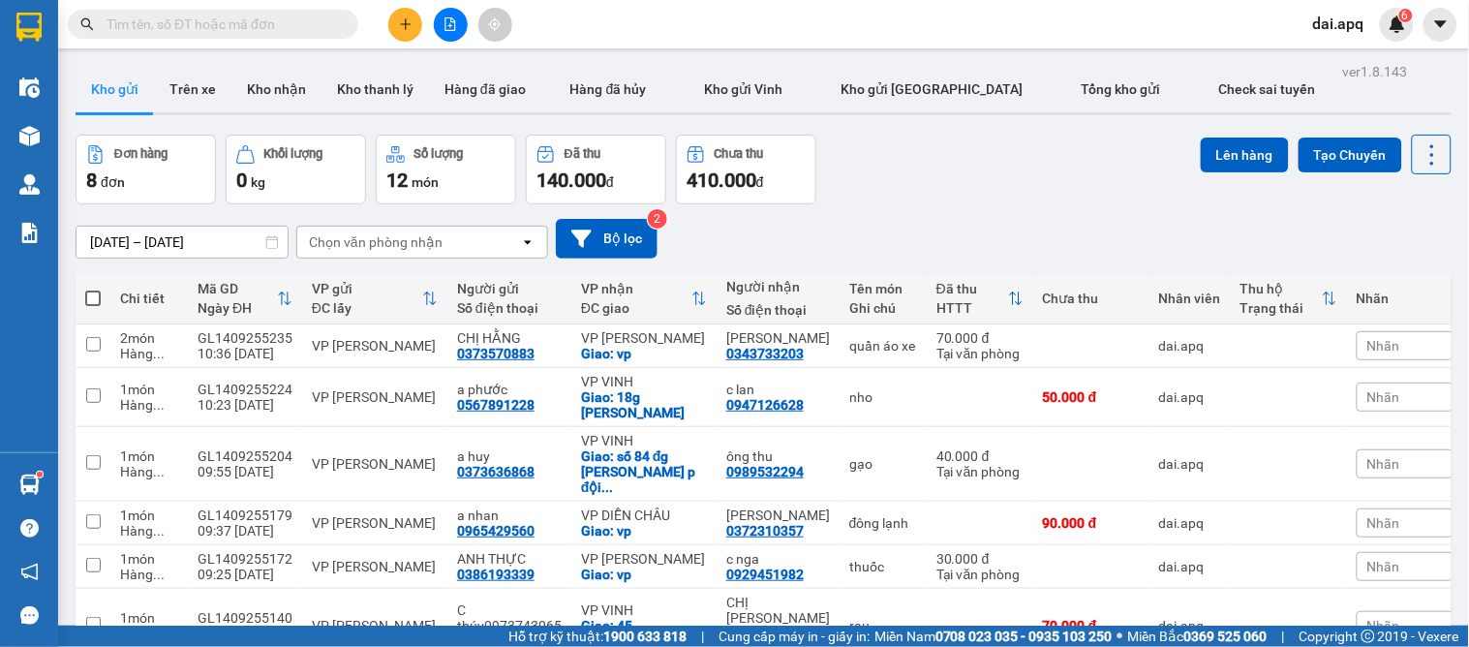
click at [76, 66] on button "Kho gửi" at bounding box center [115, 89] width 78 height 46
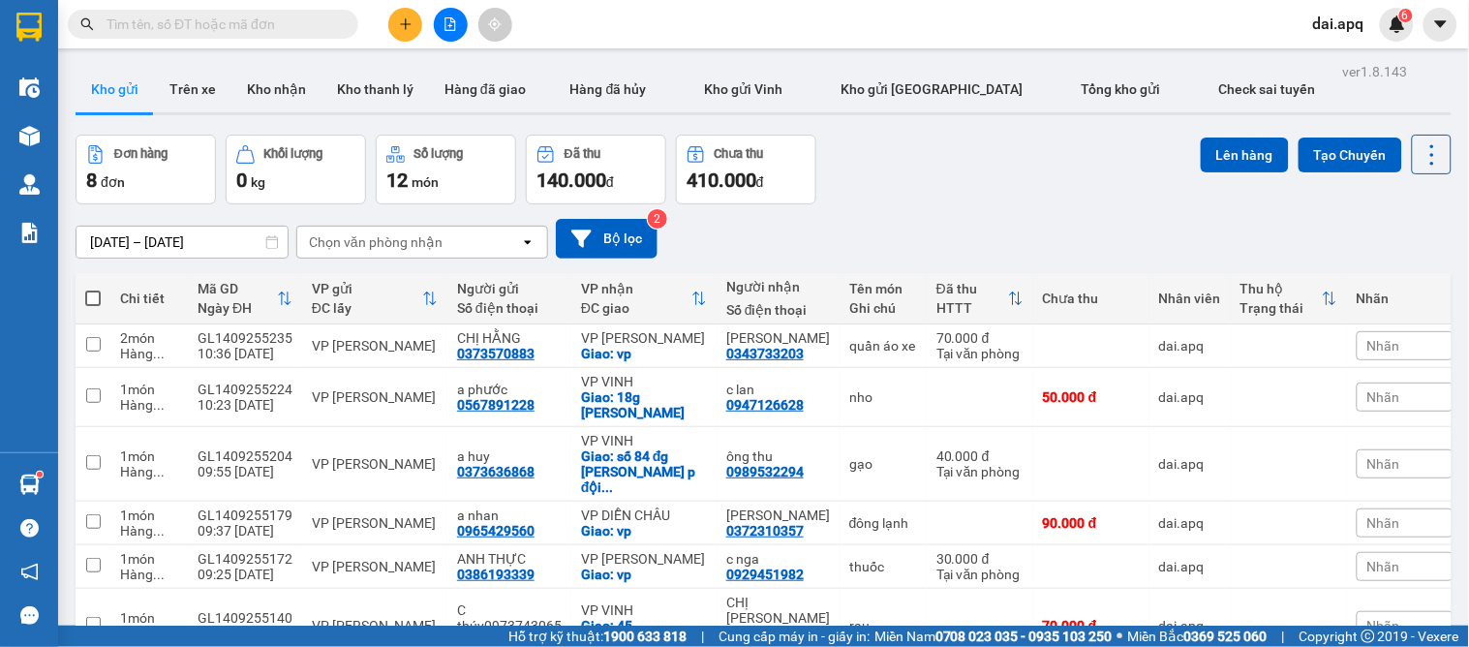
click at [76, 66] on button "Kho gửi" at bounding box center [115, 89] width 78 height 46
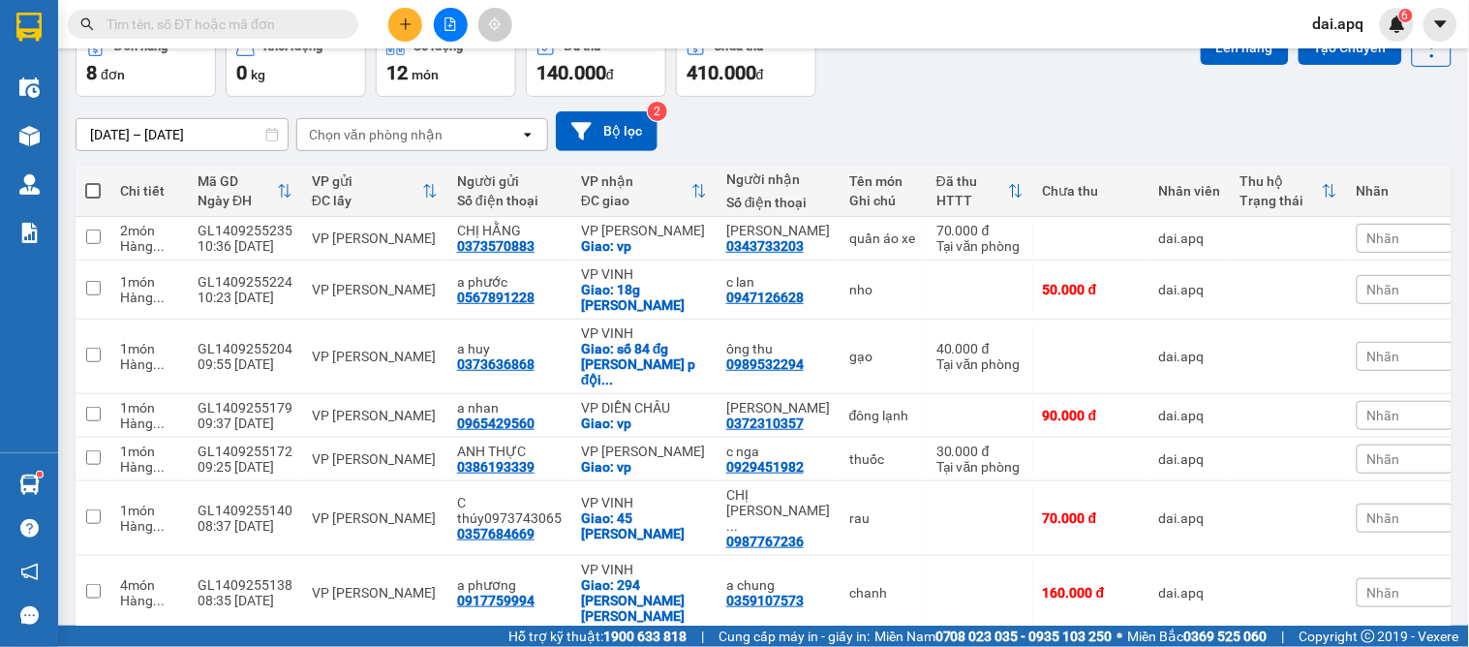
click at [192, 36] on span at bounding box center [213, 24] width 290 height 29
click at [186, 31] on input "text" at bounding box center [220, 24] width 228 height 21
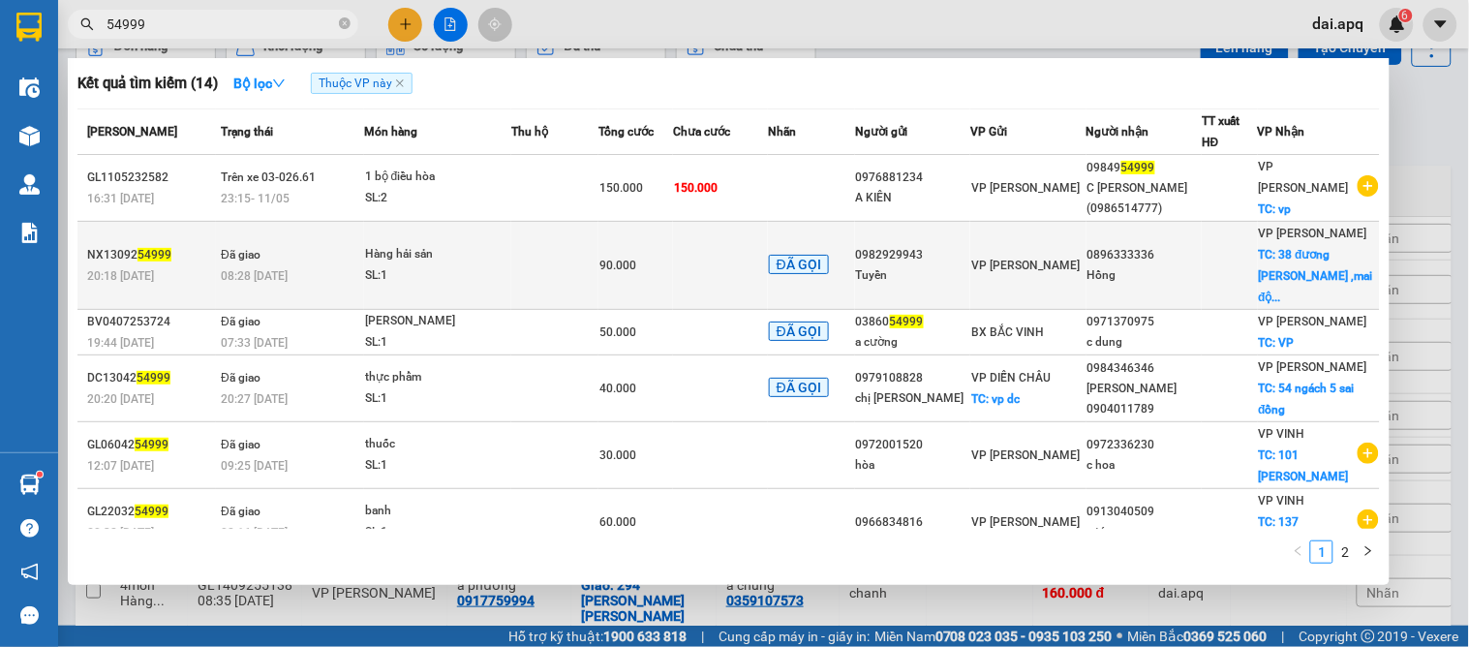
type input "54999"
click at [573, 243] on td at bounding box center [554, 266] width 87 height 88
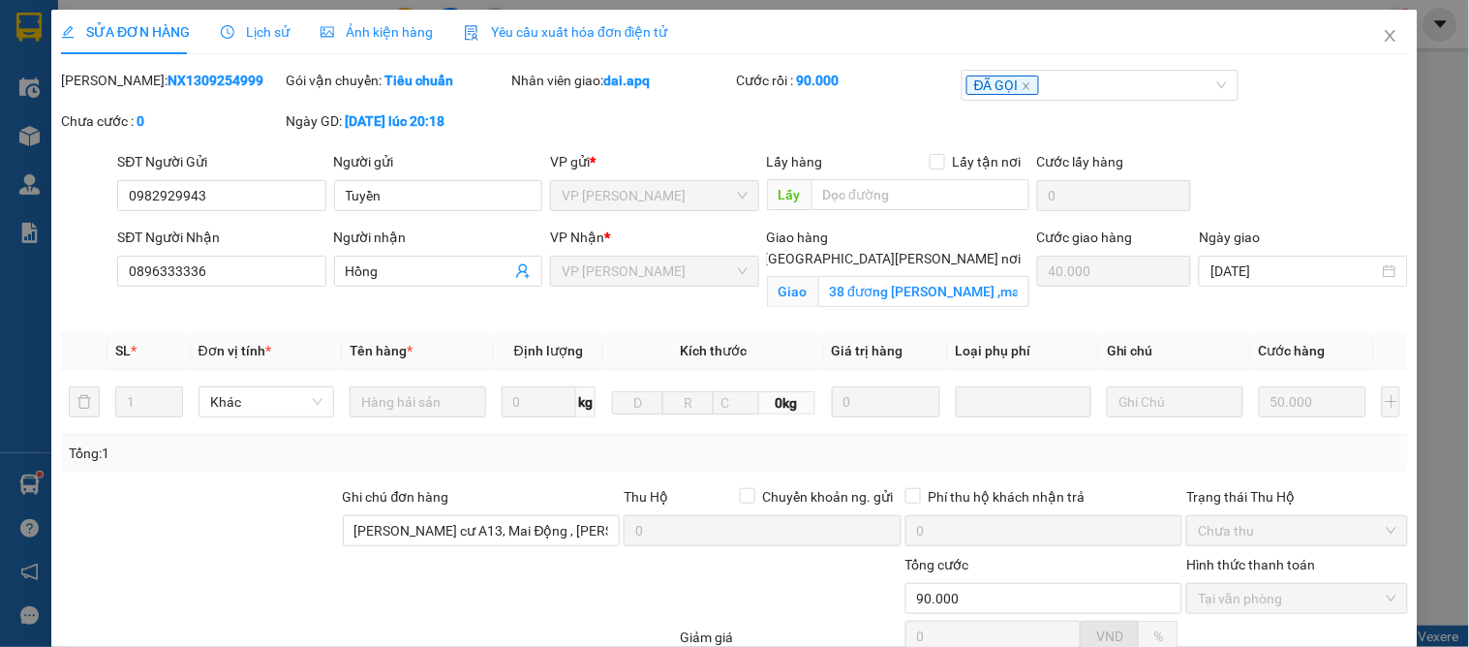
type input "0982929943"
type input "Tuyền"
type input "0896333336"
type input "Hồng"
checkbox input "true"
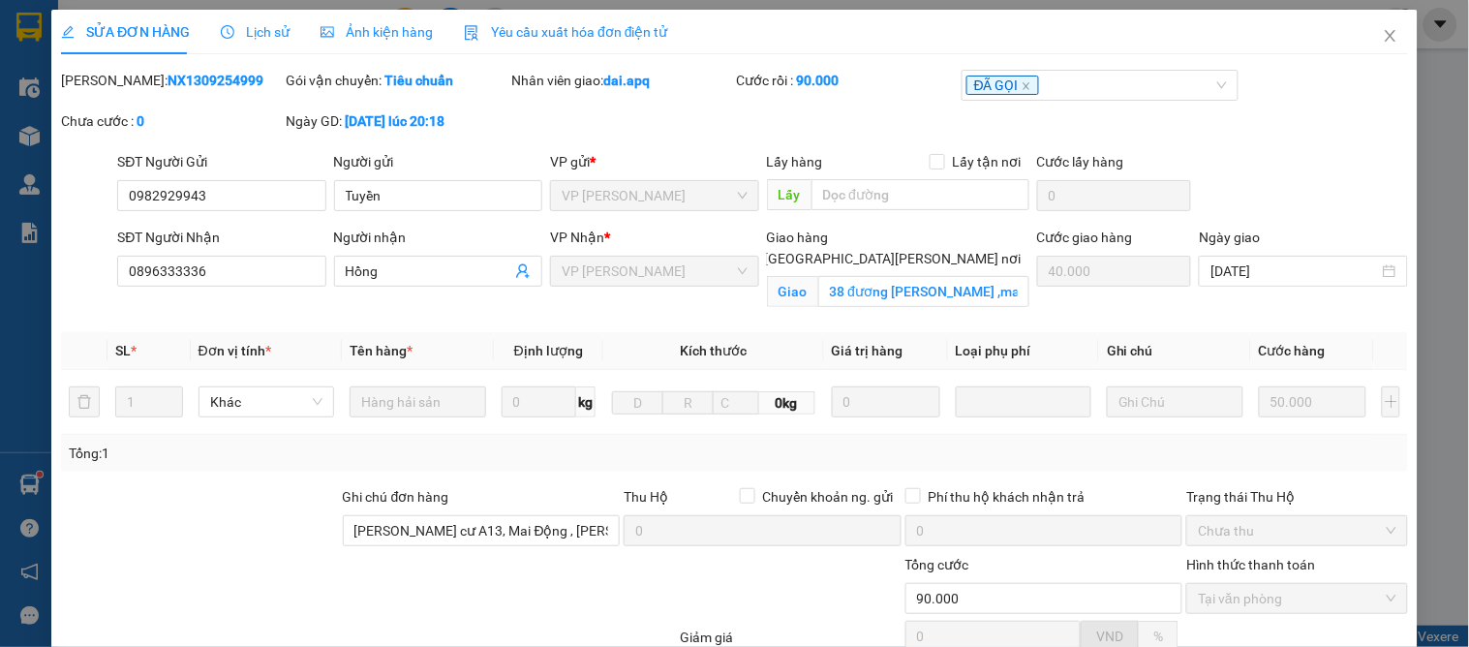
type input "38 đương [PERSON_NAME] ,mai động.[PERSON_NAME],[GEOGRAPHIC_DATA]"
type input "40.000"
type input "[PERSON_NAME] cư A13, Mai Động , [PERSON_NAME] mai . [GEOGRAPHIC_DATA]"
type input "90.000"
click at [272, 35] on span "Lịch sử" at bounding box center [255, 31] width 69 height 15
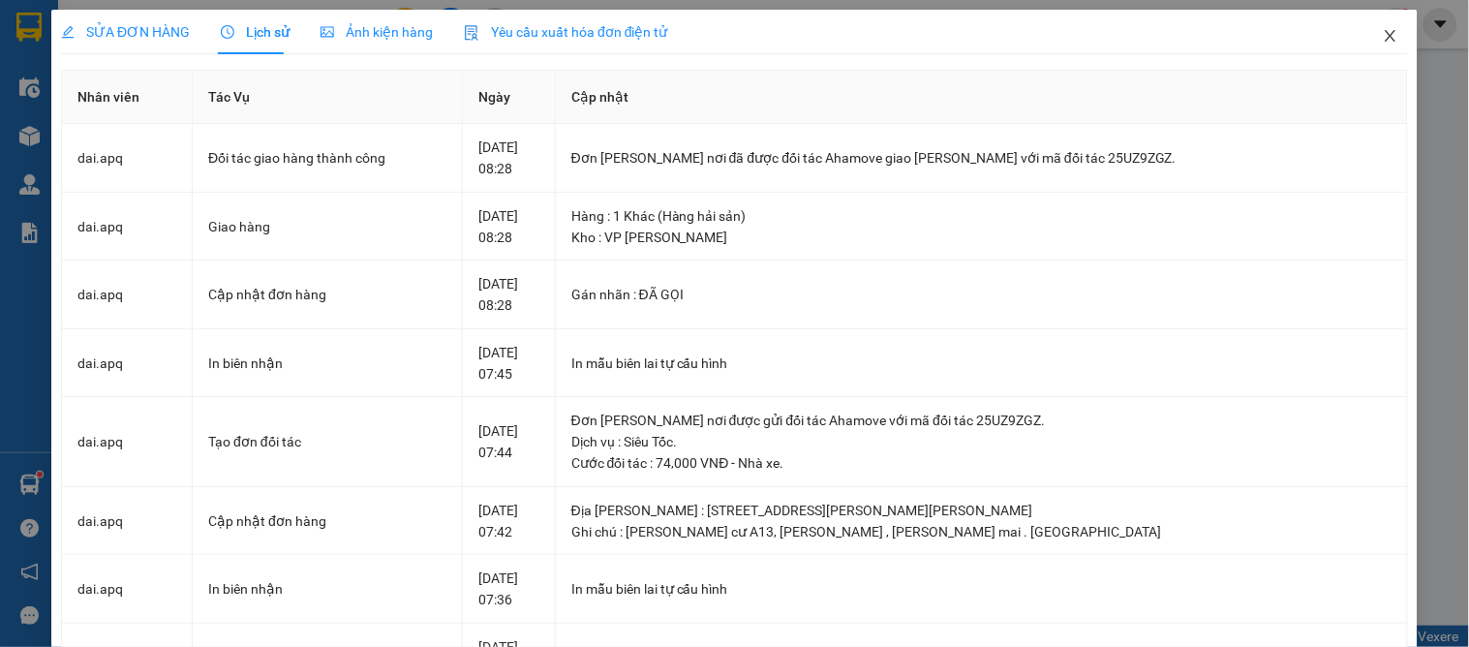
click at [1383, 40] on icon "close" at bounding box center [1390, 35] width 15 height 15
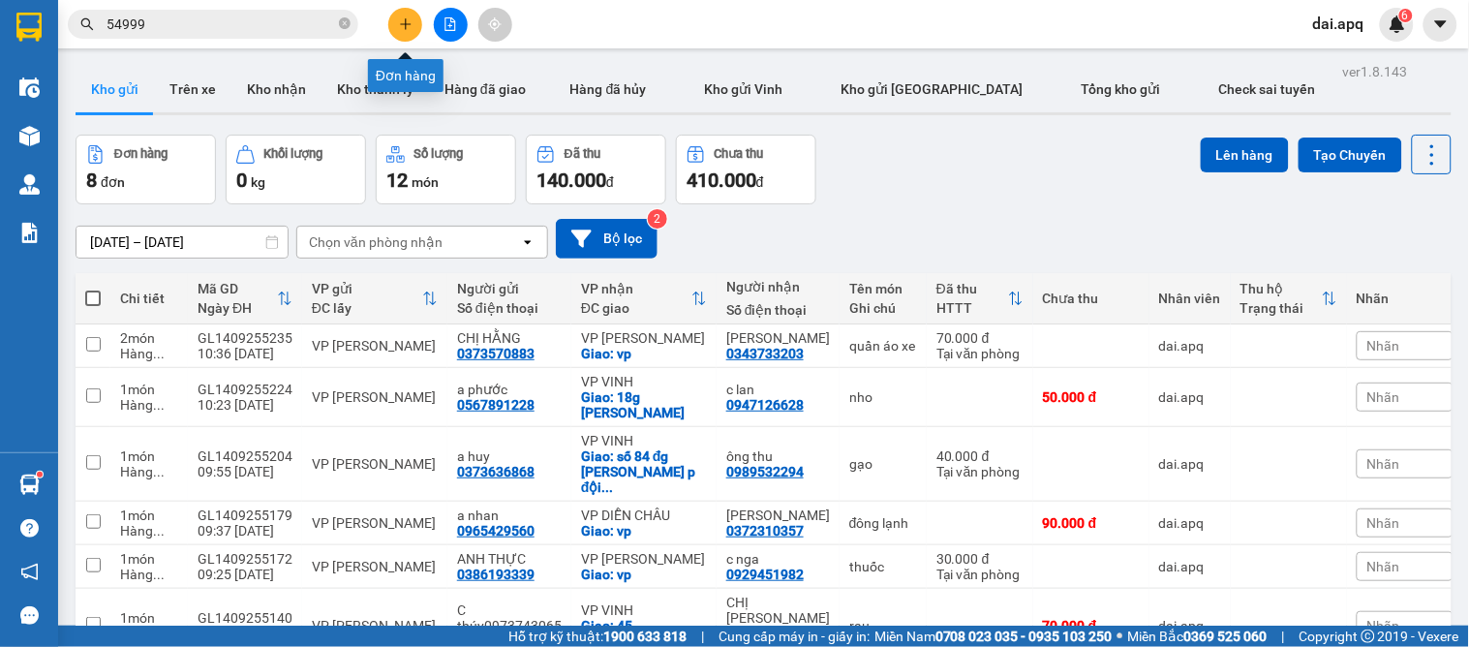
click at [399, 24] on icon "plus" at bounding box center [406, 24] width 14 height 14
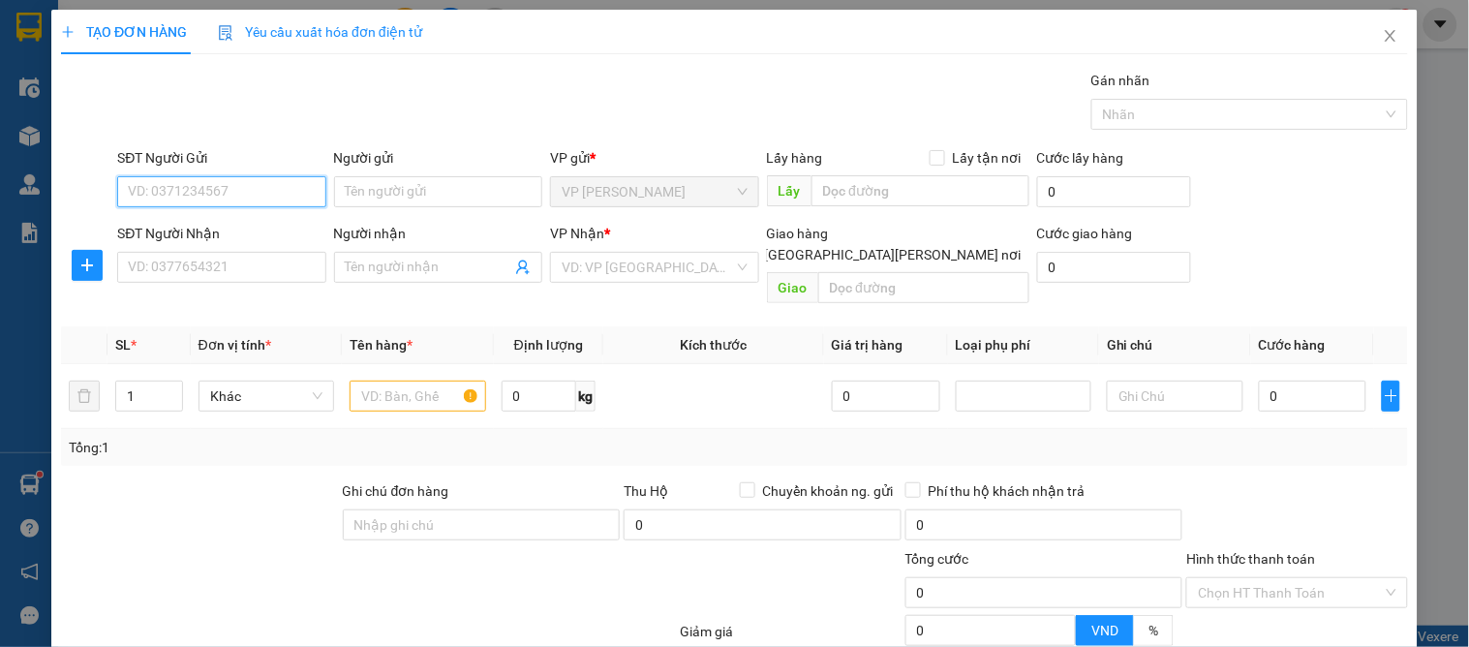
click at [190, 186] on input "SĐT Người Gửi" at bounding box center [221, 191] width 208 height 31
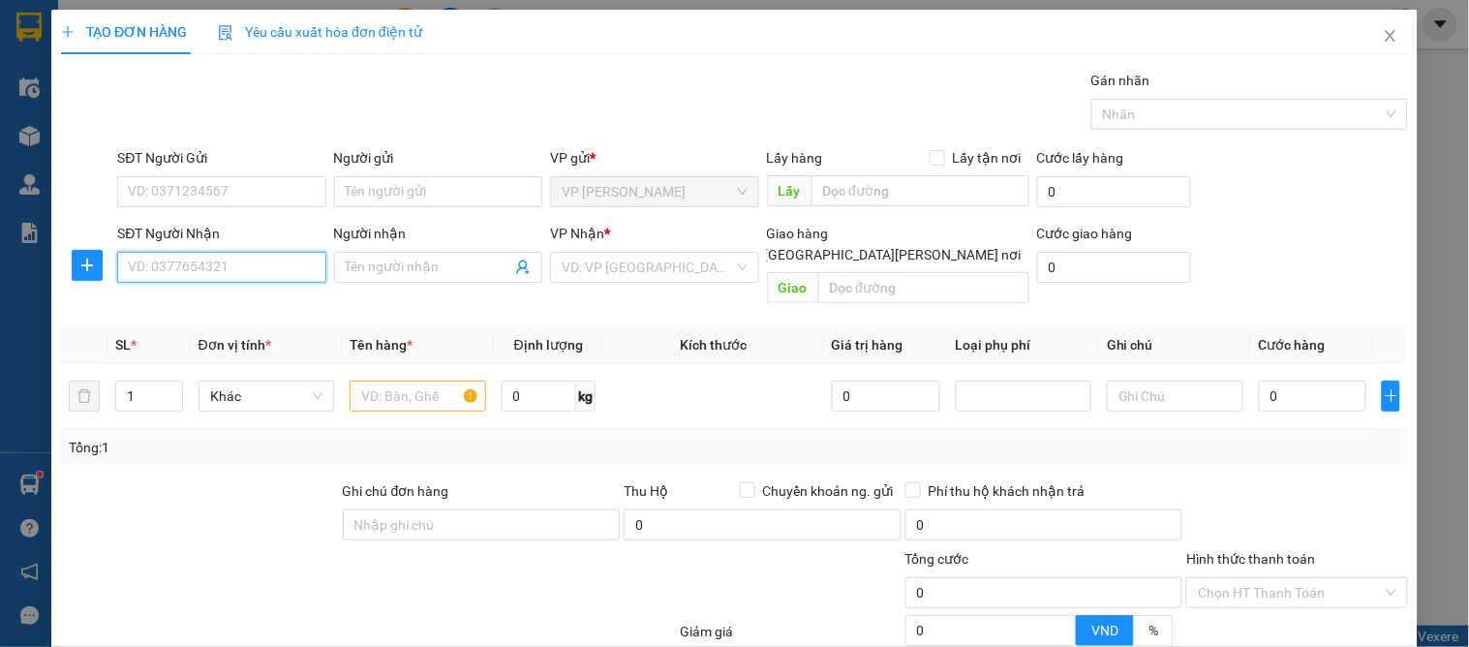
click at [214, 272] on input "SĐT Người Nhận" at bounding box center [221, 267] width 208 height 31
click at [208, 305] on div "0964759665 - [PERSON_NAME]" at bounding box center [223, 305] width 191 height 21
type input "0964759665"
type input "c [PERSON_NAME]"
checkbox input "true"
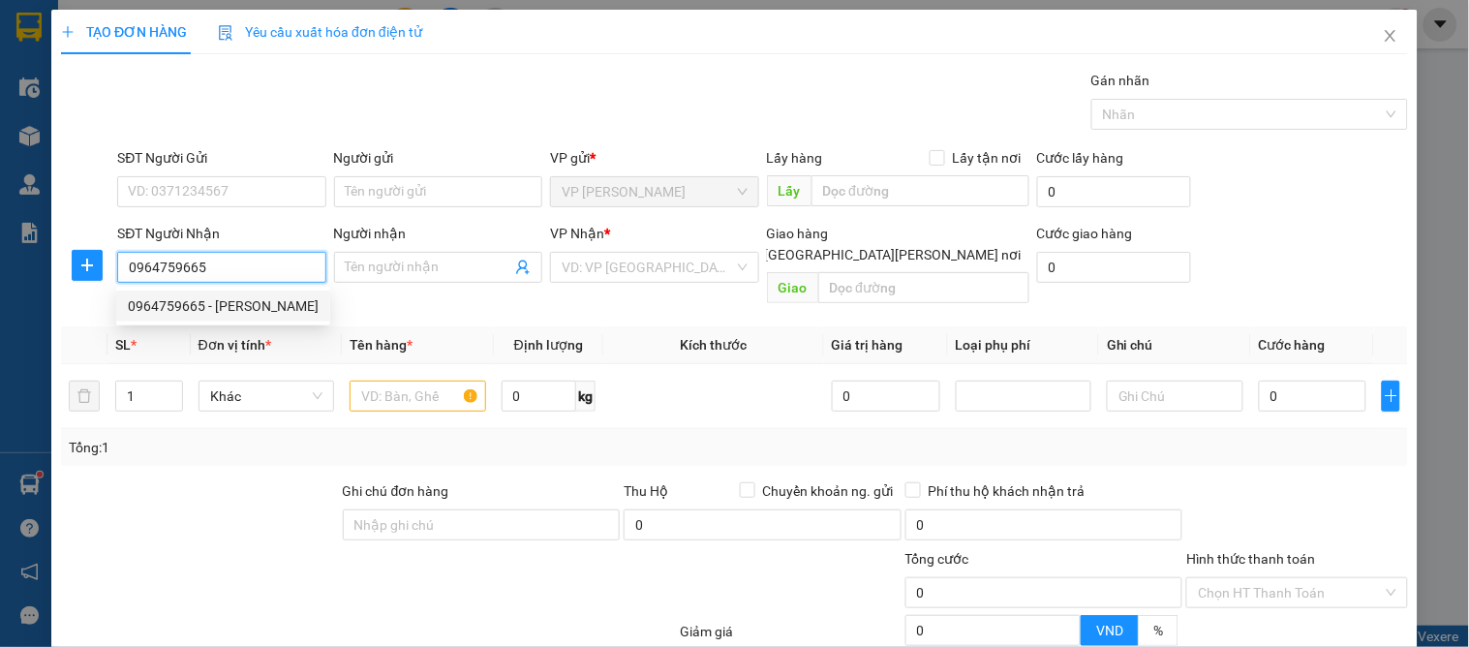
type input "186 [PERSON_NAME] kế"
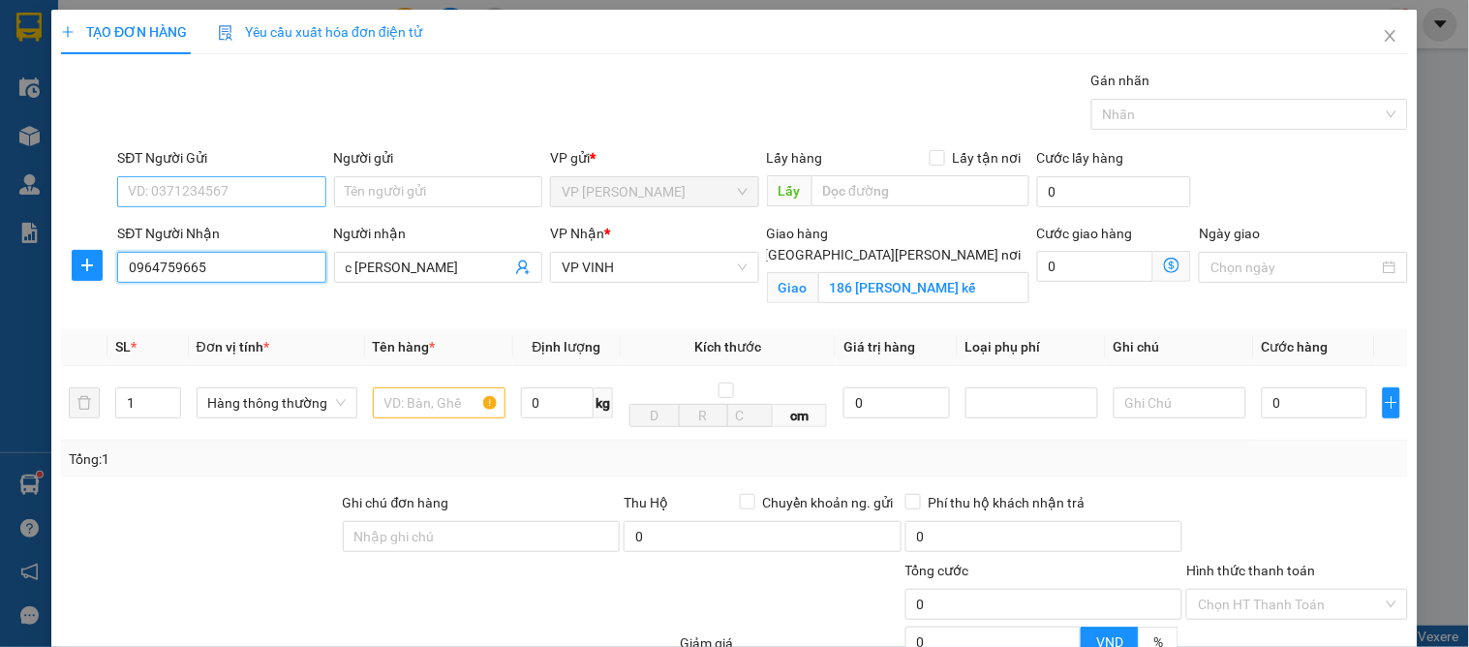
type input "0964759665"
click at [272, 194] on input "SĐT Người Gửi" at bounding box center [221, 191] width 208 height 31
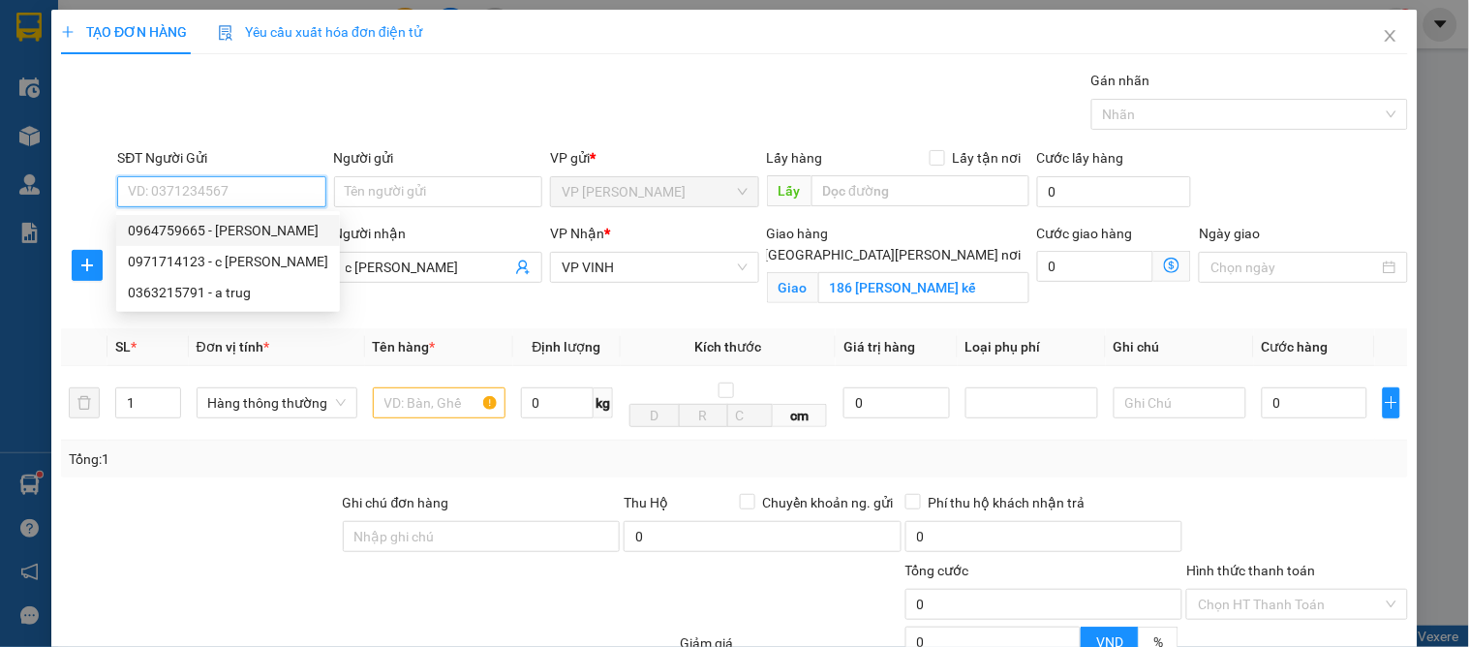
click at [228, 220] on div "0964759665 - [PERSON_NAME]" at bounding box center [228, 230] width 200 height 21
type input "0964759665"
type input "c [PERSON_NAME]"
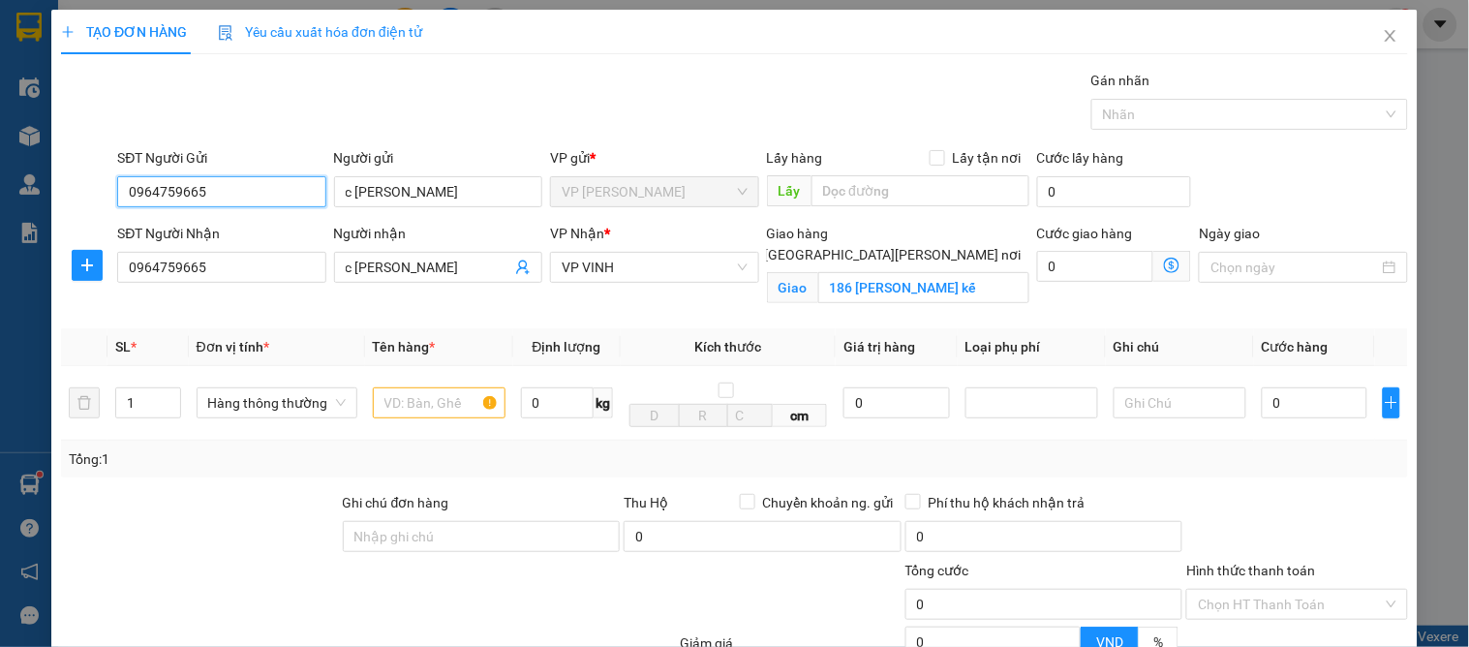
drag, startPoint x: 249, startPoint y: 189, endPoint x: 121, endPoint y: 186, distance: 127.8
click at [121, 186] on input "0964759665" at bounding box center [221, 191] width 208 height 31
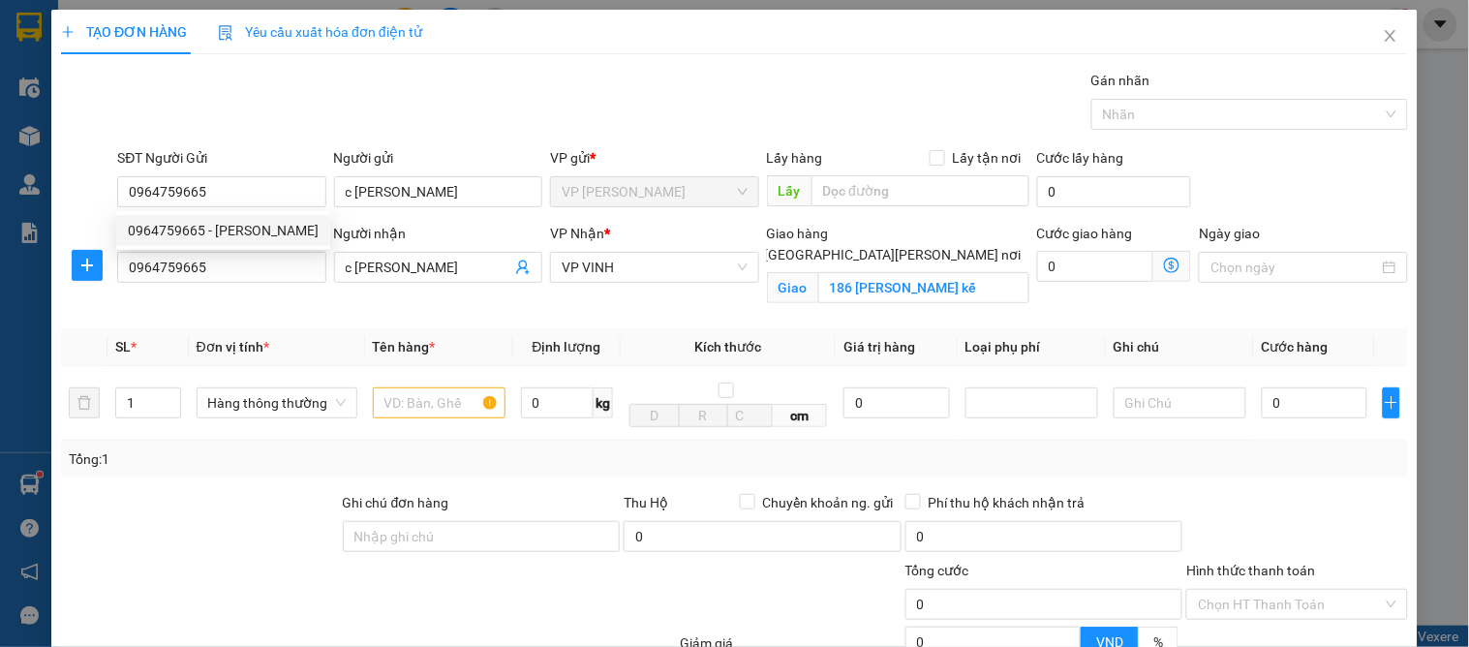
click at [313, 316] on div "Transit Pickup Surcharge Ids Transit Deliver Surcharge Ids Transit Deliver Surc…" at bounding box center [734, 440] width 1347 height 741
type input "2"
drag, startPoint x: 163, startPoint y: 390, endPoint x: 187, endPoint y: 391, distance: 24.2
click at [165, 391] on span "Increase Value" at bounding box center [169, 395] width 21 height 15
click at [409, 392] on input "text" at bounding box center [439, 402] width 133 height 31
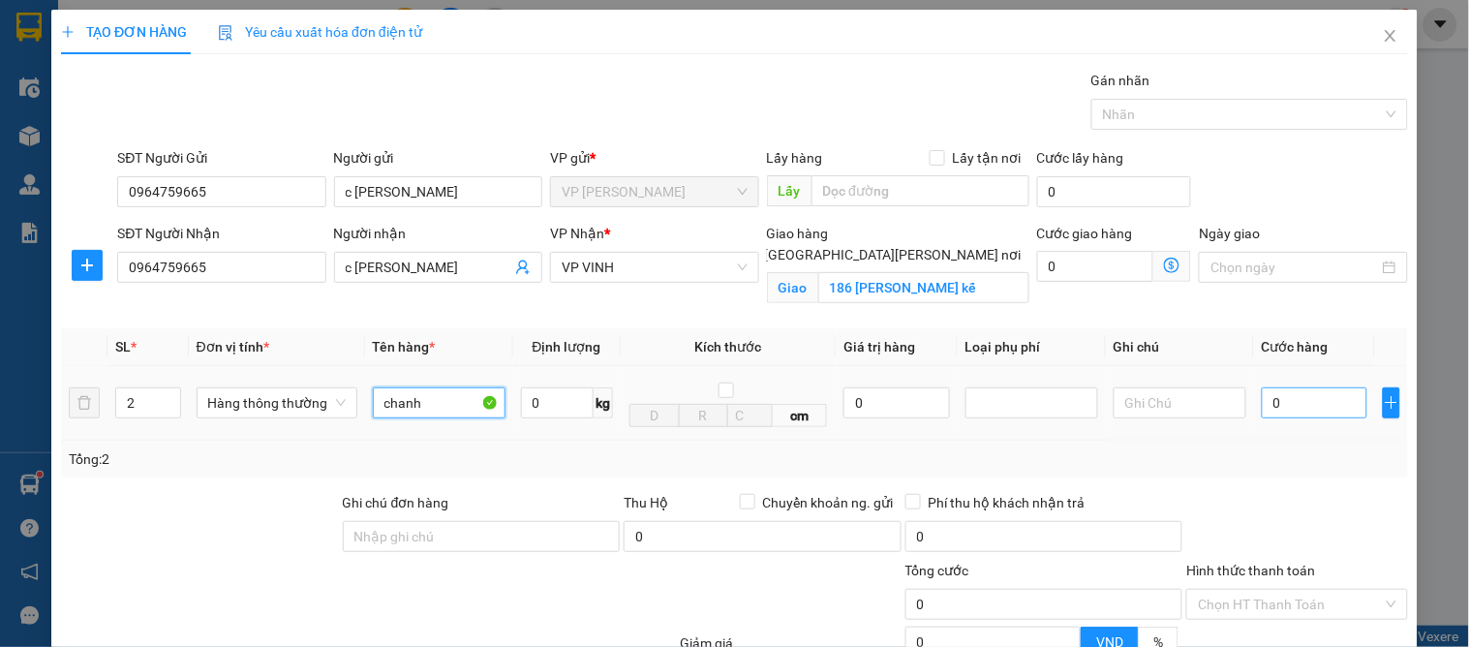
type input "chanh"
click at [1309, 403] on input "0" at bounding box center [1315, 402] width 106 height 31
type input "8"
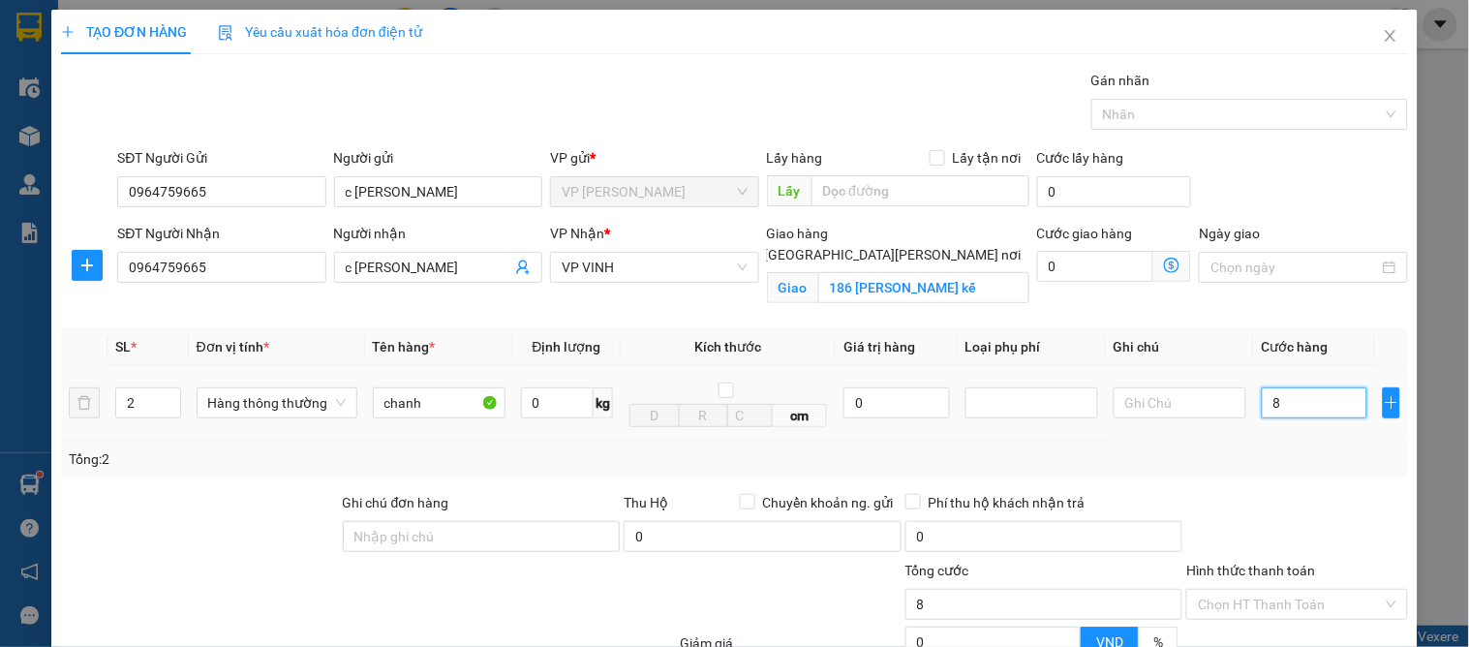
type input "80"
type input "80.000"
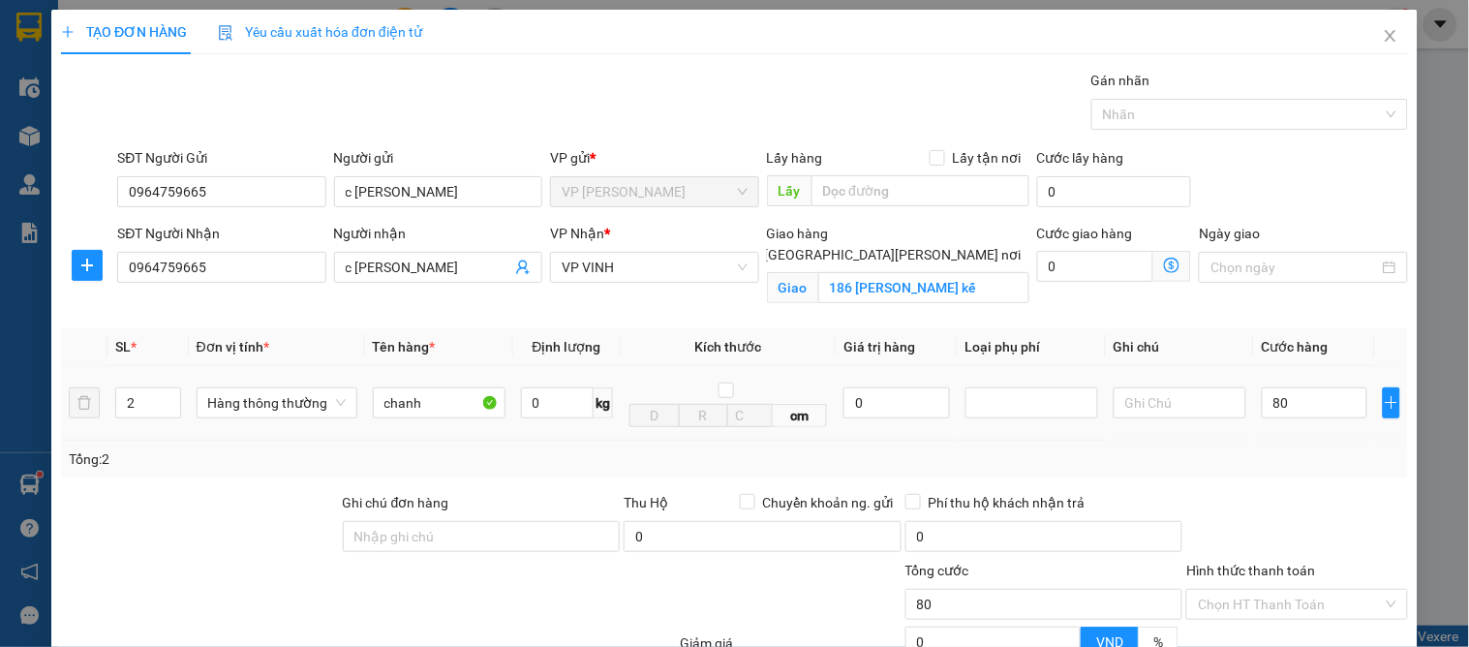
type input "80.000"
click at [1217, 481] on div "Transit Pickup Surcharge Ids Transit Deliver Surcharge Ids Transit Deliver Surc…" at bounding box center [734, 440] width 1347 height 741
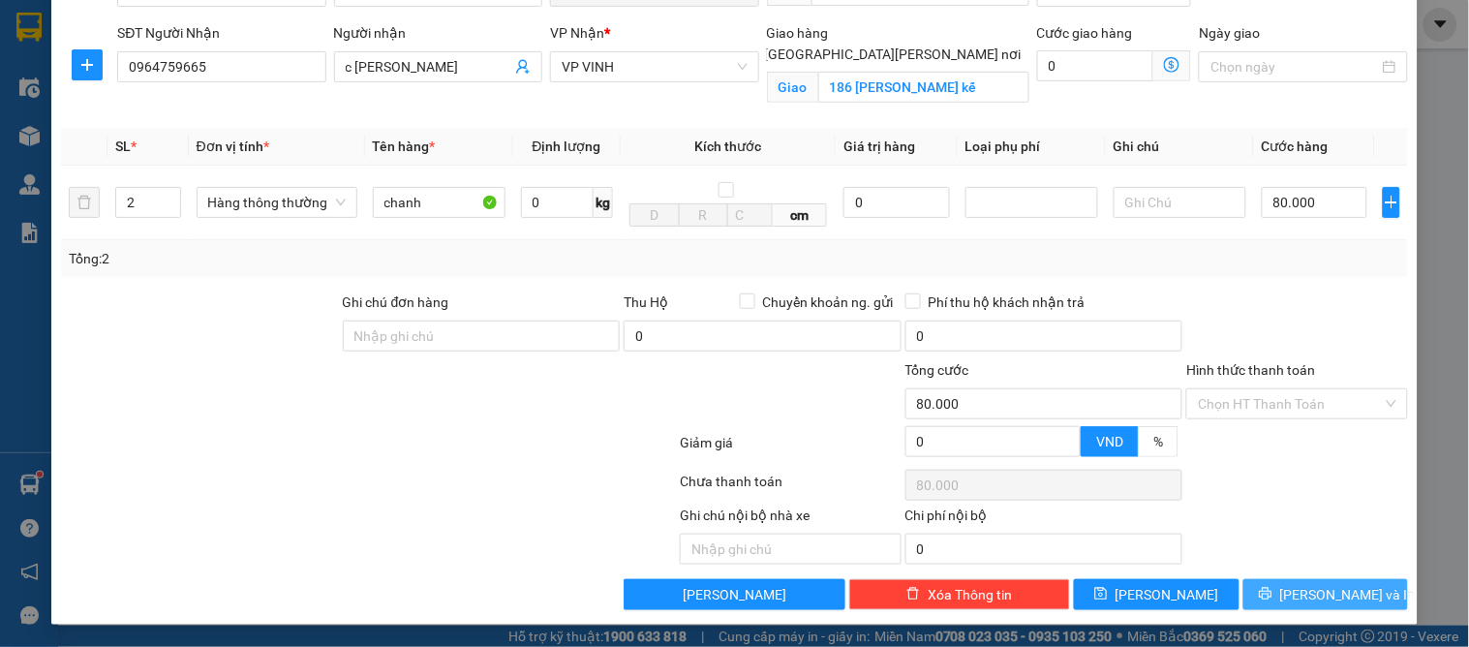
click at [1330, 607] on button "[PERSON_NAME] và In" at bounding box center [1325, 594] width 165 height 31
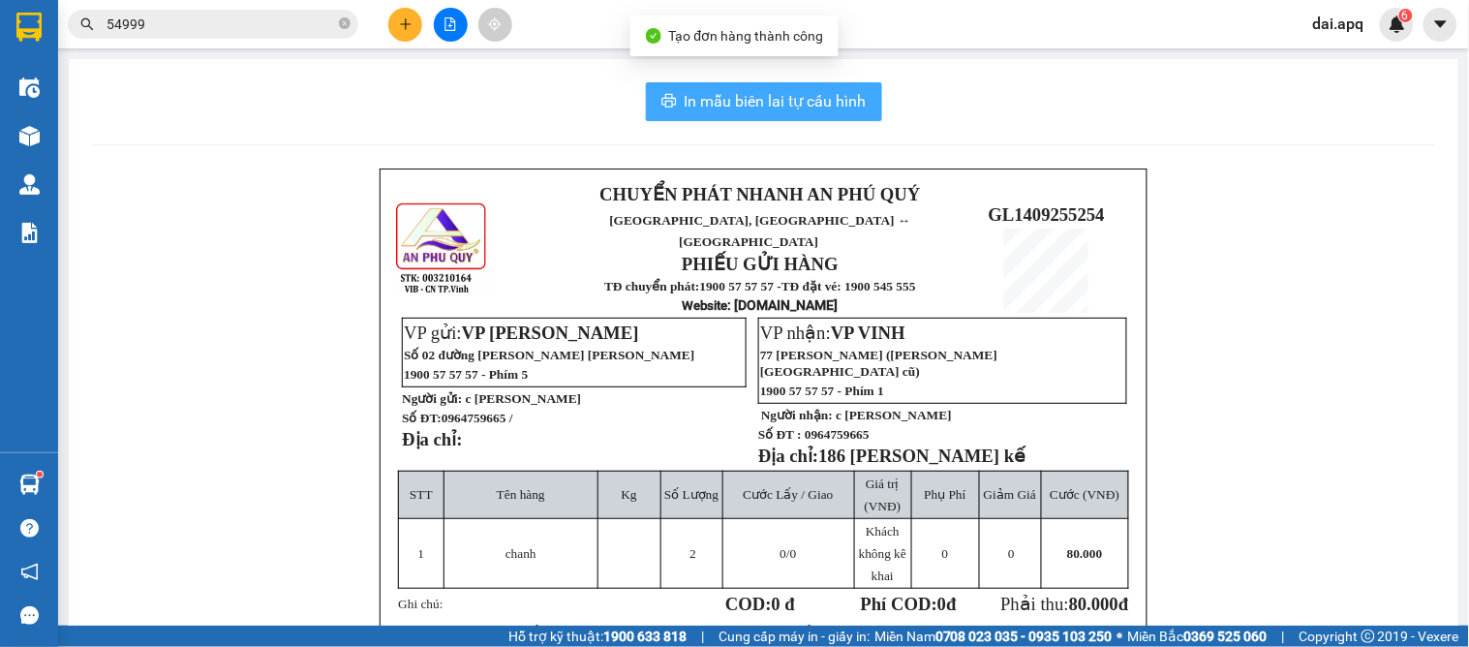
click at [750, 84] on button "In mẫu biên lai tự cấu hình" at bounding box center [764, 101] width 236 height 39
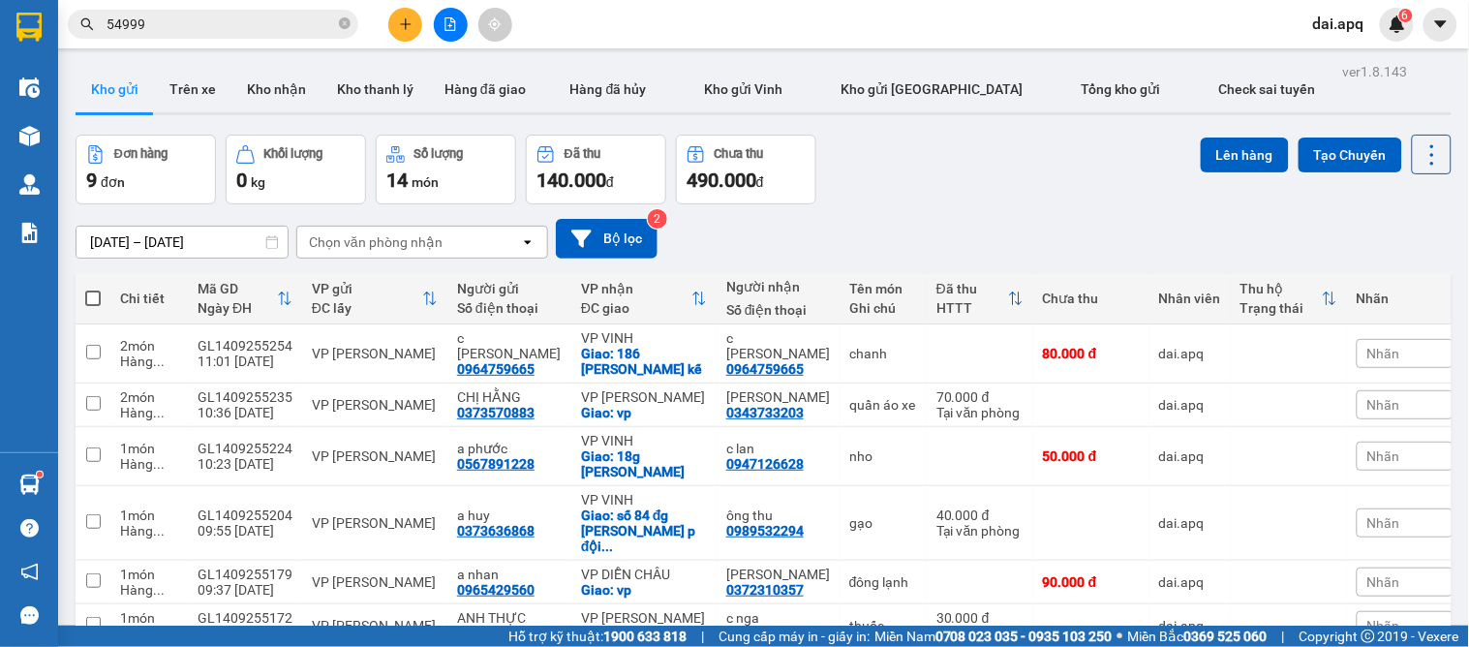
click at [897, 232] on div "[DATE] – [DATE] Press the down arrow key to interact with the calendar and sele…" at bounding box center [764, 239] width 1376 height 40
click at [258, 99] on button "Kho nhận" at bounding box center [276, 89] width 90 height 46
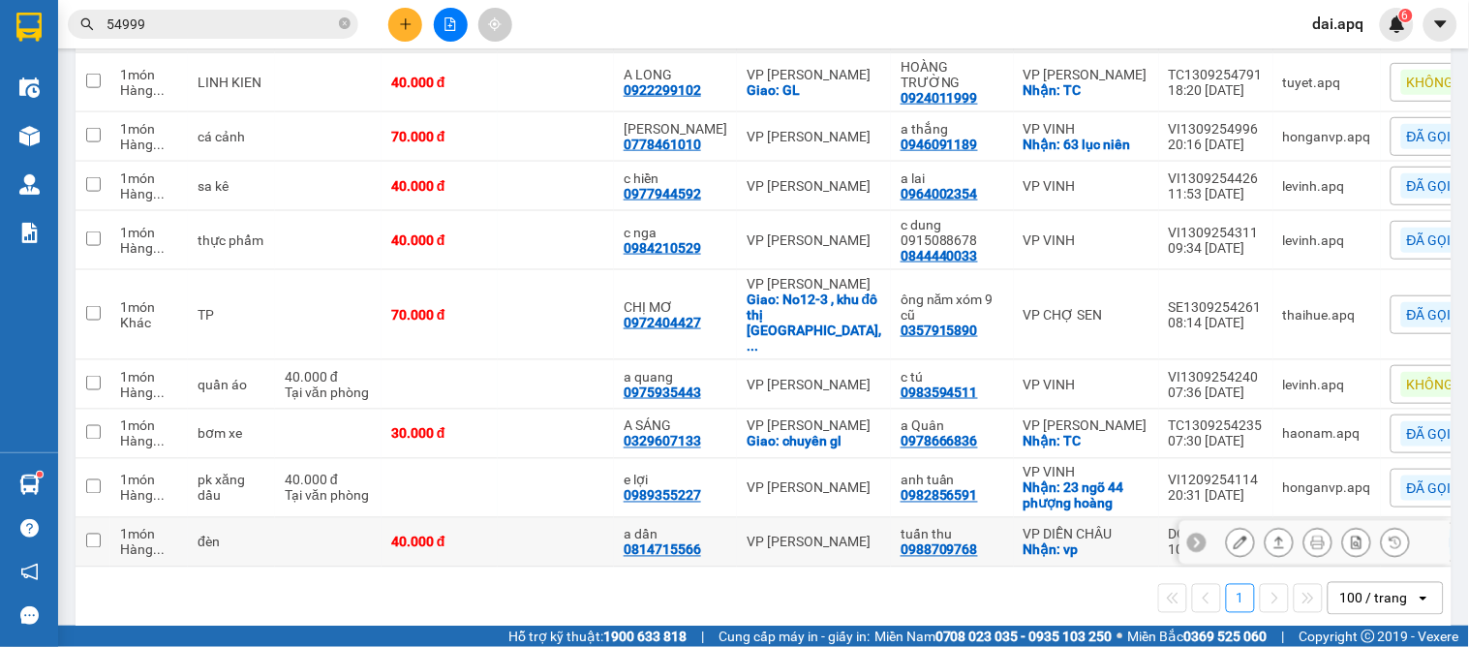
scroll to position [215, 0]
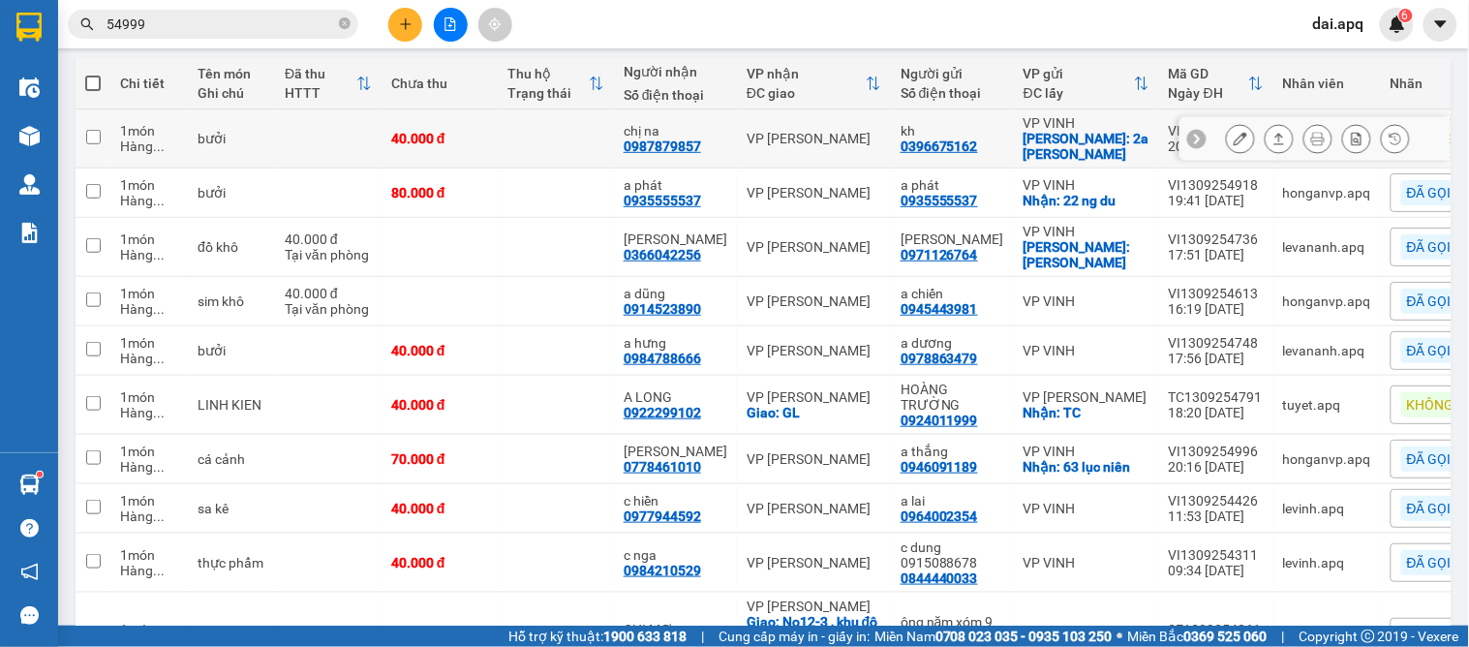
click at [1194, 136] on icon at bounding box center [1197, 139] width 6 height 11
click at [1390, 155] on div "KHÔNG NGHE" at bounding box center [1455, 138] width 130 height 39
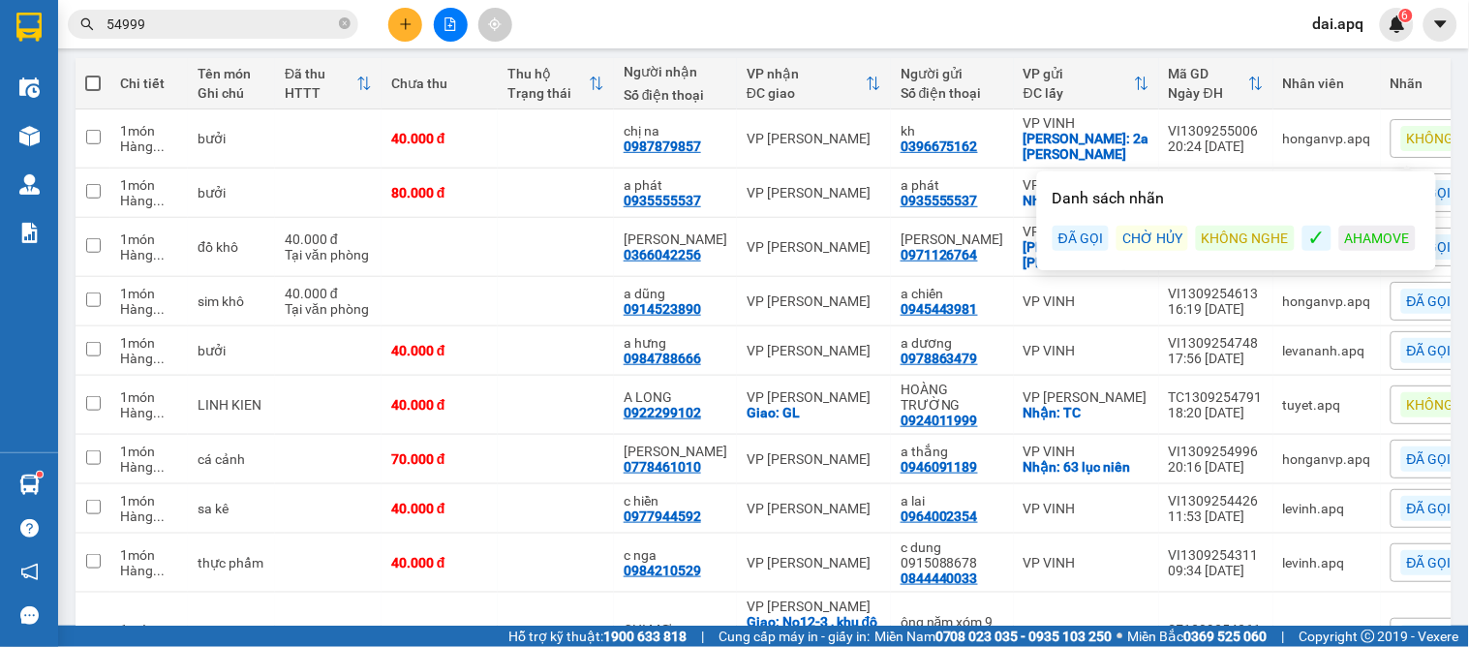
click at [1073, 237] on div "ĐÃ GỌI" at bounding box center [1080, 238] width 56 height 25
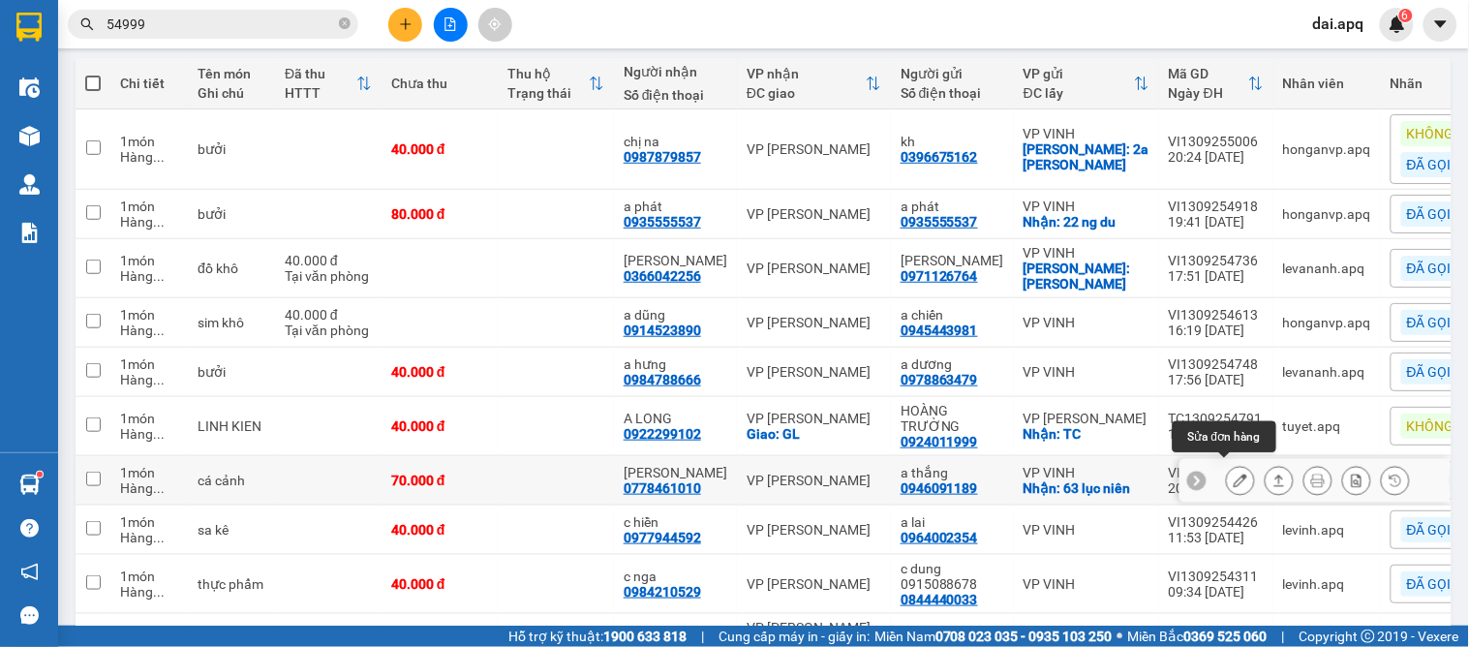
click at [1233, 473] on icon at bounding box center [1240, 480] width 14 height 14
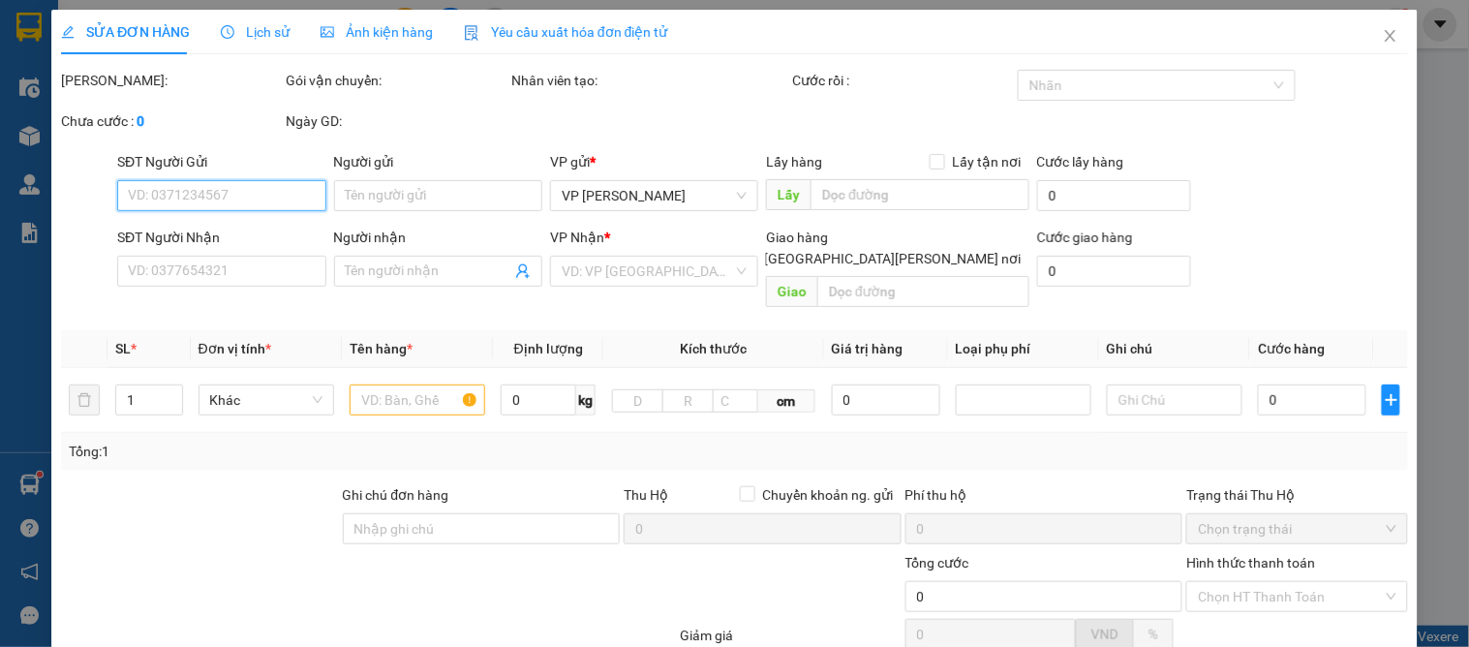
type input "0946091189"
type input "a thắng"
checkbox input "true"
type input "63 lục niên"
type input "0778461010"
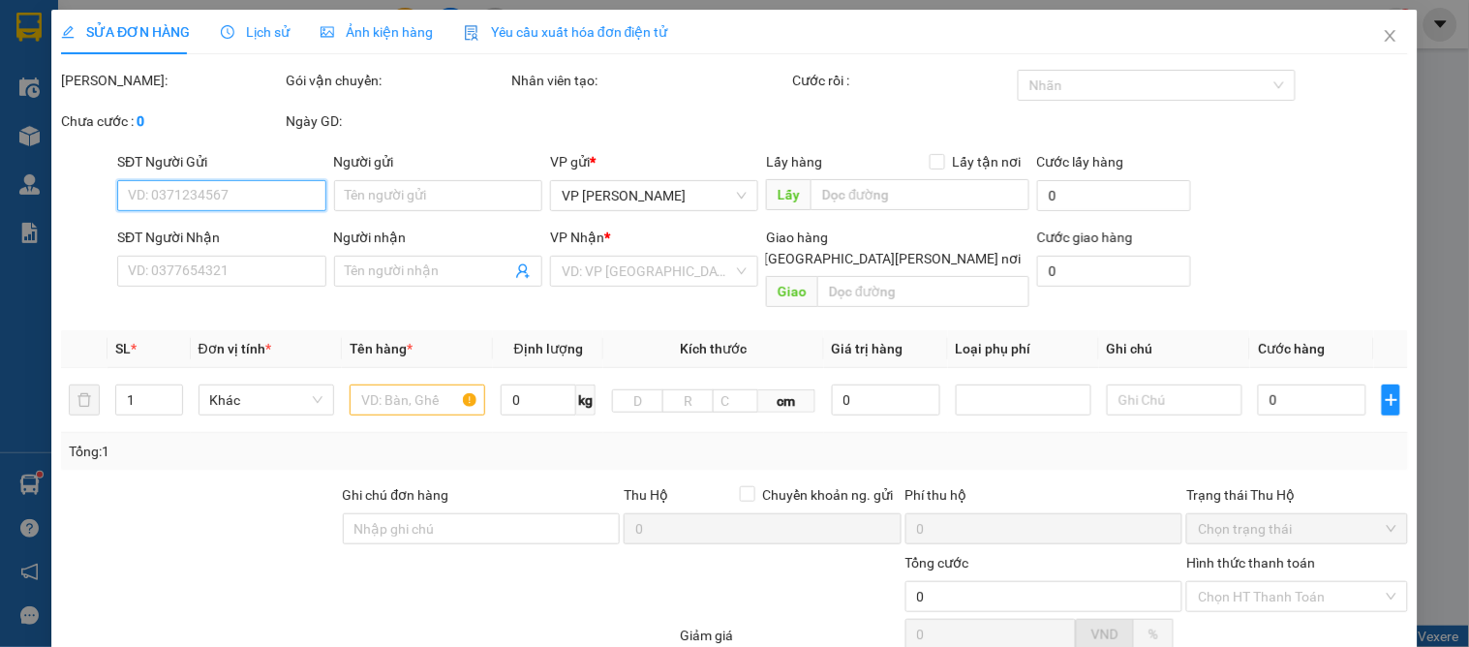
type input "[PERSON_NAME]"
type input "70.000"
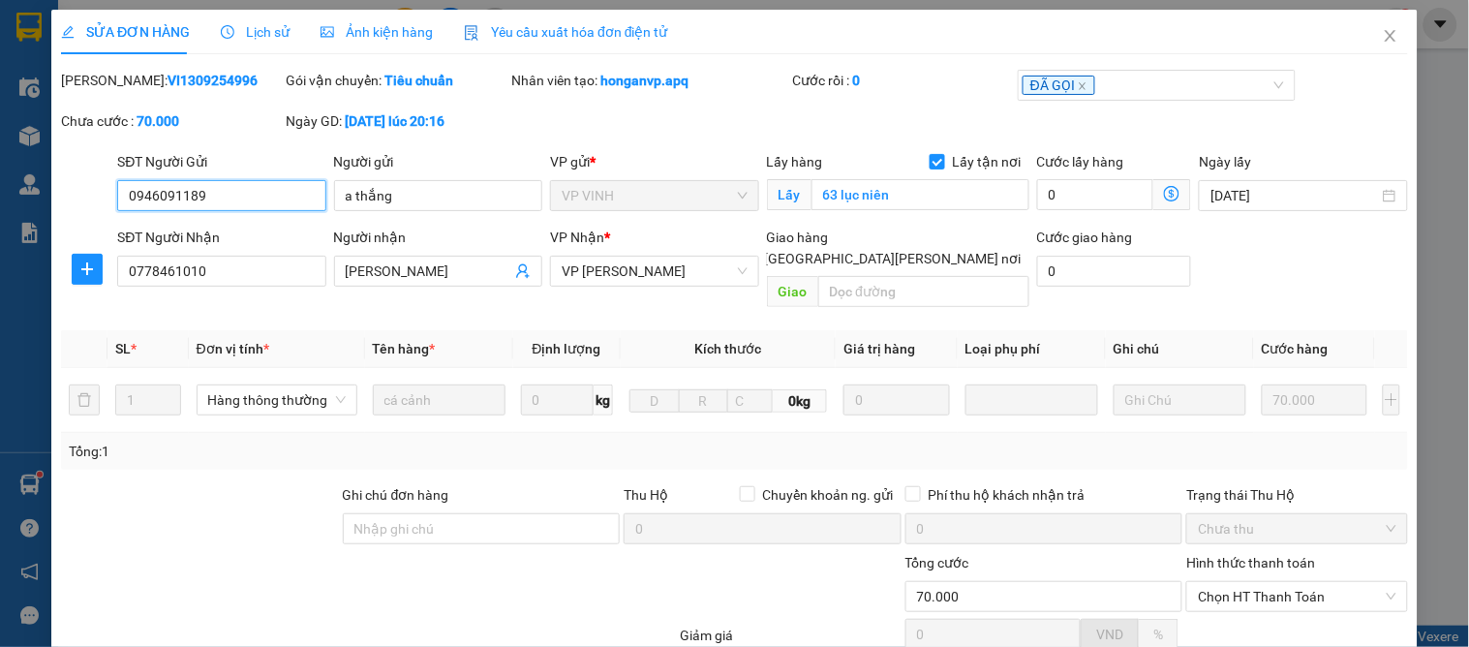
scroll to position [171, 0]
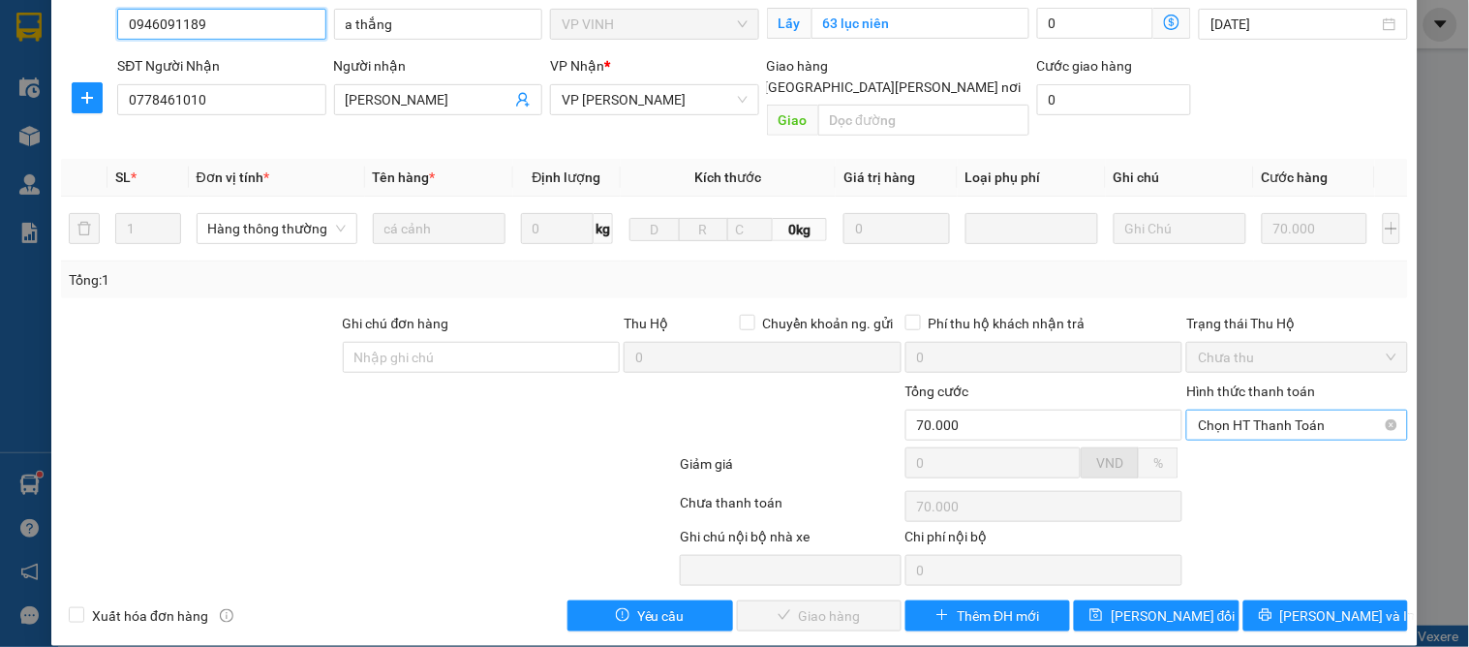
click at [1262, 410] on span "Chọn HT Thanh Toán" at bounding box center [1297, 424] width 198 height 29
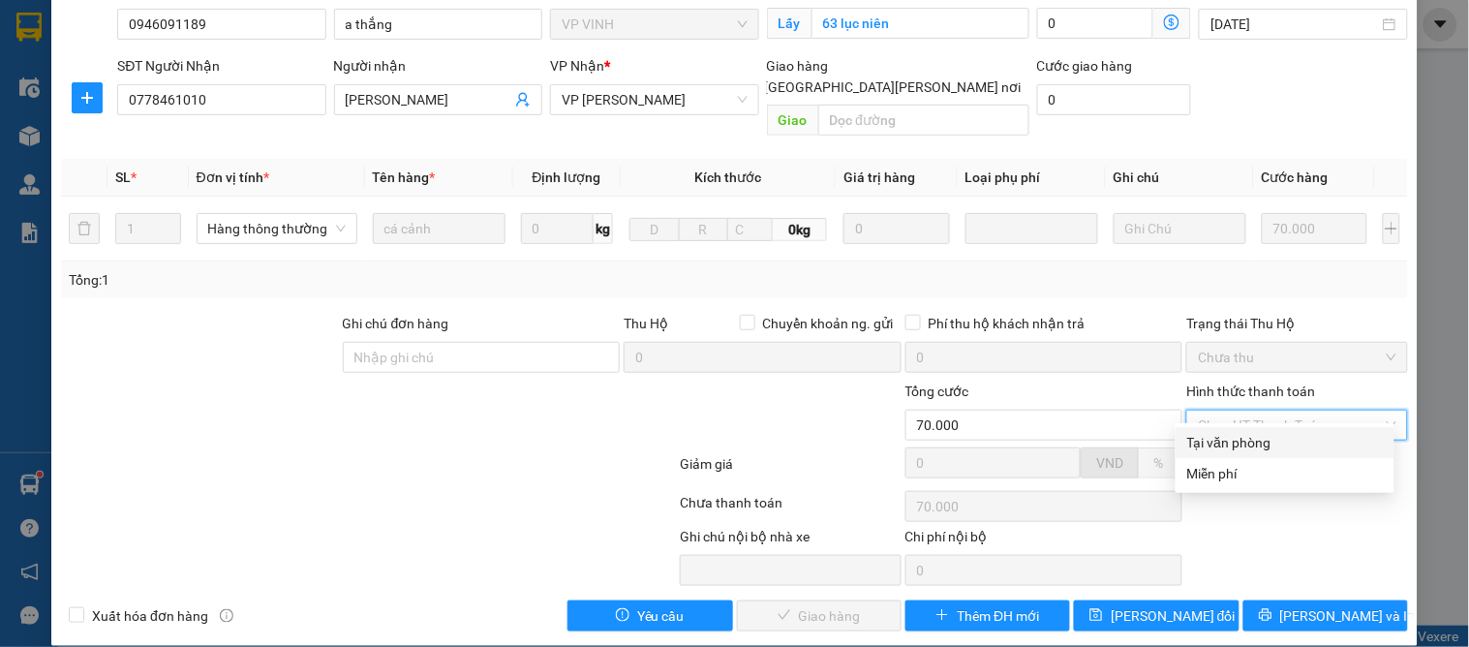
click at [1275, 440] on div "Tại văn phòng" at bounding box center [1285, 442] width 196 height 21
type input "0"
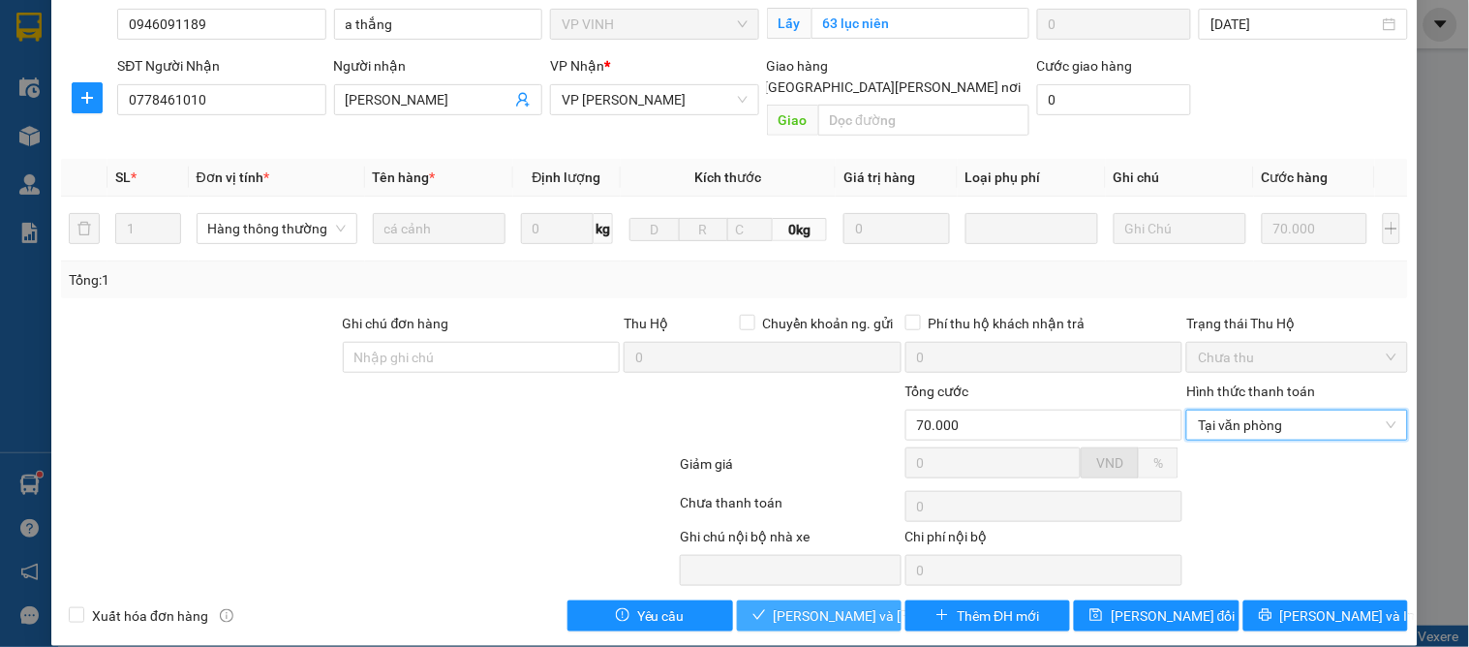
click at [802, 605] on span "[PERSON_NAME] và [PERSON_NAME] hàng" at bounding box center [904, 615] width 261 height 21
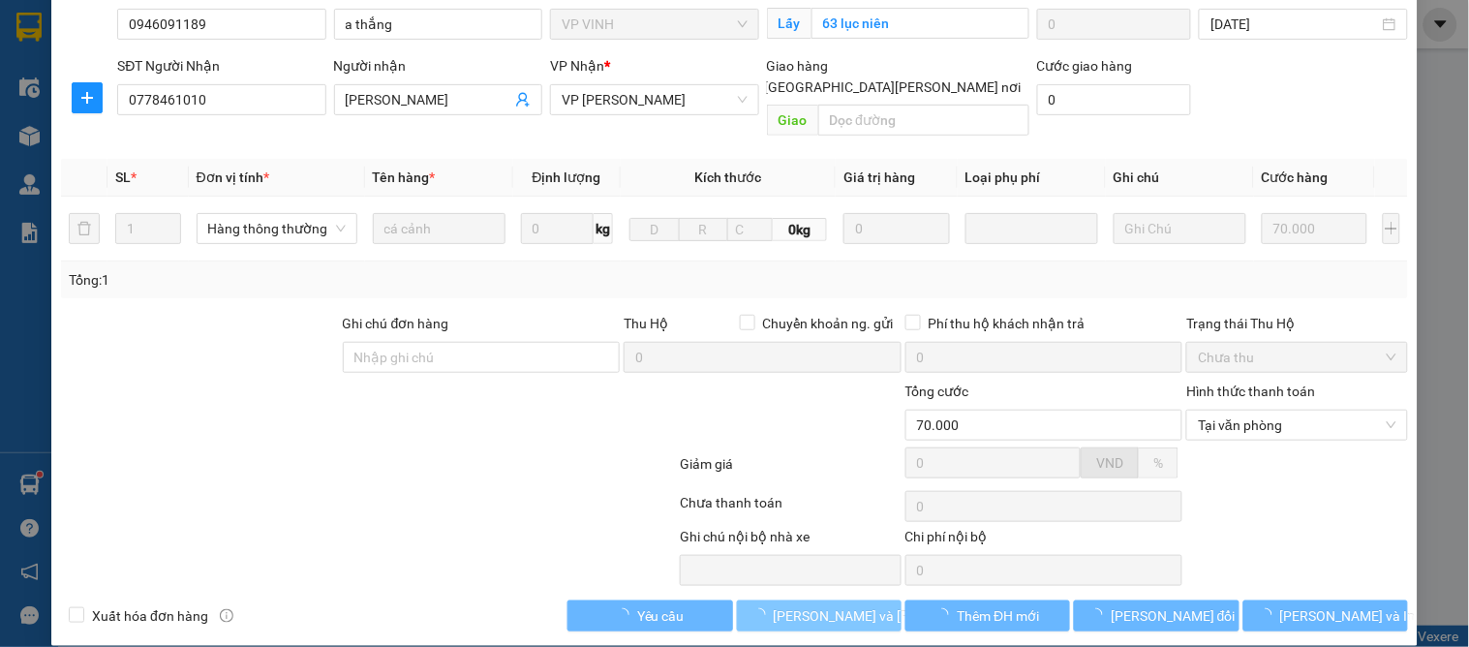
scroll to position [0, 0]
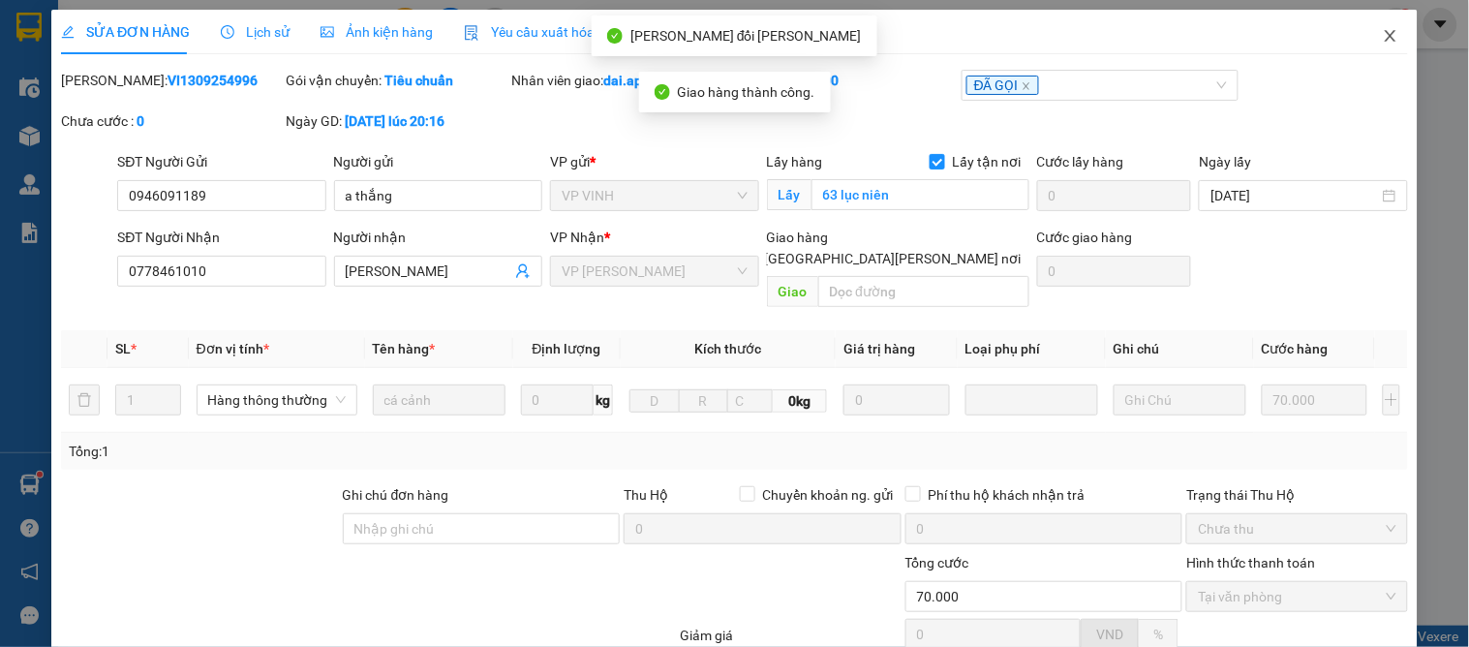
click at [1383, 42] on icon "close" at bounding box center [1390, 35] width 15 height 15
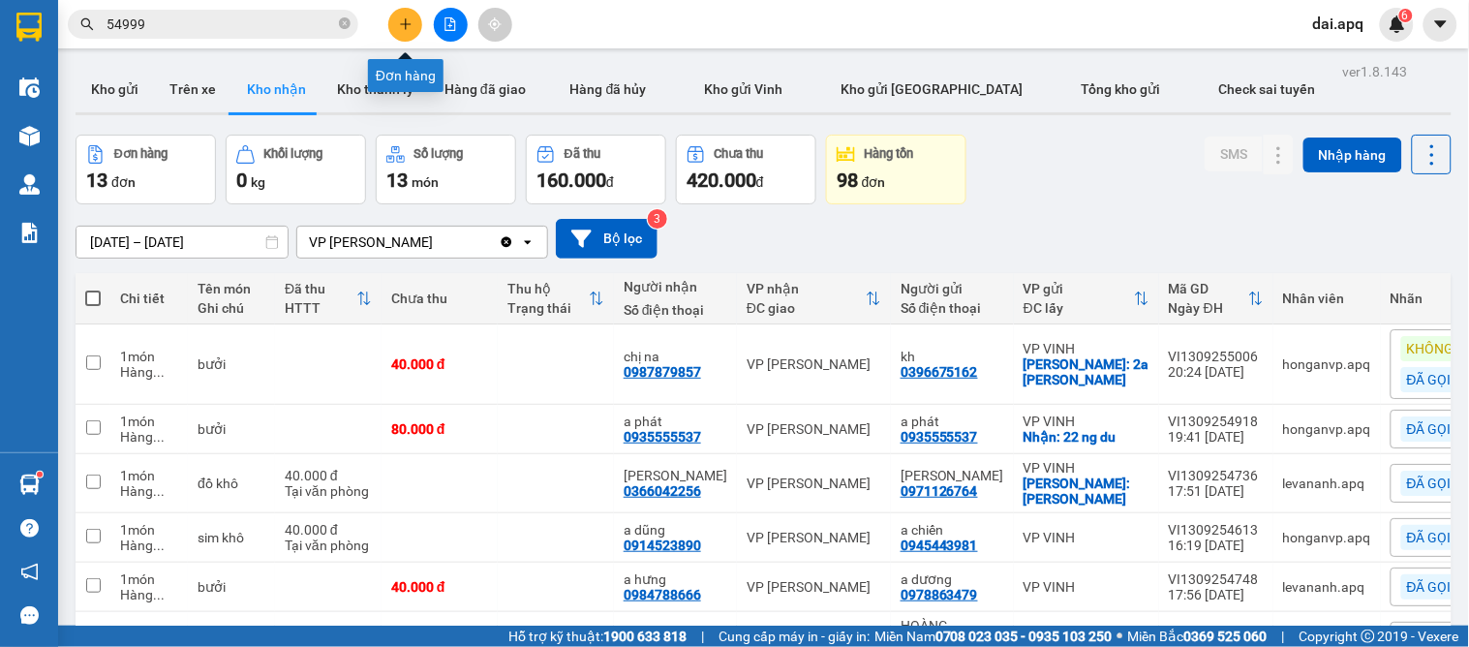
click at [398, 33] on button at bounding box center [405, 25] width 34 height 34
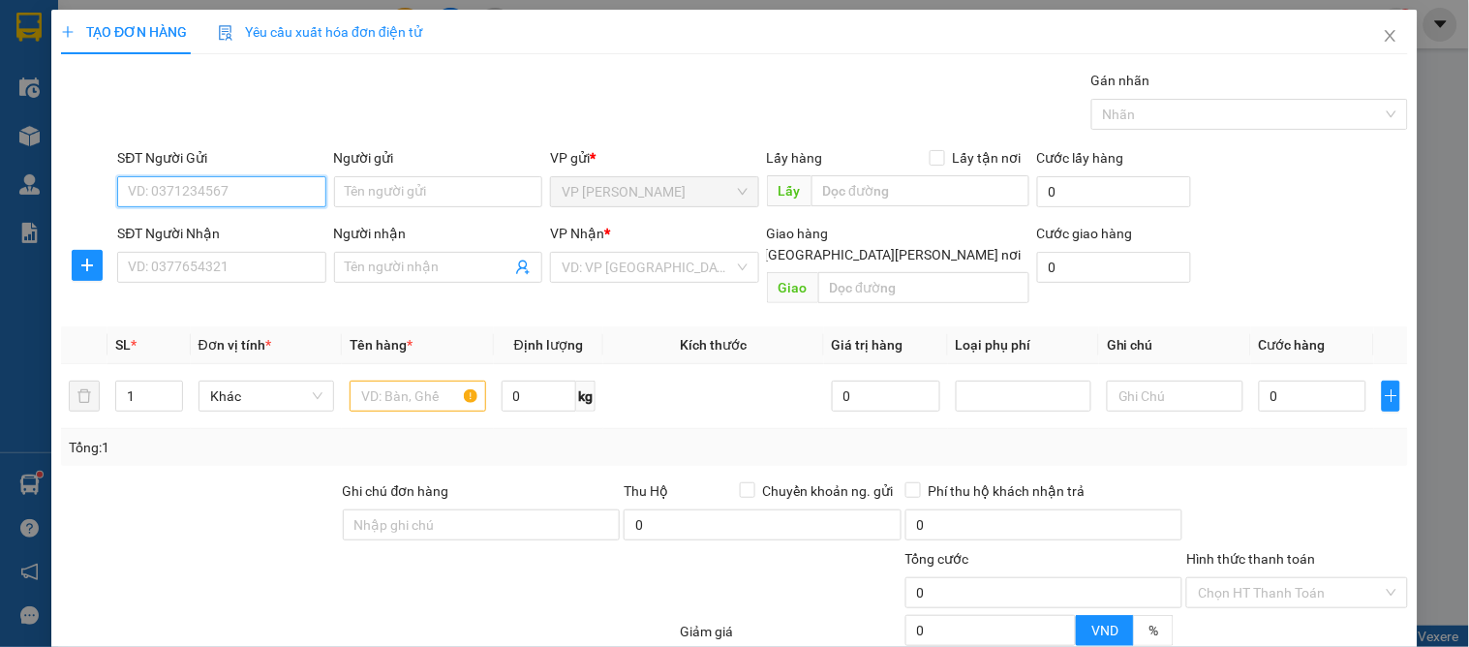
click at [214, 190] on input "SĐT Người Gửi" at bounding box center [221, 191] width 208 height 31
type input "0374265709"
click at [199, 218] on div "0374265709 - a [PERSON_NAME]" at bounding box center [228, 230] width 225 height 31
type input "a vương"
type input "0374265709"
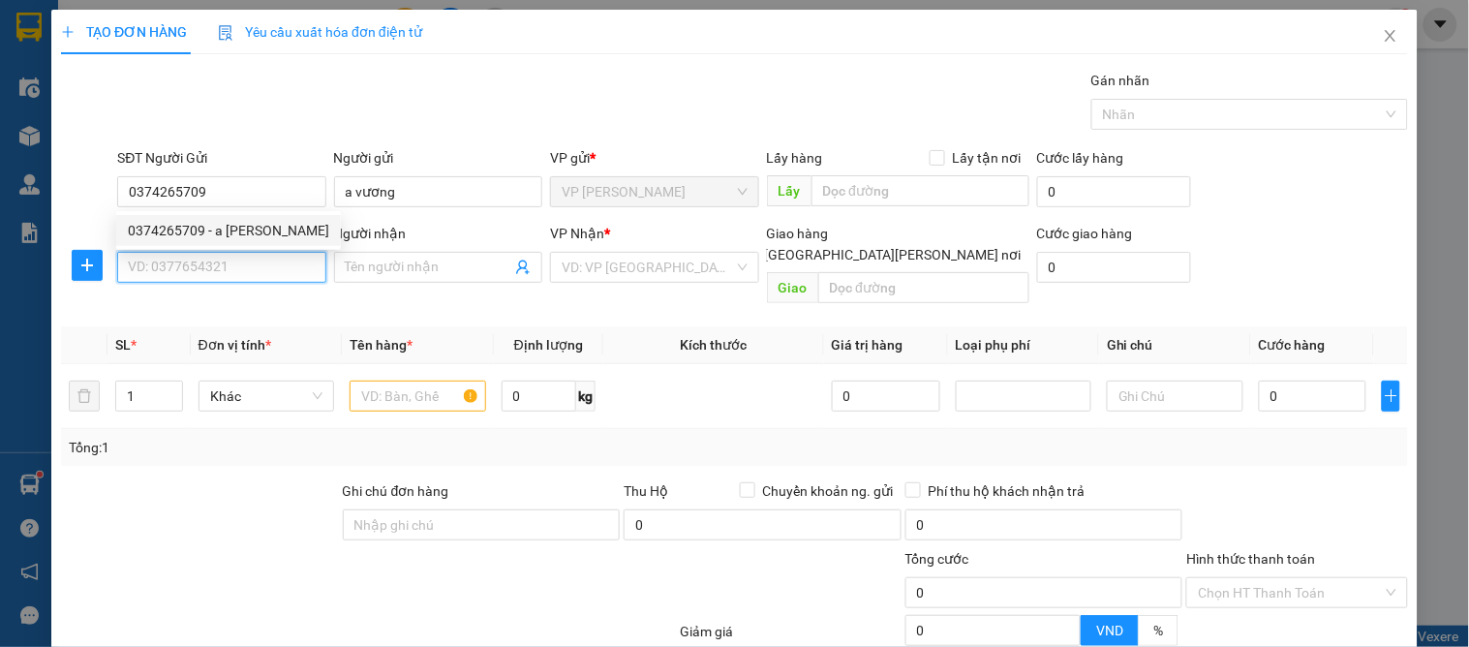
click at [201, 264] on input "SĐT Người Nhận" at bounding box center [221, 267] width 208 height 31
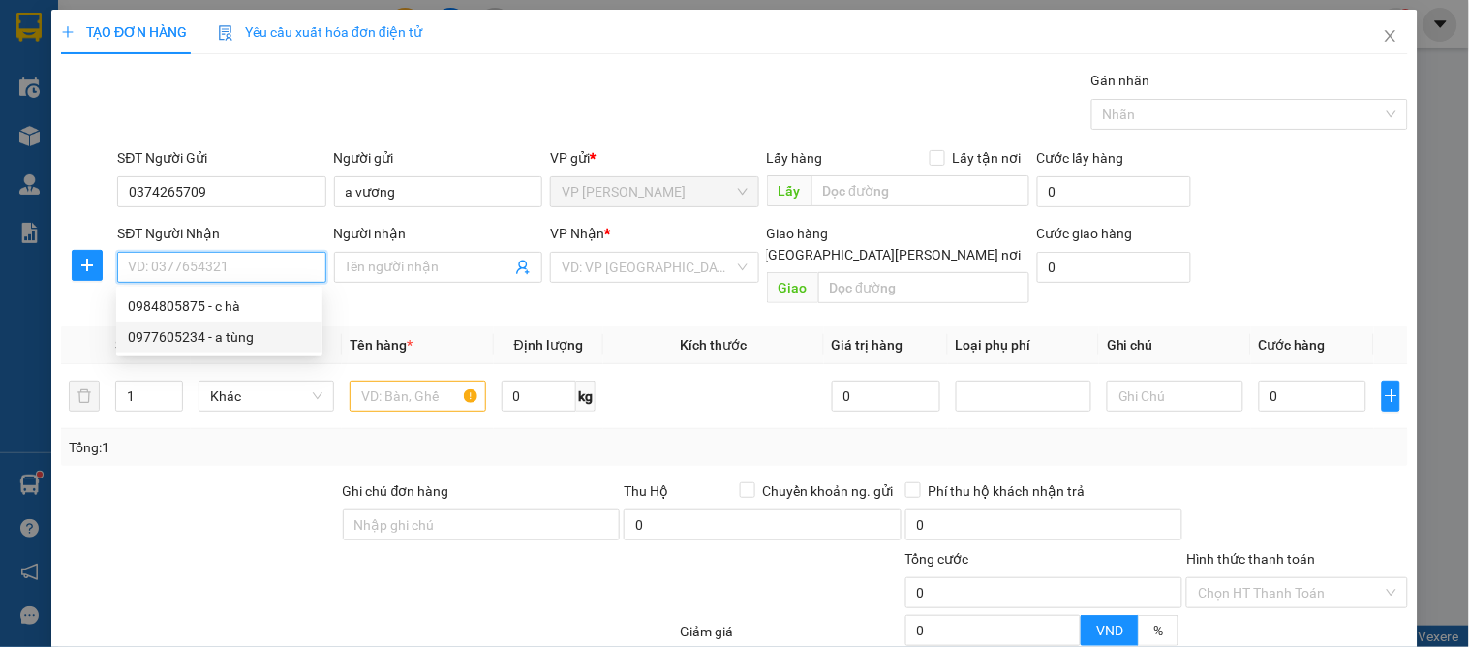
click at [291, 329] on div "0977605234 - a tùng" at bounding box center [219, 336] width 183 height 21
type input "0977605234"
type input "a tùng"
checkbox input "true"
type input "09 Ng Viết Nhung"
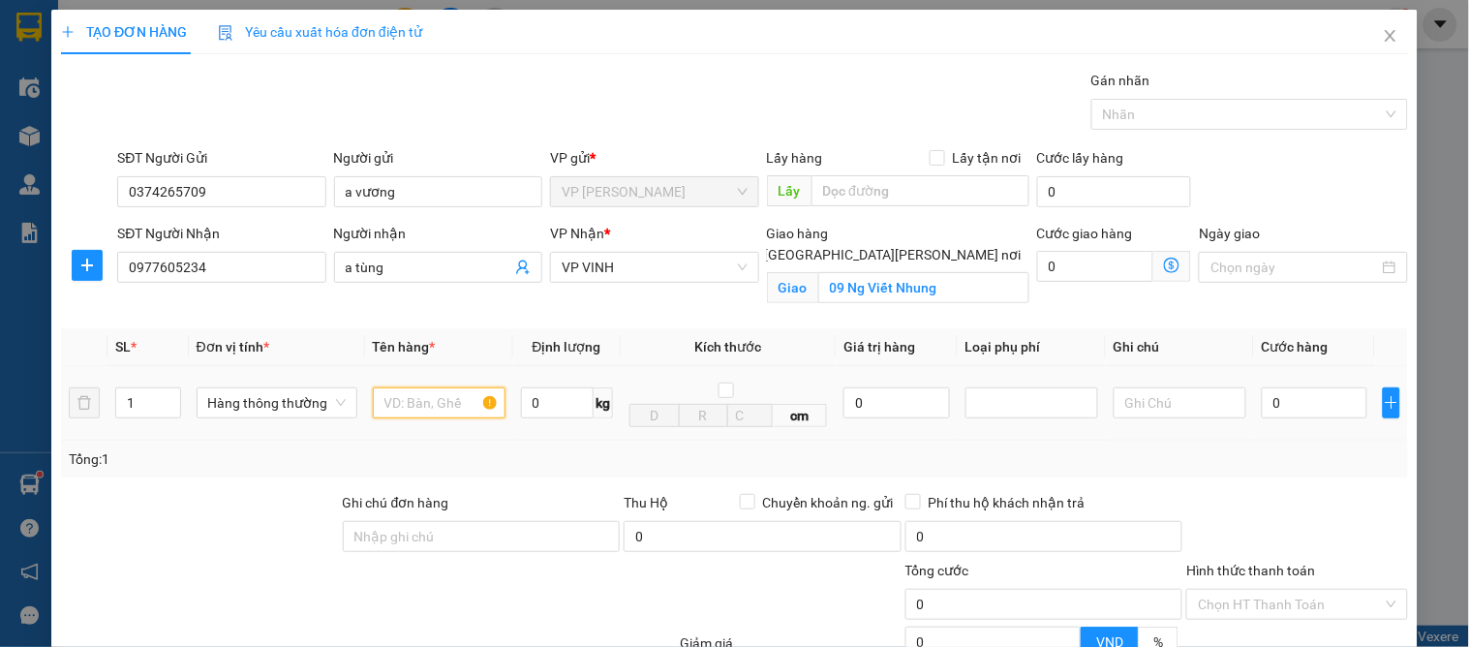
click at [410, 416] on input "text" at bounding box center [439, 402] width 133 height 31
type input "nấm"
click at [1297, 400] on input "0" at bounding box center [1315, 402] width 106 height 31
type input "85"
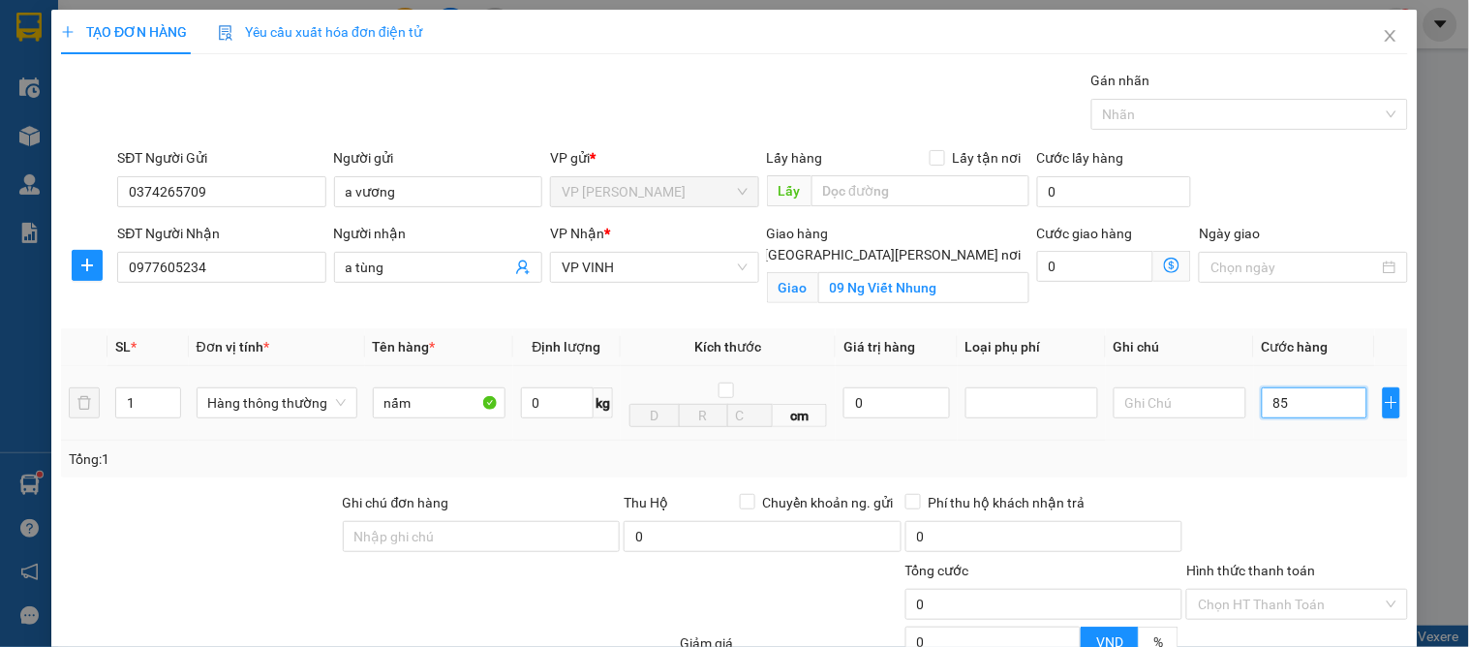
type input "85"
type input "852"
type input "85"
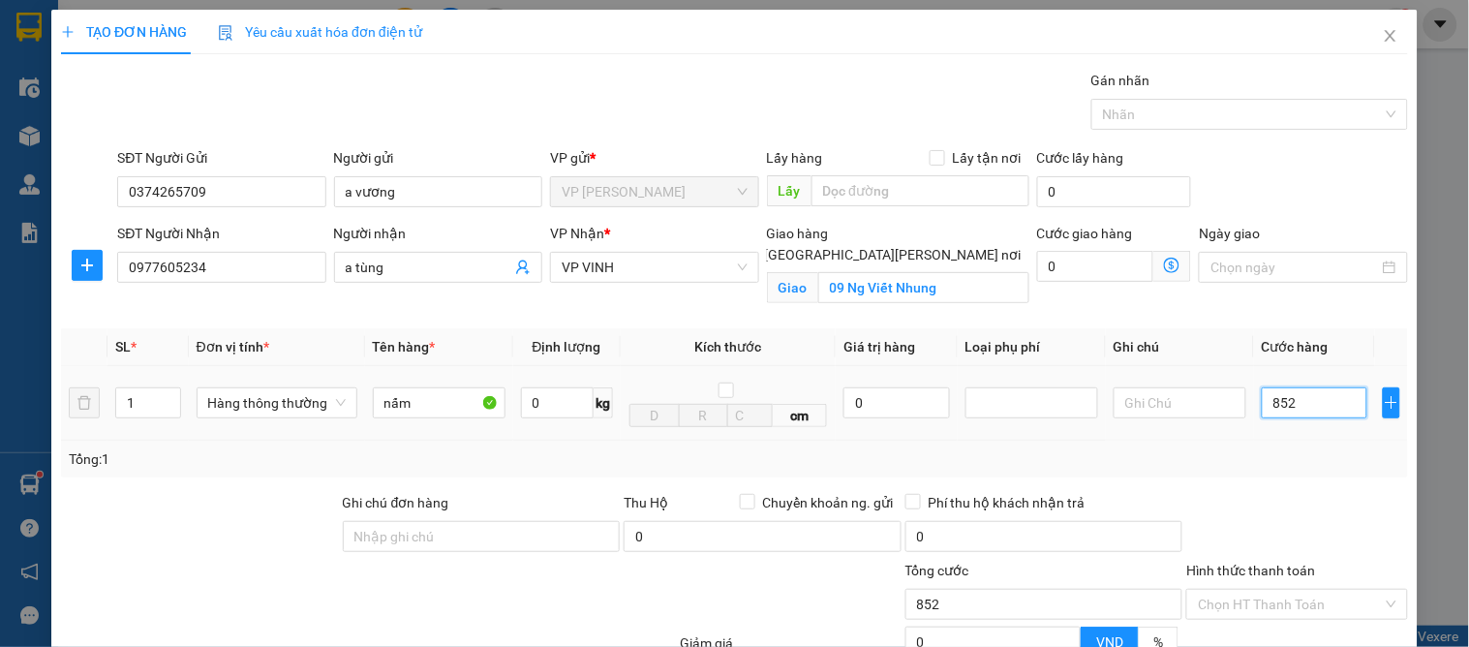
type input "85"
type input "0"
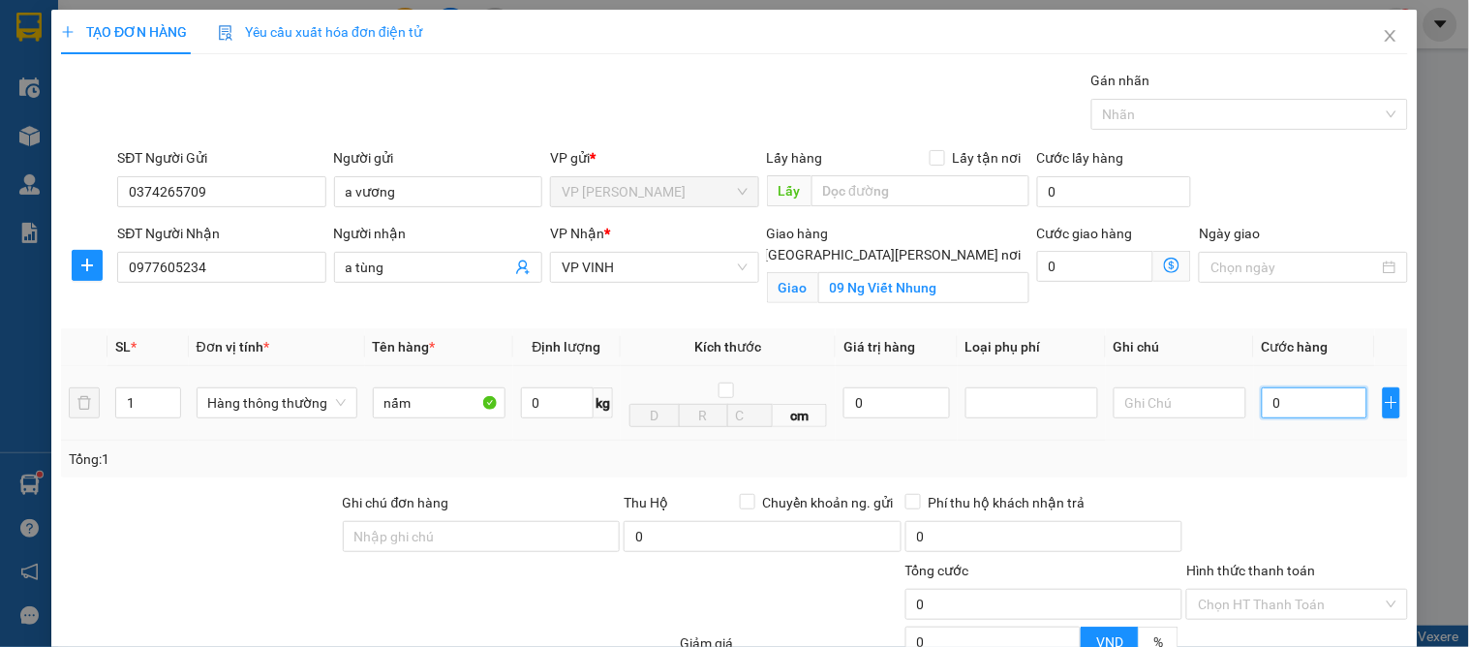
type input "05"
type input "5"
type input "050"
type input "50"
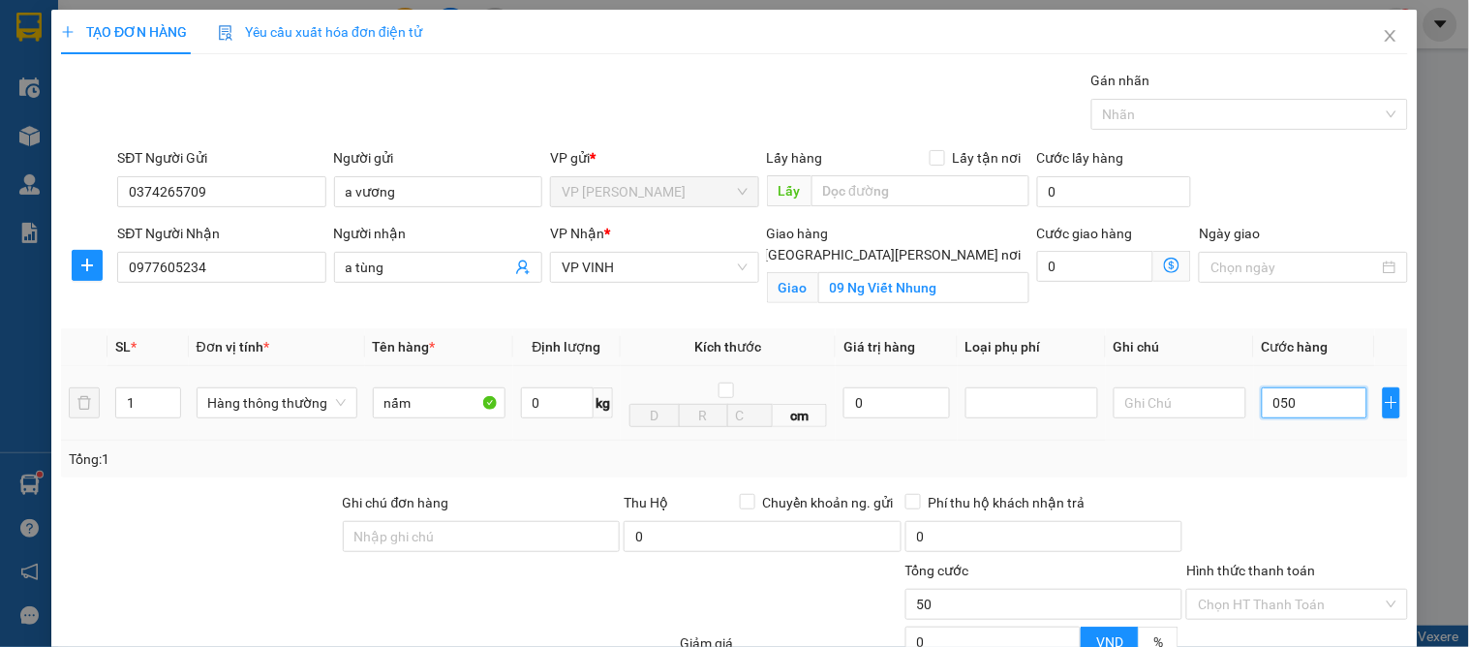
type input "50"
type input "50.000"
click at [1268, 463] on div "Tổng: 1" at bounding box center [734, 458] width 1331 height 21
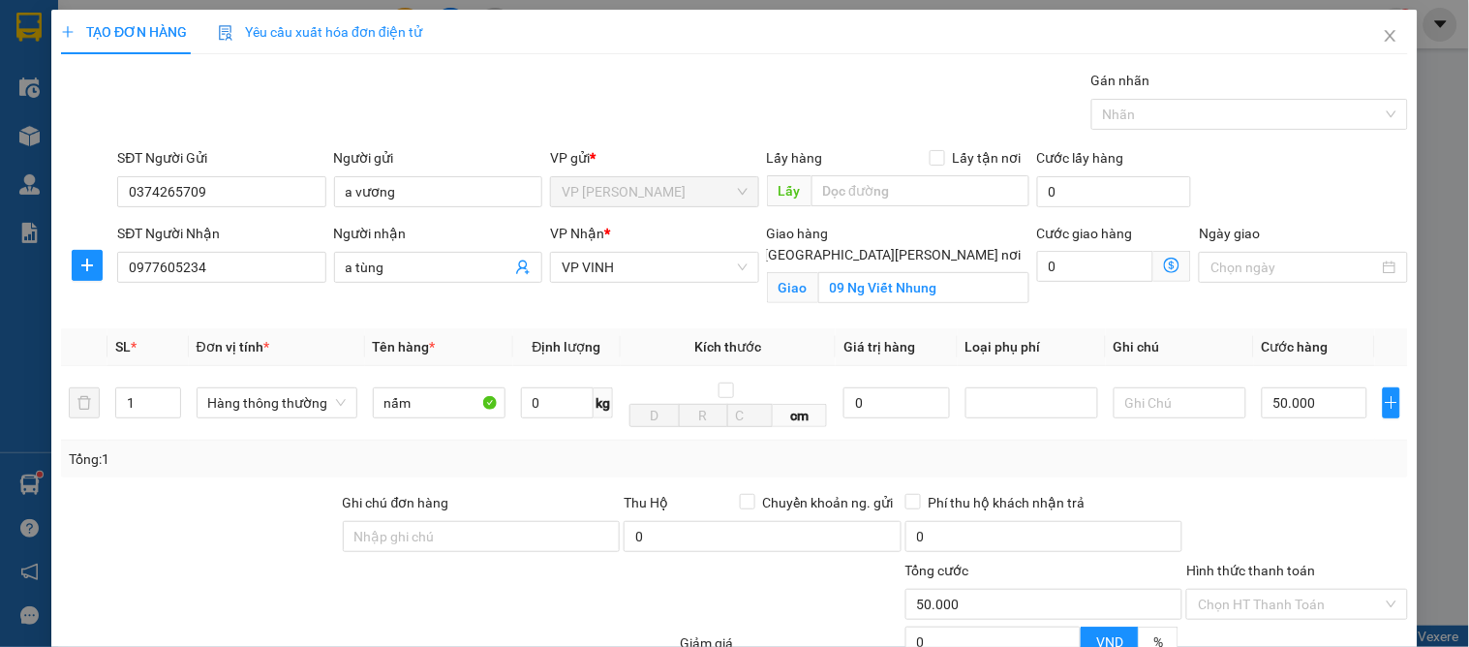
scroll to position [200, 0]
